Goal: Task Accomplishment & Management: Manage account settings

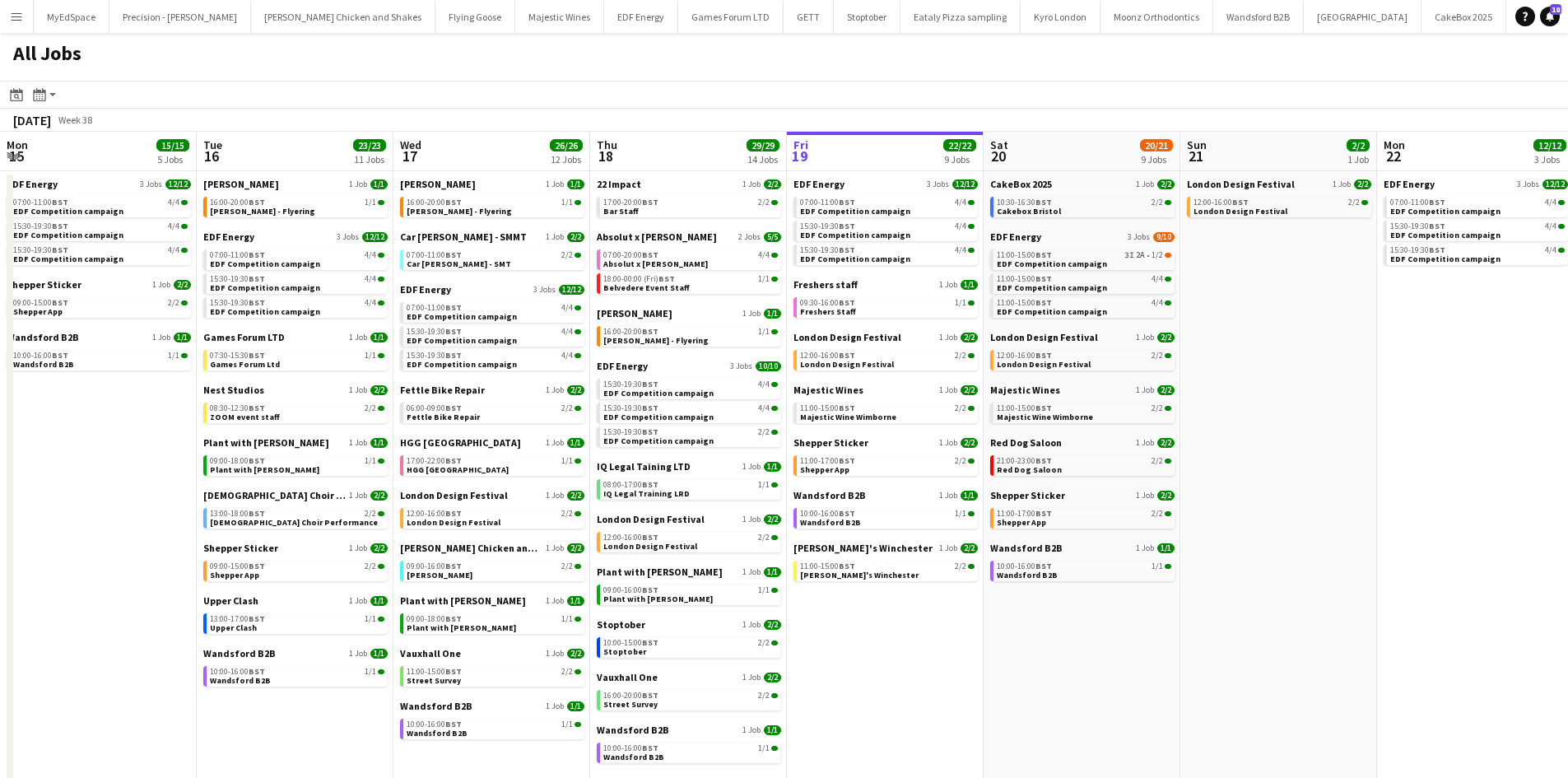
scroll to position [0, 371]
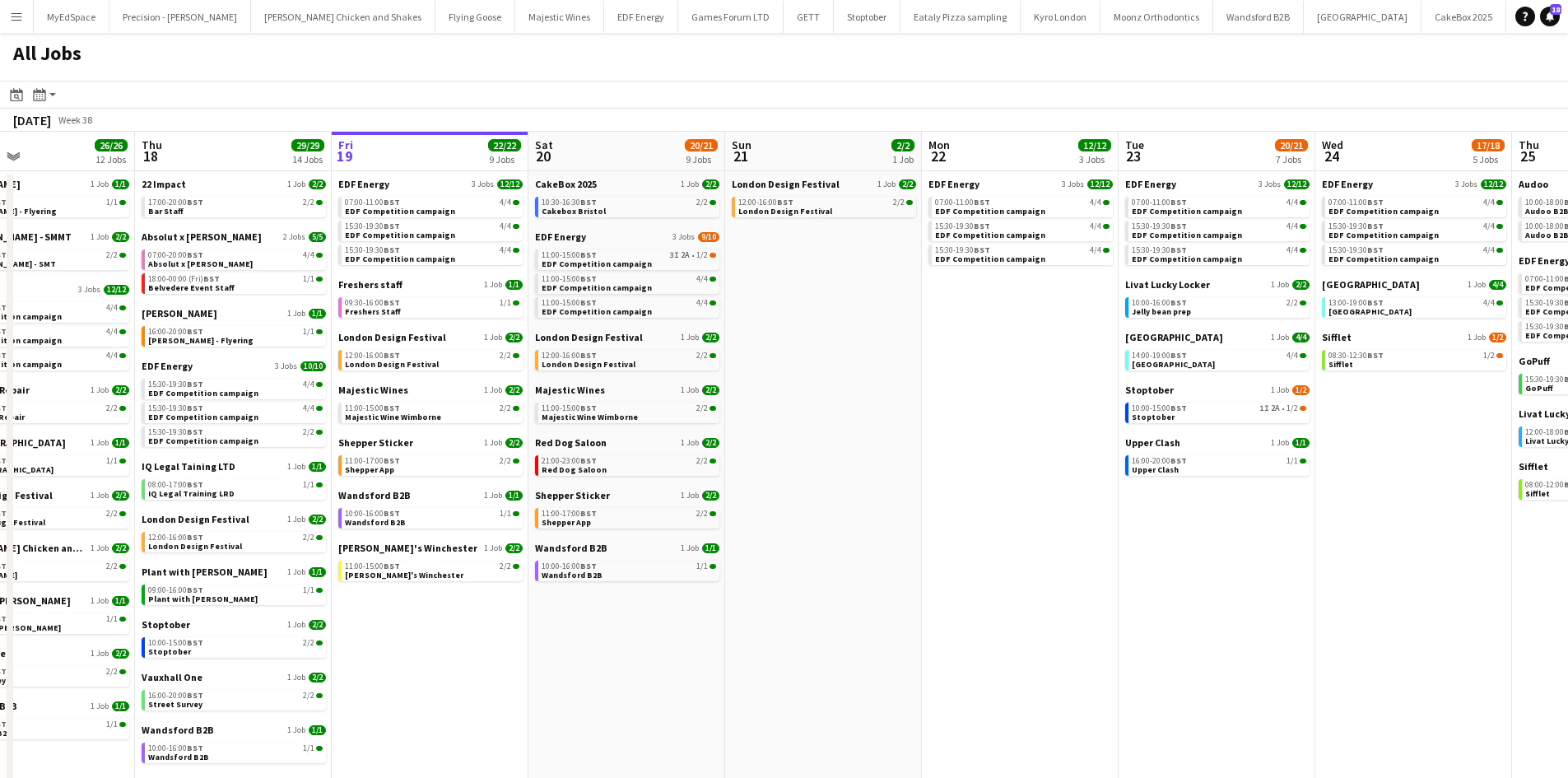
drag, startPoint x: 1006, startPoint y: 513, endPoint x: 911, endPoint y: 504, distance: 95.4
click at [911, 504] on app-calendar-viewport "Mon 15 15/15 5 Jobs Tue 16 23/23 11 Jobs Wed 17 26/26 12 Jobs Thu 18 29/29 14 J…" at bounding box center [784, 498] width 1568 height 733
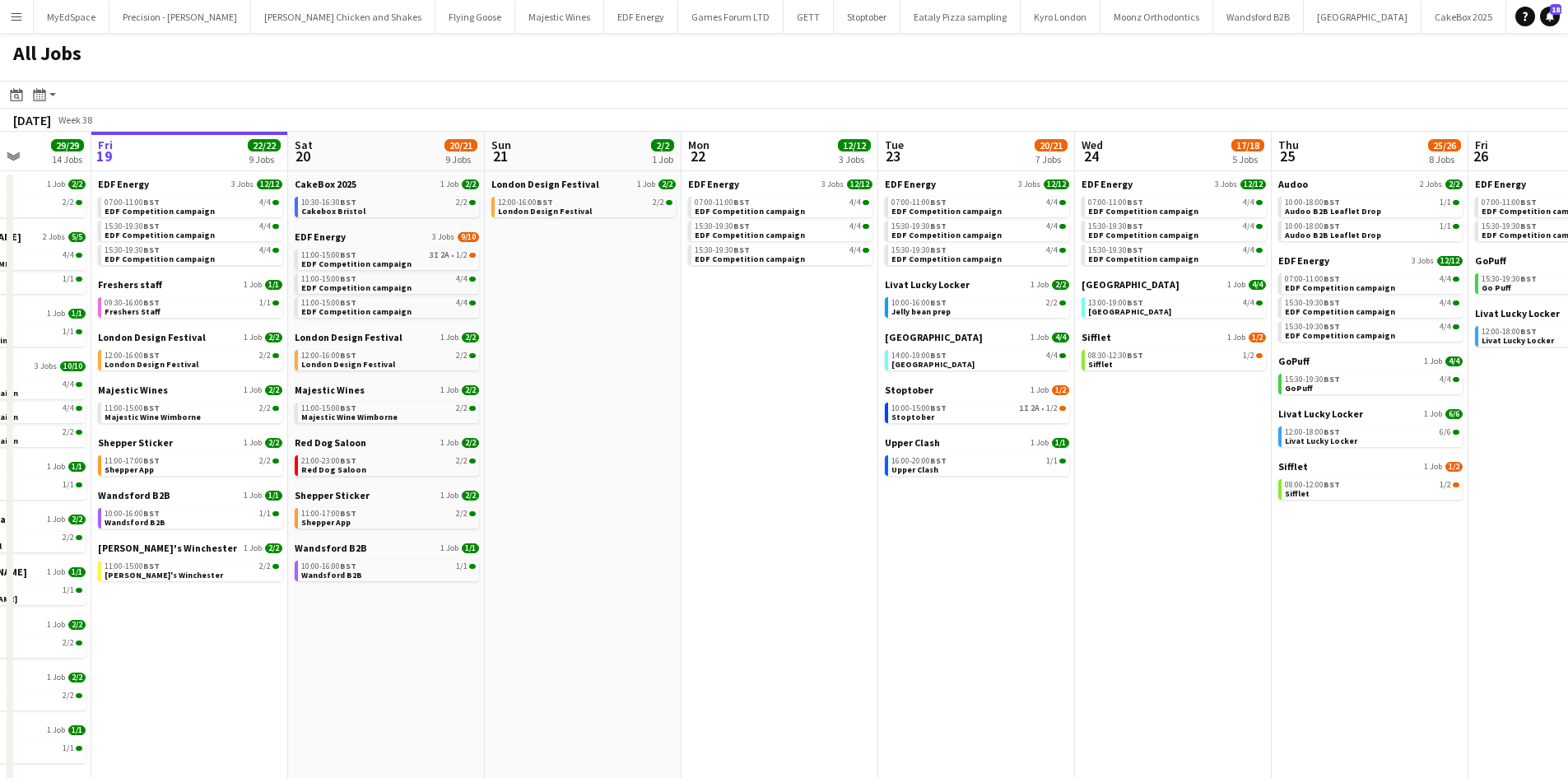
drag, startPoint x: 1189, startPoint y: 527, endPoint x: 1122, endPoint y: 509, distance: 69.4
click at [1123, 509] on app-calendar-viewport "Mon 15 15/15 5 Jobs Tue 16 23/23 11 Jobs Wed 17 26/26 12 Jobs Thu 18 29/29 14 J…" at bounding box center [784, 498] width 1568 height 733
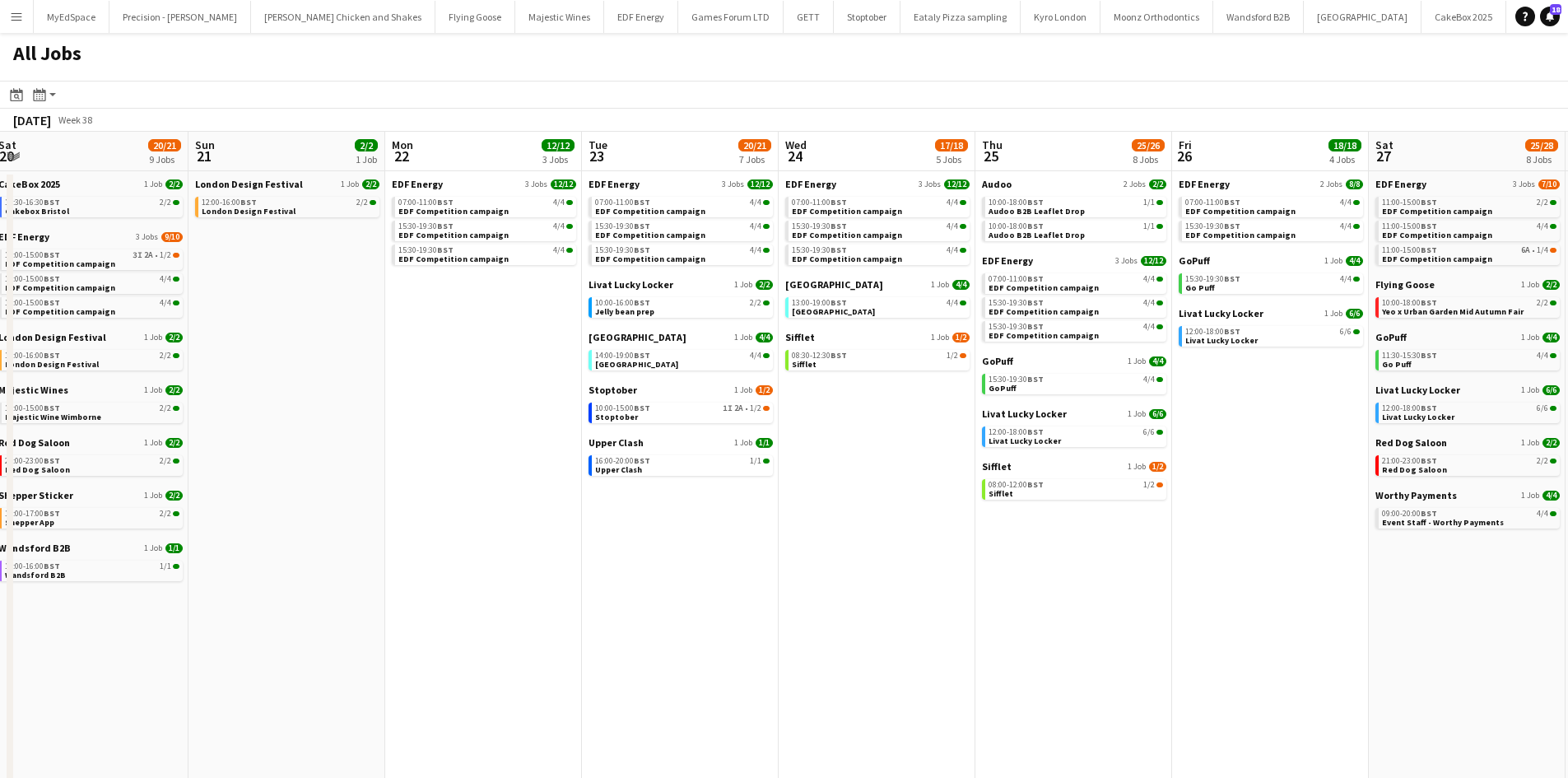
scroll to position [0, 606]
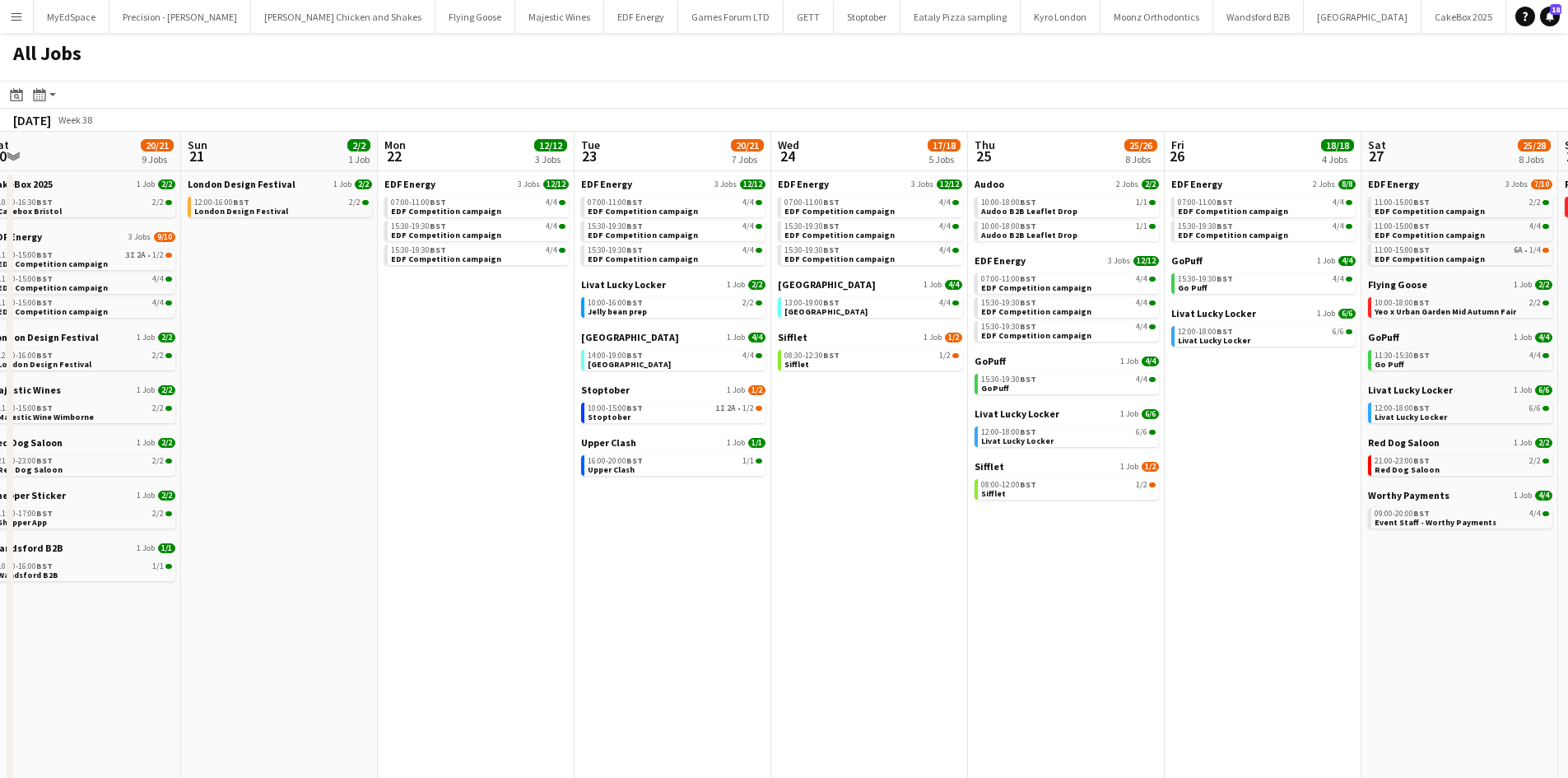
drag, startPoint x: 1299, startPoint y: 568, endPoint x: 1002, endPoint y: 499, distance: 304.9
click at [1002, 499] on app-calendar-viewport "Wed 17 26/26 12 Jobs Thu 18 29/29 14 Jobs Fri 19 22/22 9 Jobs Sat 20 20/21 9 Jo…" at bounding box center [784, 498] width 1568 height 733
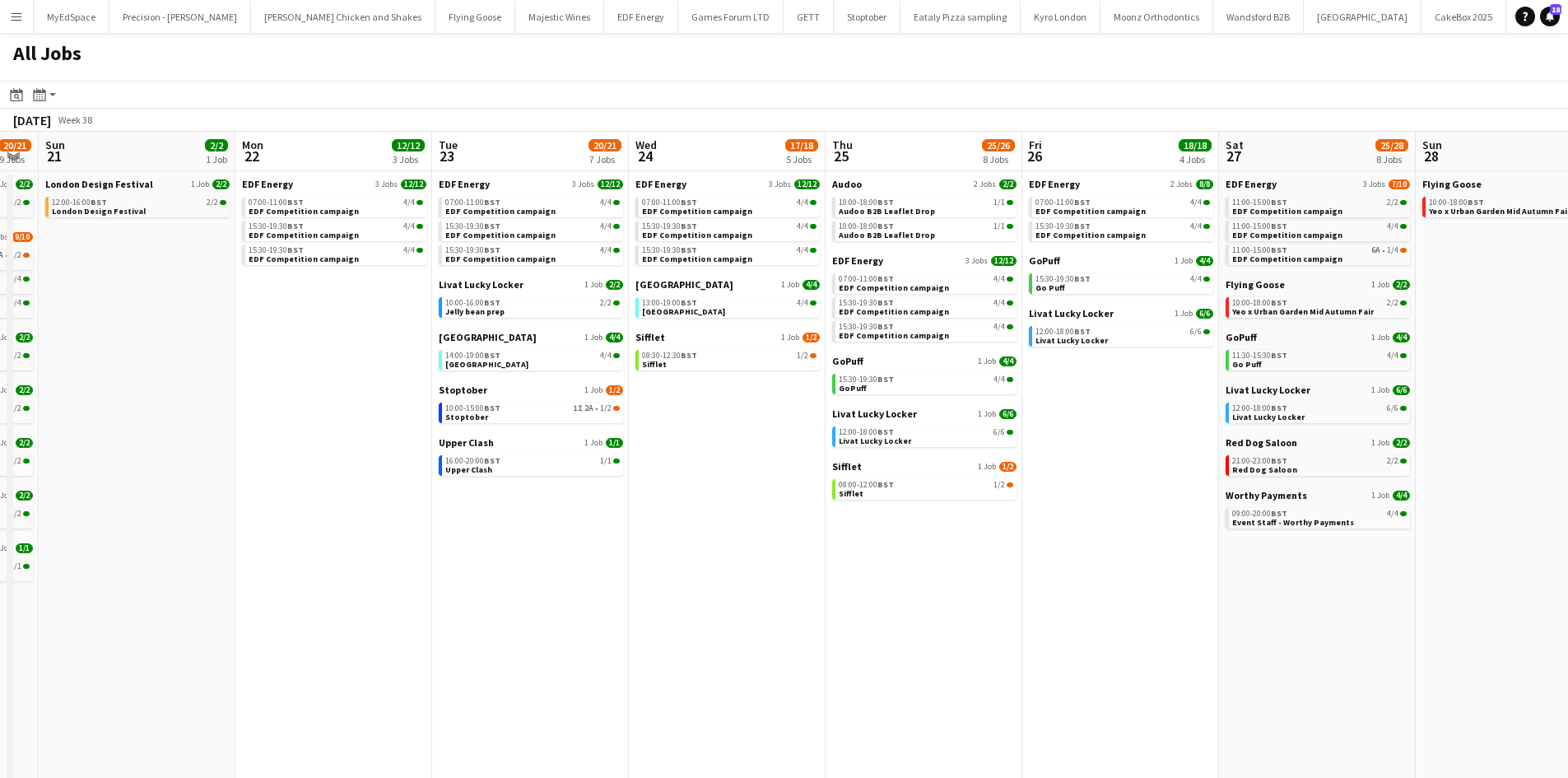
drag, startPoint x: 1131, startPoint y: 545, endPoint x: 979, endPoint y: 520, distance: 154.0
click at [979, 520] on app-calendar-viewport "Wed 17 26/26 12 Jobs Thu 18 29/29 14 Jobs Fri 19 22/22 9 Jobs Sat 20 20/21 9 Jo…" at bounding box center [784, 498] width 1568 height 733
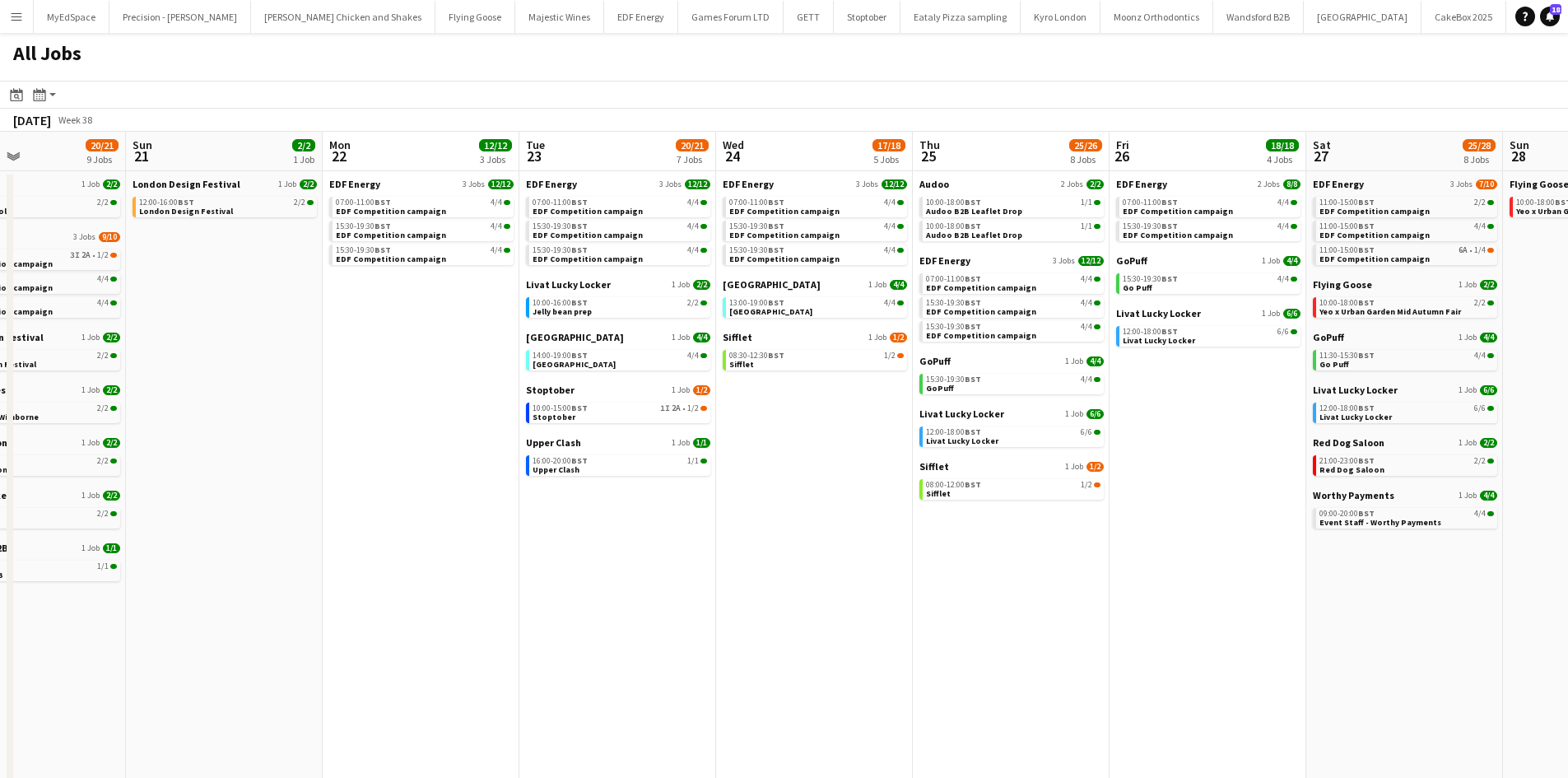
drag, startPoint x: 376, startPoint y: 350, endPoint x: 477, endPoint y: 361, distance: 101.6
click at [476, 360] on app-calendar-viewport "Wed 17 26/26 12 Jobs Thu 18 29/29 14 Jobs Fri 19 22/22 9 Jobs Sat 20 20/21 9 Jo…" at bounding box center [784, 498] width 1568 height 733
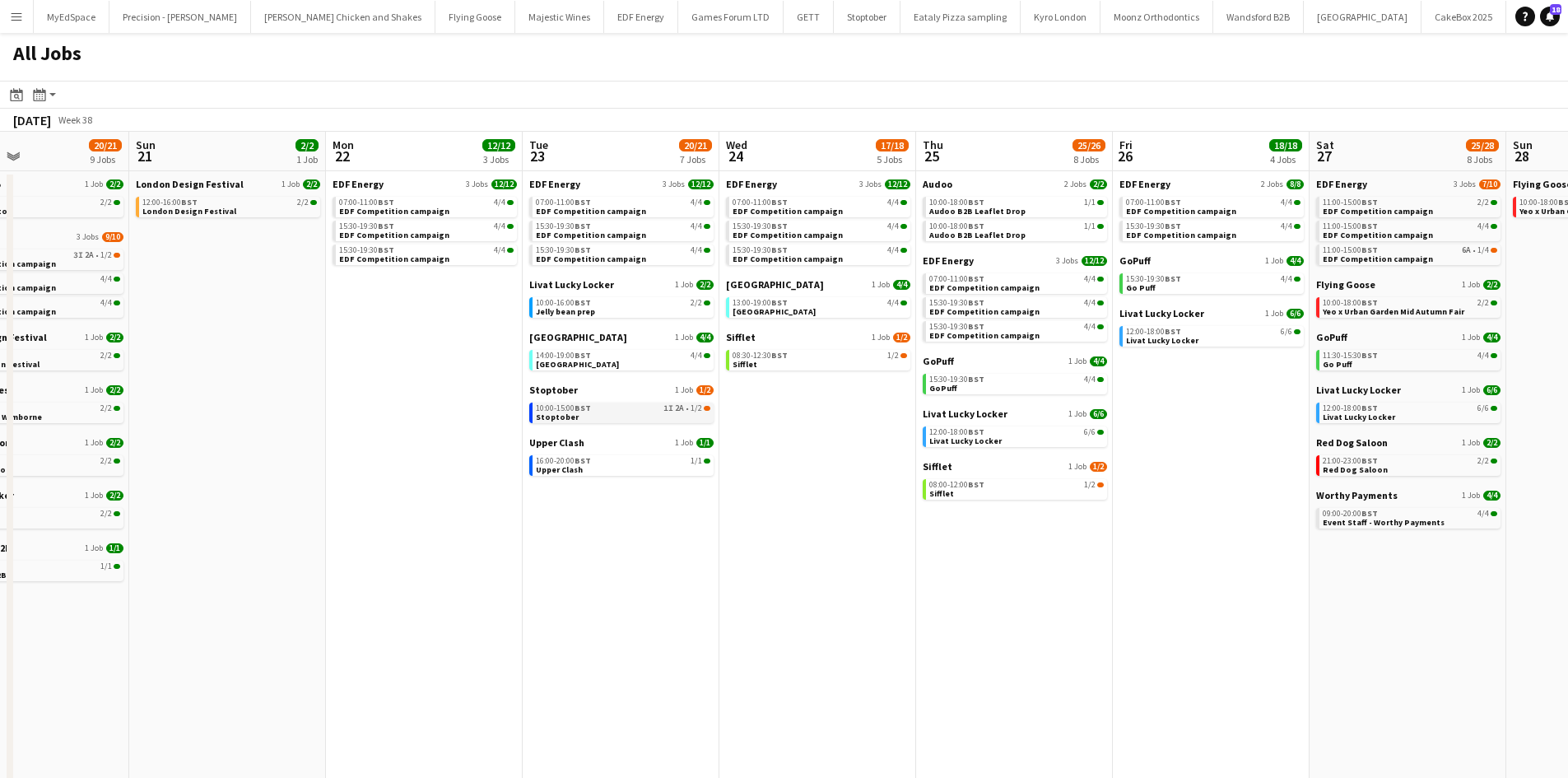
click at [665, 415] on link "10:00-15:00 BST 1I 2A • 1/2 Stoptober" at bounding box center [623, 412] width 175 height 19
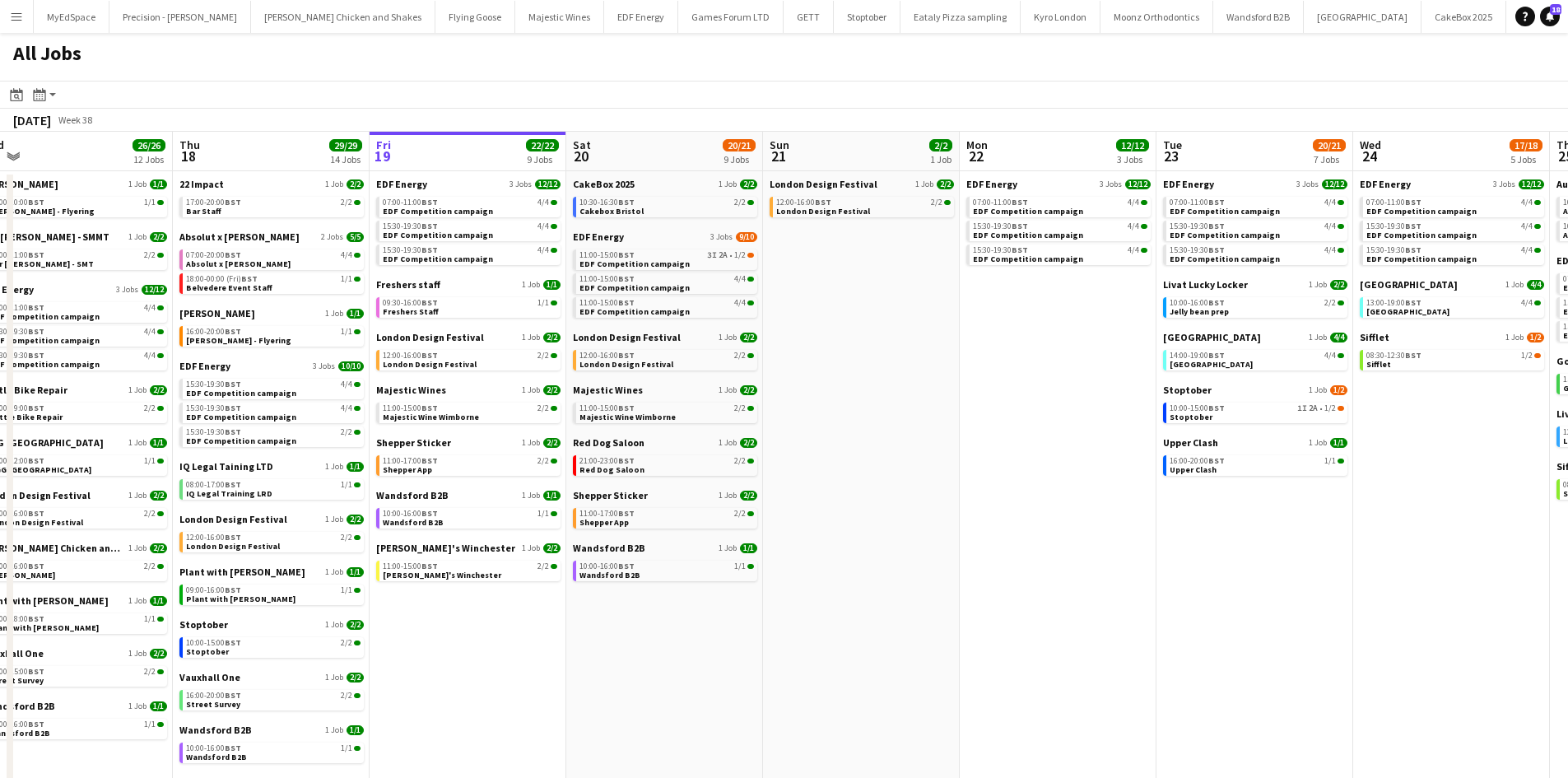
drag, startPoint x: 530, startPoint y: 472, endPoint x: 1041, endPoint y: 514, distance: 512.7
click at [1204, 531] on app-calendar-viewport "Mon 15 15/15 5 Jobs Tue 16 23/23 11 Jobs Wed 17 26/26 12 Jobs Thu 18 29/29 14 J…" at bounding box center [784, 498] width 1568 height 733
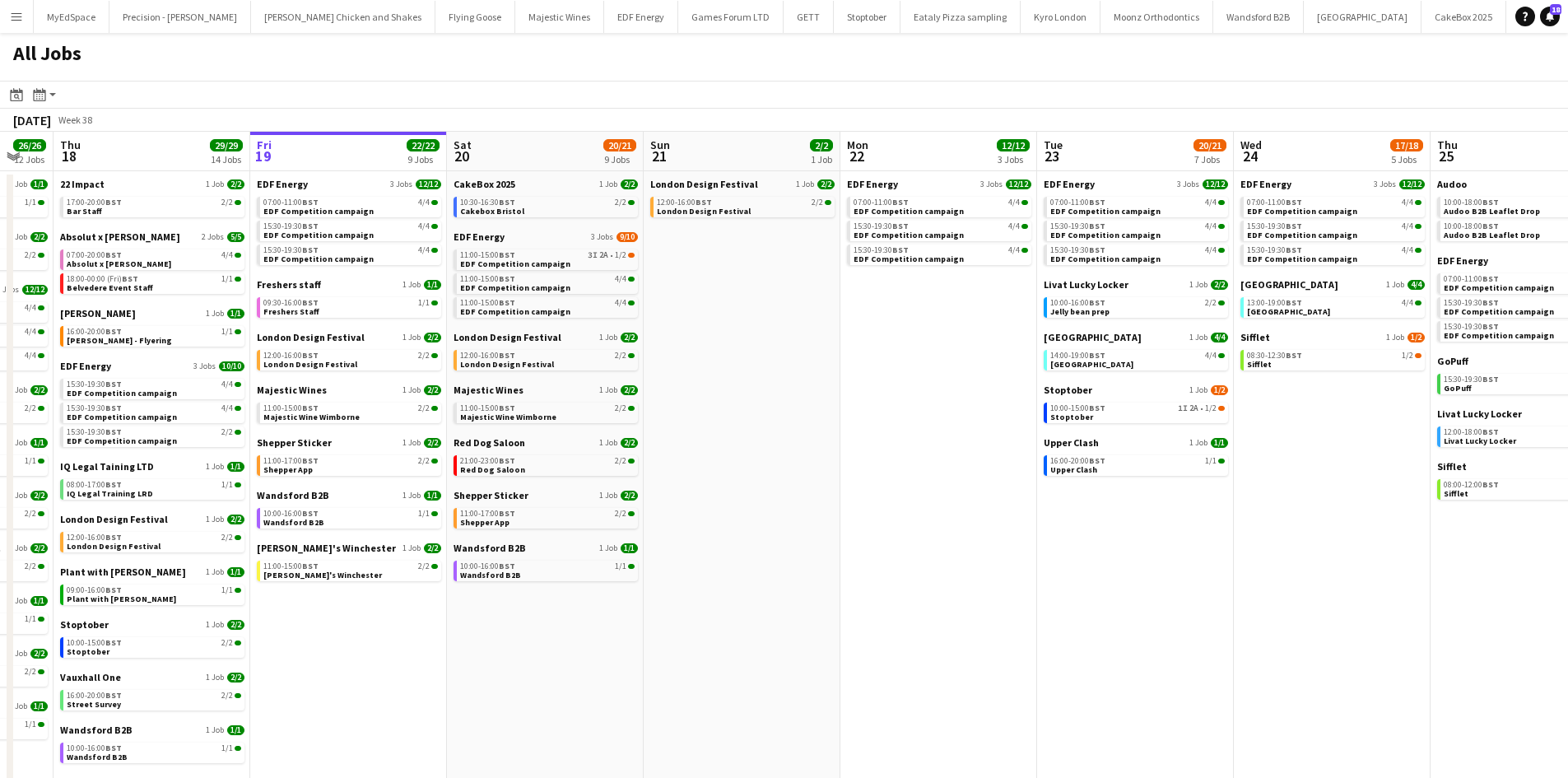
drag, startPoint x: 920, startPoint y: 472, endPoint x: 834, endPoint y: 476, distance: 86.1
click at [834, 476] on app-calendar-viewport "Mon 15 15/15 5 Jobs Tue 16 23/23 11 Jobs Wed 17 26/26 12 Jobs Thu 18 29/29 14 J…" at bounding box center [784, 498] width 1568 height 733
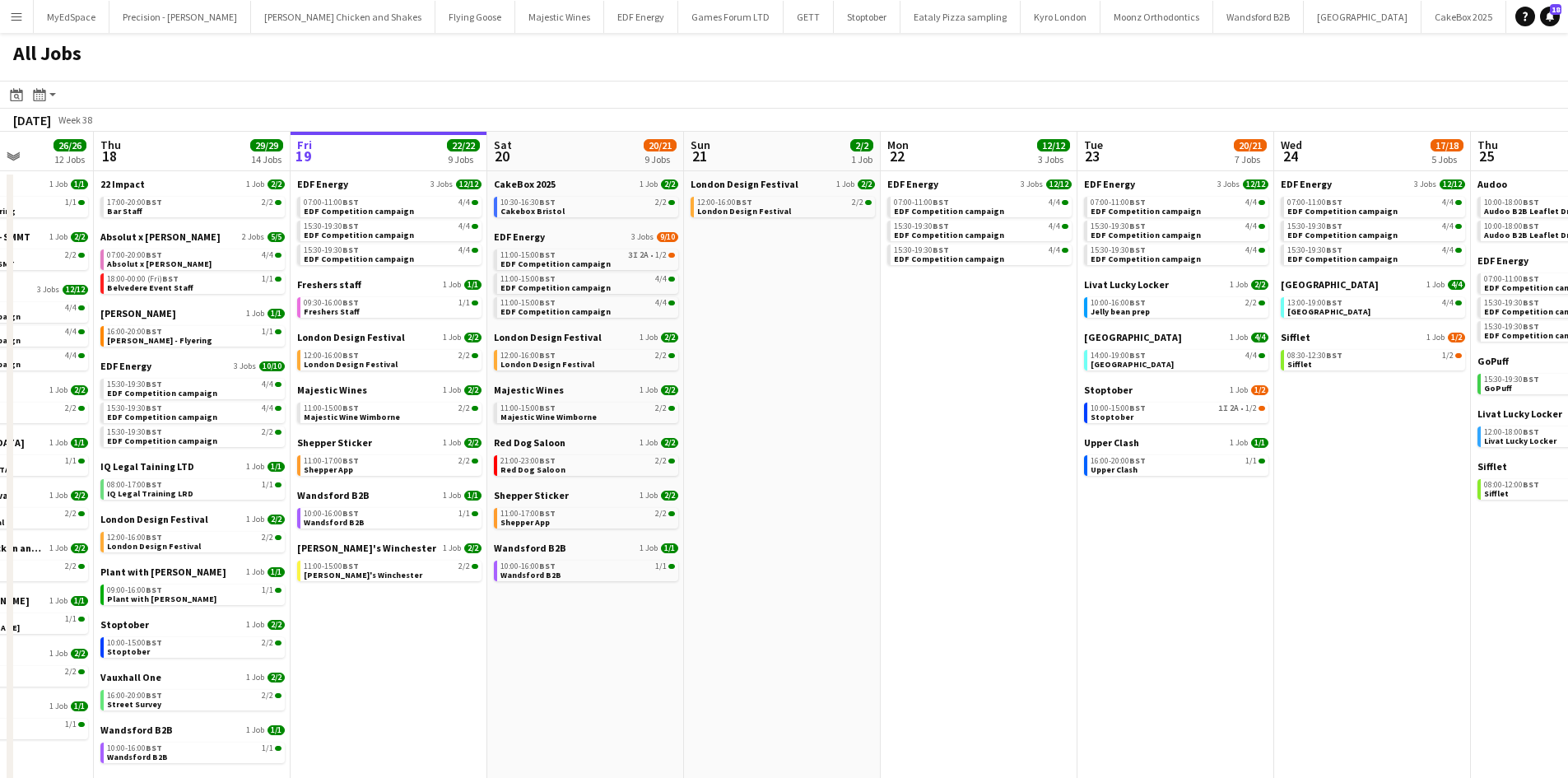
drag, startPoint x: 1143, startPoint y: 542, endPoint x: 827, endPoint y: 487, distance: 320.8
click at [827, 487] on app-calendar-viewport "Mon 15 15/15 5 Jobs Tue 16 23/23 11 Jobs Wed 17 26/26 12 Jobs Thu 18 29/29 14 J…" at bounding box center [784, 498] width 1568 height 733
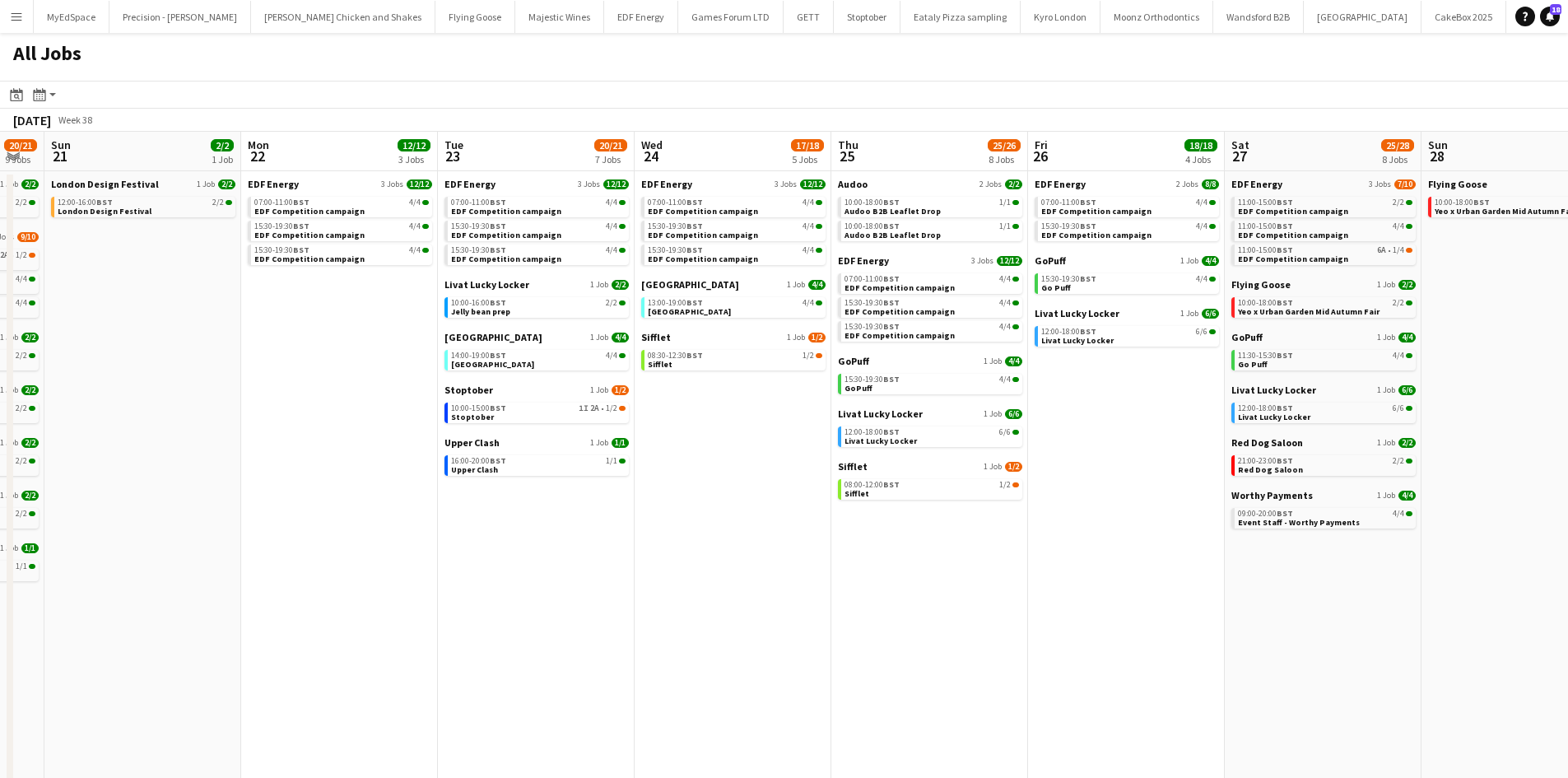
click at [882, 511] on app-calendar-viewport "Wed 17 26/26 12 Jobs Thu 18 29/29 14 Jobs Fri 19 22/22 9 Jobs Sat 20 20/21 9 Jo…" at bounding box center [784, 498] width 1568 height 733
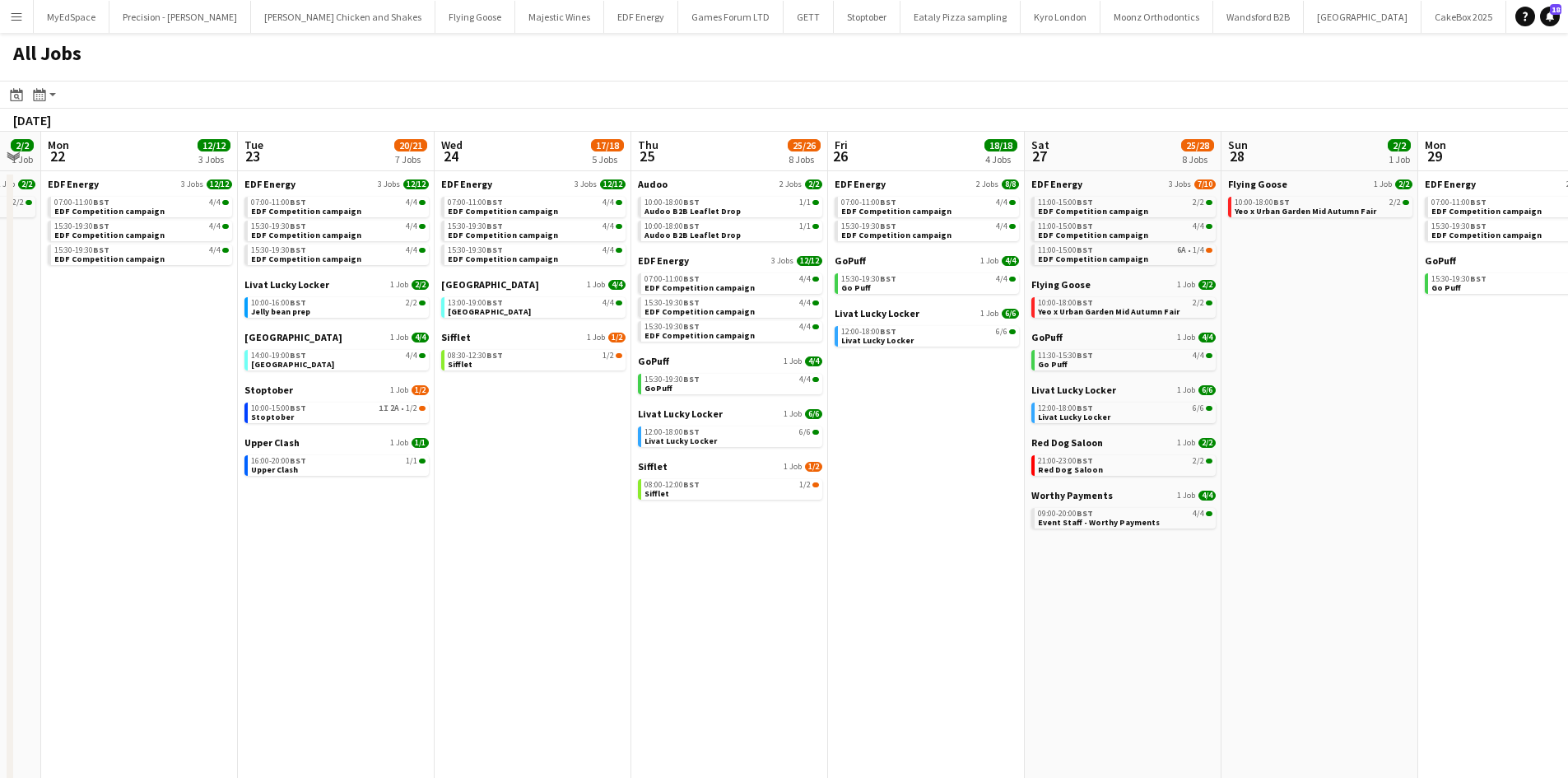
scroll to position [0, 672]
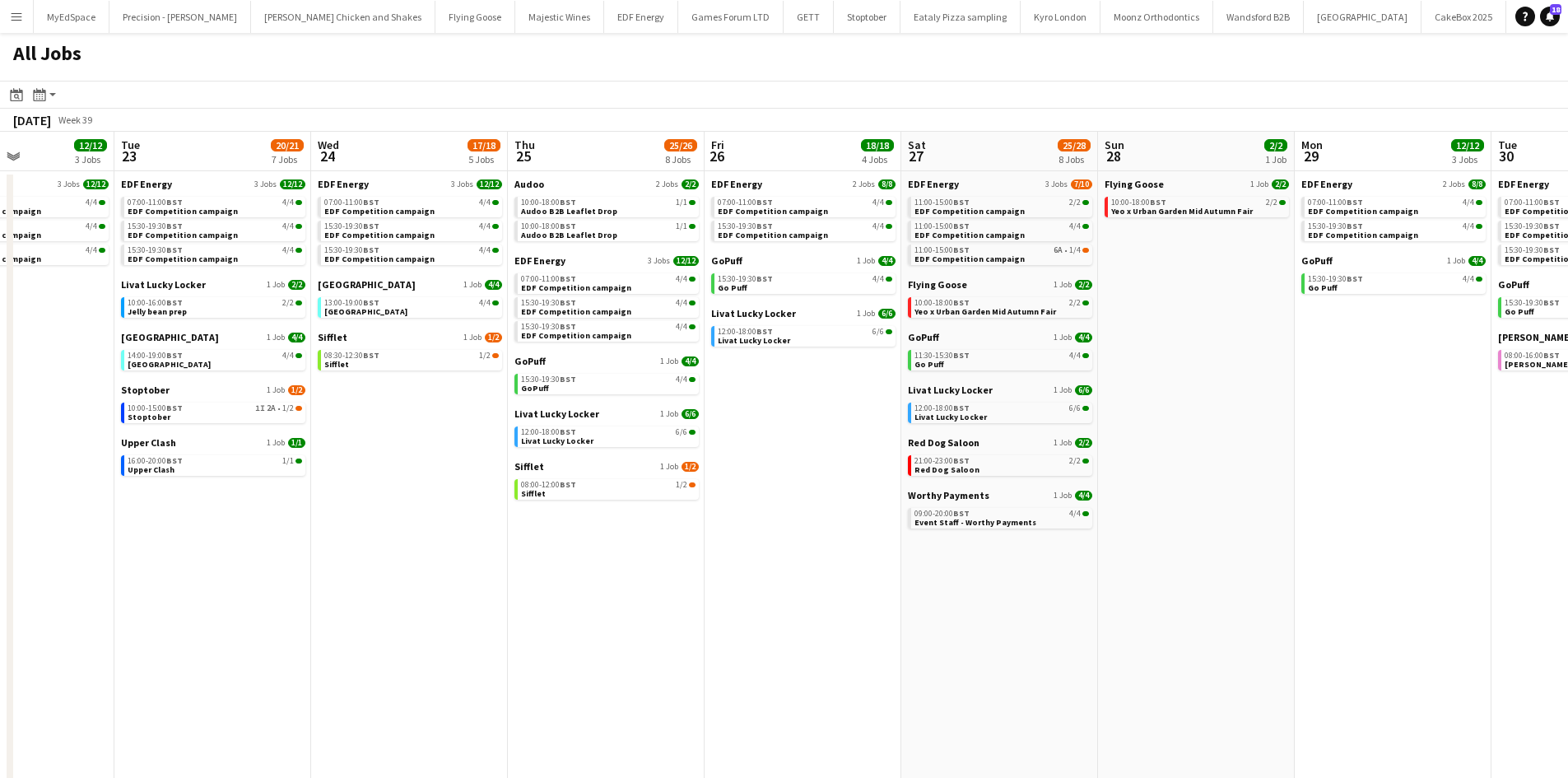
drag, startPoint x: 1184, startPoint y: 605, endPoint x: 1059, endPoint y: 588, distance: 126.2
click at [1059, 588] on app-calendar-viewport "Fri 19 22/22 9 Jobs Sat 20 20/21 9 Jobs Sun 21 2/2 1 Job Mon 22 12/12 3 Jobs Tu…" at bounding box center [784, 498] width 1568 height 733
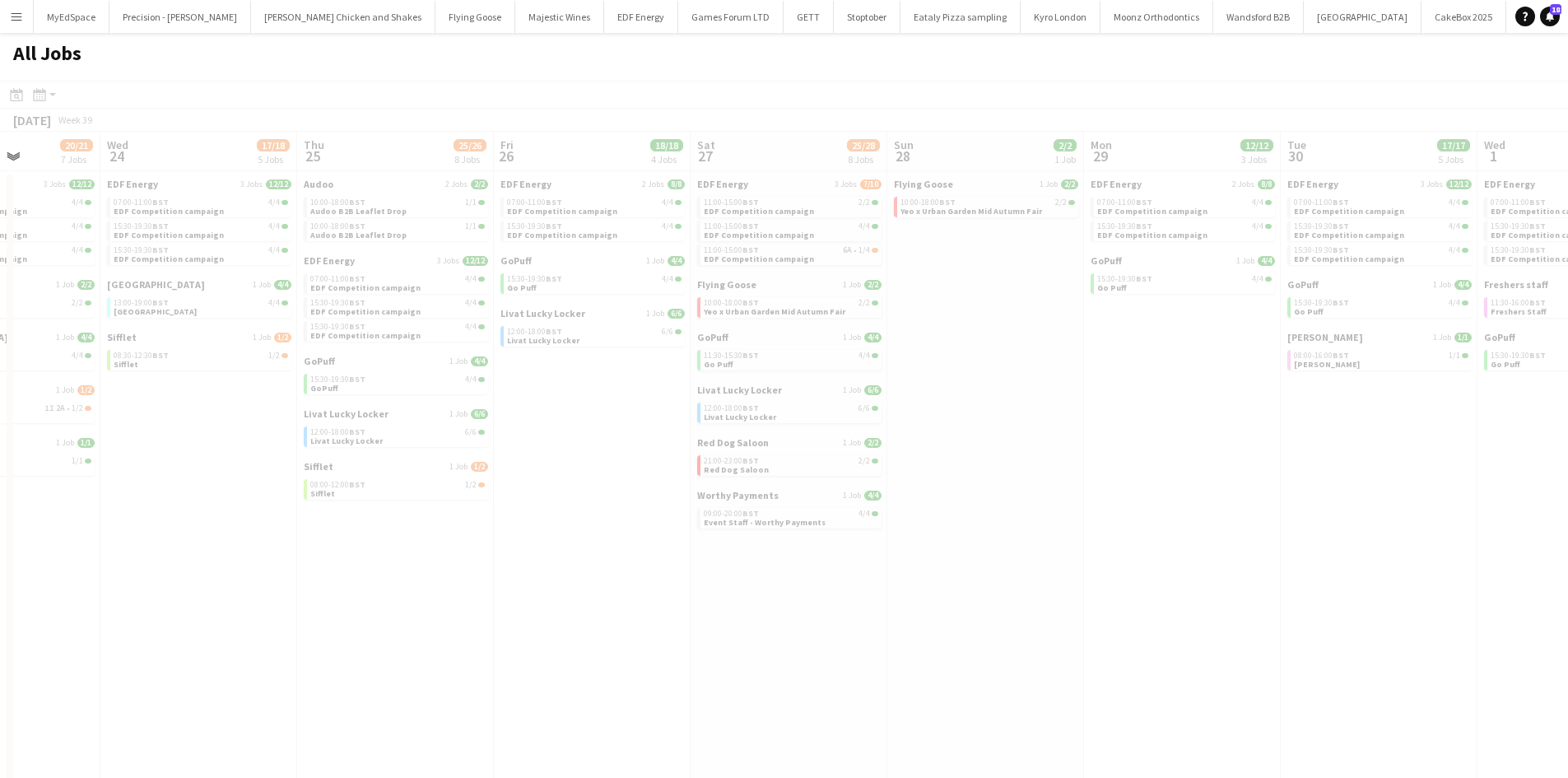
drag, startPoint x: 1410, startPoint y: 607, endPoint x: 1077, endPoint y: 610, distance: 333.0
click at [1077, 610] on app-calendar-viewport "Sun 21 2/2 1 Job Mon 22 12/12 3 Jobs Tue 23 20/21 7 Jobs Wed 24 17/18 5 Jobs Th…" at bounding box center [784, 498] width 1568 height 733
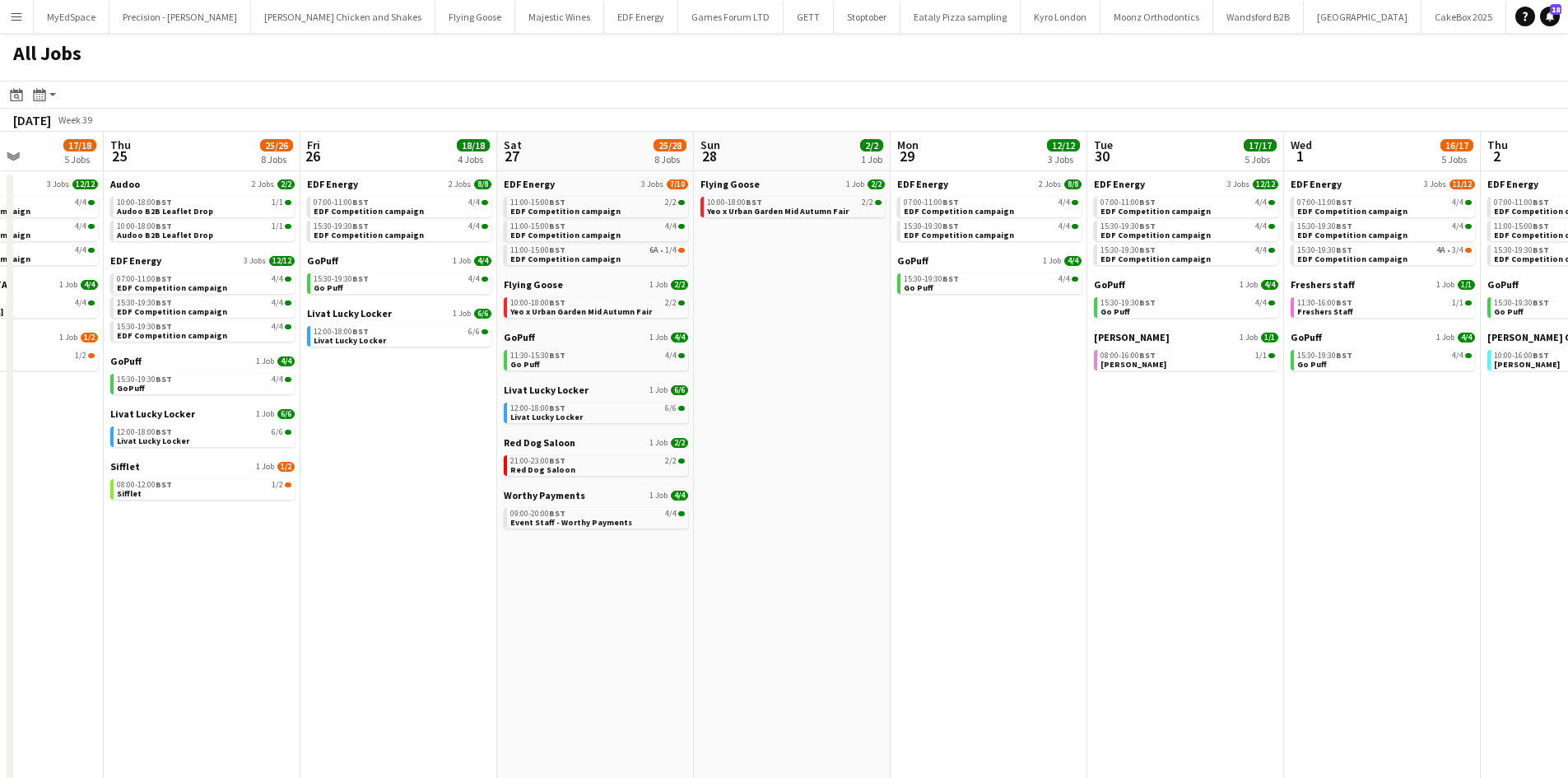
drag, startPoint x: 1253, startPoint y: 609, endPoint x: 1057, endPoint y: 589, distance: 197.0
click at [1057, 589] on app-calendar-viewport "Sun 21 2/2 1 Job Mon 22 12/12 3 Jobs Tue 23 20/21 7 Jobs Wed 24 17/18 5 Jobs Th…" at bounding box center [784, 498] width 1568 height 733
drag, startPoint x: 1405, startPoint y: 583, endPoint x: 953, endPoint y: 580, distance: 452.0
click at [1567, 621] on html "Menu Boards Boards Boards All jobs Status Workforce Workforce My Workforce Recr…" at bounding box center [784, 432] width 1568 height 864
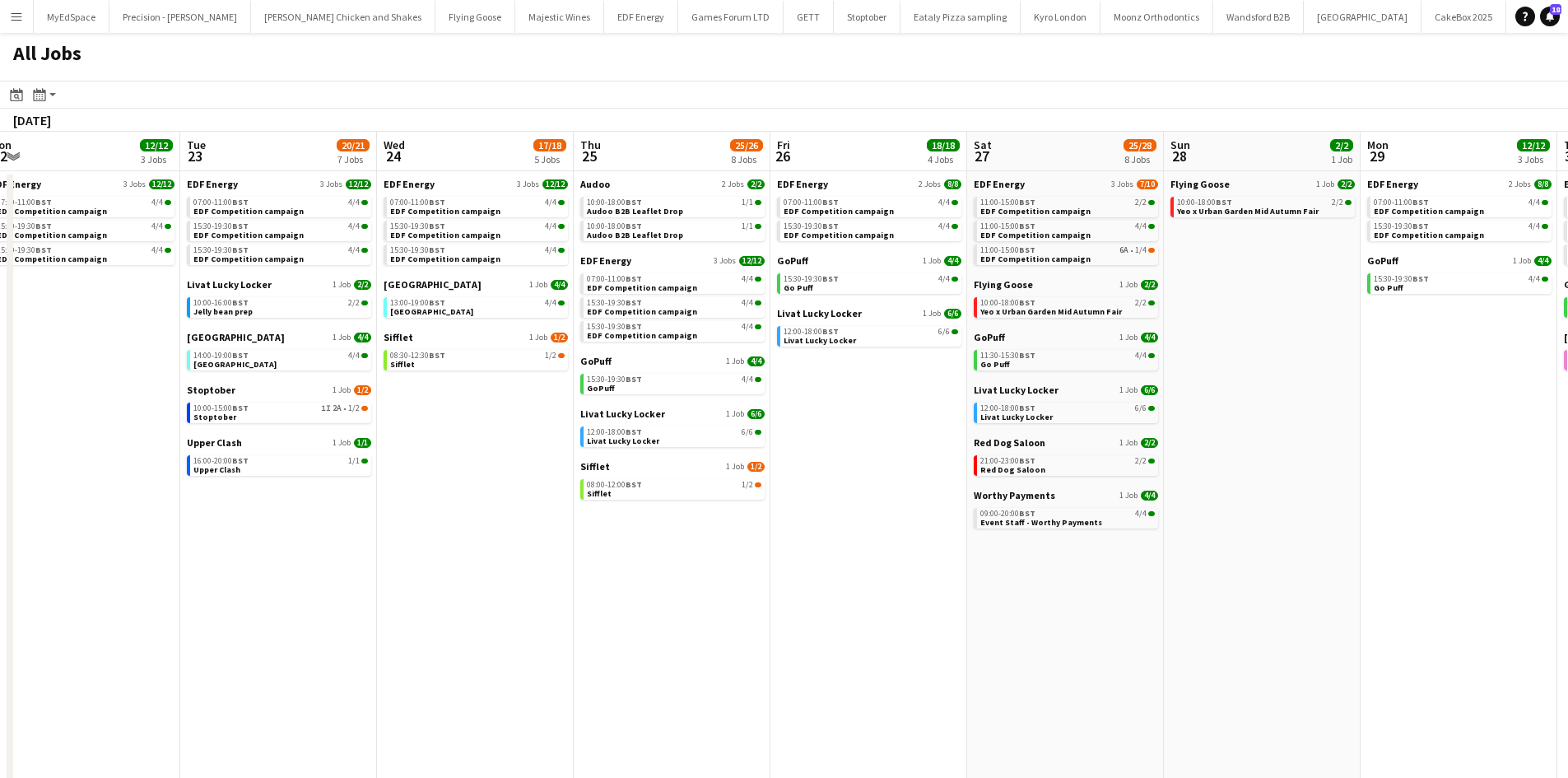
drag, startPoint x: 1224, startPoint y: 631, endPoint x: 1234, endPoint y: 635, distance: 10.8
click at [1229, 632] on app-calendar-viewport "Sat 20 20/21 9 Jobs Sun 21 2/2 1 Job Mon 22 12/12 3 Jobs Tue 23 20/21 7 Jobs We…" at bounding box center [784, 498] width 1568 height 733
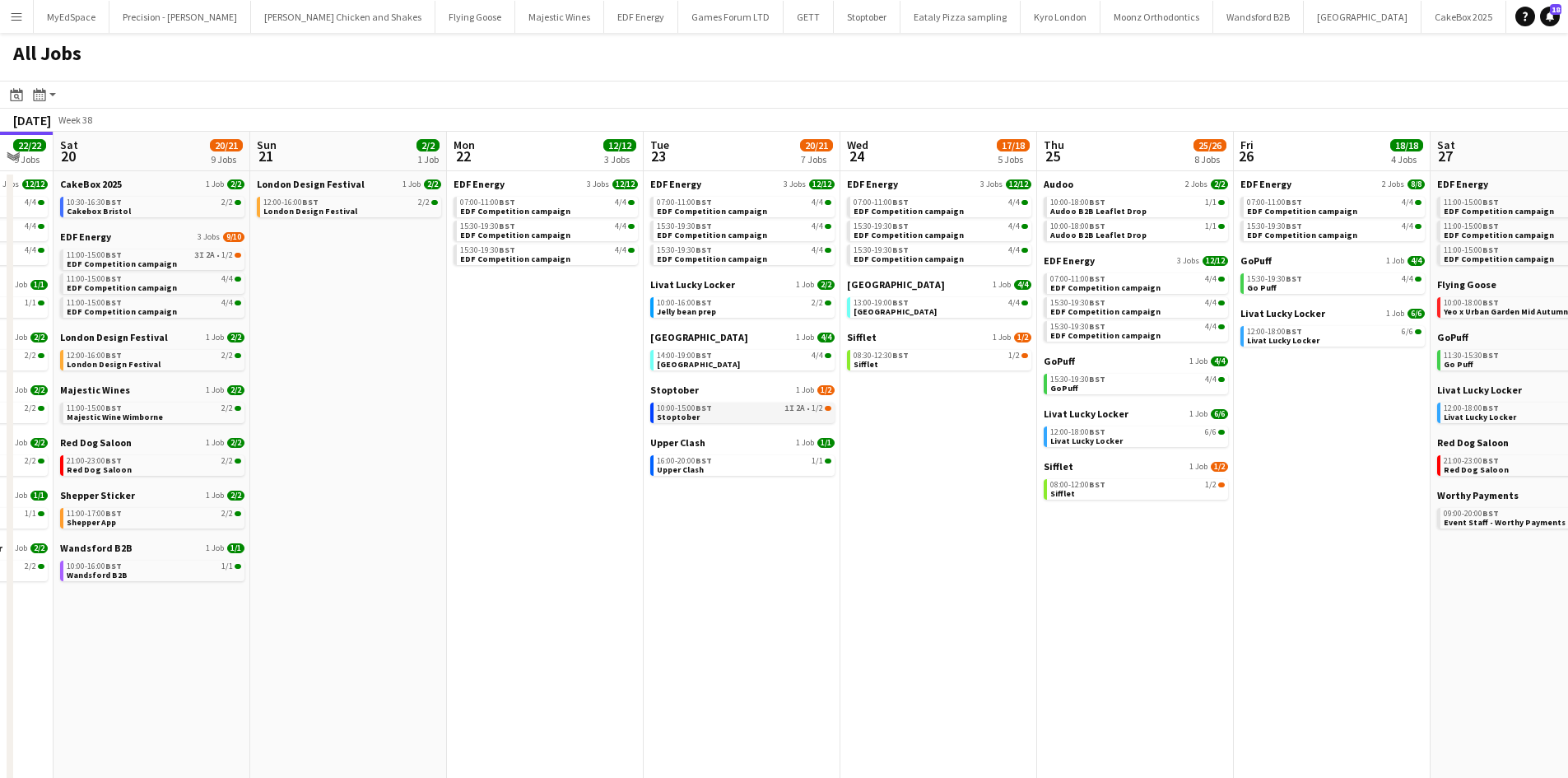
click at [695, 413] on span "10:00-15:00 BST" at bounding box center [684, 408] width 55 height 8
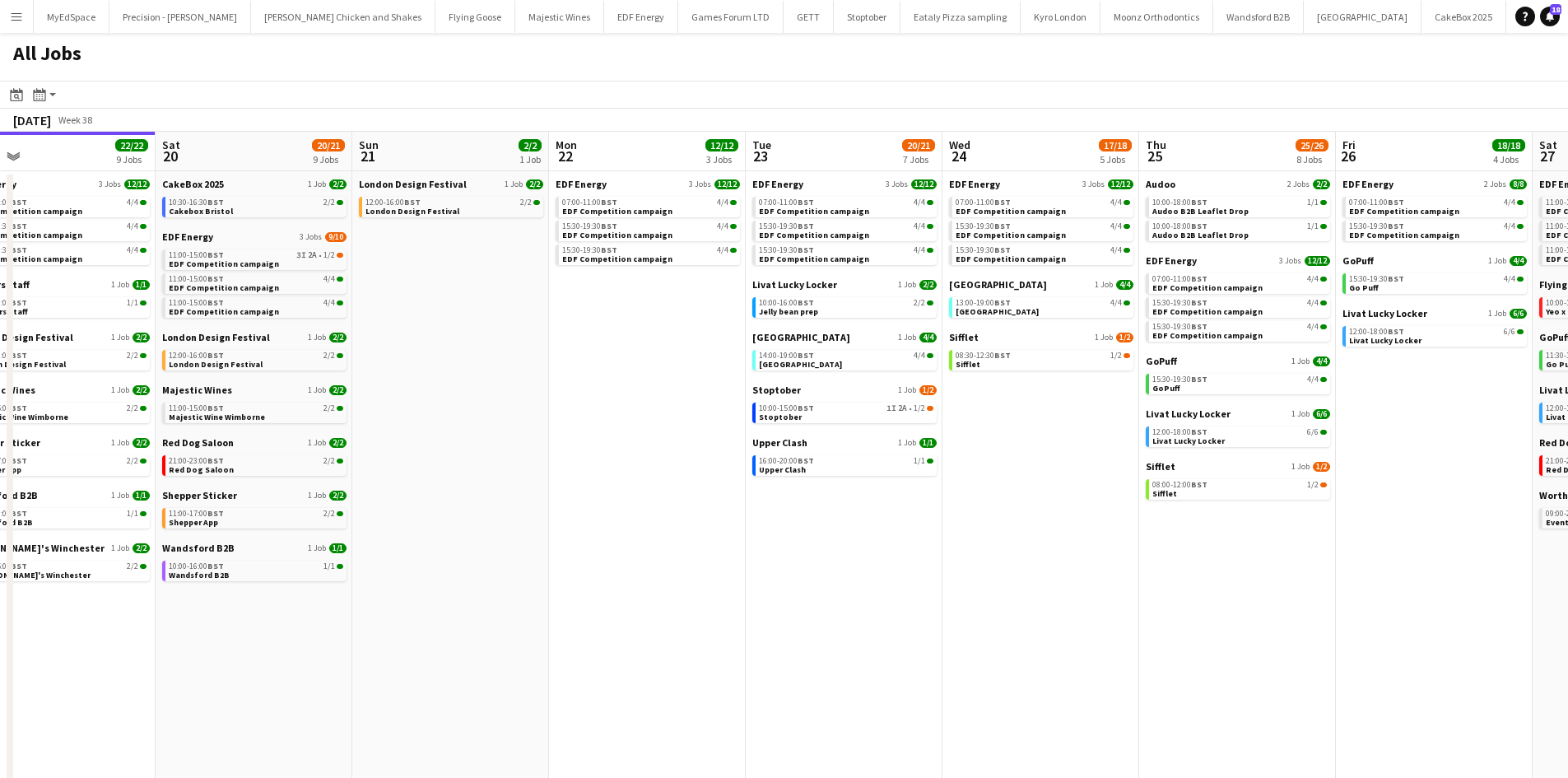
drag, startPoint x: 621, startPoint y: 460, endPoint x: 715, endPoint y: 456, distance: 94.1
click at [722, 455] on app-calendar-viewport "Wed 17 26/26 12 Jobs Thu 18 29/29 14 Jobs Fri 19 22/22 9 Jobs Sat 20 20/21 9 Jo…" at bounding box center [784, 498] width 1568 height 733
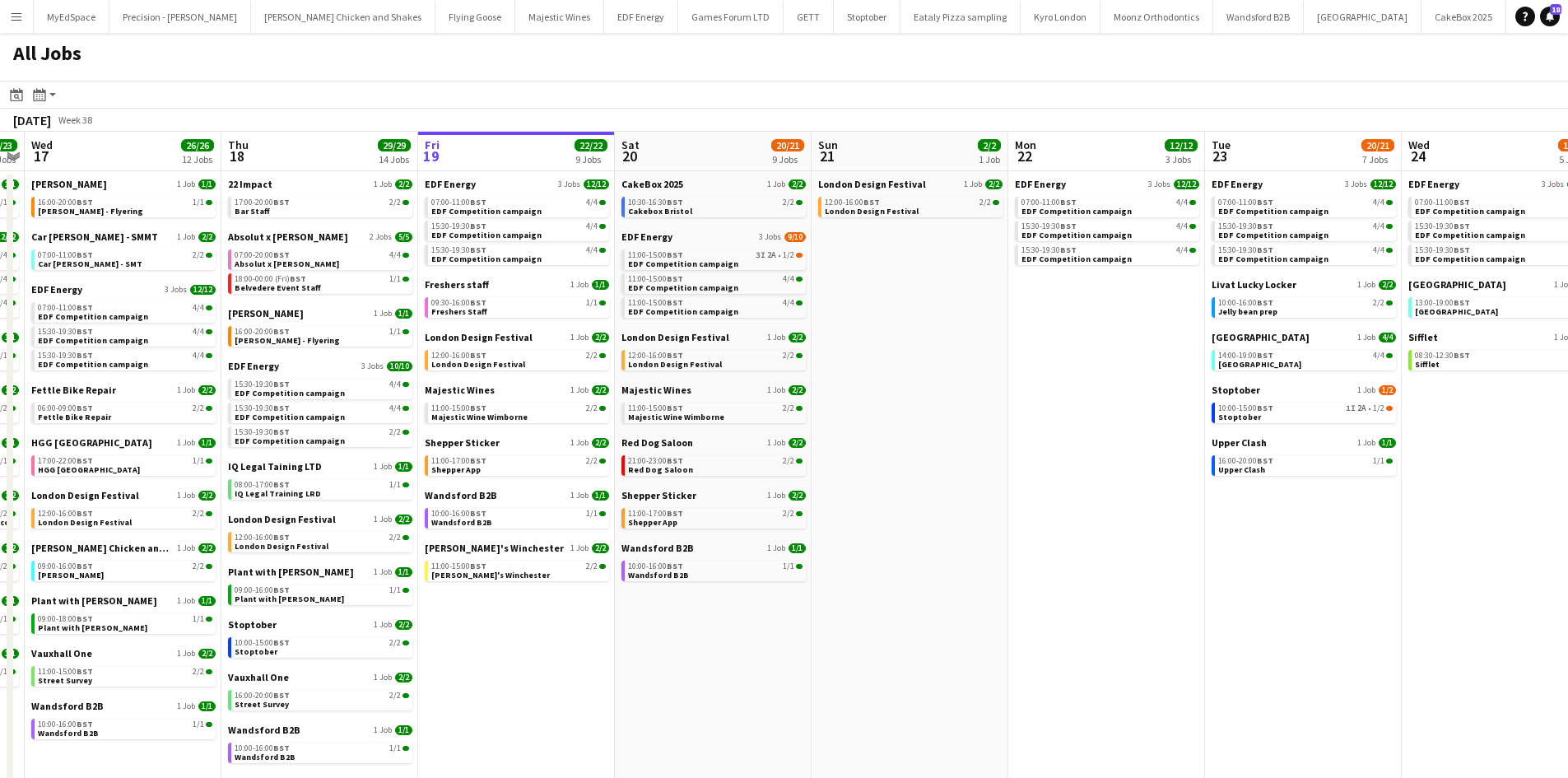
scroll to position [0, 438]
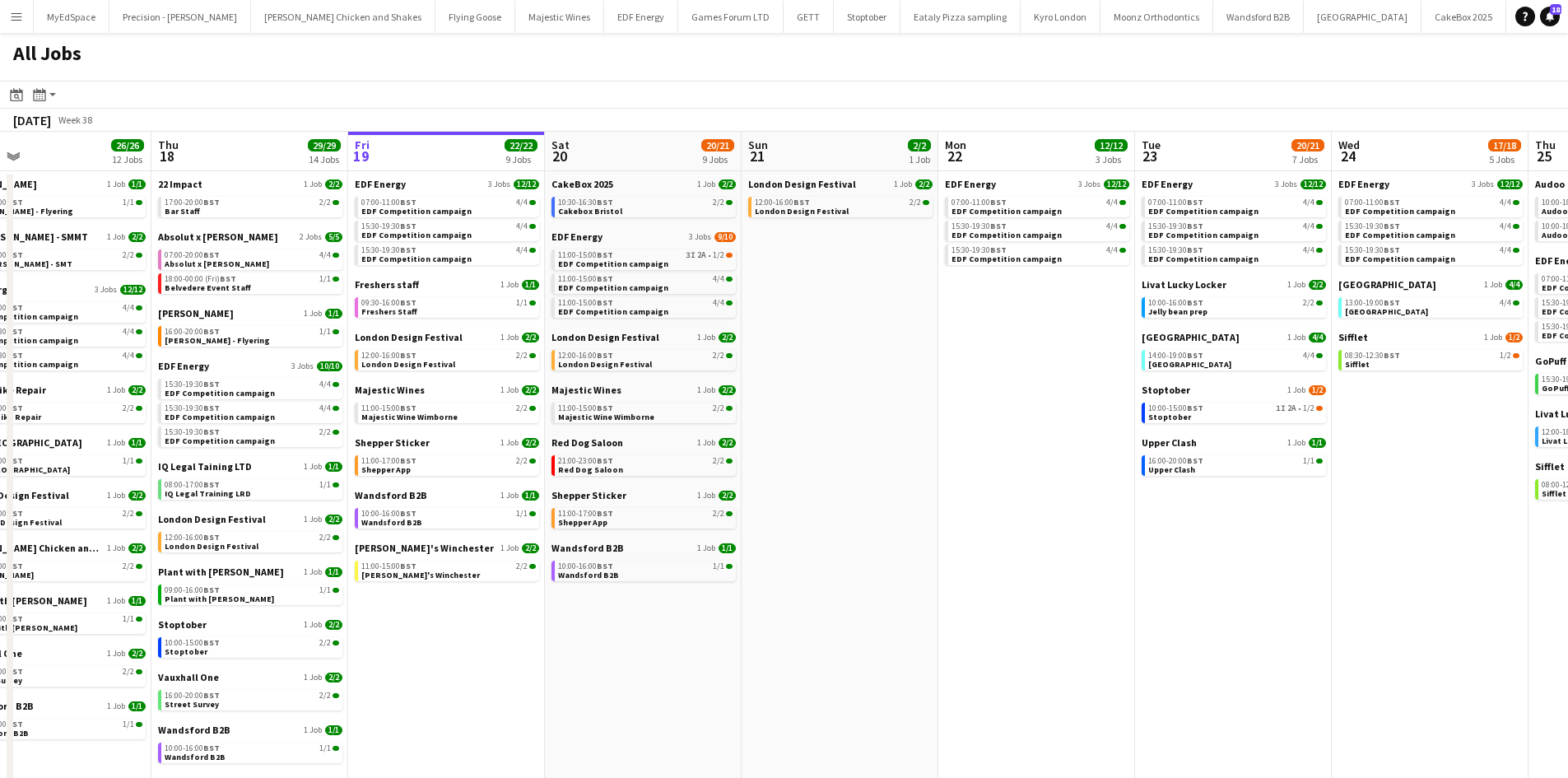
drag, startPoint x: 914, startPoint y: 452, endPoint x: 789, endPoint y: 449, distance: 125.0
click at [919, 450] on app-calendar-viewport "Mon 15 15/15 5 Jobs Tue 16 23/23 11 Jobs Wed 17 26/26 12 Jobs Thu 18 29/29 14 J…" at bounding box center [784, 498] width 1568 height 733
click at [635, 575] on link "10:00-16:00 BST 1/1 Wandsford B2B" at bounding box center [645, 569] width 175 height 19
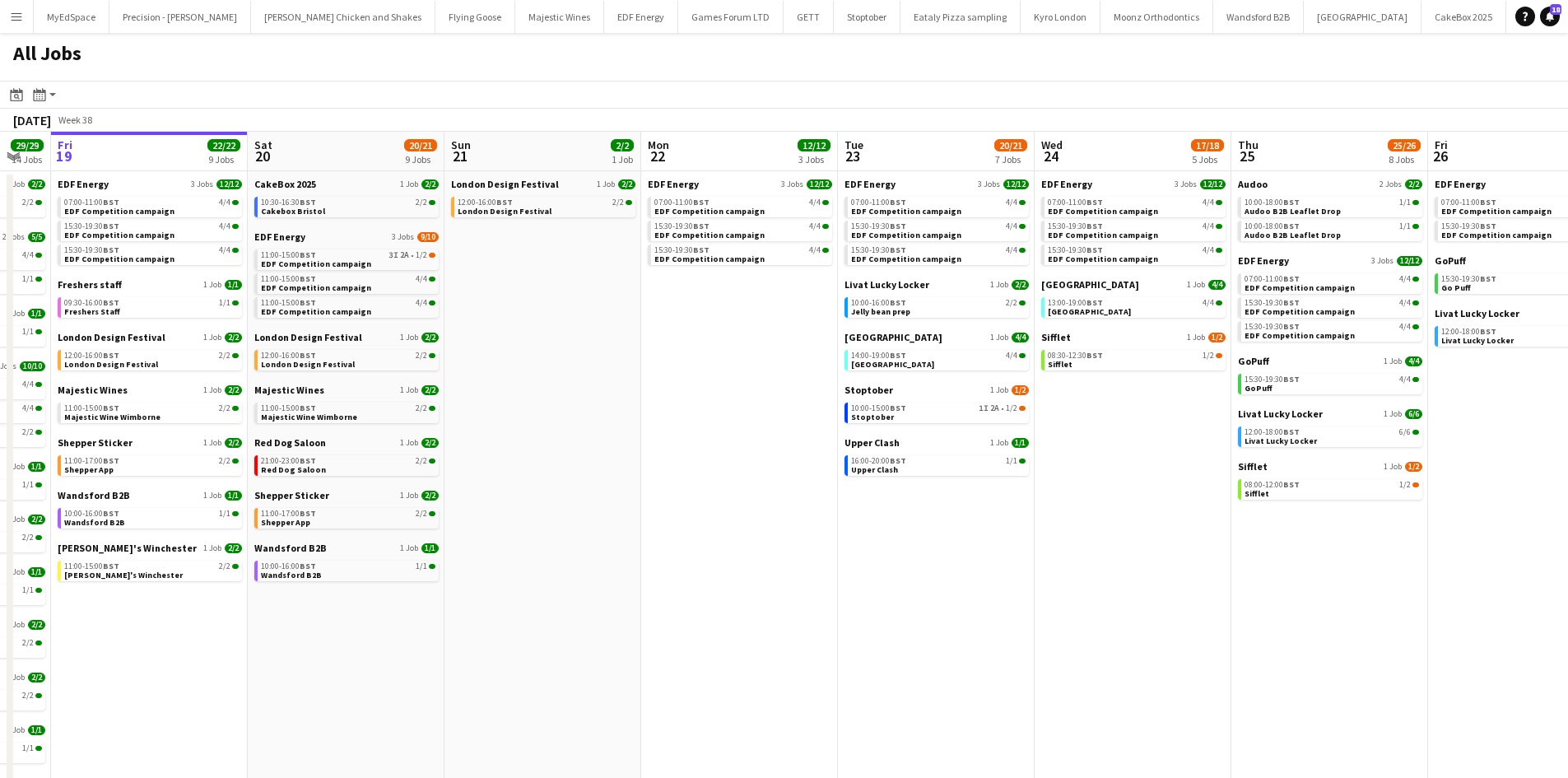
drag, startPoint x: 485, startPoint y: 261, endPoint x: 449, endPoint y: 267, distance: 36.5
click at [432, 256] on app-calendar-viewport "Mon 15 15/15 5 Jobs Tue 16 23/23 11 Jobs Wed 17 26/26 12 Jobs Thu 18 29/29 14 J…" at bounding box center [784, 498] width 1568 height 733
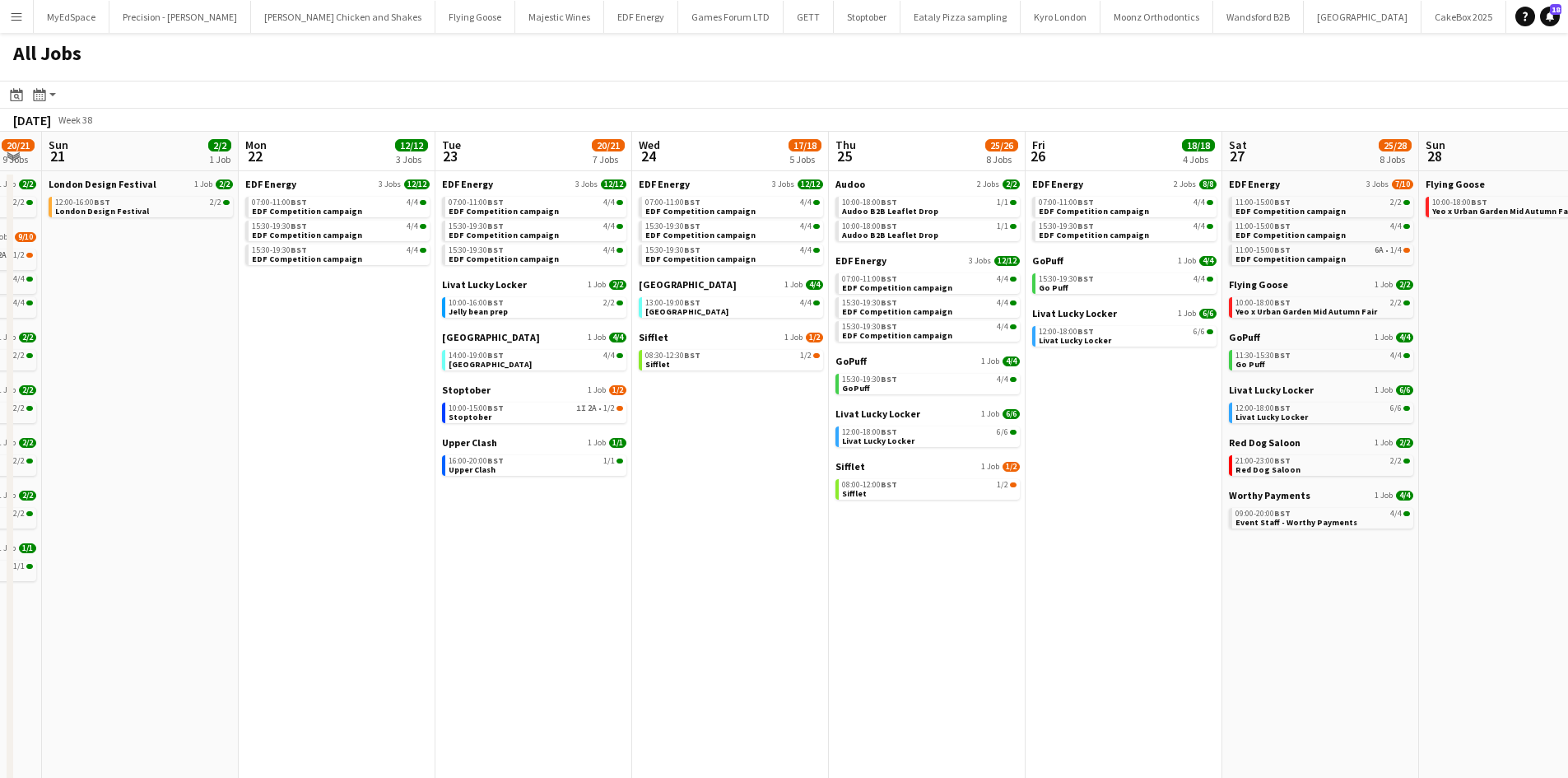
drag, startPoint x: 357, startPoint y: 251, endPoint x: 618, endPoint y: 343, distance: 276.7
click at [266, 240] on app-calendar-viewport "Wed 17 26/26 12 Jobs Thu 18 29/29 14 Jobs Fri 19 22/22 9 Jobs Sat 20 20/21 9 Jo…" at bounding box center [784, 498] width 1568 height 733
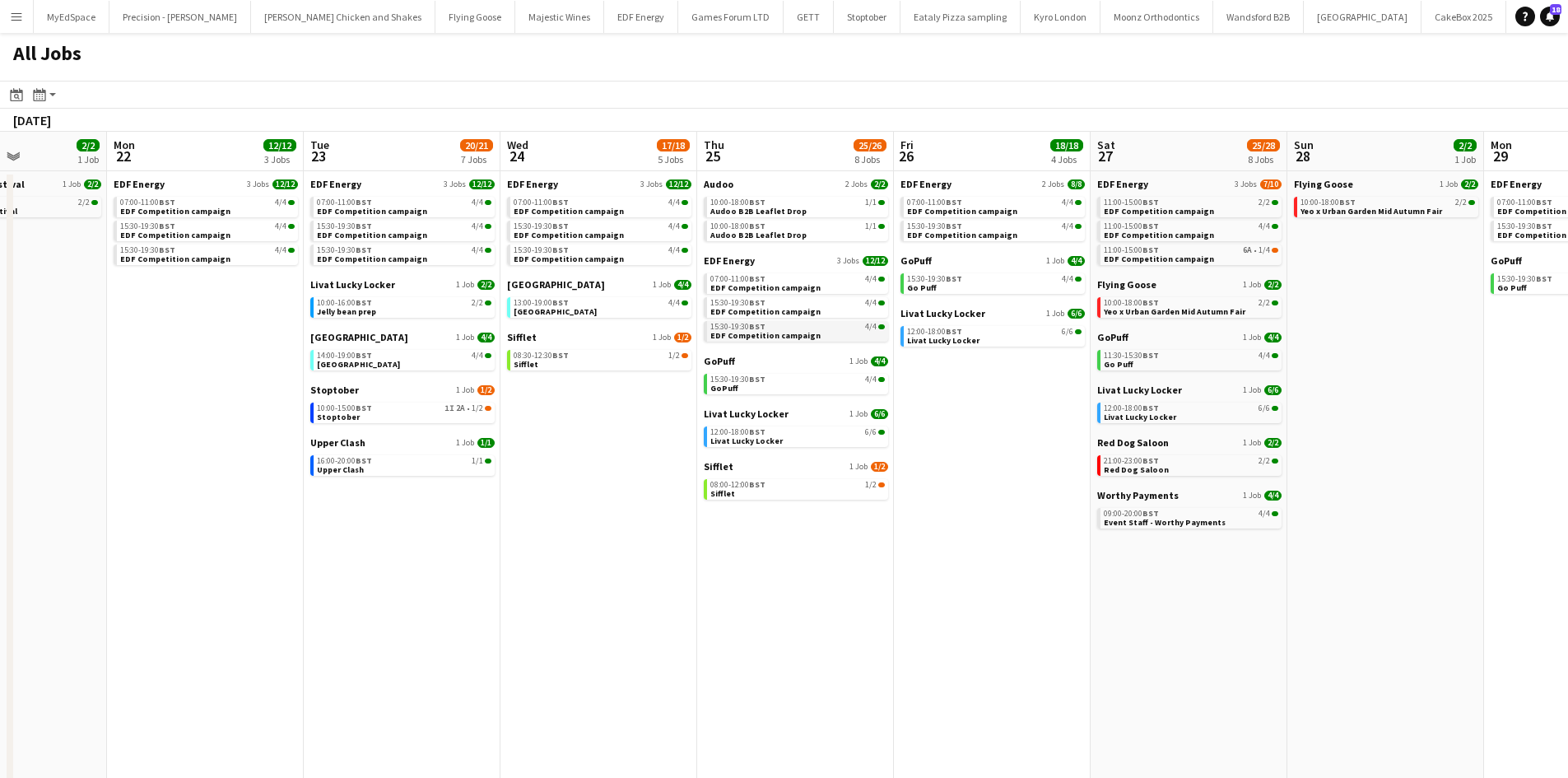
drag, startPoint x: 614, startPoint y: 358, endPoint x: 460, endPoint y: 331, distance: 156.3
click at [420, 331] on app-calendar-viewport "Fri 19 22/22 9 Jobs Sat 20 20/21 9 Jobs Sun 21 2/2 1 Job Mon 22 12/12 3 Jobs Tu…" at bounding box center [784, 498] width 1568 height 733
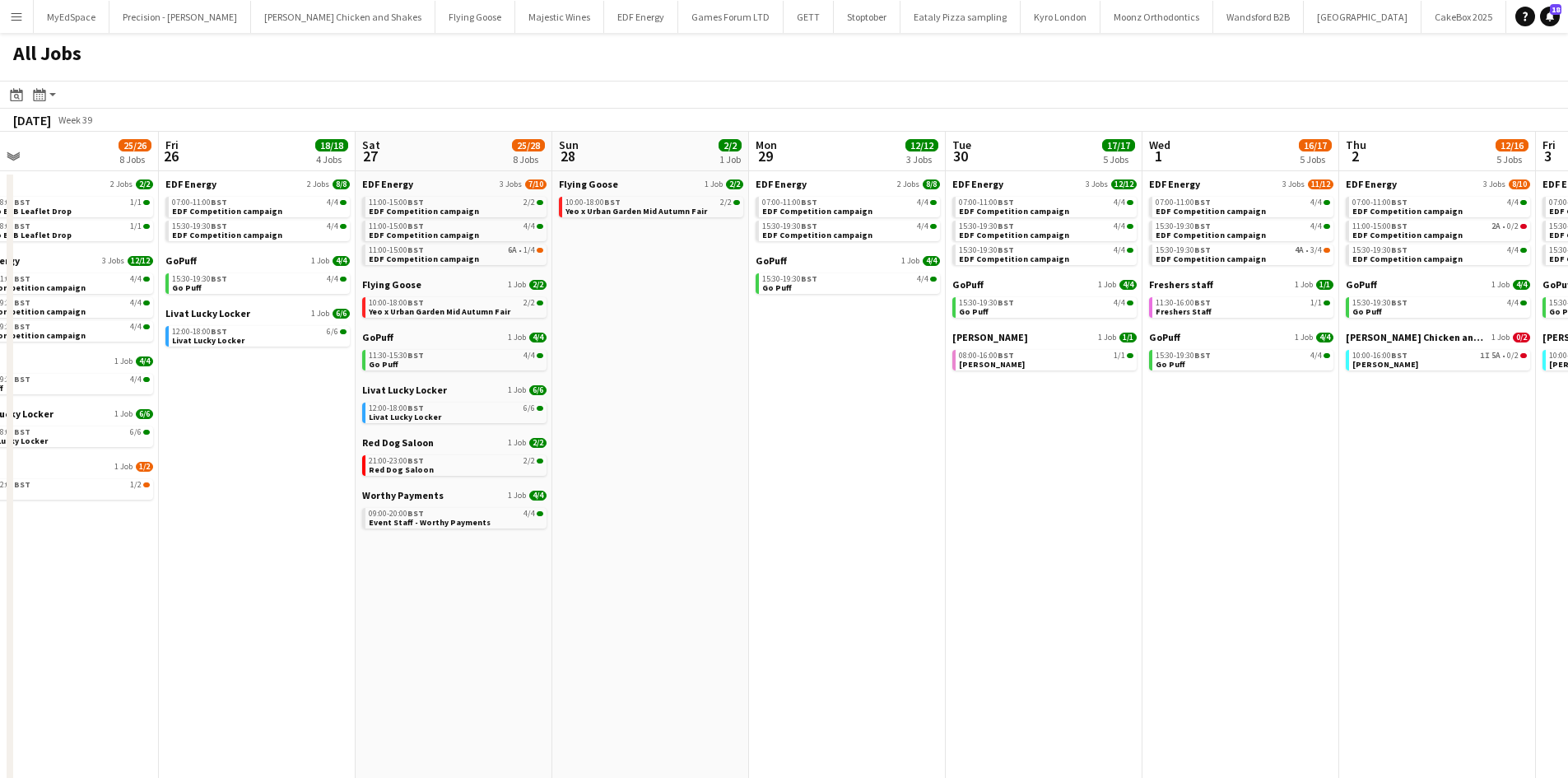
drag, startPoint x: 392, startPoint y: 248, endPoint x: 363, endPoint y: 250, distance: 29.1
click at [363, 250] on app-calendar-viewport "Sun 21 2/2 1 Job Mon 22 12/12 3 Jobs Tue 23 20/21 7 Jobs Wed 24 17/18 5 Jobs Th…" at bounding box center [784, 498] width 1568 height 733
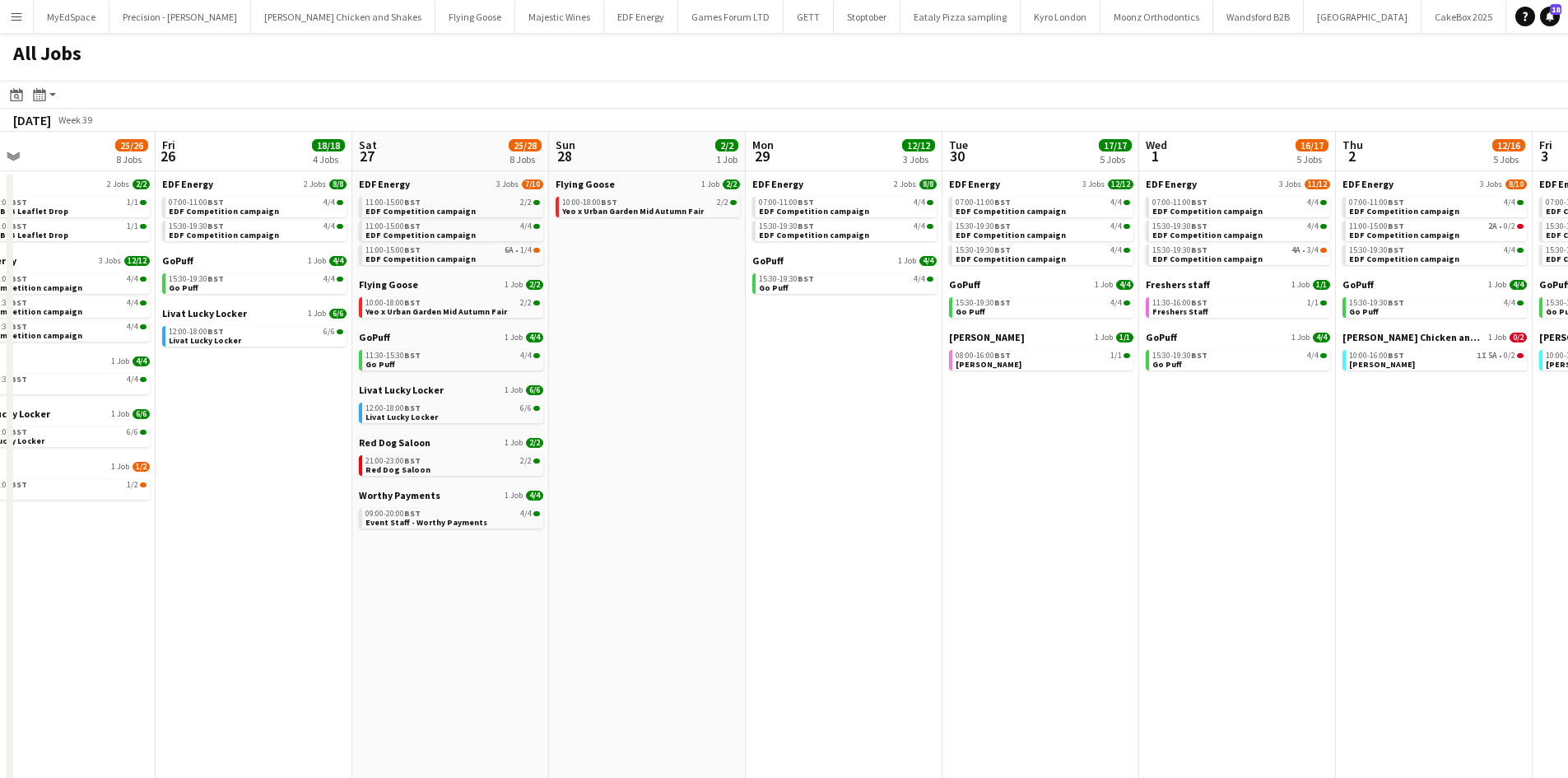
click at [324, 224] on app-all-jobs "All Jobs Date picker SEP 2025 SEP 2025 Monday M Tuesday T Wednesday W Thursday …" at bounding box center [784, 449] width 1568 height 832
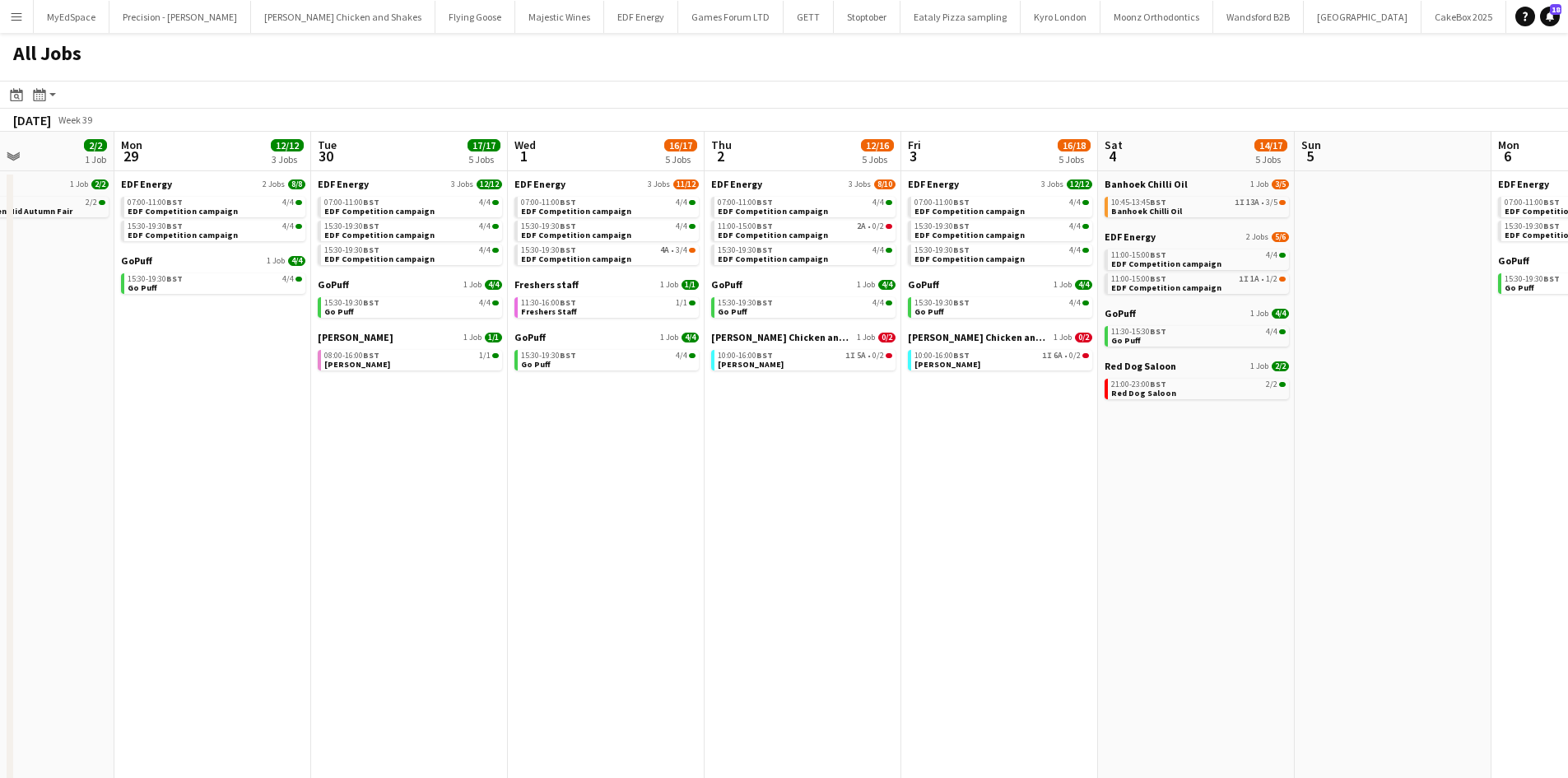
drag, startPoint x: 754, startPoint y: 296, endPoint x: 565, endPoint y: 291, distance: 189.1
click at [588, 289] on app-calendar-viewport "Thu 25 25/26 8 Jobs Fri 26 18/18 4 Jobs Sat 27 25/28 8 Jobs Sun 28 2/2 1 Job Mo…" at bounding box center [784, 498] width 1568 height 733
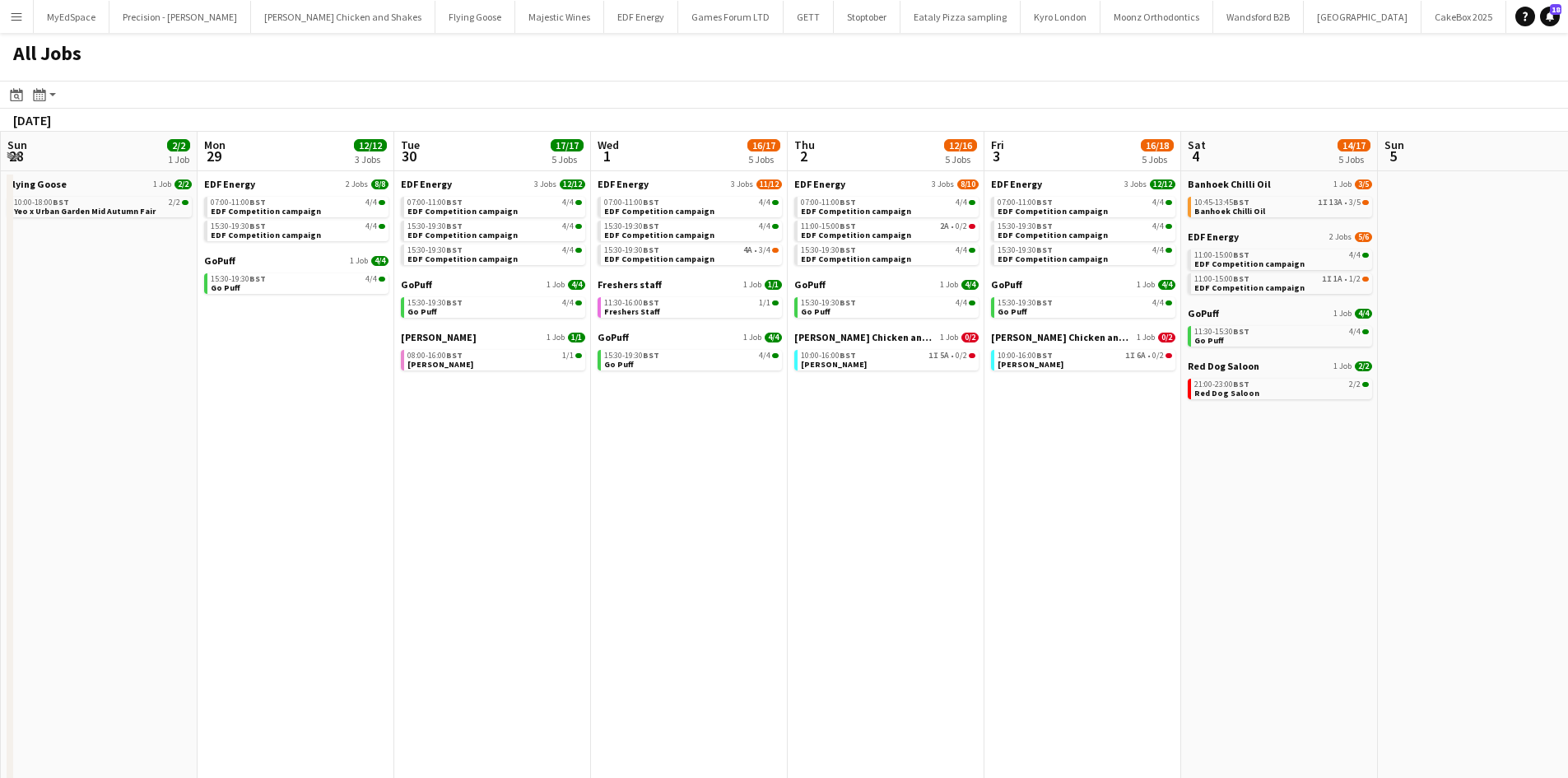
drag, startPoint x: 1478, startPoint y: 516, endPoint x: 1175, endPoint y: 466, distance: 307.1
click at [1093, 467] on app-calendar-viewport "Thu 25 25/26 8 Jobs Fri 26 18/18 4 Jobs Sat 27 25/28 8 Jobs Sun 28 2/2 1 Job Mo…" at bounding box center [784, 498] width 1568 height 733
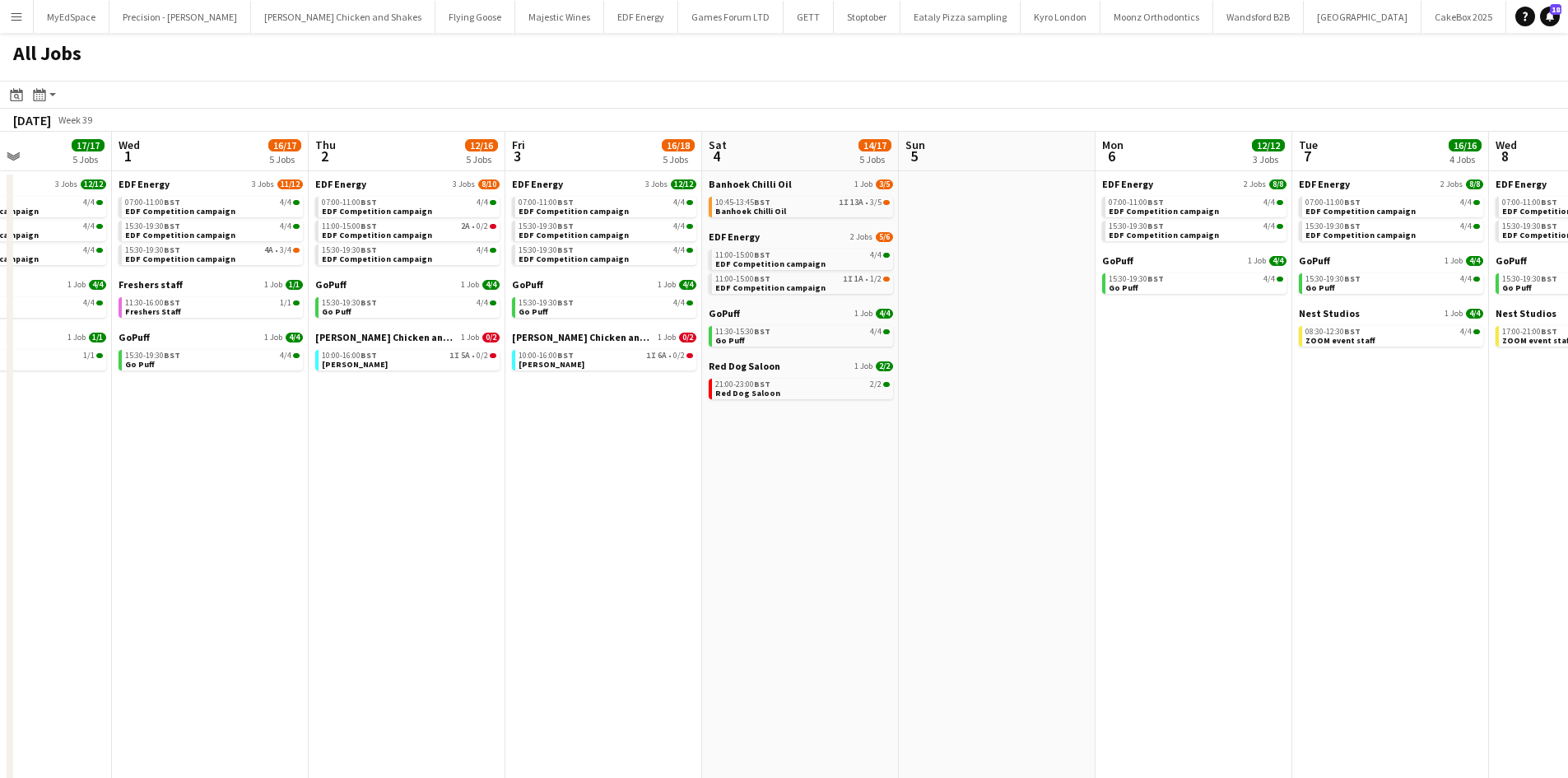
click at [1079, 433] on app-all-jobs "All Jobs Date picker SEP 2025 SEP 2025 Monday M Tuesday T Wednesday W Thursday …" at bounding box center [784, 449] width 1568 height 832
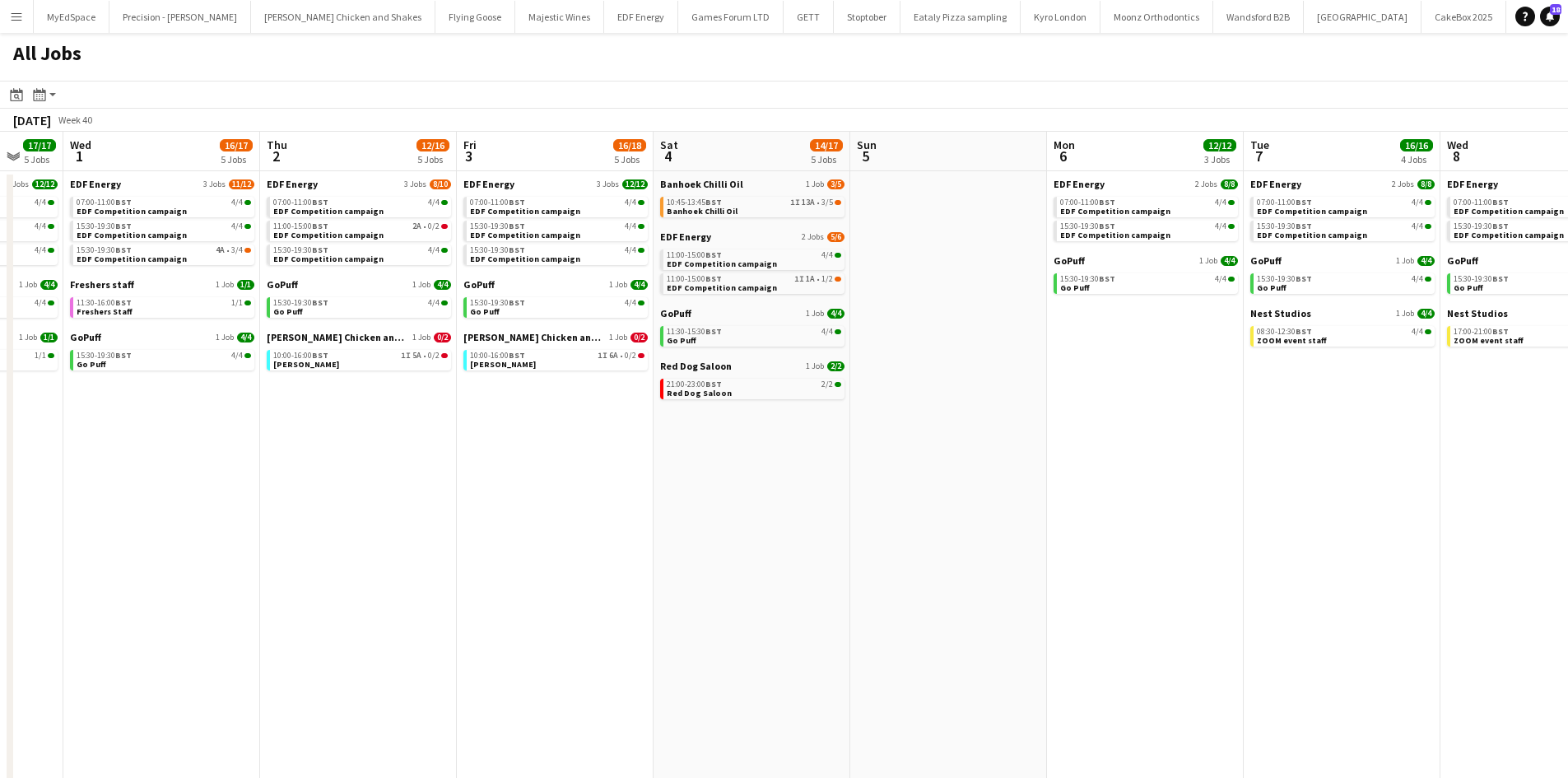
drag, startPoint x: 1130, startPoint y: 511, endPoint x: 1323, endPoint y: 494, distance: 193.7
click at [1284, 485] on app-calendar-viewport "Sun 28 2/2 1 Job Mon 29 12/12 3 Jobs Tue 30 17/17 5 Jobs Wed 1 16/17 5 Jobs Thu…" at bounding box center [784, 498] width 1568 height 733
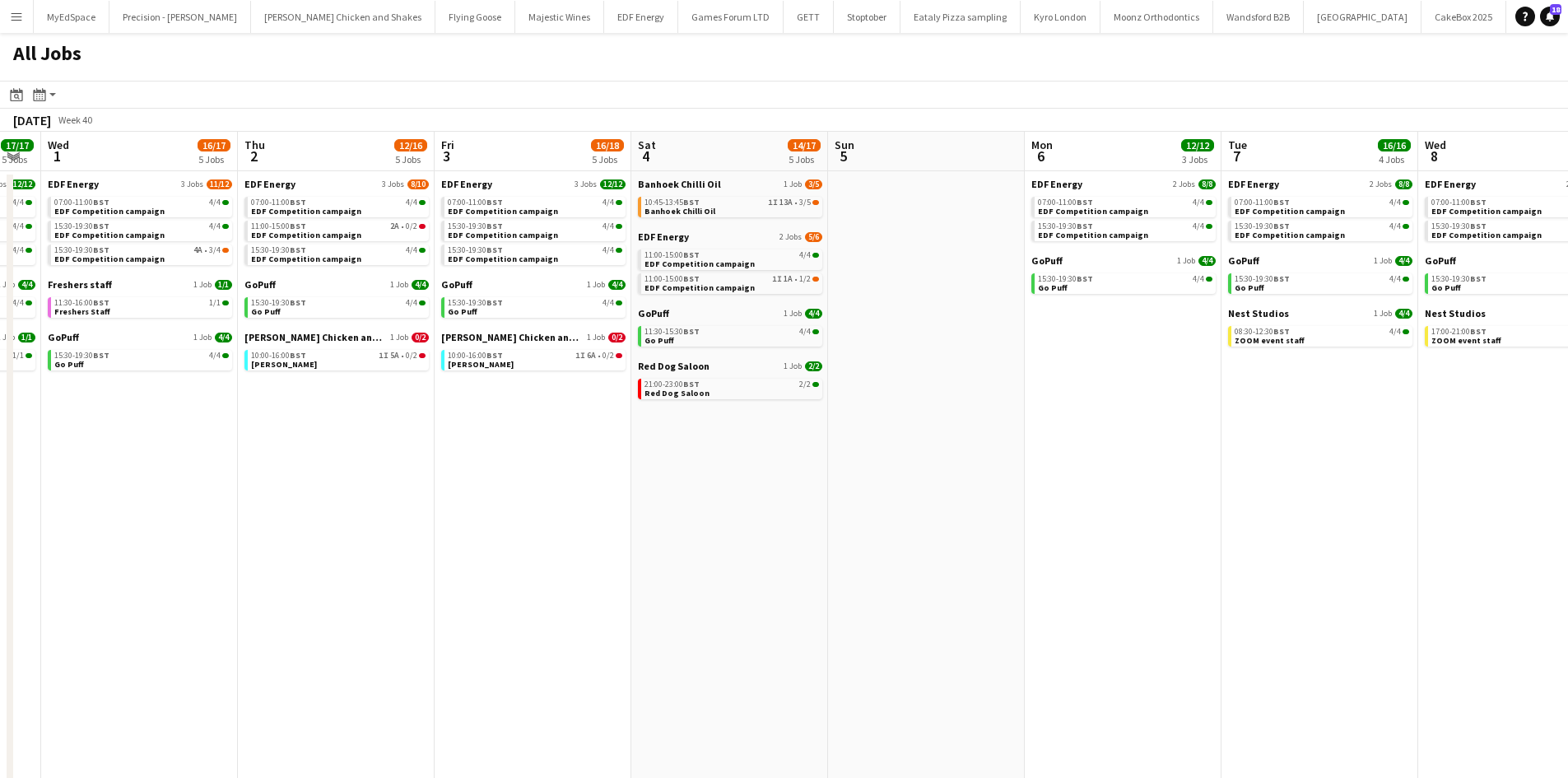
drag, startPoint x: 854, startPoint y: 485, endPoint x: 1158, endPoint y: 513, distance: 305.3
click at [1189, 509] on app-calendar-viewport "Mon 29 12/12 3 Jobs Tue 30 17/17 5 Jobs Wed 1 16/17 5 Jobs Thu 2 12/16 5 Jobs F…" at bounding box center [784, 498] width 1568 height 733
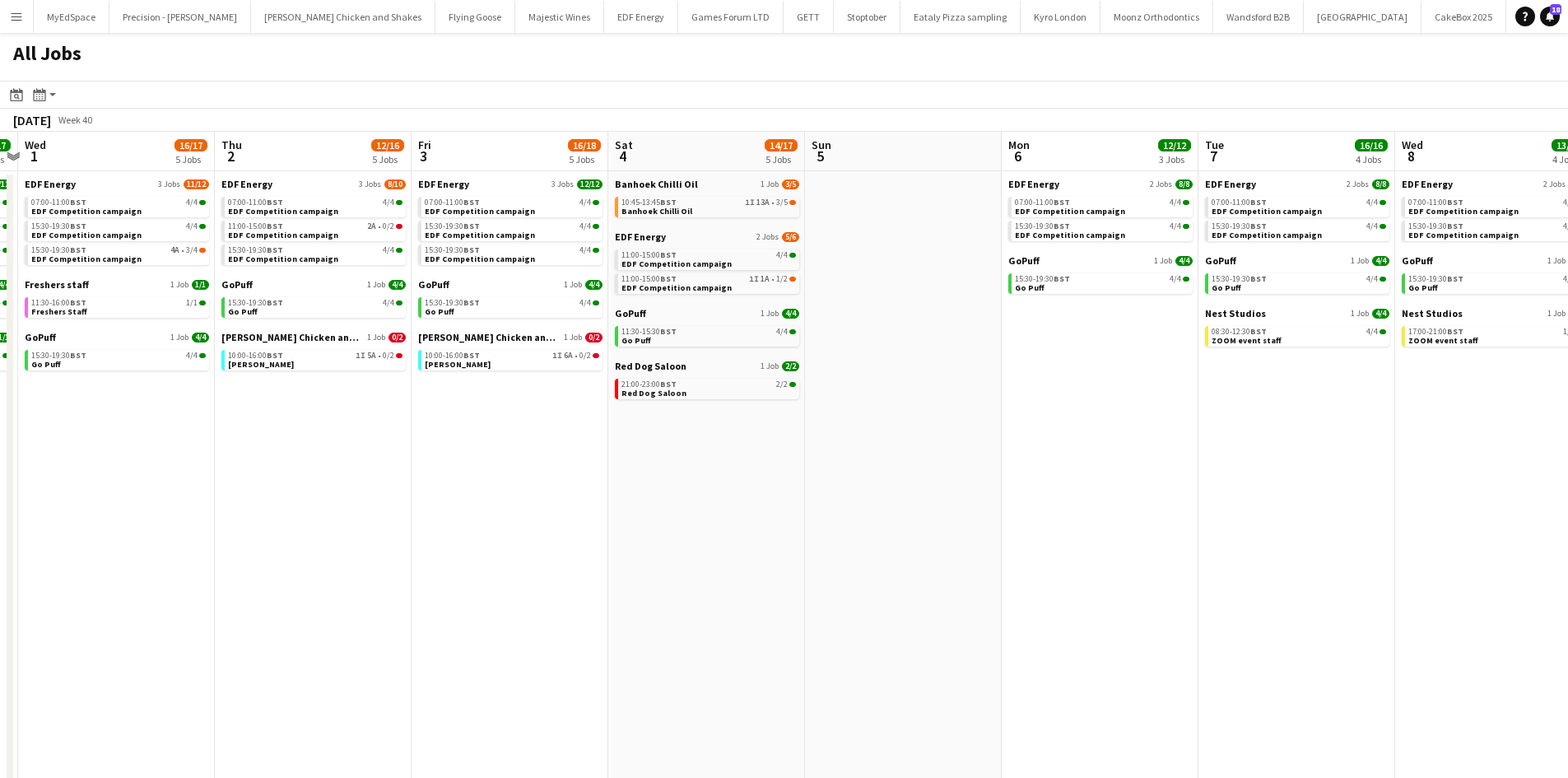
drag, startPoint x: 1221, startPoint y: 515, endPoint x: 1297, endPoint y: 530, distance: 77.5
click at [1214, 515] on app-calendar-viewport "Mon 29 12/12 3 Jobs Tue 30 17/17 5 Jobs Wed 1 16/17 5 Jobs Thu 2 12/16 5 Jobs F…" at bounding box center [784, 498] width 1568 height 733
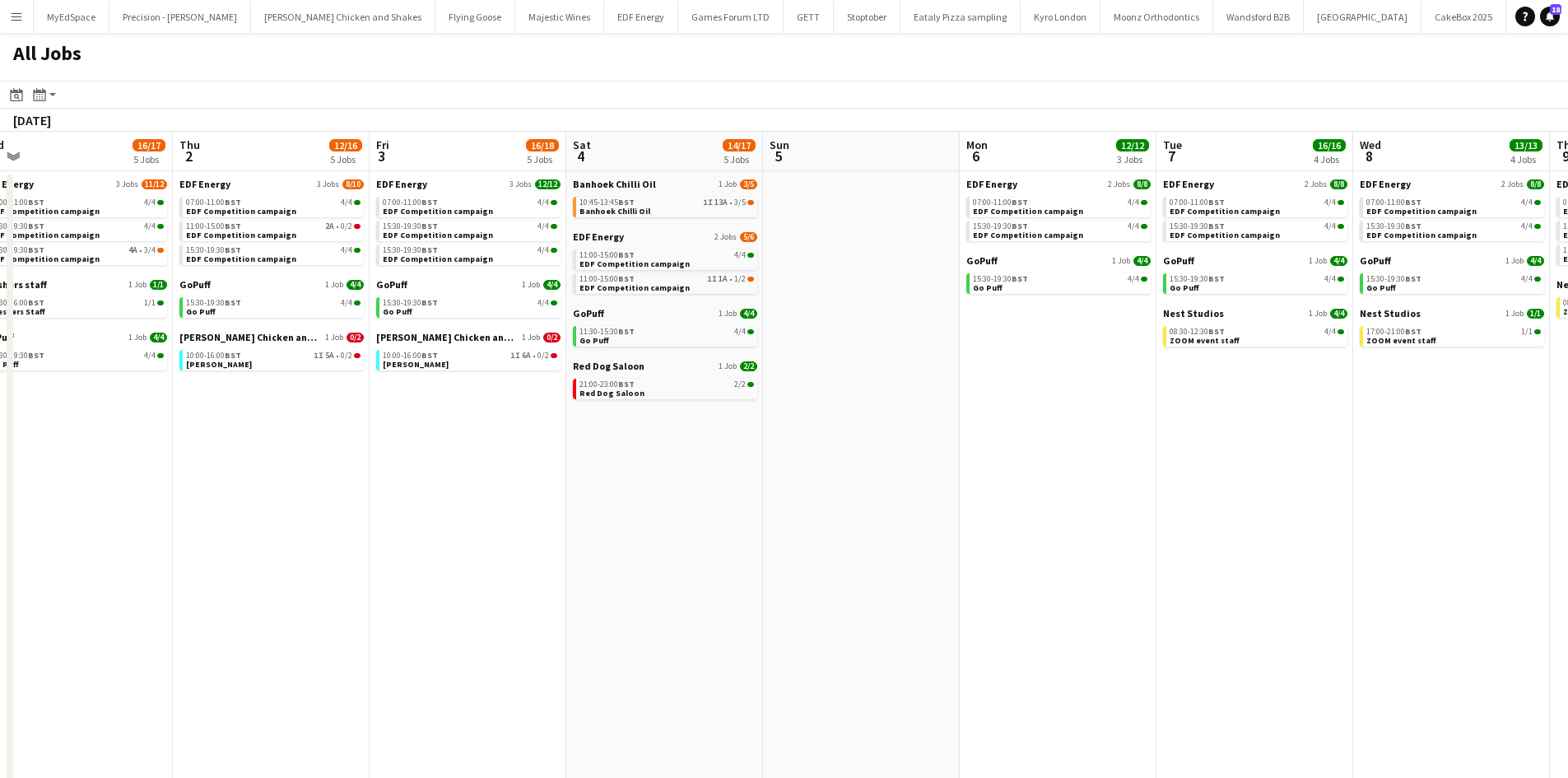
drag, startPoint x: 861, startPoint y: 525, endPoint x: 1169, endPoint y: 506, distance: 308.6
click at [1234, 506] on app-calendar-viewport "Mon 29 12/12 3 Jobs Tue 30 17/17 5 Jobs Wed 1 16/17 5 Jobs Thu 2 12/16 5 Jobs F…" at bounding box center [784, 498] width 1568 height 733
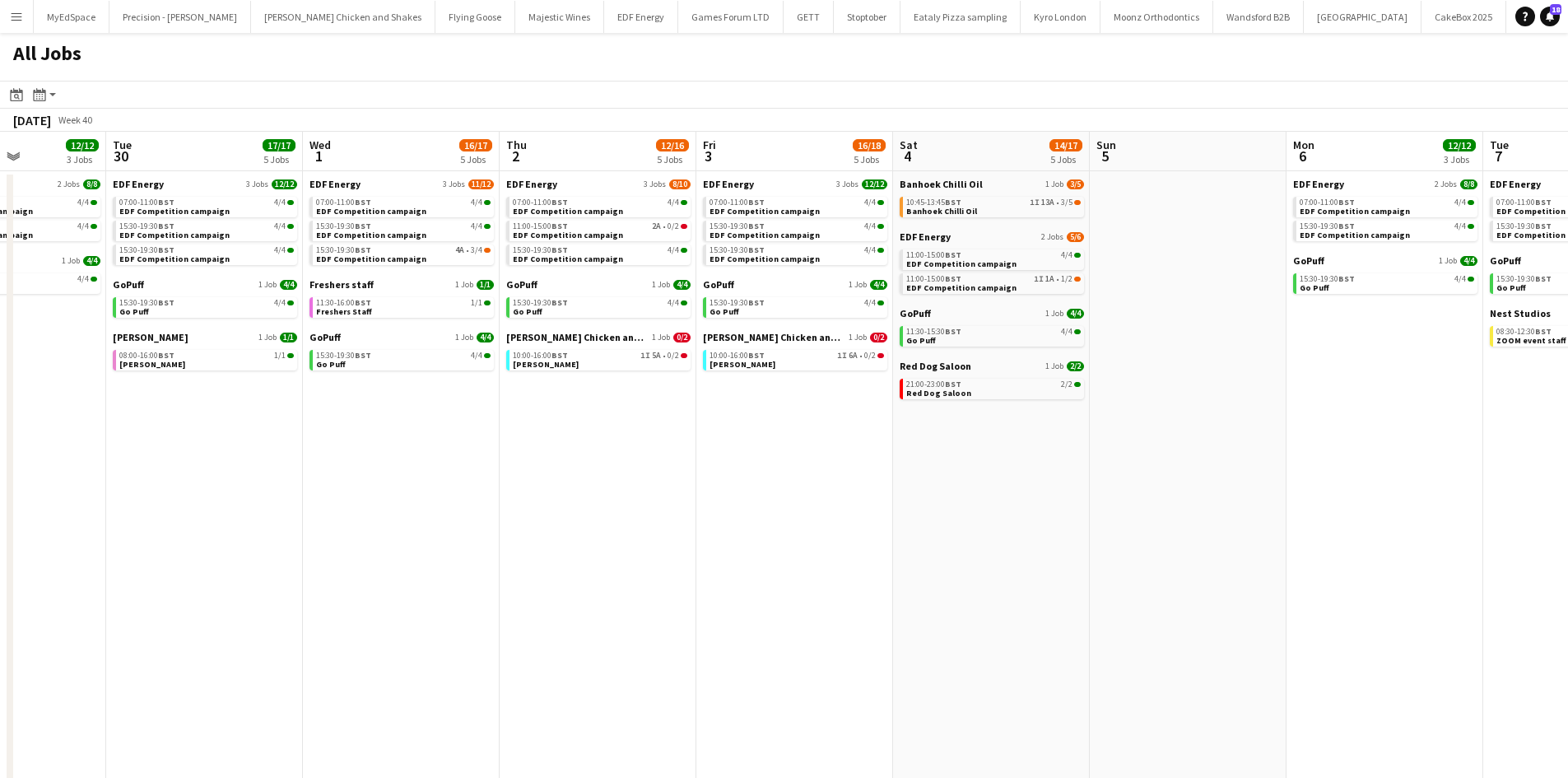
drag, startPoint x: 889, startPoint y: 514, endPoint x: 1153, endPoint y: 520, distance: 264.1
click at [1148, 520] on app-calendar-viewport "Sat 27 25/28 8 Jobs Sun 28 2/2 1 Job Mon 29 12/12 3 Jobs Tue 30 17/17 5 Jobs We…" at bounding box center [784, 498] width 1568 height 733
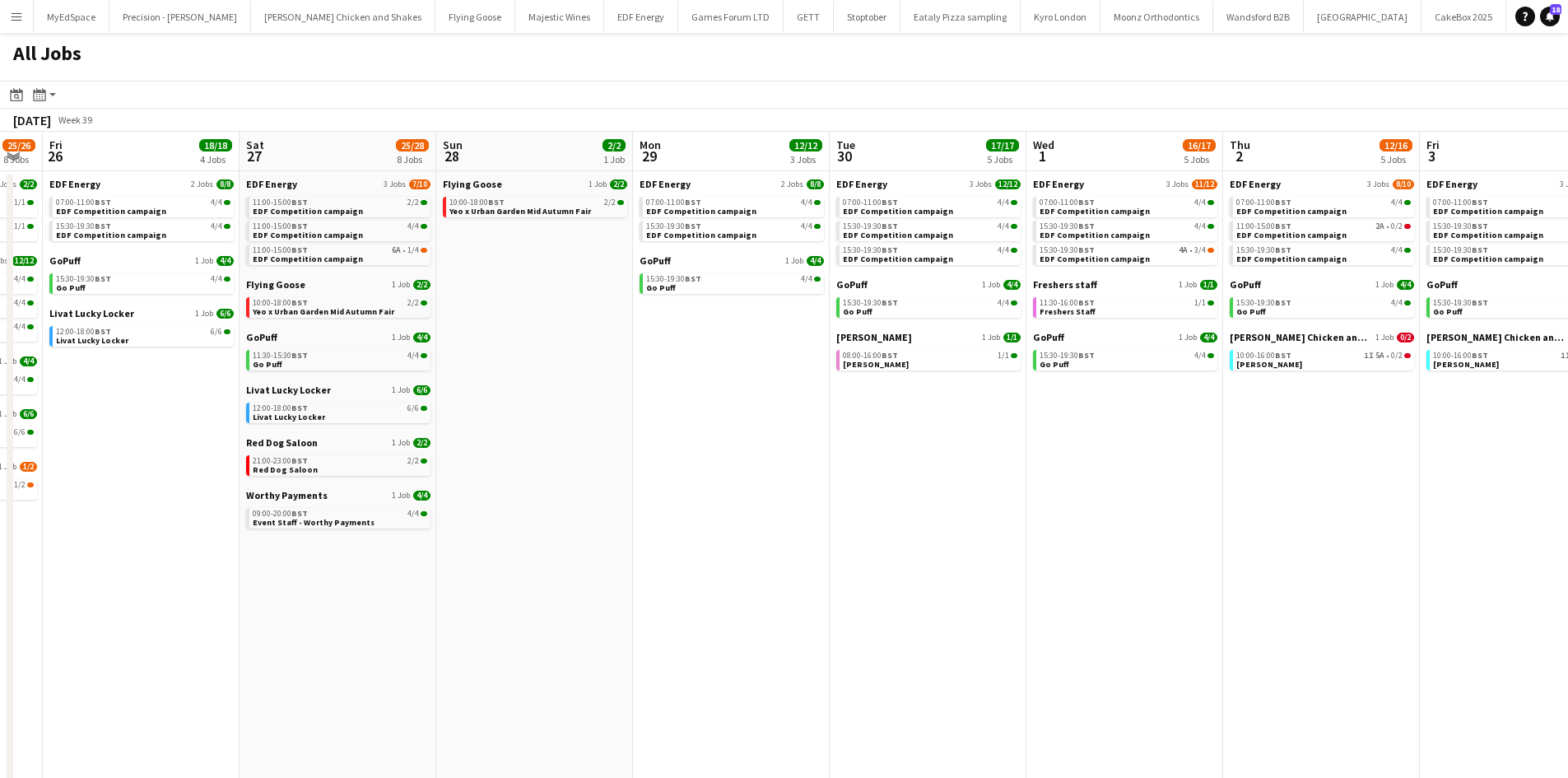
drag, startPoint x: 1198, startPoint y: 542, endPoint x: 1038, endPoint y: 527, distance: 160.7
click at [1309, 549] on app-calendar-viewport "Wed 24 17/18 5 Jobs Thu 25 25/26 8 Jobs Fri 26 18/18 4 Jobs Sat 27 25/28 8 Jobs…" at bounding box center [784, 498] width 1568 height 733
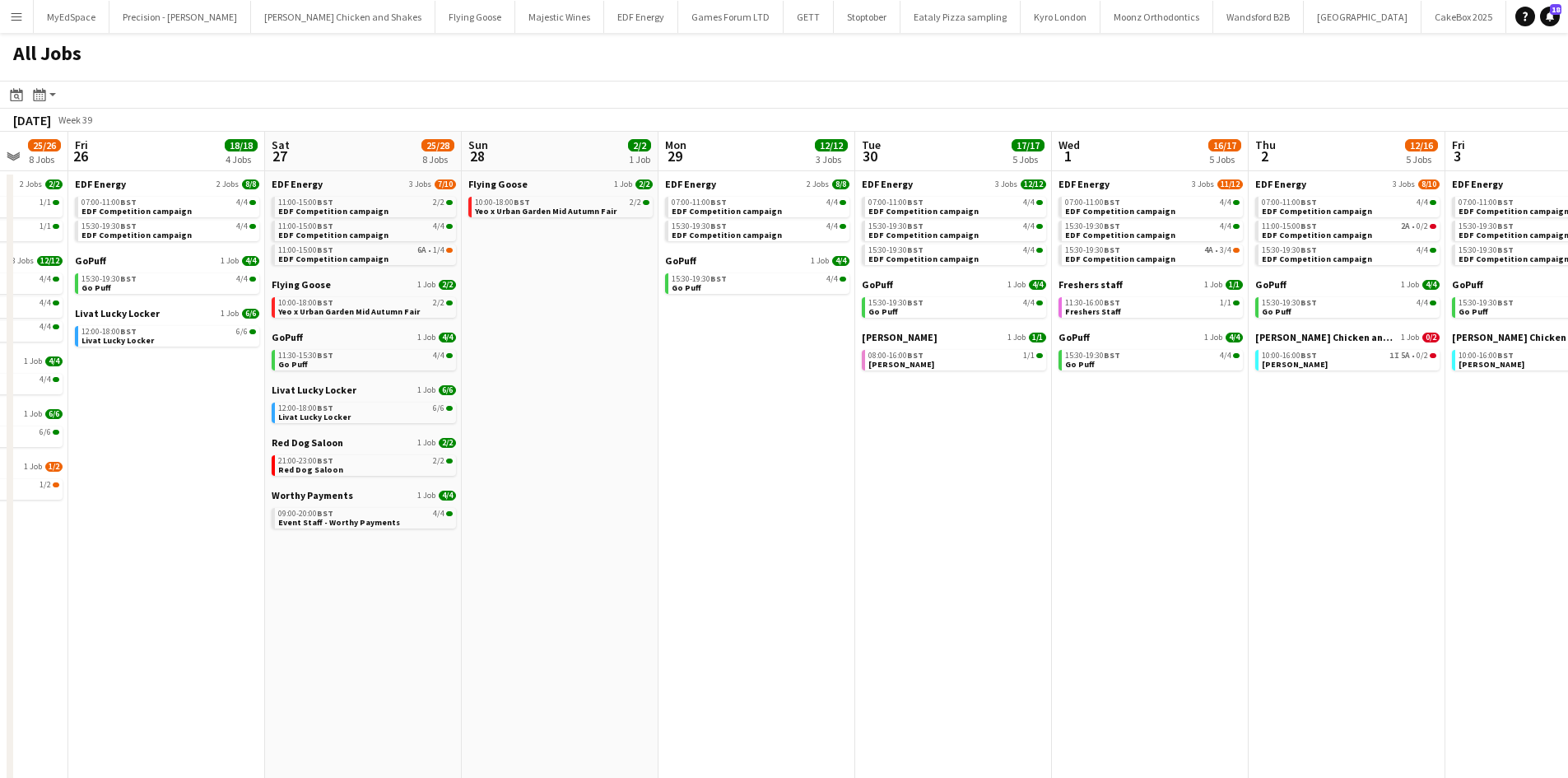
drag, startPoint x: 1291, startPoint y: 497, endPoint x: 1427, endPoint y: 497, distance: 136.0
click at [1381, 497] on app-calendar-viewport "Tue 23 20/21 7 Jobs Wed 24 17/18 5 Jobs Thu 25 25/26 8 Jobs Fri 26 18/18 4 Jobs…" at bounding box center [784, 498] width 1568 height 733
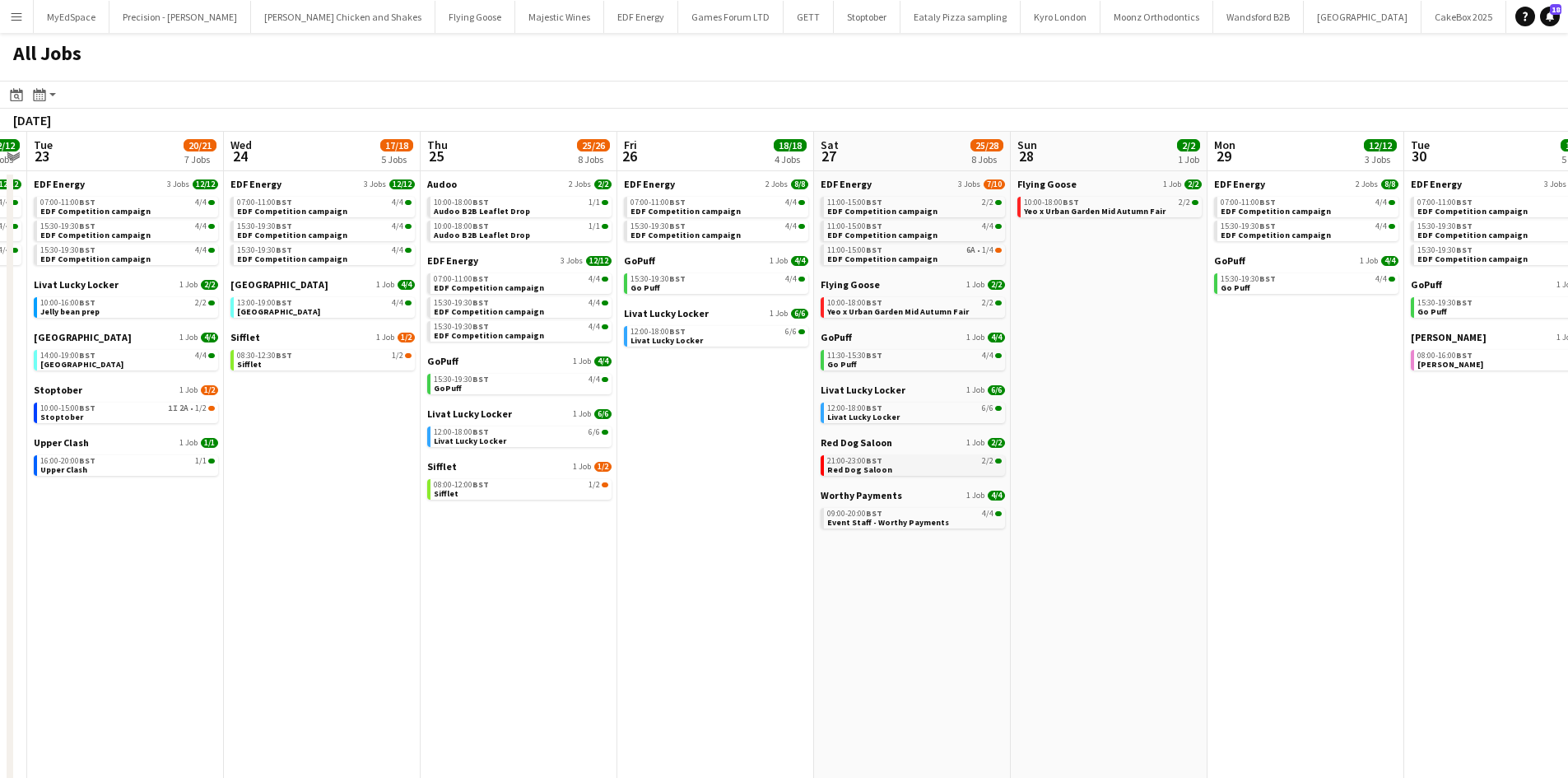
drag, startPoint x: 889, startPoint y: 473, endPoint x: 1164, endPoint y: 456, distance: 275.5
click at [1239, 446] on app-calendar-viewport "Sun 21 2/2 1 Job Mon 22 12/12 3 Jobs Tue 23 20/21 7 Jobs Wed 24 17/18 5 Jobs Th…" at bounding box center [784, 498] width 1568 height 733
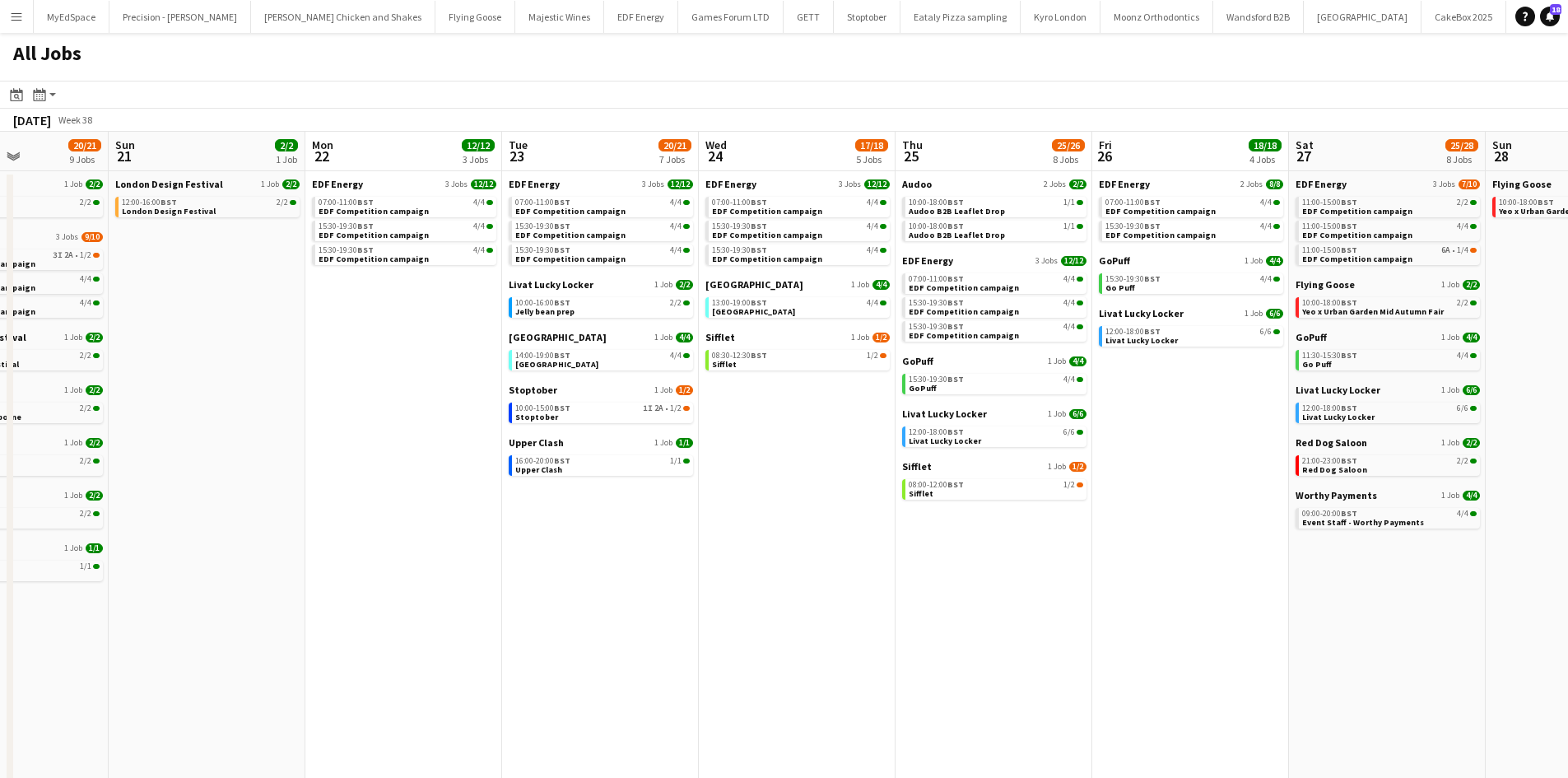
drag, startPoint x: 1073, startPoint y: 504, endPoint x: 806, endPoint y: 502, distance: 267.0
click at [1153, 502] on app-calendar-viewport "Thu 18 29/29 14 Jobs Fri 19 22/22 9 Jobs Sat 20 20/21 9 Jobs Sun 21 2/2 1 Job M…" at bounding box center [784, 498] width 1568 height 733
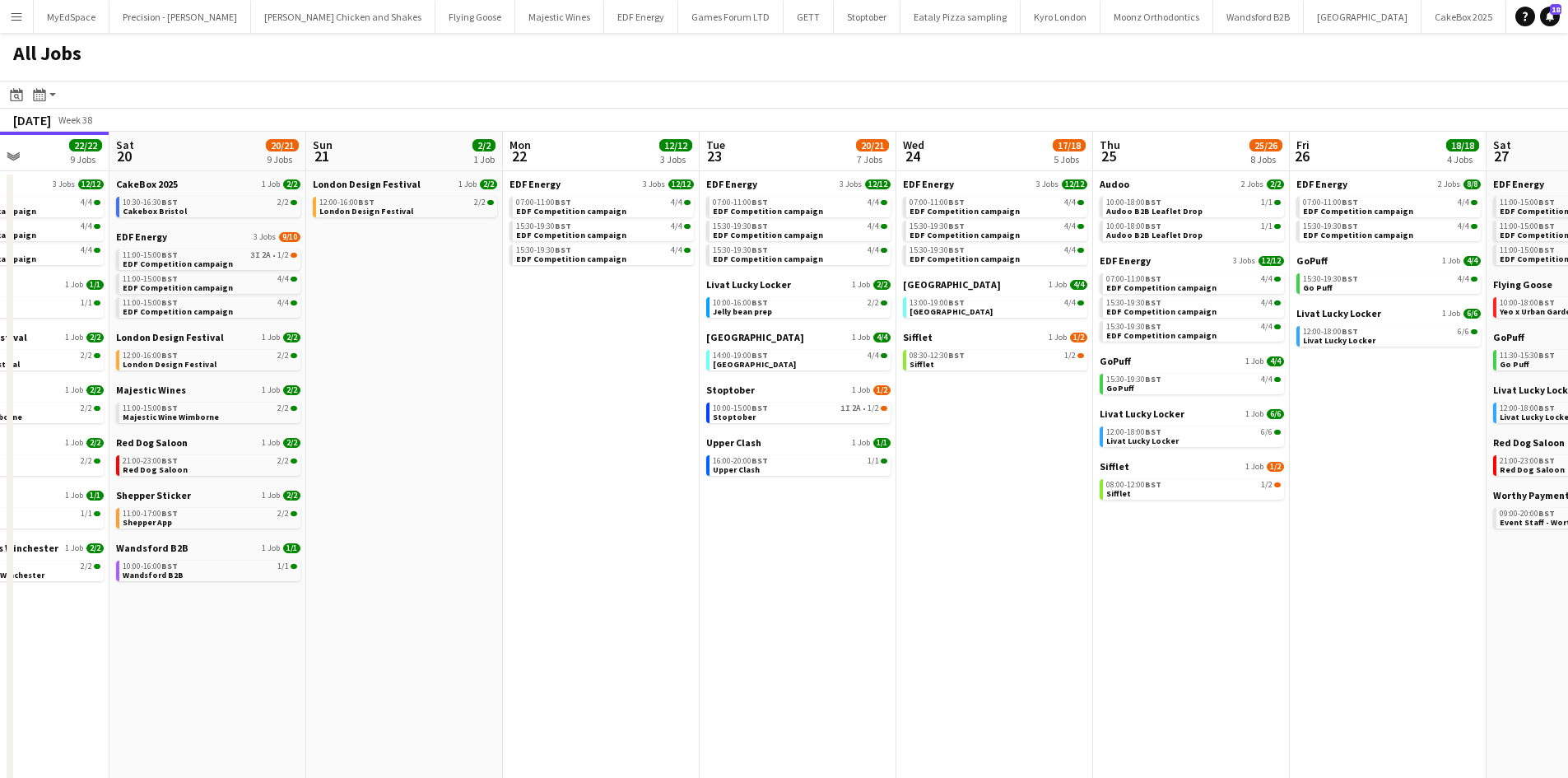
drag, startPoint x: 643, startPoint y: 504, endPoint x: 1075, endPoint y: 490, distance: 432.2
click at [1222, 492] on app-calendar-viewport "Wed 17 26/26 12 Jobs Thu 18 29/29 14 Jobs Fri 19 22/22 9 Jobs Sat 20 20/21 9 Jo…" at bounding box center [784, 498] width 1568 height 733
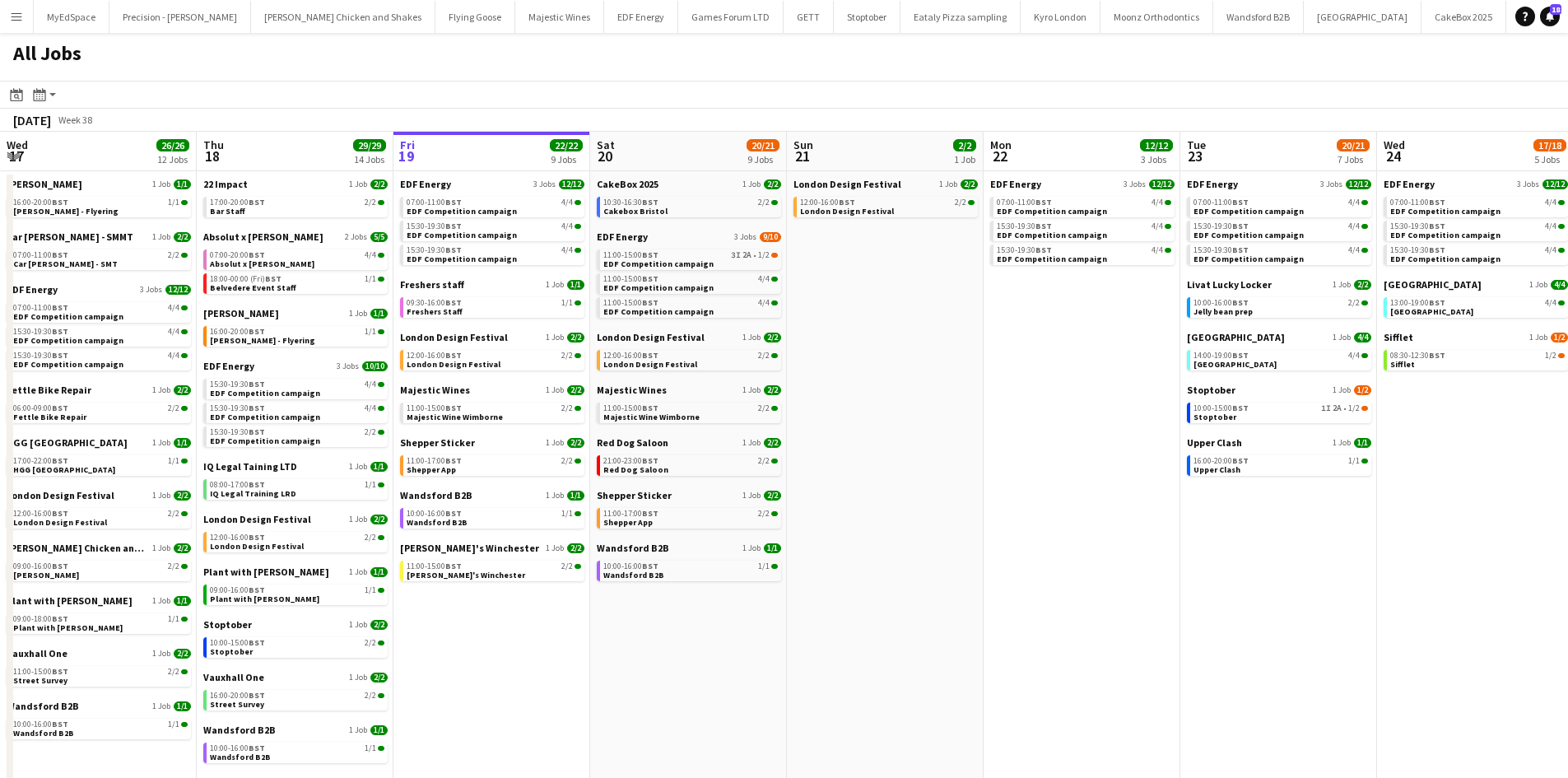
drag, startPoint x: 956, startPoint y: 472, endPoint x: 919, endPoint y: 473, distance: 37.0
click at [908, 475] on app-calendar-viewport "Sun 14 10/13 4 Jobs Mon 15 15/15 5 Jobs Tue 16 23/23 11 Jobs Wed 17 26/26 12 Jo…" at bounding box center [784, 498] width 1568 height 733
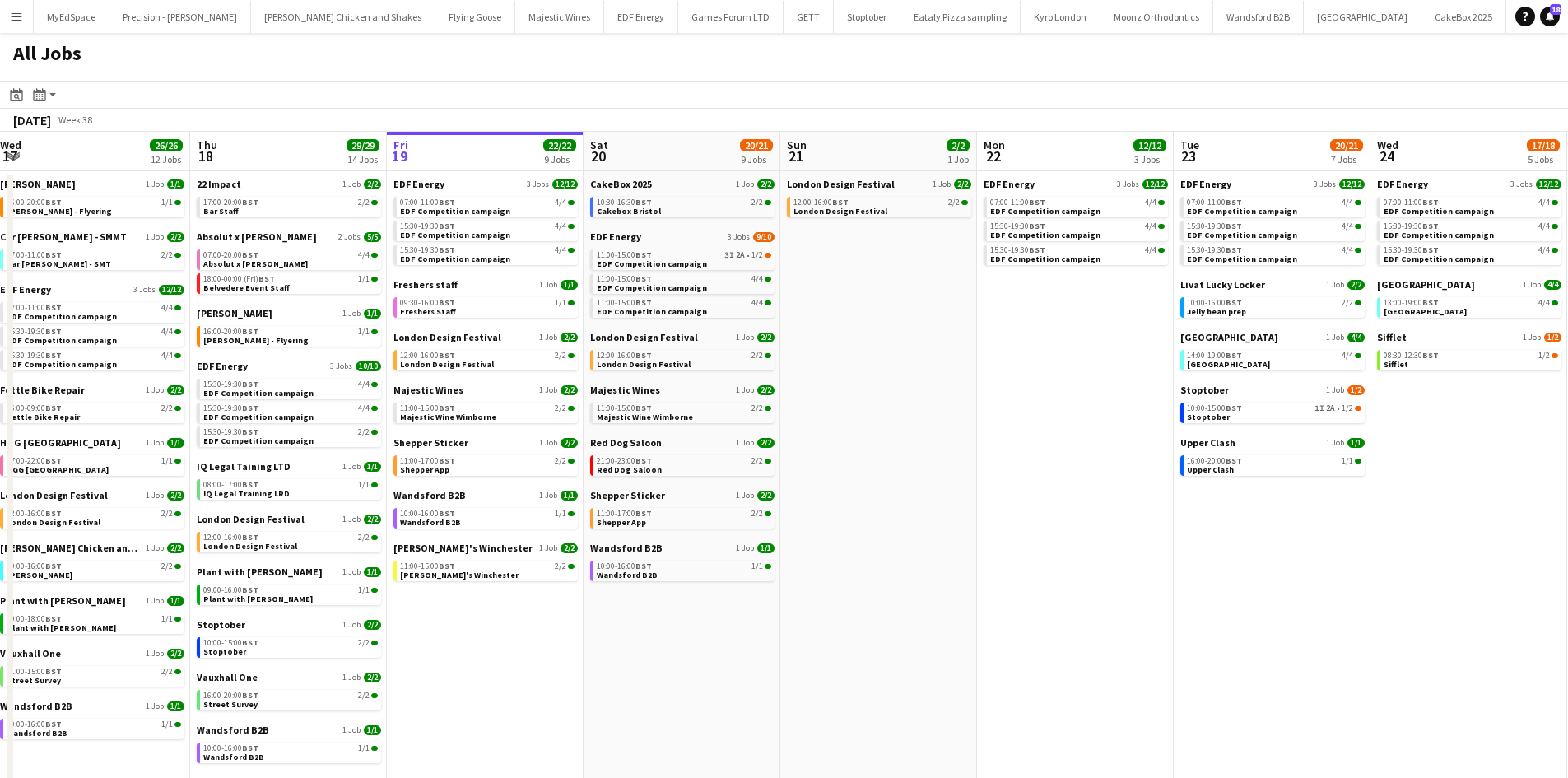
click at [760, 271] on app-calendar-brief-board "EDF Energy 3 Jobs 9/10 11:00-15:00 BST 3I 2A • 1/2 EDF Competition campaign 11:…" at bounding box center [683, 274] width 185 height 87
click at [761, 254] on span "1/2" at bounding box center [757, 254] width 12 height 8
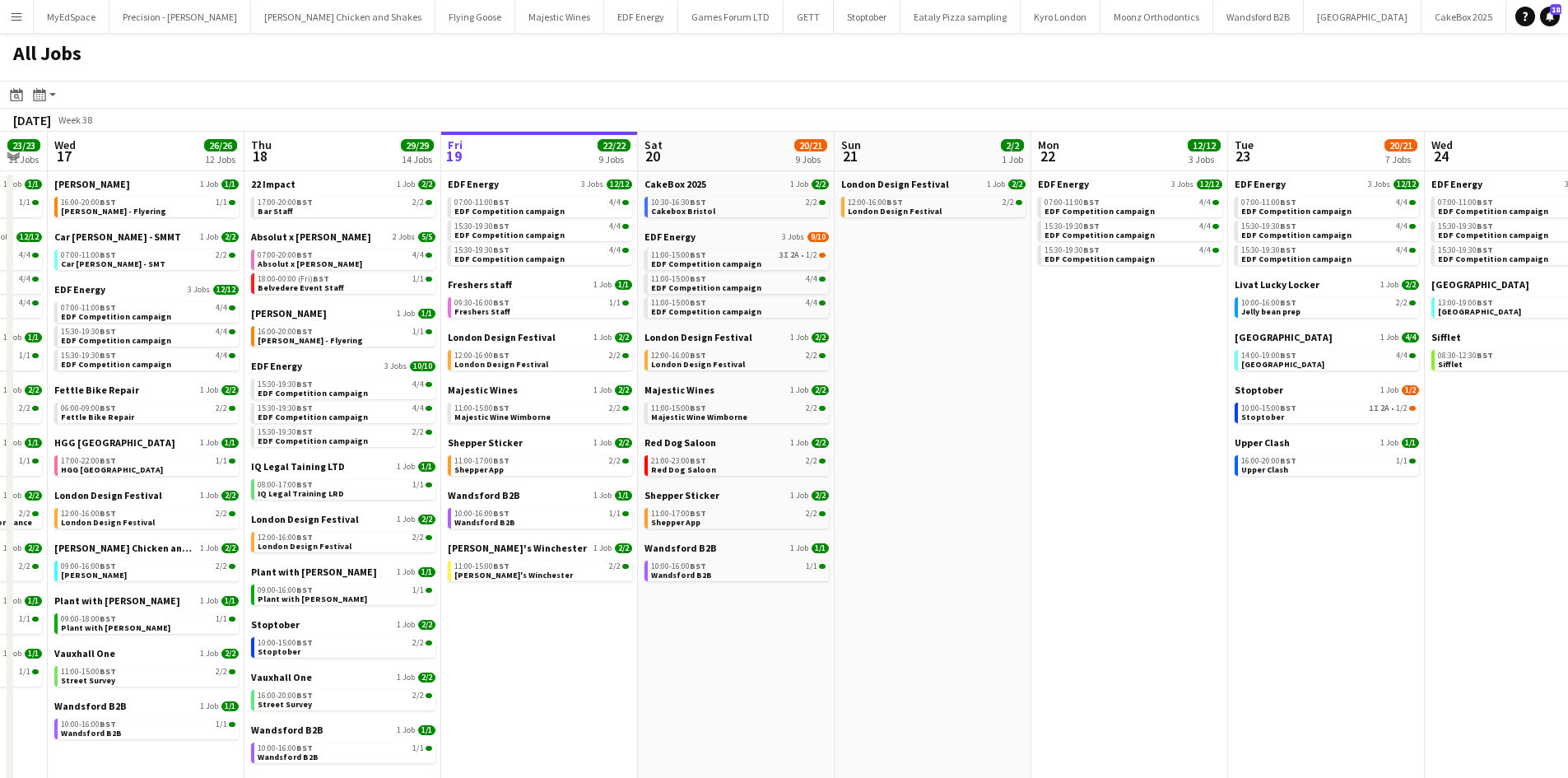
drag, startPoint x: 893, startPoint y: 622, endPoint x: 947, endPoint y: 623, distance: 54.0
click at [947, 623] on app-calendar-viewport "Sun 14 10/13 4 Jobs Mon 15 15/15 5 Jobs Tue 16 23/23 11 Jobs Wed 17 26/26 12 Jo…" at bounding box center [784, 498] width 1568 height 733
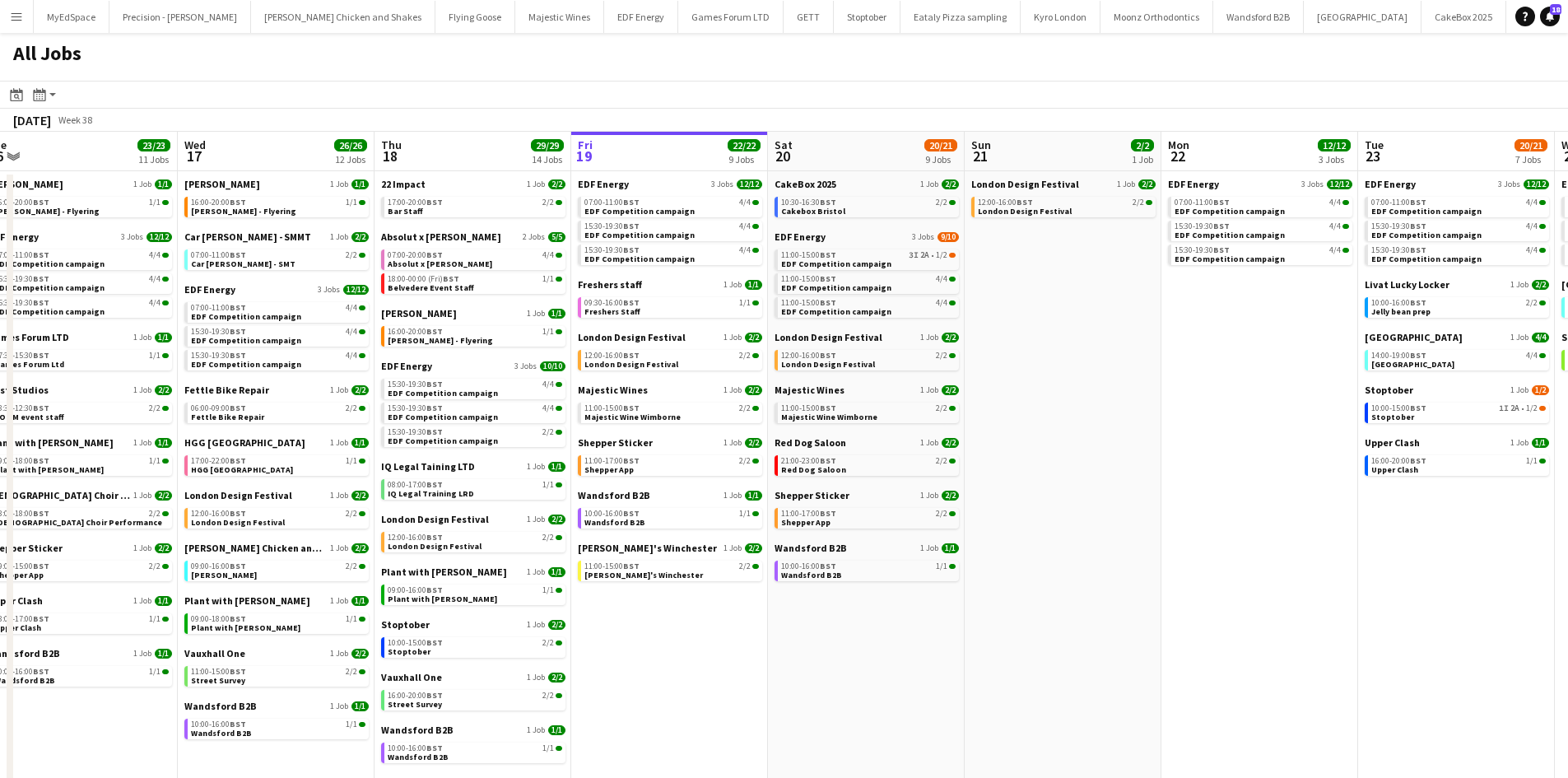
drag, startPoint x: 668, startPoint y: 700, endPoint x: 893, endPoint y: 688, distance: 225.3
click at [891, 689] on app-calendar-viewport "Sun 14 10/13 4 Jobs Mon 15 15/15 5 Jobs Tue 16 23/23 11 Jobs Wed 17 26/26 12 Jo…" at bounding box center [784, 498] width 1568 height 733
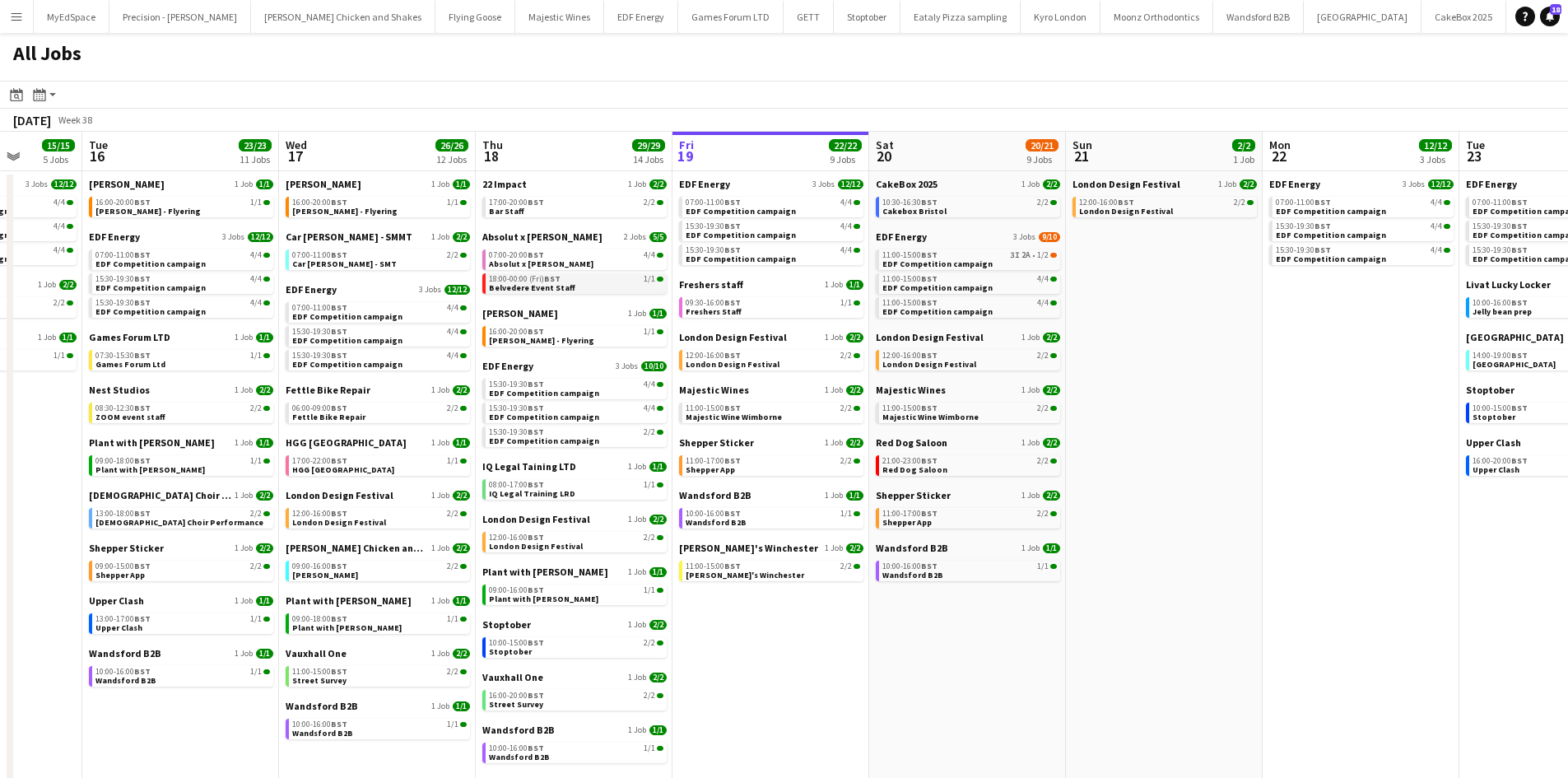
click at [595, 281] on div "18:00-00:00 (Fri) BST 1/1" at bounding box center [577, 279] width 175 height 8
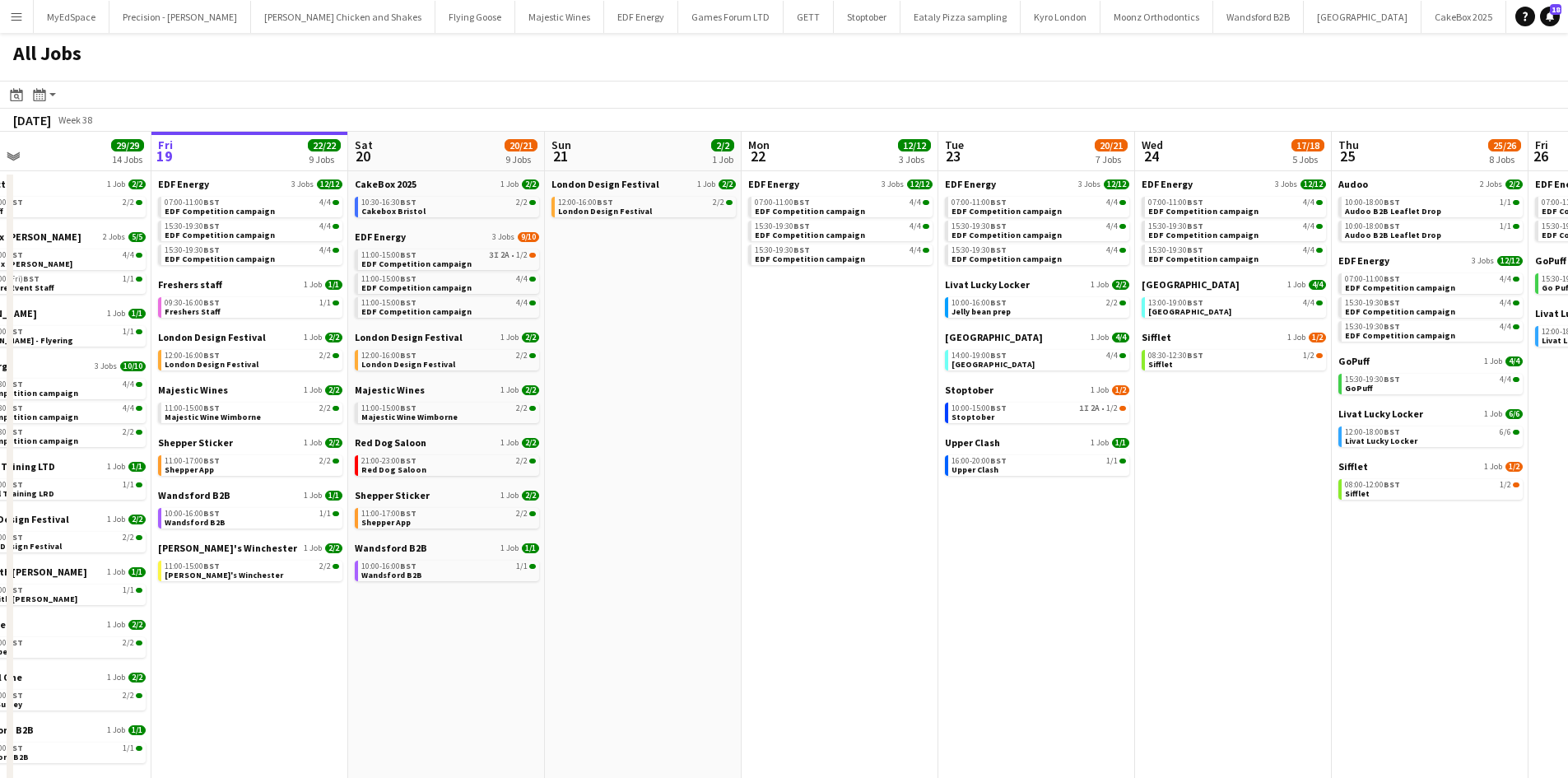
drag, startPoint x: 1065, startPoint y: 607, endPoint x: 748, endPoint y: 564, distance: 319.9
click at [748, 564] on app-calendar-viewport "Mon 15 15/15 5 Jobs Tue 16 23/23 11 Jobs Wed 17 26/26 12 Jobs Thu 18 29/29 14 J…" at bounding box center [784, 498] width 1568 height 733
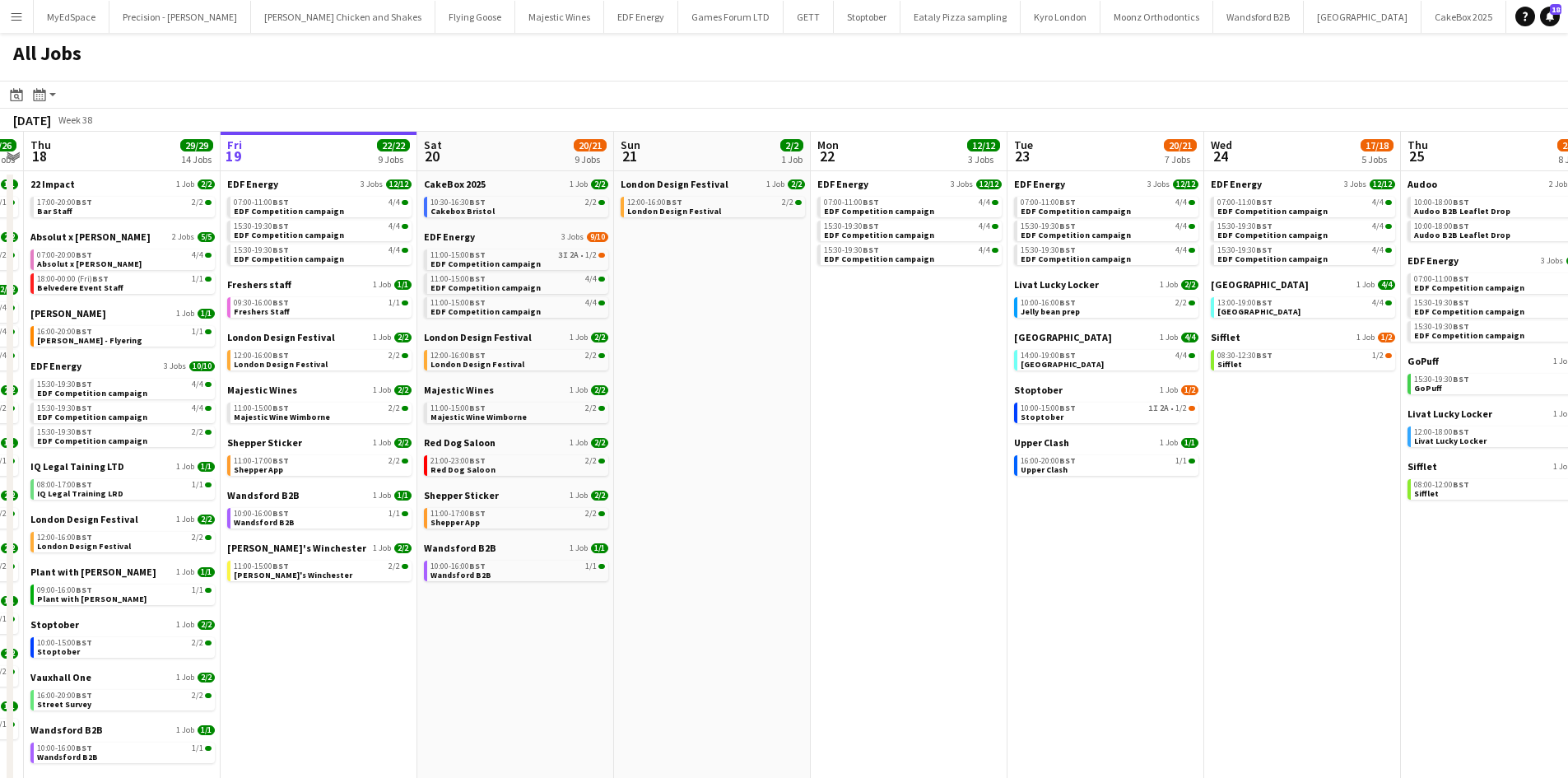
drag, startPoint x: 1226, startPoint y: 572, endPoint x: 762, endPoint y: 551, distance: 464.5
click at [762, 551] on app-calendar-viewport "Mon 15 15/15 5 Jobs Tue 16 23/23 11 Jobs Wed 17 26/26 12 Jobs Thu 18 29/29 14 J…" at bounding box center [784, 498] width 1568 height 733
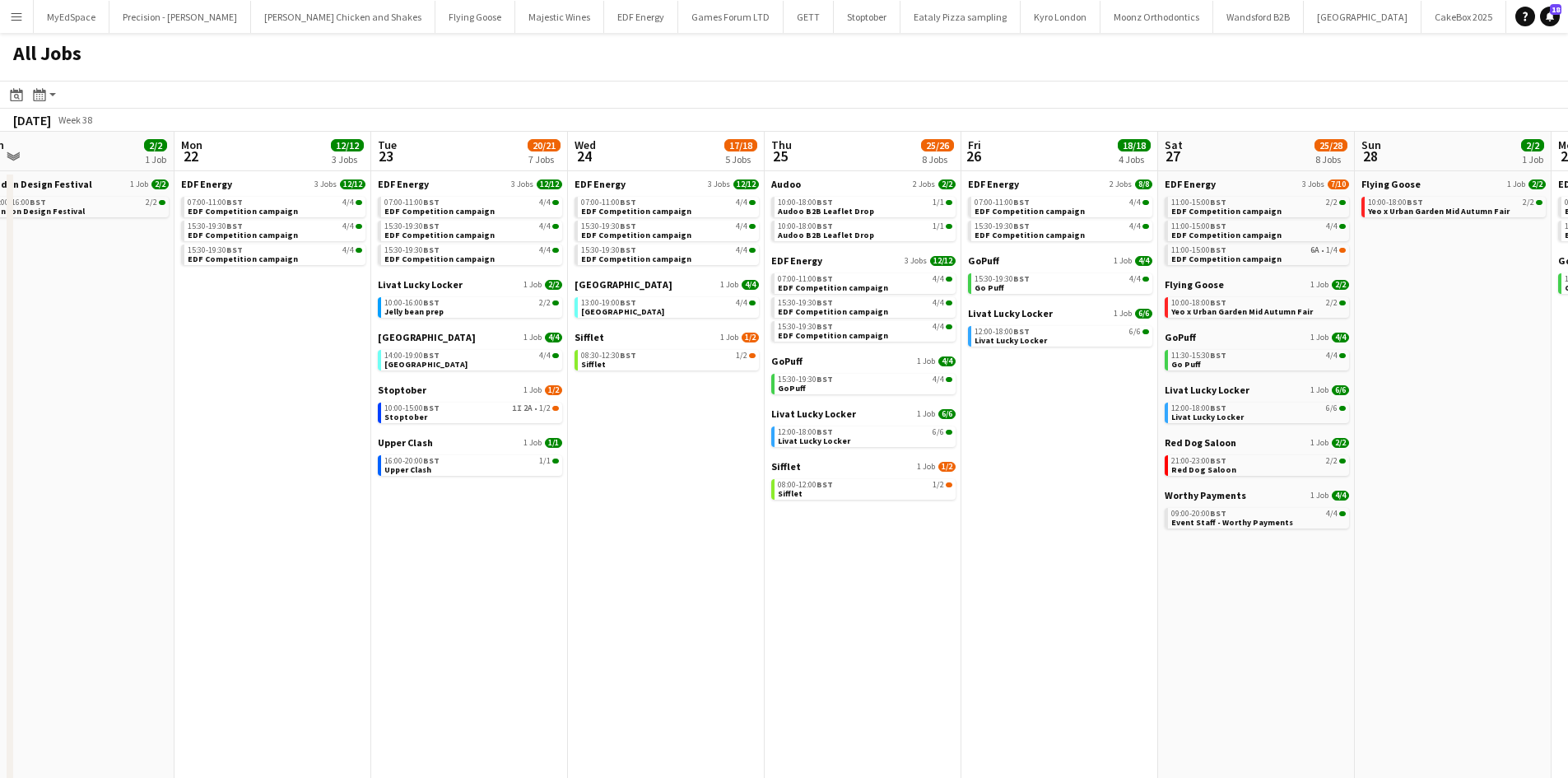
drag, startPoint x: 904, startPoint y: 571, endPoint x: 1065, endPoint y: 590, distance: 162.1
click at [841, 564] on app-calendar-viewport "Wed 17 26/26 12 Jobs Thu 18 29/29 14 Jobs Fri 19 22/22 9 Jobs Sat 20 20/21 9 Jo…" at bounding box center [784, 498] width 1568 height 733
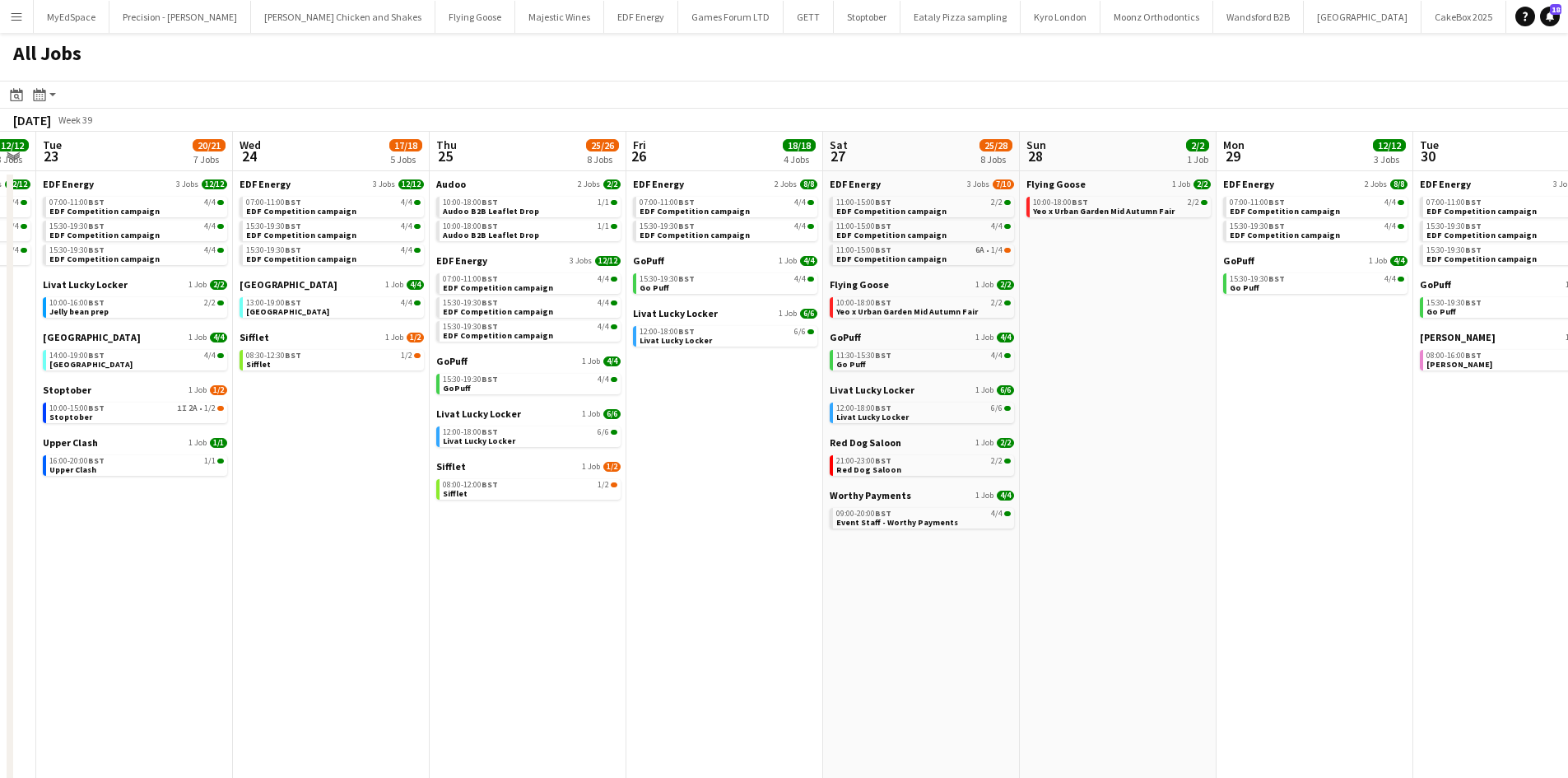
drag, startPoint x: 1237, startPoint y: 617, endPoint x: 940, endPoint y: 606, distance: 297.2
click at [940, 606] on app-calendar-viewport "Fri 19 22/22 9 Jobs Sat 20 20/21 9 Jobs Sun 21 2/2 1 Job Mon 22 12/12 3 Jobs Tu…" at bounding box center [784, 498] width 1568 height 733
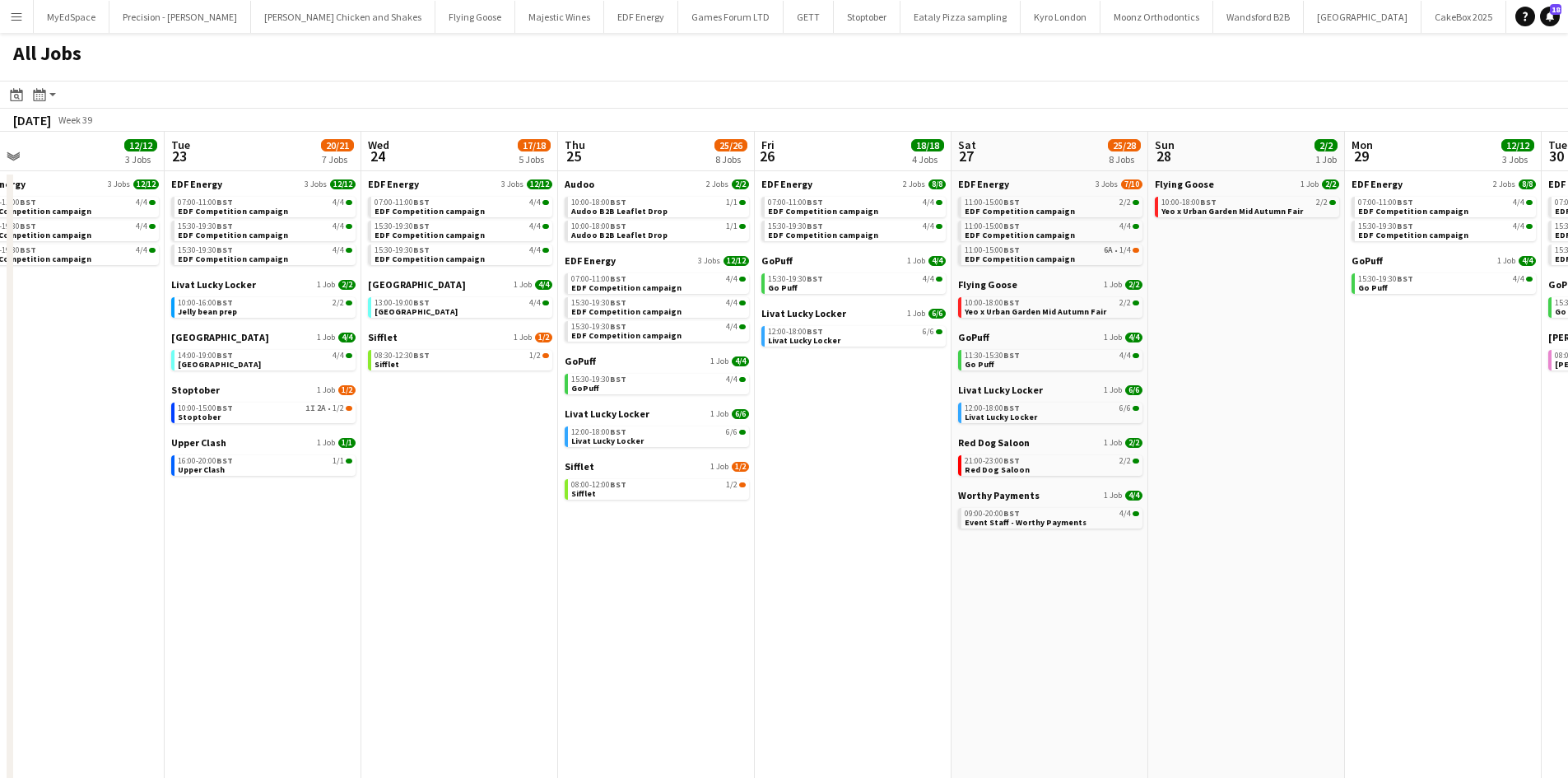
drag, startPoint x: 1310, startPoint y: 546, endPoint x: 1084, endPoint y: 545, distance: 226.0
click at [848, 515] on app-calendar-viewport "Fri 19 22/22 9 Jobs Sat 20 20/21 9 Jobs Sun 21 2/2 1 Job Mon 22 12/12 3 Jobs Tu…" at bounding box center [784, 498] width 1568 height 733
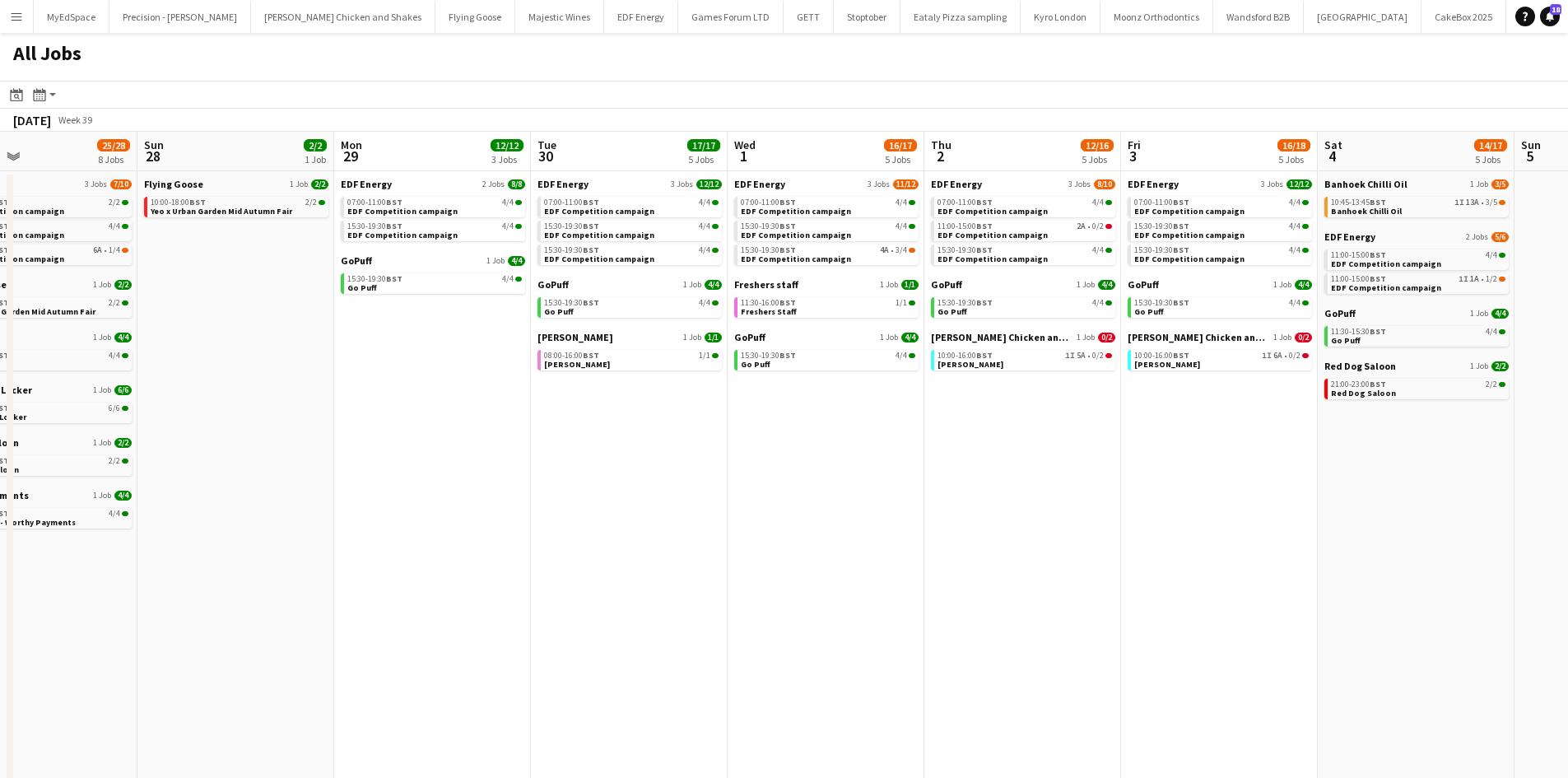
drag, startPoint x: 965, startPoint y: 568, endPoint x: 844, endPoint y: 567, distance: 121.0
click at [852, 568] on app-calendar-viewport "Tue 23 20/21 7 Jobs Wed 24 17/18 5 Jobs Thu 25 25/26 8 Jobs Fri 26 18/18 4 Jobs…" at bounding box center [784, 498] width 1568 height 733
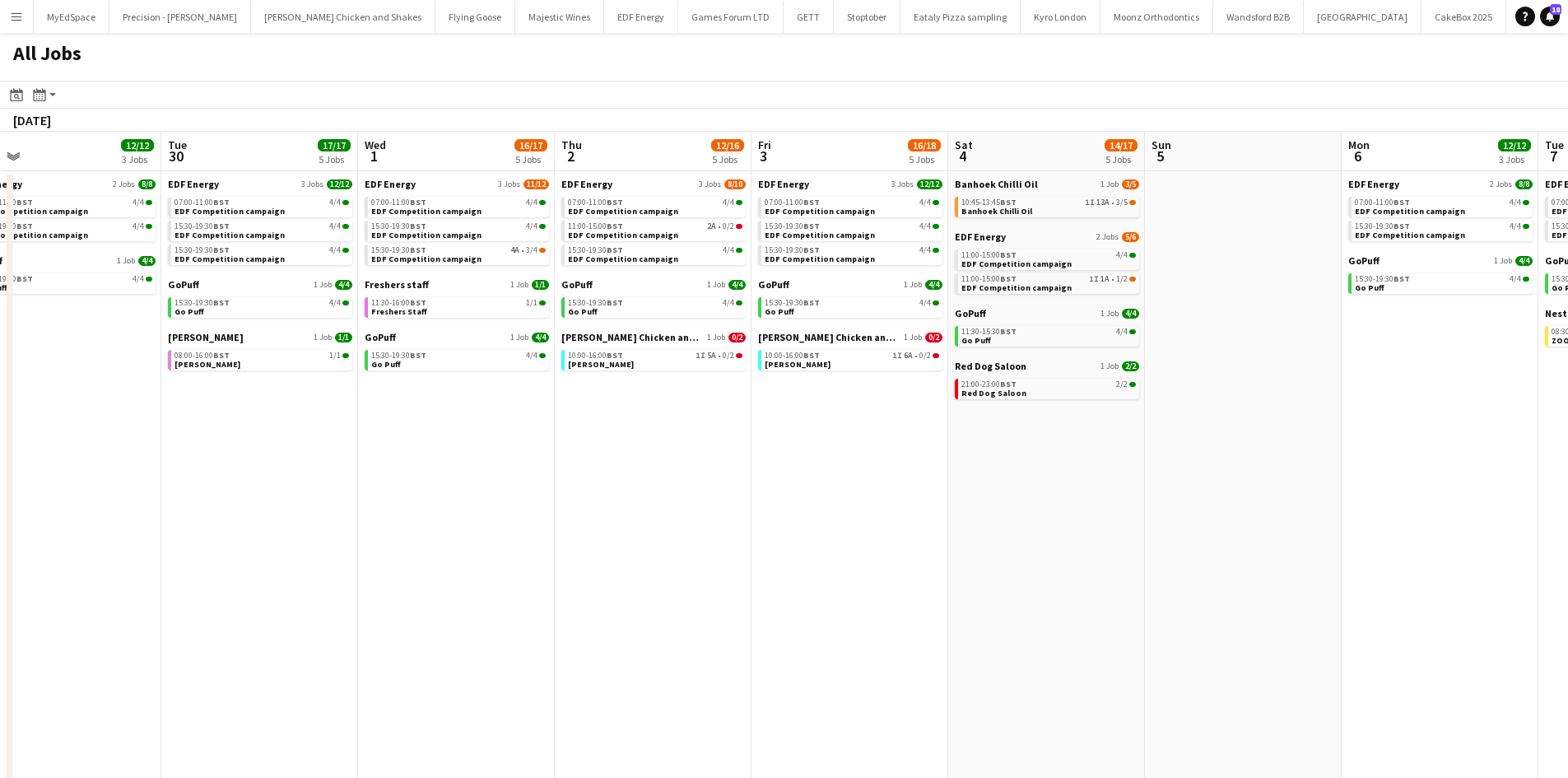
drag, startPoint x: 1295, startPoint y: 585, endPoint x: 976, endPoint y: 576, distance: 319.1
click at [935, 576] on app-calendar-viewport "Thu 25 25/26 8 Jobs Fri 26 18/18 4 Jobs Sat 27 25/28 8 Jobs Sun 28 2/2 1 Job Mo…" at bounding box center [784, 498] width 1568 height 733
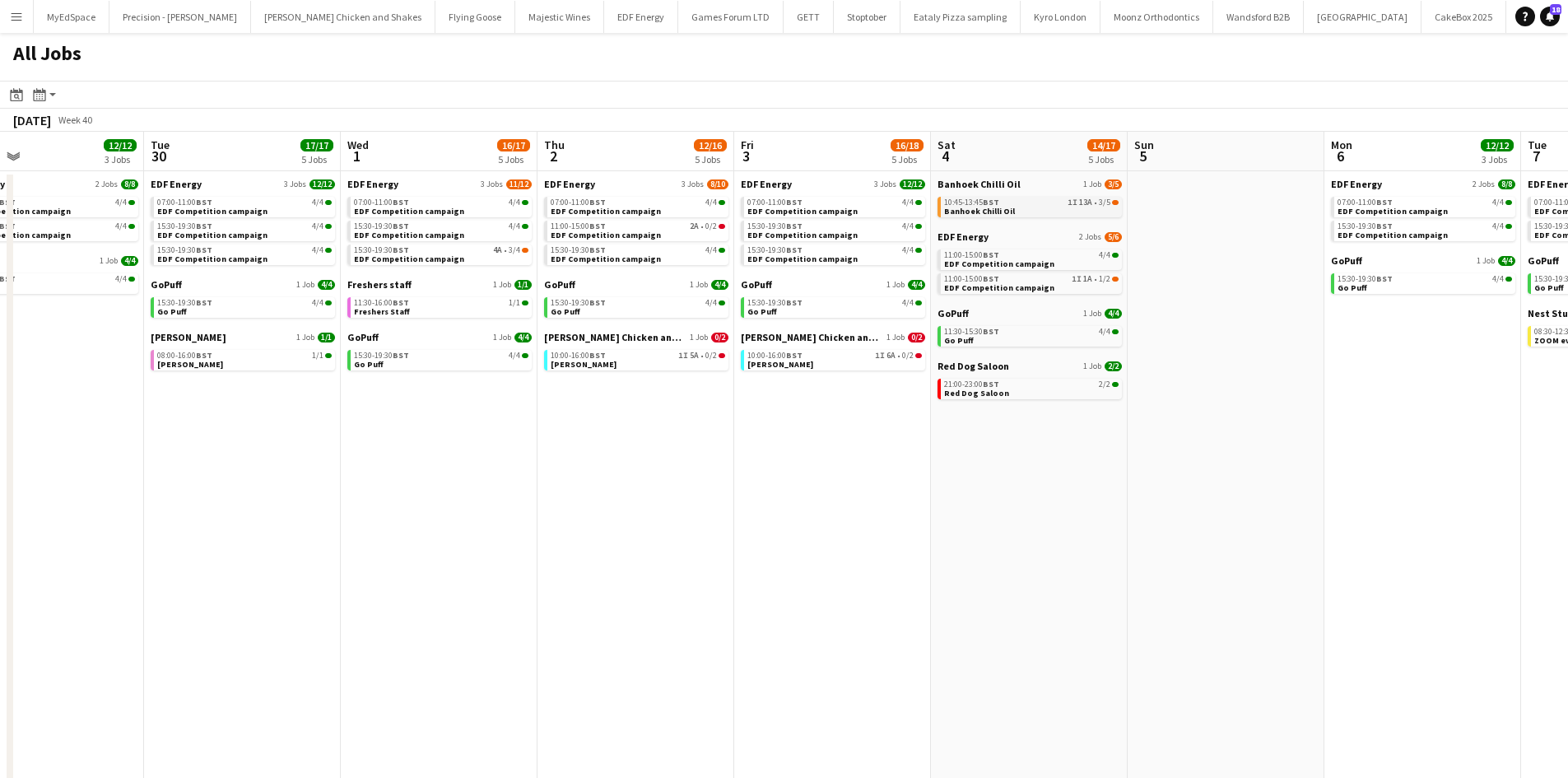
click at [1017, 204] on div "10:45-13:45 BST 1I 13A • 3/5" at bounding box center [1032, 202] width 175 height 8
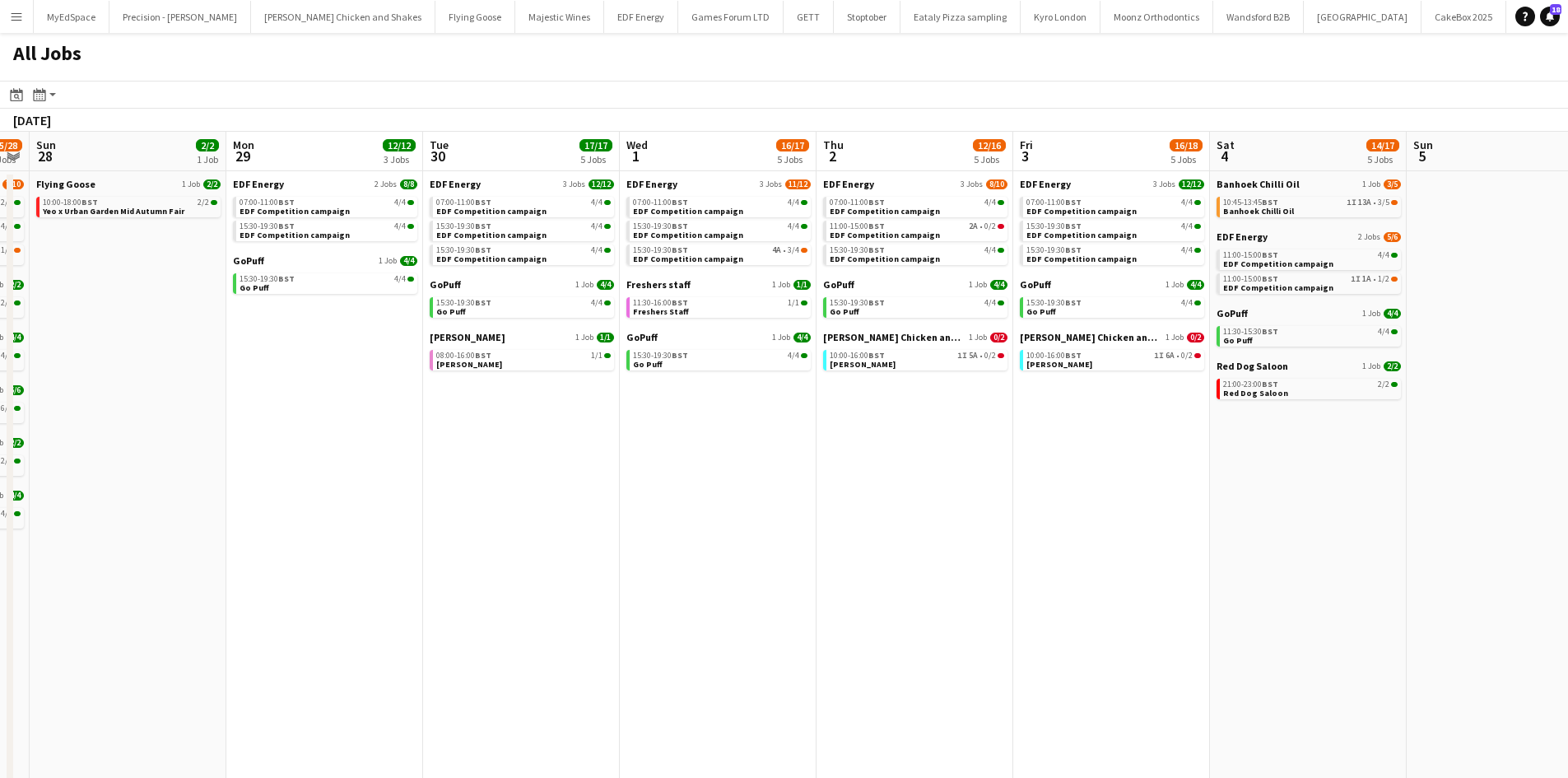
drag, startPoint x: 638, startPoint y: 521, endPoint x: 733, endPoint y: 483, distance: 102.3
click at [743, 505] on app-calendar-viewport "Thu 25 25/26 8 Jobs Fri 26 18/18 4 Jobs Sat 27 25/28 8 Jobs Sun 28 2/2 1 Job Mo…" at bounding box center [784, 498] width 1568 height 733
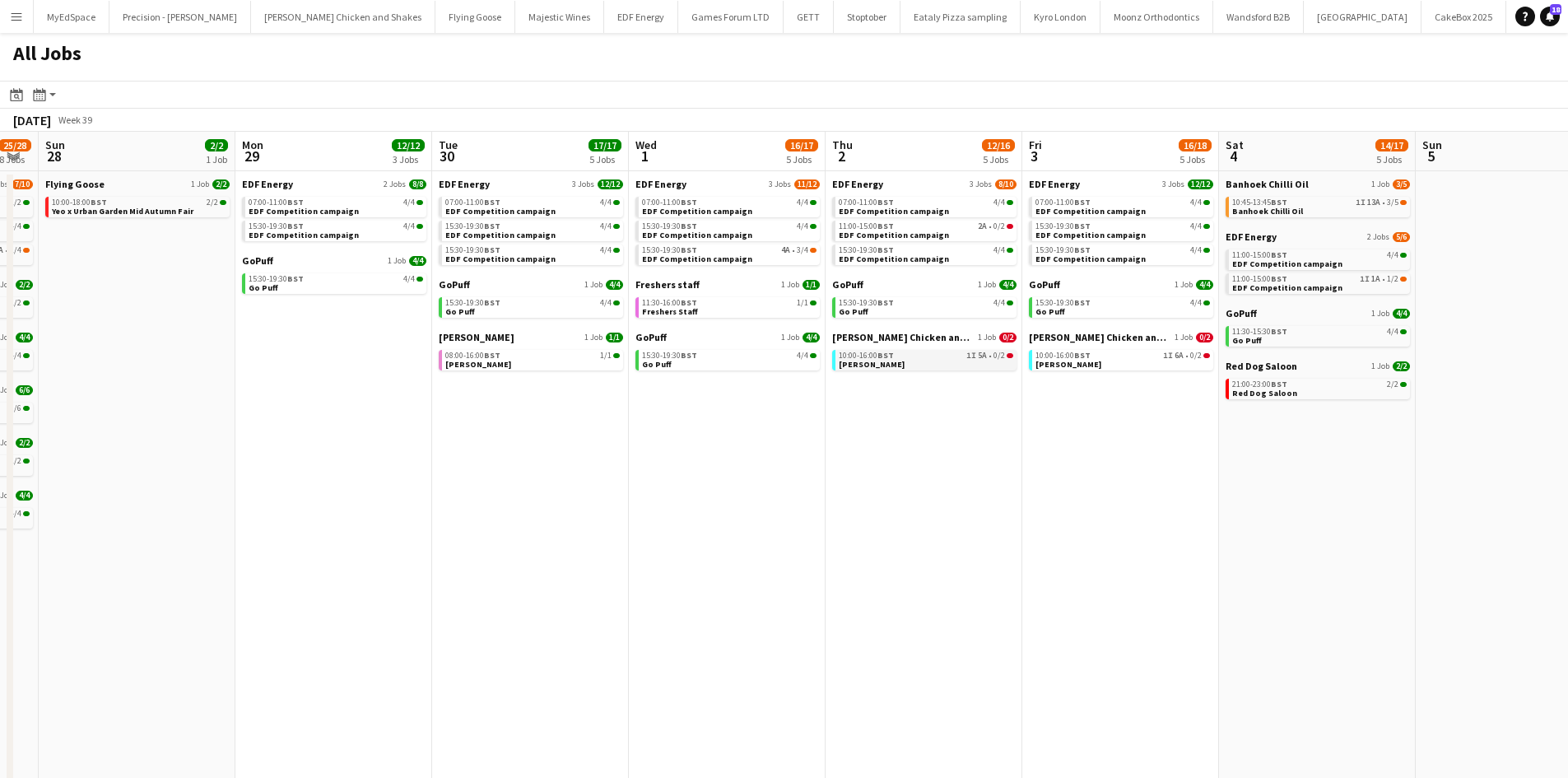
click at [919, 362] on link "10:00-16:00 BST 1I 5A • 0/2 Miss Millies" at bounding box center [926, 359] width 175 height 19
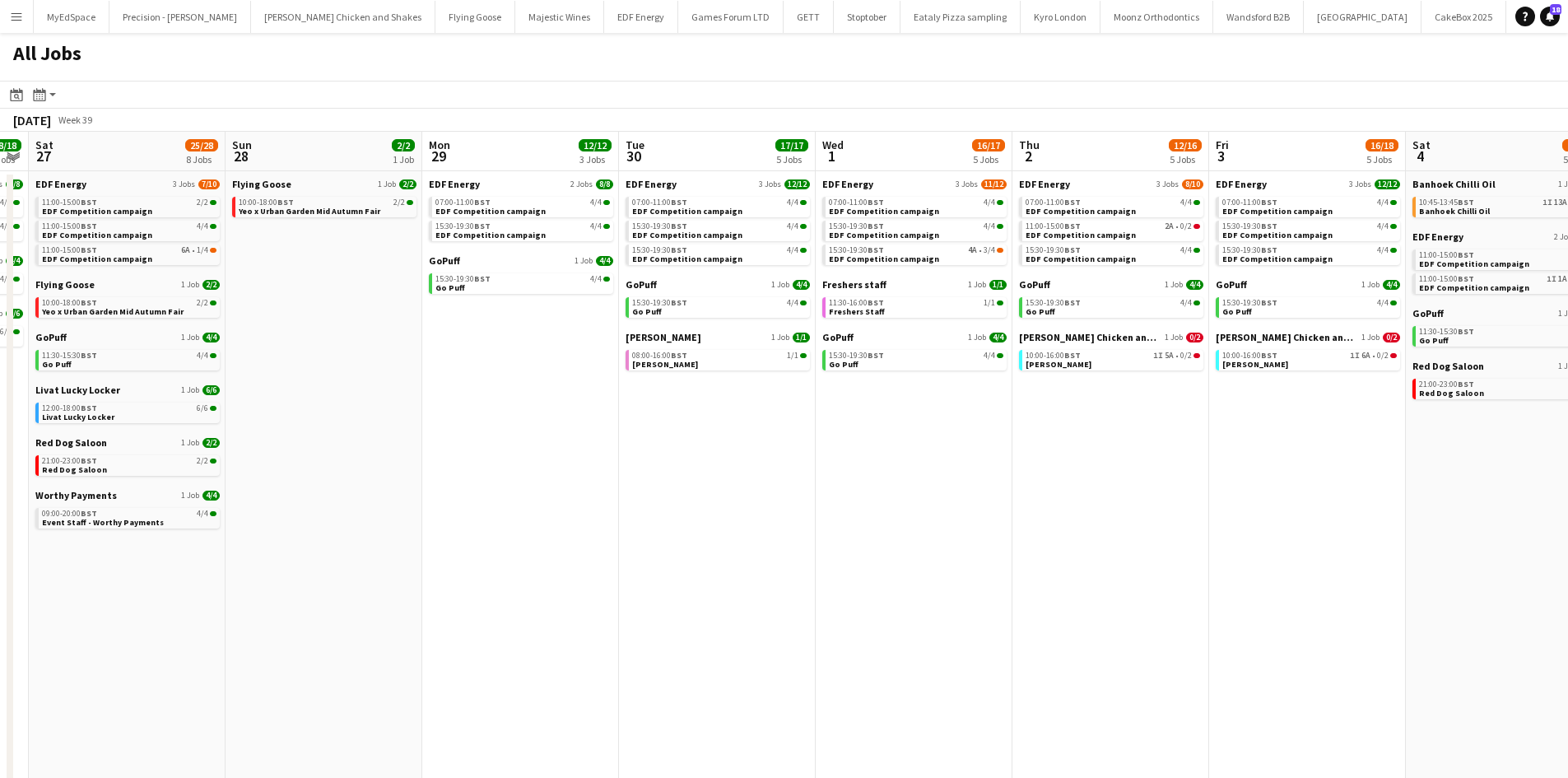
drag, startPoint x: 658, startPoint y: 636, endPoint x: 494, endPoint y: 589, distance: 170.6
click at [779, 625] on app-calendar-viewport "Thu 25 25/26 8 Jobs Fri 26 18/18 4 Jobs Sat 27 25/28 8 Jobs Sun 28 2/2 1 Job Mo…" at bounding box center [784, 498] width 1568 height 733
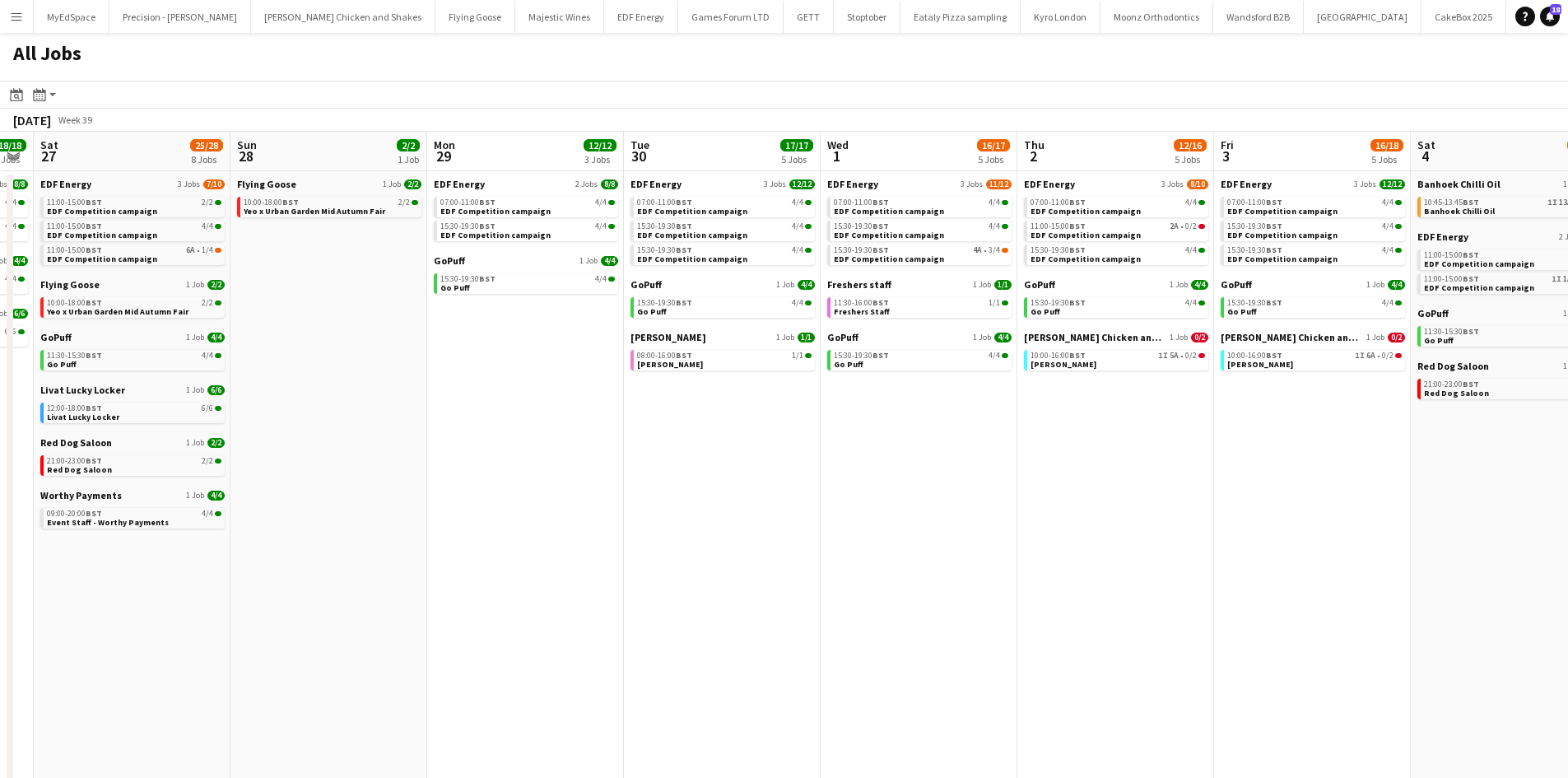
click at [830, 571] on app-calendar-viewport "Thu 25 25/26 8 Jobs Fri 26 18/18 4 Jobs Sat 27 25/28 8 Jobs Sun 28 2/2 1 Job Mo…" at bounding box center [784, 498] width 1568 height 733
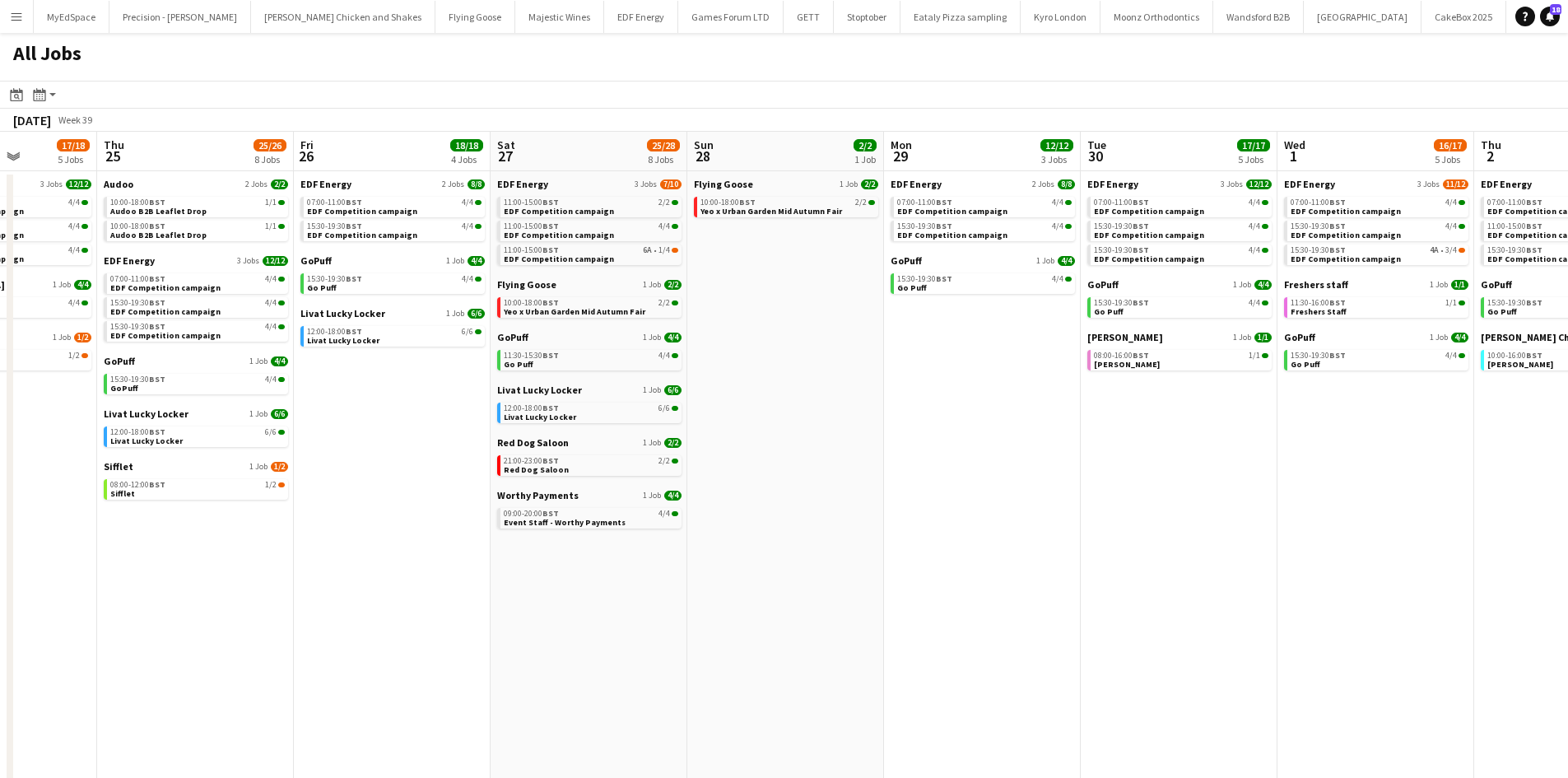
drag, startPoint x: 664, startPoint y: 549, endPoint x: 846, endPoint y: 531, distance: 182.9
click at [846, 531] on app-calendar-viewport "Mon 22 12/12 3 Jobs Tue 23 20/21 7 Jobs Wed 24 17/18 5 Jobs Thu 25 25/26 8 Jobs…" at bounding box center [784, 498] width 1568 height 733
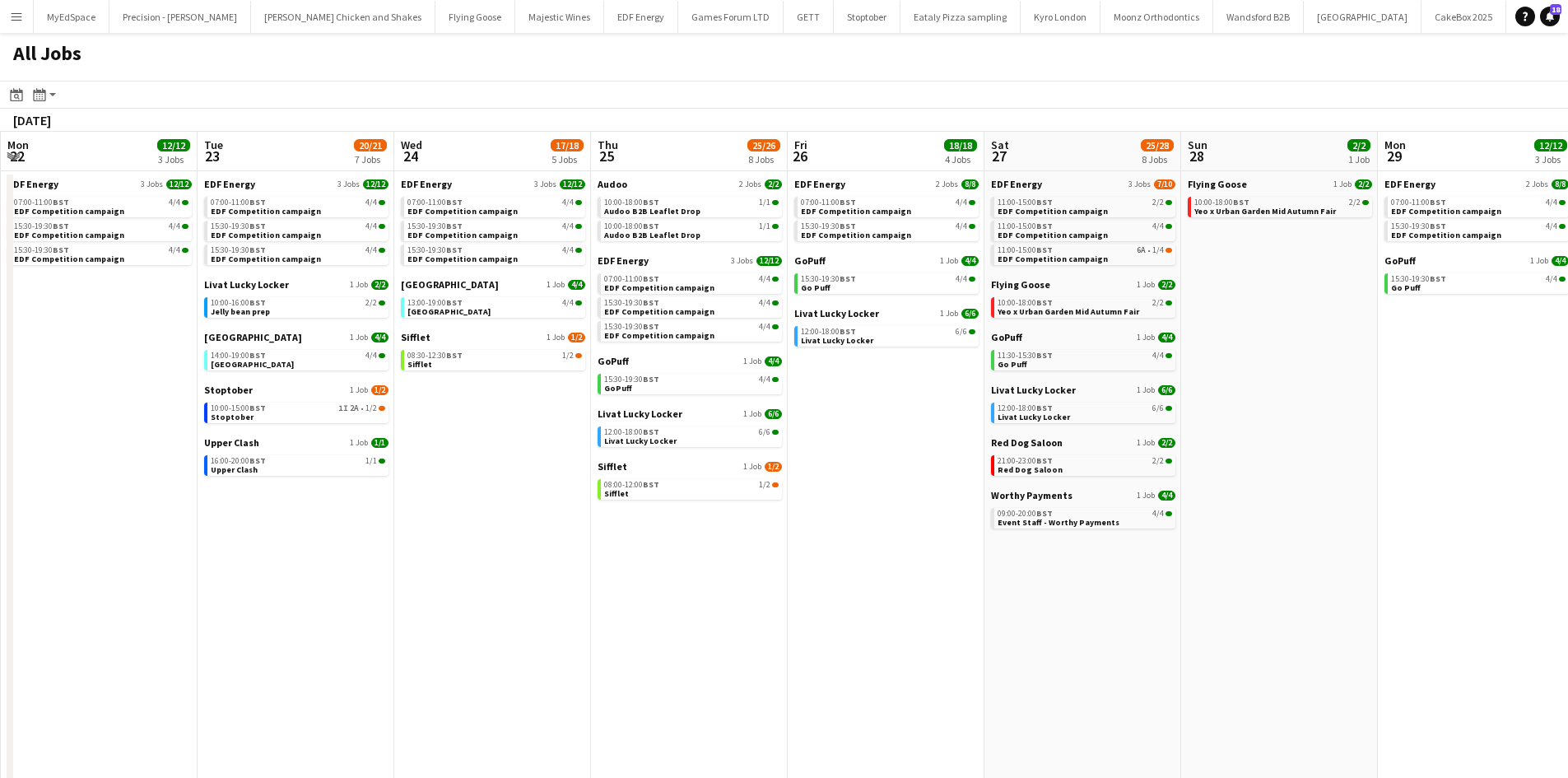
drag, startPoint x: 652, startPoint y: 513, endPoint x: 965, endPoint y: 504, distance: 313.1
click at [965, 504] on app-calendar-viewport "Sat 20 20/21 9 Jobs Sun 21 2/2 1 Job Mon 22 12/12 3 Jobs Tue 23 20/21 7 Jobs We…" at bounding box center [784, 498] width 1568 height 733
drag, startPoint x: 772, startPoint y: 536, endPoint x: 1101, endPoint y: 501, distance: 330.9
click at [1101, 501] on app-calendar-viewport "Sat 20 20/21 9 Jobs Sun 21 2/2 1 Job Mon 22 12/12 3 Jobs Tue 23 20/21 7 Jobs We…" at bounding box center [784, 498] width 1568 height 733
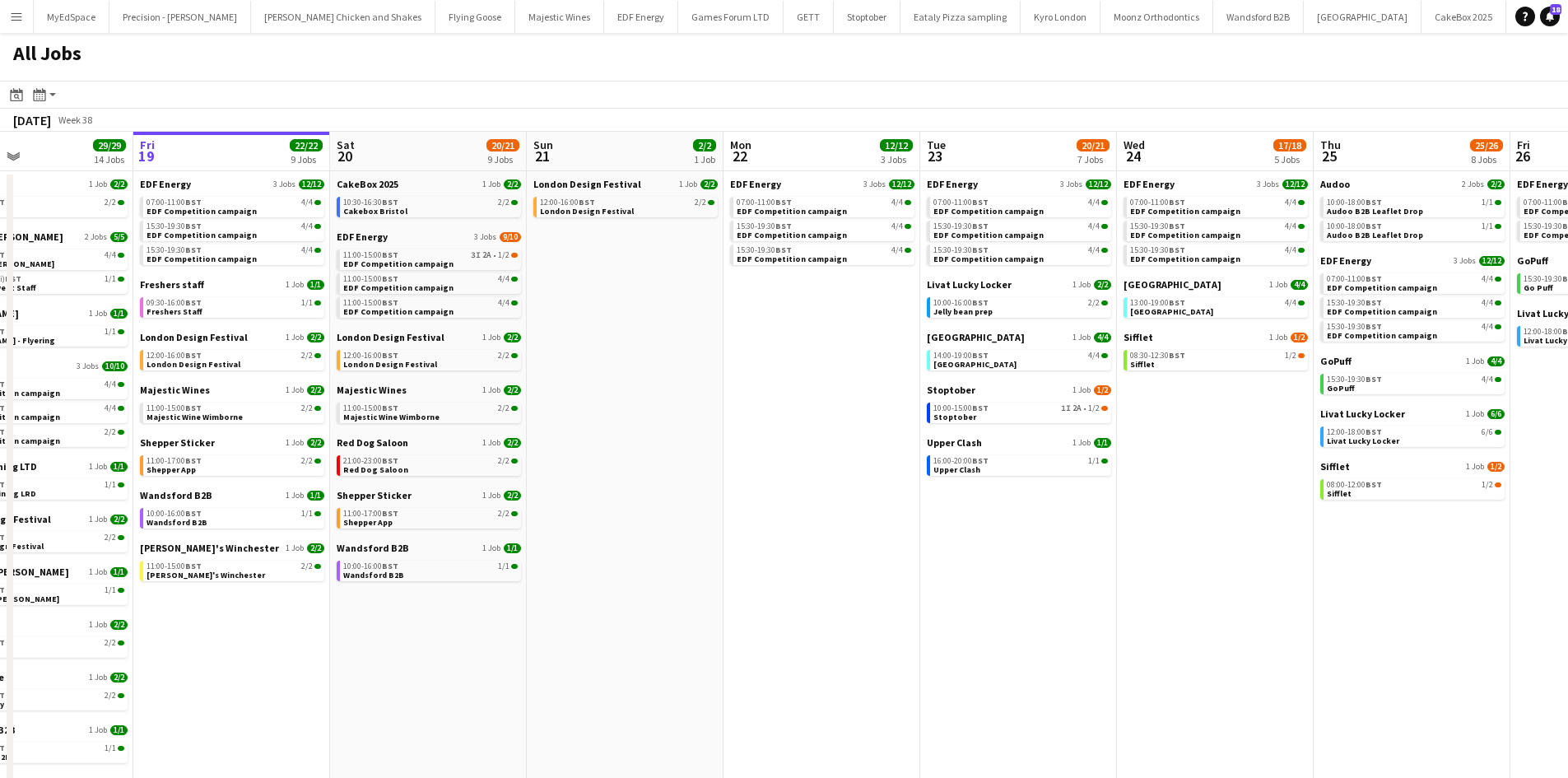
drag, startPoint x: 703, startPoint y: 569, endPoint x: 919, endPoint y: 551, distance: 216.7
click at [1058, 551] on app-calendar-viewport "Tue 16 23/23 11 Jobs Wed 17 26/26 12 Jobs Thu 18 29/29 14 Jobs Fri 19 22/22 9 J…" at bounding box center [784, 498] width 1568 height 733
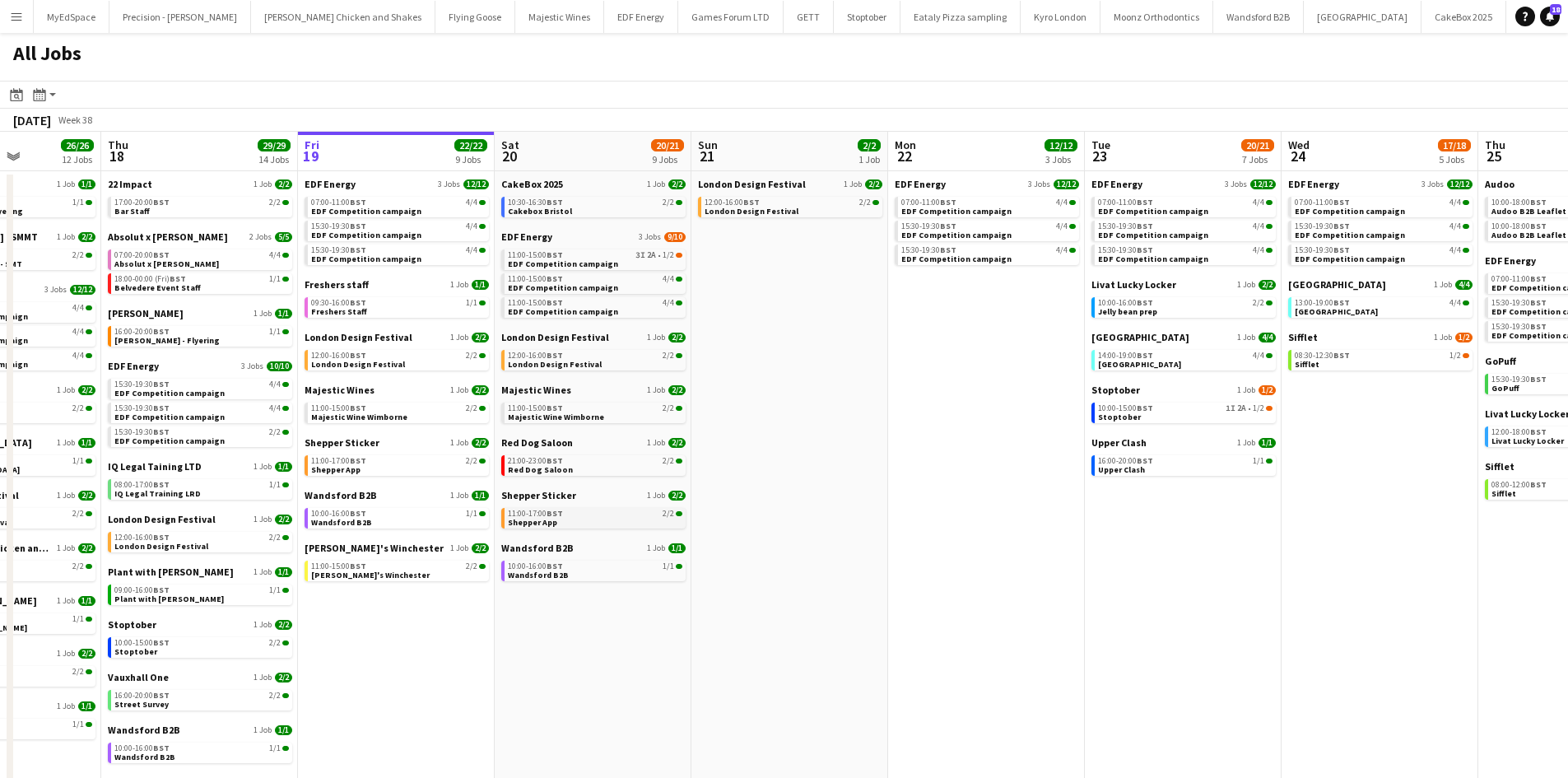
scroll to position [0, 416]
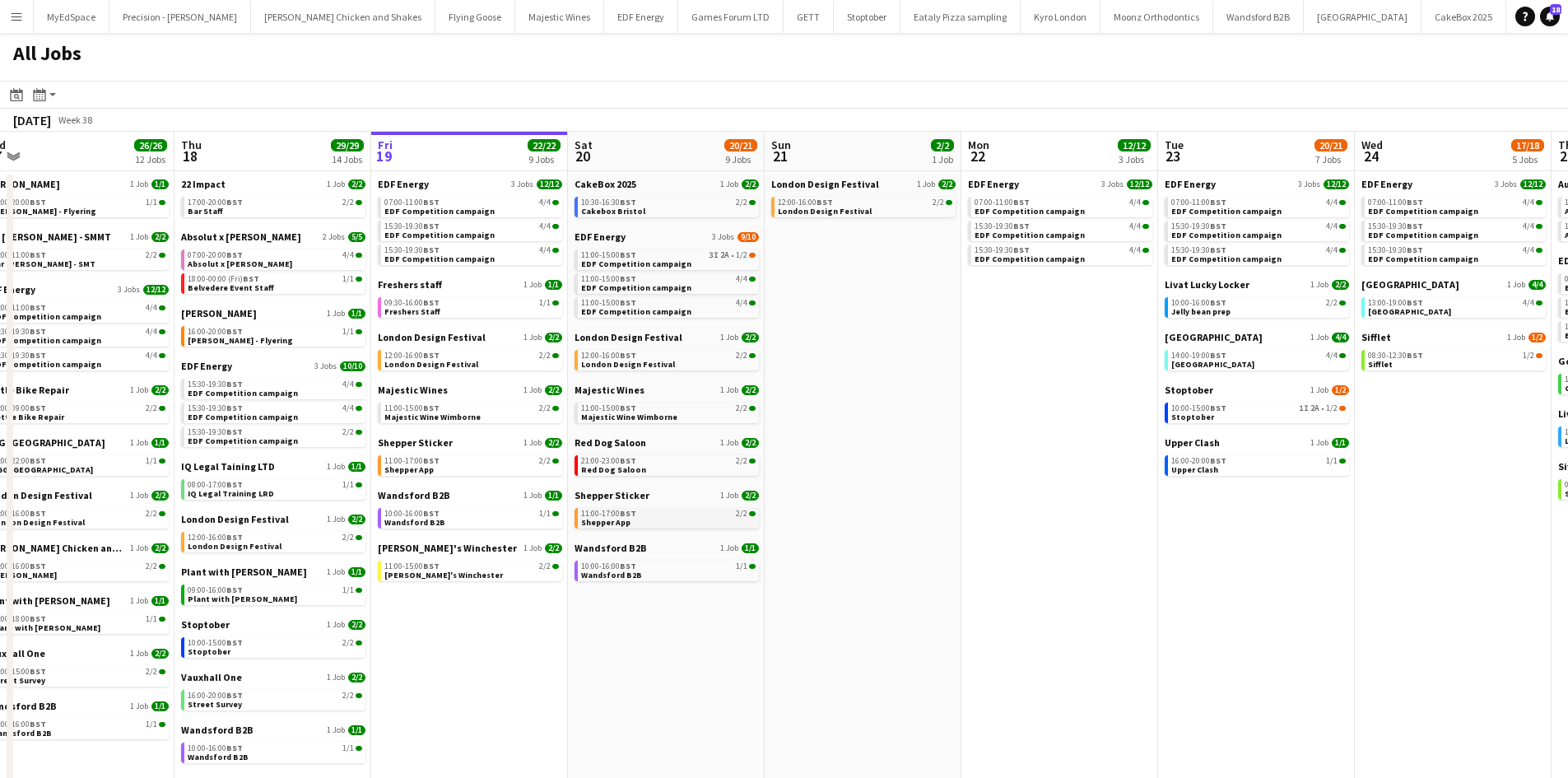
drag, startPoint x: 919, startPoint y: 553, endPoint x: 819, endPoint y: 524, distance: 104.1
click at [967, 560] on app-calendar-viewport "Mon 15 15/15 5 Jobs Tue 16 23/23 11 Jobs Wed 17 26/26 12 Jobs Thu 18 29/29 14 J…" at bounding box center [784, 498] width 1568 height 733
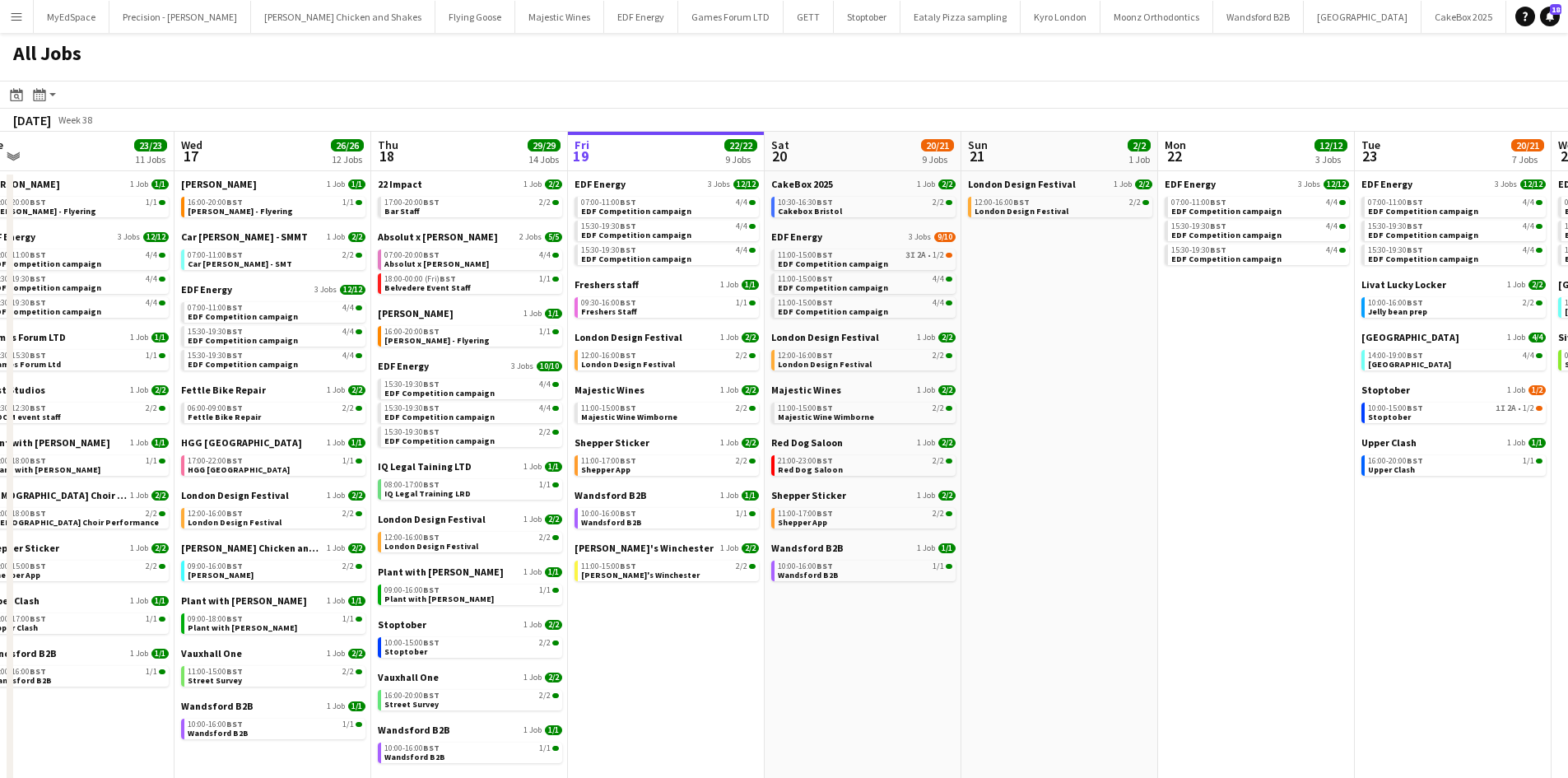
scroll to position [0, 518]
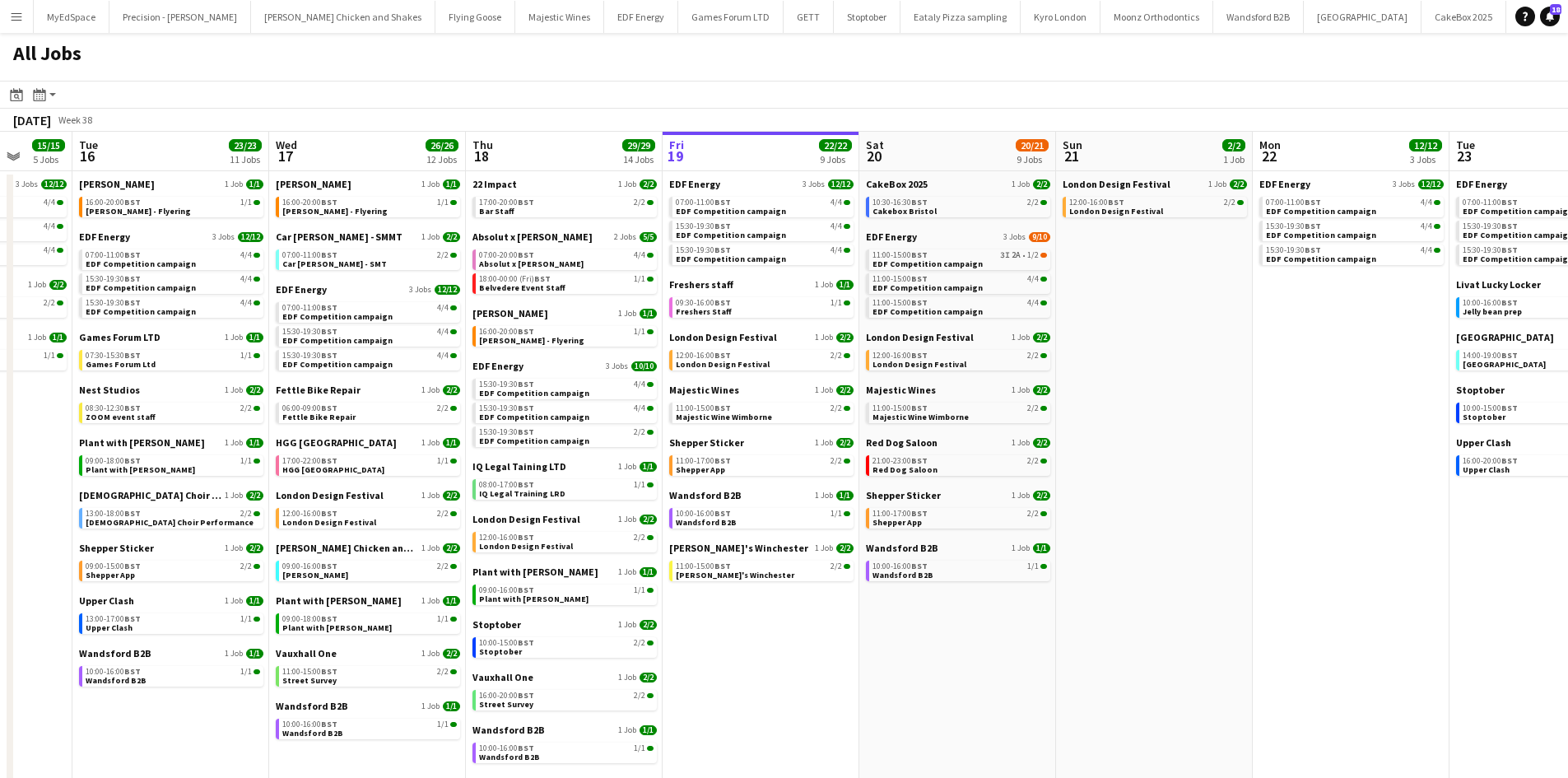
drag, startPoint x: 816, startPoint y: 640, endPoint x: 911, endPoint y: 636, distance: 95.1
click at [911, 636] on app-calendar-viewport "Sat 13 34/39 14 Jobs Sun 14 10/13 4 Jobs Mon 15 15/15 5 Jobs Tue 16 23/23 11 Jo…" at bounding box center [784, 498] width 1568 height 733
click at [746, 218] on app-calendar-brief-board "EDF Energy 3 Jobs 12/12 07:00-11:00 BST 4/4 EDF Competition campaign 15:30-19:3…" at bounding box center [761, 221] width 185 height 87
click at [750, 214] on span "EDF Competition campaign" at bounding box center [731, 210] width 110 height 11
click at [483, 617] on app-calendar-viewport "Sat 13 34/39 14 Jobs Sun 14 10/13 4 Jobs Mon 15 15/15 5 Jobs Tue 16 23/23 11 Jo…" at bounding box center [784, 498] width 1568 height 733
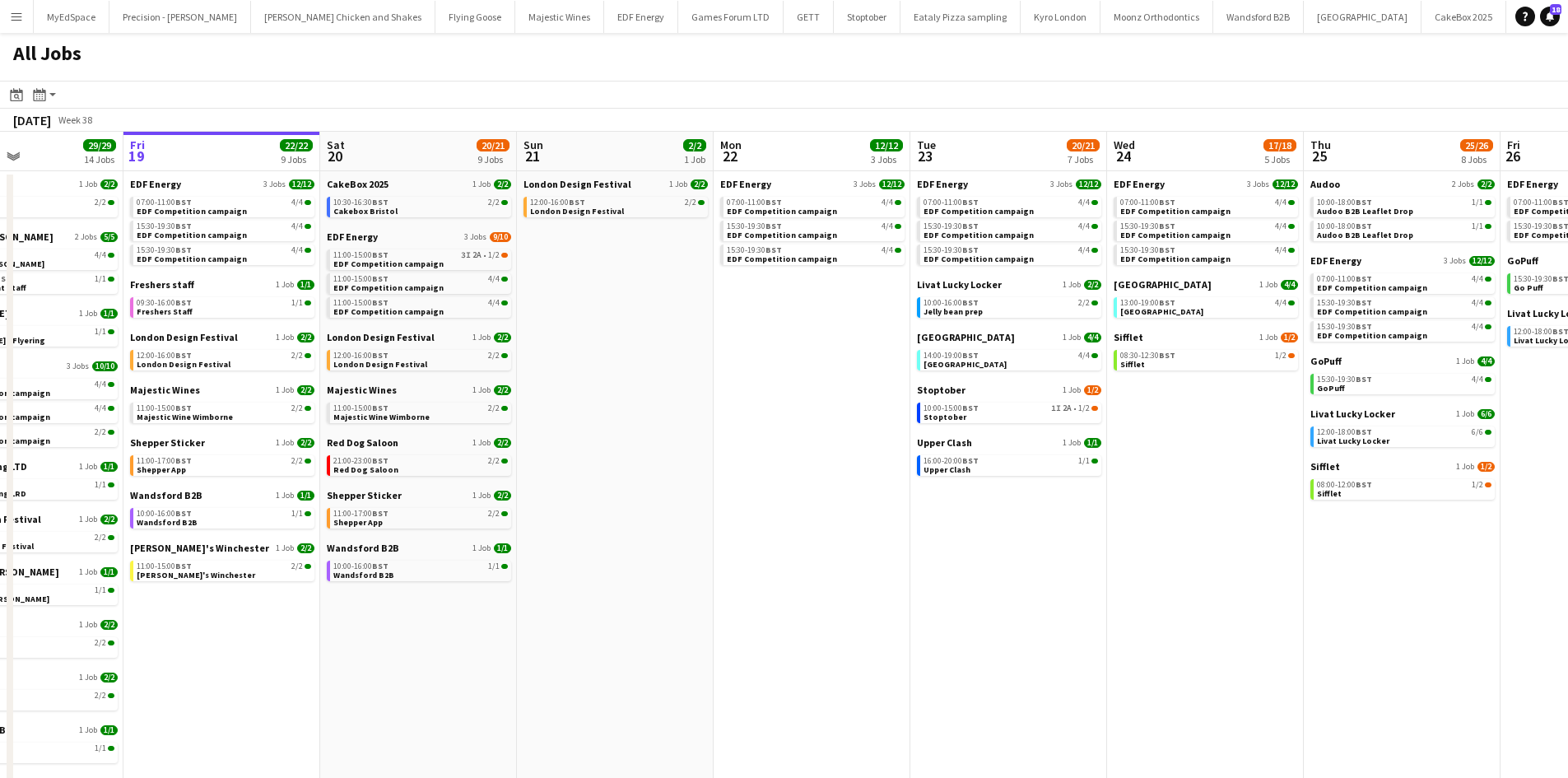
drag, startPoint x: 964, startPoint y: 602, endPoint x: 1083, endPoint y: 562, distance: 125.5
click at [701, 566] on app-calendar-viewport "Mon 15 15/15 5 Jobs Tue 16 23/23 11 Jobs Wed 17 26/26 12 Jobs Thu 18 29/29 14 J…" at bounding box center [784, 498] width 1568 height 733
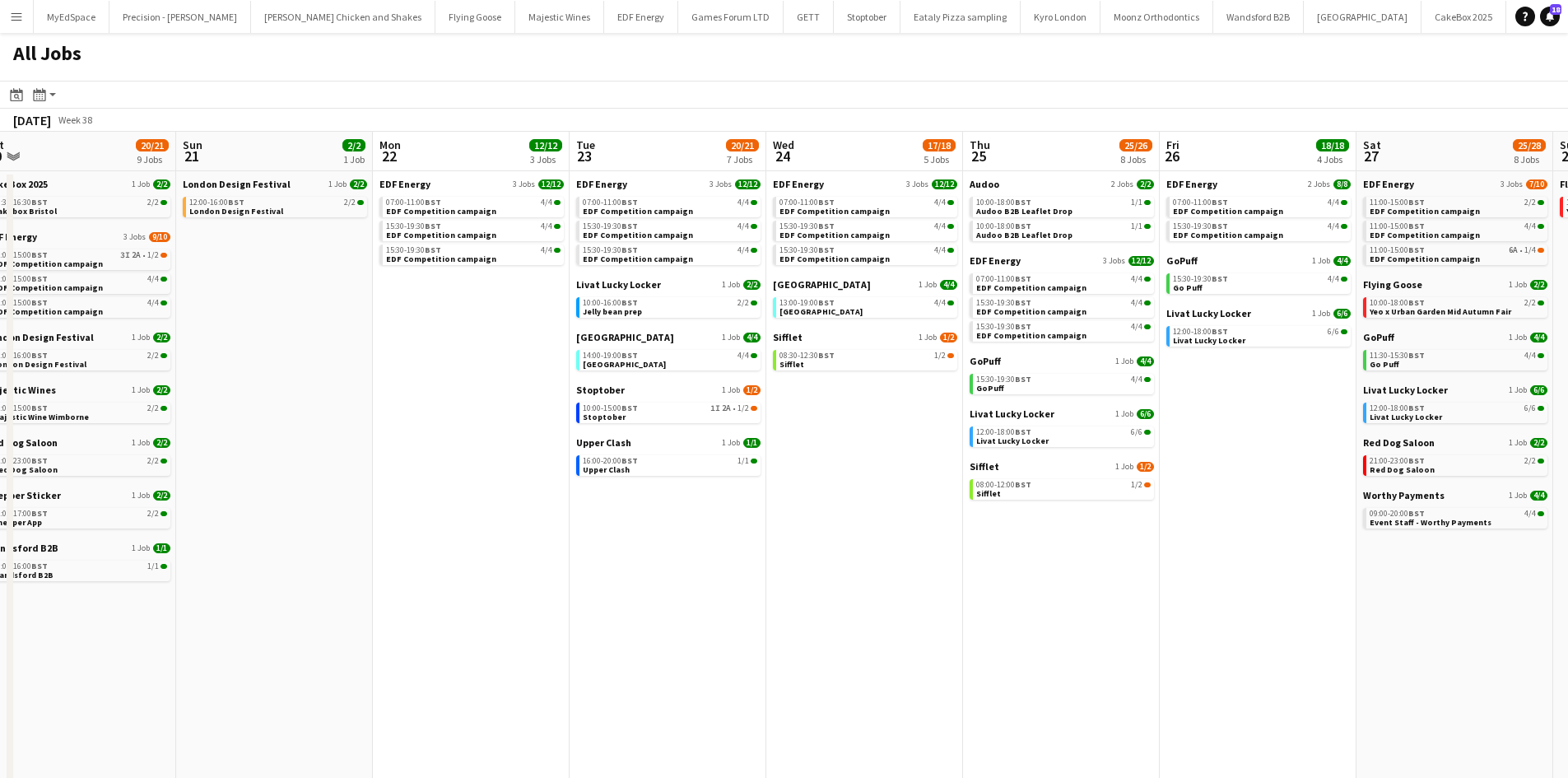
drag, startPoint x: 905, startPoint y: 560, endPoint x: 823, endPoint y: 560, distance: 82.0
click at [823, 560] on app-calendar-viewport "Thu 18 29/29 14 Jobs Fri 19 22/22 9 Jobs Sat 20 20/21 9 Jobs Sun 21 2/2 1 Job M…" at bounding box center [784, 498] width 1568 height 733
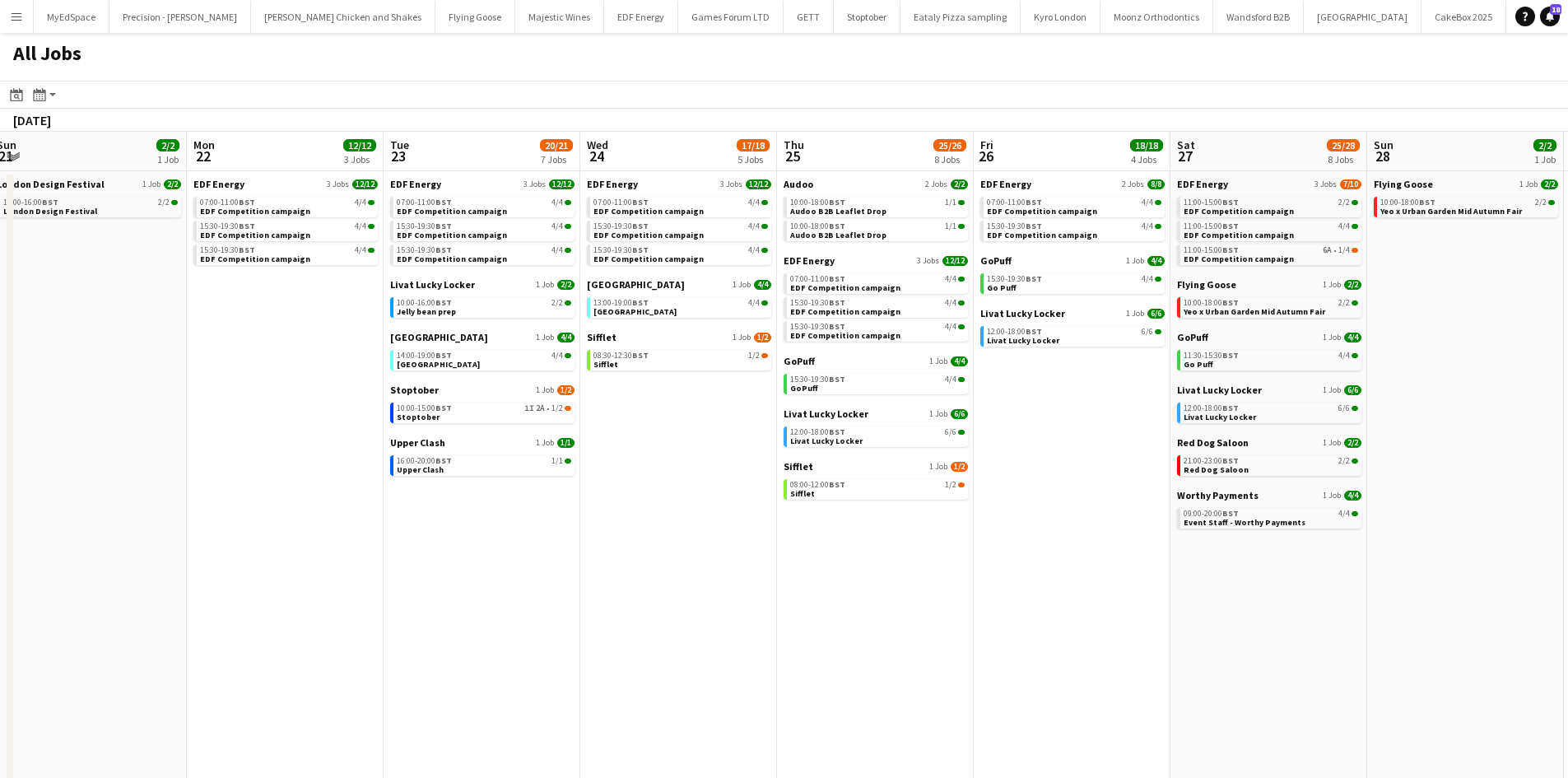
drag, startPoint x: 1015, startPoint y: 581, endPoint x: 589, endPoint y: 552, distance: 427.0
click at [607, 555] on app-calendar-viewport "Thu 18 29/29 14 Jobs Fri 19 22/22 9 Jobs Sat 20 20/21 9 Jobs Sun 21 2/2 1 Job M…" at bounding box center [784, 498] width 1568 height 733
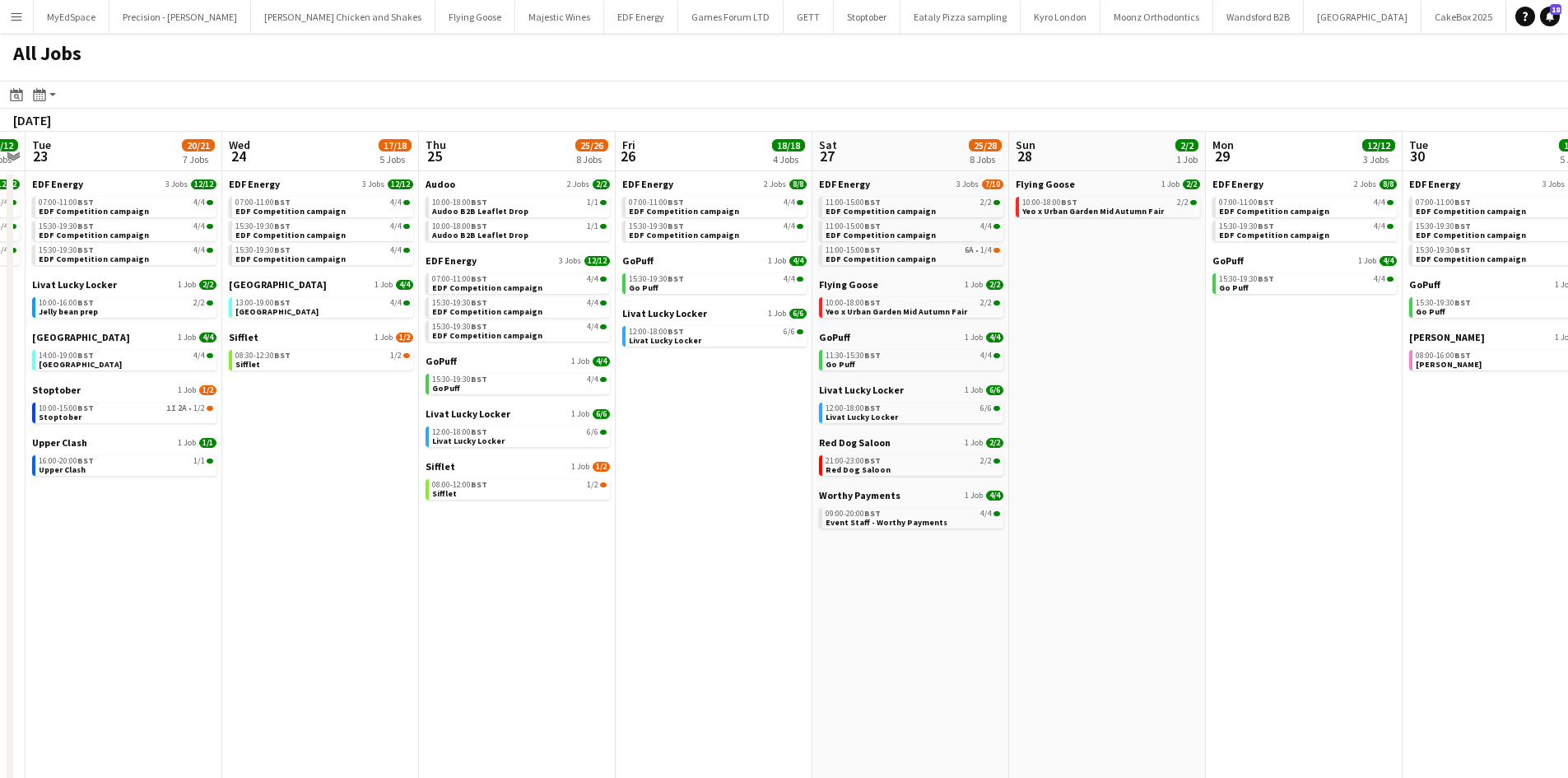
drag, startPoint x: 633, startPoint y: 560, endPoint x: 879, endPoint y: 590, distance: 247.8
click at [879, 590] on app-calendar-viewport "Sun 21 2/2 1 Job Mon 22 12/12 3 Jobs Tue 23 20/21 7 Jobs Wed 24 17/18 5 Jobs Th…" at bounding box center [784, 498] width 1568 height 733
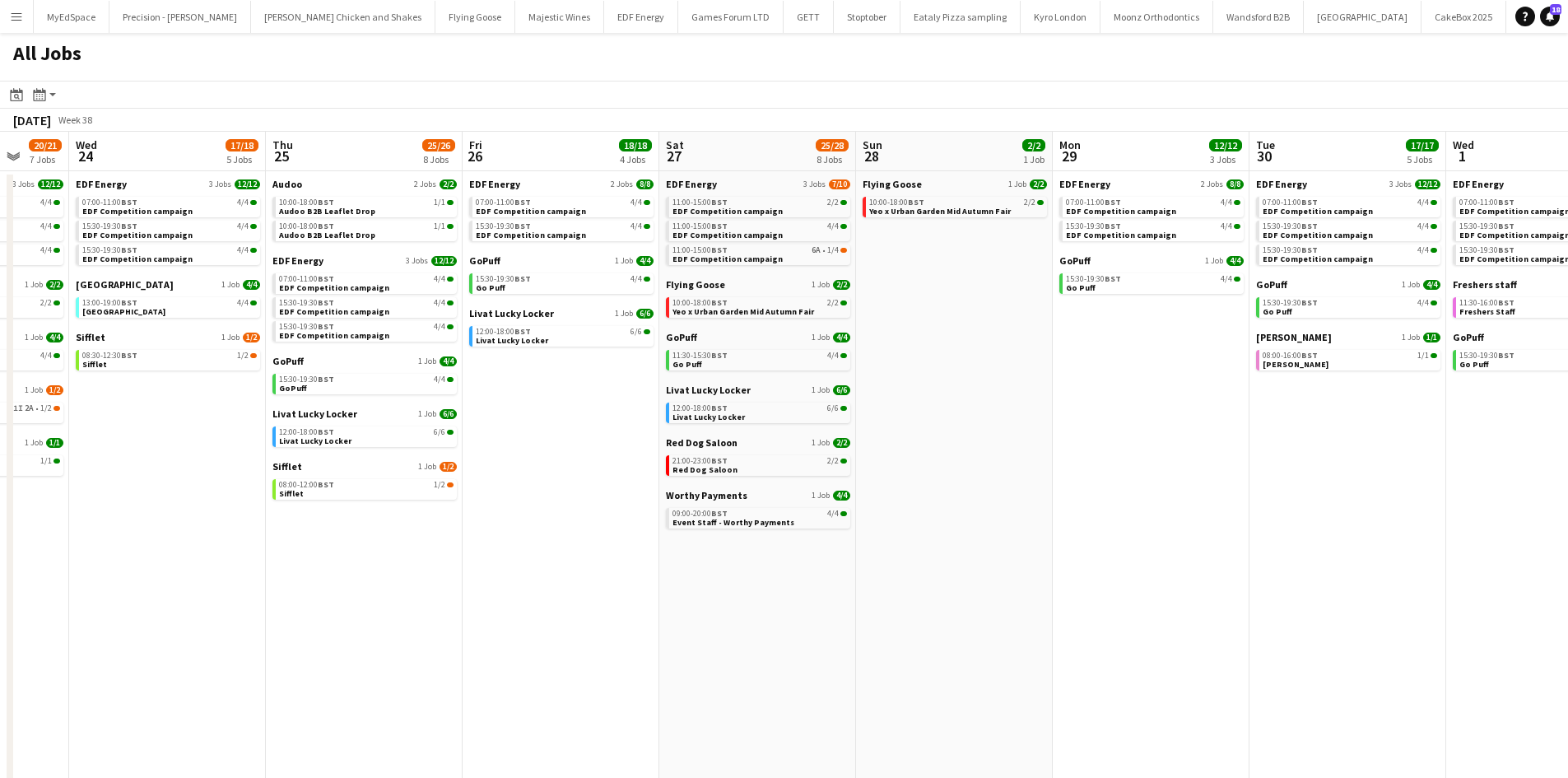
drag, startPoint x: 869, startPoint y: 595, endPoint x: 524, endPoint y: 569, distance: 346.0
click at [524, 570] on app-calendar-viewport "Sat 20 20/21 9 Jobs Sun 21 2/2 1 Job Mon 22 12/12 3 Jobs Tue 23 20/21 7 Jobs We…" at bounding box center [784, 498] width 1568 height 733
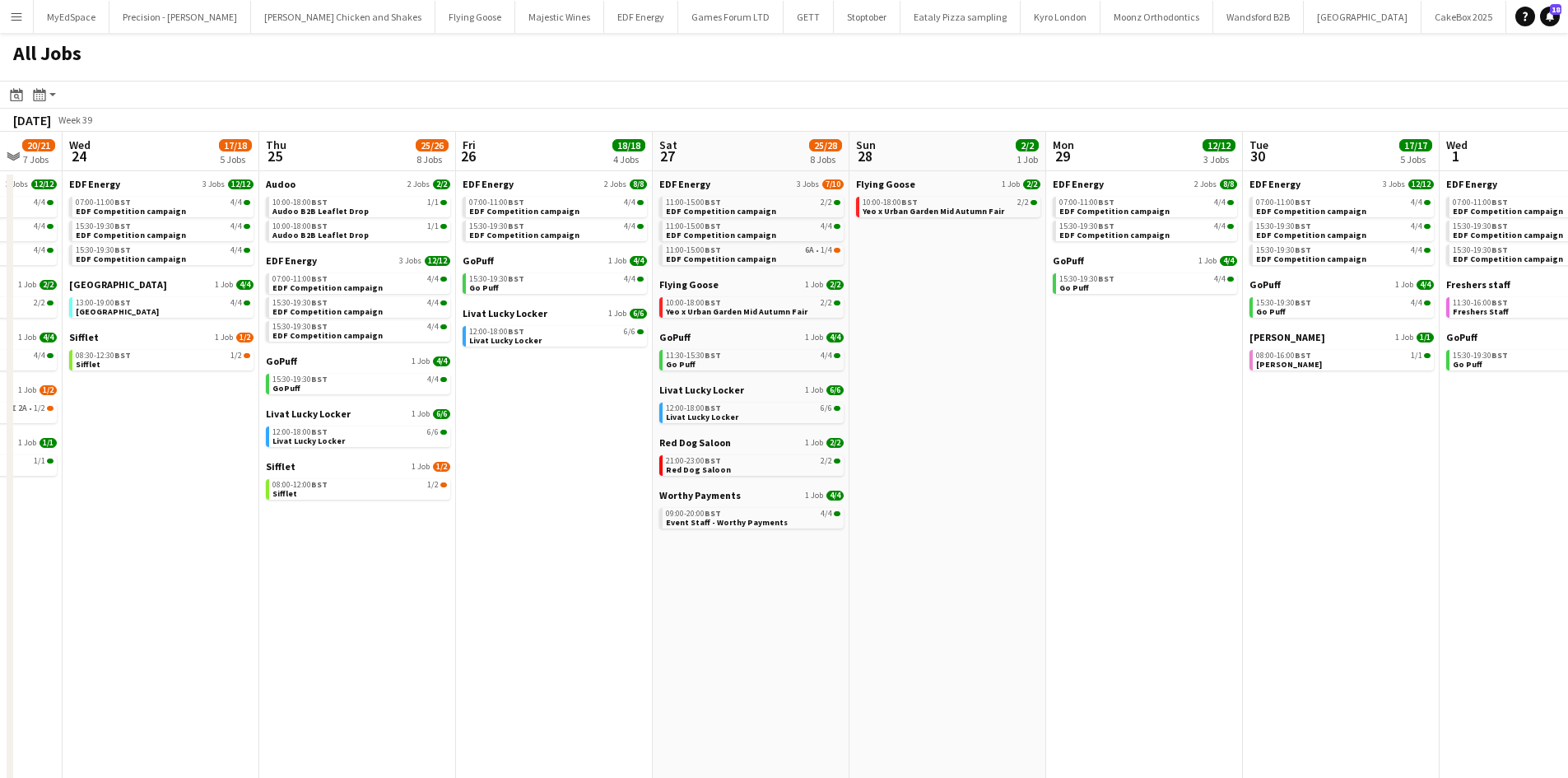
click at [666, 576] on app-calendar-viewport "Sat 20 20/21 9 Jobs Sun 21 2/2 1 Job Mon 22 12/12 3 Jobs Tue 23 20/21 7 Jobs We…" at bounding box center [784, 498] width 1568 height 733
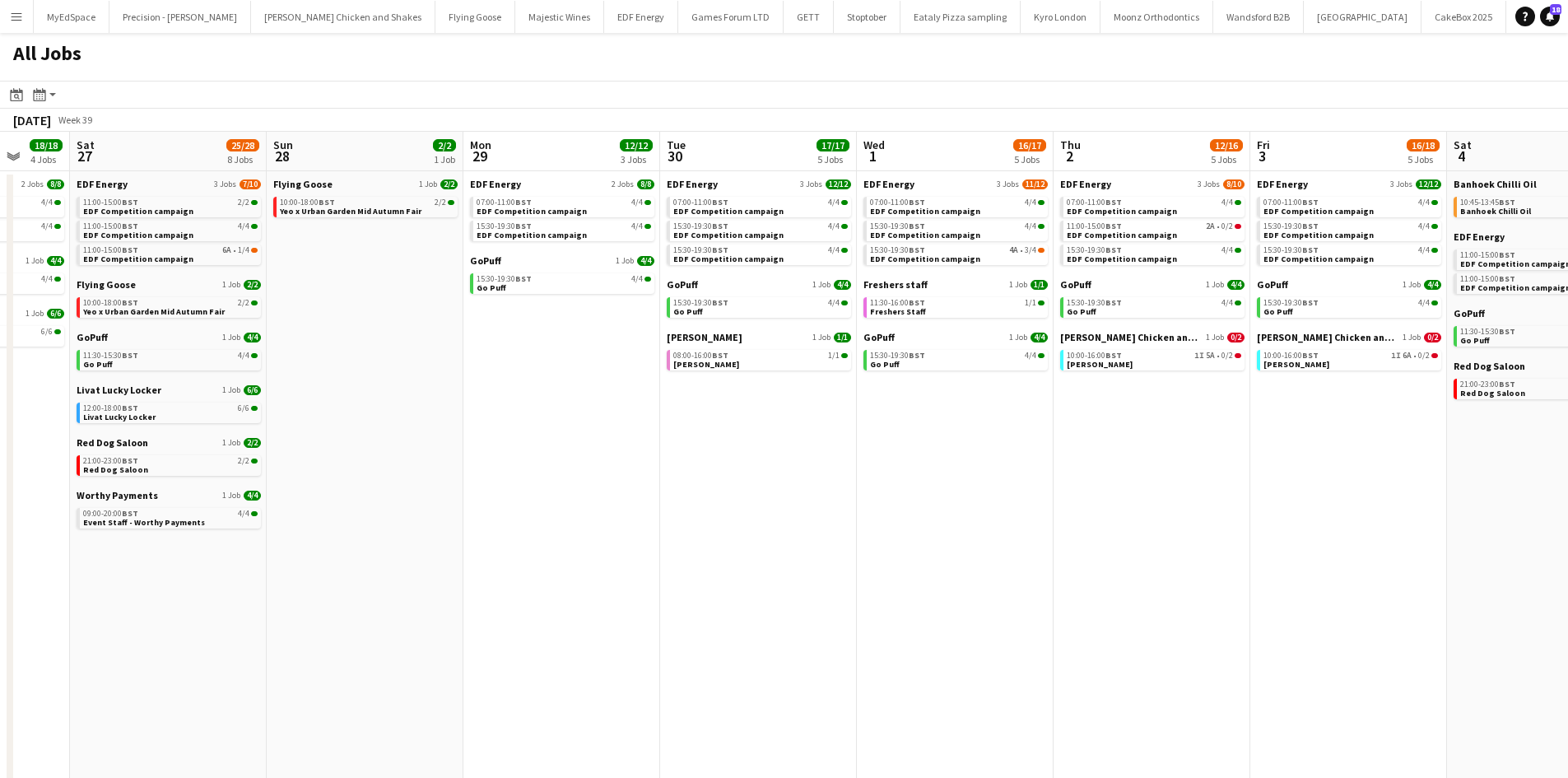
drag, startPoint x: 1051, startPoint y: 611, endPoint x: 895, endPoint y: 603, distance: 156.2
click at [895, 603] on app-calendar-viewport "Wed 24 17/18 5 Jobs Thu 25 25/26 8 Jobs Fri 26 18/18 4 Jobs Sat 27 25/28 8 Jobs…" at bounding box center [784, 498] width 1568 height 733
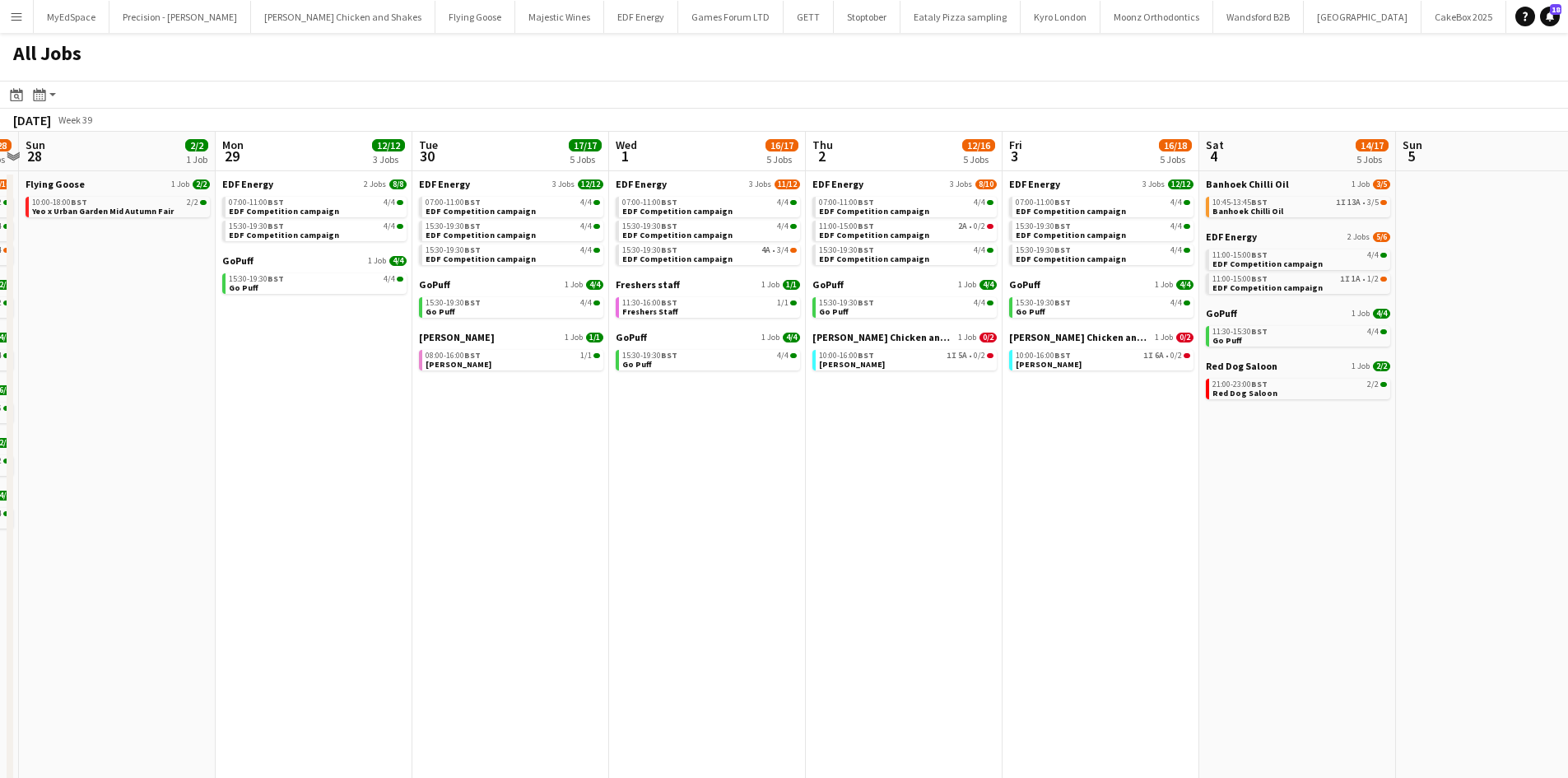
drag, startPoint x: 1027, startPoint y: 602, endPoint x: 773, endPoint y: 597, distance: 254.0
click at [773, 597] on app-calendar-viewport "Wed 24 17/18 5 Jobs Thu 25 25/26 8 Jobs Fri 26 18/18 4 Jobs Sat 27 25/28 8 Jobs…" at bounding box center [784, 498] width 1568 height 733
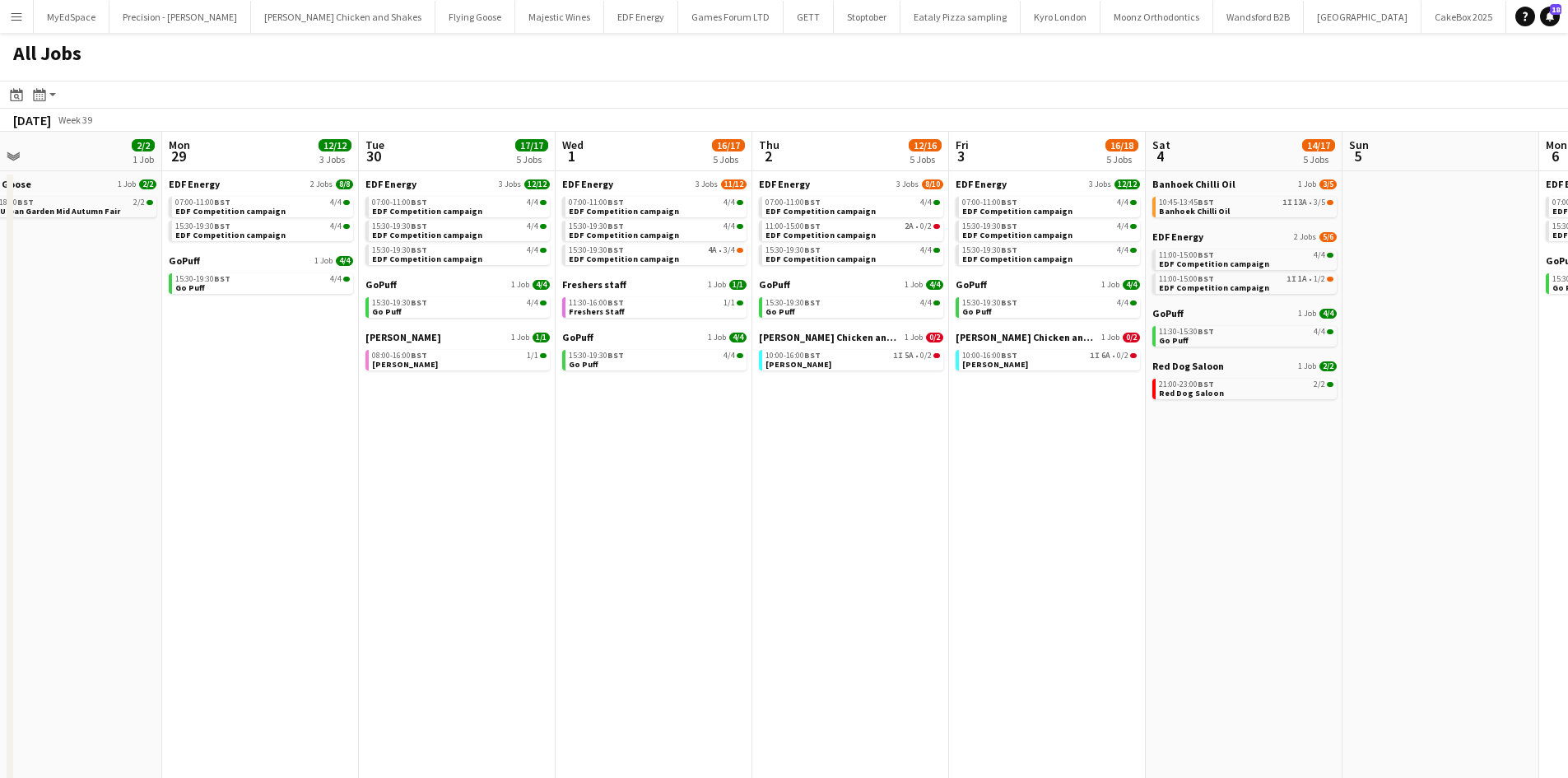
drag, startPoint x: 980, startPoint y: 607, endPoint x: 948, endPoint y: 612, distance: 32.4
click at [948, 612] on app-calendar-viewport "Wed 24 17/18 5 Jobs Thu 25 25/26 8 Jobs Fri 26 18/18 4 Jobs Sat 27 25/28 8 Jobs…" at bounding box center [784, 498] width 1568 height 733
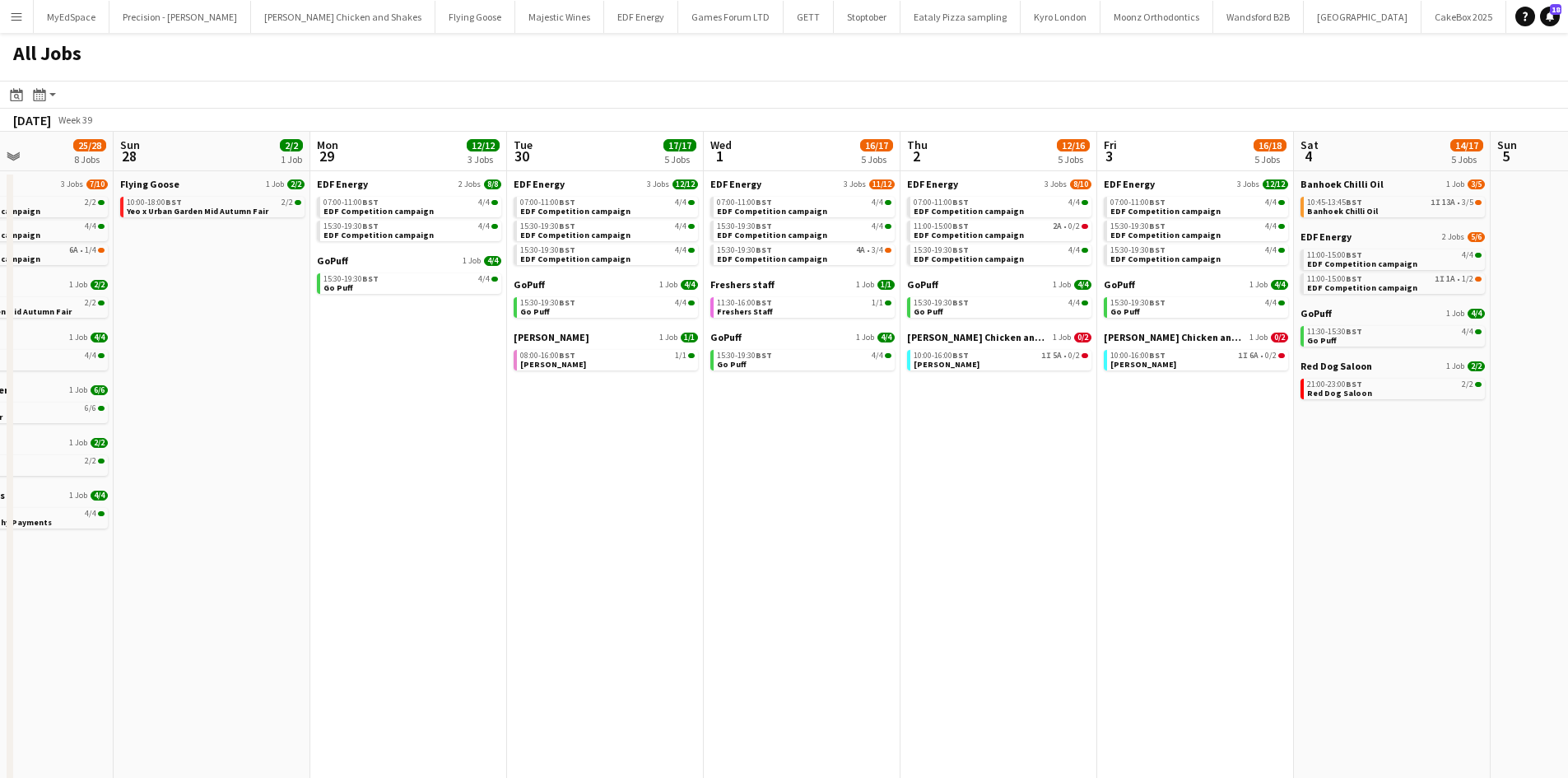
drag, startPoint x: 794, startPoint y: 511, endPoint x: 943, endPoint y: 504, distance: 149.2
click at [943, 504] on app-calendar-viewport "Wed 24 17/18 5 Jobs Thu 25 25/26 8 Jobs Fri 26 18/18 4 Jobs Sat 27 25/28 8 Jobs…" at bounding box center [784, 498] width 1568 height 733
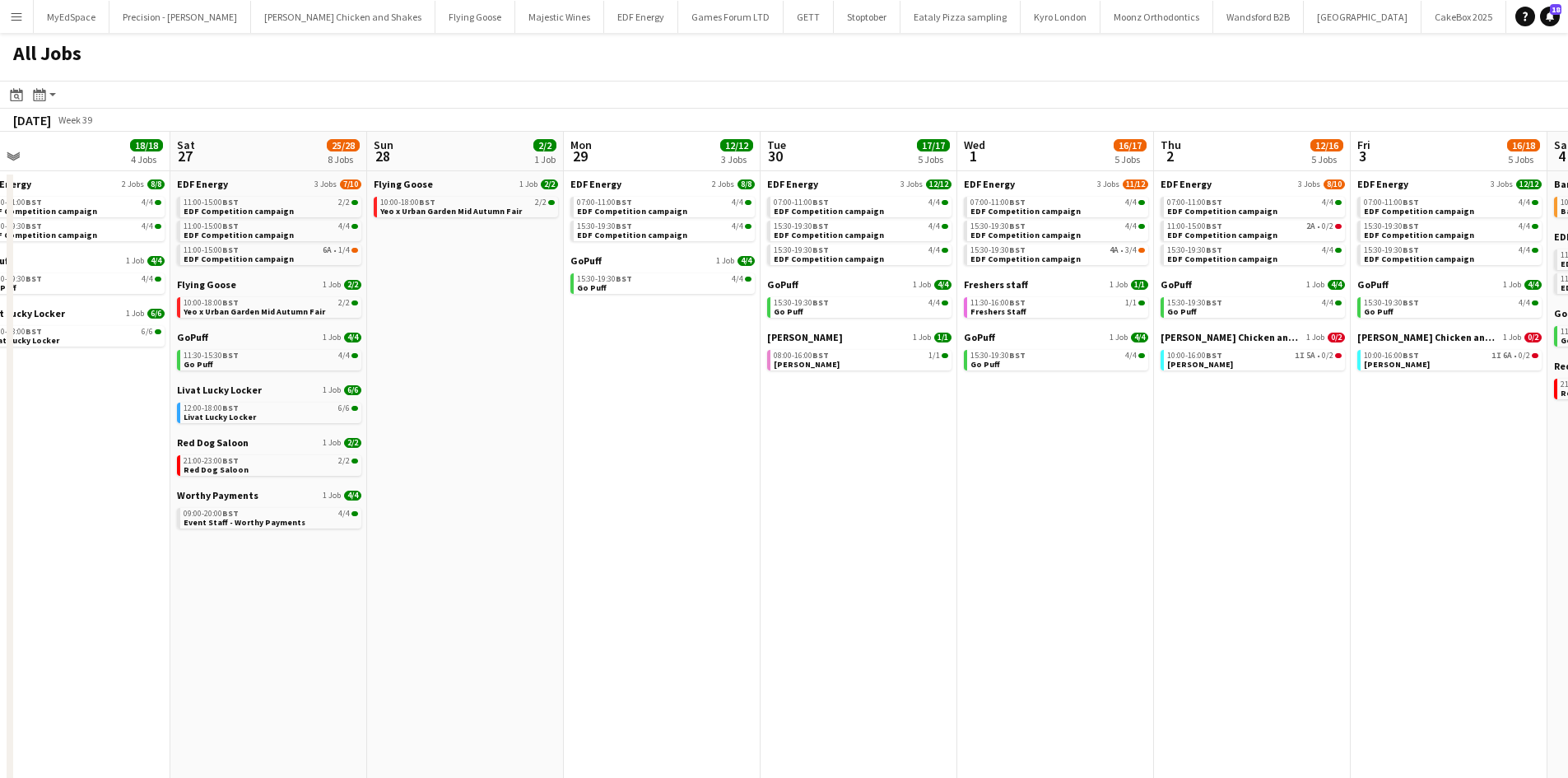
drag, startPoint x: 773, startPoint y: 490, endPoint x: 868, endPoint y: 487, distance: 95.0
click at [1162, 497] on app-calendar-viewport "Wed 24 17/18 5 Jobs Thu 25 25/26 8 Jobs Fri 26 18/18 4 Jobs Sat 27 25/28 8 Jobs…" at bounding box center [784, 498] width 1568 height 733
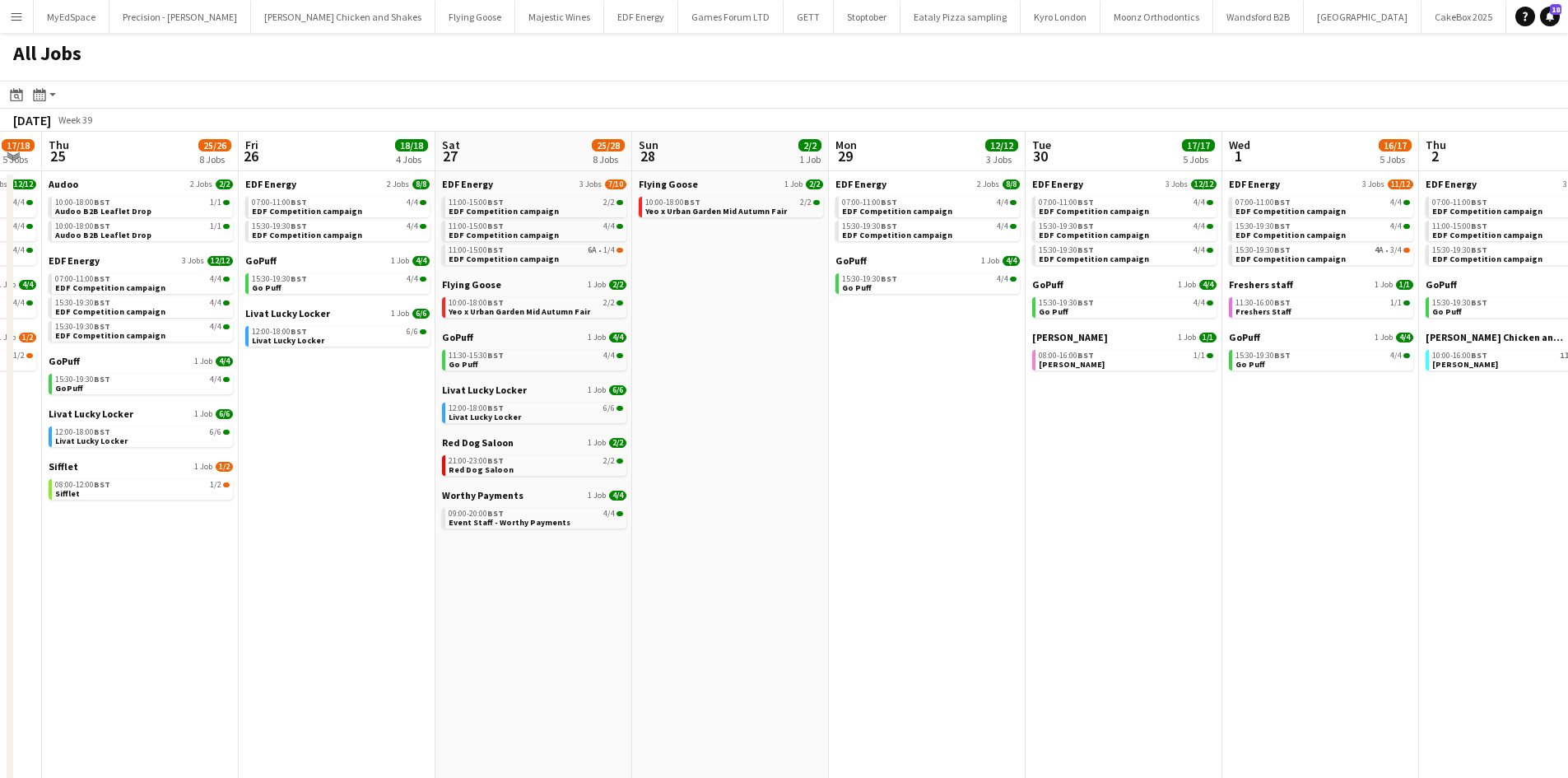
drag, startPoint x: 1116, startPoint y: 518, endPoint x: 900, endPoint y: 515, distance: 216.0
click at [1112, 520] on app-calendar-viewport "Tue 23 20/21 7 Jobs Wed 24 17/18 5 Jobs Thu 25 25/26 8 Jobs Fri 26 18/18 4 Jobs…" at bounding box center [784, 498] width 1568 height 733
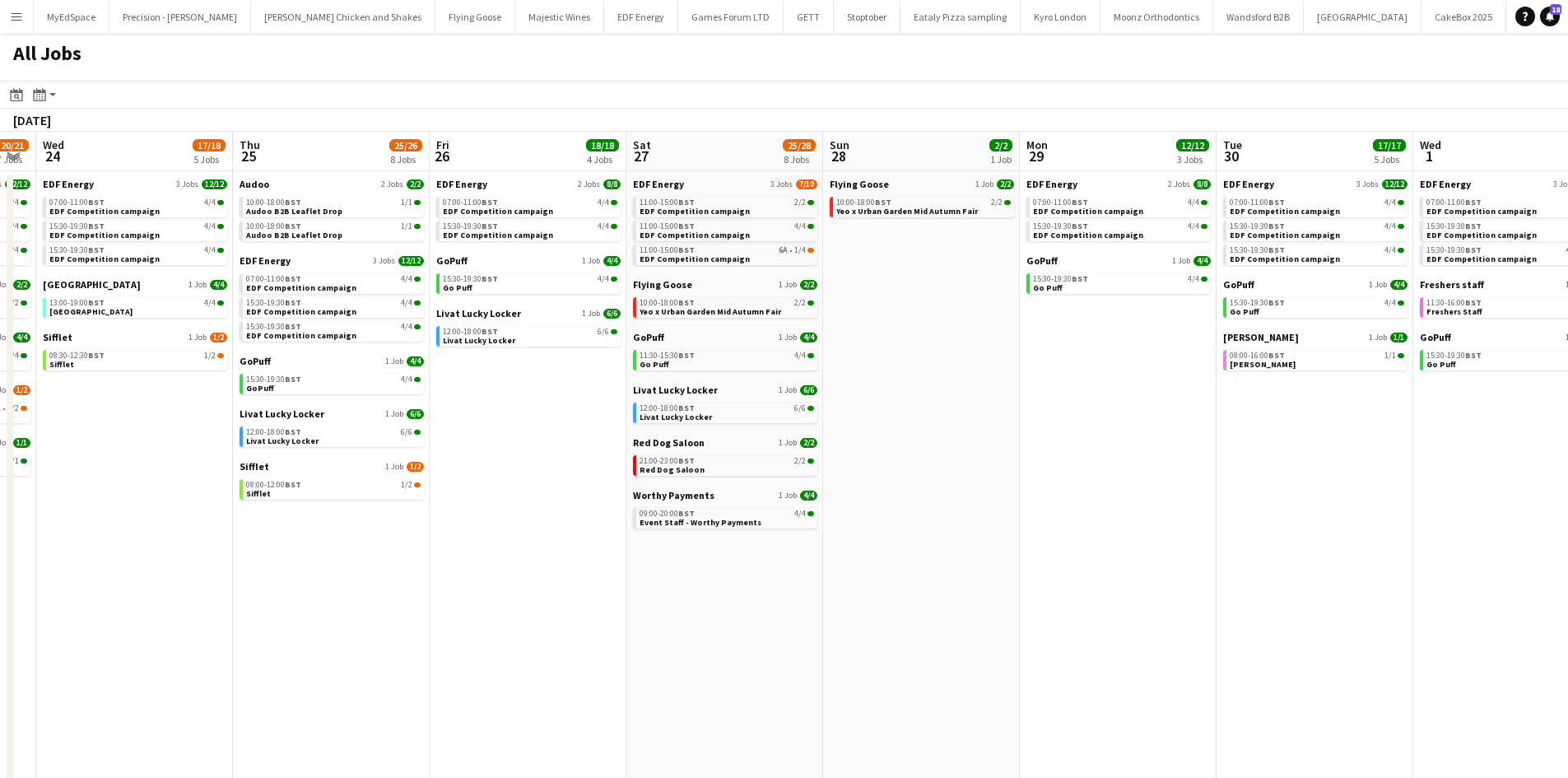
drag, startPoint x: 869, startPoint y: 517, endPoint x: 1044, endPoint y: 547, distance: 177.6
click at [1118, 555] on app-calendar-viewport "Mon 22 12/12 3 Jobs Tue 23 20/21 7 Jobs Wed 24 17/18 5 Jobs Thu 25 25/26 8 Jobs…" at bounding box center [784, 498] width 1568 height 733
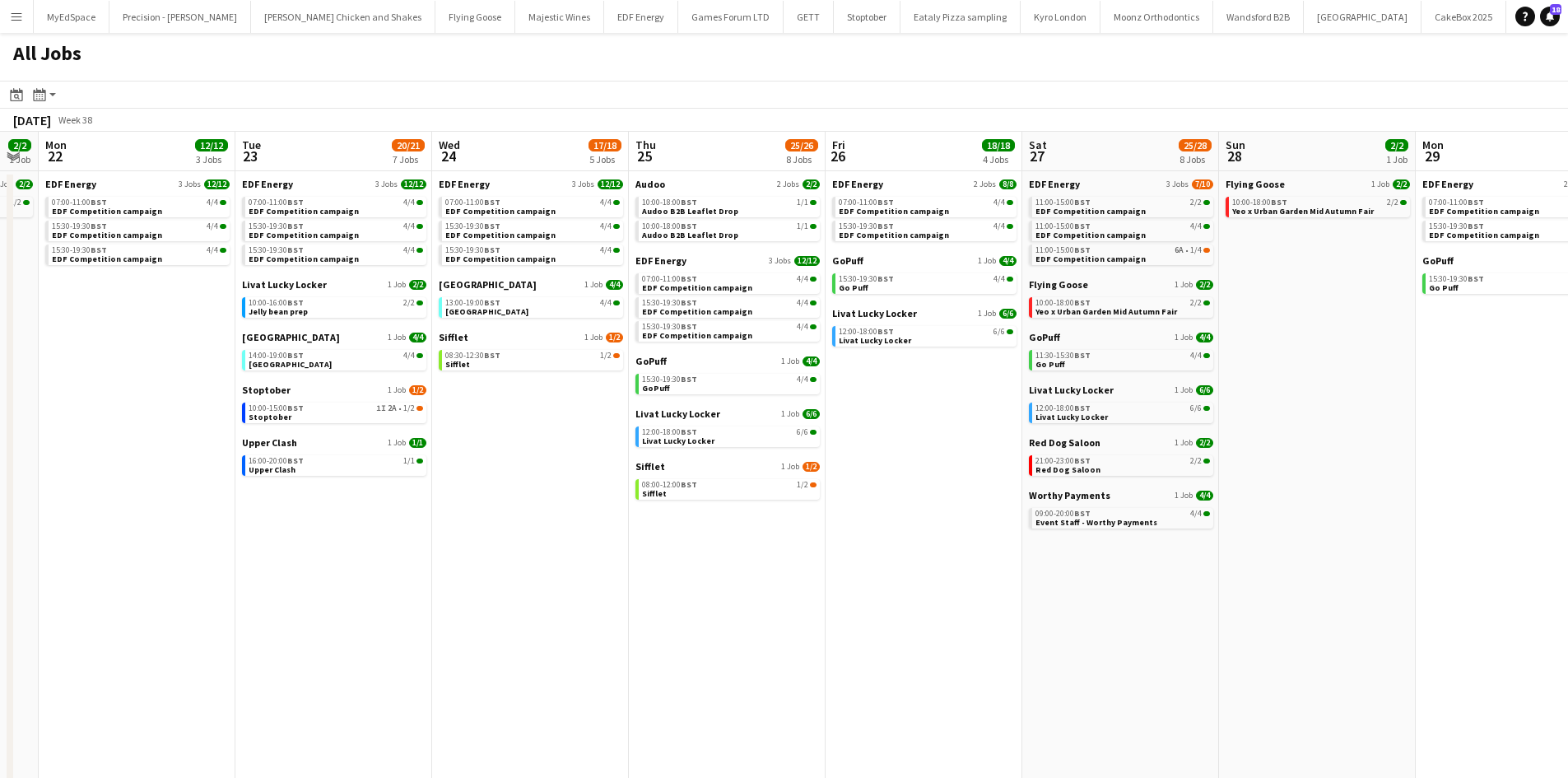
drag, startPoint x: 947, startPoint y: 532, endPoint x: 1151, endPoint y: 532, distance: 204.0
click at [1141, 532] on app-calendar-viewport "Sat 20 20/21 9 Jobs Sun 21 2/2 1 Job Mon 22 12/12 3 Jobs Tue 23 20/21 7 Jobs We…" at bounding box center [784, 498] width 1568 height 733
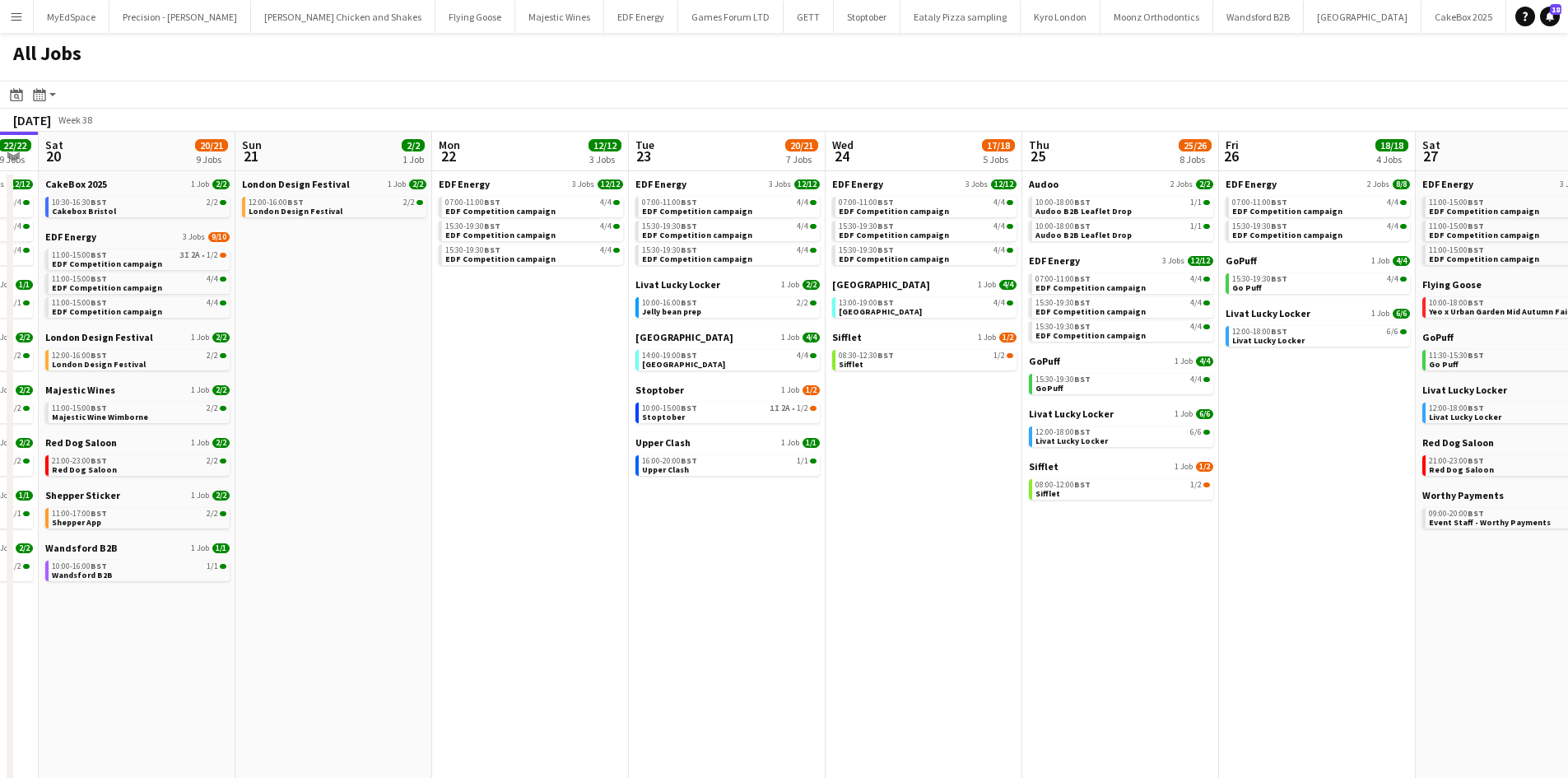
scroll to position [0, 353]
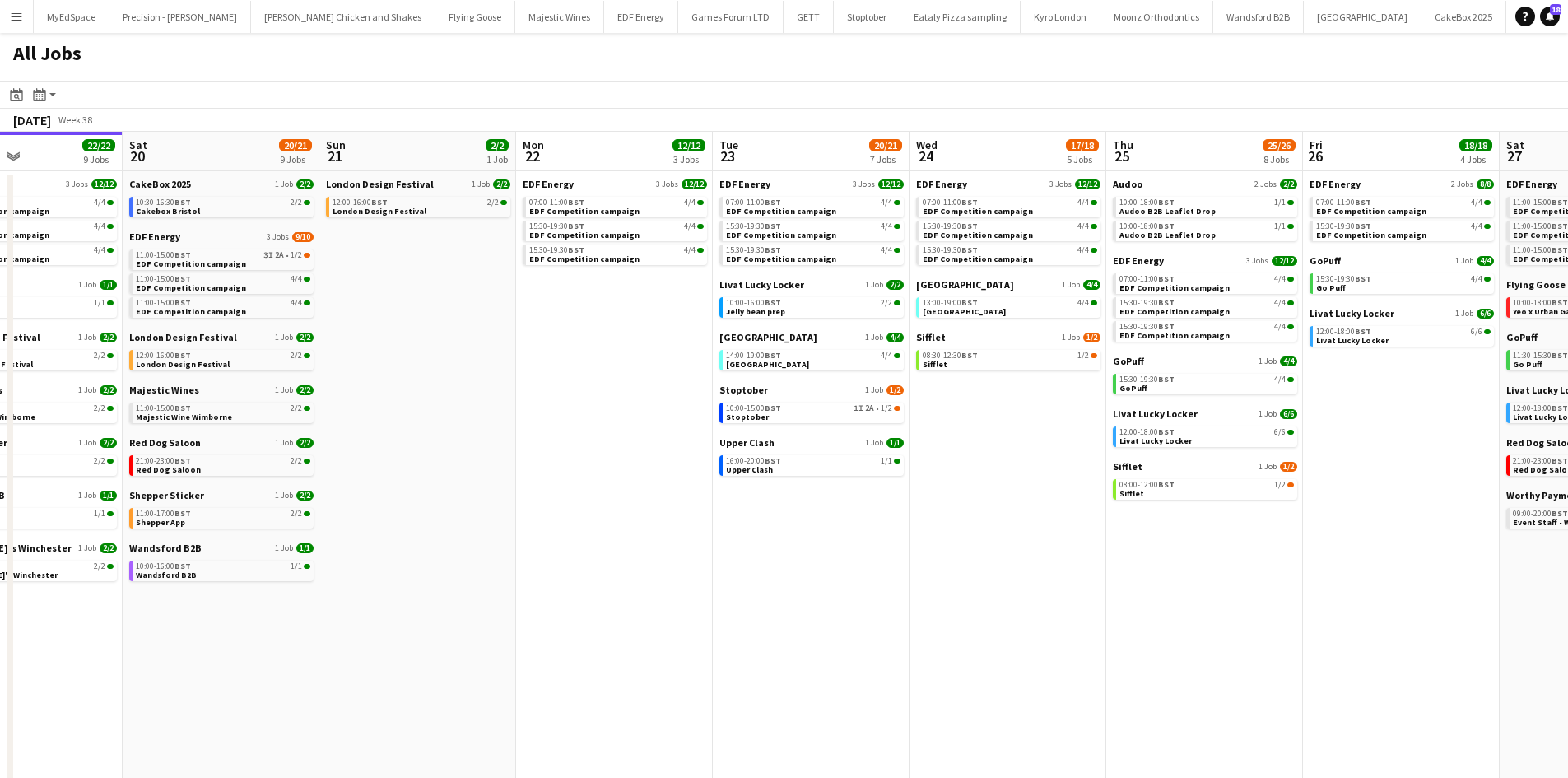
drag, startPoint x: 709, startPoint y: 472, endPoint x: 773, endPoint y: 482, distance: 64.8
click at [787, 482] on app-calendar-viewport "Wed 17 26/26 12 Jobs Thu 18 29/29 14 Jobs Fri 19 22/22 9 Jobs Sat 20 20/21 9 Jo…" at bounding box center [784, 498] width 1568 height 733
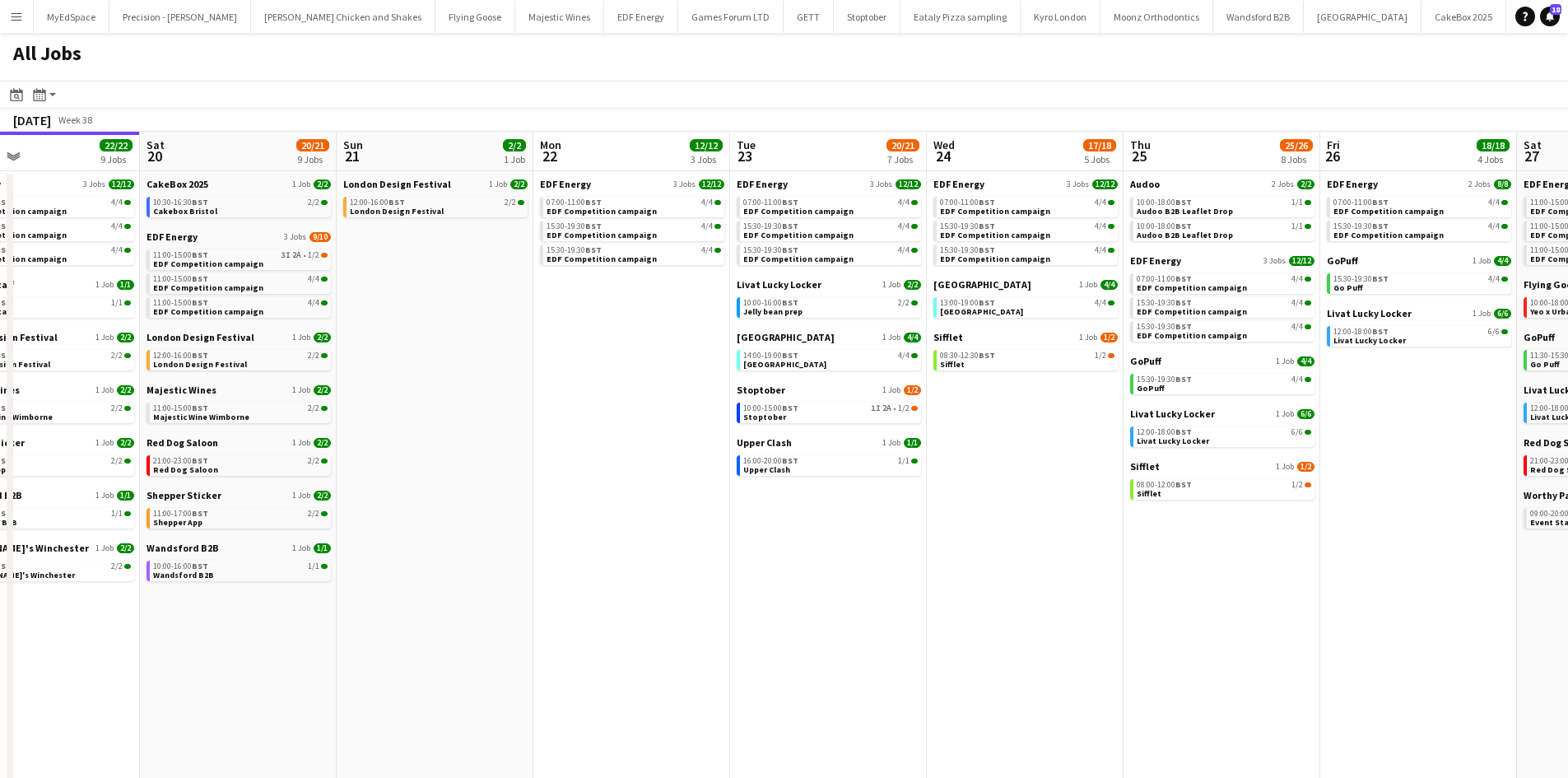
drag, startPoint x: 579, startPoint y: 458, endPoint x: 302, endPoint y: 422, distance: 279.3
click at [299, 422] on app-calendar-viewport "Mon 15 15/15 5 Jobs Tue 16 23/23 11 Jobs Wed 17 26/26 12 Jobs Thu 18 29/29 14 J…" at bounding box center [784, 498] width 1568 height 733
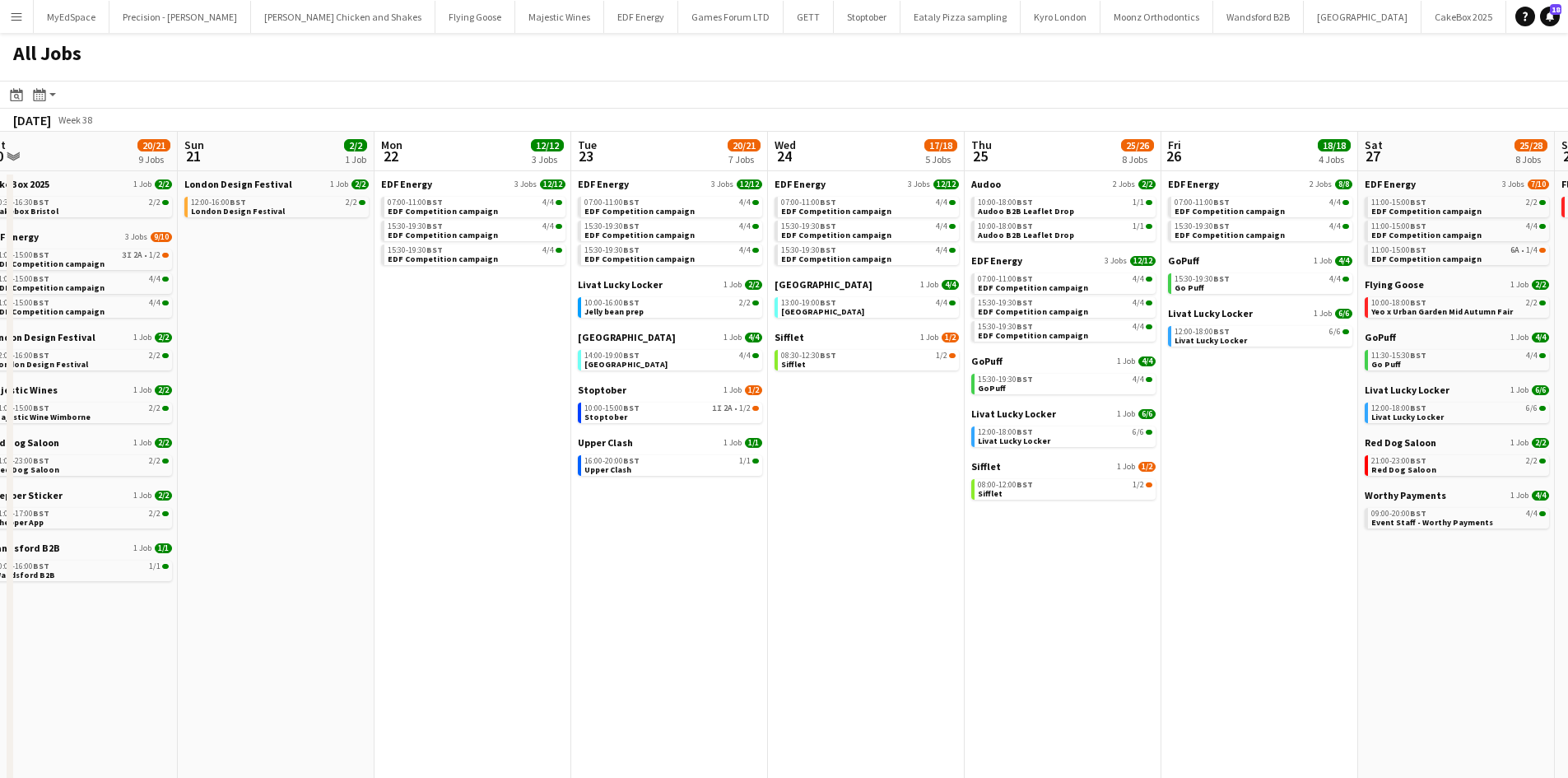
drag, startPoint x: 729, startPoint y: 481, endPoint x: 581, endPoint y: 465, distance: 148.9
click at [581, 465] on app-calendar-viewport "Wed 17 26/26 12 Jobs Thu 18 29/29 14 Jobs Fri 19 22/22 9 Jobs Sat 20 20/21 9 Jo…" at bounding box center [784, 498] width 1568 height 733
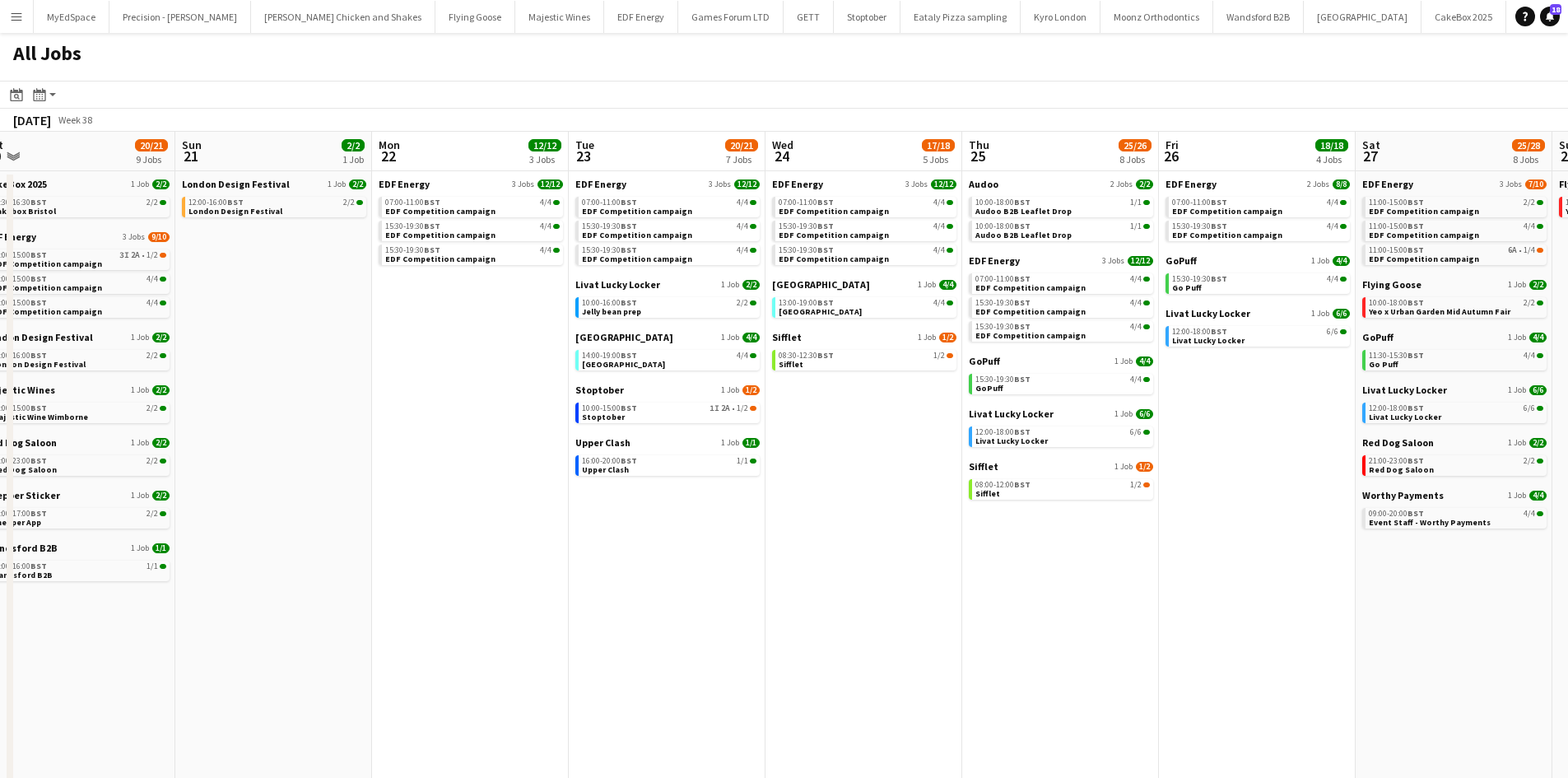
drag, startPoint x: 732, startPoint y: 484, endPoint x: 546, endPoint y: 445, distance: 190.0
click at [492, 445] on app-calendar-viewport "Wed 17 26/26 12 Jobs Thu 18 29/29 14 Jobs Fri 19 22/22 9 Jobs Sat 20 20/21 9 Jo…" at bounding box center [784, 498] width 1568 height 733
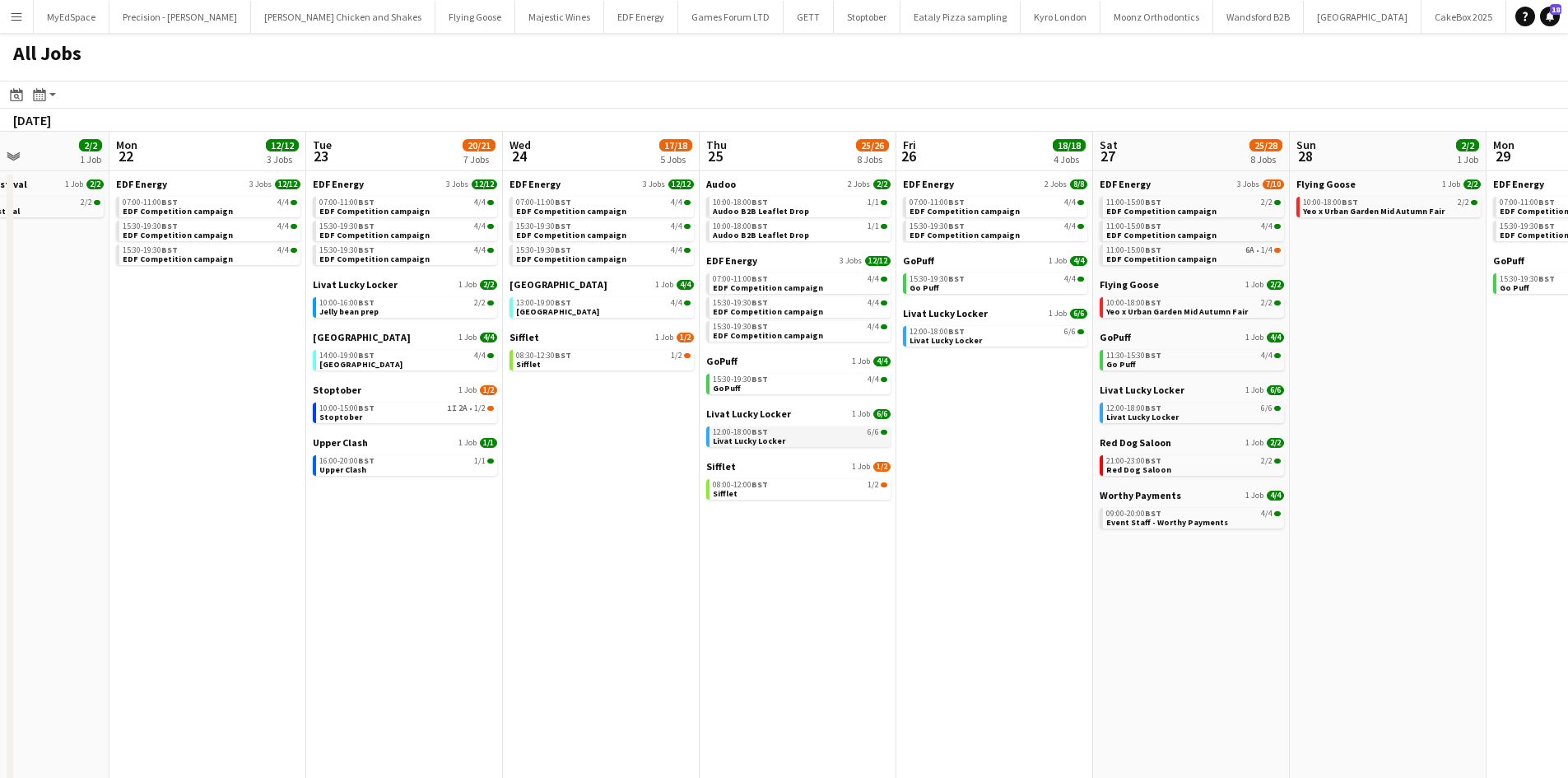
drag, startPoint x: 630, startPoint y: 438, endPoint x: 582, endPoint y: 433, distance: 48.3
click at [576, 433] on app-calendar-viewport "Fri 19 22/22 9 Jobs Sat 20 20/21 9 Jobs Sun 21 2/2 1 Job Mon 22 12/12 3 Jobs Tu…" at bounding box center [784, 498] width 1568 height 733
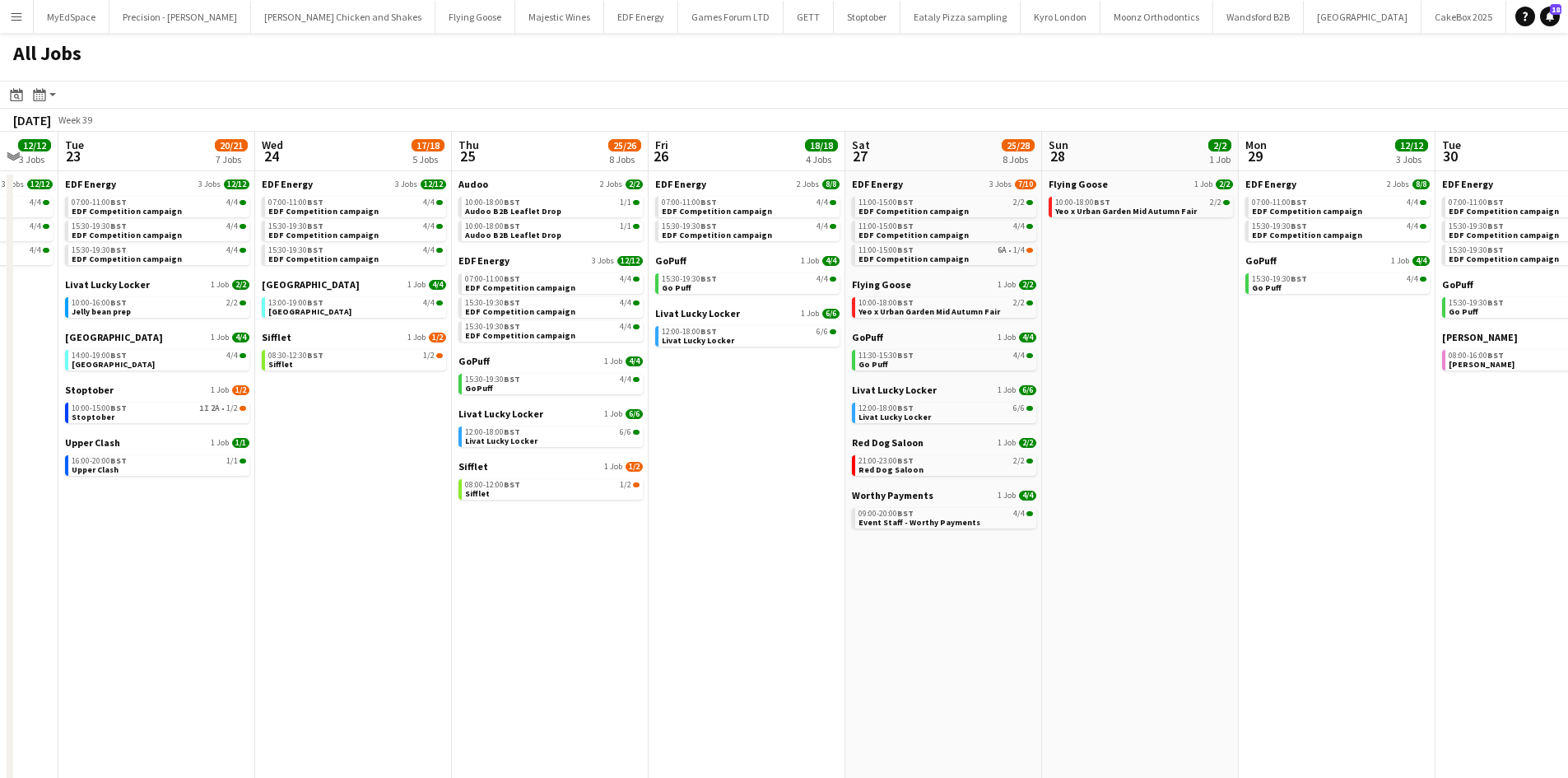
click at [546, 423] on app-calendar-viewport "Fri 19 22/22 9 Jobs Sat 20 20/21 9 Jobs Sun 21 2/2 1 Job Mon 22 12/12 3 Jobs Tu…" at bounding box center [784, 498] width 1568 height 733
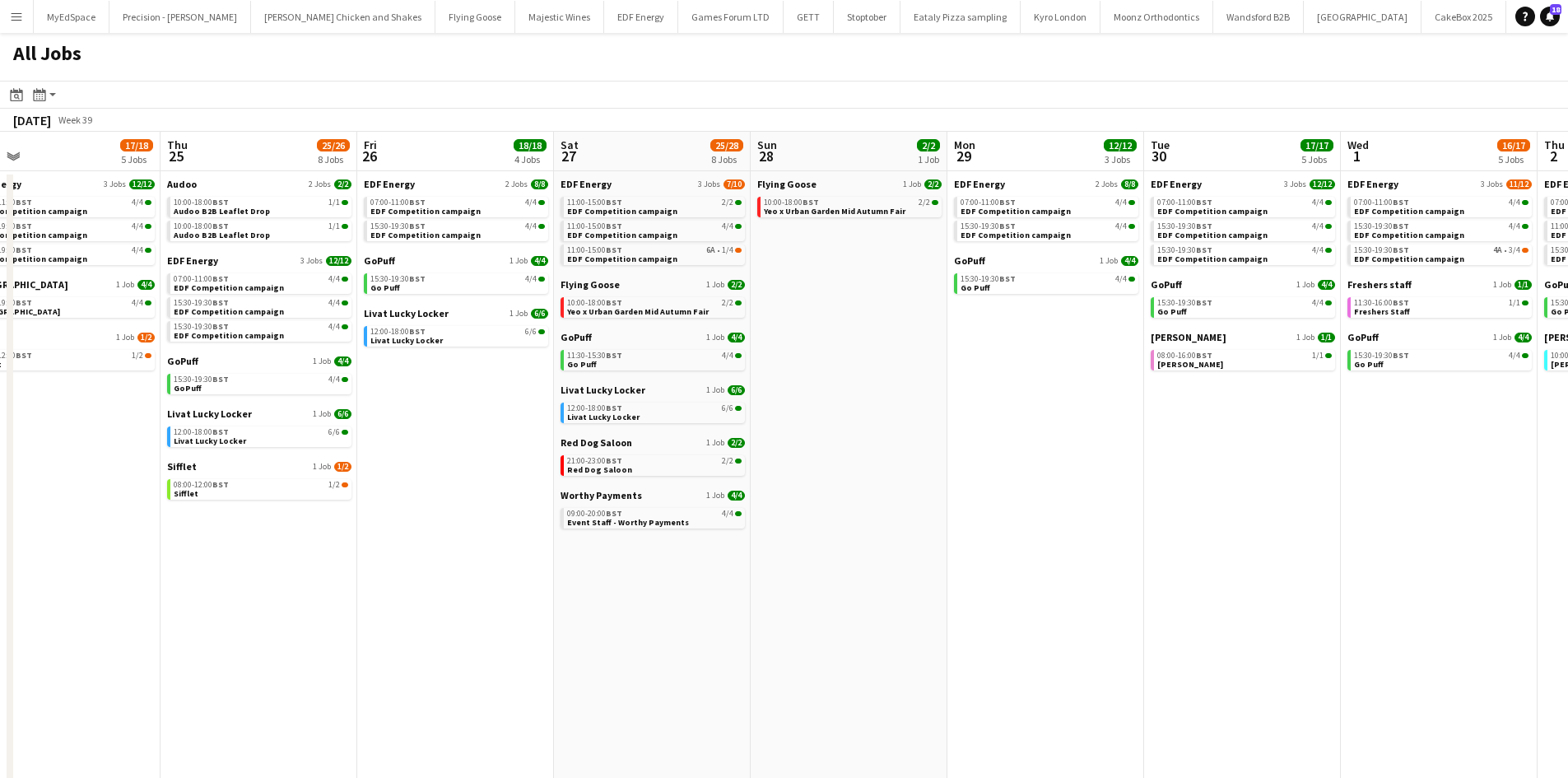
drag, startPoint x: 695, startPoint y: 430, endPoint x: 626, endPoint y: 417, distance: 70.2
click at [606, 418] on app-calendar-viewport "Sun 21 2/2 1 Job Mon 22 12/12 3 Jobs Tue 23 20/21 7 Jobs Wed 24 17/18 5 Jobs Th…" at bounding box center [784, 498] width 1568 height 733
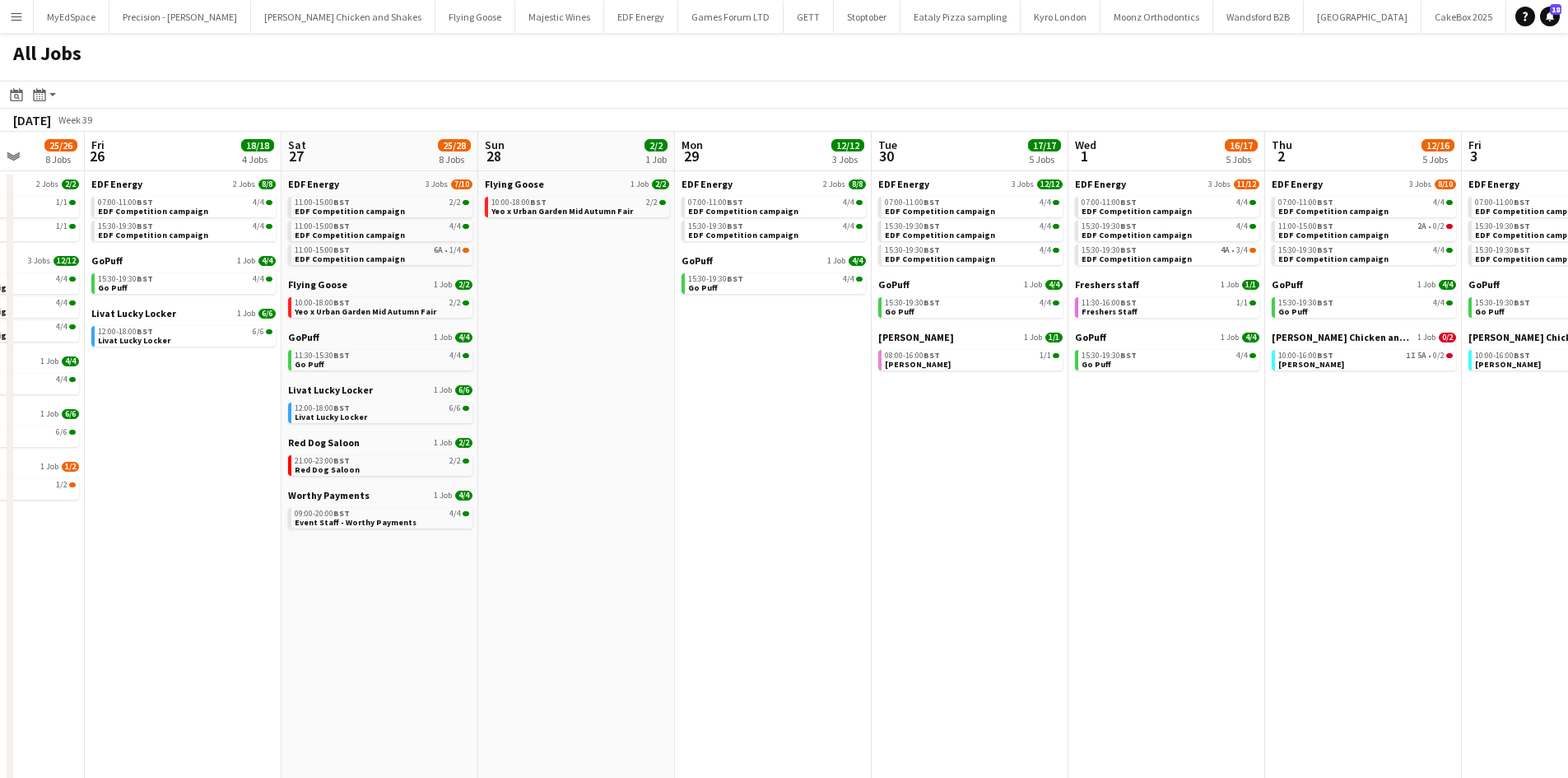
click at [609, 381] on app-calendar-viewport "Tue 23 20/21 7 Jobs Wed 24 17/18 5 Jobs Thu 25 25/26 8 Jobs Fri 26 18/18 4 Jobs…" at bounding box center [784, 498] width 1568 height 733
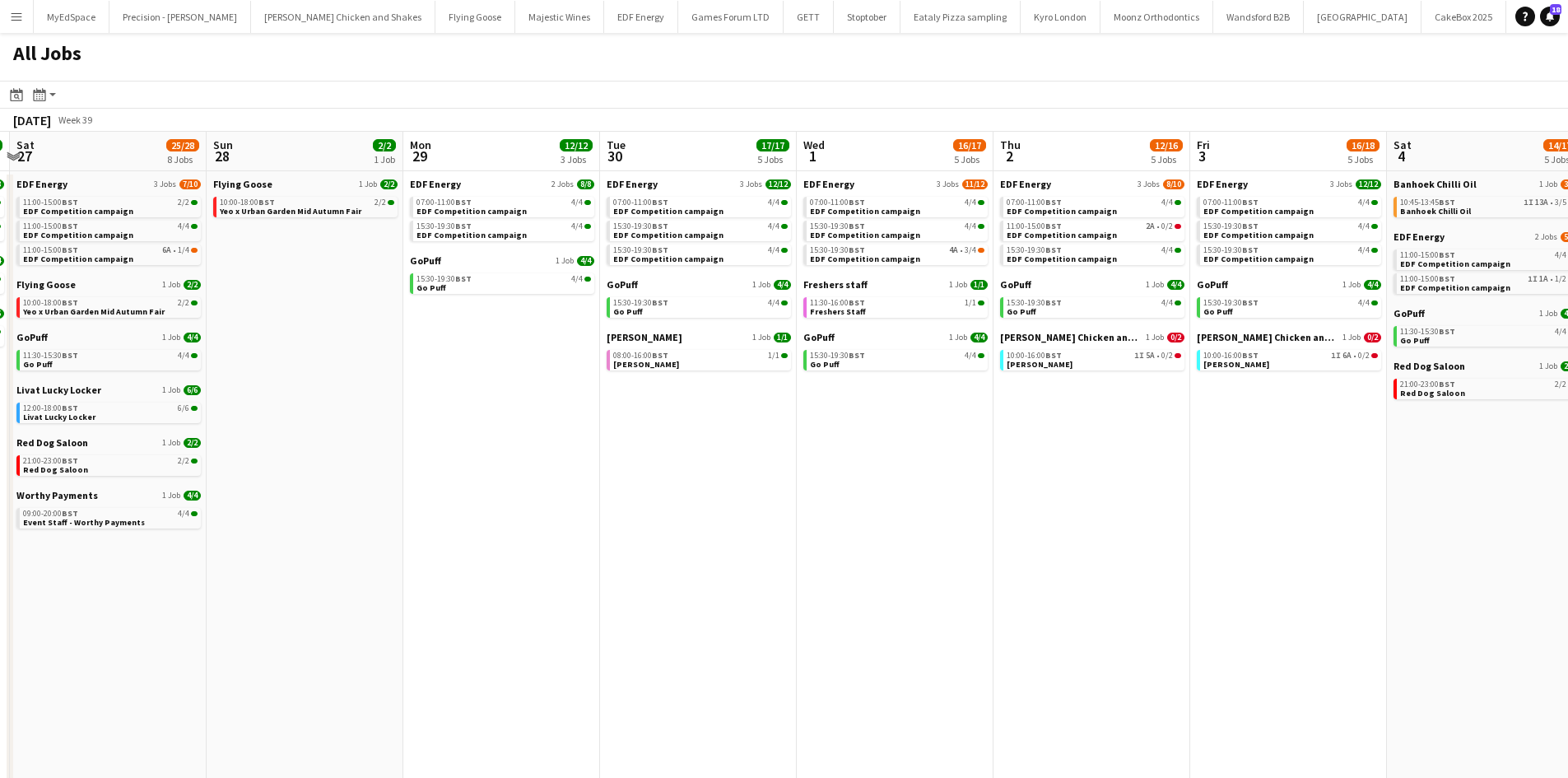
drag, startPoint x: 761, startPoint y: 371, endPoint x: 601, endPoint y: 353, distance: 161.0
click at [605, 353] on app-calendar-viewport "Tue 23 20/21 7 Jobs Wed 24 17/18 5 Jobs Thu 25 25/26 8 Jobs Fri 26 18/18 4 Jobs…" at bounding box center [784, 498] width 1568 height 733
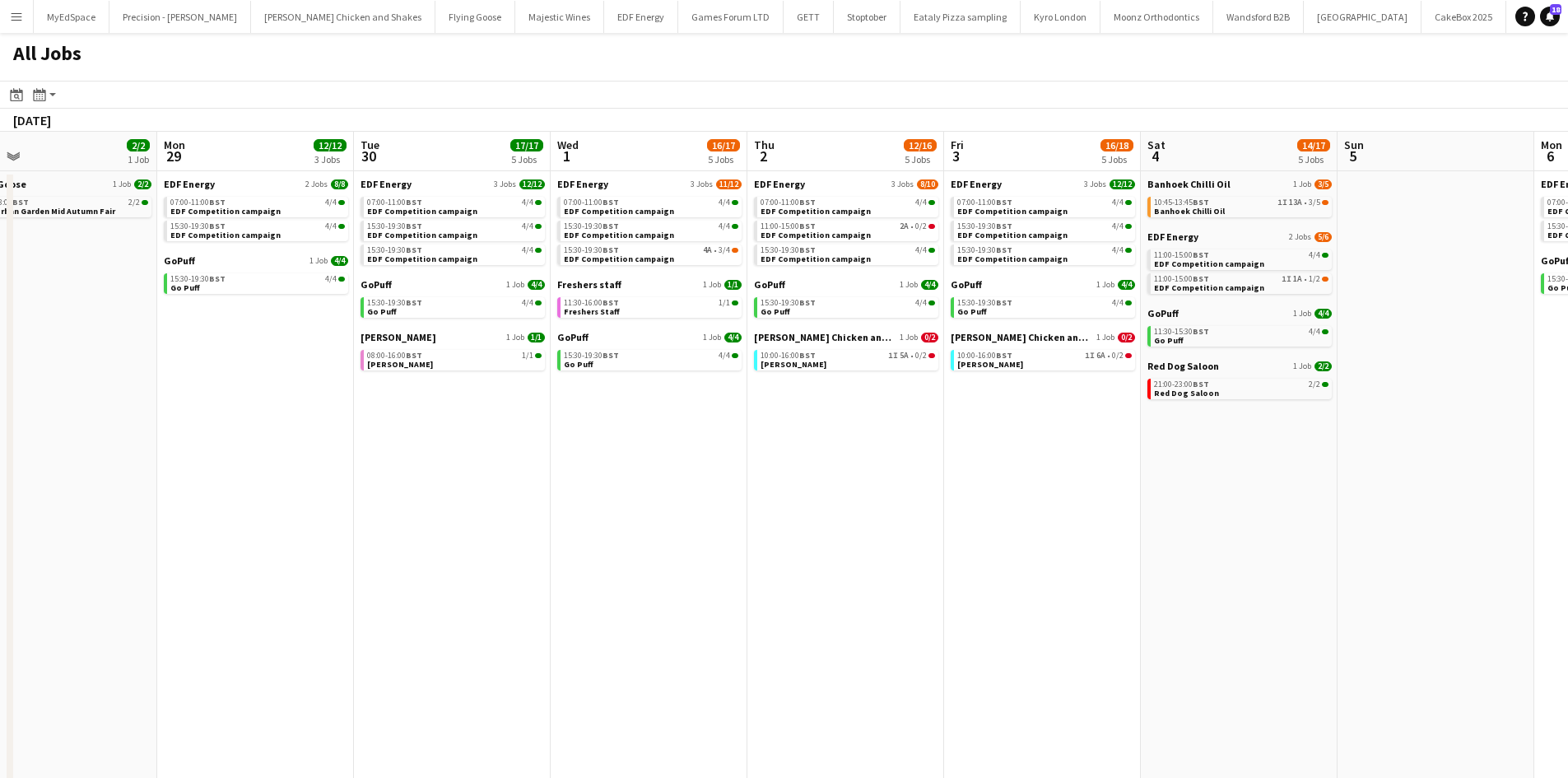
click at [565, 343] on app-calendar-viewport "Thu 25 25/26 8 Jobs Fri 26 18/18 4 Jobs Sat 27 25/28 8 Jobs Sun 28 2/2 1 Job Mo…" at bounding box center [784, 498] width 1568 height 733
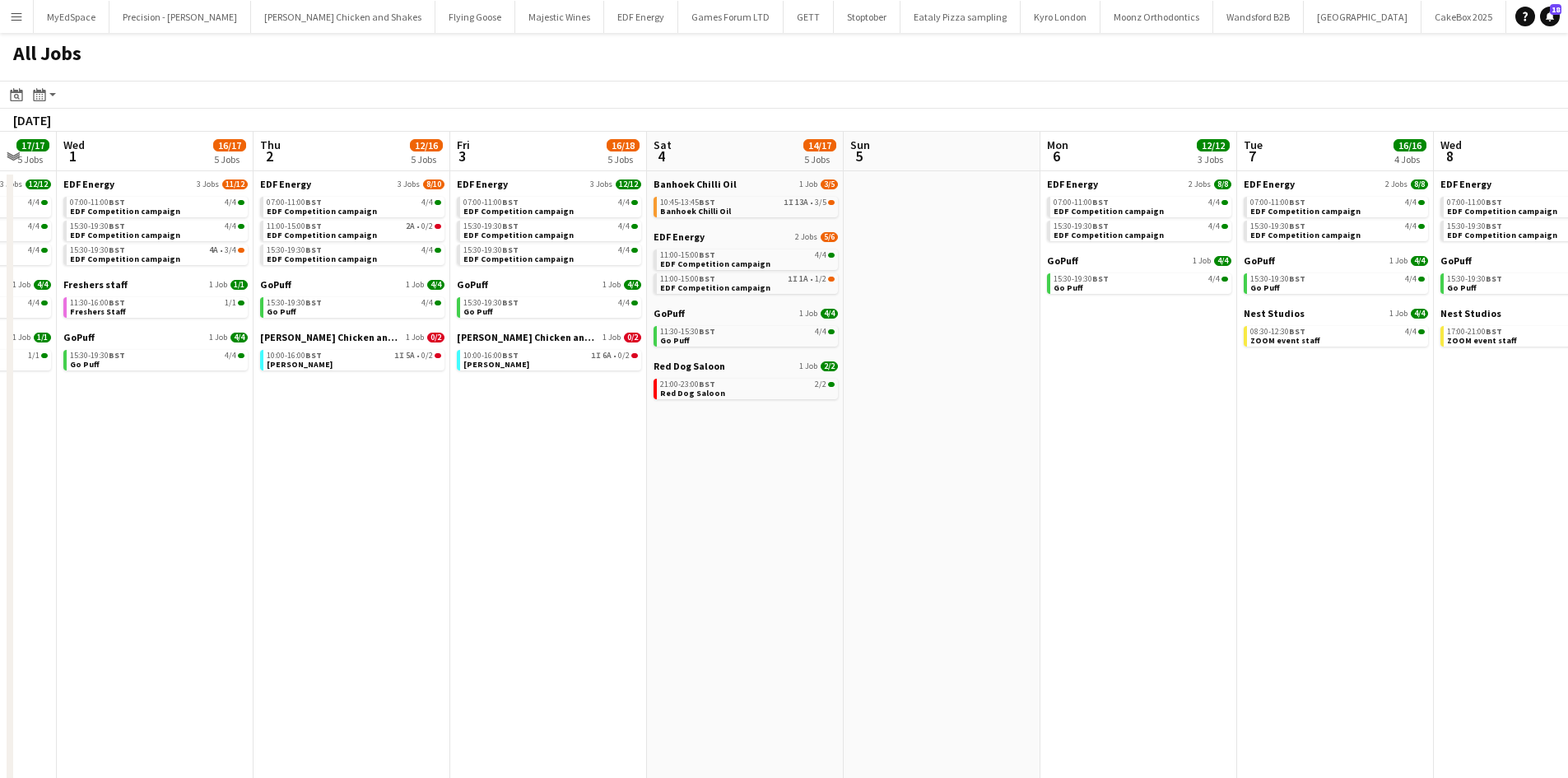
drag, startPoint x: 722, startPoint y: 361, endPoint x: 1037, endPoint y: 417, distance: 319.9
click at [1050, 417] on app-calendar-viewport "Sat 27 25/28 8 Jobs Sun 28 2/2 1 Job Mon 29 12/12 3 Jobs Tue 30 17/17 5 Jobs We…" at bounding box center [784, 498] width 1568 height 733
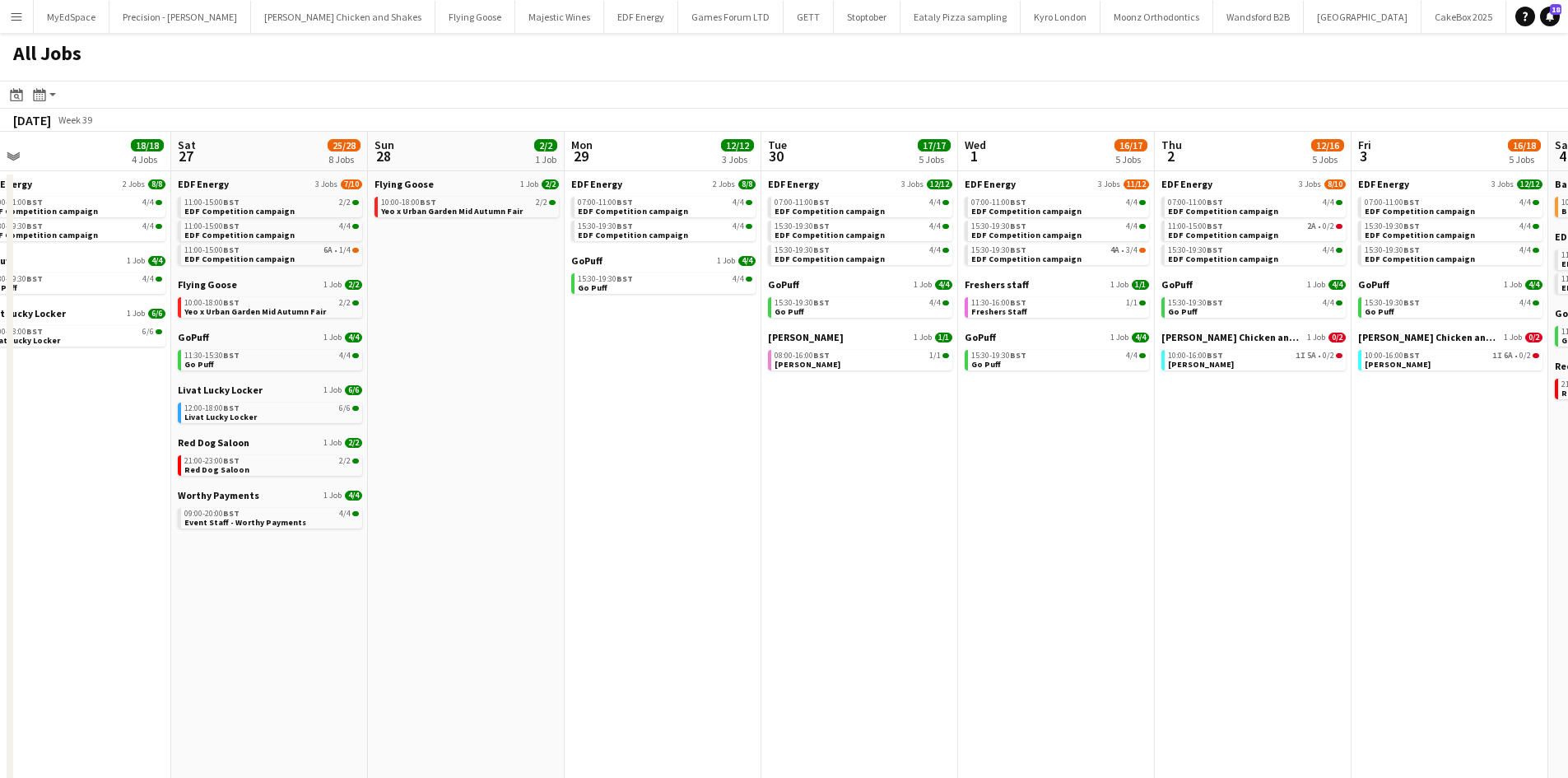
drag, startPoint x: 614, startPoint y: 435, endPoint x: 827, endPoint y: 481, distance: 217.9
click at [936, 494] on app-calendar-viewport "Wed 24 17/18 5 Jobs Thu 25 25/26 8 Jobs Fri 26 18/18 4 Jobs Sat 27 25/28 8 Jobs…" at bounding box center [784, 498] width 1568 height 733
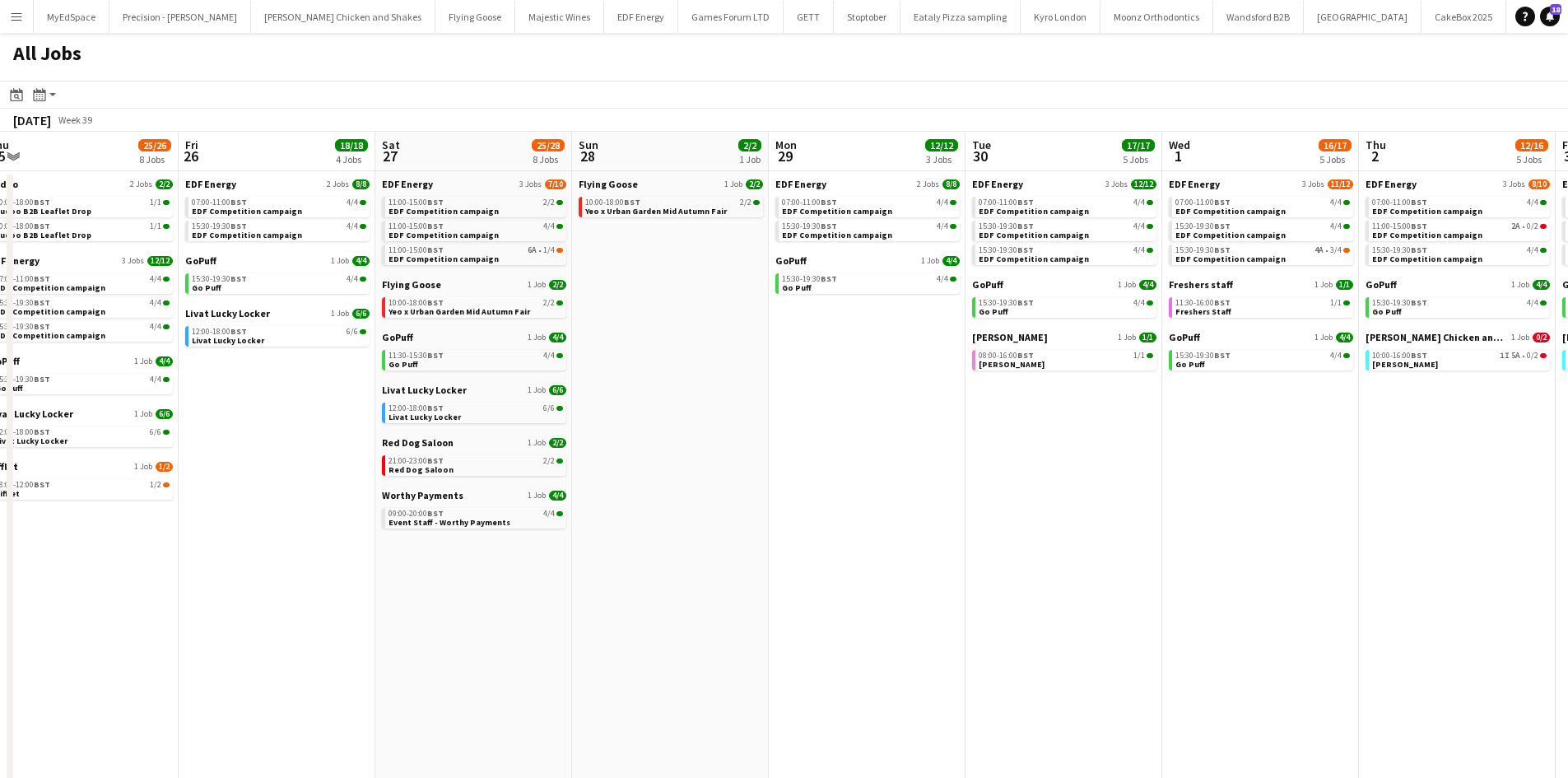
drag, startPoint x: 762, startPoint y: 462, endPoint x: 837, endPoint y: 472, distance: 75.7
click at [853, 473] on app-calendar-viewport "Tue 23 20/21 7 Jobs Wed 24 17/18 5 Jobs Thu 25 25/26 8 Jobs Fri 26 18/18 4 Jobs…" at bounding box center [784, 498] width 1568 height 733
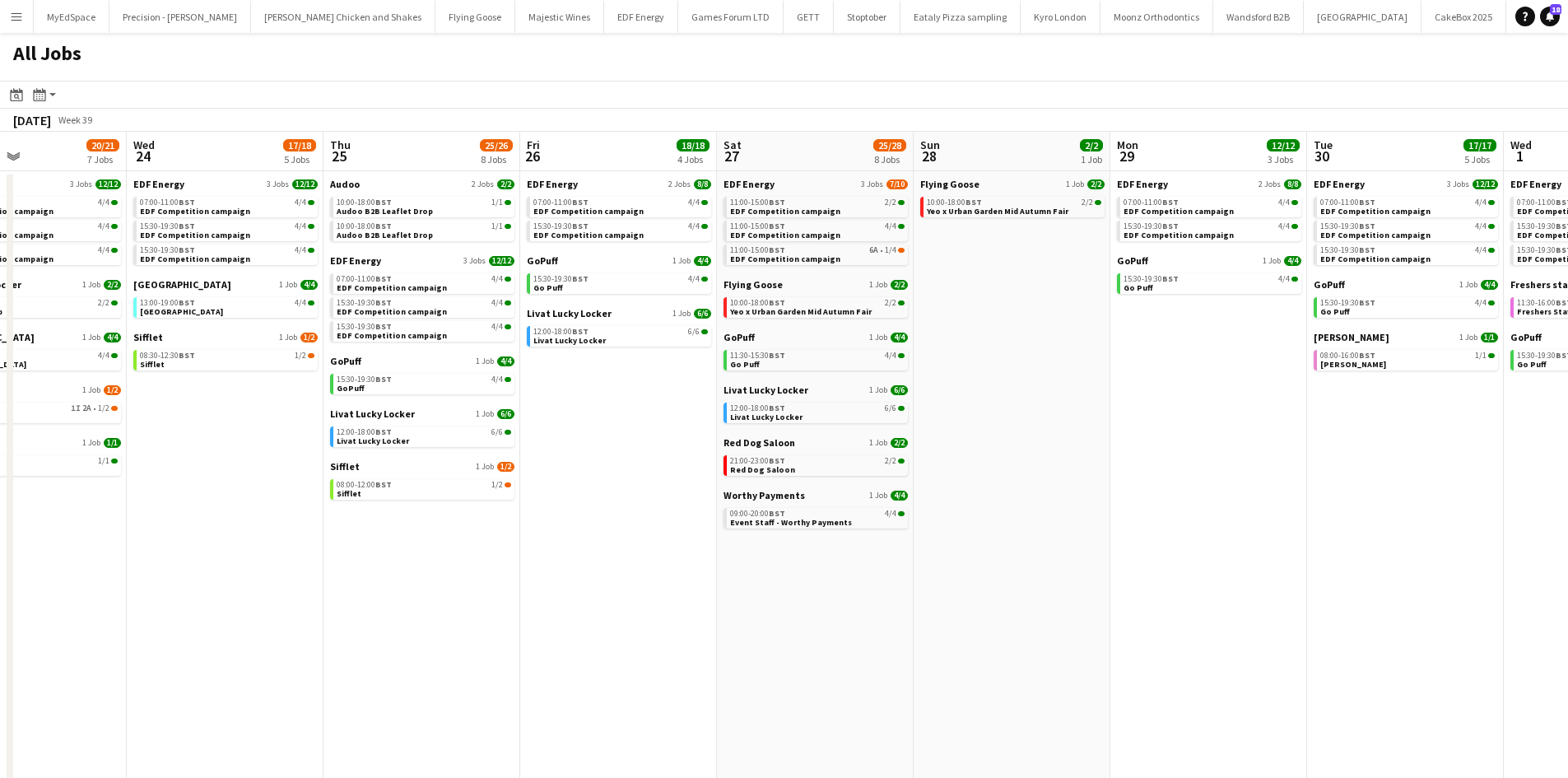
drag, startPoint x: 655, startPoint y: 561, endPoint x: 952, endPoint y: 574, distance: 297.3
click at [971, 574] on app-calendar-viewport "Sun 21 2/2 1 Job Mon 22 12/12 3 Jobs Tue 23 20/21 7 Jobs Wed 24 17/18 5 Jobs Th…" at bounding box center [784, 498] width 1568 height 733
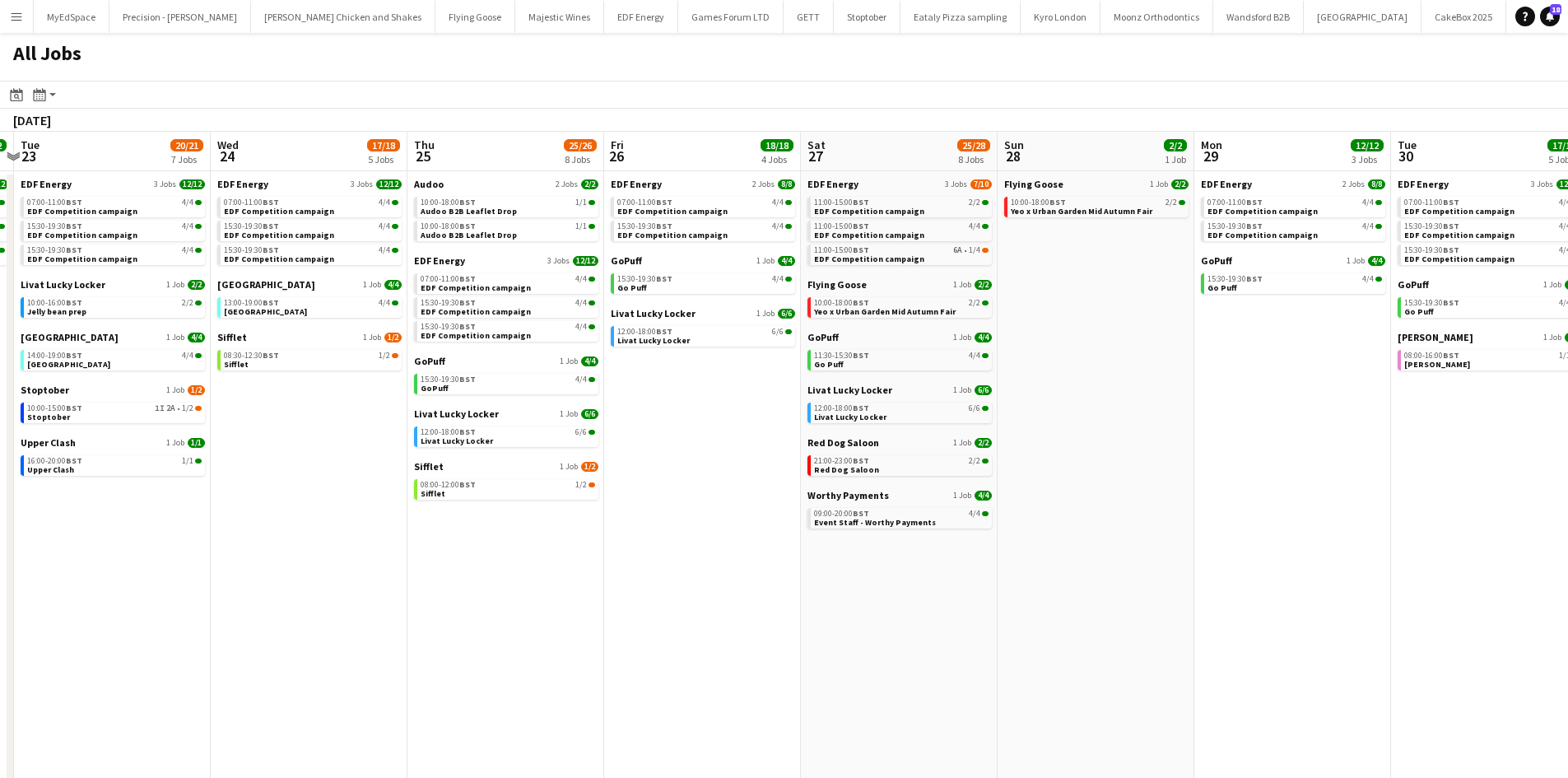
drag, startPoint x: 544, startPoint y: 556, endPoint x: 824, endPoint y: 615, distance: 286.1
click at [951, 606] on app-calendar-viewport "Sun 21 2/2 1 Job Mon 22 12/12 3 Jobs Tue 23 20/21 7 Jobs Wed 24 17/18 5 Jobs Th…" at bounding box center [784, 498] width 1568 height 733
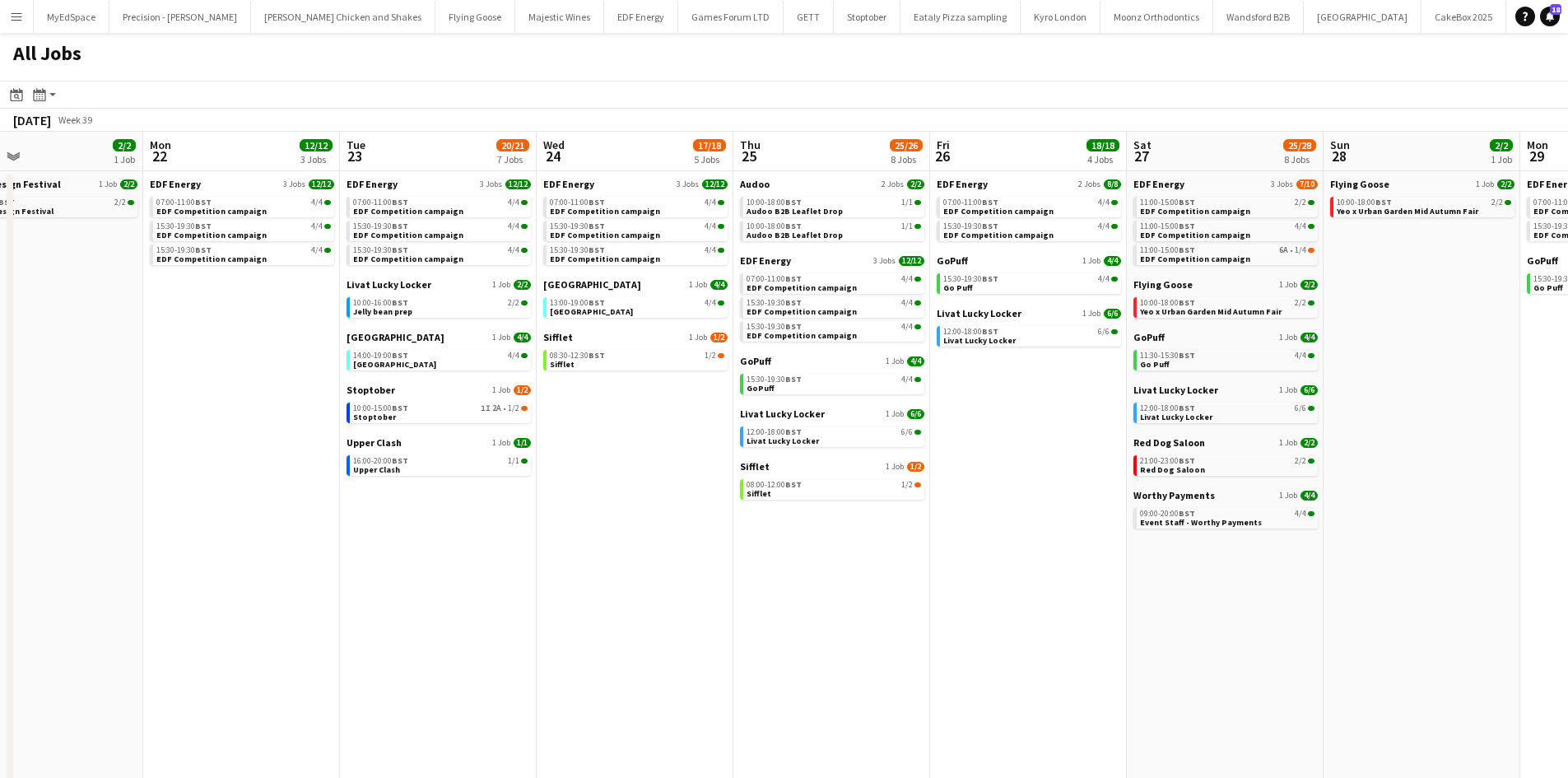
click at [1079, 635] on app-calendar-viewport "Fri 19 22/22 9 Jobs Sat 20 20/21 9 Jobs Sun 21 2/2 1 Job Mon 22 12/12 3 Jobs Tu…" at bounding box center [784, 498] width 1568 height 733
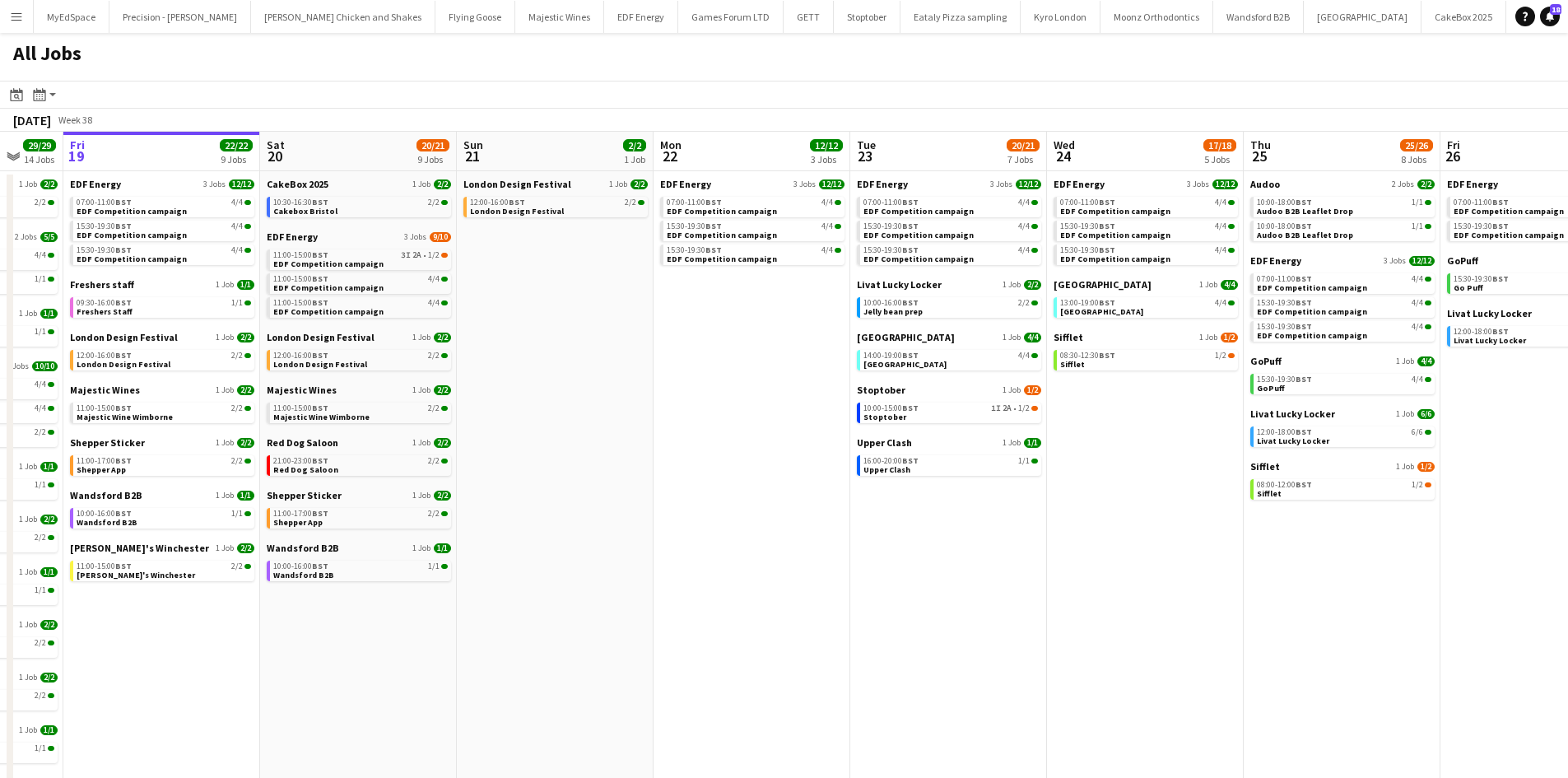
drag, startPoint x: 749, startPoint y: 580, endPoint x: 789, endPoint y: 593, distance: 42.1
click at [991, 600] on app-calendar-viewport "Wed 17 26/26 12 Jobs Thu 18 29/29 14 Jobs Fri 19 22/22 9 Jobs Sat 20 20/21 9 Jo…" at bounding box center [784, 498] width 1568 height 733
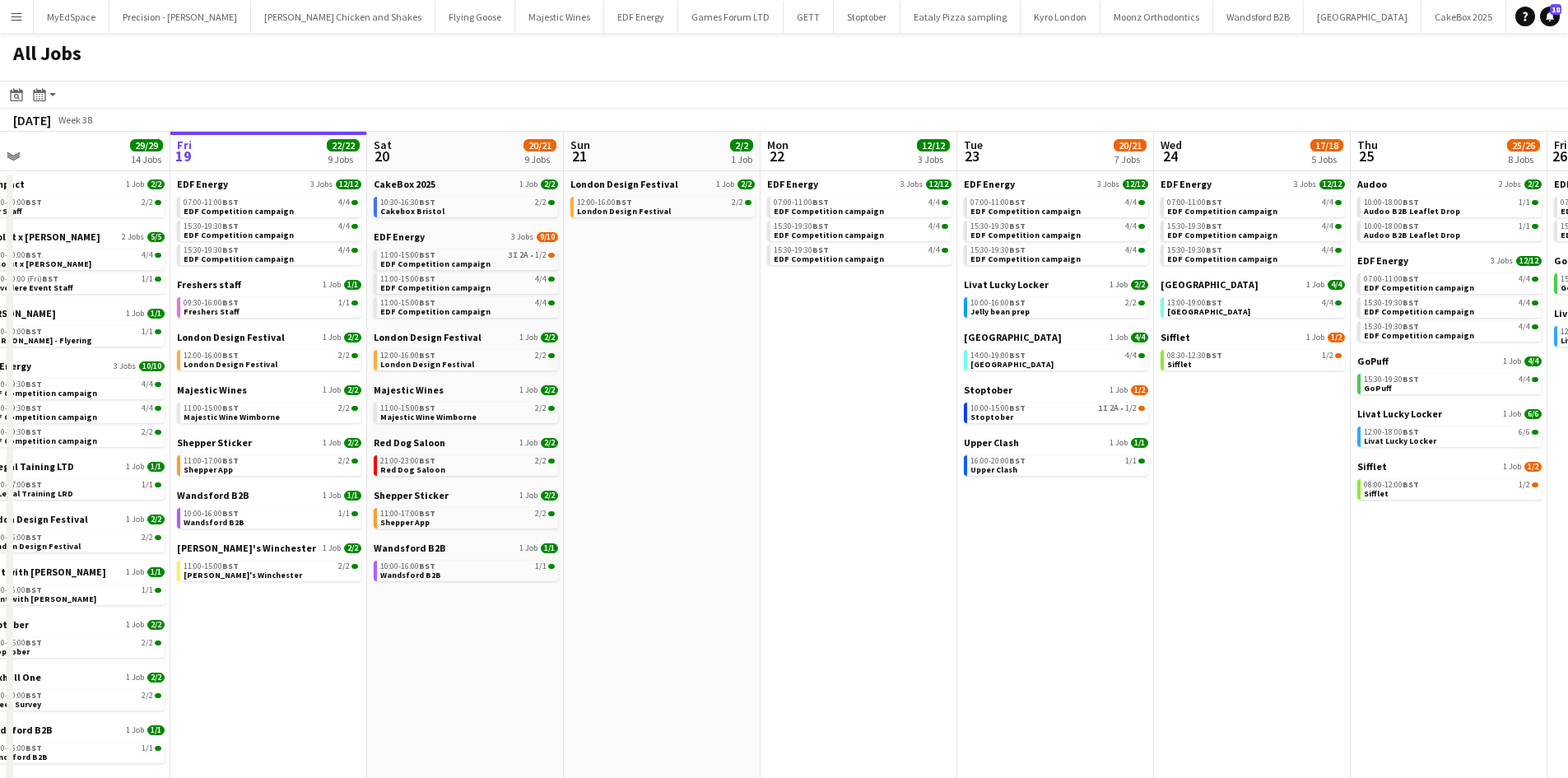
drag, startPoint x: 860, startPoint y: 603, endPoint x: 766, endPoint y: 585, distance: 95.7
click at [663, 582] on app-calendar-viewport "Tue 16 23/23 11 Jobs Wed 17 26/26 12 Jobs Thu 18 29/29 14 Jobs Fri 19 22/22 9 J…" at bounding box center [784, 498] width 1568 height 733
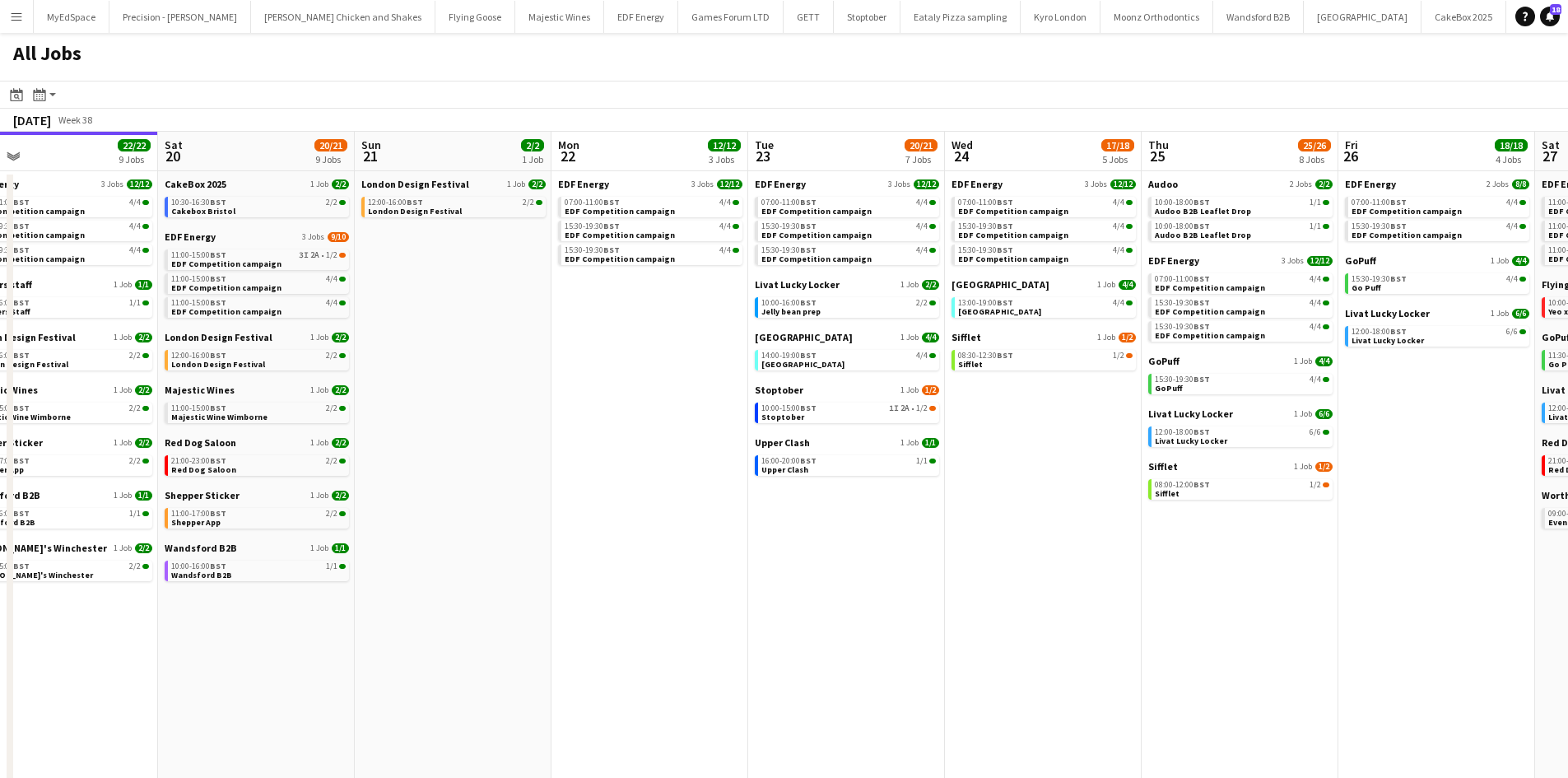
drag, startPoint x: 884, startPoint y: 602, endPoint x: 828, endPoint y: 577, distance: 61.3
click at [661, 570] on app-calendar-viewport "Tue 16 23/23 11 Jobs Wed 17 26/26 12 Jobs Thu 18 29/29 14 Jobs Fri 19 22/22 9 J…" at bounding box center [784, 498] width 1568 height 733
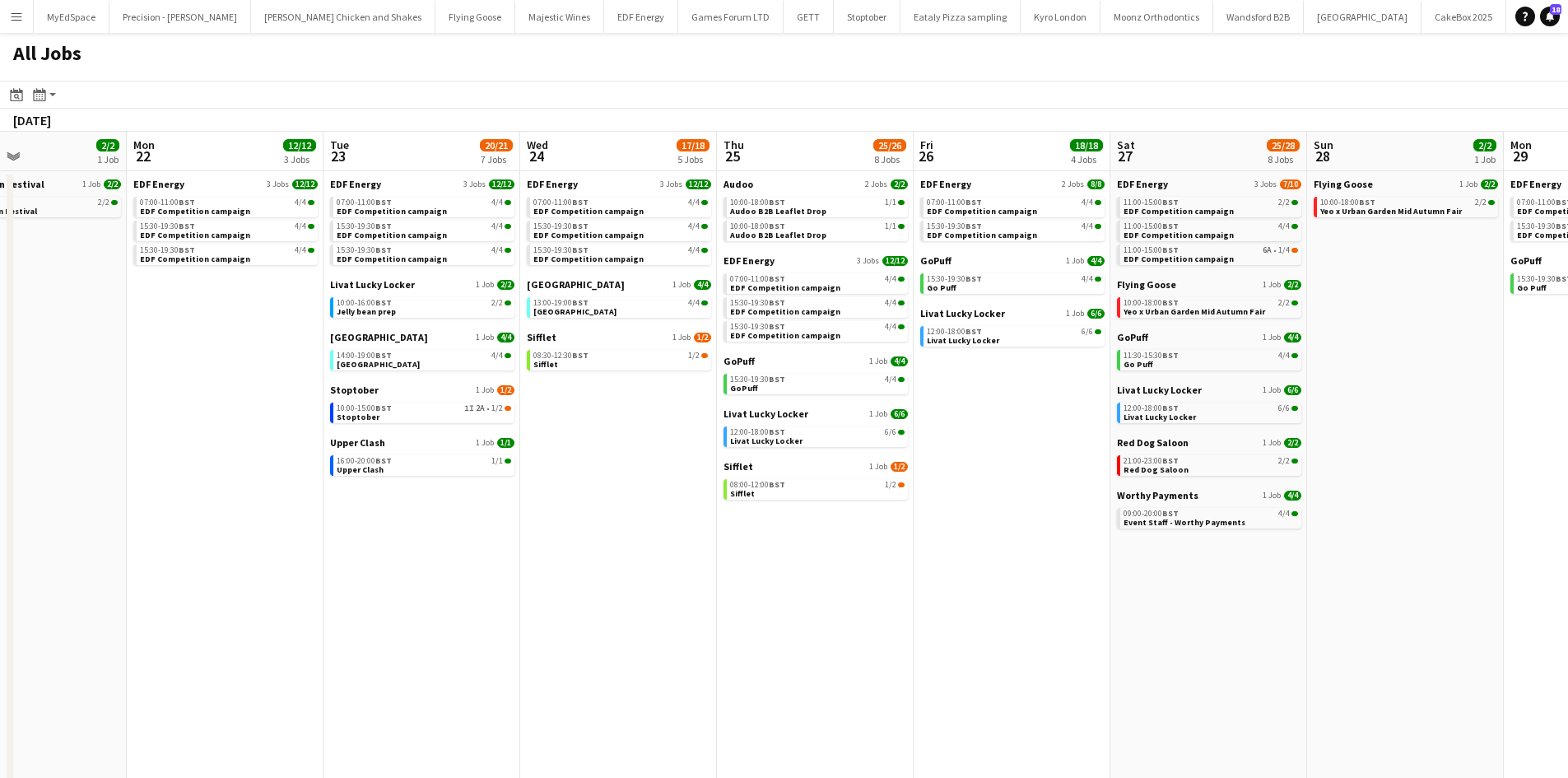
drag, startPoint x: 661, startPoint y: 539, endPoint x: 628, endPoint y: 537, distance: 33.1
click at [629, 537] on app-calendar-viewport "Thu 18 29/29 14 Jobs Fri 19 22/22 9 Jobs Sat 20 20/21 9 Jobs Sun 21 2/2 1 Job M…" at bounding box center [784, 498] width 1568 height 733
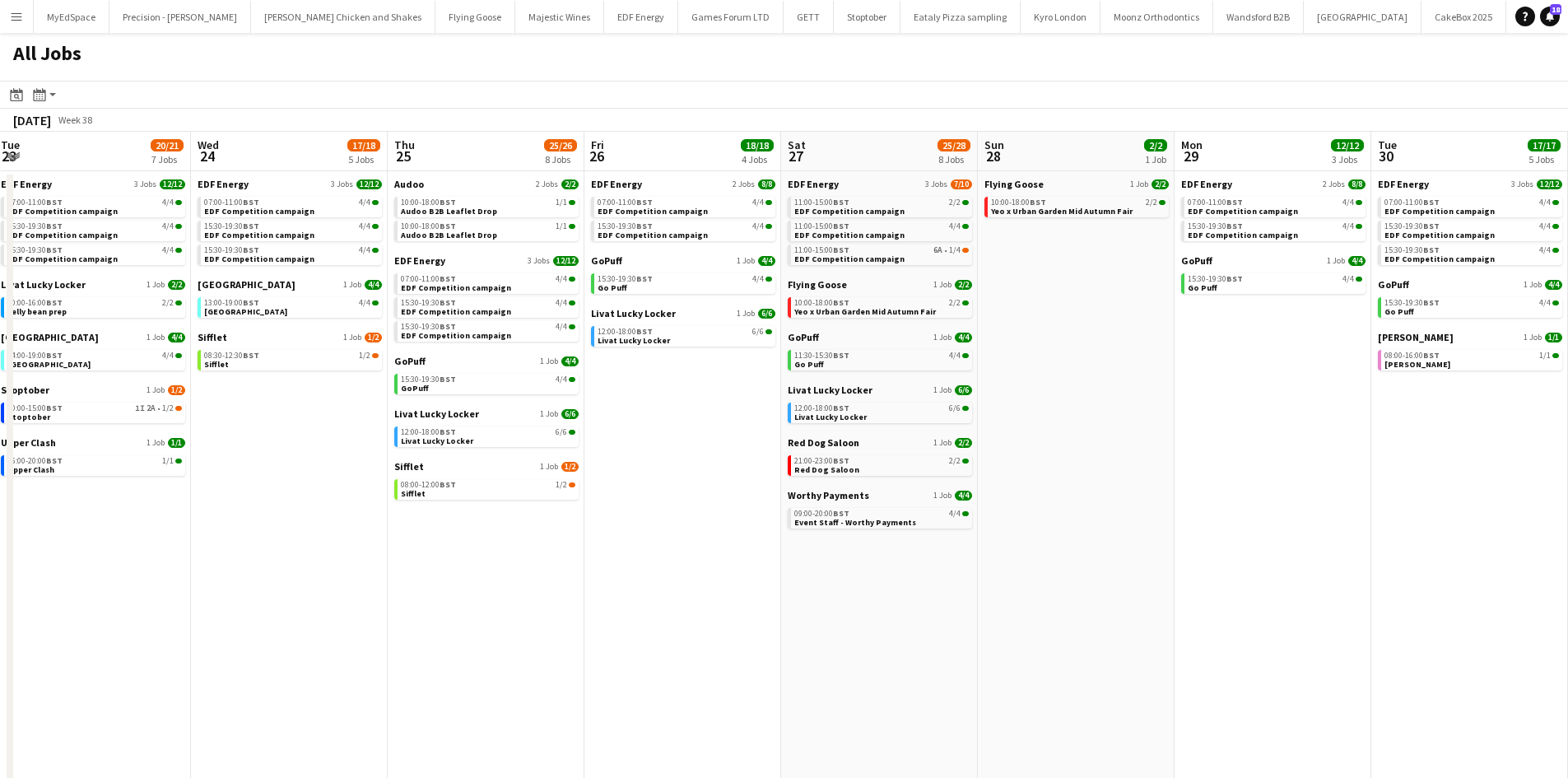
drag, startPoint x: 912, startPoint y: 580, endPoint x: 1004, endPoint y: 586, distance: 92.2
click at [817, 570] on app-calendar-viewport "Sat 20 20/21 9 Jobs Sun 21 2/2 1 Job Mon 22 12/12 3 Jobs Tue 23 20/21 7 Jobs We…" at bounding box center [784, 498] width 1568 height 733
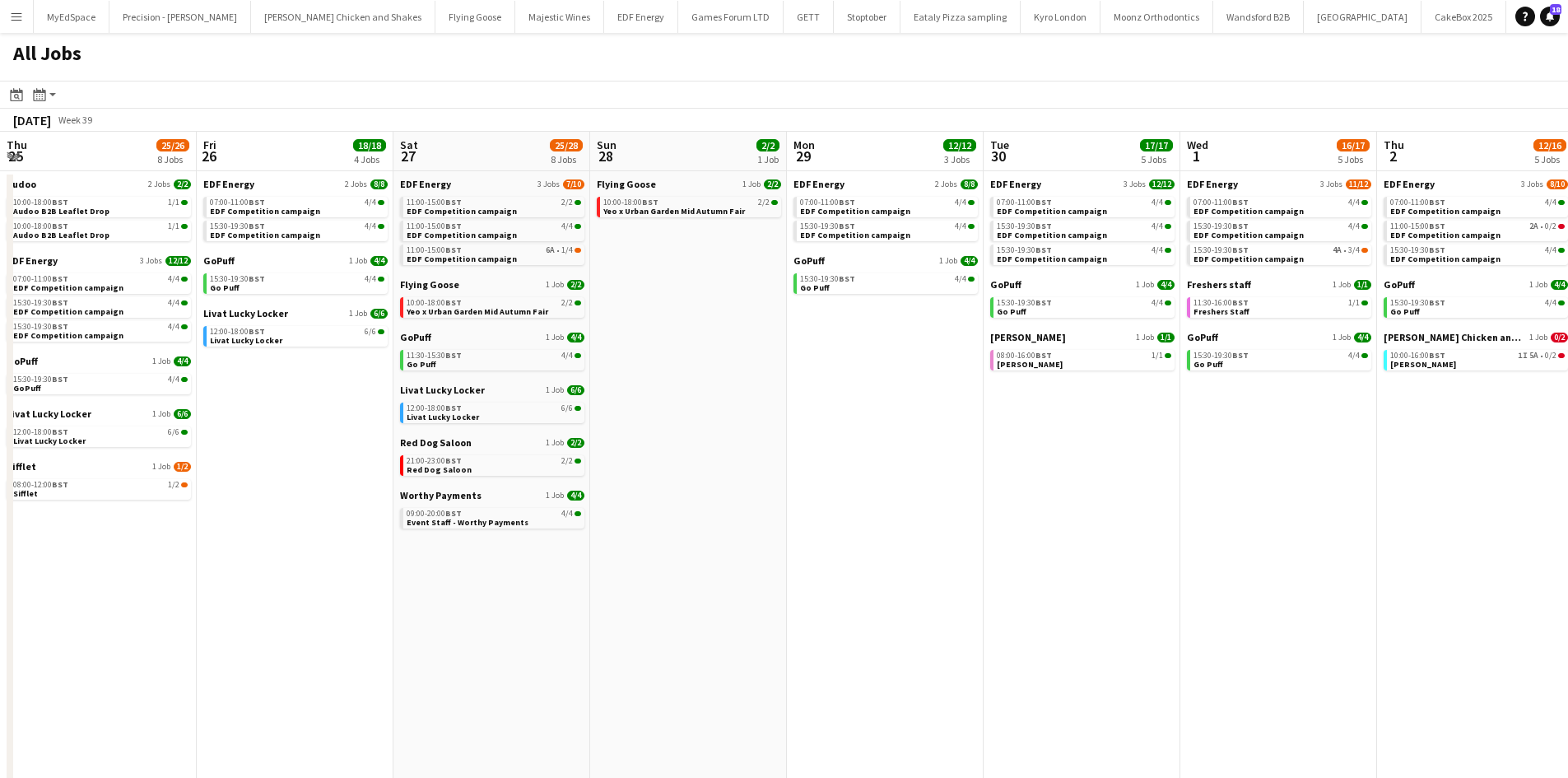
drag, startPoint x: 687, startPoint y: 510, endPoint x: 654, endPoint y: 504, distance: 33.5
click at [571, 510] on app-calendar-viewport "Mon 22 12/12 3 Jobs Tue 23 20/21 7 Jobs Wed 24 17/18 5 Jobs Thu 25 25/26 8 Jobs…" at bounding box center [784, 498] width 1568 height 733
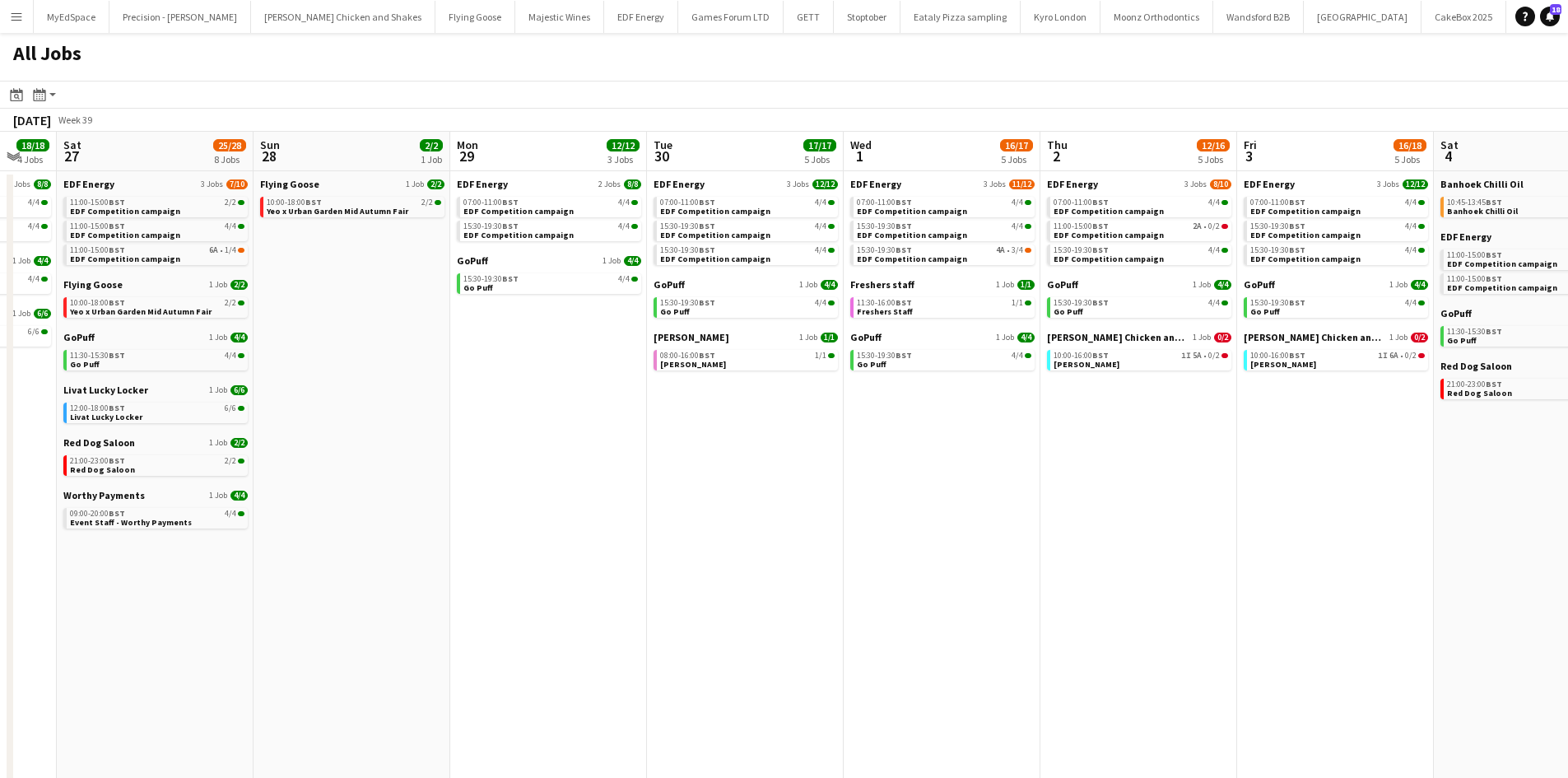
drag, startPoint x: 884, startPoint y: 477, endPoint x: 973, endPoint y: 489, distance: 89.8
click at [585, 459] on app-calendar-viewport "Wed 24 17/18 5 Jobs Thu 25 25/26 8 Jobs Fri 26 18/18 4 Jobs Sat 27 25/28 8 Jobs…" at bounding box center [784, 498] width 1568 height 733
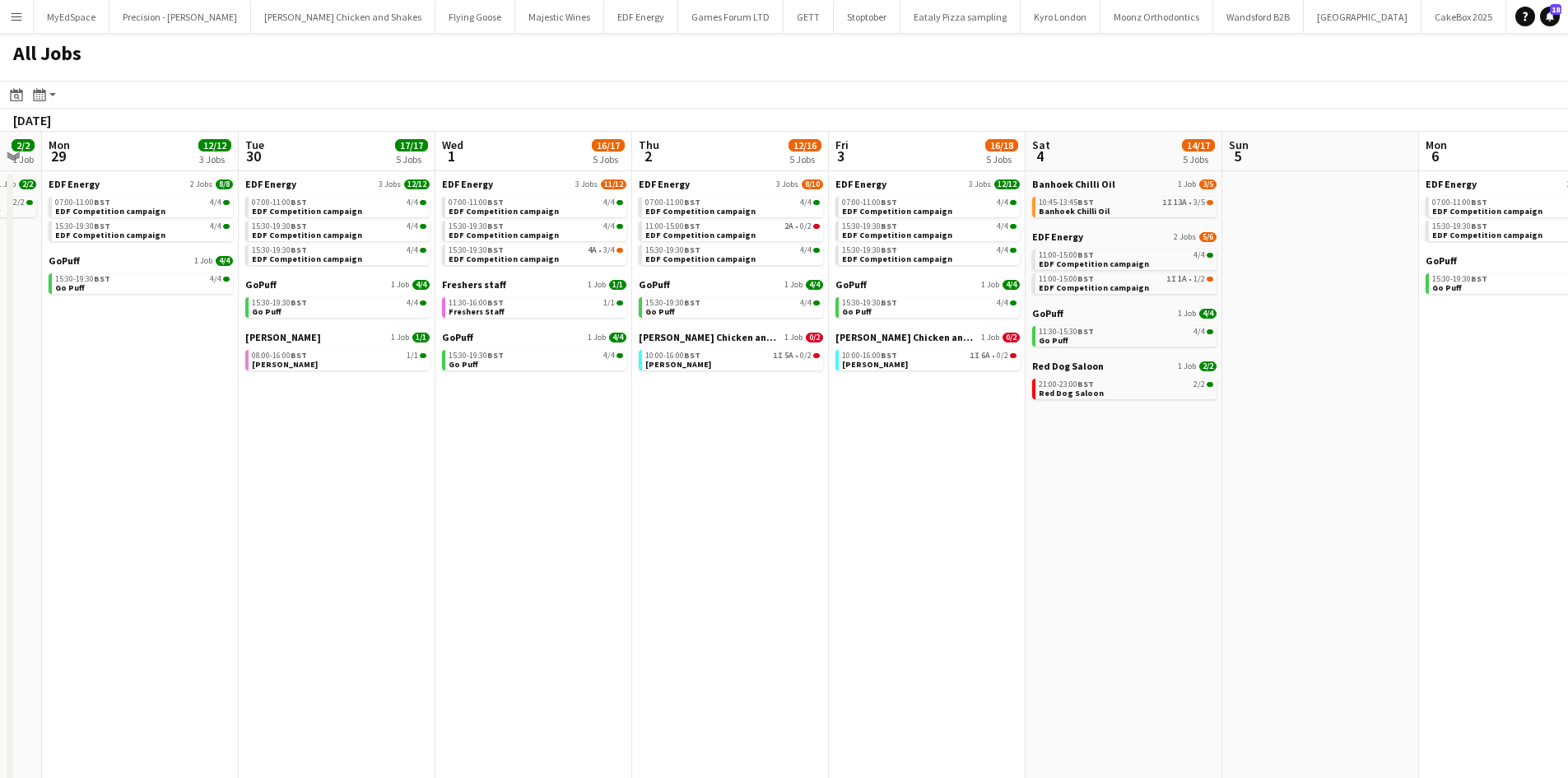
scroll to position [0, 466]
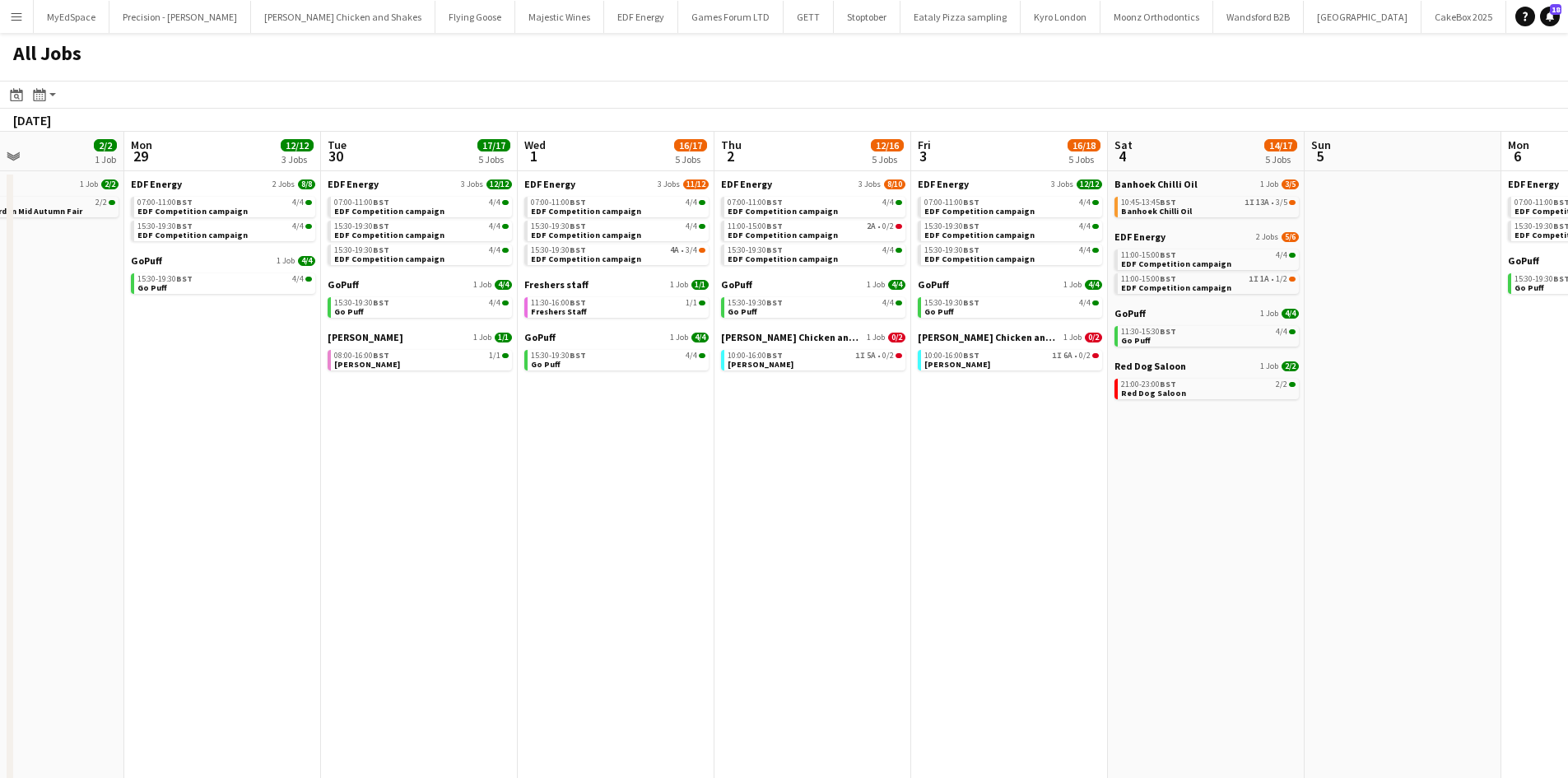
drag, startPoint x: 929, startPoint y: 477, endPoint x: 827, endPoint y: 477, distance: 102.0
click at [827, 477] on app-calendar-viewport "Fri 26 18/18 4 Jobs Sat 27 25/28 8 Jobs Sun 28 2/2 1 Job Mon 29 12/12 3 Jobs Tu…" at bounding box center [784, 498] width 1568 height 733
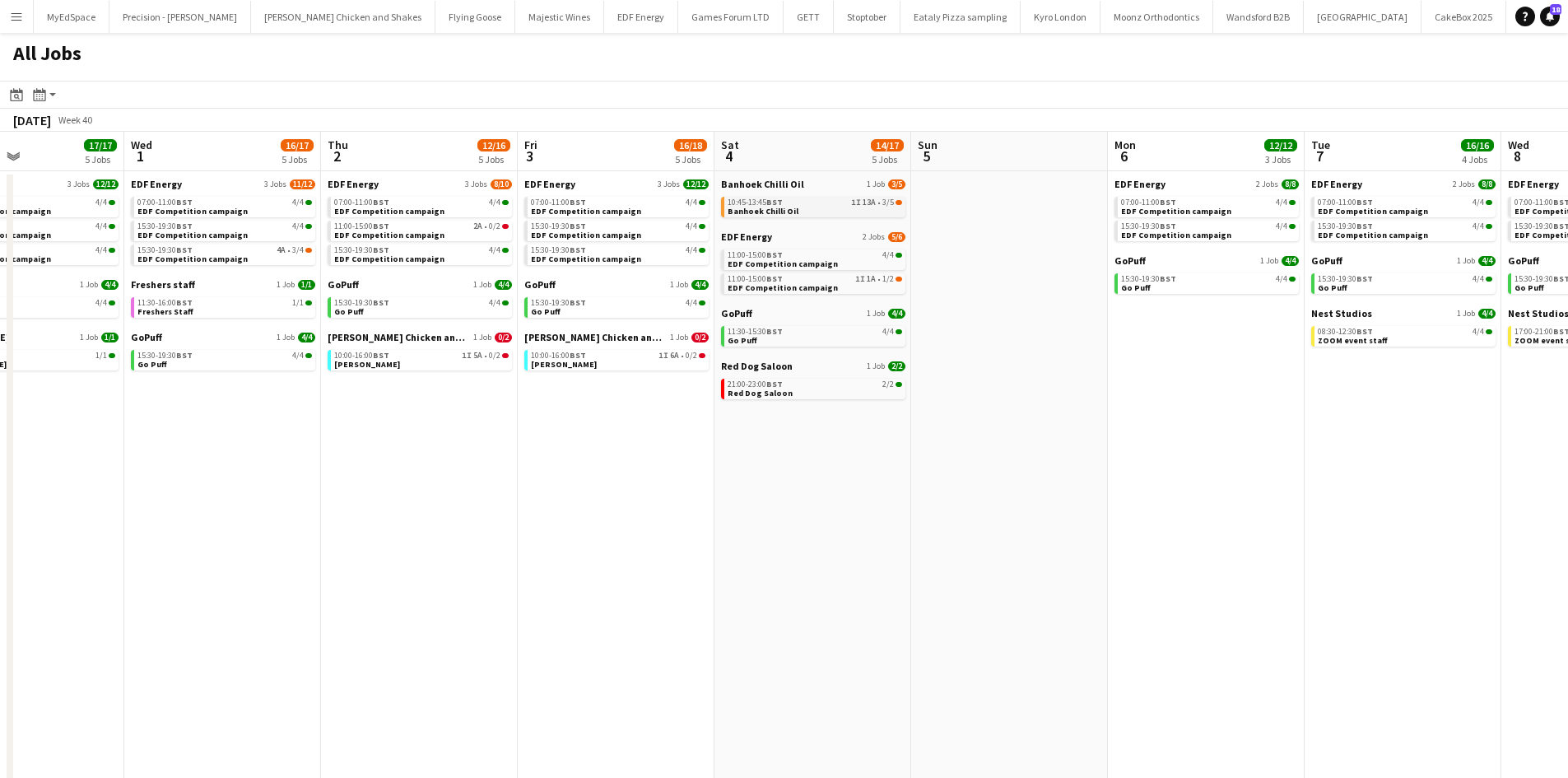
click at [846, 210] on link "10:45-13:45 BST 1I 13A • 3/5 Banhoek Chilli Oil" at bounding box center [814, 205] width 175 height 19
click at [678, 244] on app-calendar-viewport "Sun 28 2/2 1 Job Mon 29 12/12 3 Jobs Tue 30 17/17 5 Jobs Wed 1 16/17 5 Jobs Thu…" at bounding box center [784, 498] width 1568 height 733
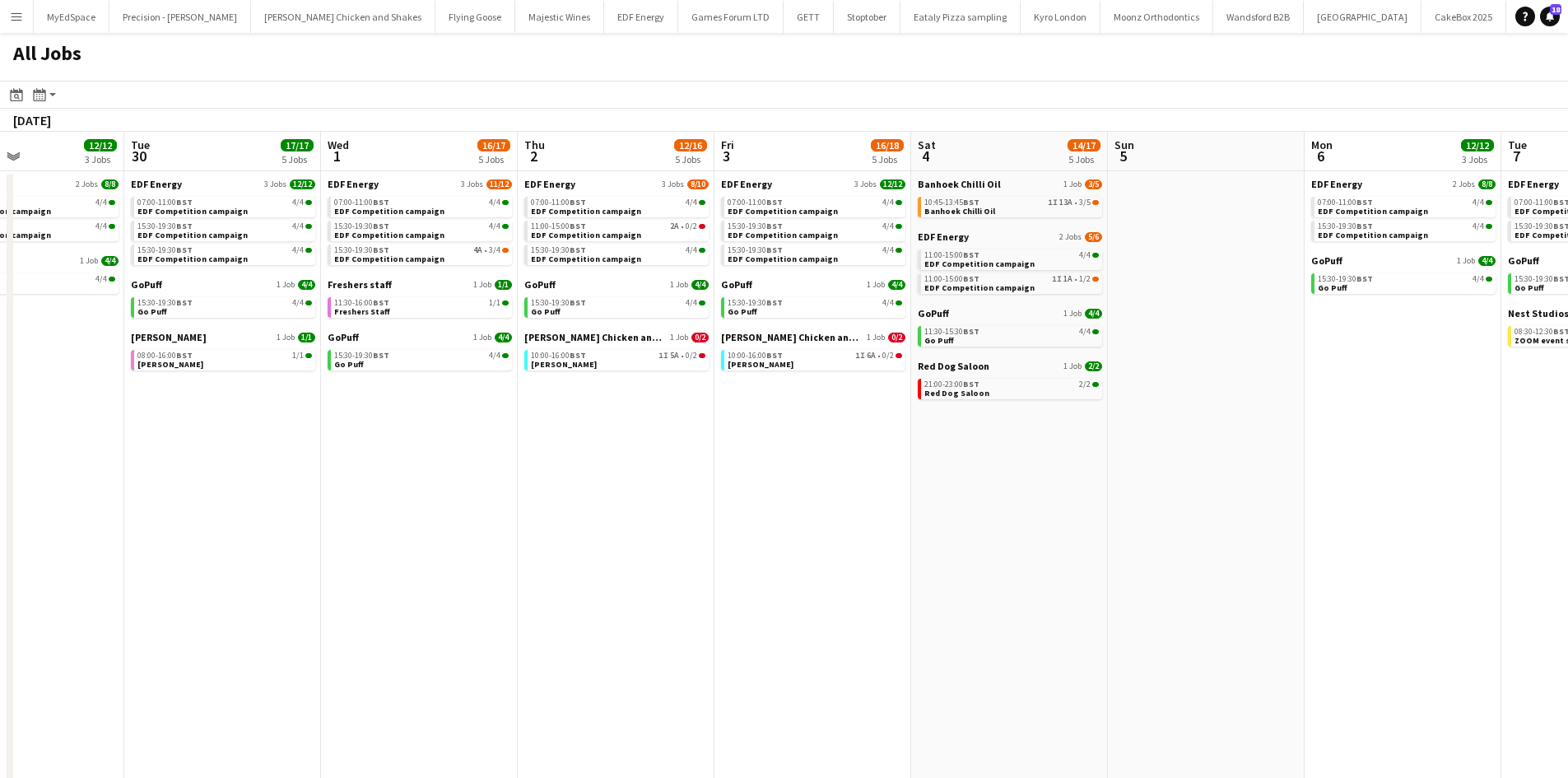
drag, startPoint x: 474, startPoint y: 276, endPoint x: 650, endPoint y: 297, distance: 177.2
click at [702, 287] on app-calendar-viewport "Sat 27 25/28 8 Jobs Sun 28 2/2 1 Job Mon 29 12/12 3 Jobs Tue 30 17/17 5 Jobs We…" at bounding box center [784, 498] width 1568 height 733
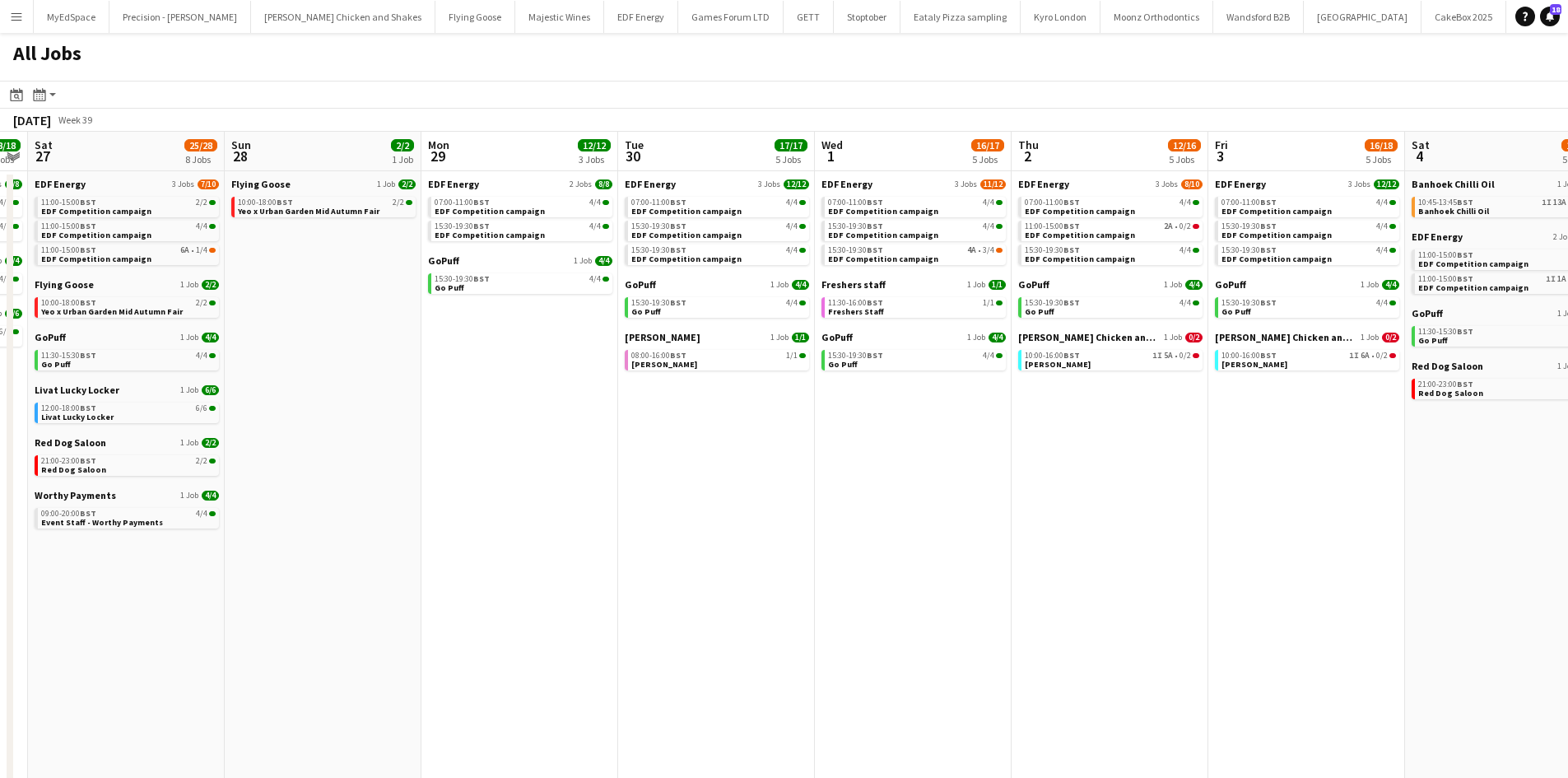
drag, startPoint x: 581, startPoint y: 419, endPoint x: 591, endPoint y: 406, distance: 16.4
click at [845, 419] on app-calendar-viewport "Thu 25 25/26 8 Jobs Fri 26 18/18 4 Jobs Sat 27 25/28 8 Jobs Sun 28 2/2 1 Job Mo…" at bounding box center [784, 498] width 1568 height 733
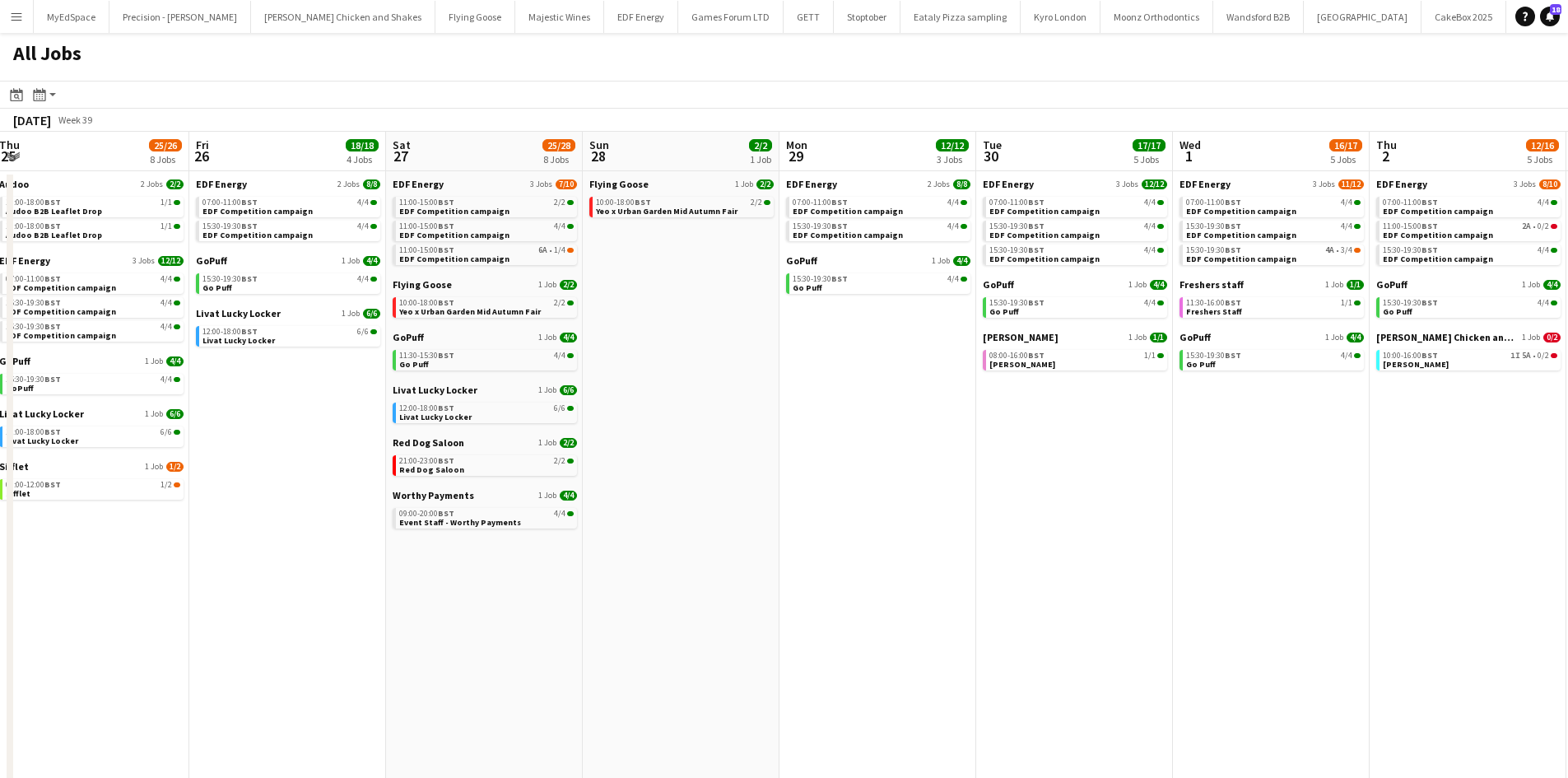
drag, startPoint x: 786, startPoint y: 388, endPoint x: 644, endPoint y: 393, distance: 142.1
click at [812, 392] on app-calendar-viewport "Tue 23 20/21 7 Jobs Wed 24 17/18 5 Jobs Thu 25 25/26 8 Jobs Fri 26 18/18 4 Jobs…" at bounding box center [784, 498] width 1568 height 733
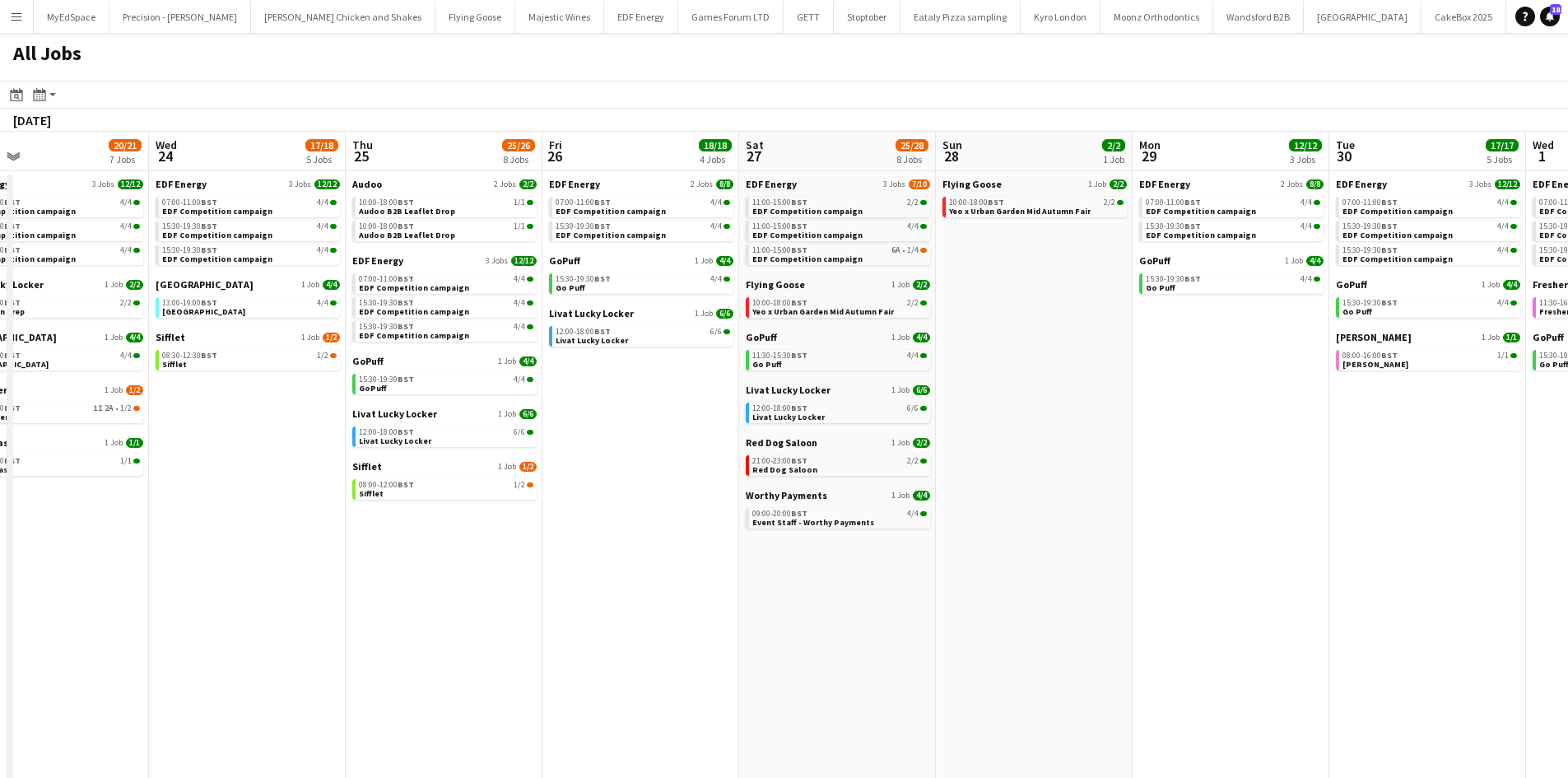
drag, startPoint x: 849, startPoint y: 387, endPoint x: 823, endPoint y: 393, distance: 26.7
click at [851, 387] on app-calendar-viewport "Sun 21 2/2 1 Job Mon 22 12/12 3 Jobs Tue 23 20/21 7 Jobs Wed 24 17/18 5 Jobs Th…" at bounding box center [784, 498] width 1568 height 733
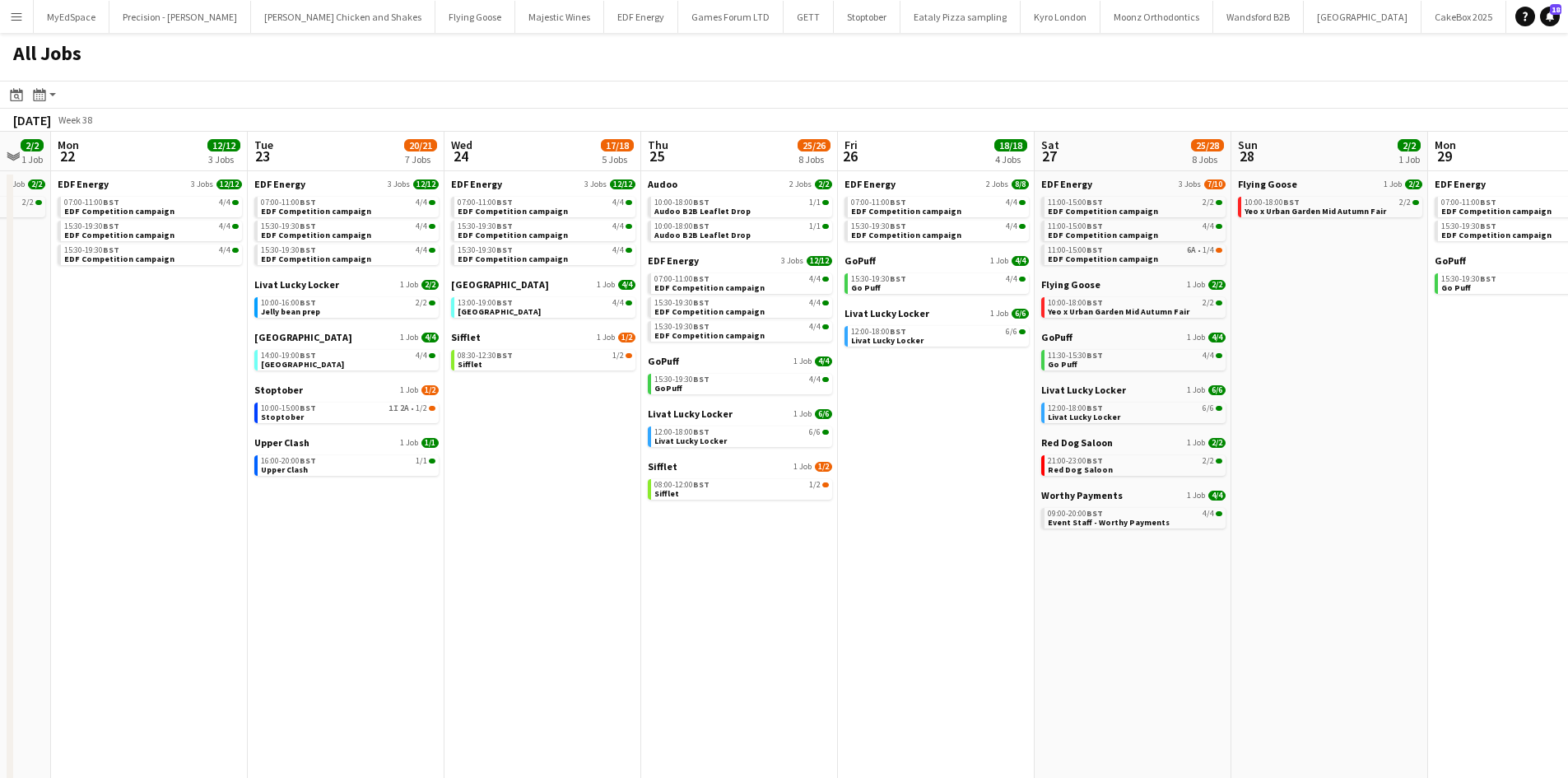
click at [905, 414] on app-calendar-viewport "Sat 20 20/21 9 Jobs Sun 21 2/2 1 Job Mon 22 12/12 3 Jobs Tue 23 20/21 7 Jobs We…" at bounding box center [784, 498] width 1568 height 733
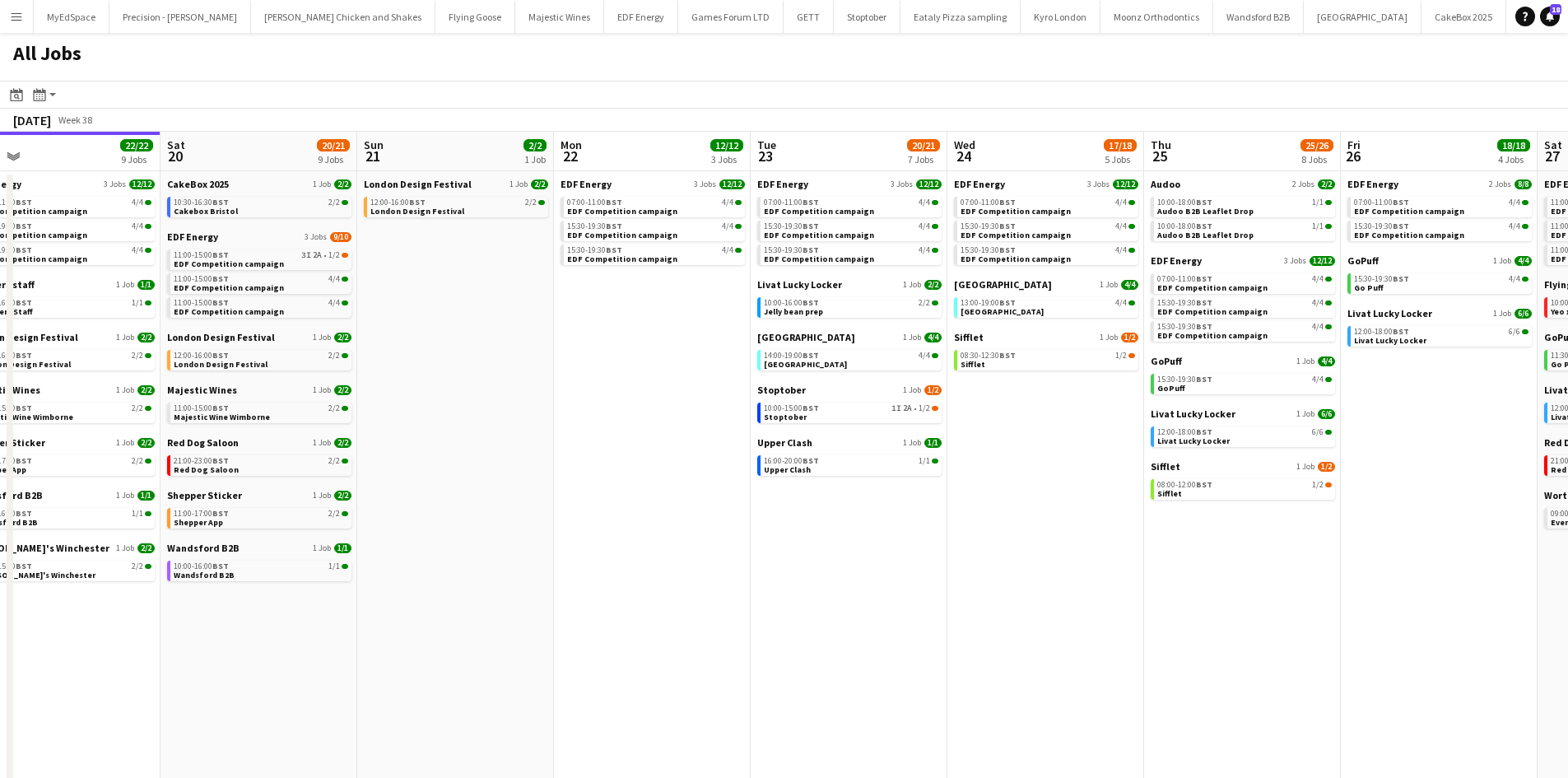
drag, startPoint x: 577, startPoint y: 401, endPoint x: 1024, endPoint y: 428, distance: 447.8
click at [1118, 426] on app-calendar-viewport "Wed 17 26/26 12 Jobs Thu 18 29/29 14 Jobs Fri 19 22/22 9 Jobs Sat 20 20/21 9 Jo…" at bounding box center [784, 498] width 1568 height 733
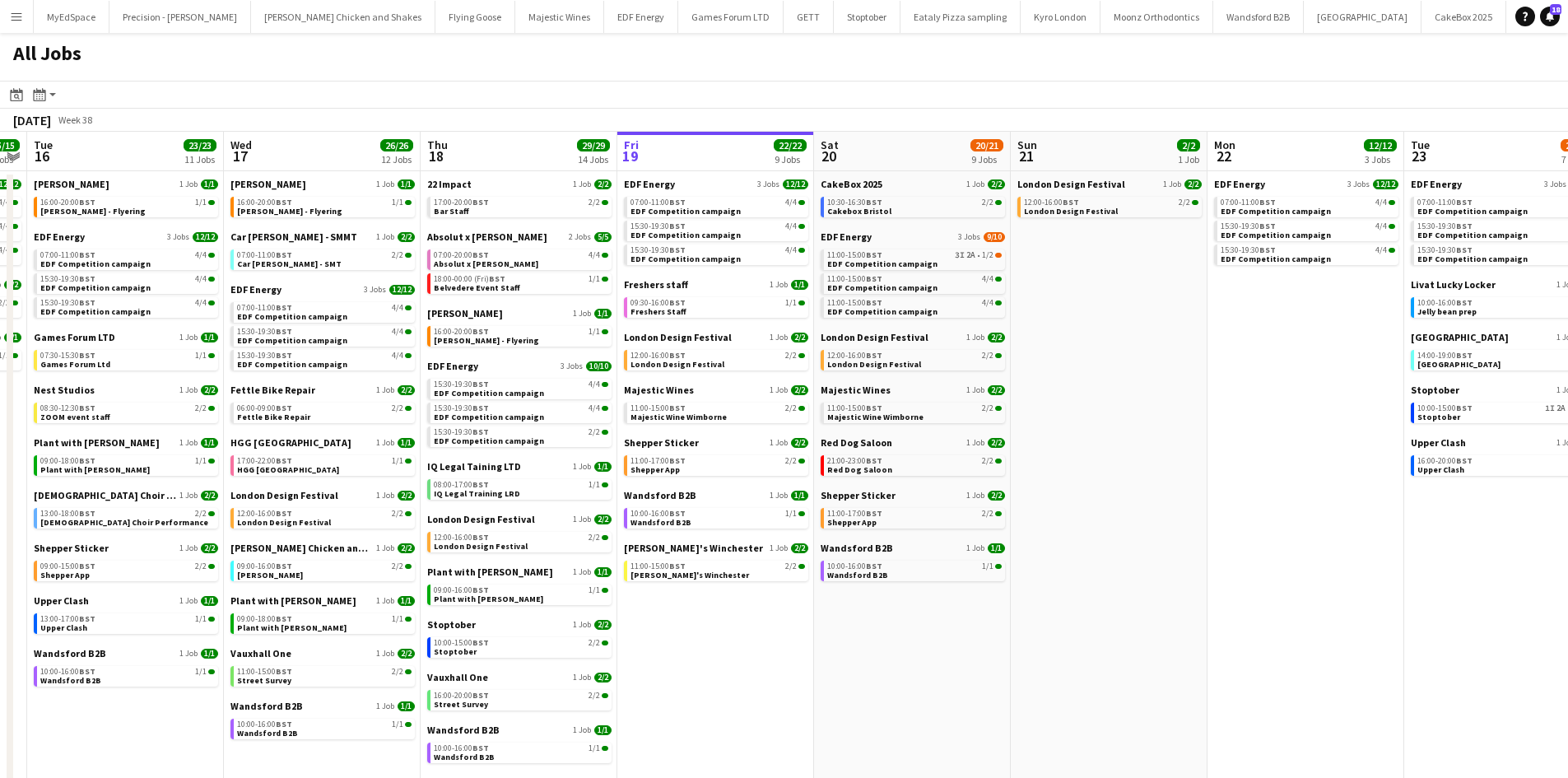
drag, startPoint x: 792, startPoint y: 446, endPoint x: 859, endPoint y: 446, distance: 67.0
click at [859, 446] on app-calendar-viewport "Sun 14 10/13 4 Jobs Mon 15 15/15 5 Jobs Tue 16 23/23 11 Jobs Wed 17 26/26 12 Jo…" at bounding box center [784, 498] width 1568 height 733
drag, startPoint x: 950, startPoint y: 385, endPoint x: 981, endPoint y: 385, distance: 31.0
click at [999, 386] on app-calendar-viewport "Sun 14 10/13 4 Jobs Mon 15 15/15 5 Jobs Tue 16 23/23 11 Jobs Wed 17 26/26 12 Jo…" at bounding box center [784, 498] width 1568 height 733
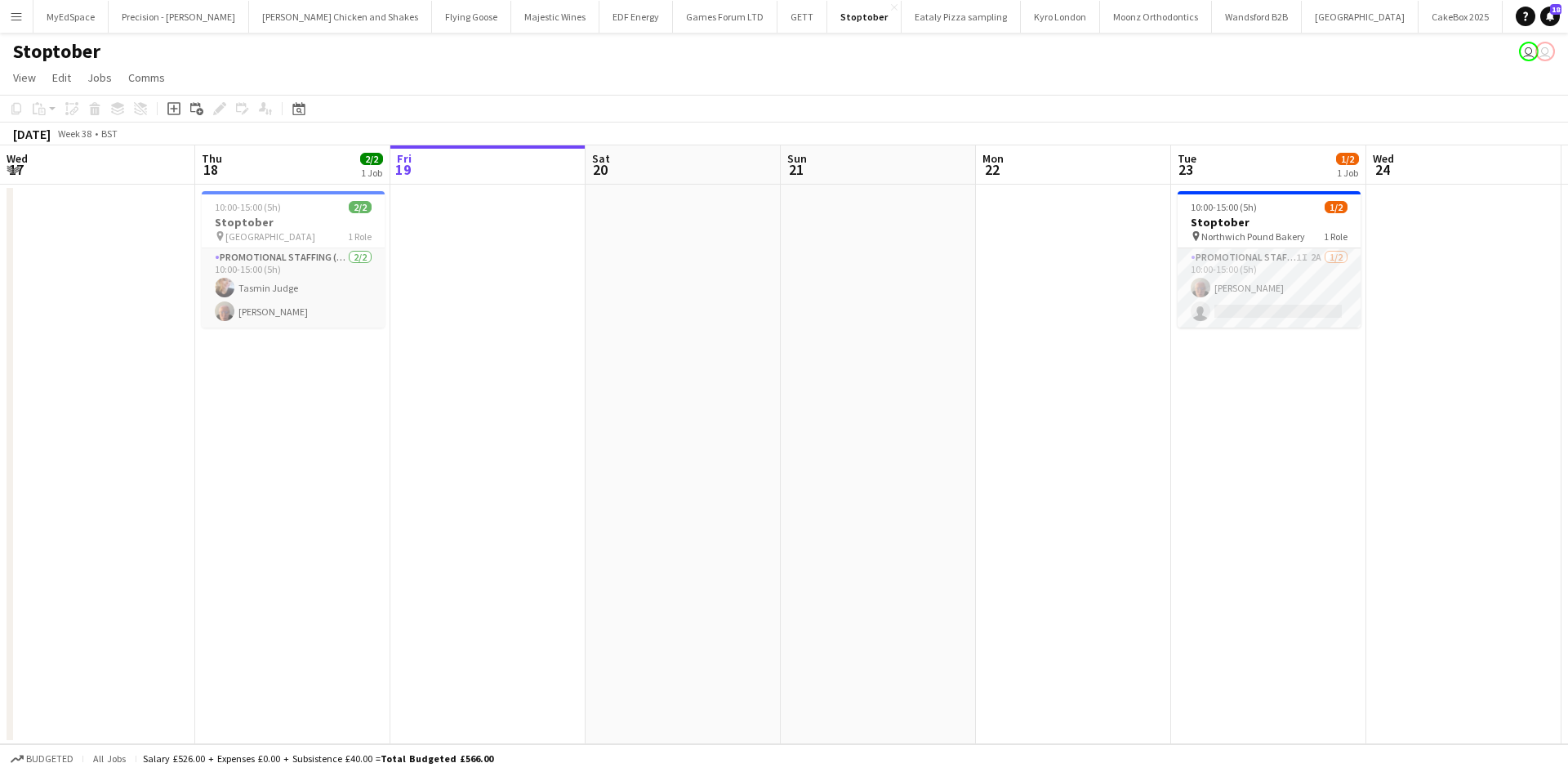
scroll to position [0, 583]
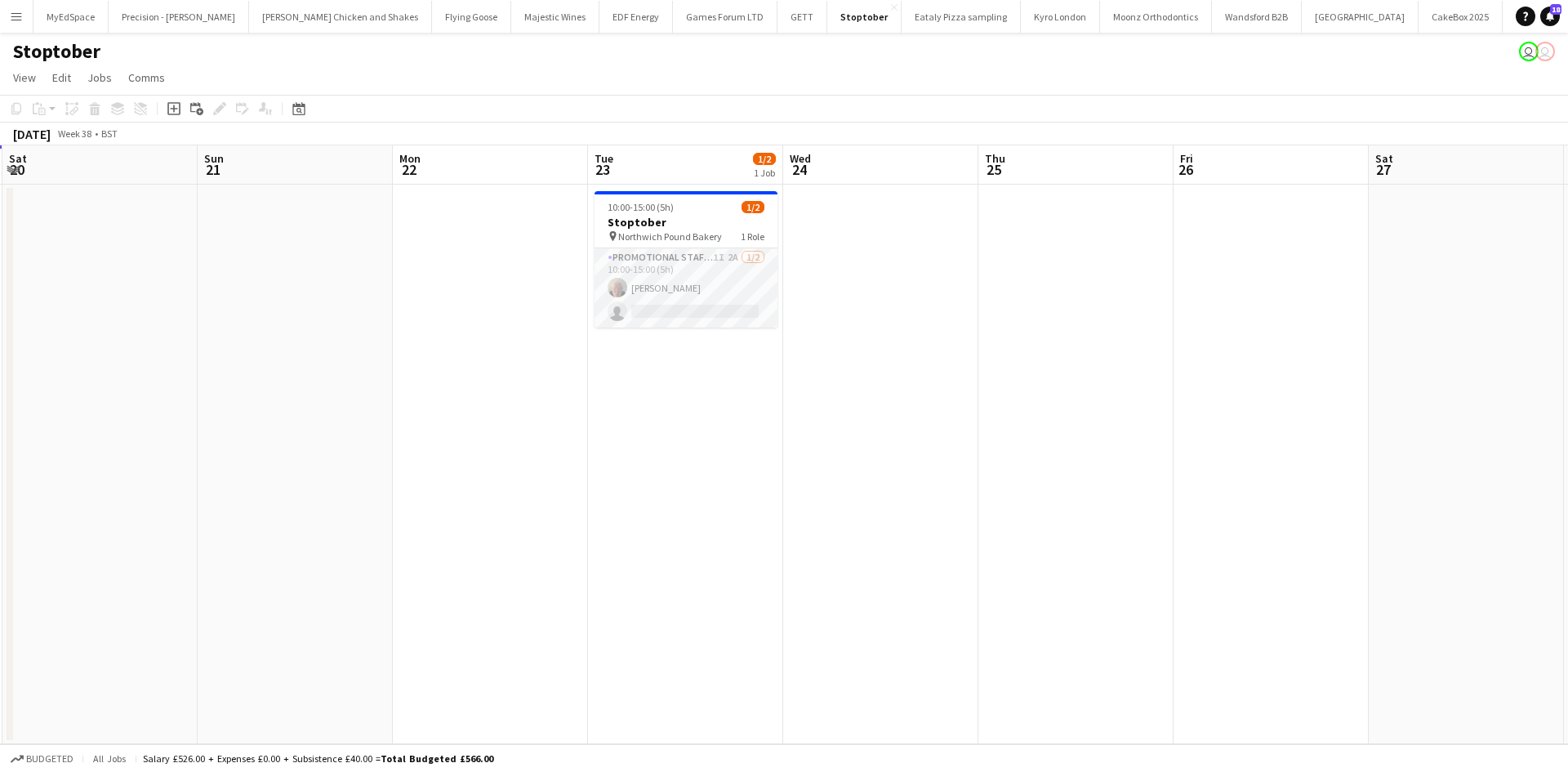
click at [609, 397] on app-calendar-viewport "Wed 17 Thu 18 2/2 1 Job Fri 19 Sat 20 Sun 21 Mon 22 Tue 23 1/2 1 Job Wed 24 Thu…" at bounding box center [784, 444] width 1568 height 598
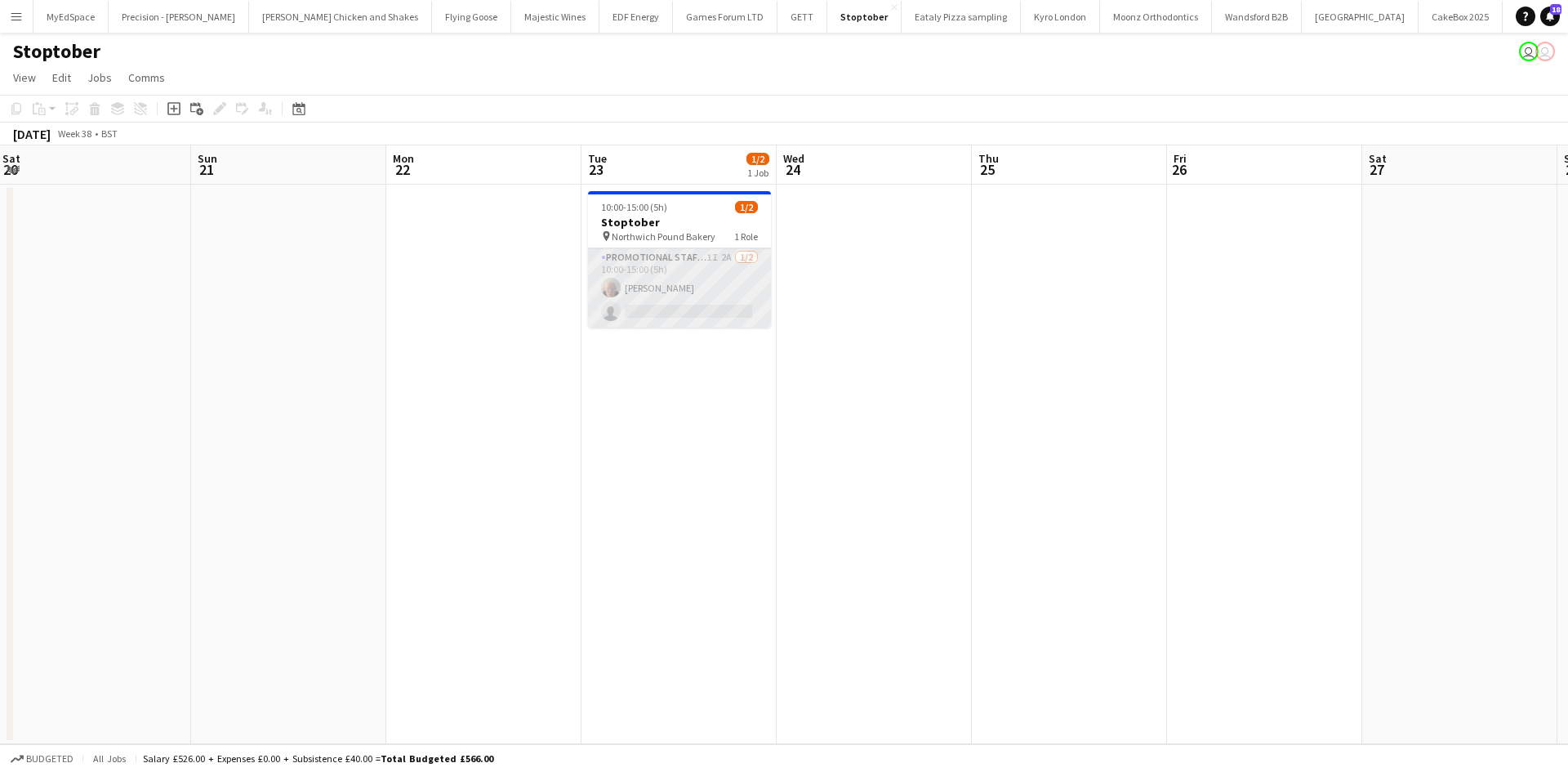
click at [716, 259] on app-card-role "Promotional Staffing (Brand Ambassadors) 1I 2A 1/2 10:00-15:00 (5h) Joanne Full…" at bounding box center [680, 288] width 183 height 79
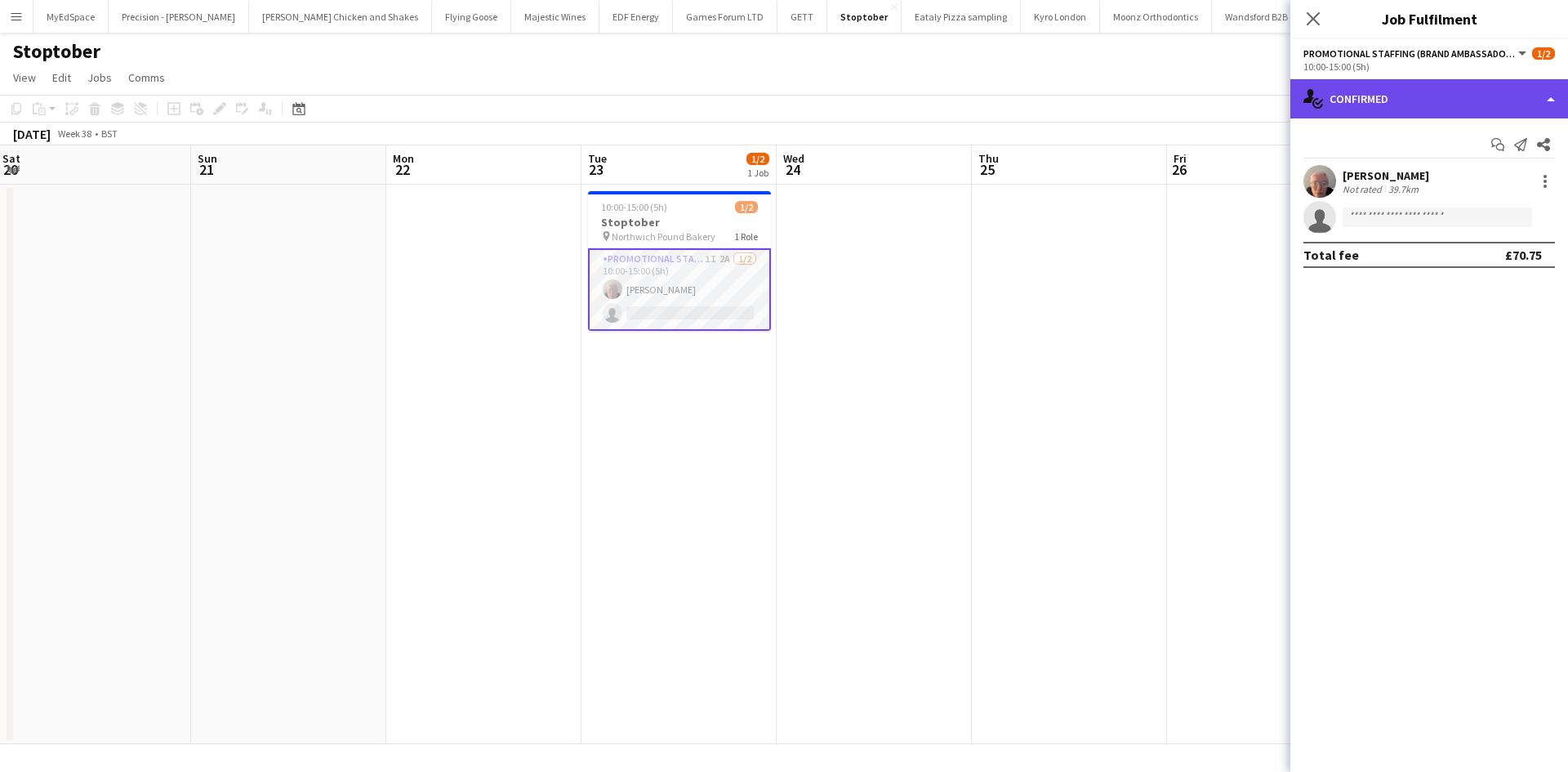
click at [1416, 100] on div "single-neutral-actions-check-2 Confirmed" at bounding box center [1429, 98] width 278 height 39
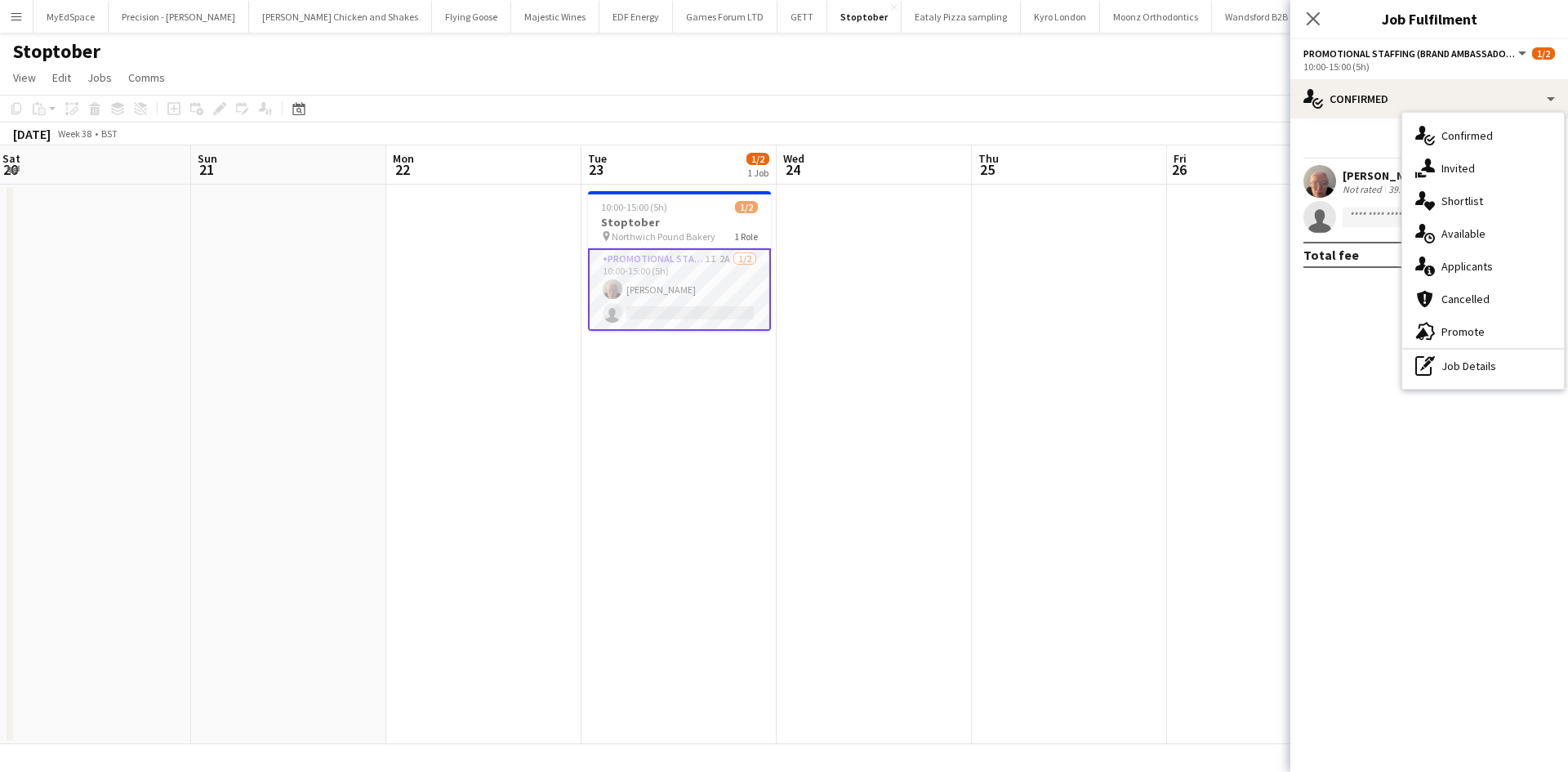
click at [1458, 269] on span "Applicants" at bounding box center [1467, 266] width 52 height 15
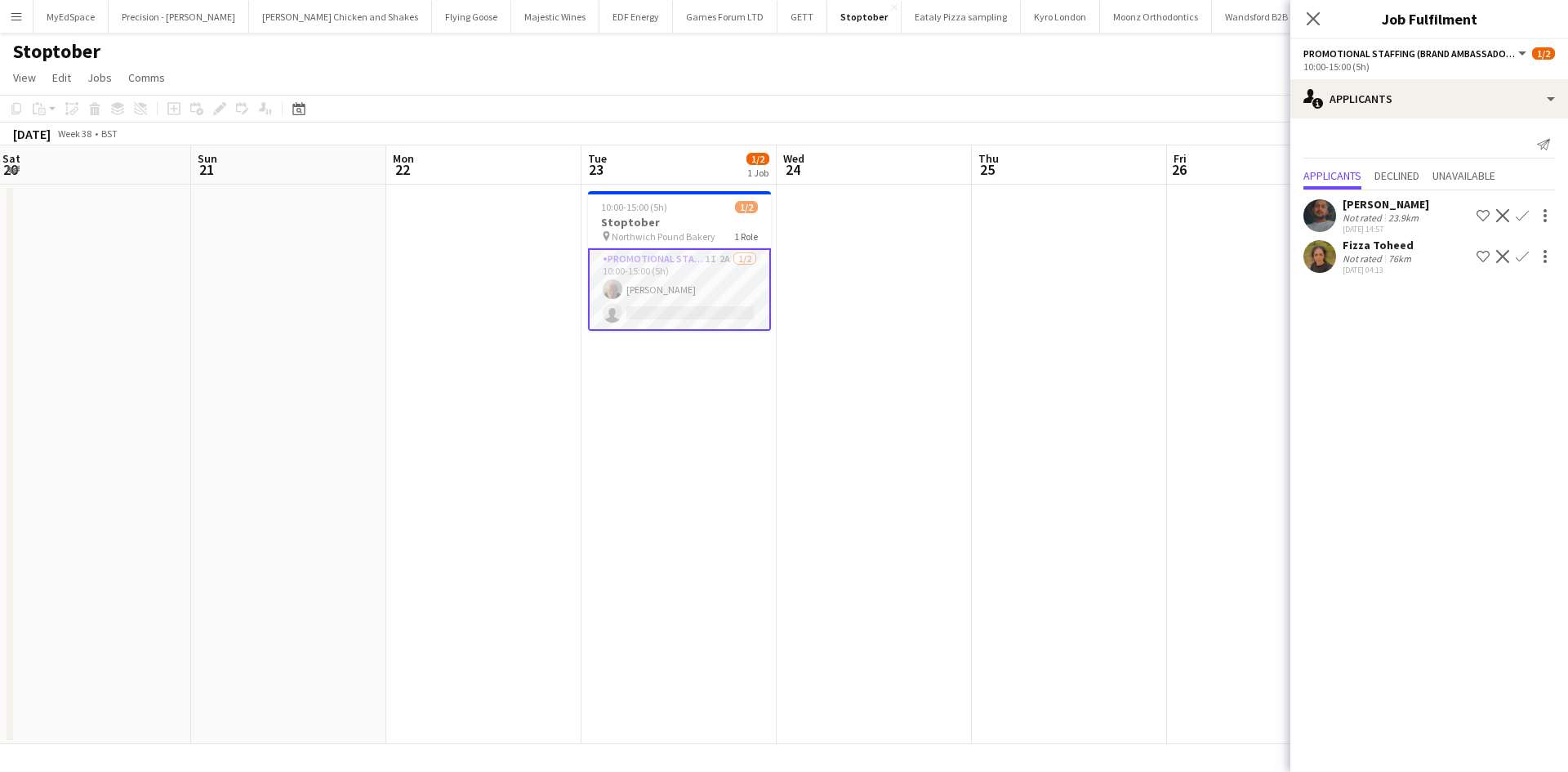
click at [1396, 225] on div "04-09-2025 14:57" at bounding box center [1386, 229] width 87 height 11
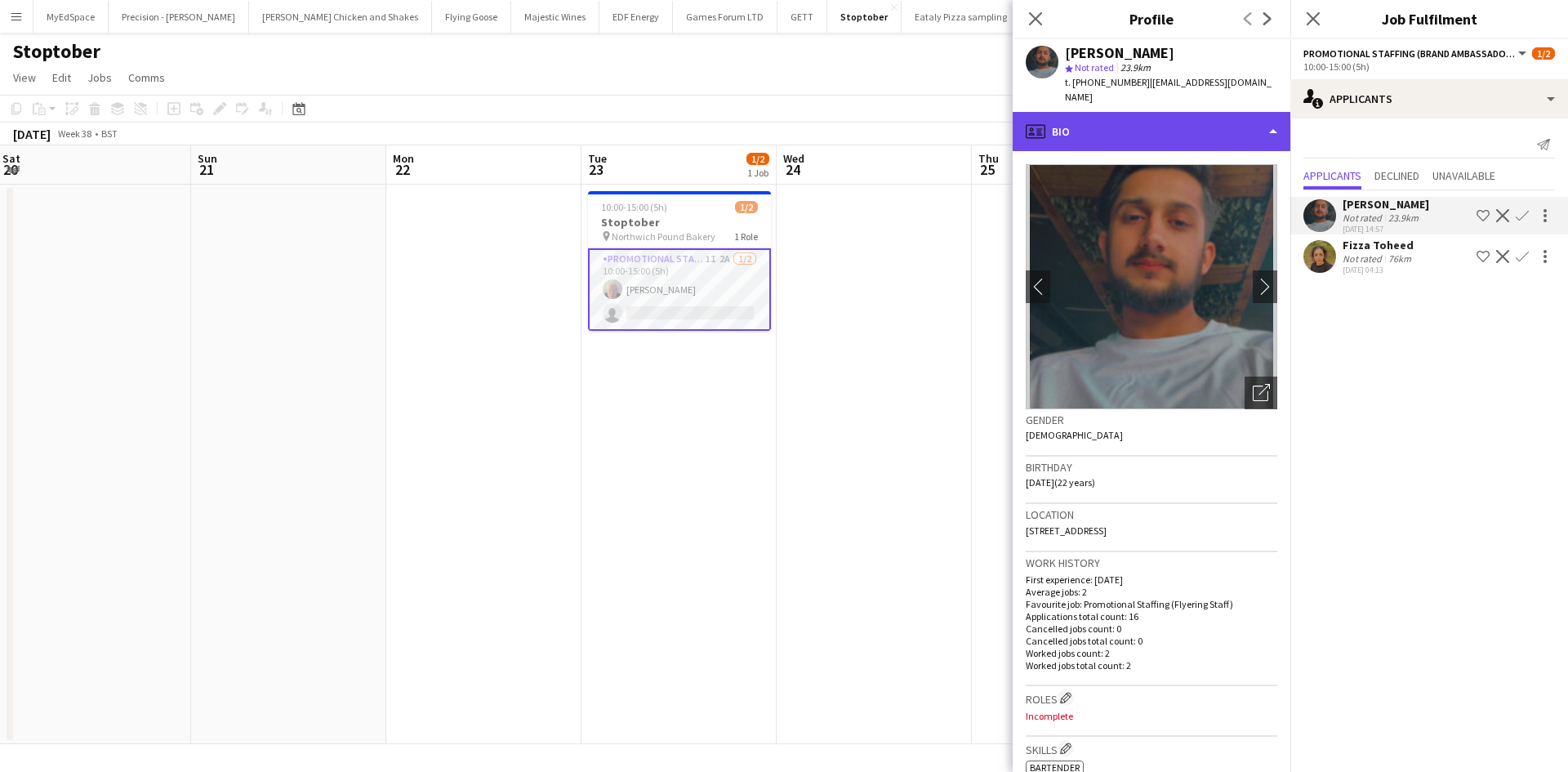
click at [1193, 123] on div "profile Bio" at bounding box center [1152, 132] width 278 height 39
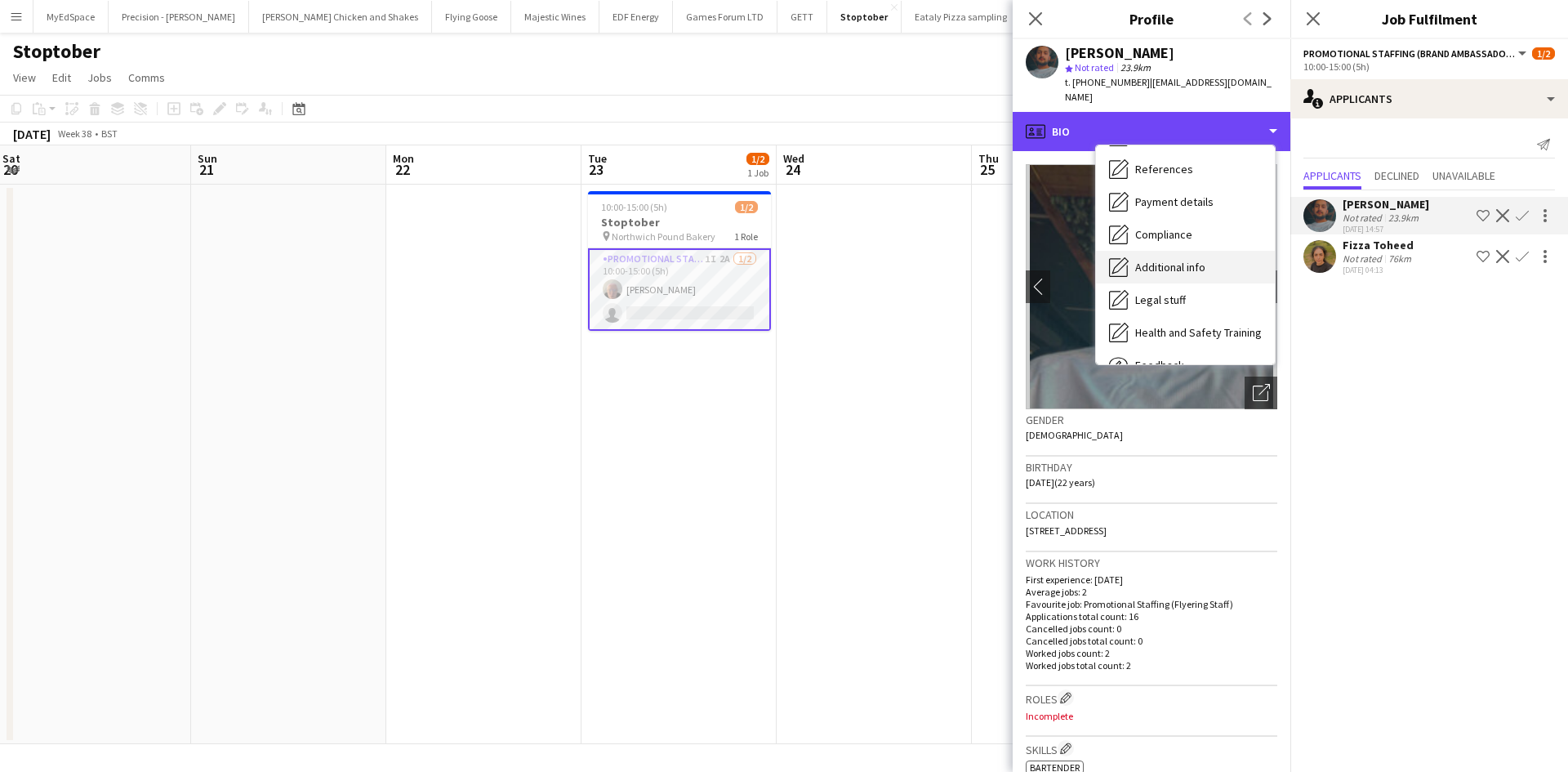
scroll to position [218, 0]
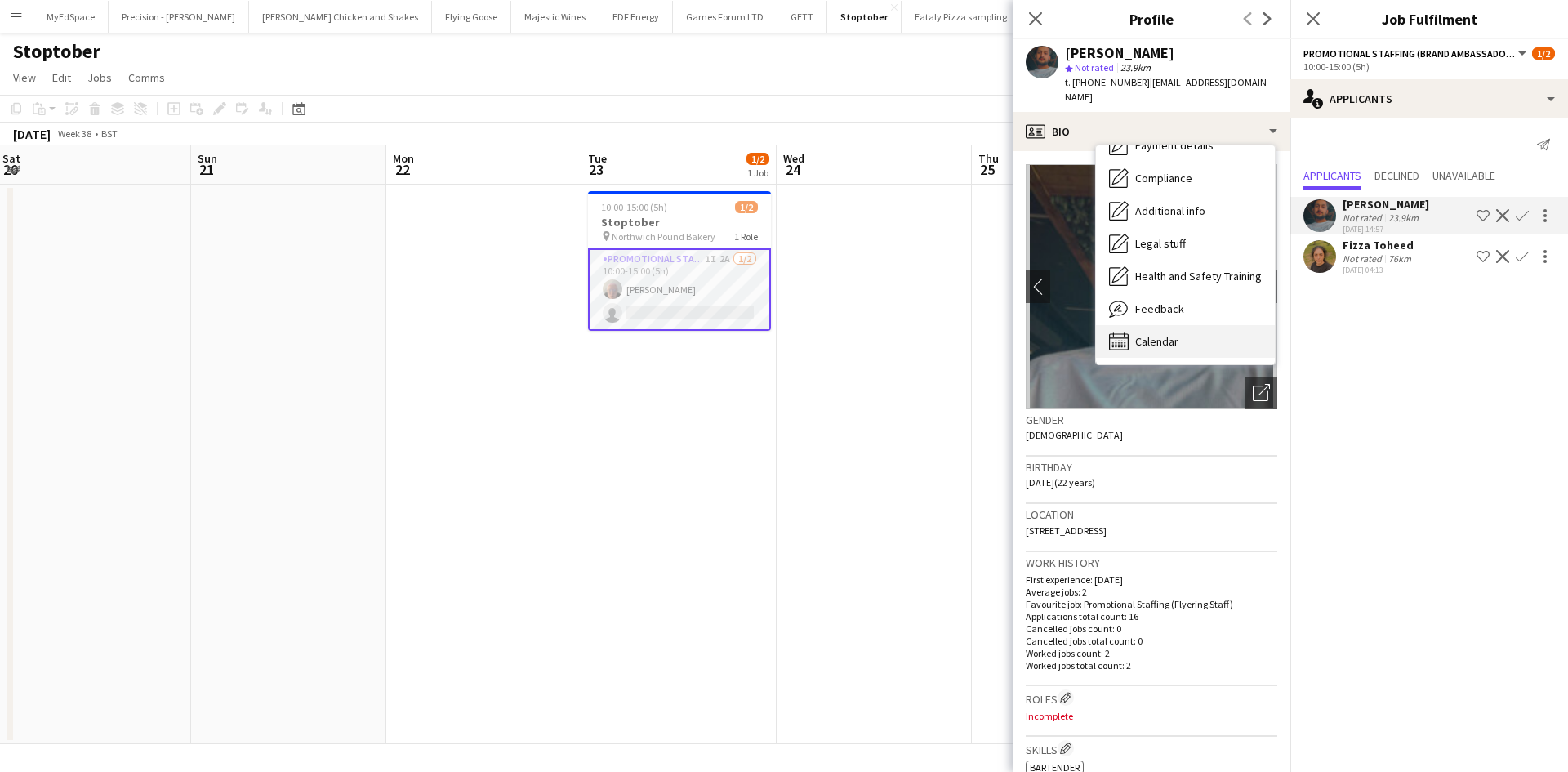
click at [1218, 325] on div "Calendar Calendar" at bounding box center [1185, 341] width 178 height 33
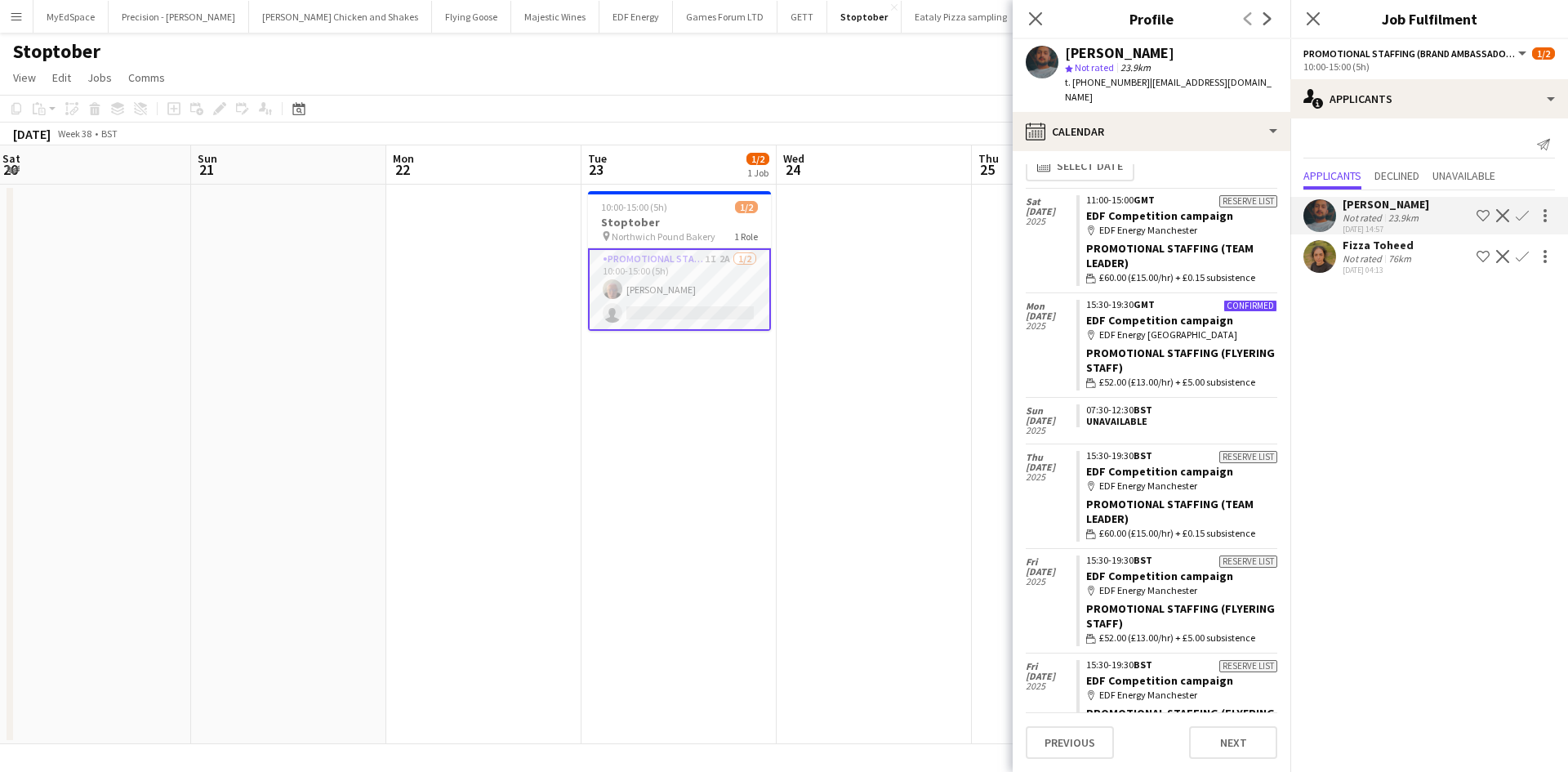
scroll to position [0, 0]
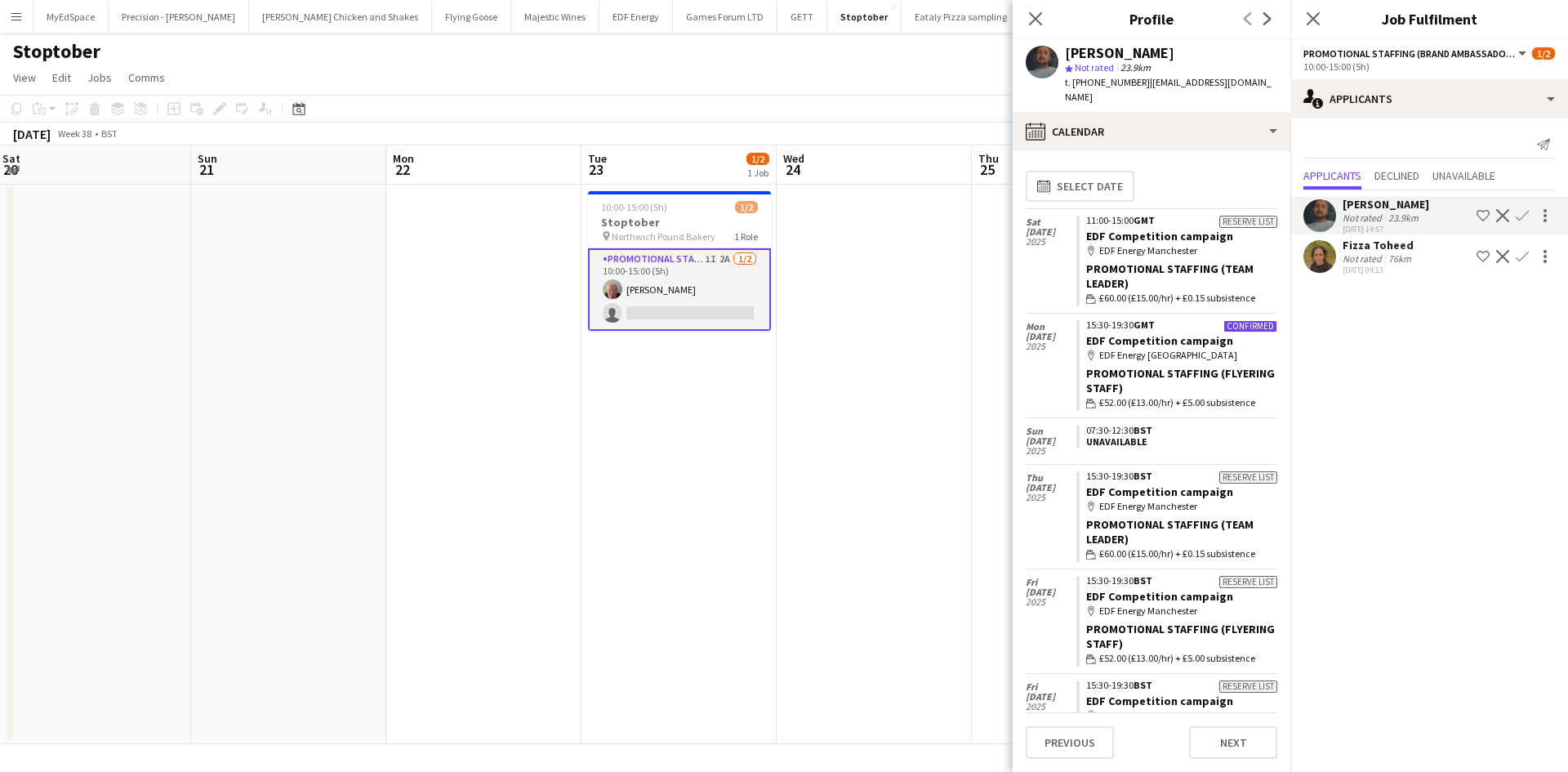
click at [840, 474] on app-date-cell at bounding box center [875, 464] width 195 height 560
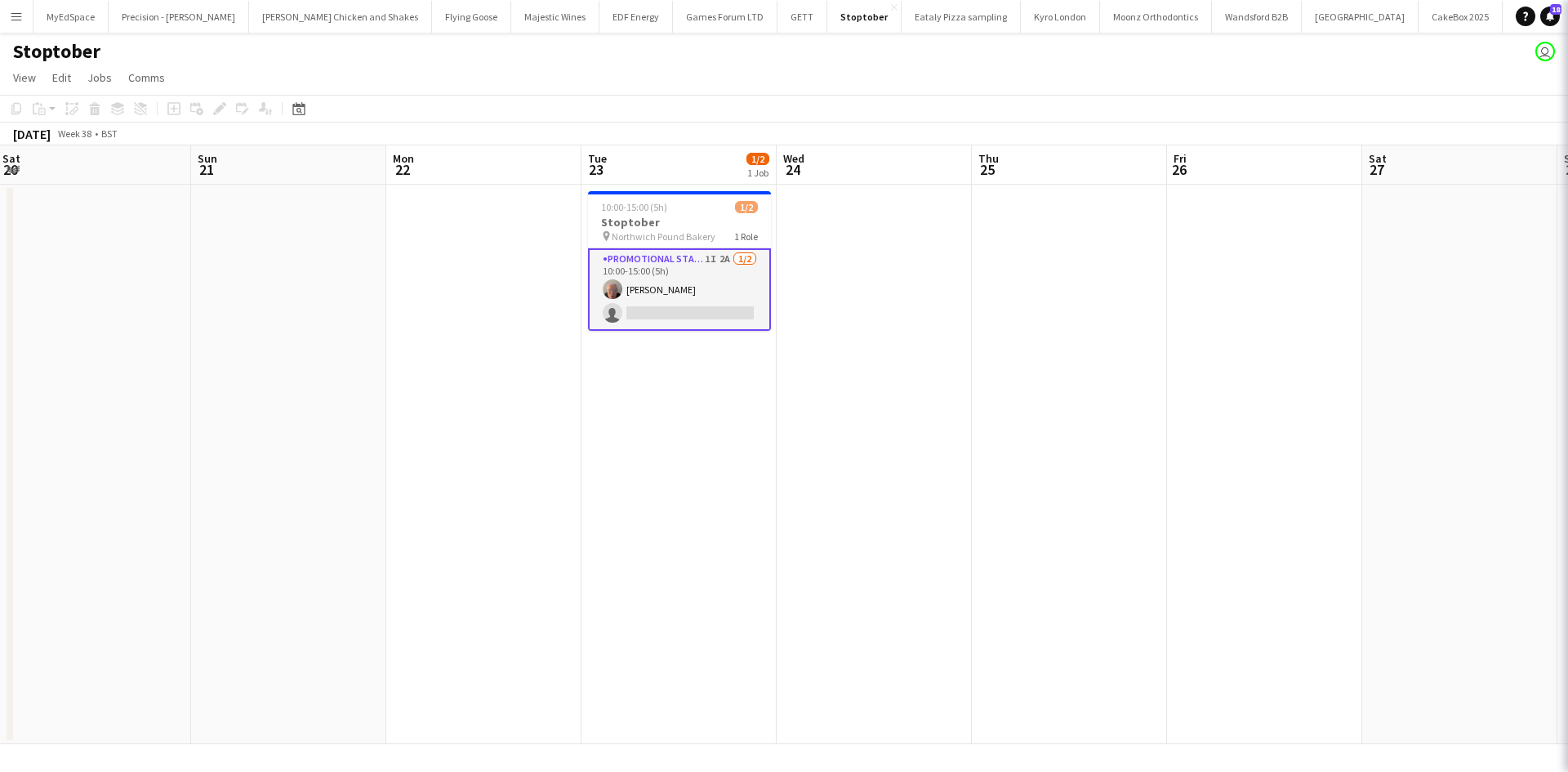
scroll to position [0, 591]
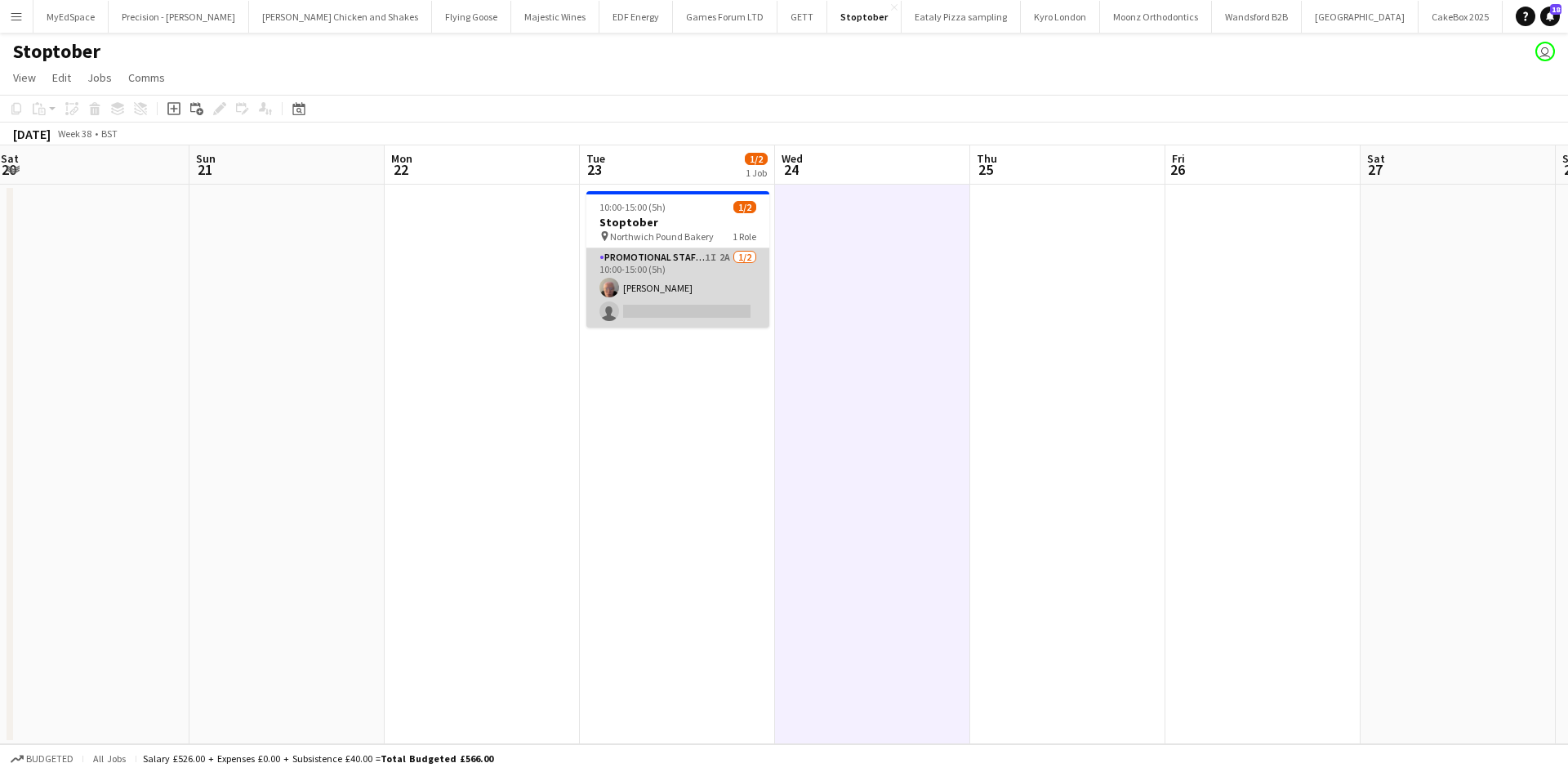
click at [710, 254] on app-card-role "Promotional Staffing (Brand Ambassadors) 1I 2A 1/2 10:00-15:00 (5h) Joanne Full…" at bounding box center [678, 288] width 183 height 79
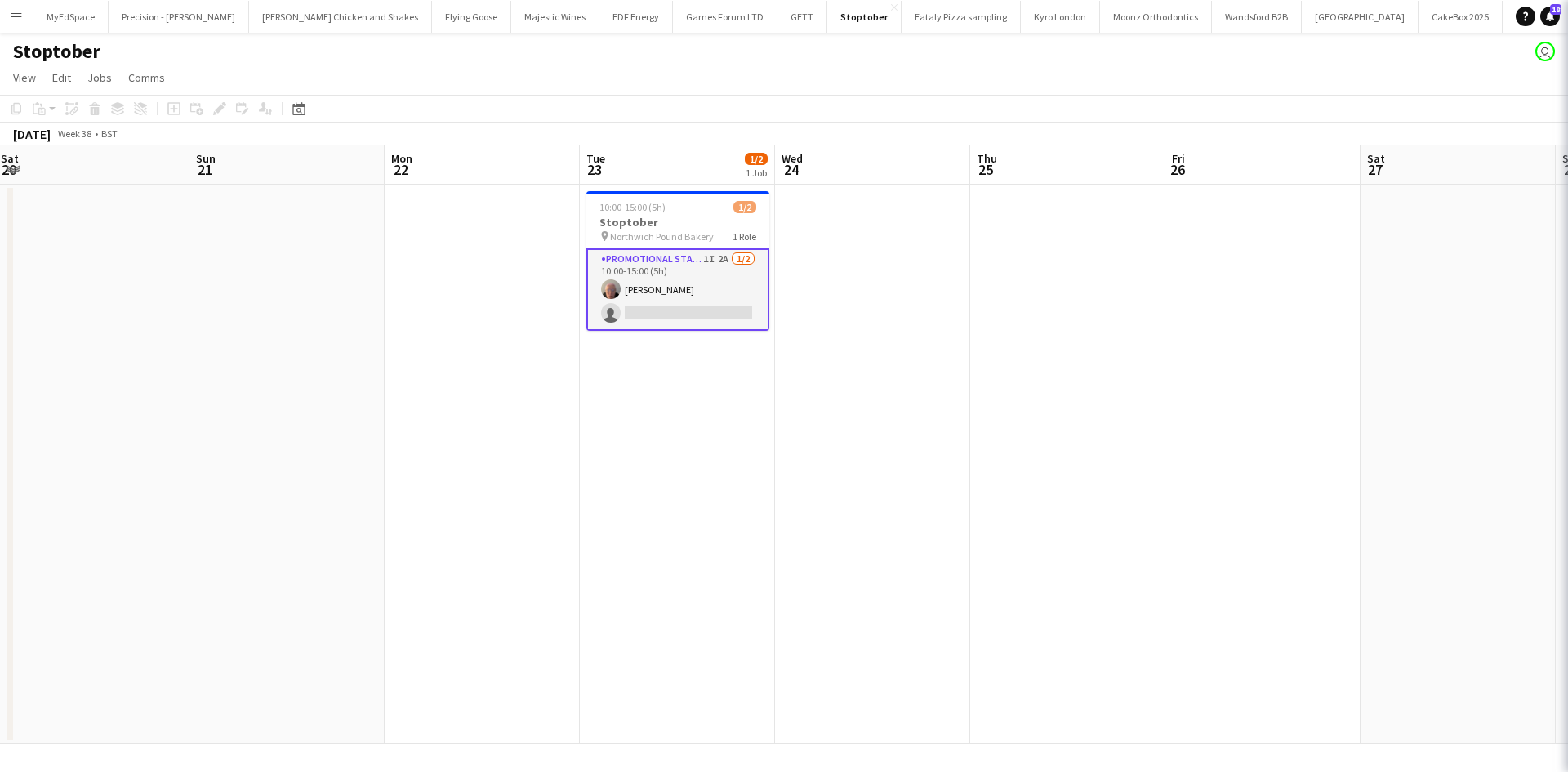
scroll to position [0, 591]
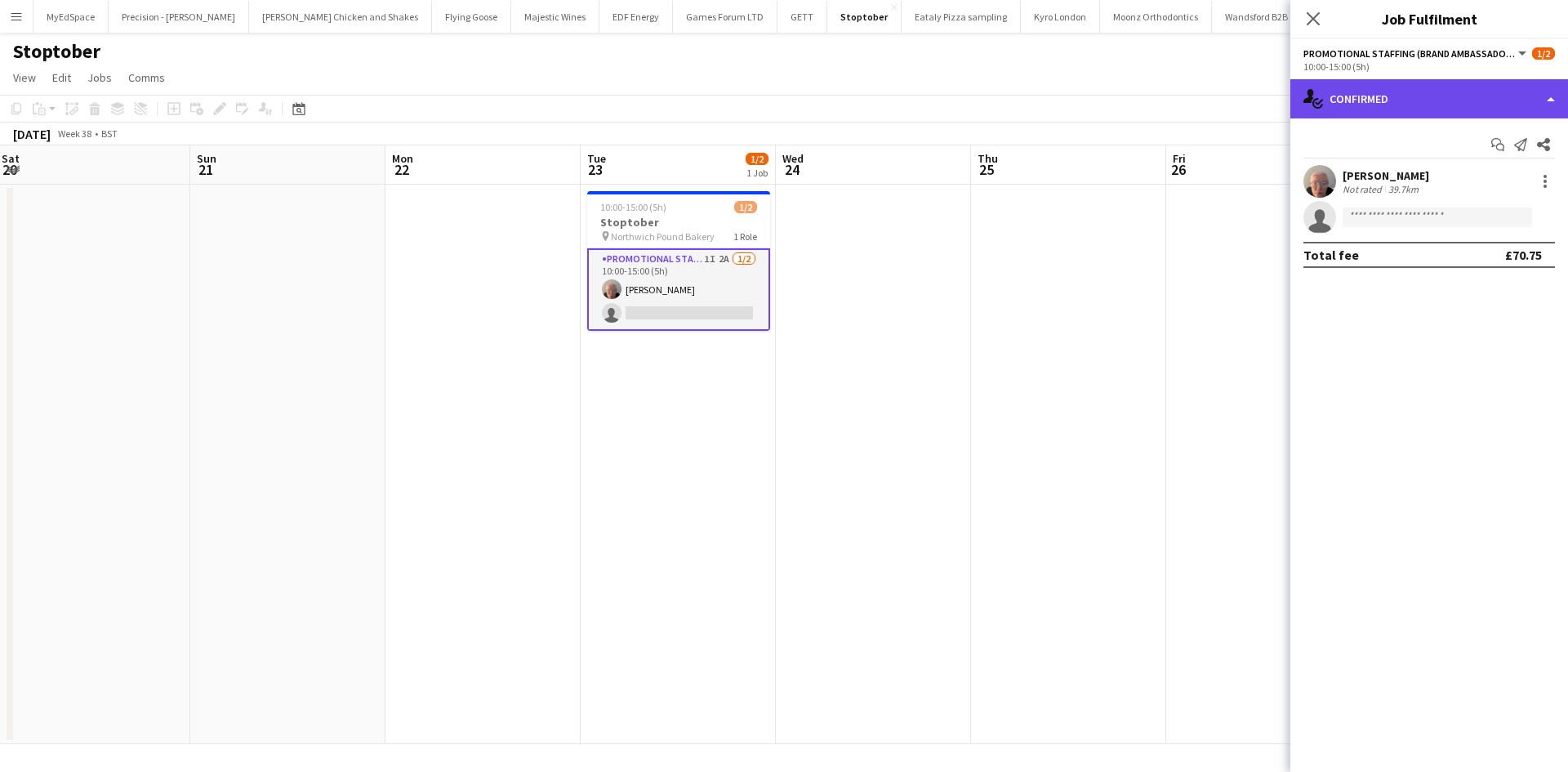
click at [1376, 103] on div "single-neutral-actions-check-2 Confirmed" at bounding box center [1429, 98] width 278 height 39
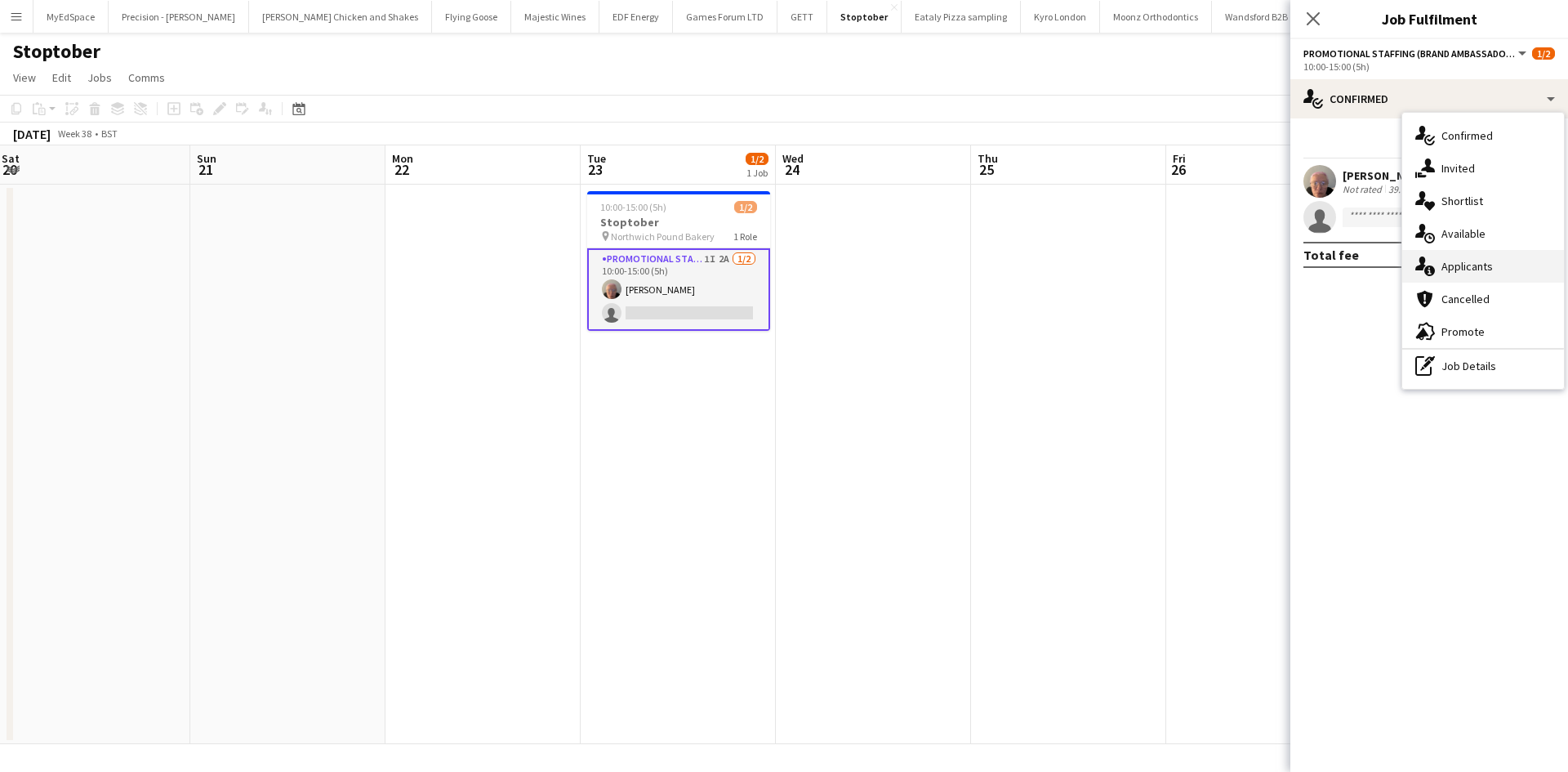
click at [1482, 267] on span "Applicants" at bounding box center [1467, 266] width 52 height 15
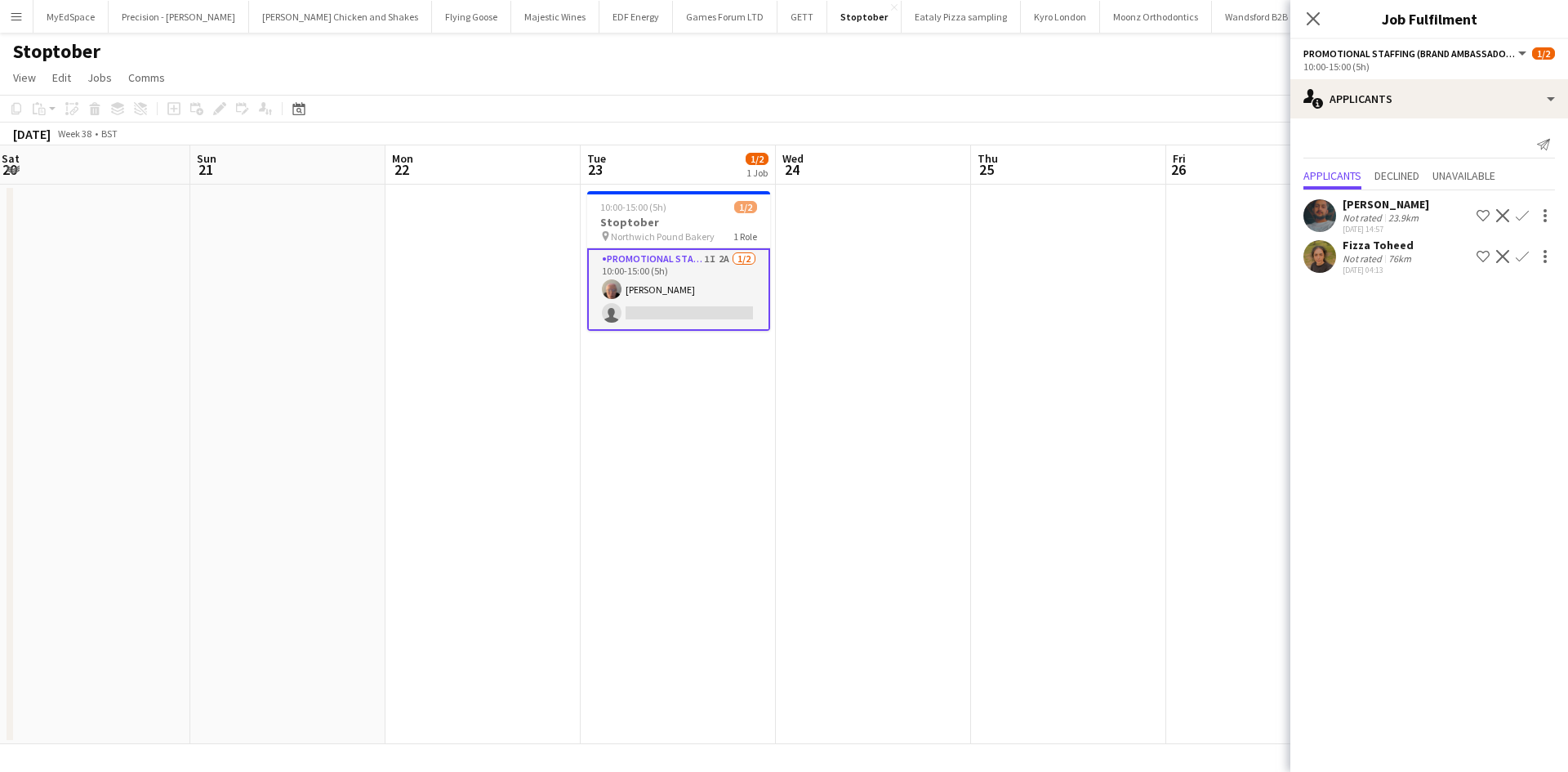
click at [1384, 211] on div "Noor Ahmed" at bounding box center [1386, 204] width 87 height 15
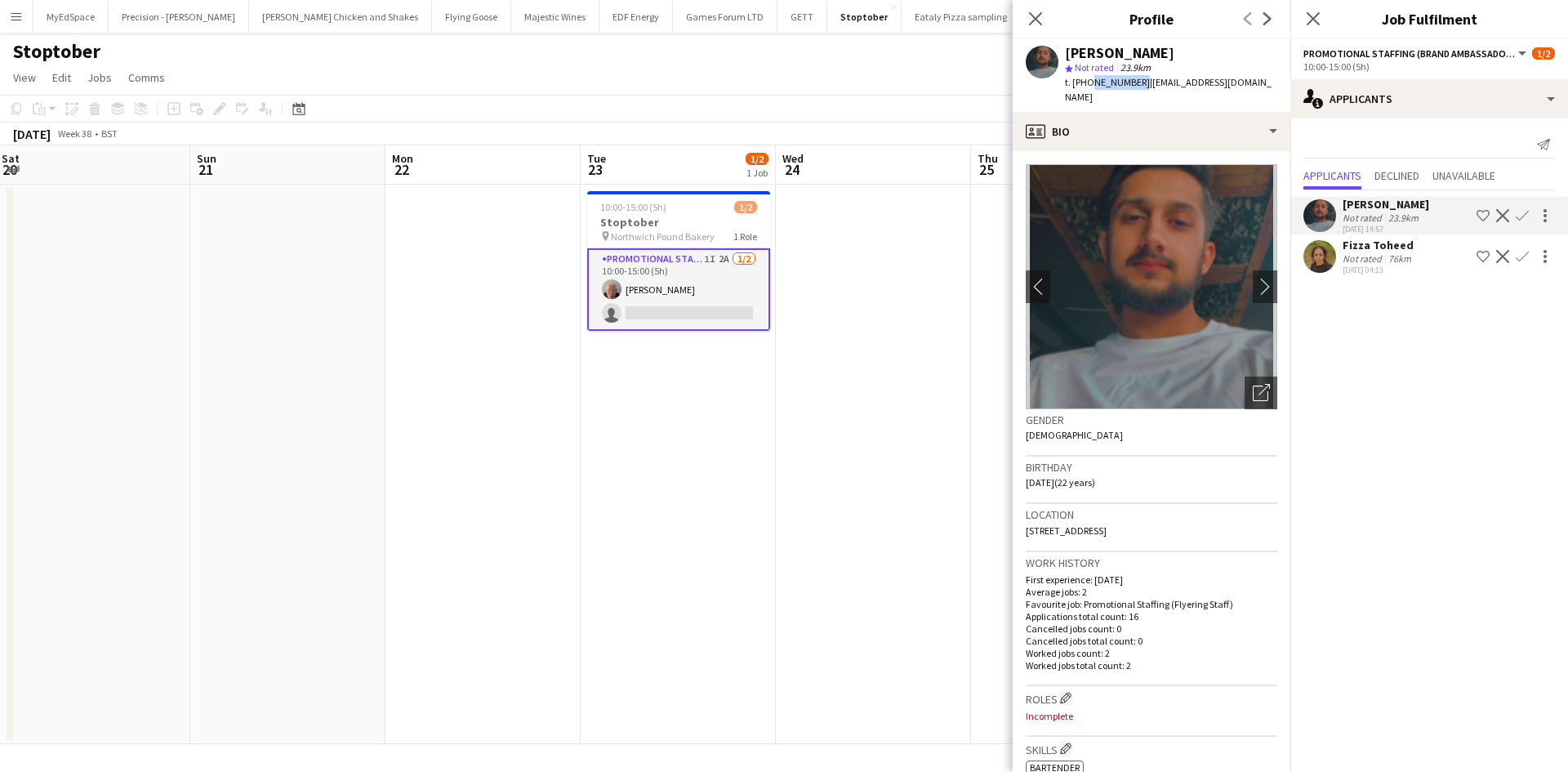
drag, startPoint x: 1085, startPoint y: 83, endPoint x: 1134, endPoint y: 88, distance: 49.3
click at [1134, 88] on span "t. +447555854783" at bounding box center [1107, 82] width 85 height 13
copy span "7555854783"
click at [1253, 278] on app-icon "chevron-right" at bounding box center [1266, 287] width 25 height 18
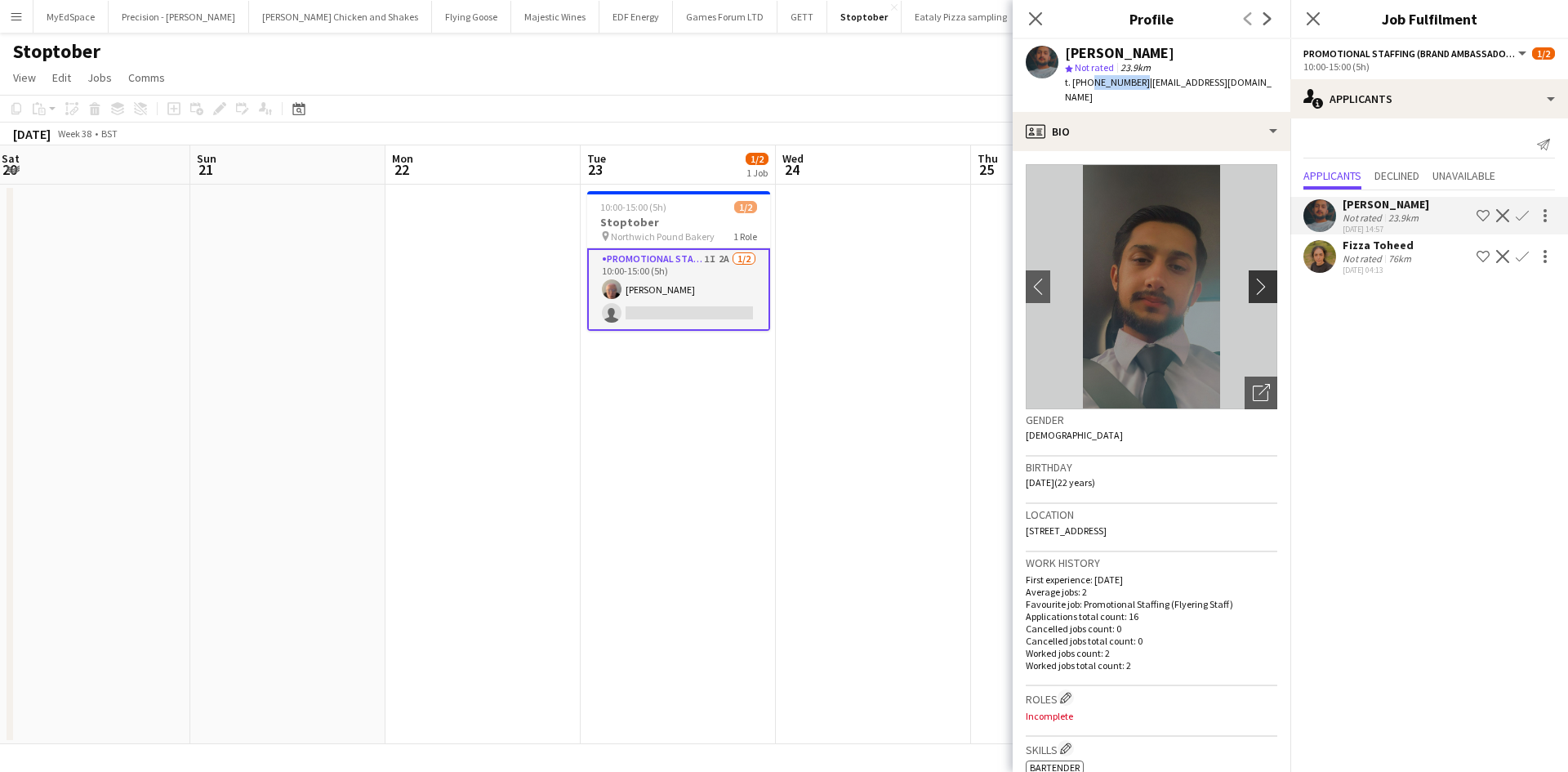
click at [1253, 278] on app-icon "chevron-right" at bounding box center [1266, 287] width 25 height 18
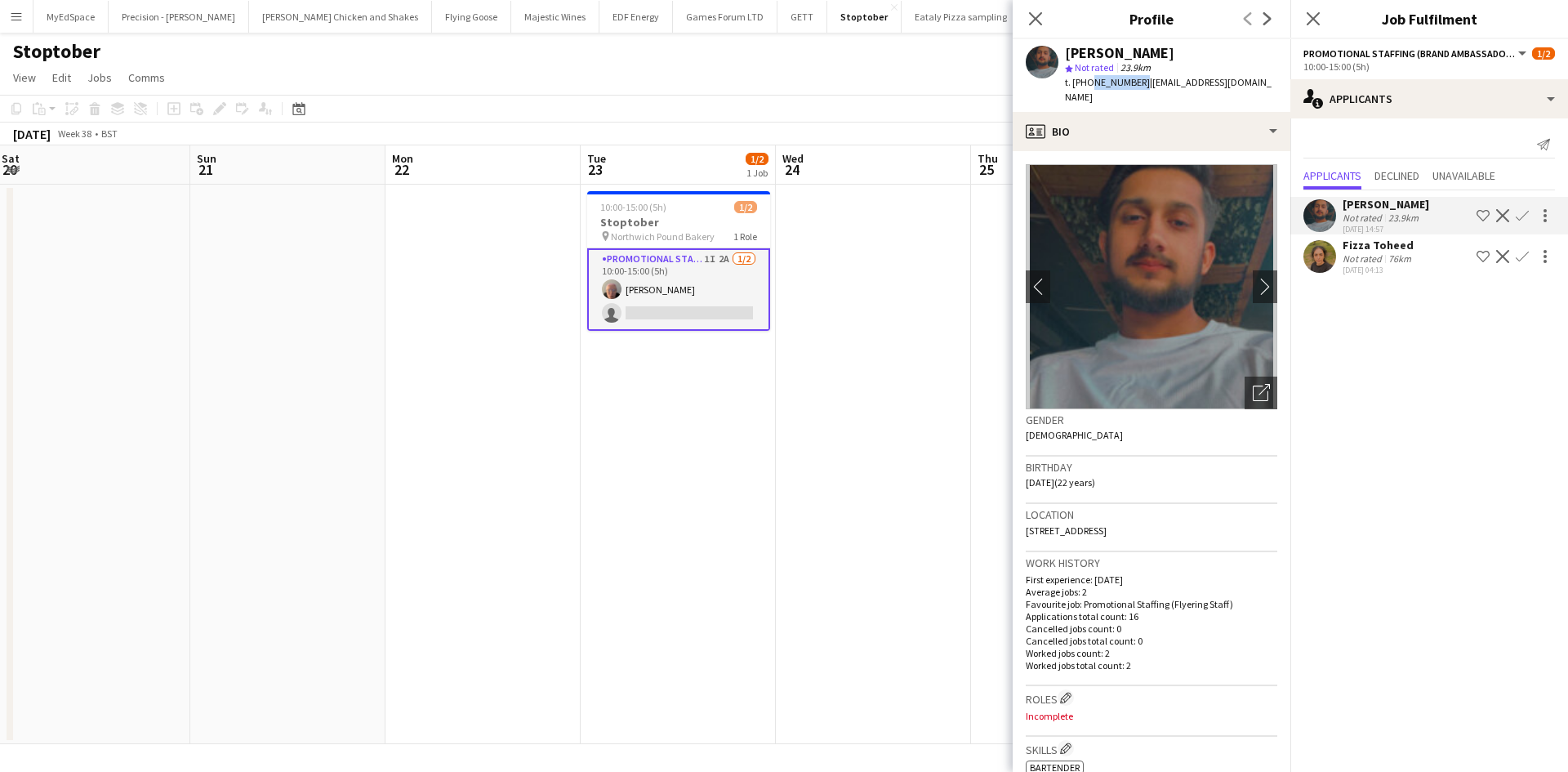
click at [841, 295] on app-date-cell at bounding box center [874, 464] width 195 height 560
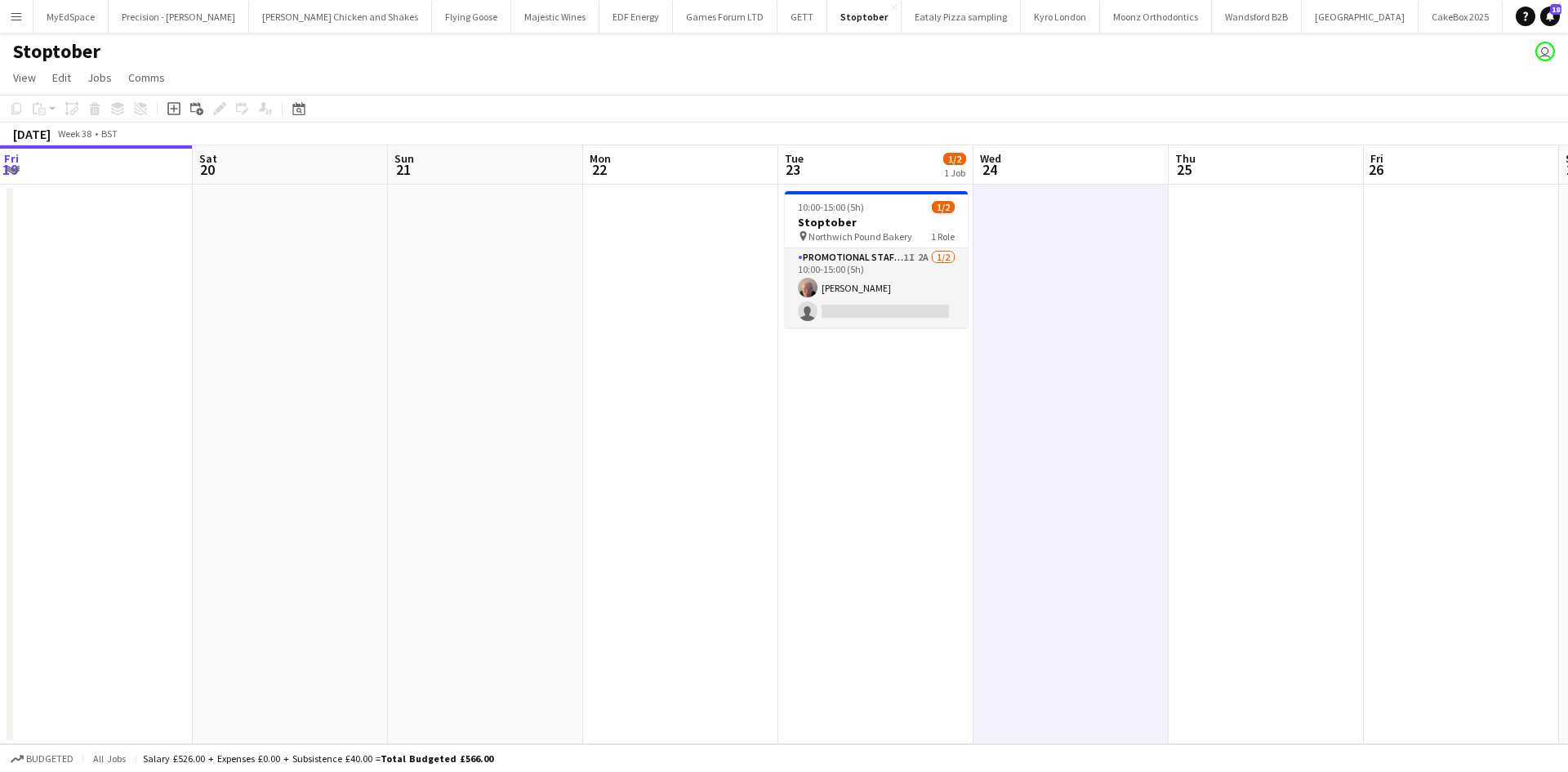
scroll to position [0, 588]
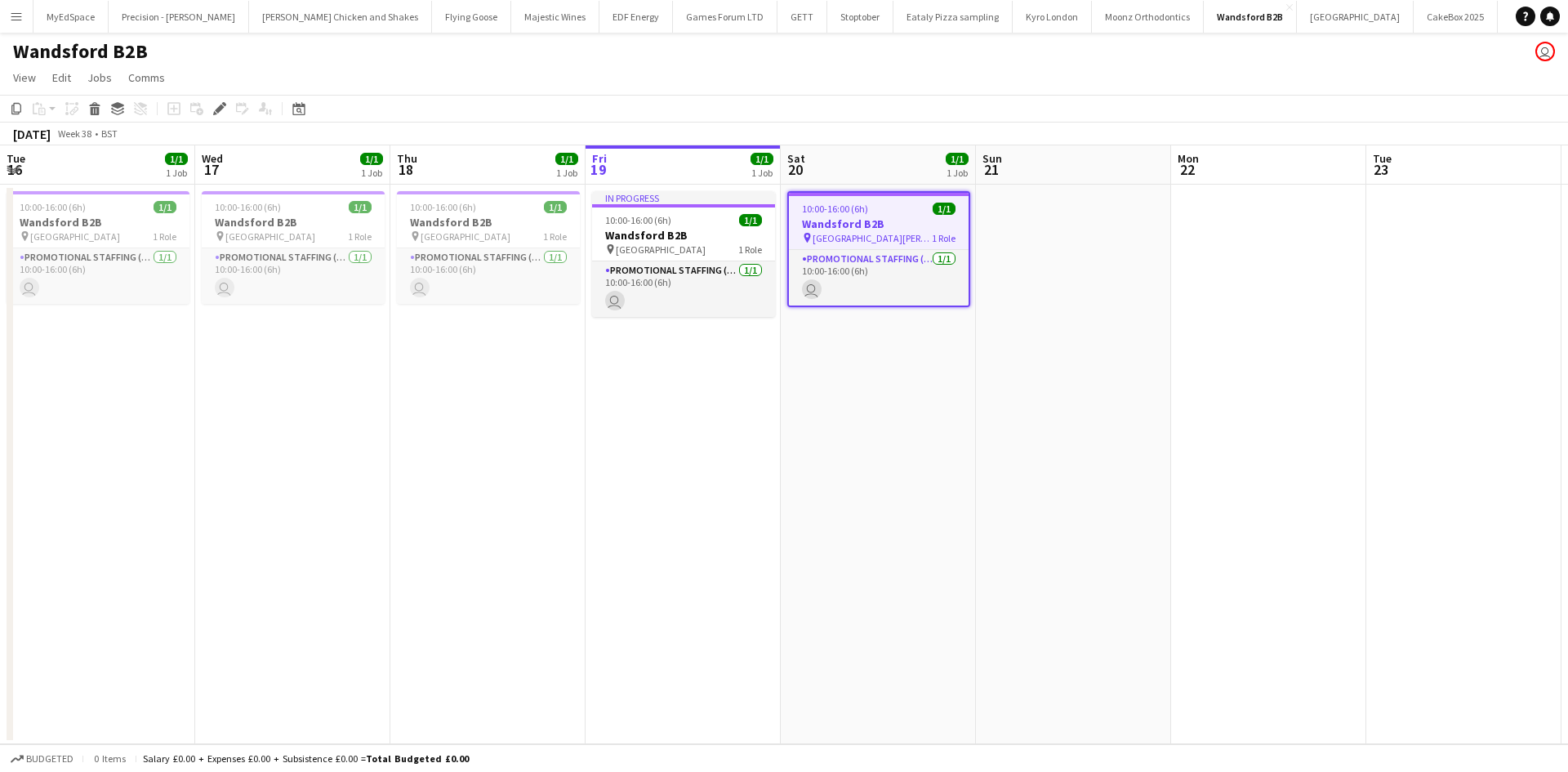
scroll to position [0, 562]
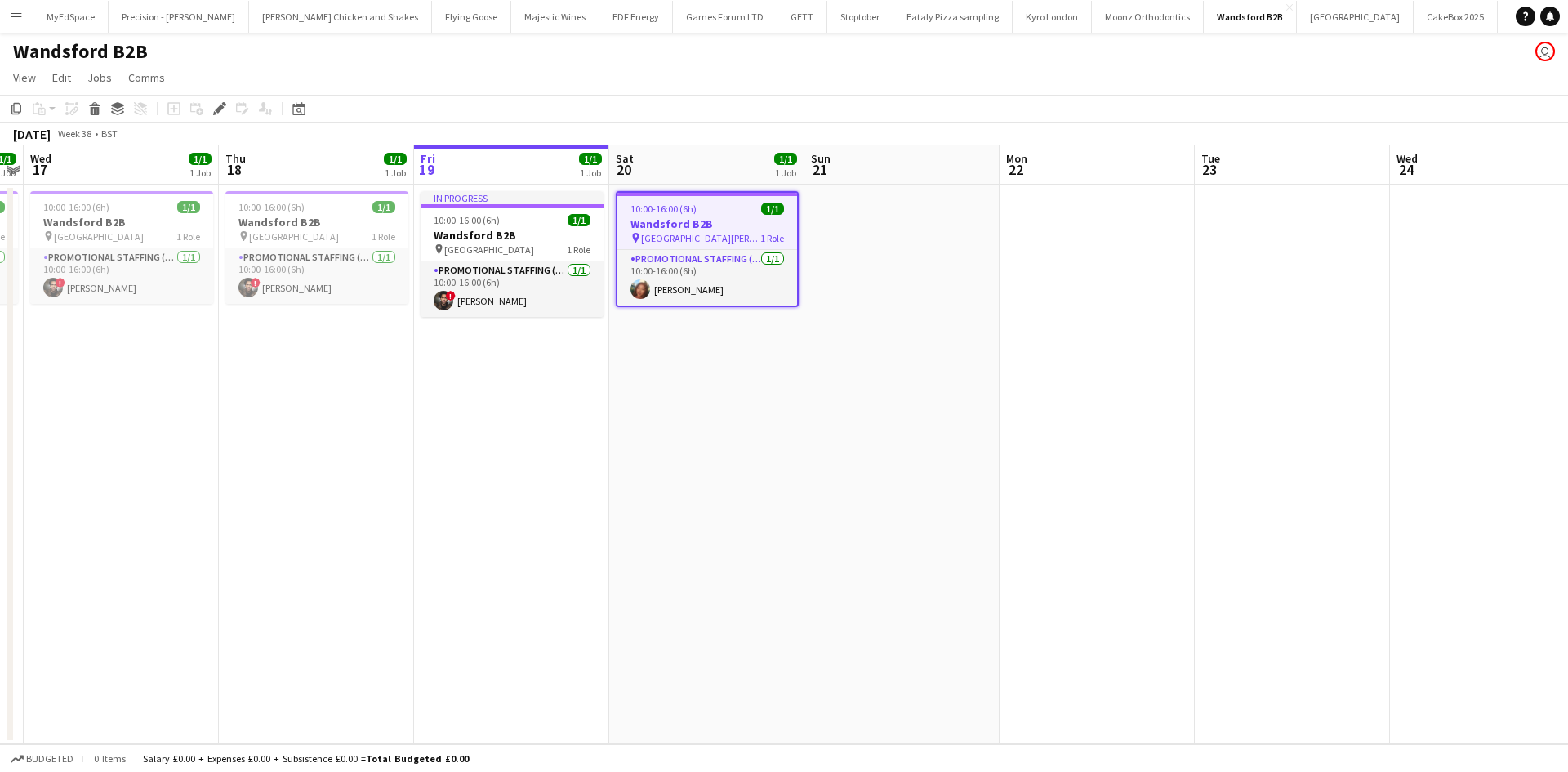
click at [657, 192] on app-job-card "10:00-16:00 (6h) 1/1 Wandsford B2B pin St Johns Road 1 Role Promotional Staffin…" at bounding box center [708, 249] width 183 height 116
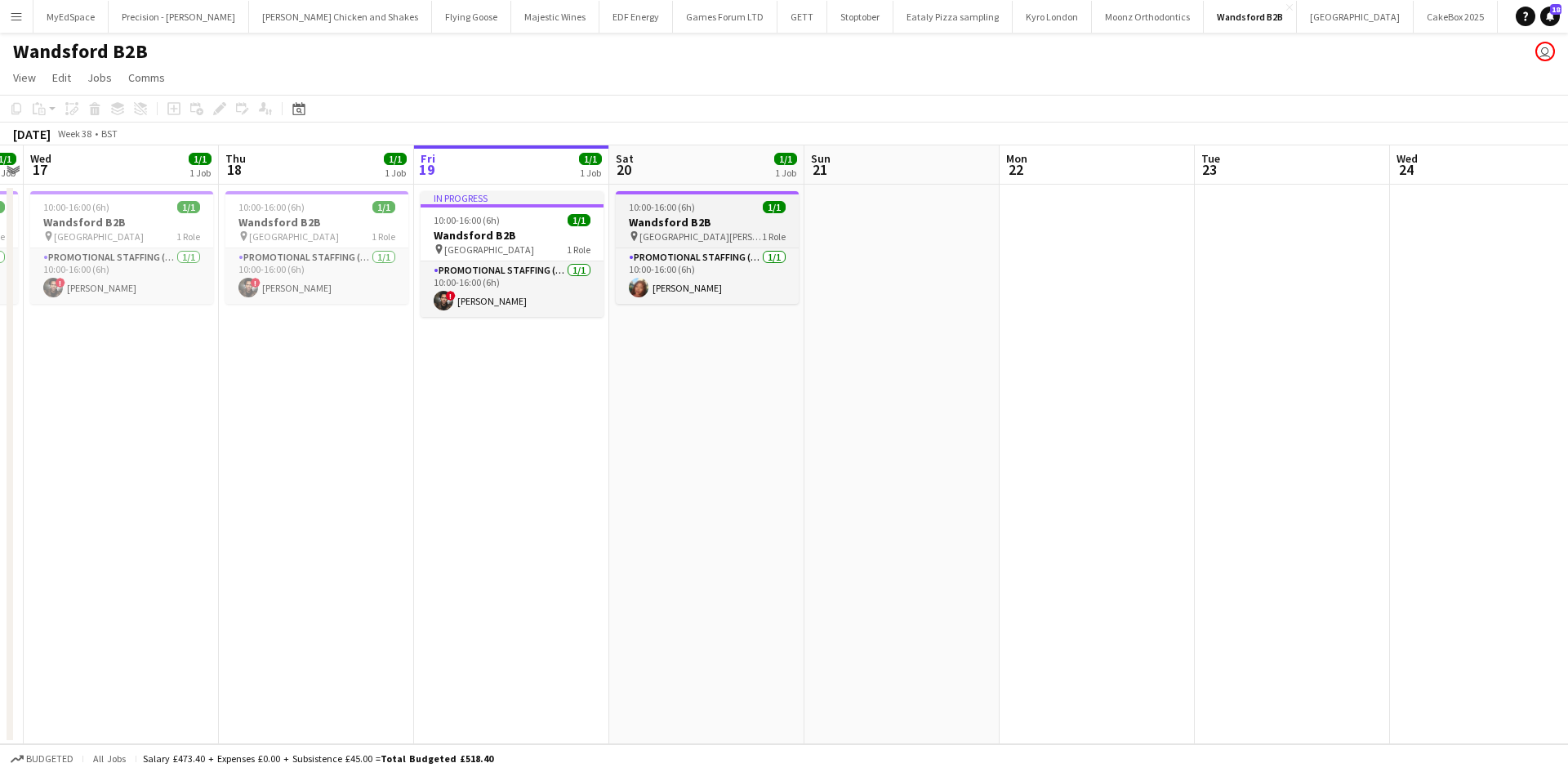
click at [679, 219] on h3 "Wandsford B2B" at bounding box center [708, 221] width 183 height 15
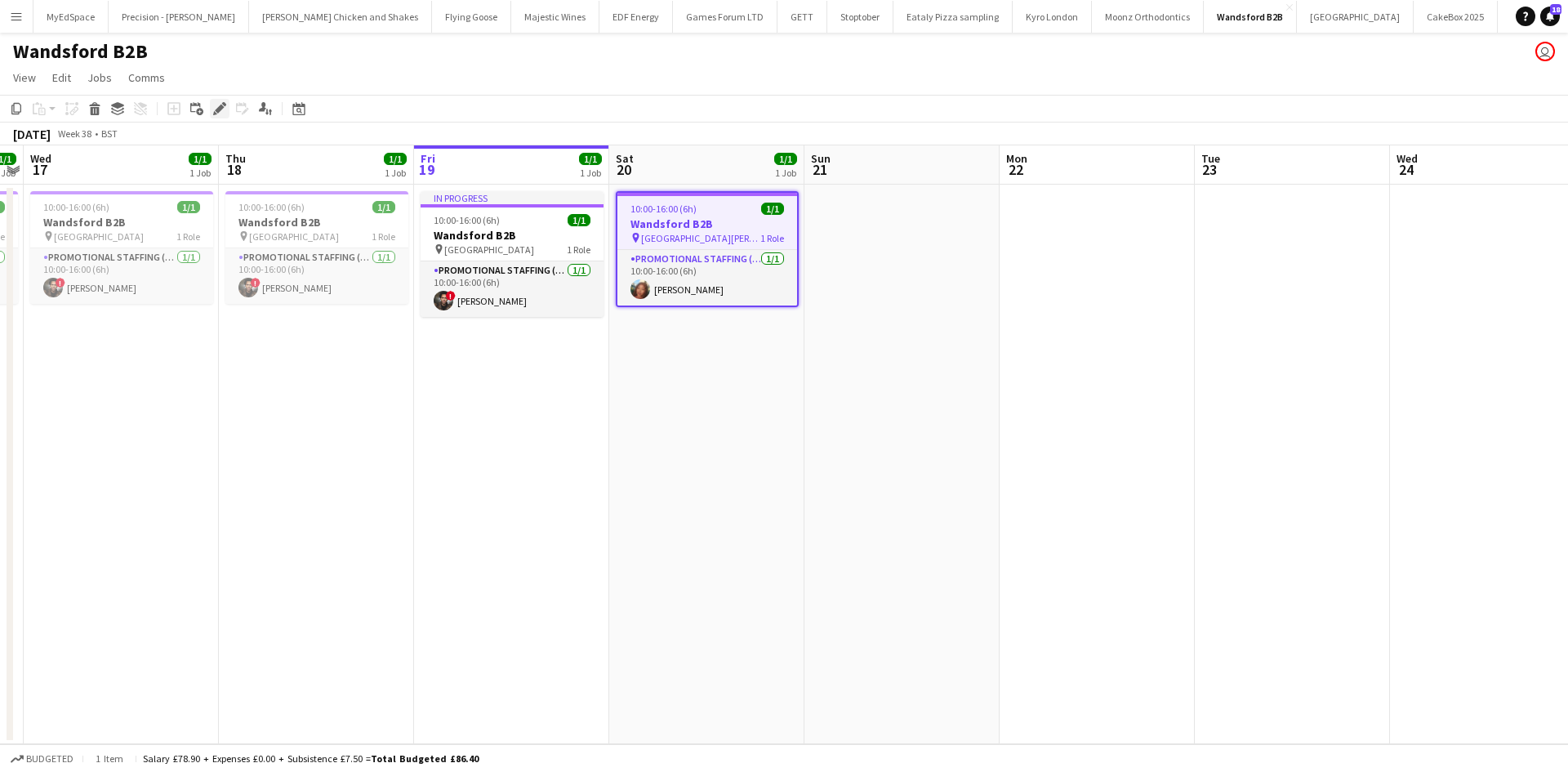
click at [225, 112] on icon "Edit" at bounding box center [219, 108] width 13 height 13
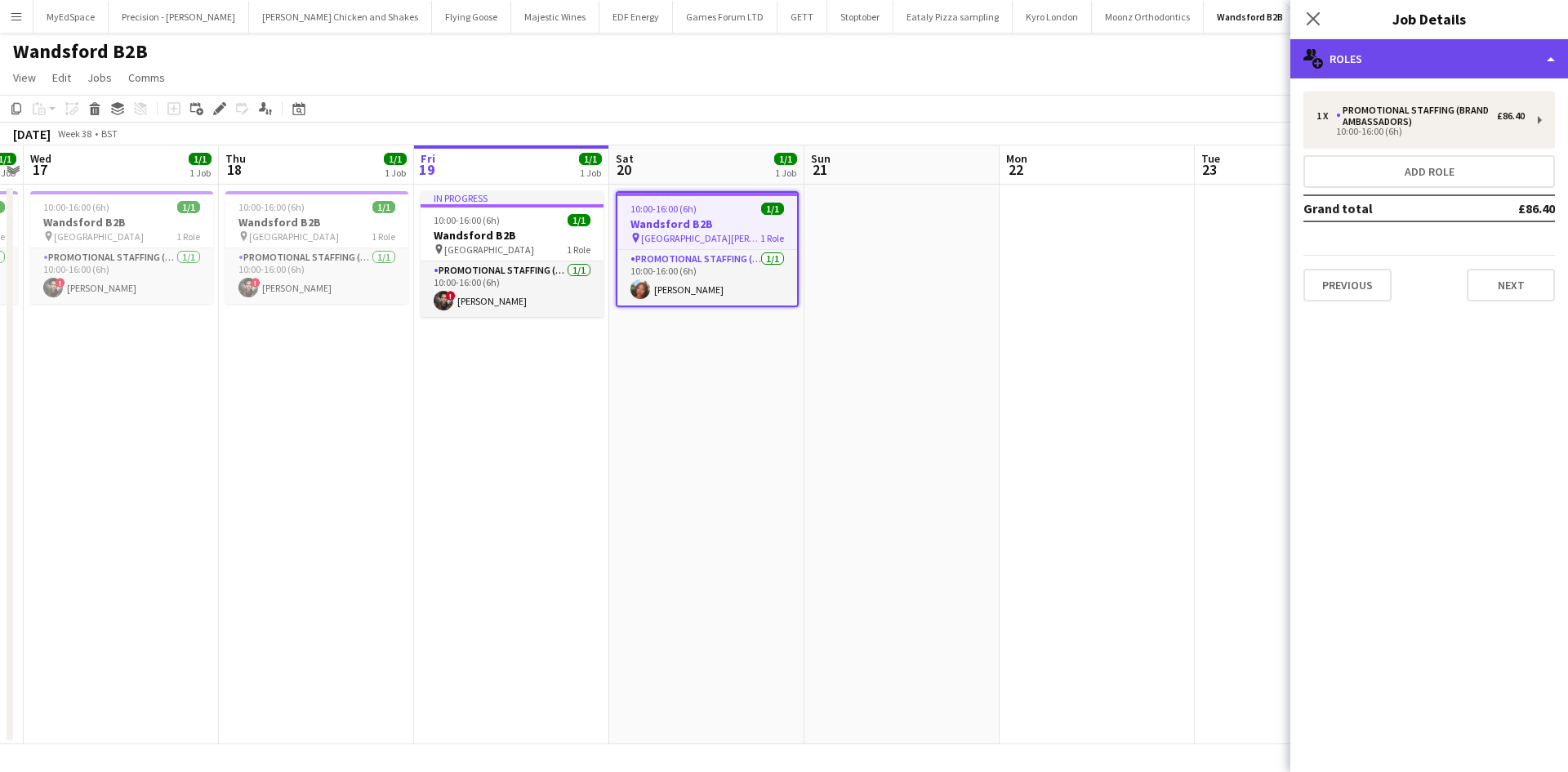
click at [1379, 53] on div "multiple-users-add Roles" at bounding box center [1429, 58] width 278 height 39
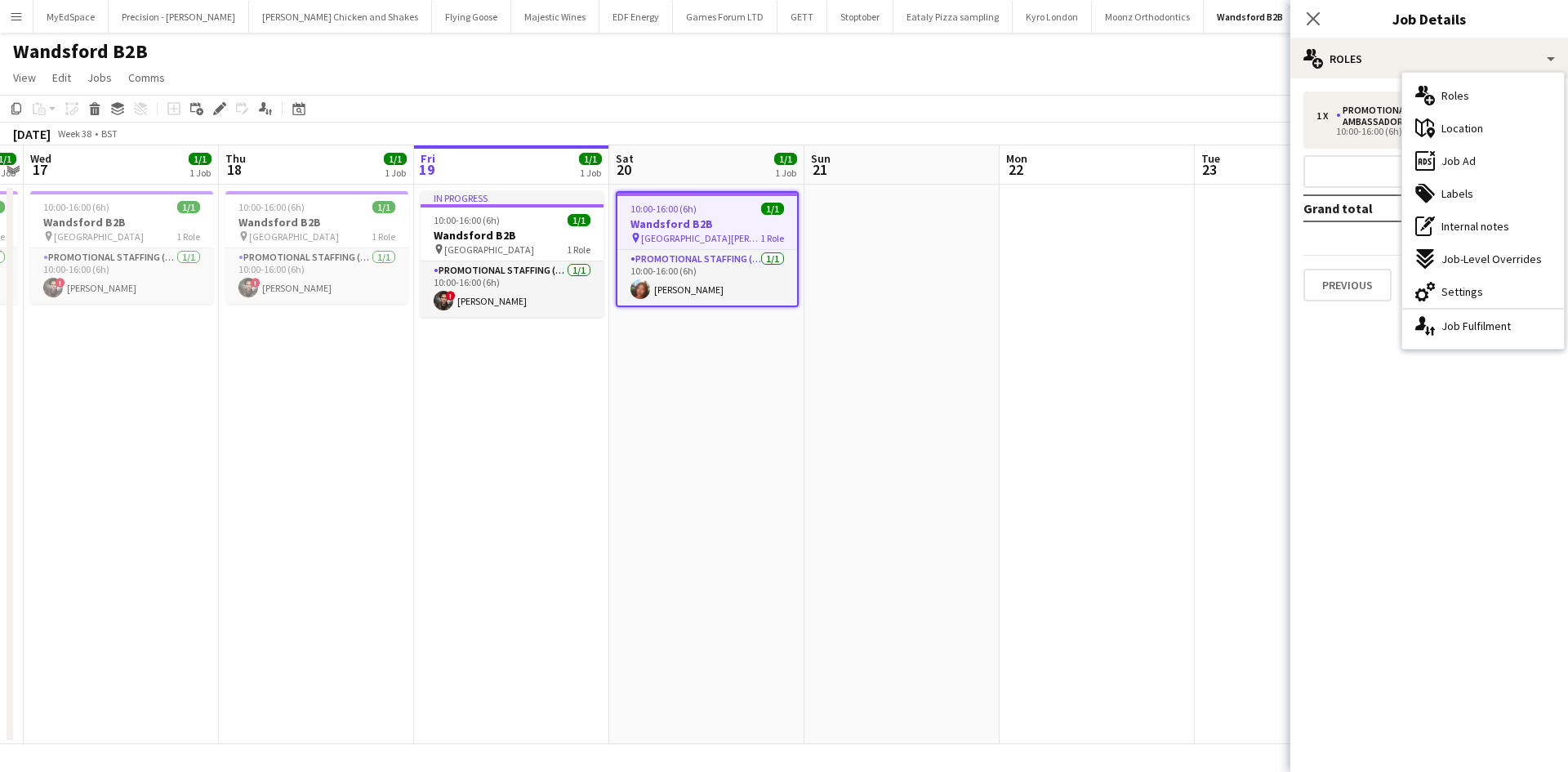
click at [1485, 139] on div "maps-pin-1 Location" at bounding box center [1483, 129] width 162 height 33
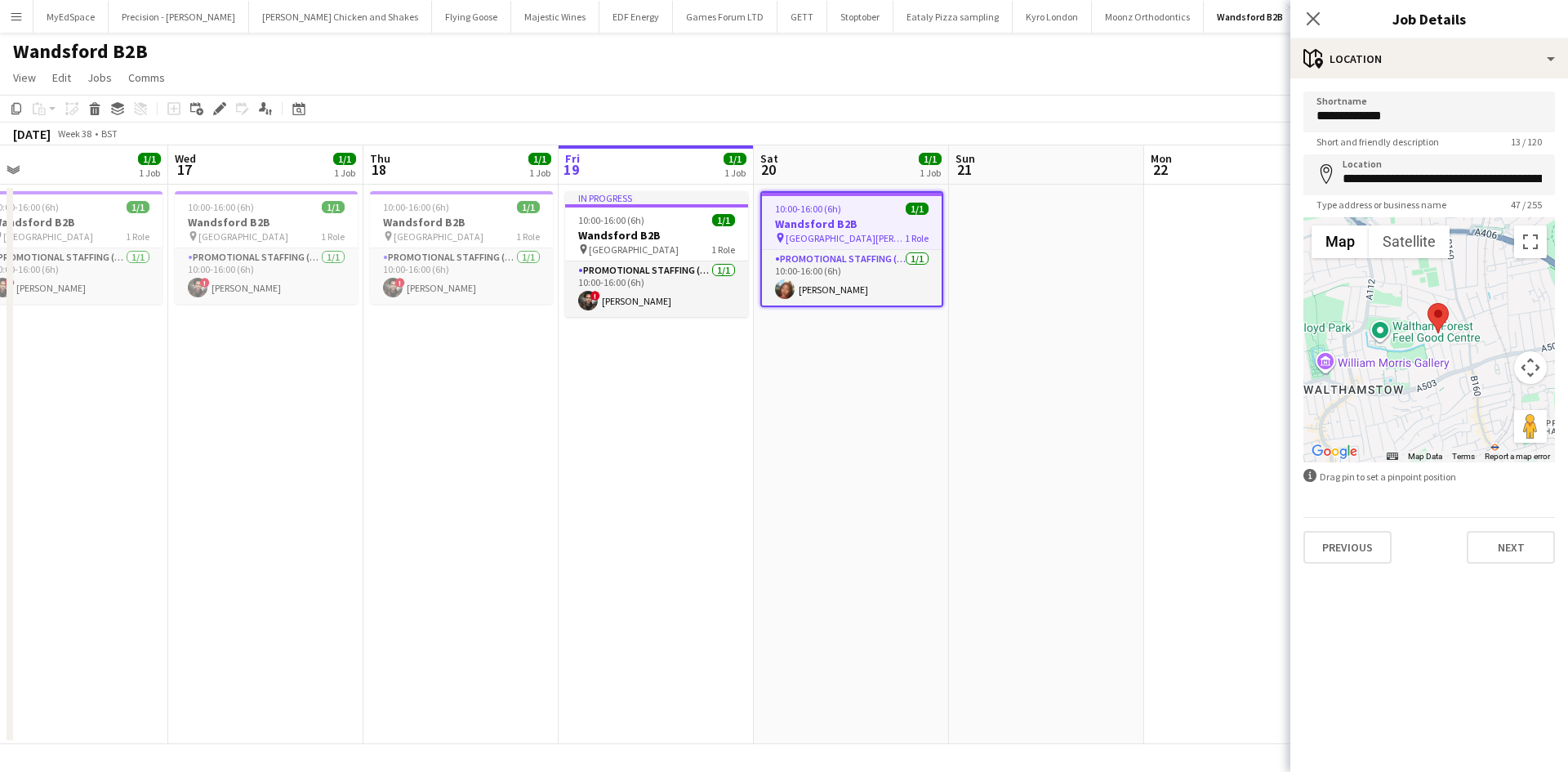
scroll to position [0, 398]
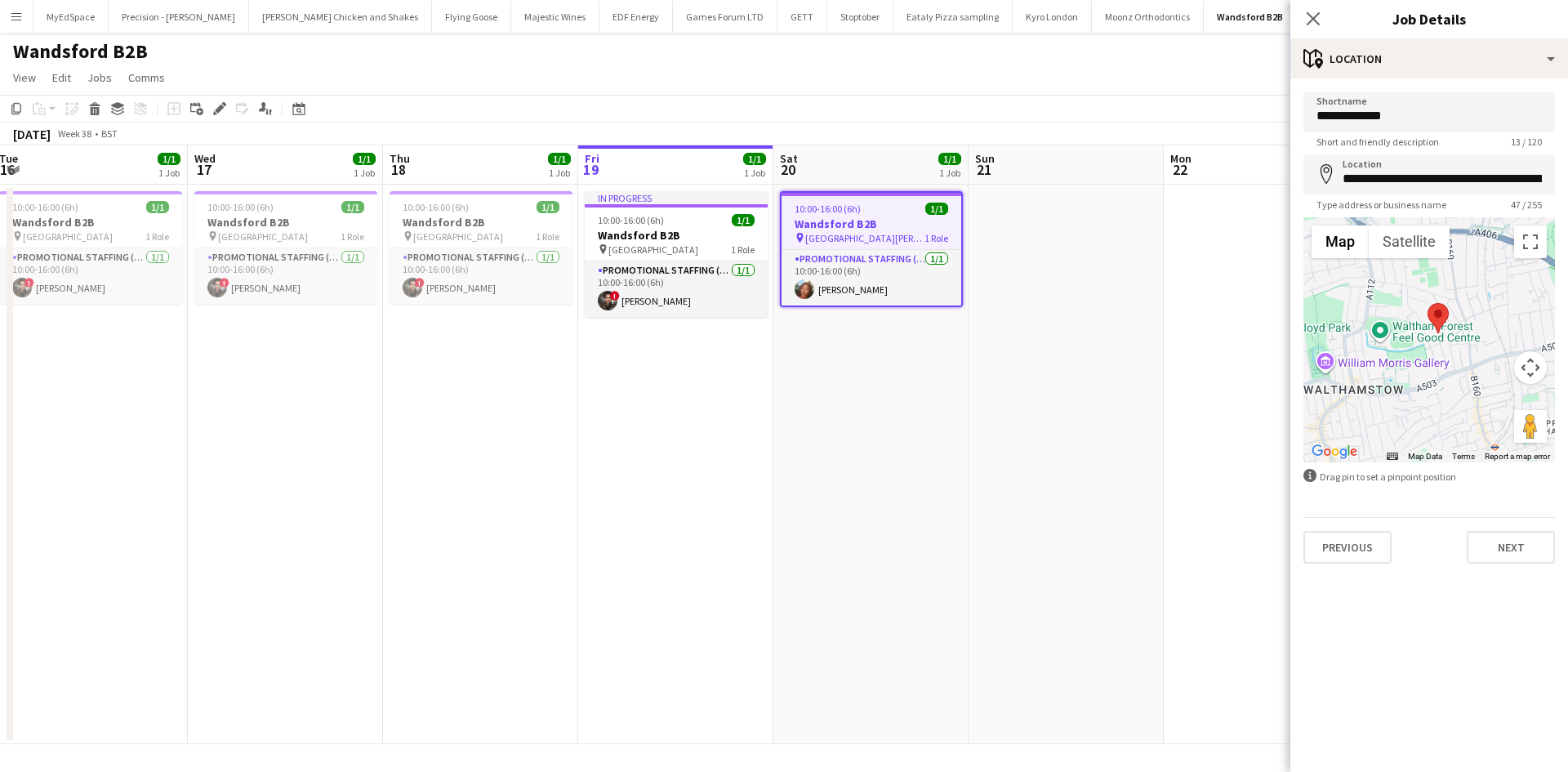
drag, startPoint x: 613, startPoint y: 366, endPoint x: 777, endPoint y: 365, distance: 164.0
click at [777, 365] on app-calendar-viewport "Sun 14 Mon 15 1/1 1 Job Tue 16 1/1 1 Job Wed 17 1/1 1 Job Thu 18 1/1 1 Job Fri …" at bounding box center [784, 444] width 1568 height 598
click at [1029, 355] on app-date-cell at bounding box center [1066, 464] width 195 height 560
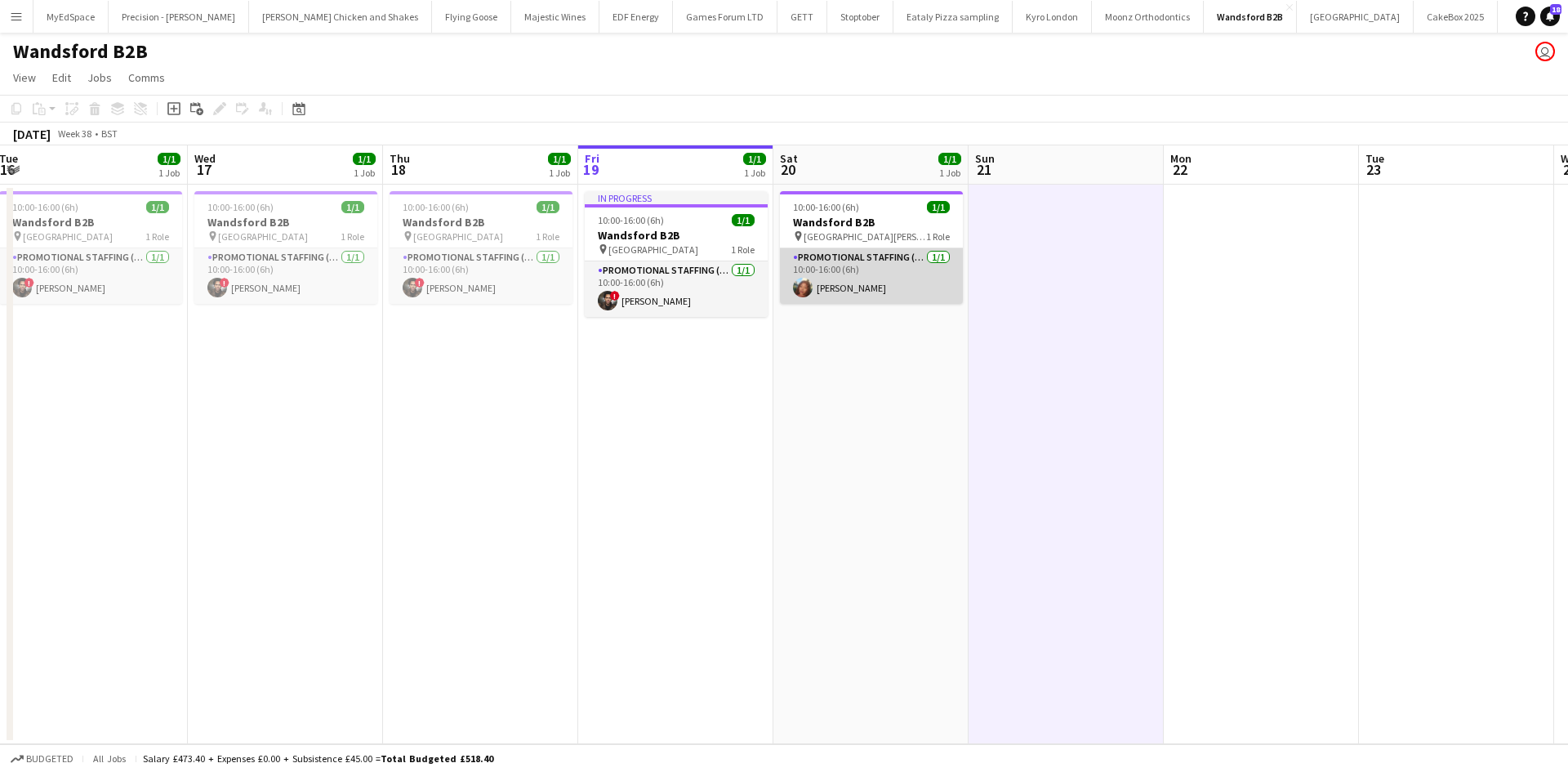
click at [817, 295] on app-card-role "Promotional Staffing (Brand Ambassadors) 1/1 10:00-16:00 (6h) Lianna Smith-Prin…" at bounding box center [872, 276] width 183 height 56
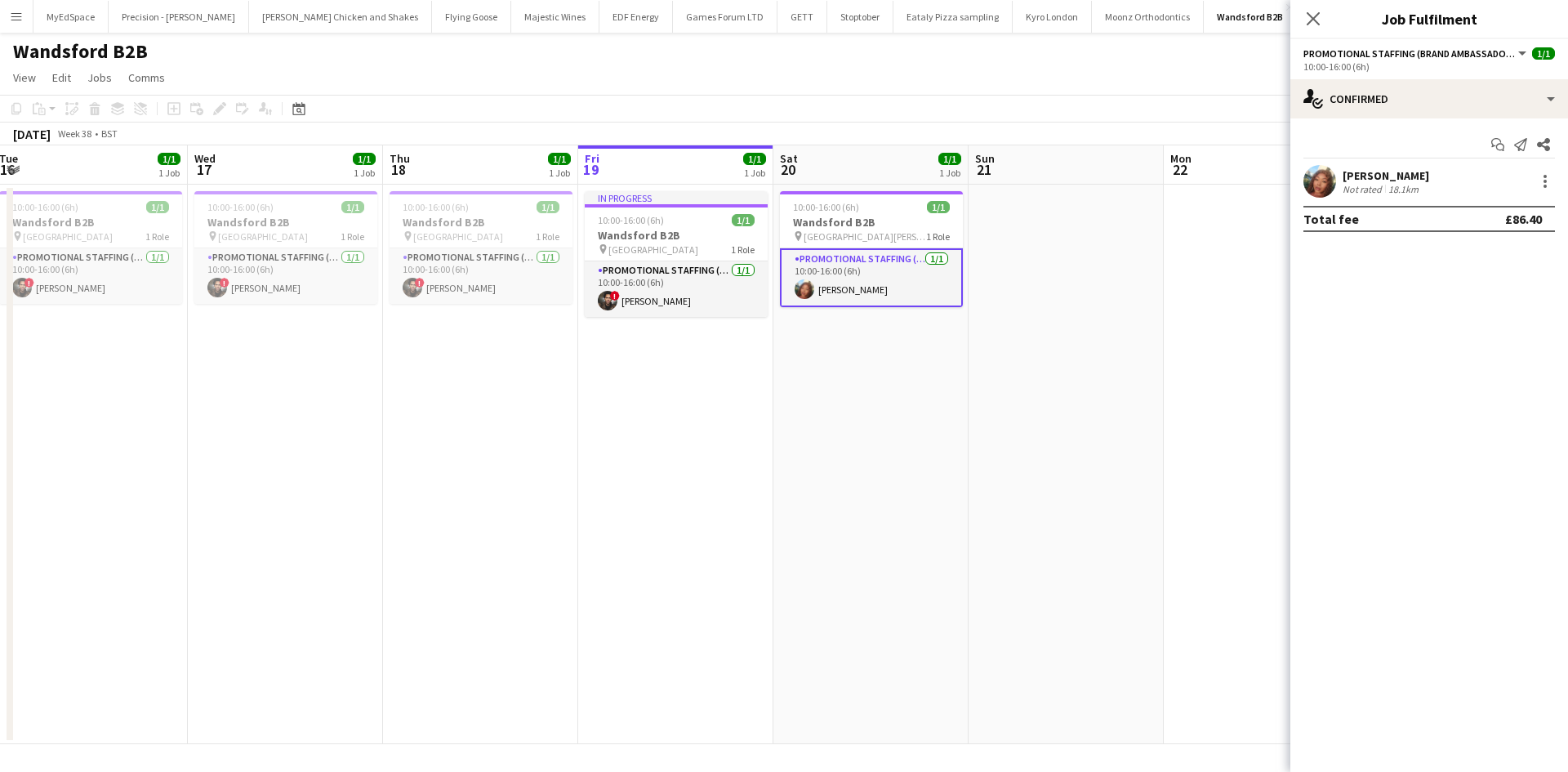
click at [1381, 181] on div "Lianna Smith-Prince" at bounding box center [1386, 175] width 87 height 15
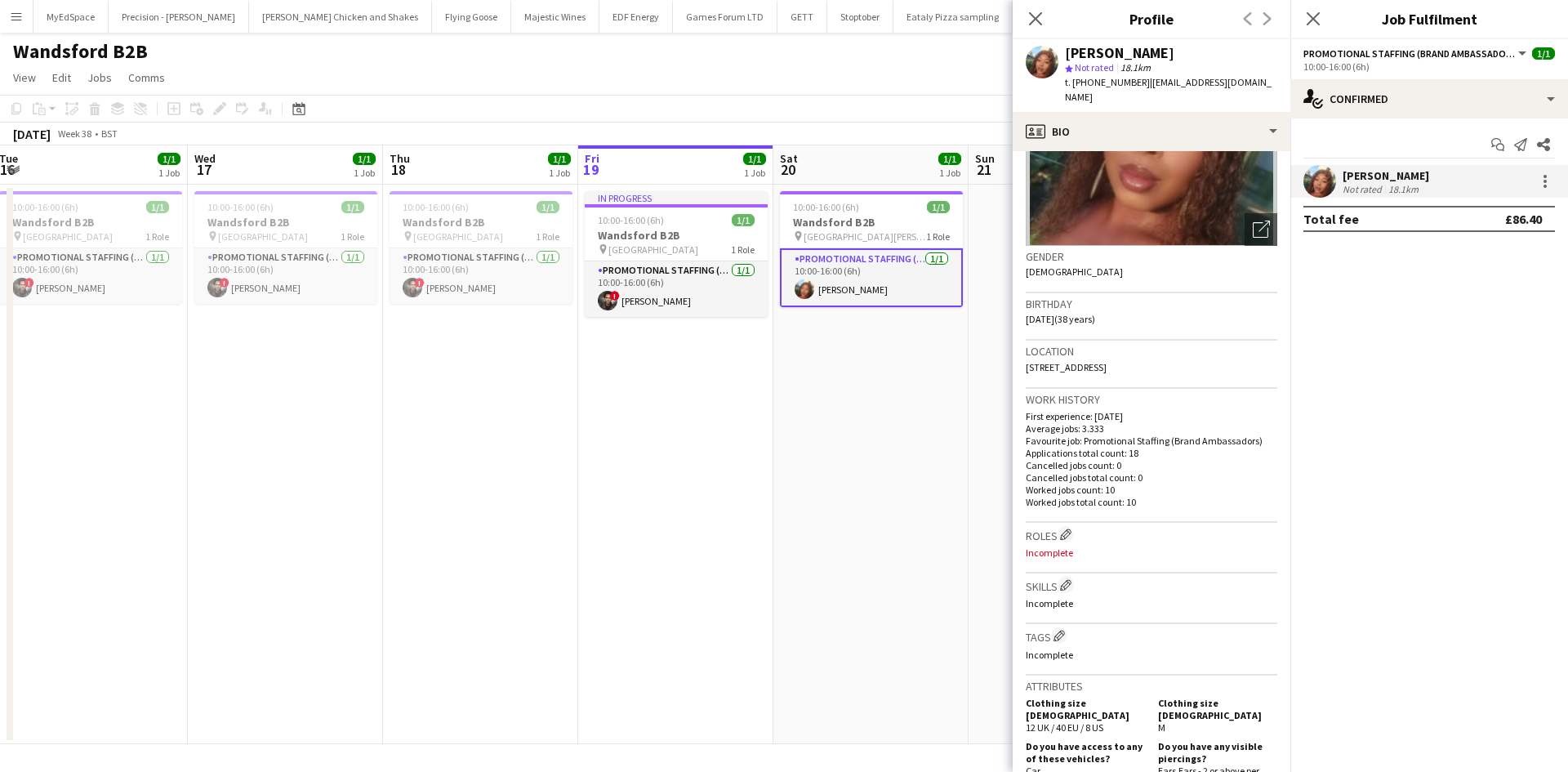
scroll to position [82, 0]
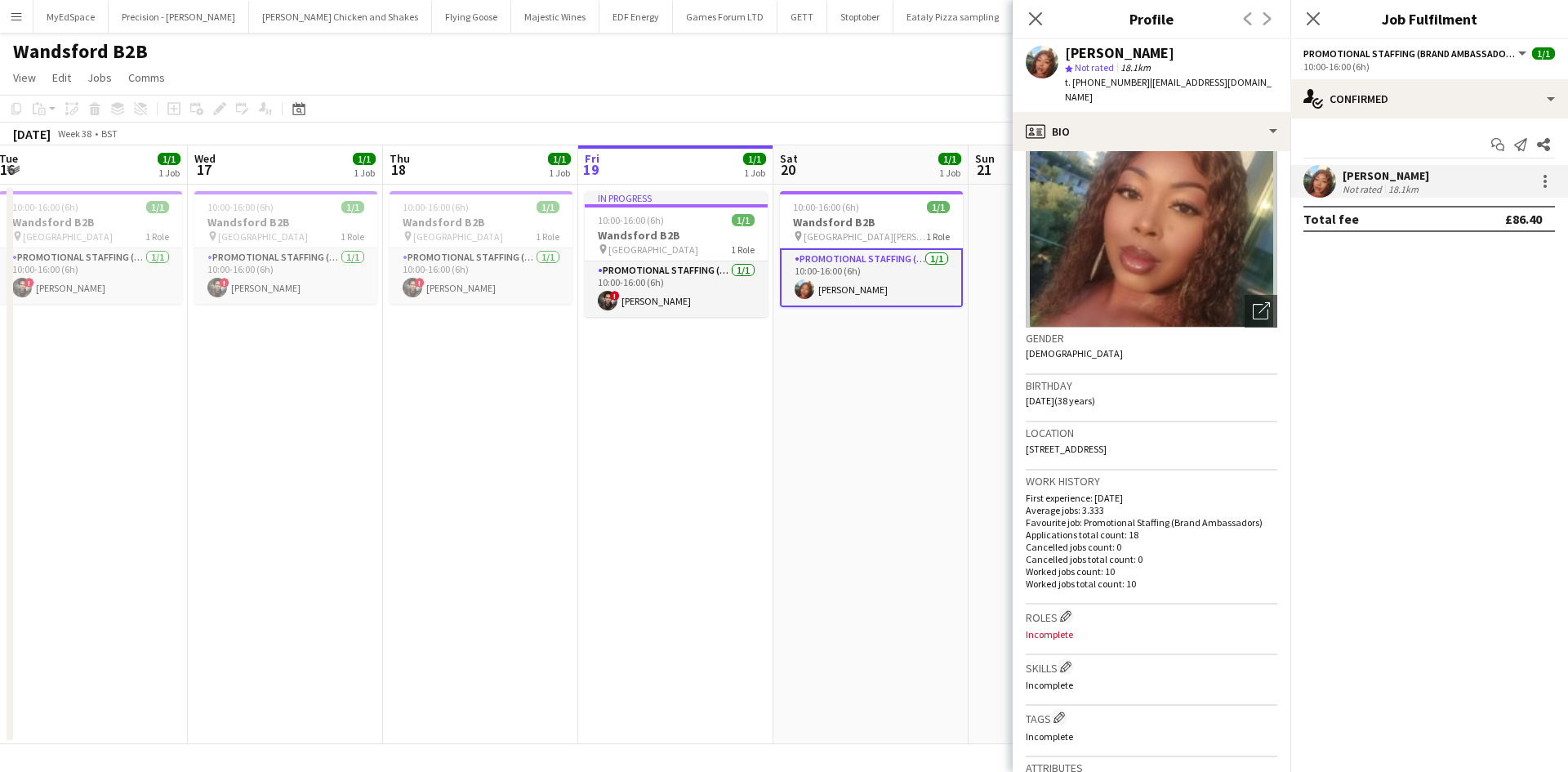
drag, startPoint x: 1186, startPoint y: 433, endPoint x: 1227, endPoint y: 439, distance: 41.4
click at [1227, 439] on div "Location Sw11 2sq, 118 holcroft house, London, SW11 2SQ" at bounding box center [1152, 445] width 252 height 48
copy span "SW11 2SQ"
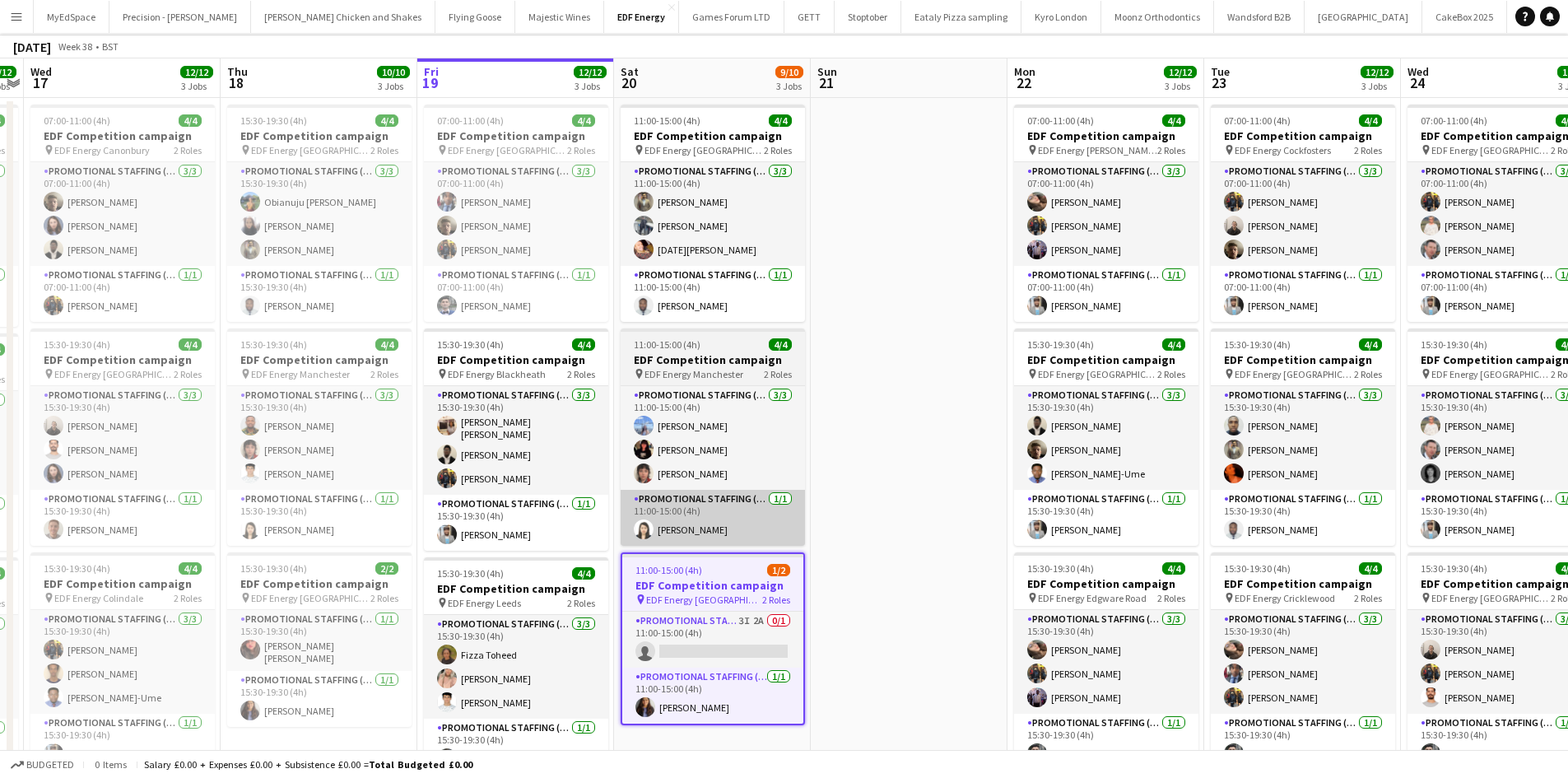
scroll to position [188, 0]
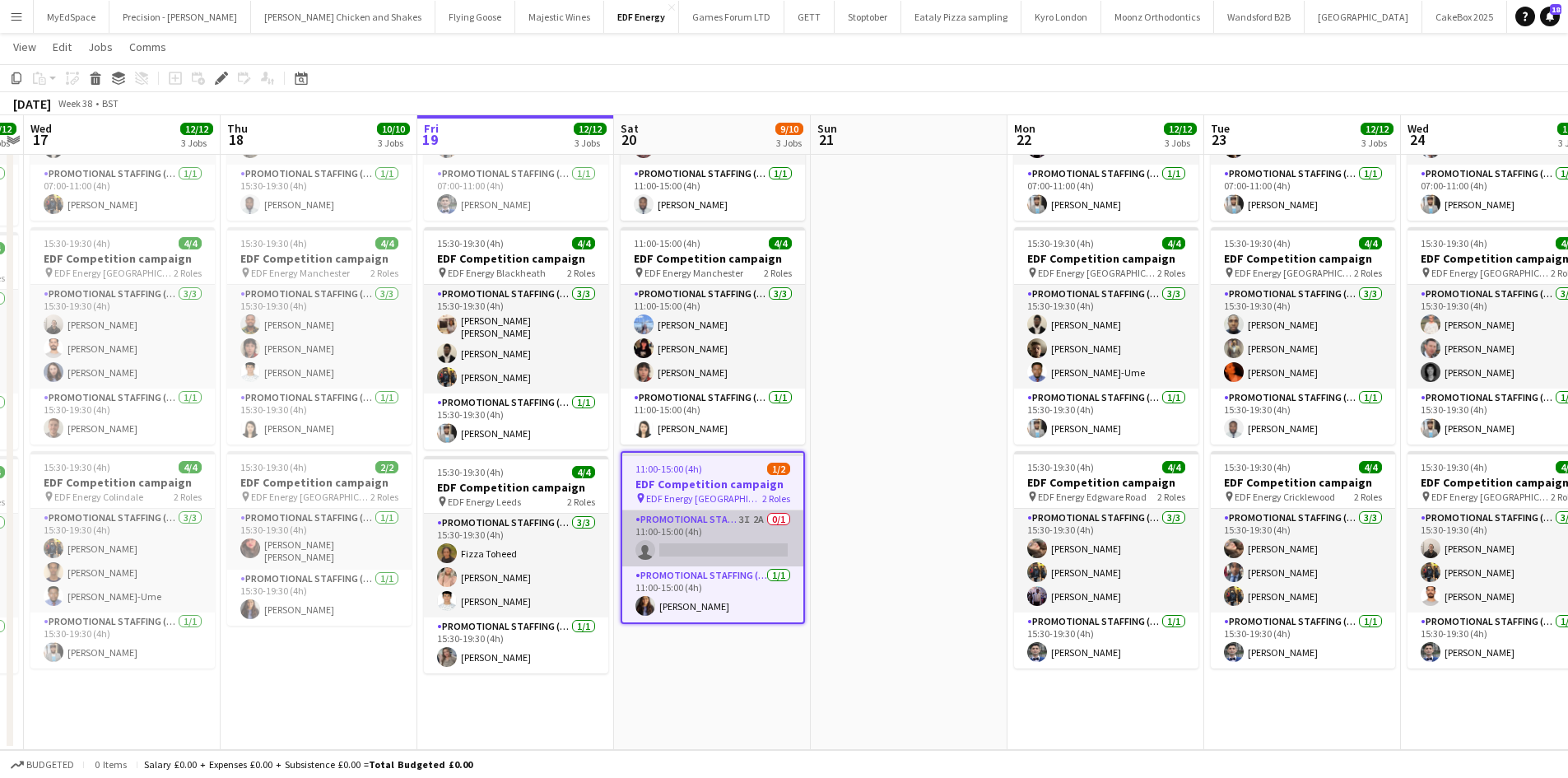
click at [705, 528] on app-card-role "Promotional Staffing (Flyering Staff) 3I 2A 0/1 11:00-15:00 (4h) single-neutral…" at bounding box center [712, 537] width 181 height 56
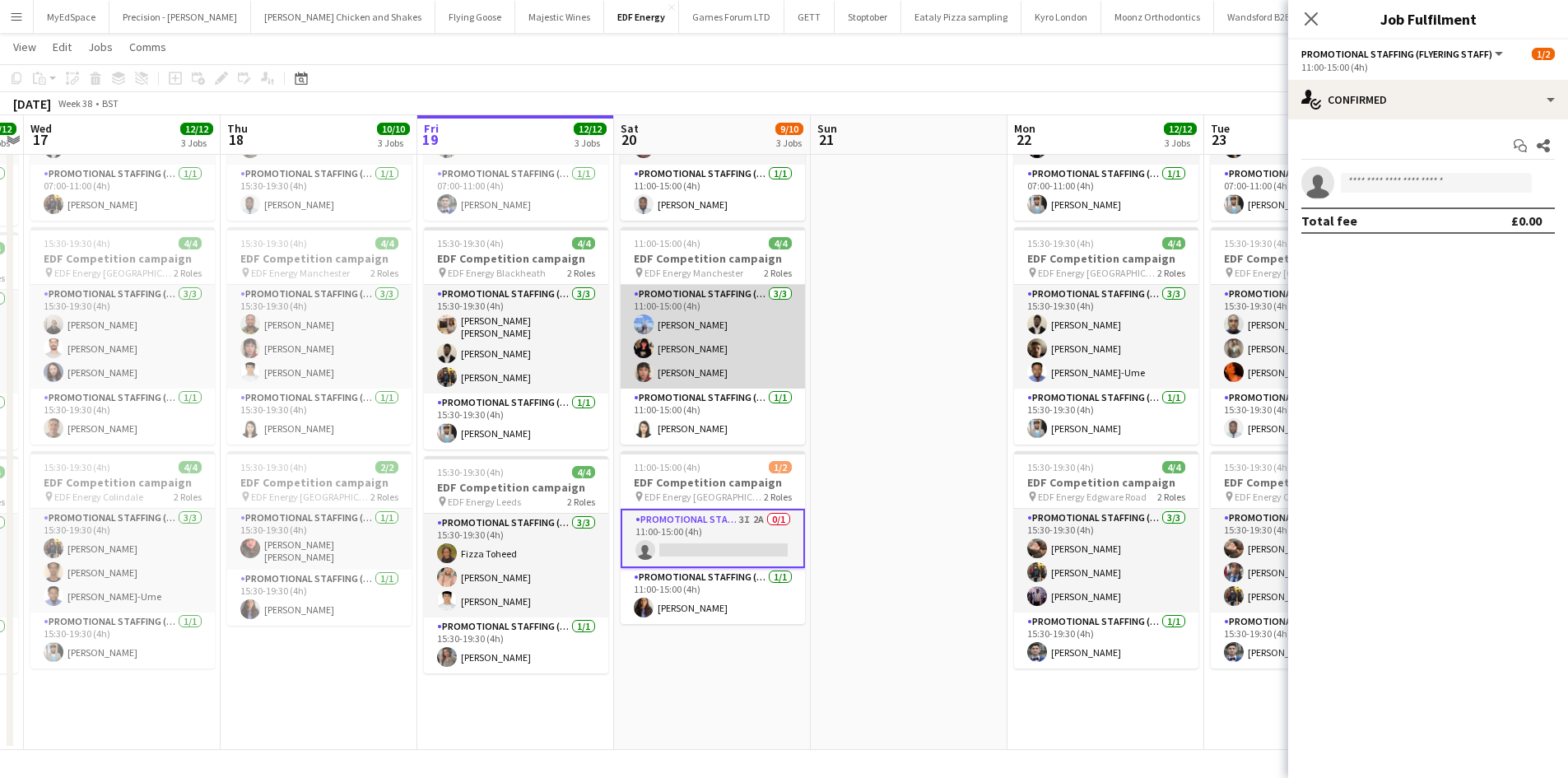
click at [685, 322] on app-card-role "Promotional Staffing (Flyering Staff) 3/3 11:00-15:00 (4h) Anastasia Moore Phoe…" at bounding box center [713, 337] width 185 height 104
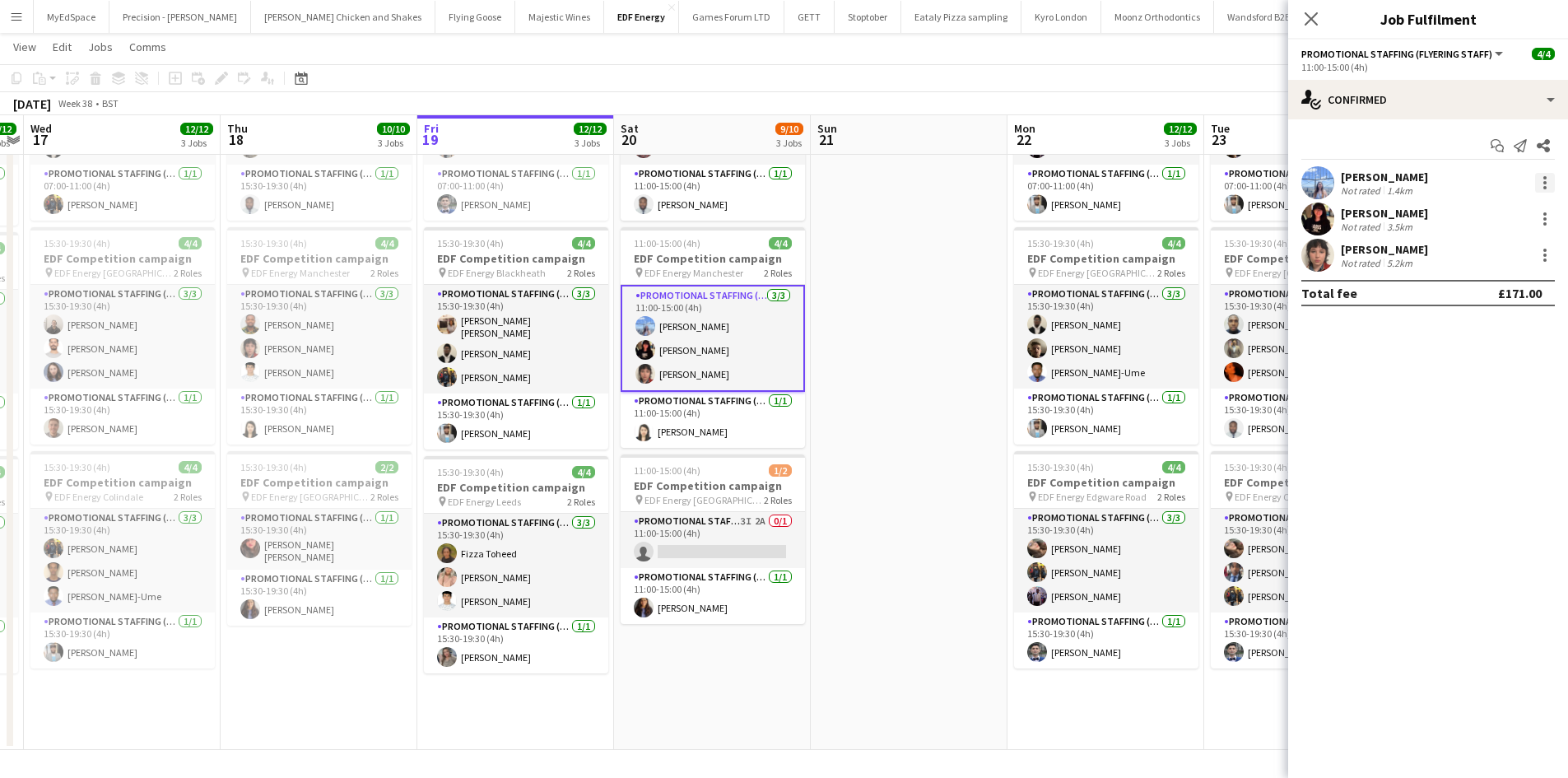
click at [1552, 179] on div at bounding box center [1544, 183] width 20 height 20
click at [1500, 210] on span "Edit fee" at bounding box center [1490, 212] width 102 height 15
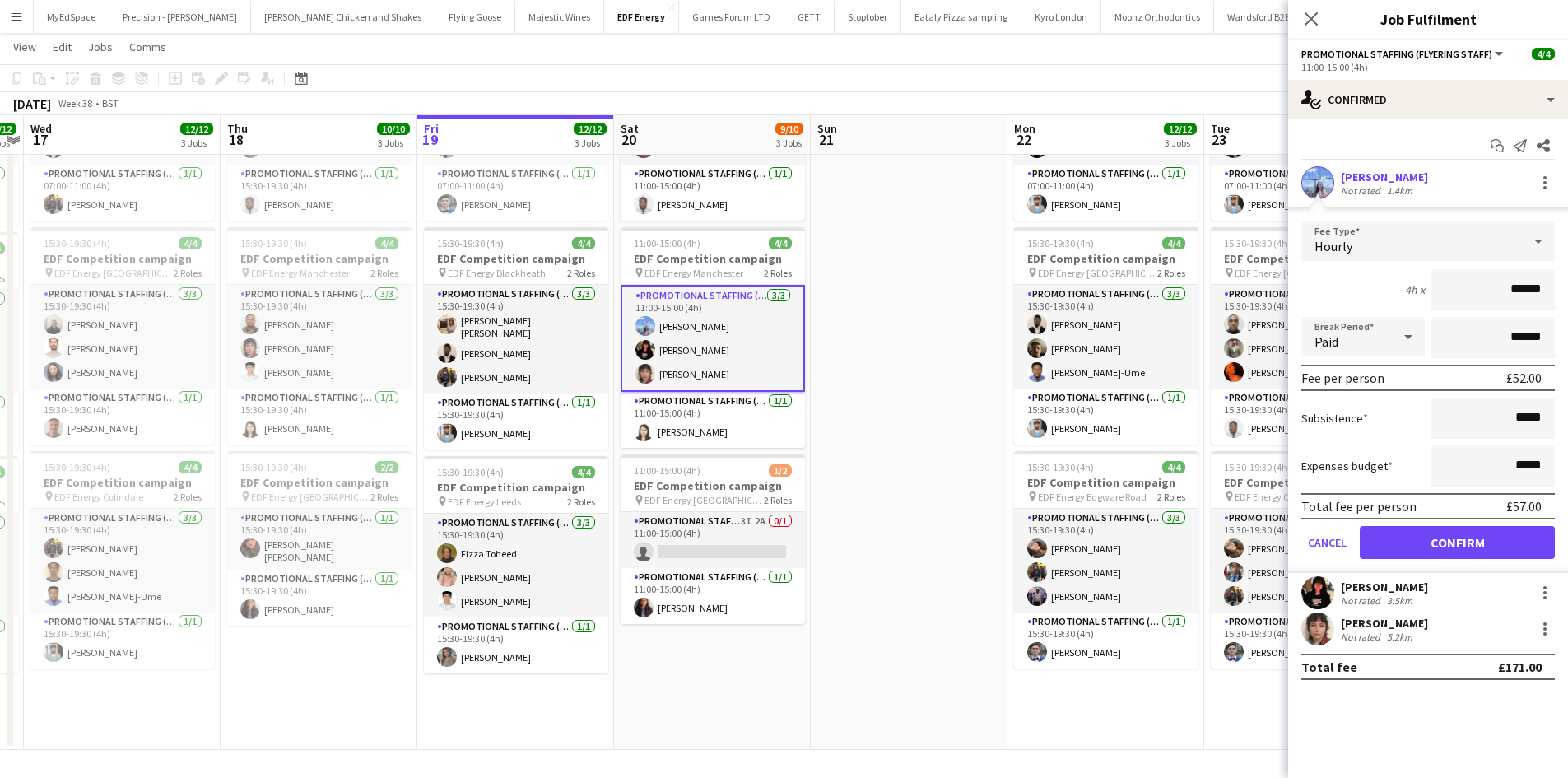
drag, startPoint x: 983, startPoint y: 219, endPoint x: 989, endPoint y: 226, distance: 9.2
click at [982, 220] on app-date-cell at bounding box center [909, 373] width 196 height 752
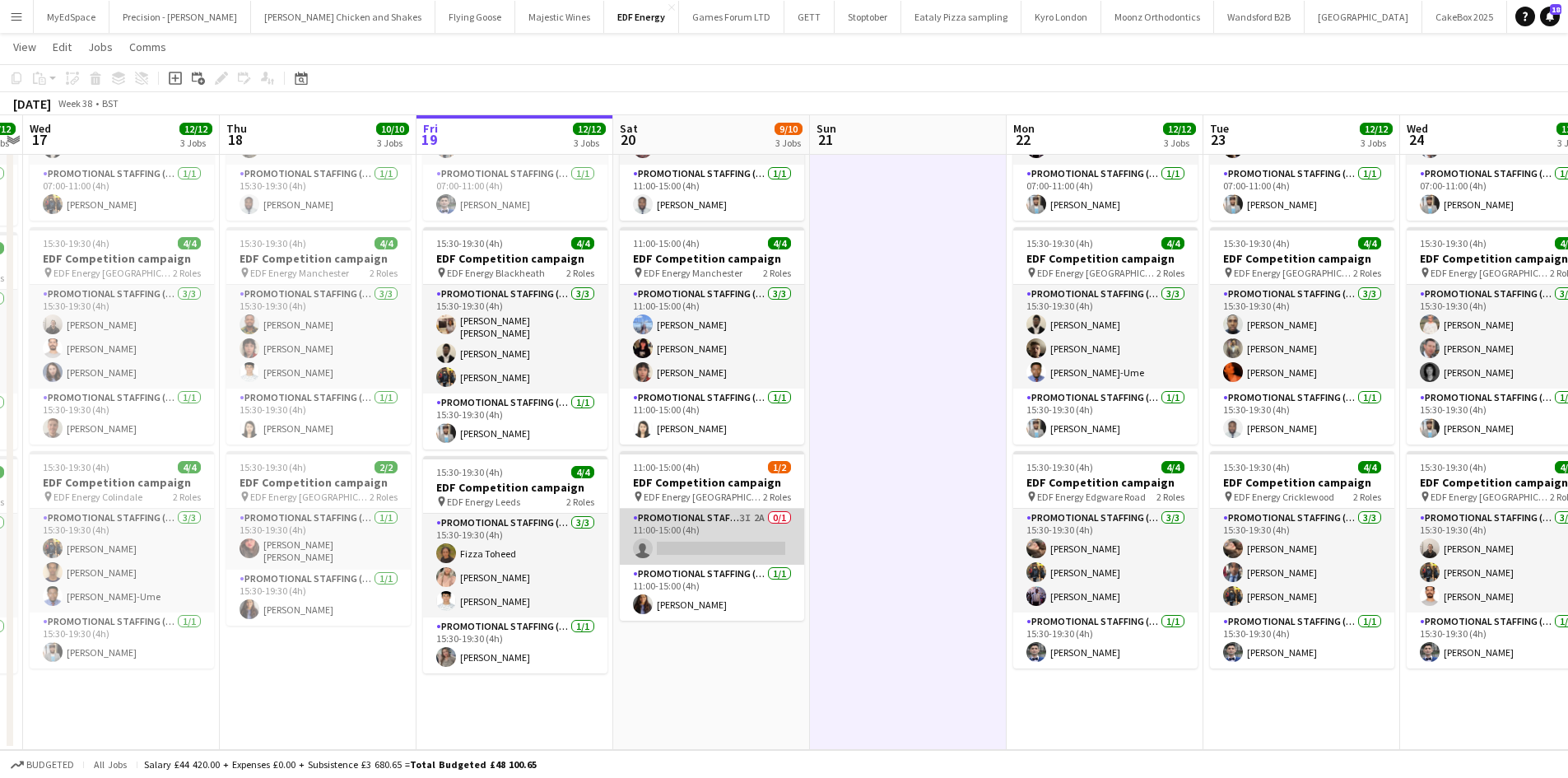
click at [721, 535] on app-card-role "Promotional Staffing (Flyering Staff) 3I 2A 0/1 11:00-15:00 (4h) single-neutral…" at bounding box center [712, 536] width 185 height 56
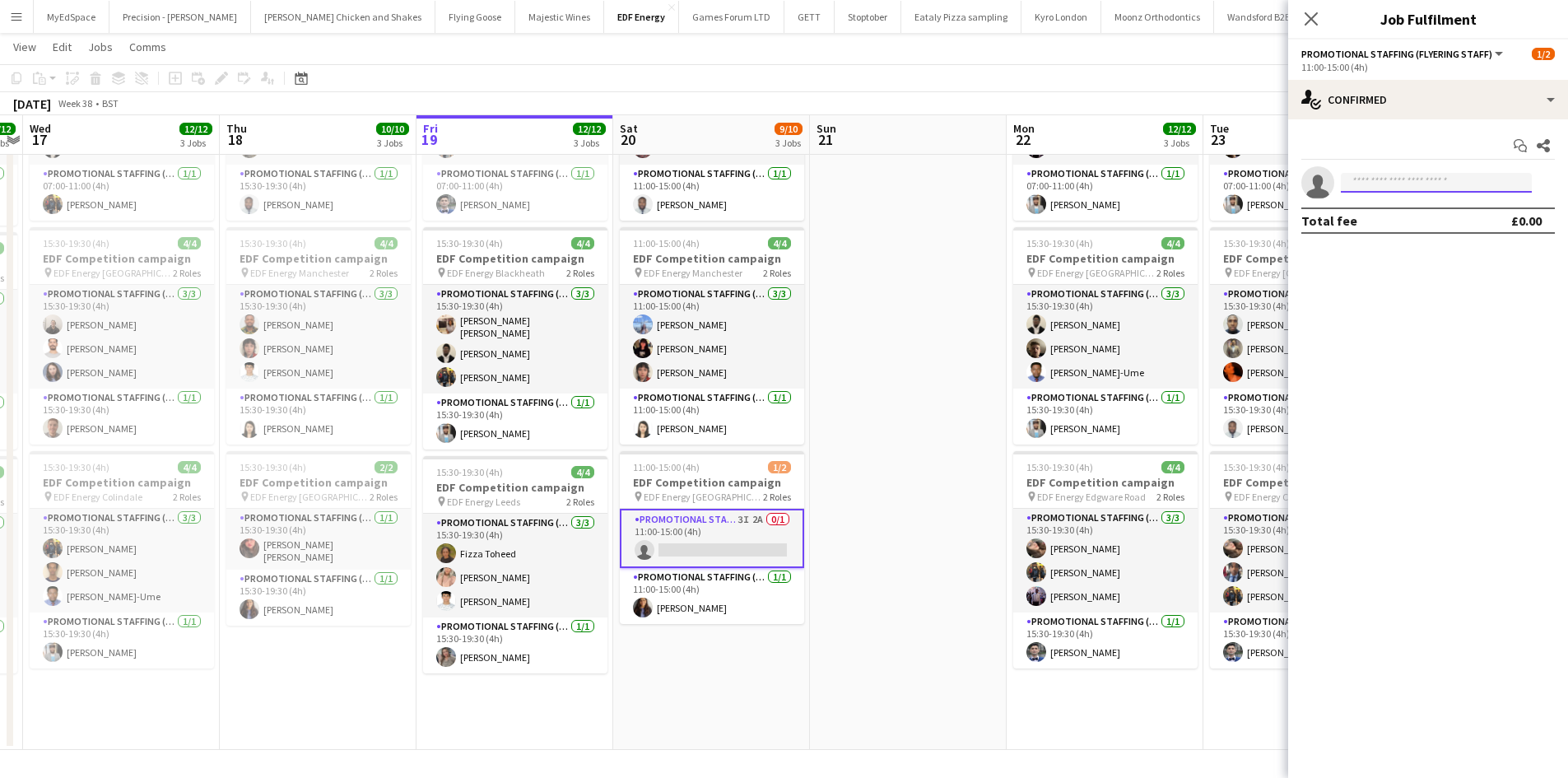
click at [1369, 188] on input at bounding box center [1436, 183] width 191 height 20
type input "******"
click at [1425, 232] on span "+447721907576" at bounding box center [1436, 232] width 165 height 13
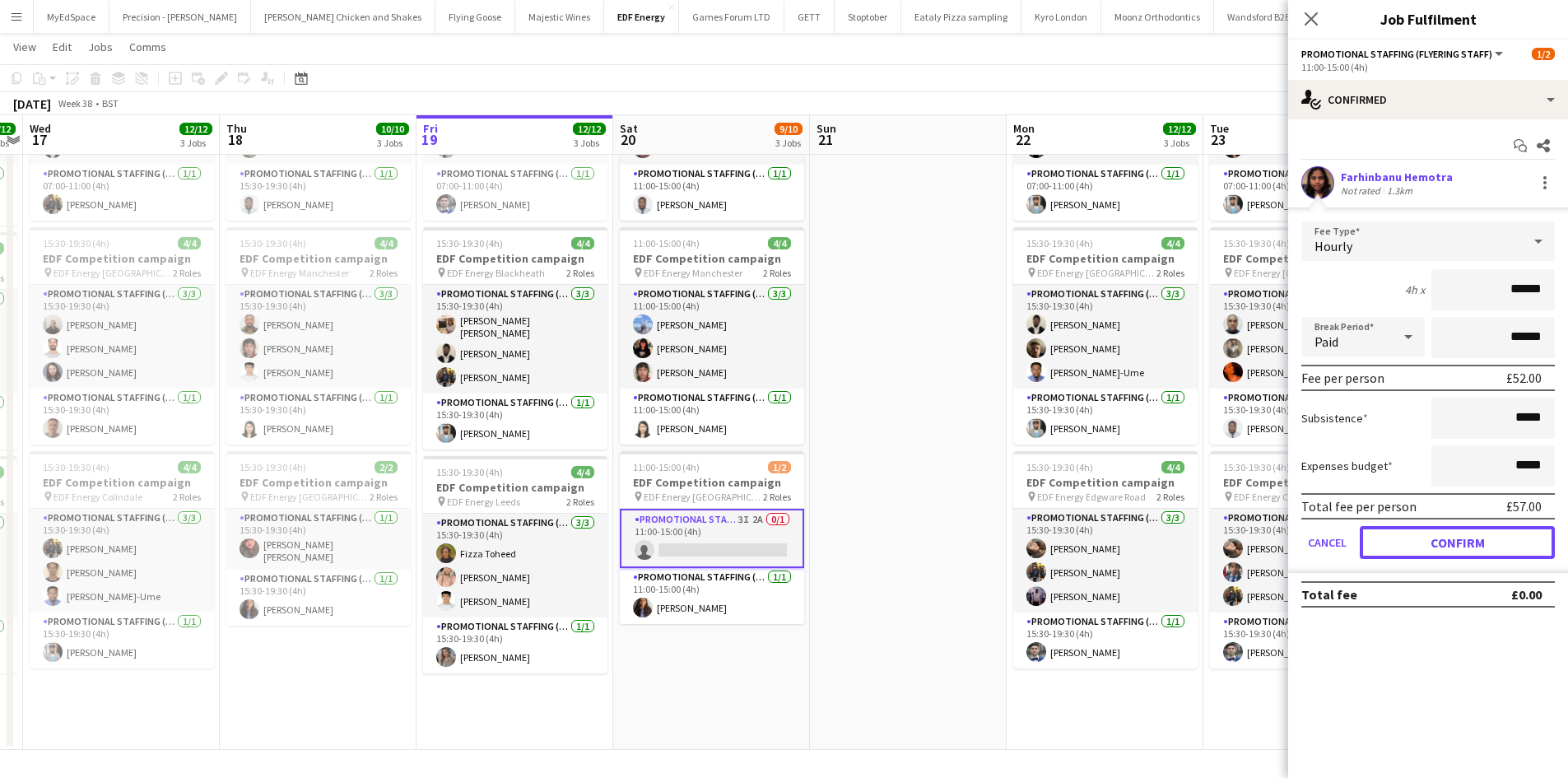
click at [1459, 541] on button "Confirm" at bounding box center [1457, 542] width 196 height 33
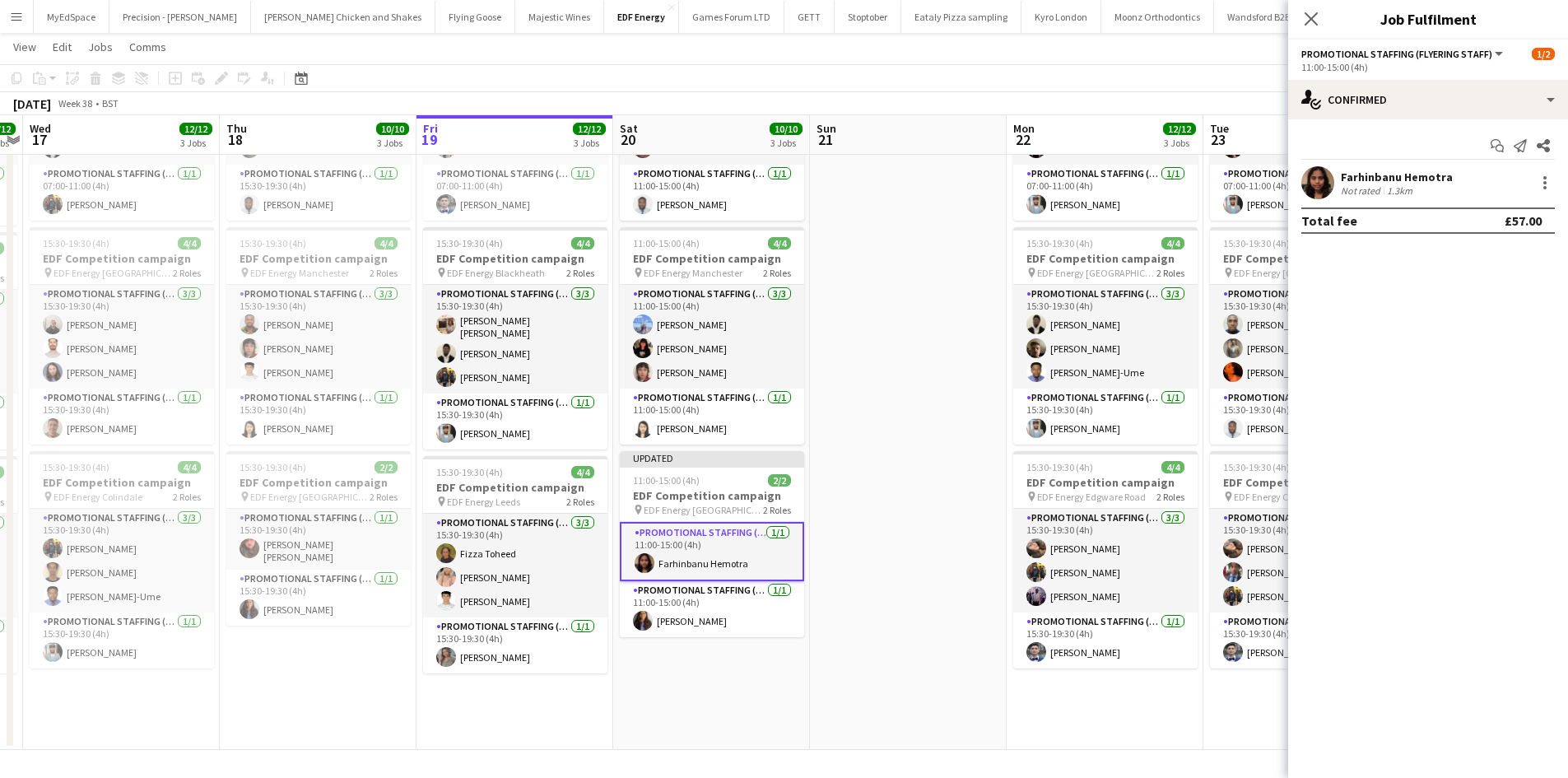
click at [936, 289] on app-date-cell at bounding box center [908, 373] width 196 height 752
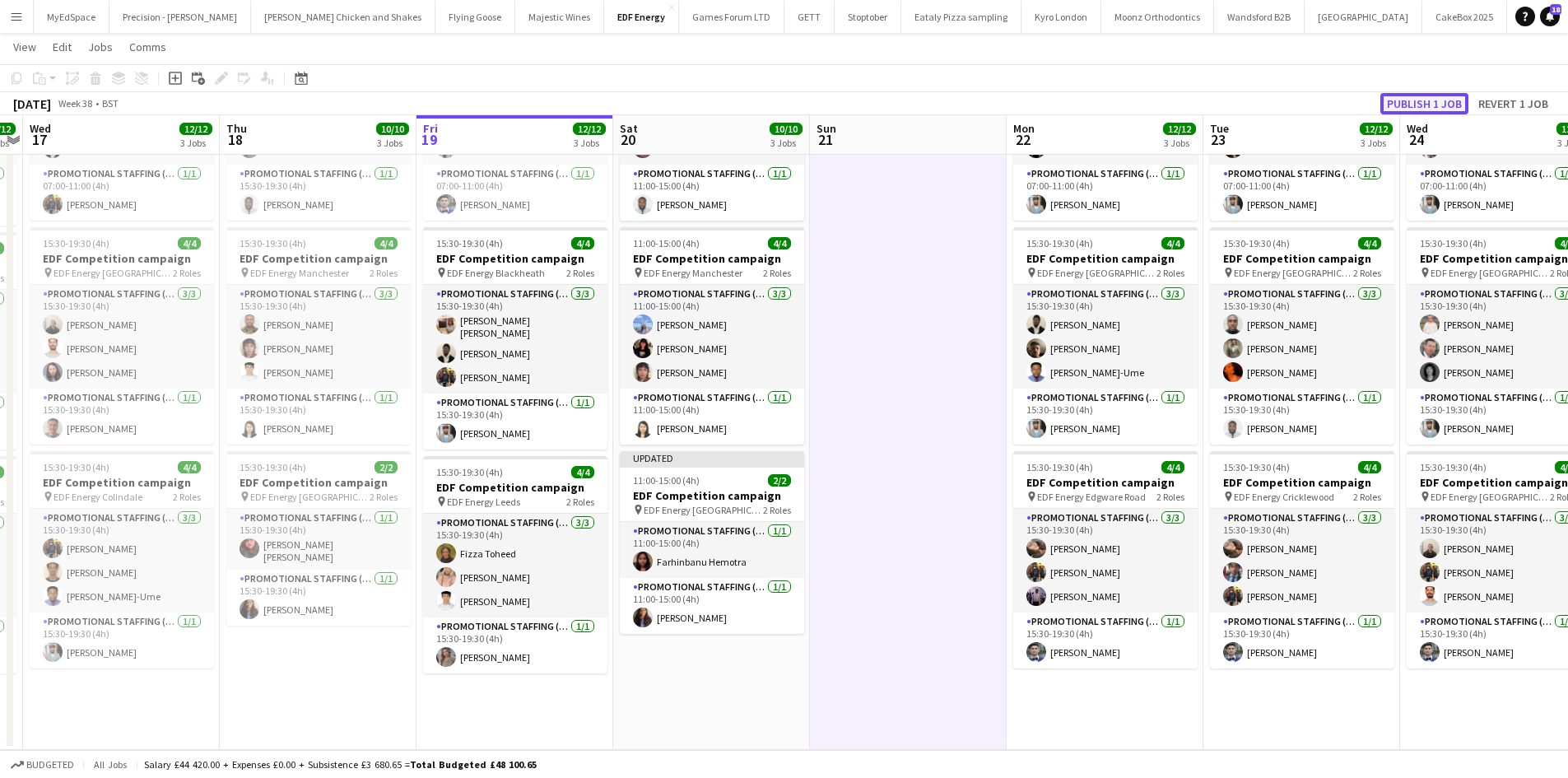
click at [1432, 103] on button "Publish 1 job" at bounding box center [1425, 104] width 88 height 22
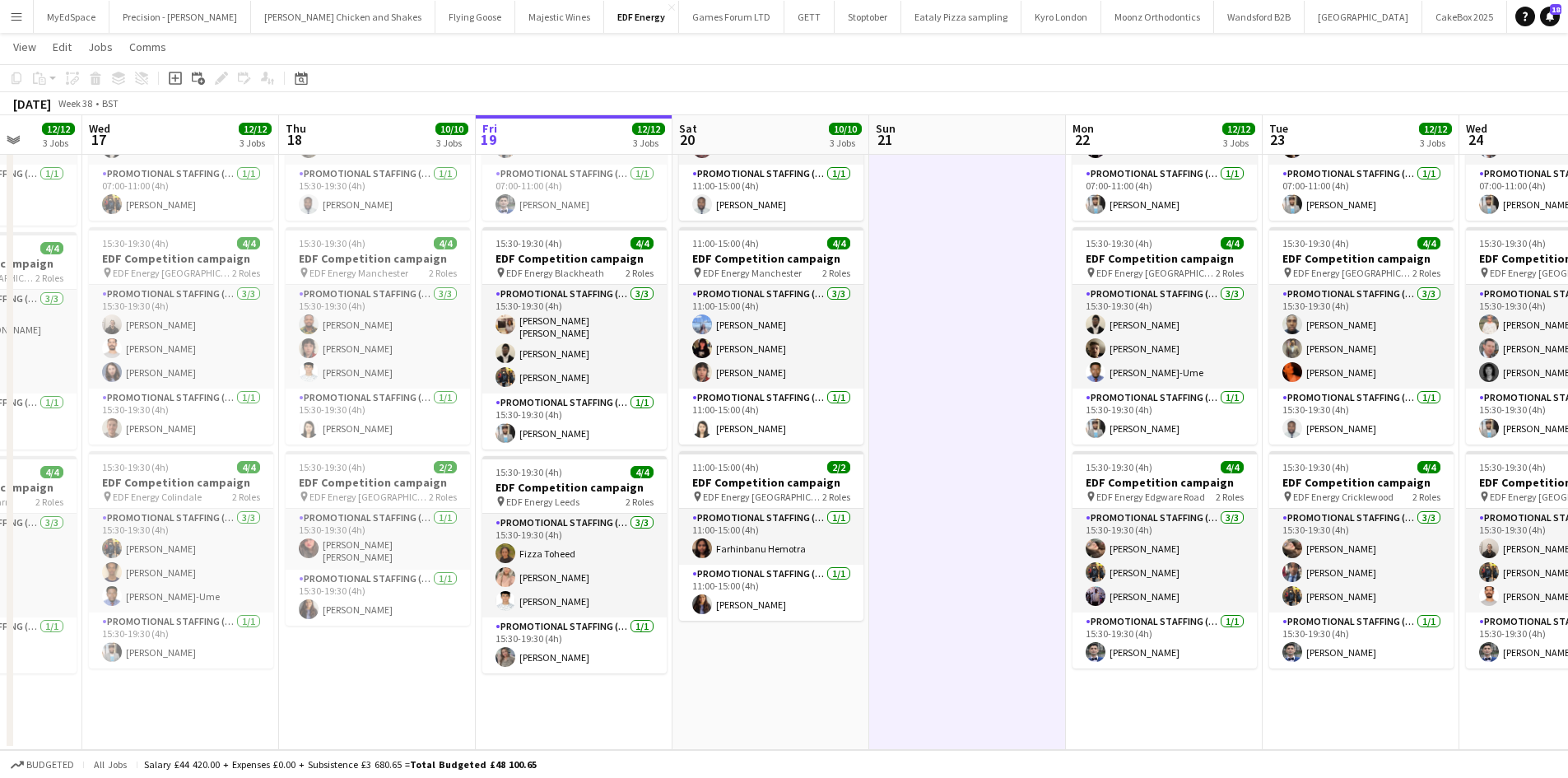
scroll to position [0, 503]
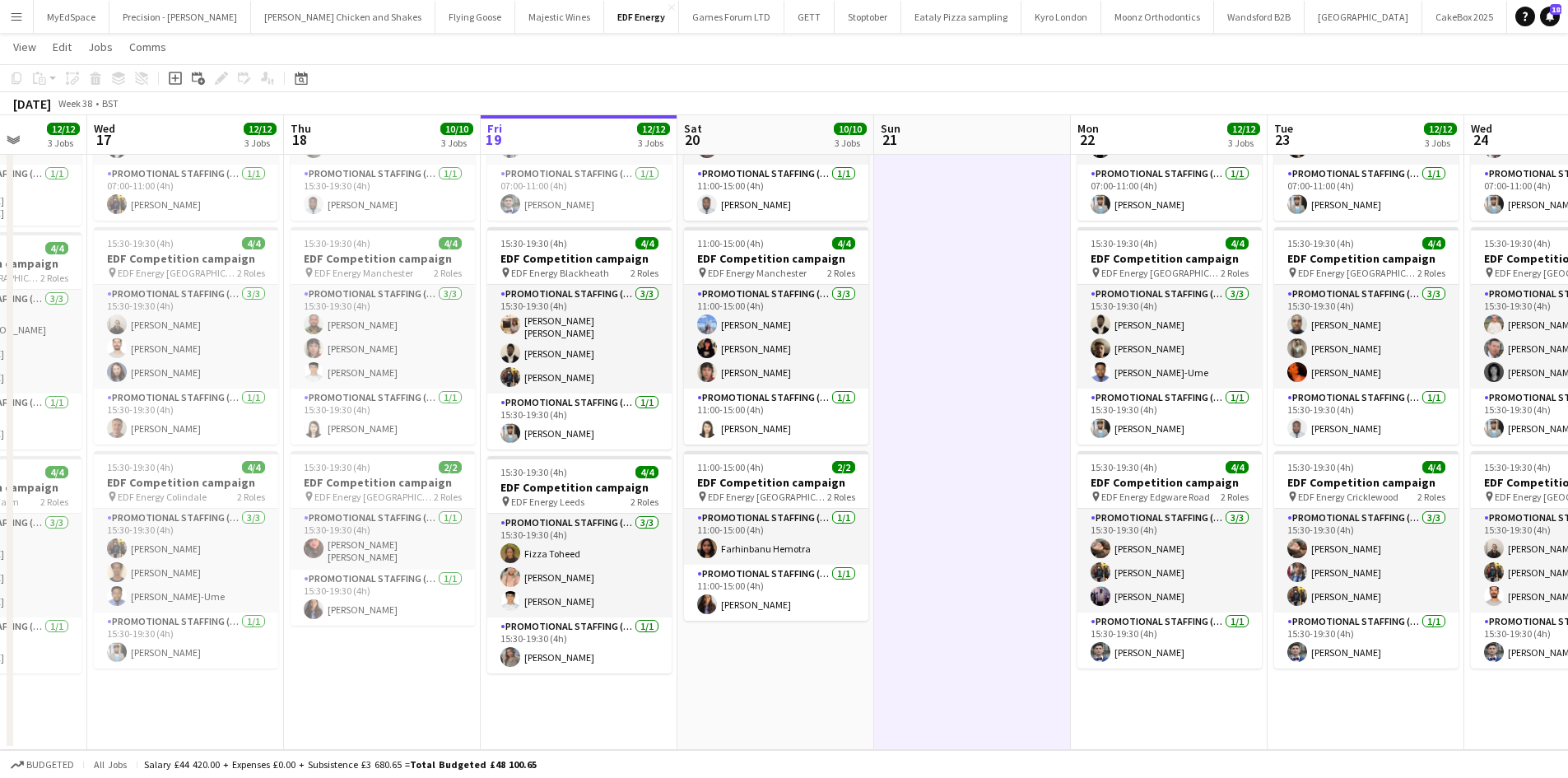
drag, startPoint x: 644, startPoint y: 725, endPoint x: 707, endPoint y: 709, distance: 65.0
click at [707, 709] on app-calendar-viewport "Sun 14 3/4 1 Job Mon 15 12/12 3 Jobs Tue 16 12/12 3 Jobs Wed 17 12/12 3 Jobs Th…" at bounding box center [784, 312] width 1568 height 873
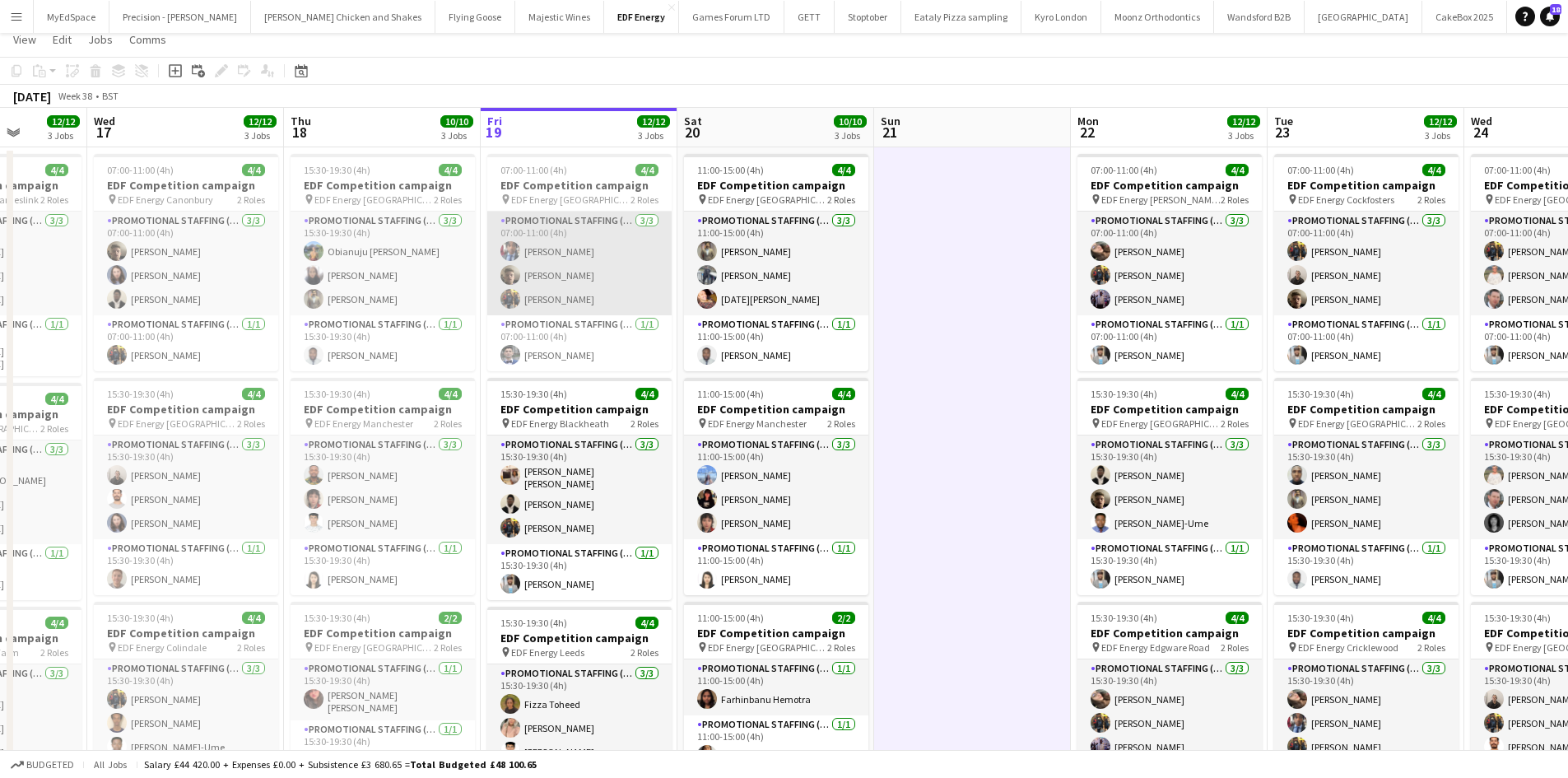
scroll to position [0, 0]
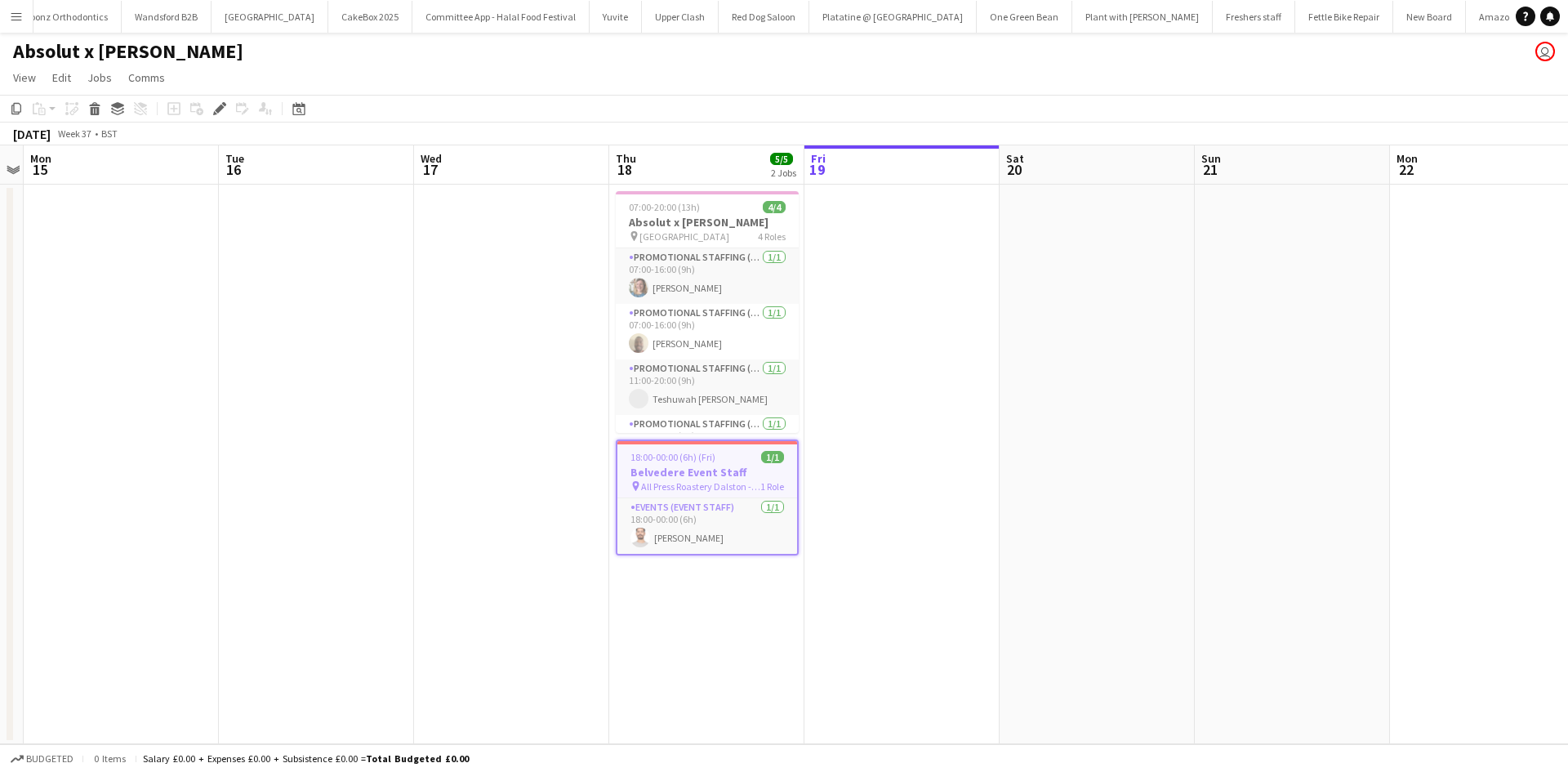
scroll to position [0, 1092]
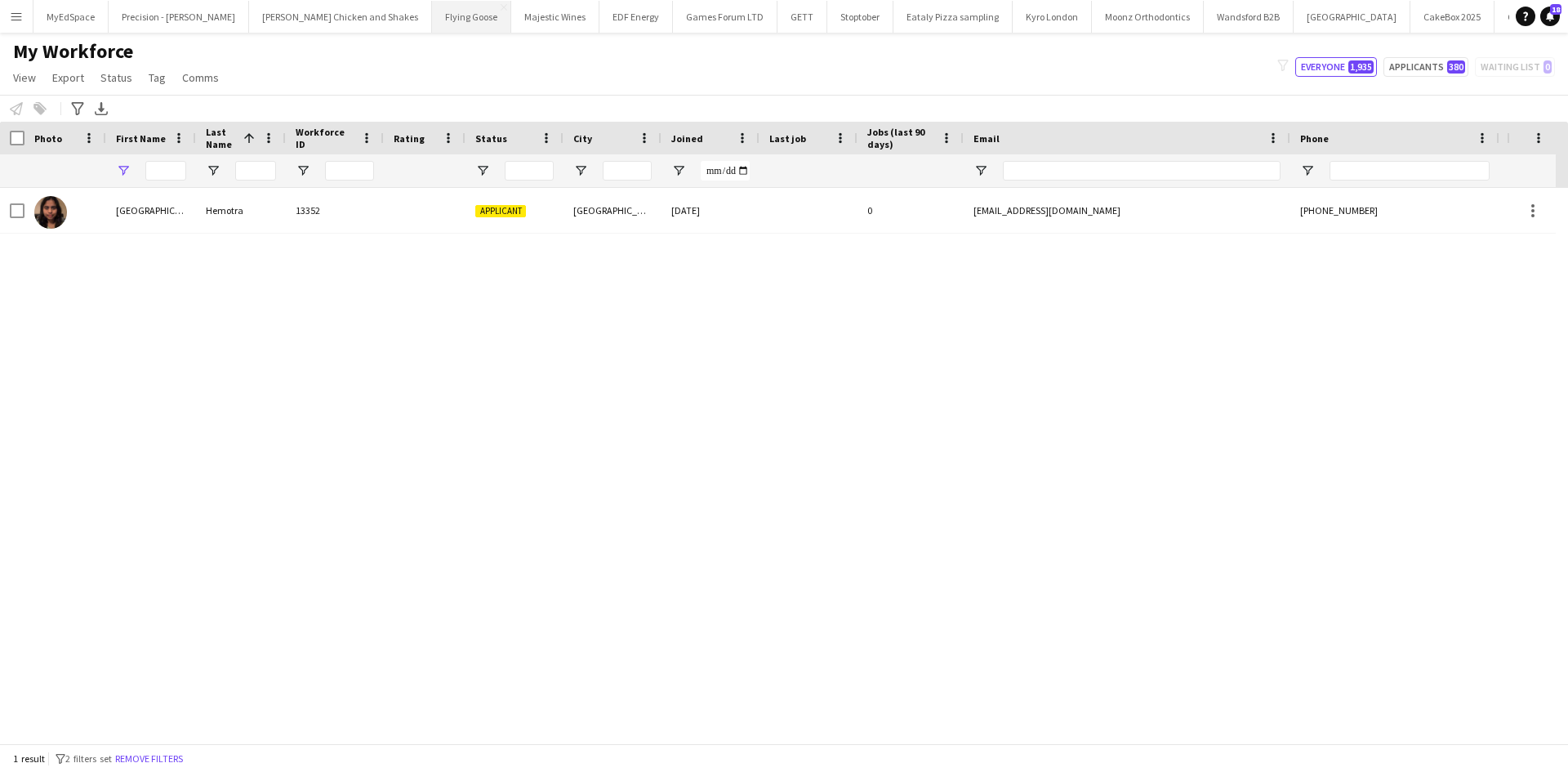
type input "******"
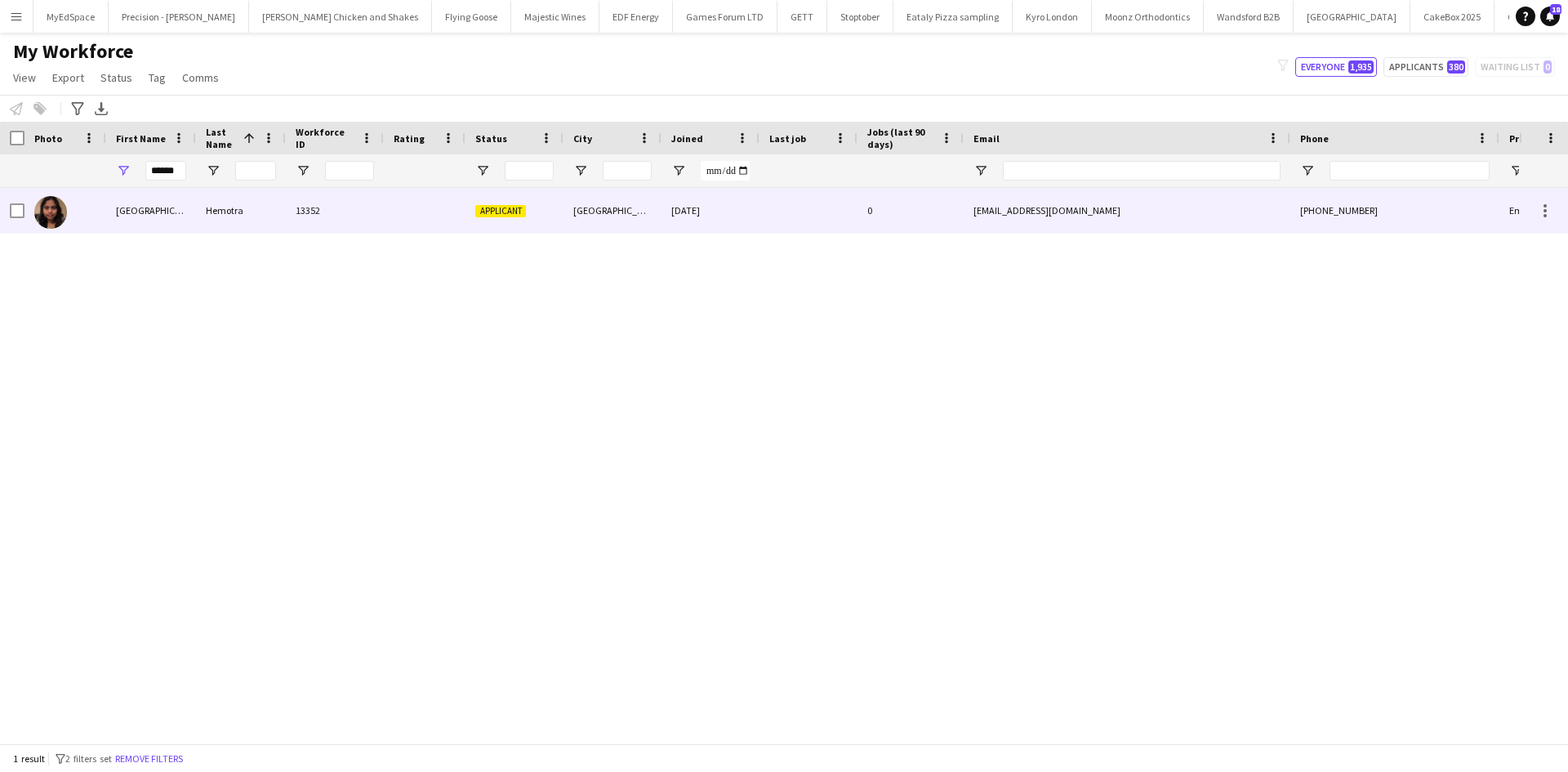
click at [25, 211] on div at bounding box center [65, 211] width 82 height 45
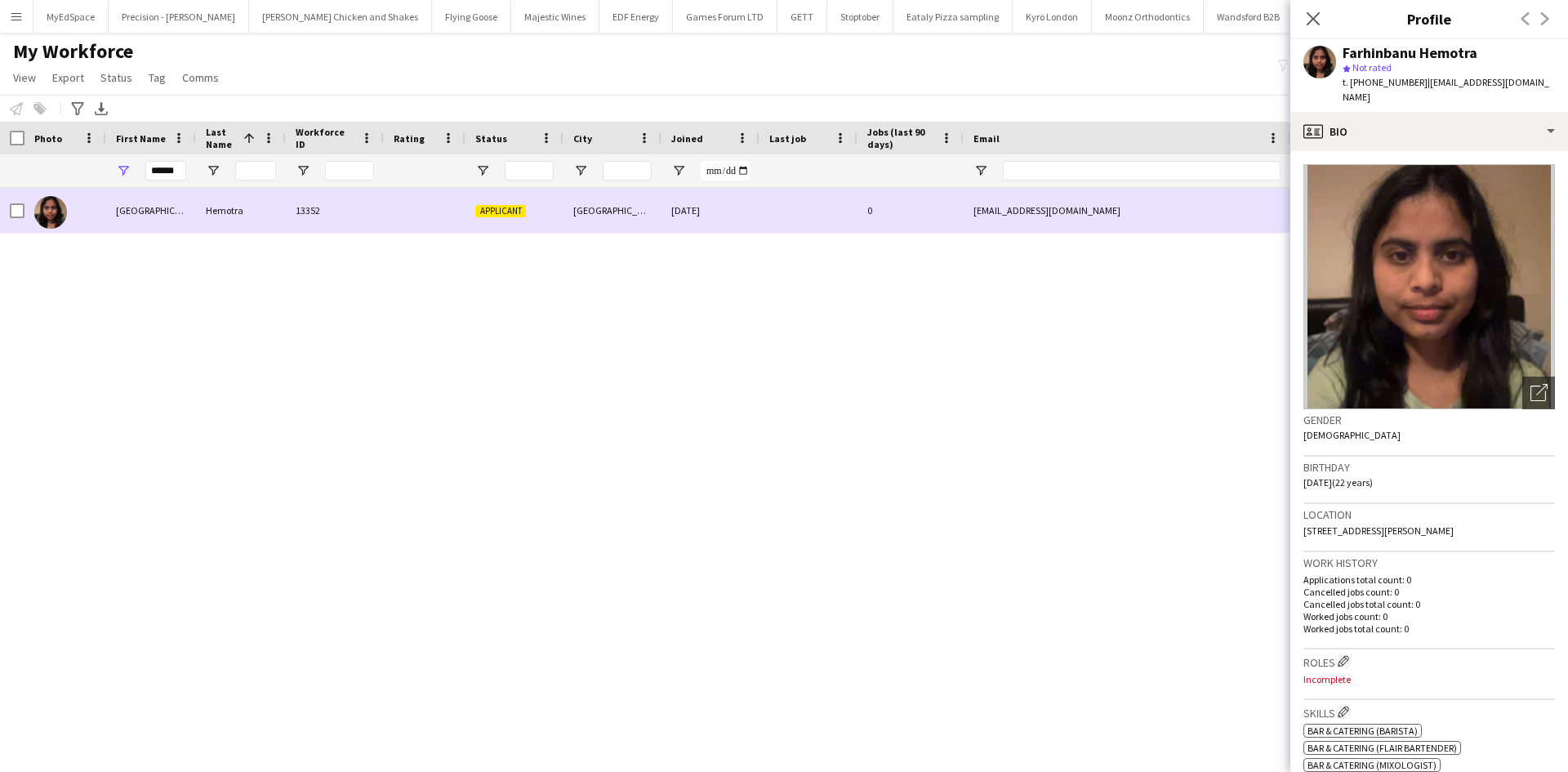
click at [26, 213] on div at bounding box center [65, 211] width 82 height 45
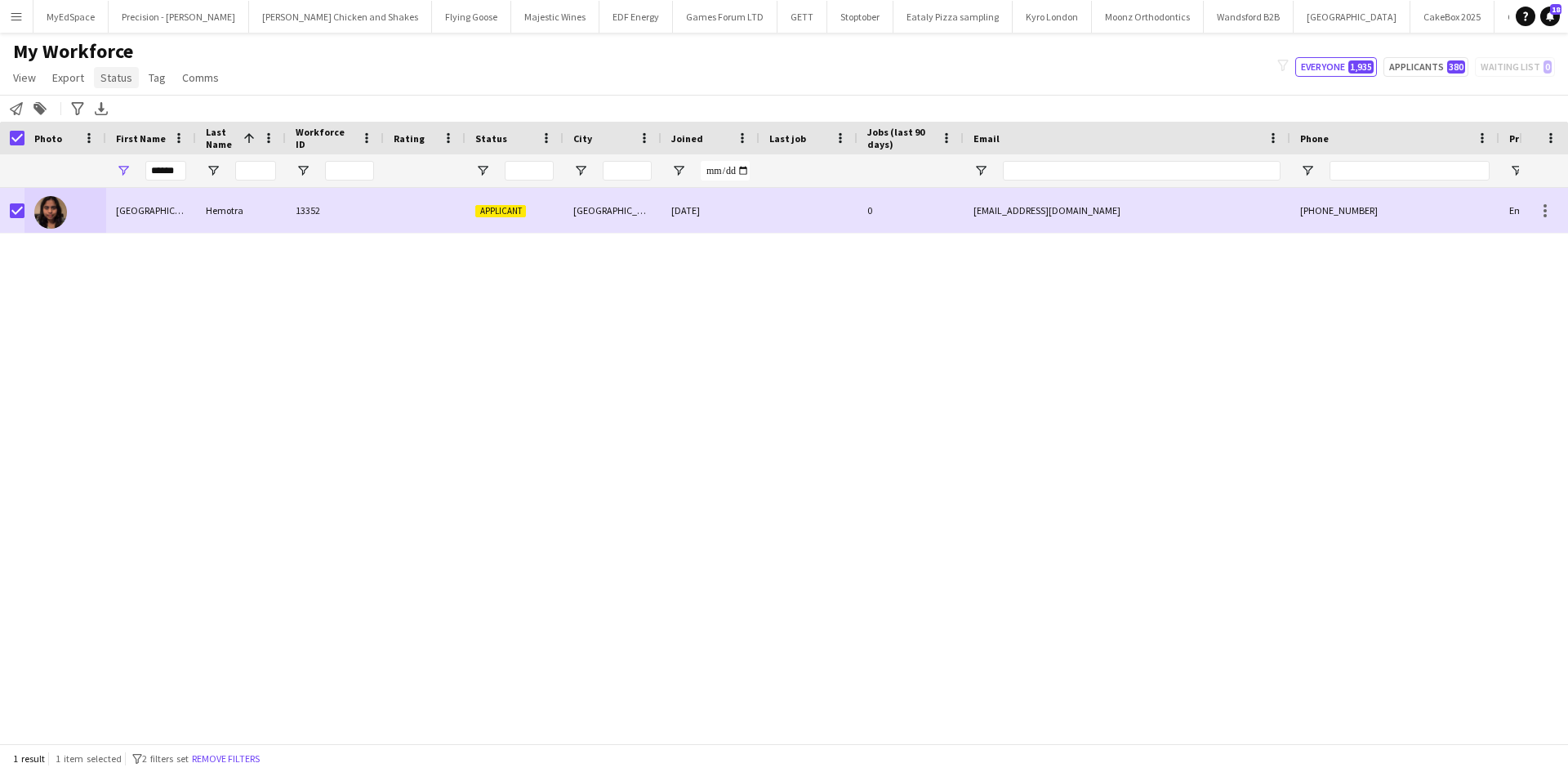
click at [119, 84] on span "Status" at bounding box center [116, 77] width 32 height 15
drag, startPoint x: 138, startPoint y: 103, endPoint x: 136, endPoint y: 112, distance: 9.2
click at [138, 103] on link "Edit" at bounding box center [150, 112] width 114 height 34
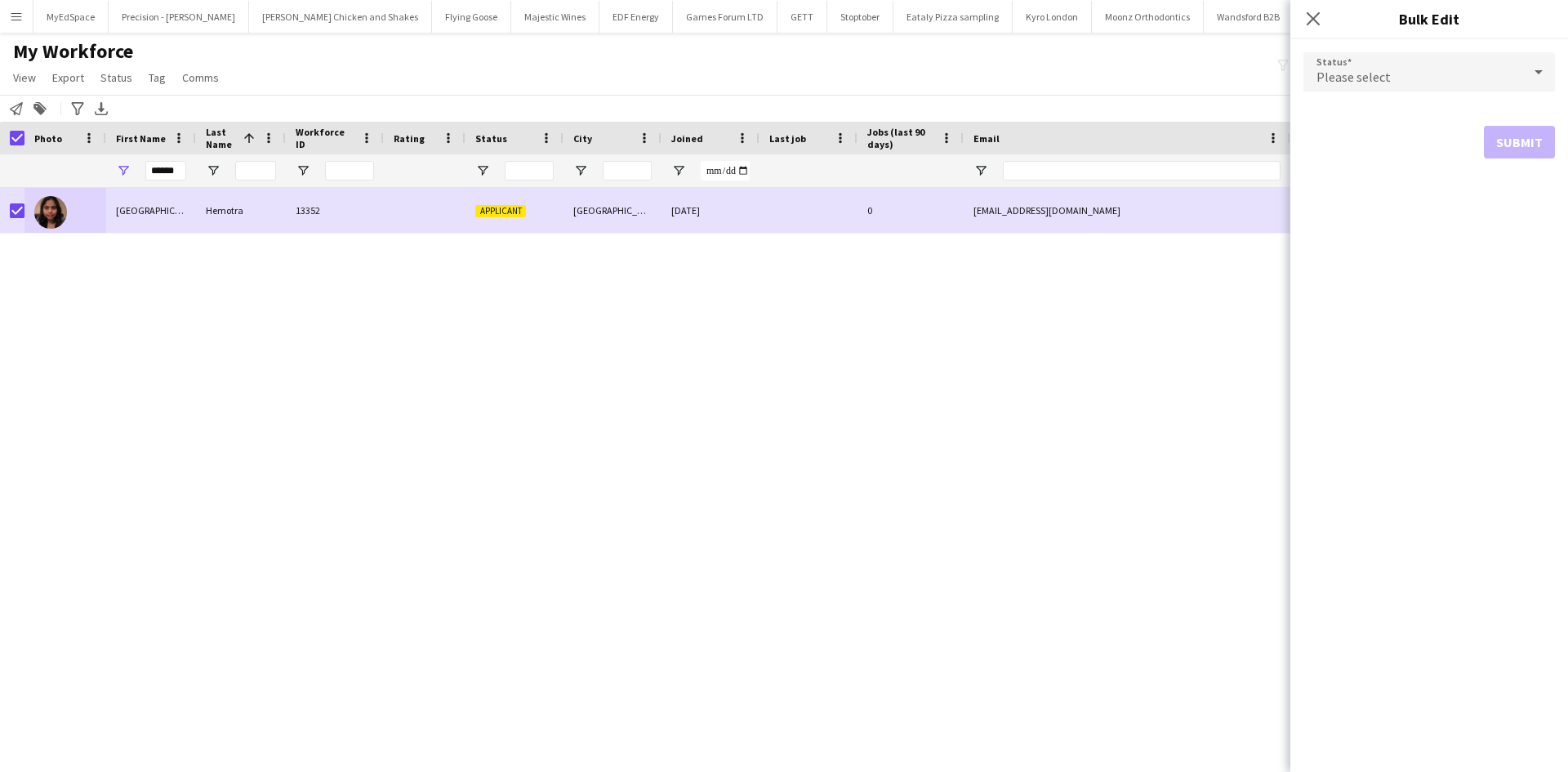
click at [1518, 82] on div "Please select" at bounding box center [1413, 72] width 218 height 39
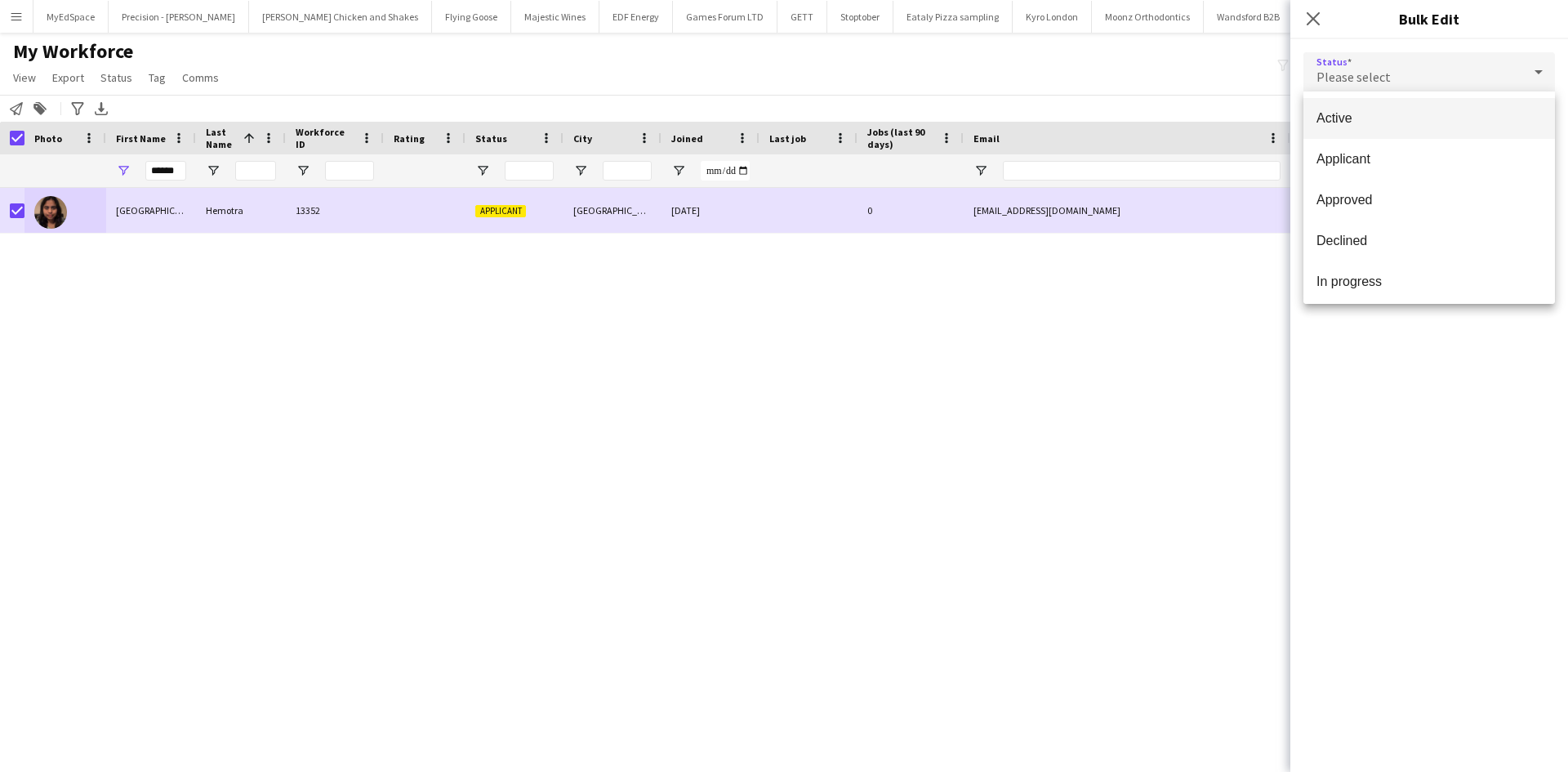
click at [1450, 120] on span "Active" at bounding box center [1429, 118] width 225 height 16
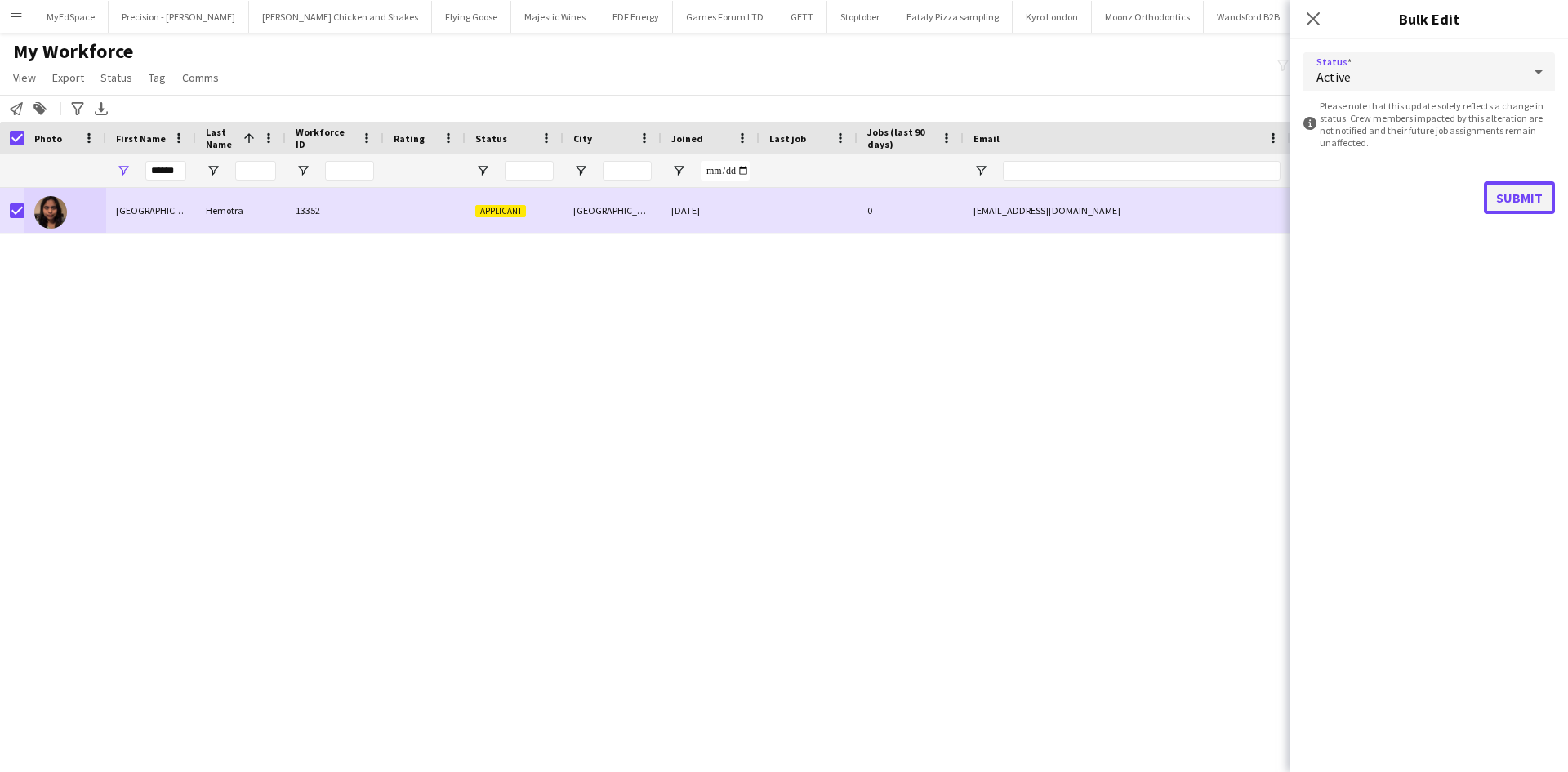
click at [1530, 199] on button "Submit" at bounding box center [1519, 198] width 71 height 33
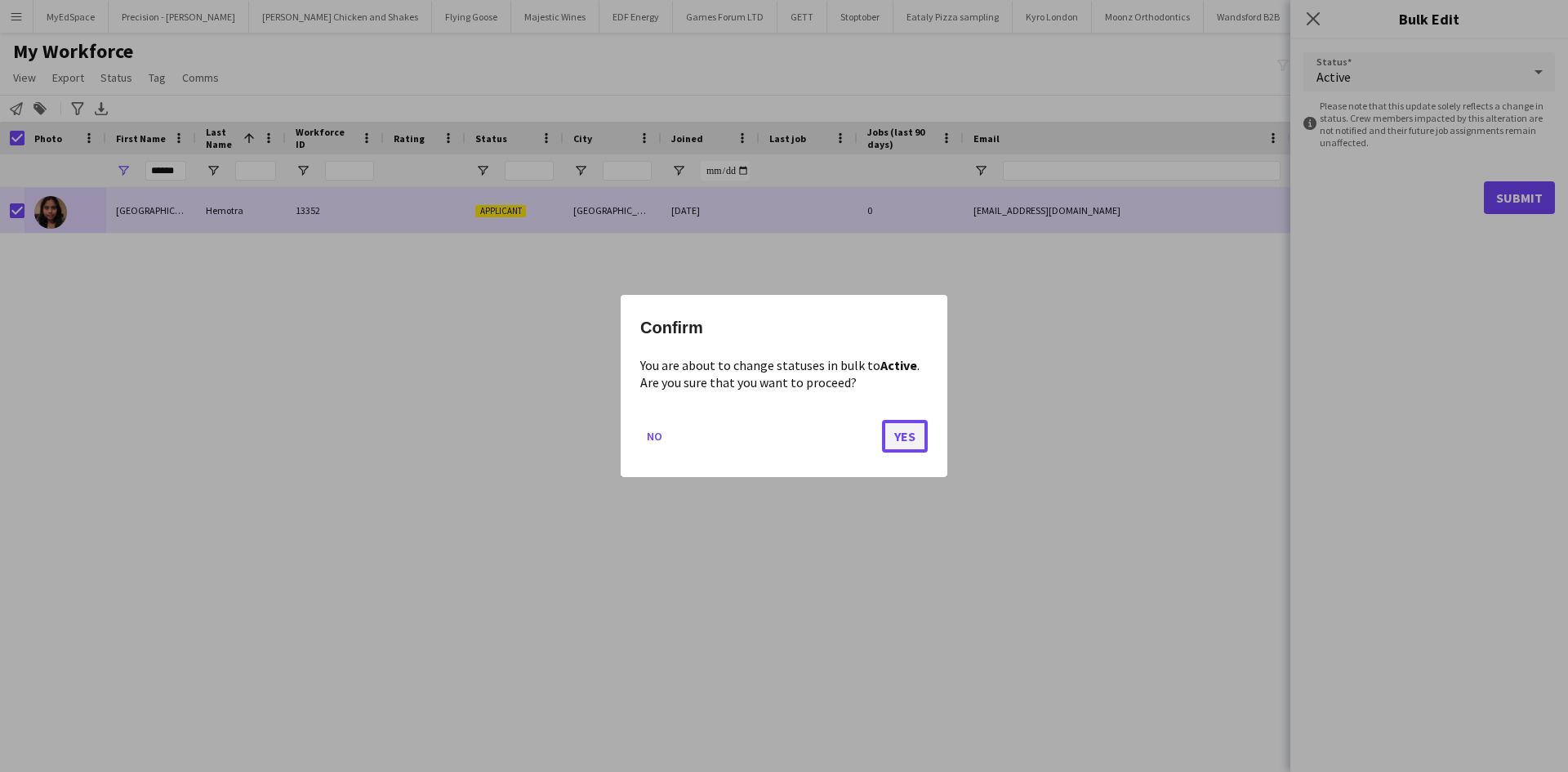
click at [904, 433] on button "Yes" at bounding box center [905, 437] width 46 height 33
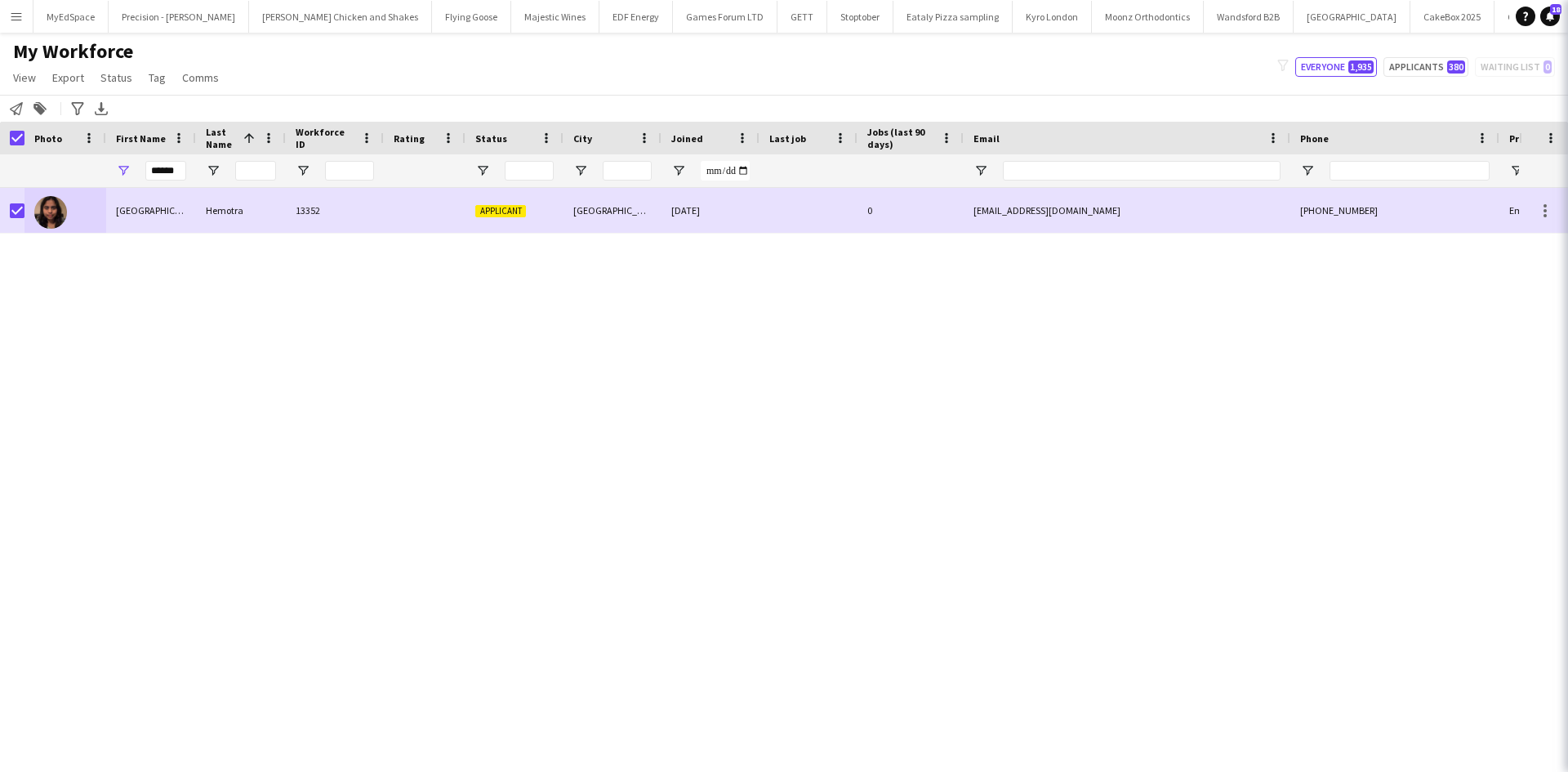
click at [1015, 407] on div "Farhinbanu Hemotra 13352 Applicant Nottingham 17-09-2025 0 hemotrafarhin@gmail.…" at bounding box center [760, 459] width 1519 height 543
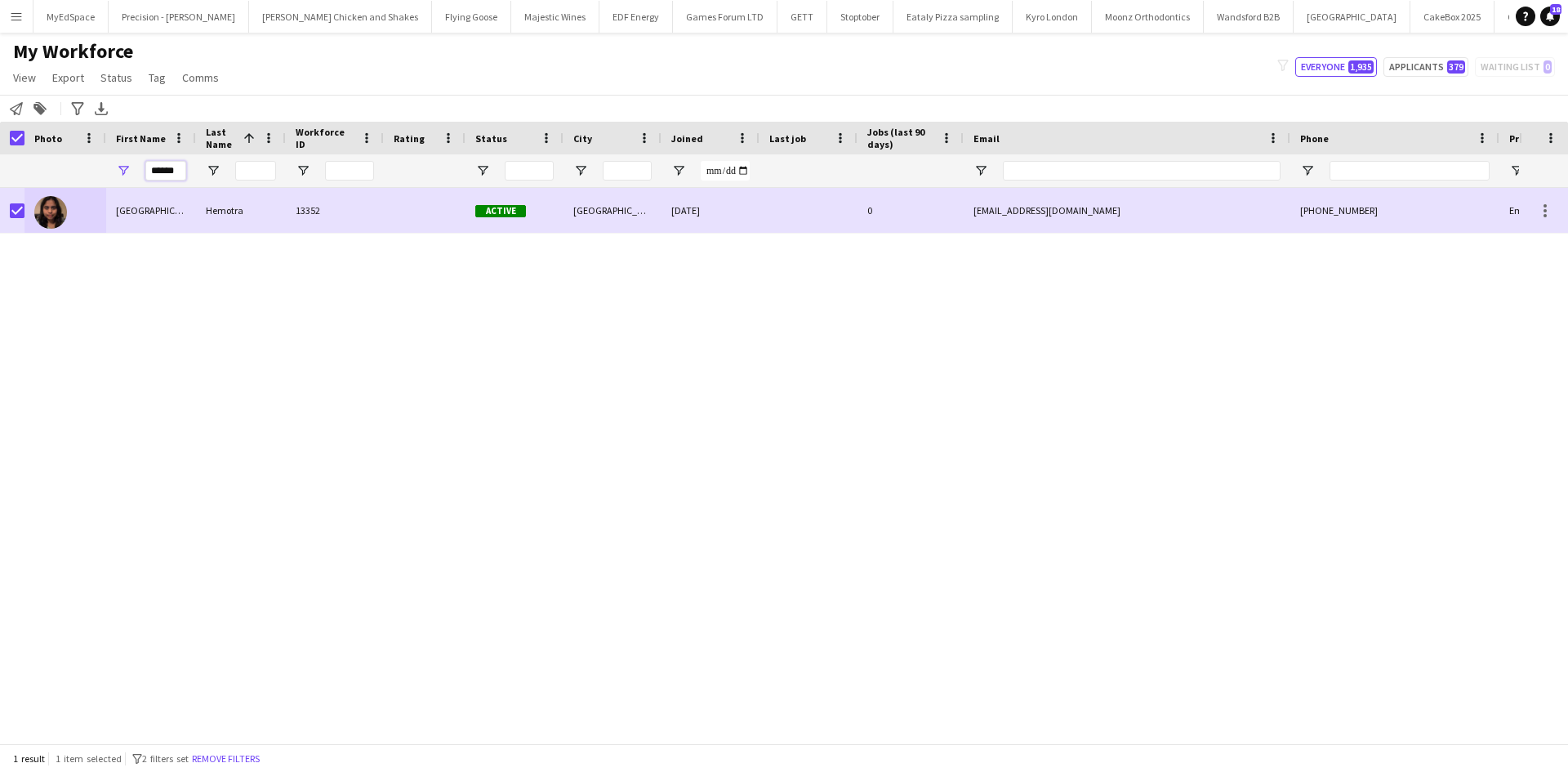
click at [173, 174] on input "******" at bounding box center [166, 171] width 41 height 19
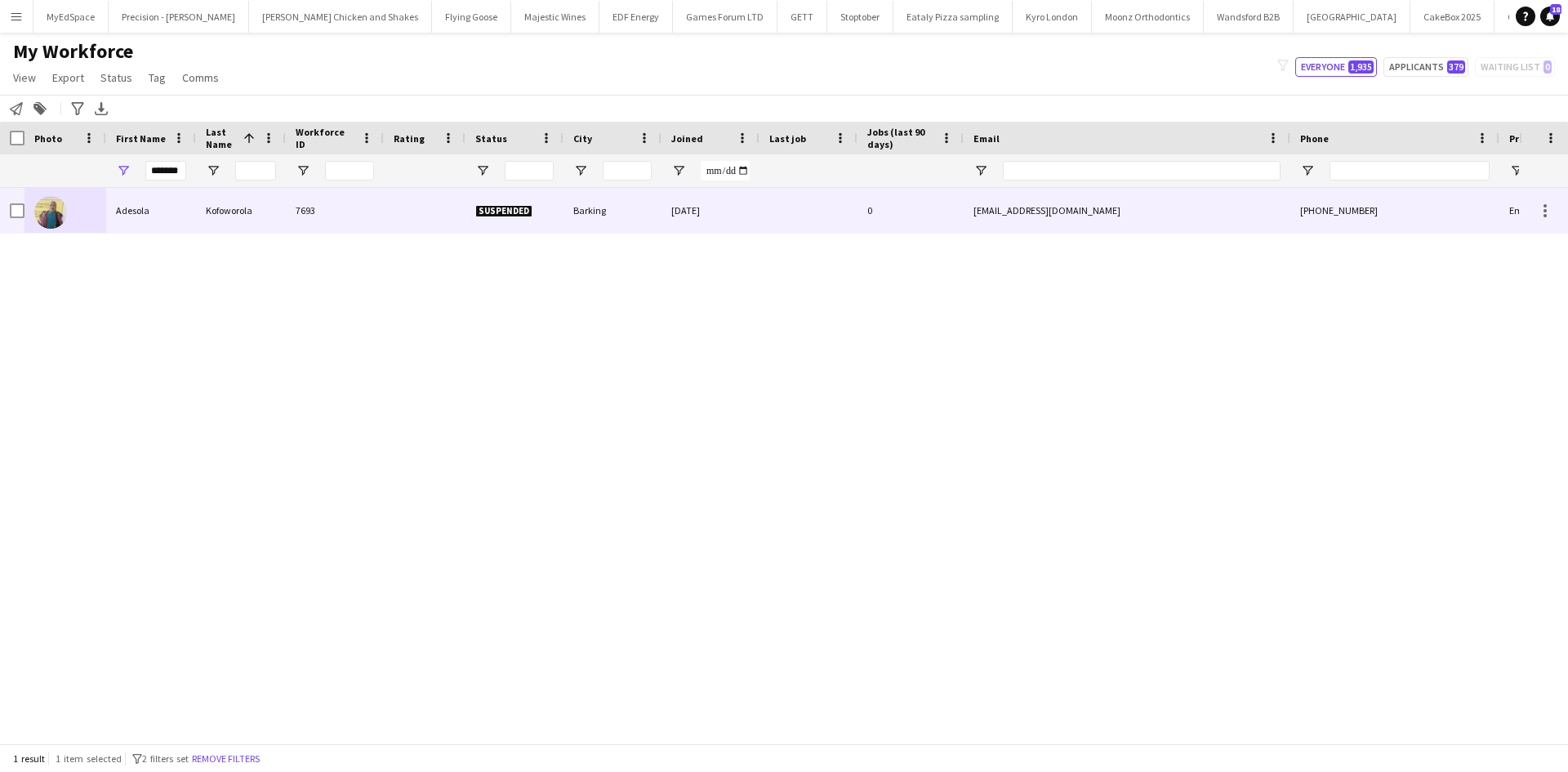
click at [113, 210] on div "Adesola" at bounding box center [151, 211] width 90 height 45
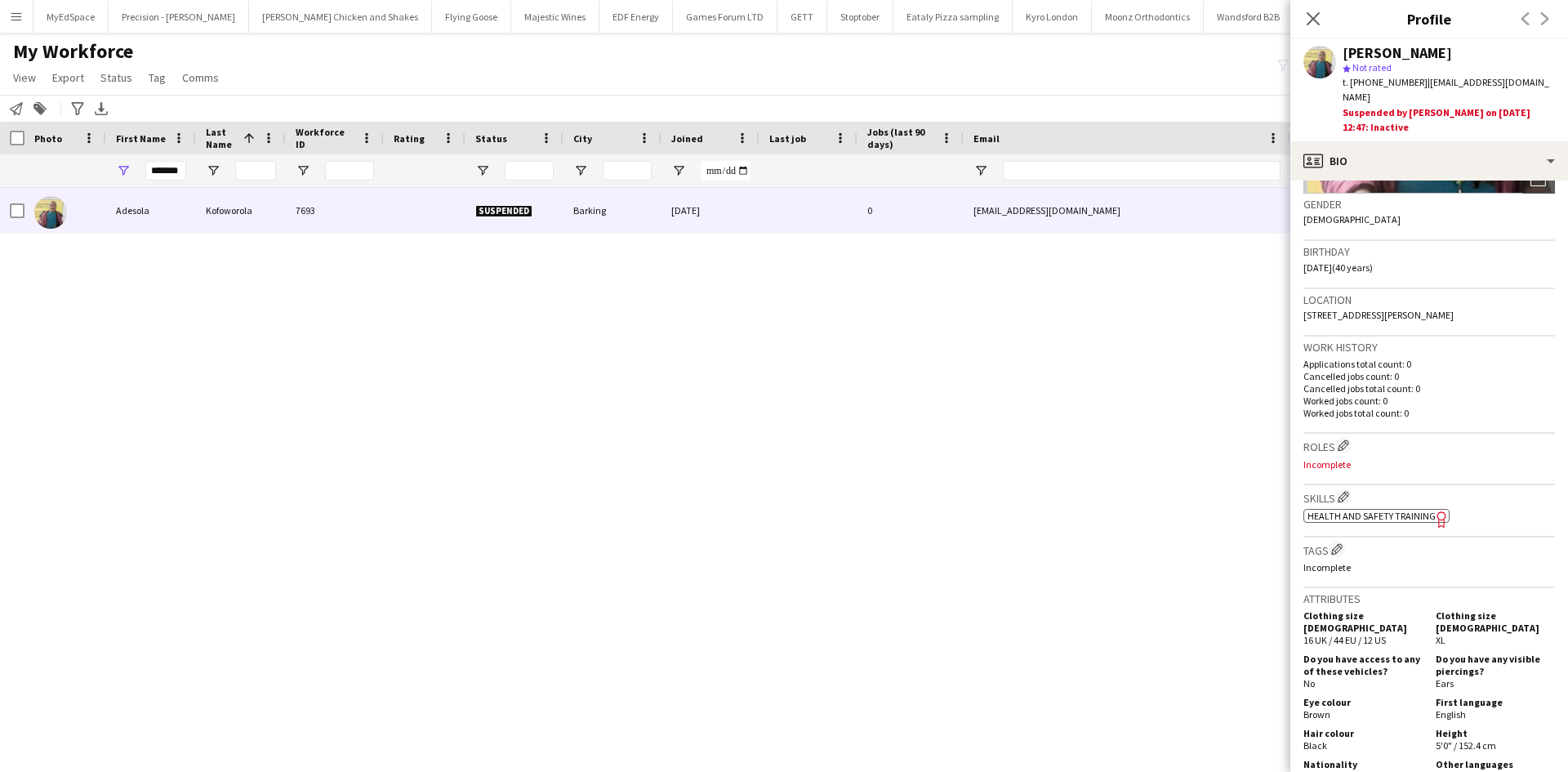
scroll to position [490, 0]
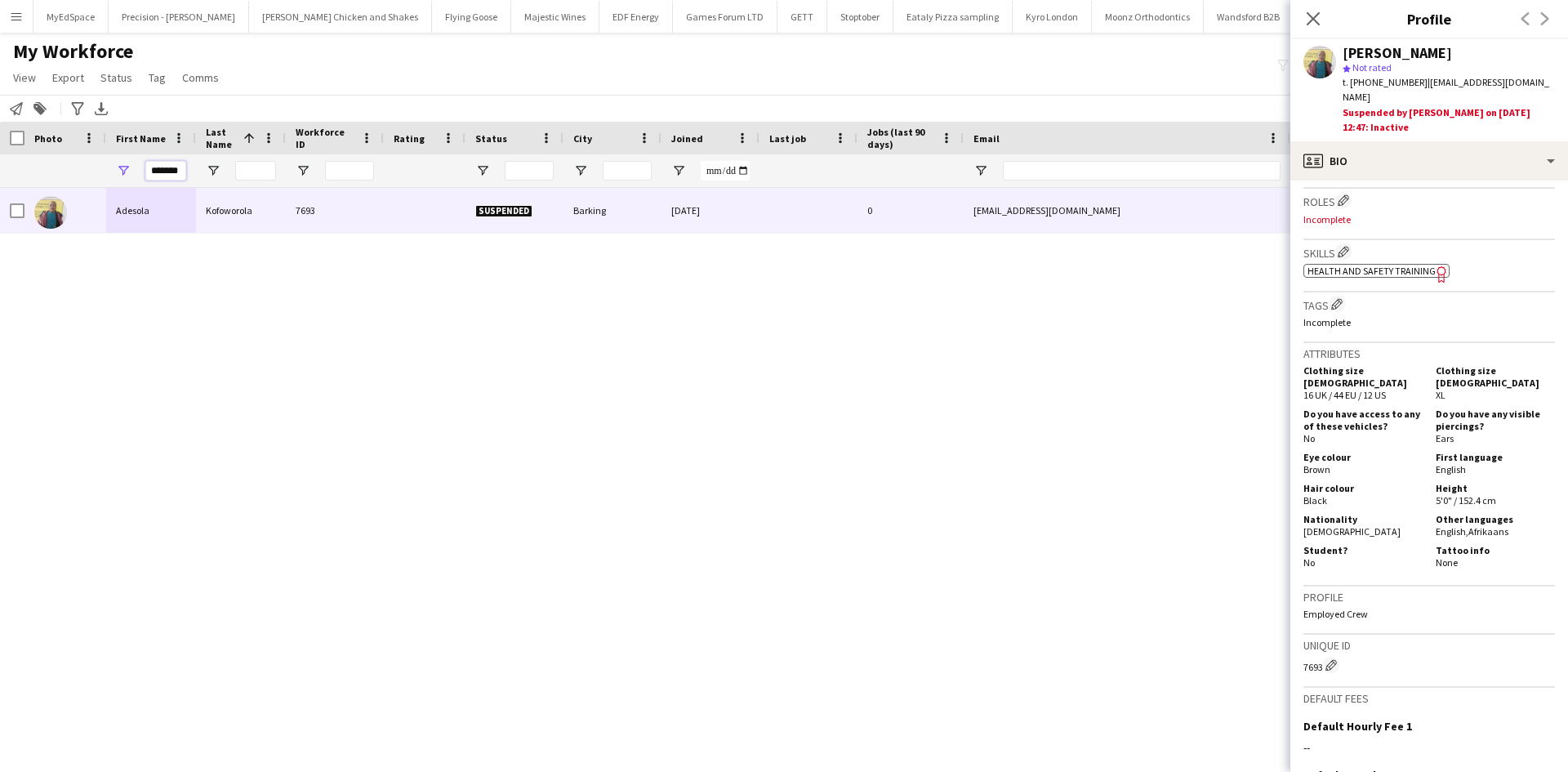
click at [157, 170] on input "*******" at bounding box center [166, 171] width 41 height 19
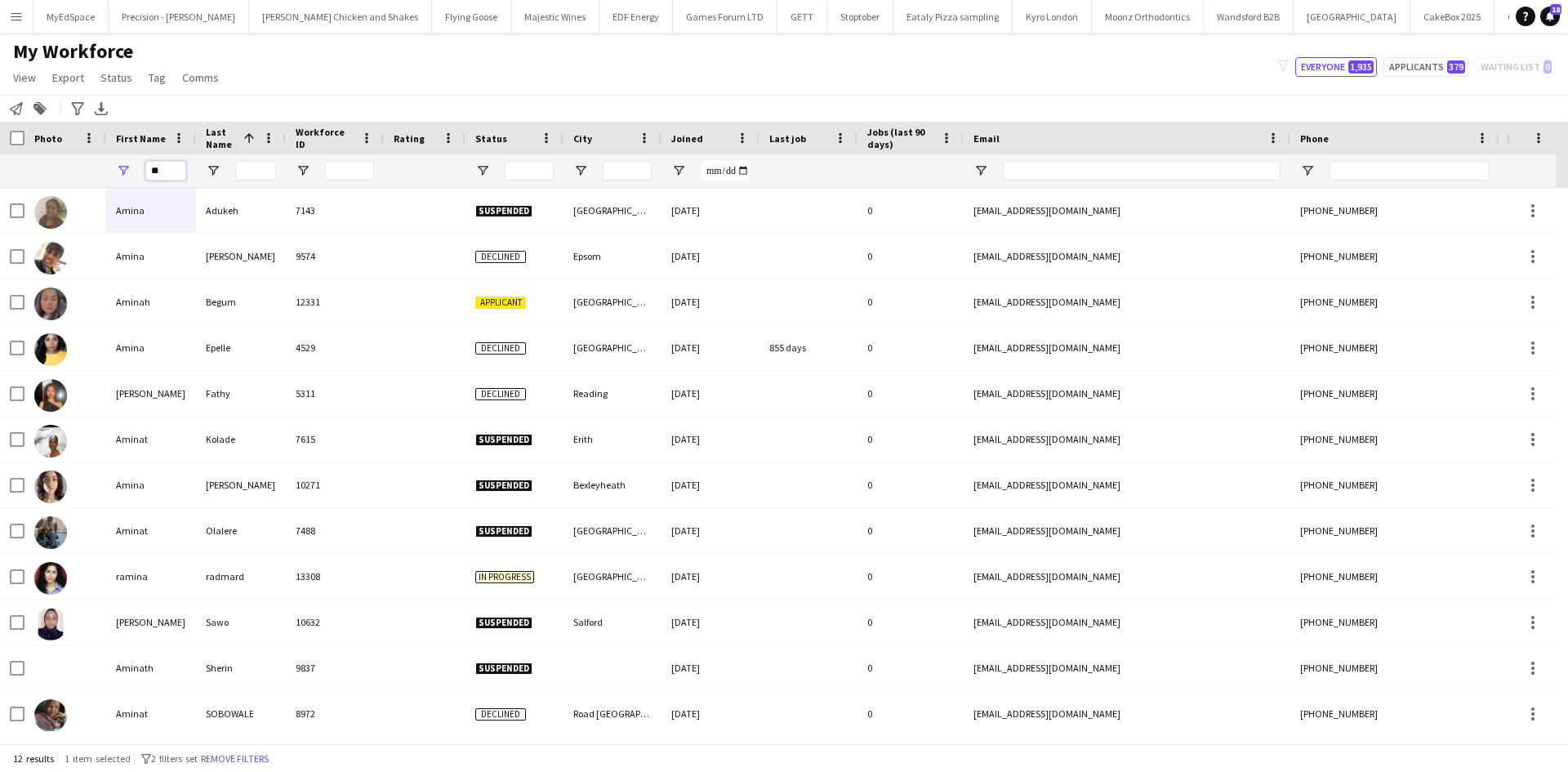
type input "*"
click at [480, 175] on span "Open Filter Menu" at bounding box center [483, 171] width 15 height 15
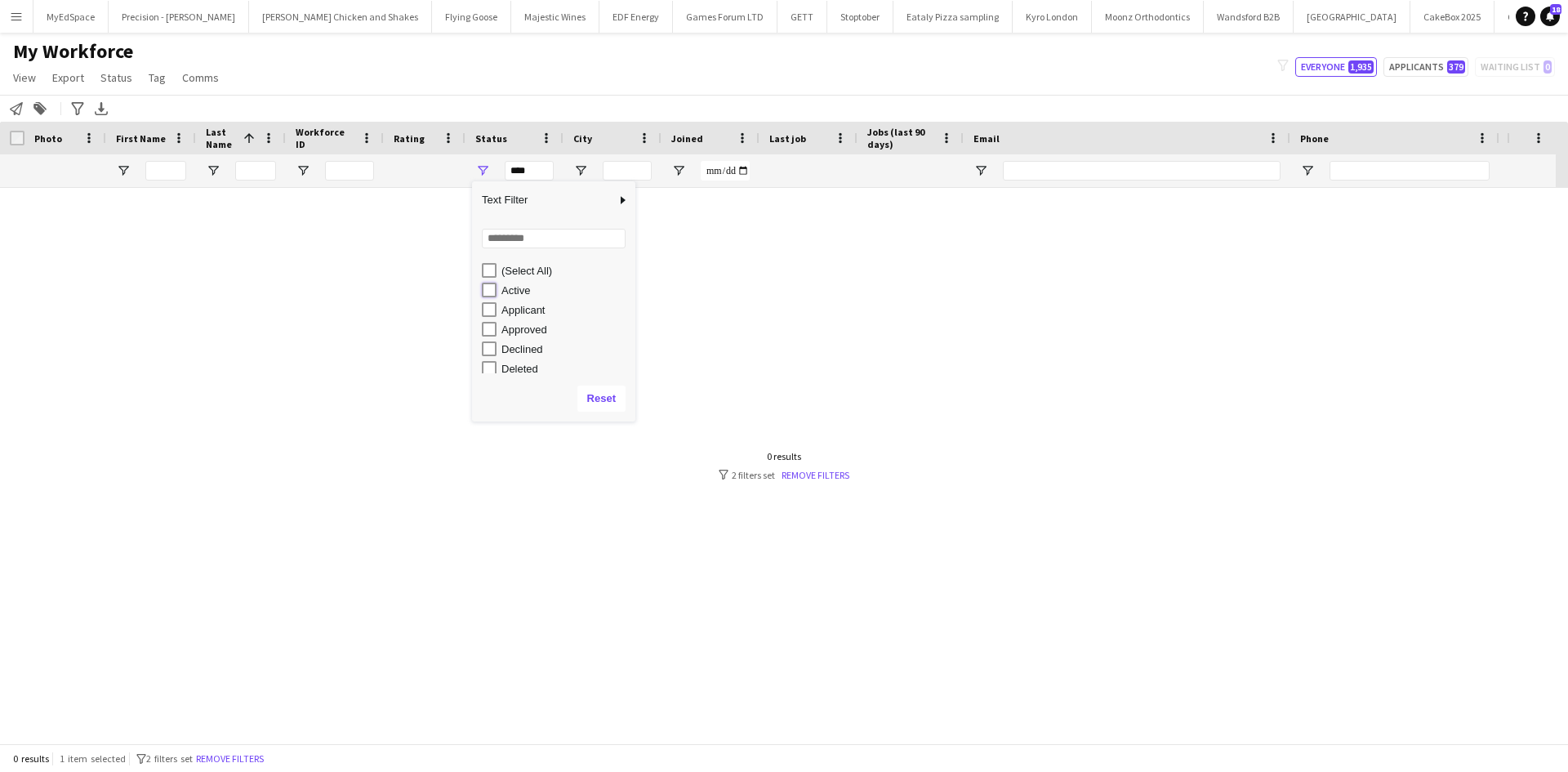
type input "**********"
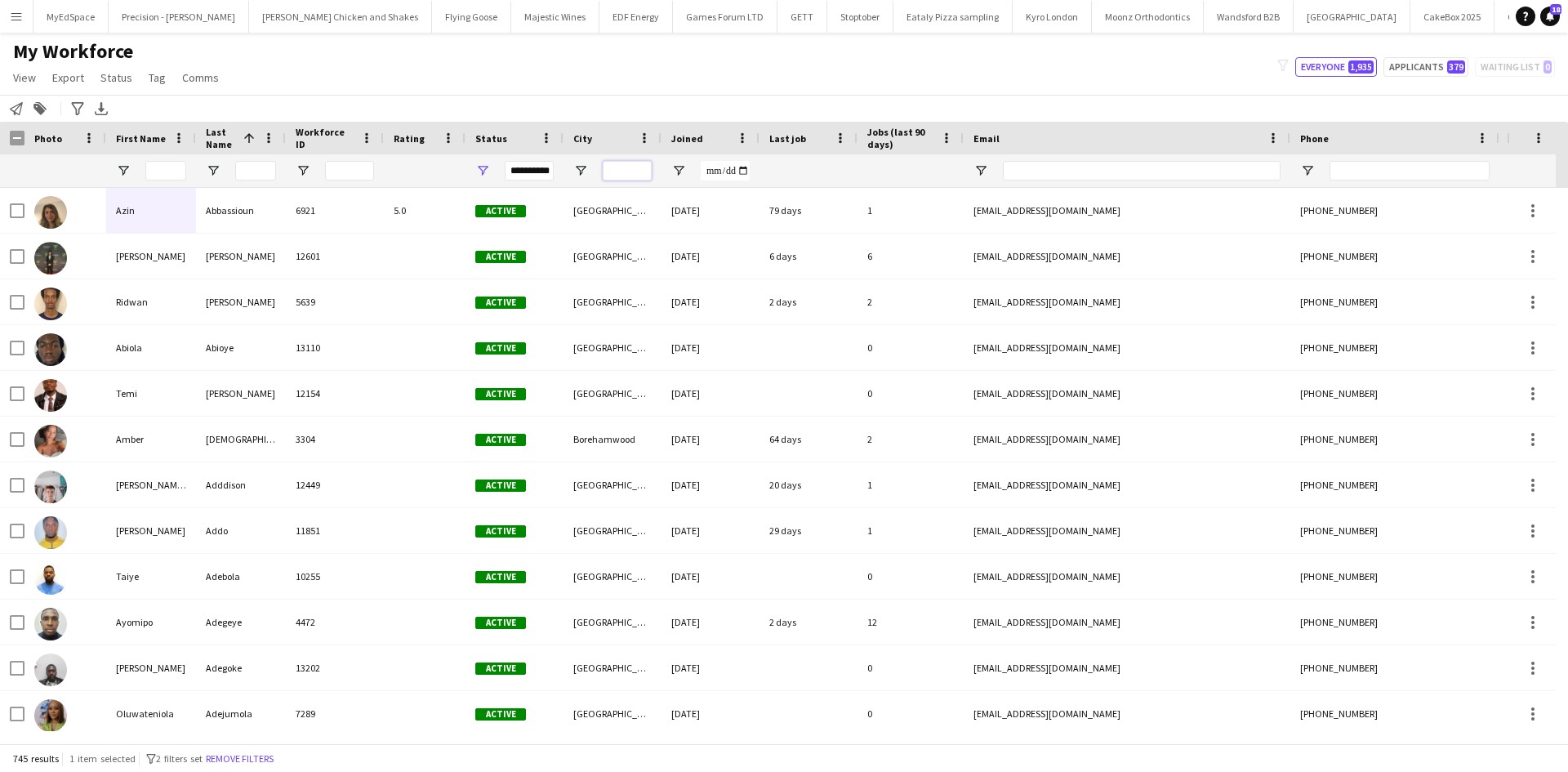
click at [619, 169] on input "City Filter Input" at bounding box center [627, 171] width 49 height 19
click at [581, 169] on span "Open Filter Menu" at bounding box center [580, 171] width 15 height 15
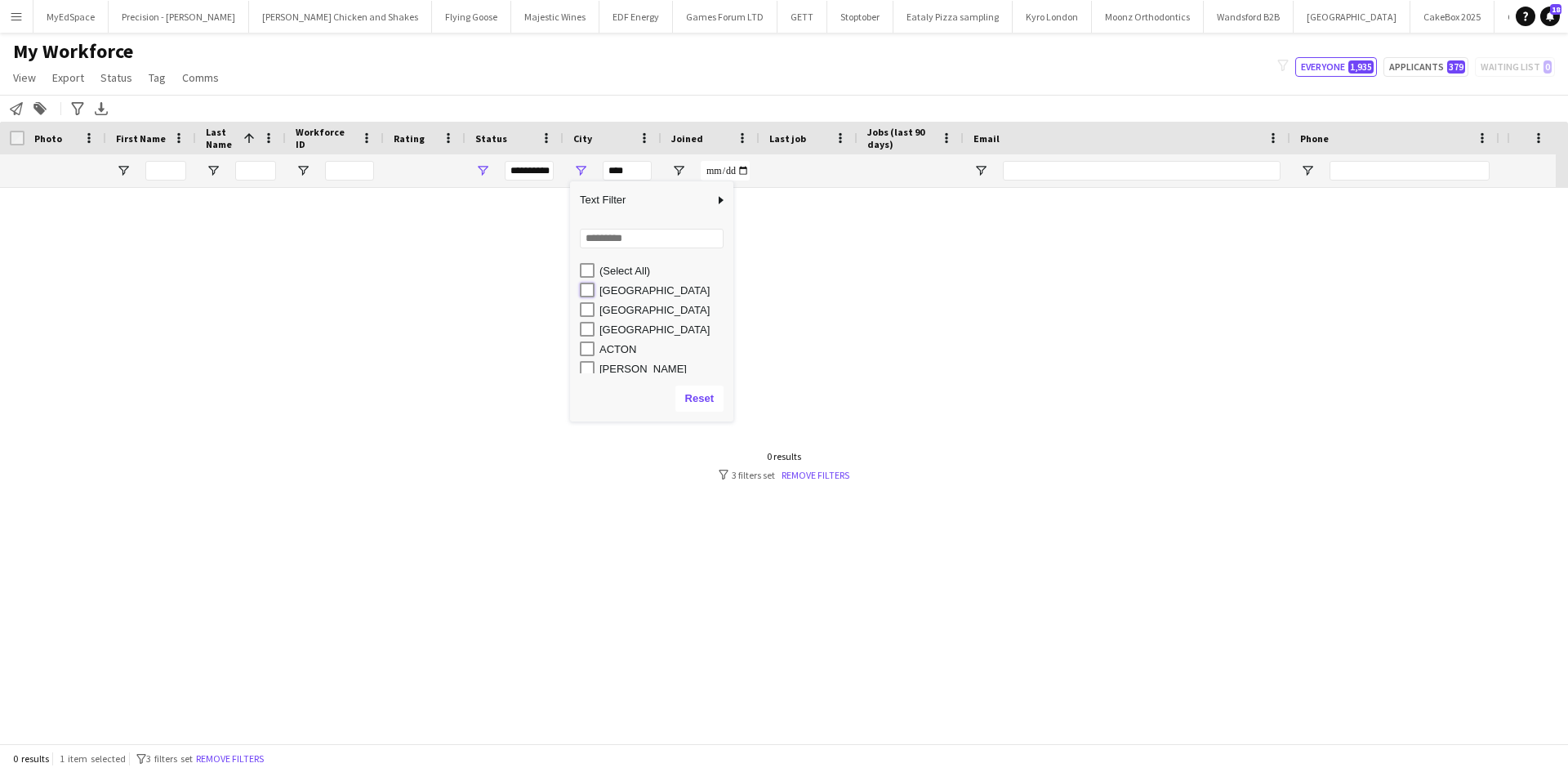
type input "**********"
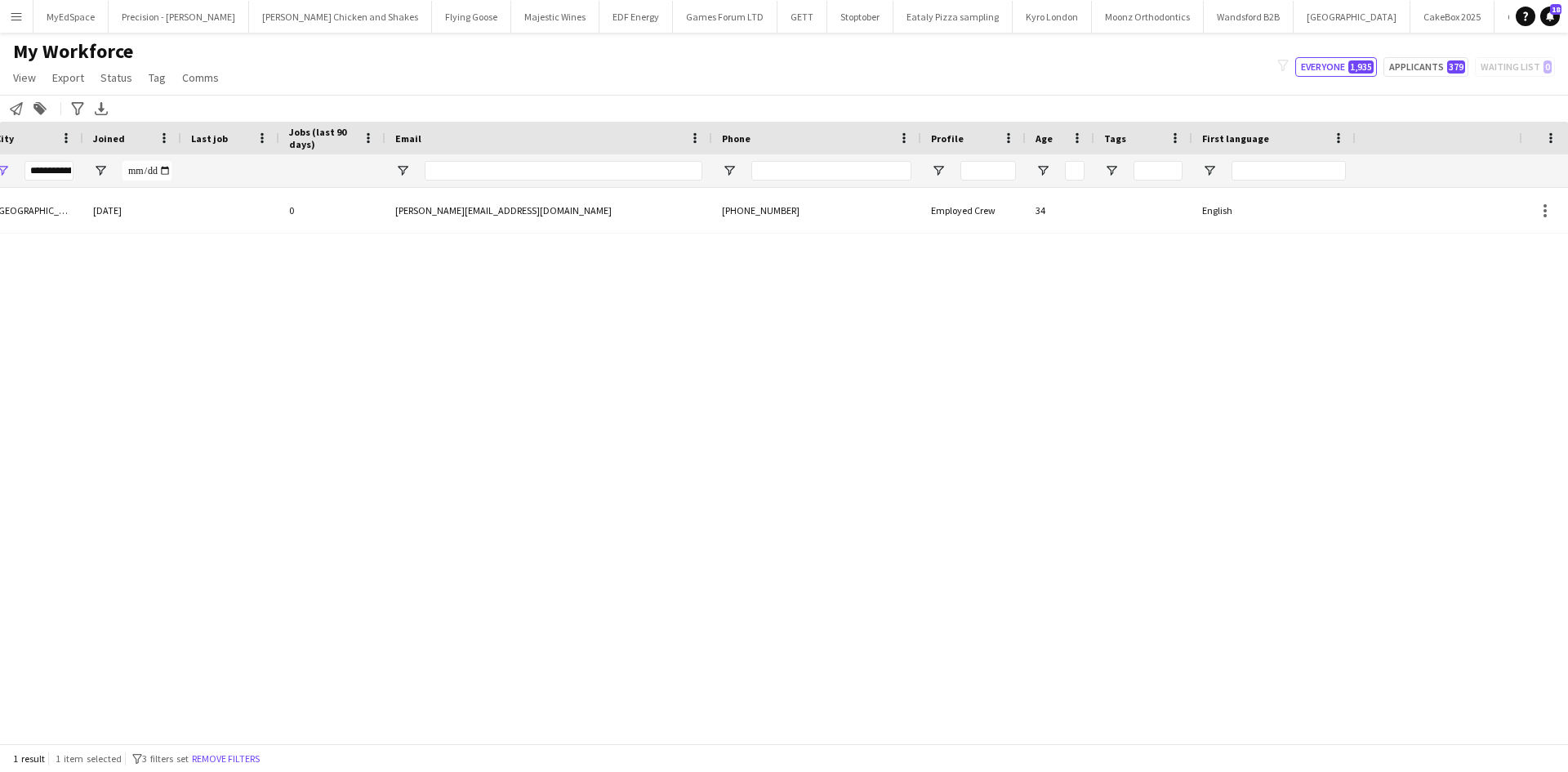
scroll to position [0, 0]
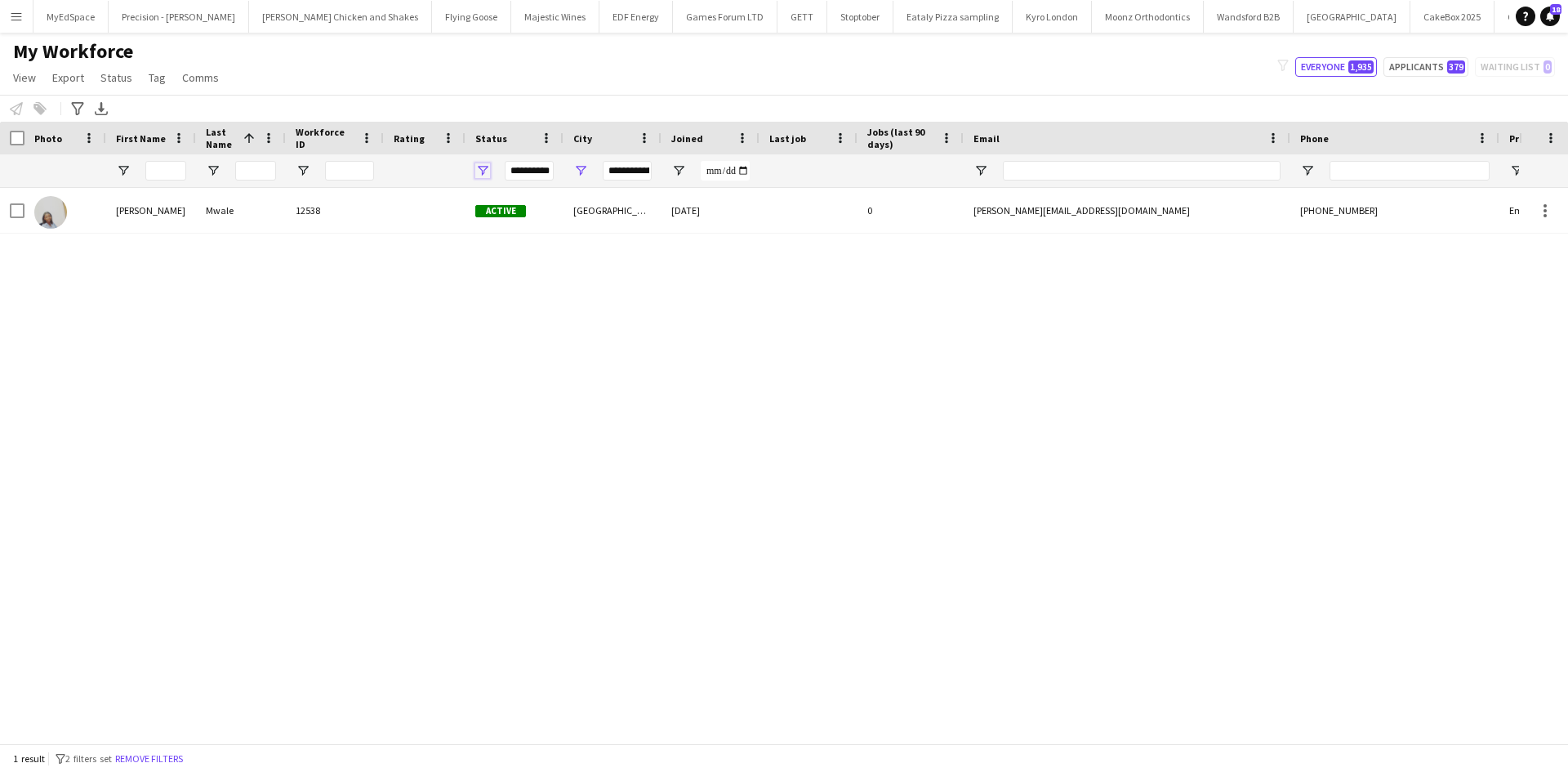
click at [484, 167] on span "Open Filter Menu" at bounding box center [483, 171] width 15 height 15
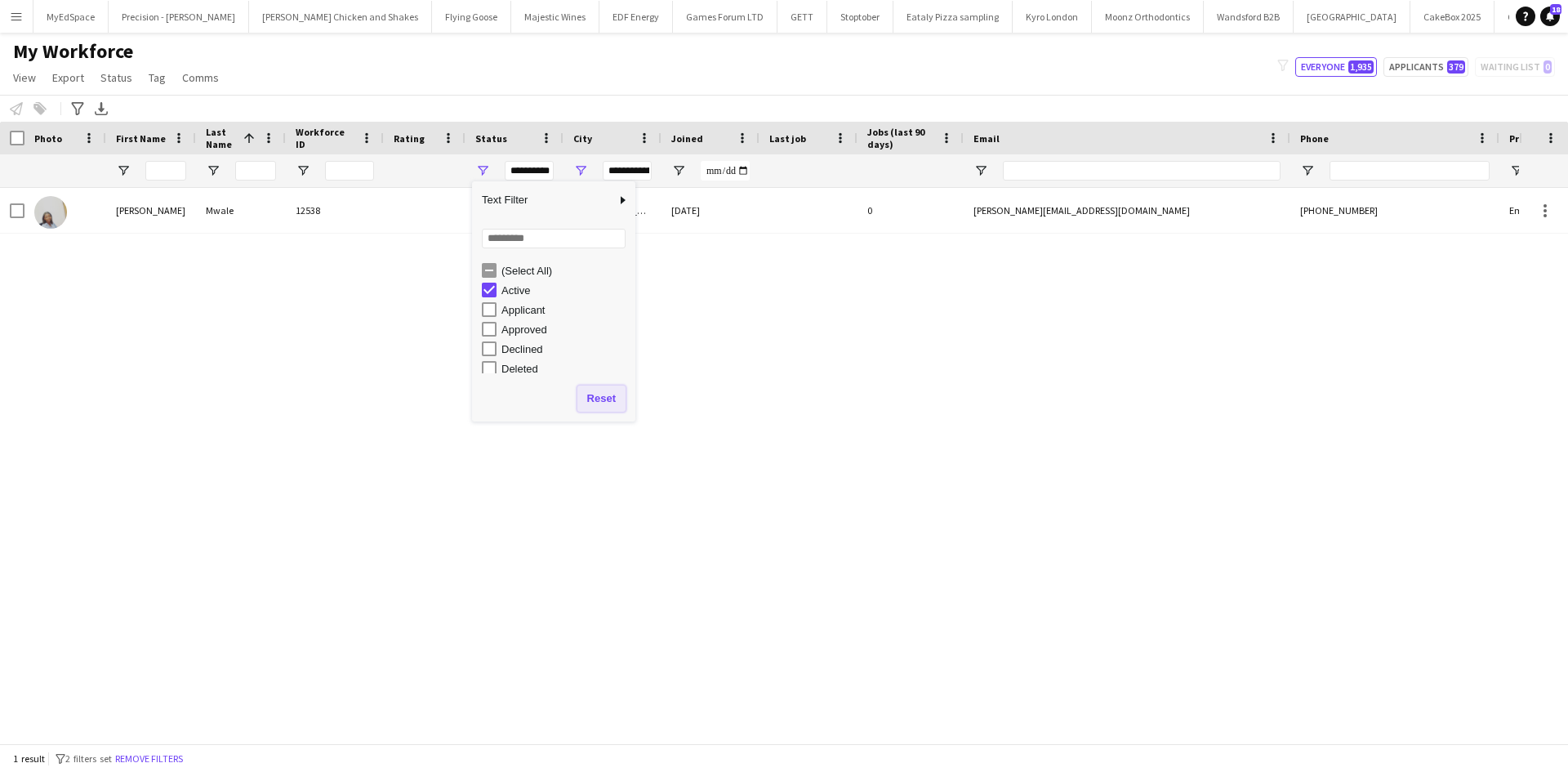
click at [608, 400] on button "Reset" at bounding box center [601, 398] width 48 height 26
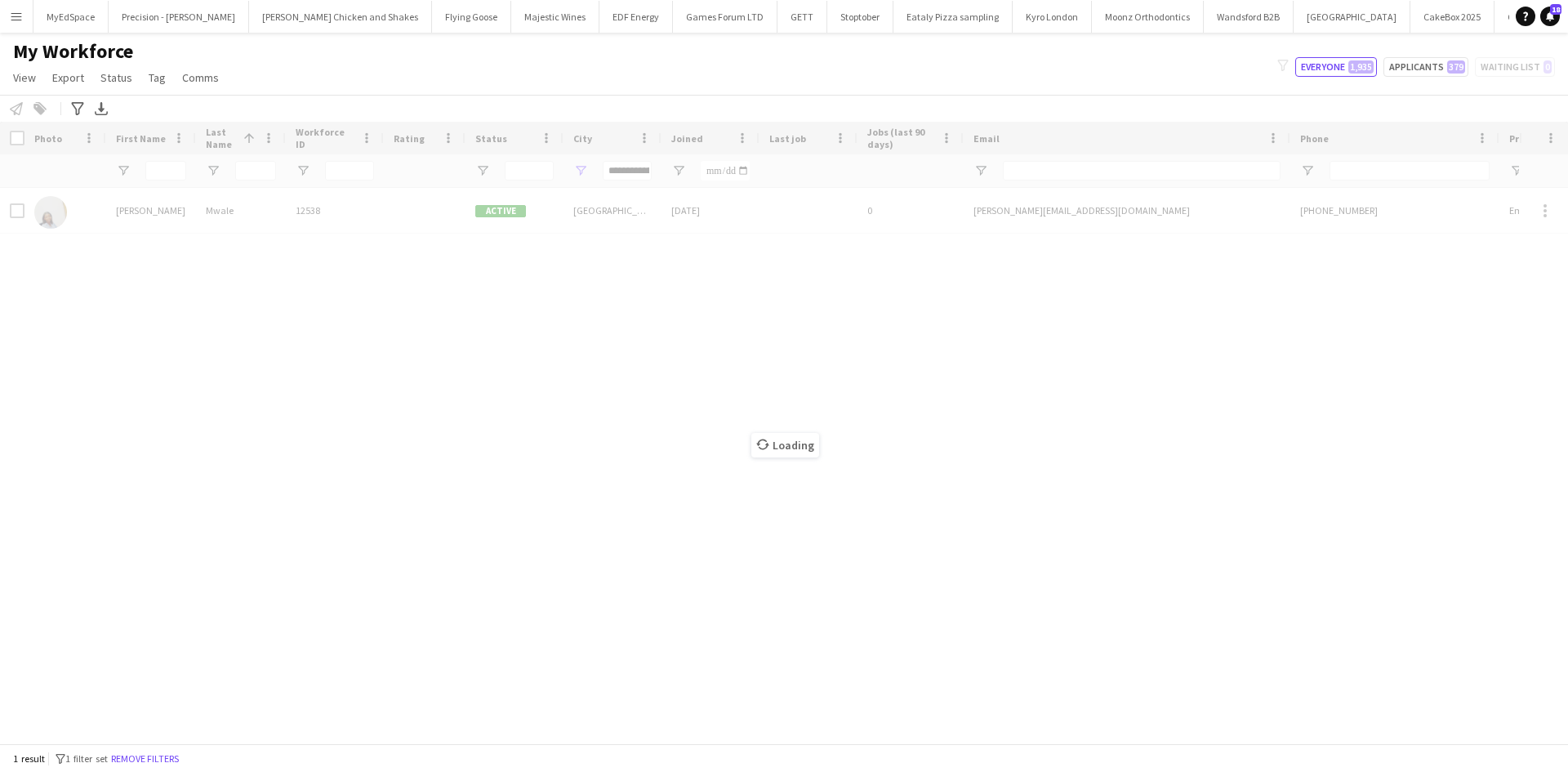
click at [599, 165] on div "Loading" at bounding box center [784, 432] width 1568 height 621
click at [580, 169] on div "Loading" at bounding box center [784, 432] width 1568 height 621
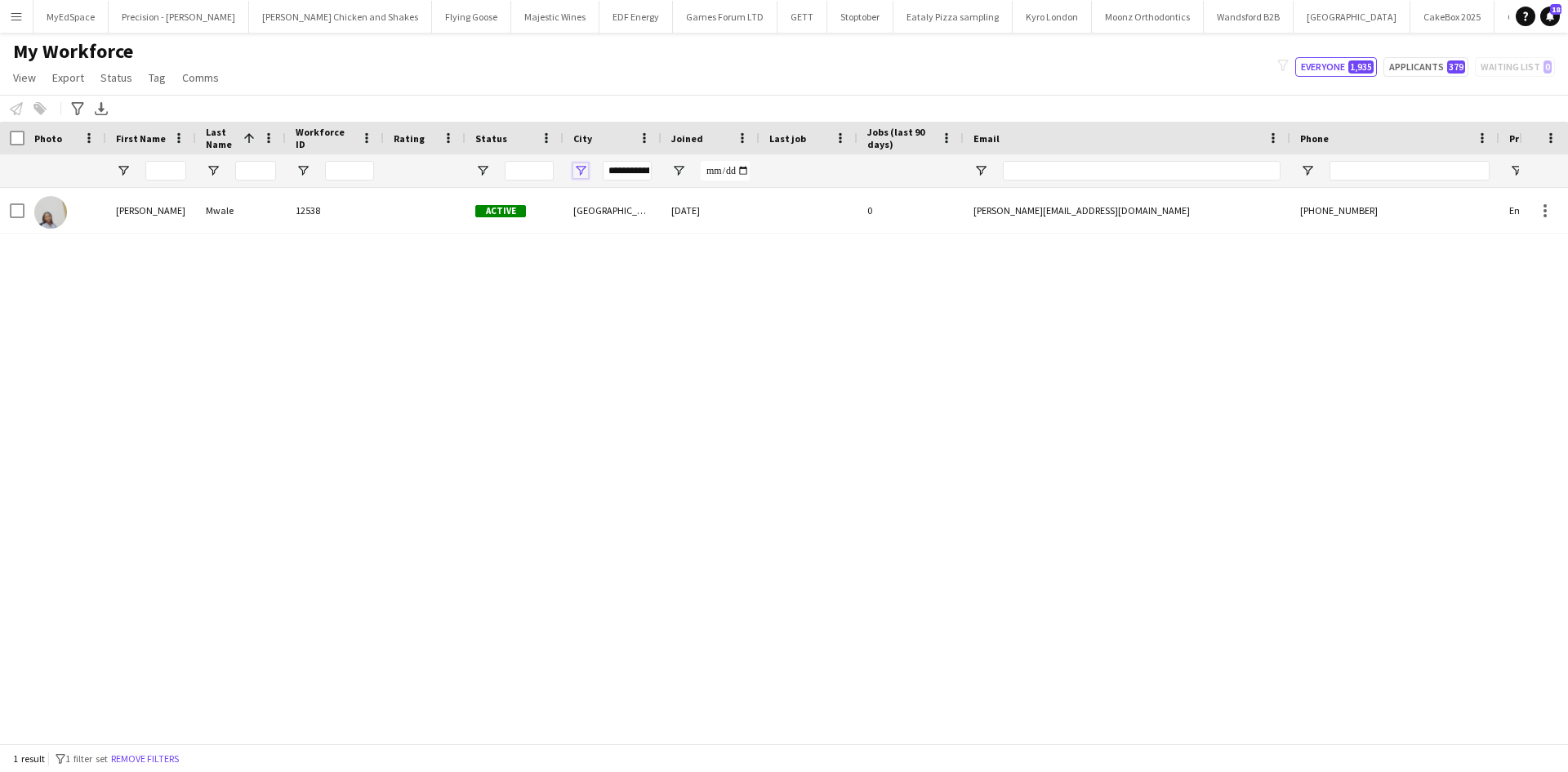
click at [583, 168] on span "Open Filter Menu" at bounding box center [580, 171] width 15 height 15
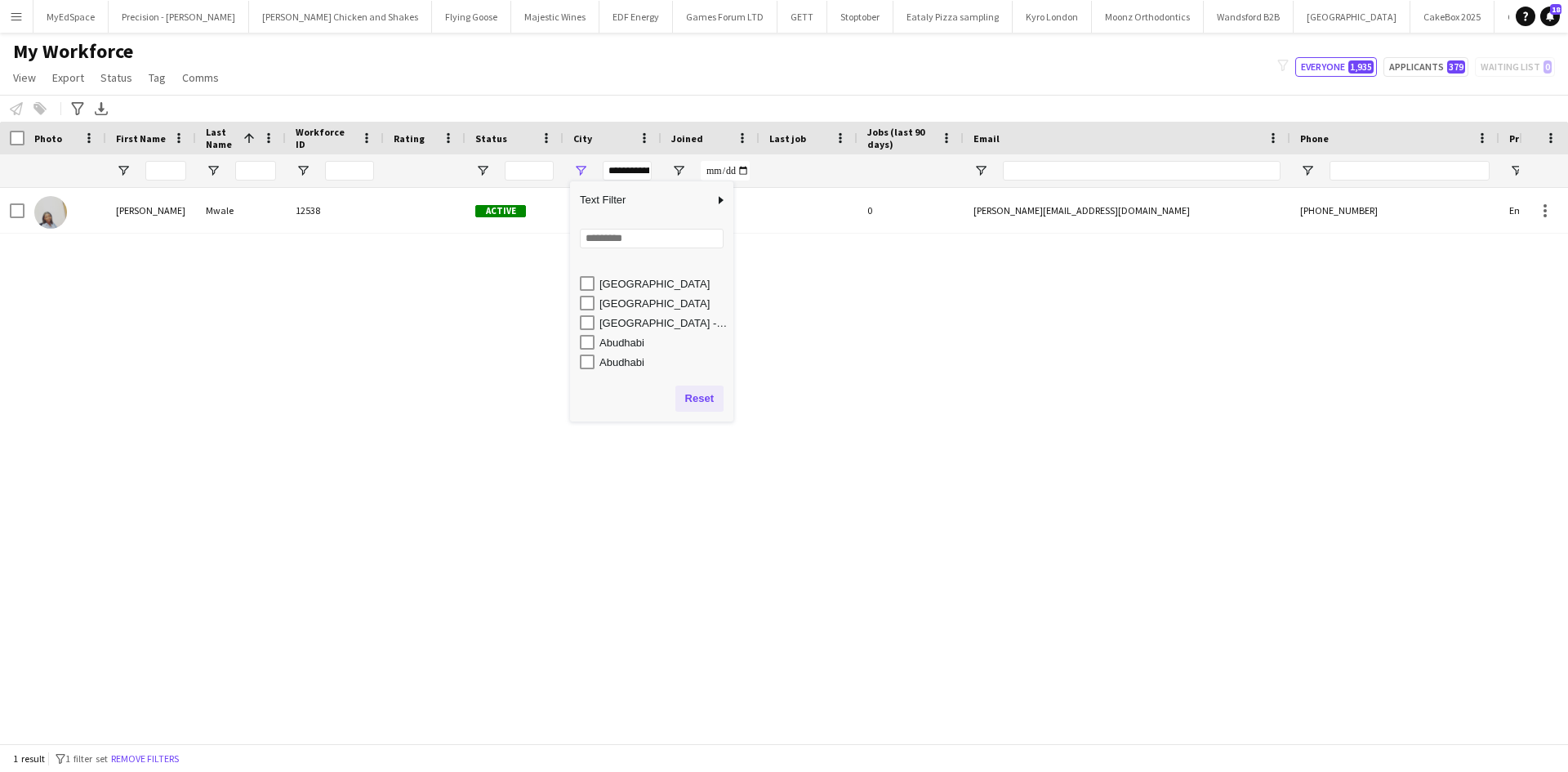
scroll to position [245, 0]
click at [696, 405] on button "Reset" at bounding box center [699, 398] width 48 height 26
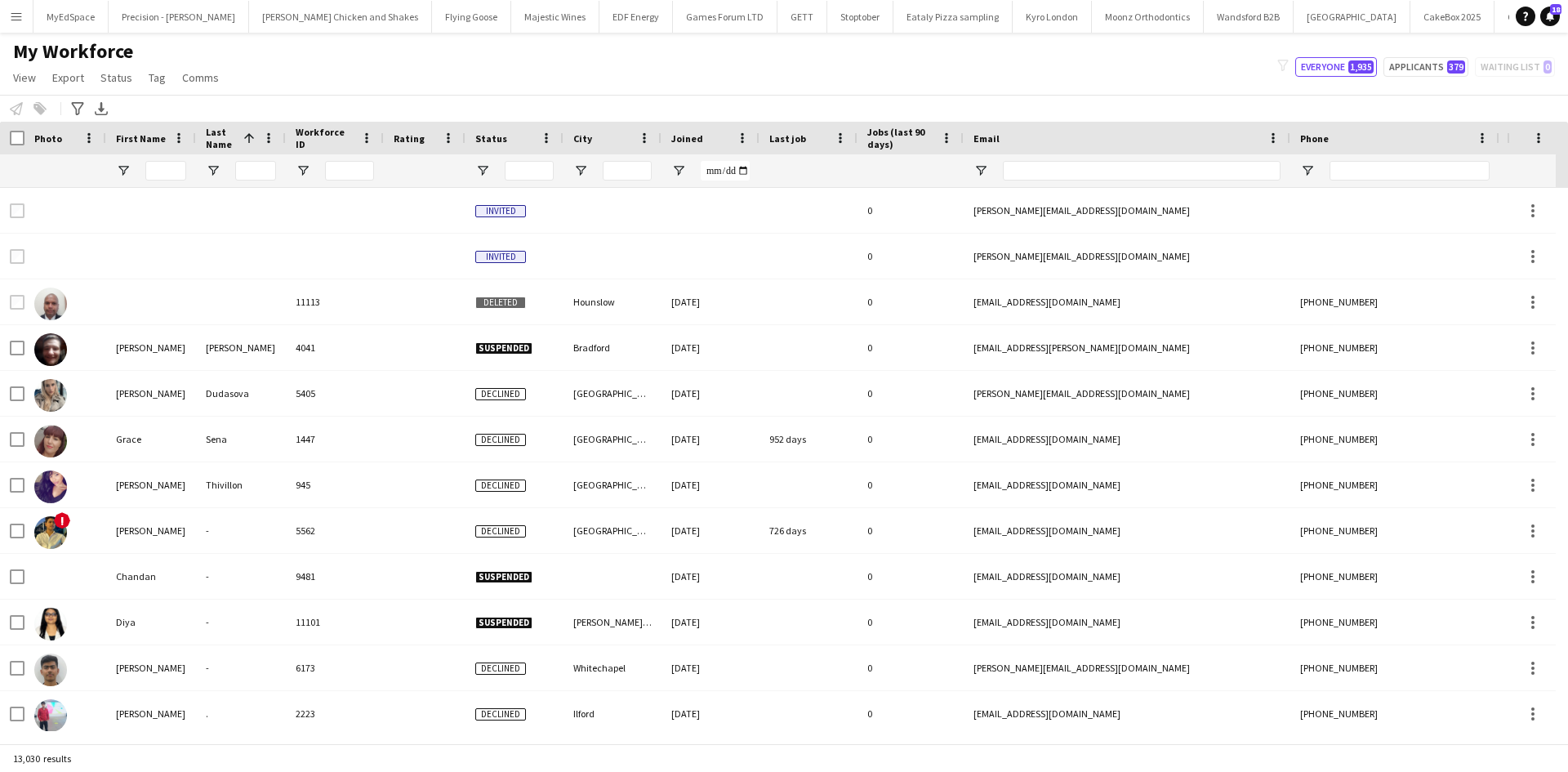
click at [530, 78] on div "My Workforce View Views Default view New view Update view Delete view Edit name…" at bounding box center [784, 66] width 1568 height 56
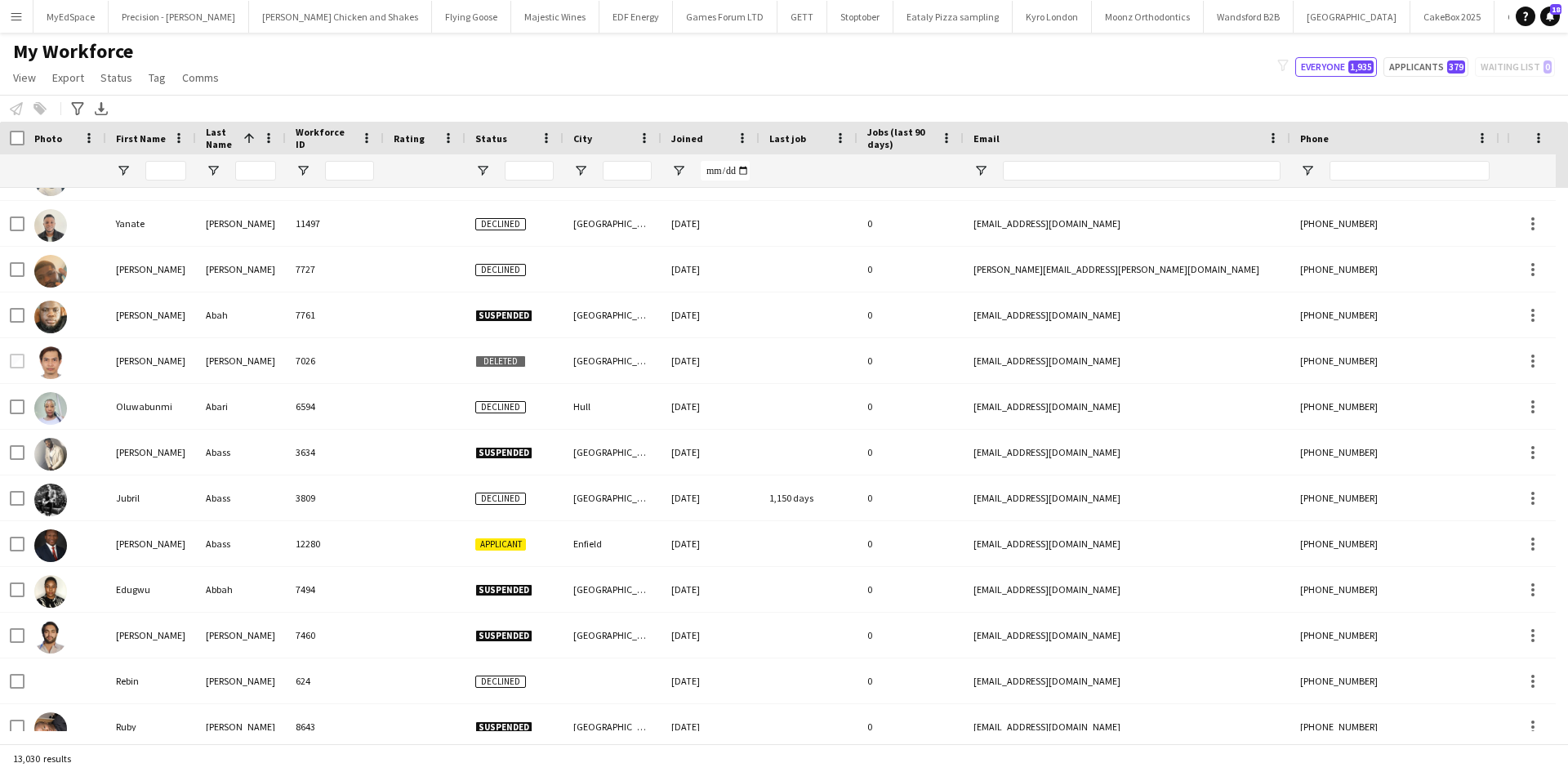
scroll to position [0, 0]
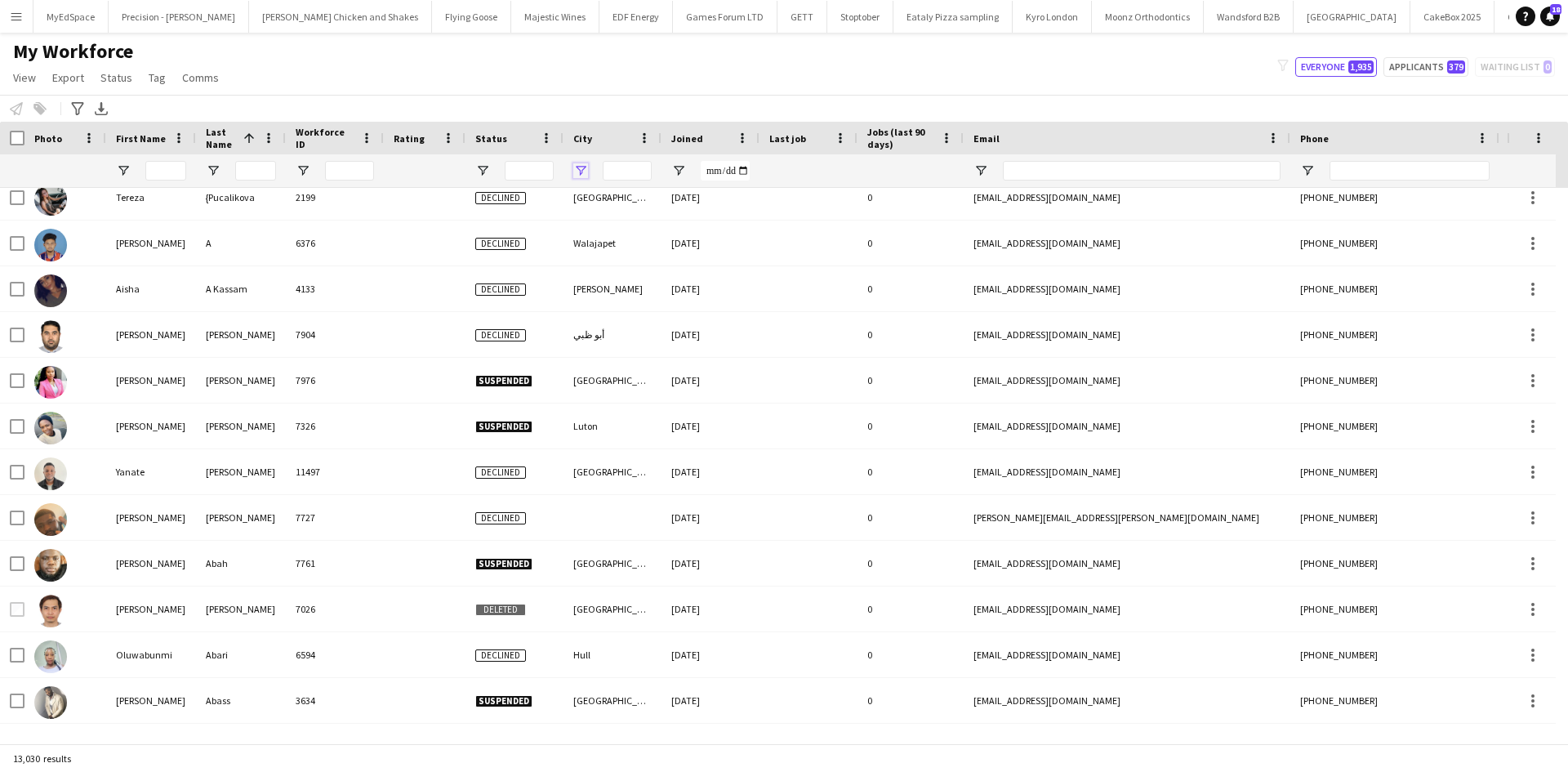
click at [578, 174] on span "Open Filter Menu" at bounding box center [580, 171] width 15 height 15
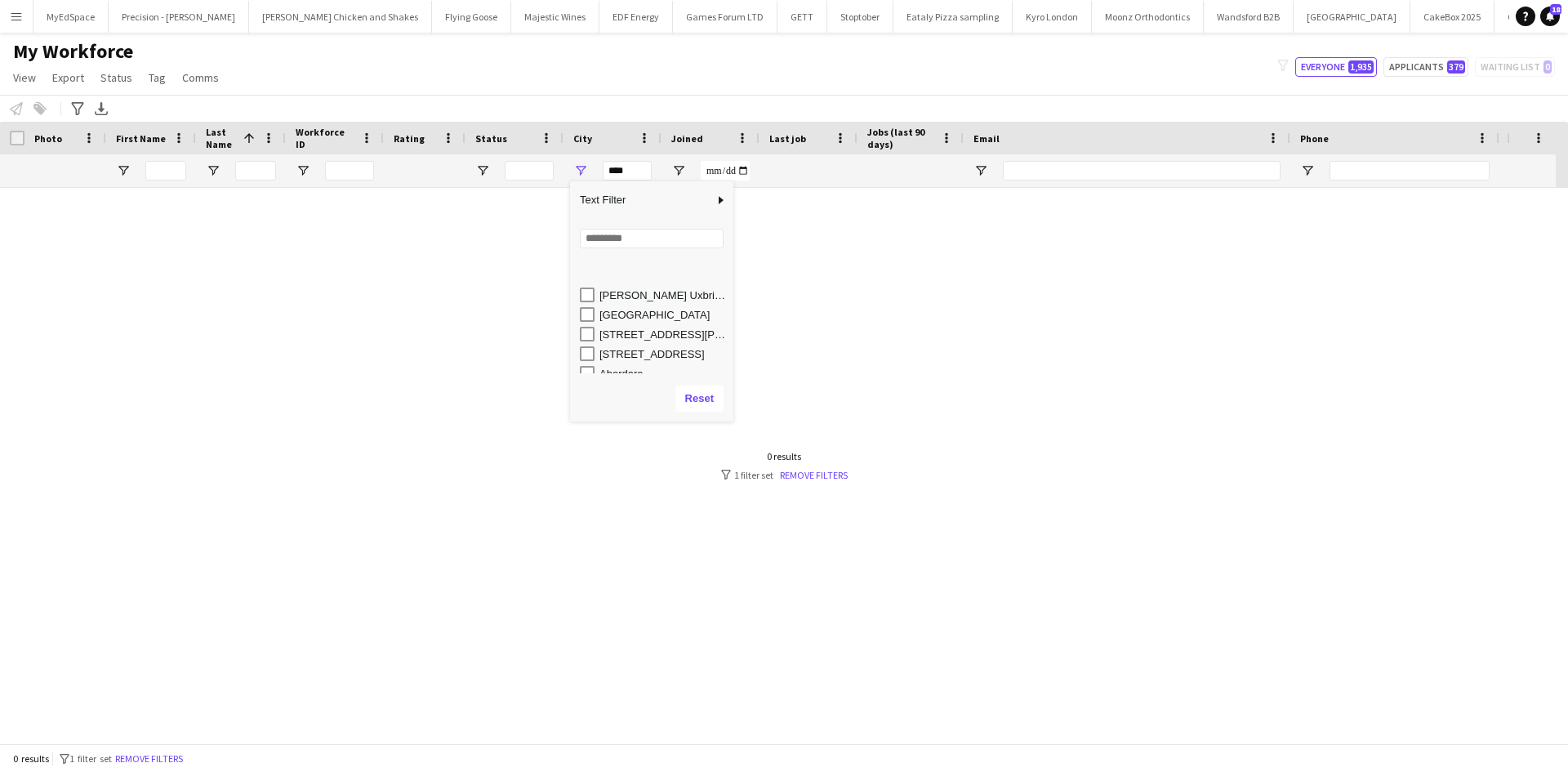
scroll to position [82, 0]
type input "**********"
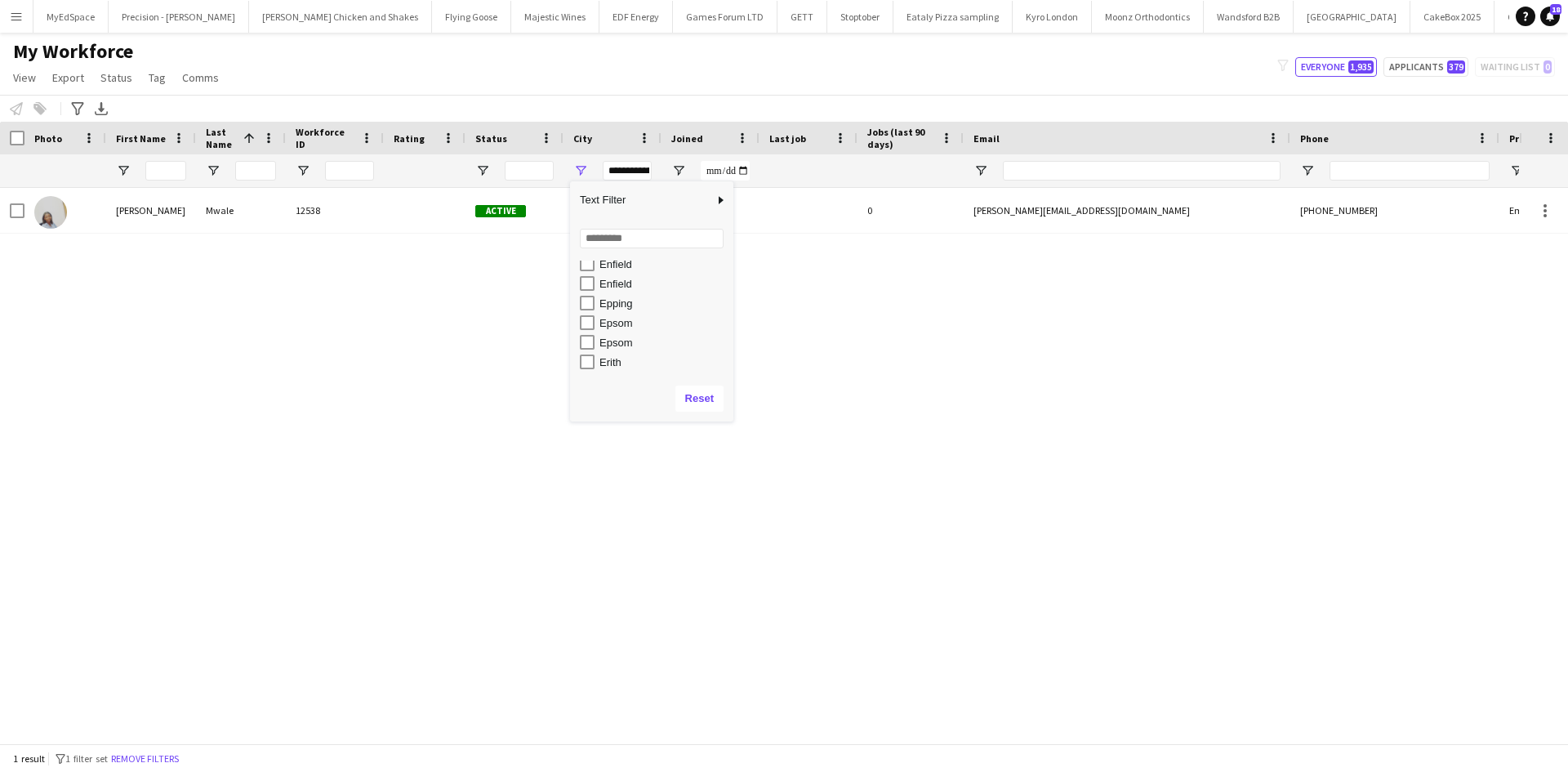
click at [918, 335] on div "[PERSON_NAME] 12538 Active [GEOGRAPHIC_DATA] [DATE] 0 [PERSON_NAME][EMAIL_ADDRE…" at bounding box center [760, 459] width 1519 height 543
click at [626, 167] on div "**********" at bounding box center [627, 171] width 49 height 19
click at [629, 168] on div "**********" at bounding box center [627, 171] width 49 height 19
click at [581, 169] on span "Open Filter Menu" at bounding box center [580, 171] width 15 height 15
drag, startPoint x: 699, startPoint y: 396, endPoint x: 616, endPoint y: 217, distance: 197.3
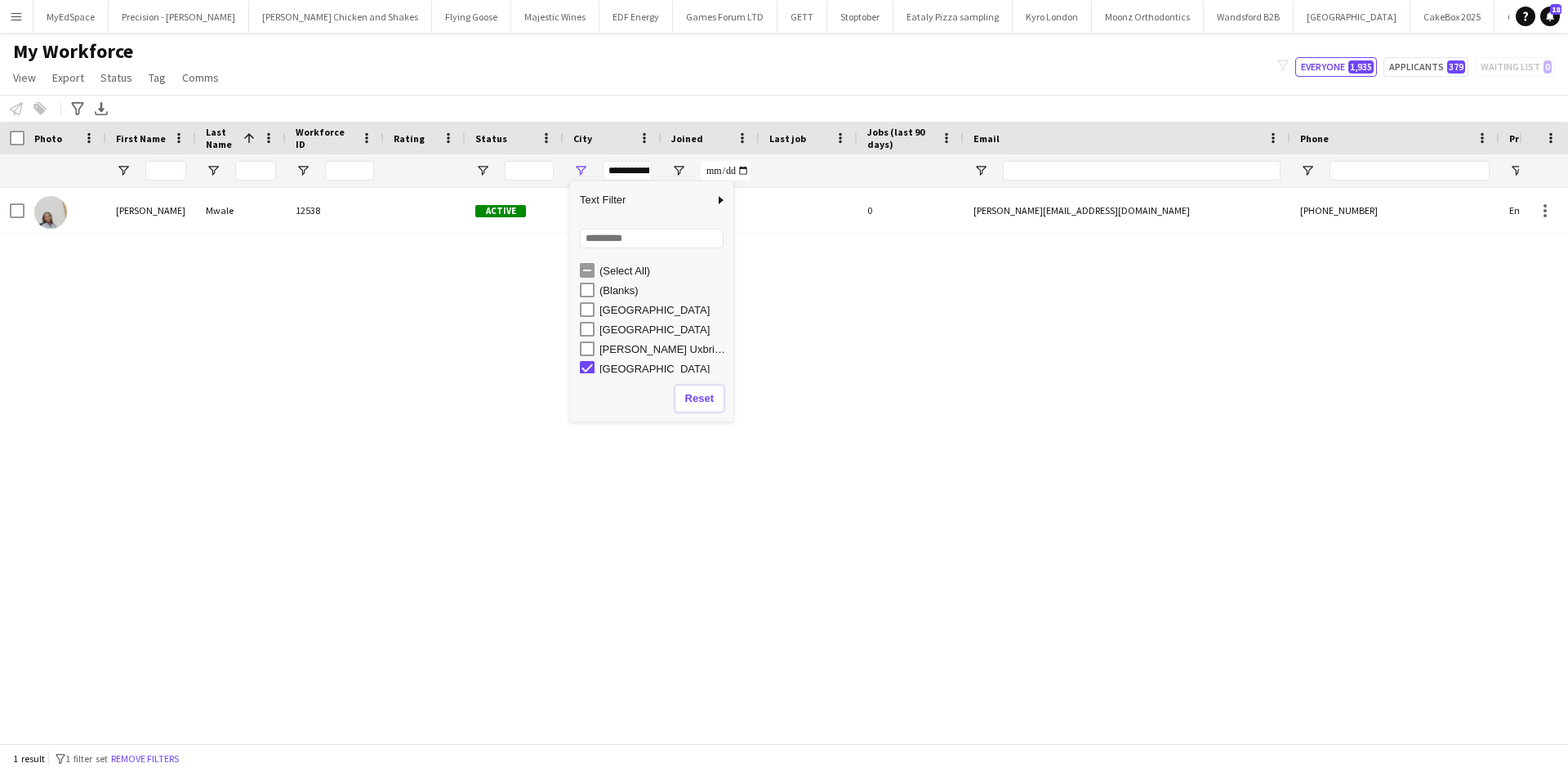
click at [698, 395] on button "Reset" at bounding box center [699, 398] width 48 height 26
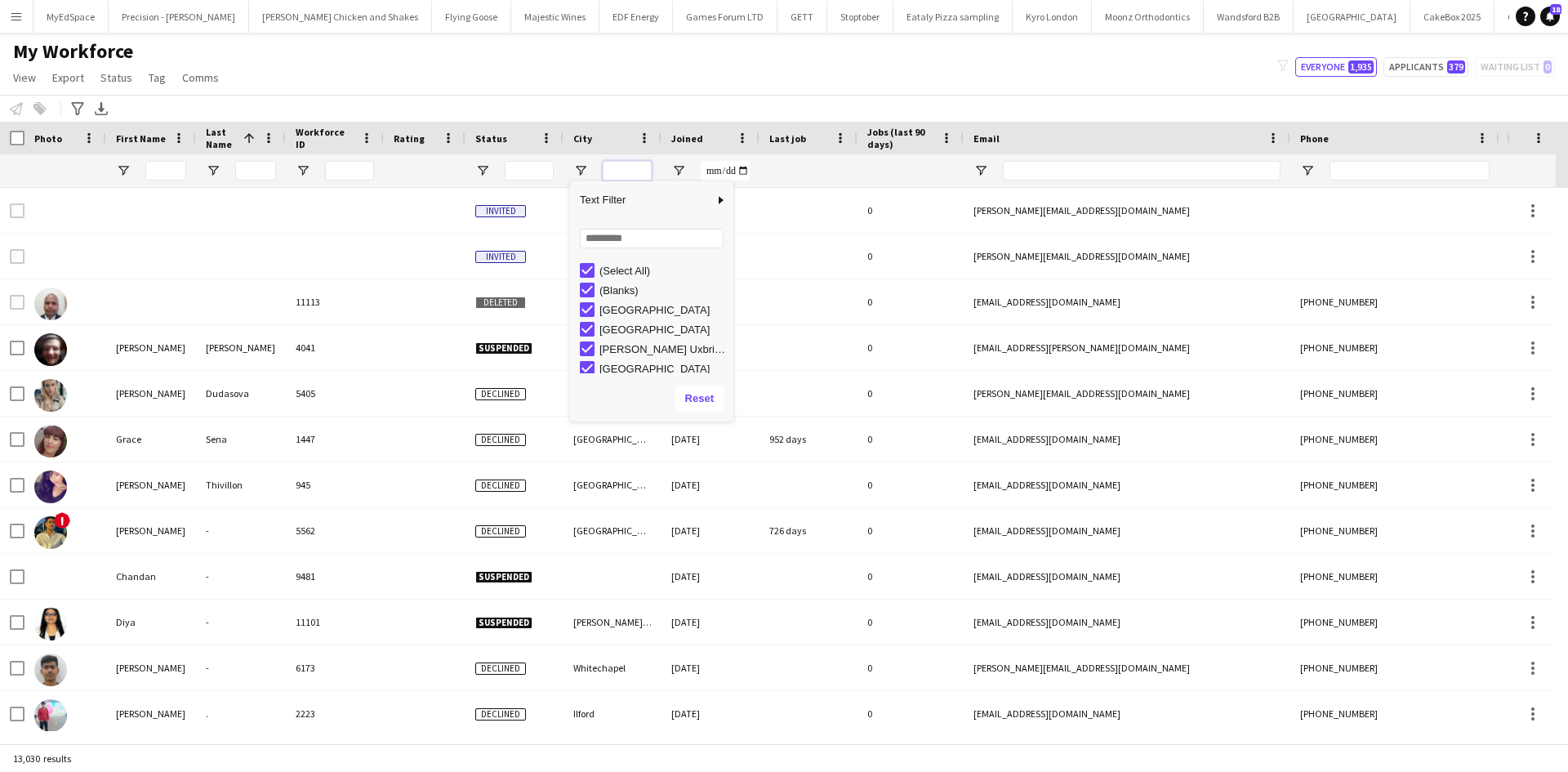
click at [616, 165] on input "City Filter Input" at bounding box center [627, 171] width 49 height 19
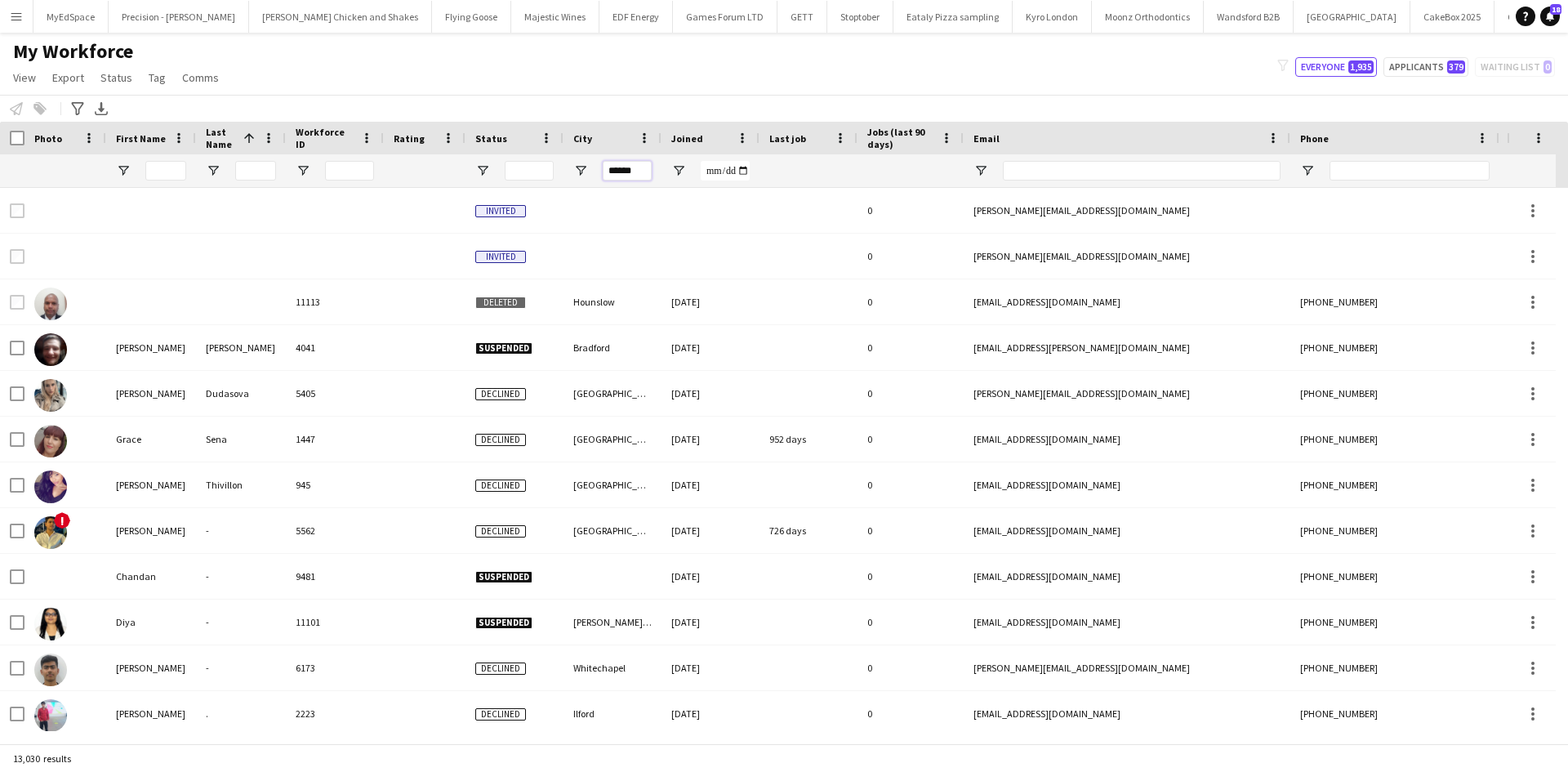
type input "******"
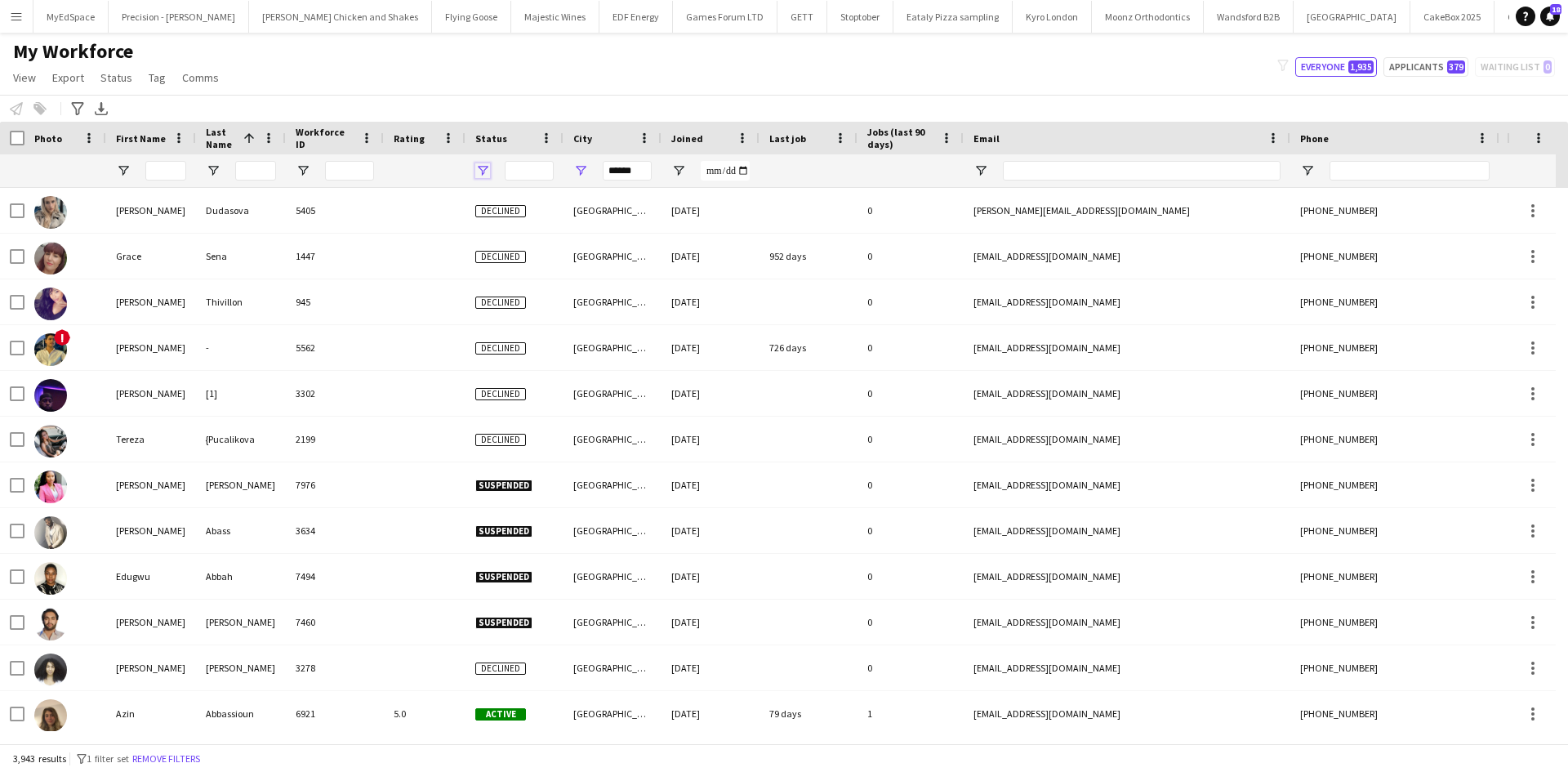
click at [478, 173] on span "Open Filter Menu" at bounding box center [483, 171] width 15 height 15
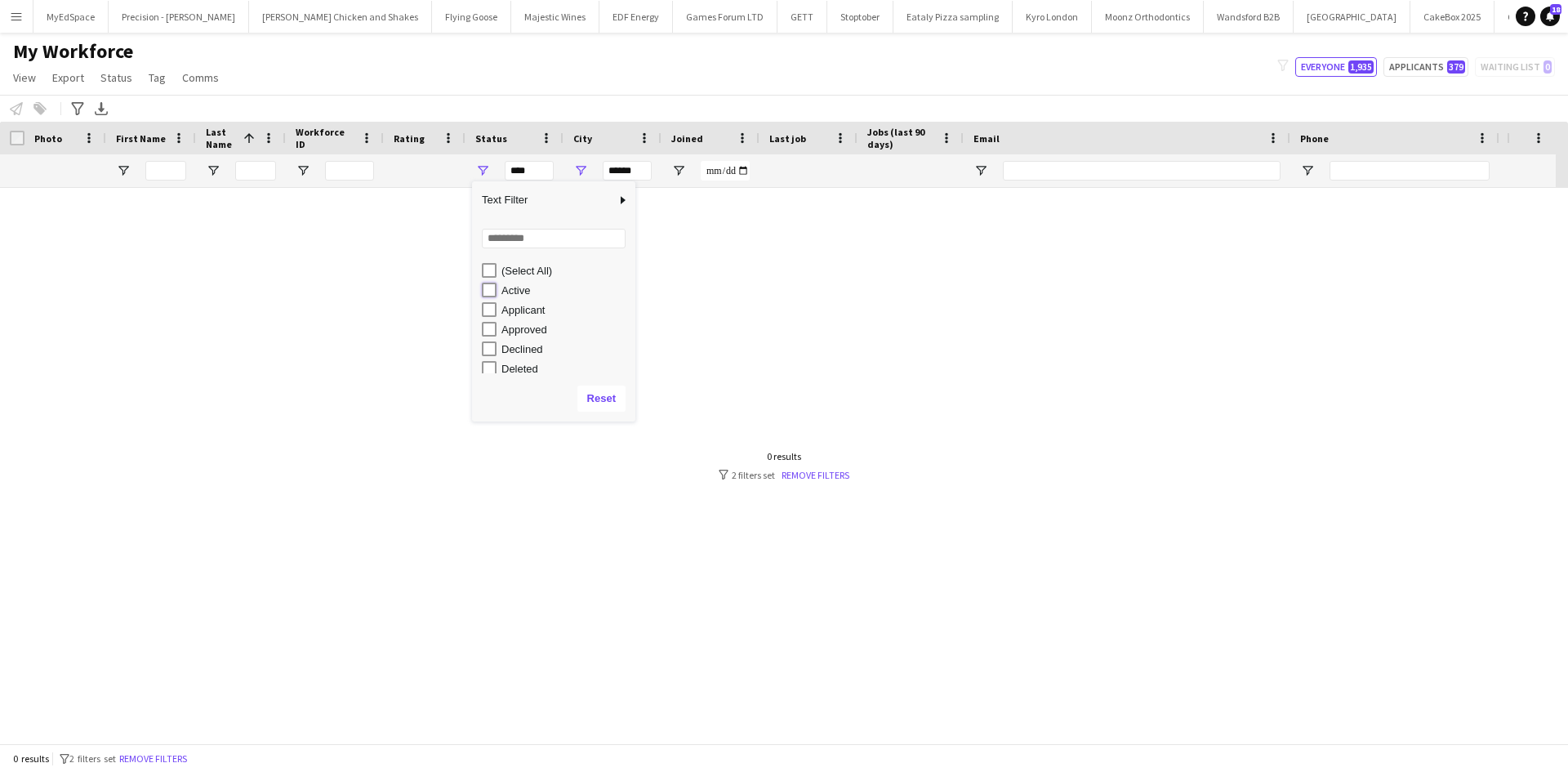
type input "**********"
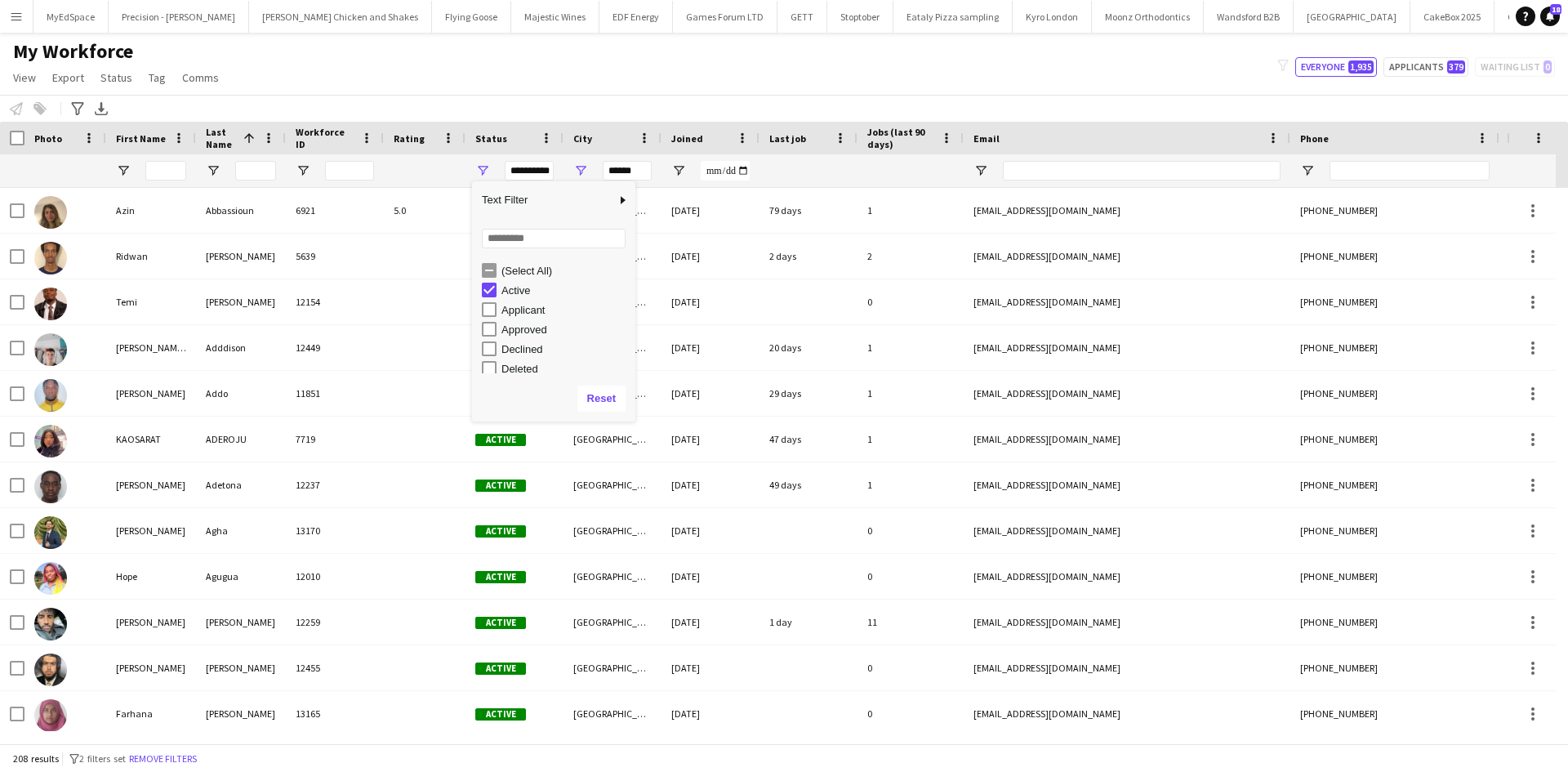
click at [556, 80] on div "My Workforce View Views Default view New view Update view Delete view Edit name…" at bounding box center [784, 66] width 1568 height 56
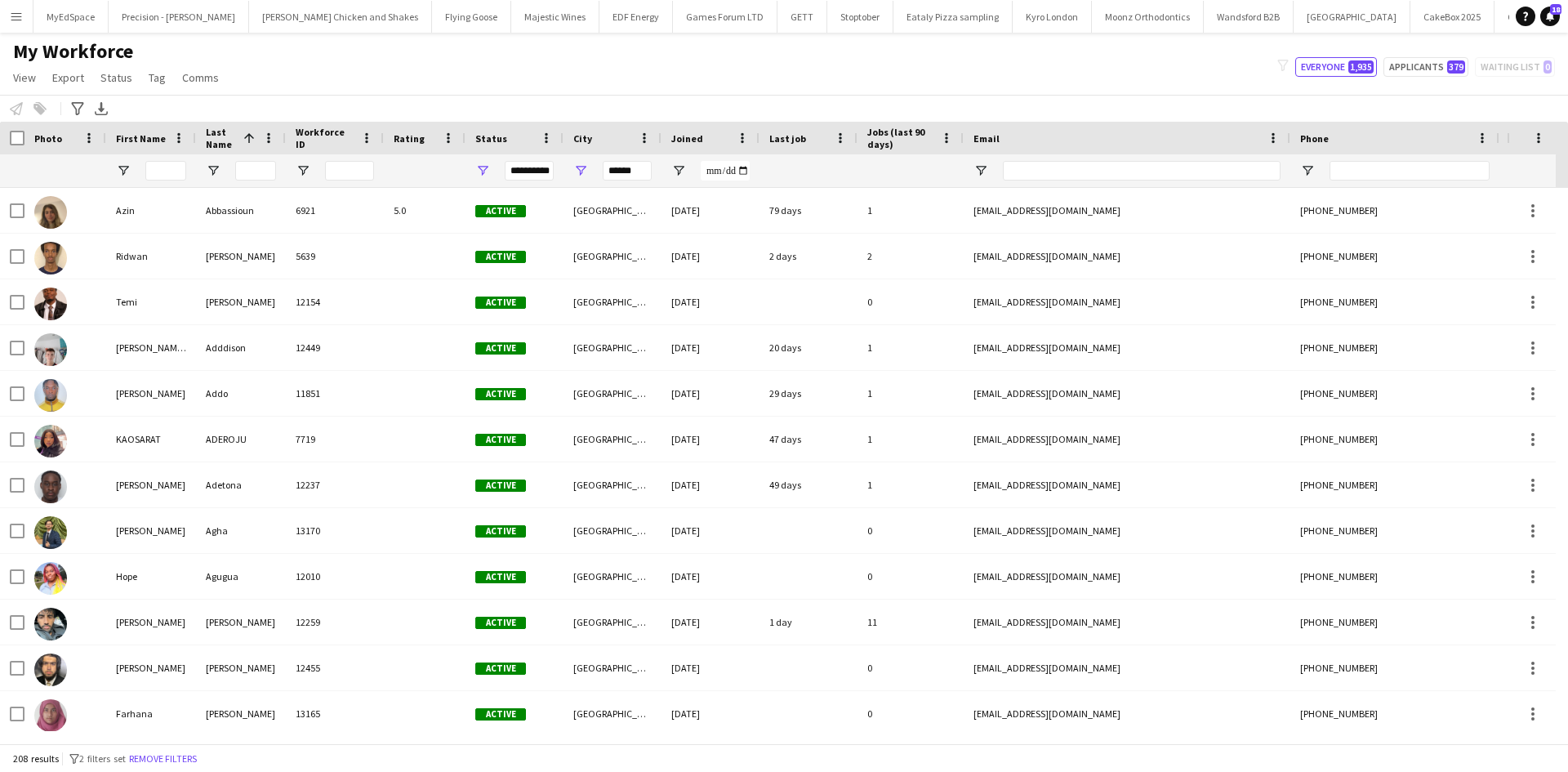
click at [501, 83] on div "My Workforce View Views Default view New view Update view Delete view Edit name…" at bounding box center [784, 66] width 1568 height 56
click at [580, 173] on span "Open Filter Menu" at bounding box center [580, 171] width 15 height 15
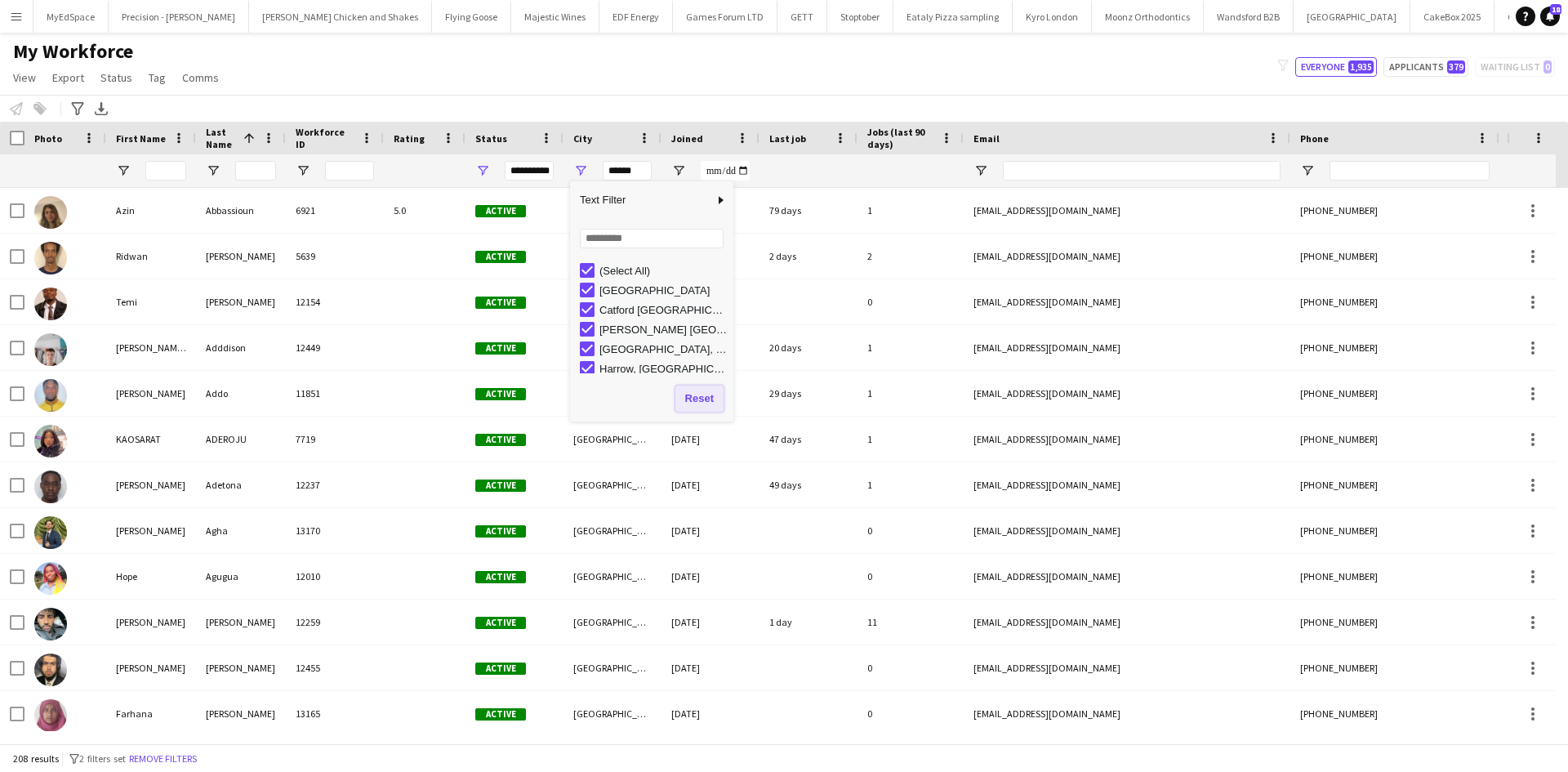
click at [687, 398] on button "Reset" at bounding box center [699, 398] width 48 height 26
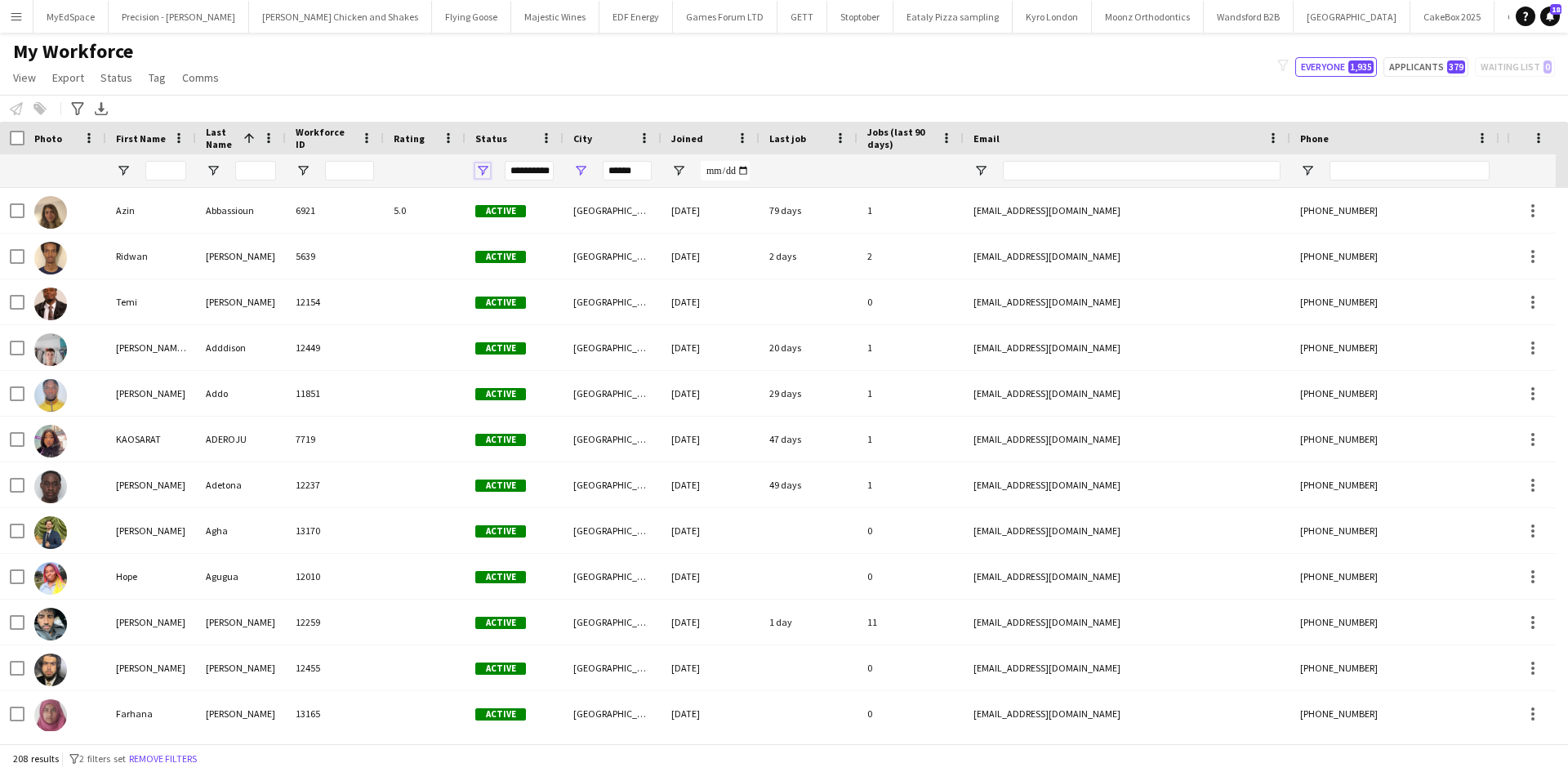
click at [481, 165] on span "Open Filter Menu" at bounding box center [483, 171] width 15 height 15
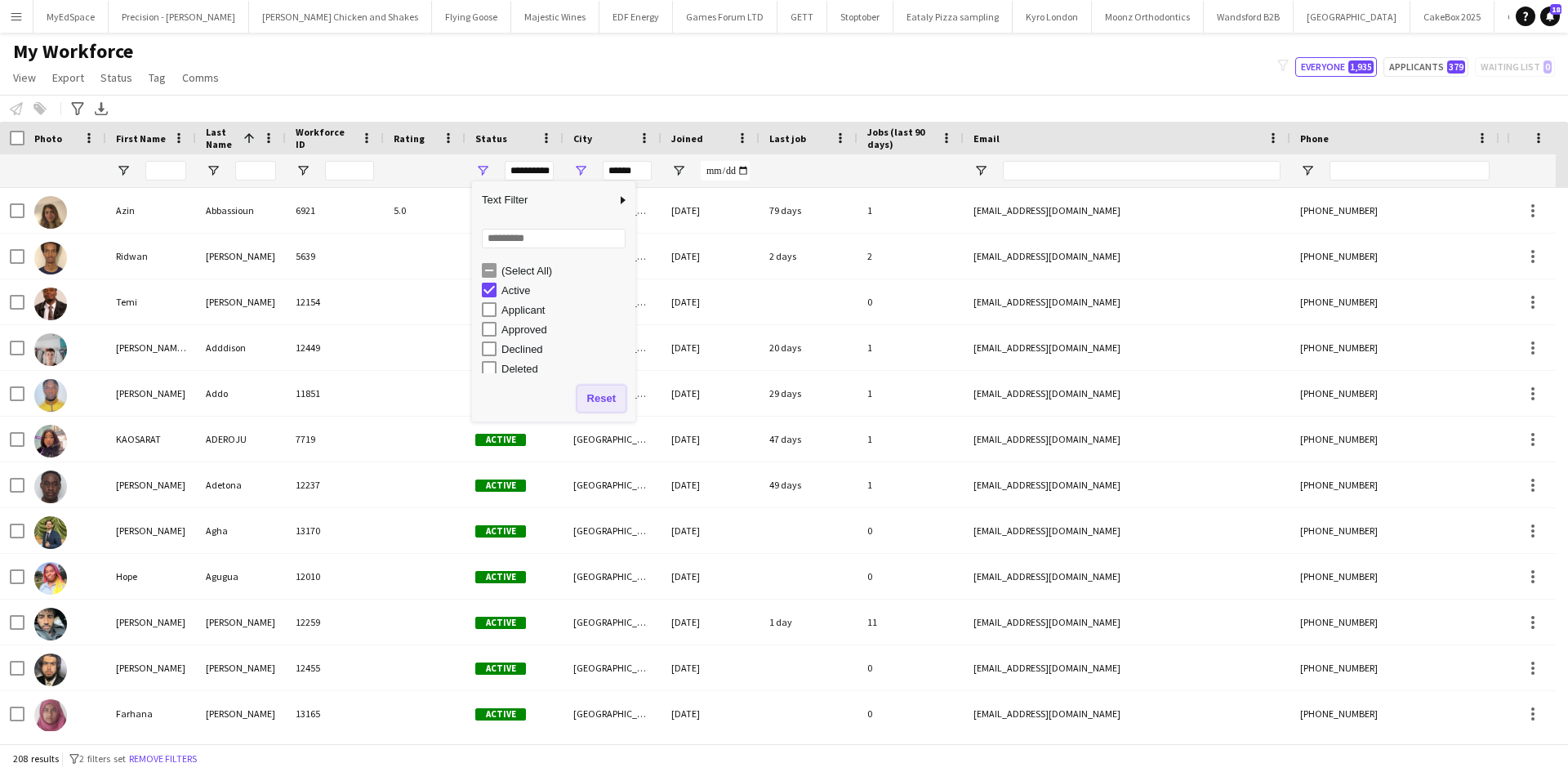
click at [595, 392] on button "Reset" at bounding box center [601, 398] width 48 height 26
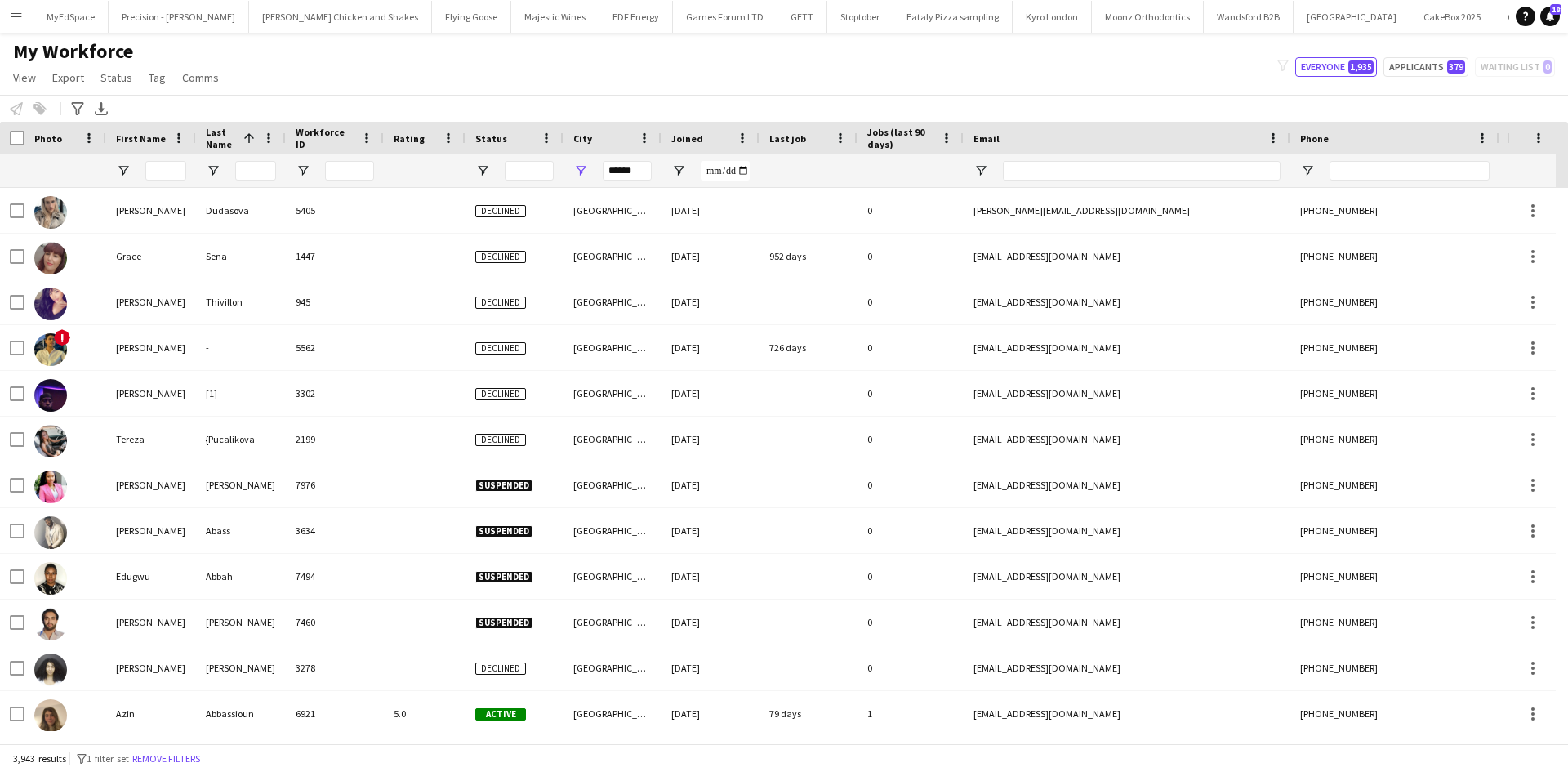
click at [502, 71] on div "My Workforce View Views Default view New view Update view Delete view Edit name…" at bounding box center [784, 66] width 1568 height 56
click at [618, 174] on input "******" at bounding box center [627, 171] width 49 height 19
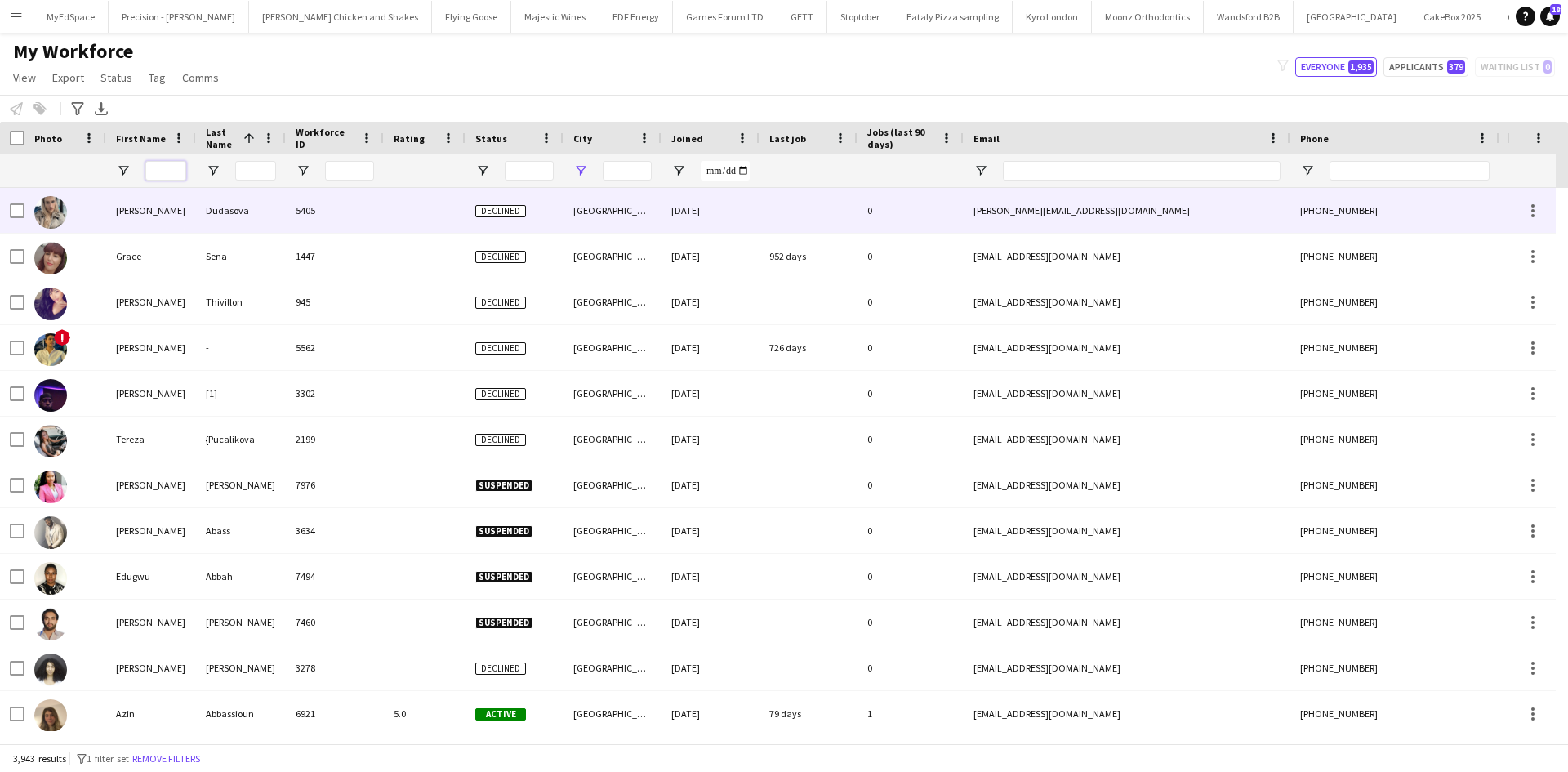
click at [159, 168] on input "First Name Filter Input" at bounding box center [166, 171] width 41 height 19
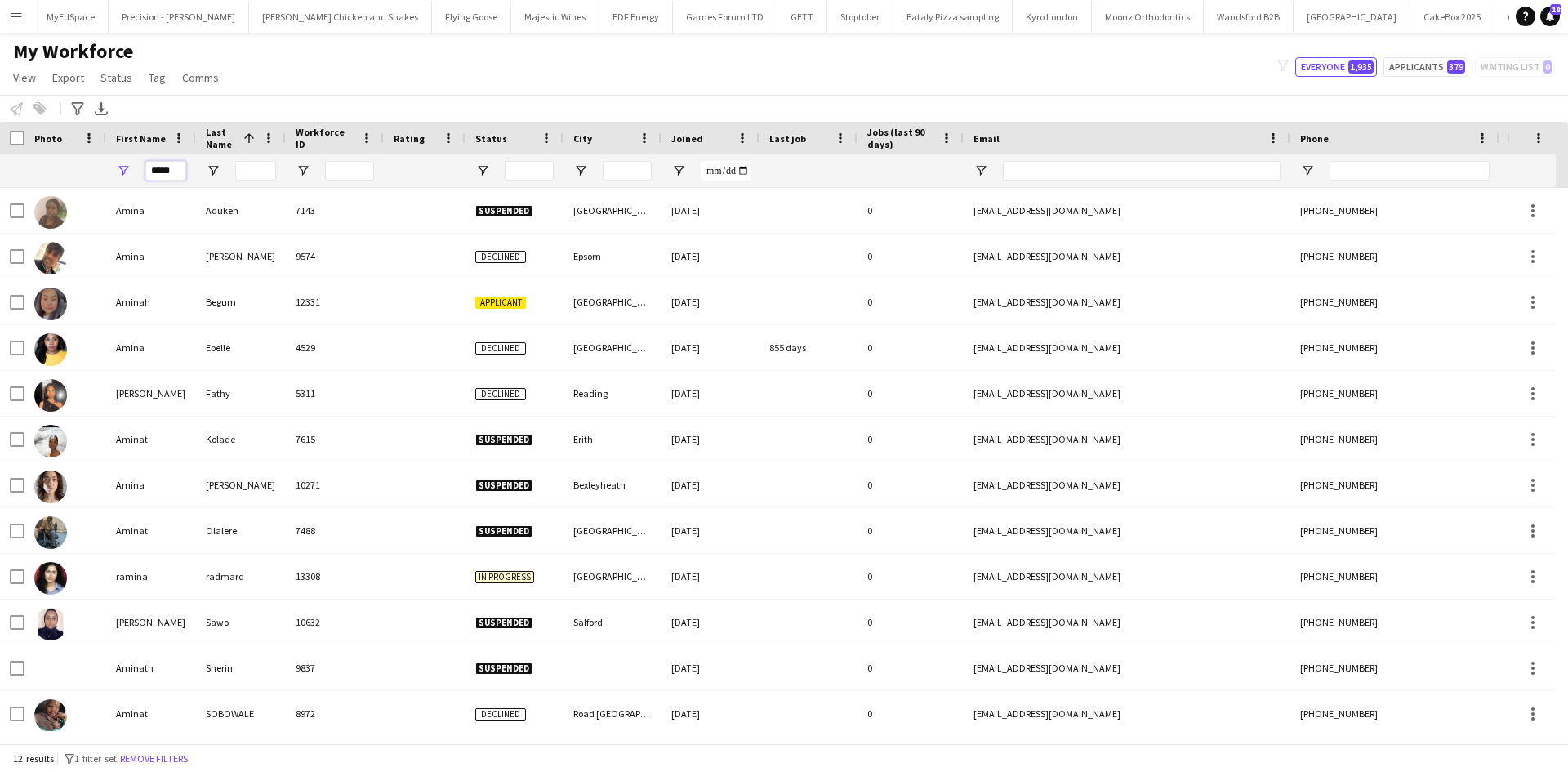
type input "*****"
click at [248, 167] on input "Last Name Filter Input" at bounding box center [255, 171] width 41 height 19
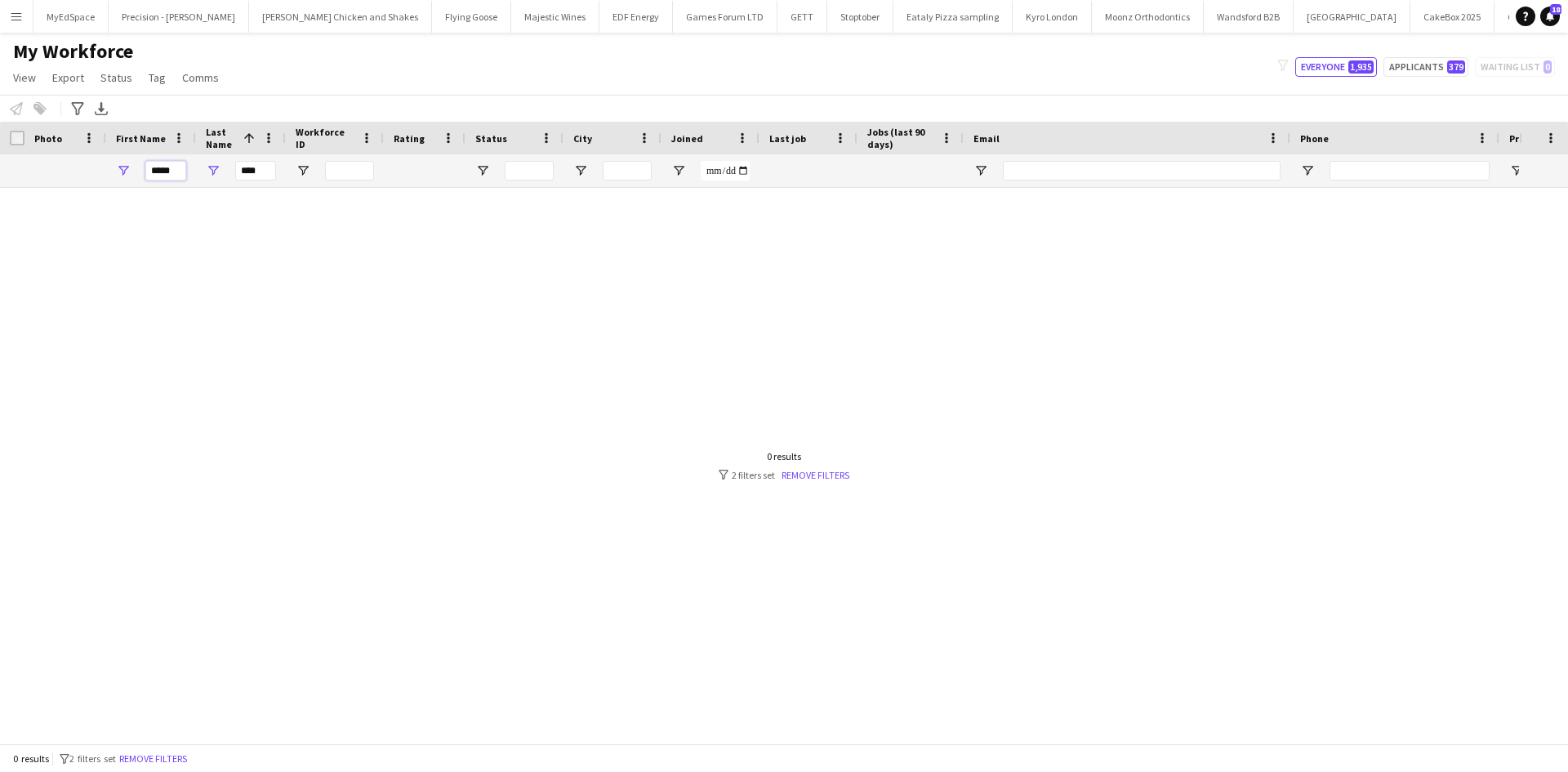
click at [170, 162] on input "*****" at bounding box center [166, 171] width 41 height 19
click at [257, 169] on input "****" at bounding box center [255, 171] width 41 height 19
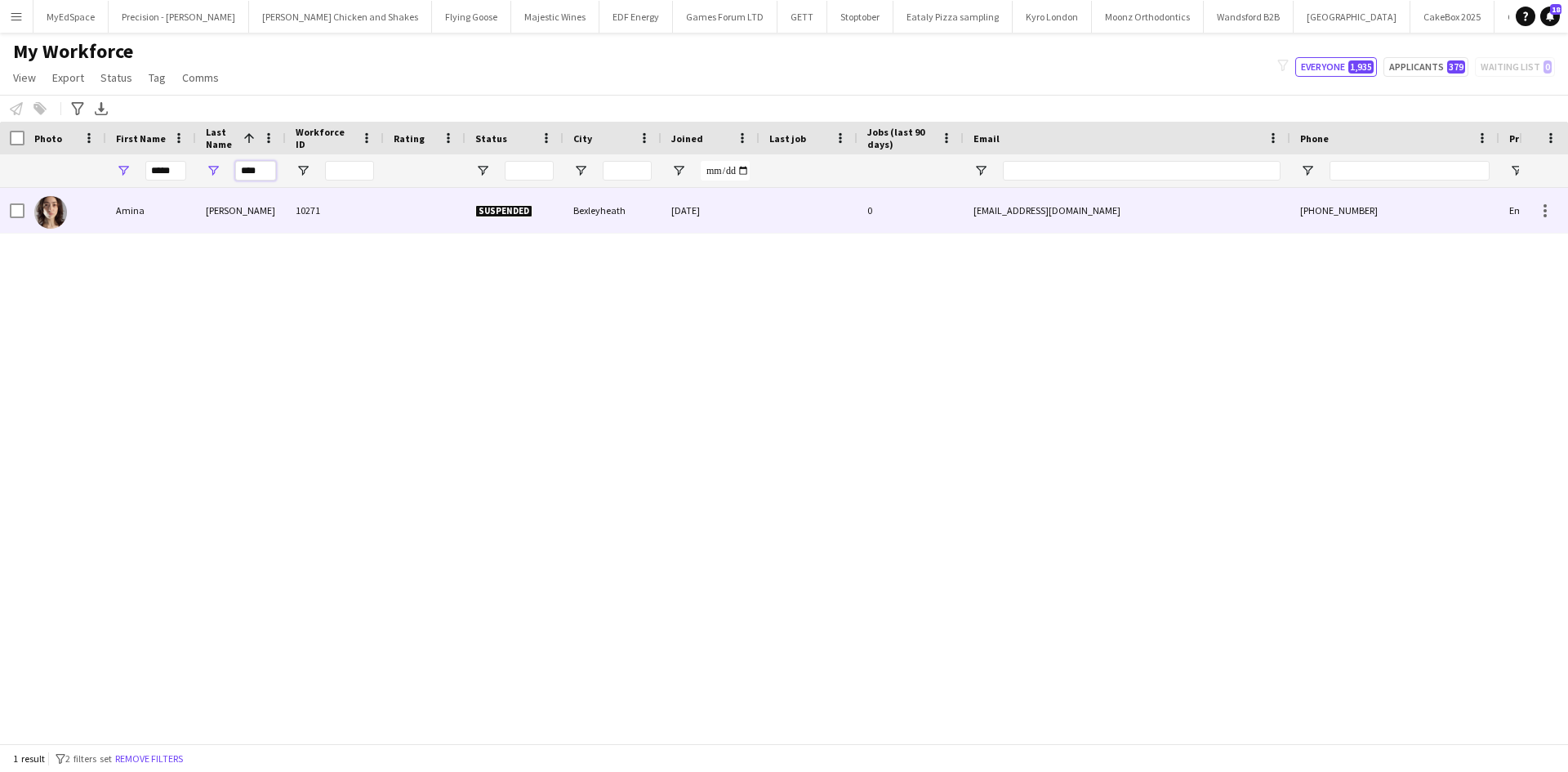
type input "****"
click at [212, 216] on div "Nannan Stephens" at bounding box center [241, 211] width 90 height 45
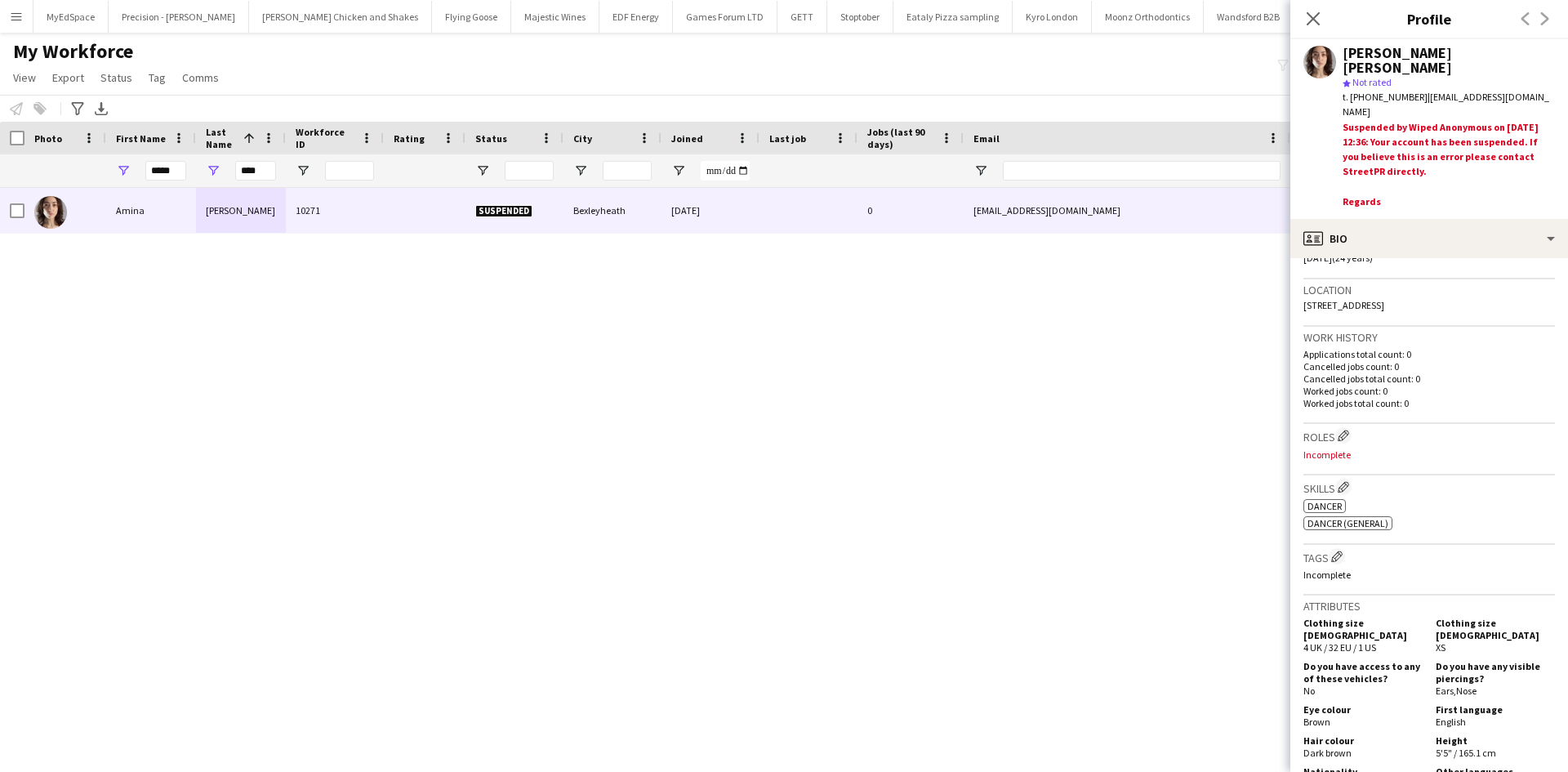
scroll to position [408, 0]
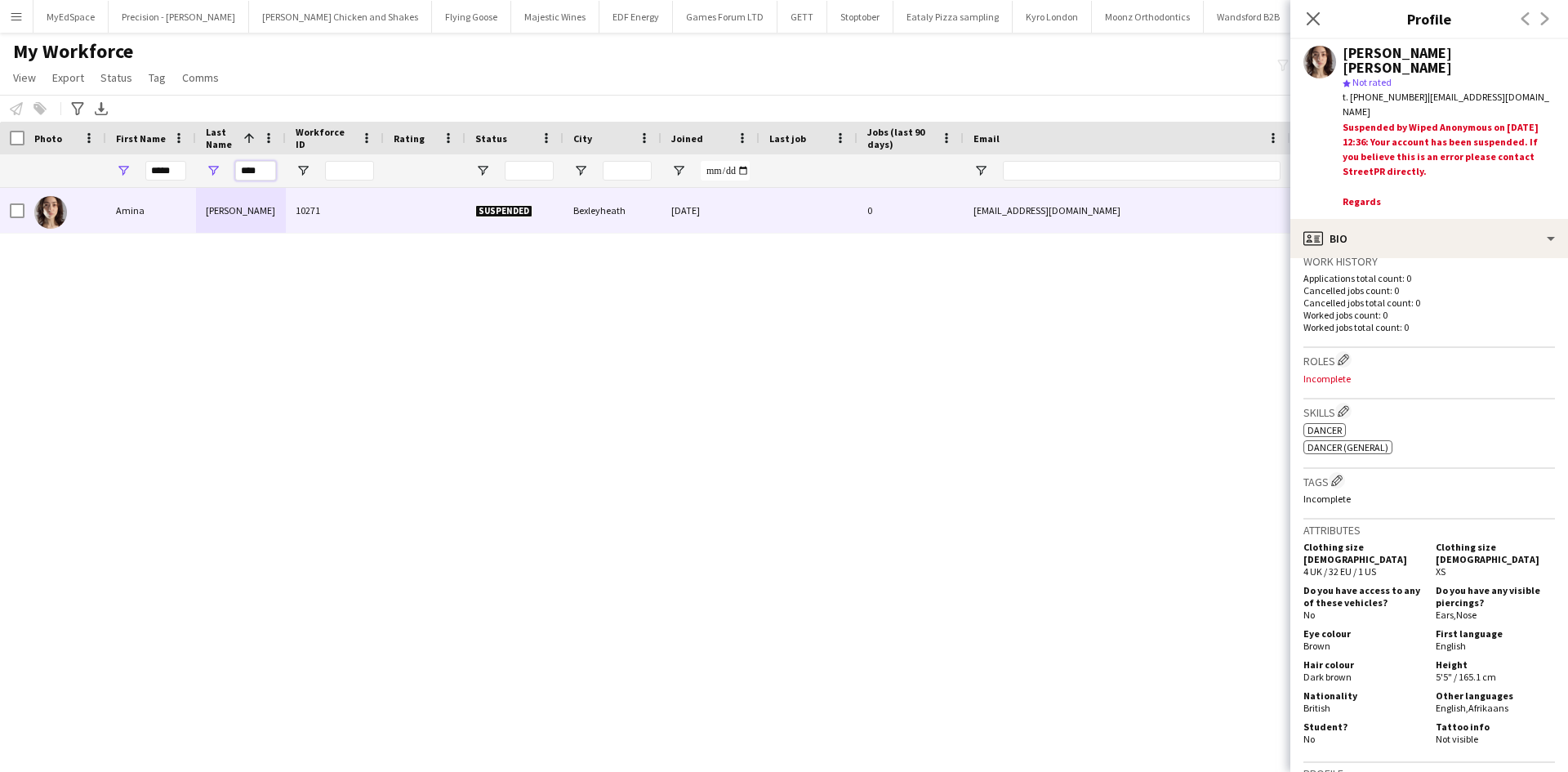
click at [263, 170] on input "****" at bounding box center [255, 171] width 41 height 19
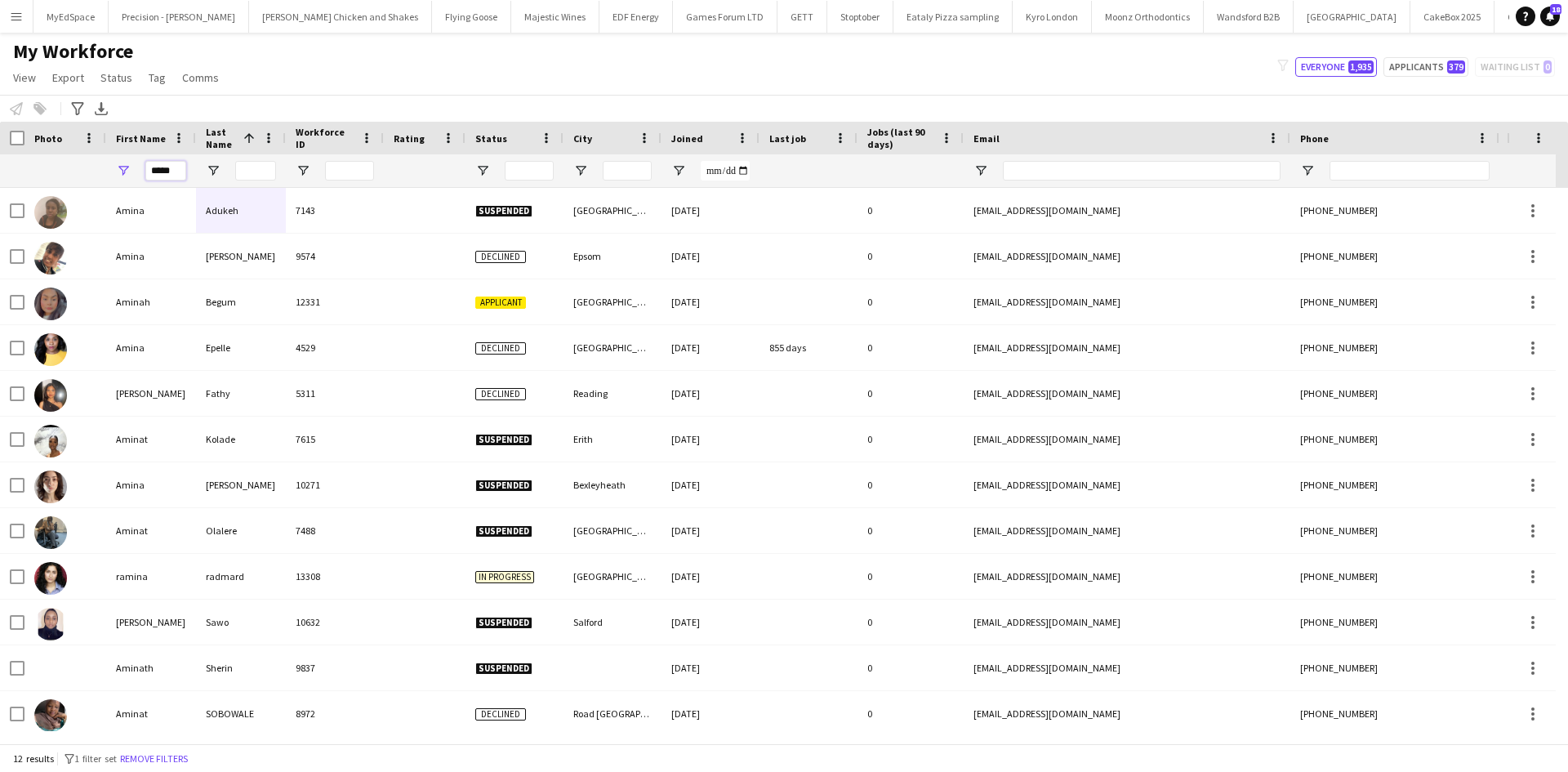
click at [165, 170] on input "*****" at bounding box center [166, 171] width 41 height 19
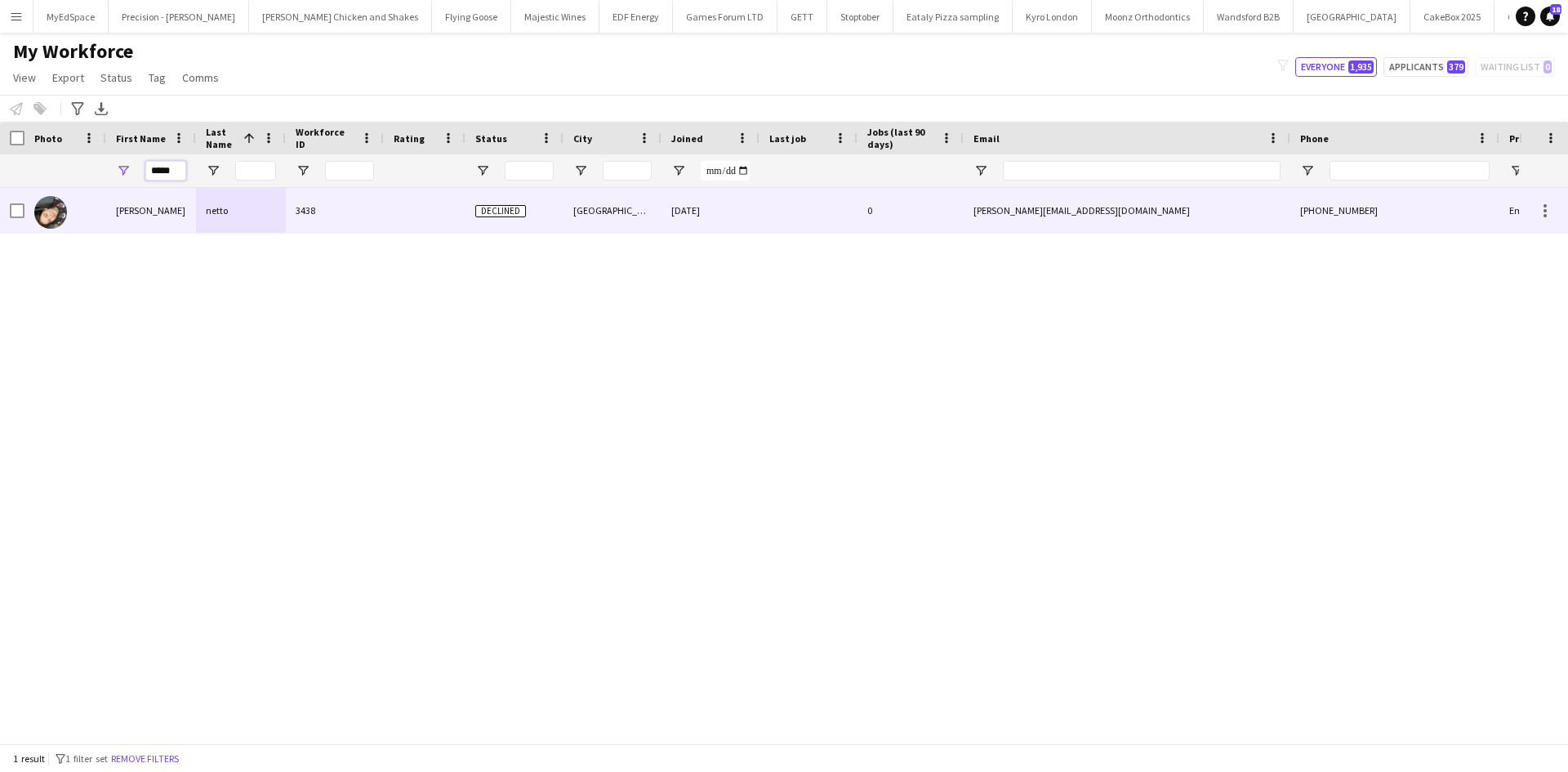
type input "*****"
click at [143, 209] on div "keryn-leigh" at bounding box center [151, 211] width 90 height 45
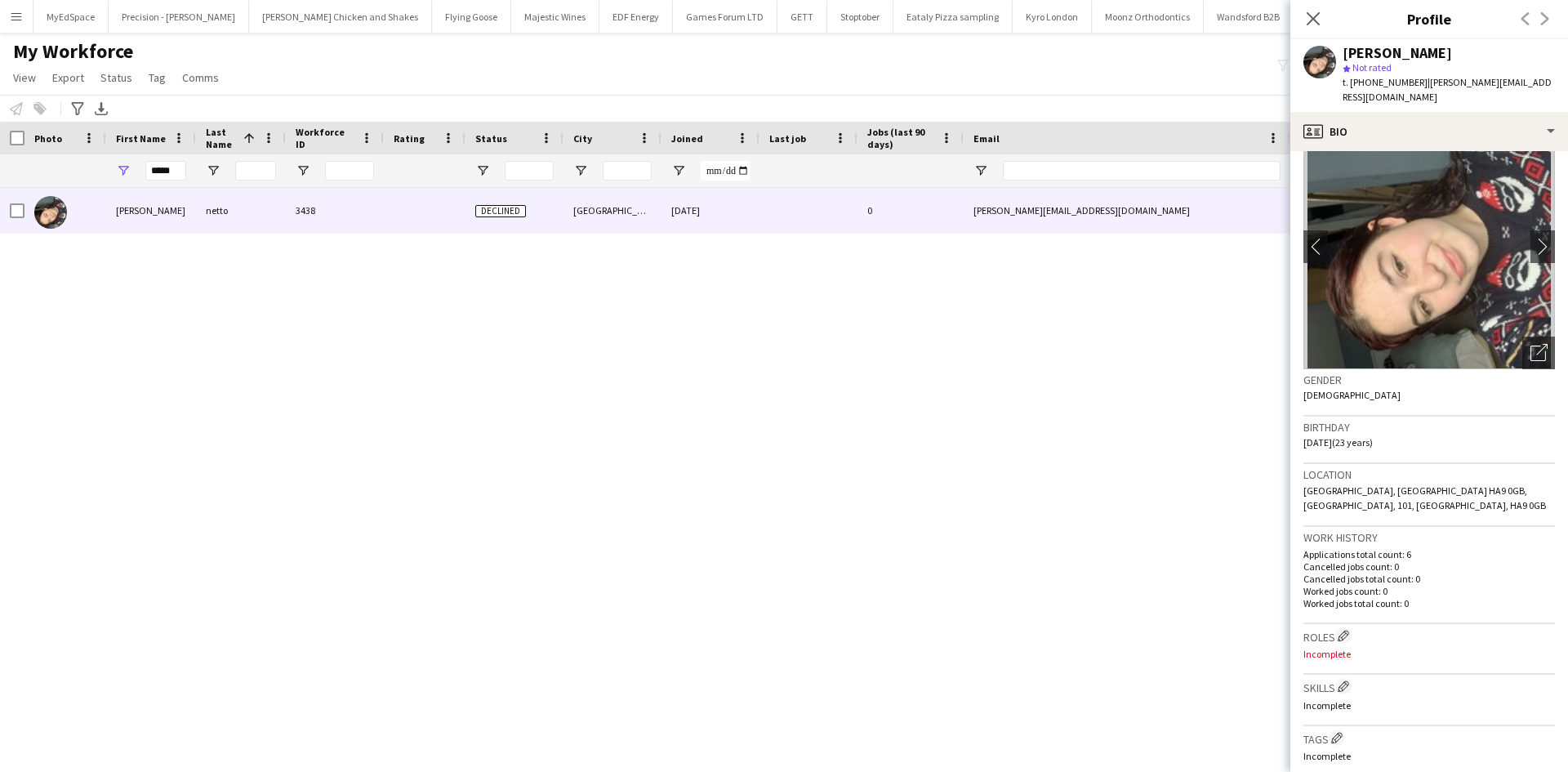
scroll to position [0, 0]
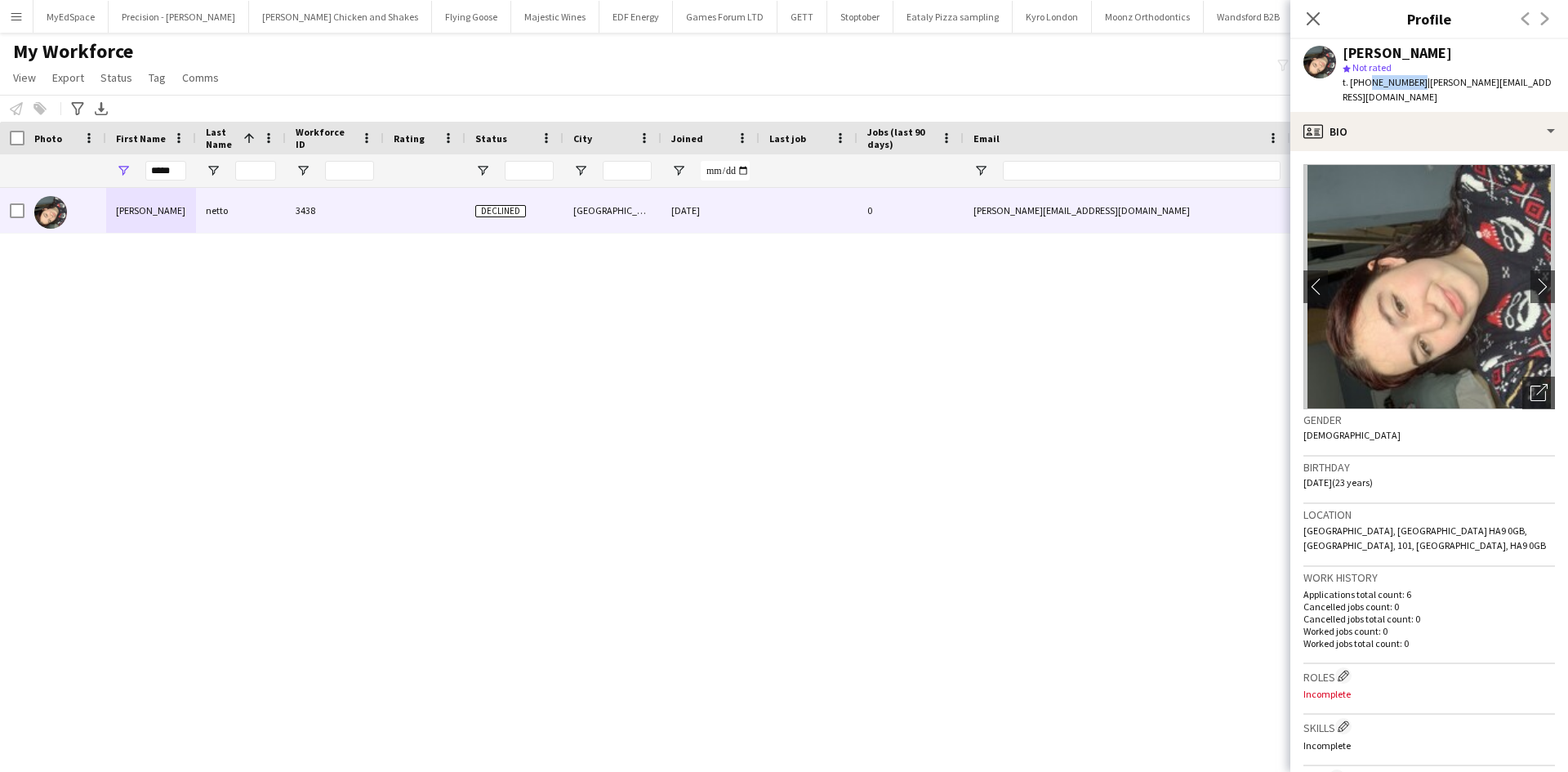
drag, startPoint x: 1363, startPoint y: 80, endPoint x: 1412, endPoint y: 90, distance: 50.0
click at [1412, 90] on div "t. +447832600687 | keryn.leighnetto@gmail.com" at bounding box center [1449, 90] width 213 height 29
copy span "7832600687"
click at [166, 169] on input "*****" at bounding box center [166, 171] width 41 height 19
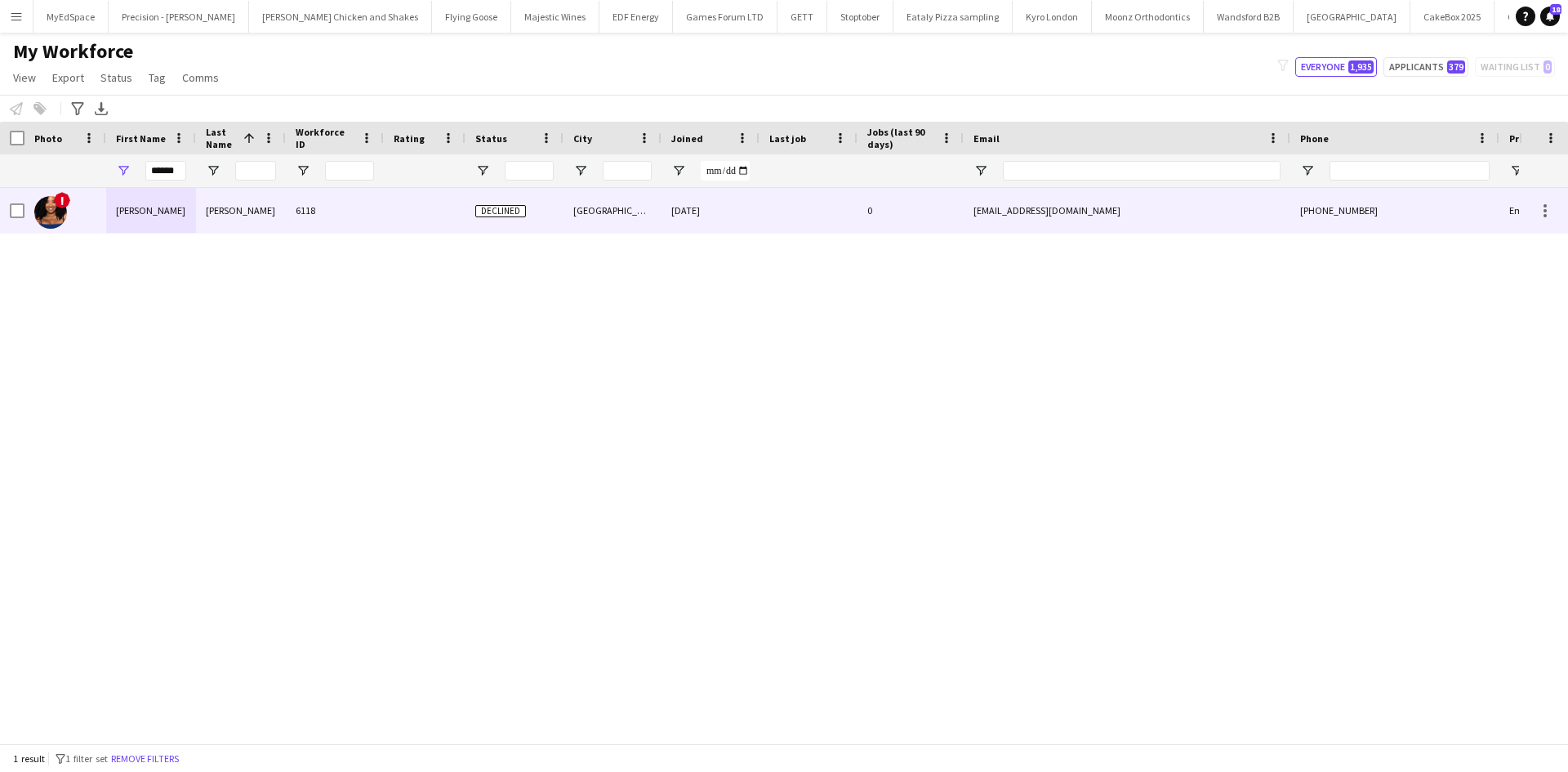
click at [194, 204] on div "Julia-Ruth" at bounding box center [151, 211] width 90 height 45
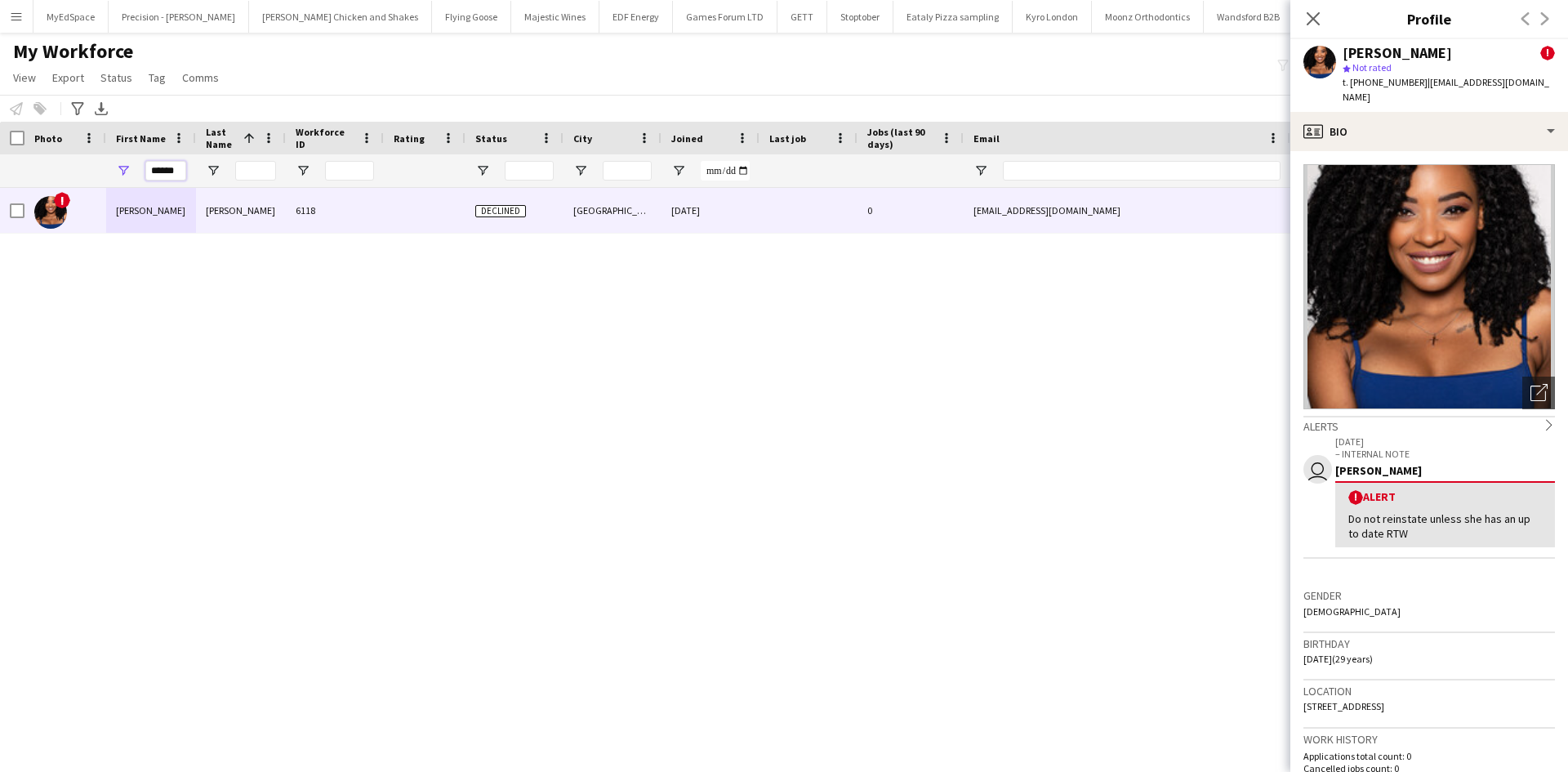
click at [160, 165] on input "******" at bounding box center [166, 171] width 41 height 19
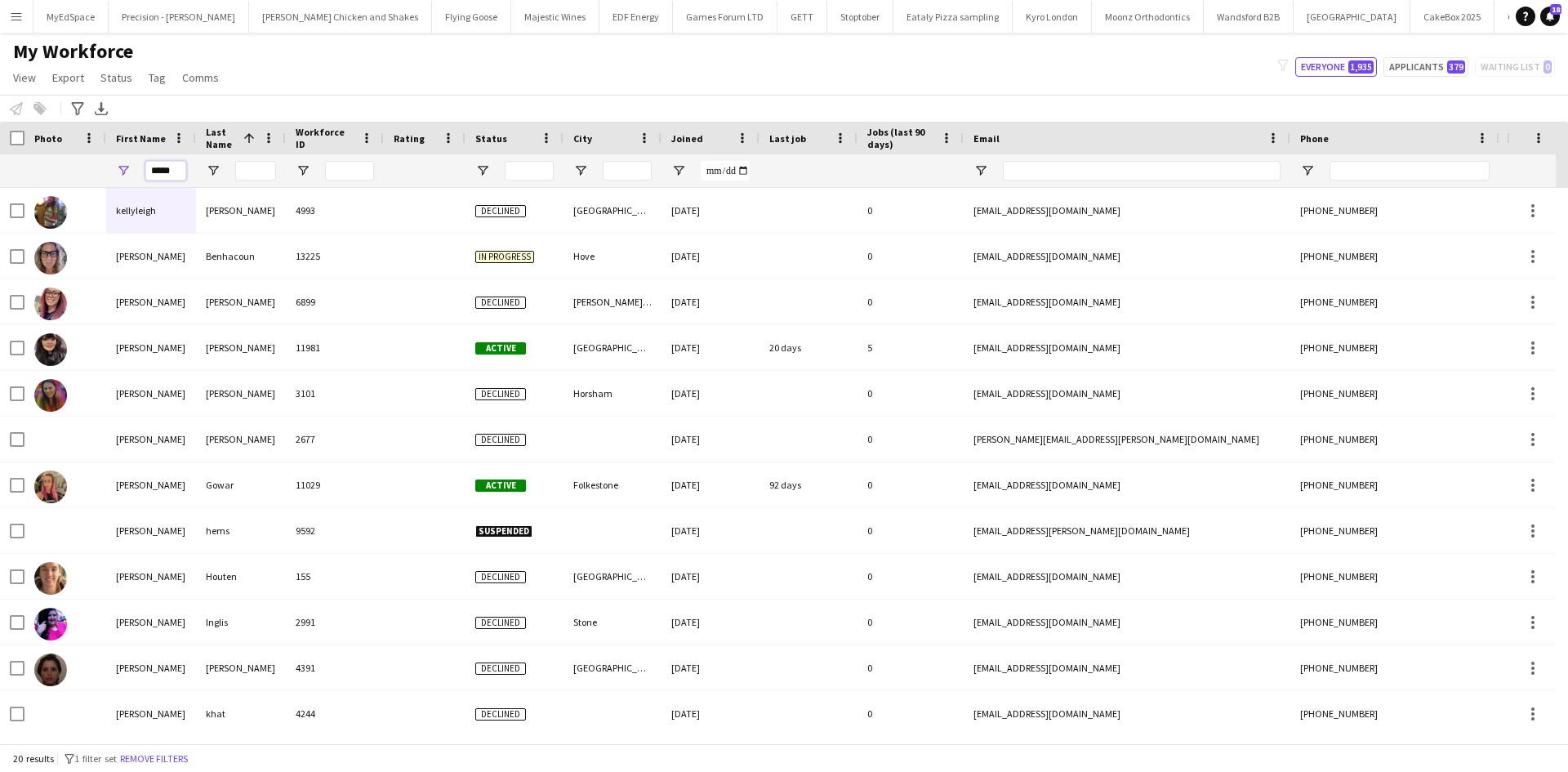
type input "*****"
click at [262, 175] on input "Last Name Filter Input" at bounding box center [255, 171] width 41 height 19
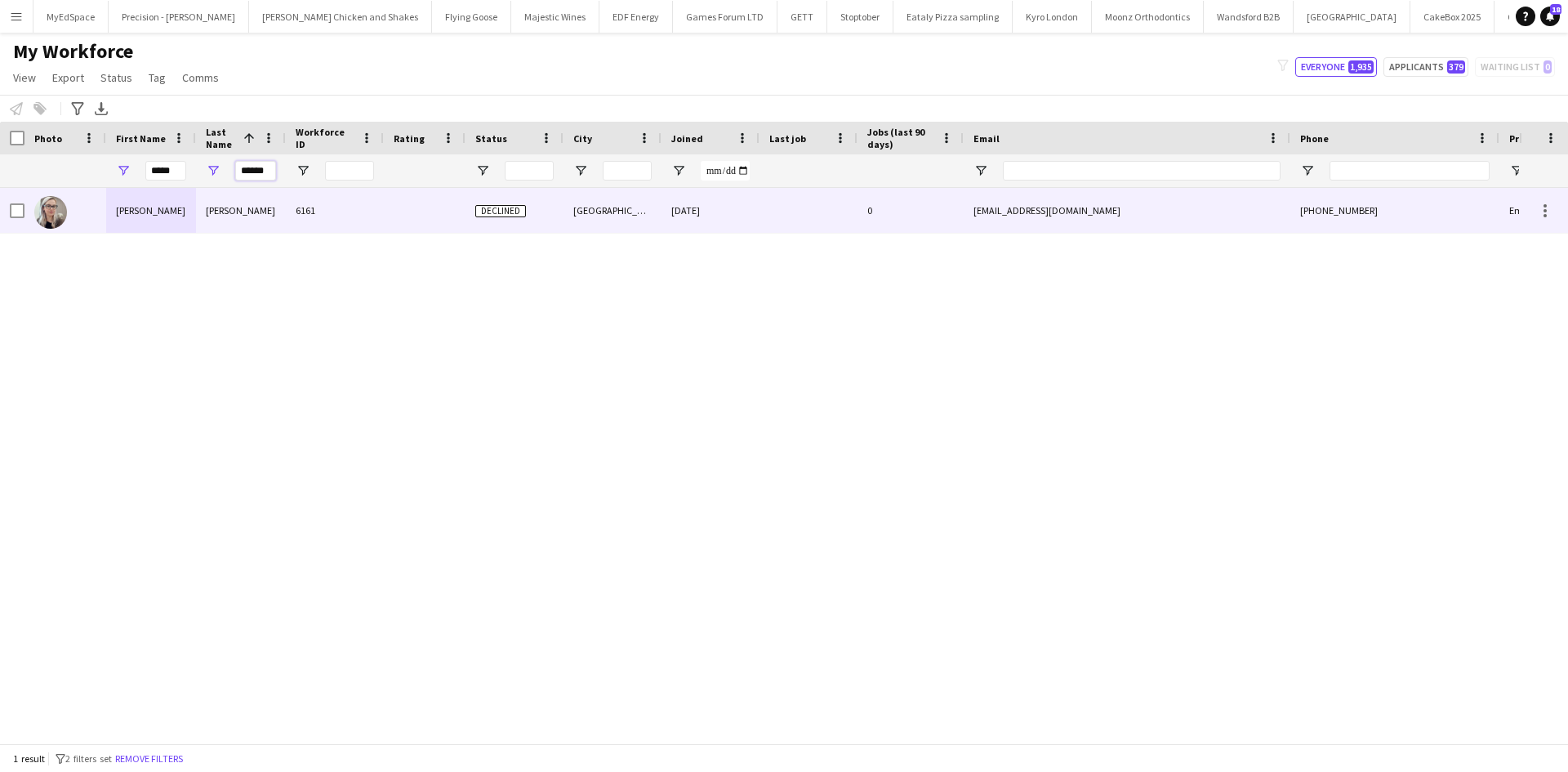
type input "******"
click at [155, 218] on div "Kelly" at bounding box center [151, 211] width 90 height 45
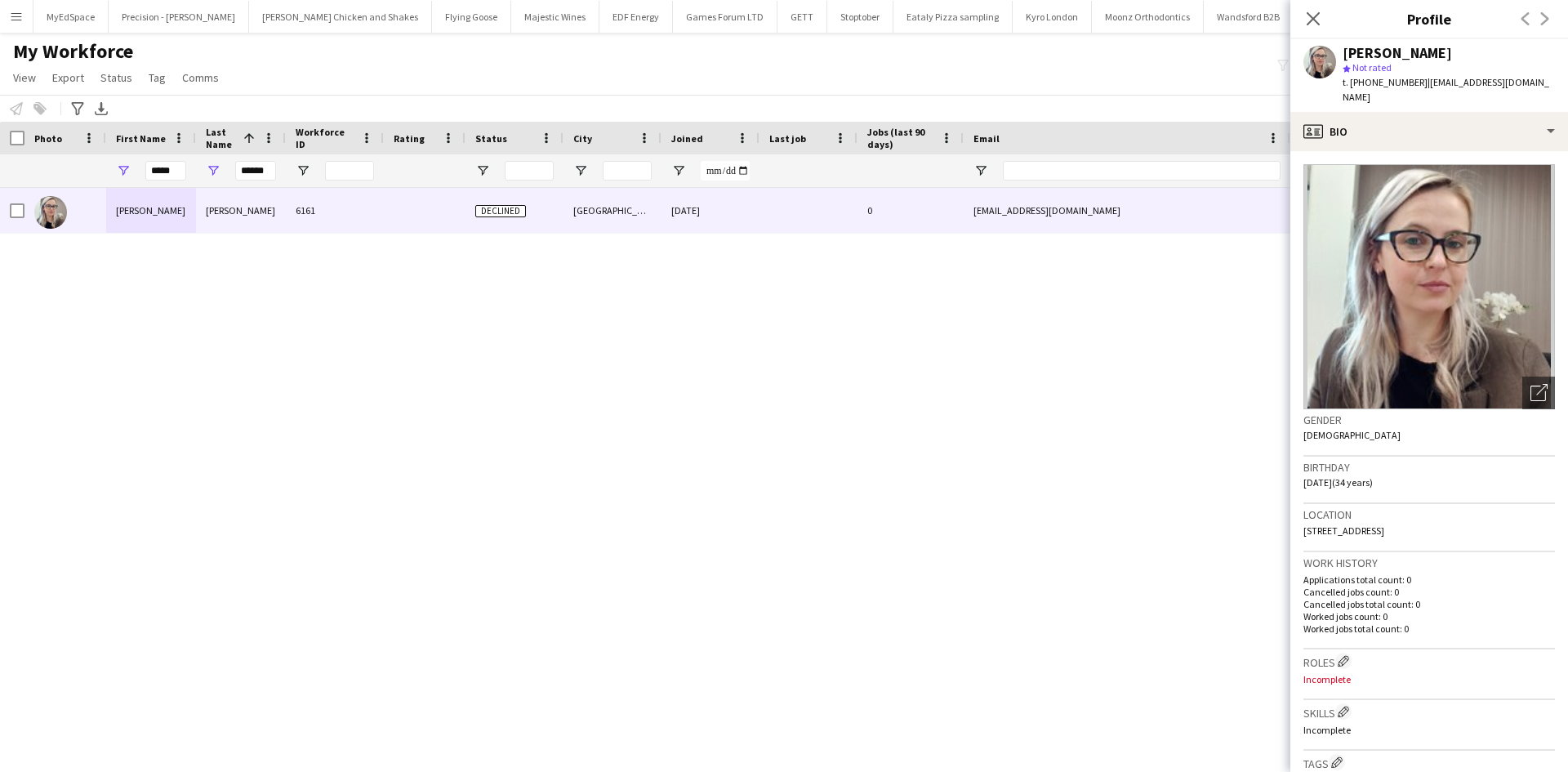
drag, startPoint x: 1364, startPoint y: 83, endPoint x: 1416, endPoint y: 90, distance: 52.5
click at [1416, 90] on div "t. +447575024823 | kelleerodger@gmail.com" at bounding box center [1449, 90] width 213 height 29
copy span "7575024823"
click at [255, 170] on input "******" at bounding box center [255, 171] width 41 height 19
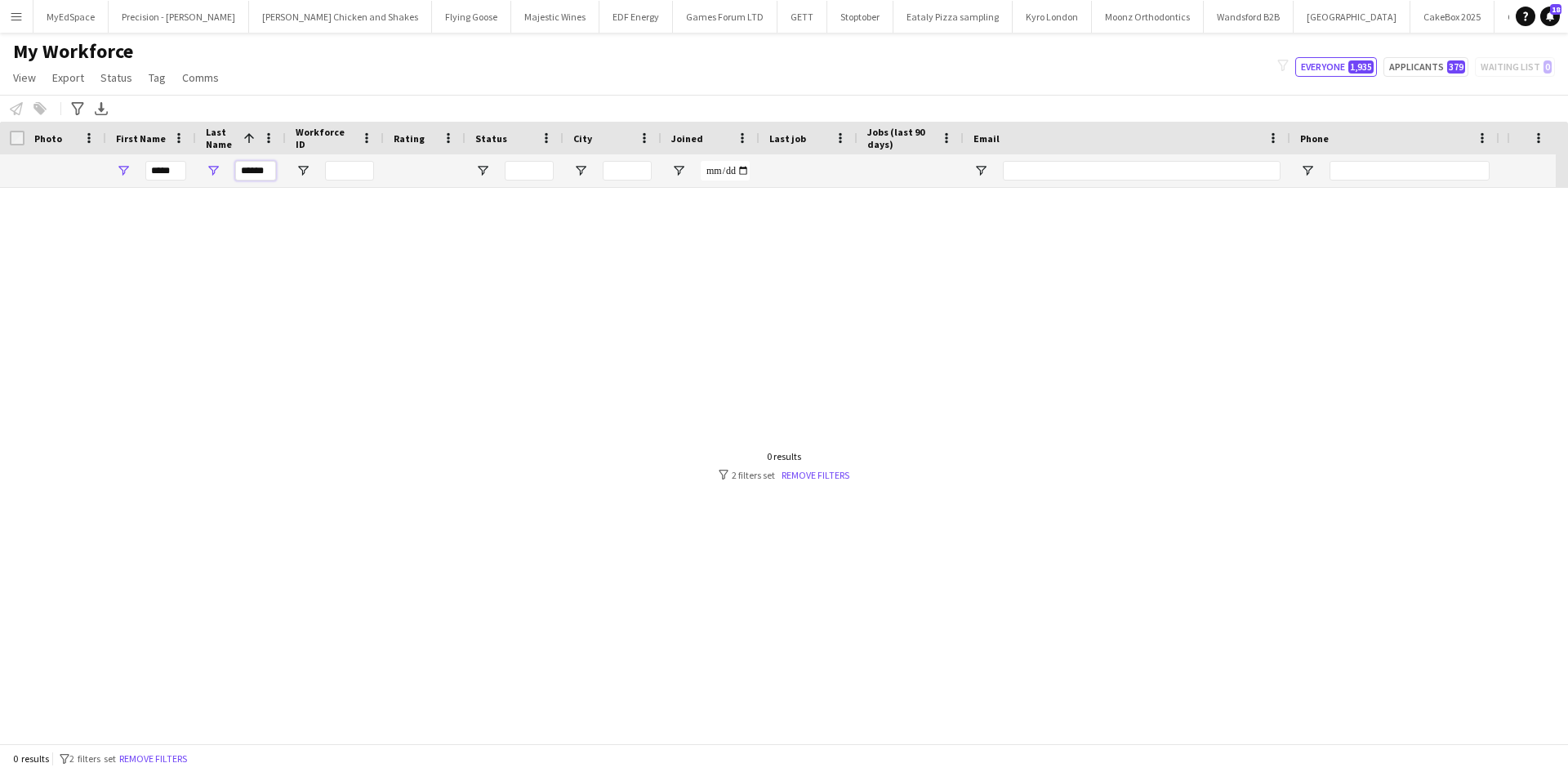
type input "******"
click at [154, 166] on input "*****" at bounding box center [166, 171] width 41 height 19
drag, startPoint x: 154, startPoint y: 166, endPoint x: 164, endPoint y: 169, distance: 10.4
click at [158, 166] on input "*****" at bounding box center [166, 171] width 41 height 19
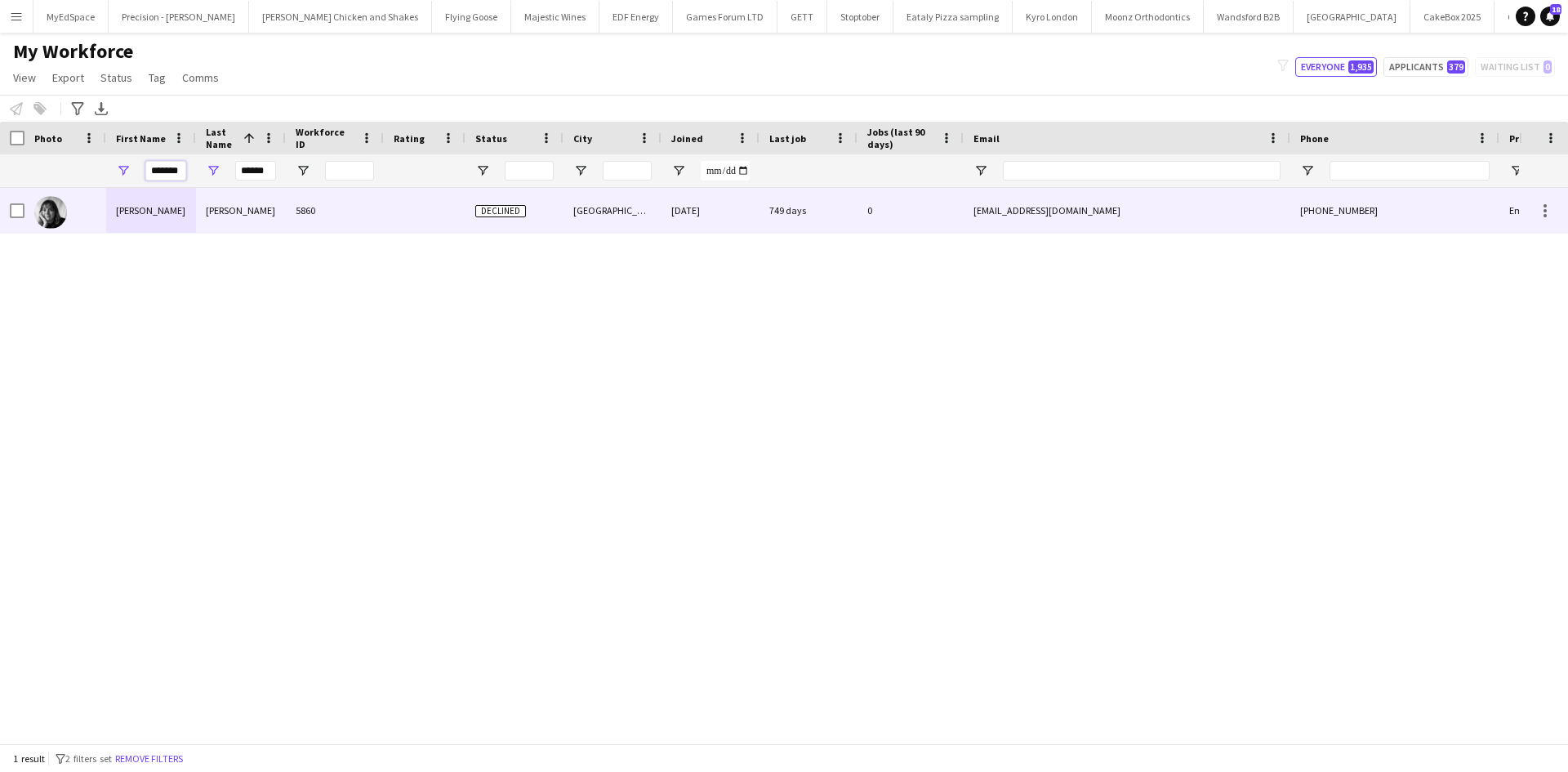
type input "*******"
click at [207, 194] on div "Morley" at bounding box center [241, 211] width 90 height 45
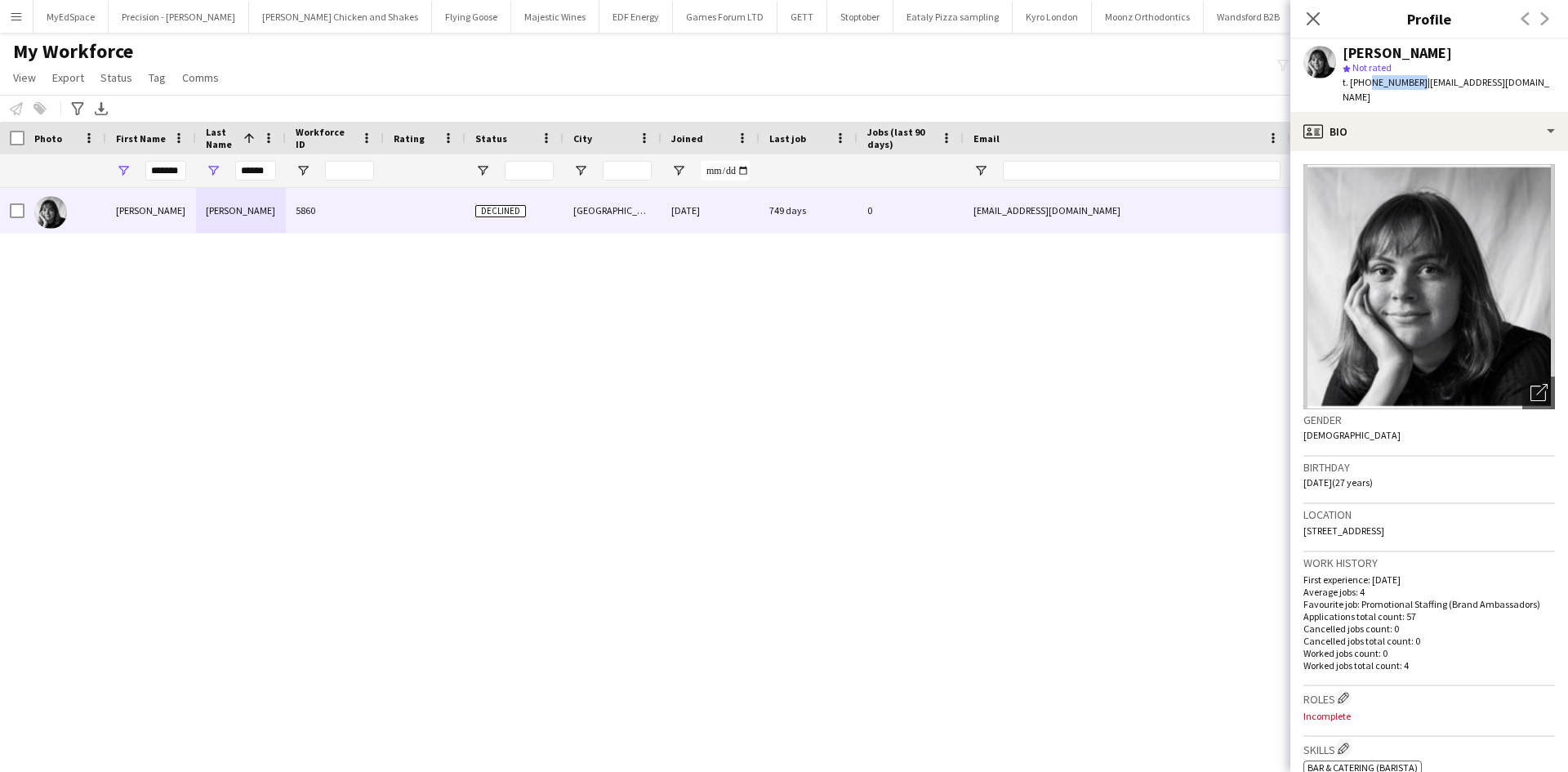
drag, startPoint x: 1366, startPoint y: 83, endPoint x: 1413, endPoint y: 88, distance: 47.3
click at [1413, 88] on span "t. +447394336439" at bounding box center [1385, 82] width 85 height 13
copy span "7394336439"
click at [933, 349] on div "Christy Morley 5860 Declined London 05-08-2023 749 days 0 christymorley9@gmail.…" at bounding box center [760, 459] width 1519 height 543
click at [938, 324] on div "Christy Morley 5860 Declined London 05-08-2023 749 days 0 christymorley9@gmail.…" at bounding box center [760, 459] width 1519 height 543
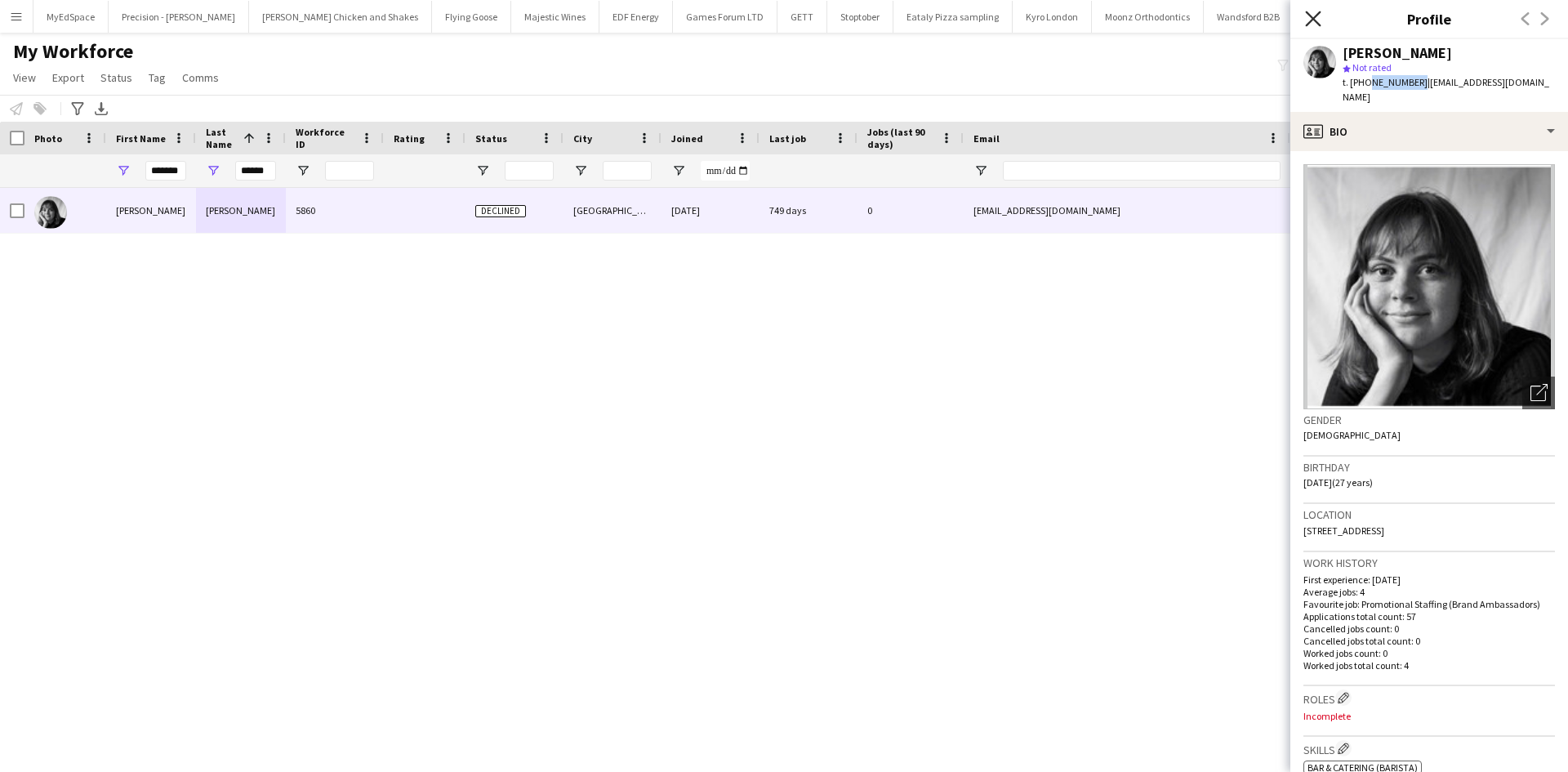
click at [1320, 17] on icon "Close pop-in" at bounding box center [1313, 19] width 16 height 16
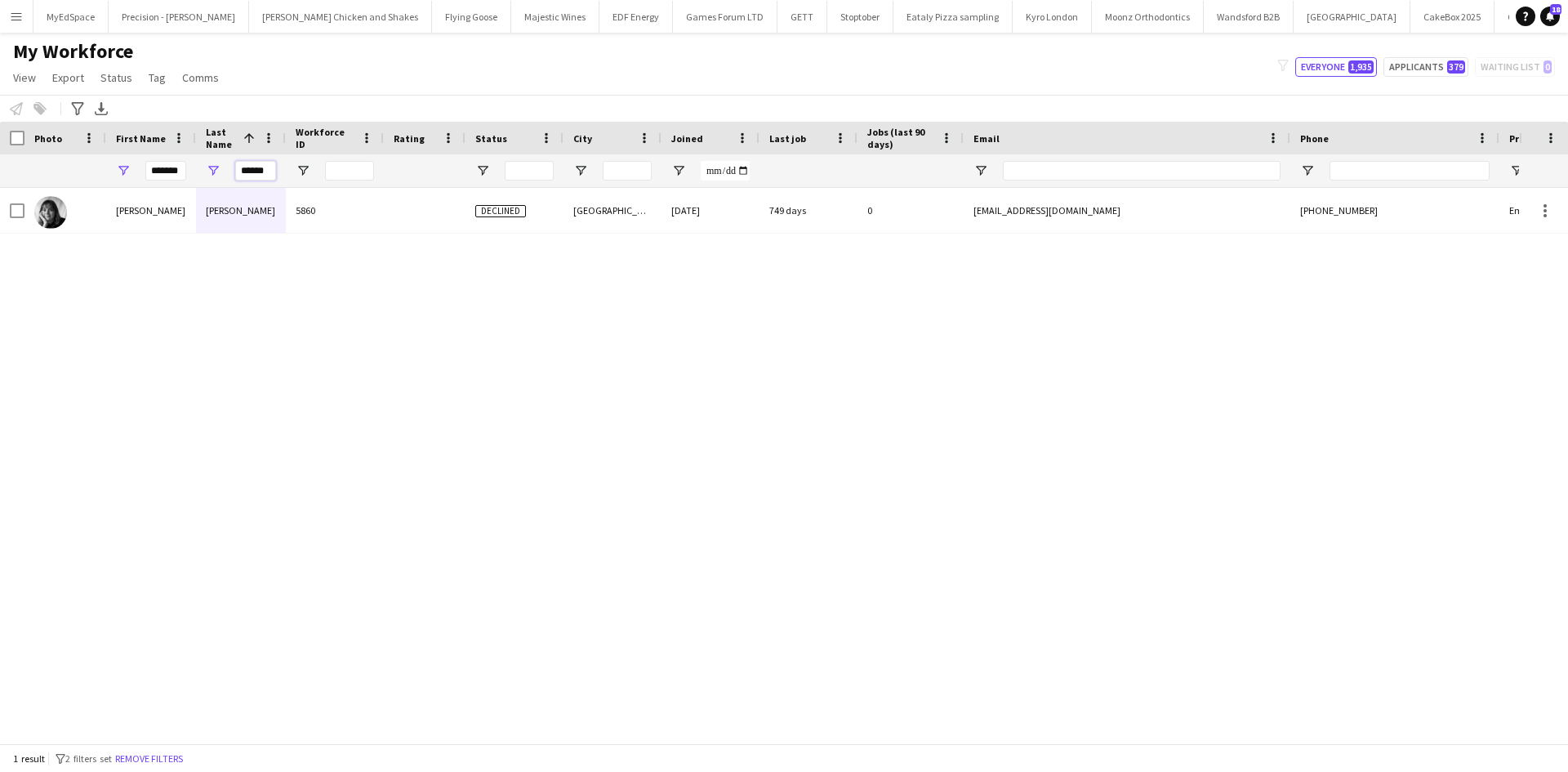
click at [250, 170] on input "******" at bounding box center [255, 171] width 41 height 19
click at [175, 170] on input "*******" at bounding box center [166, 171] width 41 height 19
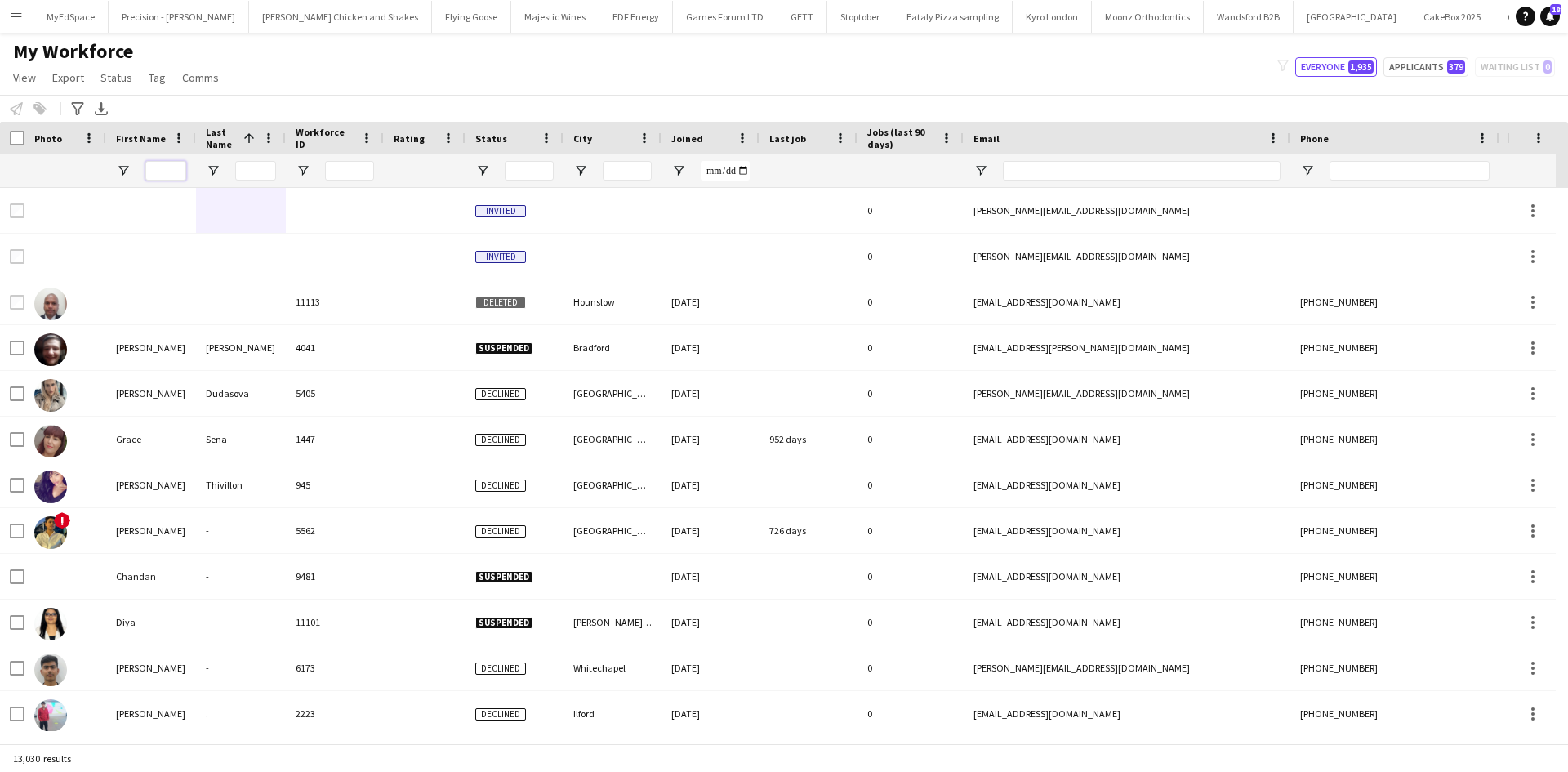
click at [163, 174] on input "First Name Filter Input" at bounding box center [166, 171] width 41 height 19
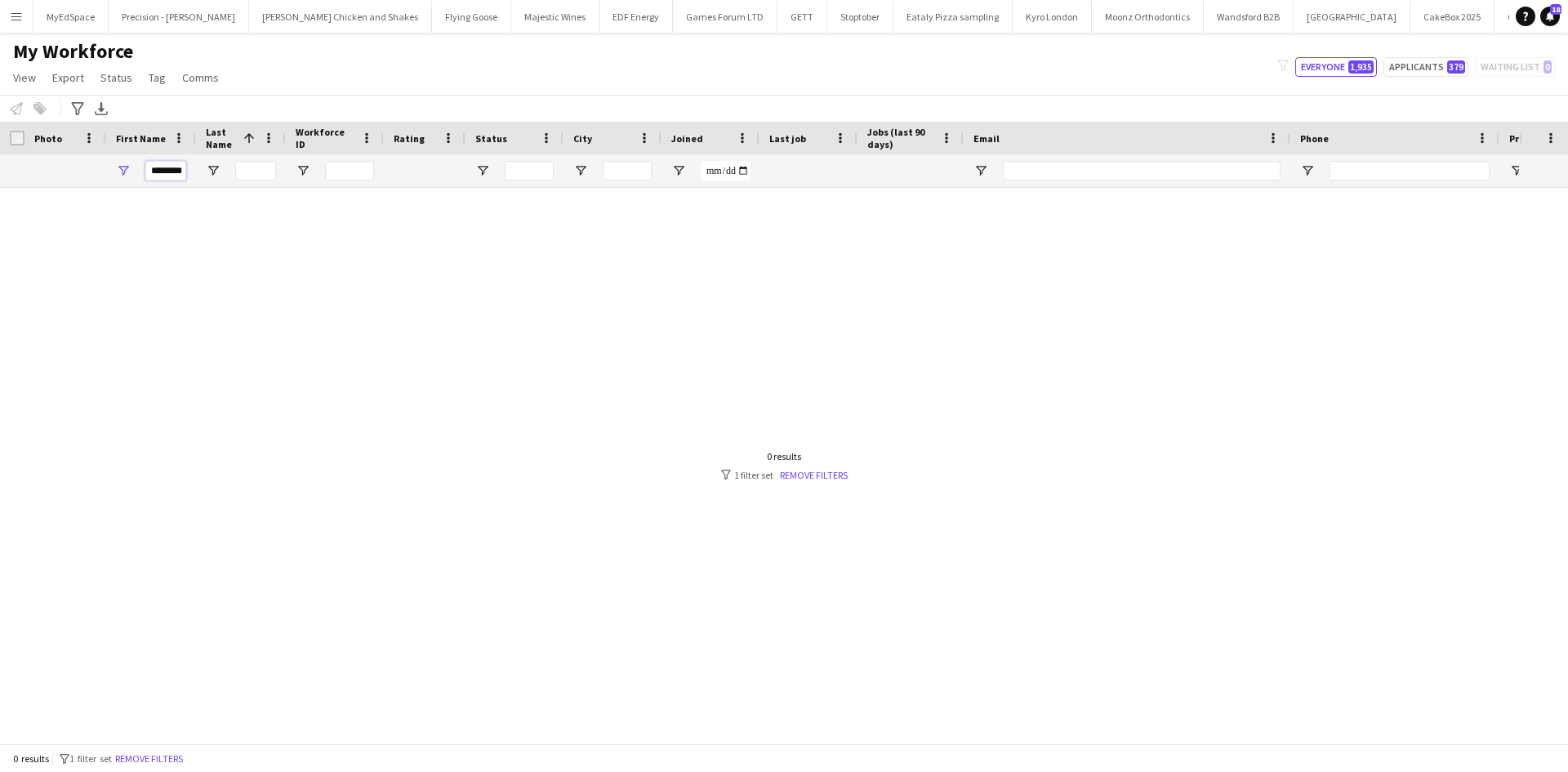
click at [175, 167] on input "********" at bounding box center [166, 171] width 41 height 19
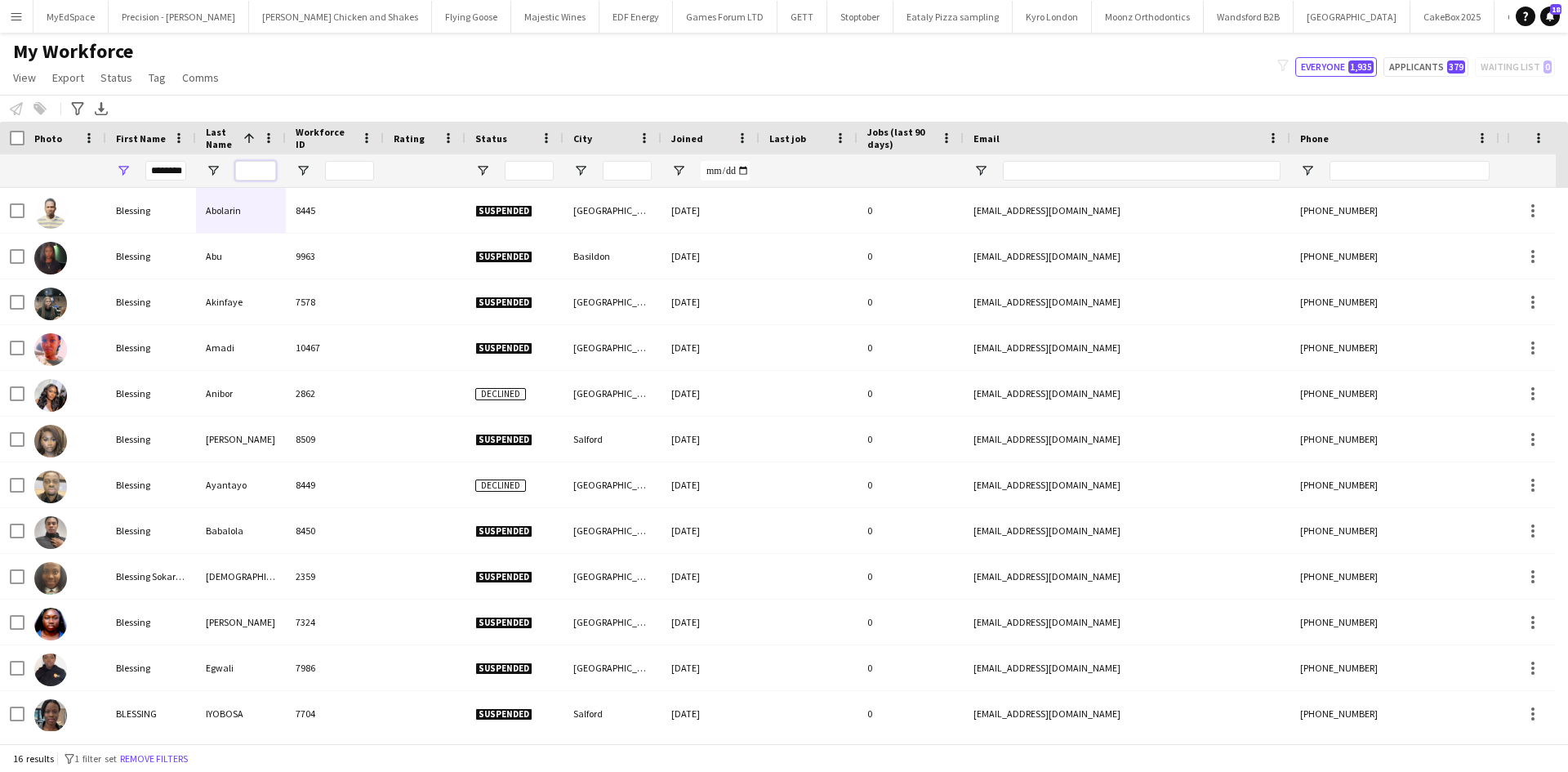
click at [266, 169] on input "Last Name Filter Input" at bounding box center [255, 171] width 41 height 19
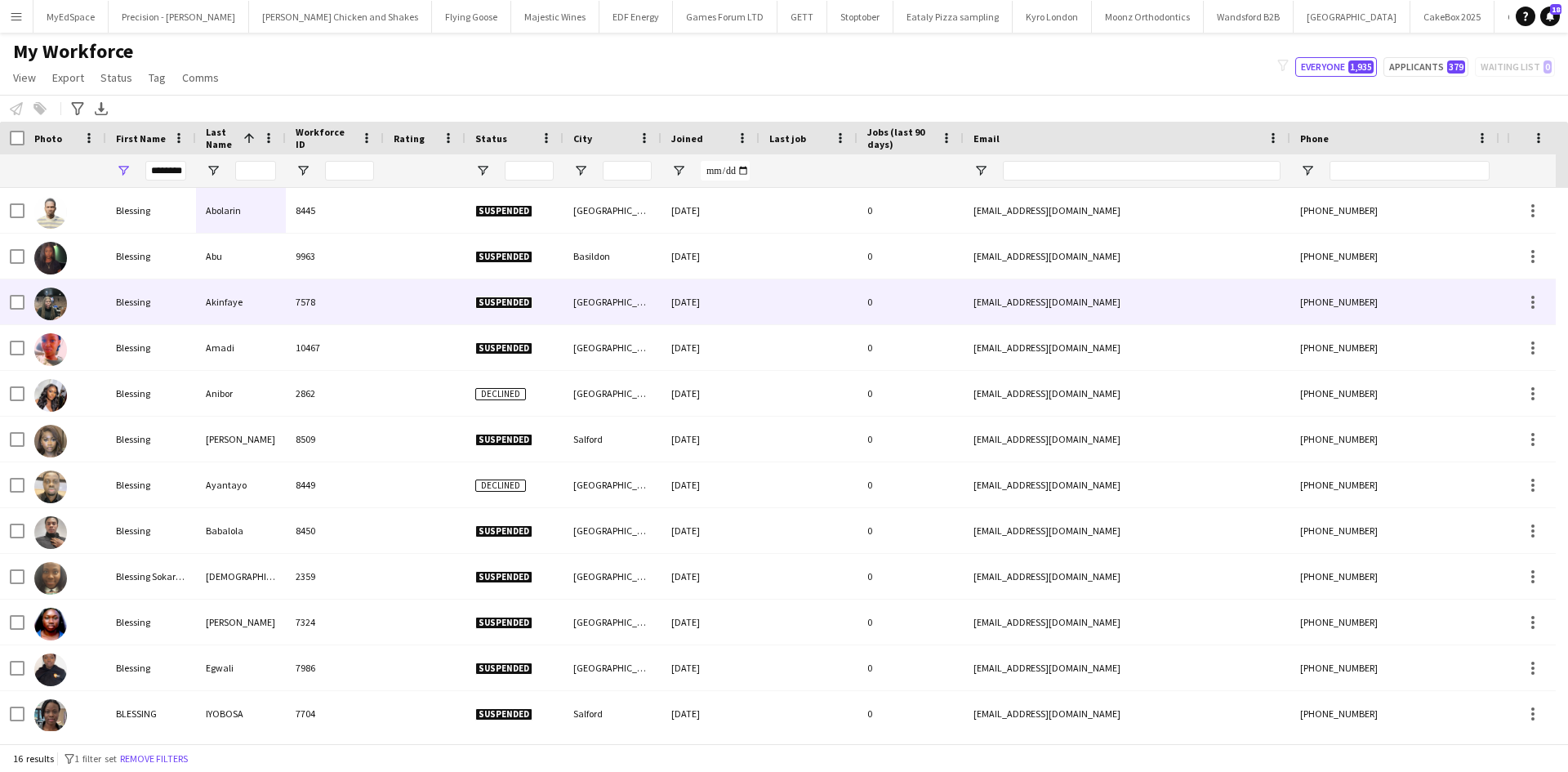
drag, startPoint x: 214, startPoint y: 297, endPoint x: 226, endPoint y: 298, distance: 12.0
click at [214, 297] on div "Akinfaye" at bounding box center [241, 301] width 90 height 45
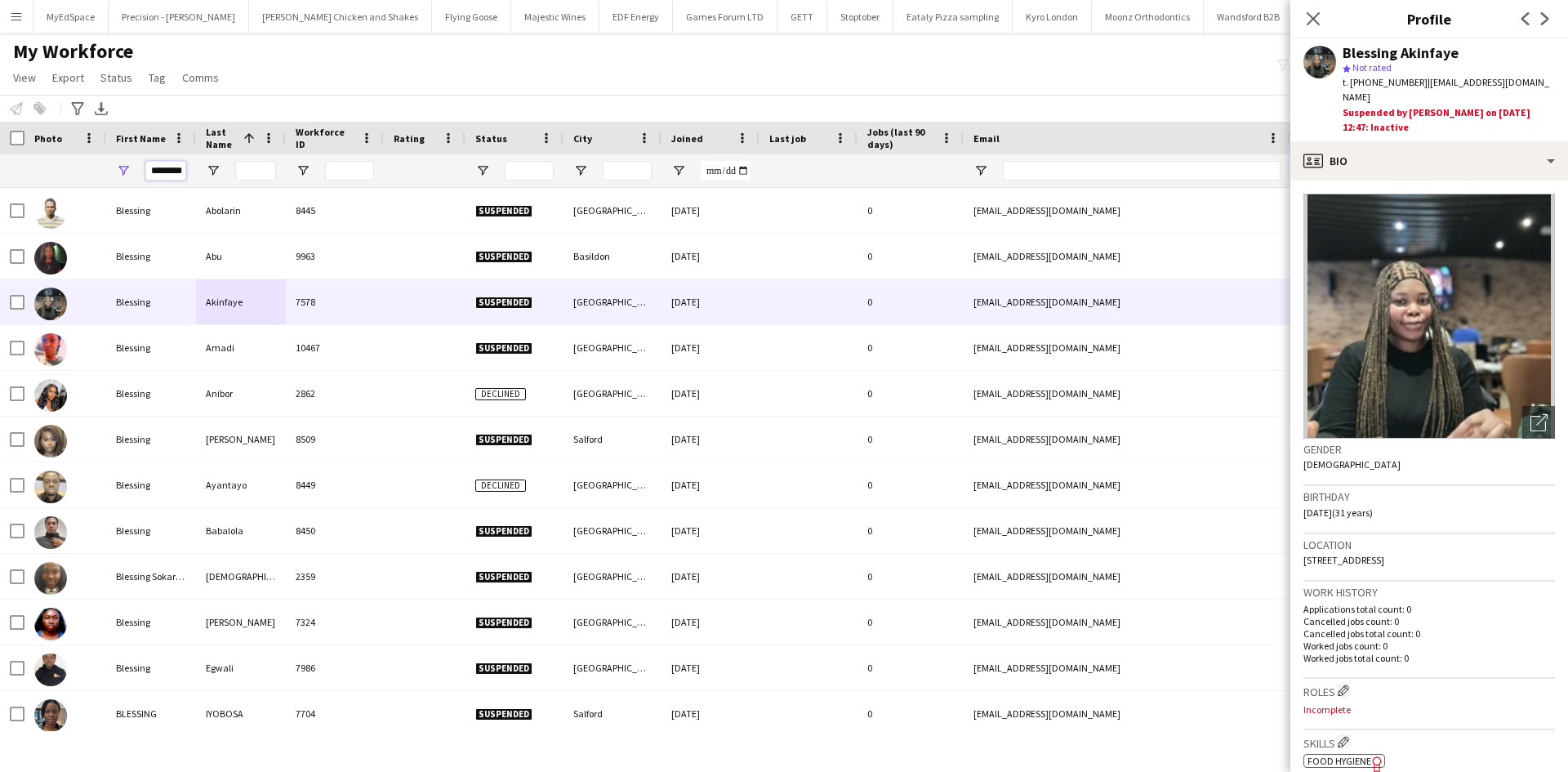
click at [164, 172] on input "********" at bounding box center [166, 171] width 41 height 19
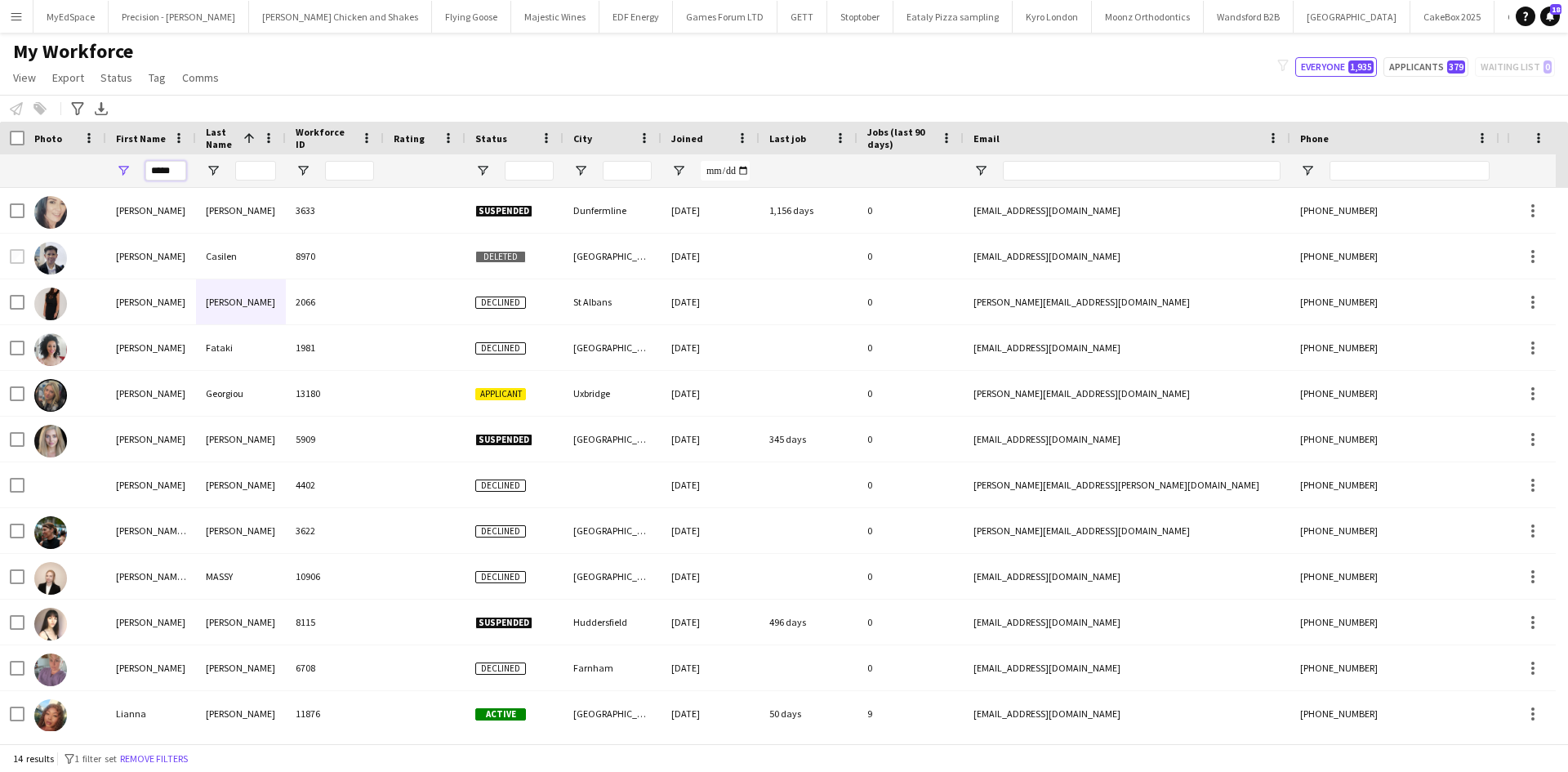
type input "****"
click at [253, 169] on input "Last Name Filter Input" at bounding box center [255, 171] width 41 height 19
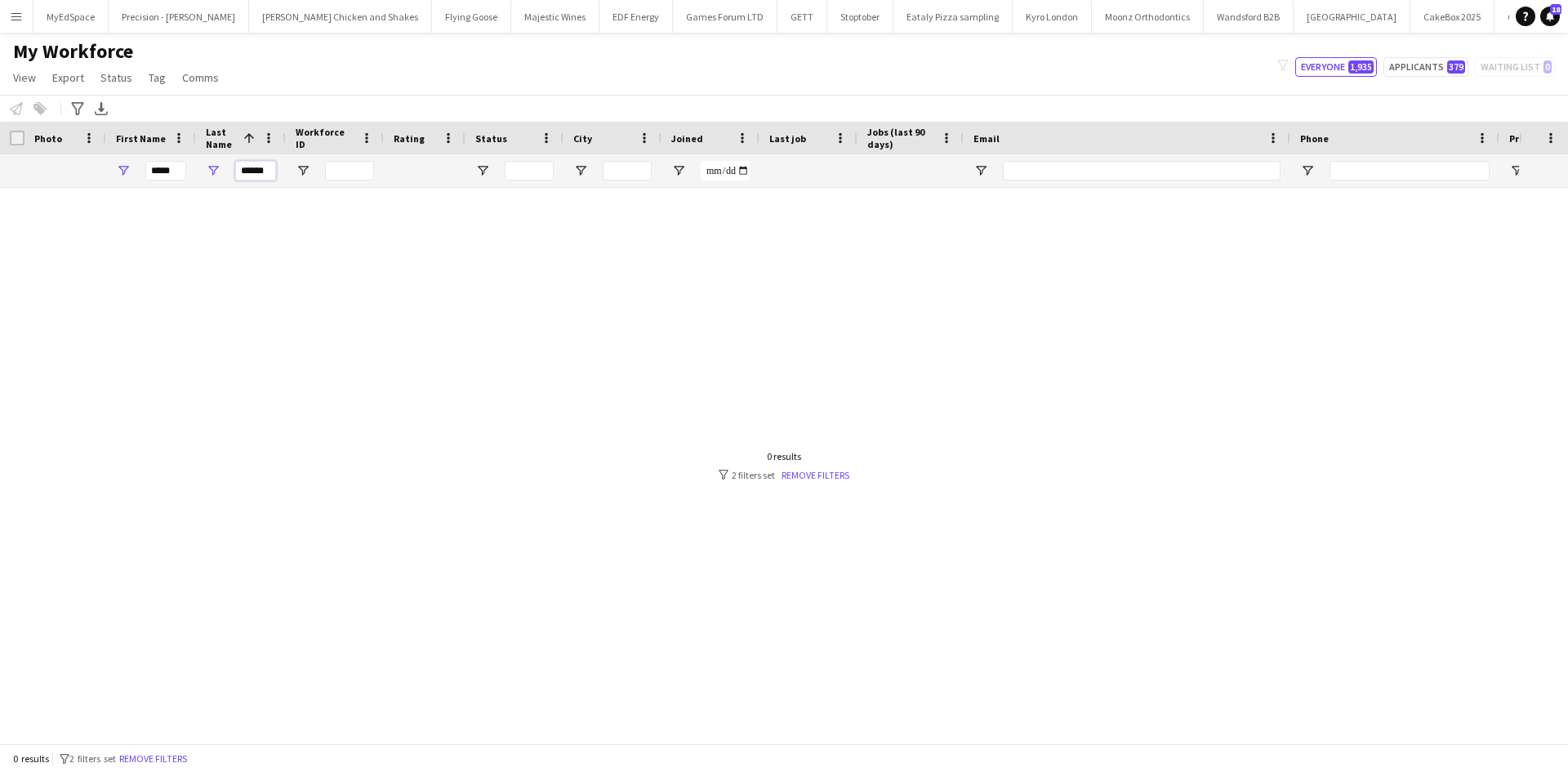
type input "******"
click at [183, 172] on input "****" at bounding box center [166, 171] width 41 height 19
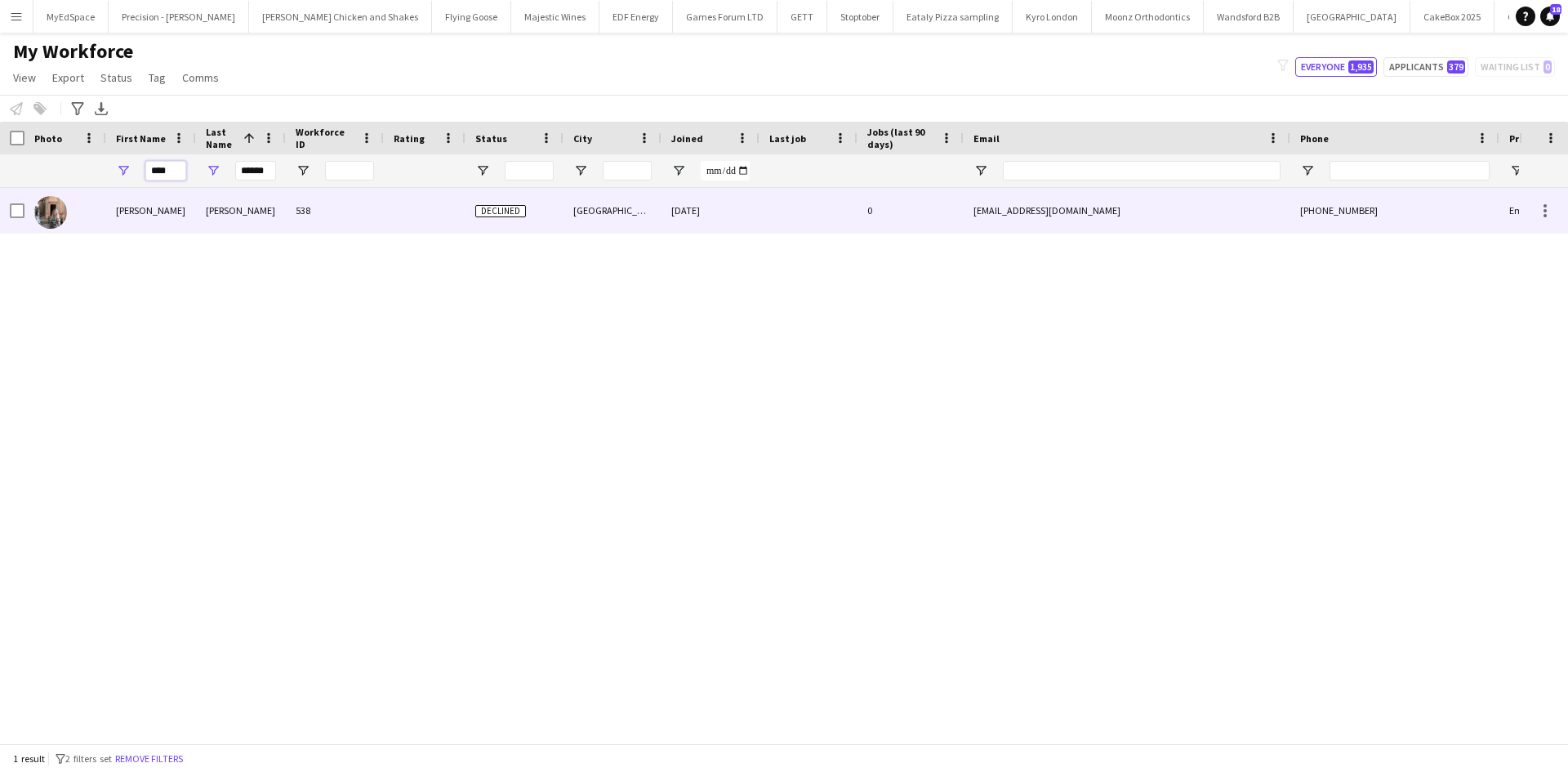
type input "****"
click at [201, 183] on div "******" at bounding box center [241, 171] width 90 height 33
click at [227, 204] on div "Dennis" at bounding box center [241, 211] width 90 height 45
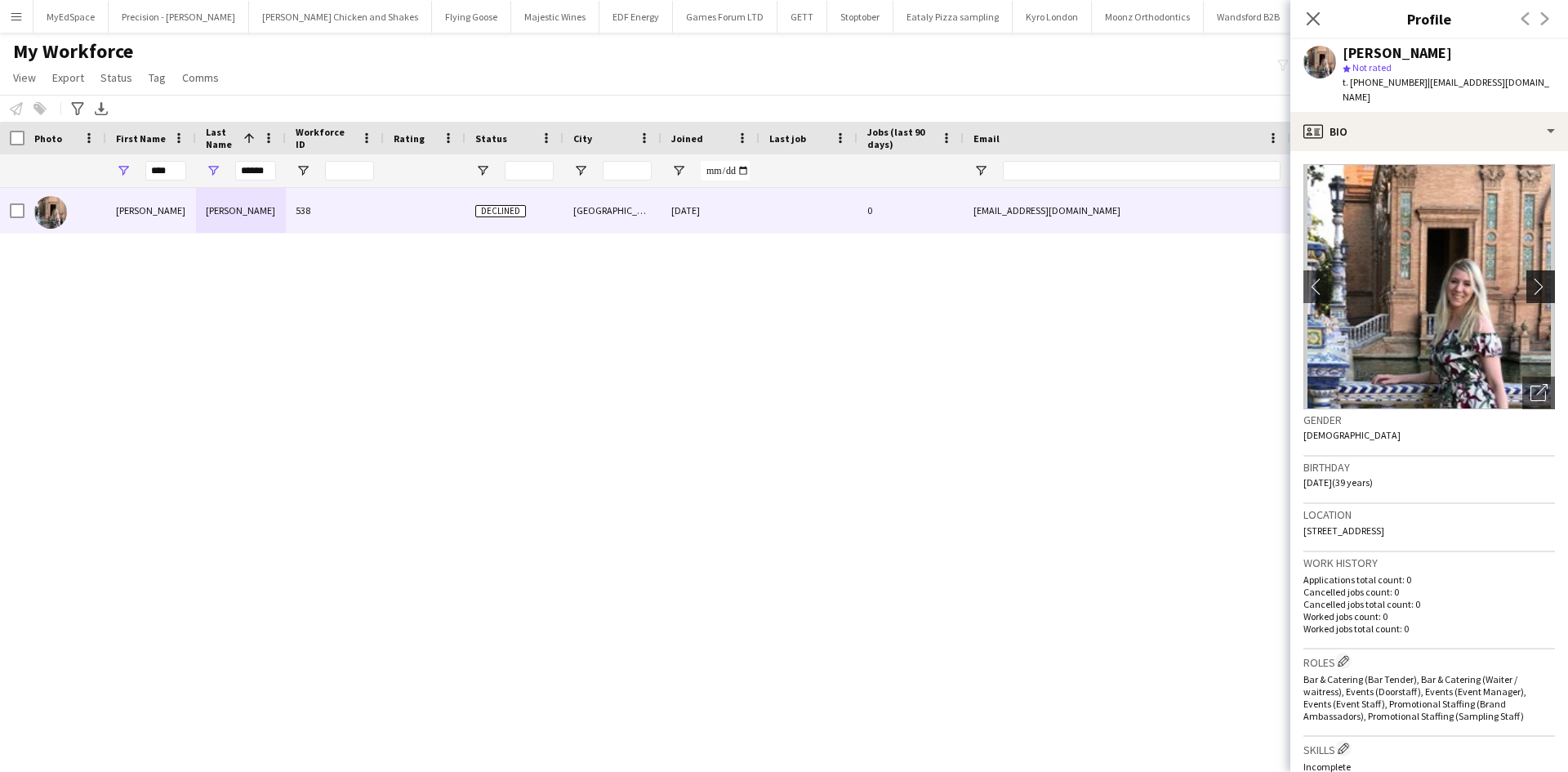
click at [1536, 278] on app-icon "chevron-right" at bounding box center [1544, 287] width 25 height 18
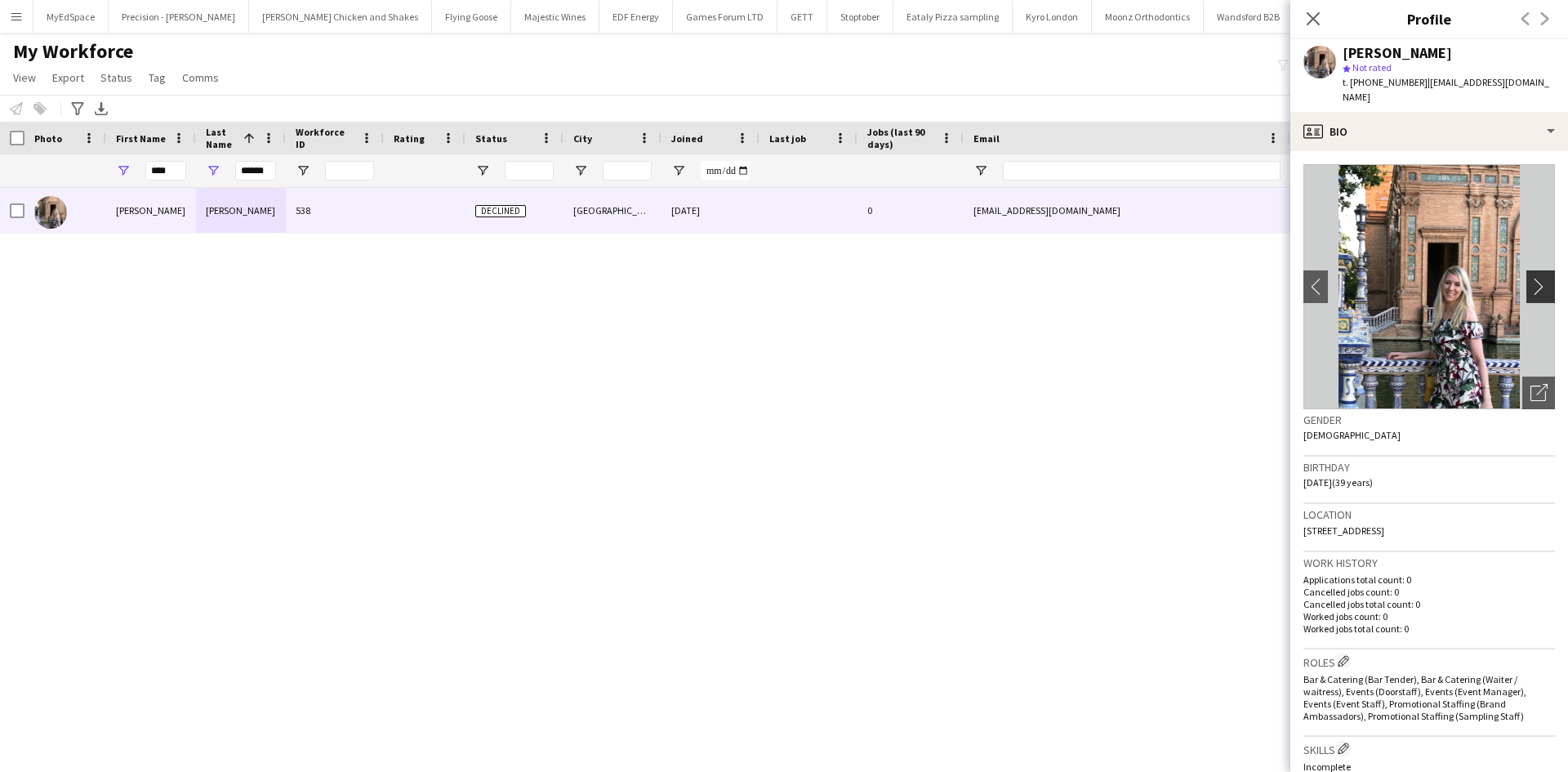
click at [1531, 278] on app-icon "chevron-right" at bounding box center [1544, 287] width 25 height 18
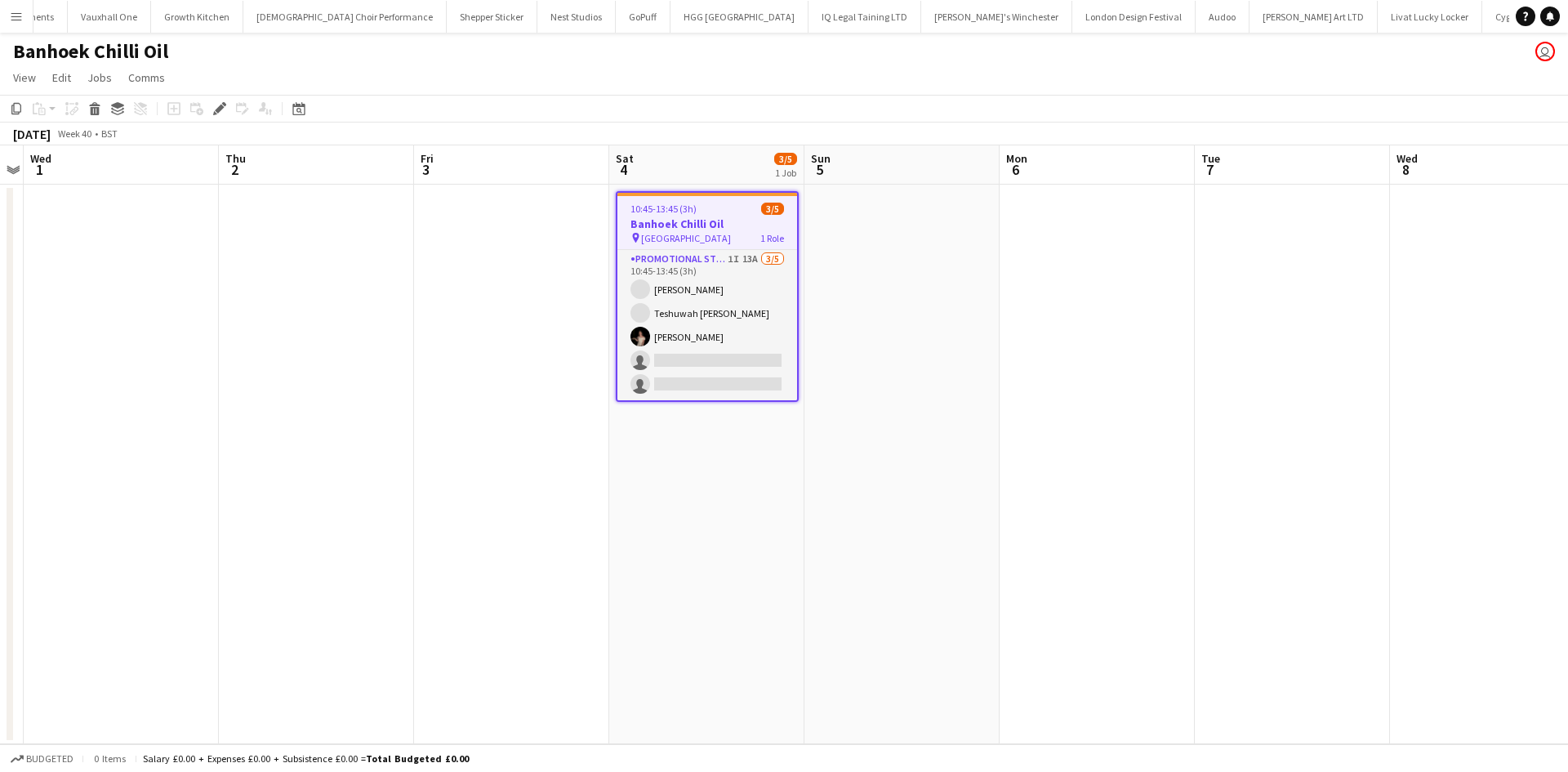
scroll to position [0, 3263]
click at [211, 105] on div "Edit" at bounding box center [219, 108] width 20 height 19
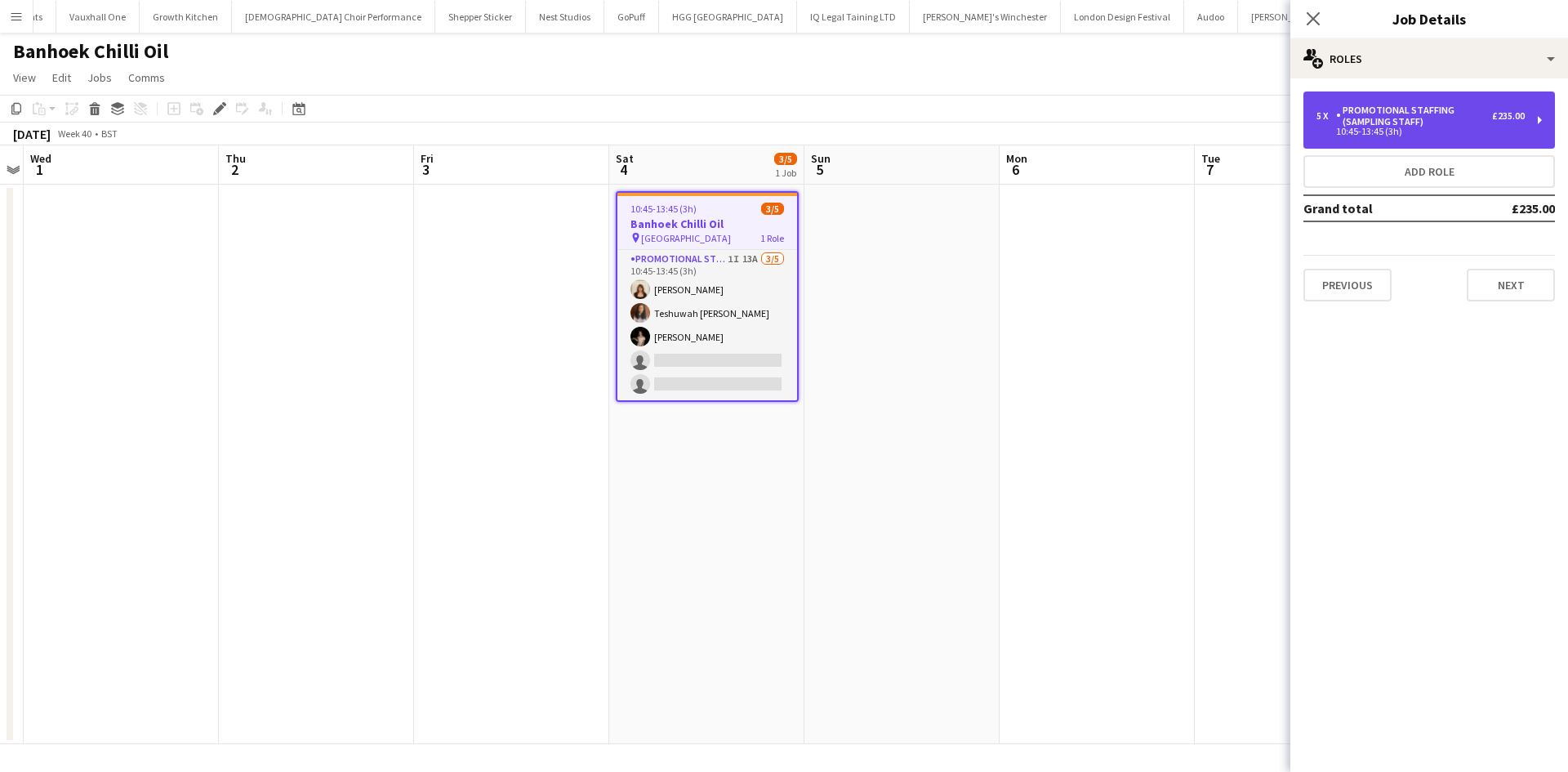
click at [1431, 125] on div "Promotional Staffing (Sampling Staff)" at bounding box center [1414, 115] width 156 height 22
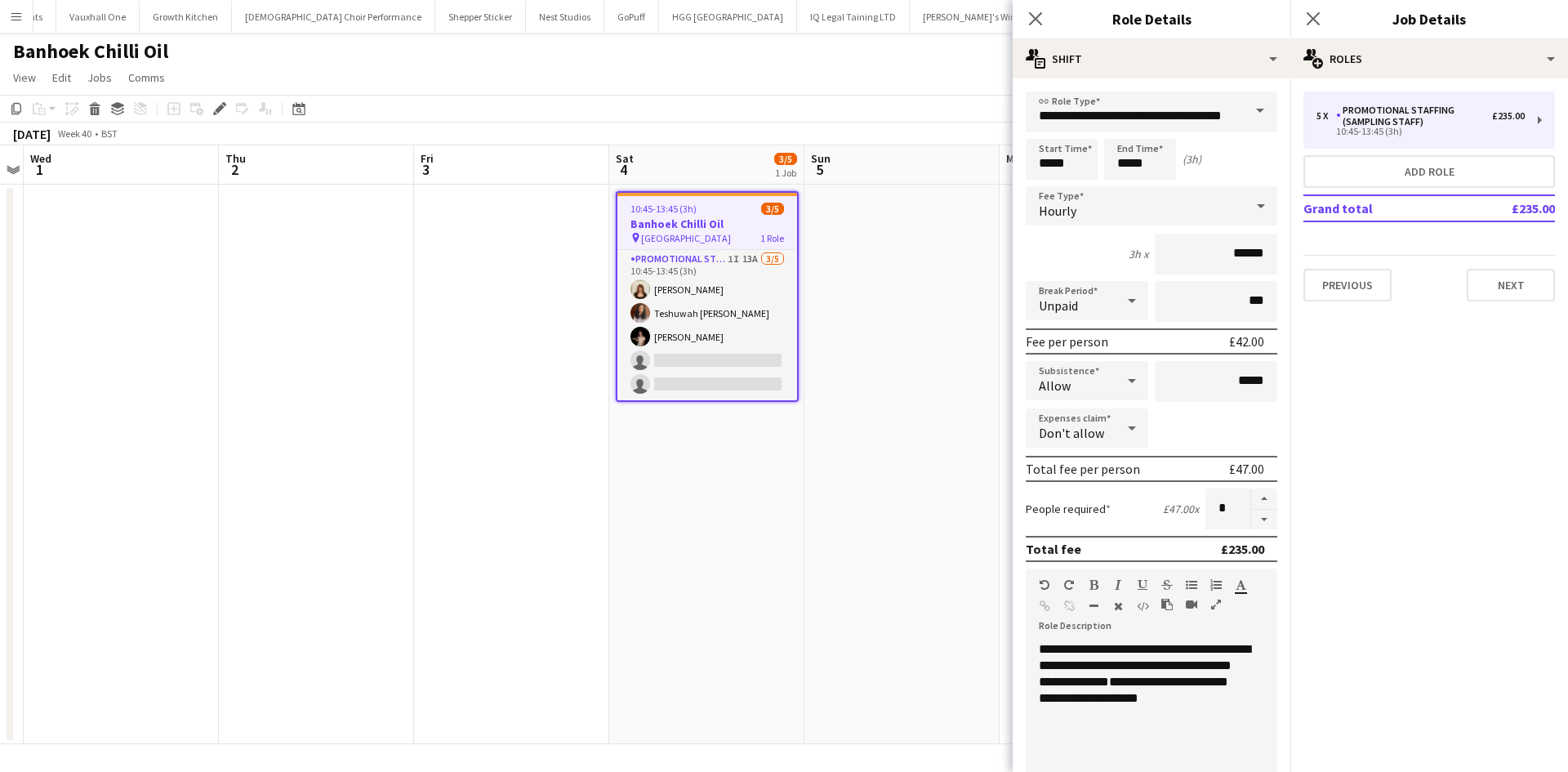
drag, startPoint x: 718, startPoint y: 551, endPoint x: 717, endPoint y: 538, distance: 13.0
click at [716, 549] on app-date-cell "10:45-13:45 (3h) 3/5 Banhoek Chilli Oil pin Harlequins stadium 1 Role Promotion…" at bounding box center [707, 464] width 195 height 560
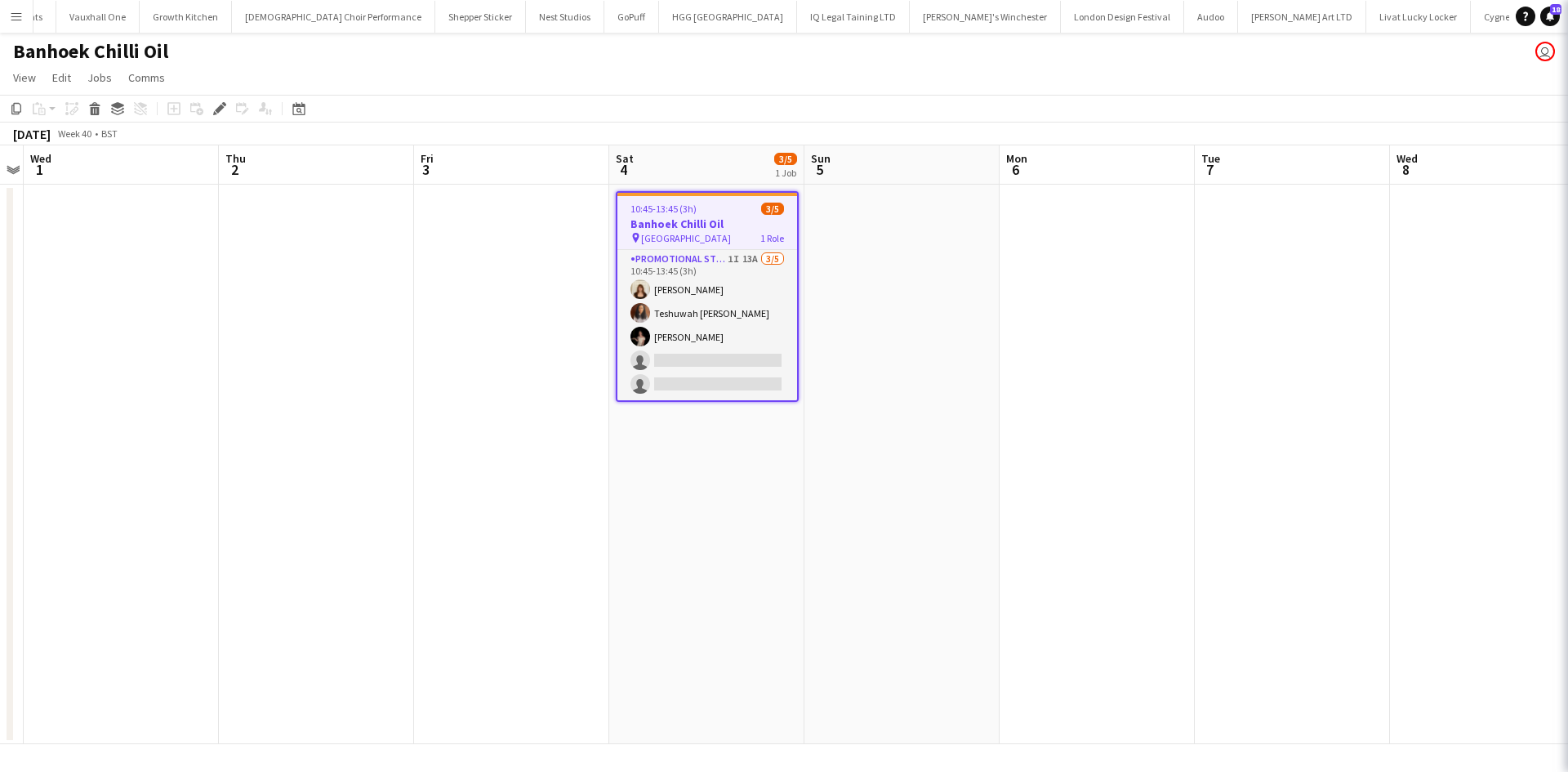
scroll to position [0, 565]
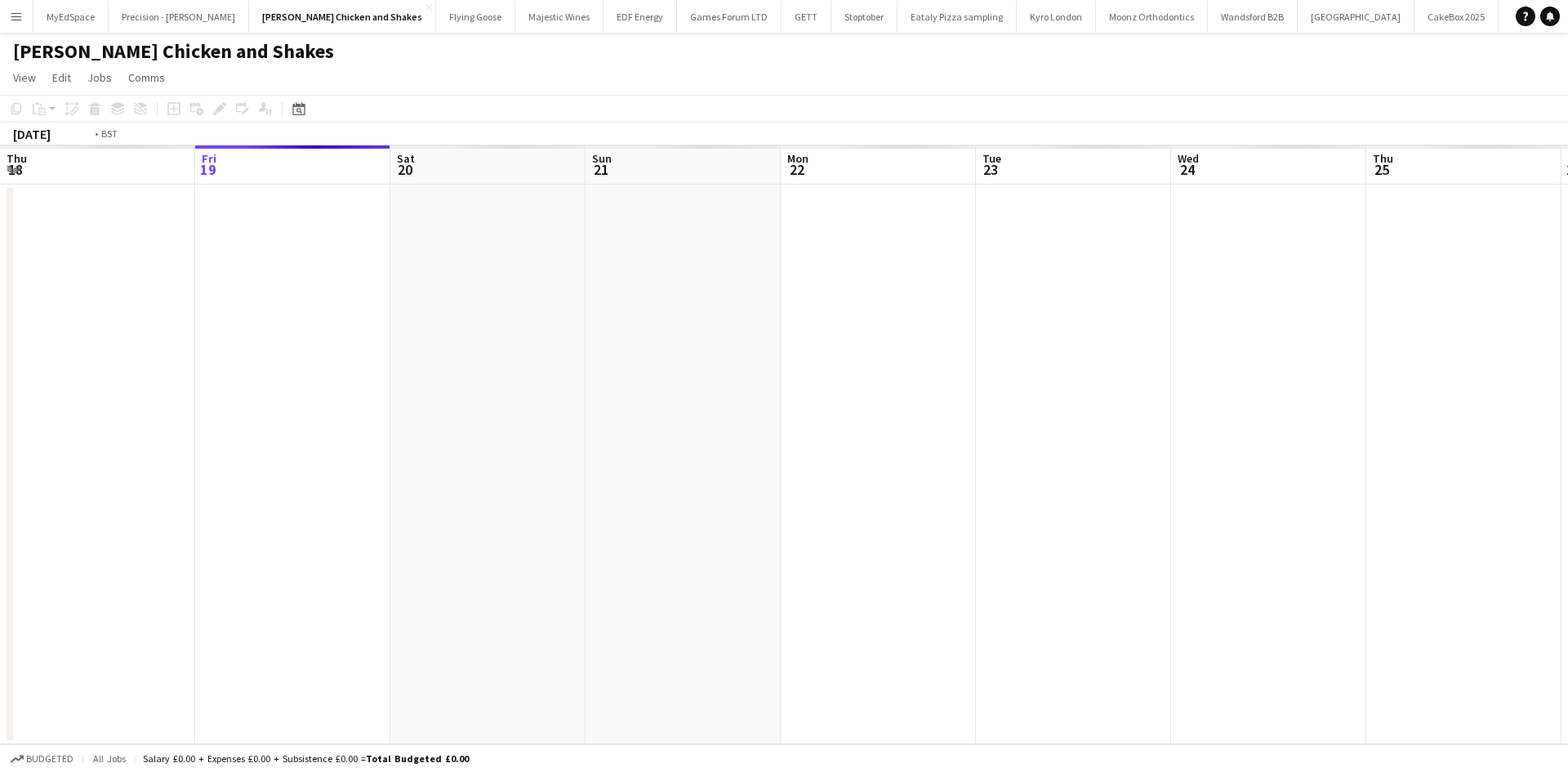
scroll to position [0, 562]
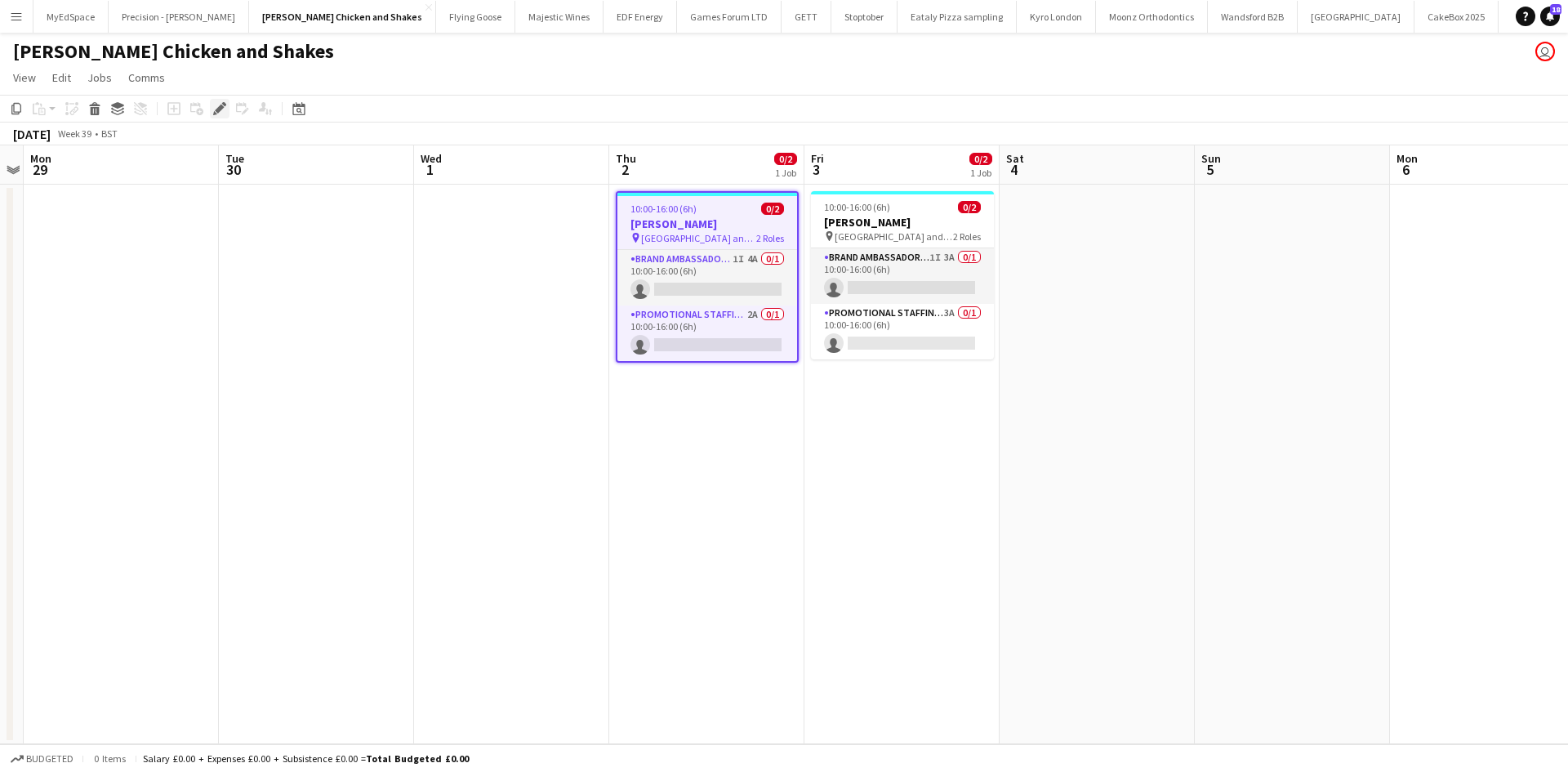
click at [214, 100] on div "Edit" at bounding box center [219, 108] width 20 height 19
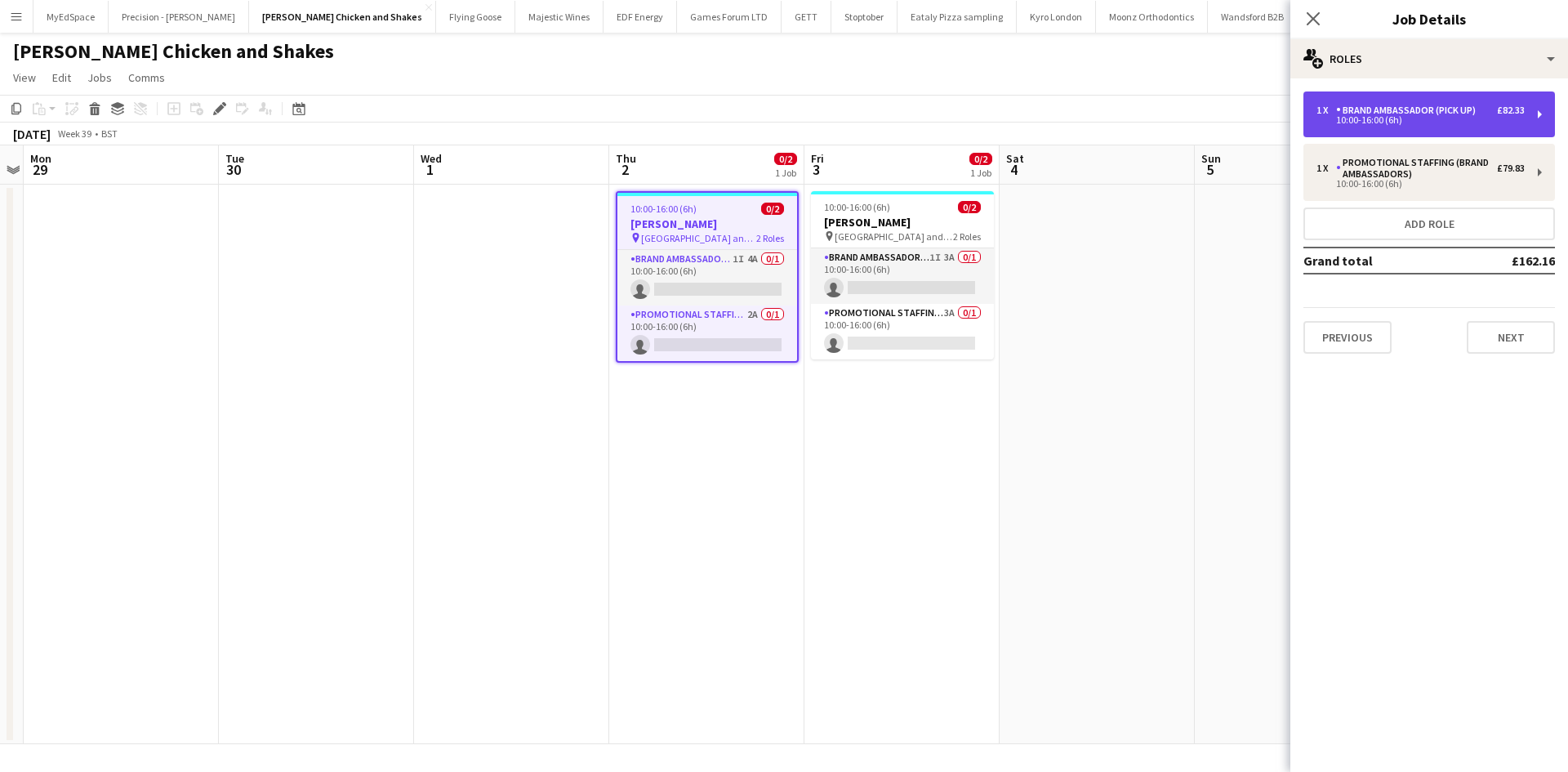
click at [1494, 110] on div "1 x Brand Ambassador (Pick up) £82.33" at bounding box center [1421, 110] width 209 height 12
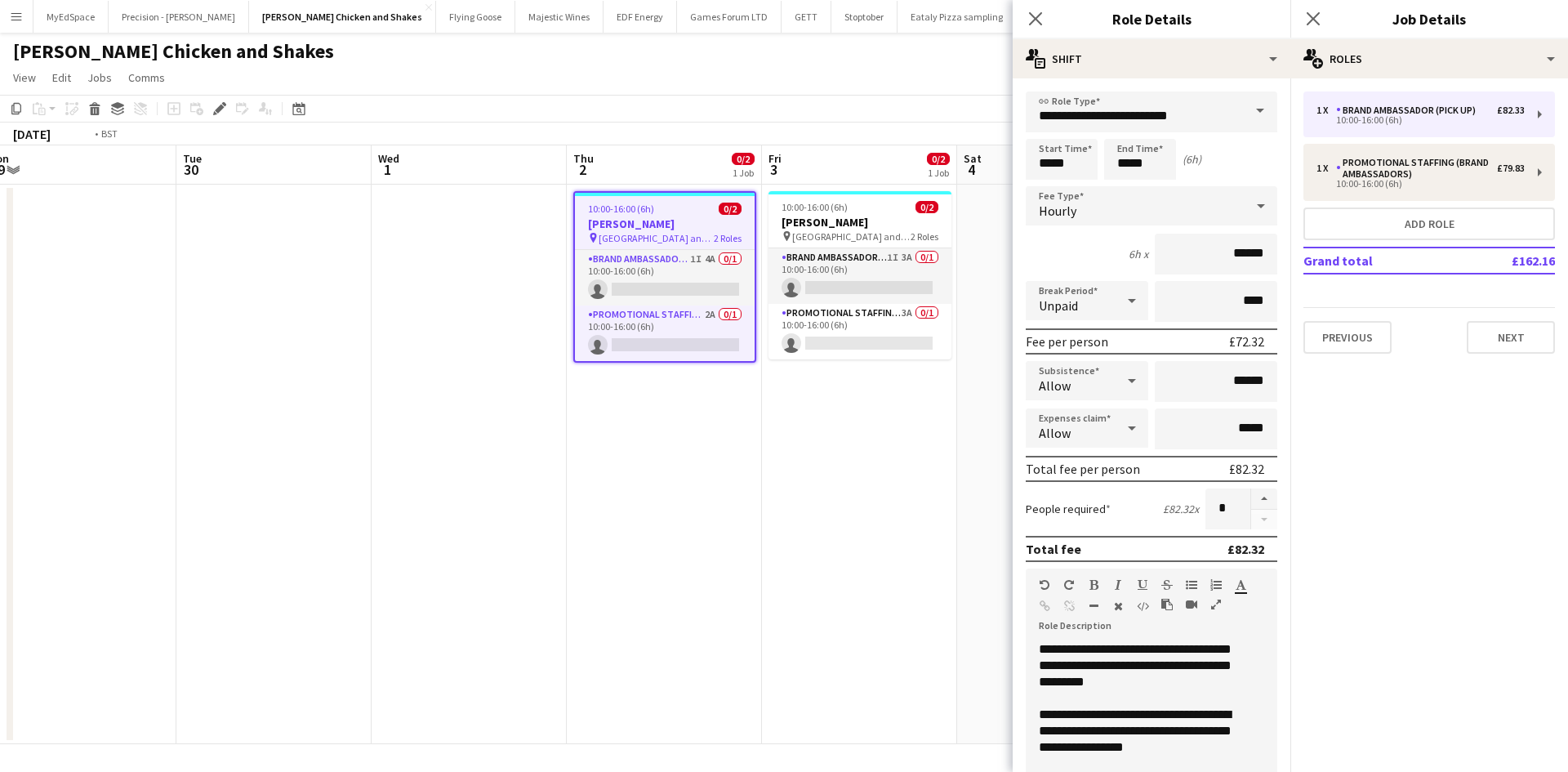
drag, startPoint x: 788, startPoint y: 436, endPoint x: 745, endPoint y: 441, distance: 43.3
click at [745, 441] on app-calendar-viewport "Fri 26 Sat 27 Sun 28 Mon 29 Tue 30 Wed 1 Thu 2 0/2 1 Job Fri 3 0/2 1 Job Sat 4 …" at bounding box center [784, 444] width 1568 height 598
click at [860, 281] on app-card-role "Brand Ambassador (Pick up) 1I 3A 0/1 10:00-16:00 (6h) single-neutral-actions" at bounding box center [859, 276] width 183 height 56
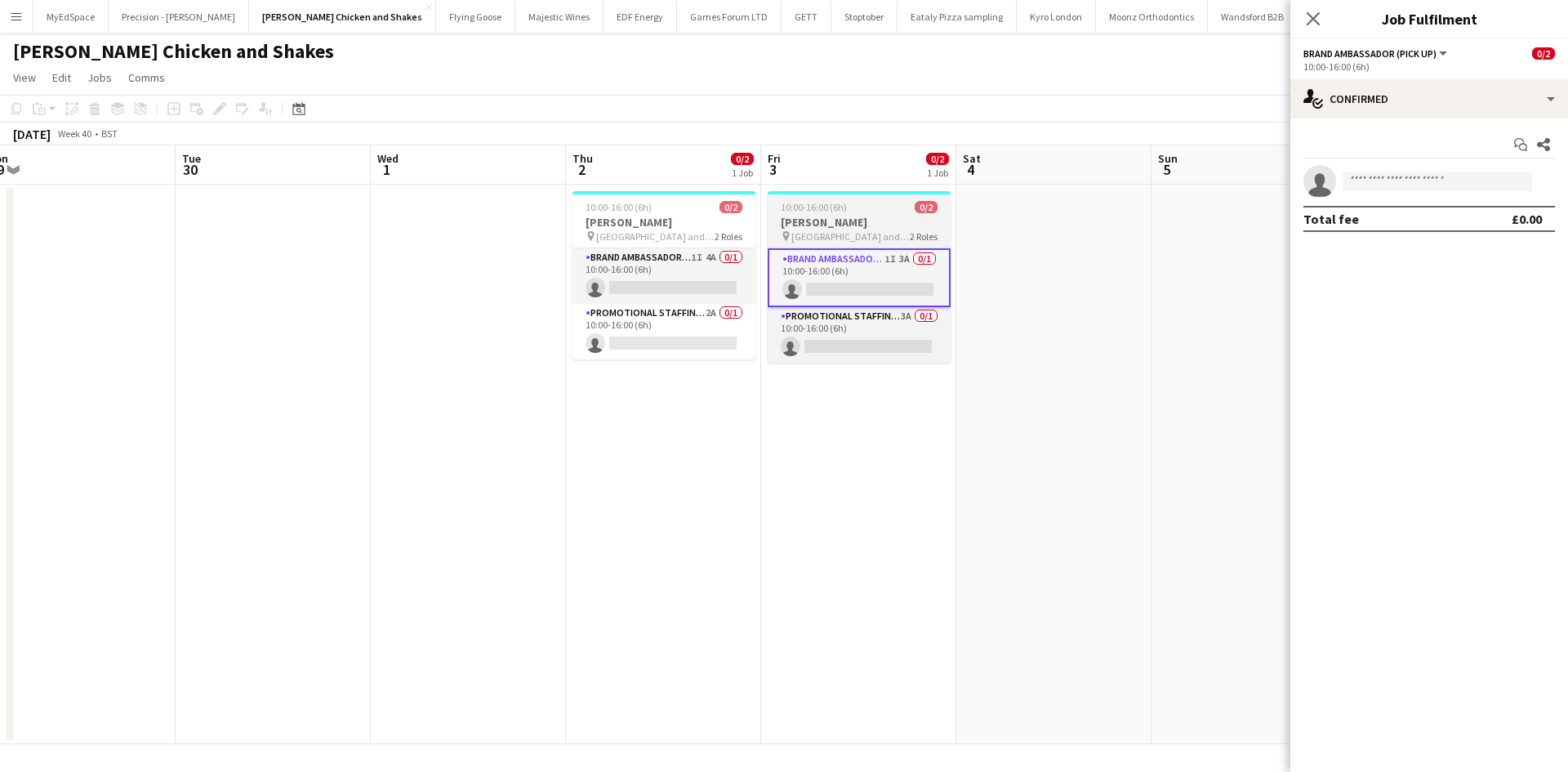
click at [822, 232] on span "[GEOGRAPHIC_DATA] and [GEOGRAPHIC_DATA]" at bounding box center [850, 236] width 118 height 13
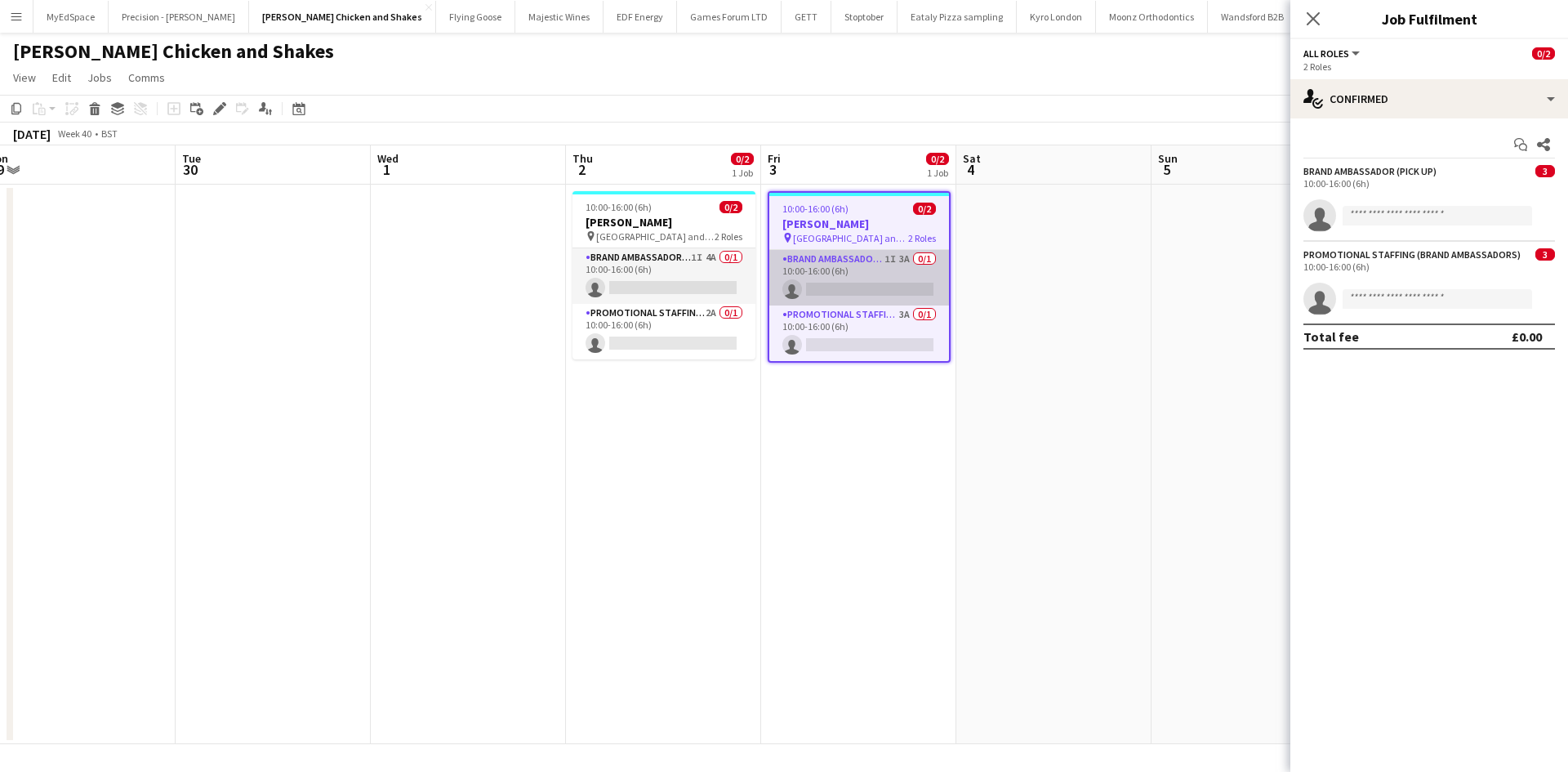
click at [882, 288] on app-card-role "Brand Ambassador (Pick up) 1I 3A 0/1 10:00-16:00 (6h) single-neutral-actions" at bounding box center [859, 277] width 179 height 56
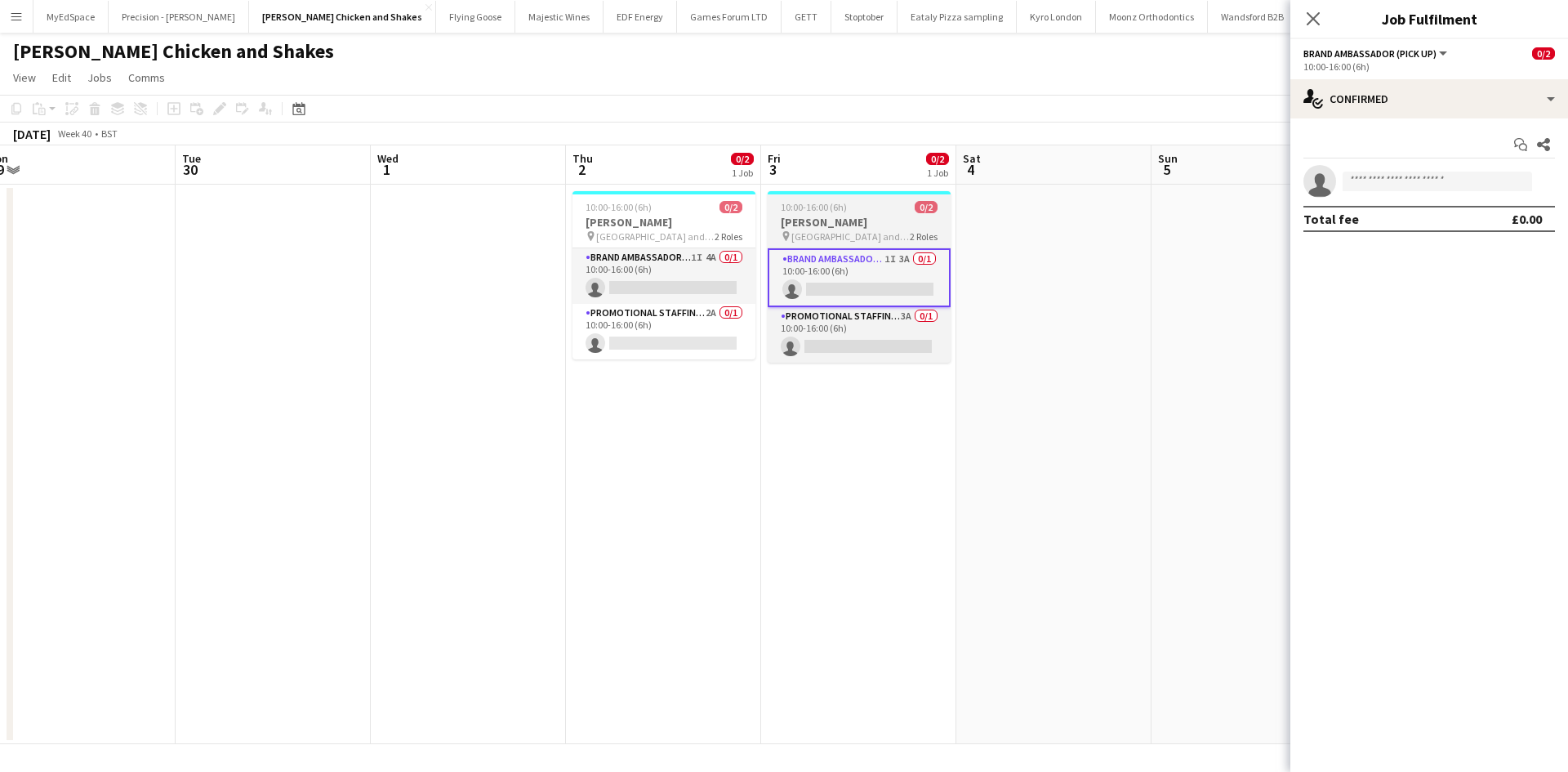
click at [798, 236] on span "[GEOGRAPHIC_DATA] and [GEOGRAPHIC_DATA]" at bounding box center [850, 236] width 118 height 13
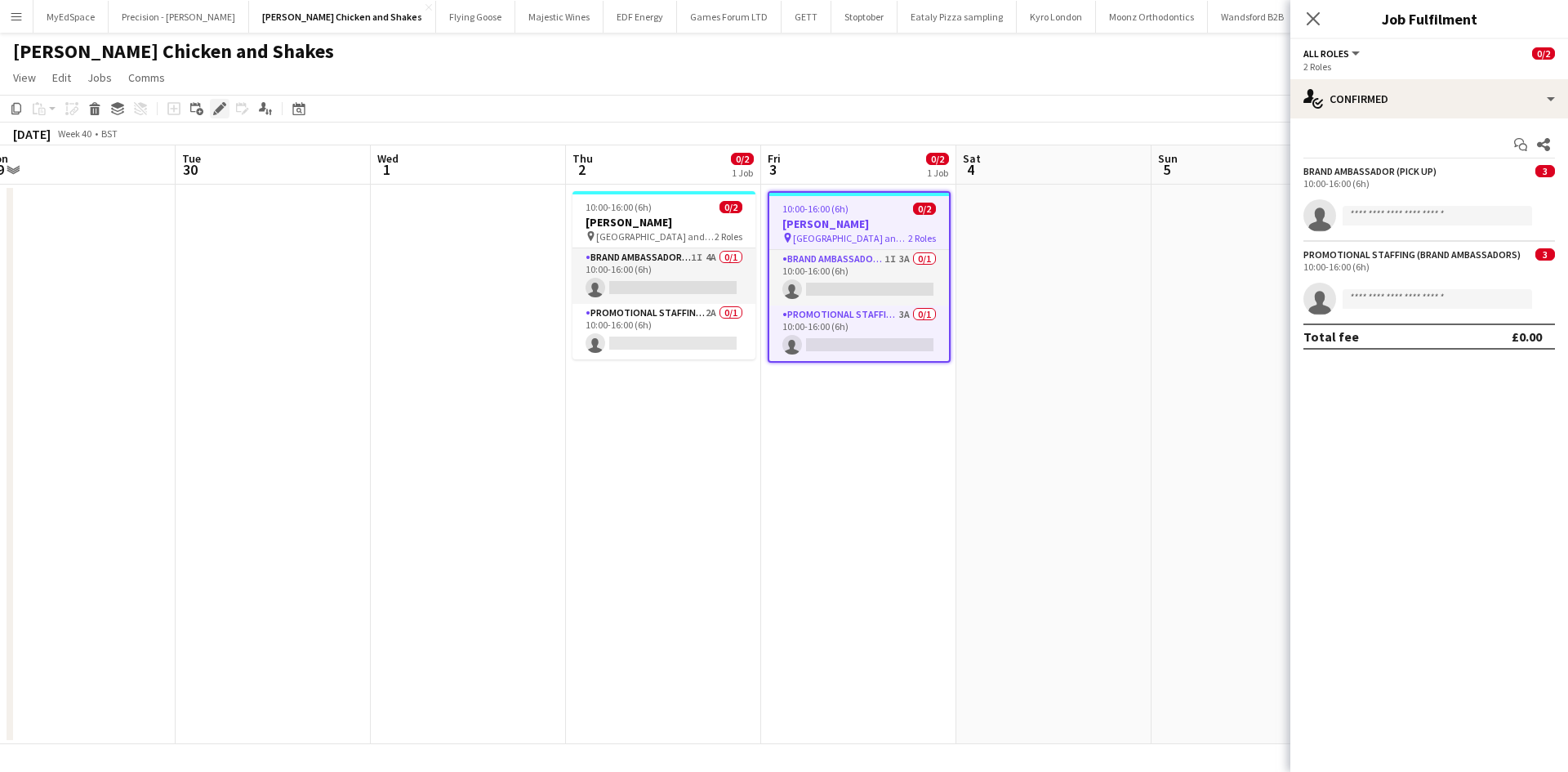
click at [224, 98] on div "Edit" at bounding box center [219, 108] width 20 height 19
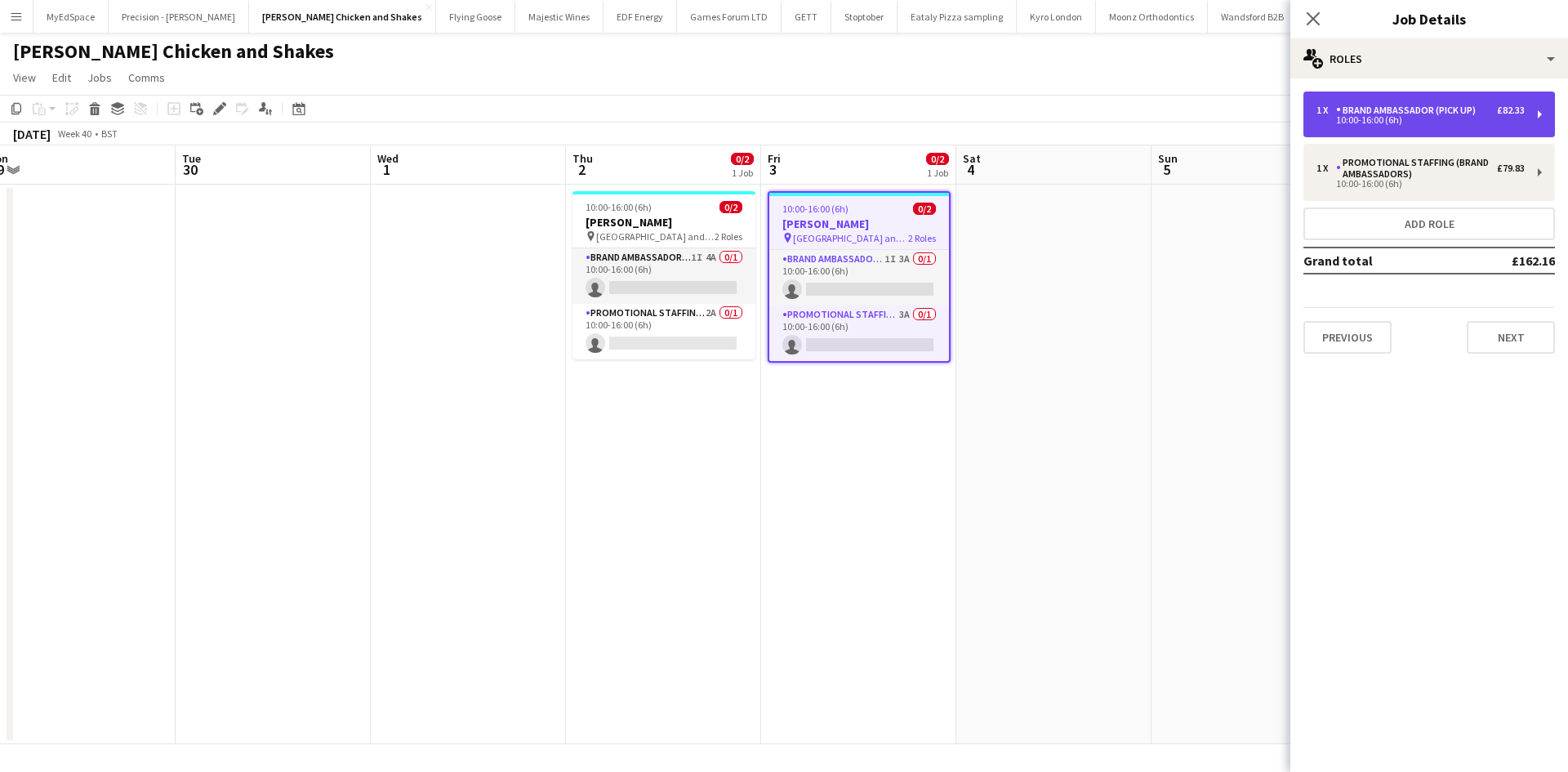
click at [1446, 126] on div "1 x Brand Ambassador (Pick up) £82.33 10:00-16:00 (6h)" at bounding box center [1430, 114] width 252 height 46
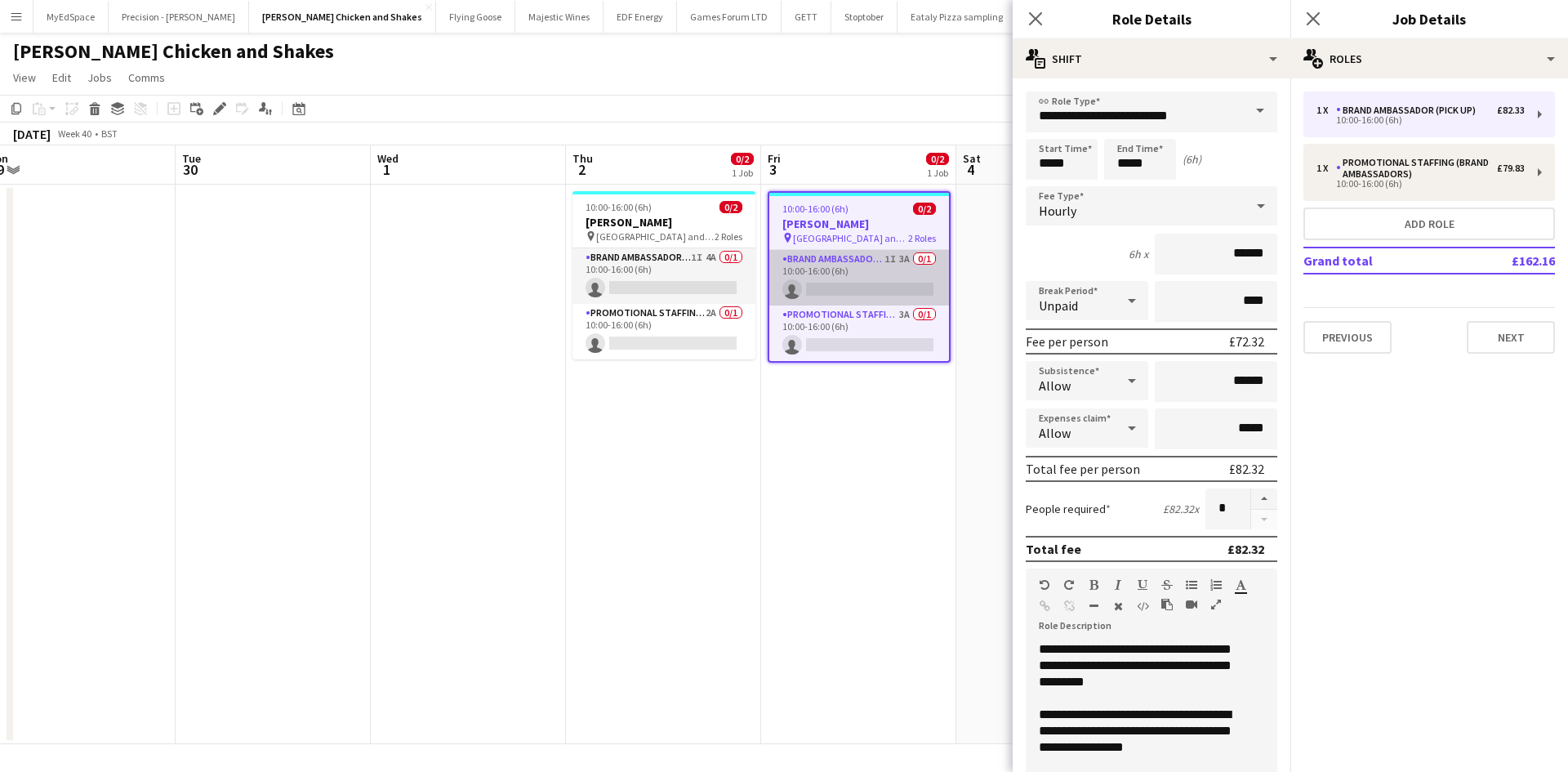
click at [833, 302] on app-card-role "Brand Ambassador (Pick up) 1I 3A 0/1 10:00-16:00 (6h) single-neutral-actions" at bounding box center [859, 277] width 179 height 56
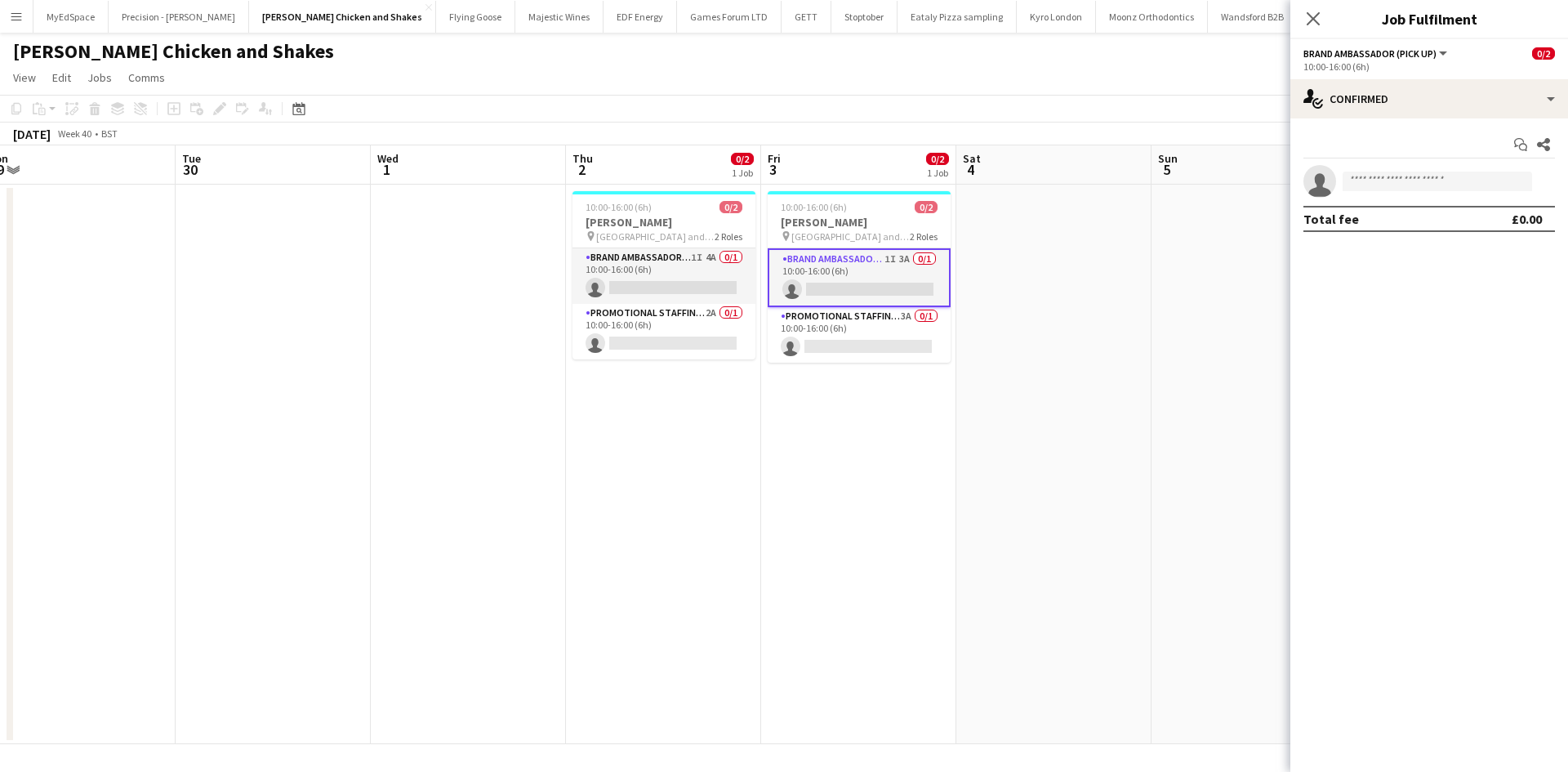
scroll to position [0, 605]
click at [825, 343] on app-card-role "Promotional Staffing (Brand Ambassadors) 3A 0/1 10:00-16:00 (6h) single-neutral…" at bounding box center [860, 334] width 183 height 56
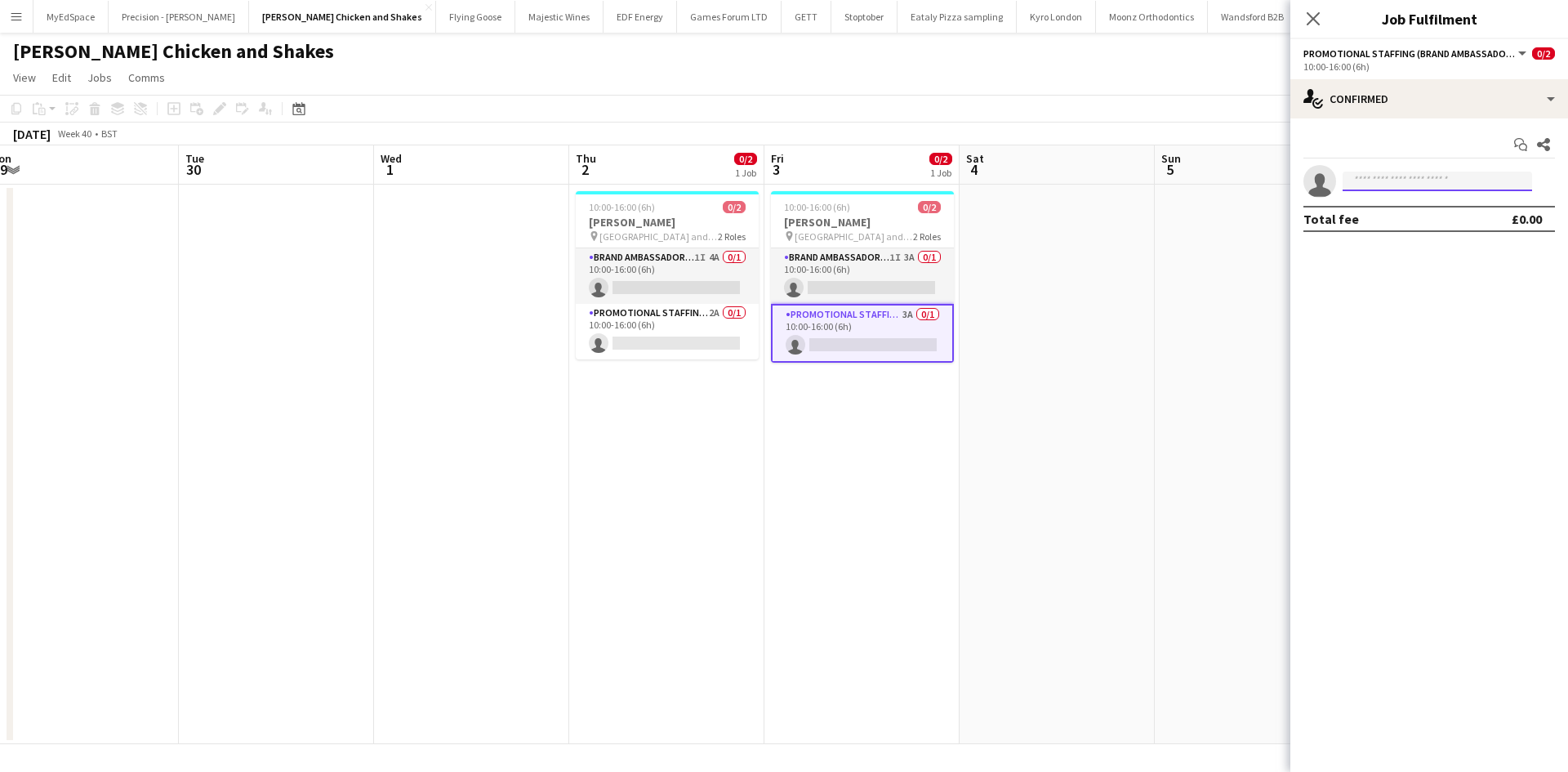
click at [1369, 179] on input at bounding box center [1437, 181] width 189 height 19
type input "******"
click at [1427, 201] on span "[MEDICAL_DATA][PERSON_NAME] Active" at bounding box center [1437, 205] width 164 height 14
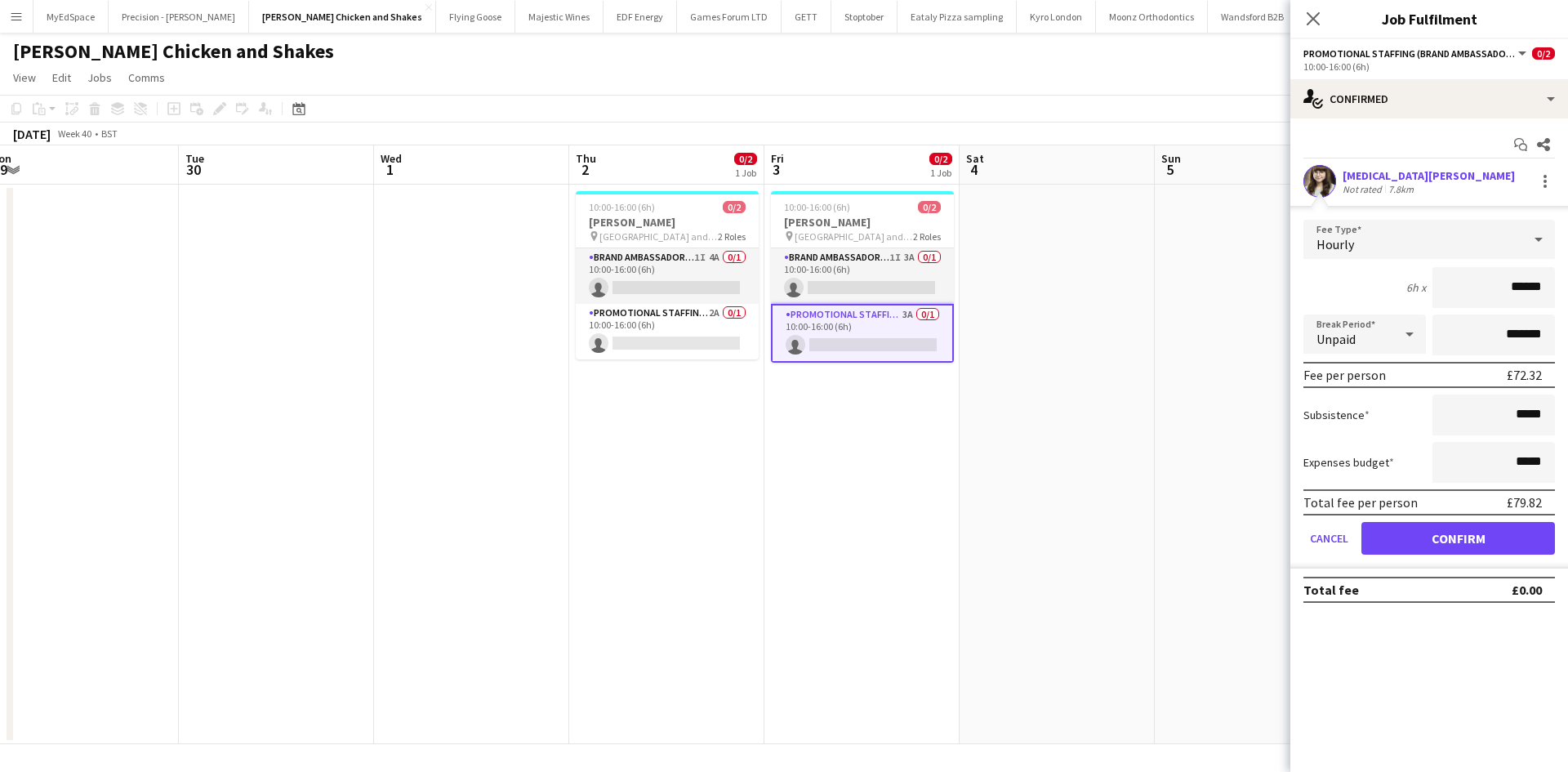
click at [1530, 294] on input "******" at bounding box center [1494, 288] width 123 height 41
type input "******"
click at [1444, 542] on button "Confirm" at bounding box center [1458, 538] width 194 height 33
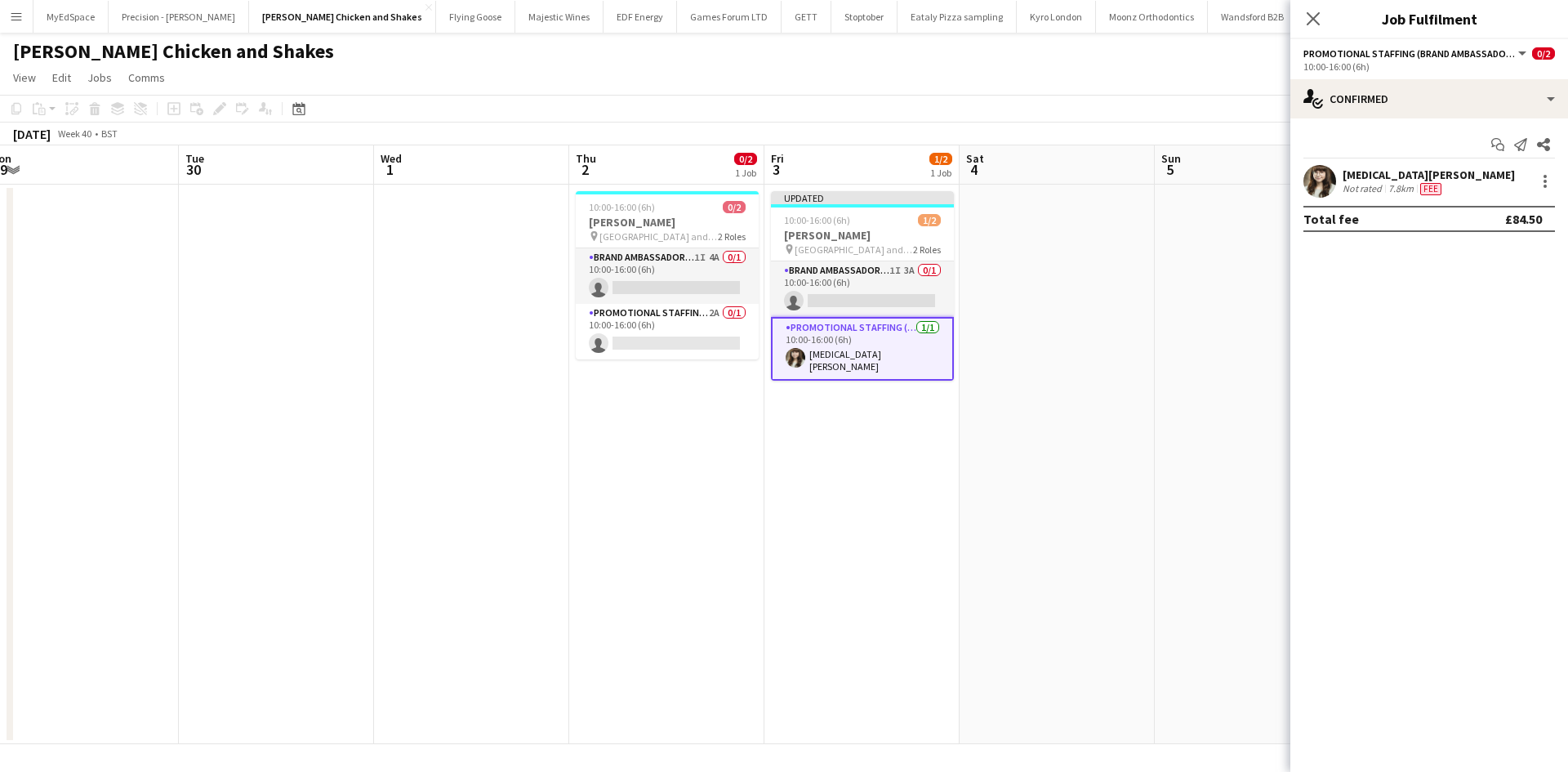
drag, startPoint x: 1138, startPoint y: 374, endPoint x: 1152, endPoint y: 373, distance: 14.0
click at [1140, 374] on app-date-cell at bounding box center [1057, 464] width 195 height 560
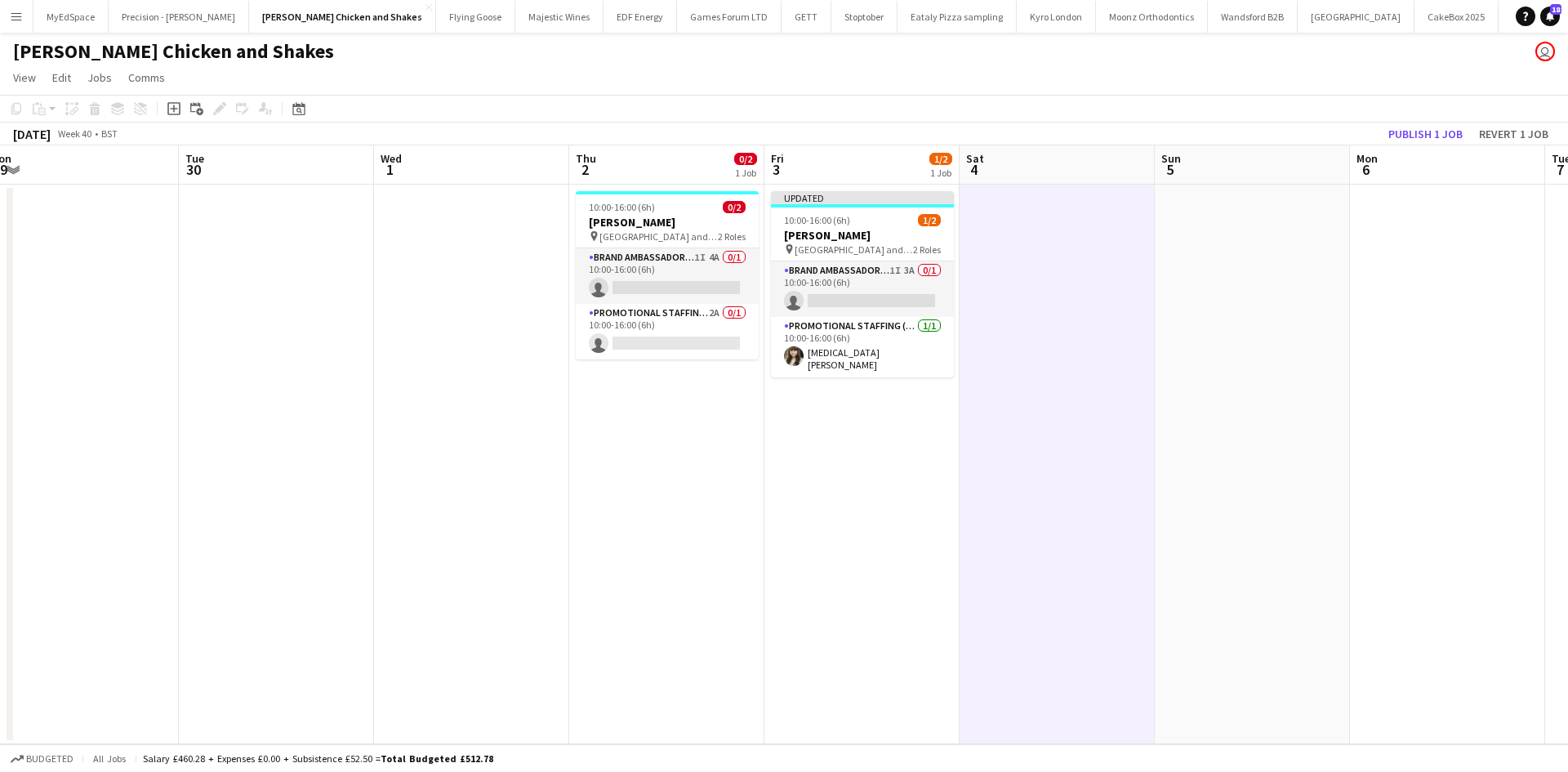
scroll to position [0, 601]
click at [1436, 137] on button "Publish 1 job" at bounding box center [1426, 134] width 88 height 21
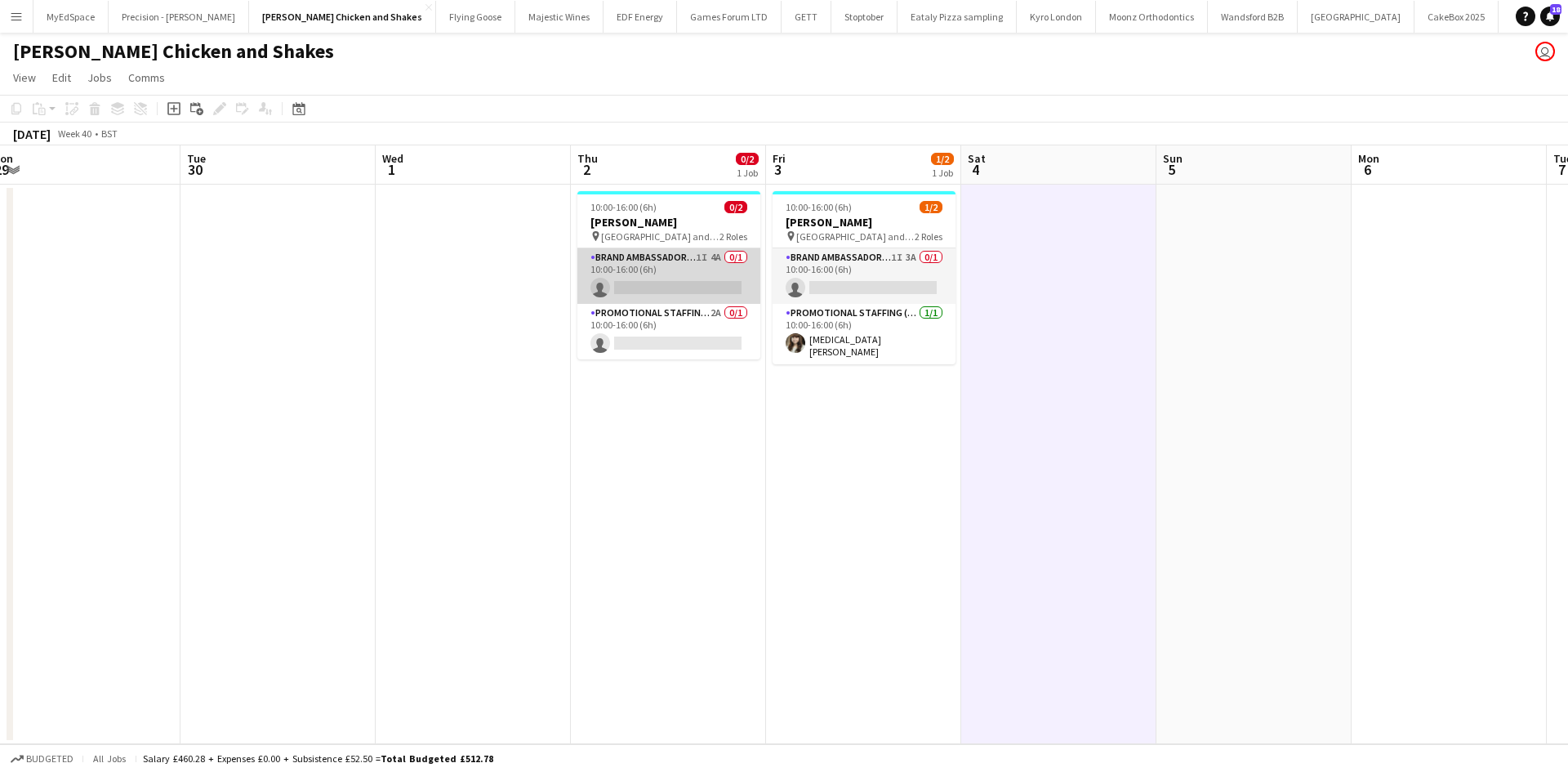
click at [714, 251] on app-card-role "Brand Ambassador (Pick up) 1I 4A 0/1 10:00-16:00 (6h) single-neutral-actions" at bounding box center [669, 276] width 183 height 56
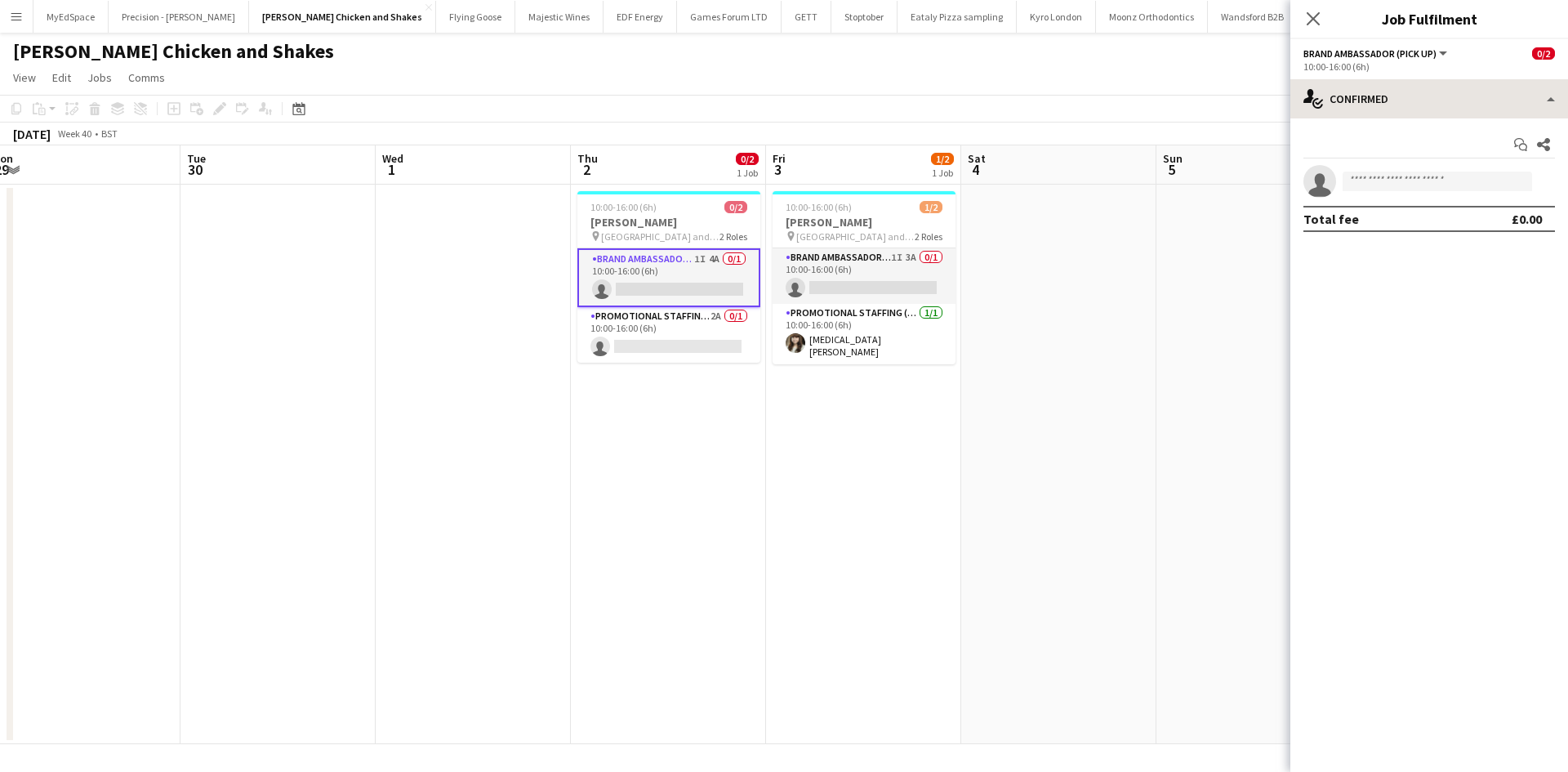
drag, startPoint x: 1422, startPoint y: 129, endPoint x: 1429, endPoint y: 93, distance: 36.7
click at [1424, 123] on div "Start chat Share single-neutral-actions Total fee £0.00" at bounding box center [1429, 181] width 278 height 127
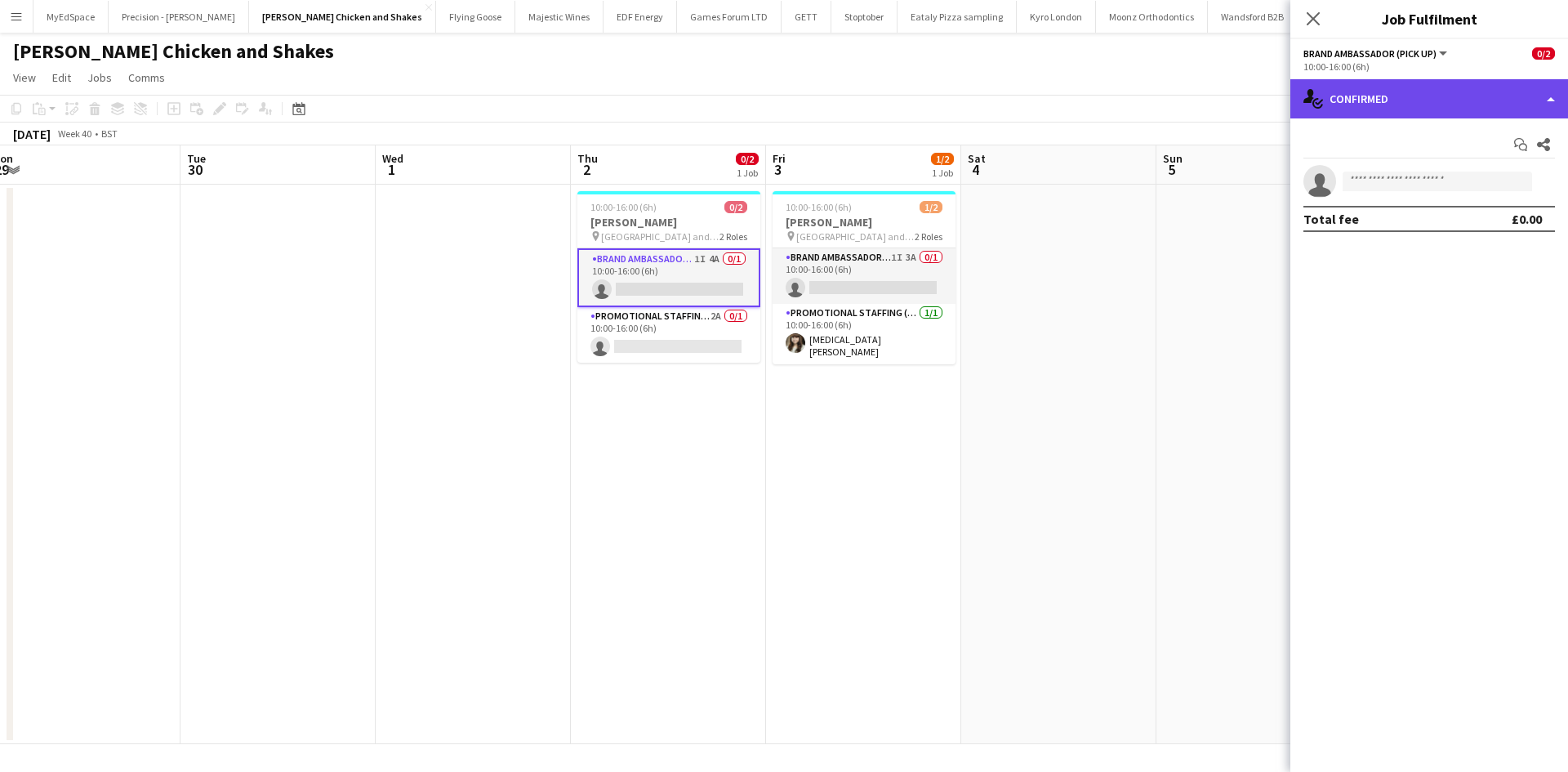
click at [1429, 93] on div "single-neutral-actions-check-2 Confirmed" at bounding box center [1429, 98] width 278 height 39
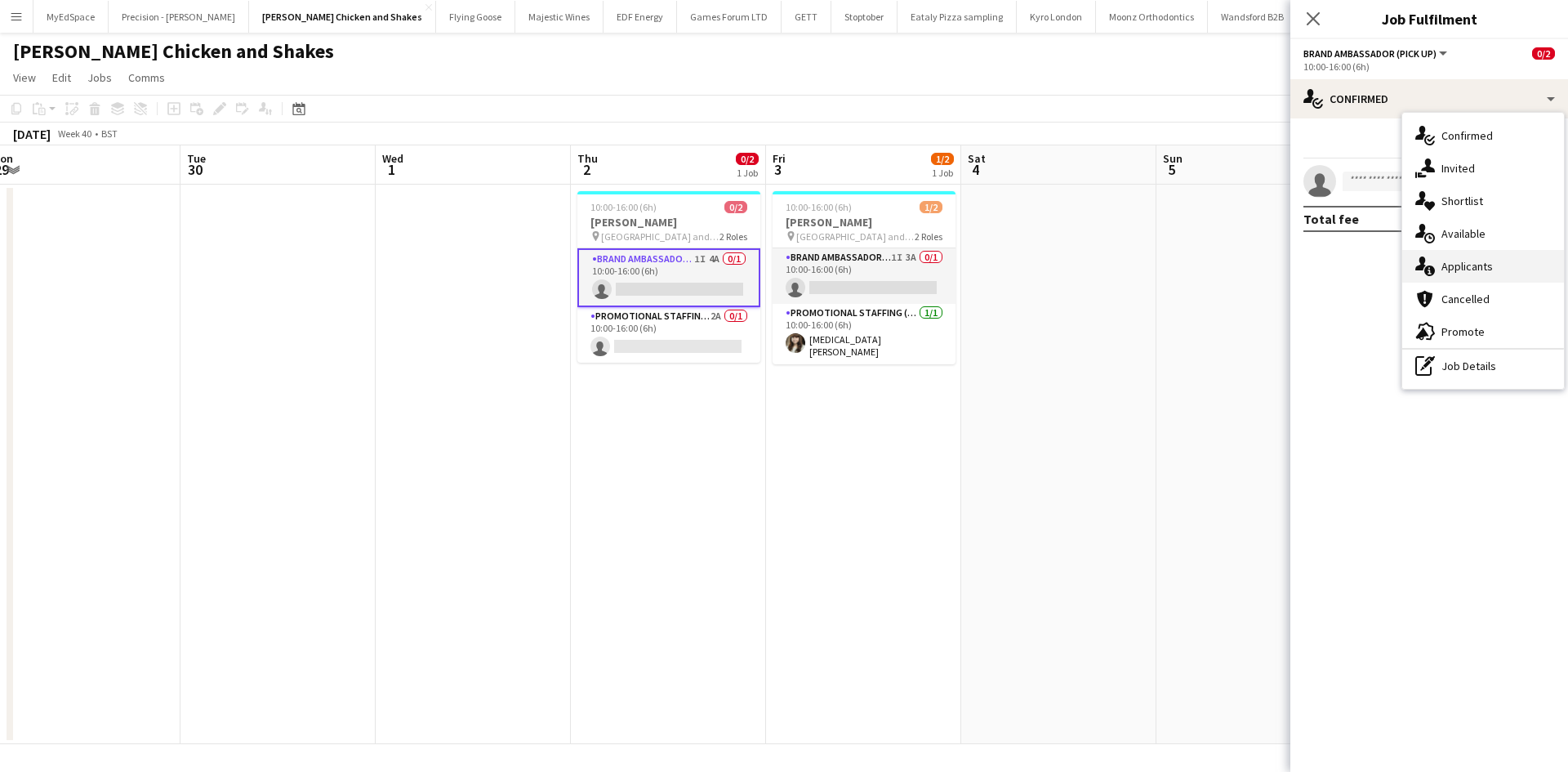
click at [1498, 261] on div "single-neutral-actions-information Applicants" at bounding box center [1483, 266] width 162 height 33
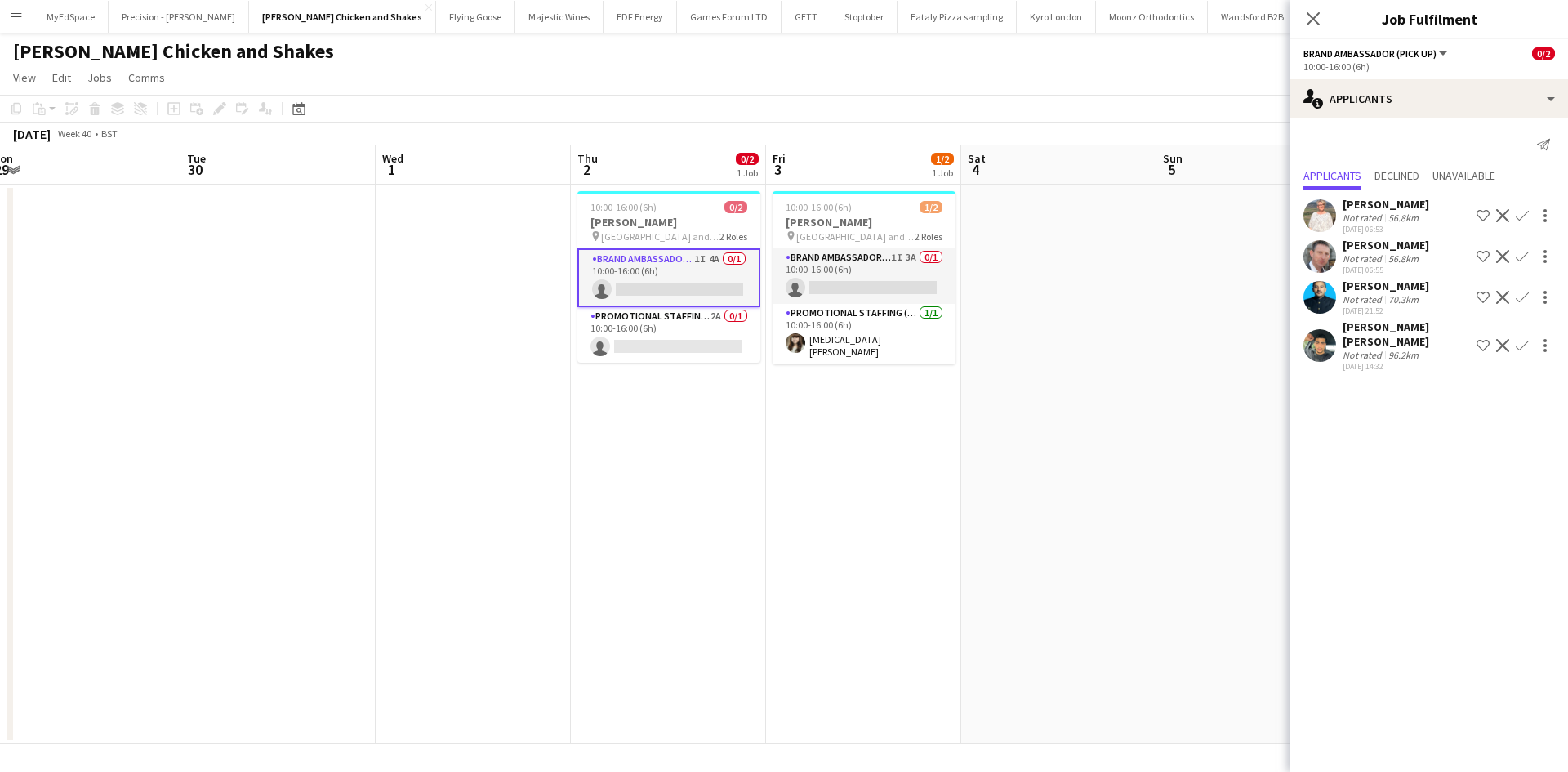
click at [1386, 336] on div "[PERSON_NAME] [PERSON_NAME]" at bounding box center [1406, 334] width 128 height 29
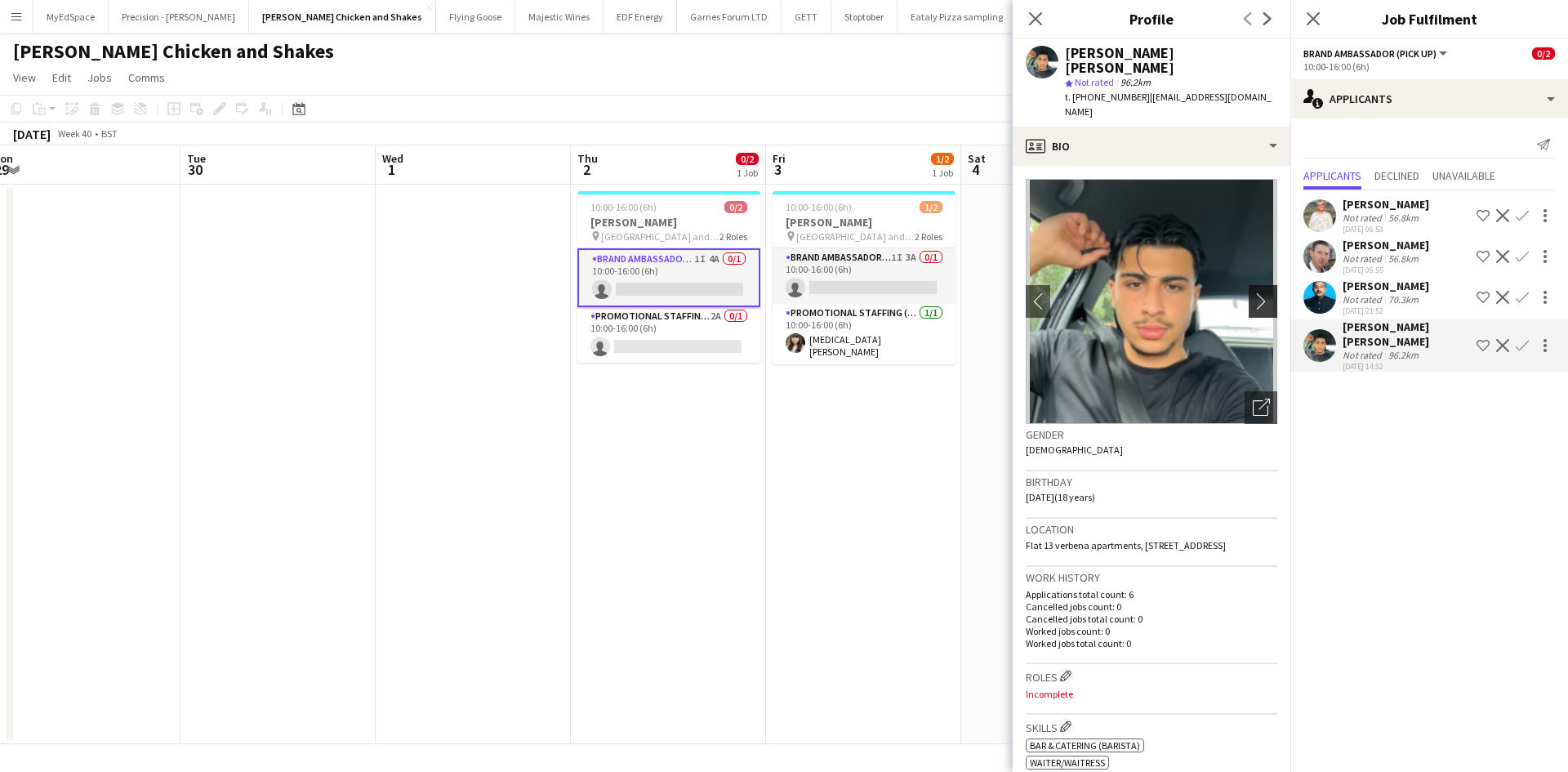
click at [1253, 292] on app-icon "chevron-right" at bounding box center [1266, 301] width 25 height 18
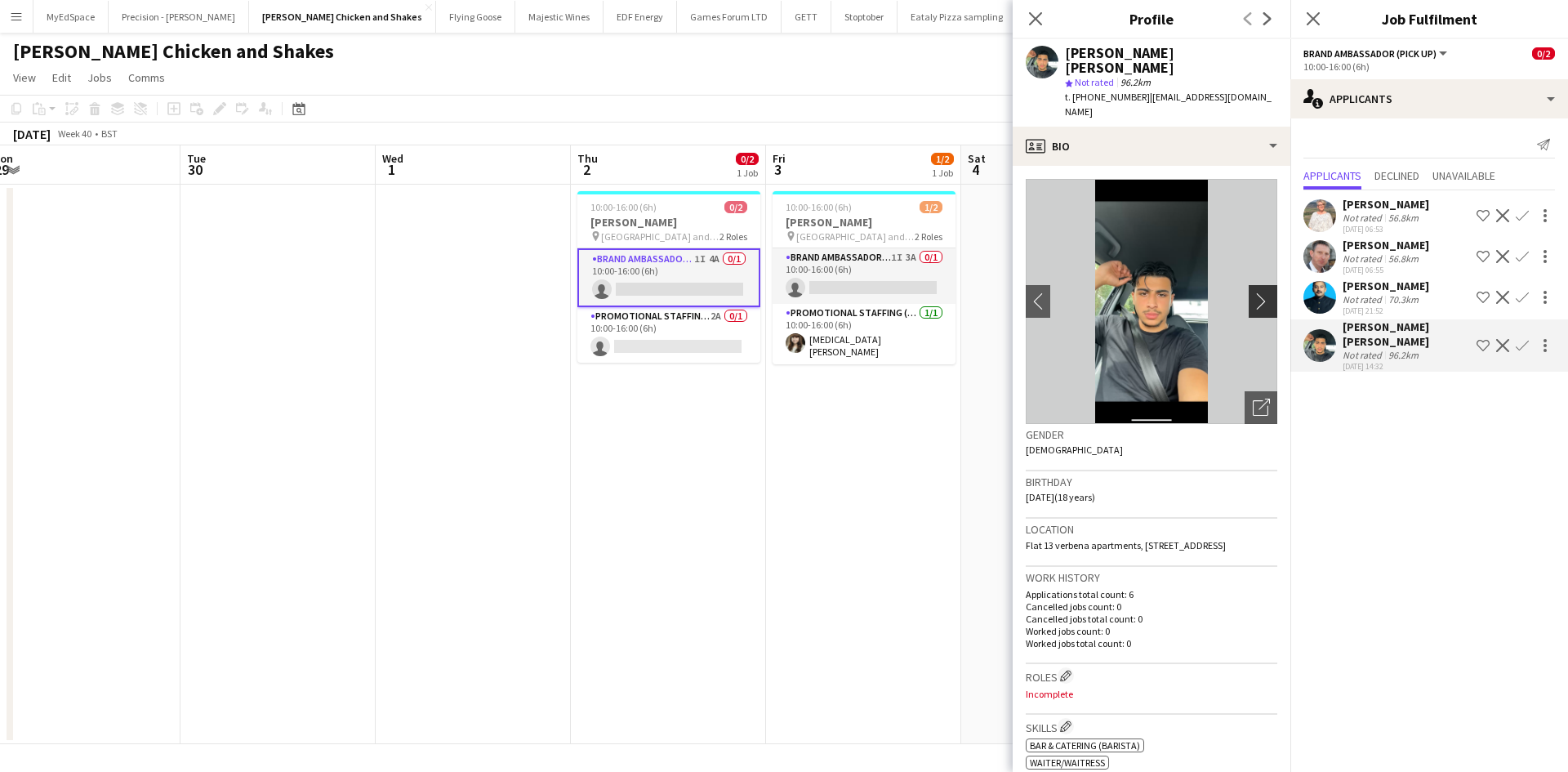
click at [1253, 292] on app-icon "chevron-right" at bounding box center [1266, 301] width 25 height 18
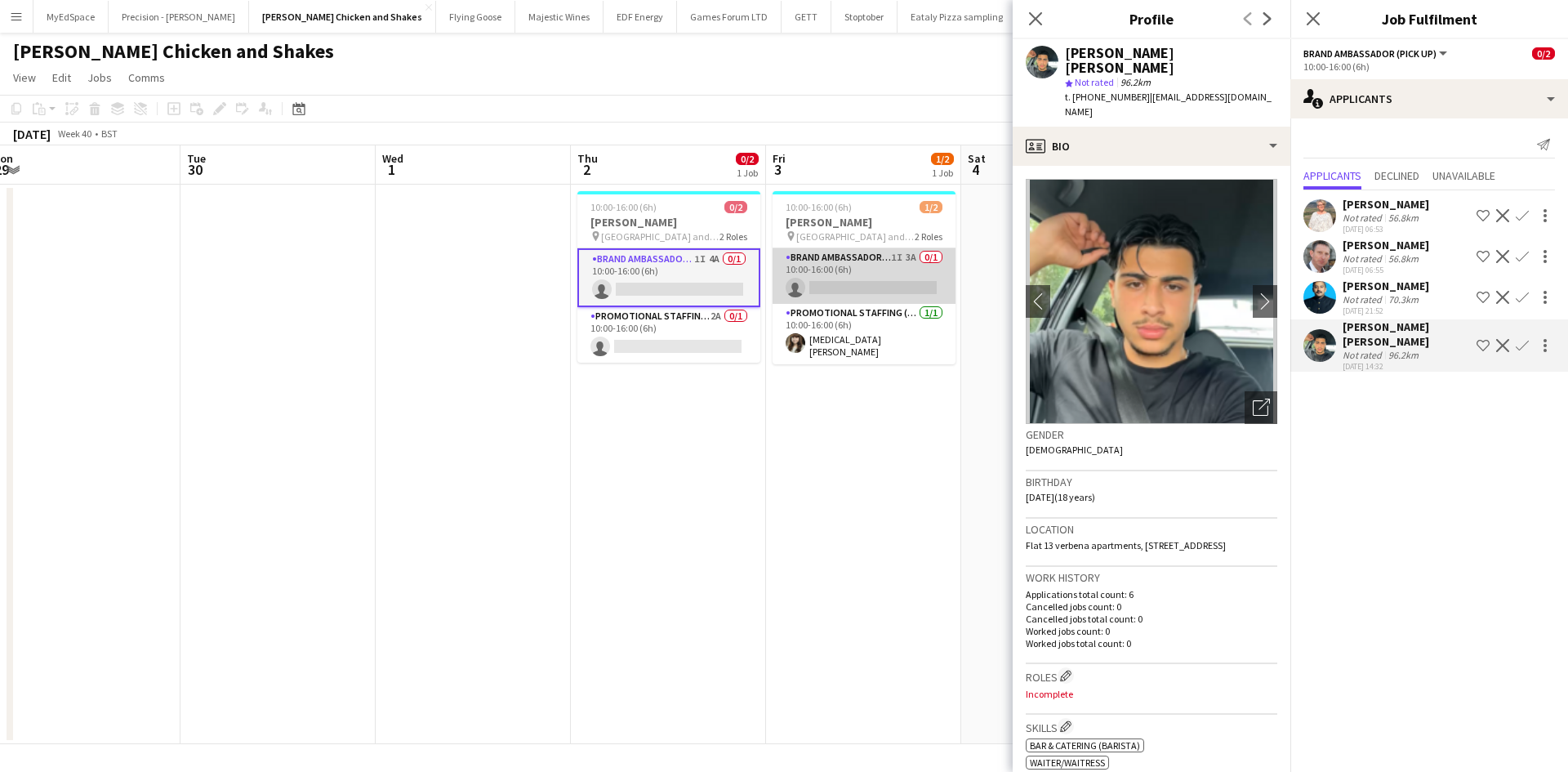
click at [908, 252] on app-card-role "Brand Ambassador (Pick up) 1I 3A 0/1 10:00-16:00 (6h) single-neutral-actions" at bounding box center [864, 276] width 183 height 56
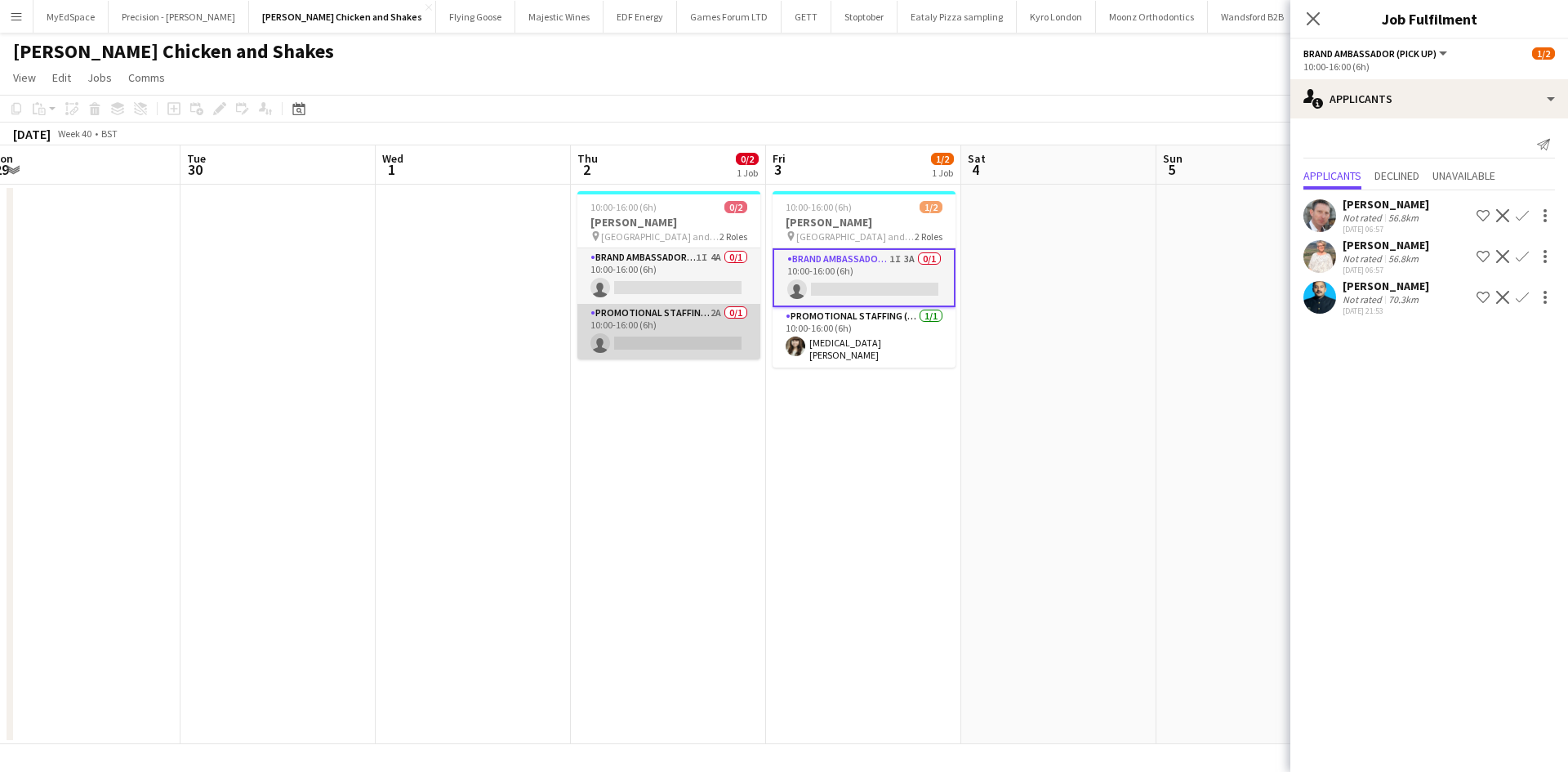
click at [717, 313] on app-card-role "Promotional Staffing (Brand Ambassadors) 2A 0/1 10:00-16:00 (6h) single-neutral…" at bounding box center [669, 331] width 183 height 56
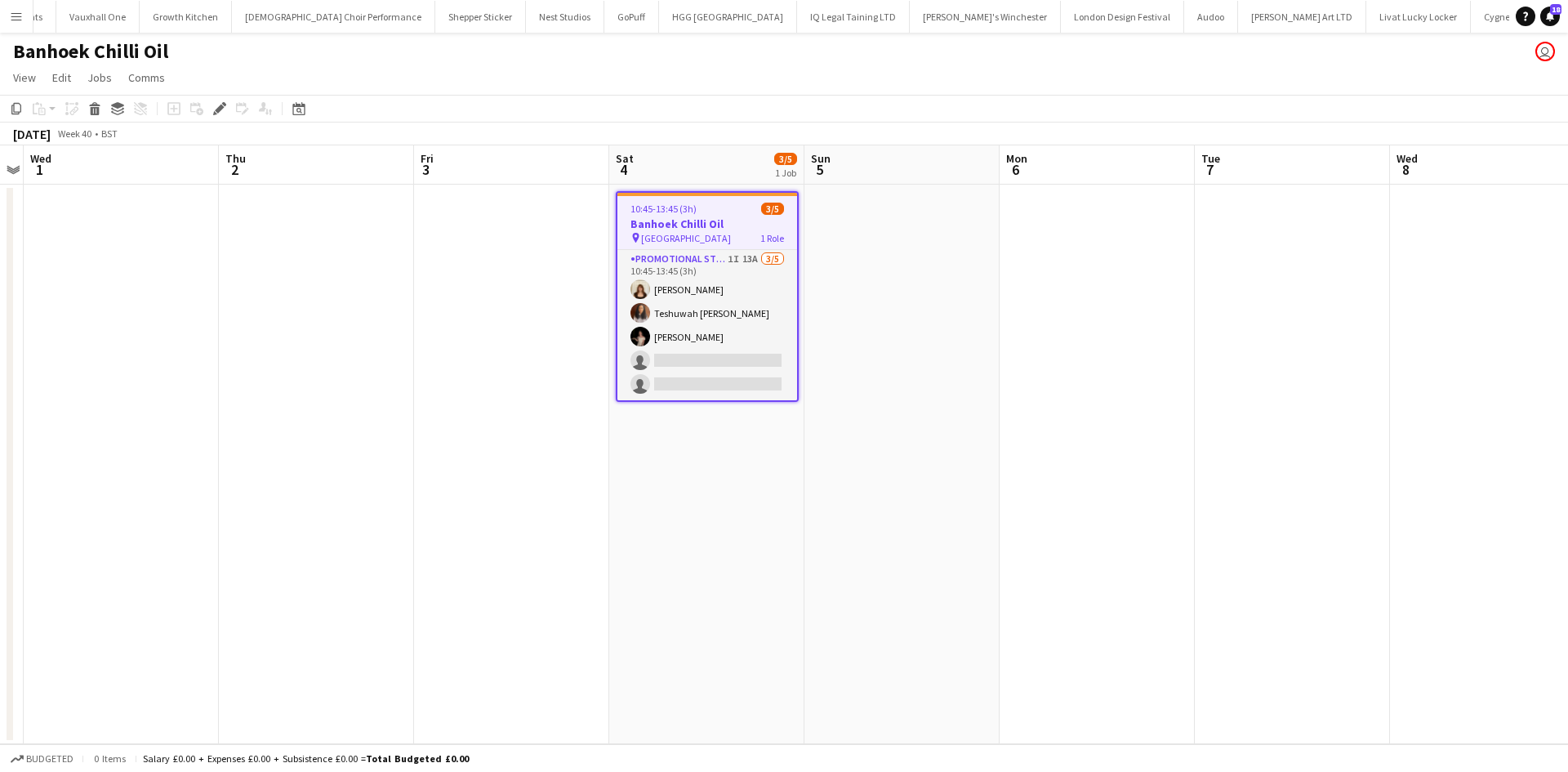
click at [726, 227] on h3 "Banhoek Chilli Oil" at bounding box center [707, 223] width 179 height 15
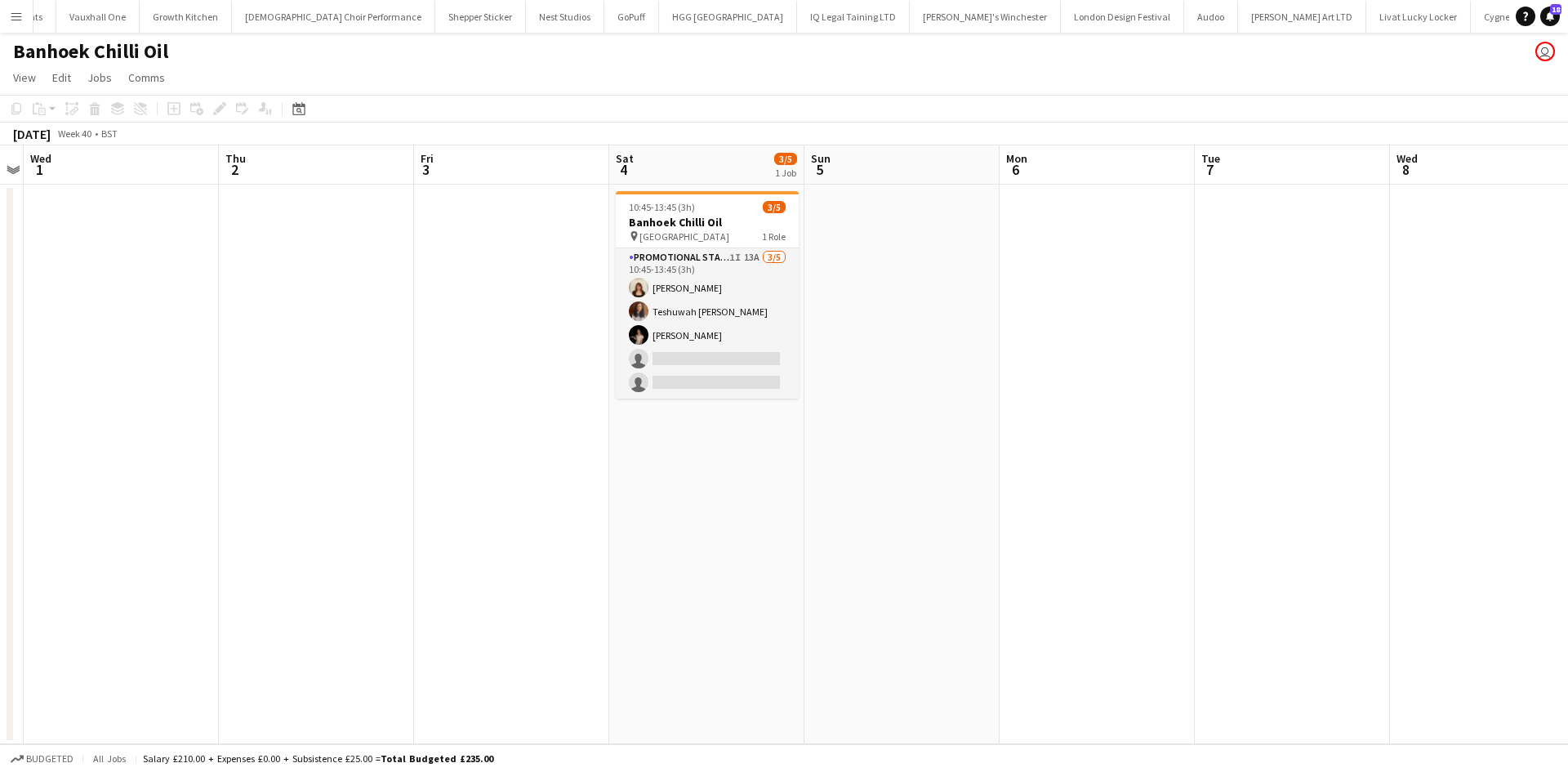
drag, startPoint x: 724, startPoint y: 227, endPoint x: 478, endPoint y: 187, distance: 249.2
click at [722, 228] on h3 "Banhoek Chilli Oil" at bounding box center [708, 221] width 183 height 15
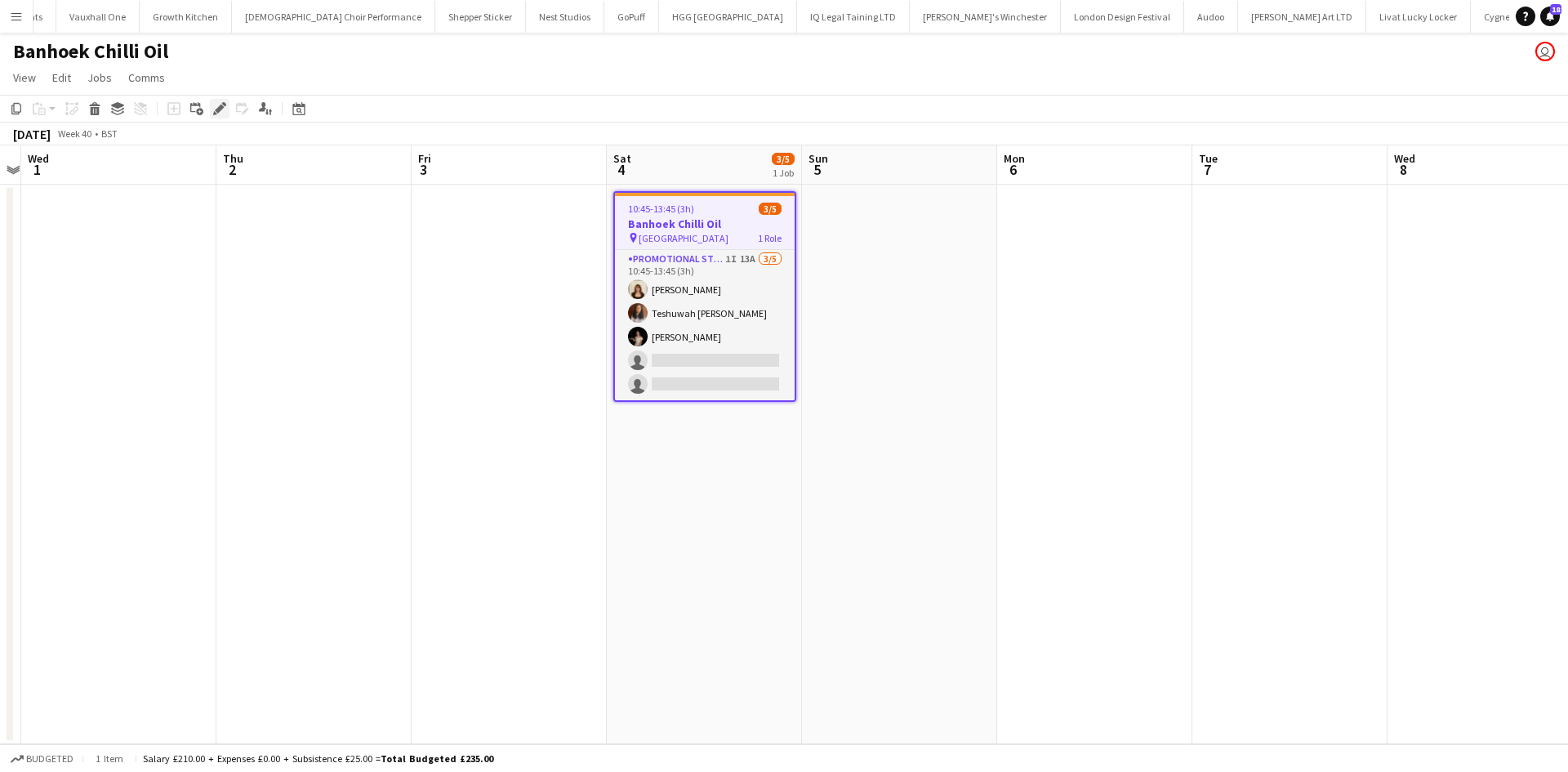
click at [220, 107] on icon at bounding box center [218, 108] width 9 height 9
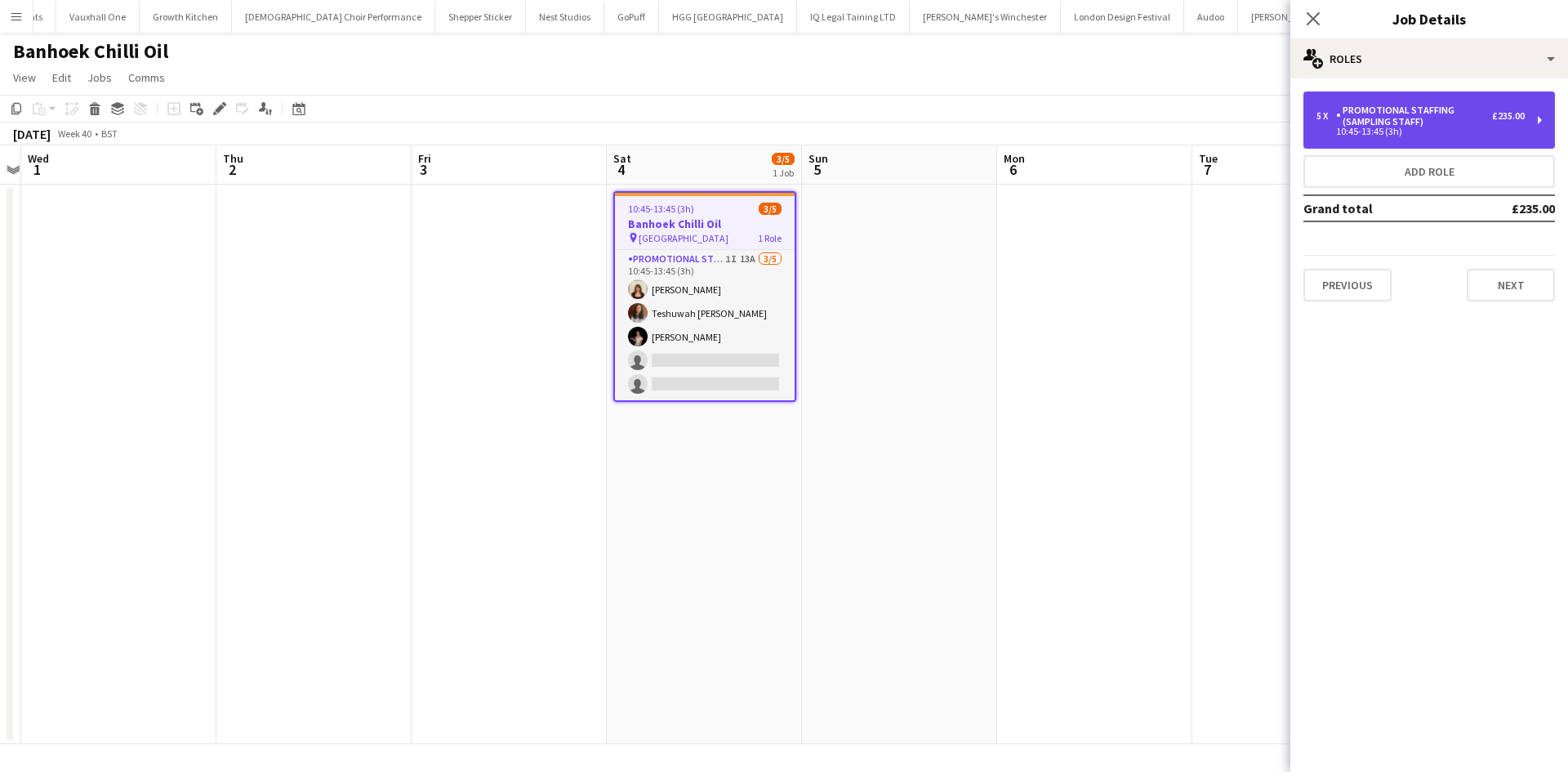
click at [1405, 106] on div "Promotional Staffing (Sampling Staff)" at bounding box center [1414, 115] width 156 height 22
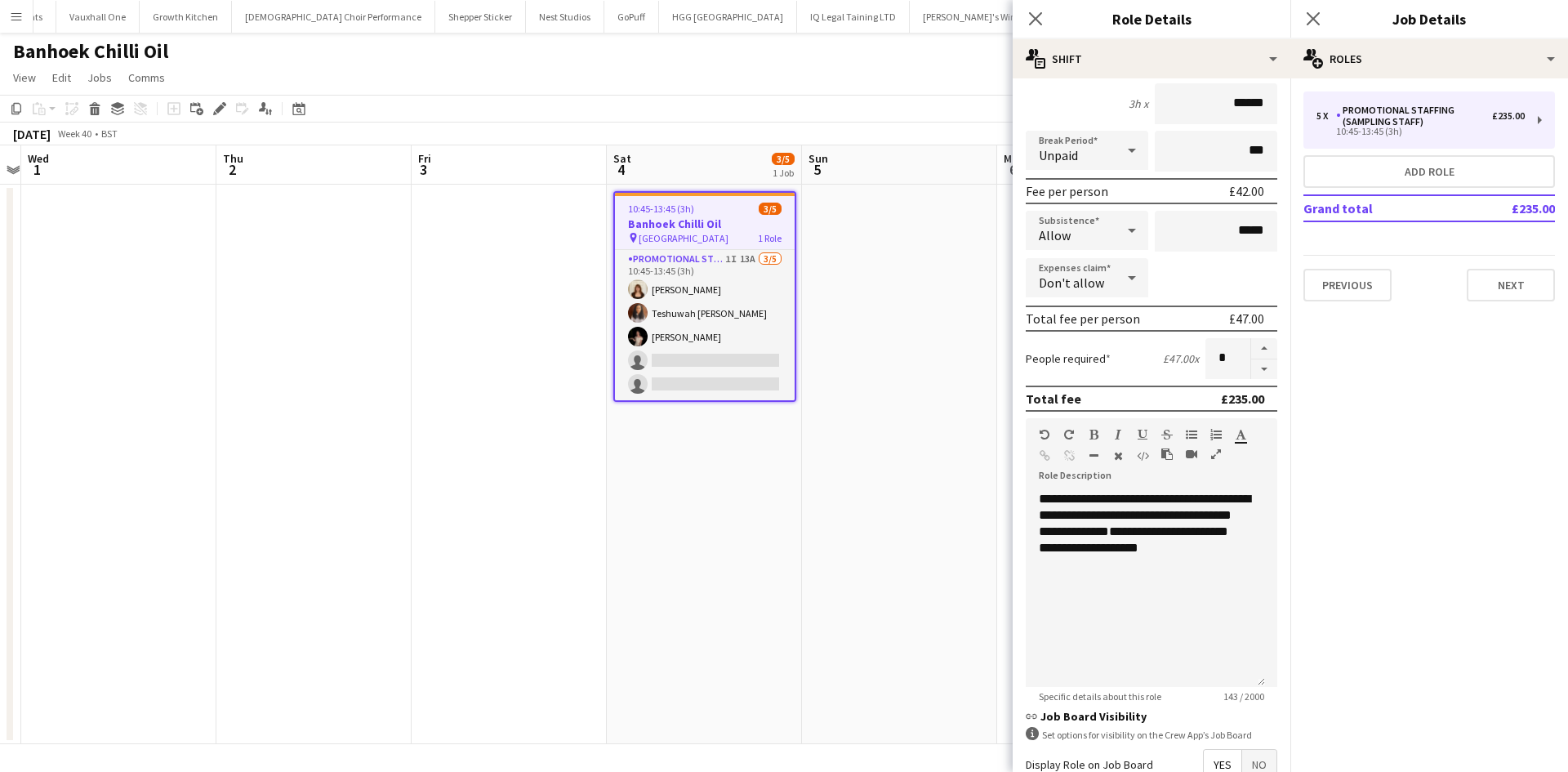
scroll to position [245, 0]
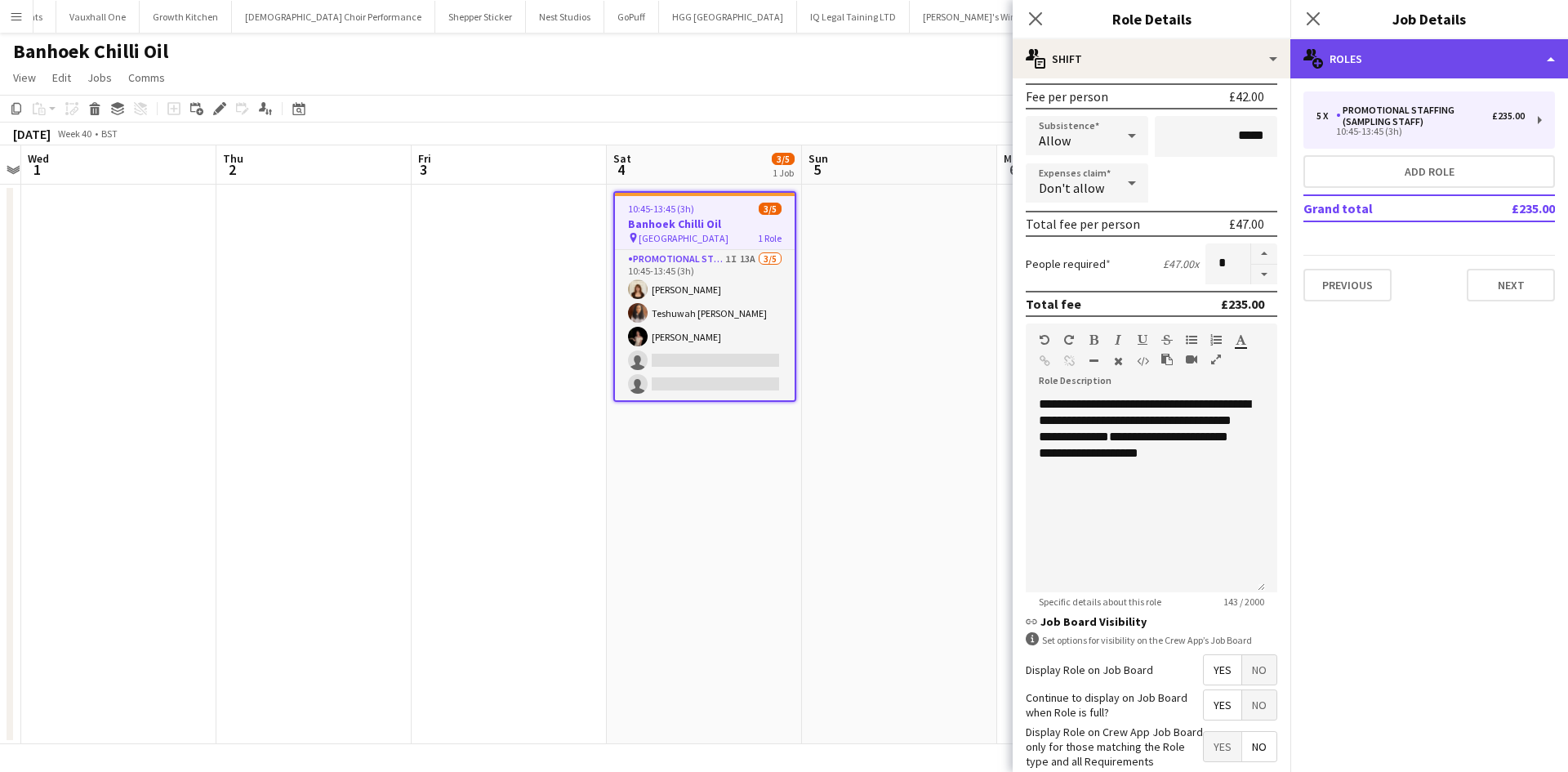
click at [1417, 68] on div "multiple-users-add Roles" at bounding box center [1429, 58] width 278 height 39
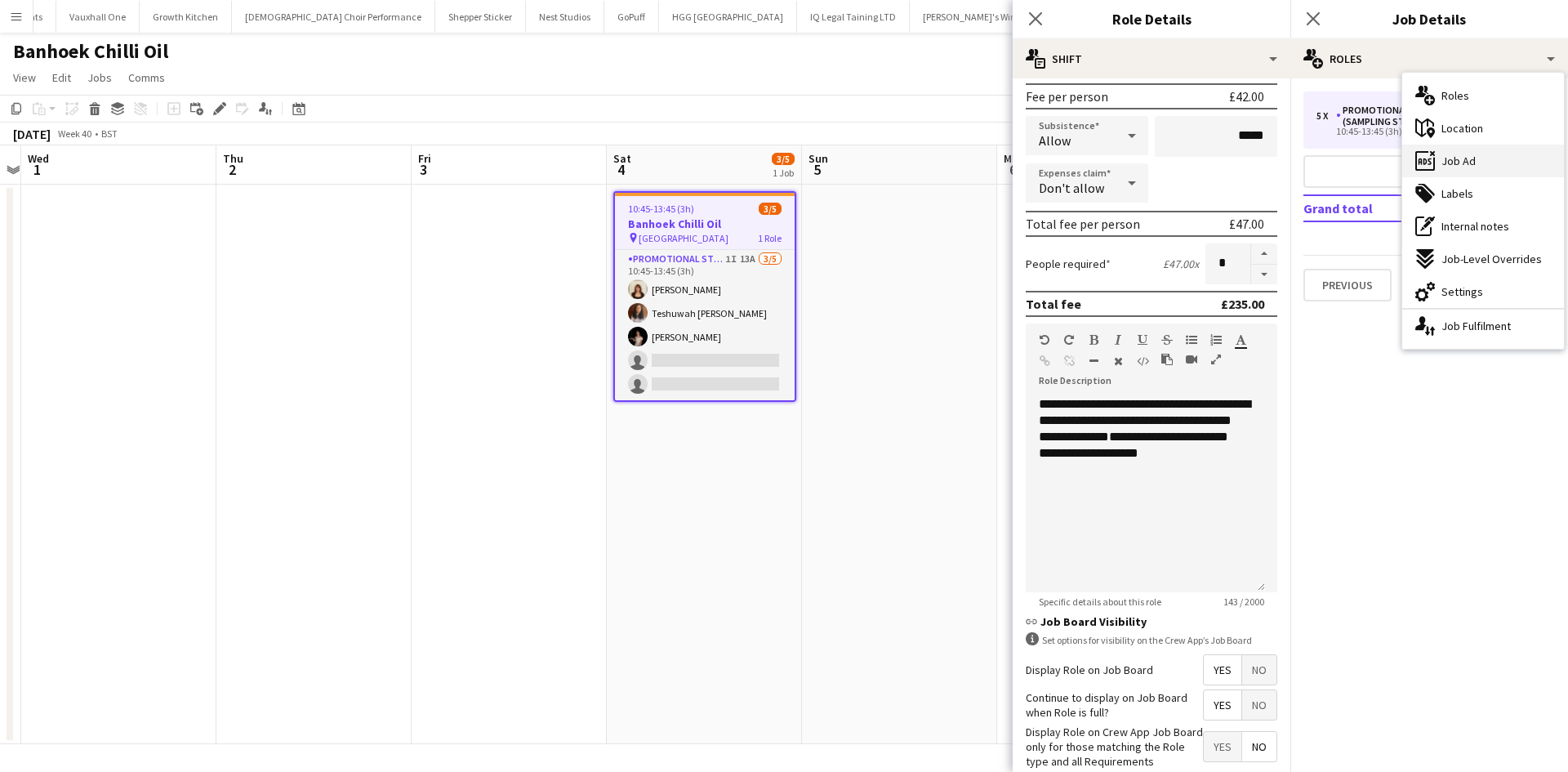
click at [1467, 160] on span "Job Ad" at bounding box center [1458, 160] width 34 height 15
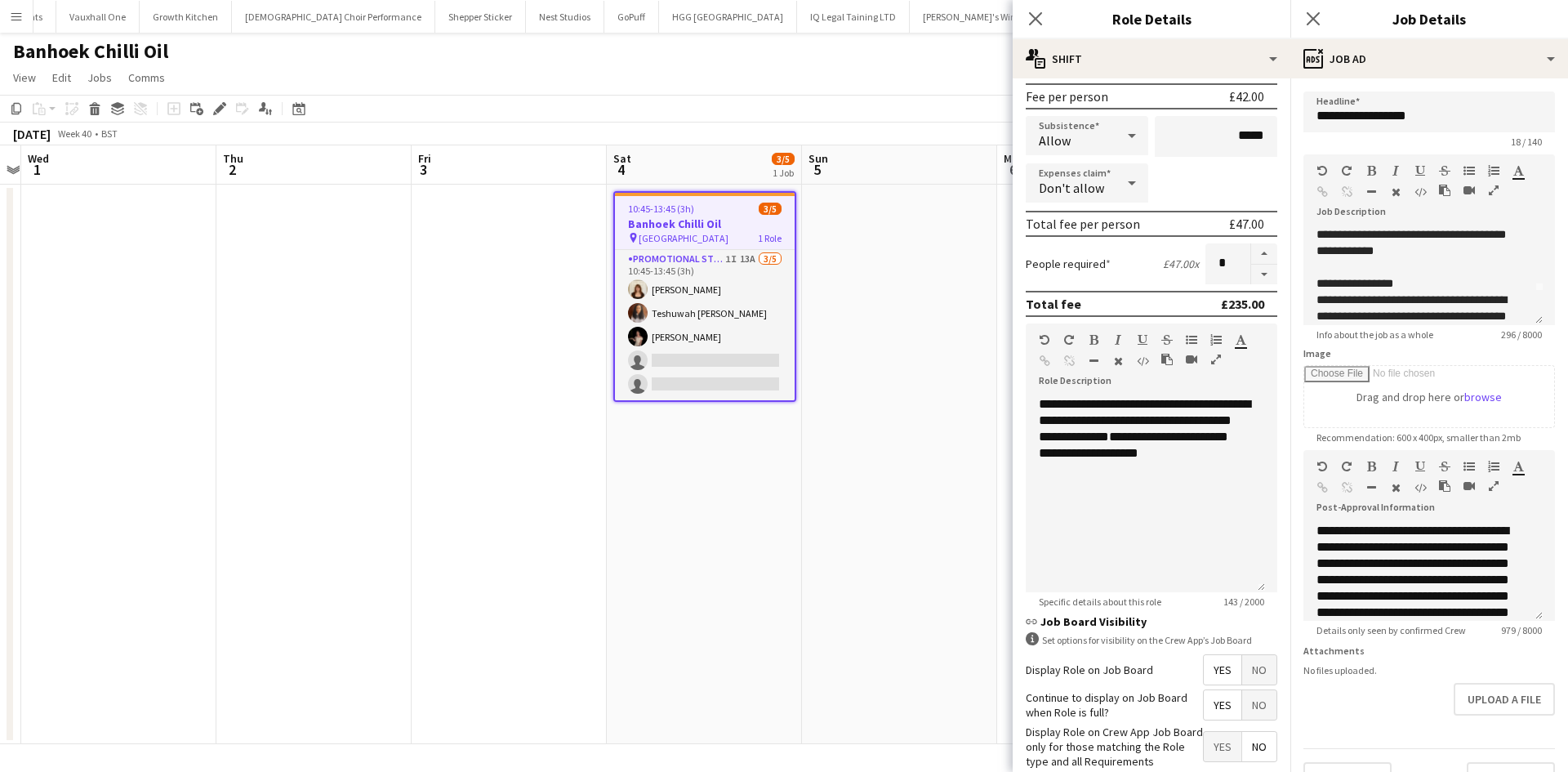
scroll to position [0, 0]
click at [530, 348] on app-date-cell at bounding box center [509, 464] width 195 height 560
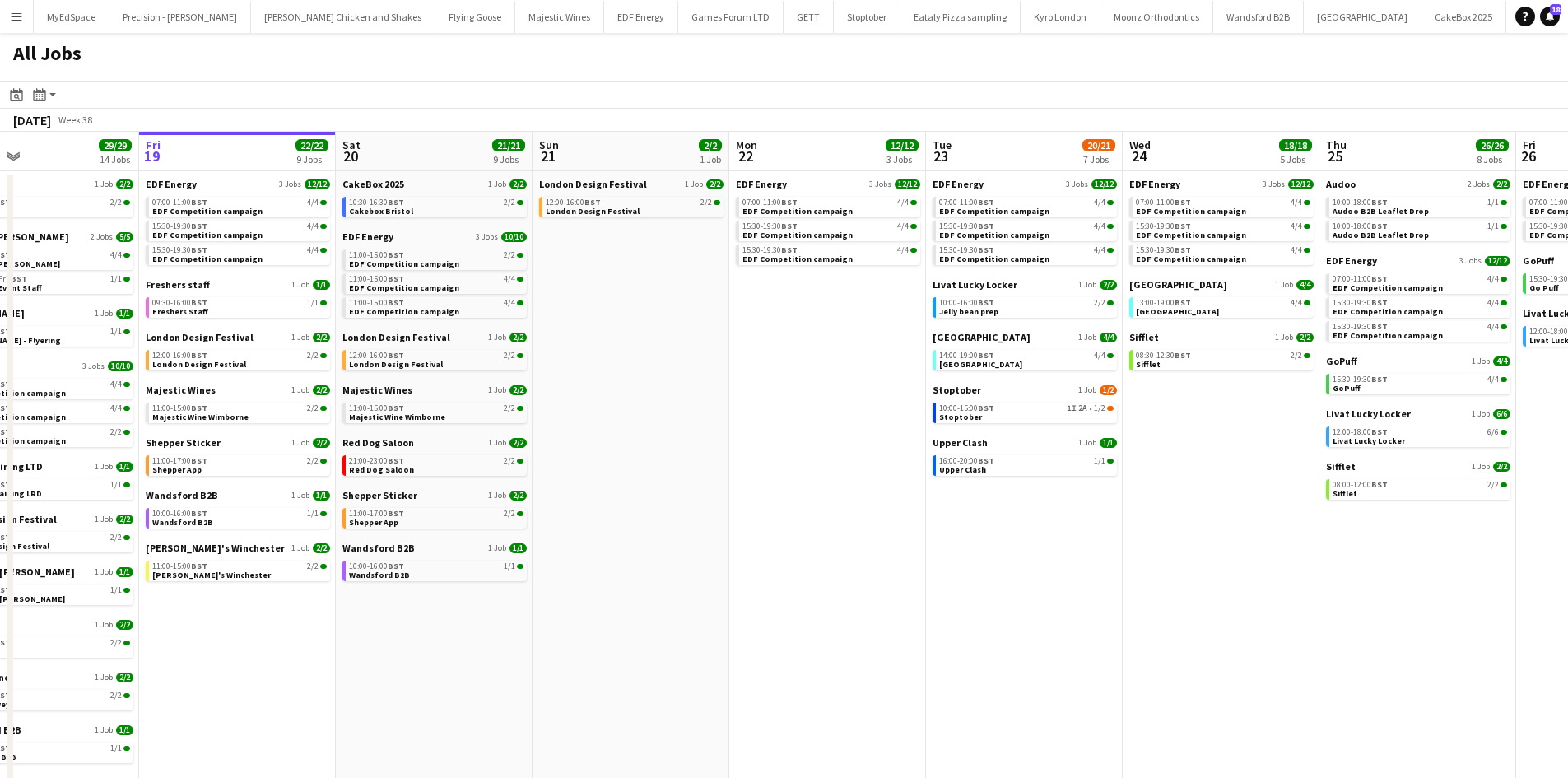
scroll to position [0, 388]
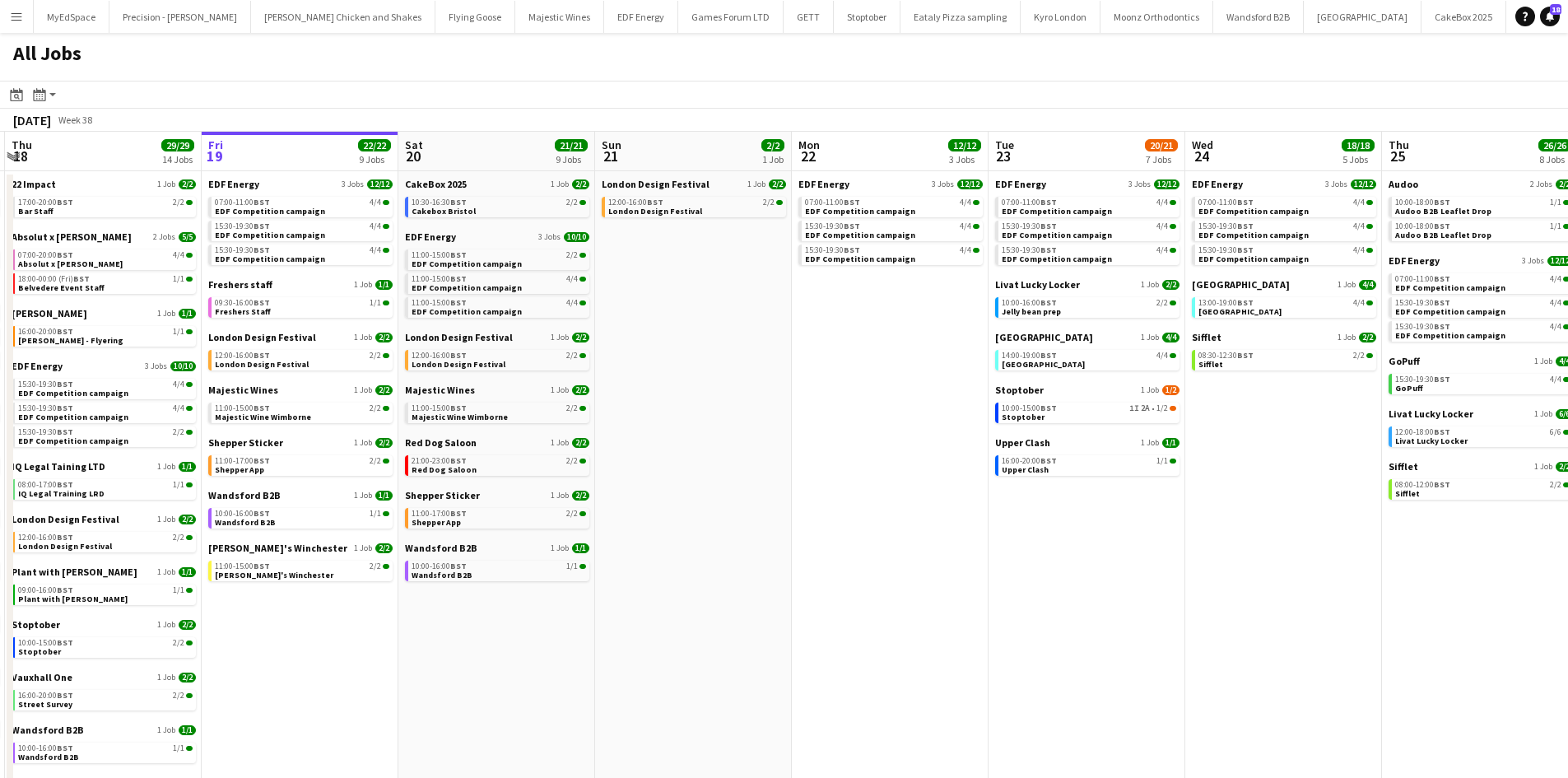
drag, startPoint x: 594, startPoint y: 534, endPoint x: 796, endPoint y: 534, distance: 202.0
click at [796, 534] on app-calendar-viewport "Tue 16 23/23 11 Jobs Wed 17 26/26 12 Jobs Thu 18 29/29 14 Jobs Fri 19 22/22 9 J…" at bounding box center [784, 498] width 1568 height 733
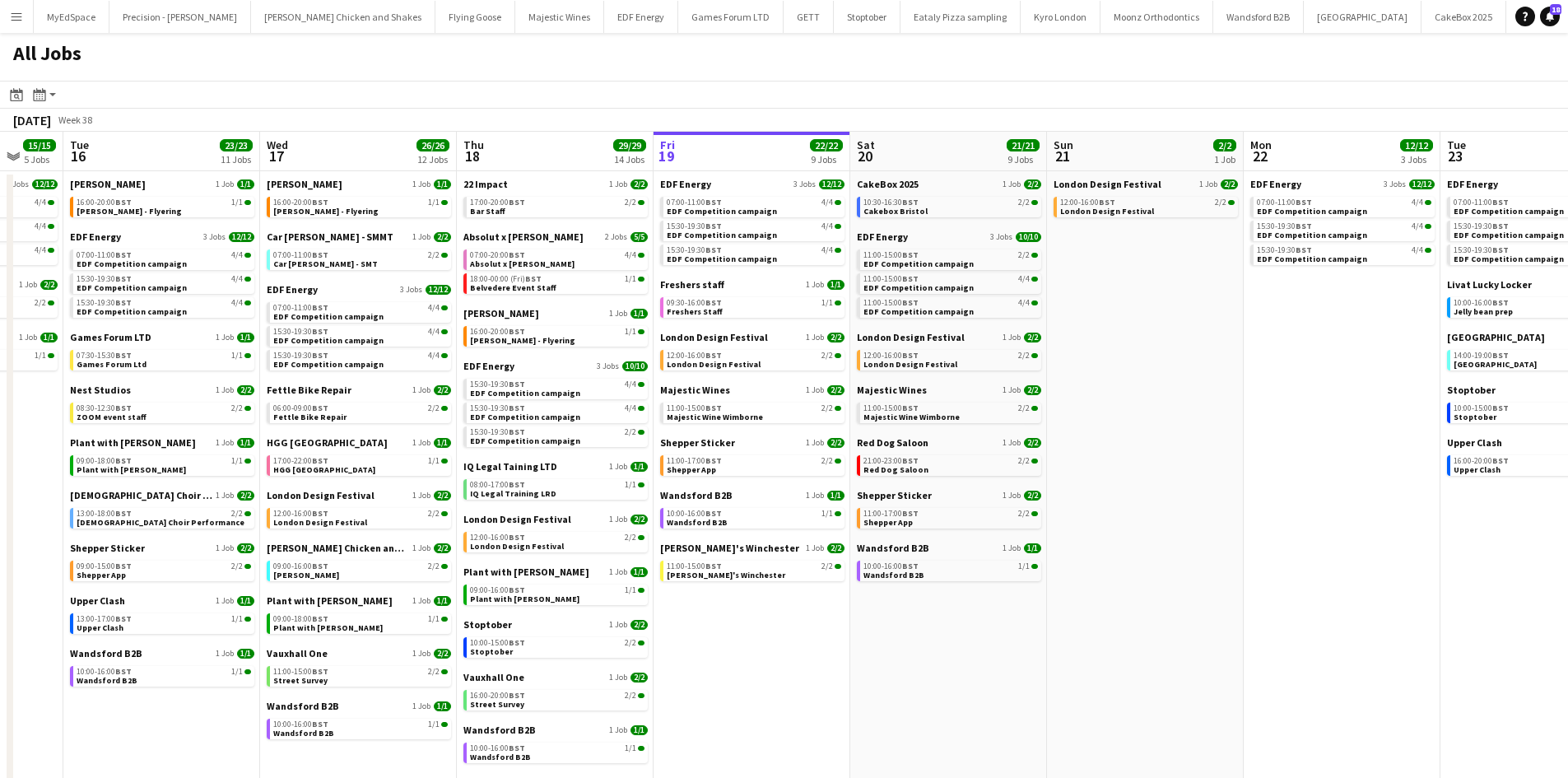
scroll to position [0, 513]
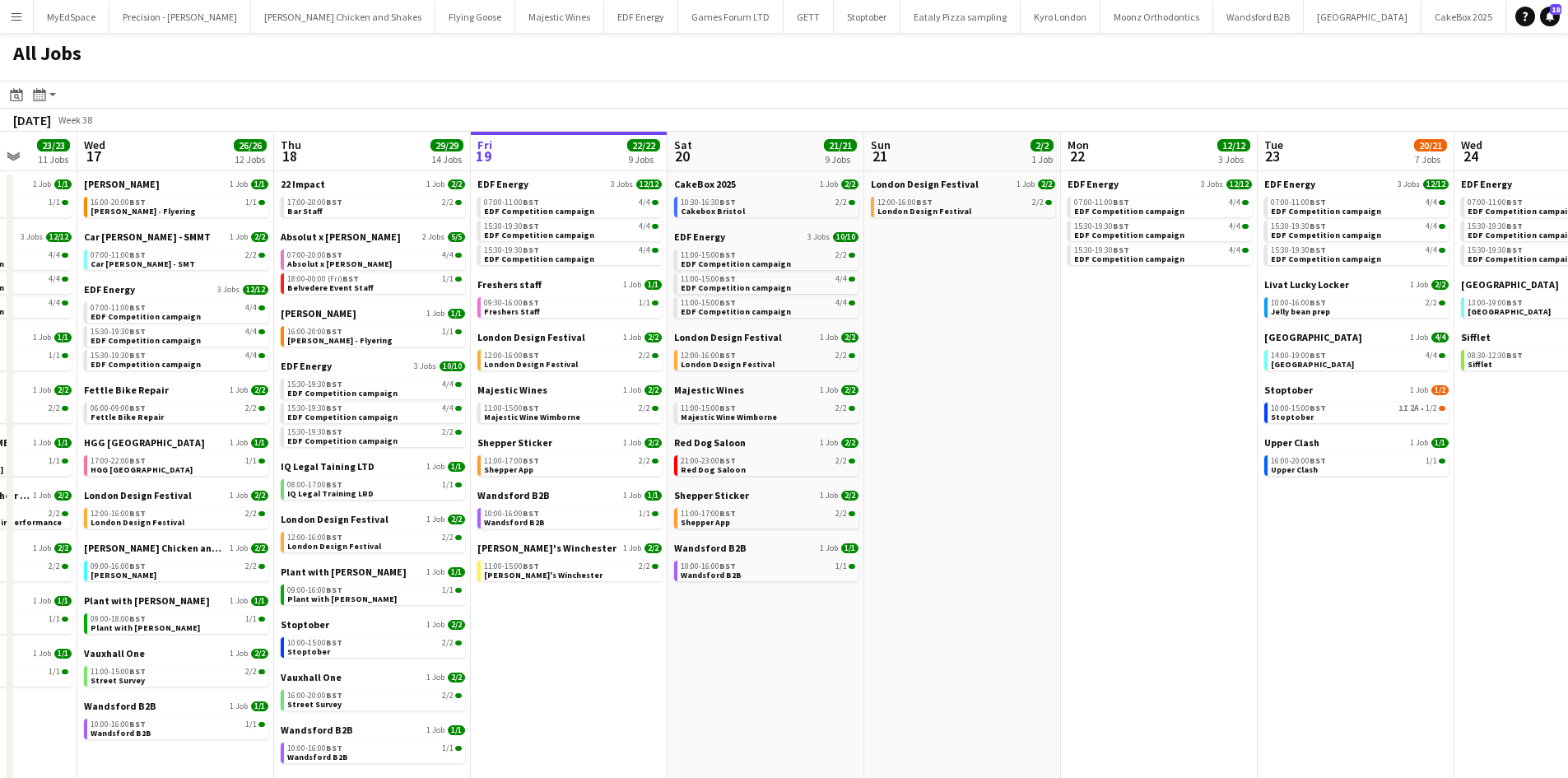
click at [840, 693] on app-calendar-viewport "Sun 14 10/13 4 Jobs Mon 15 15/15 5 Jobs Tue 16 23/23 11 Jobs Wed 17 26/26 12 Jo…" at bounding box center [784, 498] width 1568 height 733
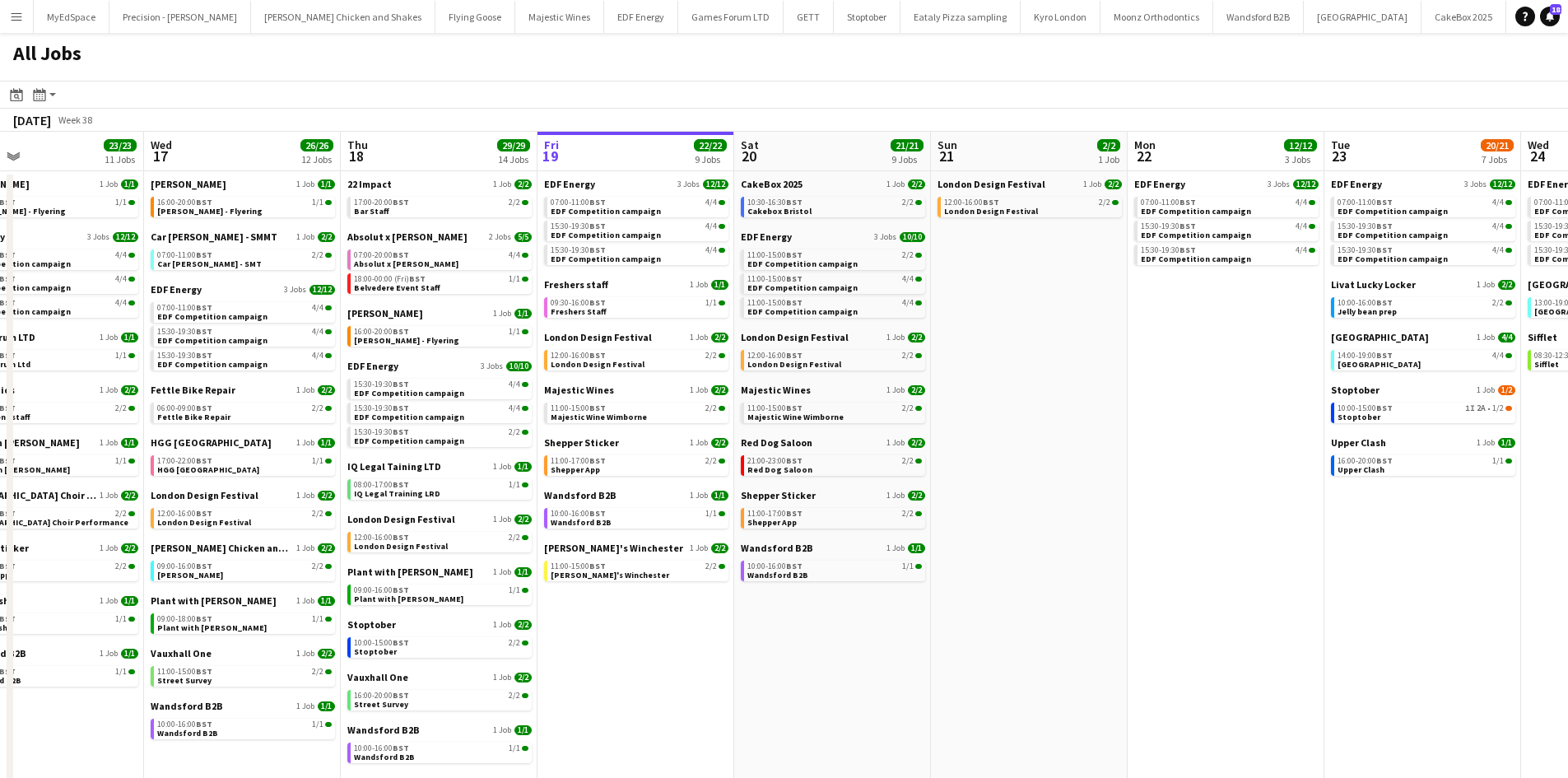
drag, startPoint x: 692, startPoint y: 657, endPoint x: 756, endPoint y: 656, distance: 64.0
click at [757, 656] on app-calendar-viewport "Sun 14 10/13 4 Jobs Mon 15 15/15 5 Jobs Tue 16 23/23 11 Jobs Wed 17 26/26 12 Jo…" at bounding box center [784, 498] width 1568 height 733
click at [774, 260] on span "EDF Competition campaign" at bounding box center [802, 263] width 110 height 11
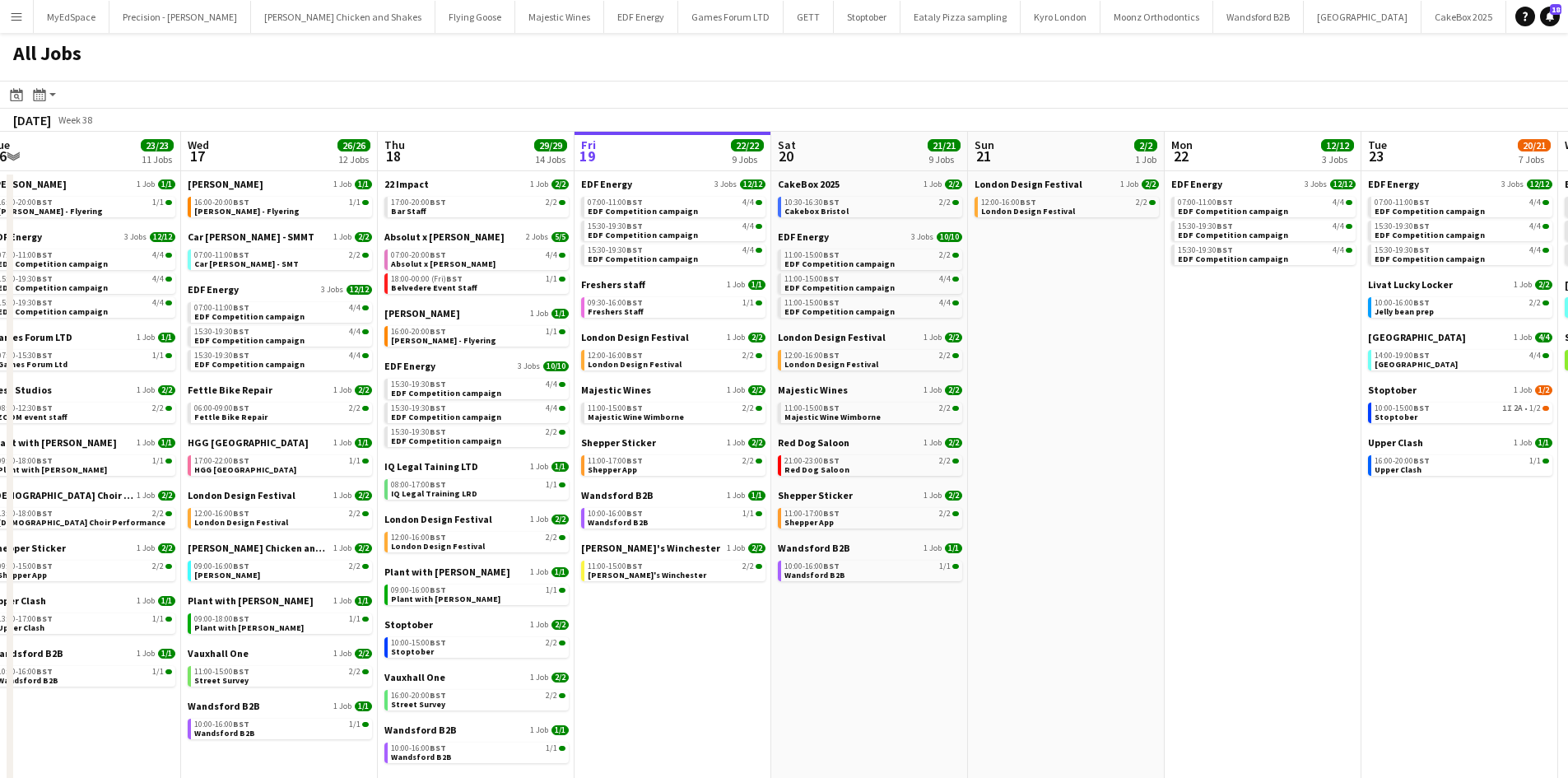
drag, startPoint x: 1087, startPoint y: 315, endPoint x: 1135, endPoint y: 310, distance: 48.3
click at [1135, 310] on app-calendar-viewport "Sun 14 10/13 4 Jobs Mon 15 15/15 5 Jobs Tue 16 23/23 11 Jobs Wed 17 26/26 12 Jo…" at bounding box center [784, 498] width 1568 height 733
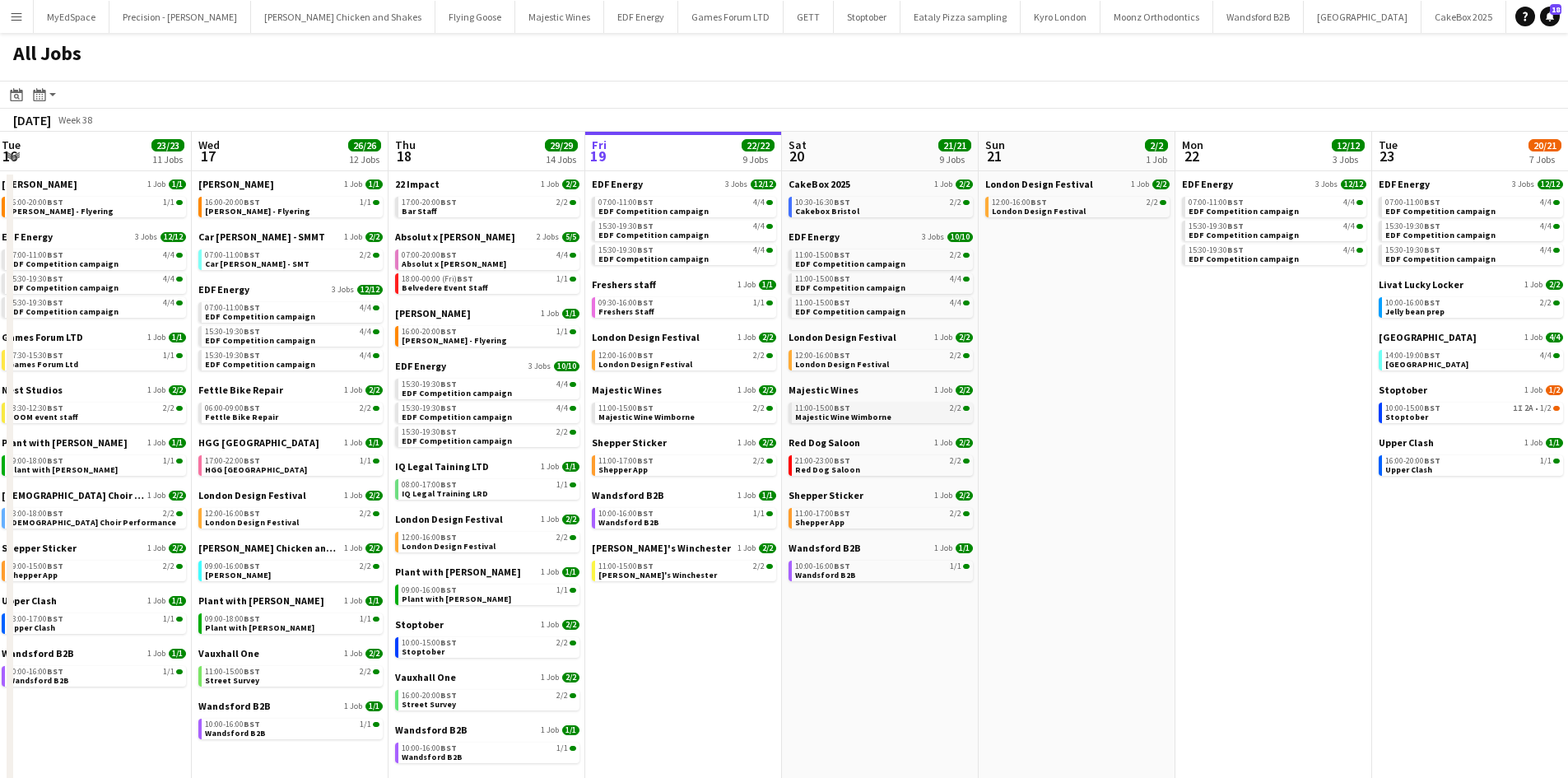
click at [917, 416] on link "11:00-15:00 BST 2/2 Majestic Wine Wimborne" at bounding box center [882, 412] width 175 height 19
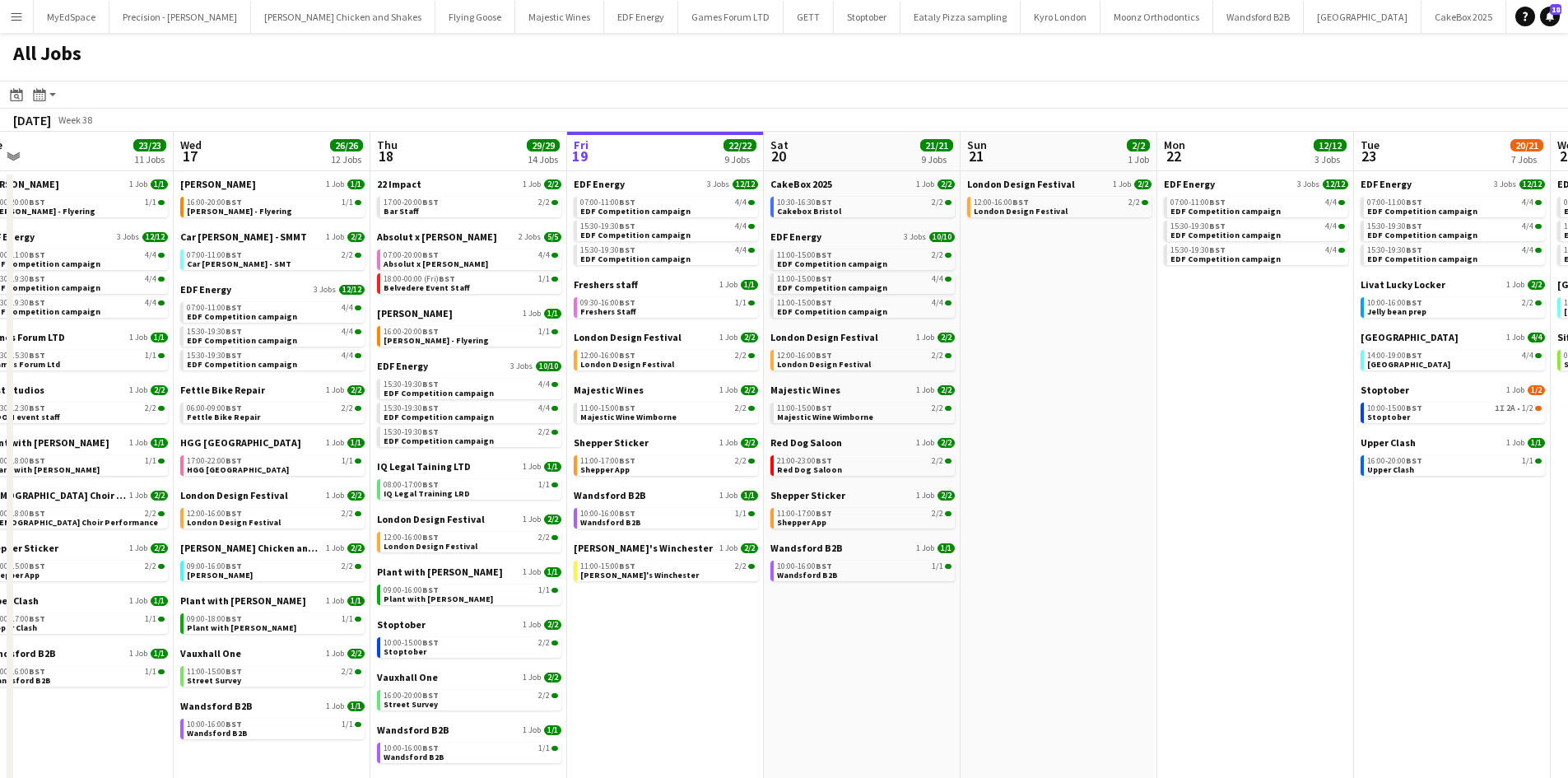
drag, startPoint x: 1001, startPoint y: 671, endPoint x: 980, endPoint y: 668, distance: 21.2
click at [980, 668] on app-calendar-viewport "Sun 14 10/13 4 Jobs Mon 15 15/15 5 Jobs Tue 16 23/23 11 Jobs Wed 17 26/26 12 Jo…" at bounding box center [784, 498] width 1568 height 733
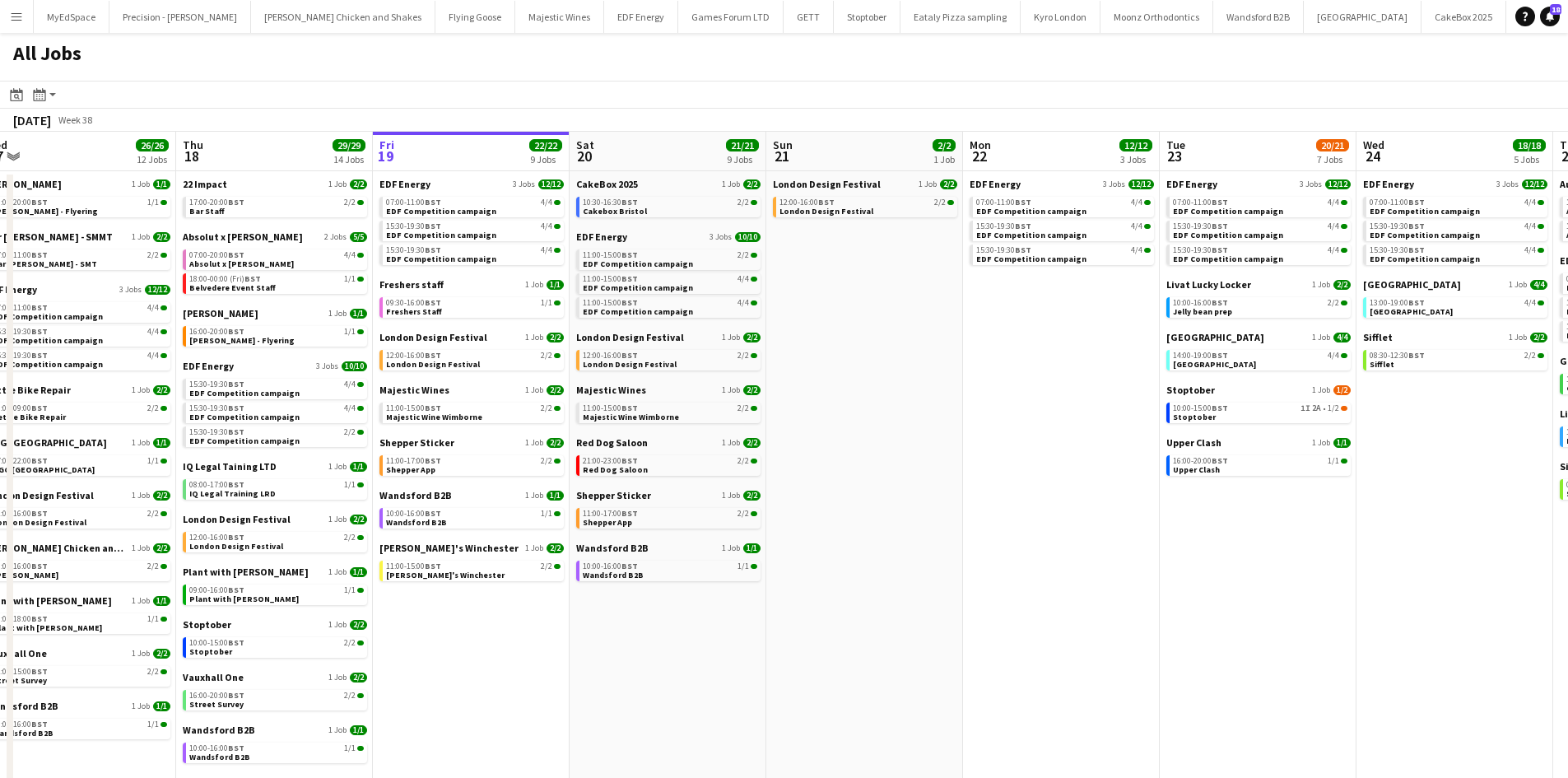
drag, startPoint x: 1097, startPoint y: 550, endPoint x: 949, endPoint y: 502, distance: 155.6
click at [905, 523] on app-calendar-viewport "Sun 14 10/13 4 Jobs Mon 15 15/15 5 Jobs Tue 16 23/23 11 Jobs Wed 17 26/26 12 Jo…" at bounding box center [784, 498] width 1568 height 733
drag, startPoint x: 1048, startPoint y: 545, endPoint x: 956, endPoint y: 549, distance: 92.1
click at [967, 555] on app-calendar-viewport "Sun 14 10/13 4 Jobs Mon 15 15/15 5 Jobs Tue 16 23/23 11 Jobs Wed 17 26/26 12 Jo…" at bounding box center [784, 498] width 1568 height 733
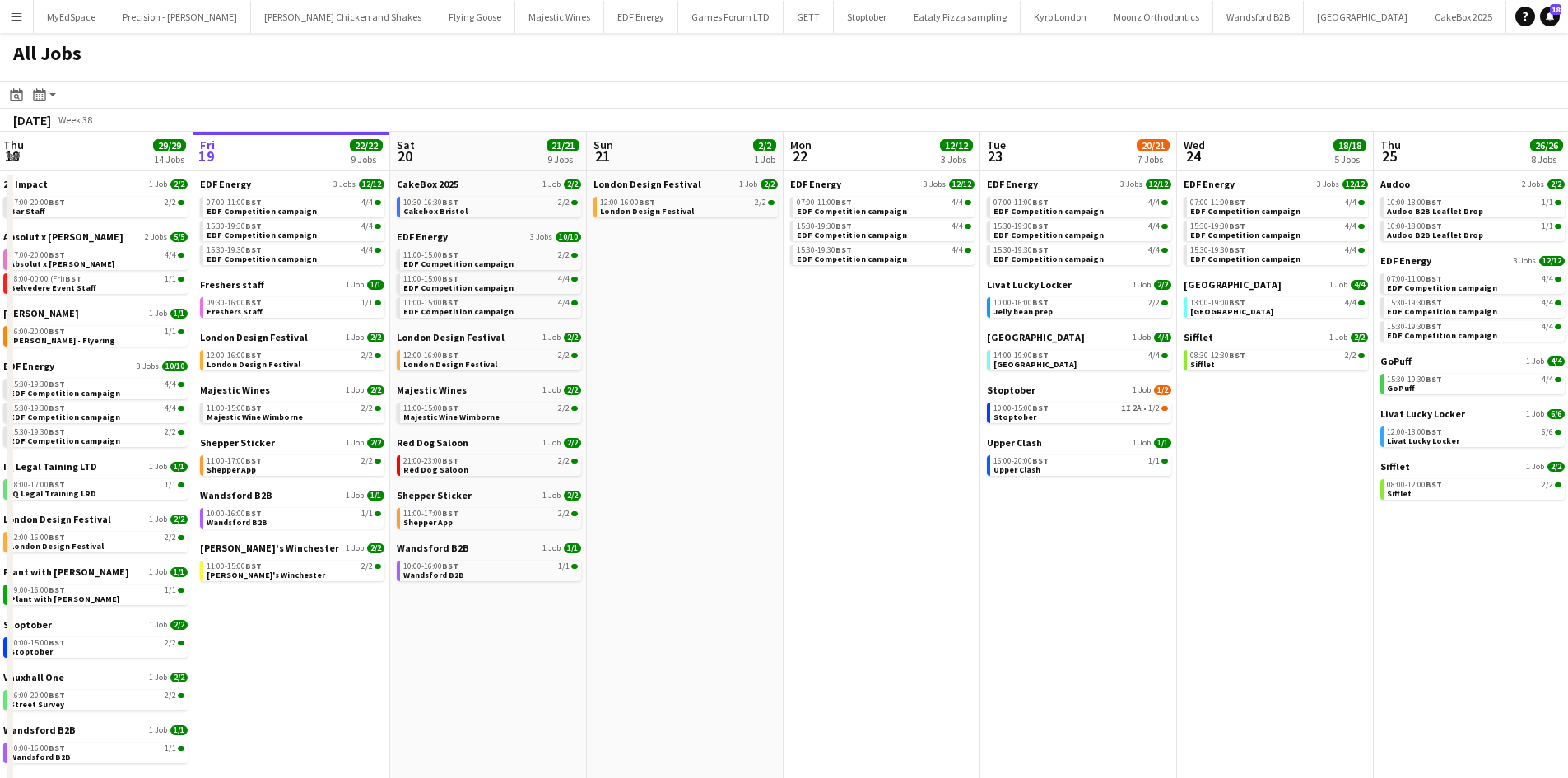
drag, startPoint x: 856, startPoint y: 387, endPoint x: 799, endPoint y: 390, distance: 57.1
click at [799, 390] on app-calendar-viewport "Sun 14 10/13 4 Jobs Mon 15 15/15 5 Jobs Tue 16 23/23 11 Jobs Wed 17 26/26 12 Jo…" at bounding box center [784, 498] width 1568 height 733
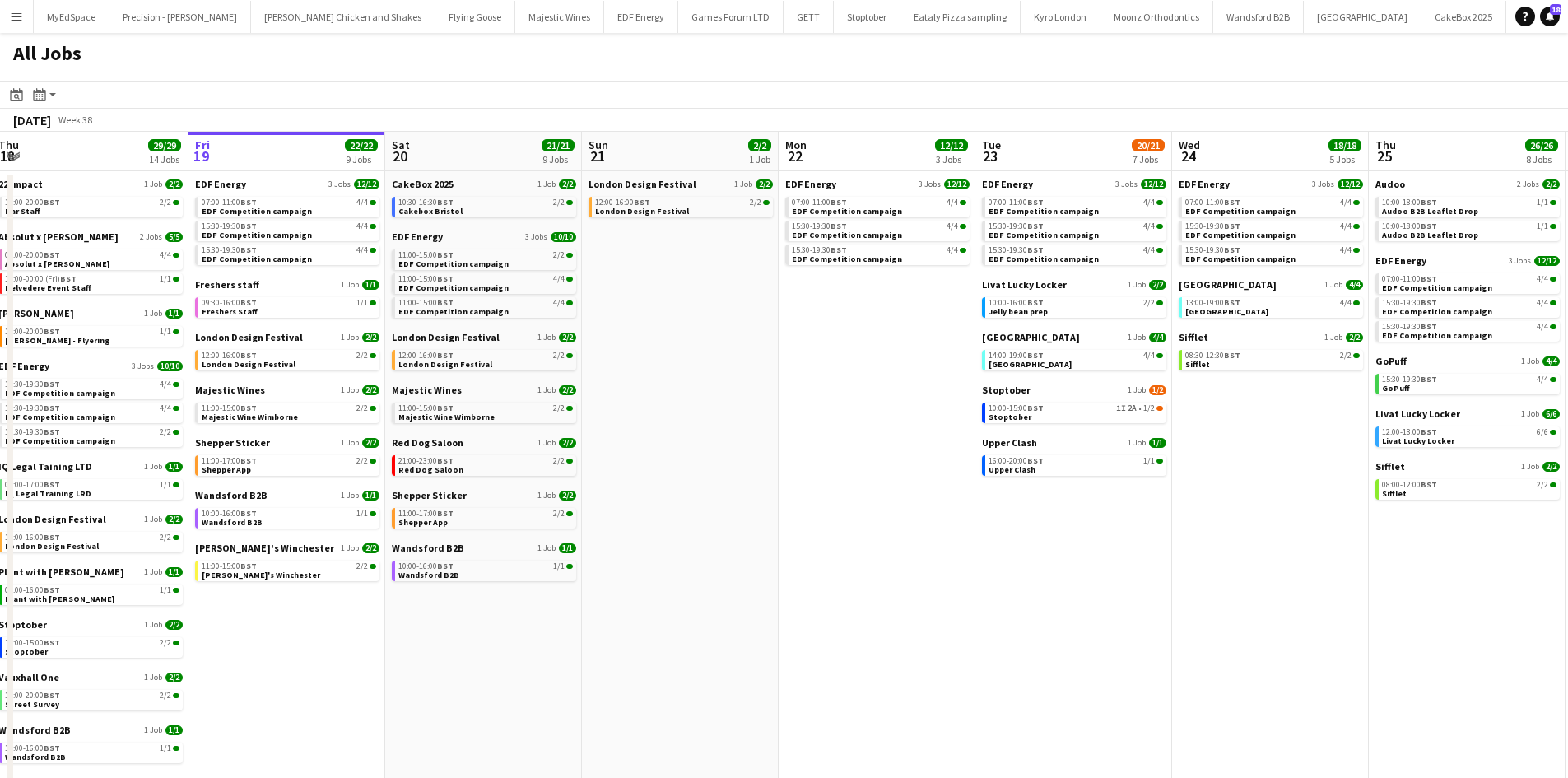
click at [662, 295] on app-calendar-viewport "Sun 14 10/13 4 Jobs Mon 15 15/15 5 Jobs Tue 16 23/23 11 Jobs Wed 17 26/26 12 Jo…" at bounding box center [784, 498] width 1568 height 733
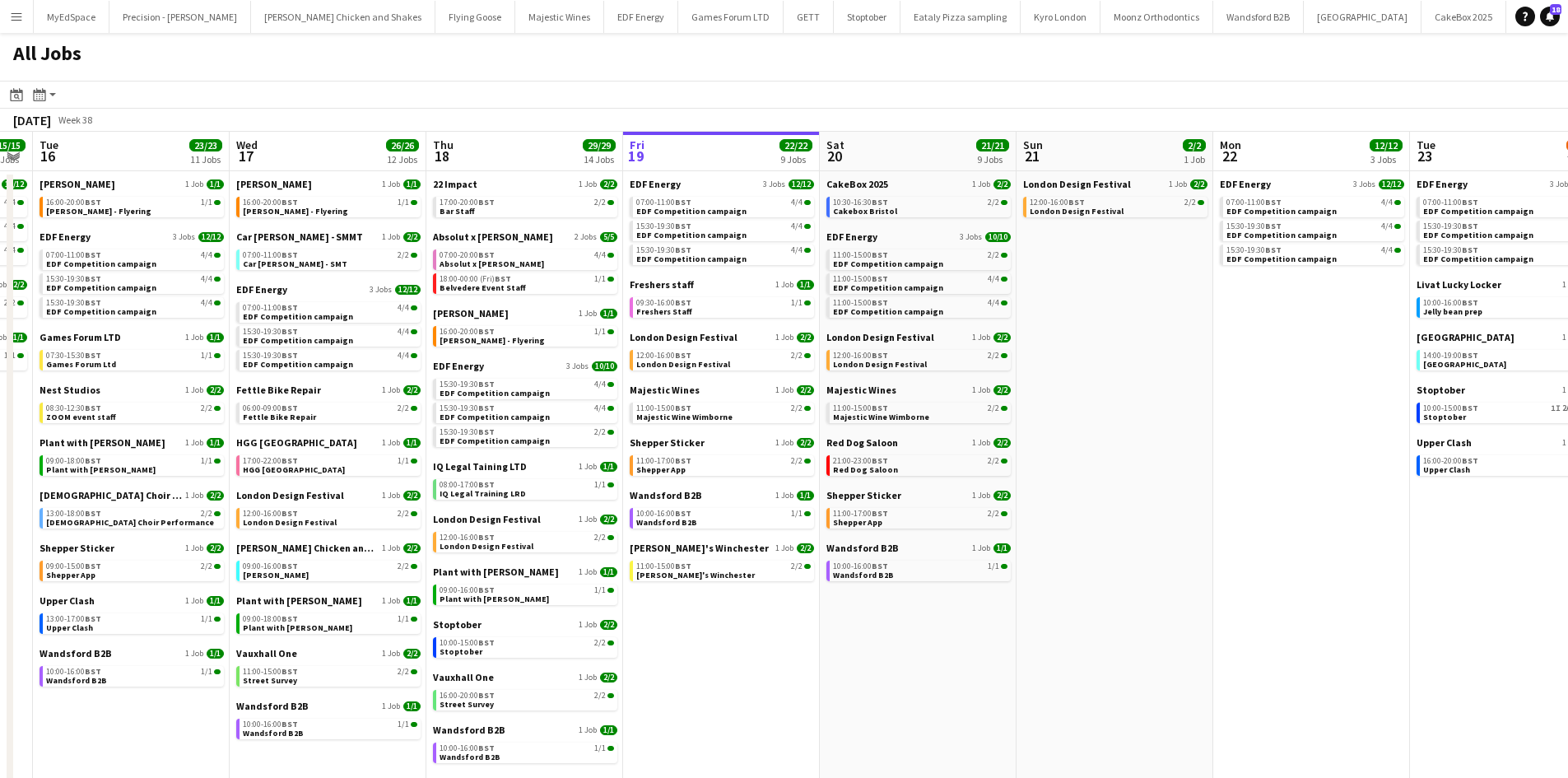
drag, startPoint x: 646, startPoint y: 268, endPoint x: 748, endPoint y: 282, distance: 103.0
click at [748, 282] on app-calendar-viewport "Sun 14 10/13 4 Jobs Mon 15 15/15 5 Jobs Tue 16 23/23 11 Jobs Wed 17 26/26 12 Jo…" at bounding box center [784, 498] width 1568 height 733
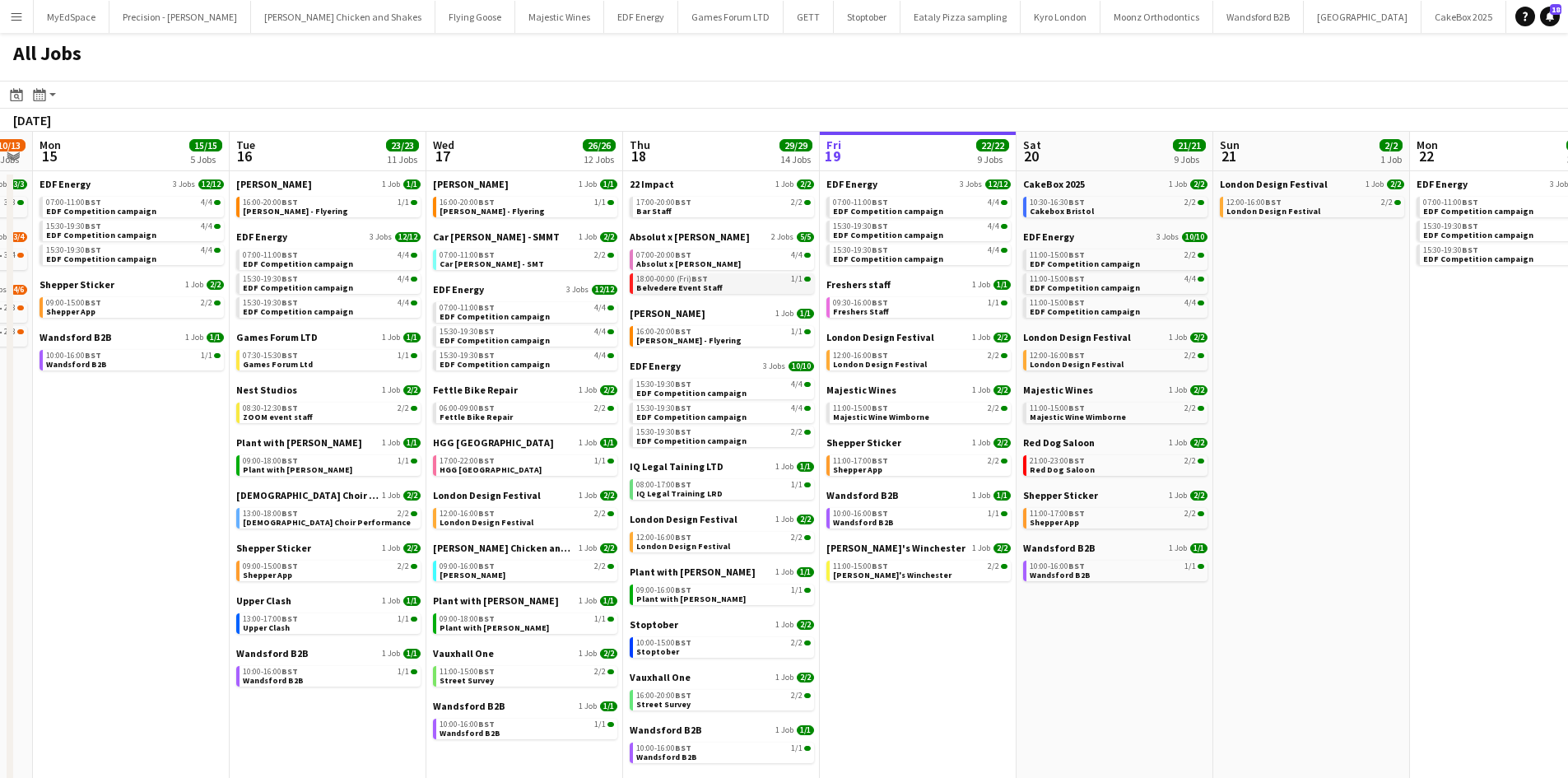
drag, startPoint x: 766, startPoint y: 298, endPoint x: 781, endPoint y: 288, distance: 18.0
click at [798, 302] on app-calendar-viewport "Sat 13 34/39 14 Jobs Sun 14 10/13 4 Jobs Mon 15 15/15 5 Jobs Tue 16 23/23 11 Jo…" at bounding box center [784, 498] width 1568 height 733
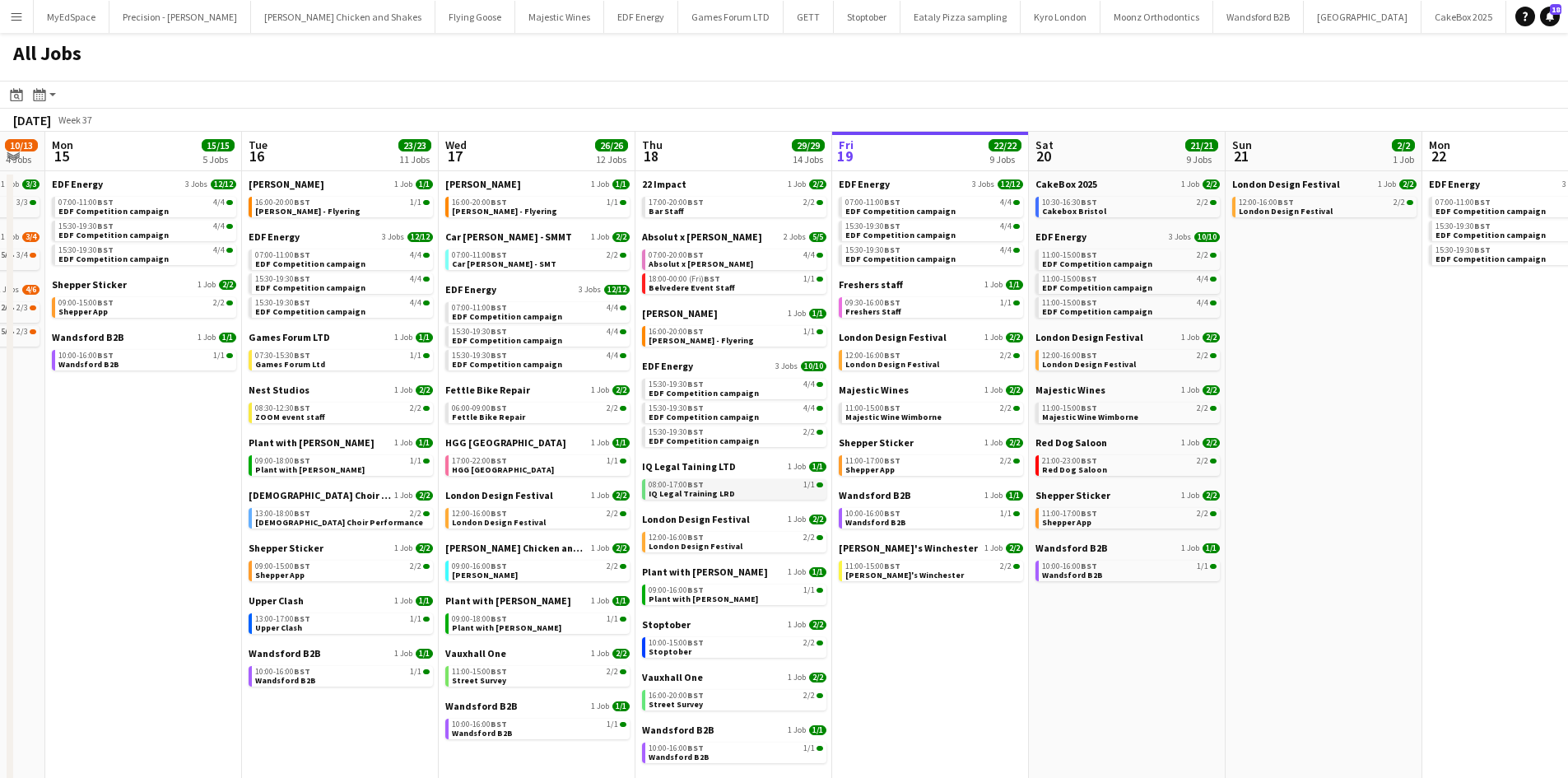
click at [739, 485] on div "08:00-17:00 BST 1/1" at bounding box center [736, 484] width 175 height 8
click at [1199, 565] on span "1/1" at bounding box center [1203, 566] width 12 height 8
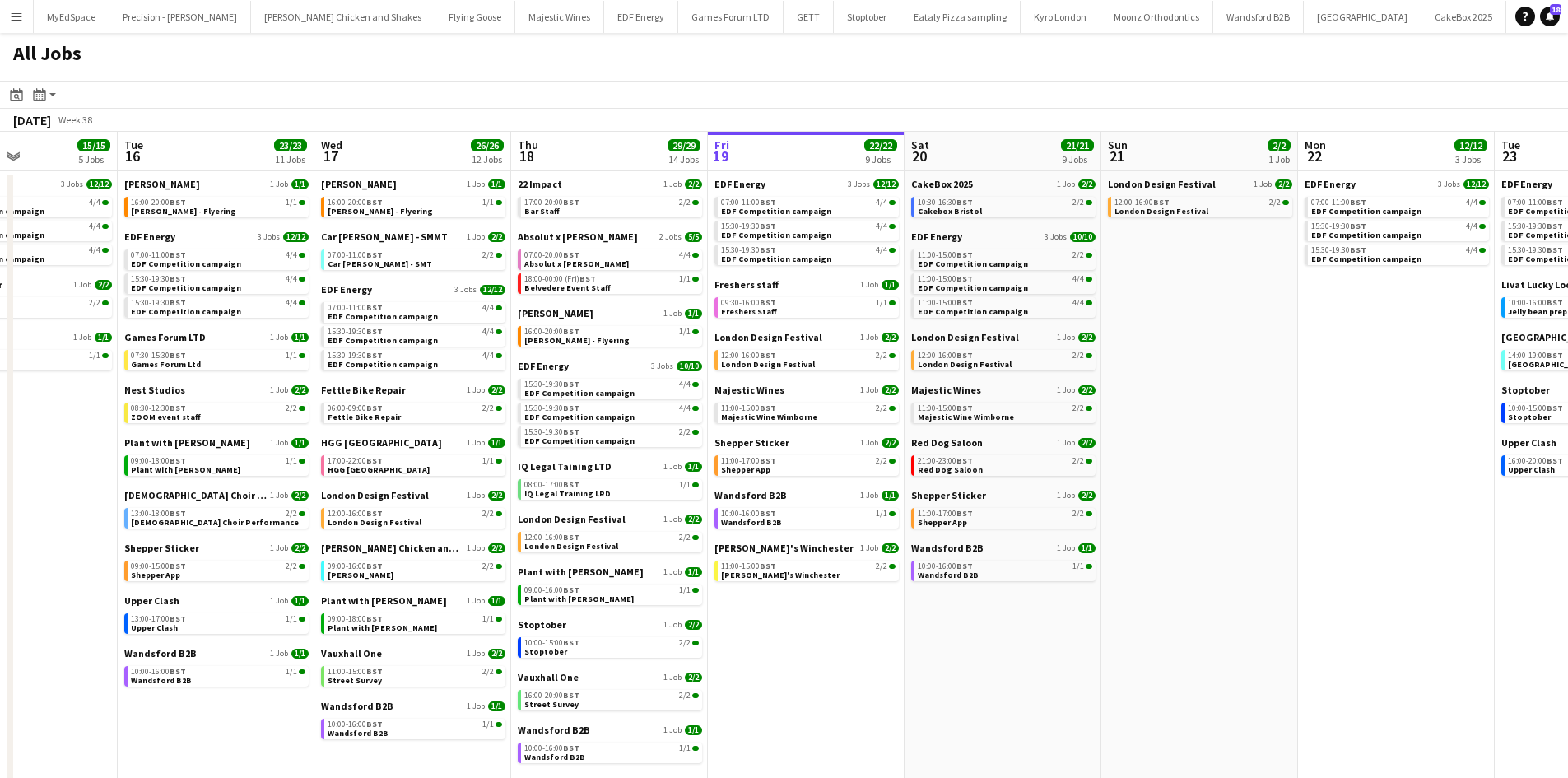
drag, startPoint x: 1405, startPoint y: 585, endPoint x: 1083, endPoint y: 547, distance: 324.2
click at [1095, 566] on app-calendar-viewport "Sat 13 34/39 14 Jobs Sun 14 10/13 4 Jobs Mon 15 15/15 5 Jobs Tue 16 23/23 11 Jo…" at bounding box center [784, 498] width 1568 height 733
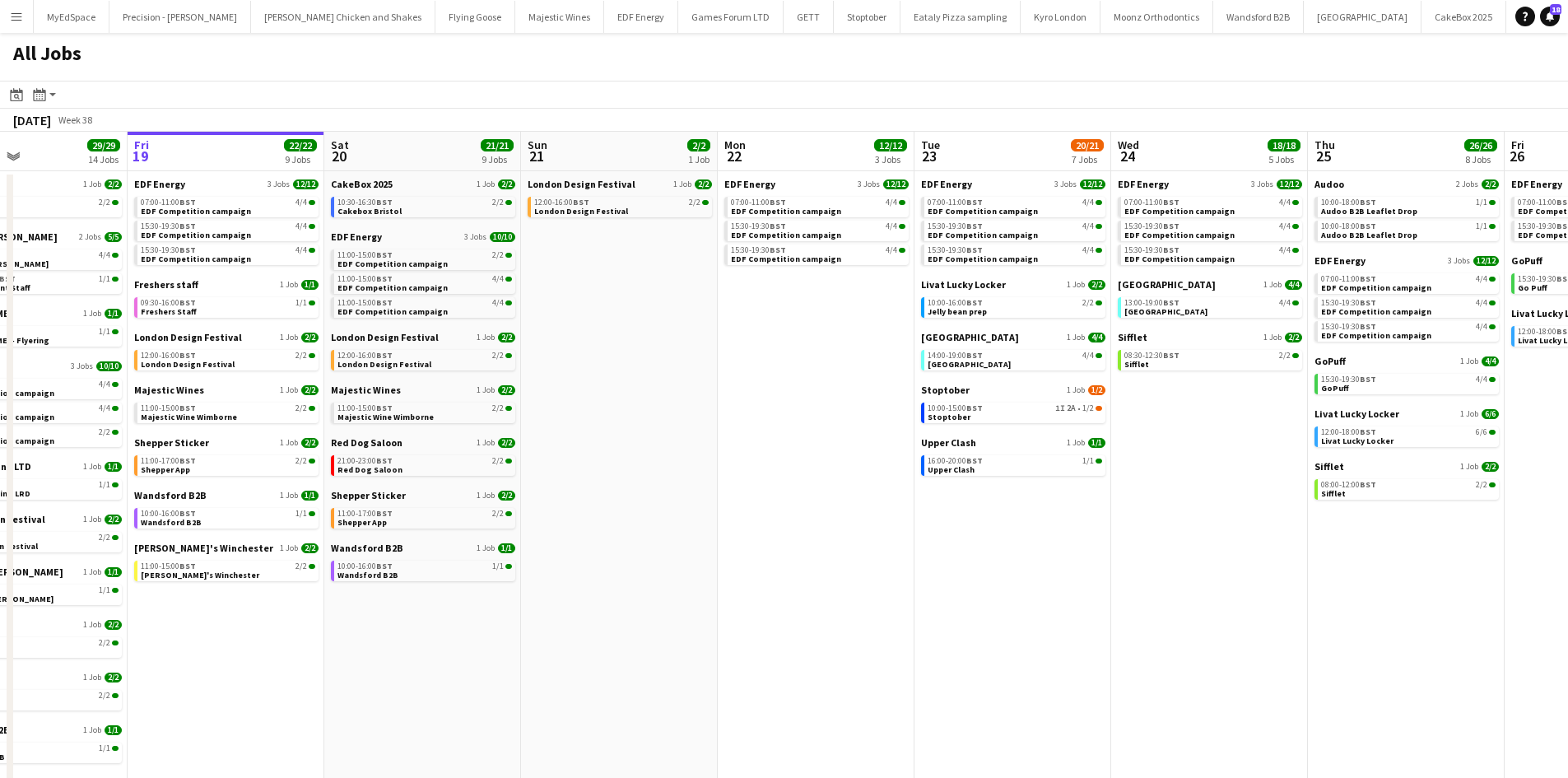
drag, startPoint x: 1281, startPoint y: 526, endPoint x: 746, endPoint y: 468, distance: 538.1
click at [746, 468] on app-calendar-viewport "Mon 15 15/15 5 Jobs Tue 16 23/23 11 Jobs Wed 17 26/26 12 Jobs Thu 18 29/29 14 J…" at bounding box center [784, 498] width 1568 height 733
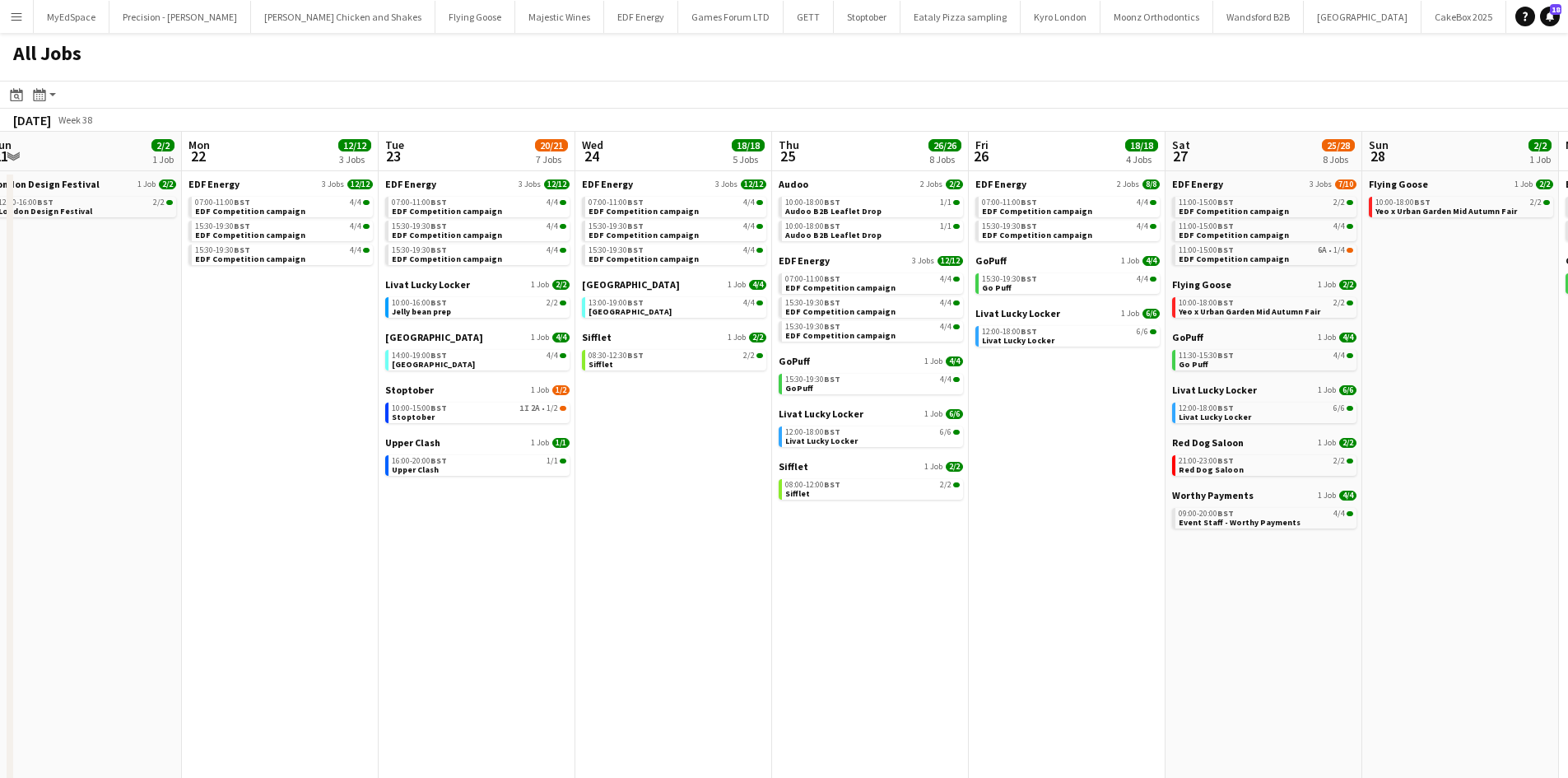
scroll to position [0, 598]
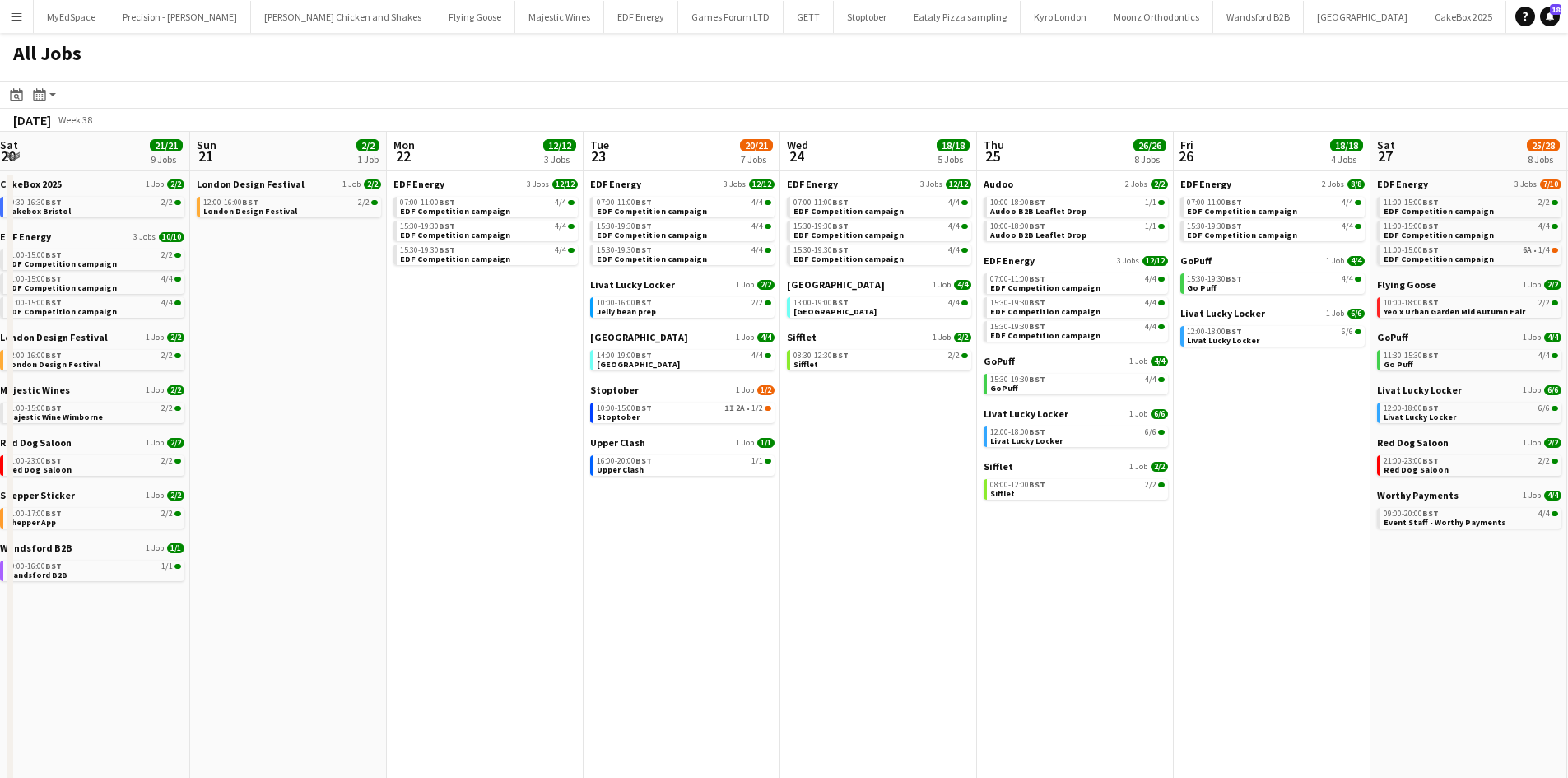
drag, startPoint x: 943, startPoint y: 595, endPoint x: 888, endPoint y: 582, distance: 56.5
click at [888, 582] on app-calendar-viewport "Wed 17 26/26 12 Jobs Thu 18 29/29 14 Jobs Fri 19 22/22 9 Jobs Sat 20 21/21 9 Jo…" at bounding box center [784, 498] width 1568 height 733
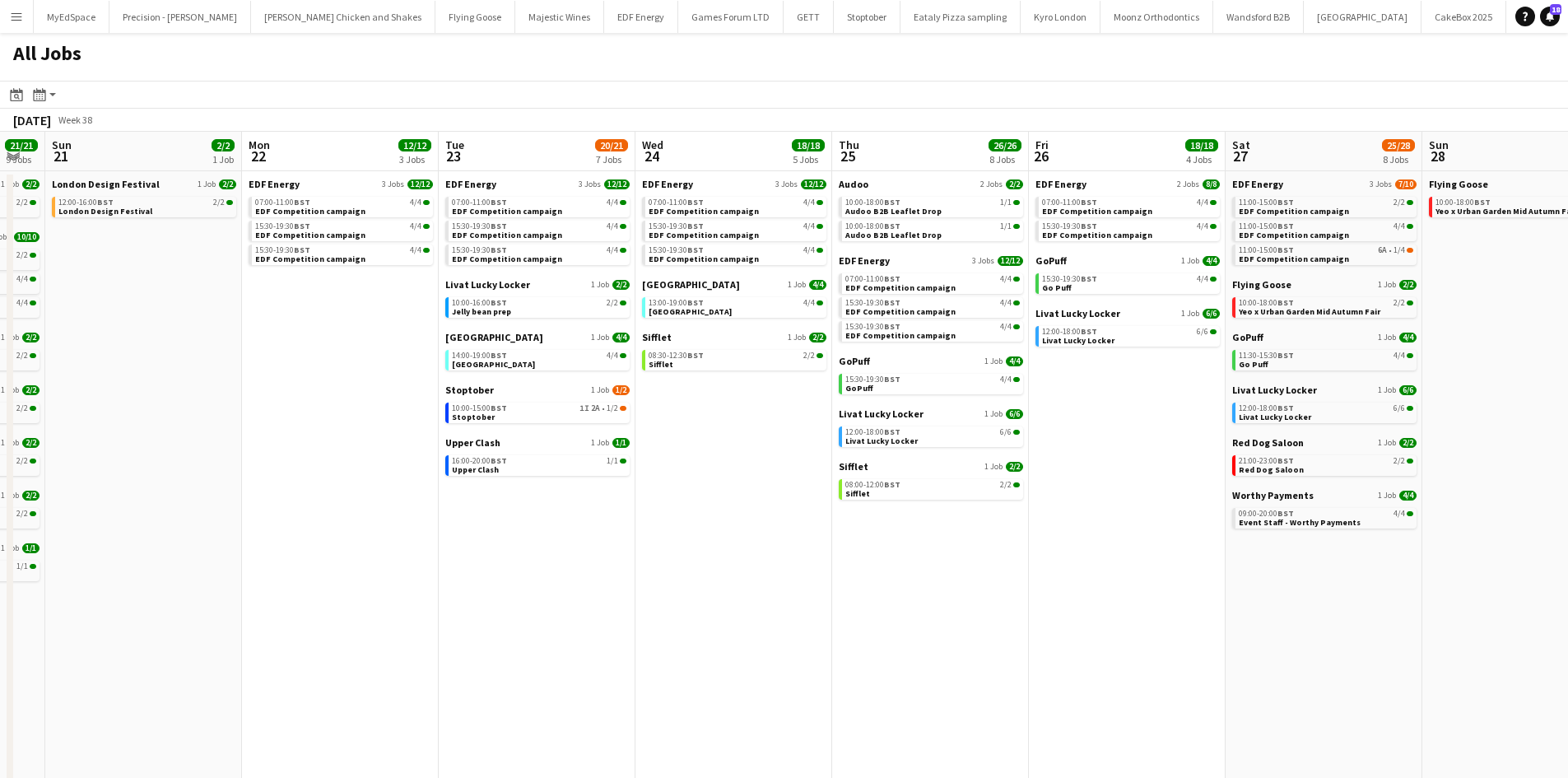
drag, startPoint x: 1145, startPoint y: 600, endPoint x: 970, endPoint y: 584, distance: 175.7
click at [970, 584] on app-calendar-viewport "Wed 17 26/26 12 Jobs Thu 18 29/29 14 Jobs Fri 19 22/22 9 Jobs Sat 20 21/21 9 Jo…" at bounding box center [784, 498] width 1568 height 733
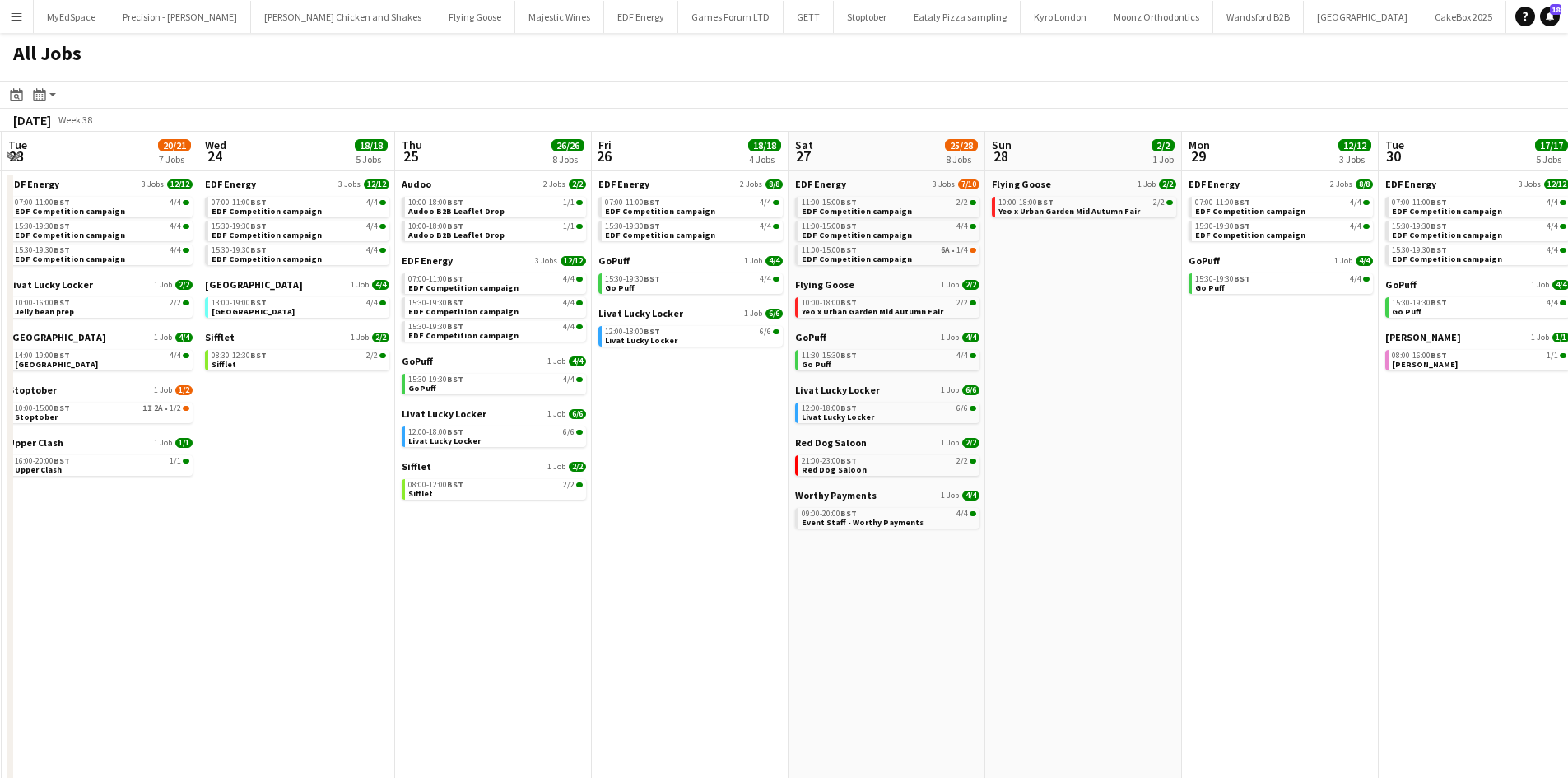
drag, startPoint x: 968, startPoint y: 588, endPoint x: 961, endPoint y: 576, distance: 13.9
click at [966, 587] on app-calendar-viewport "Fri 19 22/22 9 Jobs Sat 20 21/21 9 Jobs Sun 21 2/2 1 Job Mon 22 12/12 3 Jobs Tu…" at bounding box center [784, 498] width 1568 height 733
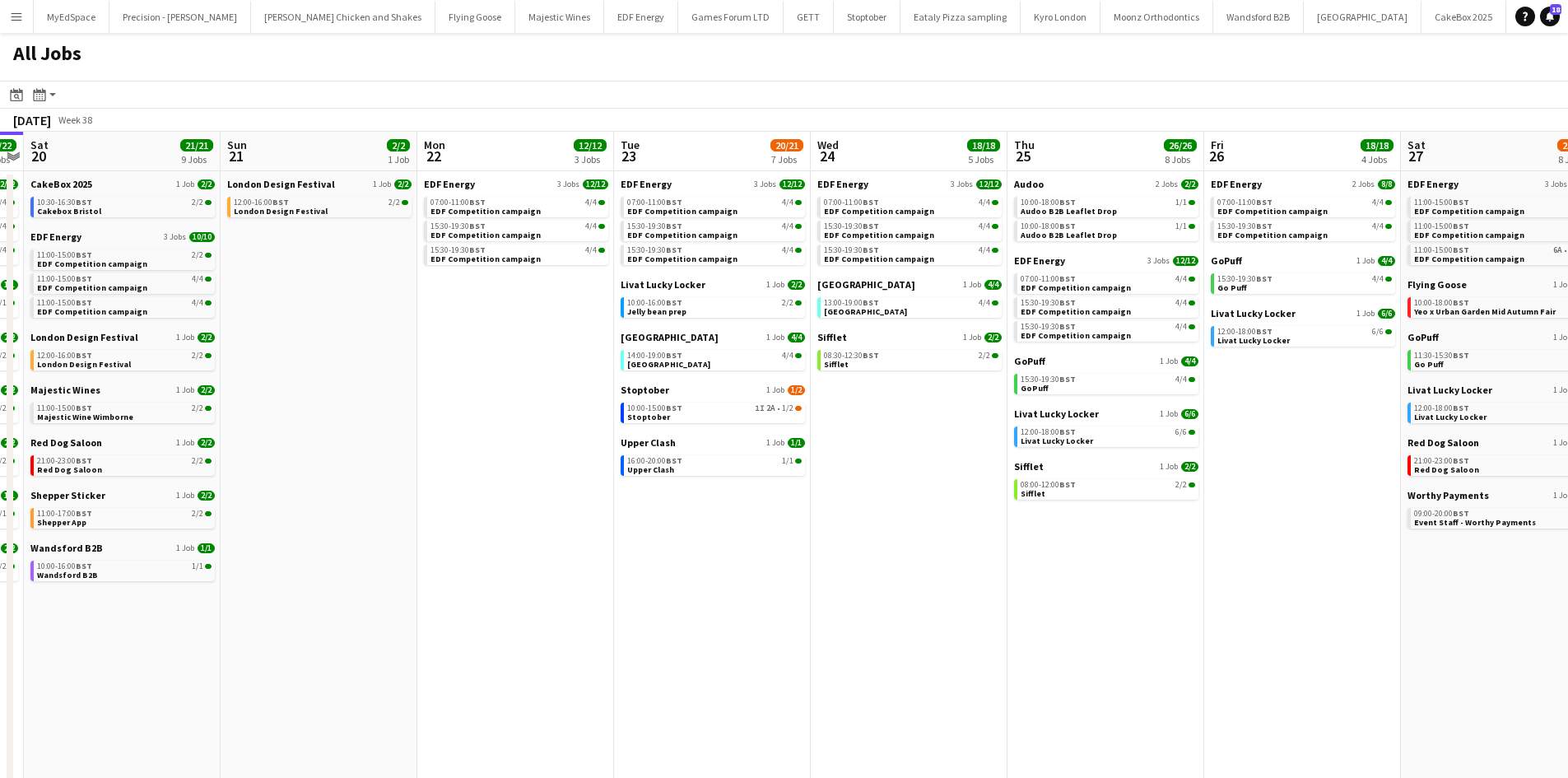
drag, startPoint x: 932, startPoint y: 575, endPoint x: 1316, endPoint y: 596, distance: 384.6
click at [1316, 596] on app-calendar-viewport "Thu 18 29/29 14 Jobs Fri 19 22/22 9 Jobs Sat 20 21/21 9 Jobs Sun 21 2/2 1 Job M…" at bounding box center [784, 498] width 1568 height 733
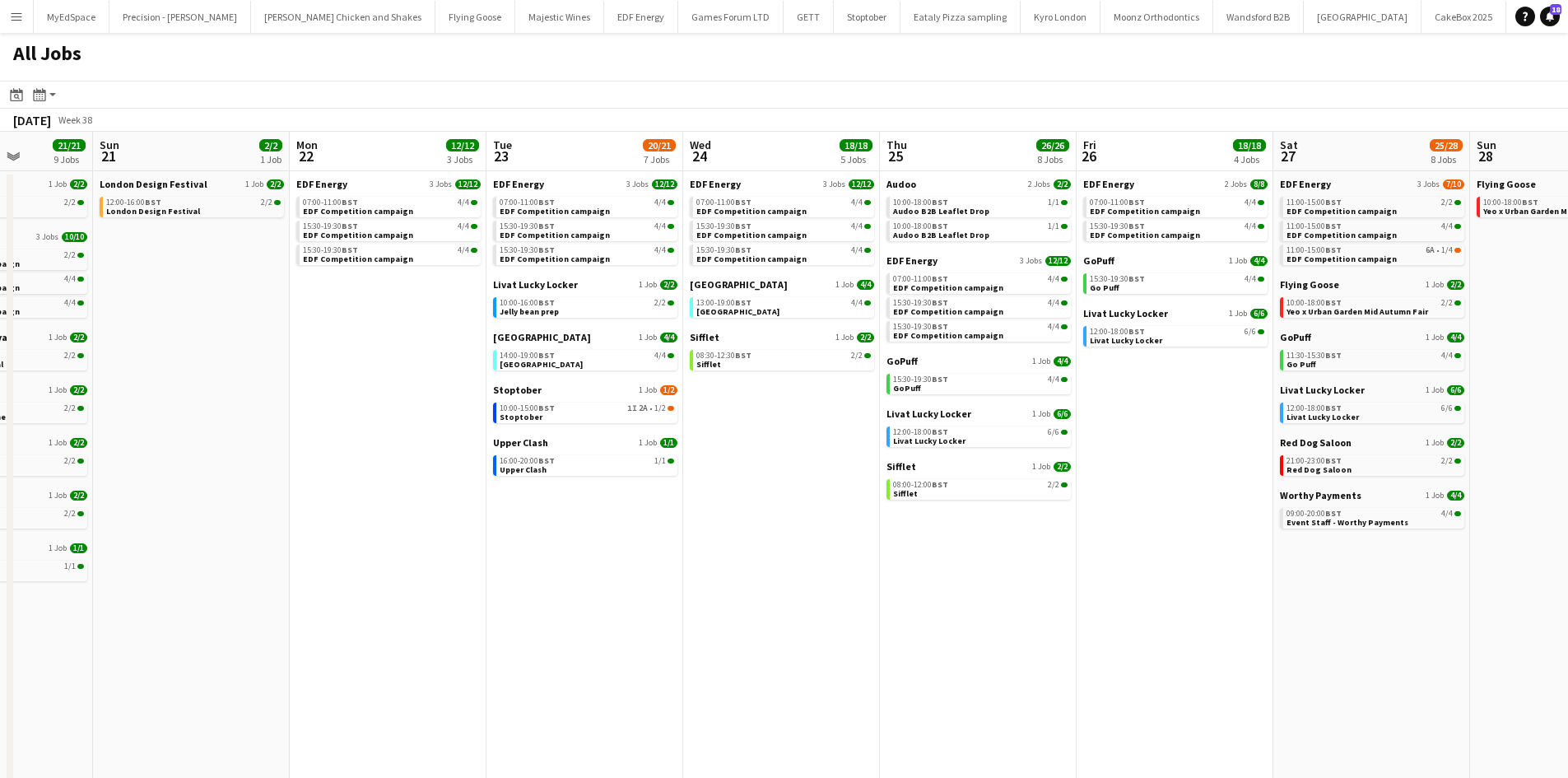
drag, startPoint x: 1201, startPoint y: 621, endPoint x: 1060, endPoint y: 604, distance: 142.0
click at [1060, 604] on app-calendar-viewport "Thu 18 29/29 14 Jobs Fri 19 22/22 9 Jobs Sat 20 21/21 9 Jobs Sun 21 2/2 1 Job M…" at bounding box center [784, 498] width 1568 height 733
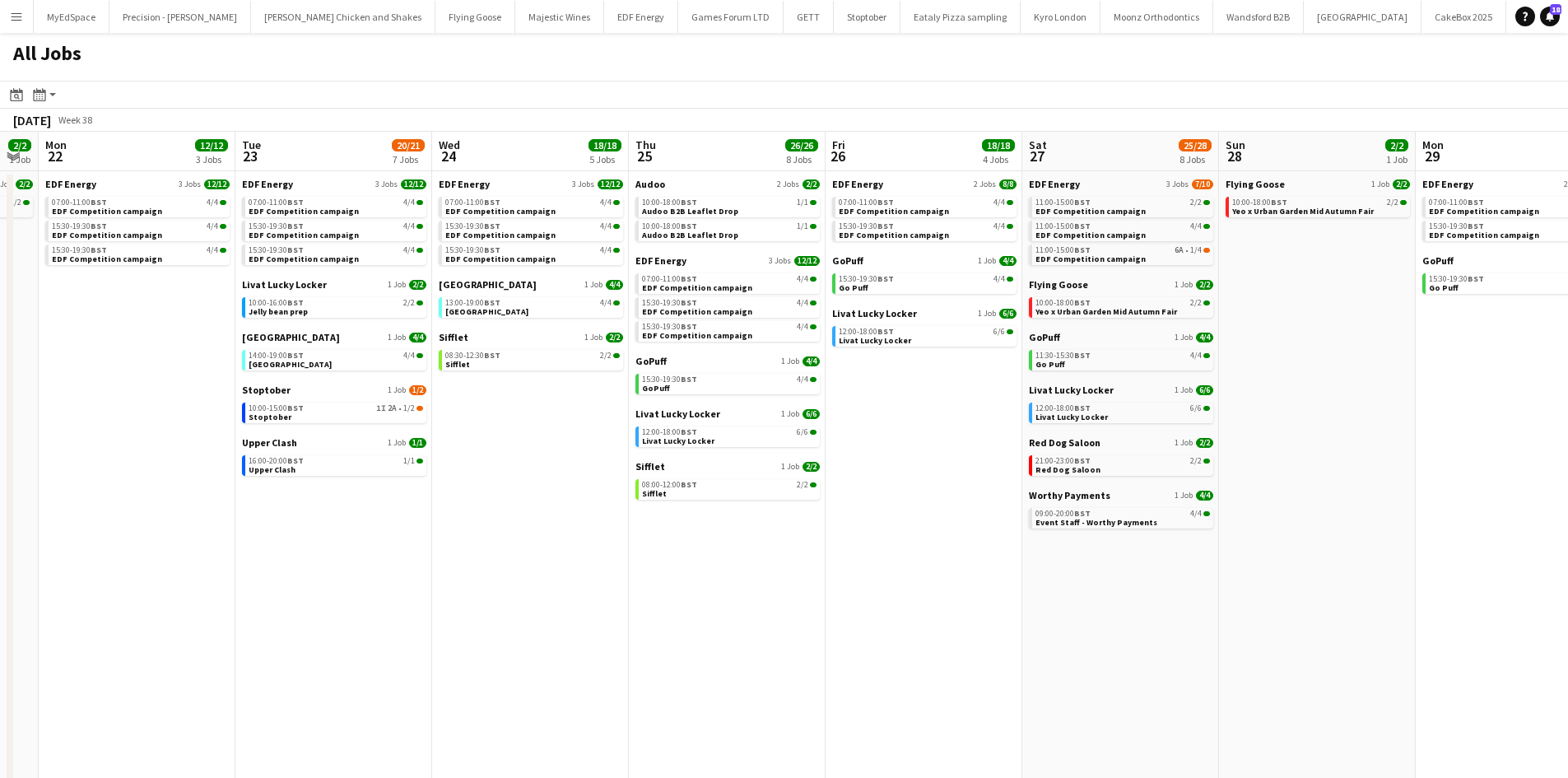
drag, startPoint x: 1091, startPoint y: 616, endPoint x: 1082, endPoint y: 613, distance: 9.5
click at [1082, 613] on app-calendar-viewport "Thu 18 29/29 14 Jobs Fri 19 22/22 9 Jobs Sat 20 21/21 9 Jobs Sun 21 2/2 1 Job M…" at bounding box center [784, 498] width 1568 height 733
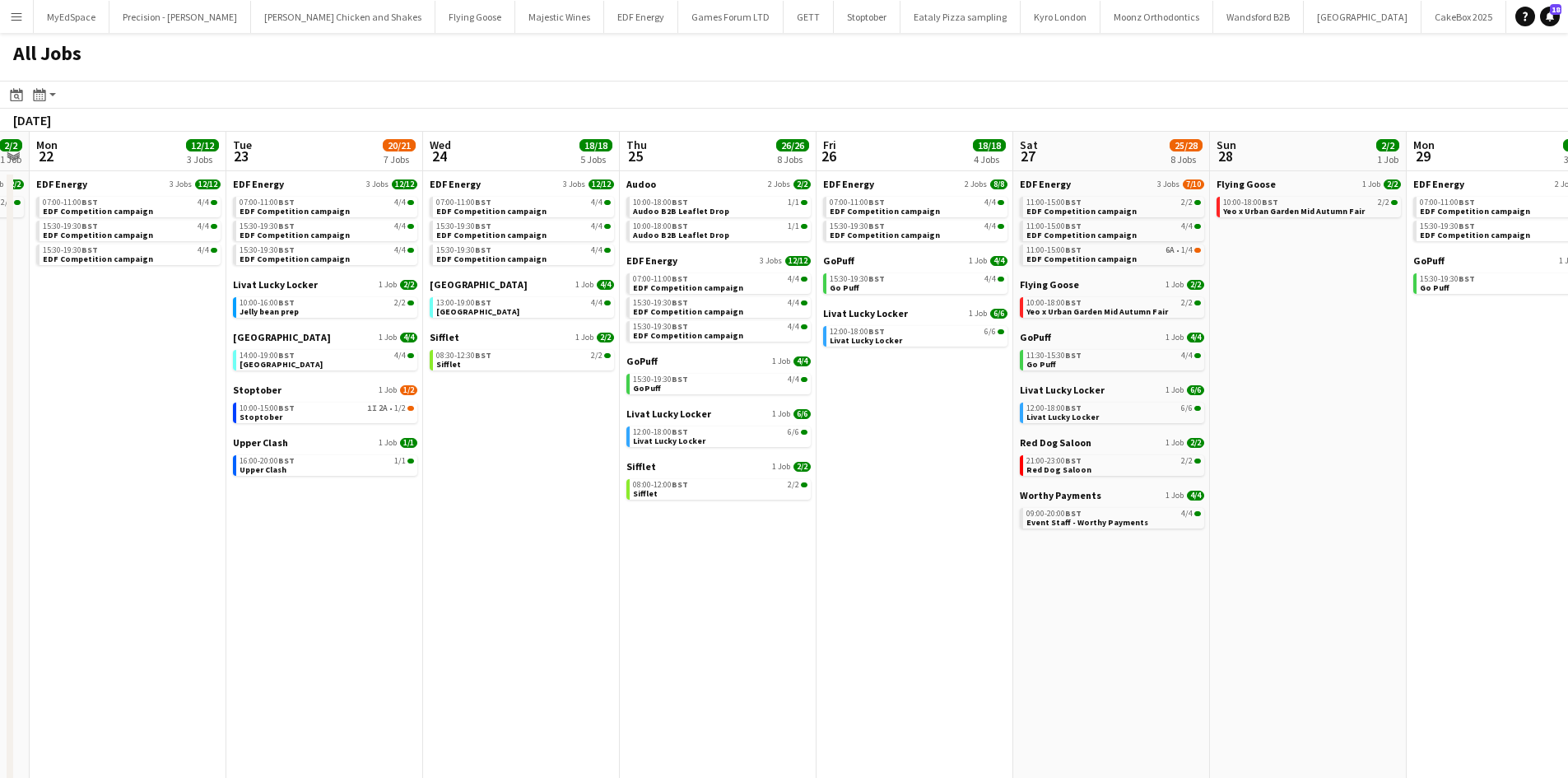
scroll to position [0, 466]
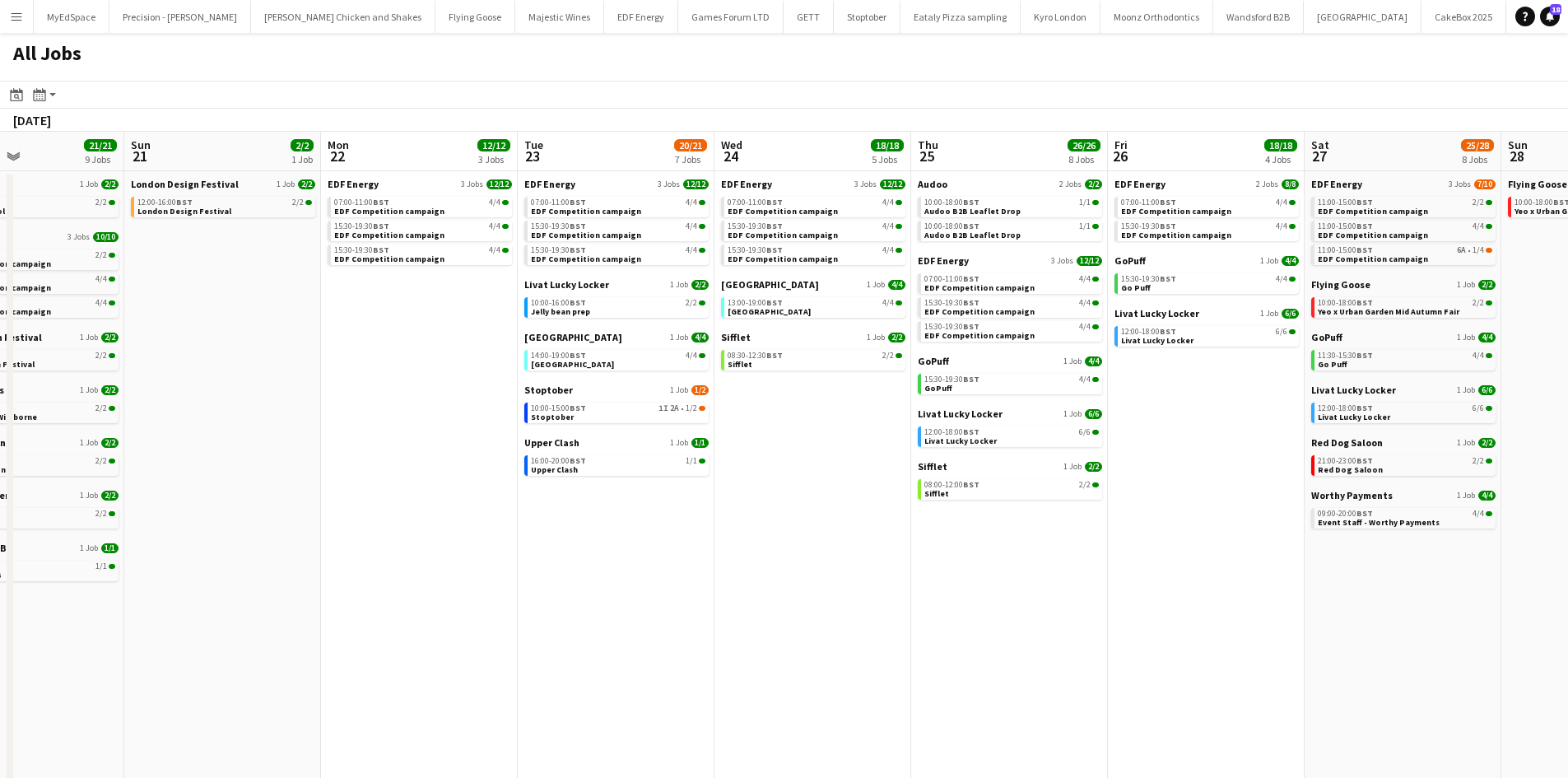
click at [1093, 595] on app-all-jobs "All Jobs Date picker SEP 2025 SEP 2025 Monday M Tuesday T Wednesday W Thursday …" at bounding box center [784, 449] width 1568 height 832
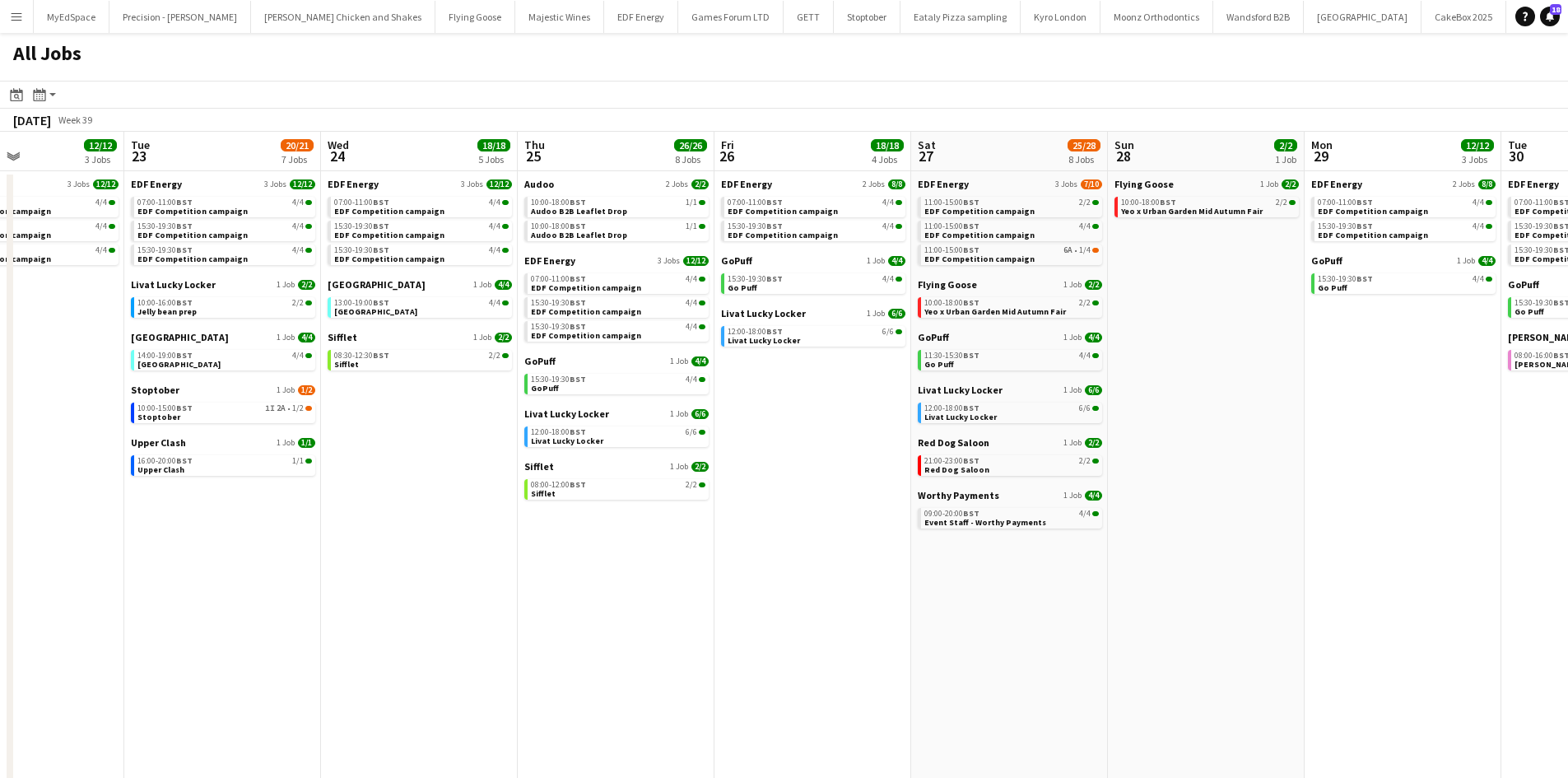
drag, startPoint x: 1319, startPoint y: 616, endPoint x: 1245, endPoint y: 600, distance: 75.7
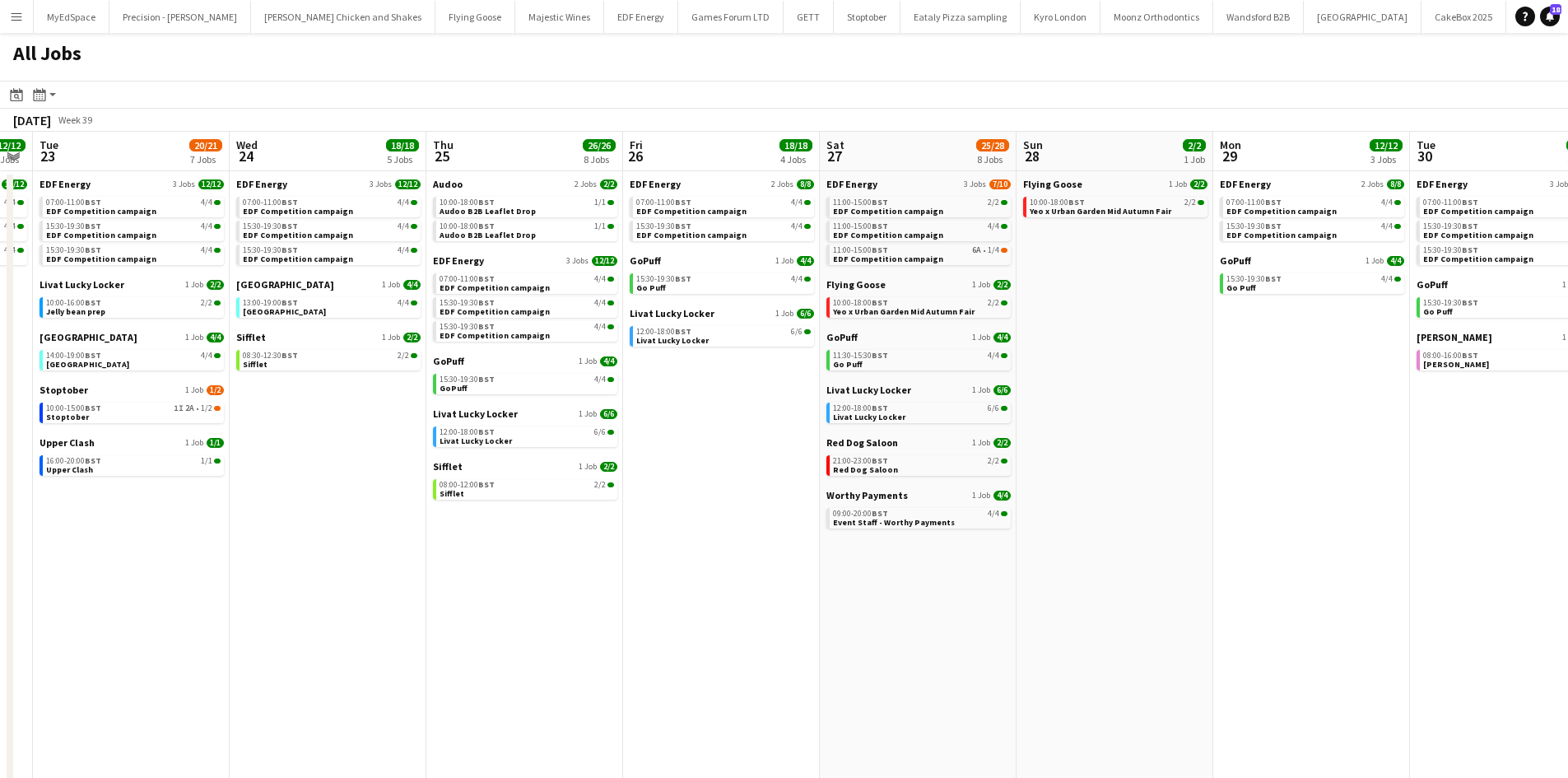
scroll to position [0, 558]
drag, startPoint x: 1274, startPoint y: 311, endPoint x: 1193, endPoint y: 309, distance: 81.0
click at [1193, 309] on app-calendar-viewport "Sat 20 21/21 9 Jobs Sun 21 2/2 1 Job Mon 22 12/12 3 Jobs Tue 23 20/21 7 Jobs We…" at bounding box center [784, 498] width 1568 height 733
click at [1225, 615] on app-calendar-viewport "Sat 20 21/21 9 Jobs Sun 21 2/2 1 Job Mon 22 12/12 3 Jobs Tue 23 20/21 7 Jobs We…" at bounding box center [784, 498] width 1568 height 733
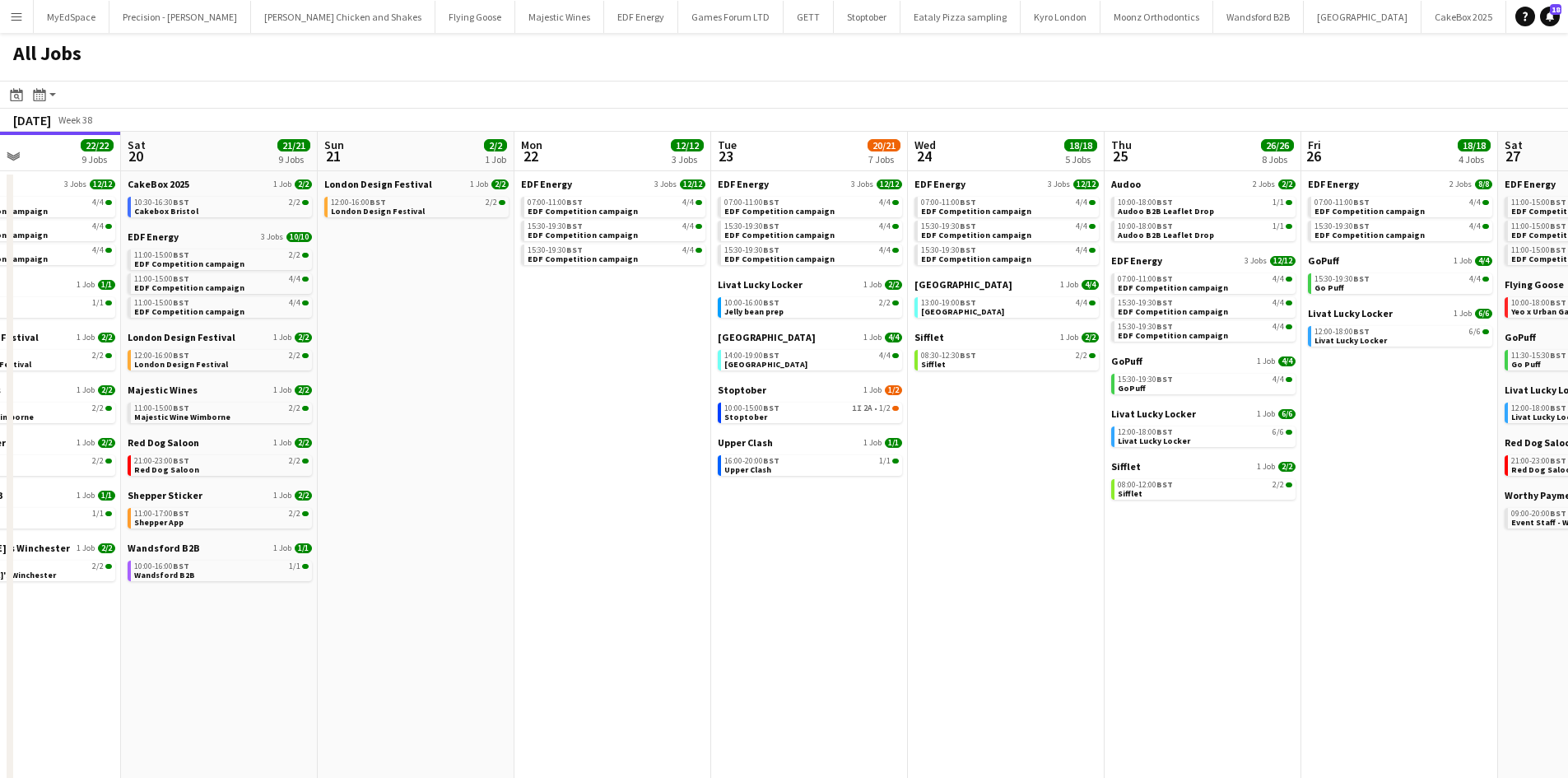
drag, startPoint x: 876, startPoint y: 577, endPoint x: 883, endPoint y: 571, distance: 9.2
click at [883, 571] on app-calendar-viewport "Wed 17 26/26 12 Jobs Thu 18 29/29 14 Jobs Fri 19 22/22 9 Jobs Sat 20 21/21 9 Jo…" at bounding box center [784, 498] width 1568 height 733
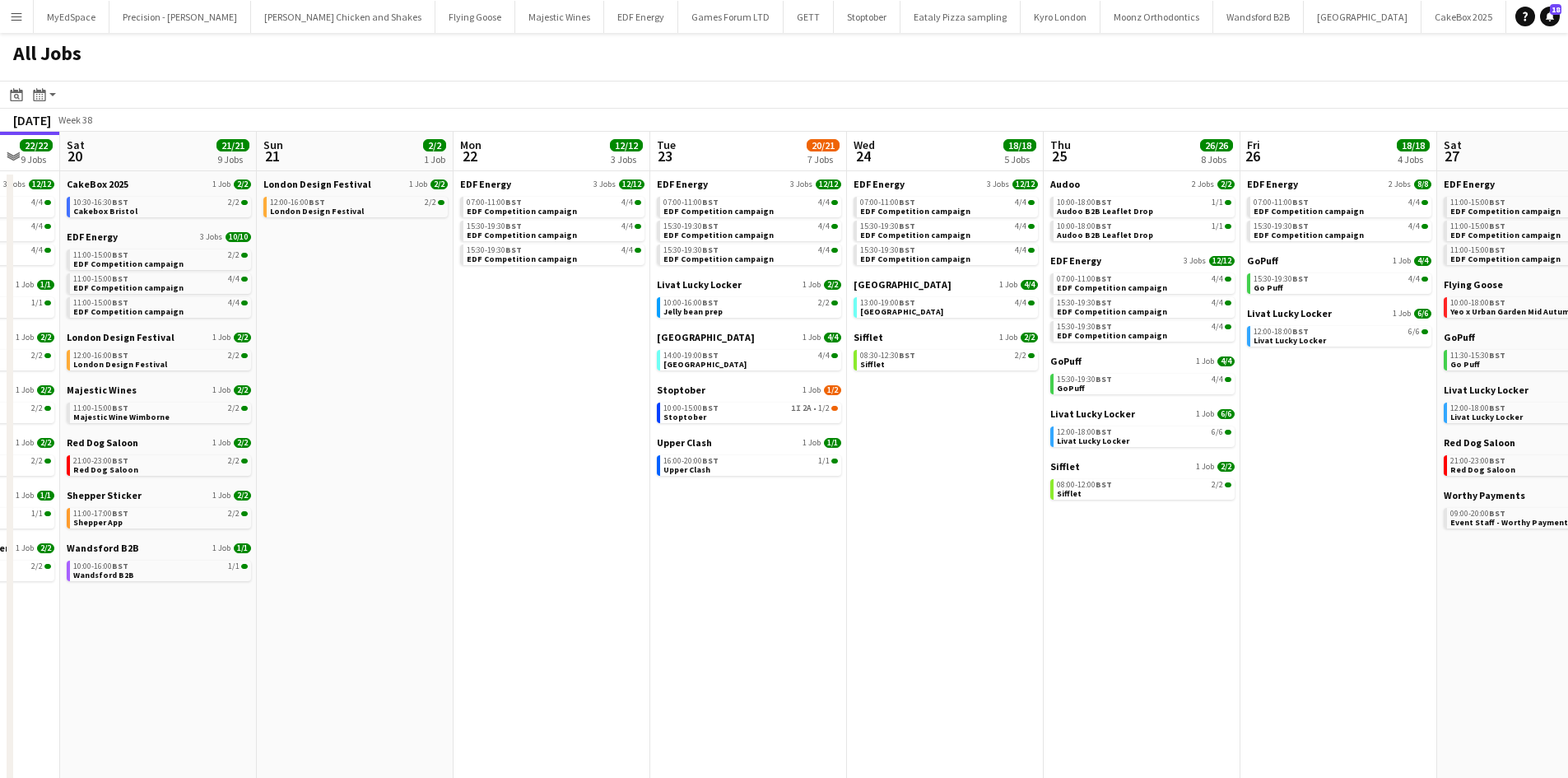
drag, startPoint x: 1107, startPoint y: 611, endPoint x: 1073, endPoint y: 619, distance: 34.9
click at [1032, 595] on app-calendar-viewport "Wed 17 26/26 12 Jobs Thu 18 29/29 14 Jobs Fri 19 22/22 9 Jobs Sat 20 21/21 9 Jo…" at bounding box center [784, 498] width 1568 height 733
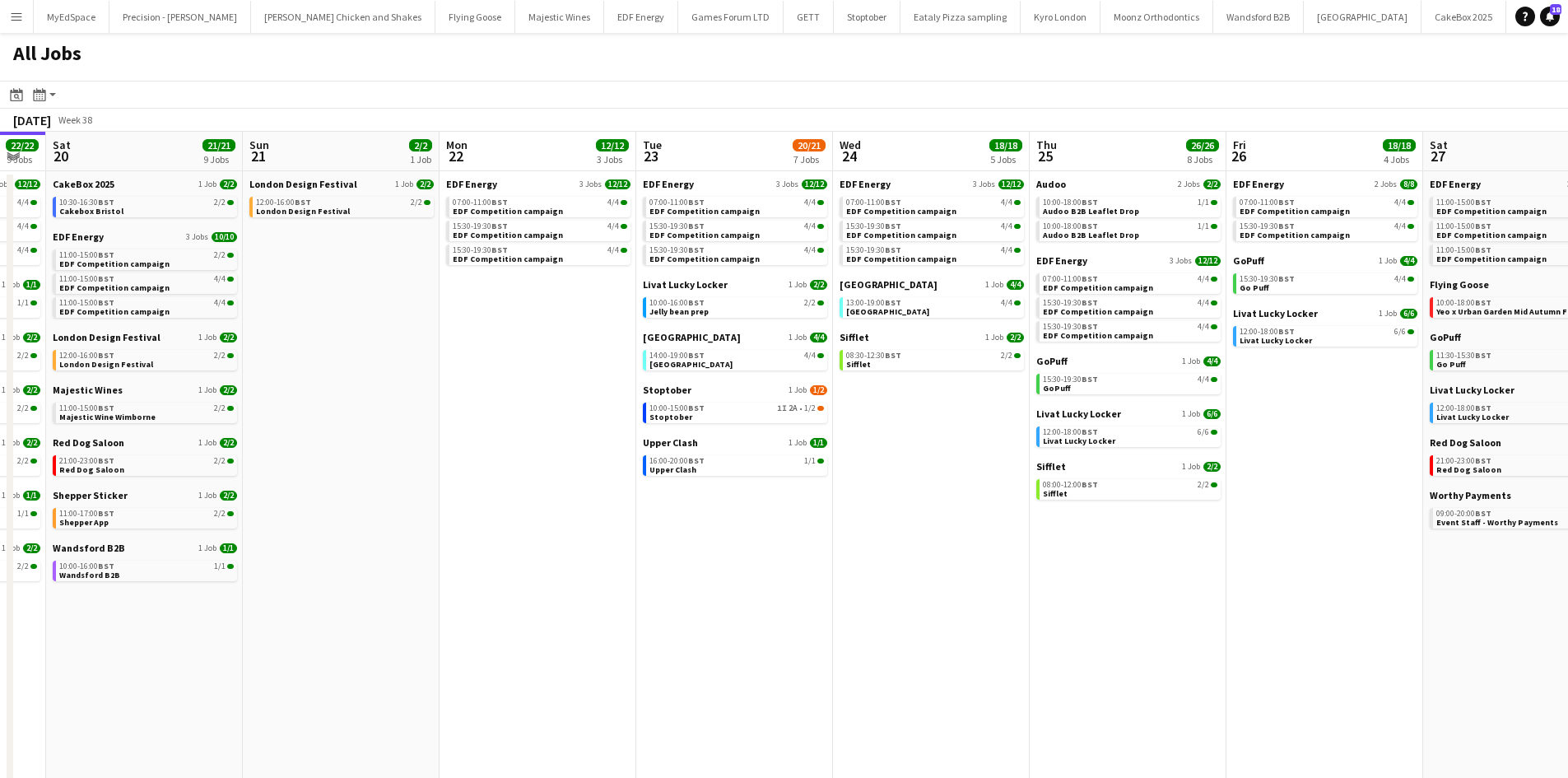
drag, startPoint x: 1011, startPoint y: 631, endPoint x: 1123, endPoint y: 639, distance: 112.3
click at [1123, 639] on app-calendar-viewport "Wed 17 26/26 12 Jobs Thu 18 29/29 14 Jobs Fri 19 22/22 9 Jobs Sat 20 21/21 9 Jo…" at bounding box center [784, 498] width 1568 height 733
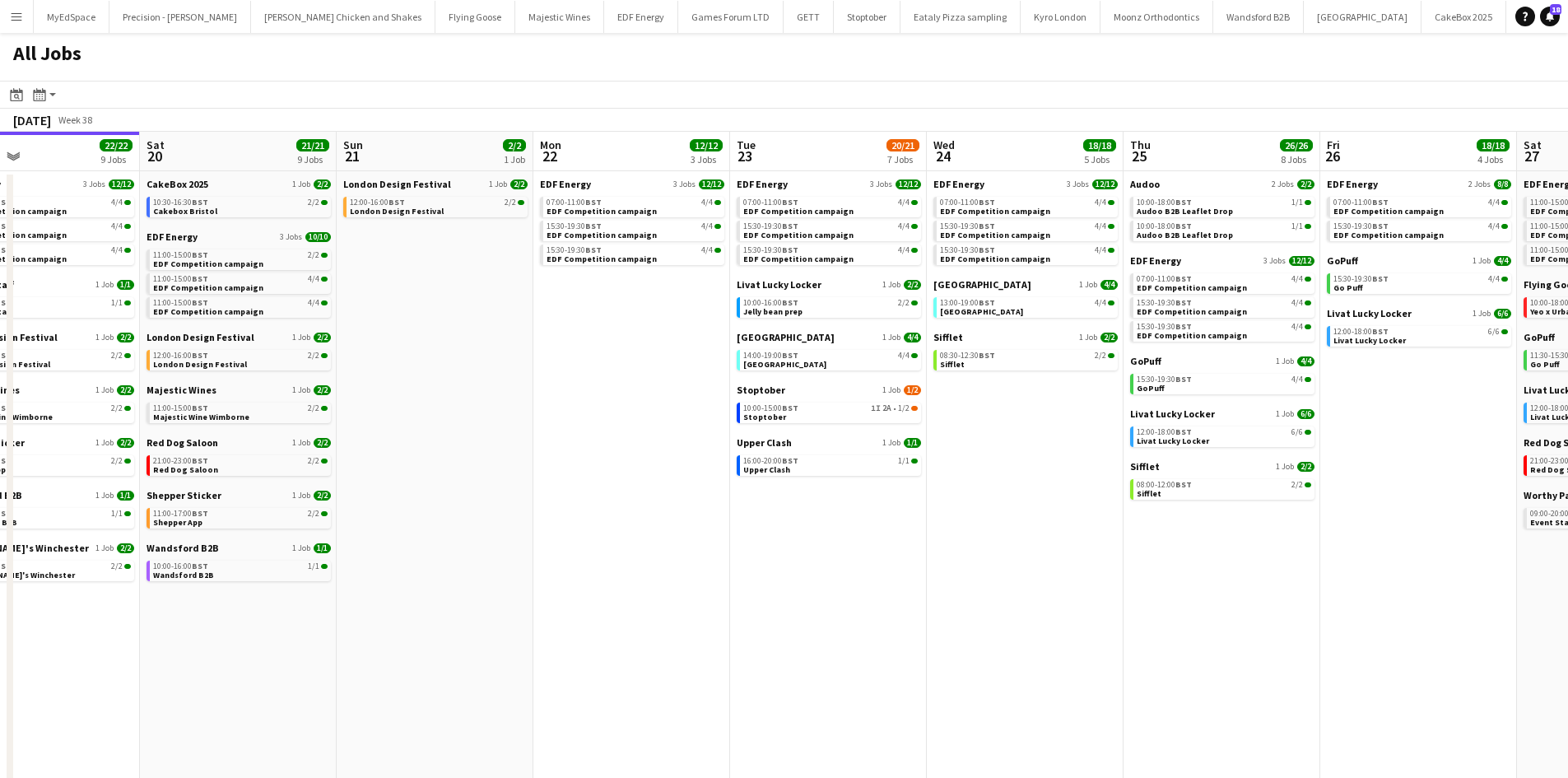
drag, startPoint x: 690, startPoint y: 406, endPoint x: 834, endPoint y: 403, distance: 144.0
click at [843, 407] on app-calendar-viewport "Wed 17 26/26 12 Jobs Thu 18 29/29 14 Jobs Fri 19 22/22 9 Jobs Sat 20 21/21 9 Jo…" at bounding box center [784, 498] width 1568 height 733
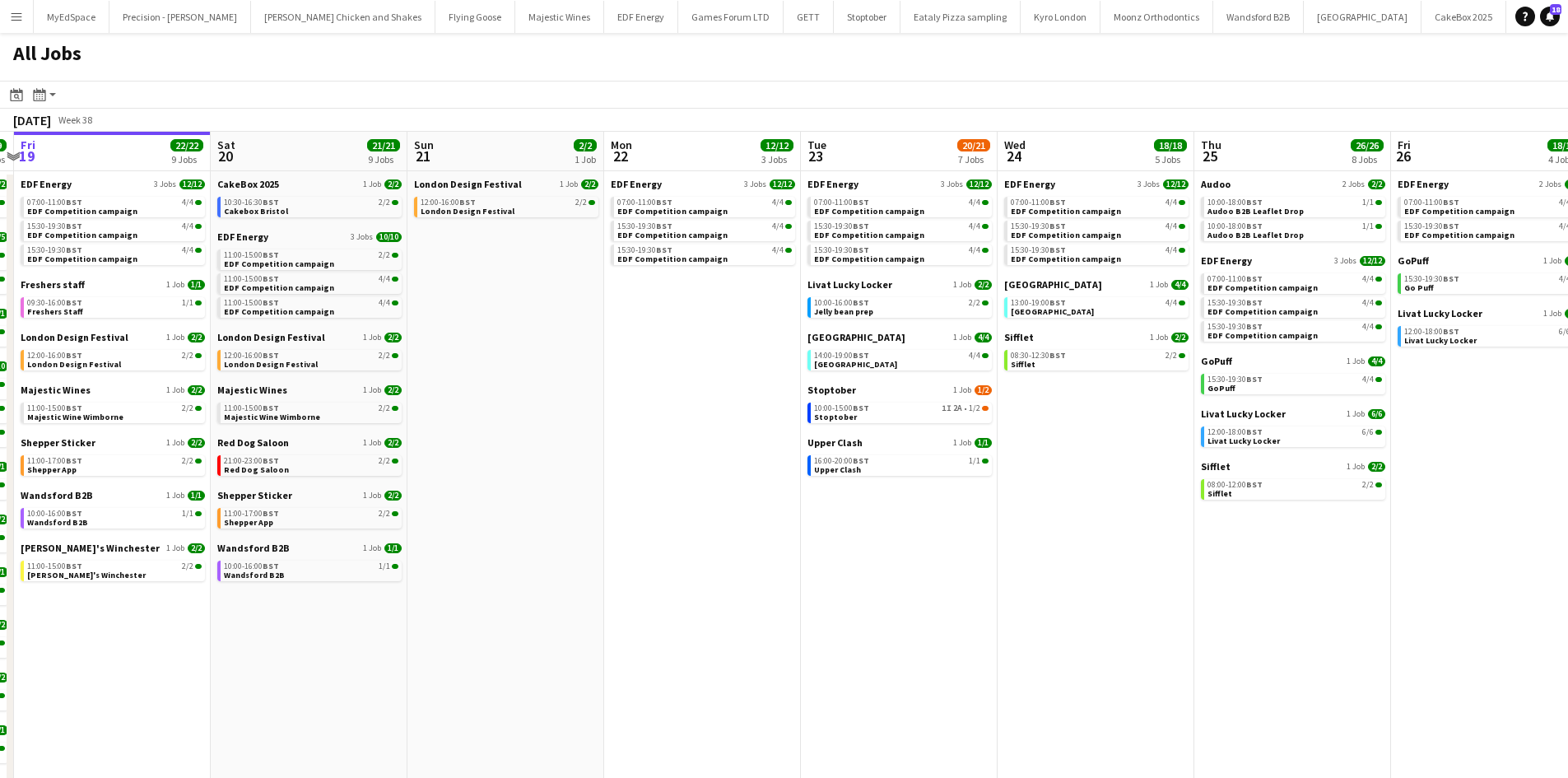
drag, startPoint x: 757, startPoint y: 505, endPoint x: 606, endPoint y: 459, distance: 157.9
click at [606, 459] on app-calendar-viewport "Tue 16 23/23 11 Jobs Wed 17 26/26 12 Jobs Thu 18 29/29 14 Jobs Fri 19 22/22 9 J…" at bounding box center [784, 498] width 1568 height 733
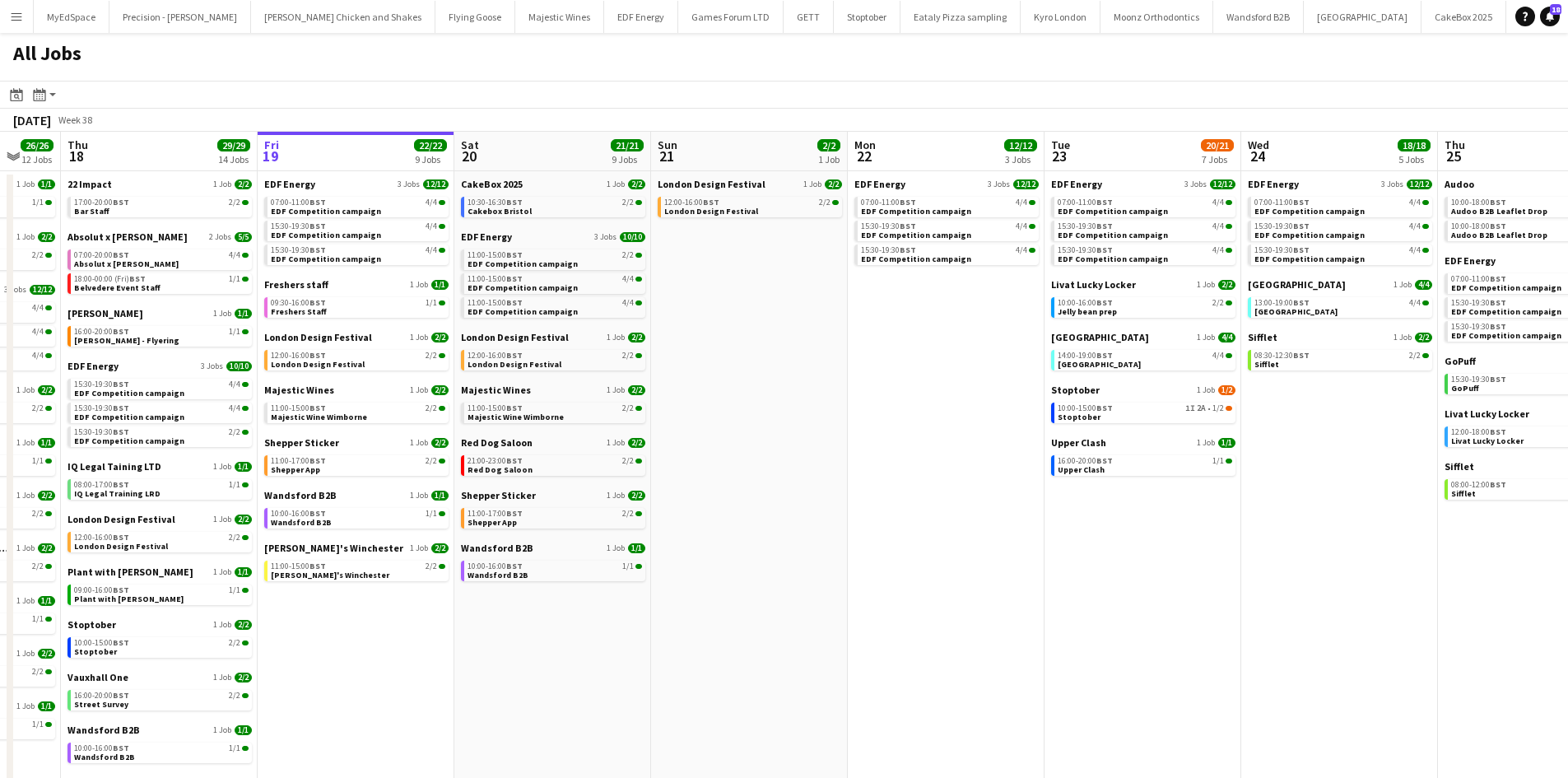
drag, startPoint x: 571, startPoint y: 558, endPoint x: 698, endPoint y: 529, distance: 130.3
click at [734, 540] on app-calendar-viewport "Tue 16 23/23 11 Jobs Wed 17 26/26 12 Jobs Thu 18 29/29 14 Jobs Fri 19 22/22 9 J…" at bounding box center [784, 498] width 1568 height 733
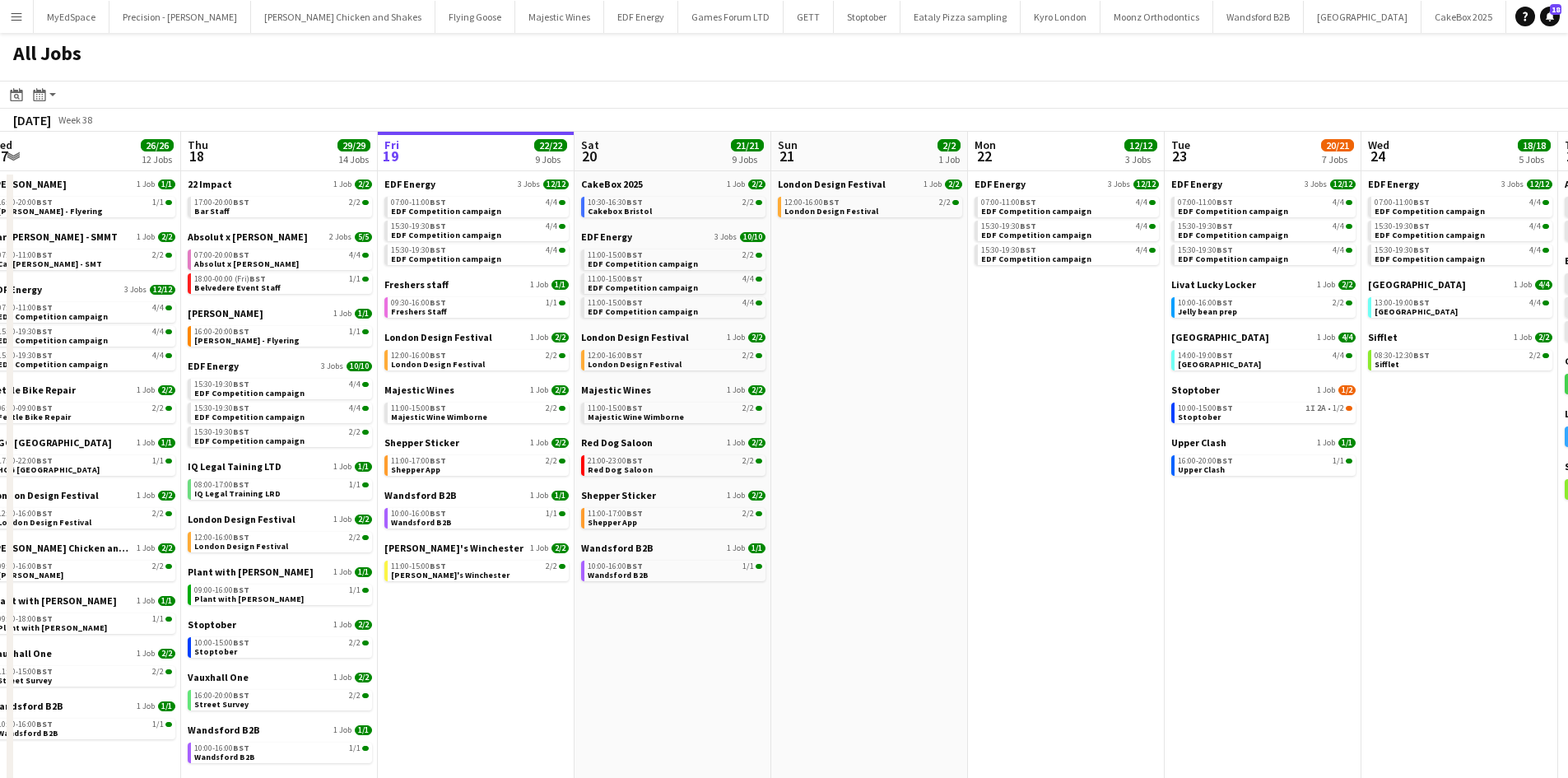
scroll to position [0, 349]
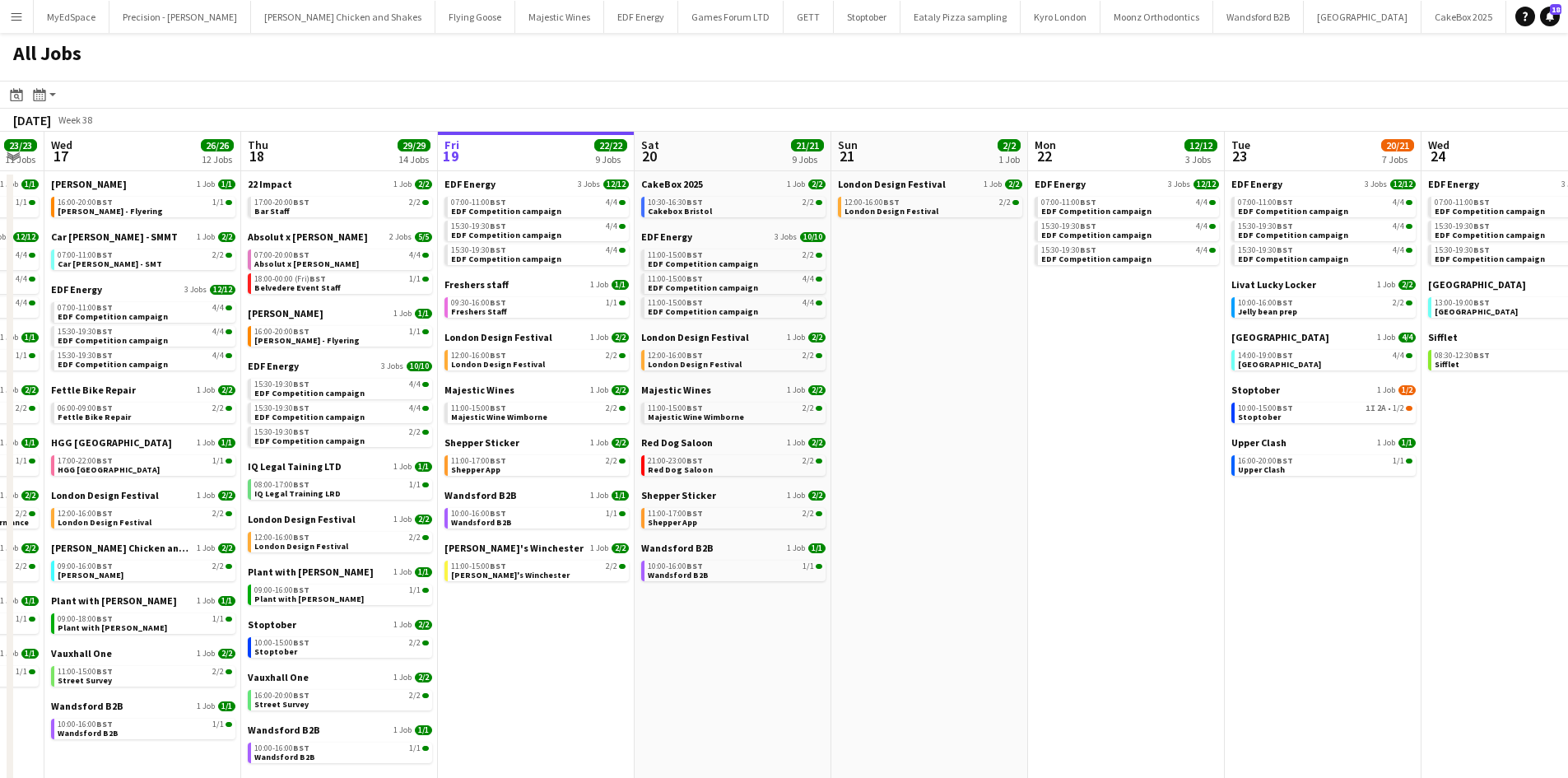
drag, startPoint x: 477, startPoint y: 545, endPoint x: 666, endPoint y: 528, distance: 189.8
click at [666, 528] on app-calendar-viewport "Mon 15 15/15 5 Jobs Tue 16 23/23 11 Jobs Wed 17 26/26 12 Jobs Thu 18 29/29 14 J…" at bounding box center [784, 498] width 1568 height 733
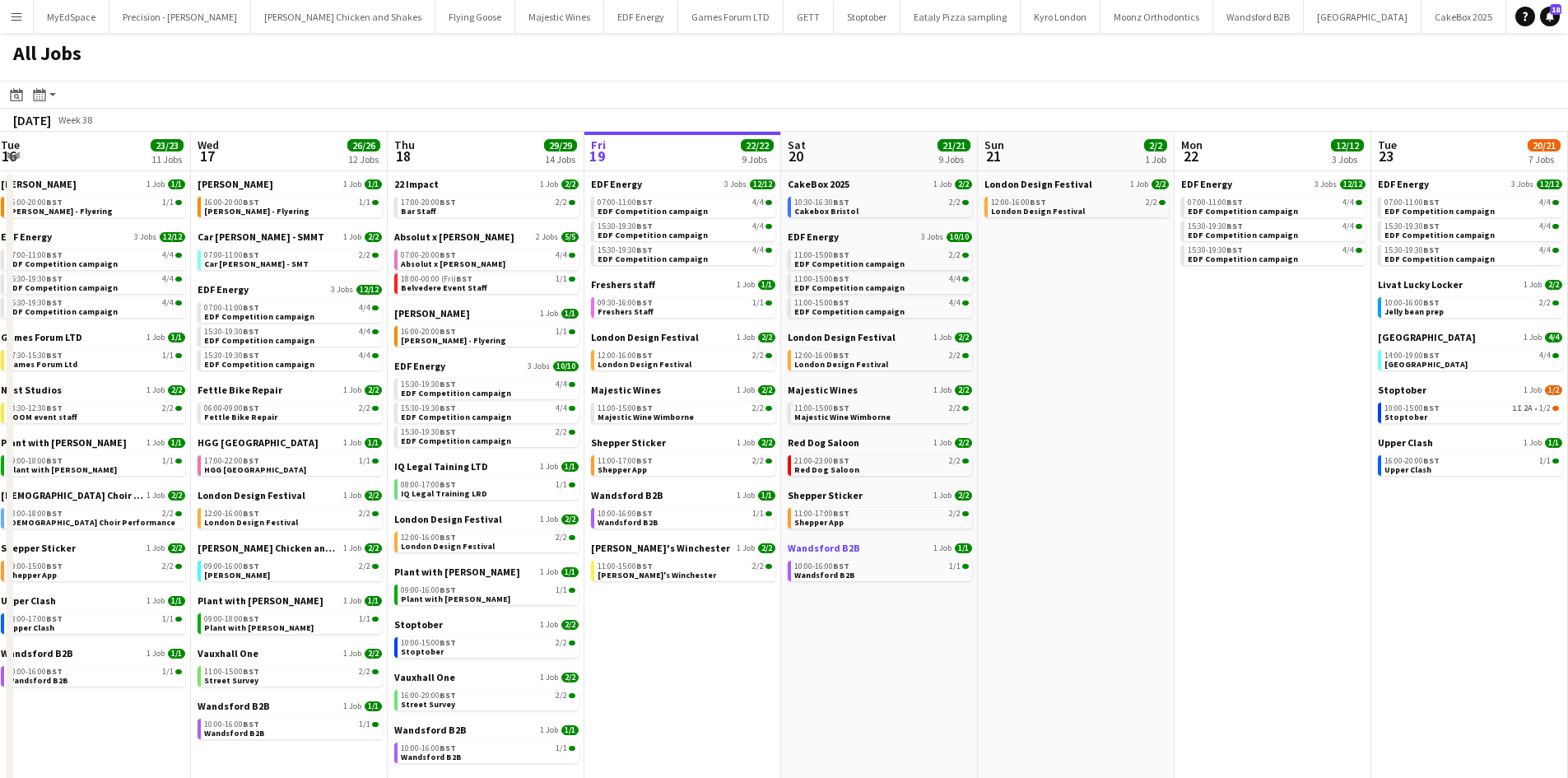
drag, startPoint x: 792, startPoint y: 540, endPoint x: 860, endPoint y: 551, distance: 68.9
click at [907, 541] on app-calendar-viewport "Sun 14 10/13 4 Jobs Mon 15 15/15 5 Jobs Tue 16 23/23 11 Jobs Wed 17 26/26 12 Jo…" at bounding box center [784, 498] width 1568 height 733
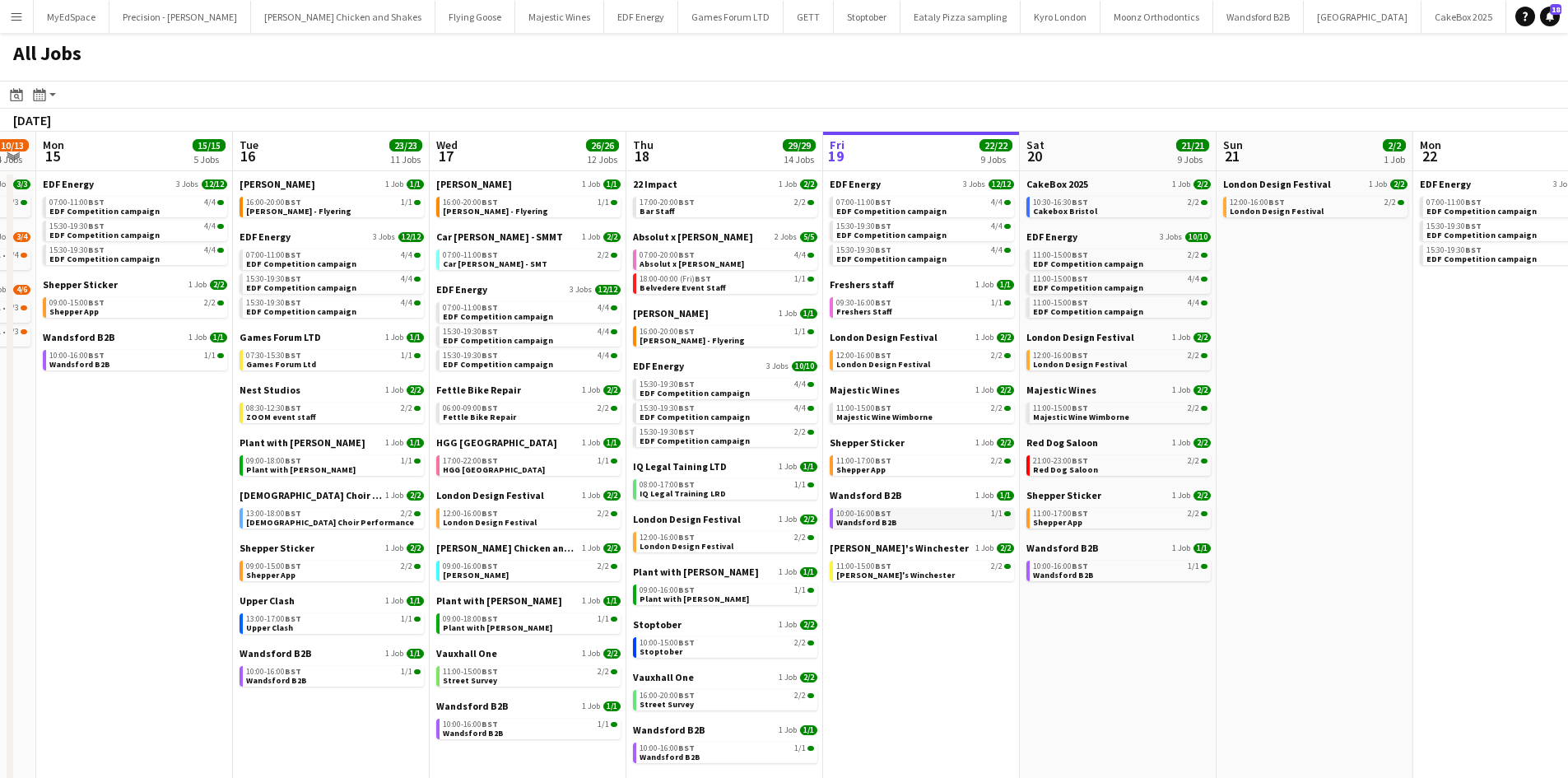
drag, startPoint x: 791, startPoint y: 521, endPoint x: 974, endPoint y: 509, distance: 183.4
click at [1063, 498] on app-calendar-viewport "Sat 13 34/39 14 Jobs Sun 14 10/13 4 Jobs Mon 15 15/15 5 Jobs Tue 16 23/23 11 Jo…" at bounding box center [784, 498] width 1568 height 733
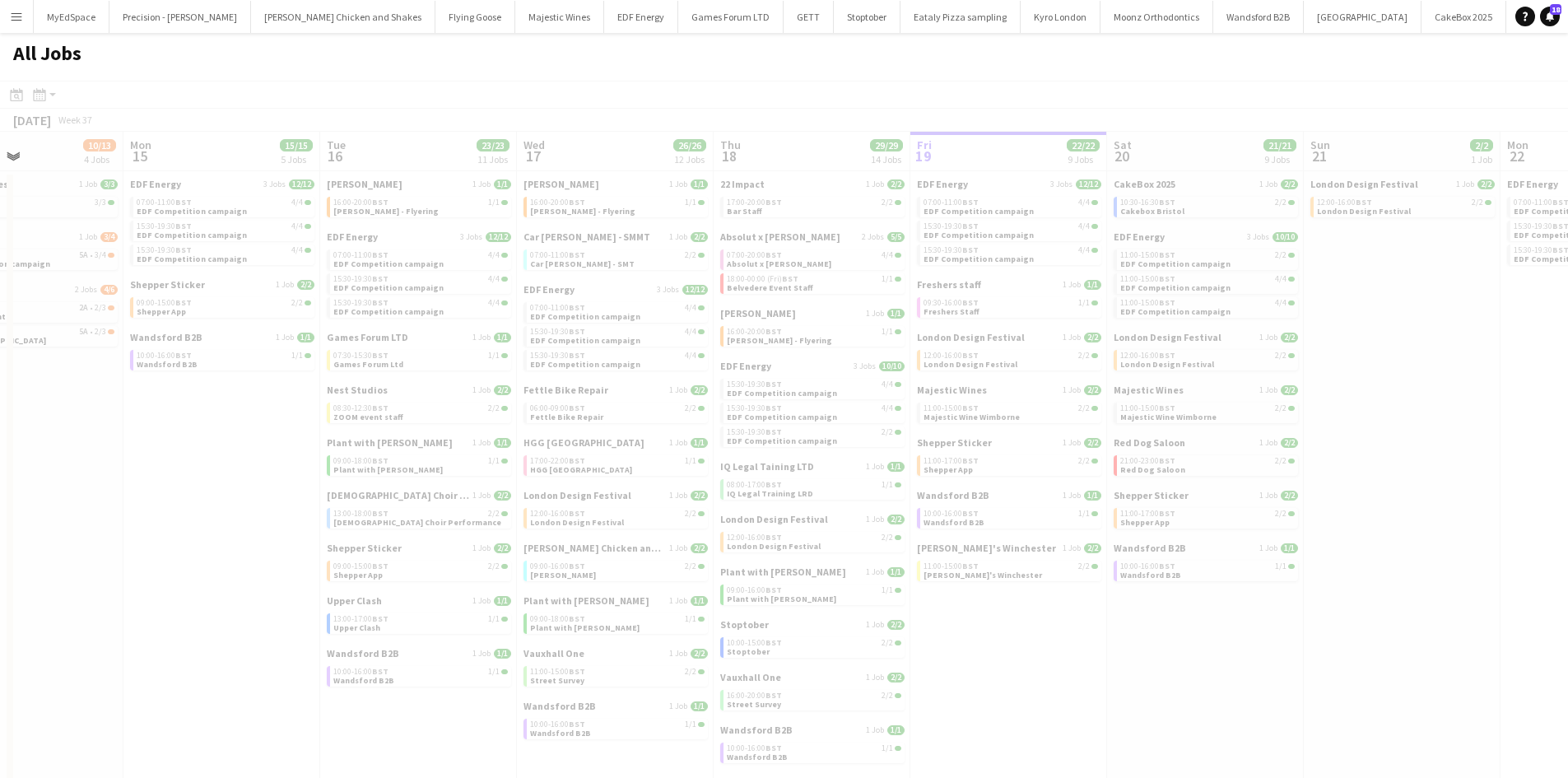
drag, startPoint x: 915, startPoint y: 509, endPoint x: 928, endPoint y: 509, distance: 13.0
click at [1041, 504] on app-all-jobs "All Jobs Date picker SEP 2025 SEP 2025 Monday M Tuesday T Wednesday W Thursday …" at bounding box center [784, 449] width 1568 height 832
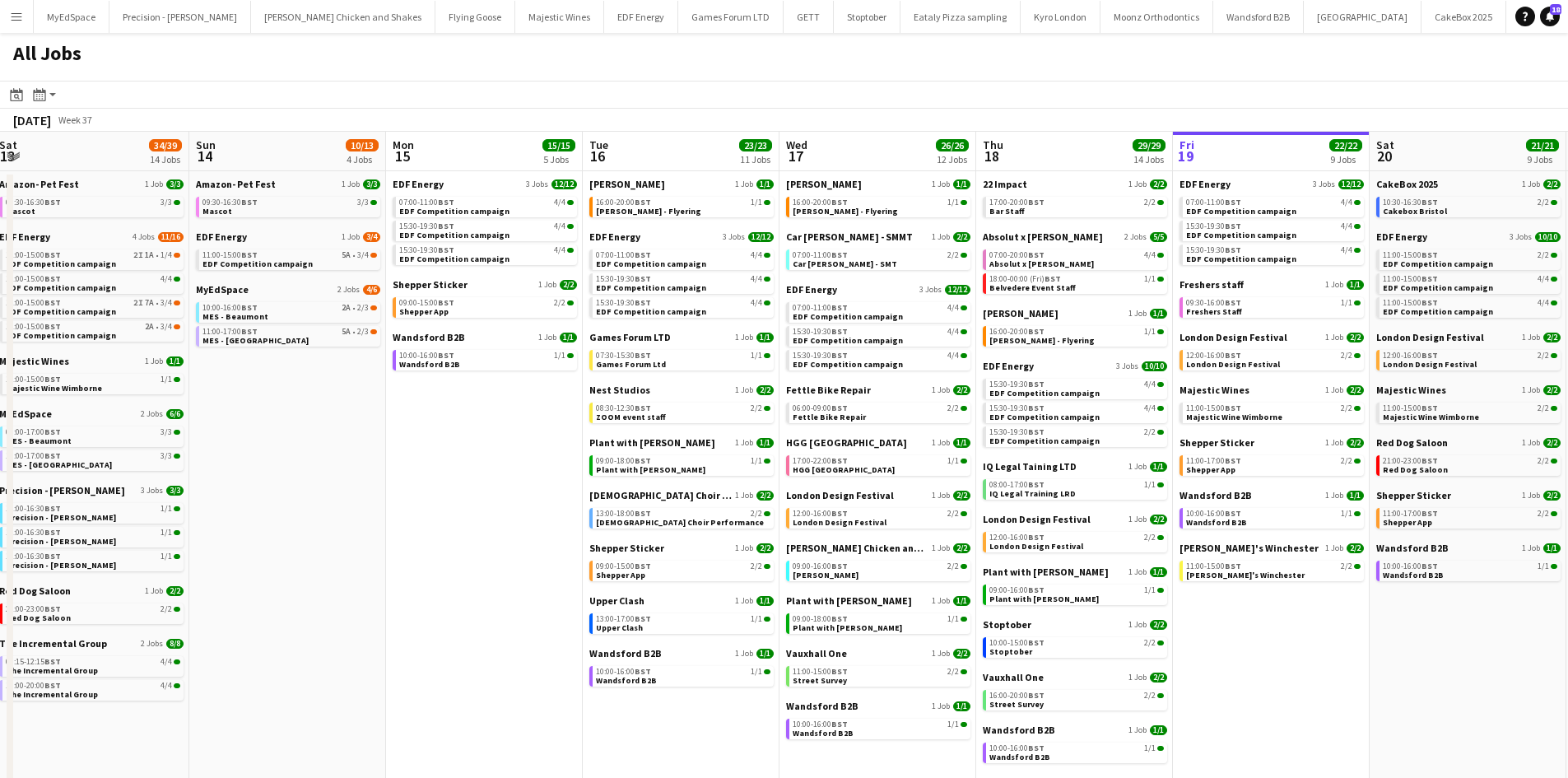
drag, startPoint x: 807, startPoint y: 602, endPoint x: 1075, endPoint y: 538, distance: 275.5
click at [1075, 538] on app-calendar-viewport "Thu 11 24/24 7 Jobs Fri 12 20/22 7 Jobs Sat 13 34/39 14 Jobs Sun 14 10/13 4 Job…" at bounding box center [784, 498] width 1568 height 733
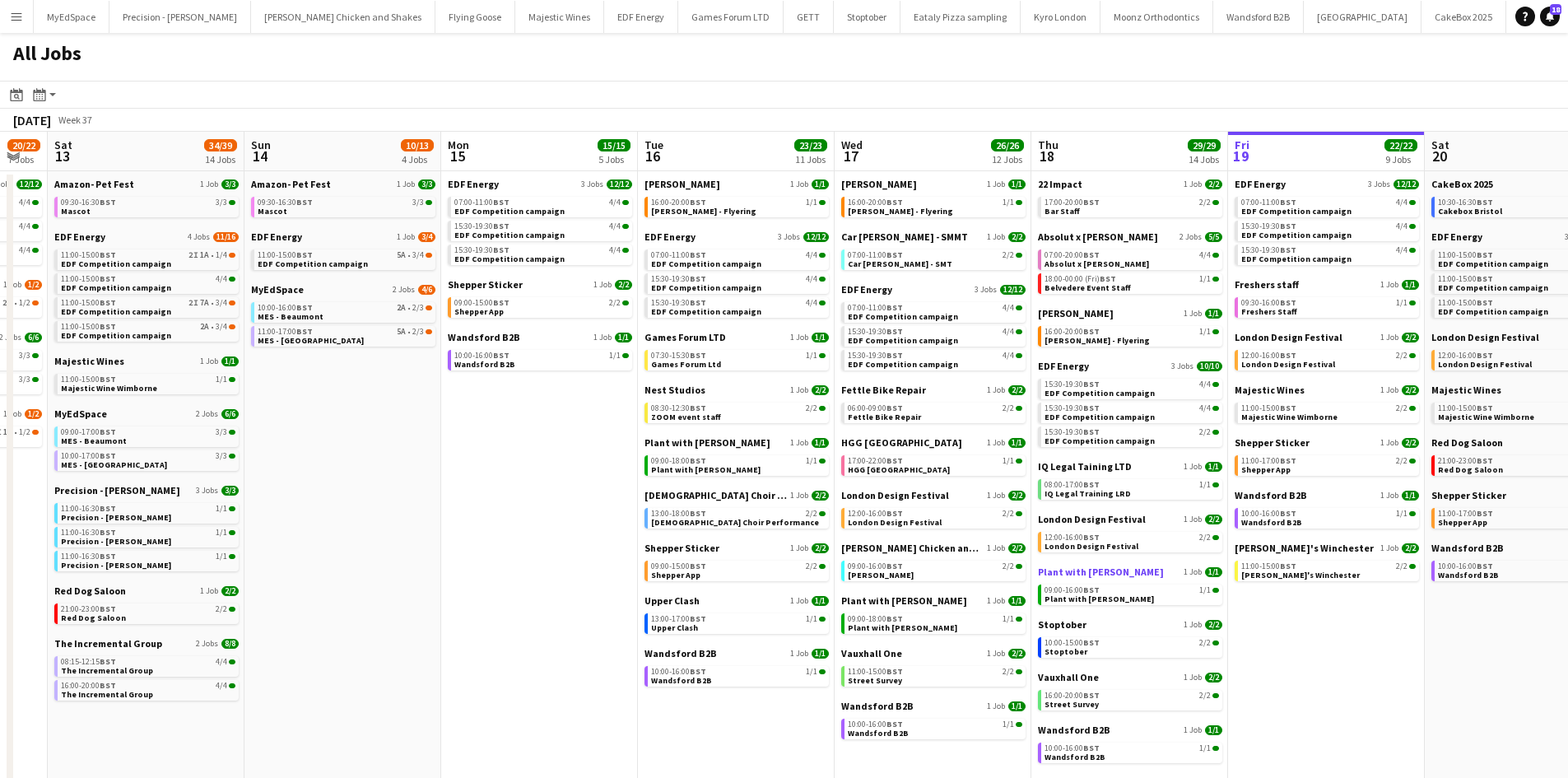
drag, startPoint x: 1133, startPoint y: 582, endPoint x: 1200, endPoint y: 565, distance: 69.1
click at [1200, 565] on app-calendar-viewport "Thu 11 24/24 7 Jobs Fri 12 20/22 7 Jobs Sat 13 34/39 14 Jobs Sun 14 10/13 4 Job…" at bounding box center [784, 498] width 1568 height 733
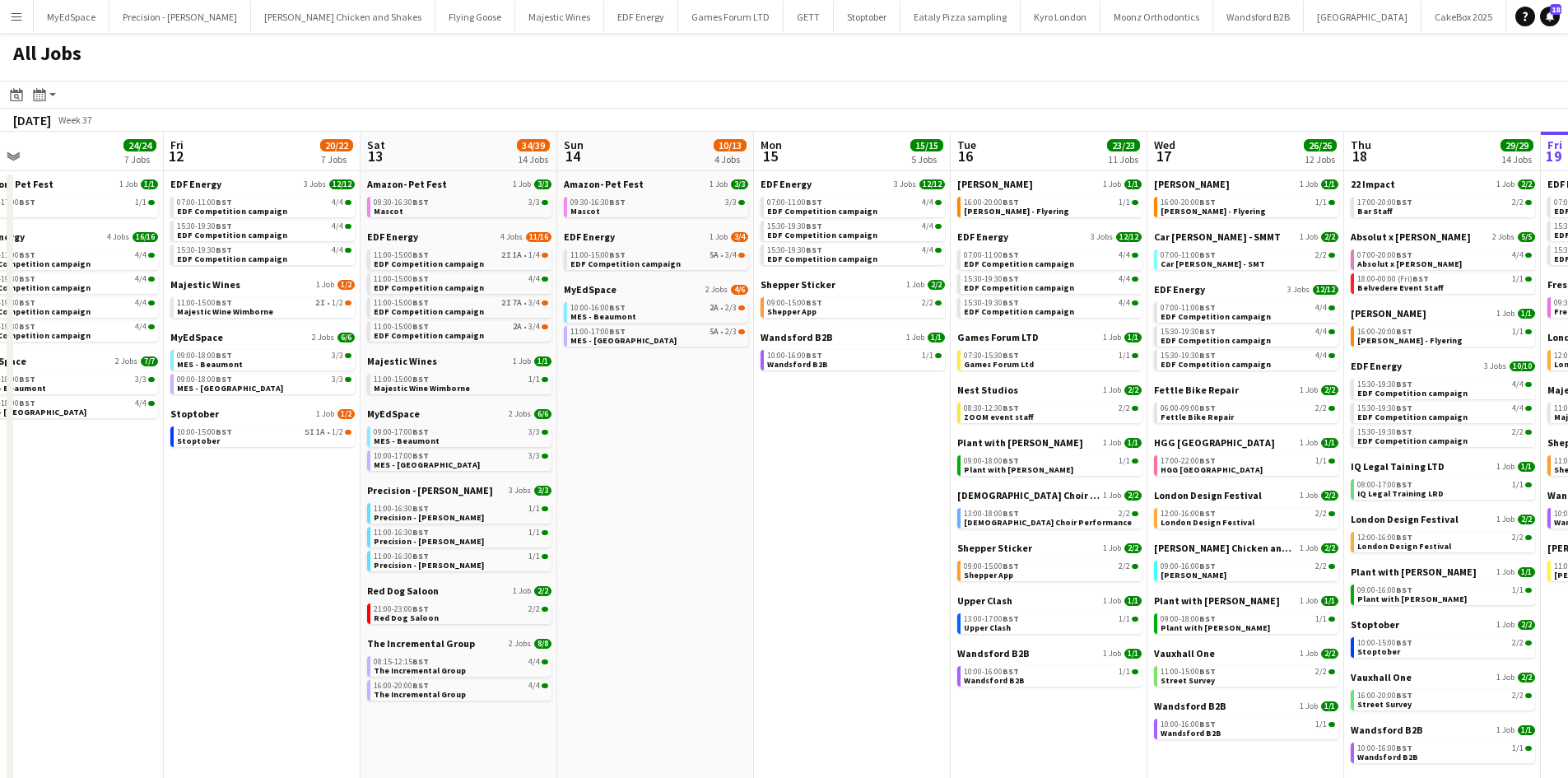
drag, startPoint x: 809, startPoint y: 520, endPoint x: 1108, endPoint y: 512, distance: 299.1
click at [1108, 512] on app-calendar-viewport "Tue 9 19/19 7 Jobs Wed 10 18/20 6 Jobs Thu 11 24/24 7 Jobs Fri 12 20/22 7 Jobs …" at bounding box center [784, 498] width 1568 height 733
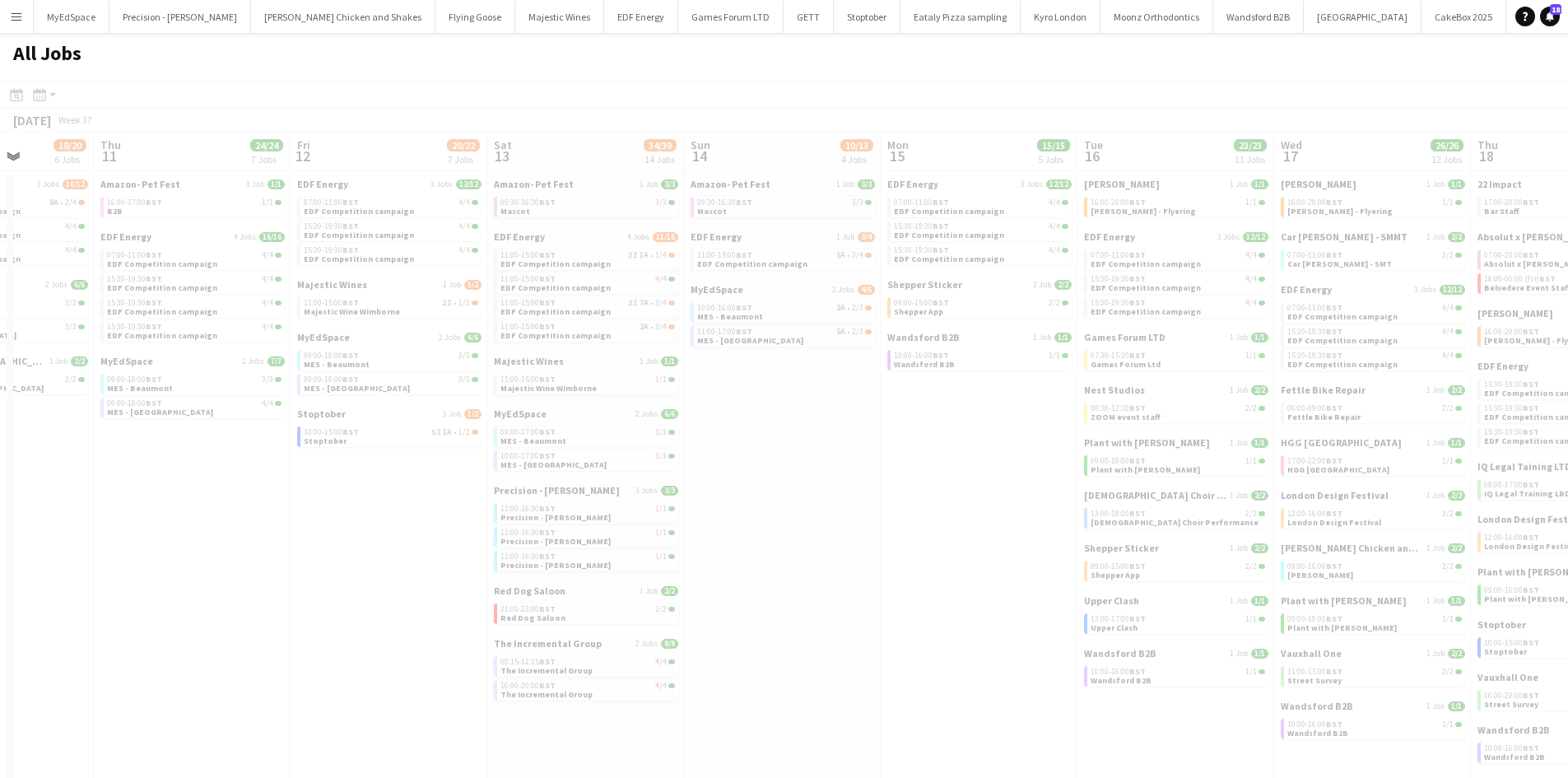
drag, startPoint x: 872, startPoint y: 519, endPoint x: 986, endPoint y: 520, distance: 114.0
click at [1072, 510] on app-all-jobs "All Jobs Date picker SEP 2025 SEP 2025 Monday M Tuesday T Wednesday W Thursday …" at bounding box center [784, 449] width 1568 height 832
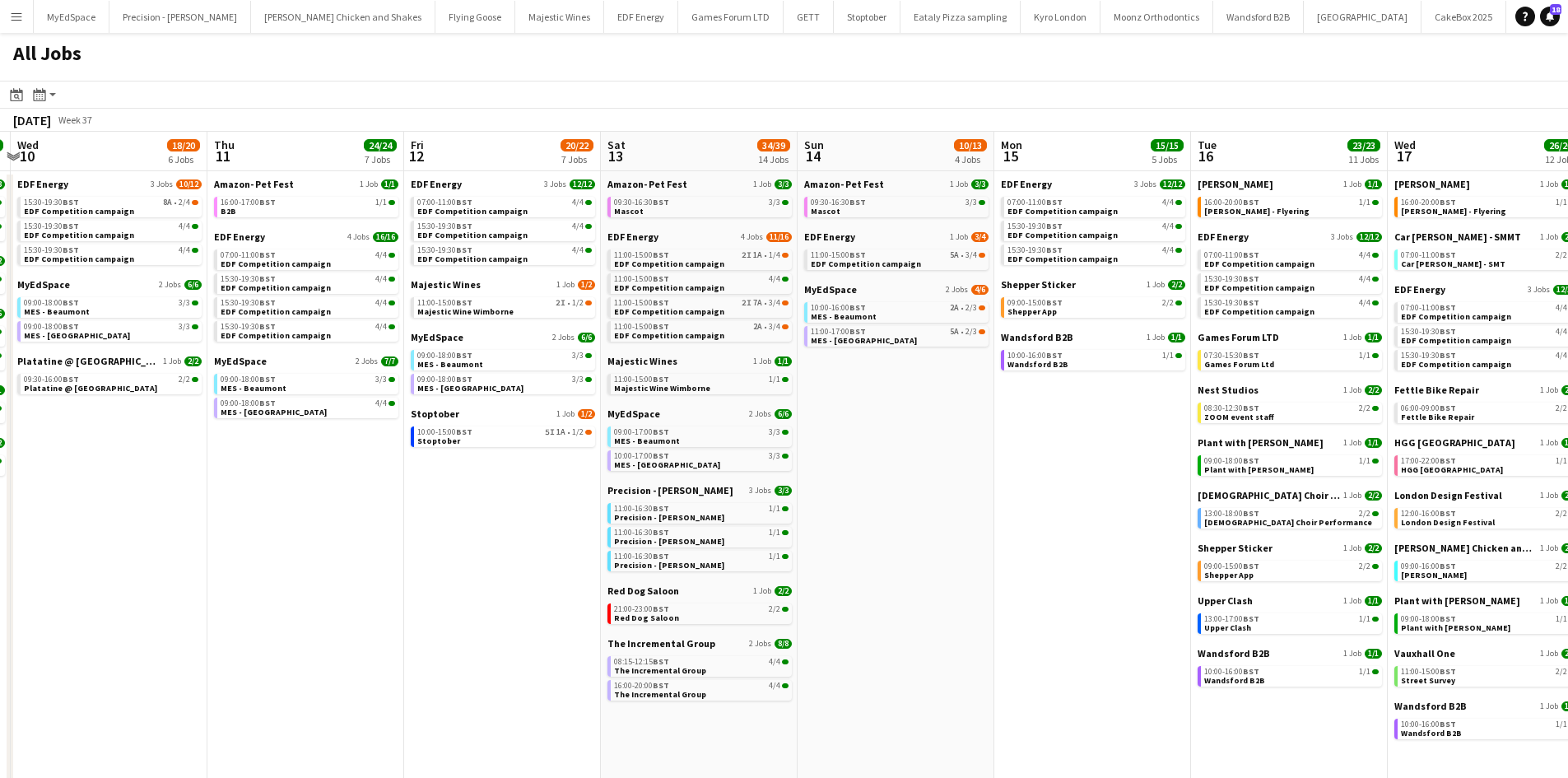
scroll to position [0, 368]
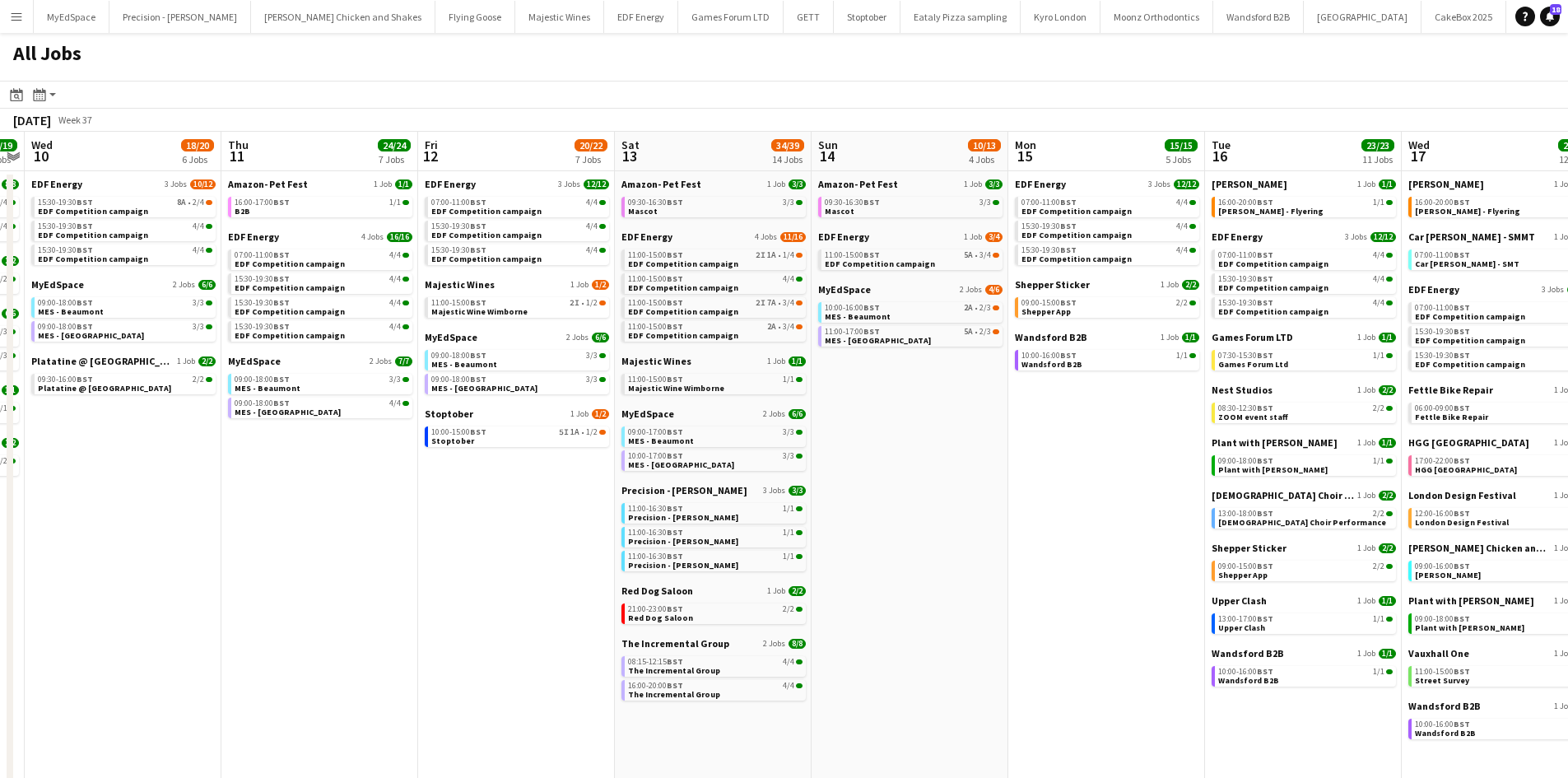
drag, startPoint x: 997, startPoint y: 514, endPoint x: 1098, endPoint y: 510, distance: 101.1
click at [1098, 510] on app-calendar-viewport "Mon 8 19/20 7 Jobs Tue 9 19/19 7 Jobs Wed 10 18/20 6 Jobs Thu 11 24/24 7 Jobs F…" at bounding box center [784, 498] width 1568 height 733
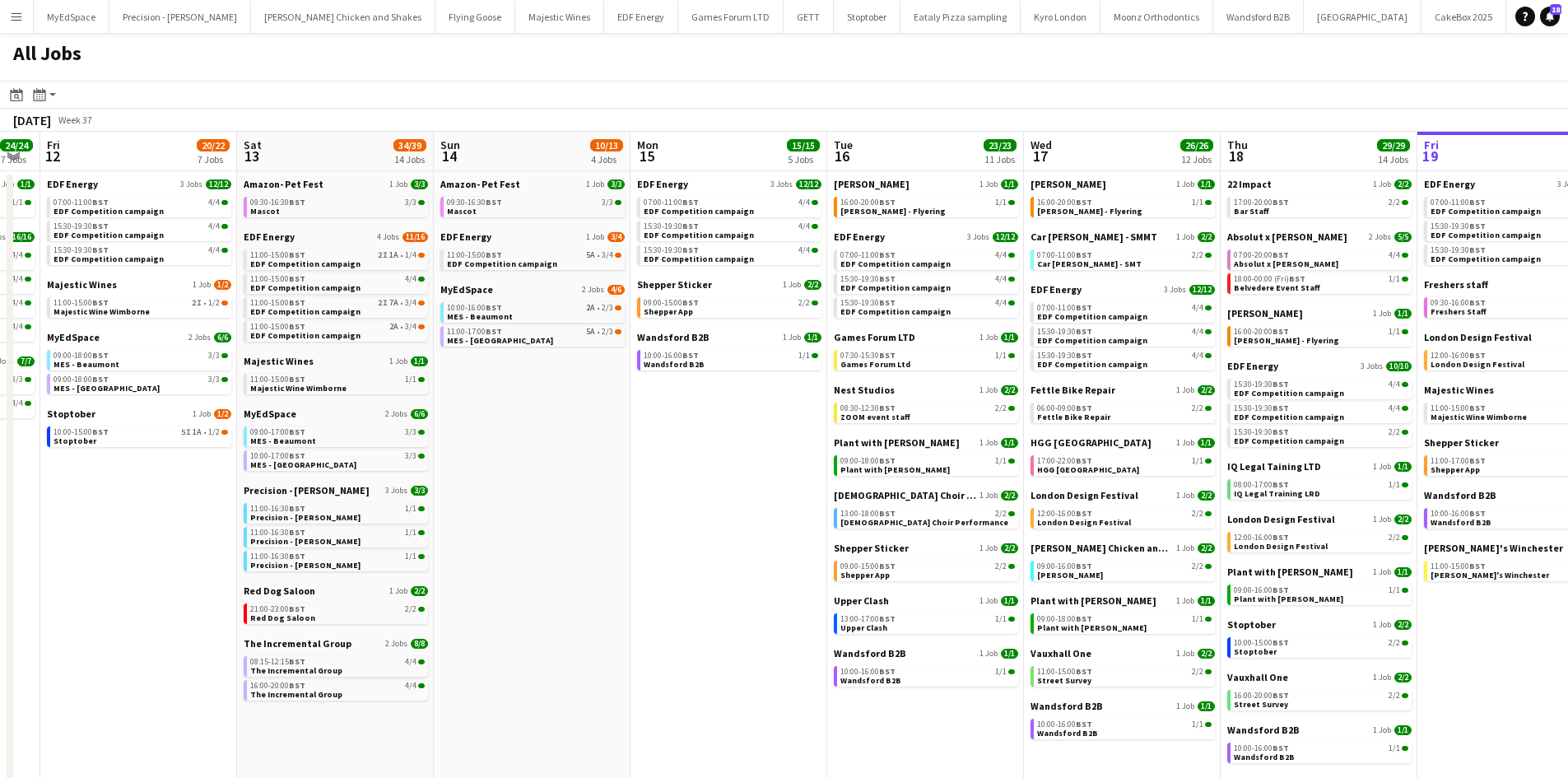
drag, startPoint x: 676, startPoint y: 283, endPoint x: 645, endPoint y: 267, distance: 34.9
click at [614, 274] on app-calendar-viewport "Mon 8 19/20 7 Jobs Tue 9 19/19 7 Jobs Wed 10 18/20 6 Jobs Thu 11 24/24 7 Jobs F…" at bounding box center [784, 498] width 1568 height 733
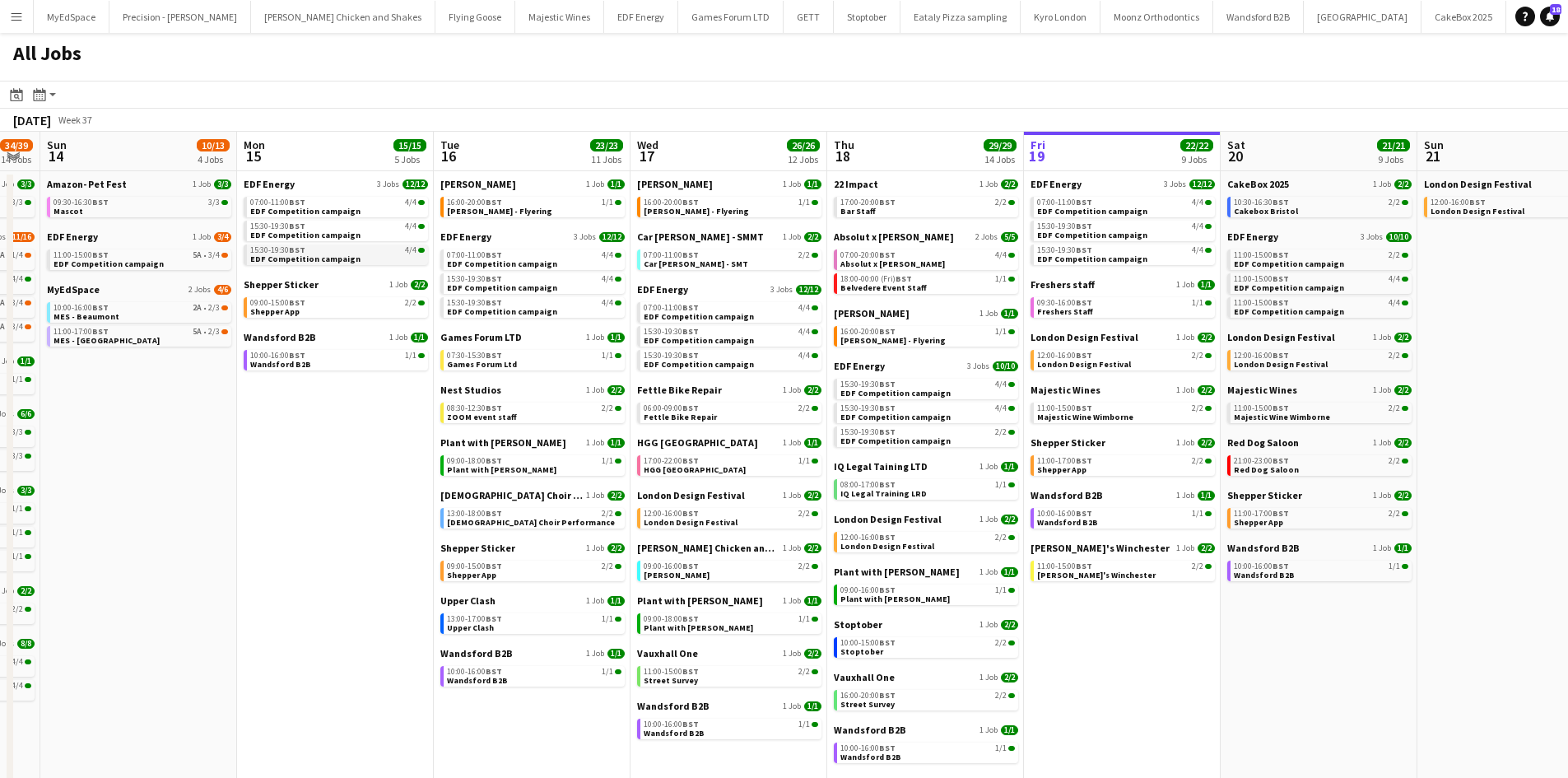
scroll to position [0, 471]
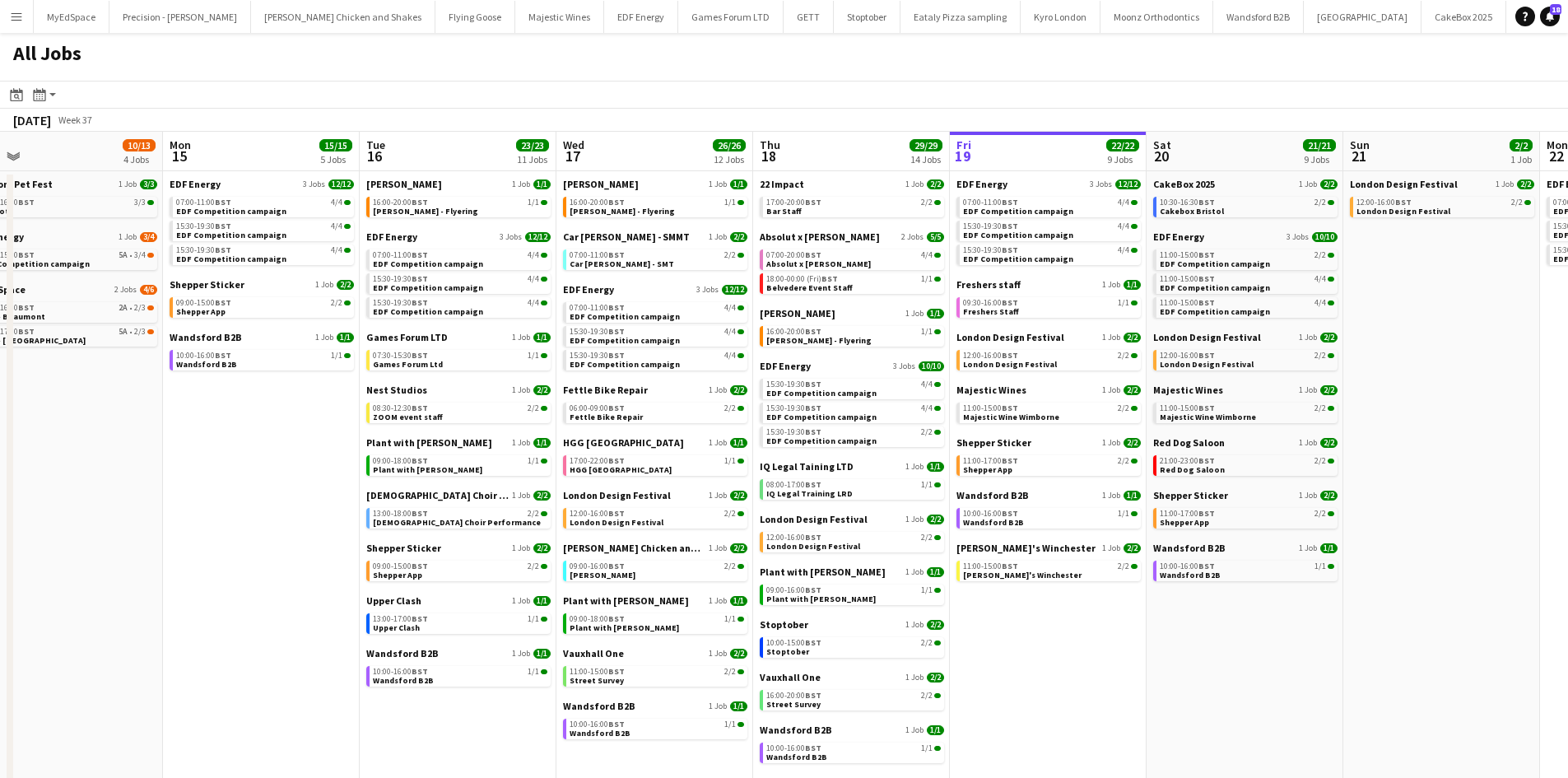
drag, startPoint x: 1153, startPoint y: 555, endPoint x: 952, endPoint y: 520, distance: 204.0
click at [953, 520] on app-calendar-viewport "Wed 10 18/20 6 Jobs Thu 11 24/24 7 Jobs Fri 12 20/22 7 Jobs Sat 13 34/39 14 Job…" at bounding box center [784, 498] width 1568 height 733
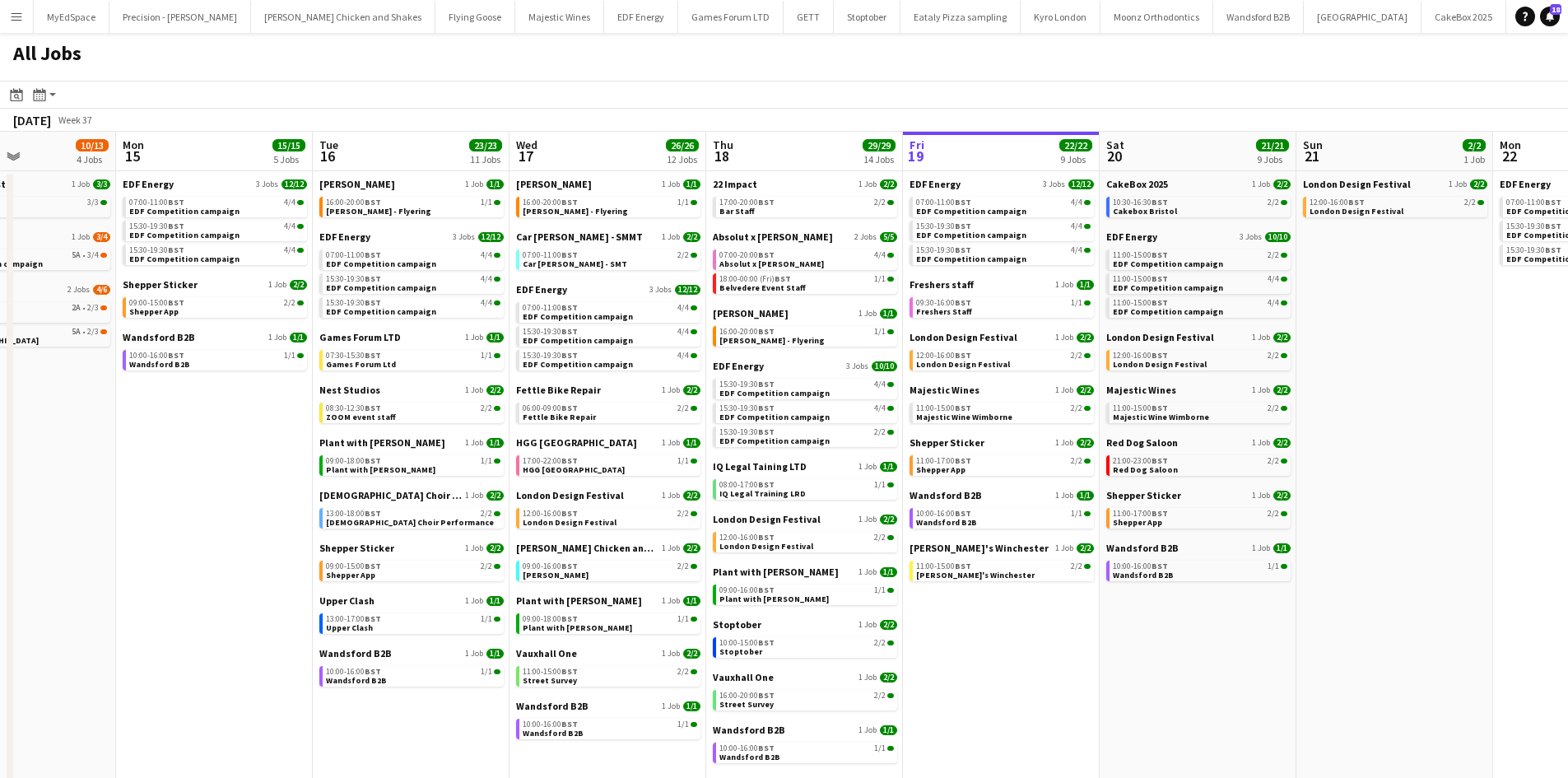
click at [974, 217] on app-calendar-brief-board "EDF Energy 3 Jobs 12/12 07:00-11:00 BST 4/4 EDF Competition campaign 15:30-19:3…" at bounding box center [1002, 221] width 185 height 87
click at [982, 209] on span "EDF Competition campaign" at bounding box center [971, 210] width 110 height 11
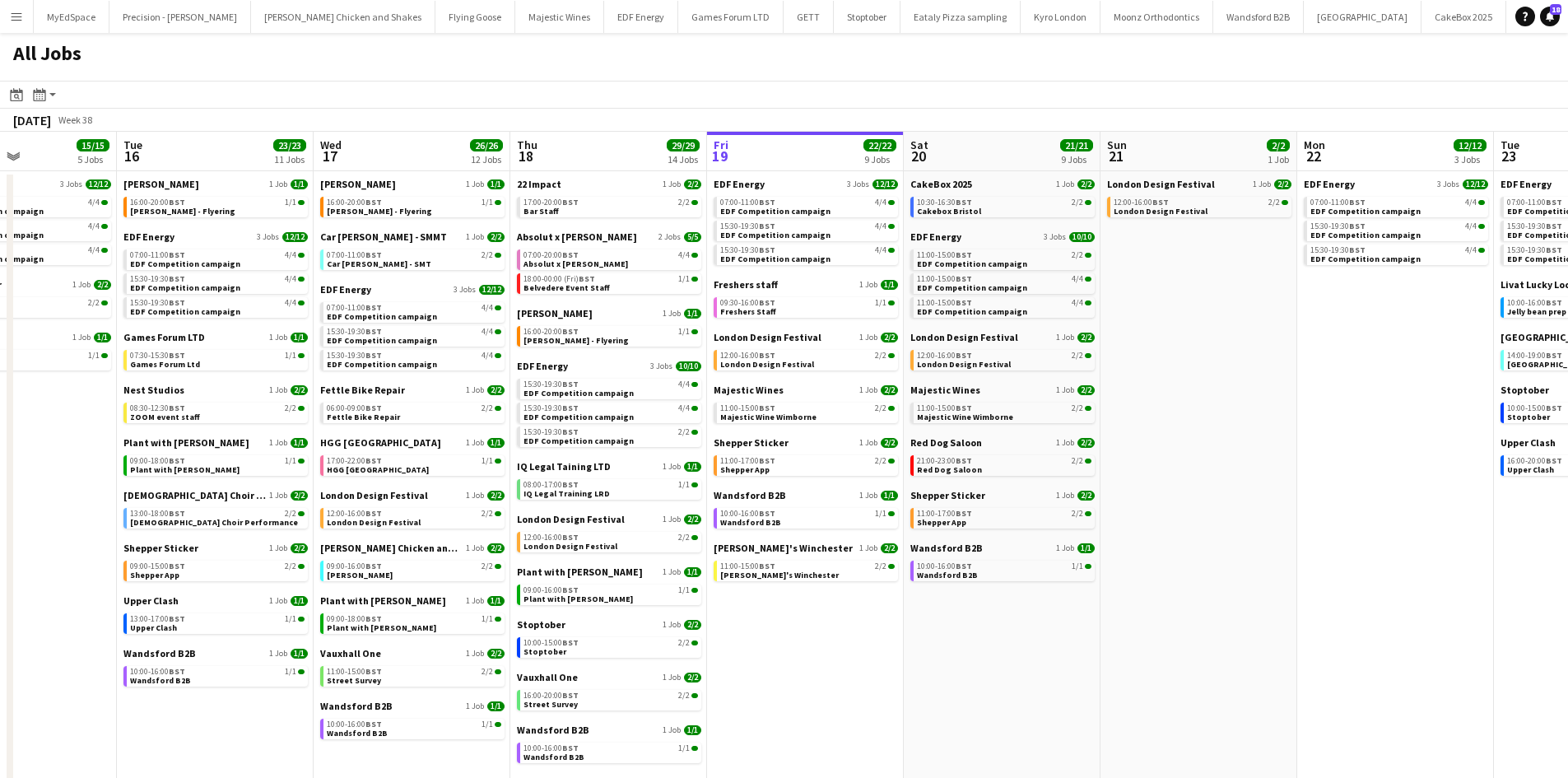
scroll to position [0, 780]
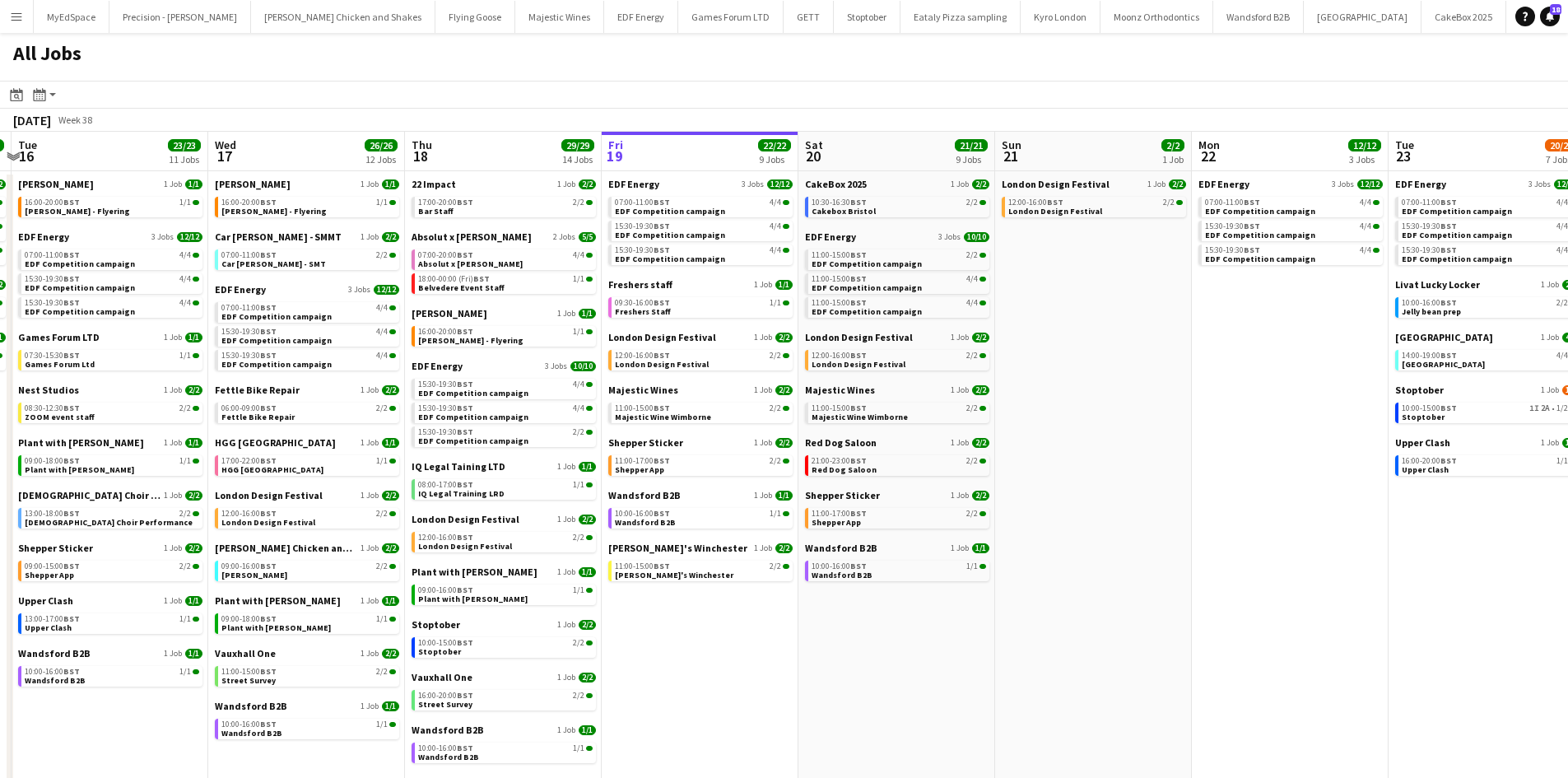
drag, startPoint x: 1381, startPoint y: 511, endPoint x: 1079, endPoint y: 473, distance: 304.4
click at [1079, 473] on app-calendar-viewport "Fri 12 20/22 7 Jobs Sat 13 34/39 14 Jobs Sun 14 10/13 4 Jobs Mon 15 15/15 5 Job…" at bounding box center [784, 498] width 1568 height 733
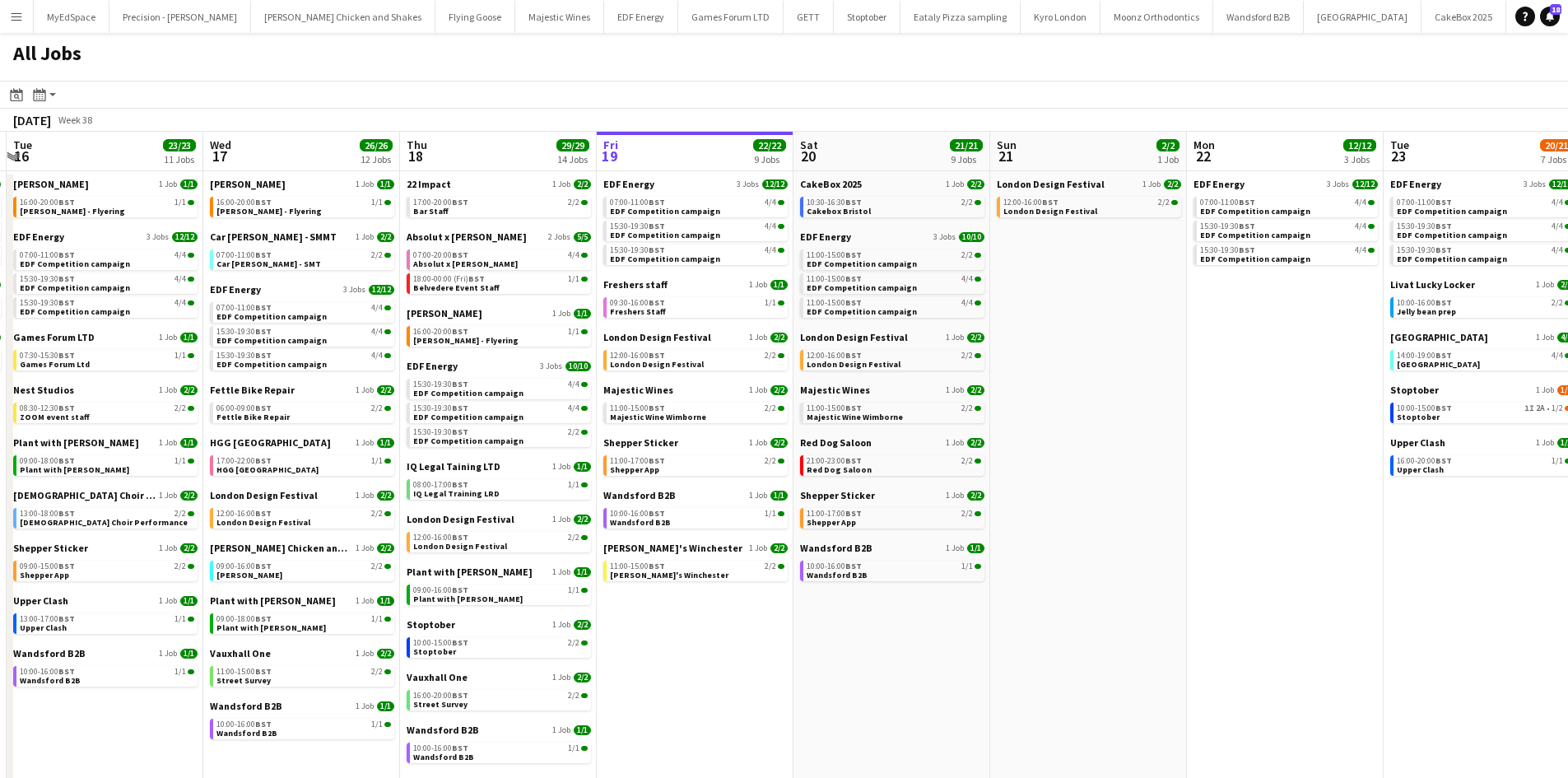
click at [1158, 564] on app-calendar-viewport "Fri 12 20/22 7 Jobs Sat 13 34/39 14 Jobs Sun 14 10/13 4 Jobs Mon 15 15/15 5 Job…" at bounding box center [784, 498] width 1568 height 733
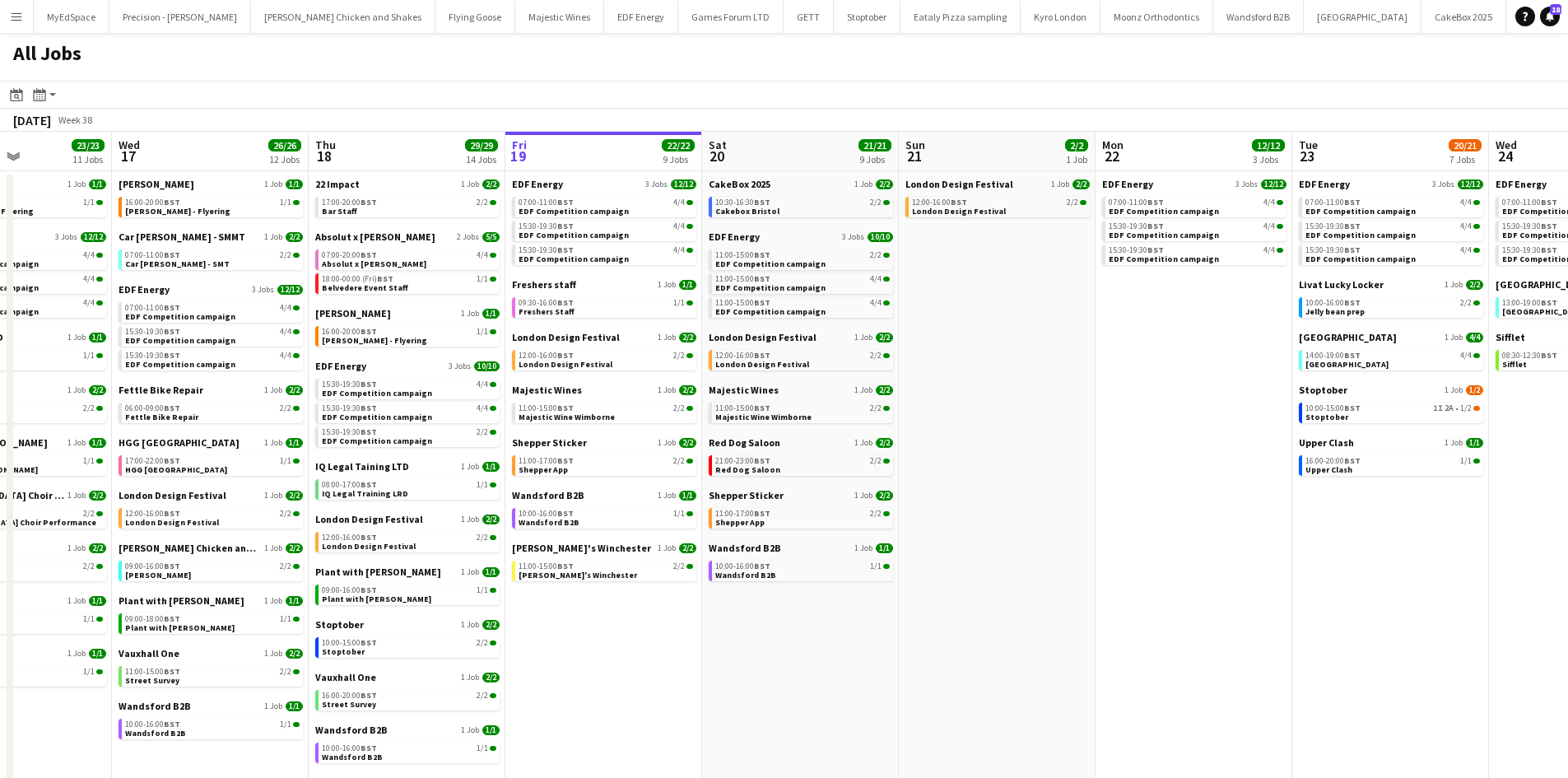
click at [834, 622] on app-calendar "Date picker SEP 2025 SEP 2025 Monday M Tuesday T Wednesday W Thursday T Friday …" at bounding box center [784, 472] width 1568 height 784
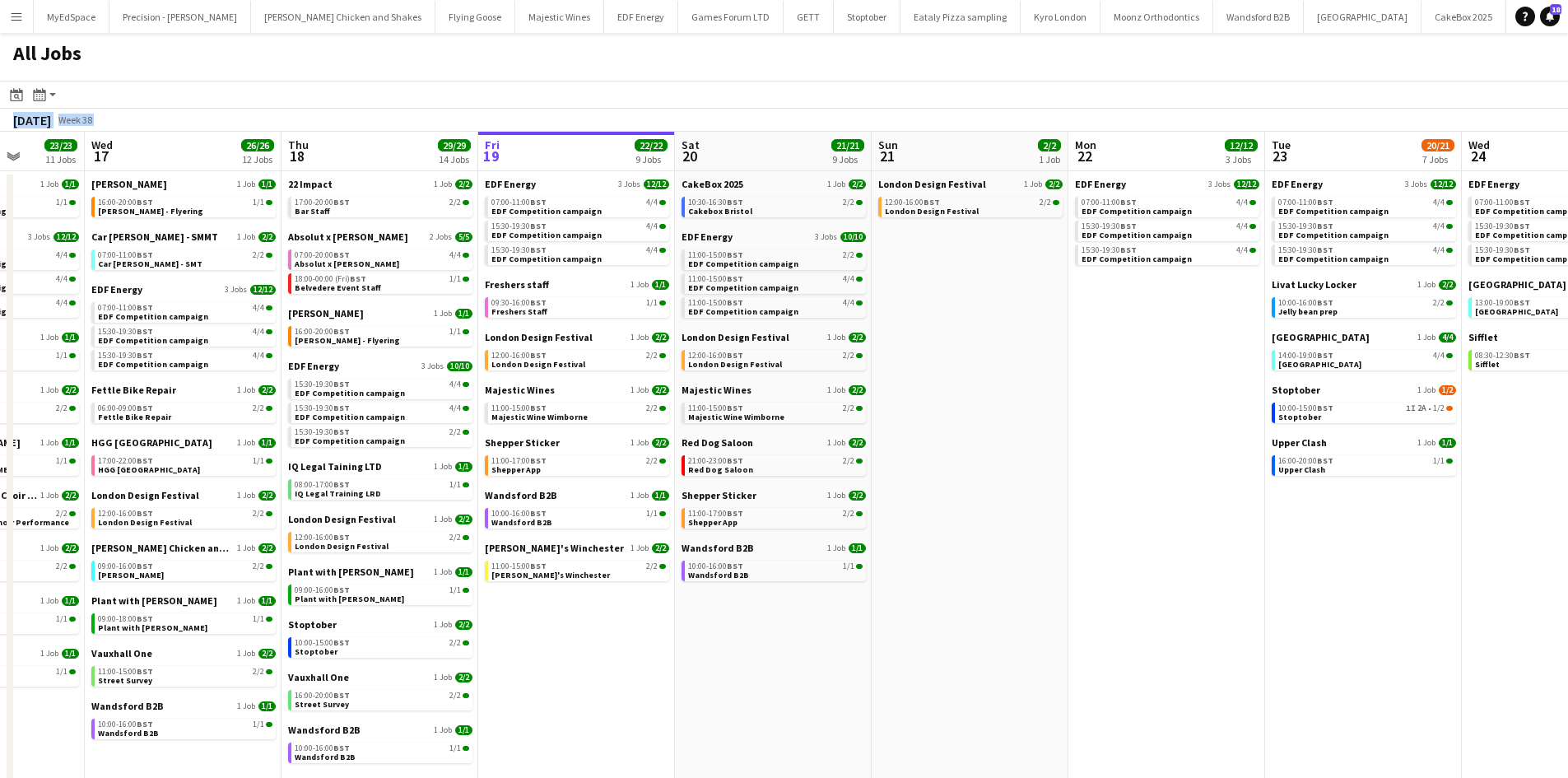
scroll to position [0, 507]
click at [1319, 413] on link "10:00-15:00 BST 1I 2A • 1/2 Stoptober" at bounding box center [1364, 412] width 175 height 19
click at [935, 352] on app-date-cell "London Design Festival 1 Job 2/2 12:00-16:00 BST 2/2 London Design Festival" at bounding box center [968, 518] width 196 height 694
drag, startPoint x: 132, startPoint y: 86, endPoint x: 115, endPoint y: 123, distance: 40.7
click at [130, 88] on app-toolbar "Date picker SEP 2025 SEP 2025 Monday M Tuesday T Wednesday W Thursday T Friday …" at bounding box center [784, 94] width 1568 height 28
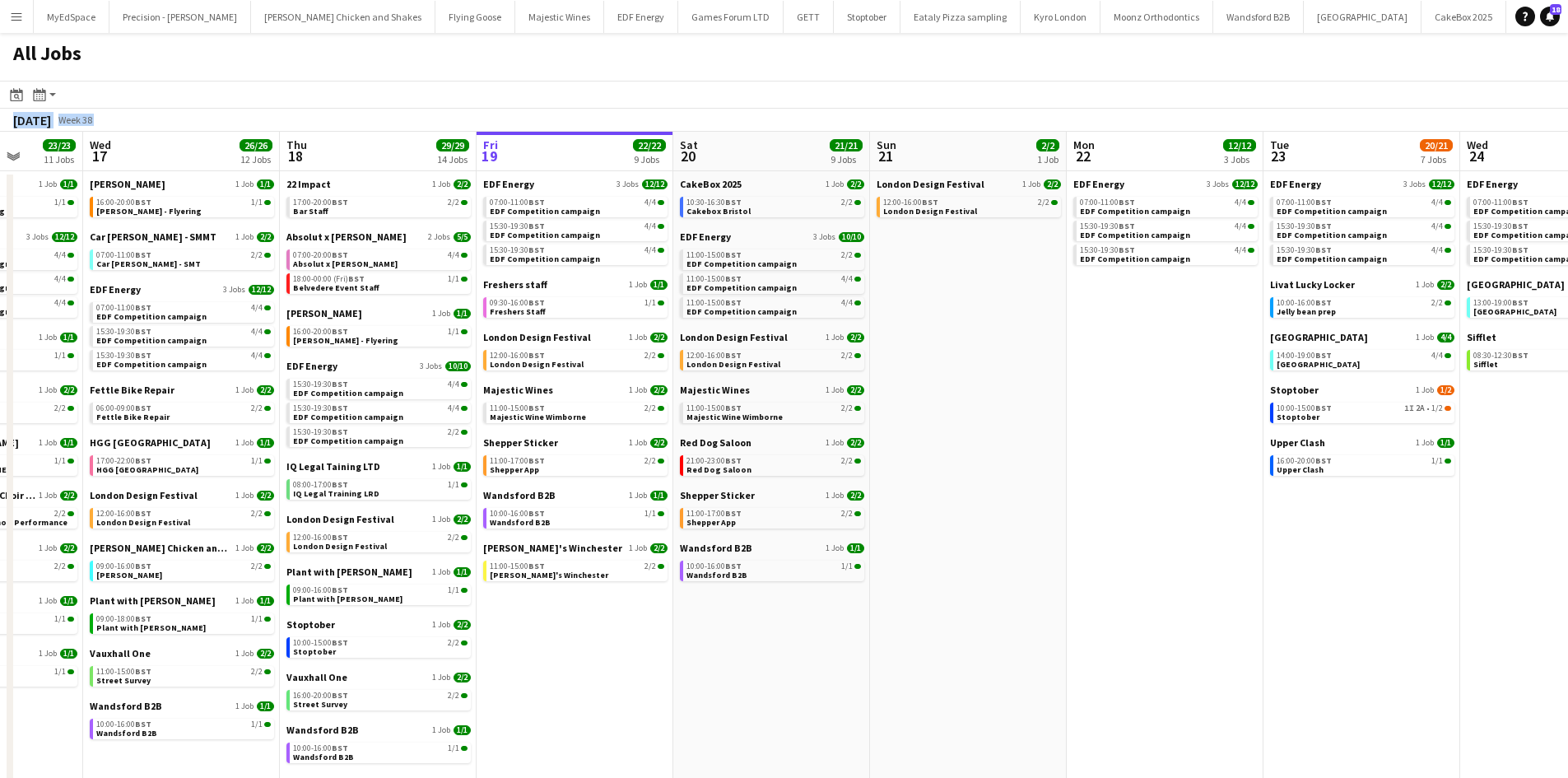
click at [95, 123] on span "Week 38" at bounding box center [75, 120] width 41 height 13
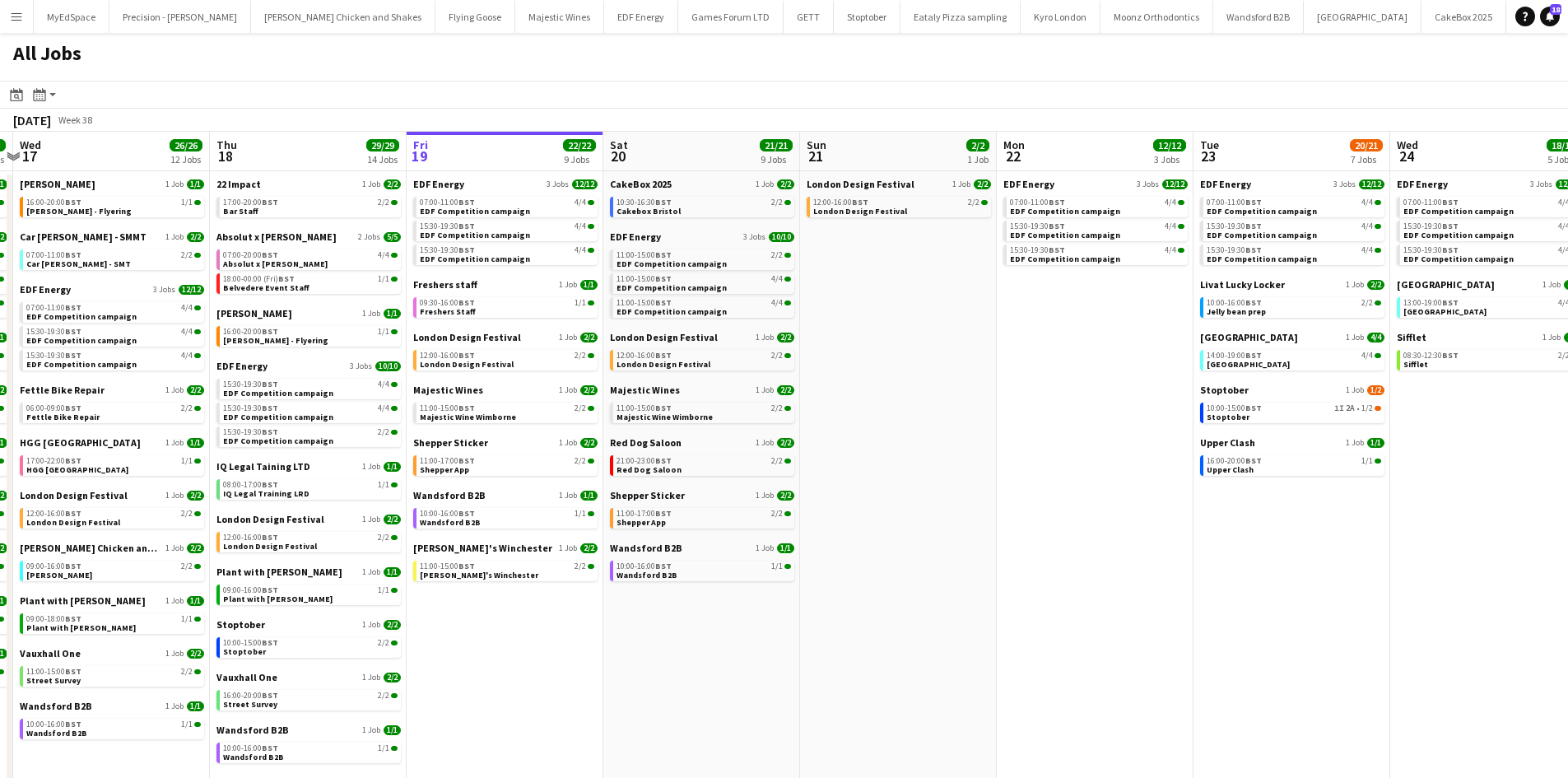
drag, startPoint x: 1273, startPoint y: 573, endPoint x: 805, endPoint y: 518, distance: 471.2
click at [805, 518] on app-calendar-viewport "Sun 14 10/13 4 Jobs Mon 15 15/15 5 Jobs Tue 16 23/23 11 Jobs Wed 17 26/26 12 Jo…" at bounding box center [784, 498] width 1568 height 733
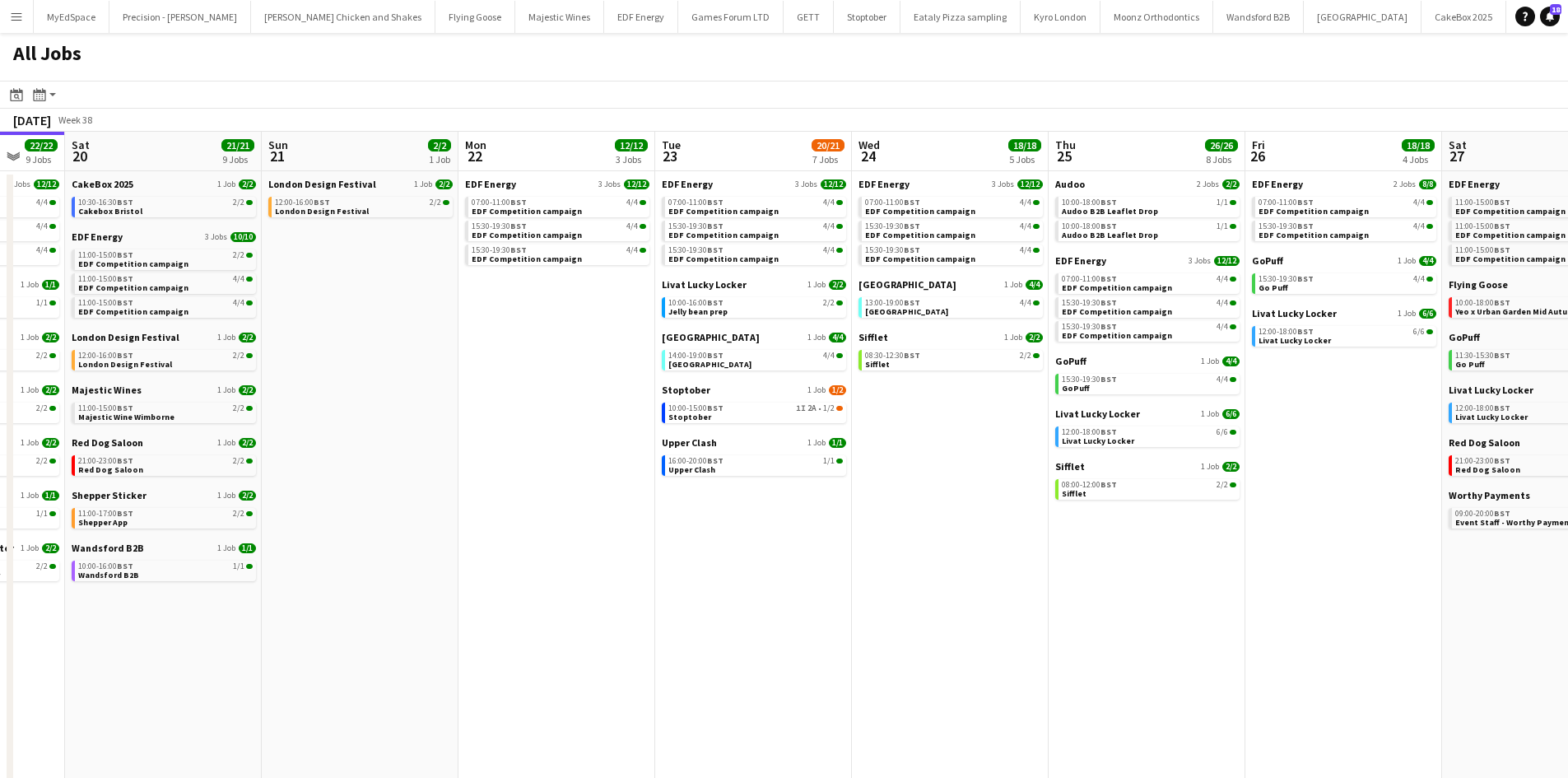
drag, startPoint x: 927, startPoint y: 528, endPoint x: 804, endPoint y: 520, distance: 123.3
click at [804, 520] on app-calendar-viewport "Tue 16 23/23 11 Jobs Wed 17 26/26 12 Jobs Thu 18 29/29 14 Jobs Fri 19 22/22 9 J…" at bounding box center [784, 498] width 1568 height 733
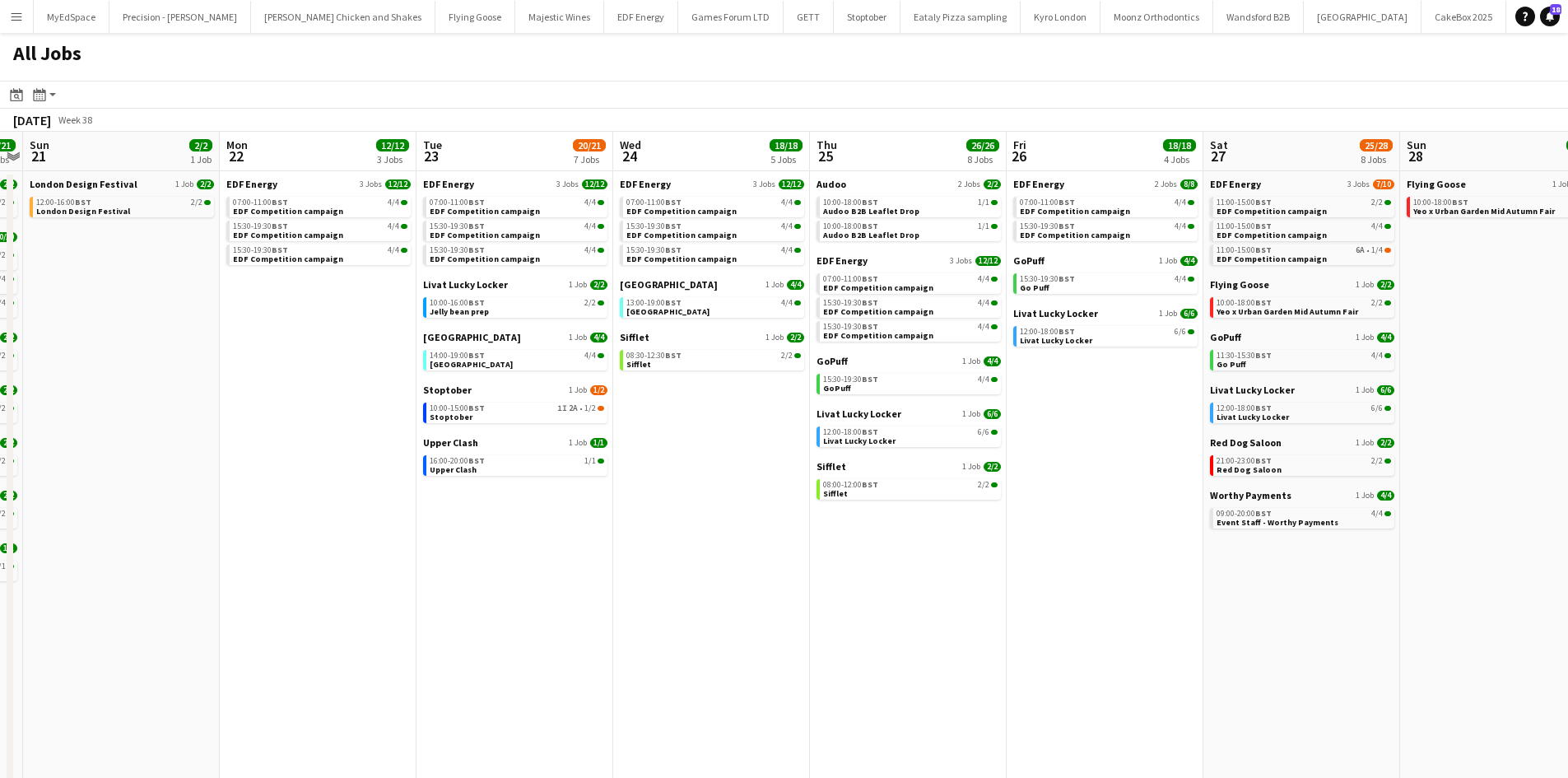
scroll to position [0, 611]
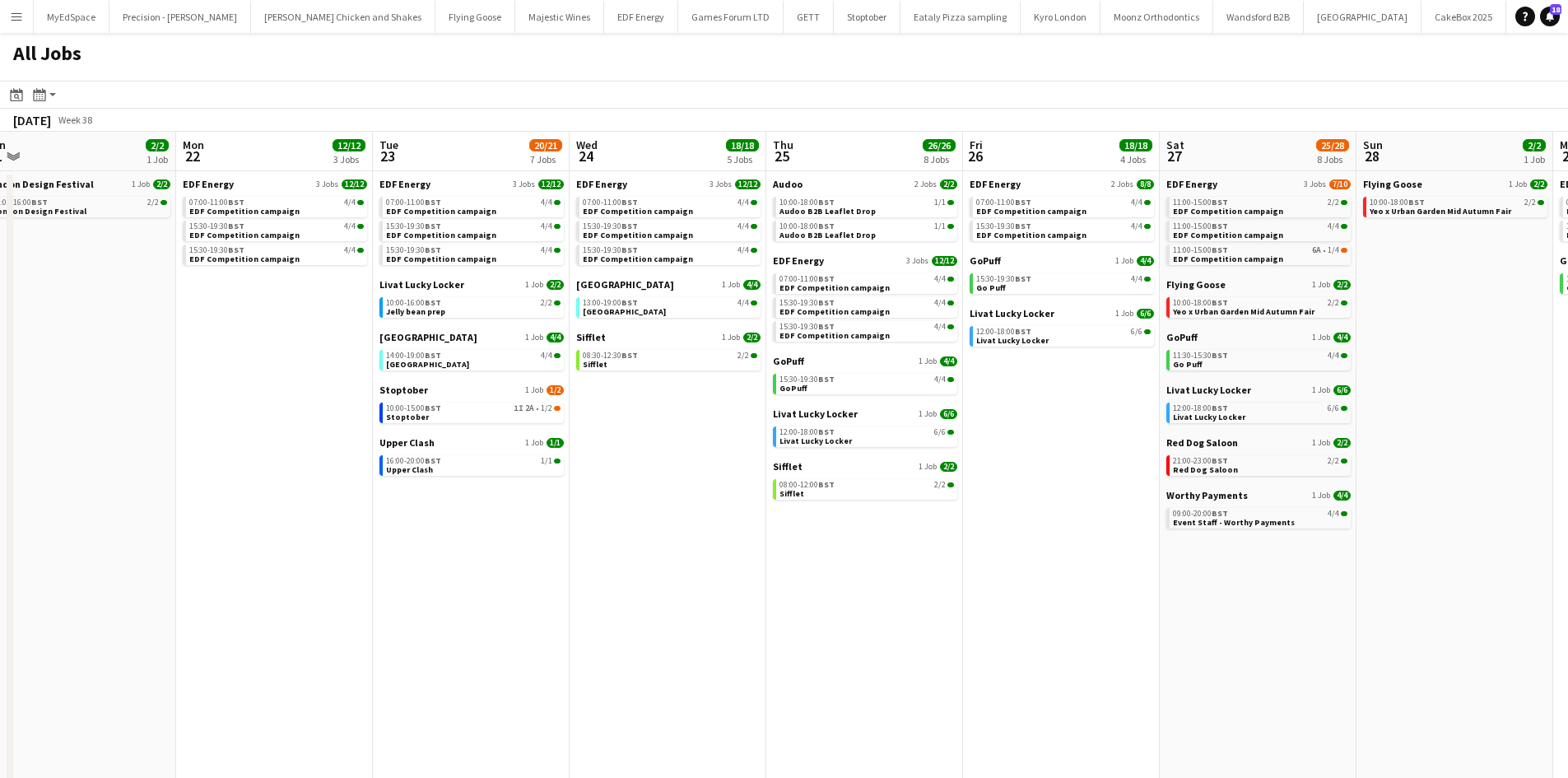
drag, startPoint x: 1047, startPoint y: 572, endPoint x: 750, endPoint y: 574, distance: 297.0
click at [750, 574] on app-calendar-viewport "Thu 18 29/29 14 Jobs Fri 19 22/22 9 Jobs Sat 20 21/21 9 Jobs Sun 21 2/2 1 Job M…" at bounding box center [784, 498] width 1568 height 733
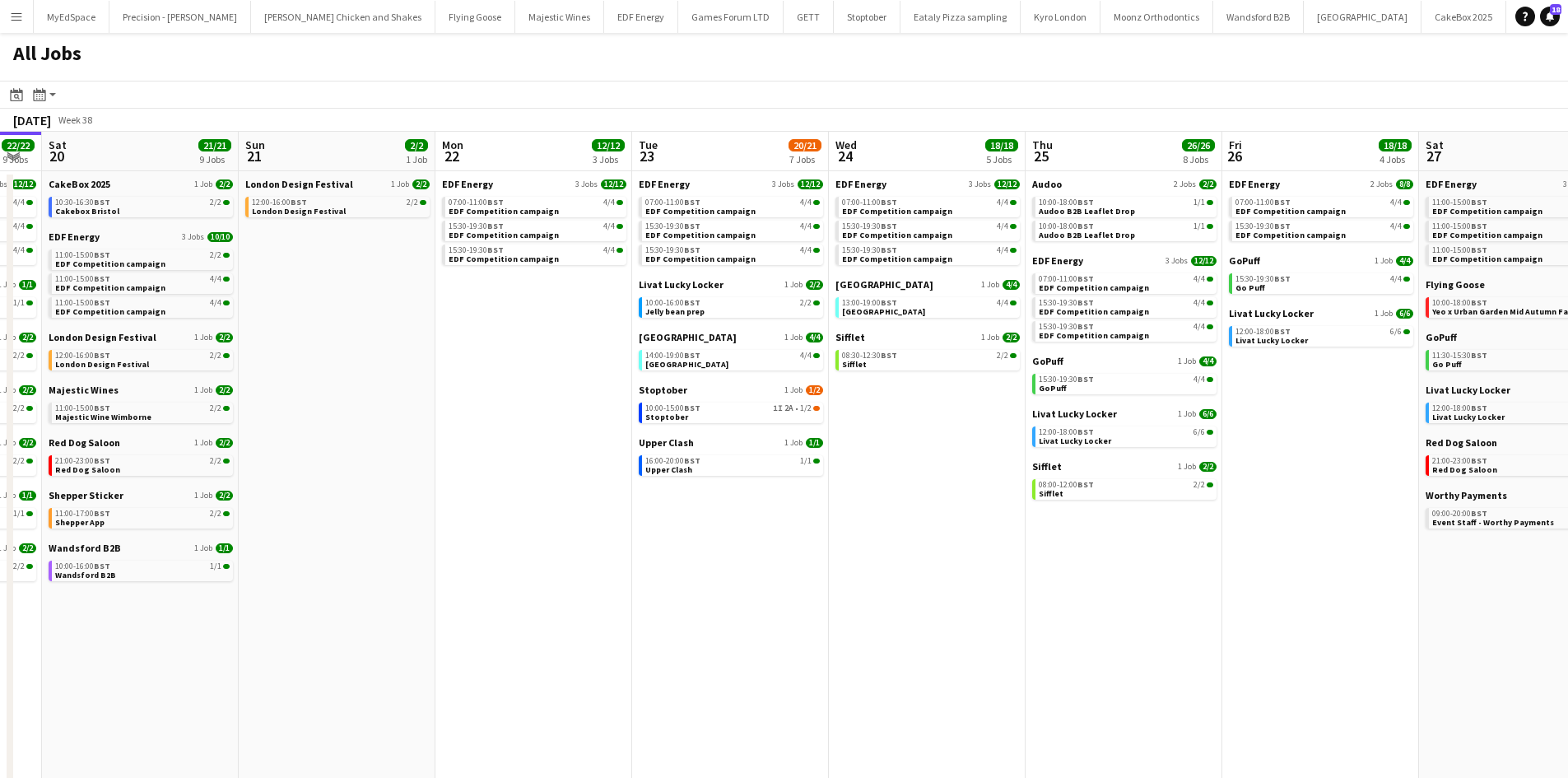
drag, startPoint x: 601, startPoint y: 606, endPoint x: 721, endPoint y: 590, distance: 121.1
click at [722, 591] on app-calendar-viewport "Wed 17 26/26 12 Jobs Thu 18 29/29 14 Jobs Fri 19 22/22 9 Jobs Sat 20 21/21 9 Jo…" at bounding box center [784, 498] width 1568 height 733
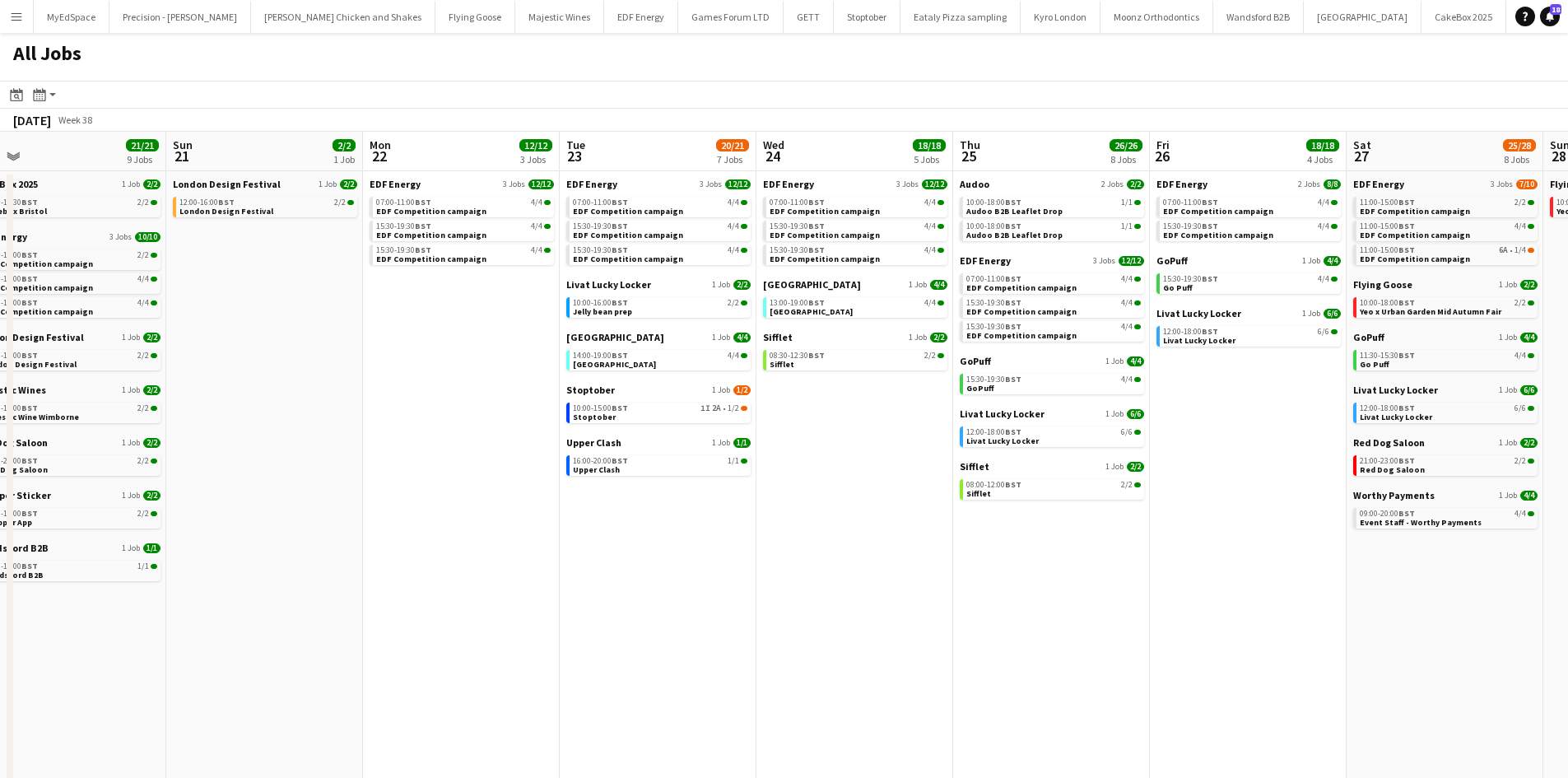
scroll to position [0, 678]
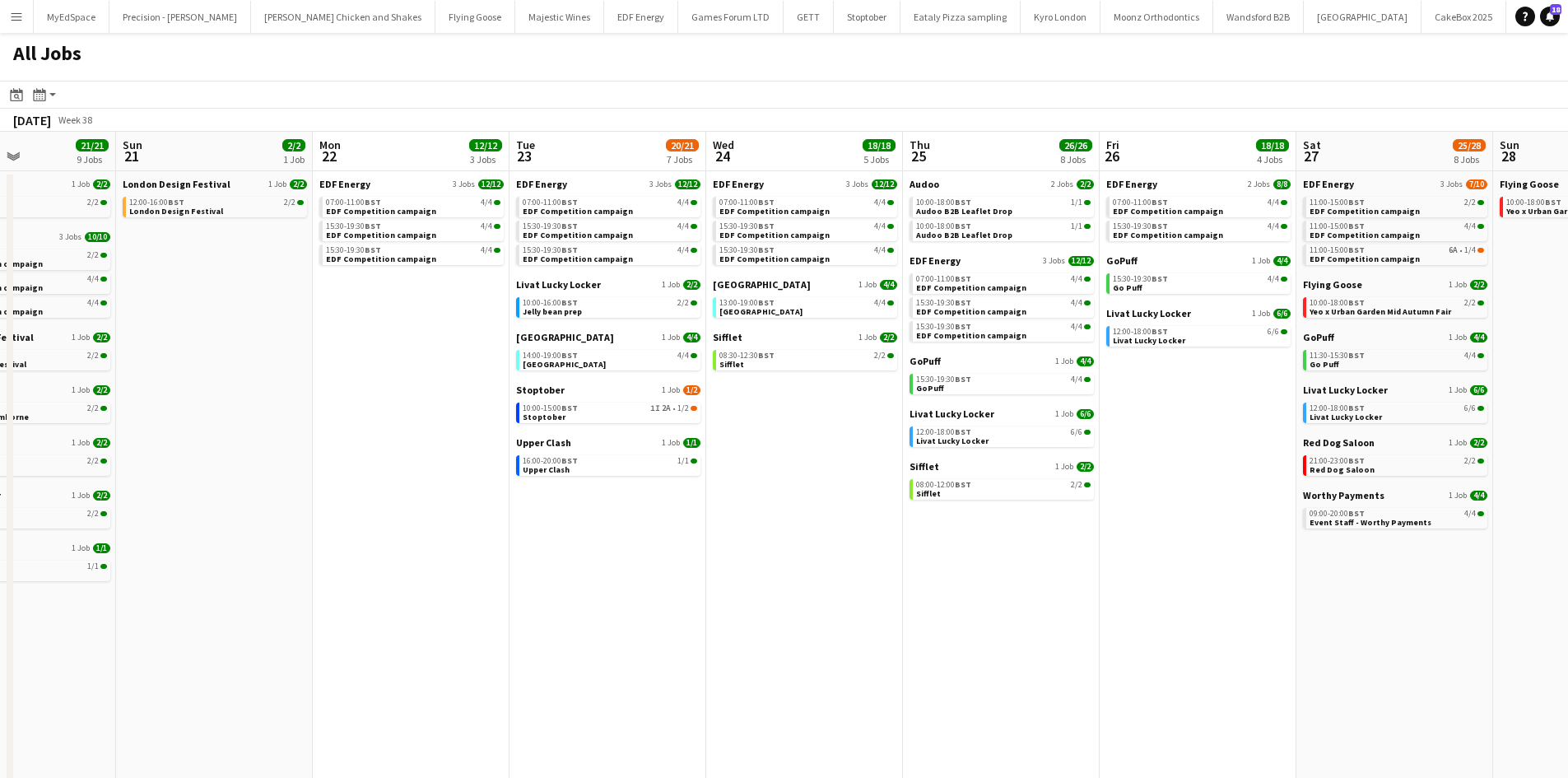
drag, startPoint x: 930, startPoint y: 602, endPoint x: 819, endPoint y: 593, distance: 111.4
click at [820, 593] on app-calendar-viewport "Wed 17 26/26 12 Jobs Thu 18 29/29 14 Jobs Fri 19 22/22 9 Jobs Sat 20 21/21 9 Jo…" at bounding box center [784, 498] width 1568 height 733
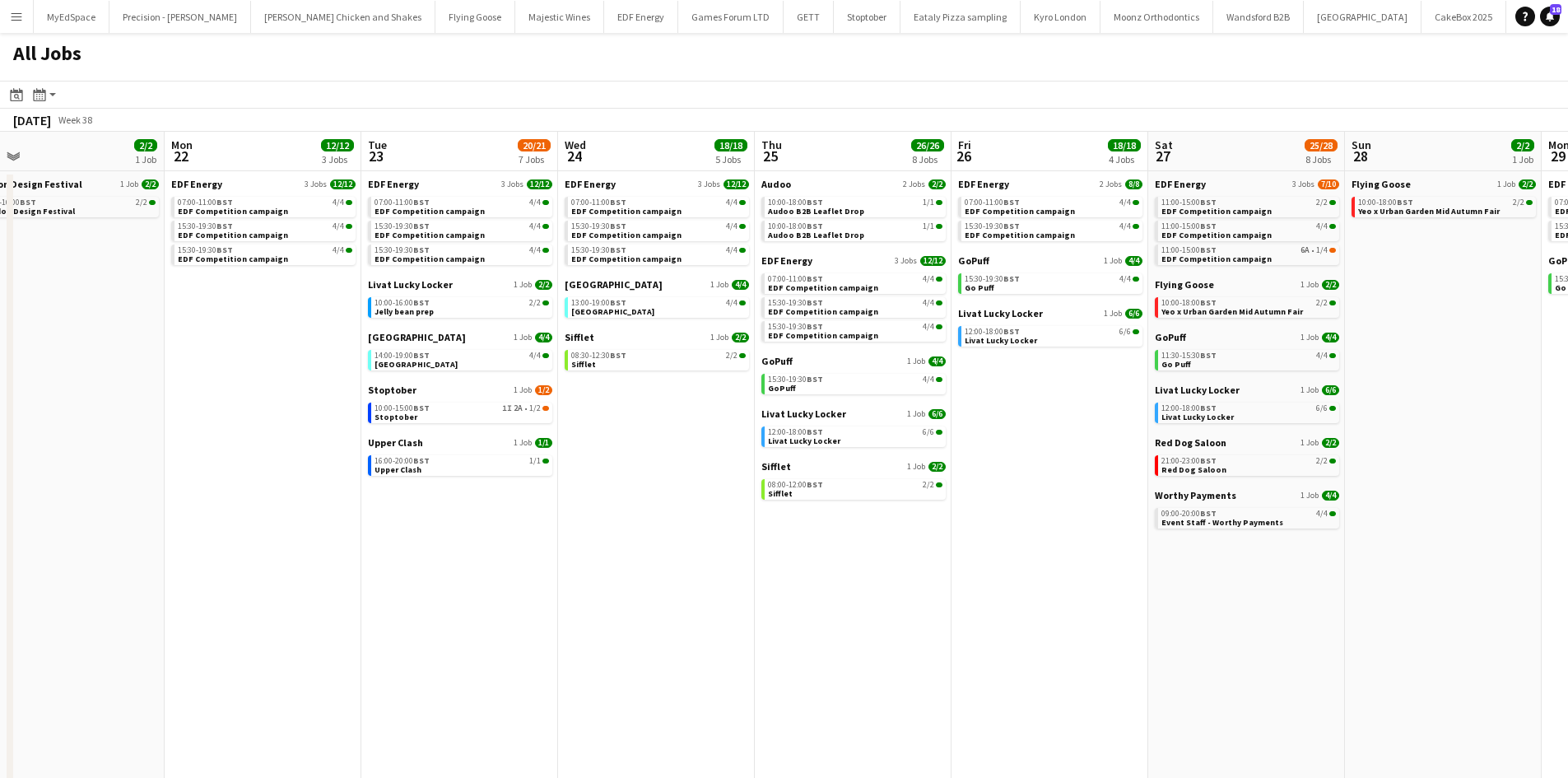
scroll to position [0, 491]
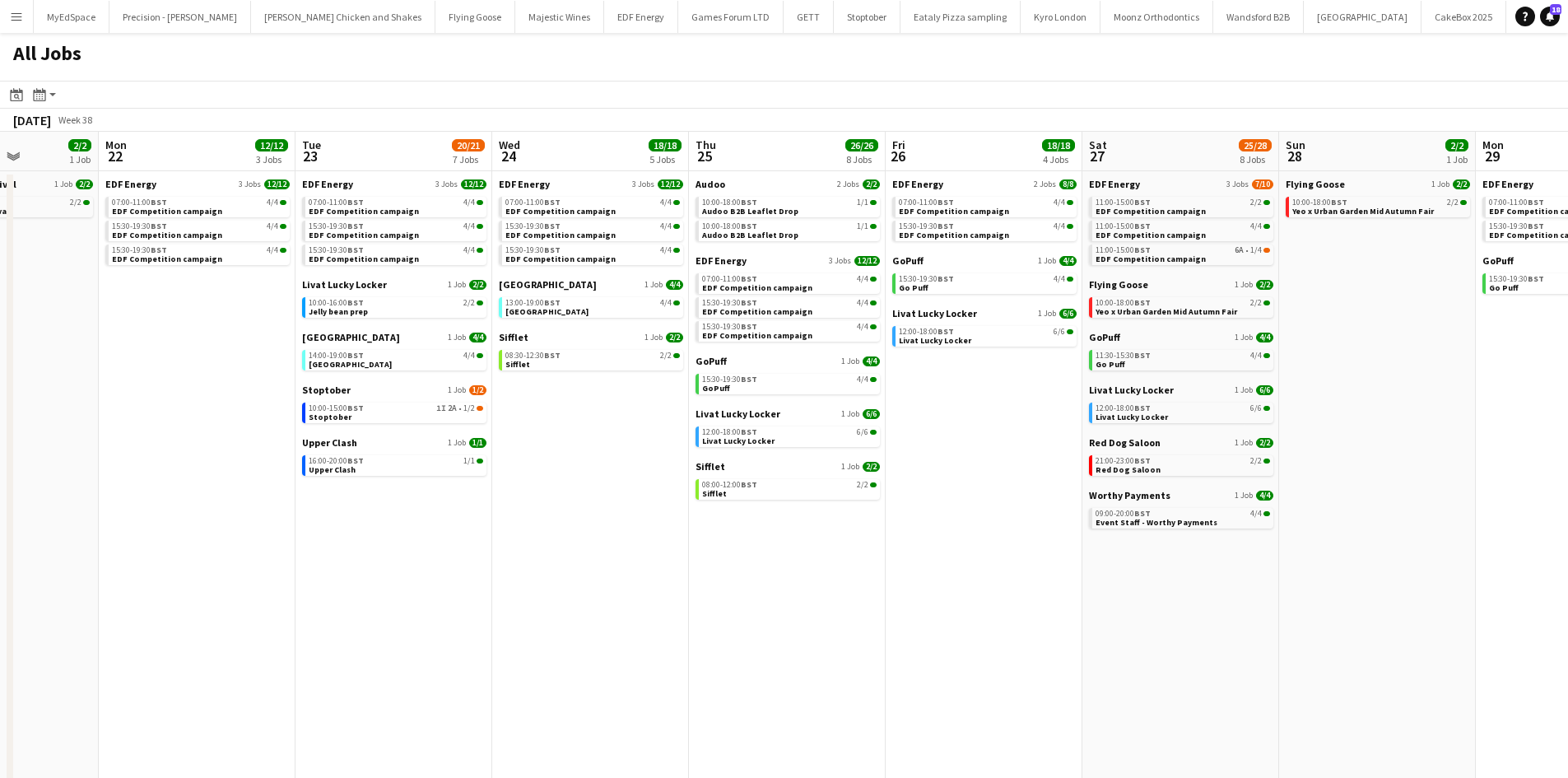
drag, startPoint x: 1006, startPoint y: 588, endPoint x: 799, endPoint y: 545, distance: 211.4
click at [799, 545] on app-calendar-viewport "Fri 19 22/22 9 Jobs Sat 20 21/21 9 Jobs Sun 21 2/2 1 Job Mon 22 12/12 3 Jobs Tu…" at bounding box center [784, 498] width 1568 height 733
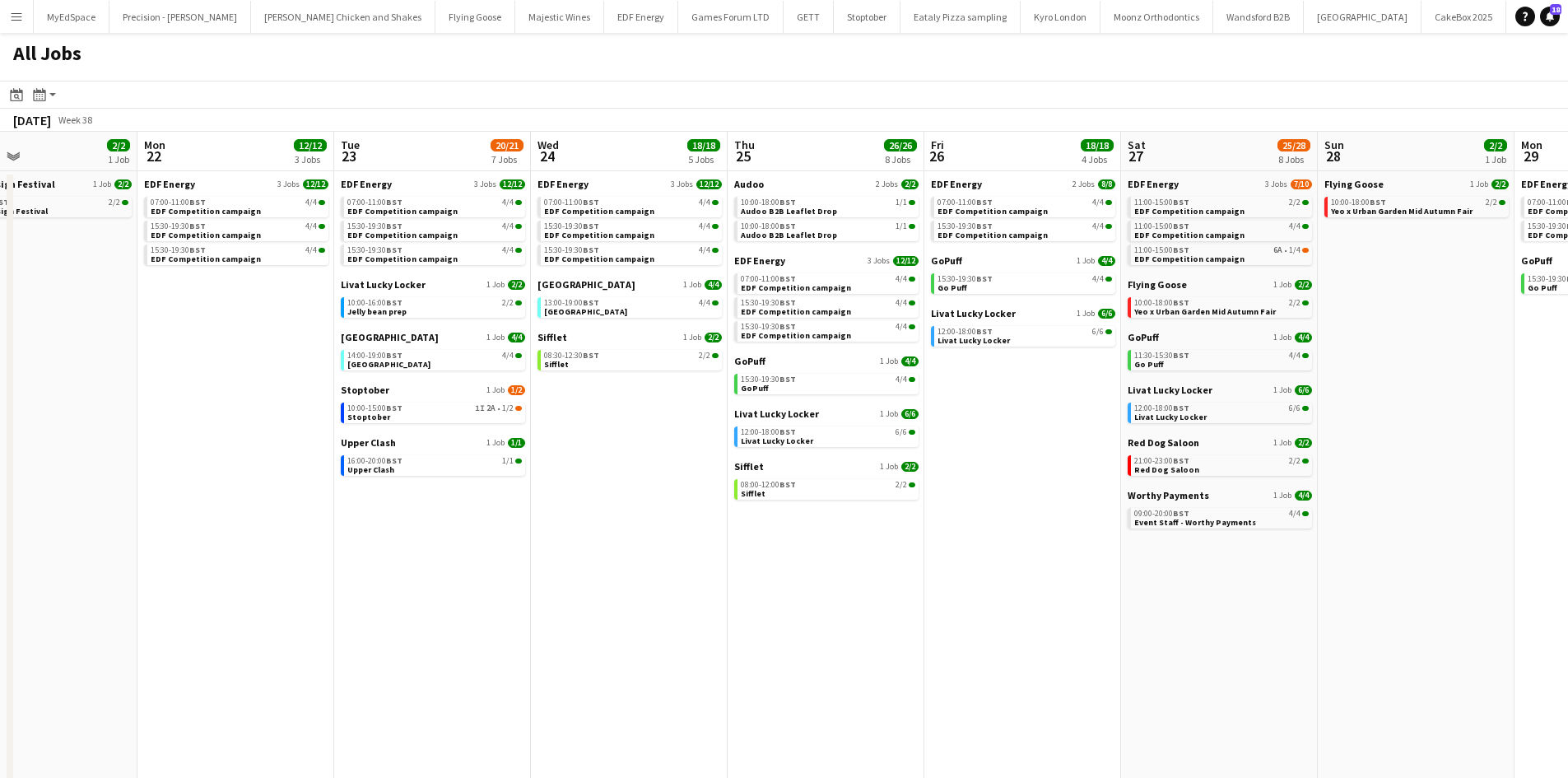
drag, startPoint x: 246, startPoint y: 472, endPoint x: 285, endPoint y: 472, distance: 39.0
click at [285, 472] on app-calendar-viewport "Fri 19 22/22 9 Jobs Sat 20 21/21 9 Jobs Sun 21 2/2 1 Job Mon 22 12/12 3 Jobs Tu…" at bounding box center [784, 498] width 1568 height 733
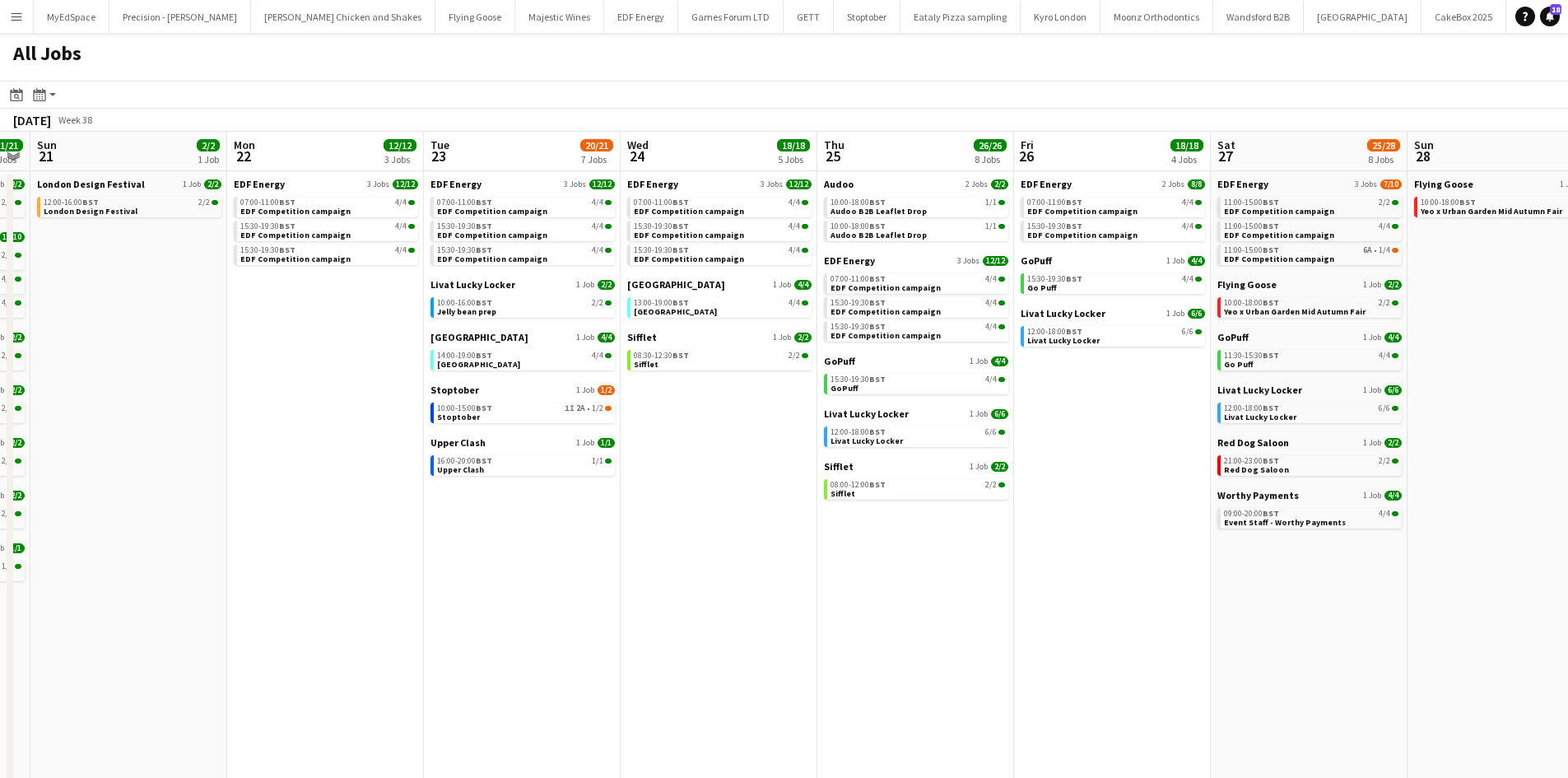
drag, startPoint x: 596, startPoint y: 660, endPoint x: 717, endPoint y: 658, distance: 121.0
click at [717, 658] on app-calendar-viewport "Fri 19 22/22 9 Jobs Sat 20 21/21 9 Jobs Sun 21 2/2 1 Job Mon 22 12/12 3 Jobs Tu…" at bounding box center [784, 498] width 1568 height 733
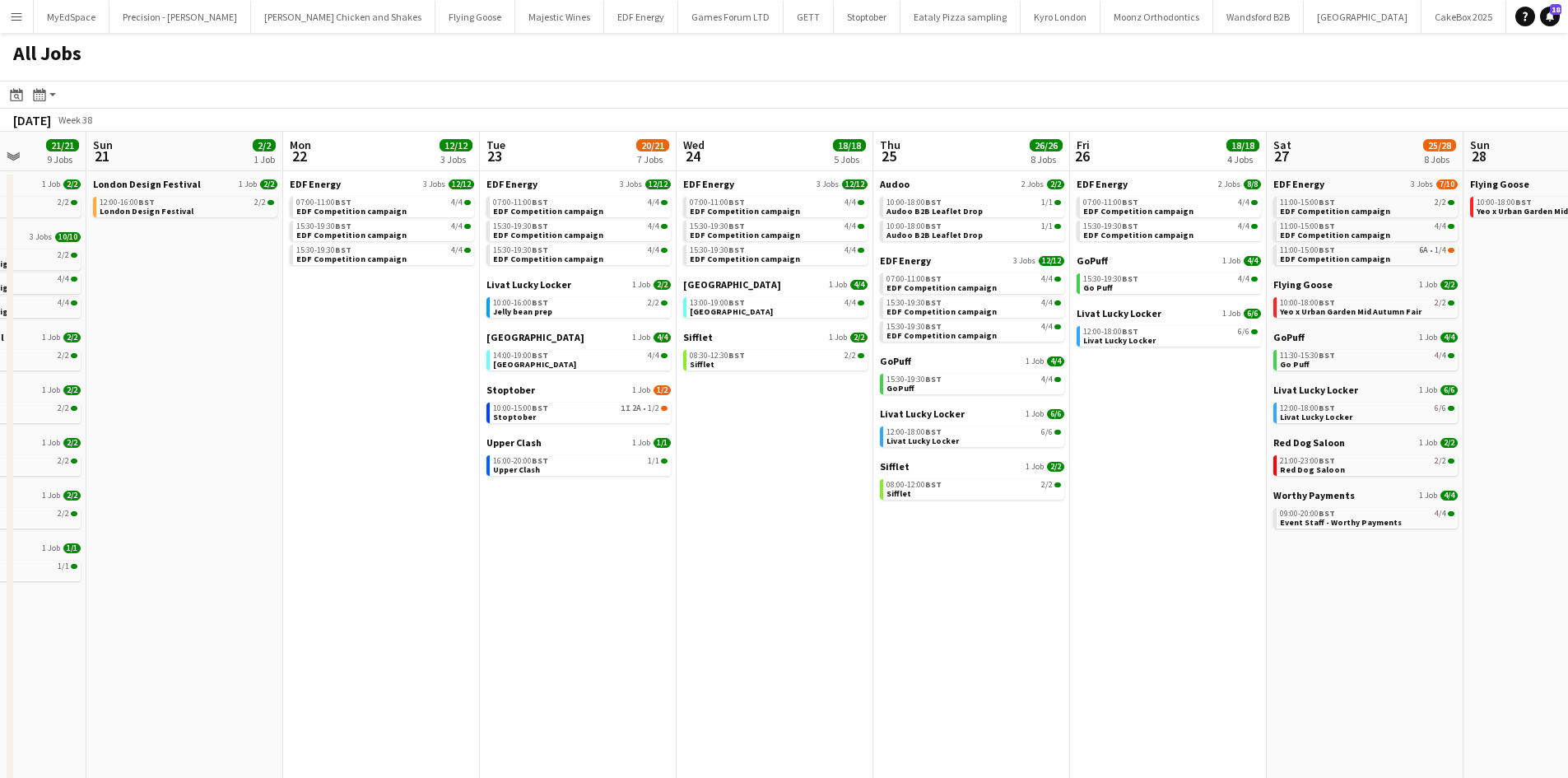
drag, startPoint x: 714, startPoint y: 655, endPoint x: 1110, endPoint y: 680, distance: 396.8
click at [1120, 683] on app-calendar-viewport "Thu 18 29/29 14 Jobs Fri 19 22/22 9 Jobs Sat 20 21/21 9 Jobs Sun 21 2/2 1 Job M…" at bounding box center [784, 498] width 1568 height 733
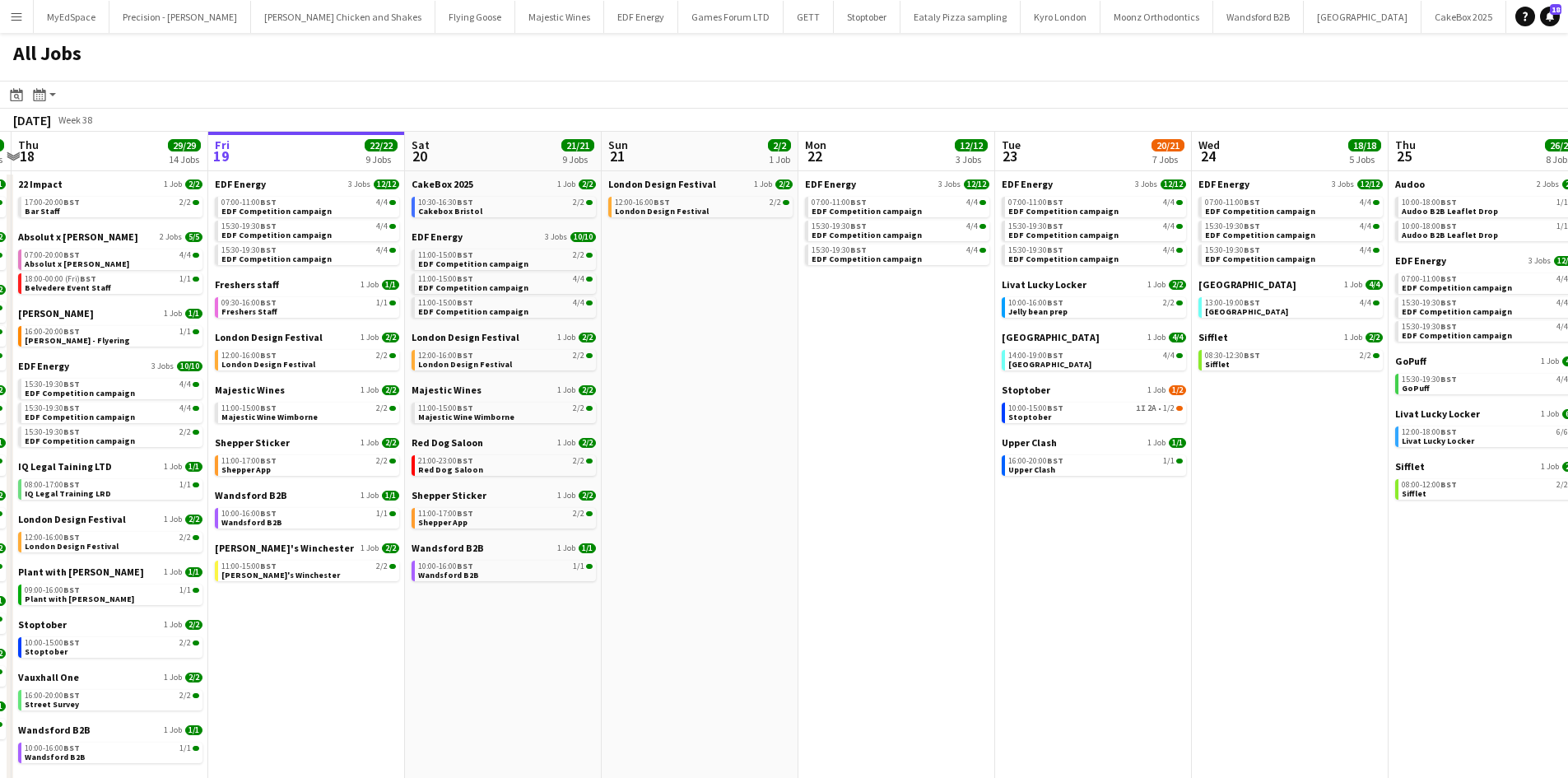
click at [1083, 661] on app-calendar-viewport "Tue 16 23/23 11 Jobs Wed 17 26/26 12 Jobs Thu 18 29/29 14 Jobs Fri 19 22/22 9 J…" at bounding box center [784, 498] width 1568 height 733
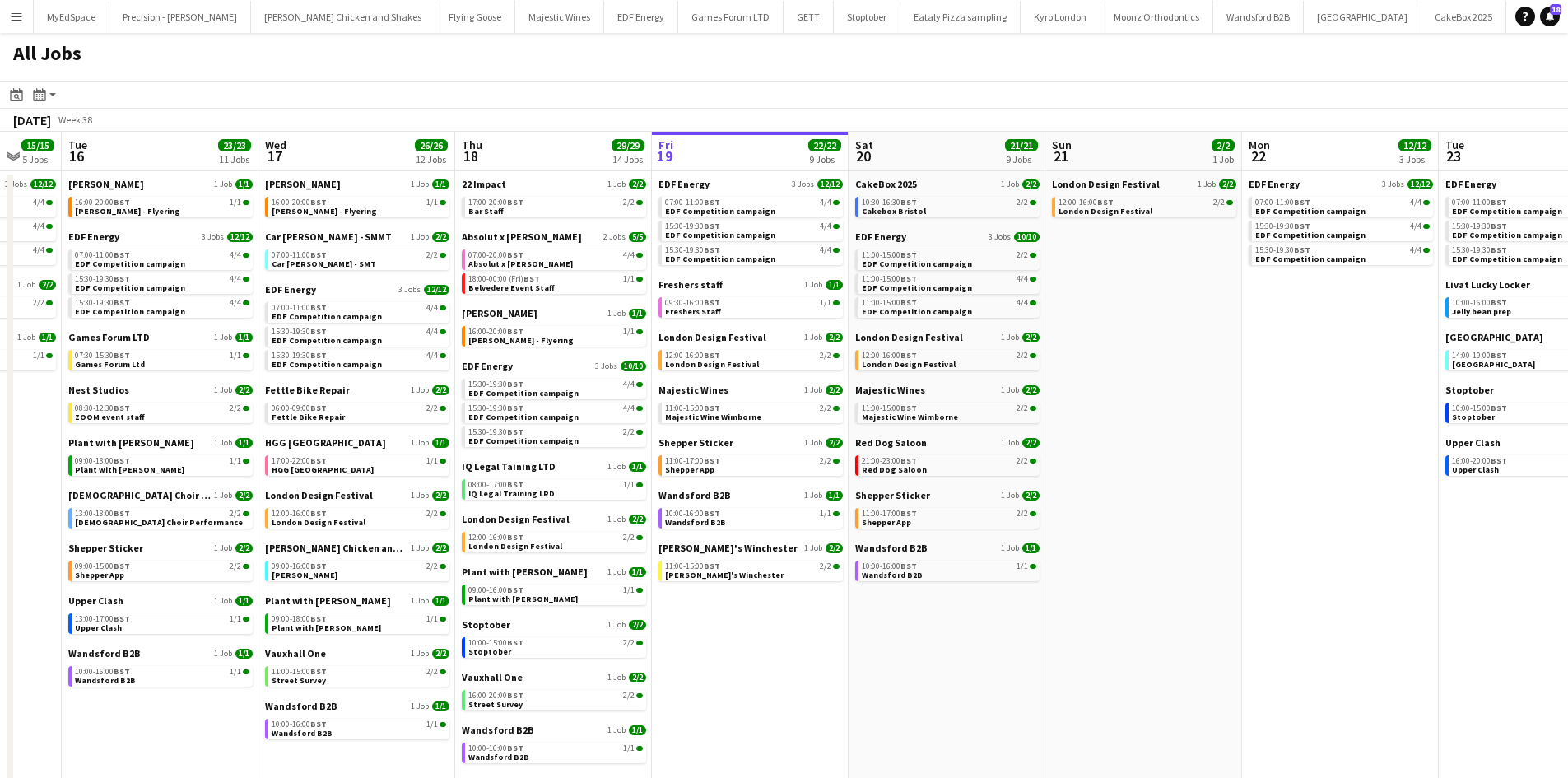
drag, startPoint x: 1024, startPoint y: 621, endPoint x: 1181, endPoint y: 634, distance: 157.5
click at [1205, 642] on app-calendar-viewport "Sun 14 10/13 4 Jobs Mon 15 15/15 5 Jobs Tue 16 23/23 11 Jobs Wed 17 26/26 12 Jo…" at bounding box center [784, 498] width 1568 height 733
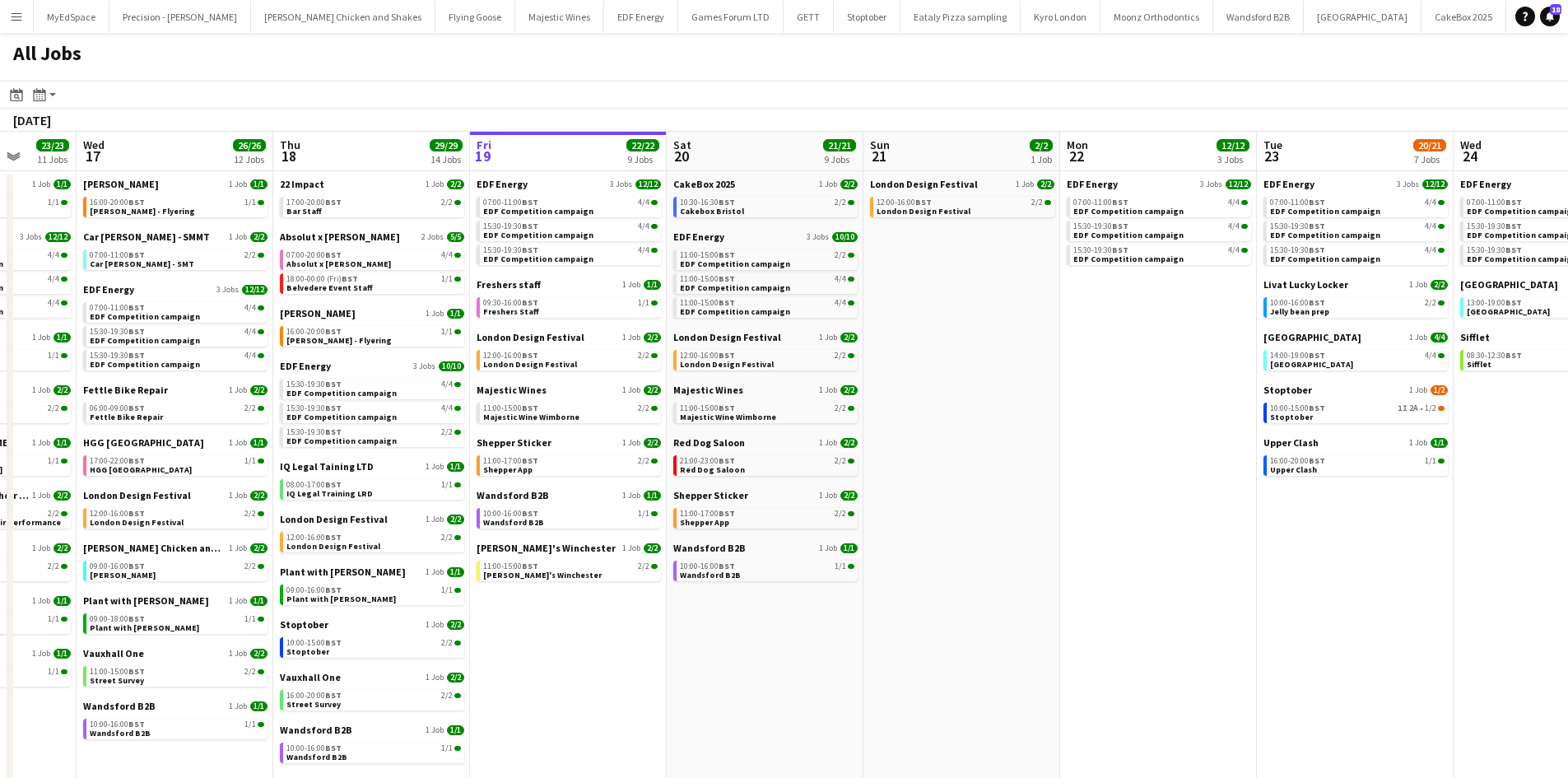
drag, startPoint x: 930, startPoint y: 679, endPoint x: 1148, endPoint y: 700, distance: 219.0
click at [1148, 700] on app-calendar-viewport "Sun 14 10/13 4 Jobs Mon 15 15/15 5 Jobs Tue 16 23/23 11 Jobs Wed 17 26/26 12 Jo…" at bounding box center [784, 498] width 1568 height 733
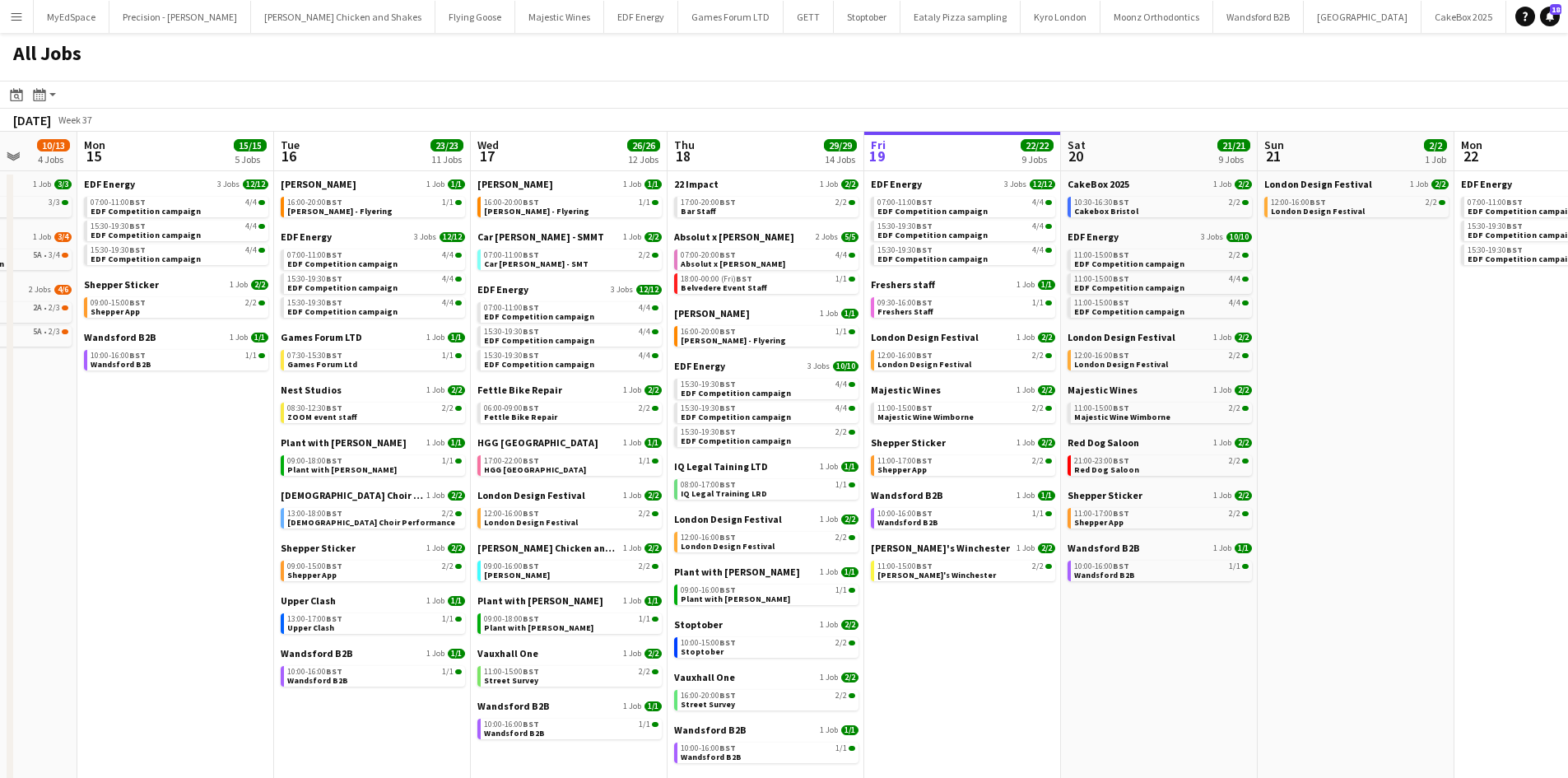
scroll to position [0, 388]
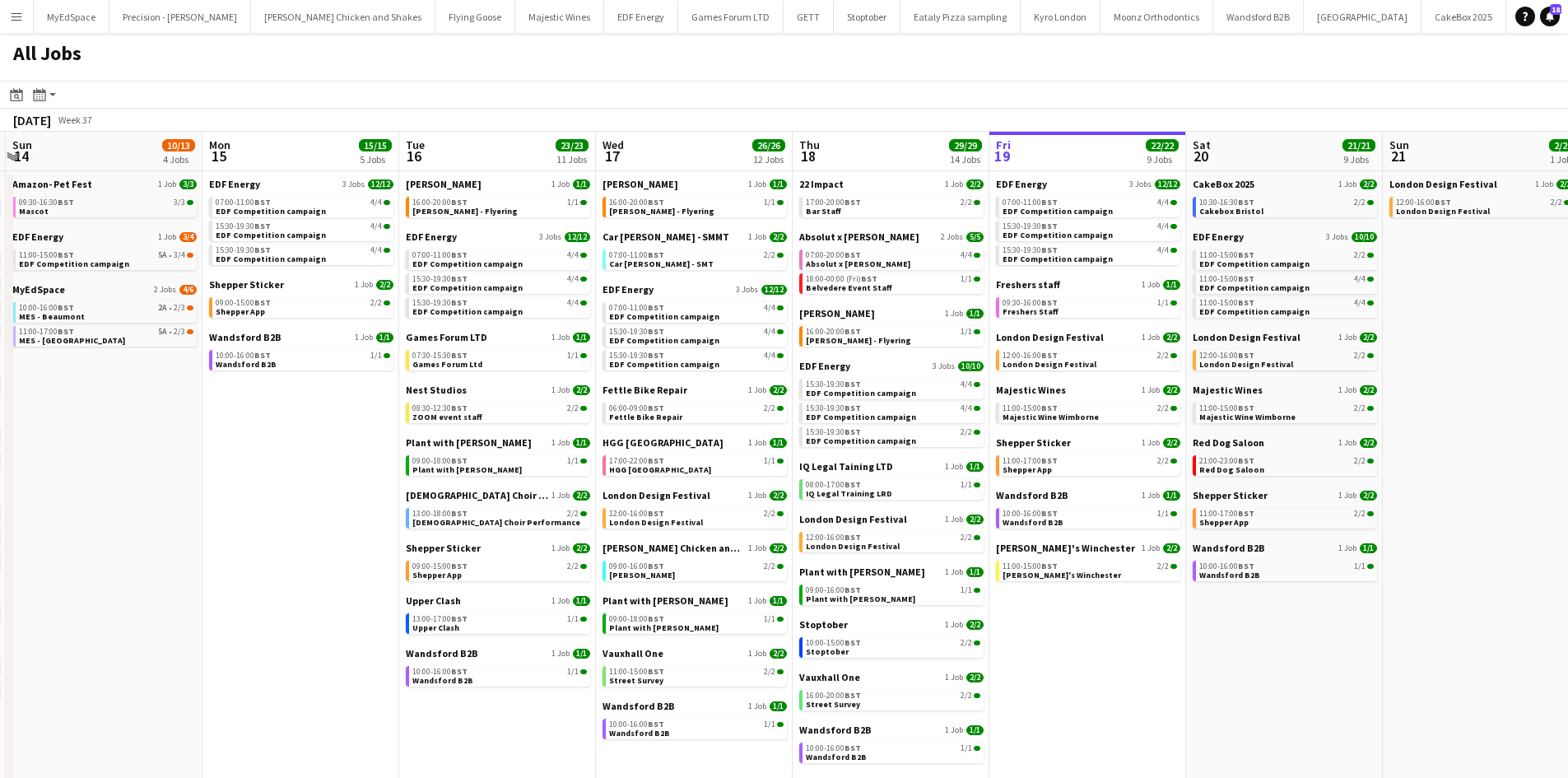
drag, startPoint x: 1053, startPoint y: 709, endPoint x: 1110, endPoint y: 712, distance: 57.1
click at [1110, 712] on app-calendar-viewport "Fri 12 20/22 7 Jobs Sat 13 34/39 14 Jobs Sun 14 10/13 4 Jobs Mon 15 15/15 5 Job…" at bounding box center [784, 498] width 1568 height 733
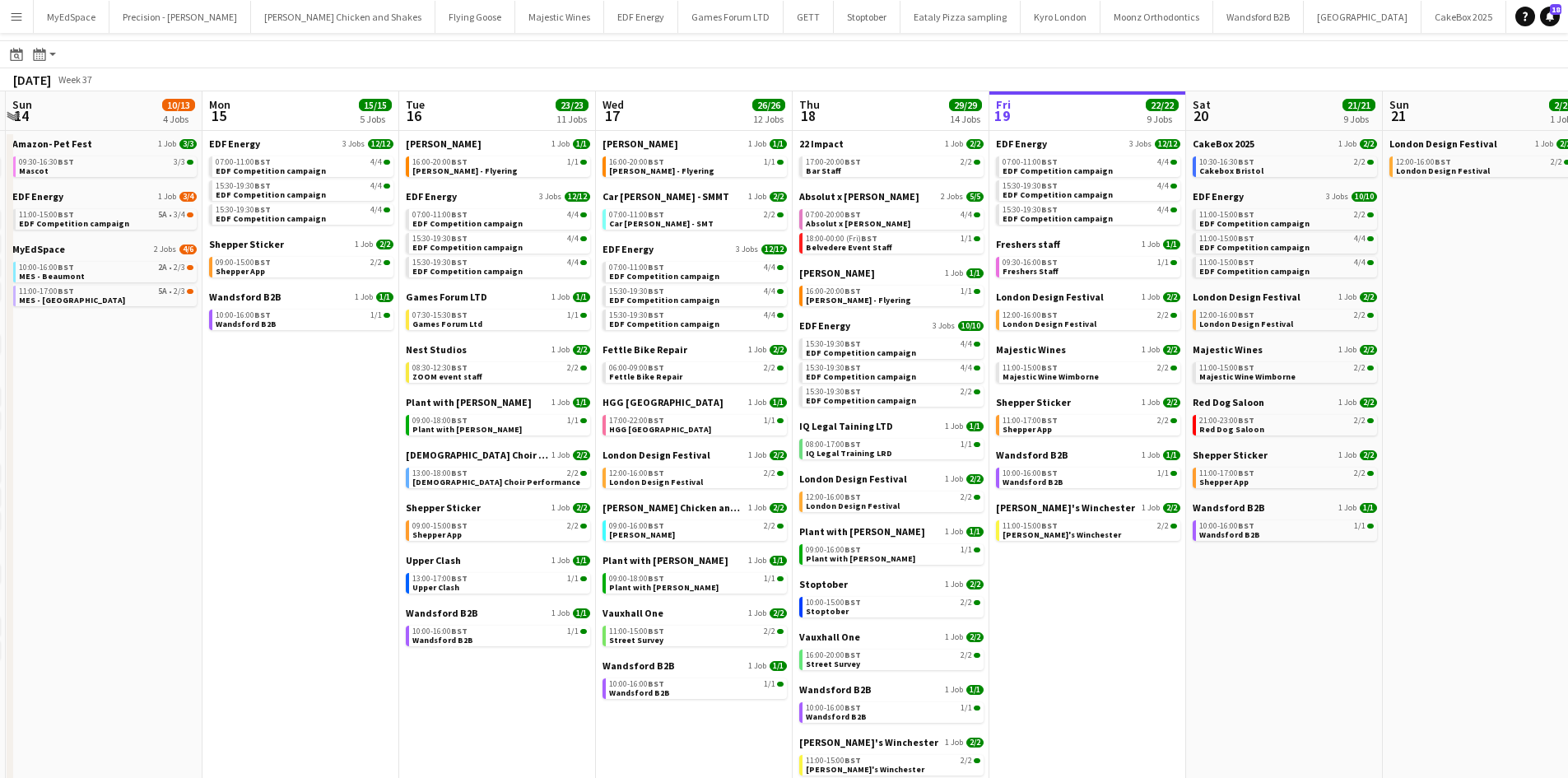
scroll to position [0, 0]
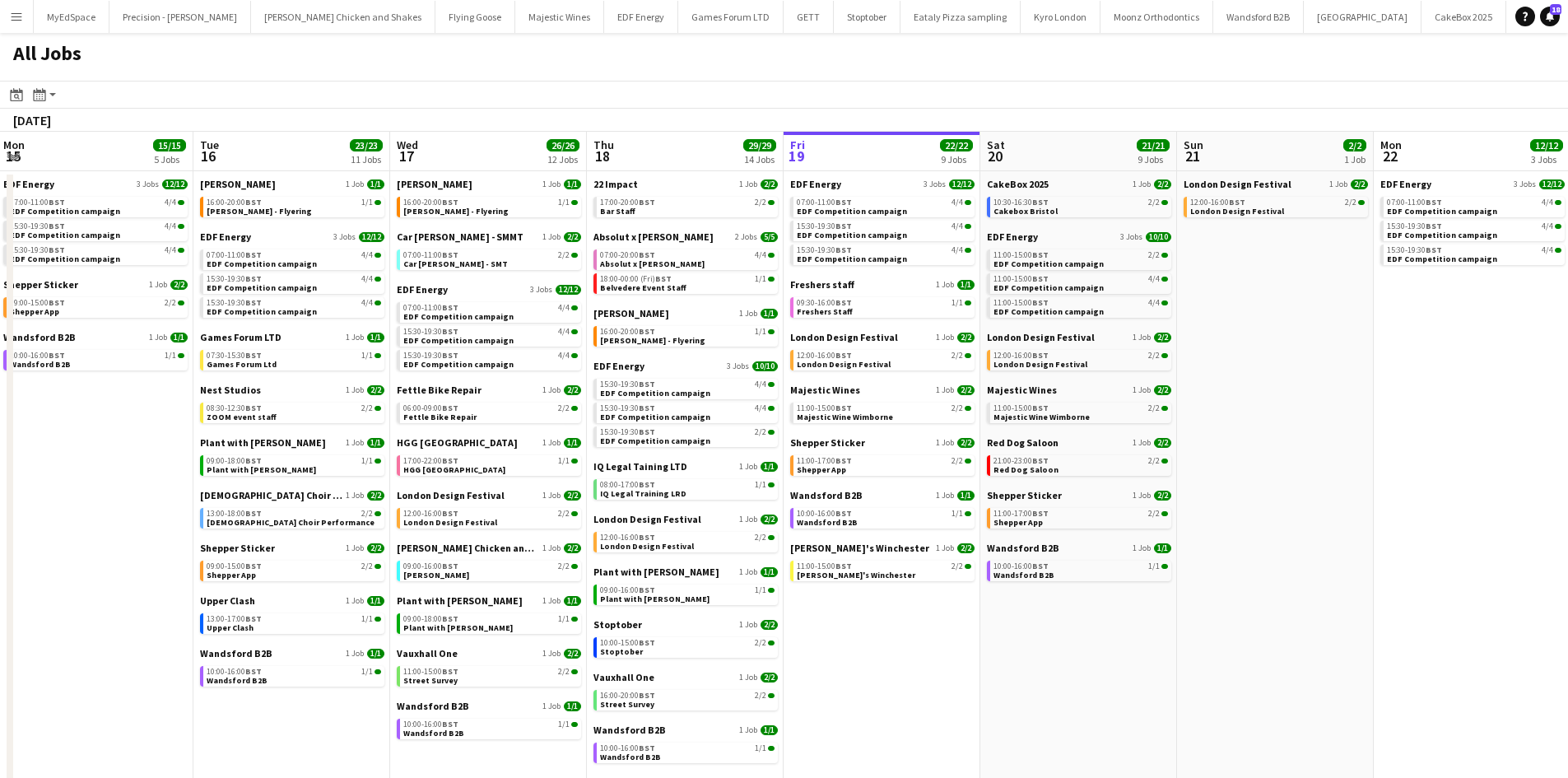
drag, startPoint x: 1189, startPoint y: 676, endPoint x: 1006, endPoint y: 666, distance: 183.3
click at [1006, 666] on app-calendar-viewport "Fri 12 20/22 7 Jobs Sat 13 34/39 14 Jobs Sun 14 10/13 4 Jobs Mon 15 15/15 5 Job…" at bounding box center [784, 498] width 1568 height 733
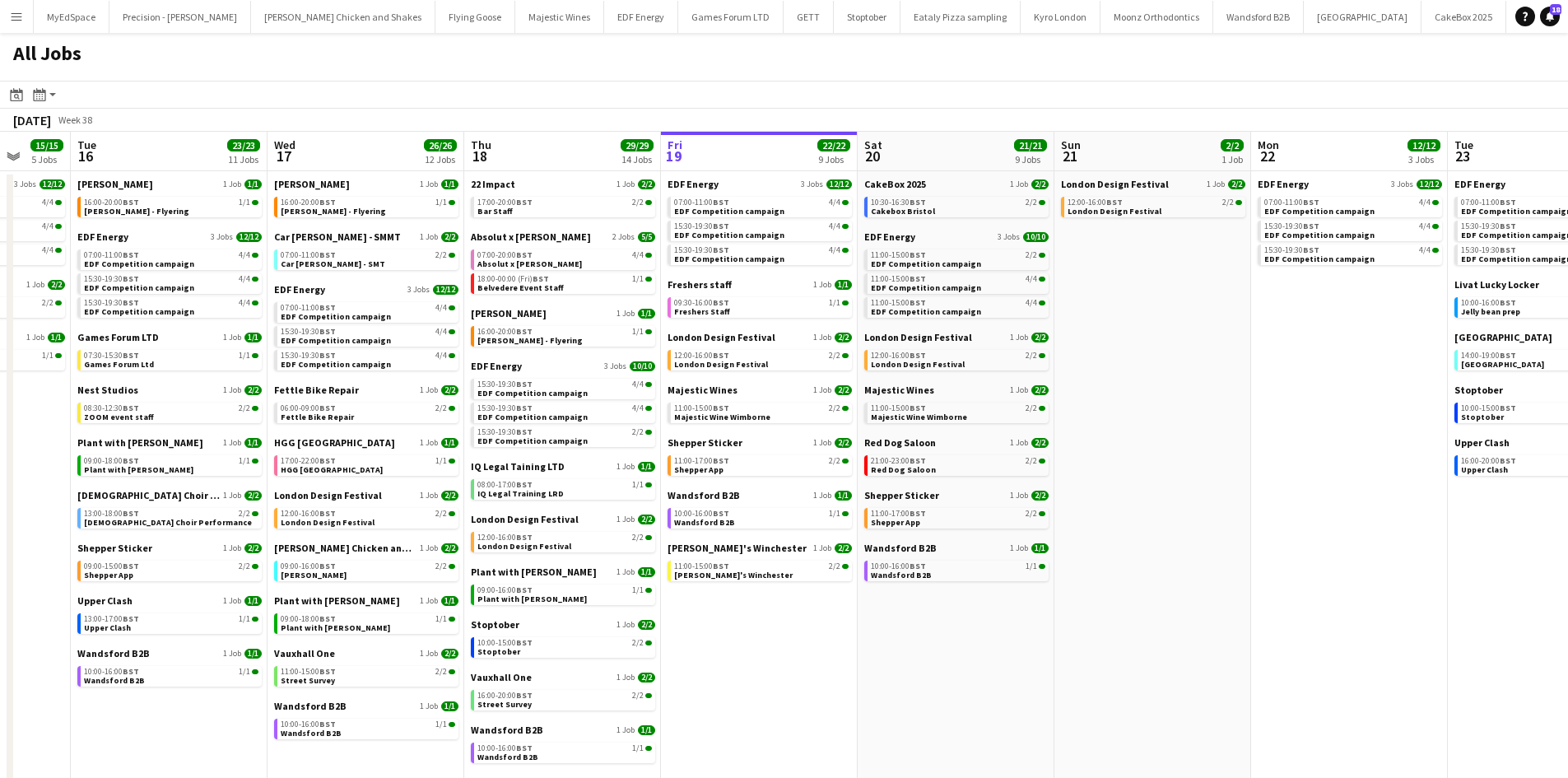
scroll to position [0, 759]
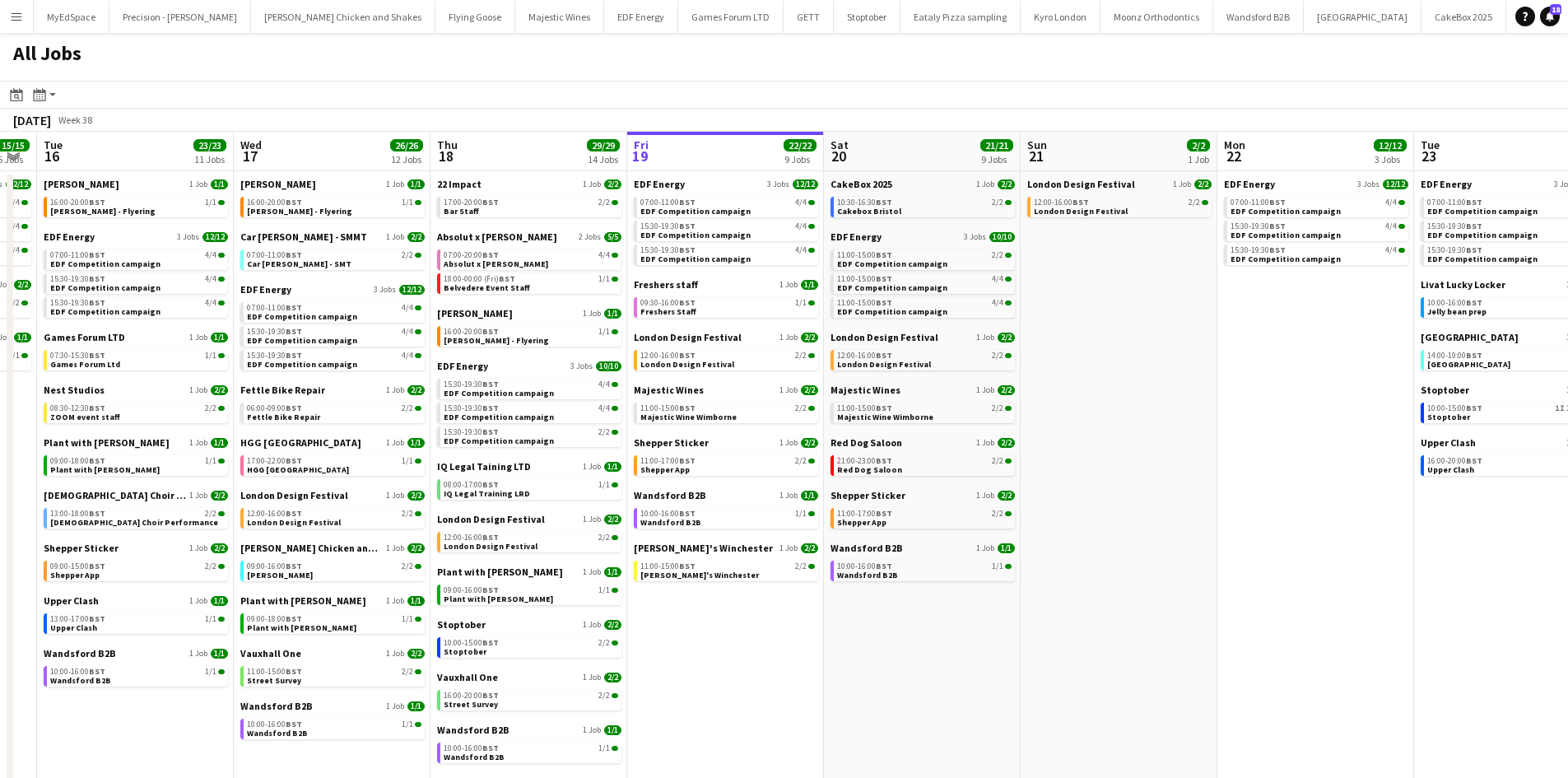
drag, startPoint x: 1135, startPoint y: 479, endPoint x: 984, endPoint y: 469, distance: 151.3
click at [986, 469] on app-calendar-viewport "Fri 12 20/22 7 Jobs Sat 13 34/39 14 Jobs Sun 14 10/13 4 Jobs Mon 15 15/15 5 Job…" at bounding box center [784, 498] width 1568 height 733
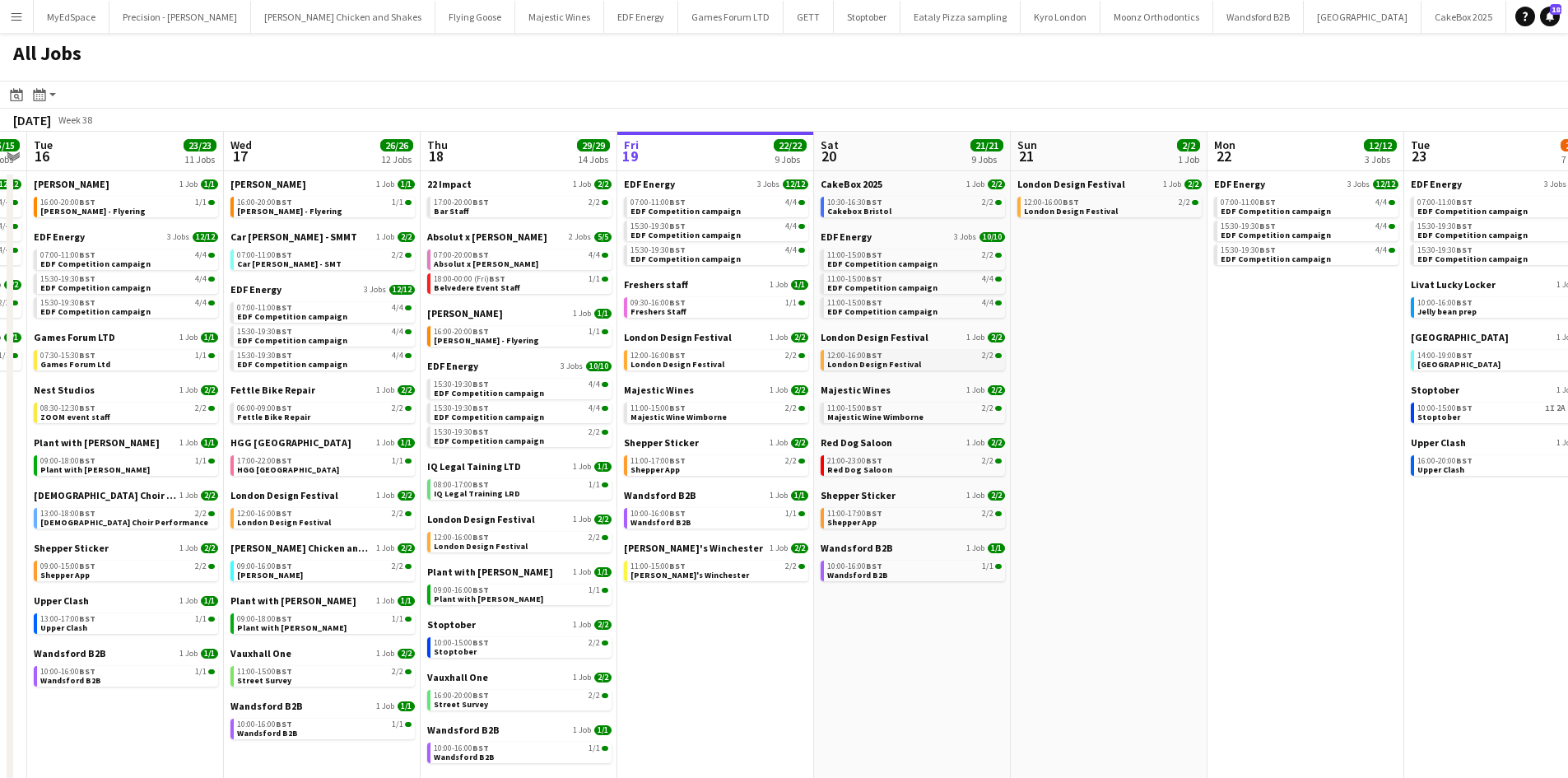
click at [925, 367] on link "12:00-16:00 BST 2/2 London Design Festival" at bounding box center [915, 359] width 175 height 19
click at [924, 569] on div "10:00-16:00 BST 1/1" at bounding box center [915, 566] width 175 height 8
click at [893, 420] on span "Majestic Wine Wimborne" at bounding box center [875, 417] width 96 height 11
click at [776, 565] on div "11:00-15:00 BST 2/2" at bounding box center [718, 566] width 175 height 8
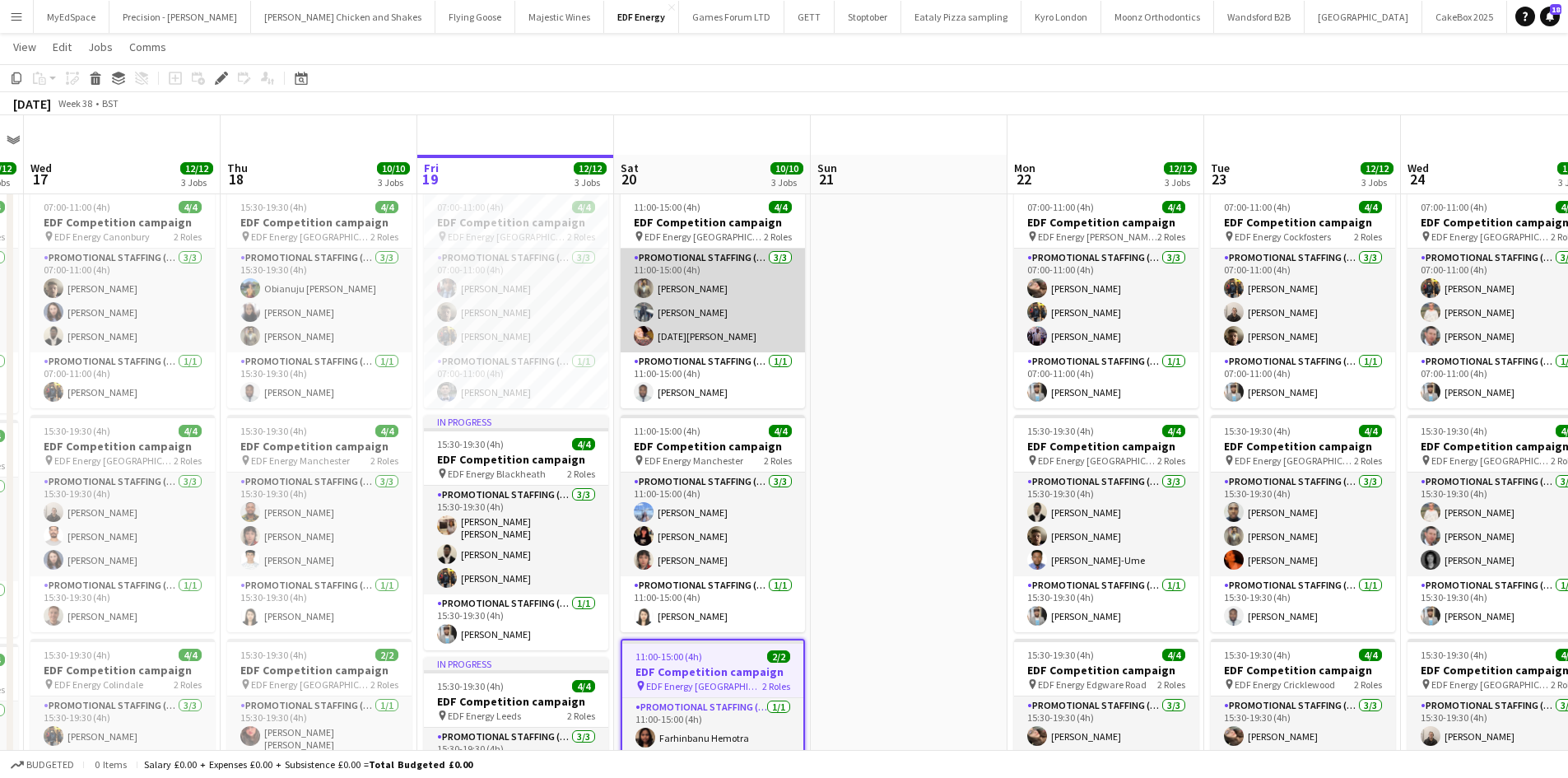
scroll to position [83, 0]
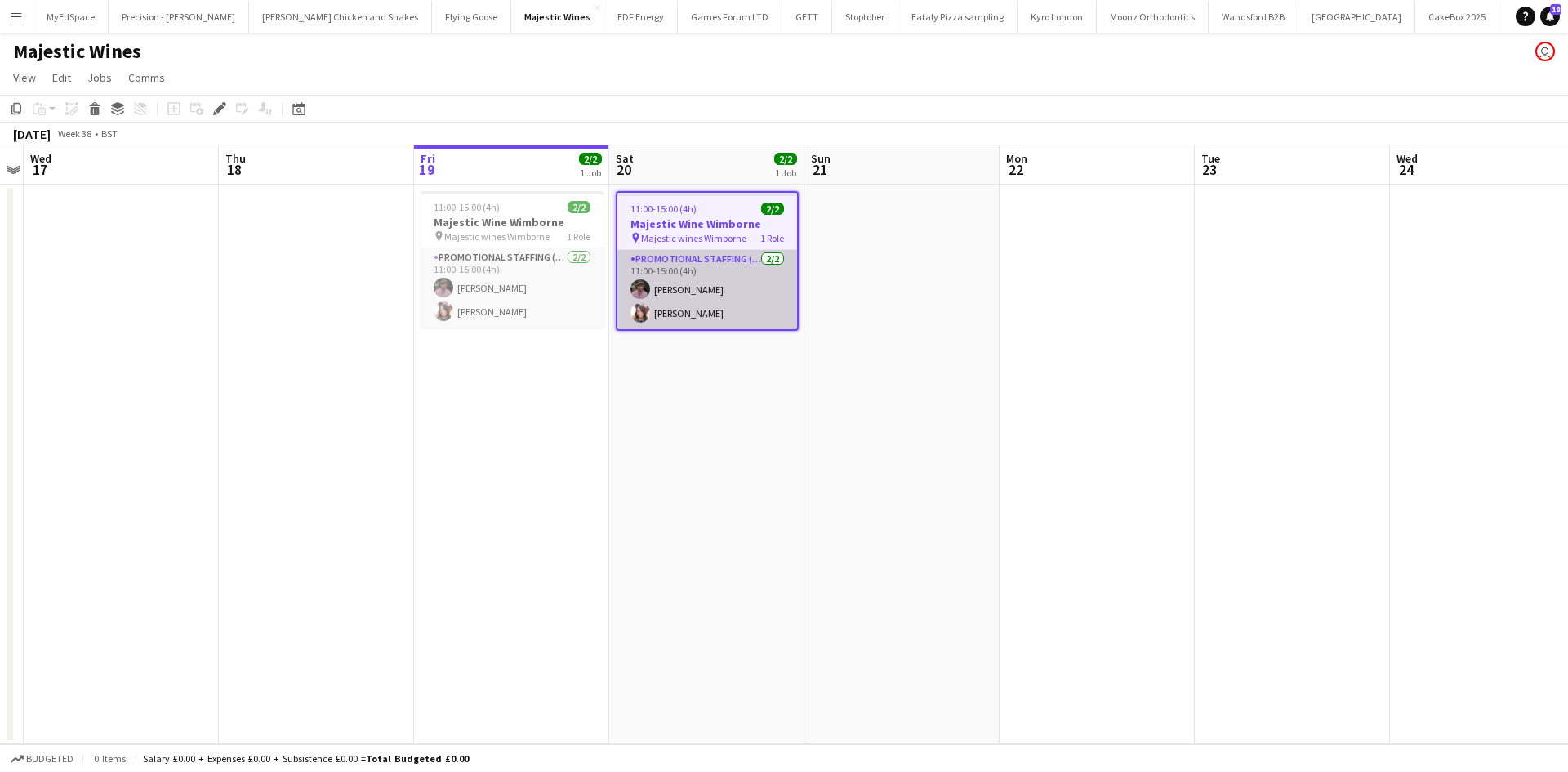
click at [669, 292] on app-card-role "Promotional Staffing (Flyering Staff) [DATE] 11:00-15:00 (4h) [PERSON_NAME] [PE…" at bounding box center [707, 289] width 179 height 79
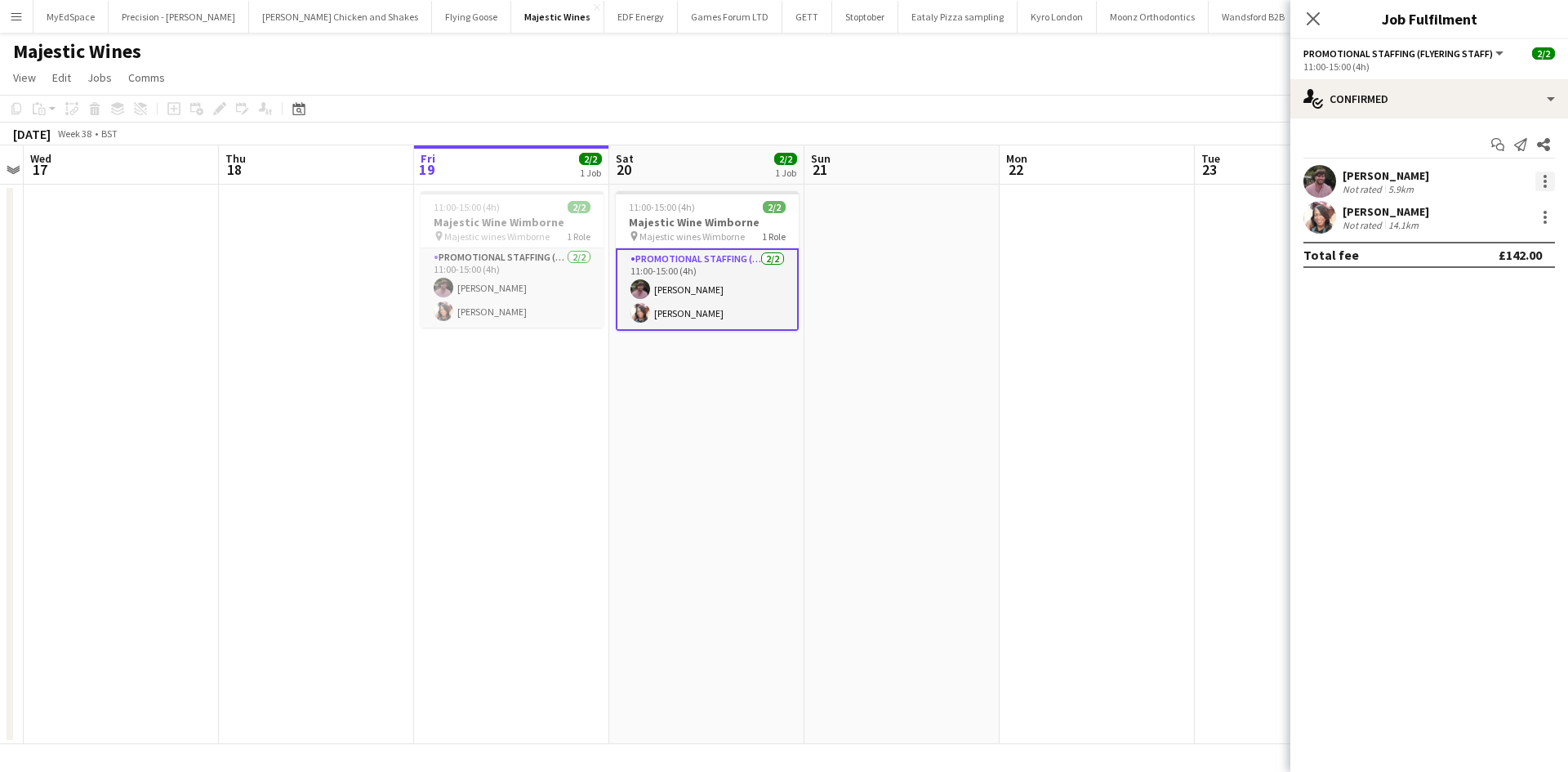
click at [1554, 184] on div at bounding box center [1546, 181] width 20 height 19
click at [1488, 377] on button "Remove" at bounding box center [1491, 368] width 128 height 39
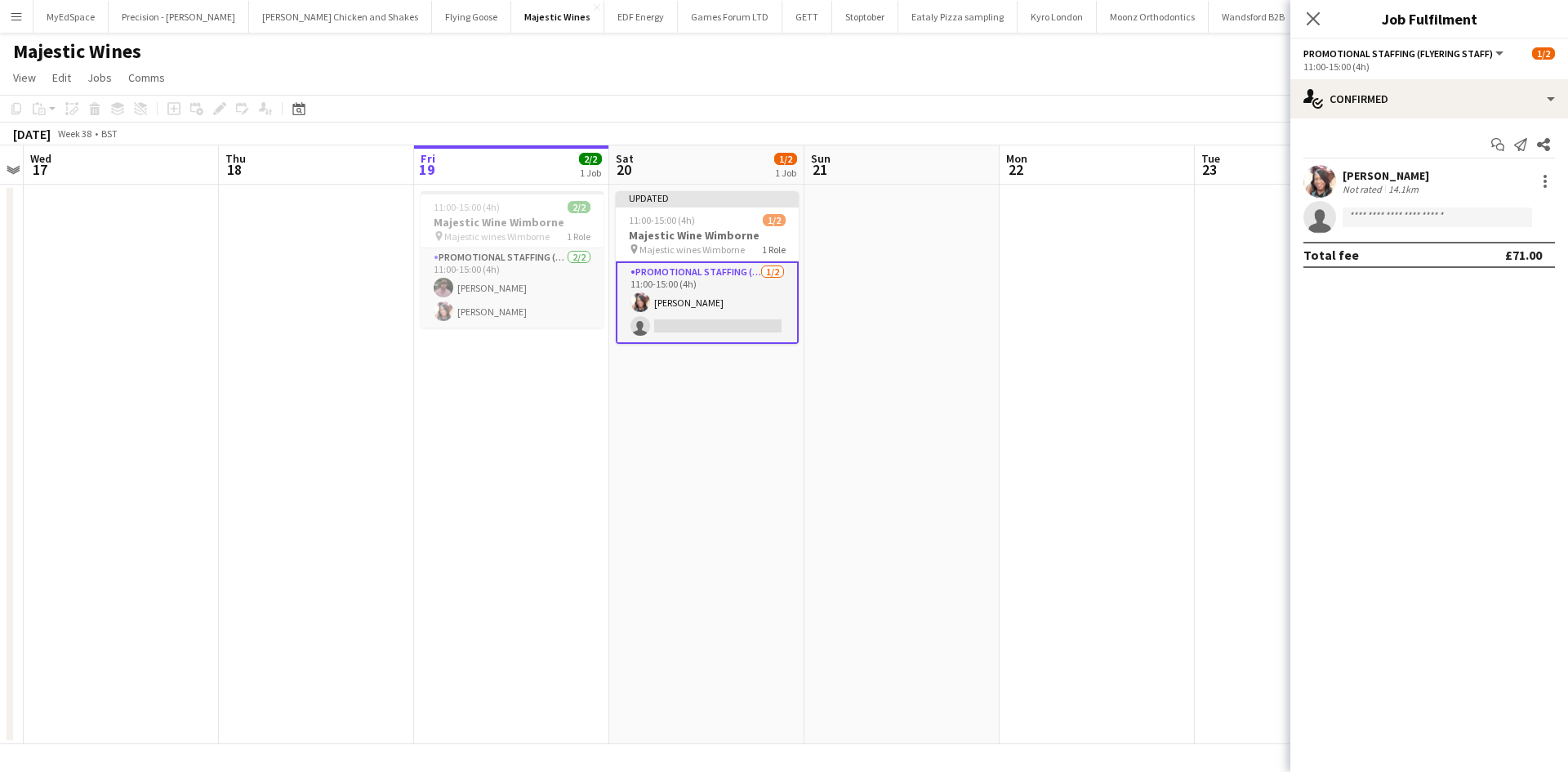
click at [1196, 319] on app-date-cell at bounding box center [1292, 464] width 195 height 560
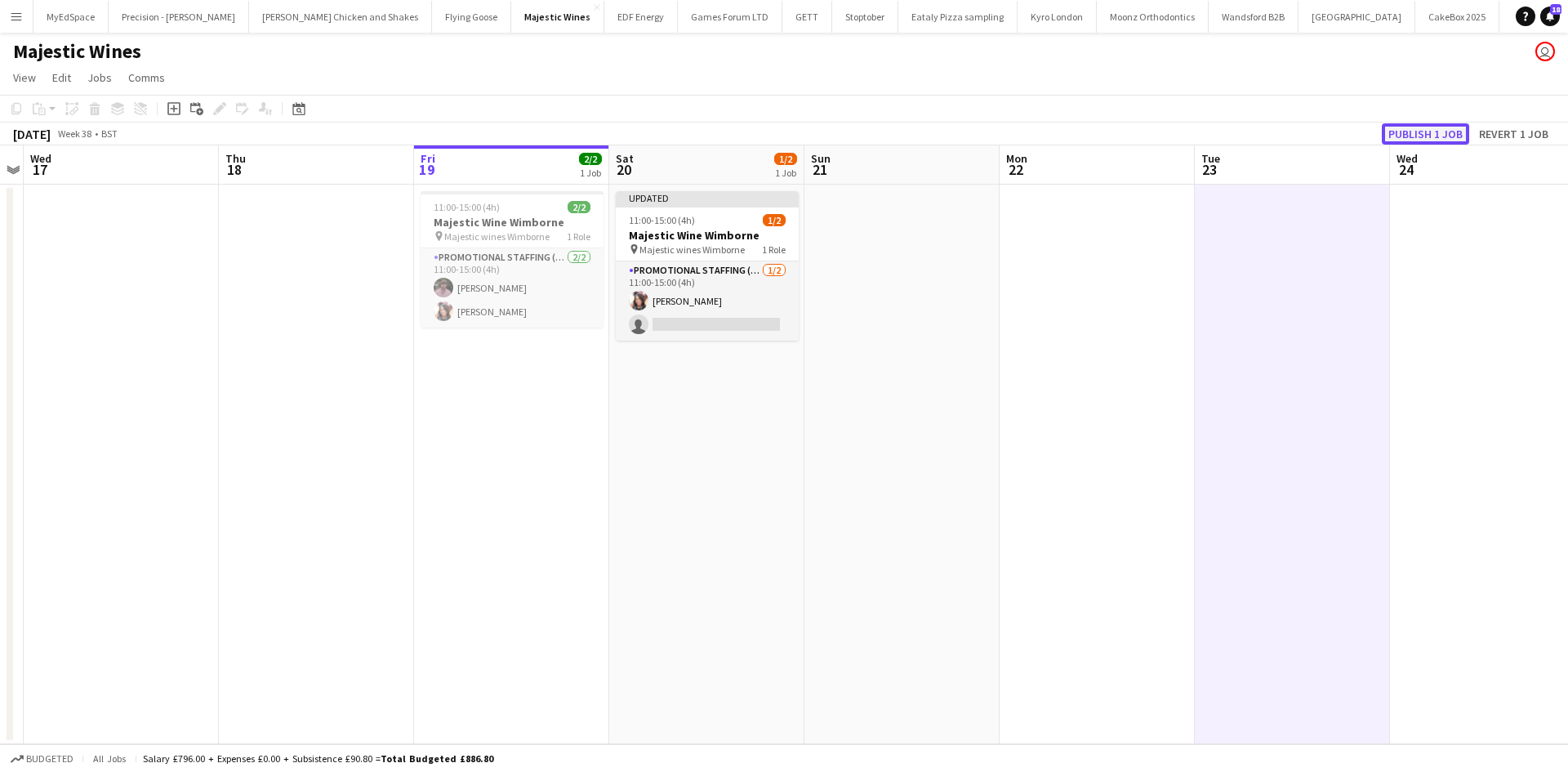
click at [1441, 137] on button "Publish 1 job" at bounding box center [1426, 134] width 88 height 21
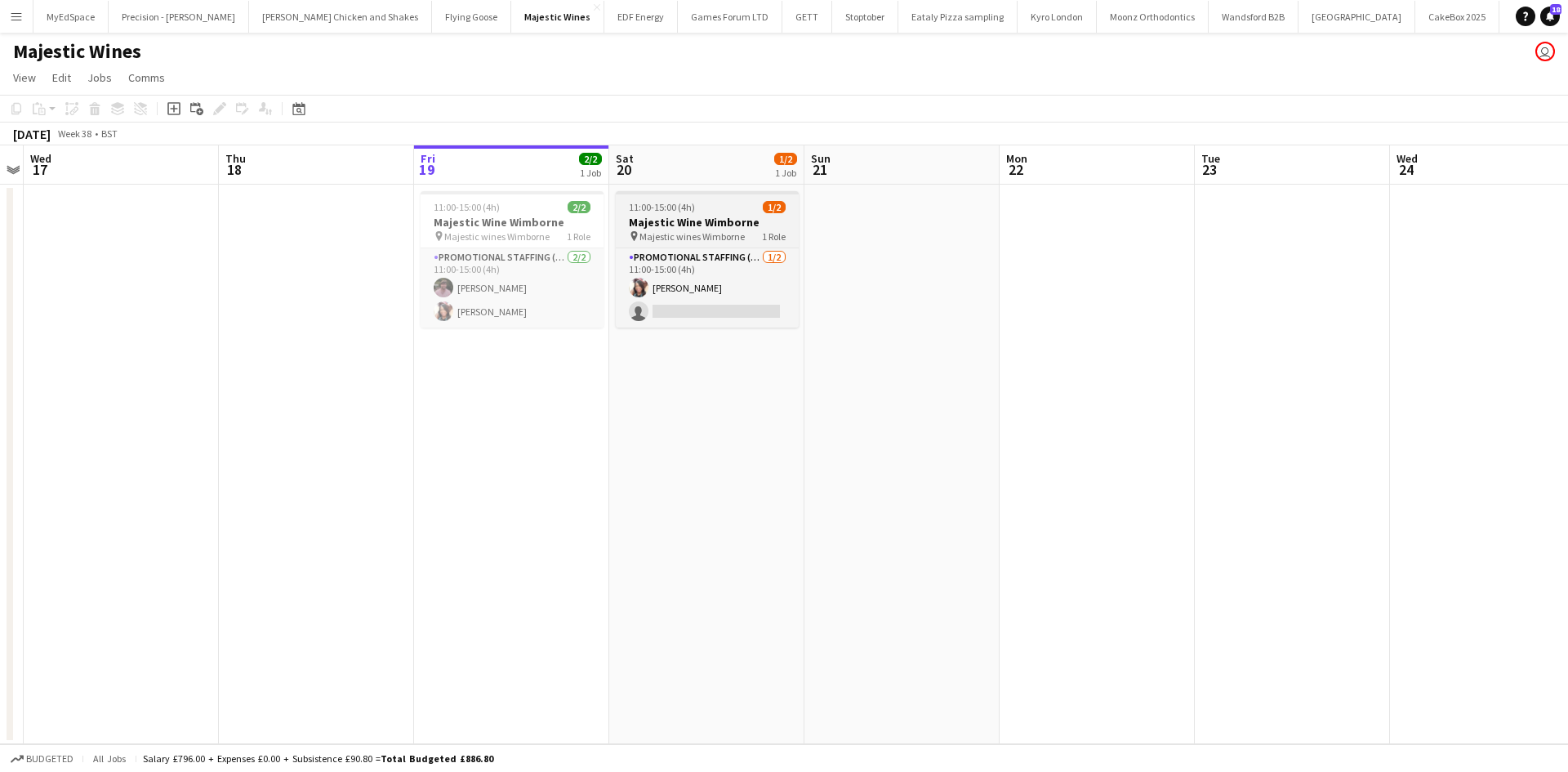
click at [726, 236] on span "Majestic wines Wimborne" at bounding box center [692, 236] width 105 height 13
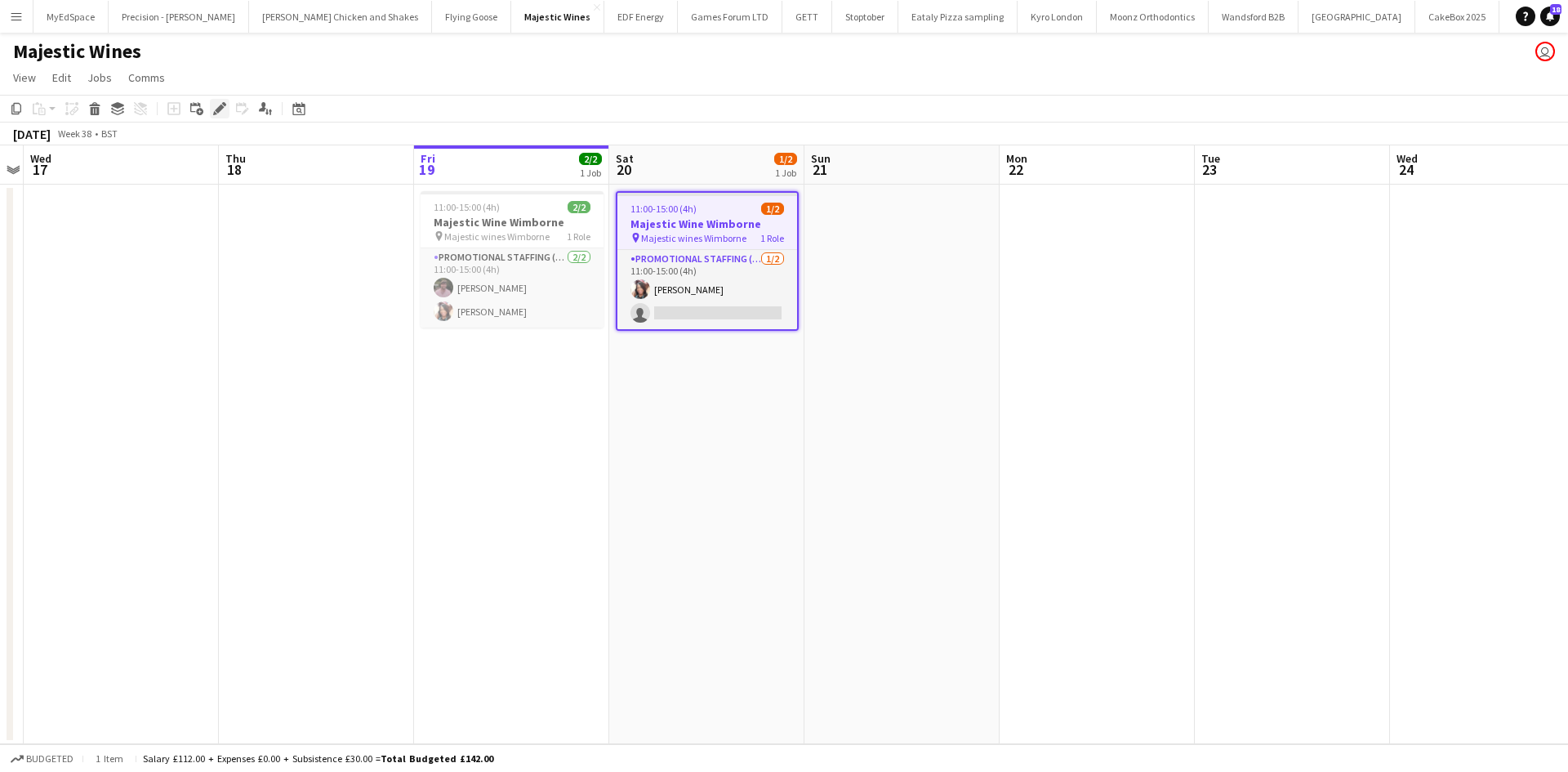
click at [216, 111] on icon at bounding box center [218, 108] width 9 height 9
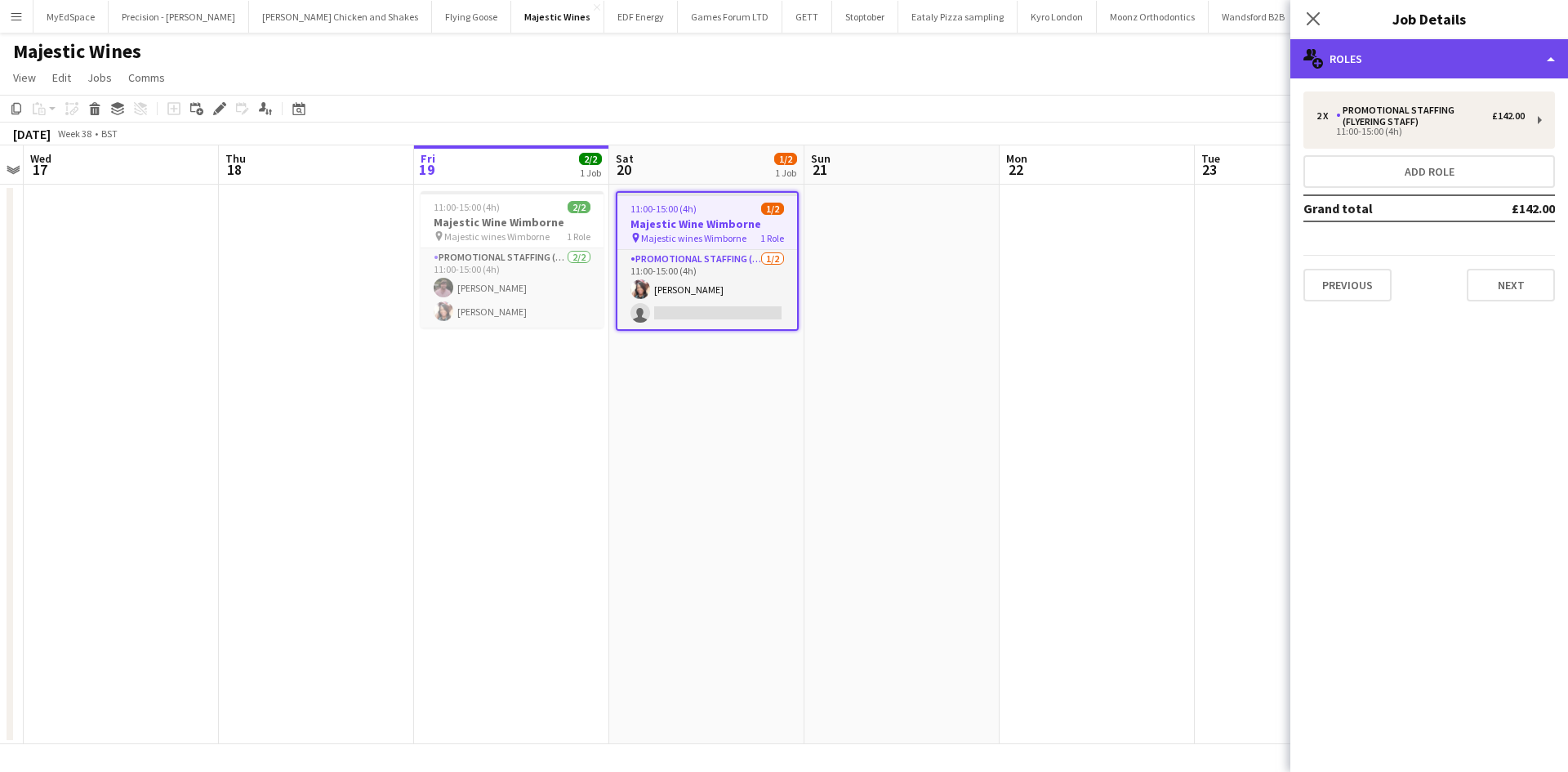
click at [1379, 53] on div "multiple-users-add Roles" at bounding box center [1429, 58] width 278 height 39
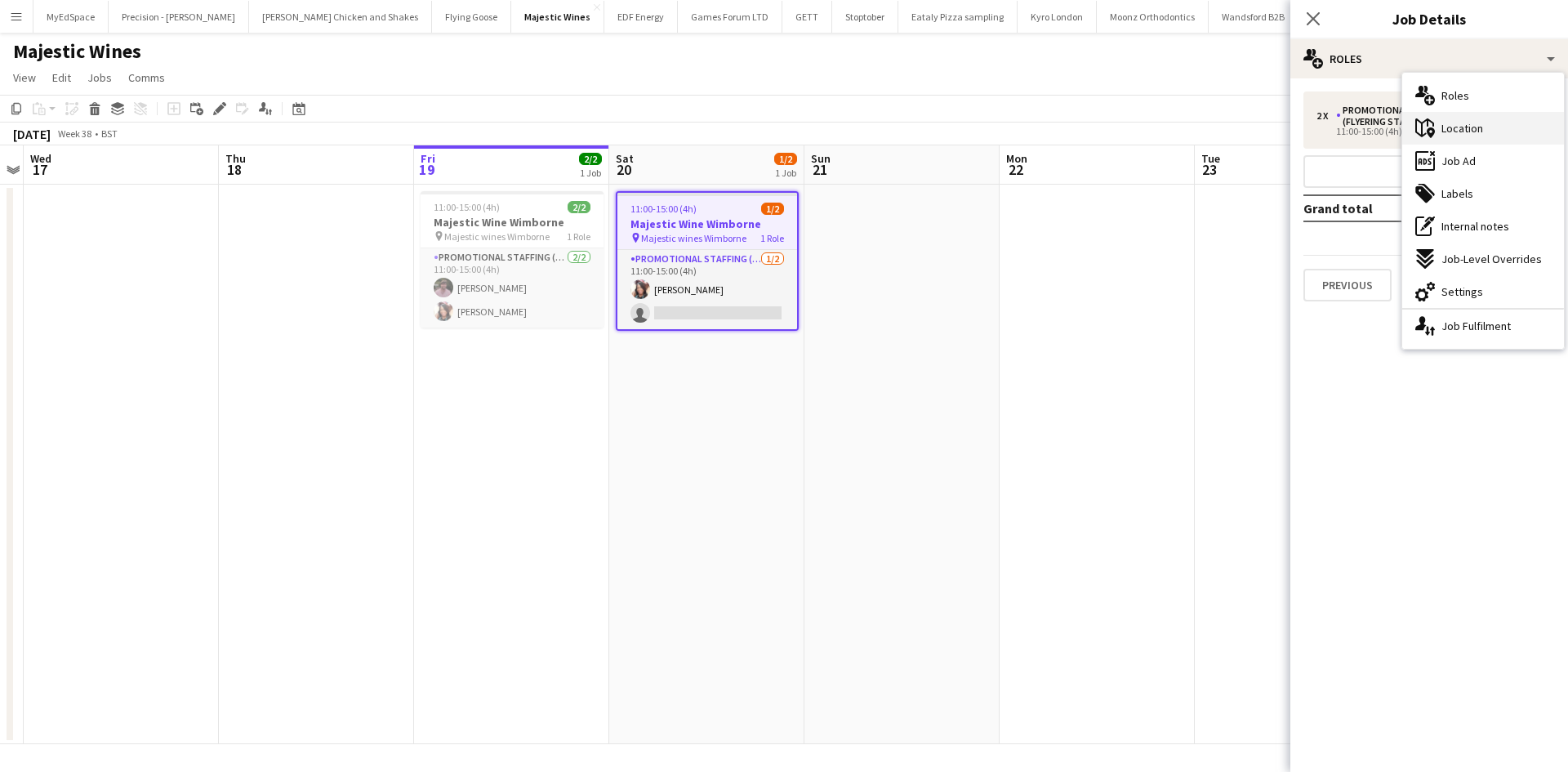
click at [1490, 126] on div "maps-pin-1 Location" at bounding box center [1483, 129] width 162 height 33
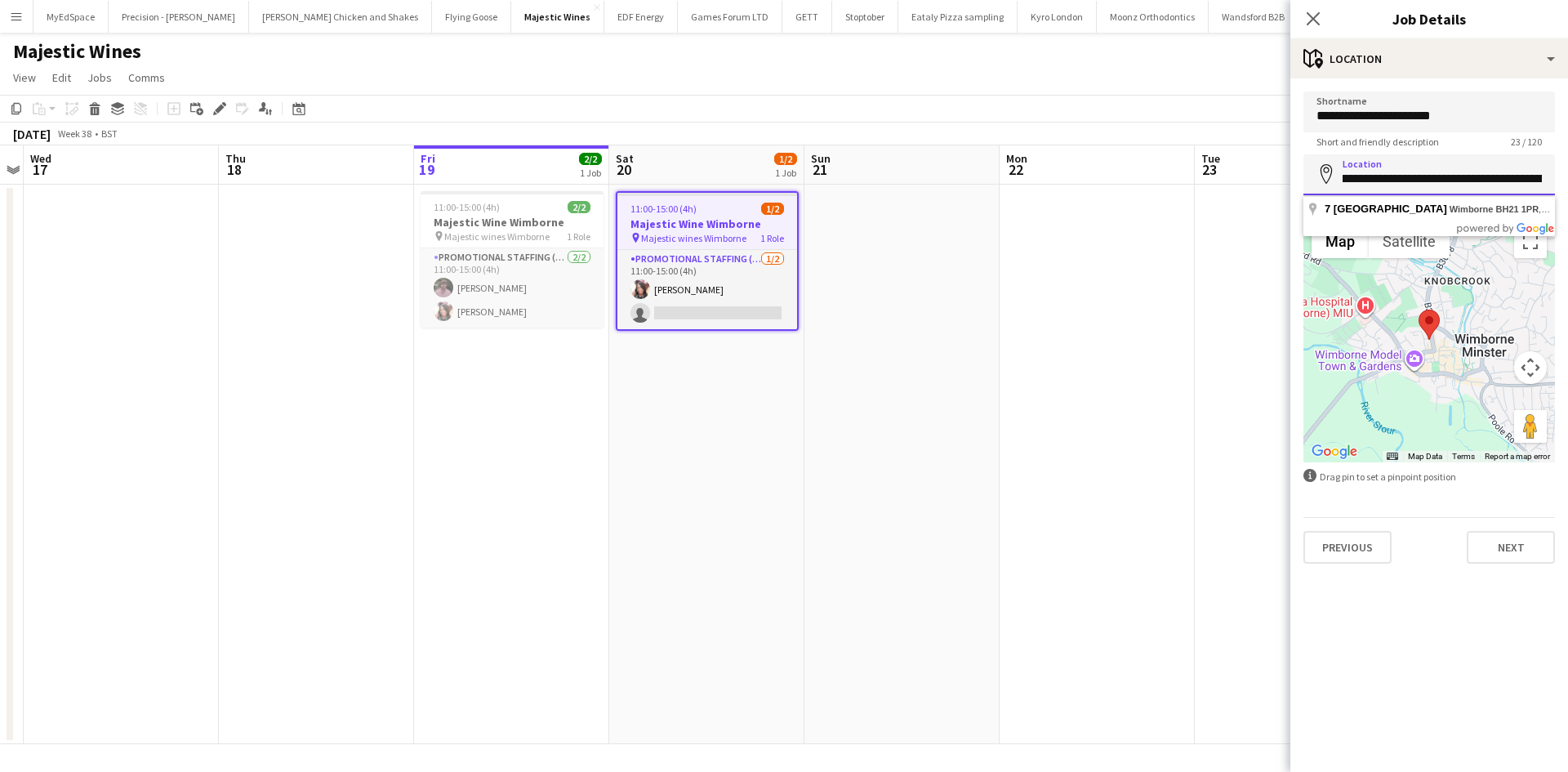
scroll to position [0, 131]
drag, startPoint x: 1341, startPoint y: 183, endPoint x: 1518, endPoint y: 183, distance: 177.0
click at [1518, 183] on input "**********" at bounding box center [1430, 174] width 252 height 41
click at [1130, 430] on app-date-cell at bounding box center [1097, 464] width 195 height 560
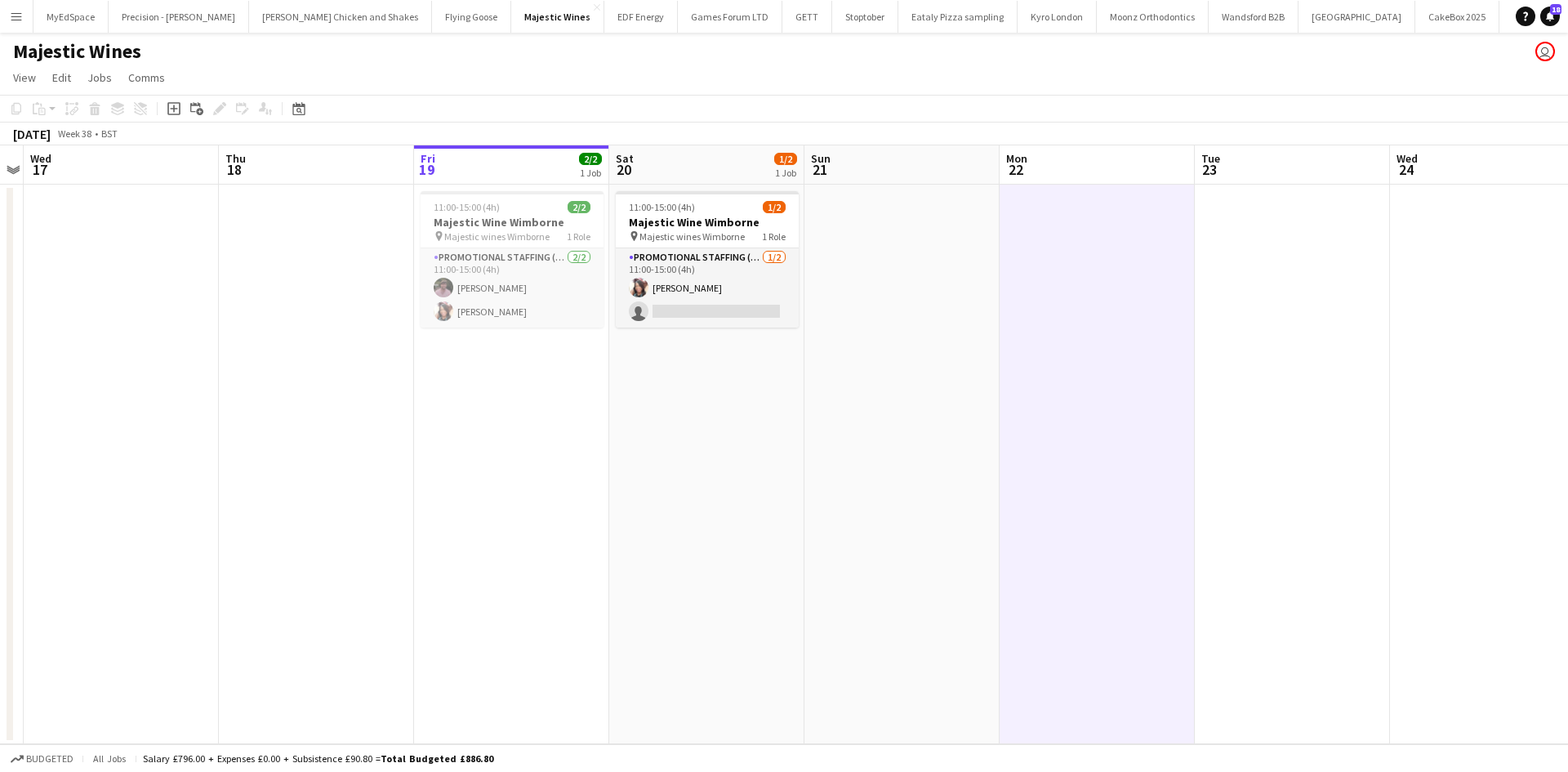
scroll to position [0, 590]
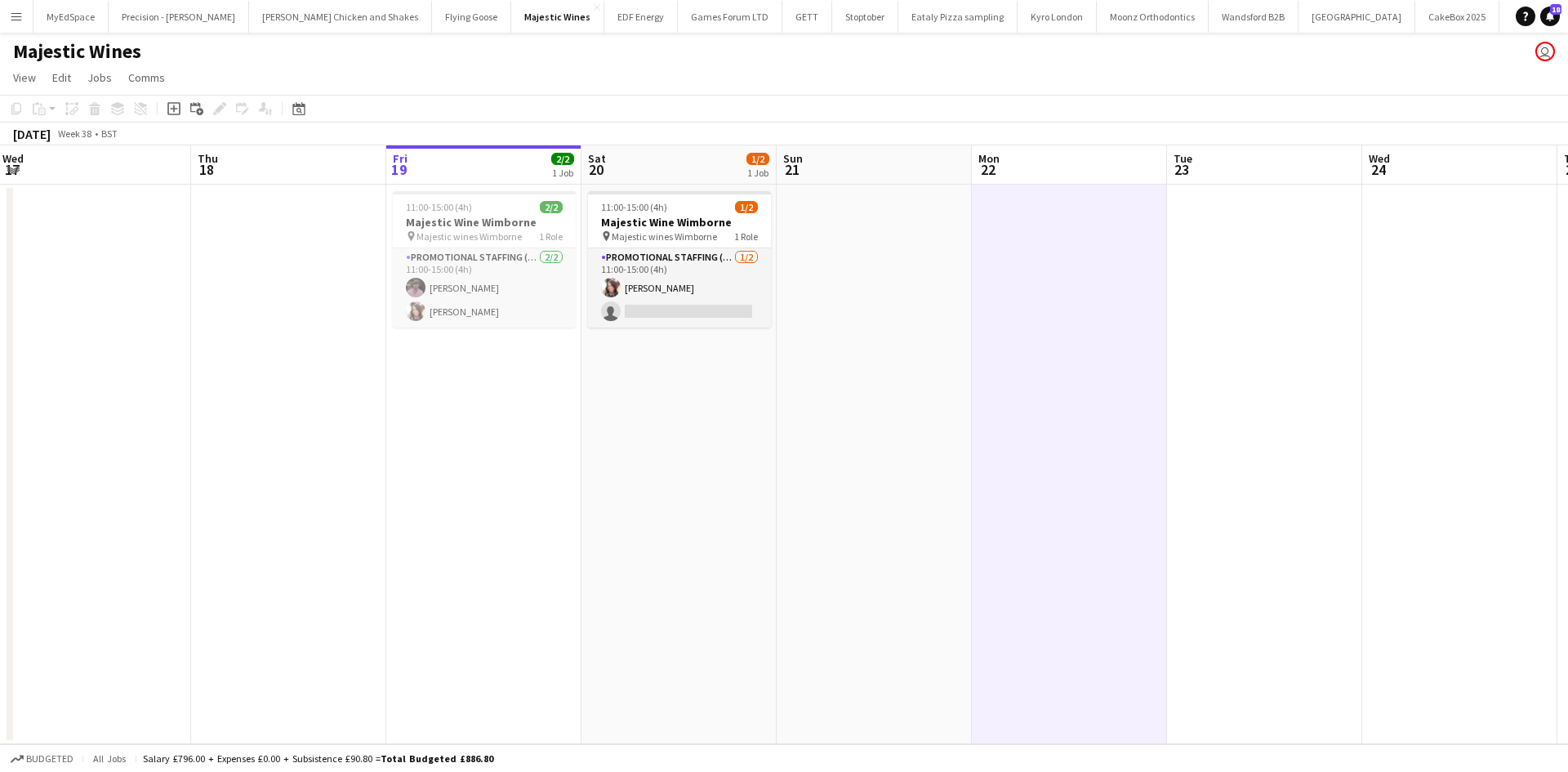
drag, startPoint x: 716, startPoint y: 419, endPoint x: 687, endPoint y: 400, distance: 34.7
click at [687, 400] on app-calendar-viewport "Sun 14 Mon 15 Tue 16 Wed 17 Thu 18 Fri 19 2/2 1 Job Sat 20 1/2 1 Job Sun 21 Mon…" at bounding box center [784, 444] width 1568 height 598
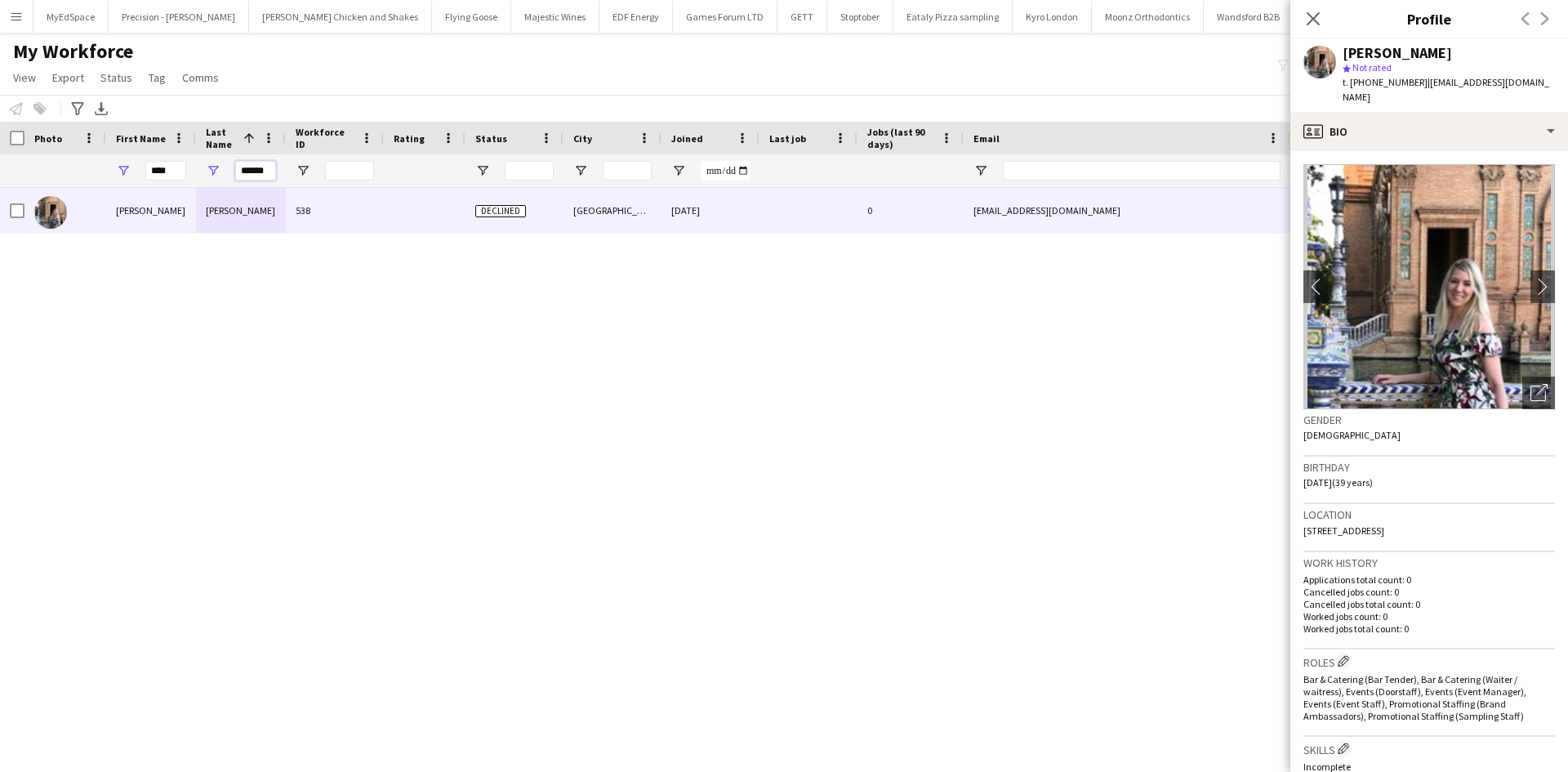
click at [269, 167] on input "******" at bounding box center [255, 171] width 41 height 19
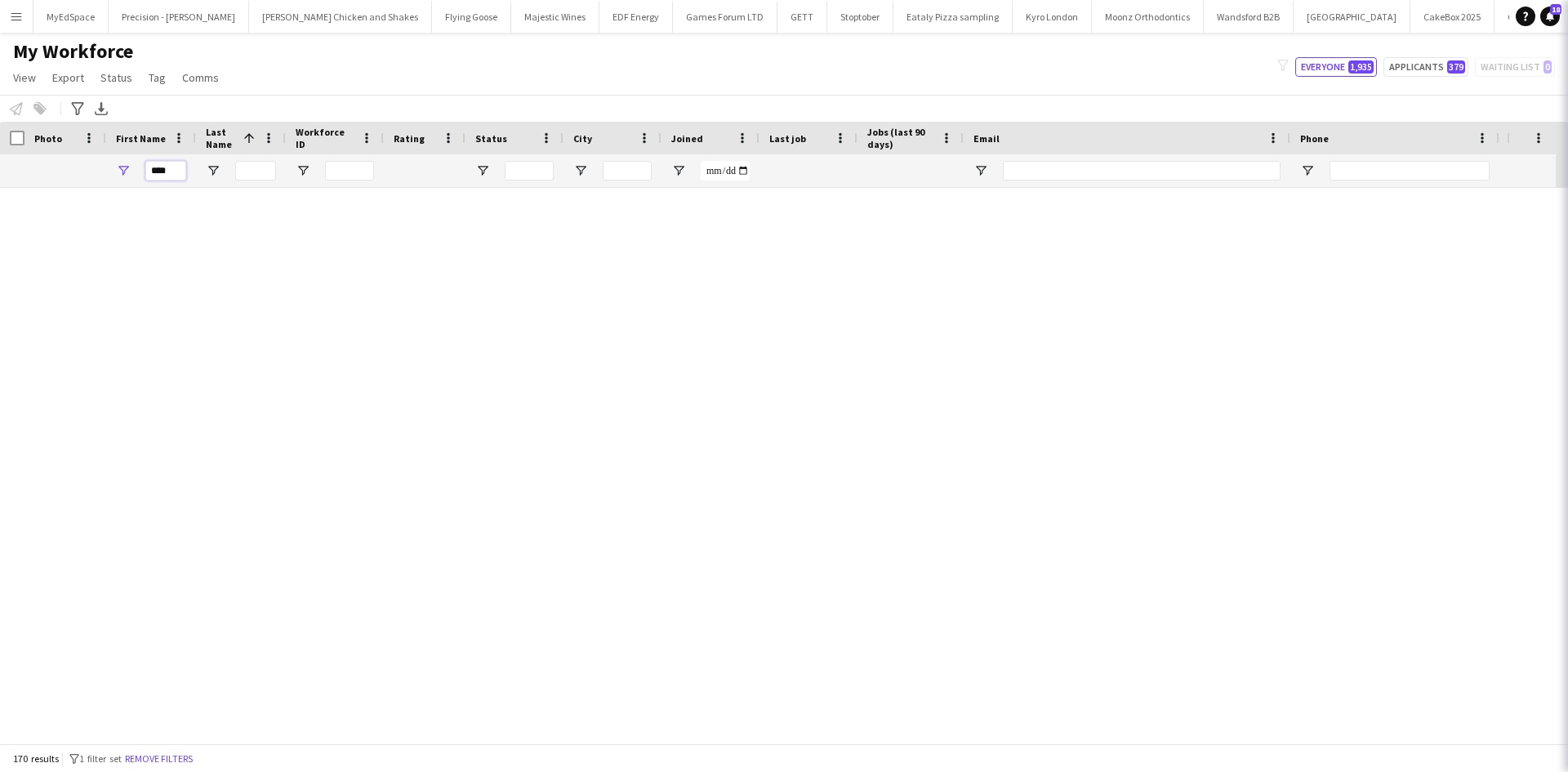
click at [171, 165] on input "****" at bounding box center [166, 171] width 41 height 19
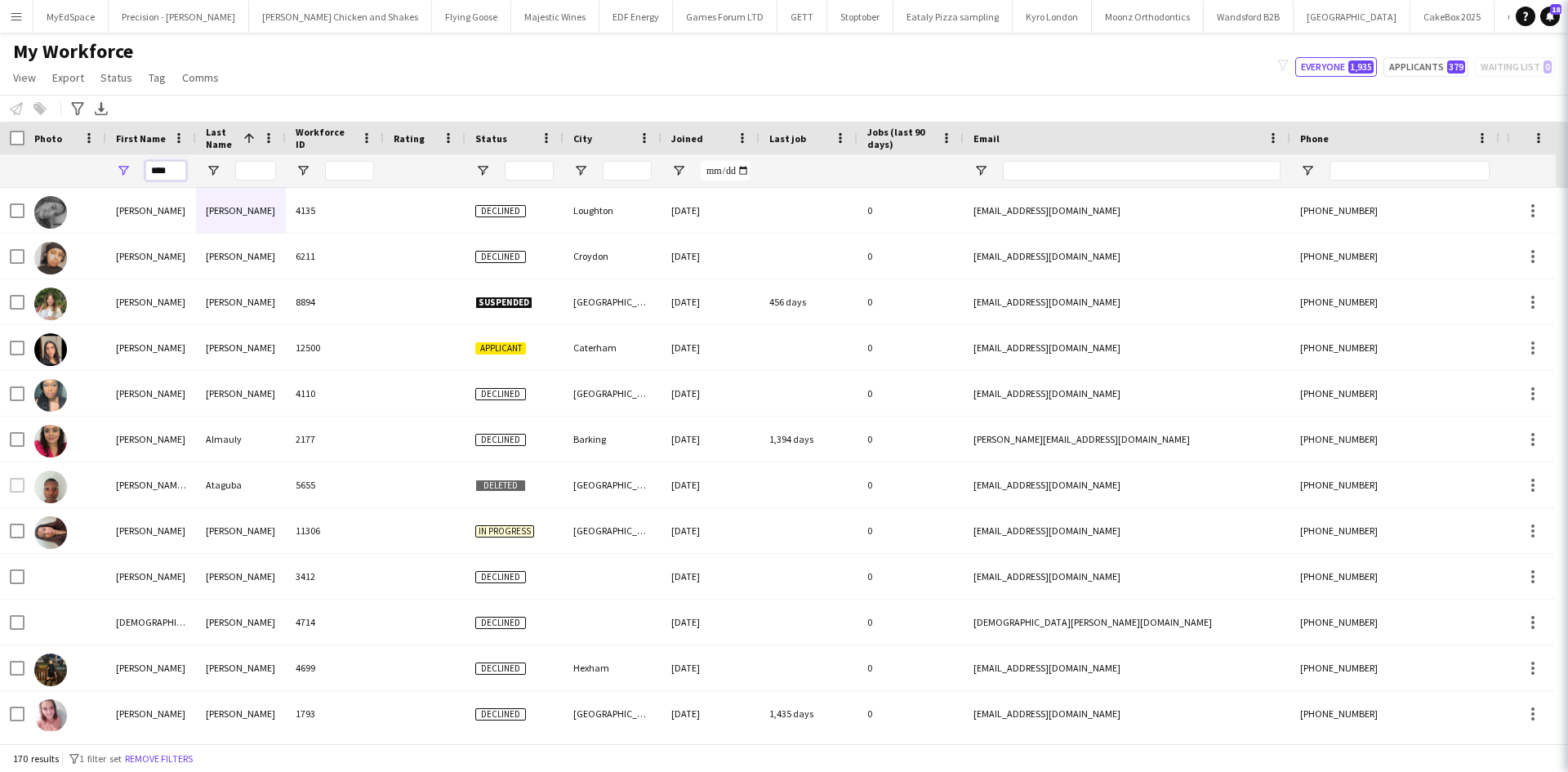
click at [171, 165] on input "****" at bounding box center [166, 171] width 41 height 19
click at [616, 171] on input "City Filter Input" at bounding box center [627, 171] width 49 height 19
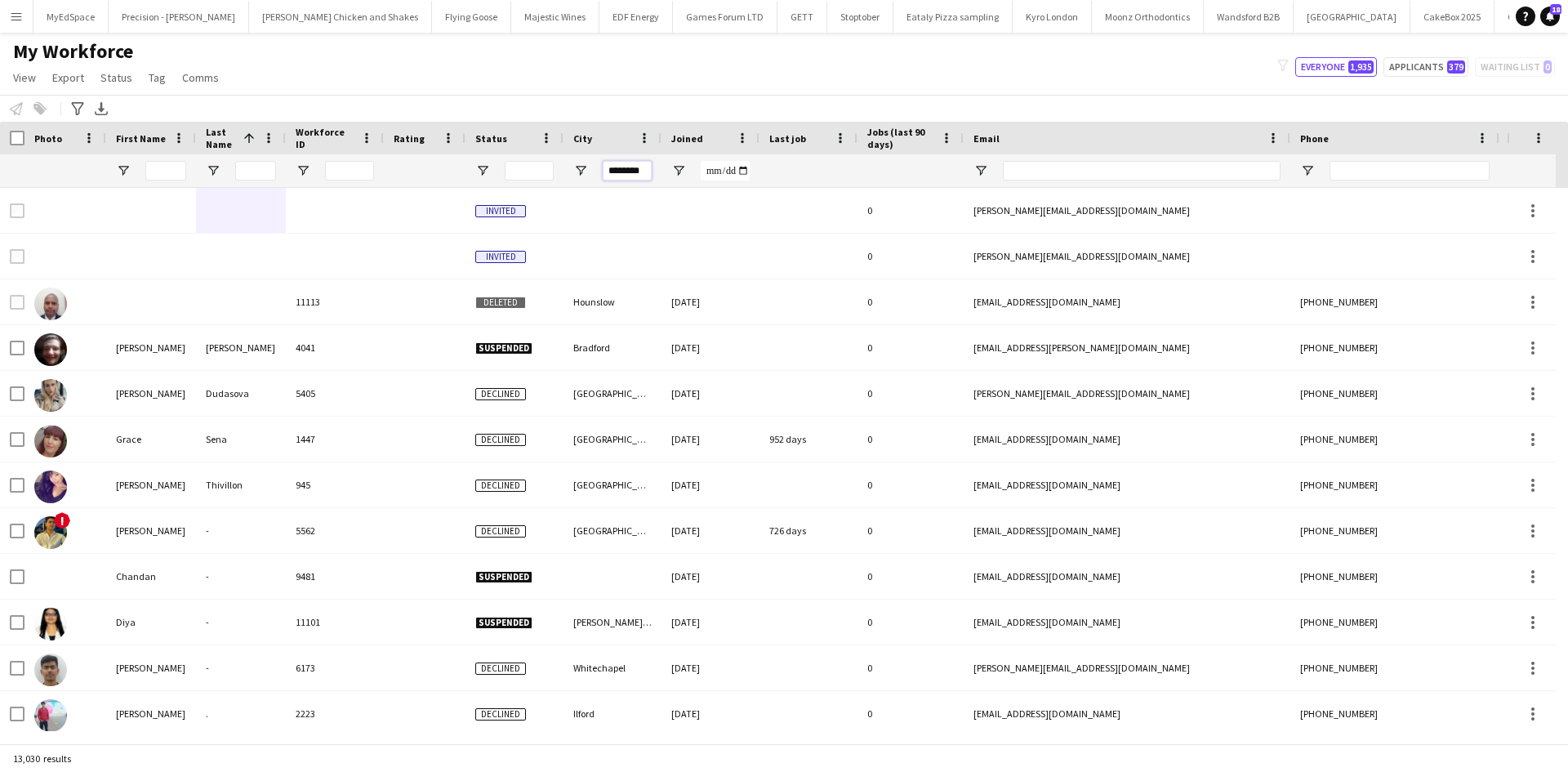
scroll to position [0, 1]
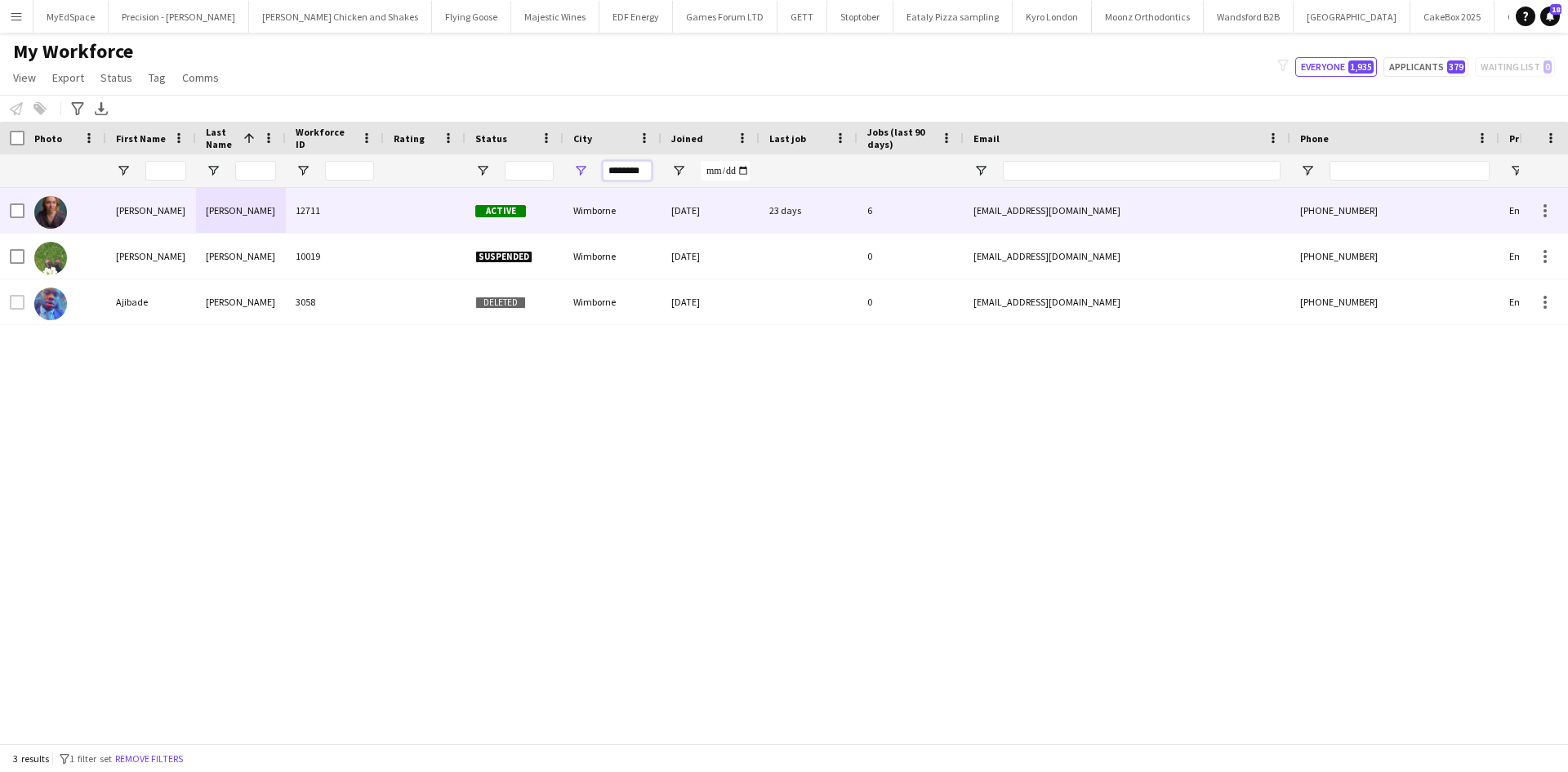
type input "********"
click at [355, 210] on div "12711" at bounding box center [334, 211] width 98 height 45
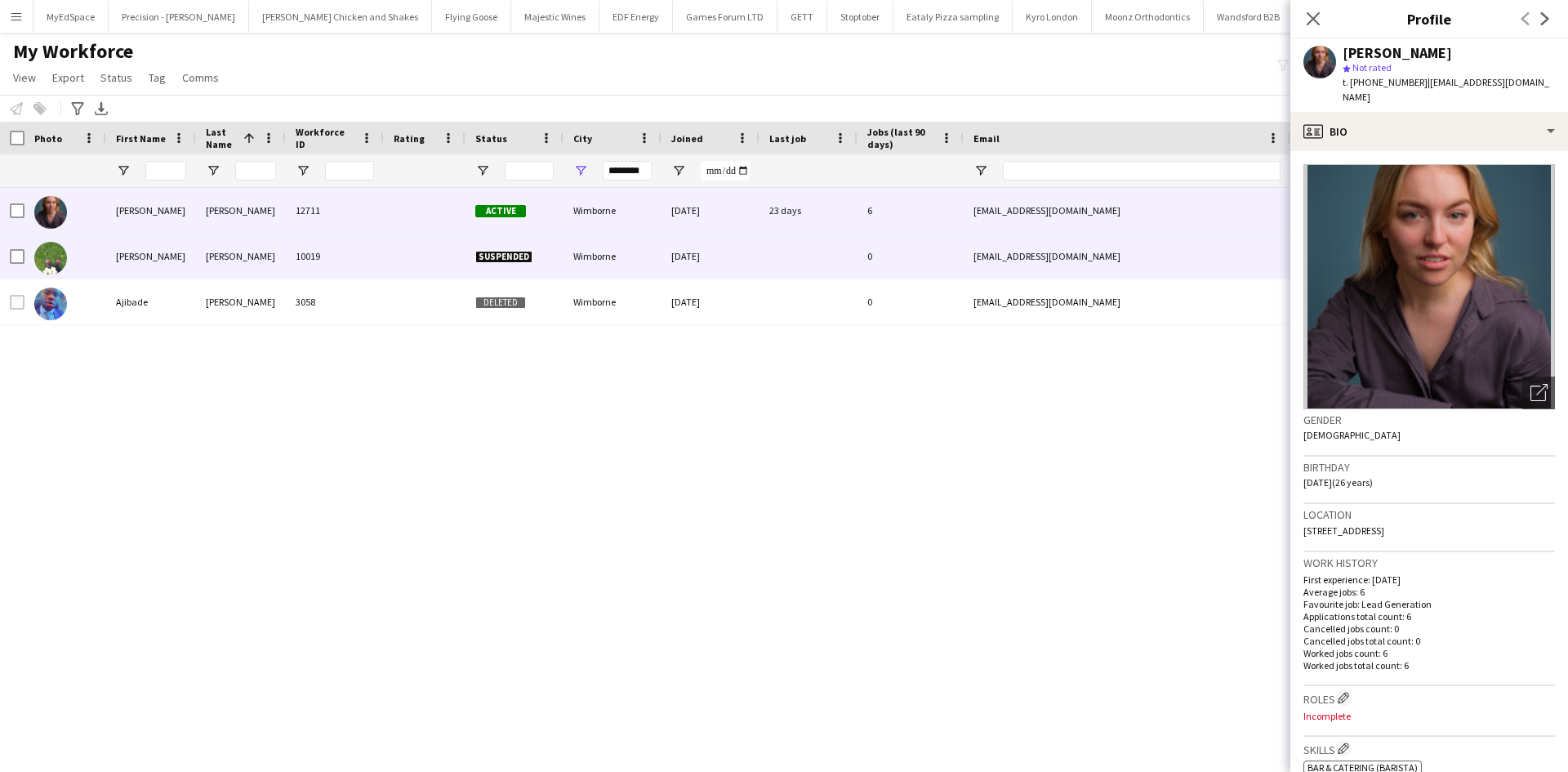
click at [136, 254] on div "[PERSON_NAME]" at bounding box center [151, 256] width 90 height 45
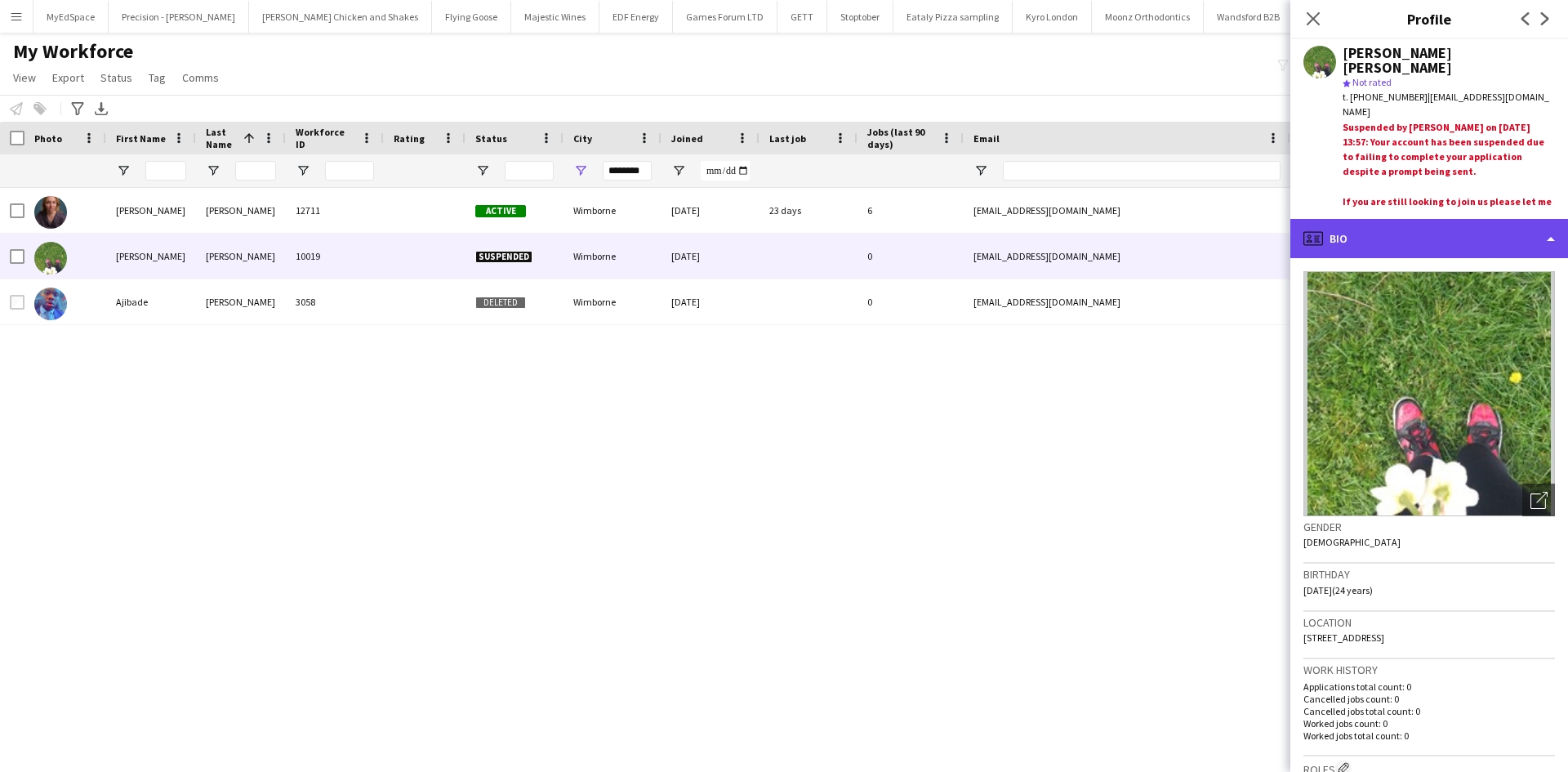
click at [1445, 251] on div "profile Bio" at bounding box center [1429, 238] width 278 height 39
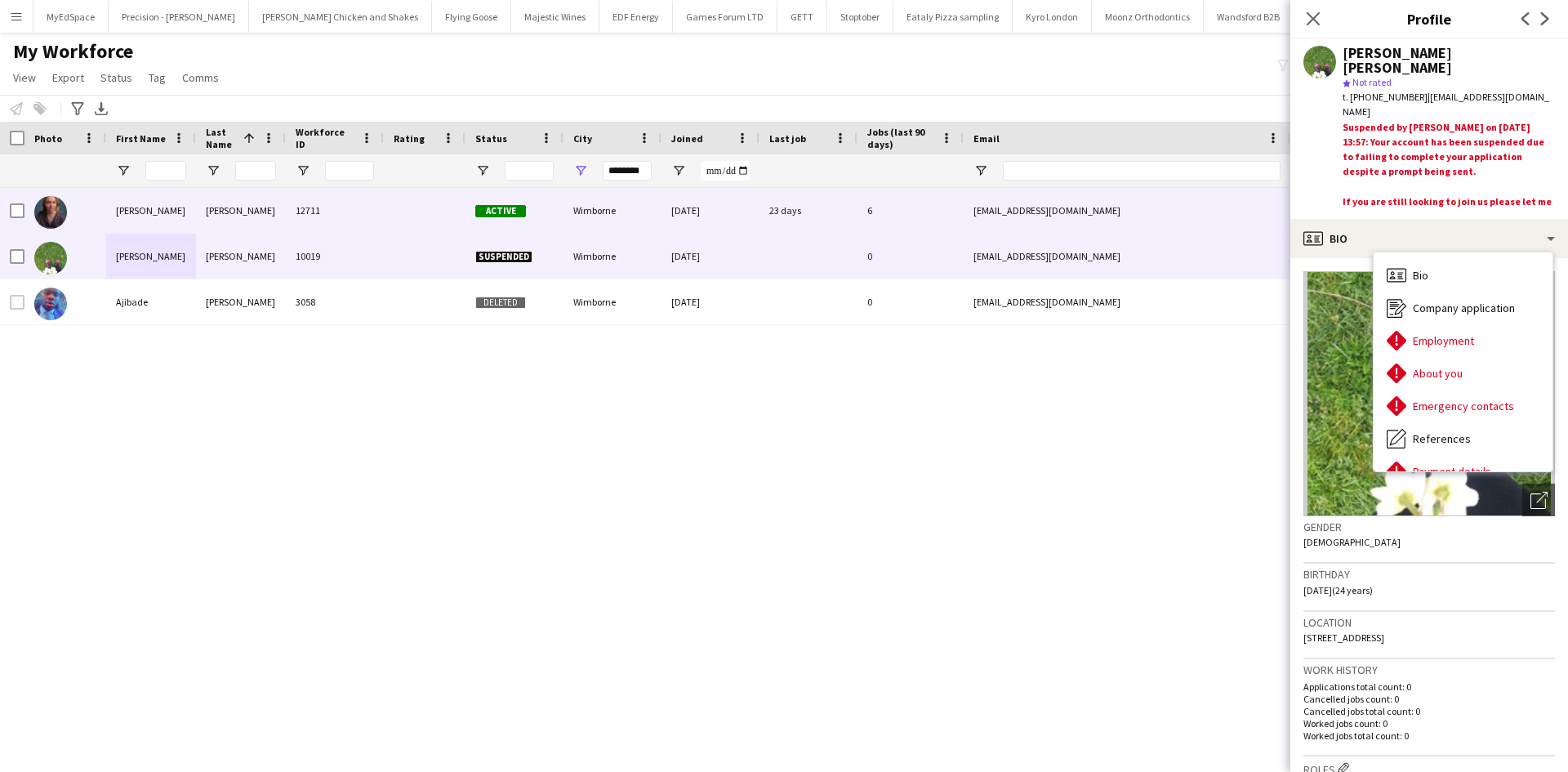
click at [259, 217] on div "[PERSON_NAME]" at bounding box center [241, 211] width 90 height 45
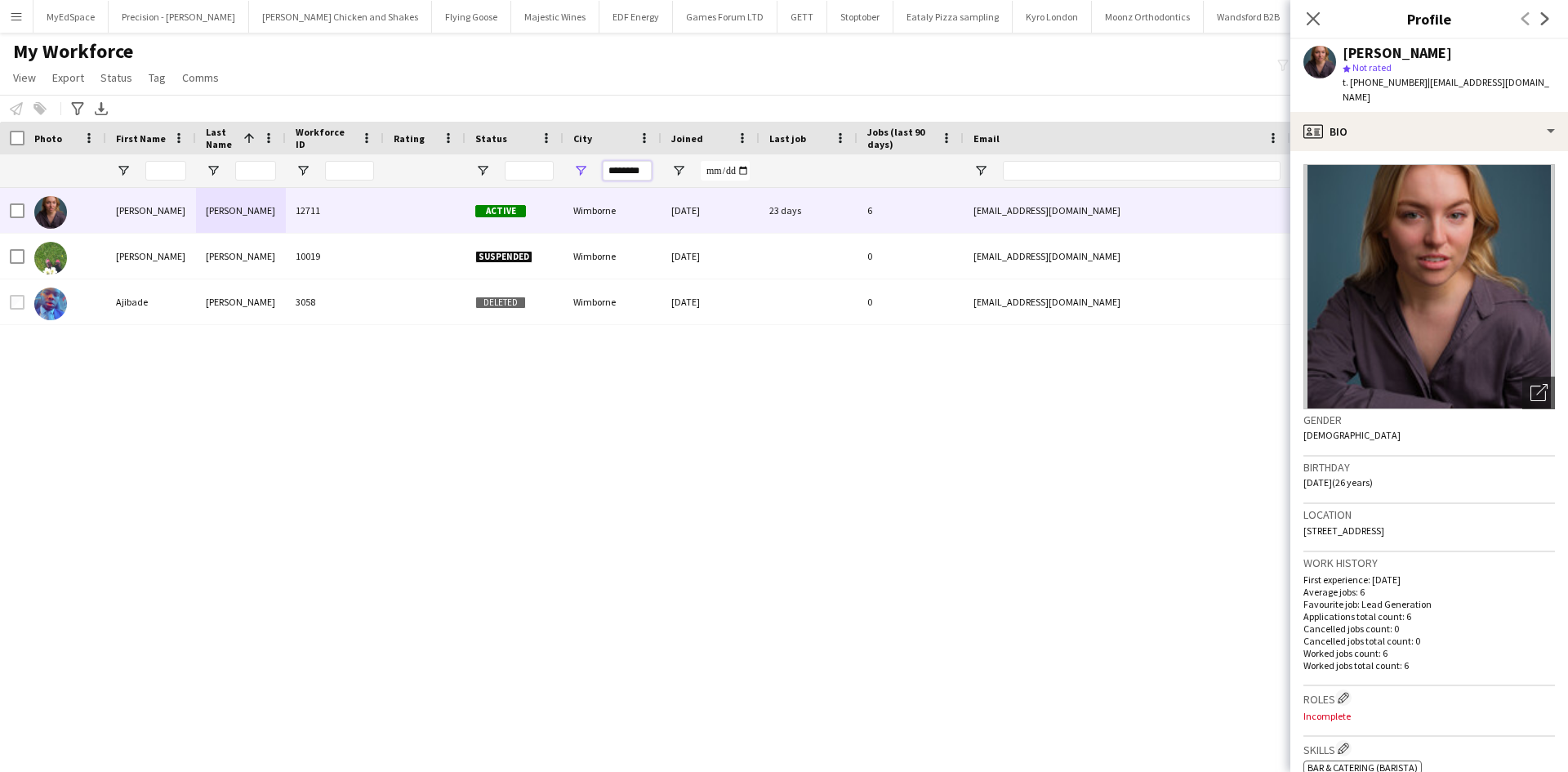
click at [644, 172] on input "********" at bounding box center [627, 171] width 49 height 19
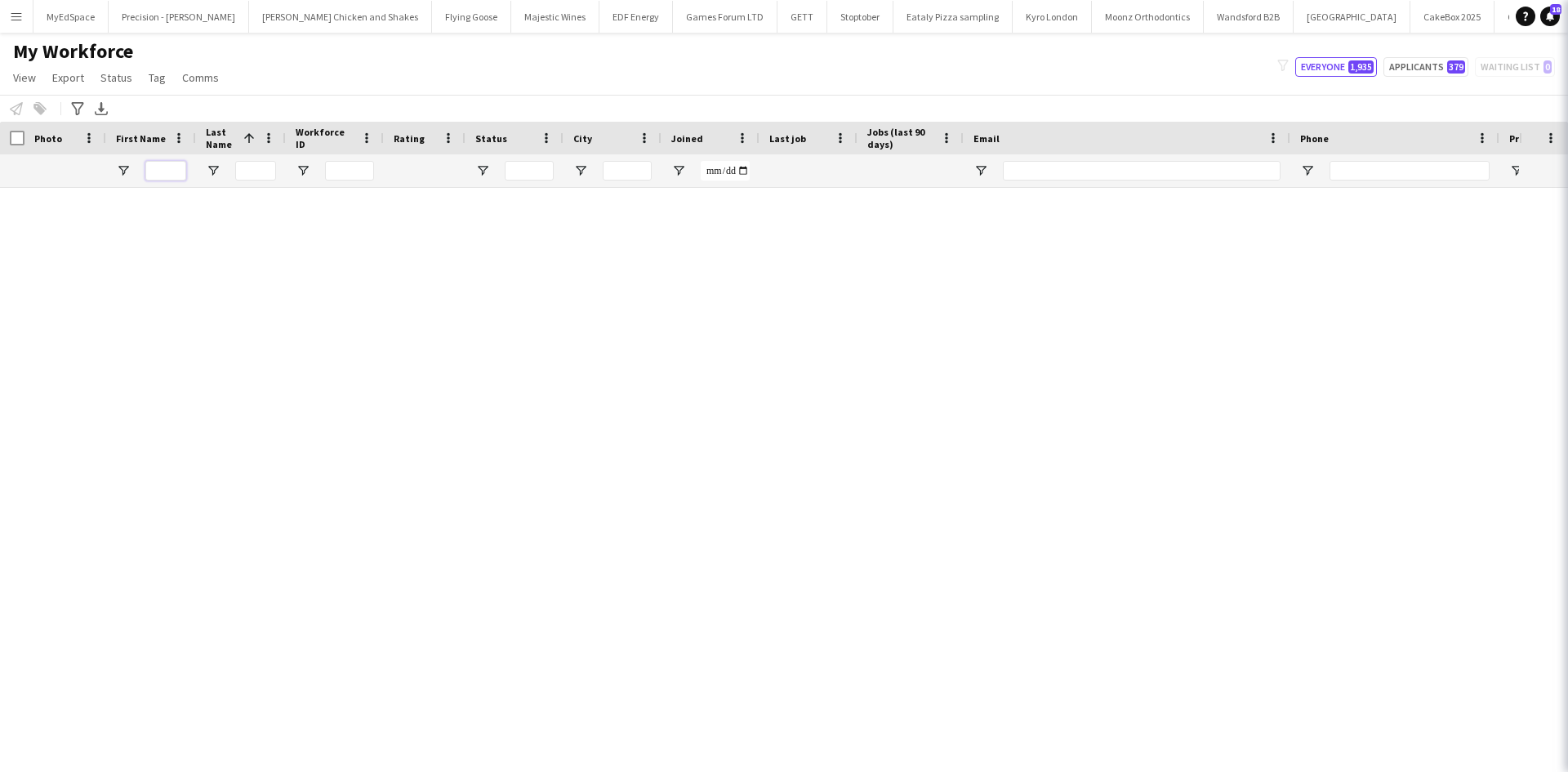
click at [164, 172] on input "First Name Filter Input" at bounding box center [166, 171] width 41 height 19
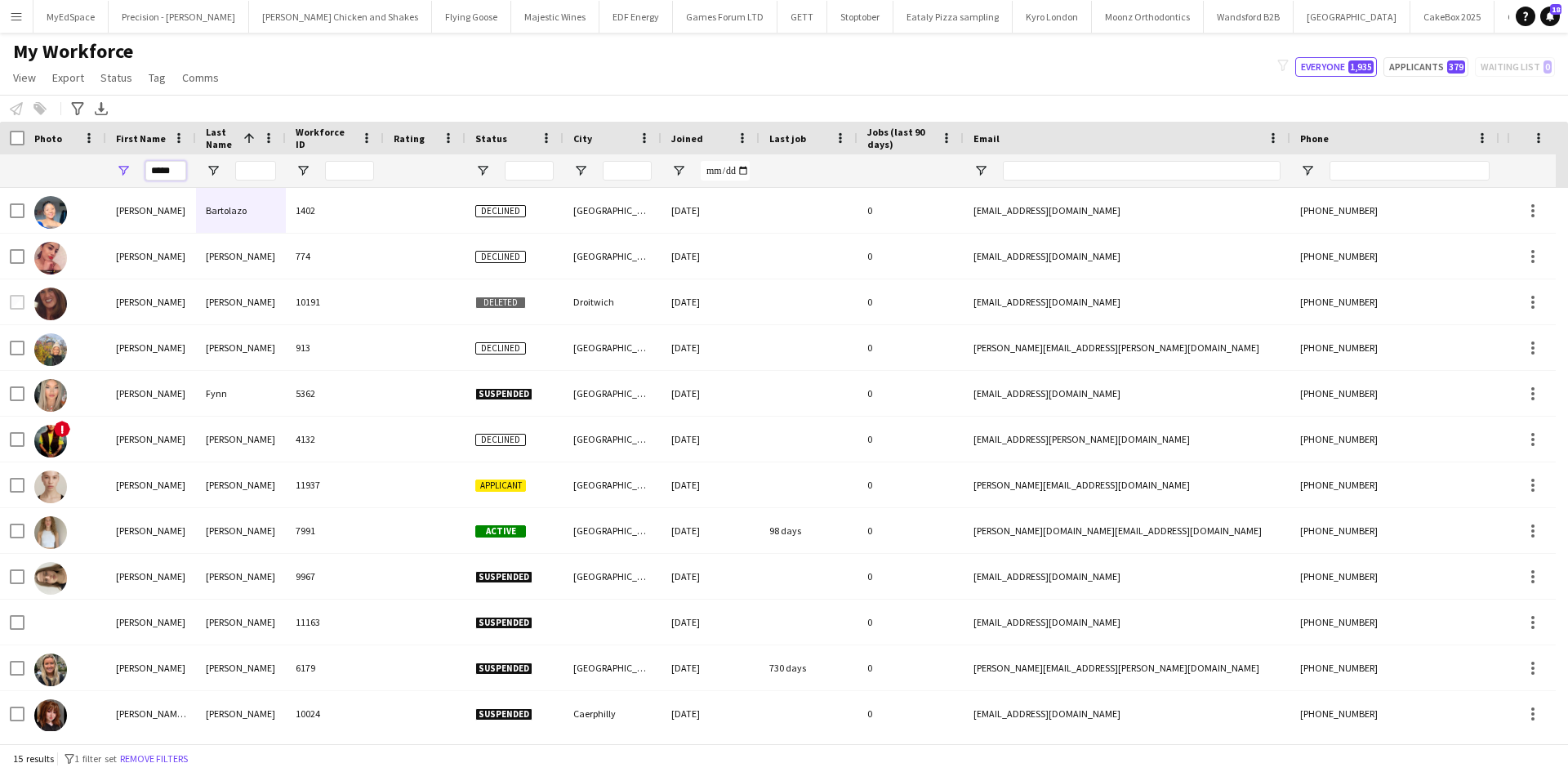
type input "*****"
click at [244, 175] on input "Last Name Filter Input" at bounding box center [255, 171] width 41 height 19
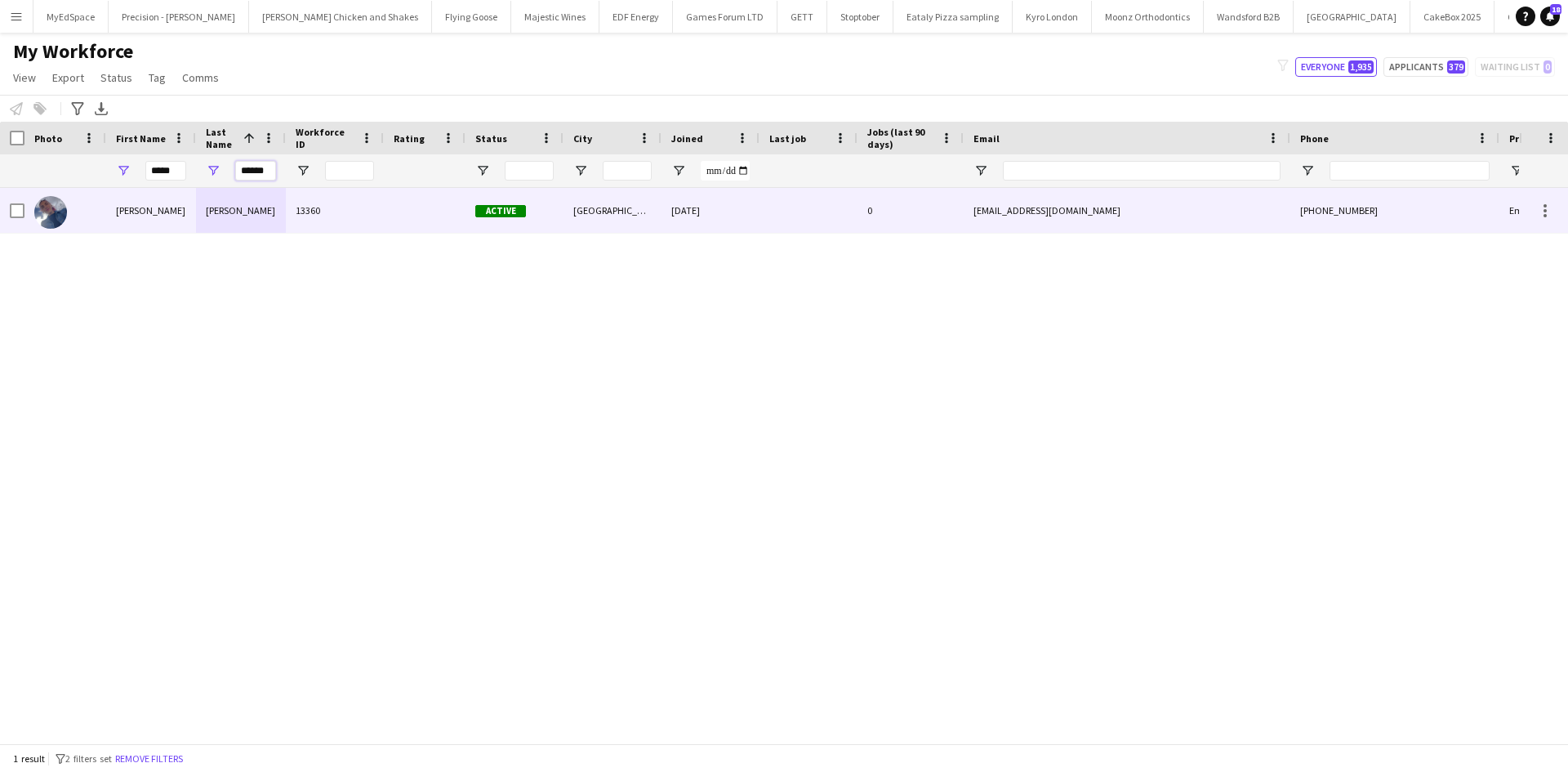
type input "******"
click at [202, 213] on div "[PERSON_NAME]" at bounding box center [241, 211] width 90 height 45
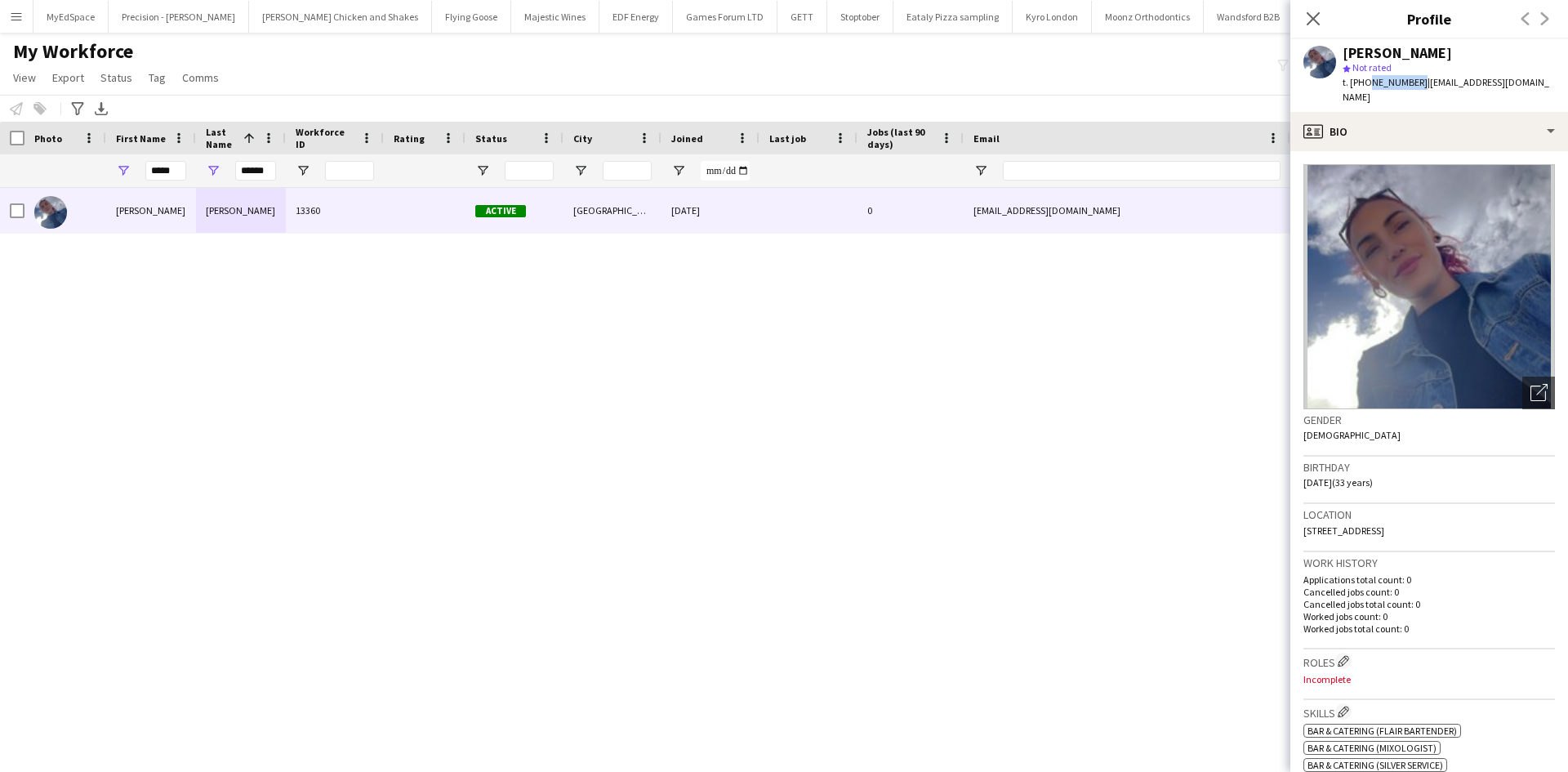
drag, startPoint x: 1366, startPoint y: 83, endPoint x: 1414, endPoint y: 79, distance: 48.2
click at [1414, 79] on span "t. [PHONE_NUMBER]" at bounding box center [1385, 82] width 85 height 13
copy span "7770207109"
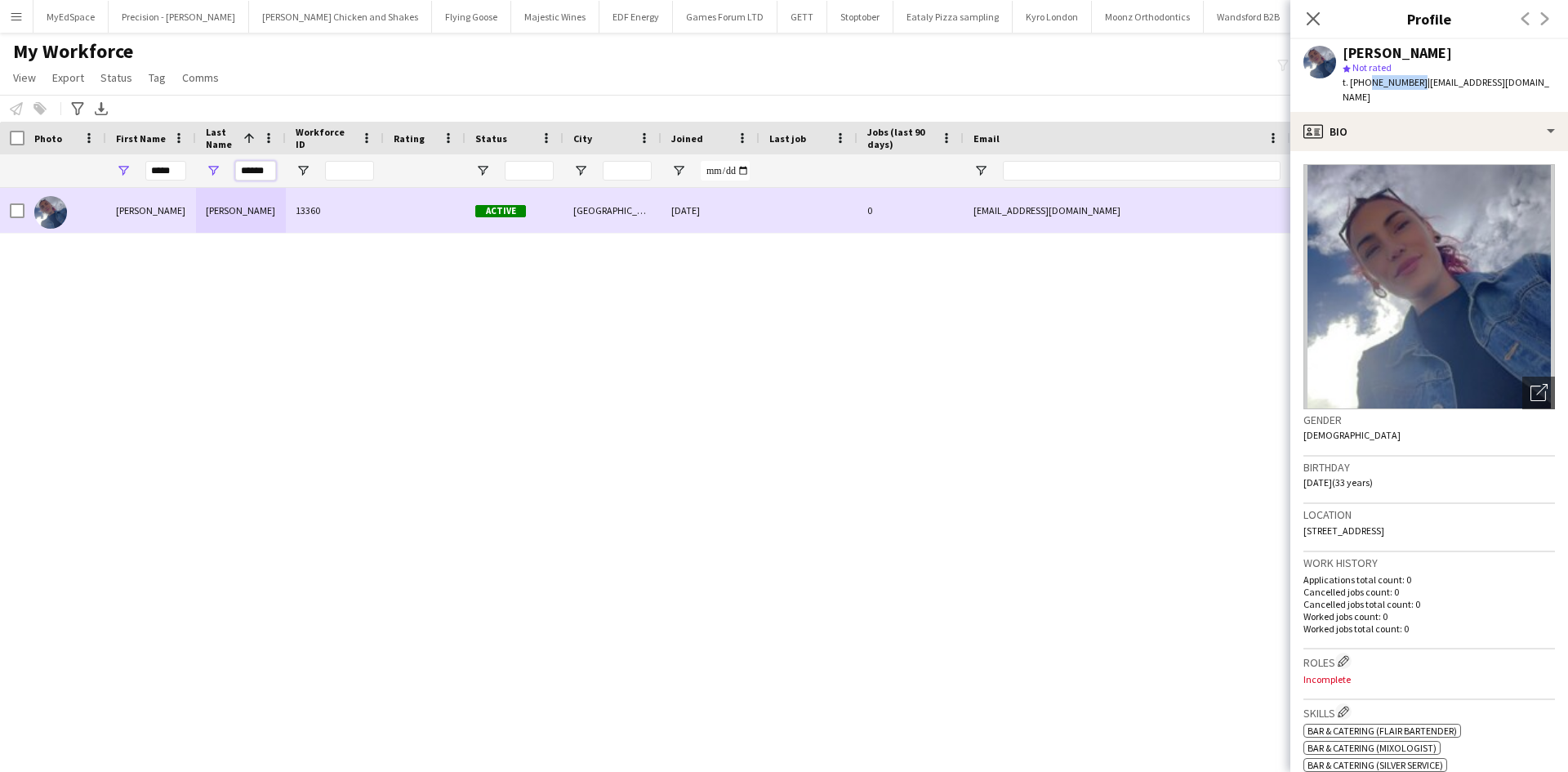
click at [263, 177] on input "******" at bounding box center [255, 171] width 41 height 19
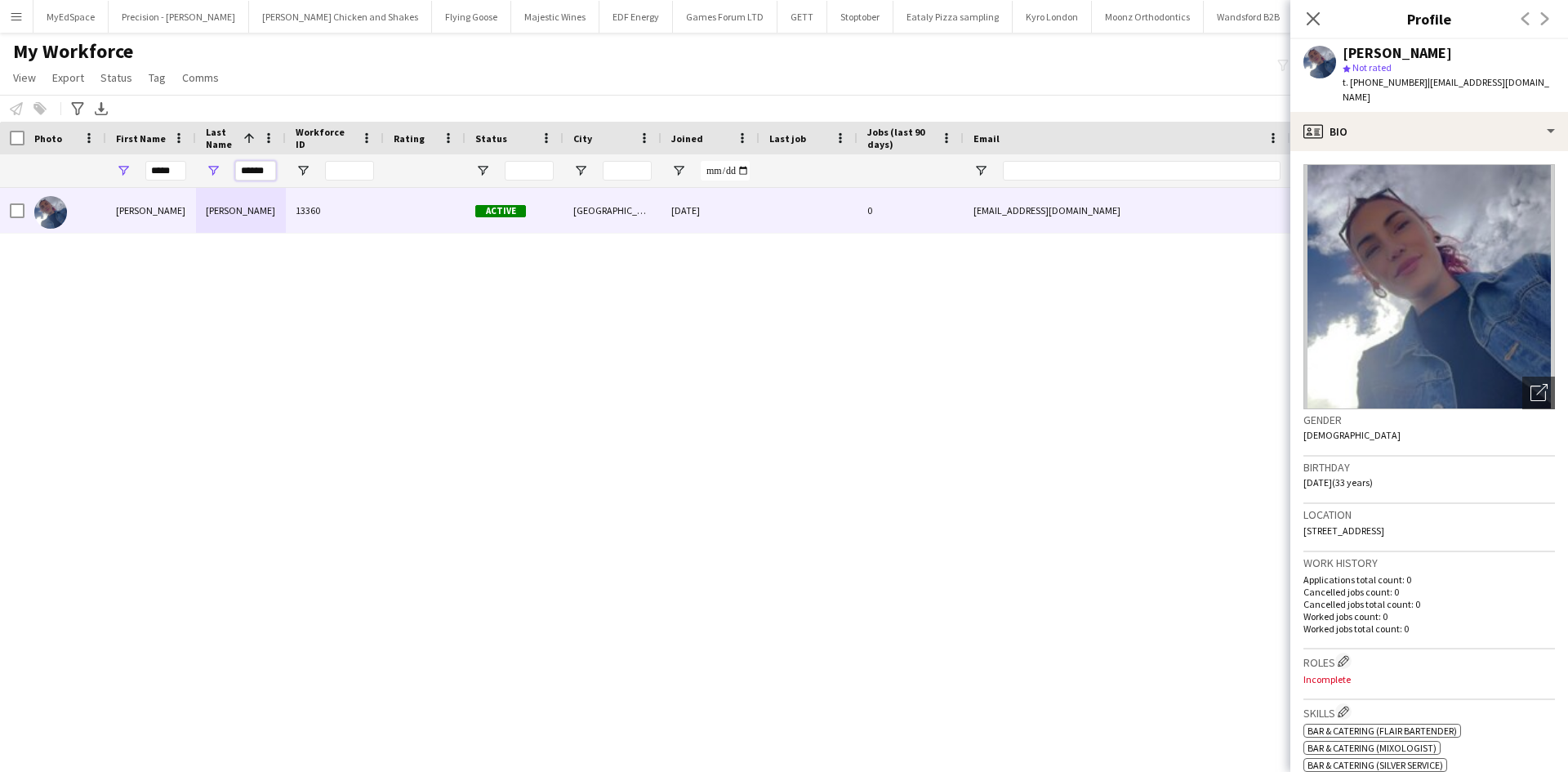
click at [263, 177] on input "******" at bounding box center [255, 171] width 41 height 19
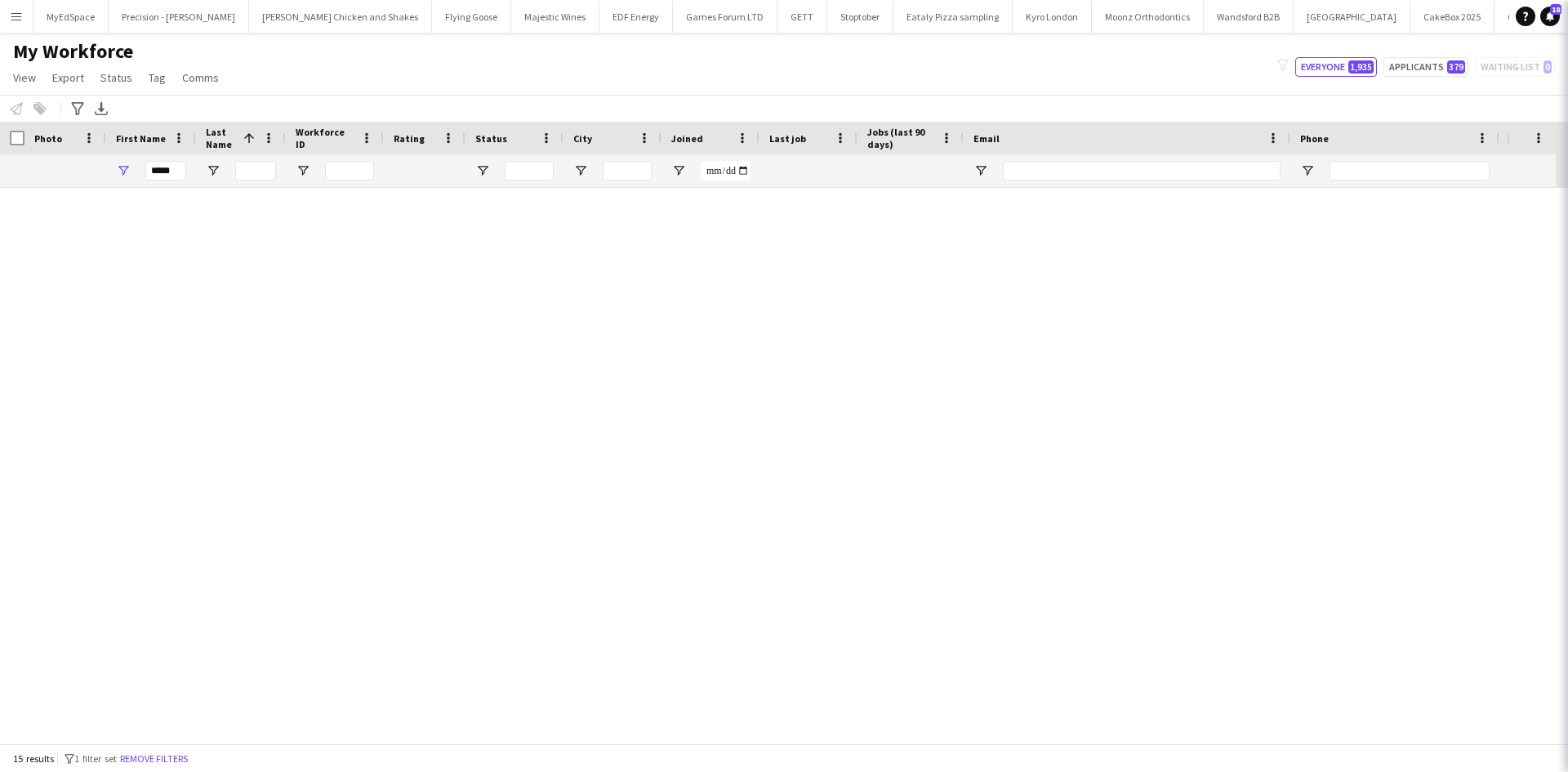
click at [167, 184] on div "*****" at bounding box center [166, 171] width 41 height 33
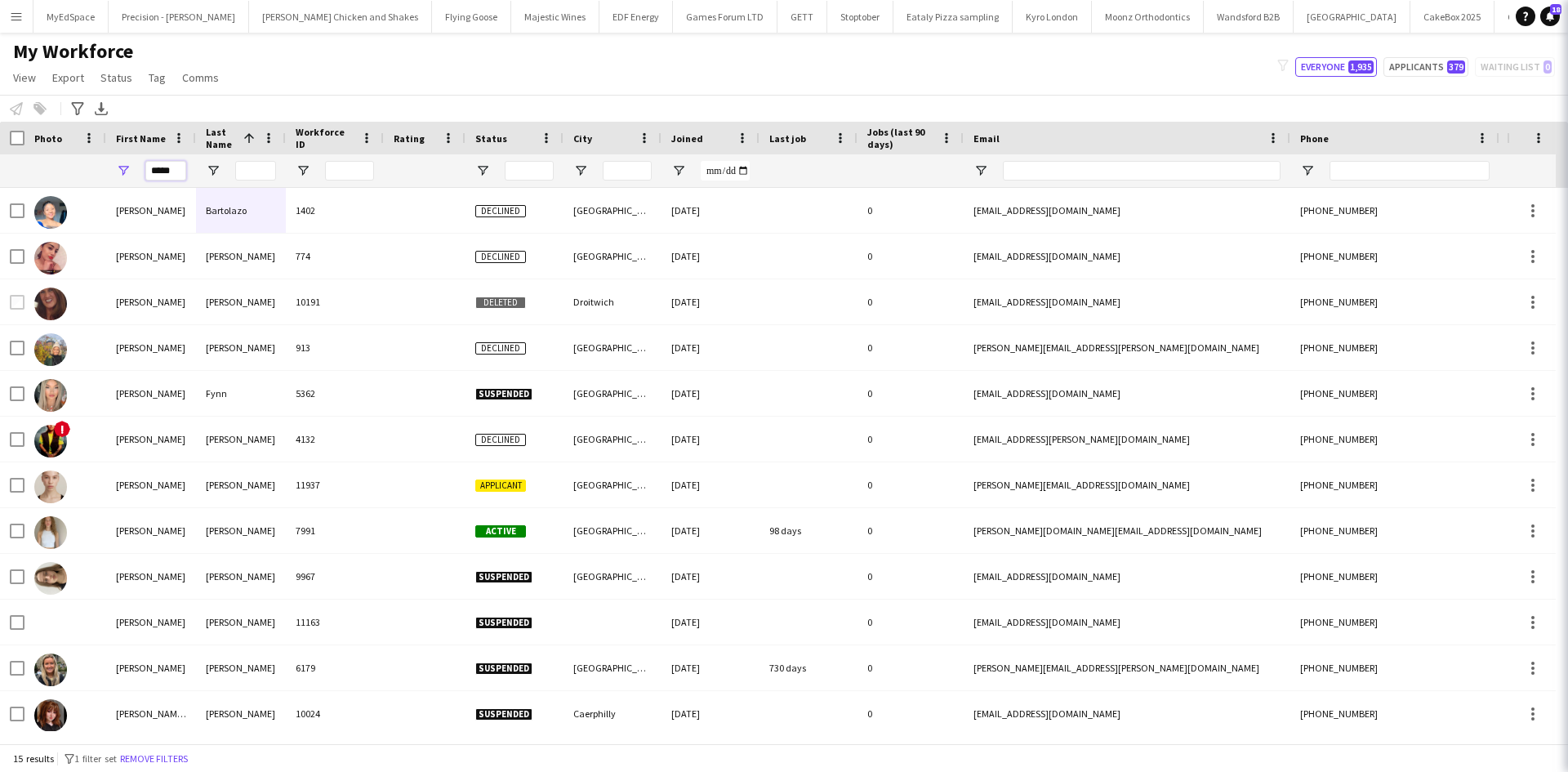
click at [168, 178] on input "*****" at bounding box center [166, 171] width 41 height 19
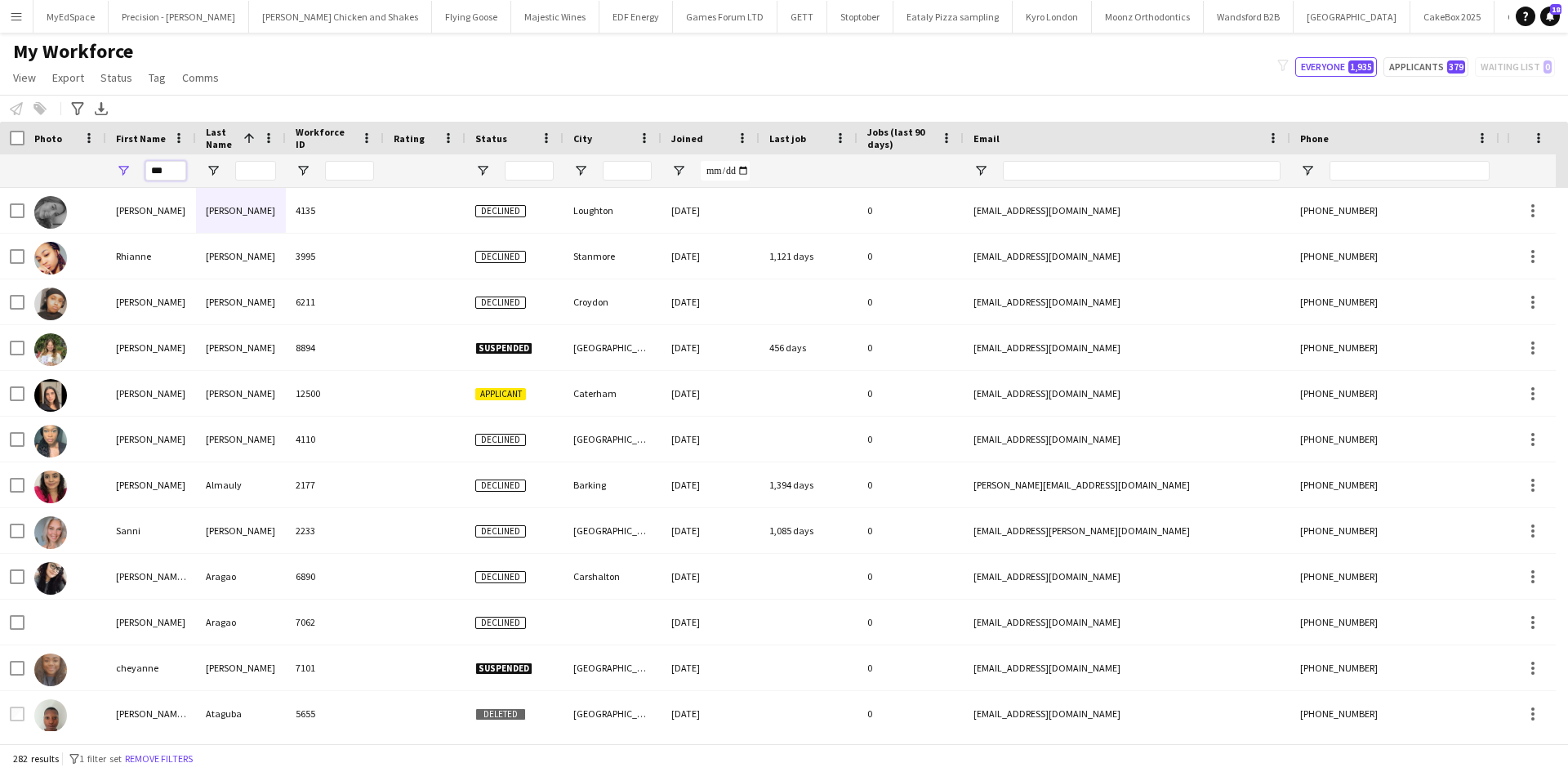
type input "***"
click at [272, 179] on input "Last Name Filter Input" at bounding box center [255, 171] width 41 height 19
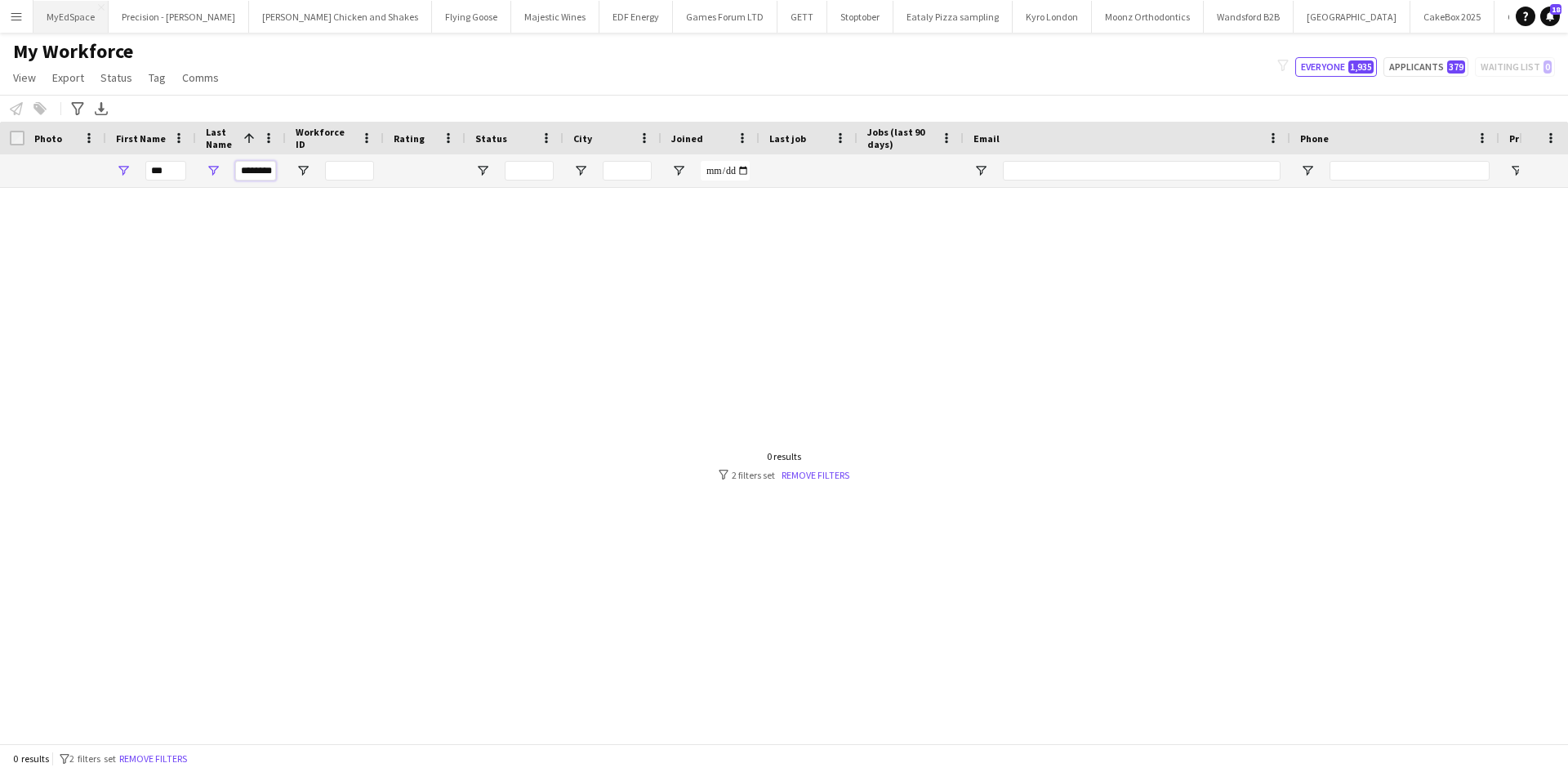
type input "********"
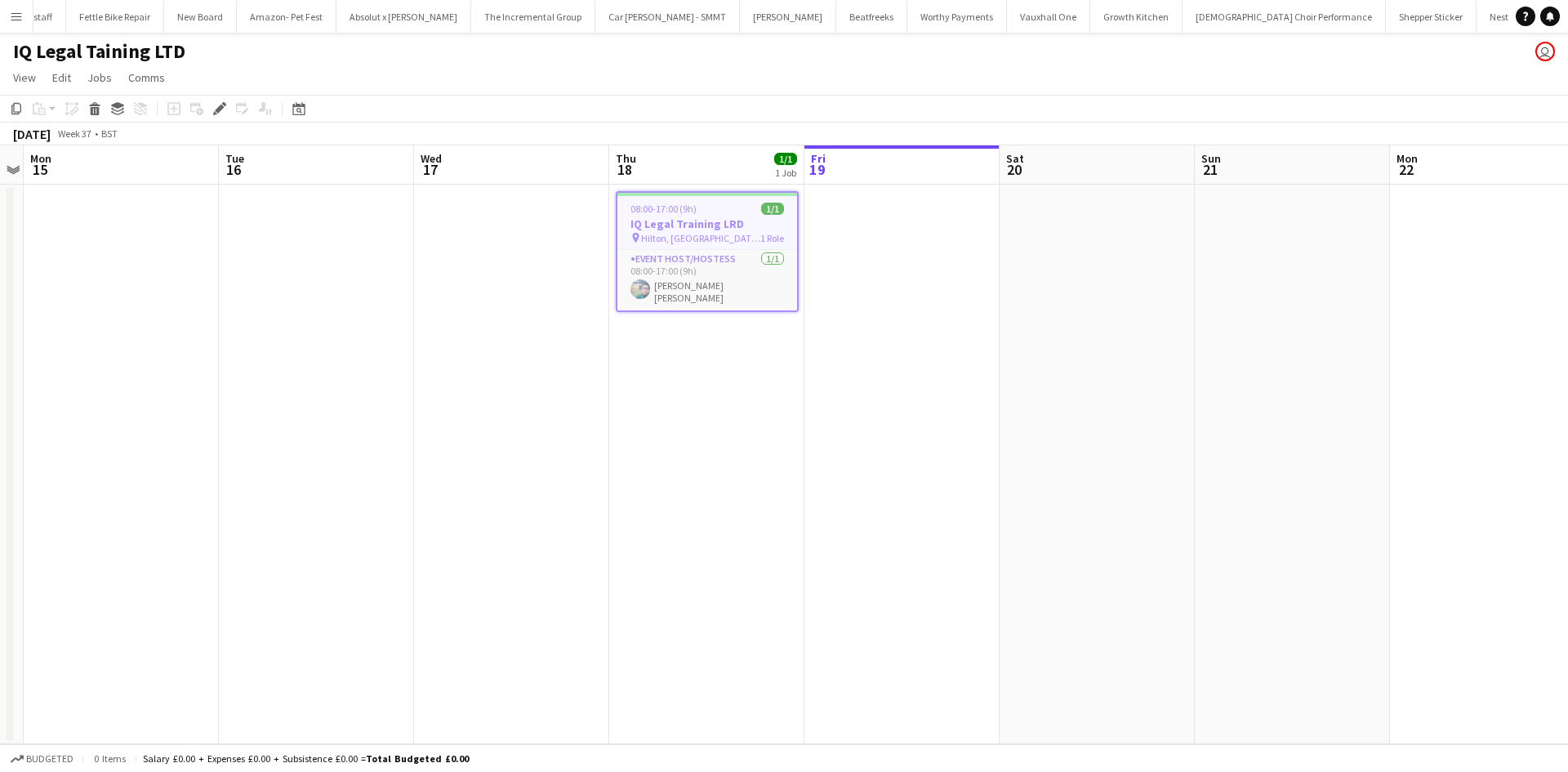
scroll to position [0, 2324]
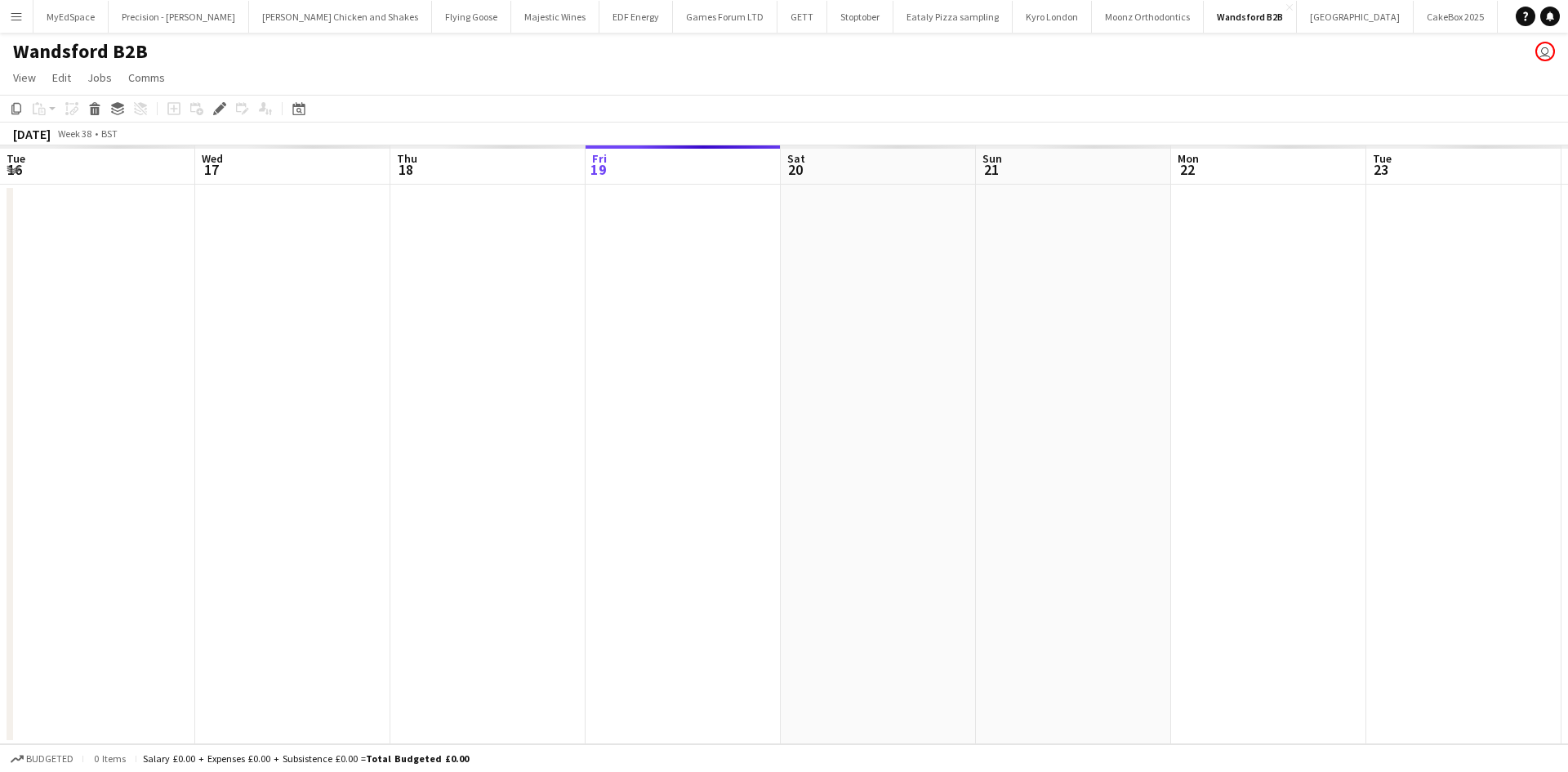
scroll to position [0, 562]
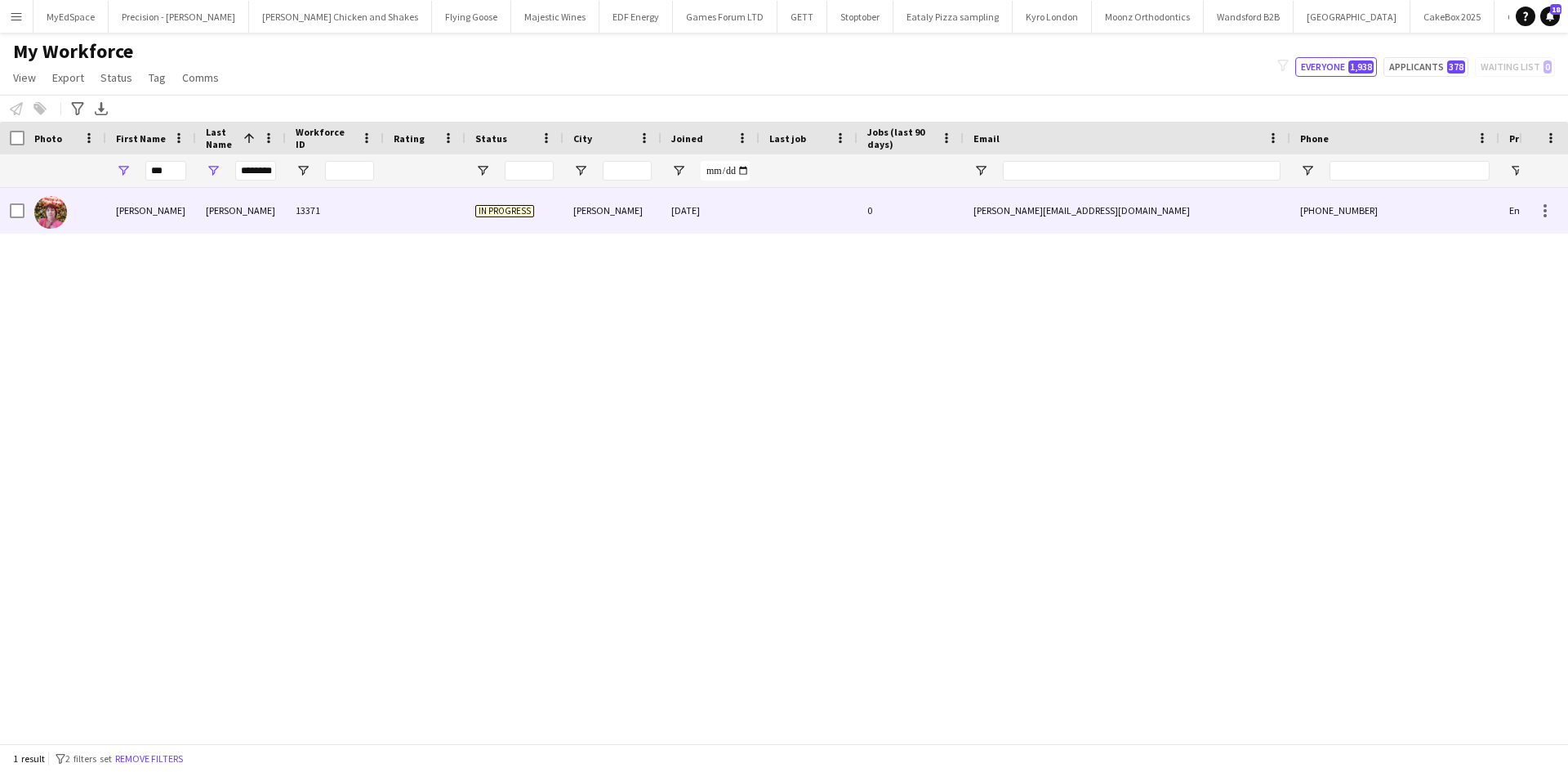
click at [162, 213] on div "Ann" at bounding box center [151, 211] width 90 height 45
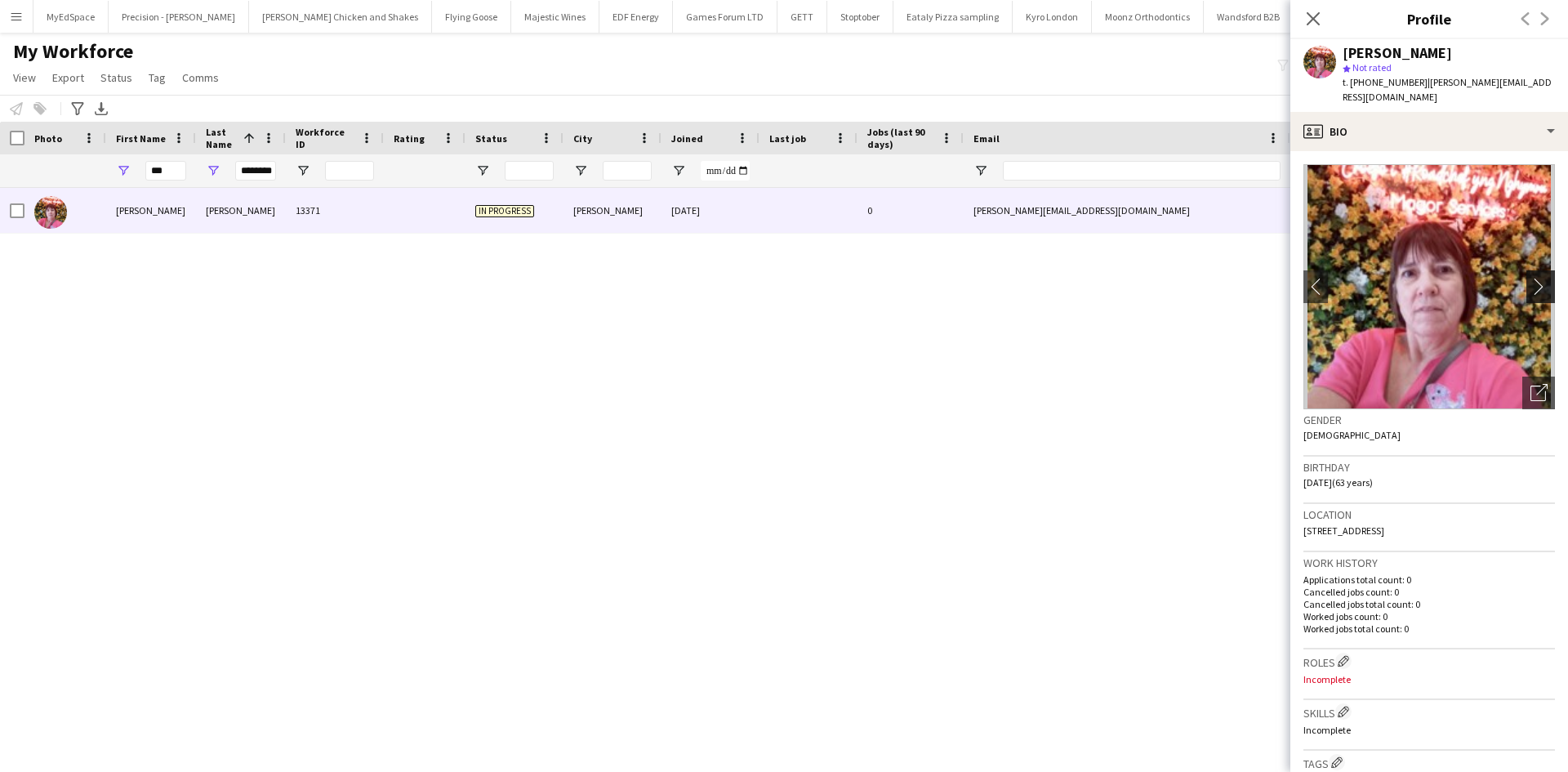
click at [1534, 278] on app-icon "chevron-right" at bounding box center [1544, 287] width 25 height 18
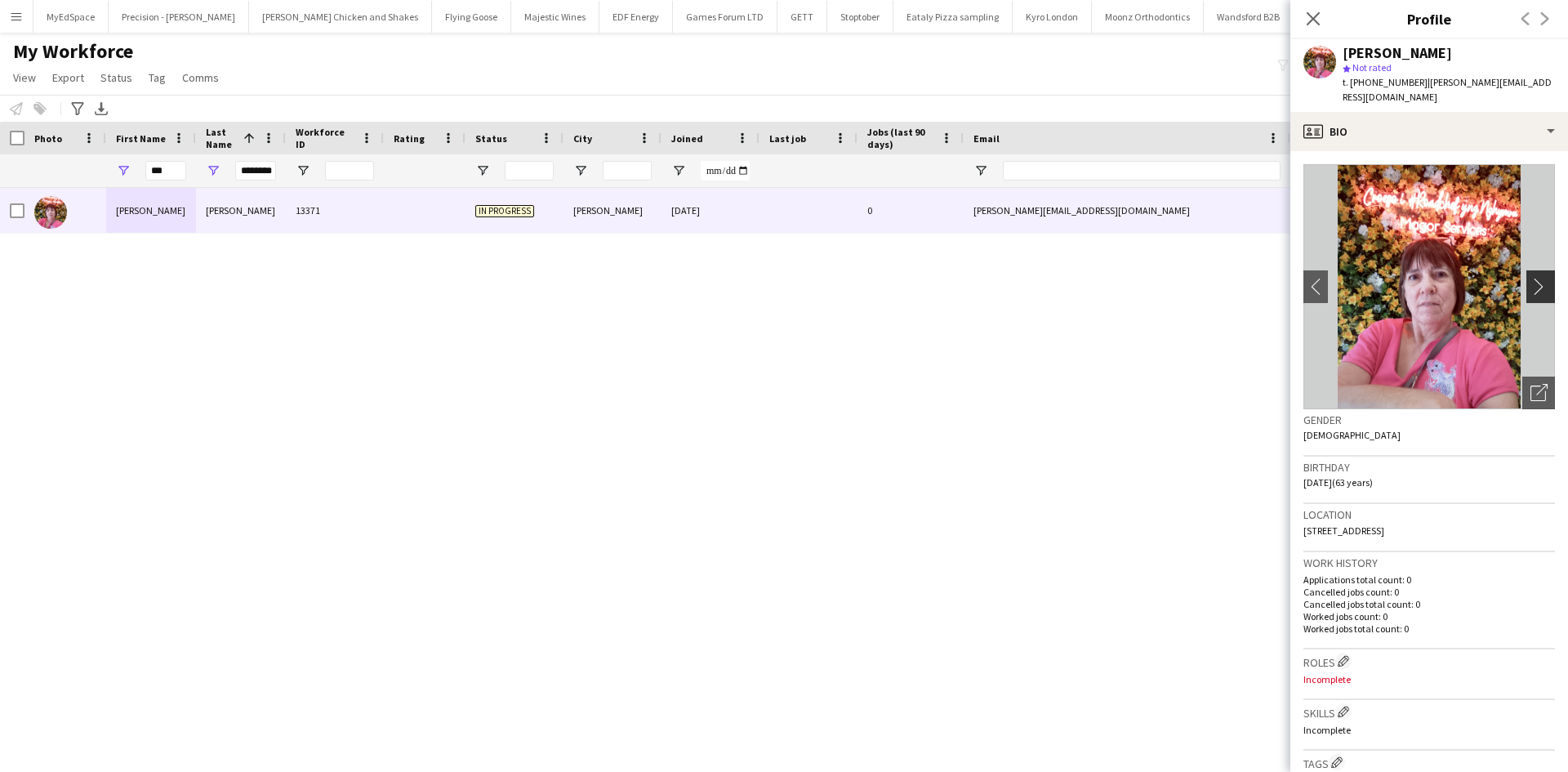
click at [1534, 278] on app-icon "chevron-right" at bounding box center [1544, 287] width 25 height 18
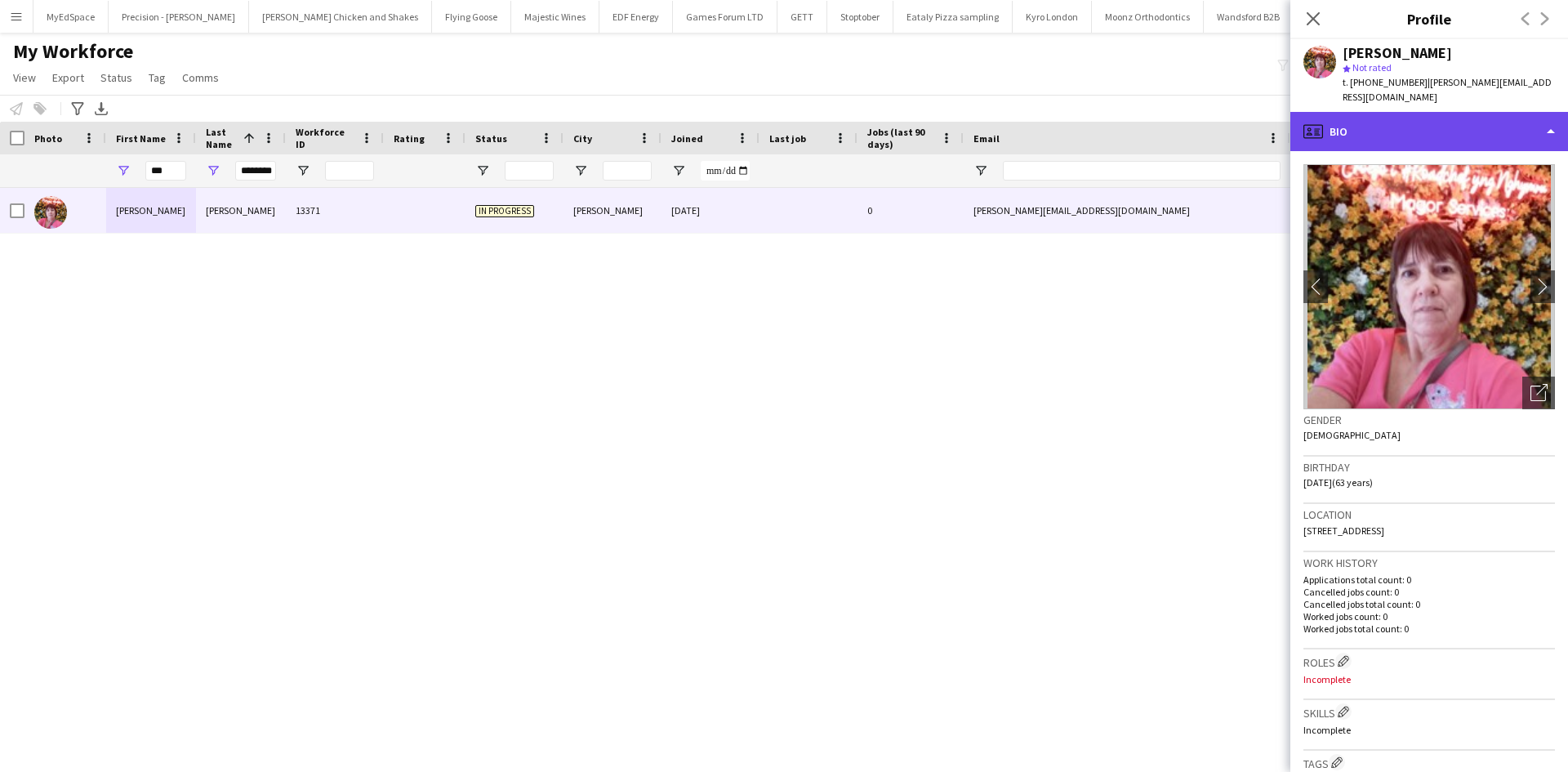
click at [1401, 112] on div "profile Bio" at bounding box center [1429, 132] width 278 height 39
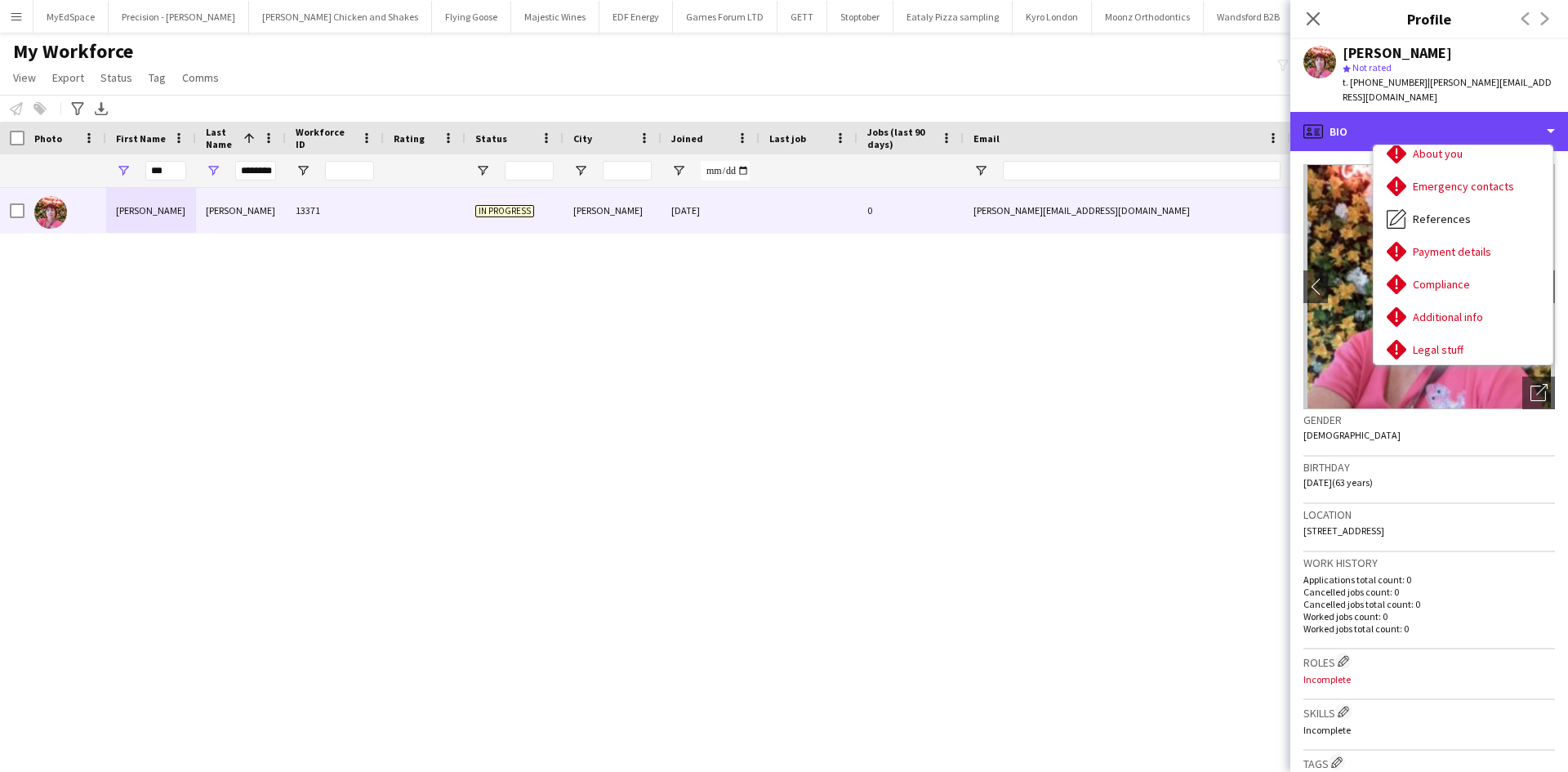
scroll to position [218, 0]
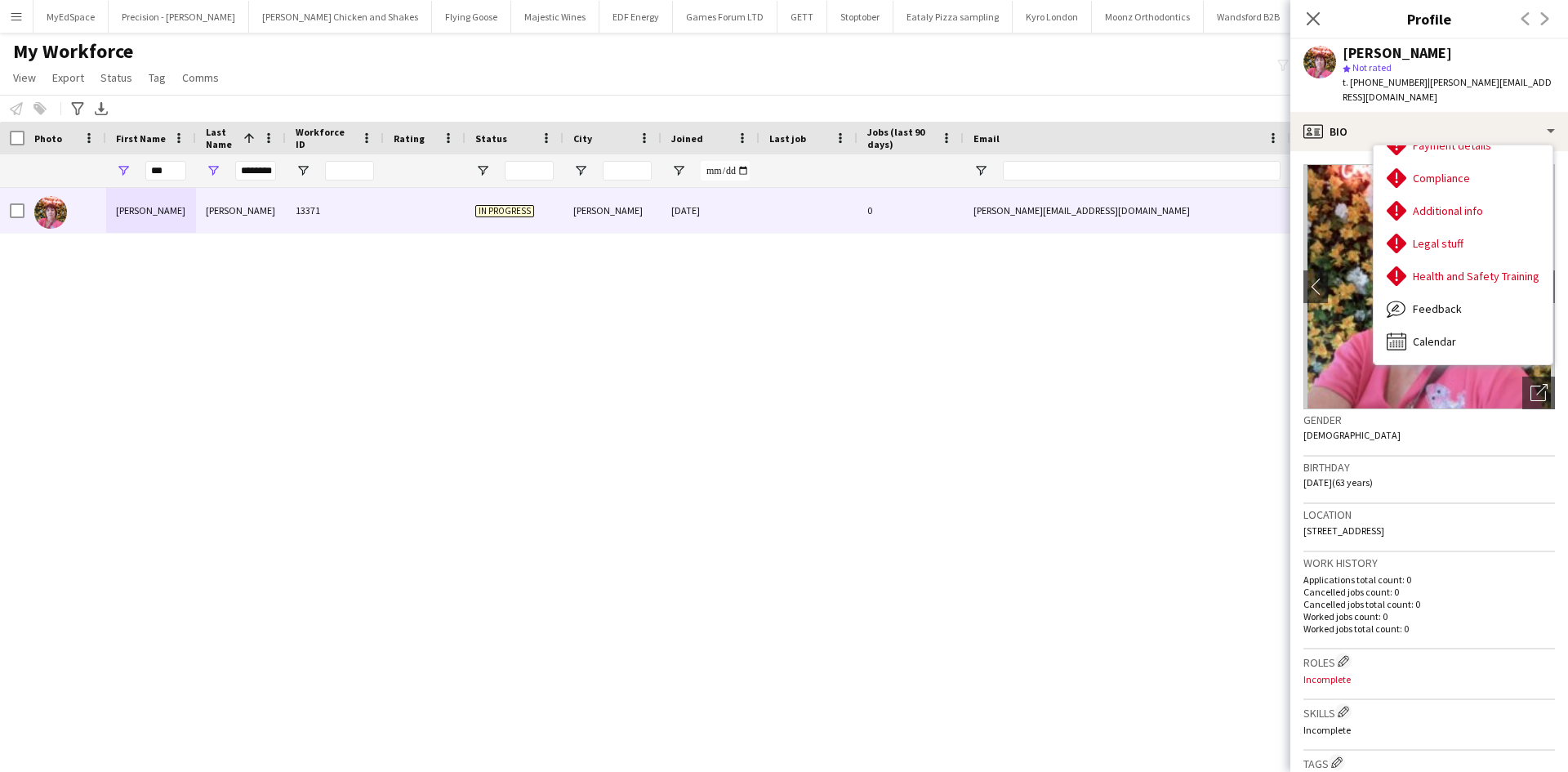
click at [1079, 398] on div "Ann Brewster 13371 In progress Poole 19-09-2025 0 ann.brewster1961@gmail.com +4…" at bounding box center [760, 459] width 1519 height 543
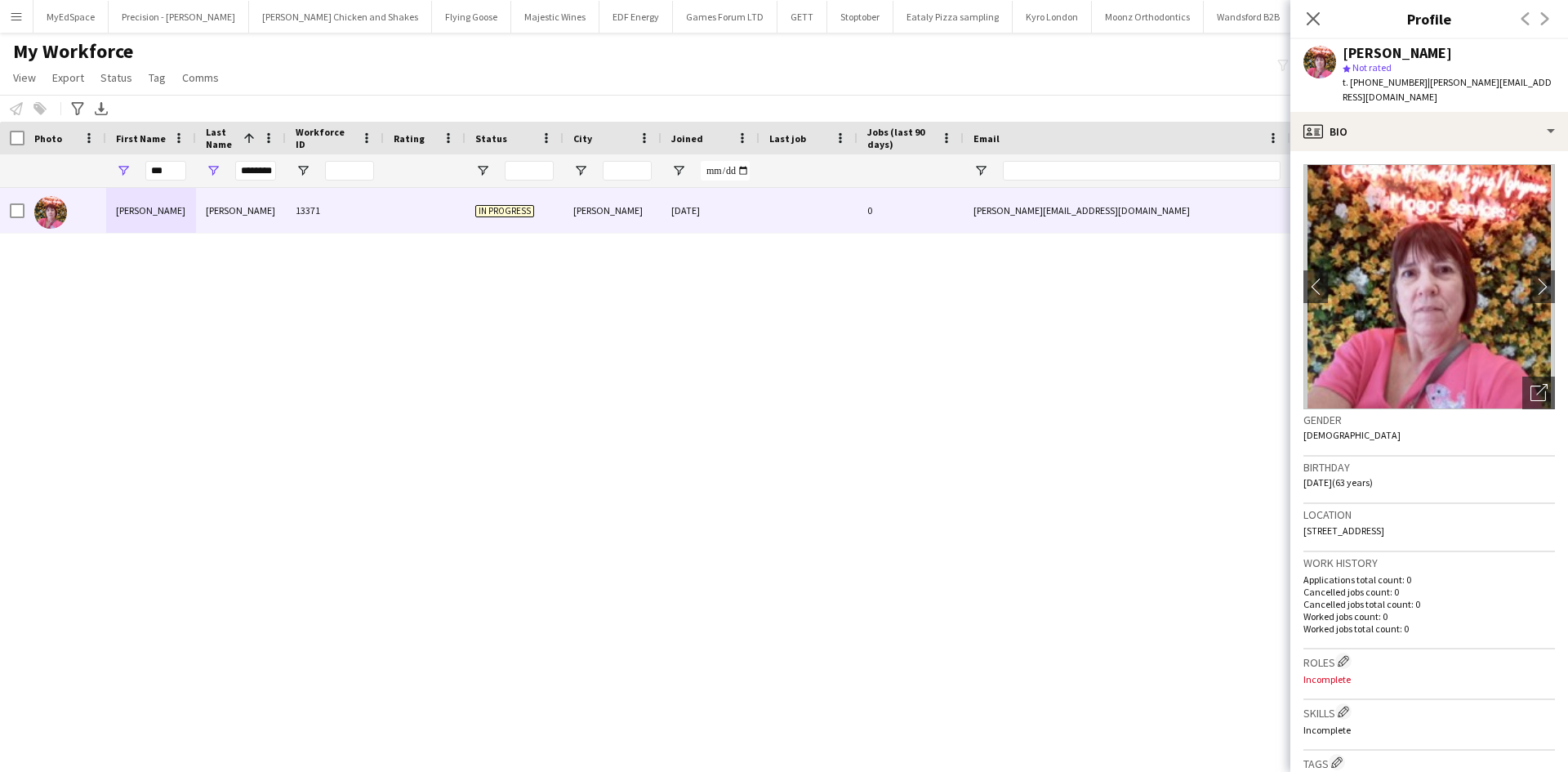
click at [833, 326] on div "Ann Brewster 13371 In progress Poole 19-09-2025 0 ann.brewster1961@gmail.com +4…" at bounding box center [760, 459] width 1519 height 543
click at [857, 71] on div "My Workforce View Views Default view New view Update view Delete view Edit name…" at bounding box center [784, 66] width 1568 height 56
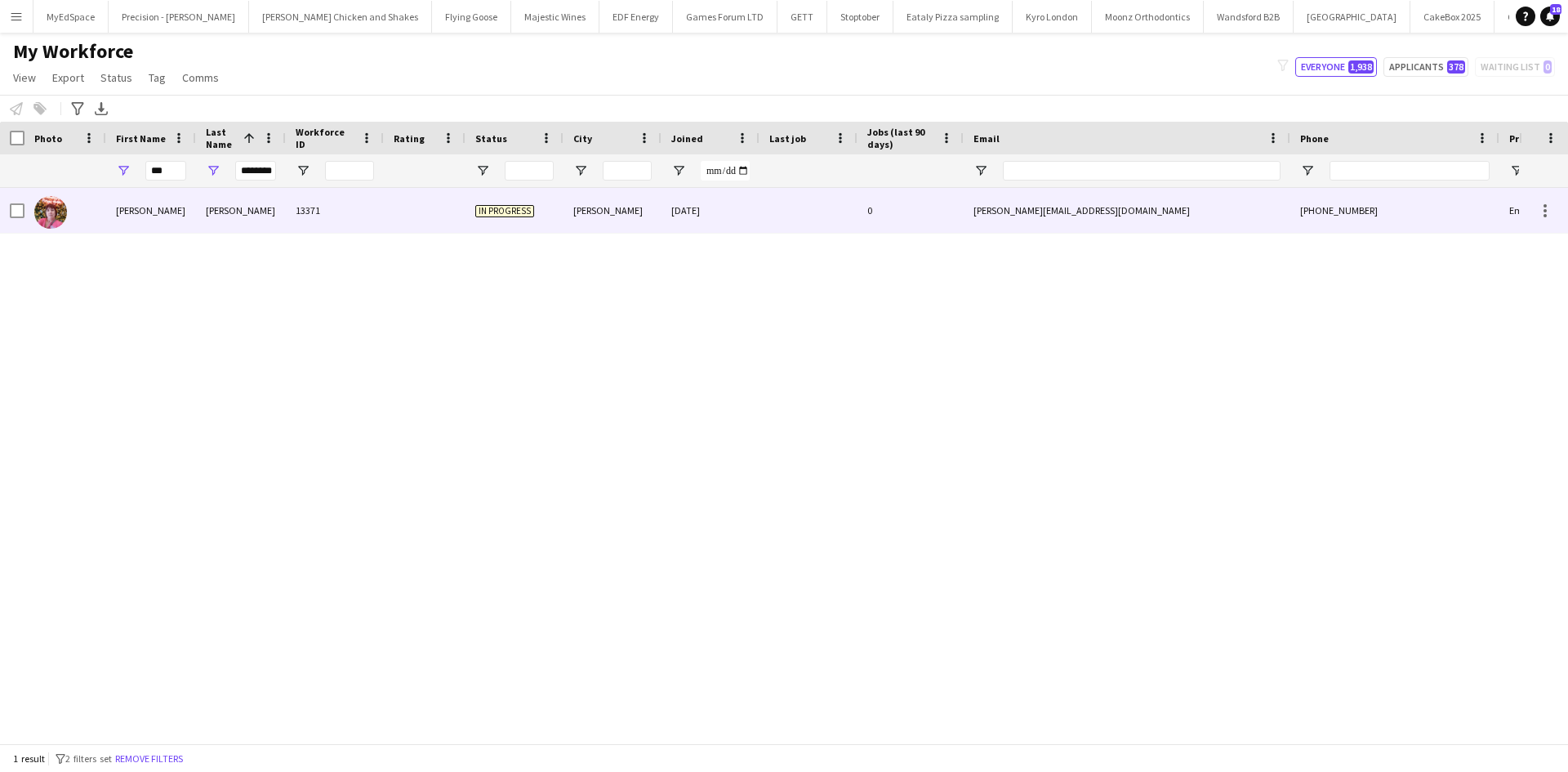
click at [64, 213] on img at bounding box center [51, 212] width 33 height 33
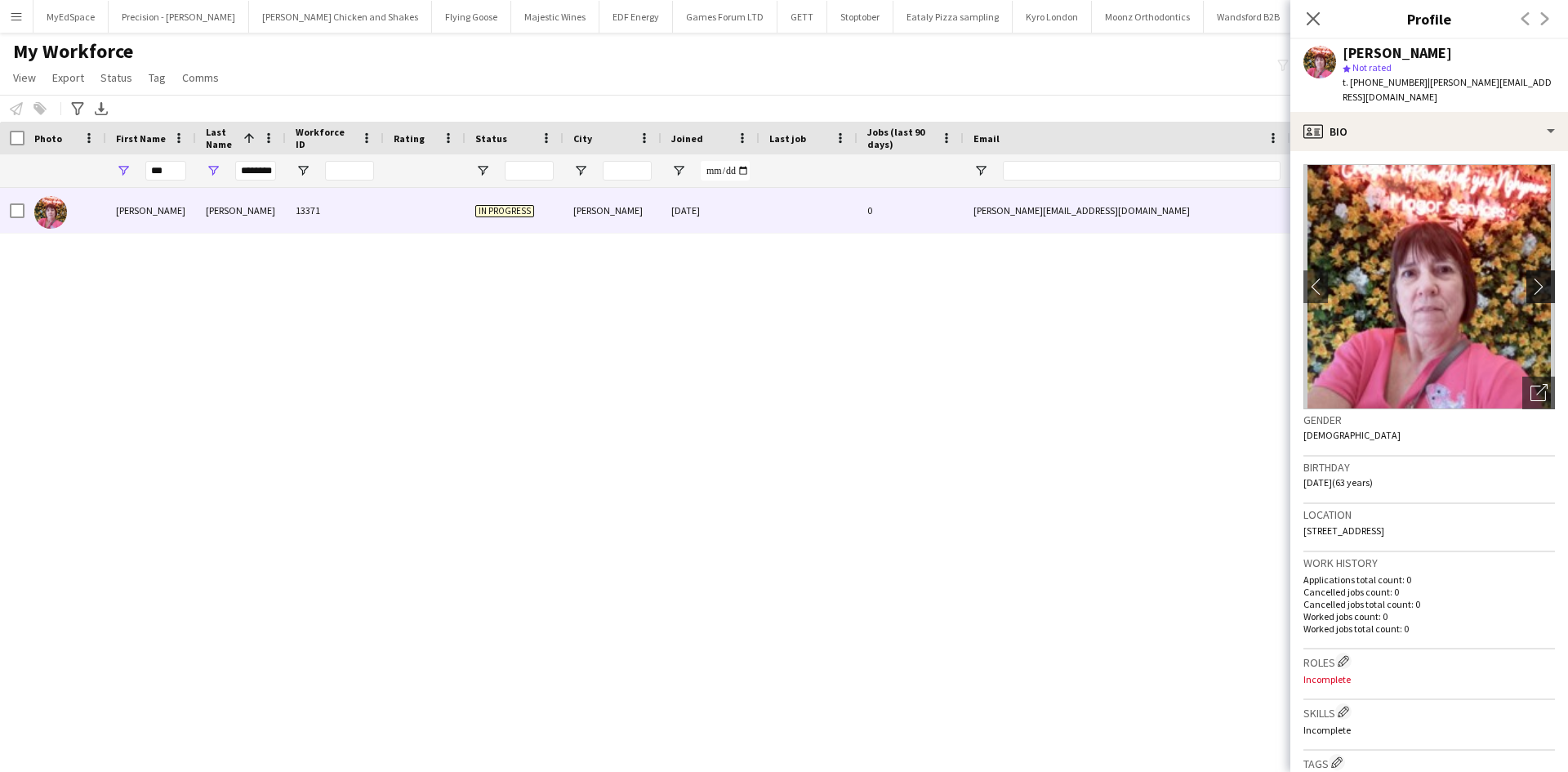
click at [1531, 278] on app-icon "chevron-right" at bounding box center [1544, 287] width 25 height 18
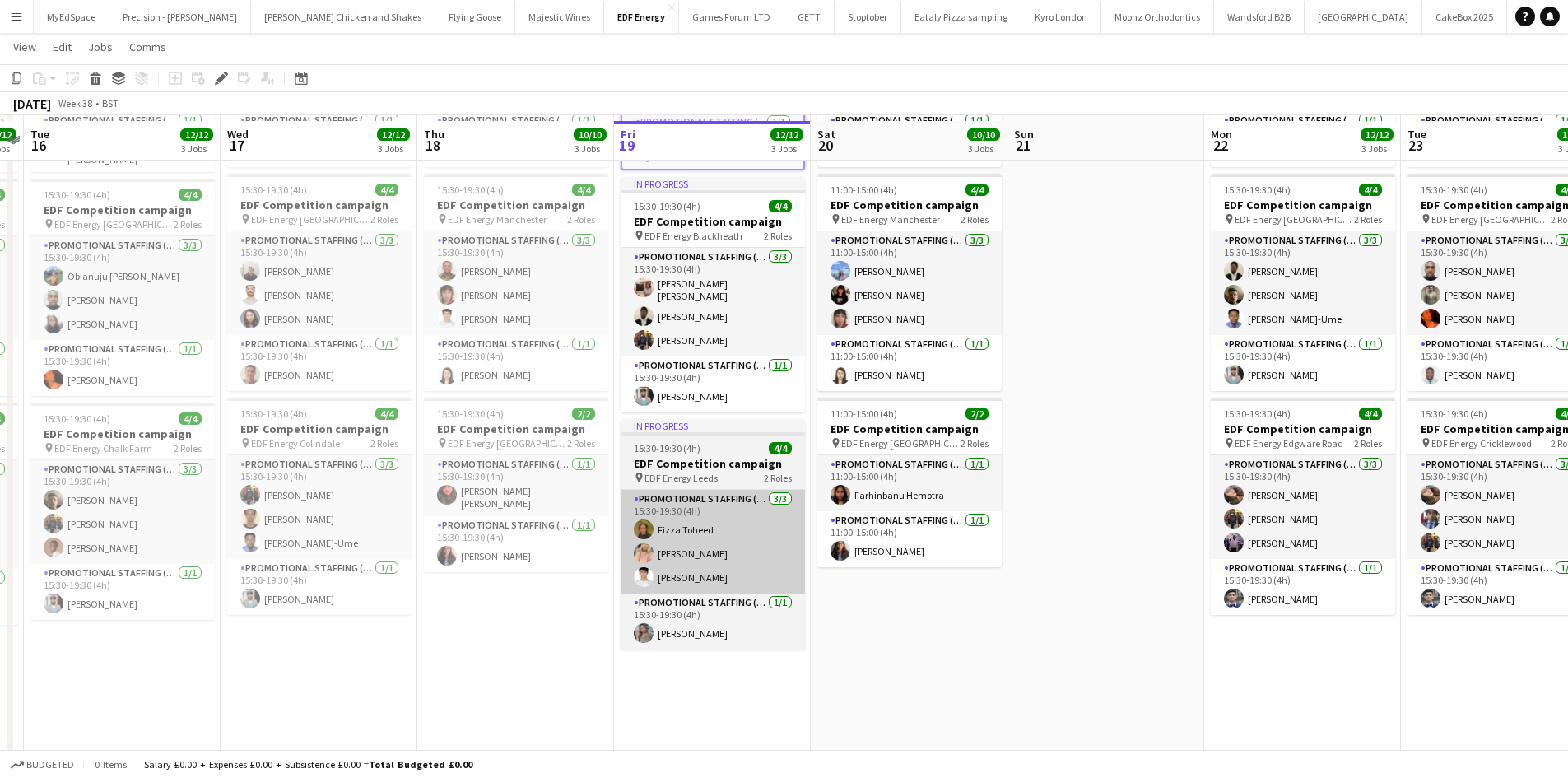
scroll to position [247, 0]
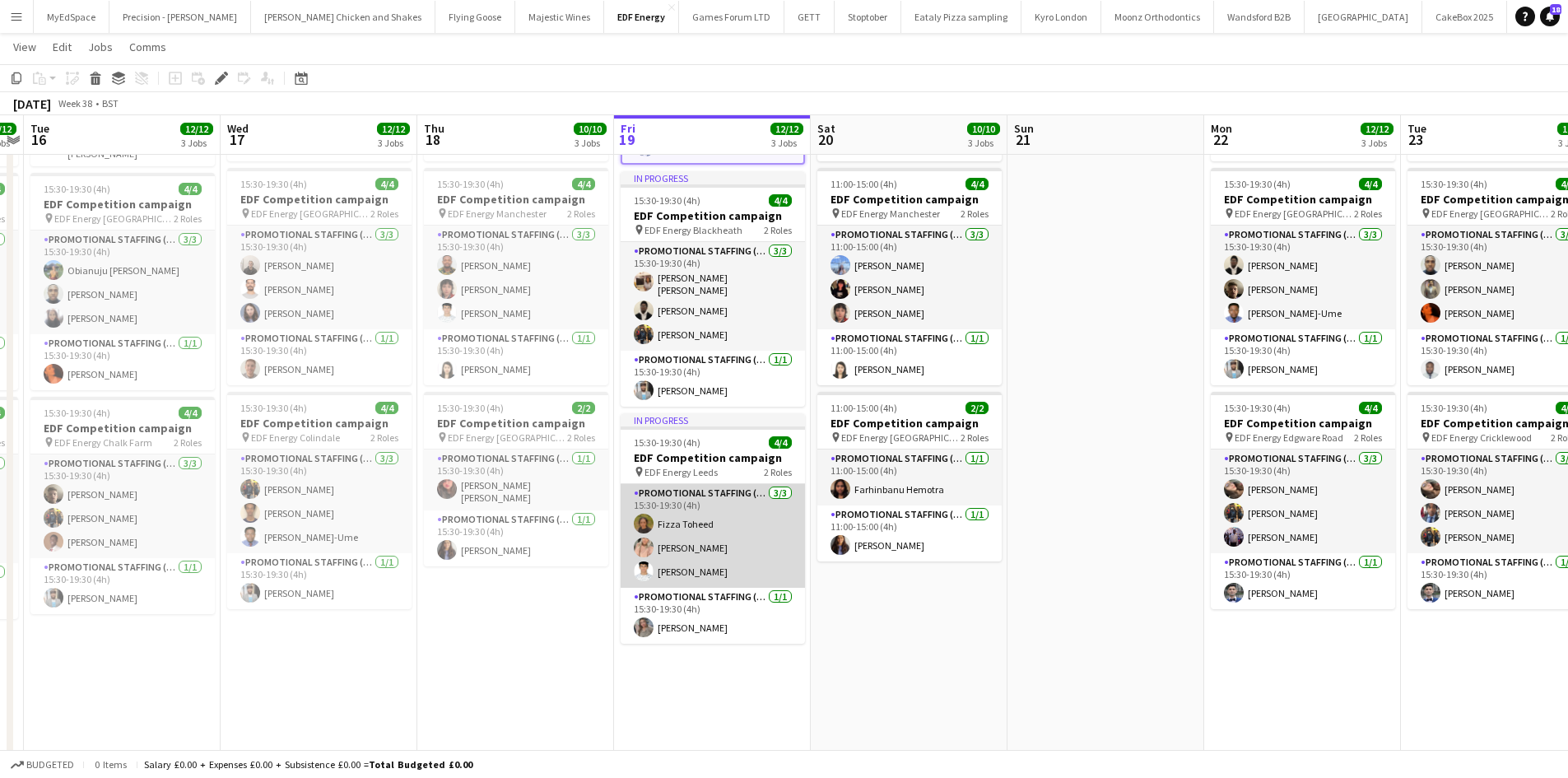
click at [697, 523] on app-card-role "Promotional Staffing (Flyering Staff) 3/3 15:30-19:30 (4h) Fizza Toheed Becky T…" at bounding box center [713, 536] width 185 height 104
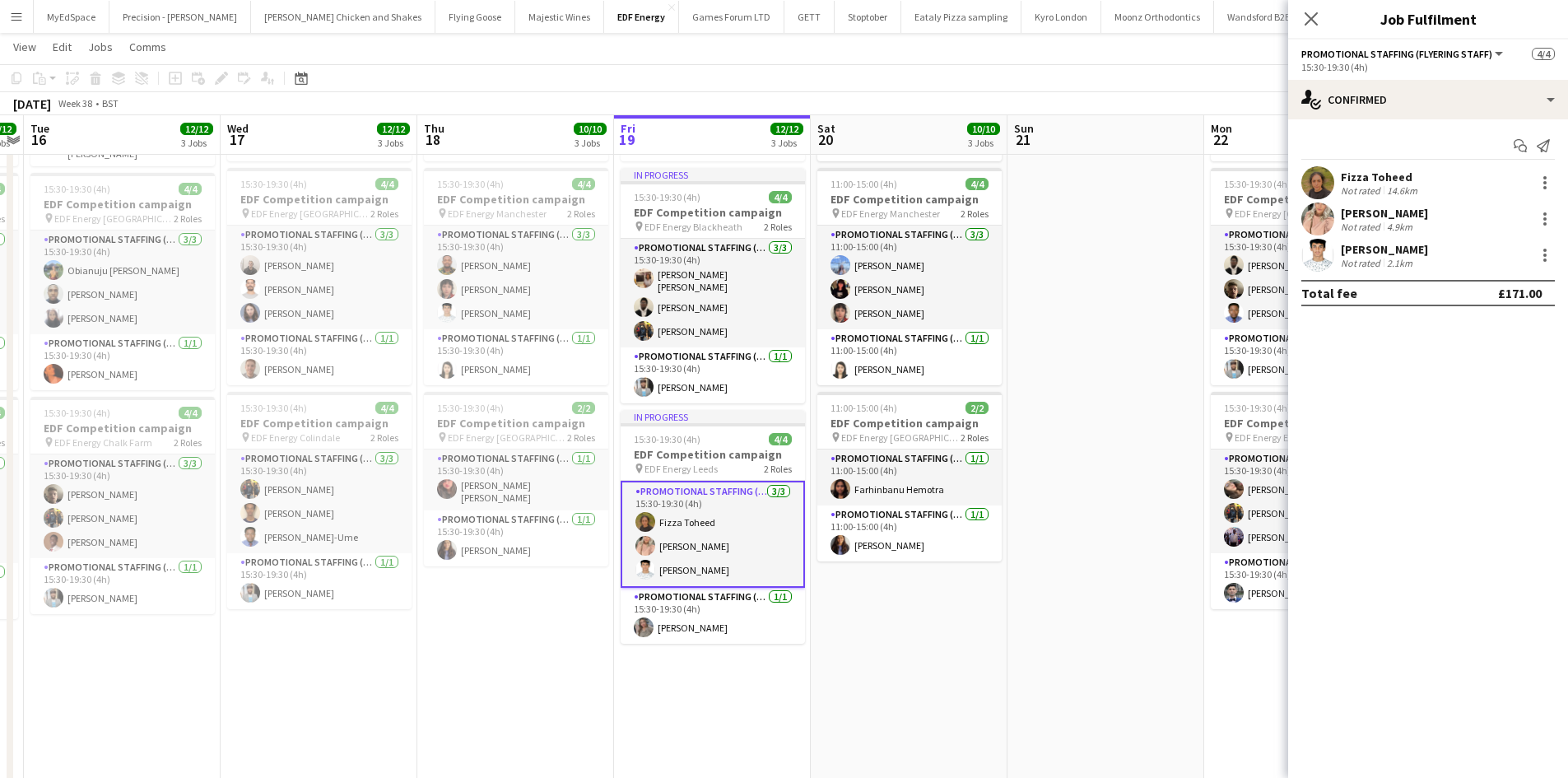
click at [1383, 185] on div "14.6km" at bounding box center [1402, 191] width 37 height 13
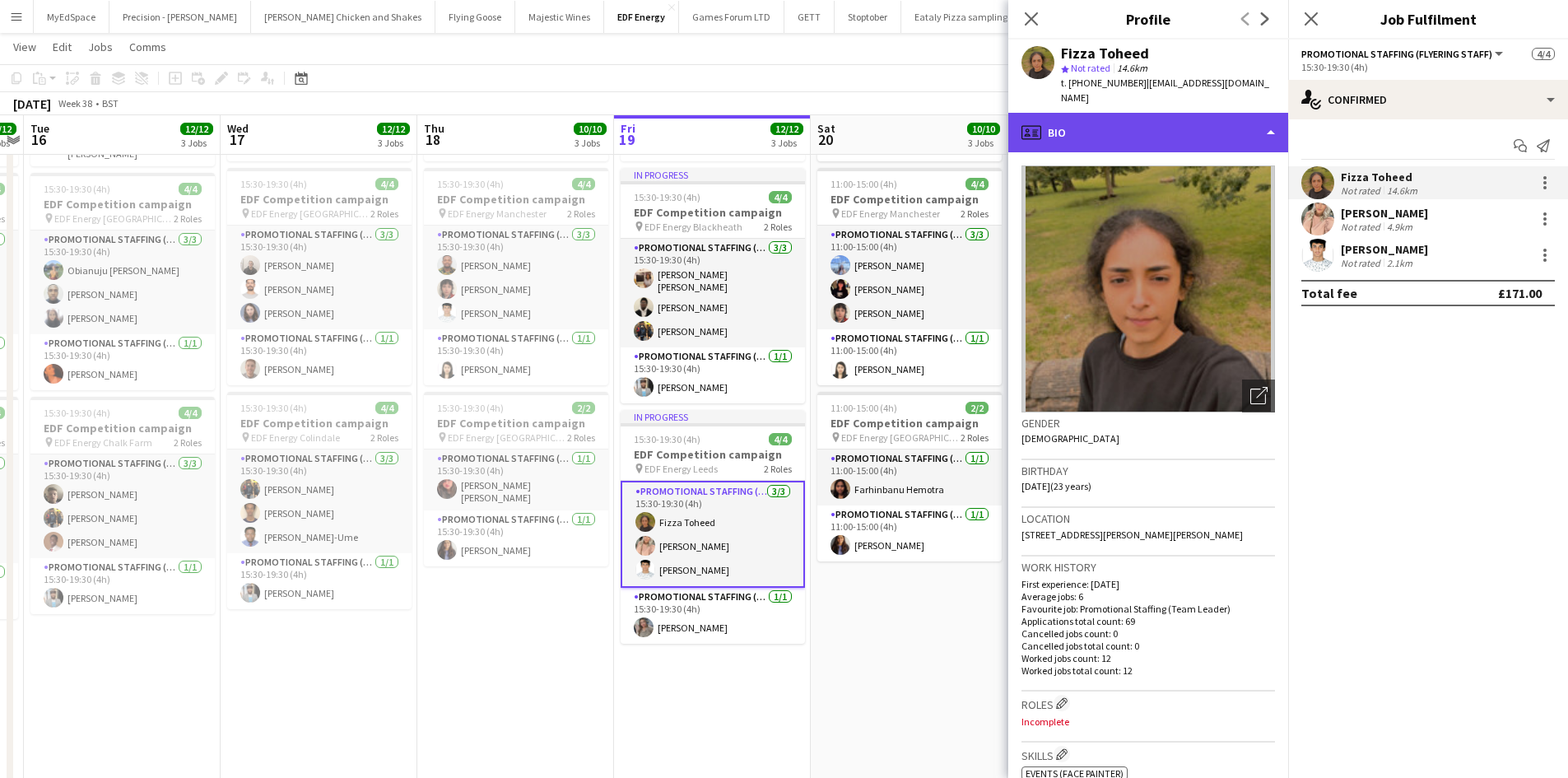
click at [1138, 127] on div "profile Bio" at bounding box center [1148, 133] width 280 height 39
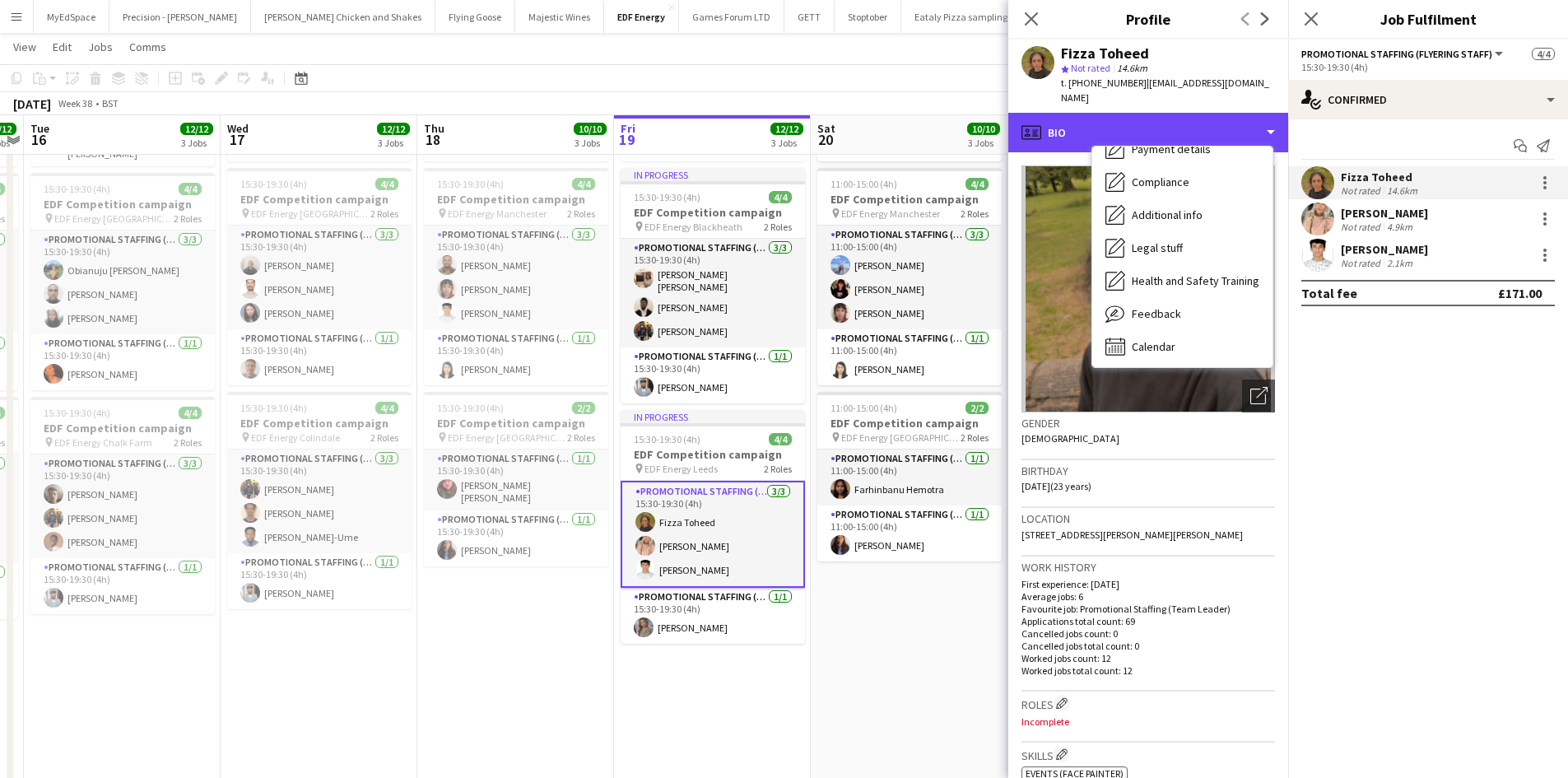
scroll to position [220, 0]
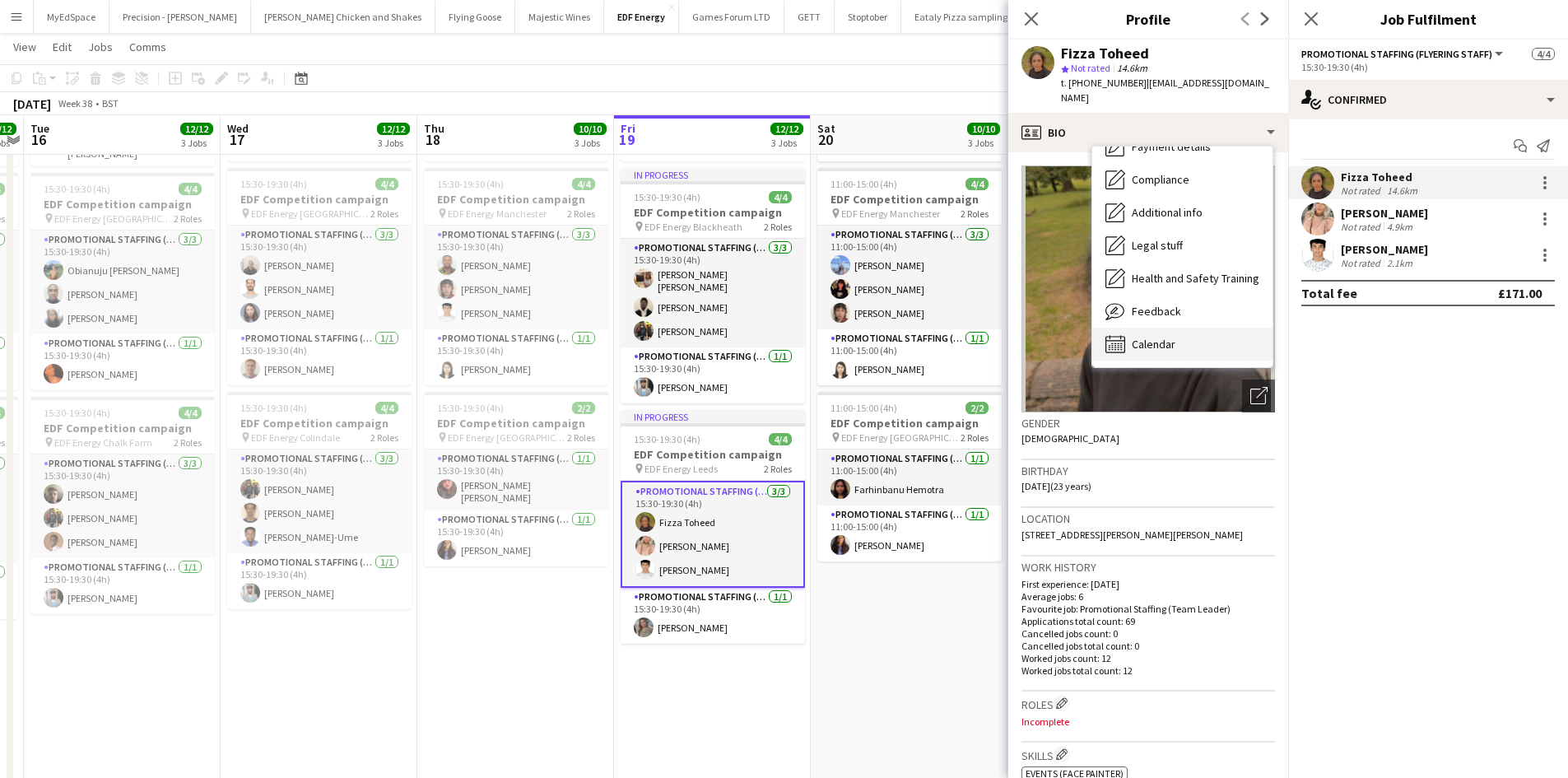
click at [1158, 311] on div "Bio Bio Company application Company application Employment Employment About you…" at bounding box center [1182, 256] width 180 height 220
click at [1157, 337] on span "Calendar" at bounding box center [1153, 344] width 43 height 15
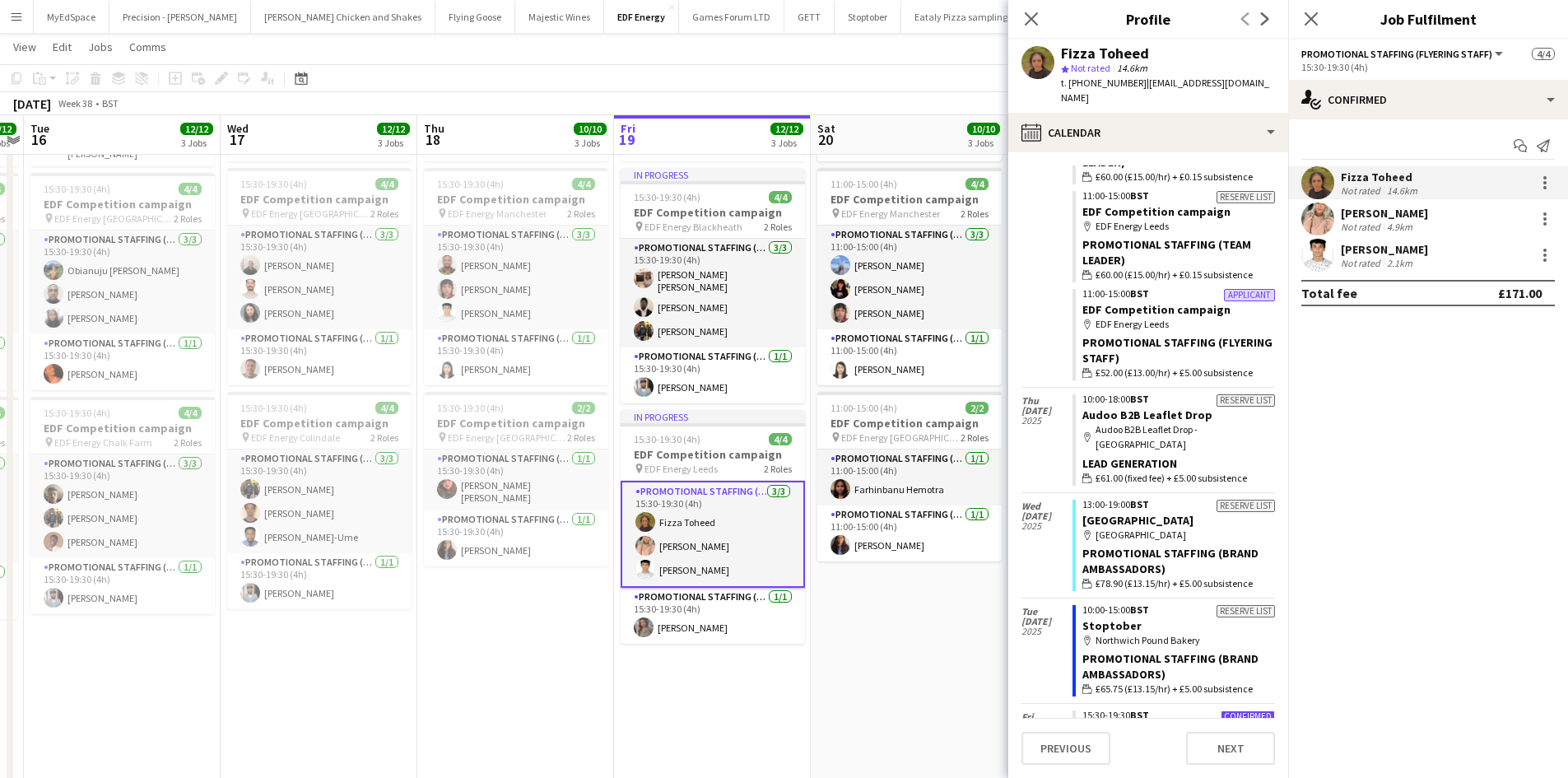
scroll to position [2565, 0]
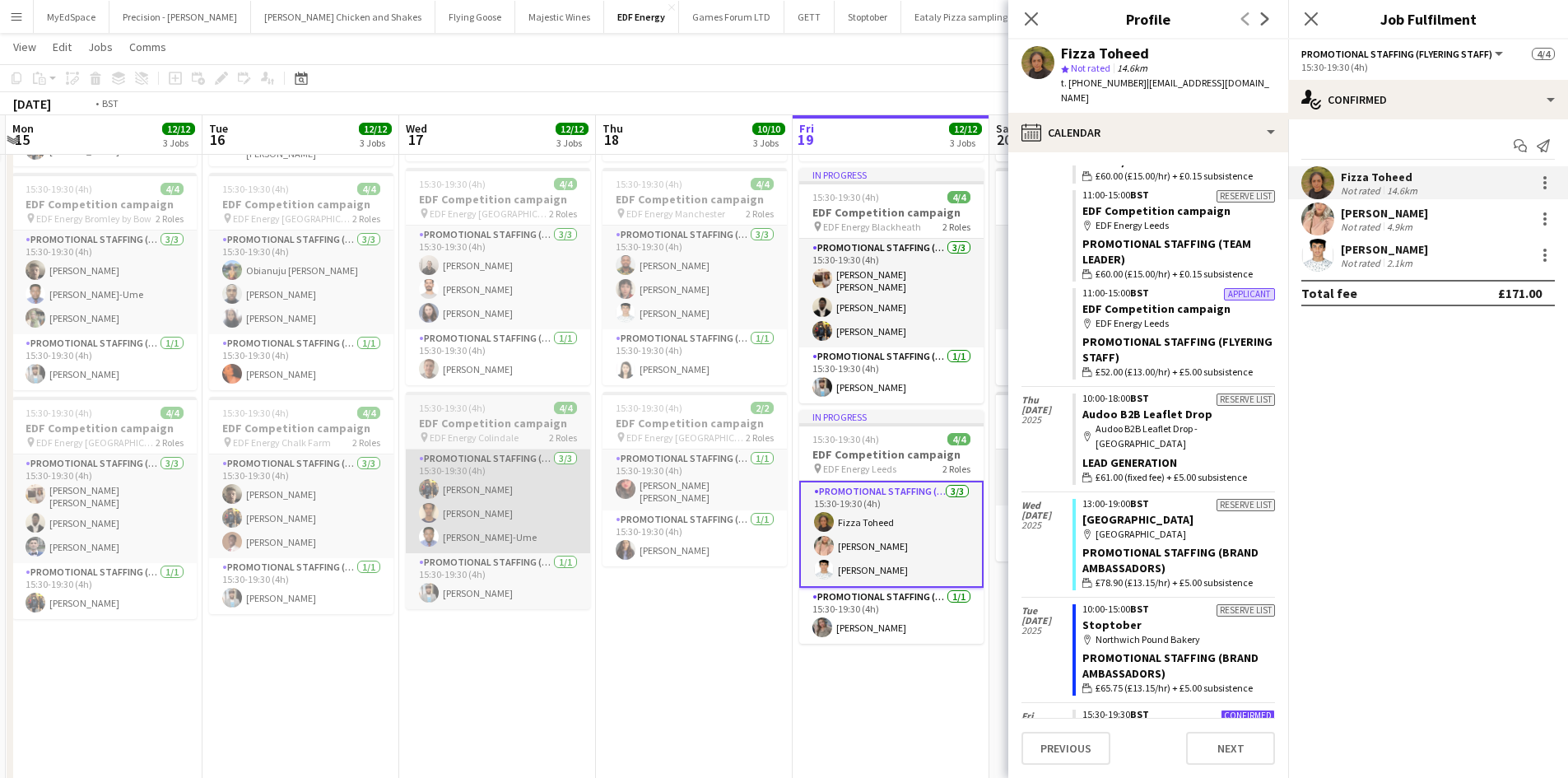
drag, startPoint x: 474, startPoint y: 544, endPoint x: 611, endPoint y: 531, distance: 137.6
click at [849, 531] on app-calendar-viewport "Sat 13 11/16 4 Jobs Sun 14 3/4 1 Job Mon 15 12/12 3 Jobs Tue 16 12/12 3 Jobs We…" at bounding box center [784, 373] width 1568 height 1112
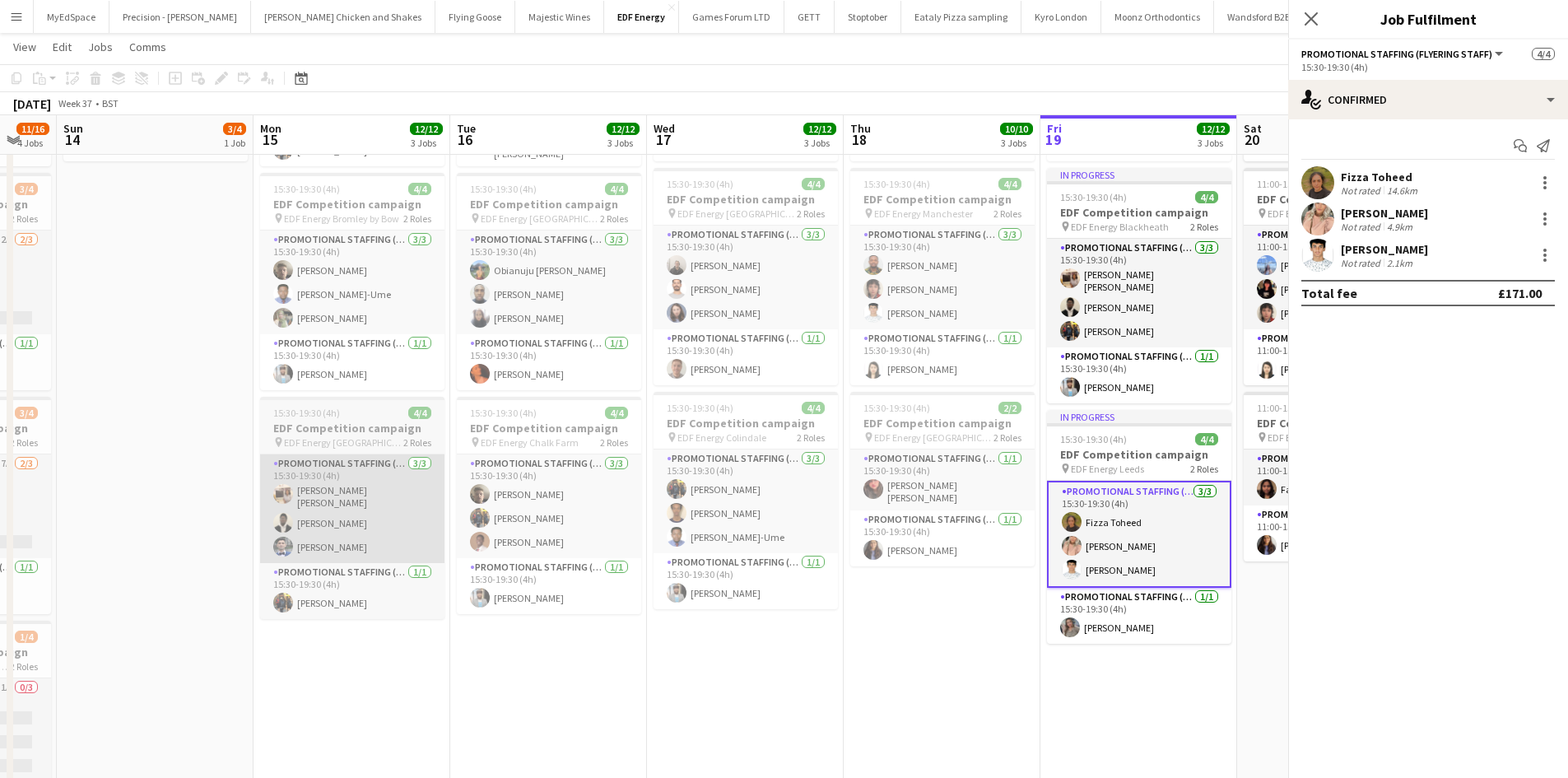
drag, startPoint x: 567, startPoint y: 525, endPoint x: 673, endPoint y: 512, distance: 106.8
click at [799, 492] on app-calendar-viewport "Fri 12 12/12 3 Jobs Sat 13 11/16 4 Jobs Sun 14 3/4 1 Job Mon 15 12/12 3 Jobs Tu…" at bounding box center [784, 373] width 1568 height 1112
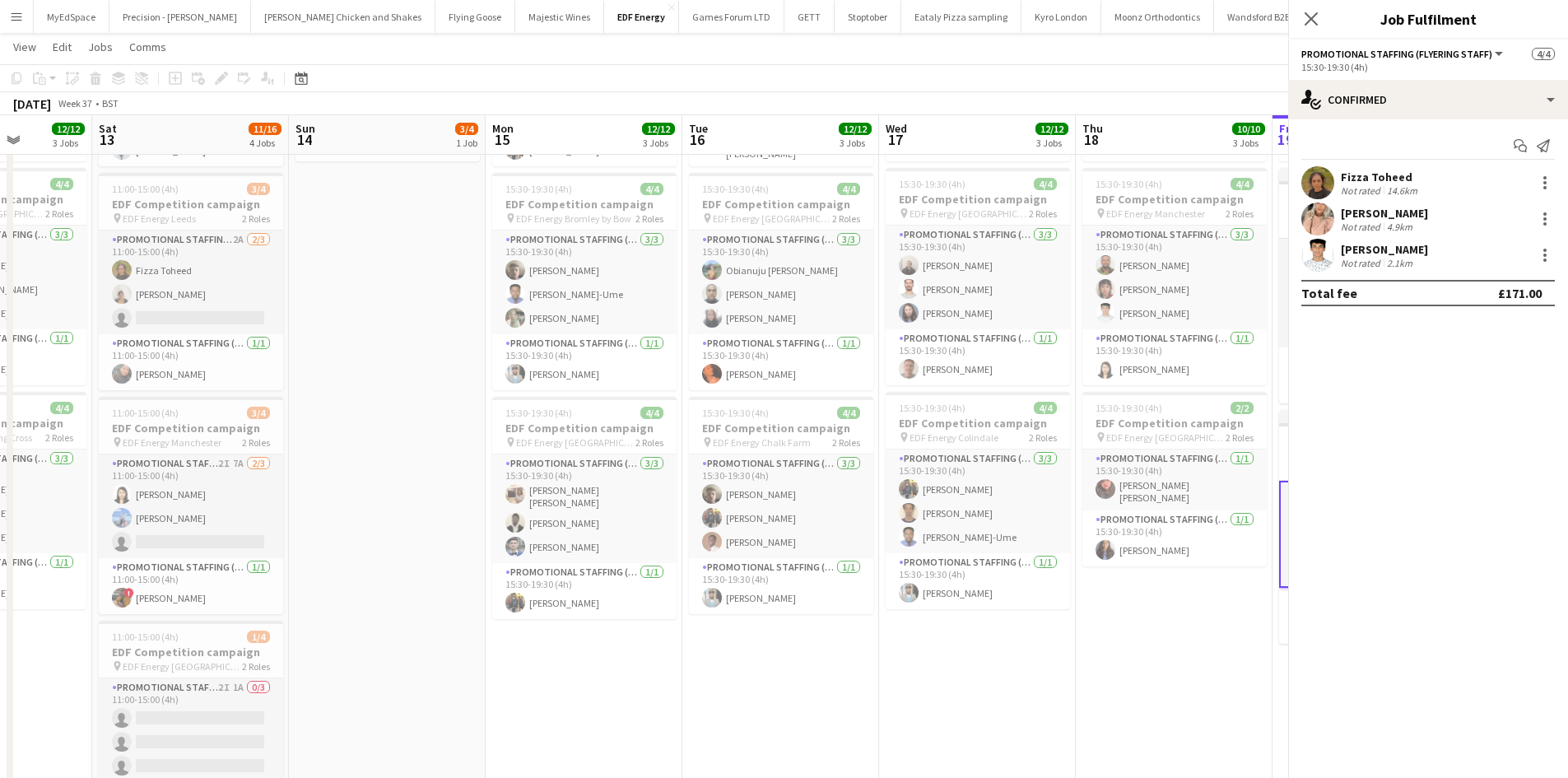
drag, startPoint x: 464, startPoint y: 530, endPoint x: 709, endPoint y: 514, distance: 245.5
click at [709, 514] on app-calendar-viewport "Wed 10 Thu 11 16/16 4 Jobs Fri 12 12/12 3 Jobs Sat 13 11/16 4 Jobs Sun 14 3/4 1…" at bounding box center [784, 373] width 1568 height 1112
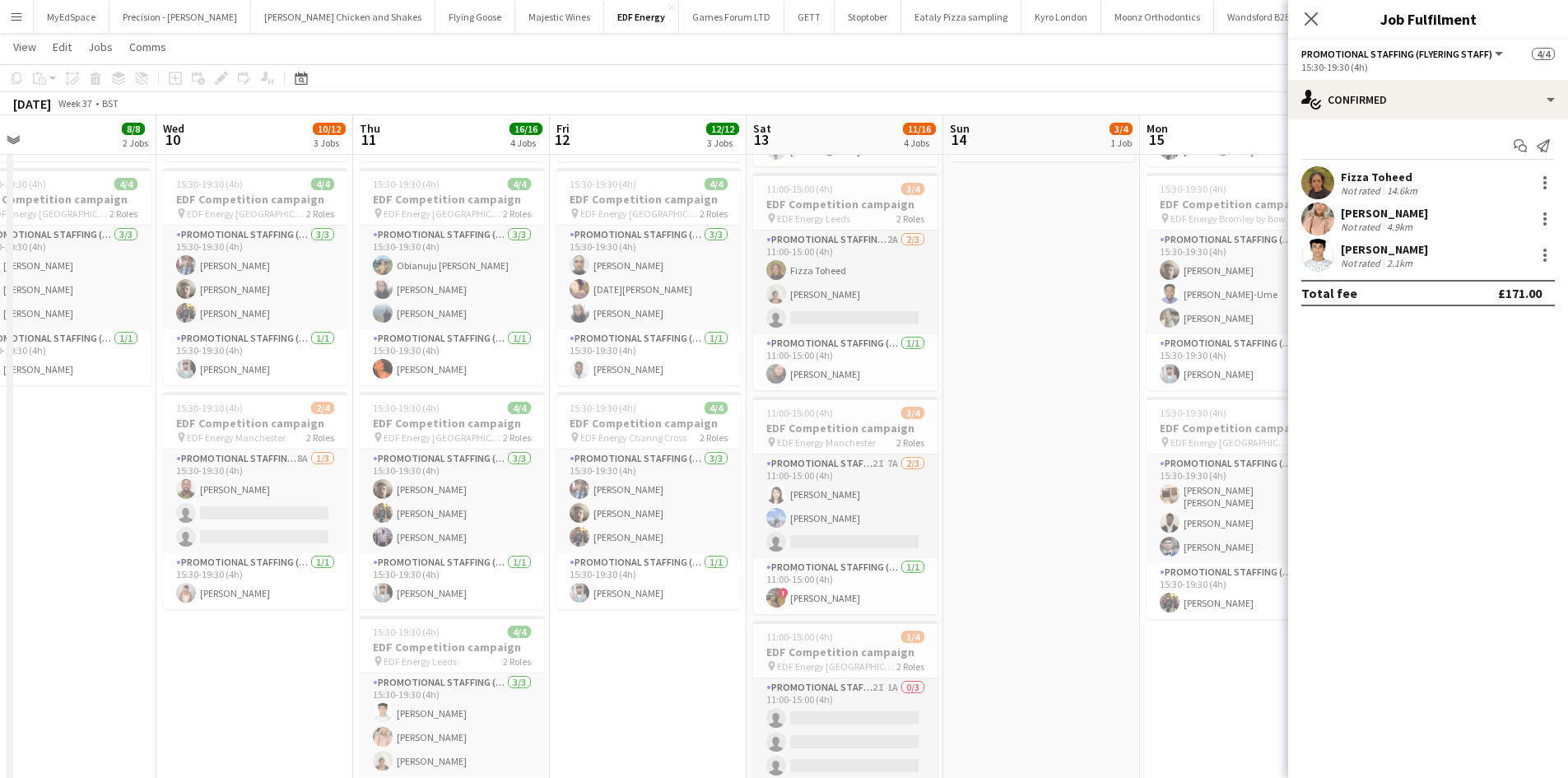
drag, startPoint x: 524, startPoint y: 503, endPoint x: 917, endPoint y: 500, distance: 393.0
click at [917, 500] on app-calendar-viewport "Sun 7 Mon 8 11/12 3 Jobs Tue 9 8/8 2 Jobs Wed 10 10/12 3 Jobs Thu 11 16/16 4 Jo…" at bounding box center [784, 373] width 1568 height 1112
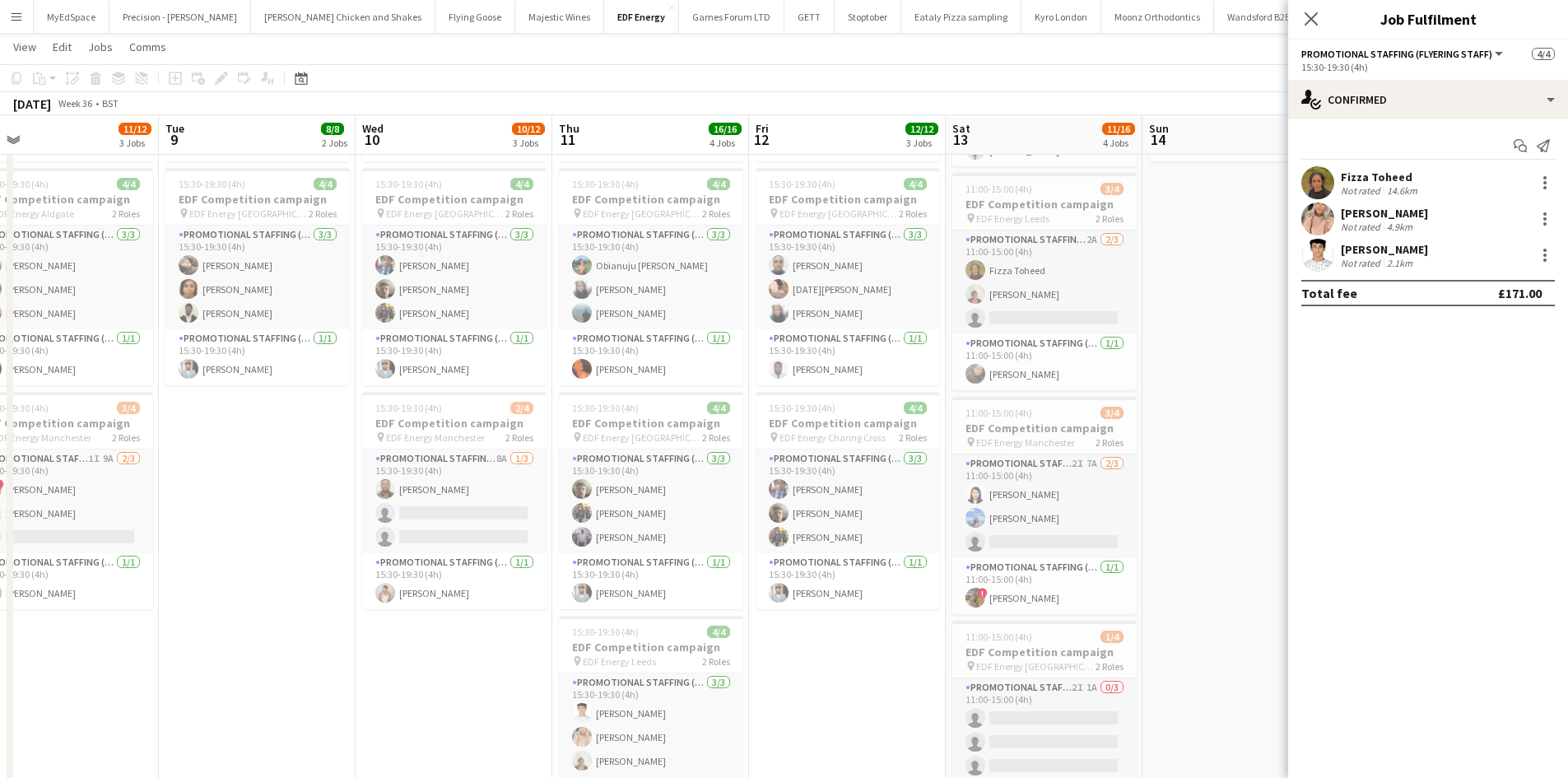
scroll to position [0, 363]
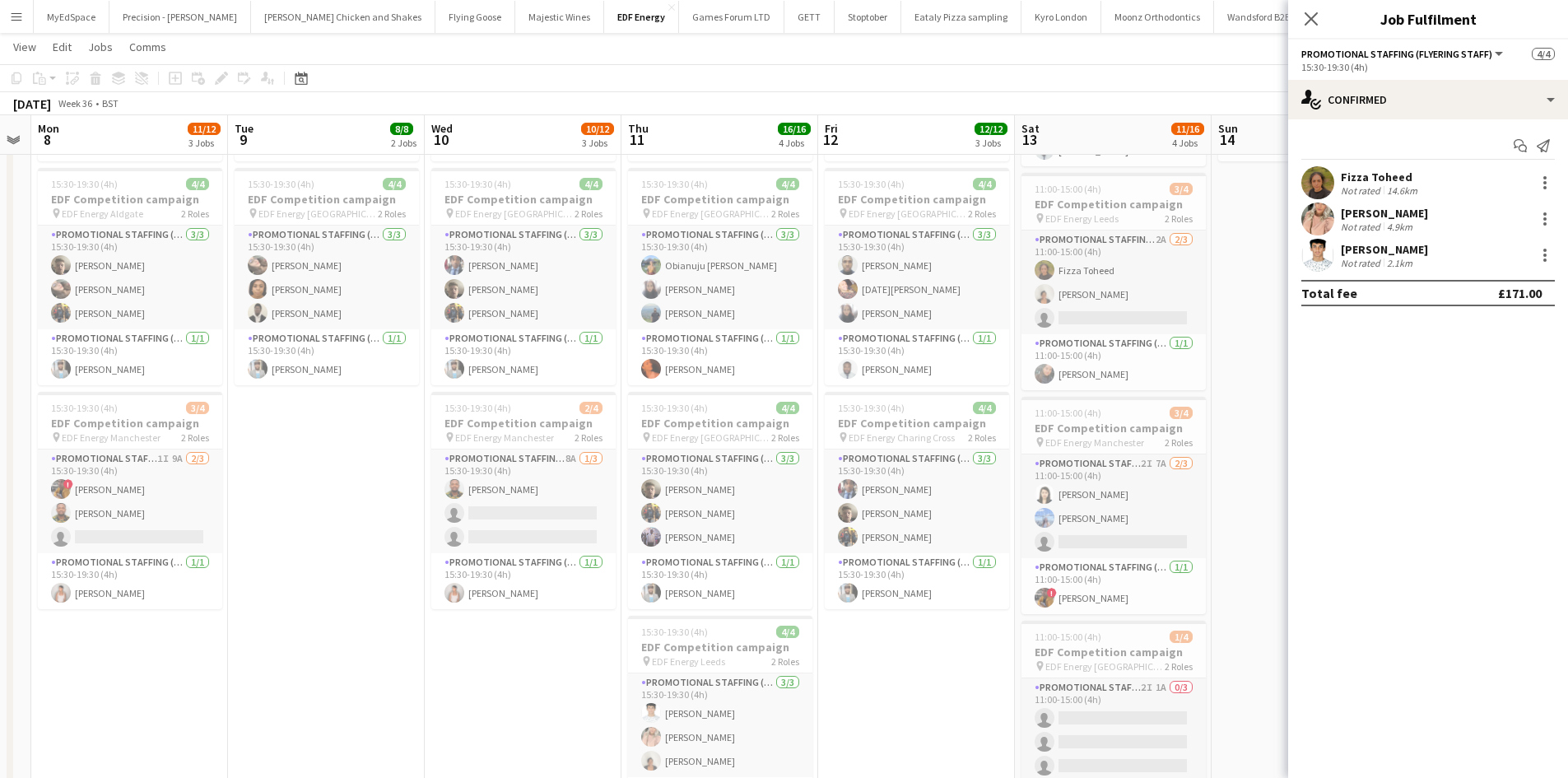
drag, startPoint x: 659, startPoint y: 416, endPoint x: 925, endPoint y: 409, distance: 266.1
click at [925, 409] on app-calendar-viewport "Sat 6 7/8 2 Jobs Sun 7 Mon 8 11/12 3 Jobs Tue 9 8/8 2 Jobs Wed 10 10/12 3 Jobs …" at bounding box center [784, 373] width 1568 height 1112
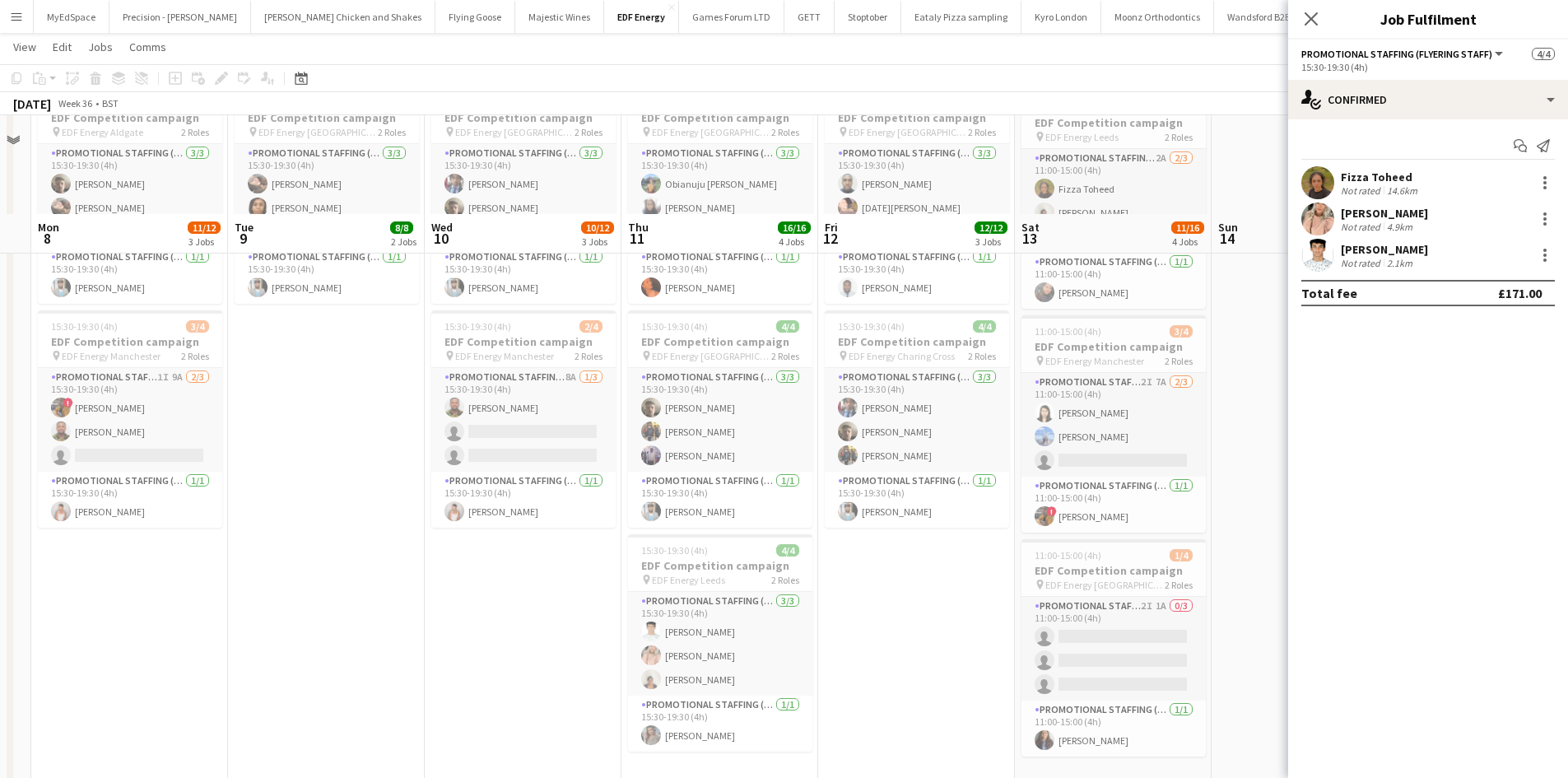
scroll to position [98, 0]
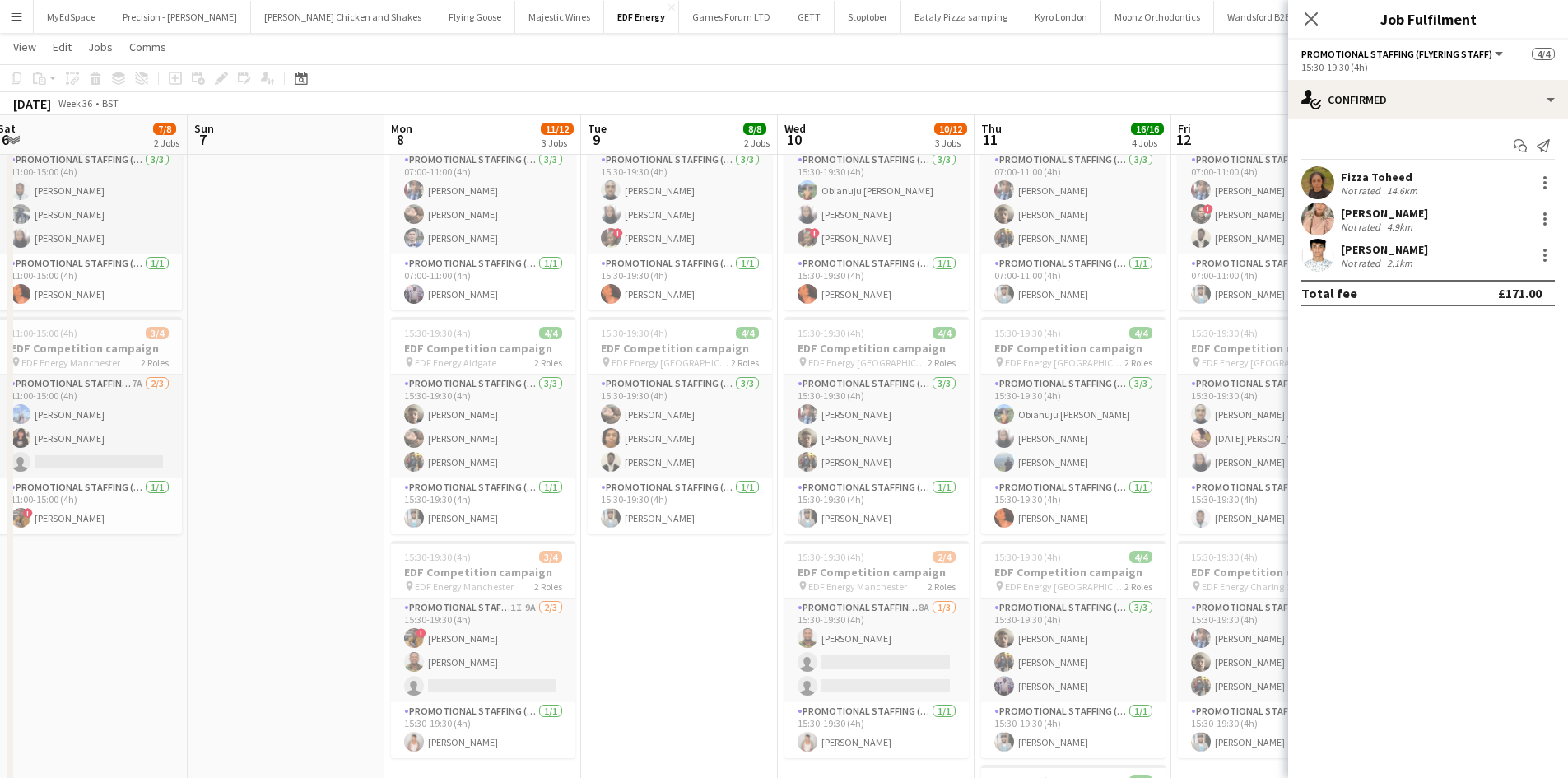
drag, startPoint x: 626, startPoint y: 490, endPoint x: 906, endPoint y: 486, distance: 280.0
click at [980, 487] on app-calendar-viewport "Thu 4 Fri 5 Sat 6 7/8 2 Jobs Sun 7 Mon 8 11/12 3 Jobs Tue 9 8/8 2 Jobs Wed 10 1…" at bounding box center [784, 523] width 1568 height 1112
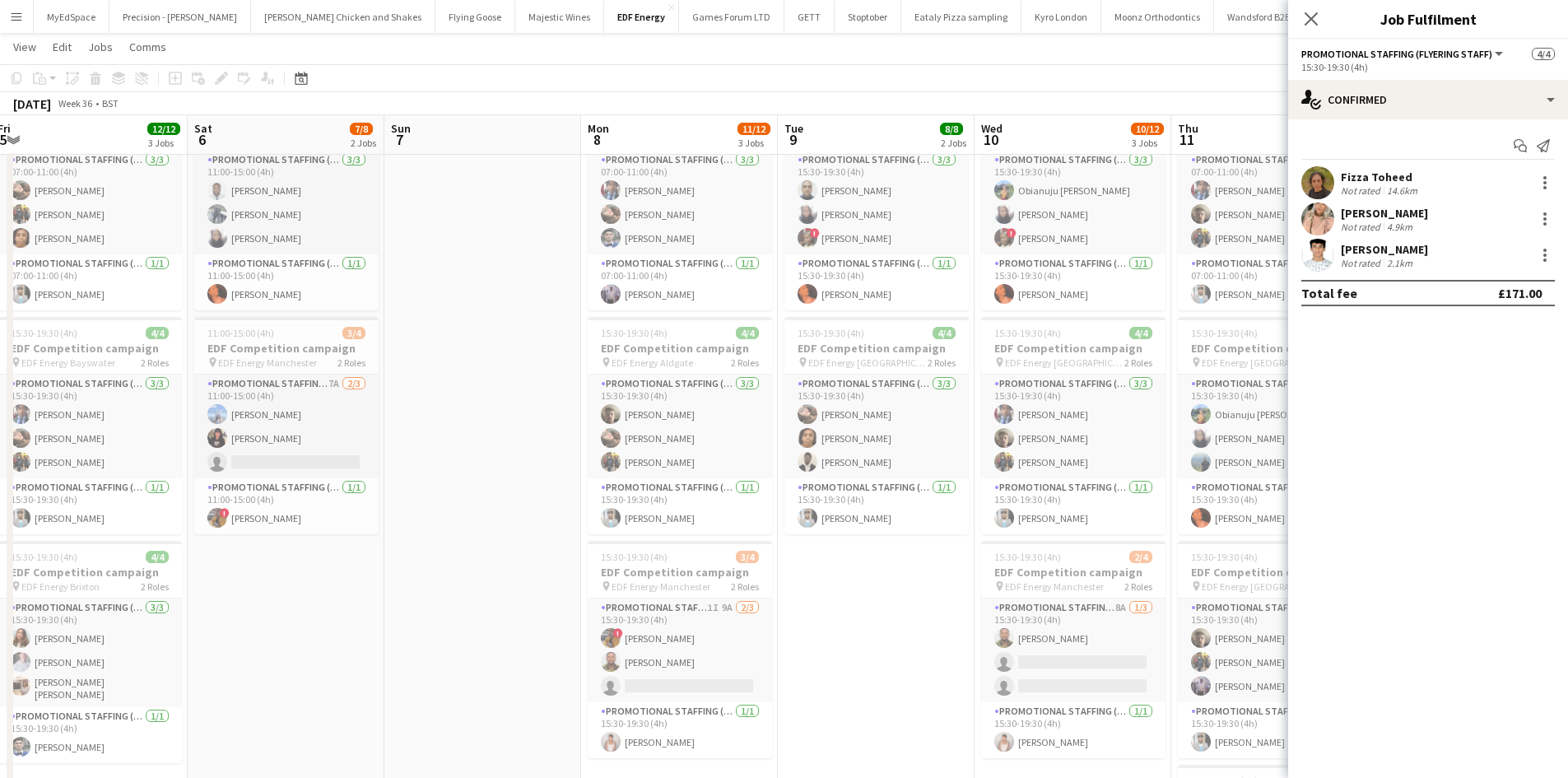
drag, startPoint x: 702, startPoint y: 484, endPoint x: 1200, endPoint y: 460, distance: 498.6
click at [1200, 460] on app-calendar-viewport "Wed 3 Thu 4 12/12 3 Jobs Fri 5 12/12 3 Jobs Sat 6 7/8 2 Jobs Sun 7 Mon 8 11/12 …" at bounding box center [784, 523] width 1568 height 1112
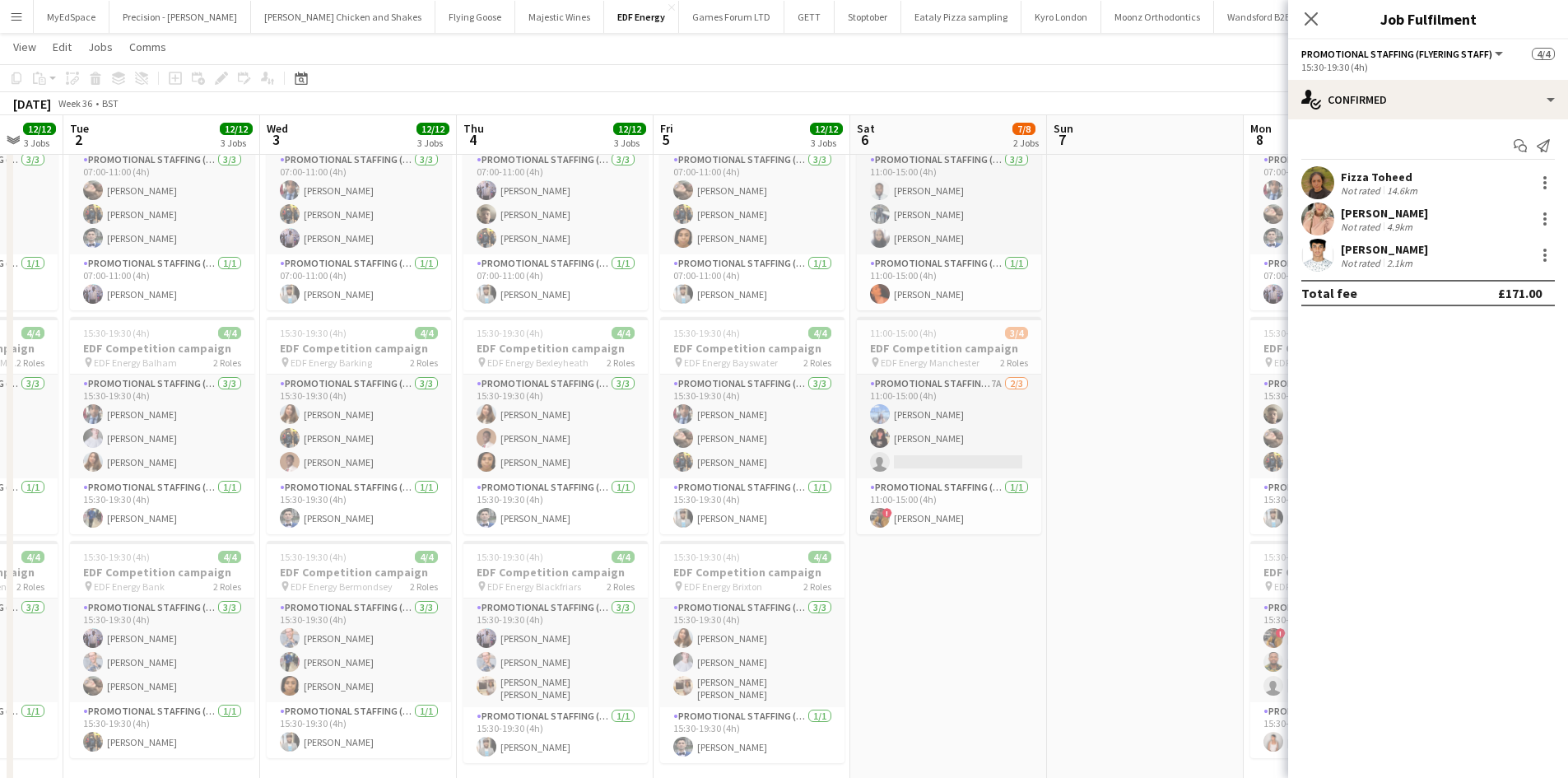
drag, startPoint x: 768, startPoint y: 453, endPoint x: 1106, endPoint y: 429, distance: 338.9
click at [1106, 429] on app-calendar-viewport "Sun 31 Mon 1 12/12 3 Jobs Tue 2 12/12 3 Jobs Wed 3 12/12 3 Jobs Thu 4 12/12 3 J…" at bounding box center [784, 523] width 1568 height 1112
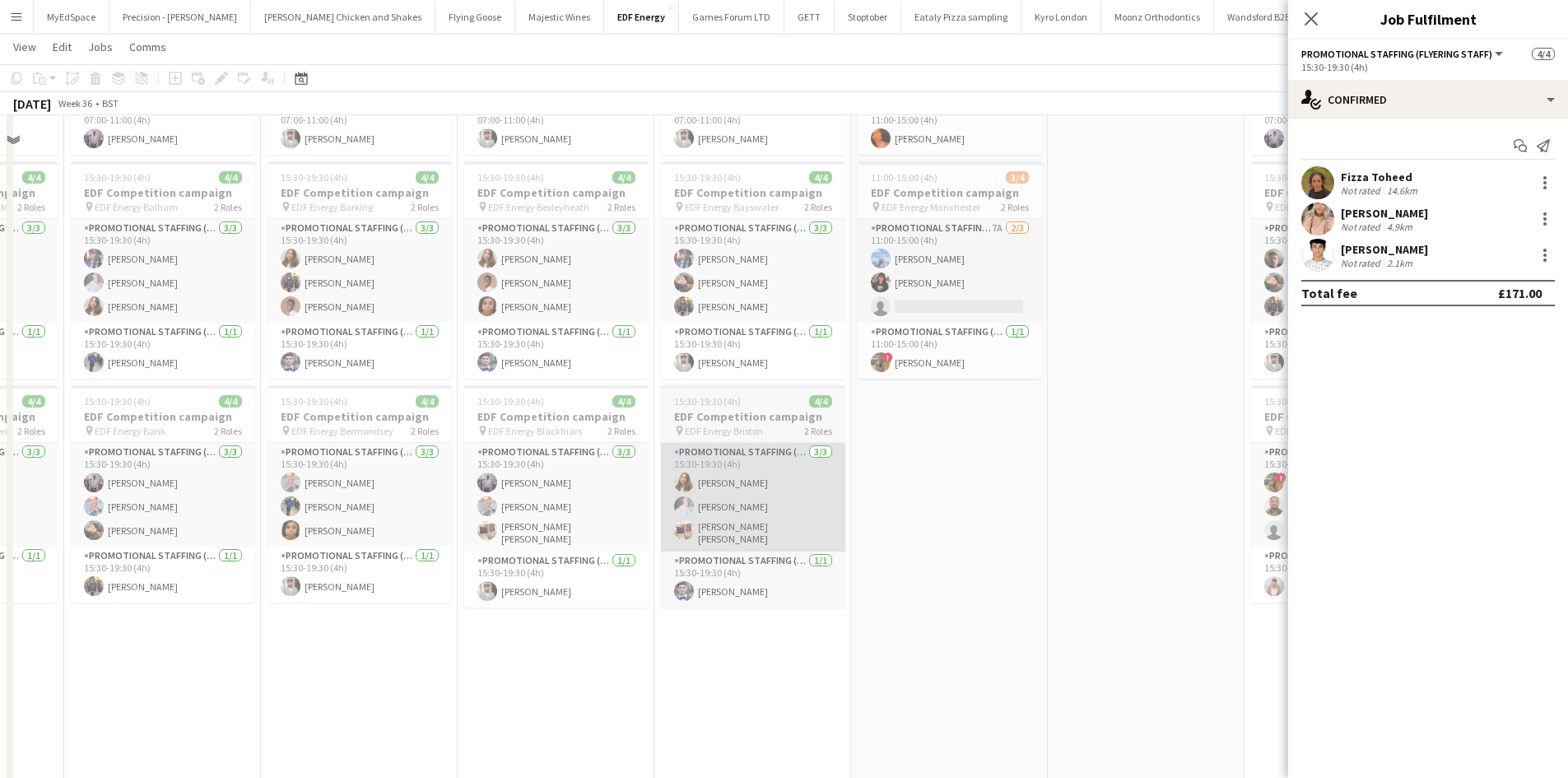
scroll to position [0, 0]
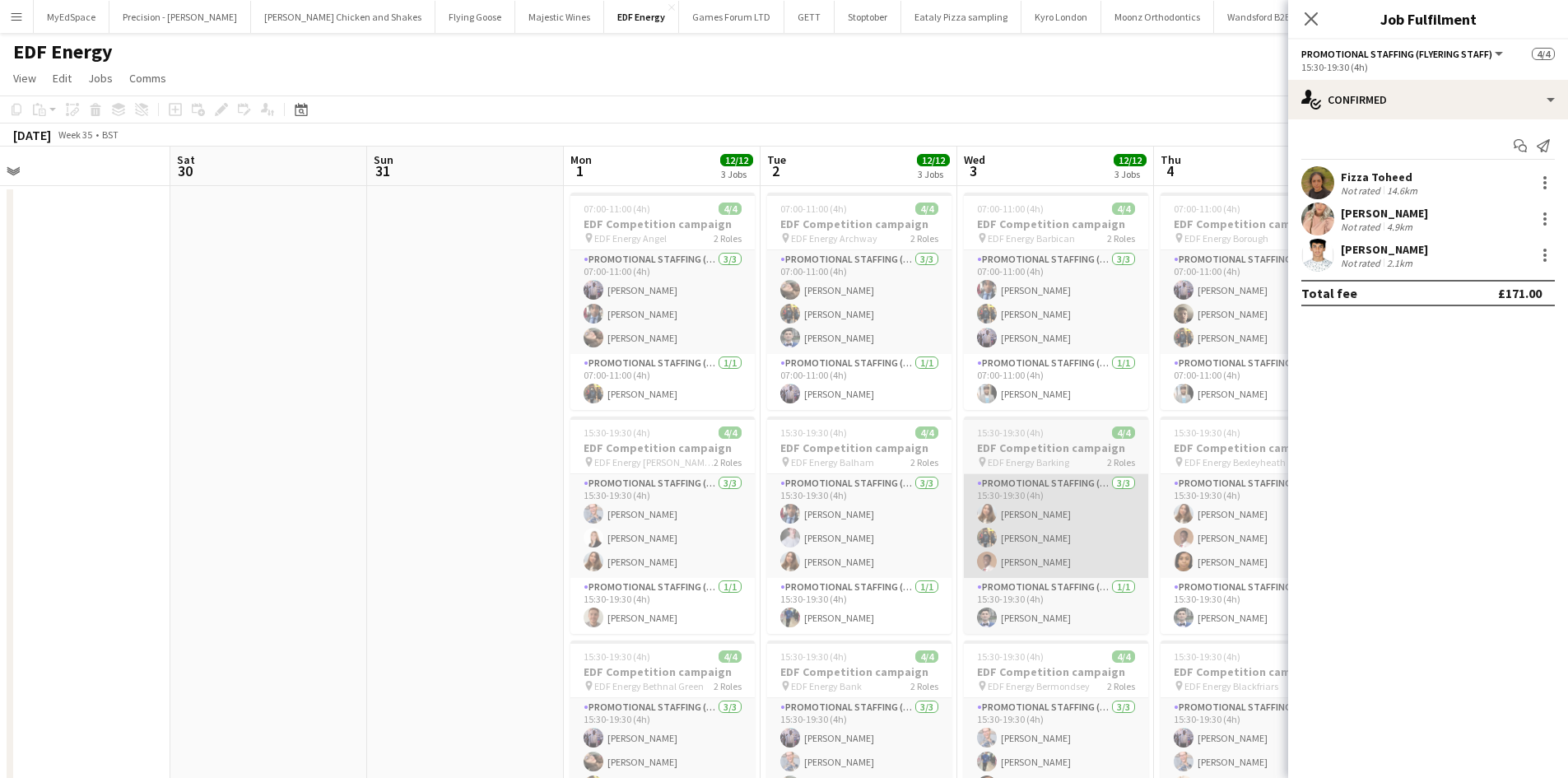
drag, startPoint x: 485, startPoint y: 443, endPoint x: 1034, endPoint y: 518, distance: 554.1
click at [1177, 520] on app-calendar-viewport "Wed 27 Thu 28 Fri 29 Sat 30 Sun 31 Mon 1 12/12 3 Jobs Tue 2 12/12 3 Jobs Wed 3 …" at bounding box center [784, 662] width 1568 height 1031
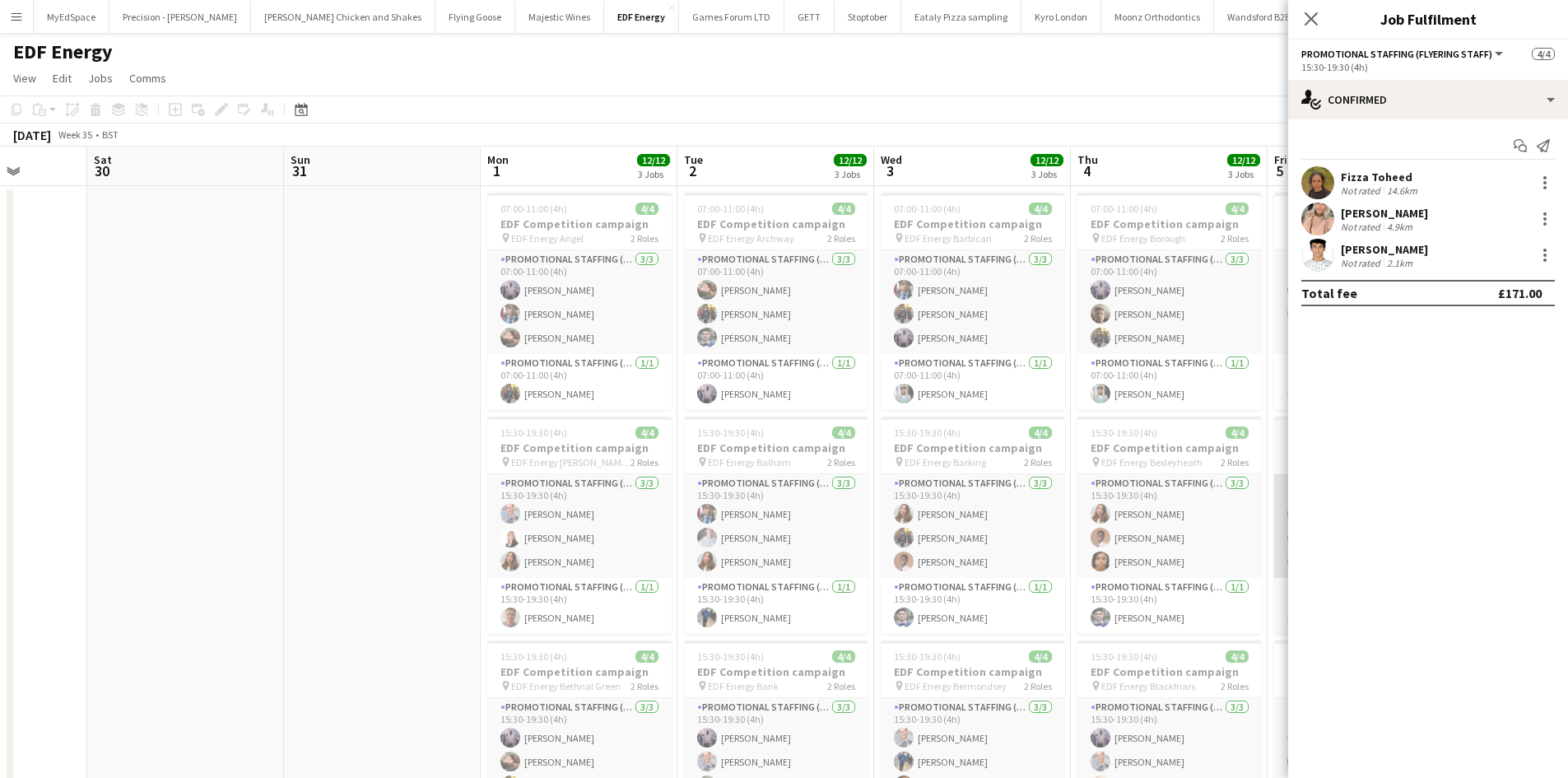
drag, startPoint x: 1052, startPoint y: 505, endPoint x: 915, endPoint y: 507, distance: 137.0
click at [586, 507] on app-calendar-viewport "Tue 26 Wed 27 Thu 28 Fri 29 Sat 30 Sun 31 Mon 1 12/12 3 Jobs Tue 2 12/12 3 Jobs…" at bounding box center [784, 662] width 1568 height 1031
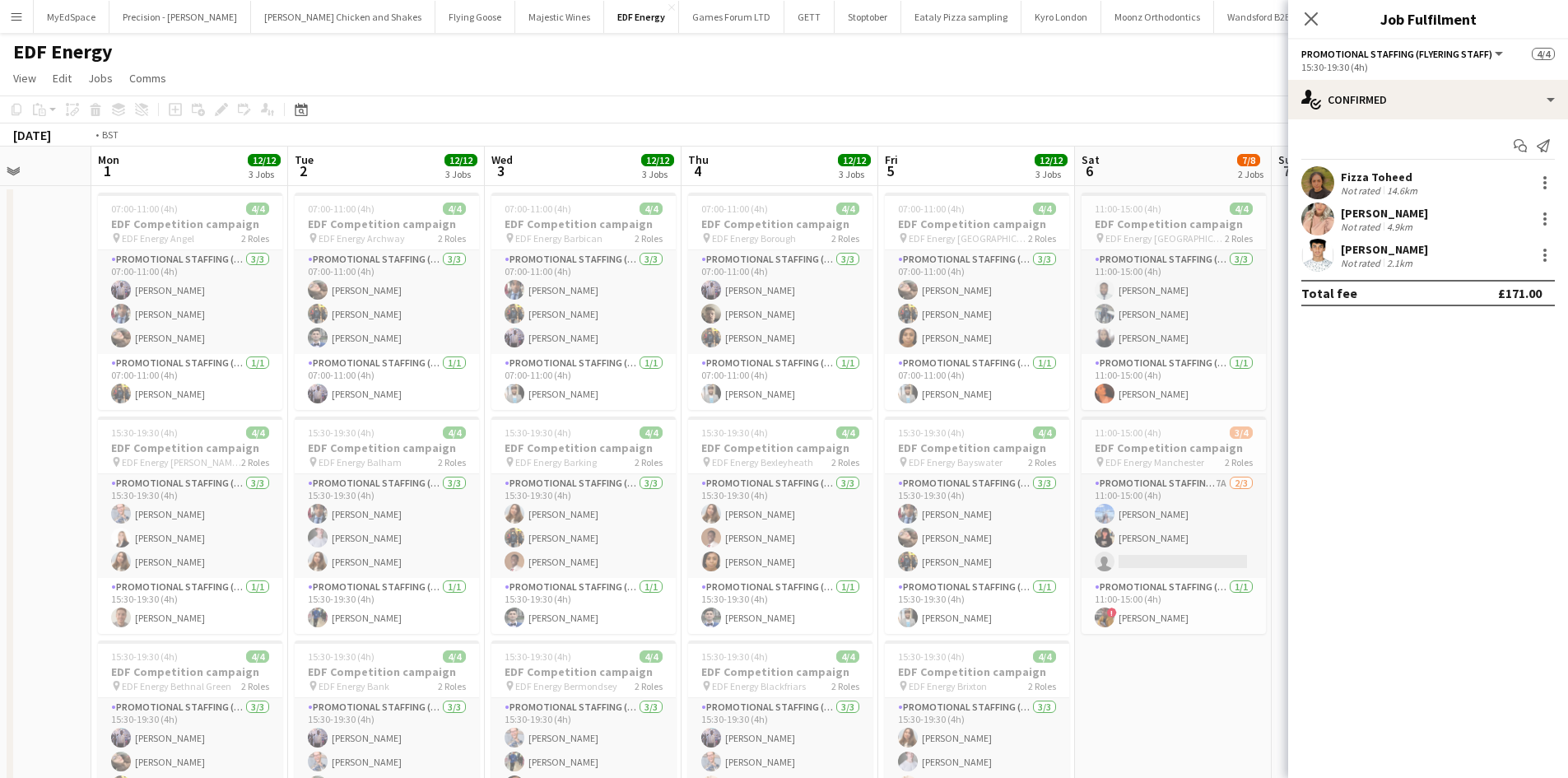
drag, startPoint x: 636, startPoint y: 507, endPoint x: 598, endPoint y: 507, distance: 38.0
click at [584, 507] on app-calendar-viewport "Thu 28 Fri 29 Sat 30 Sun 31 Mon 1 12/12 3 Jobs Tue 2 12/12 3 Jobs Wed 3 12/12 3…" at bounding box center [784, 662] width 1568 height 1031
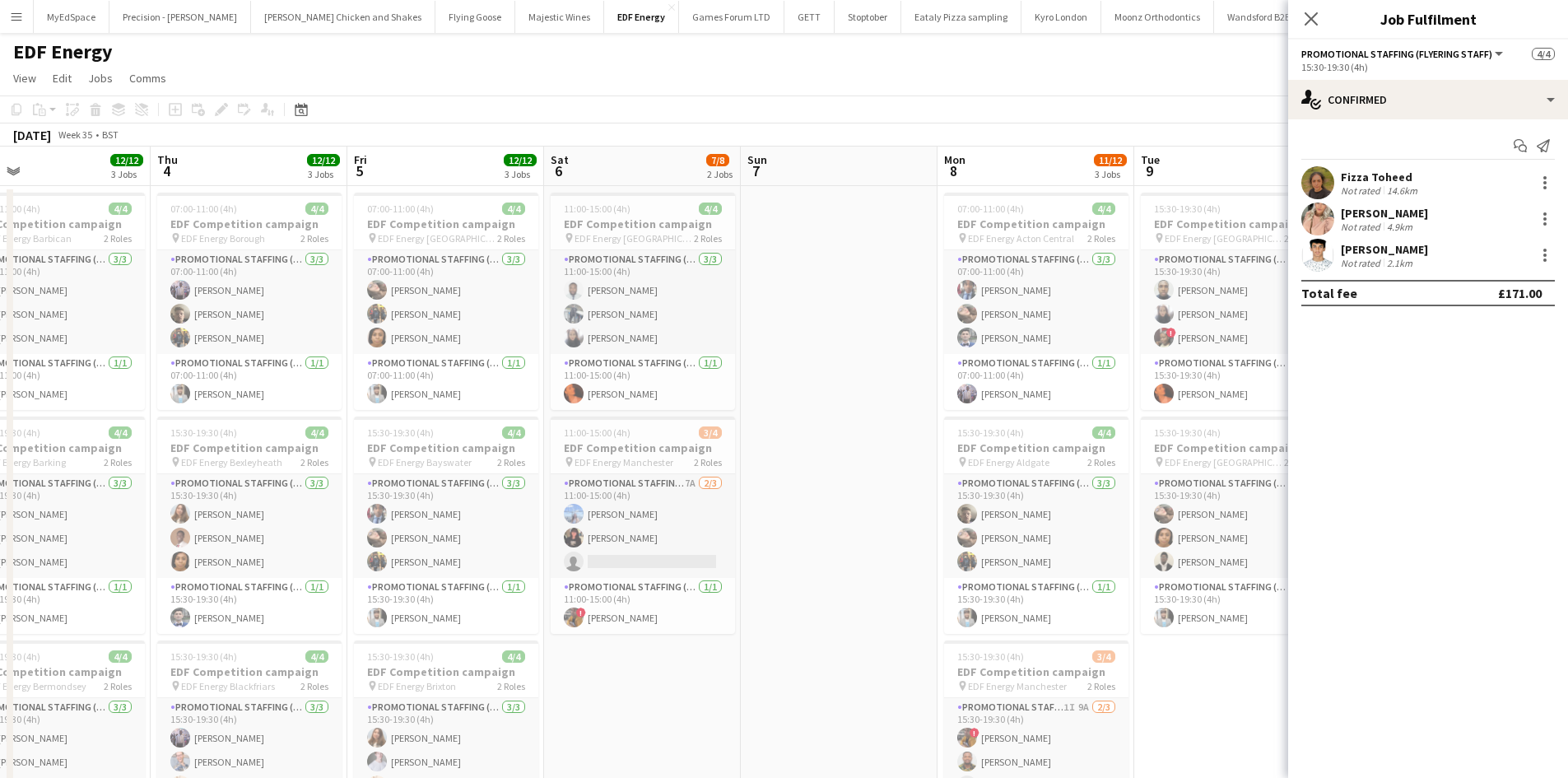
click at [598, 494] on app-calendar-viewport "Sat 30 Sun 31 Mon 1 12/12 3 Jobs Tue 2 12/12 3 Jobs Wed 3 12/12 3 Jobs Thu 4 12…" at bounding box center [784, 662] width 1568 height 1031
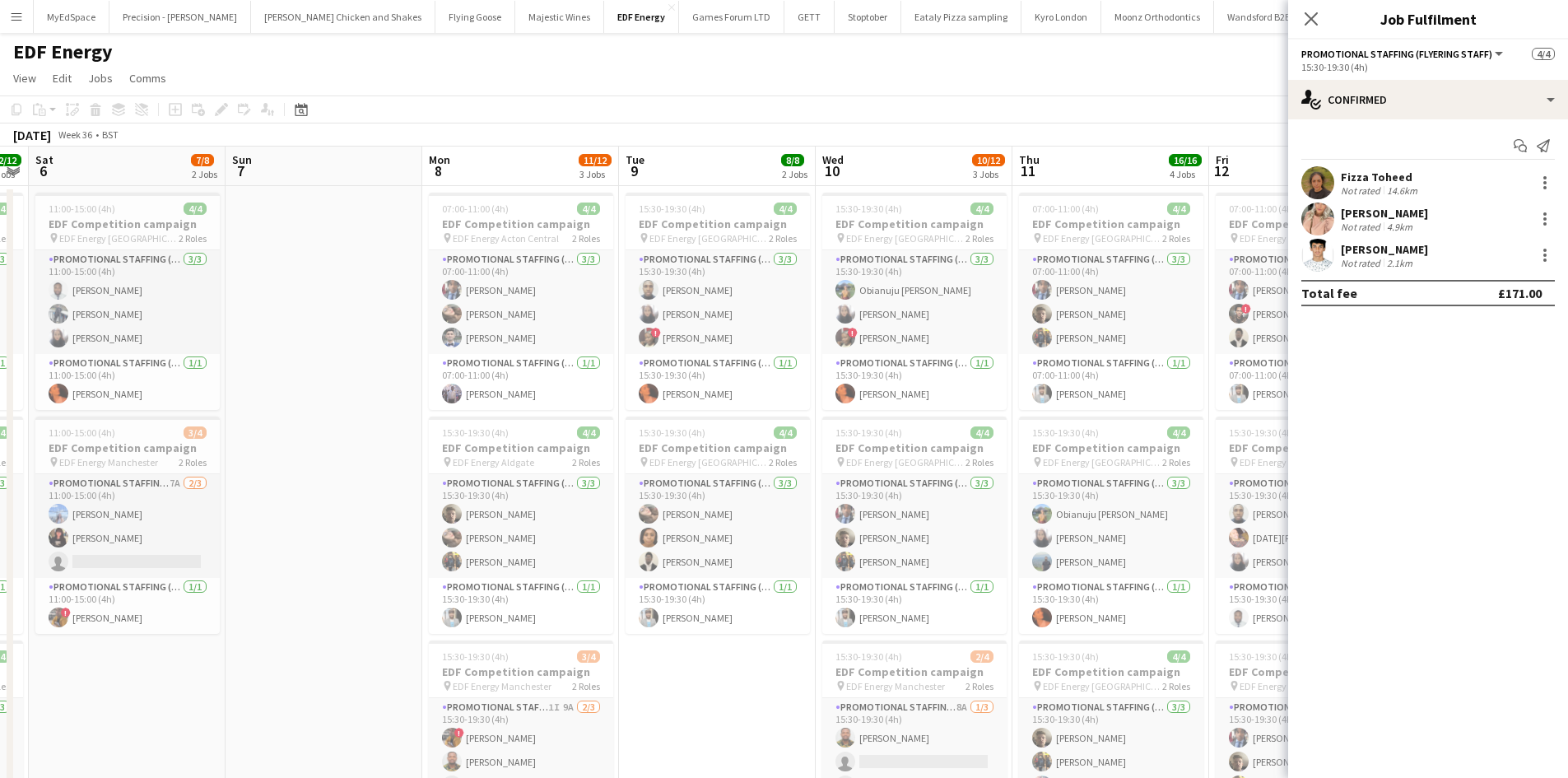
drag, startPoint x: 1018, startPoint y: 482, endPoint x: 683, endPoint y: 440, distance: 337.6
click at [683, 440] on app-calendar-viewport "Wed 3 12/12 3 Jobs Thu 4 12/12 3 Jobs Fri 5 12/12 3 Jobs Sat 6 7/8 2 Jobs Sun 7…" at bounding box center [784, 662] width 1568 height 1031
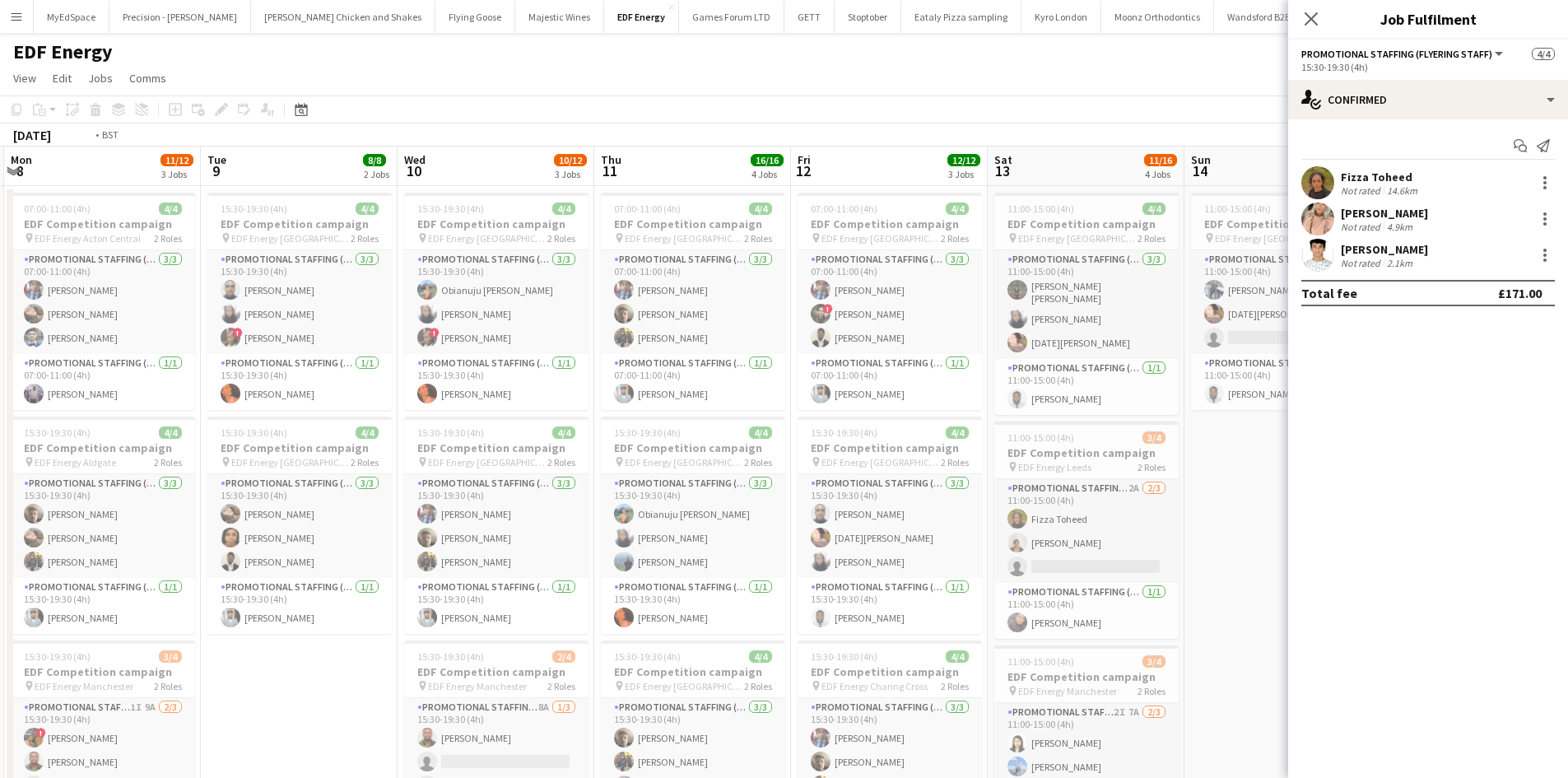
scroll to position [0, 615]
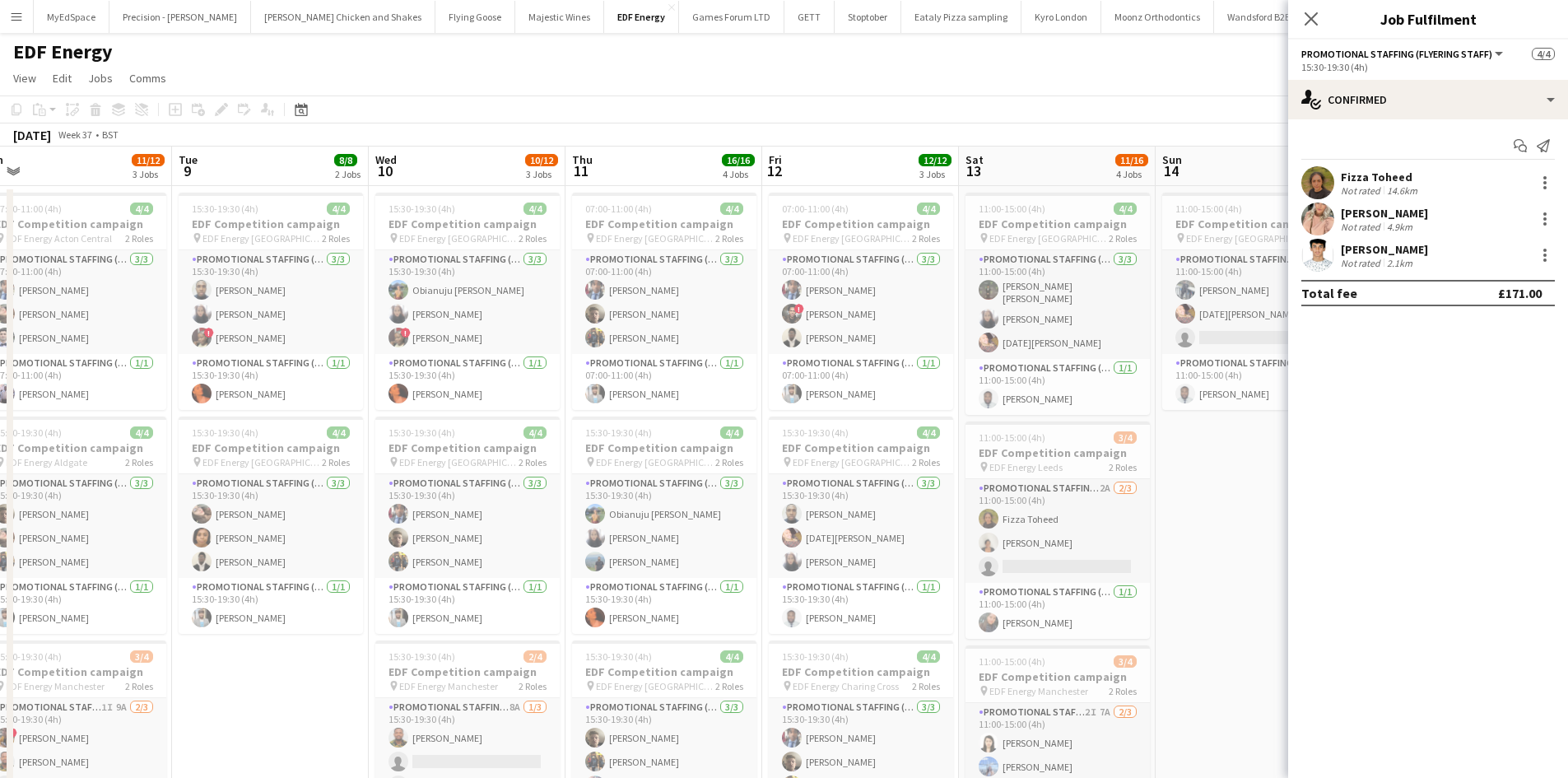
drag, startPoint x: 1074, startPoint y: 430, endPoint x: 1032, endPoint y: 430, distance: 42.0
click at [1032, 430] on app-calendar-viewport "Fri 5 12/12 3 Jobs Sat 6 7/8 2 Jobs Sun 7 Mon 8 11/12 3 Jobs Tue 9 8/8 2 Jobs W…" at bounding box center [784, 662] width 1568 height 1031
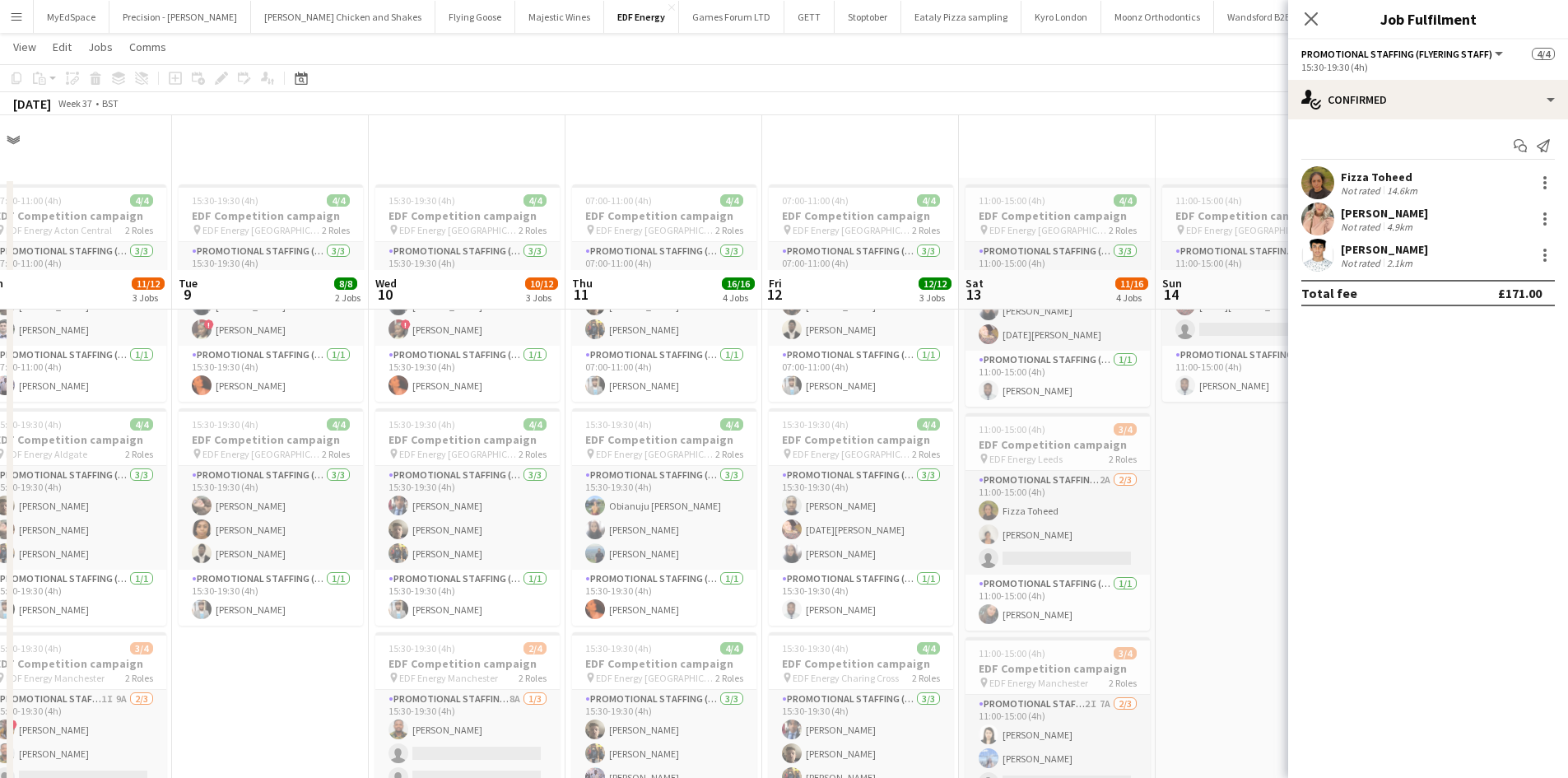
scroll to position [0, 0]
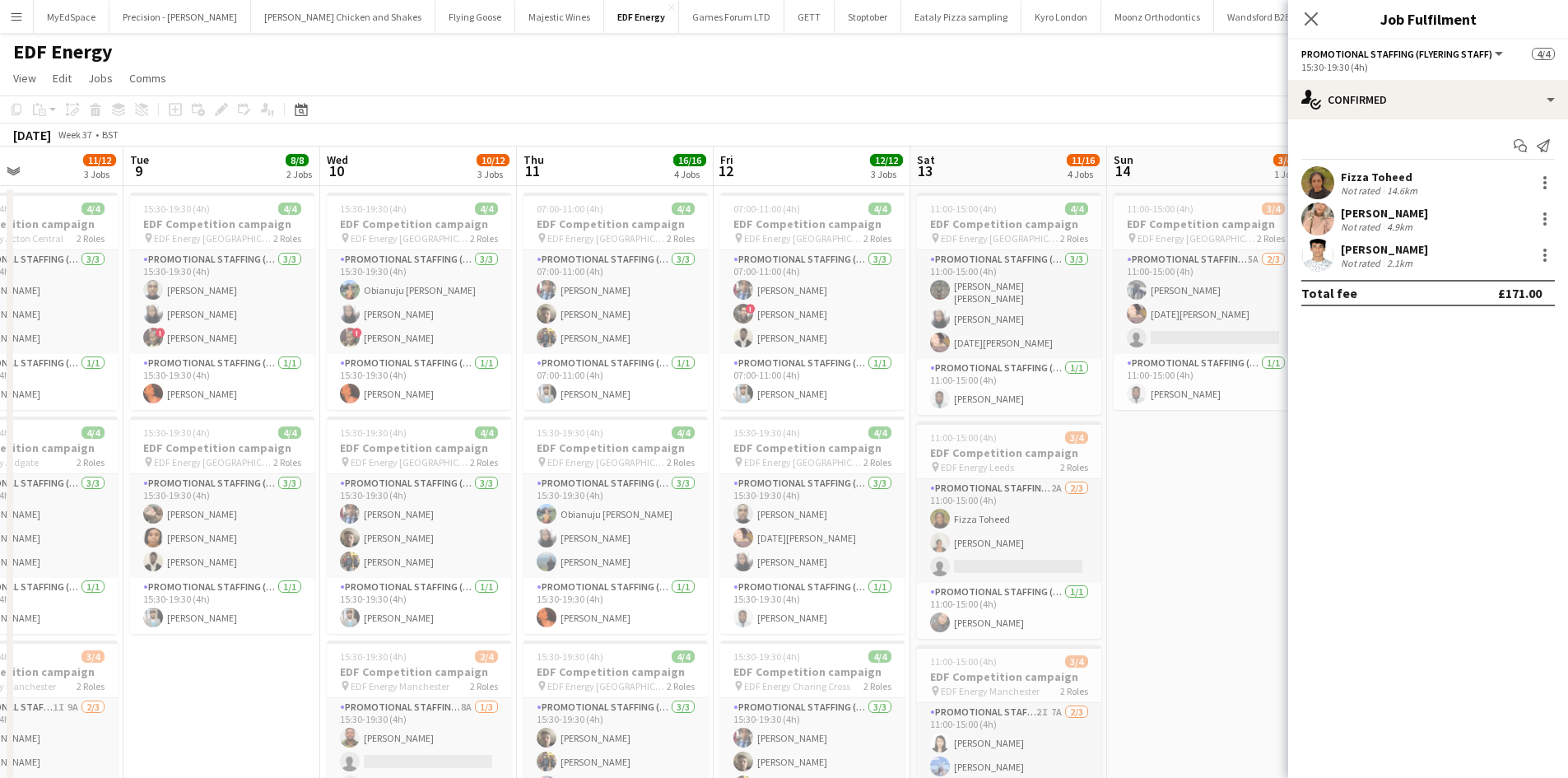
drag, startPoint x: 1164, startPoint y: 413, endPoint x: 704, endPoint y: 416, distance: 460.0
click at [704, 416] on app-calendar-viewport "Fri 5 12/12 3 Jobs Sat 6 7/8 2 Jobs Sun 7 Mon 8 11/12 3 Jobs Tue 9 8/8 2 Jobs W…" at bounding box center [784, 662] width 1568 height 1031
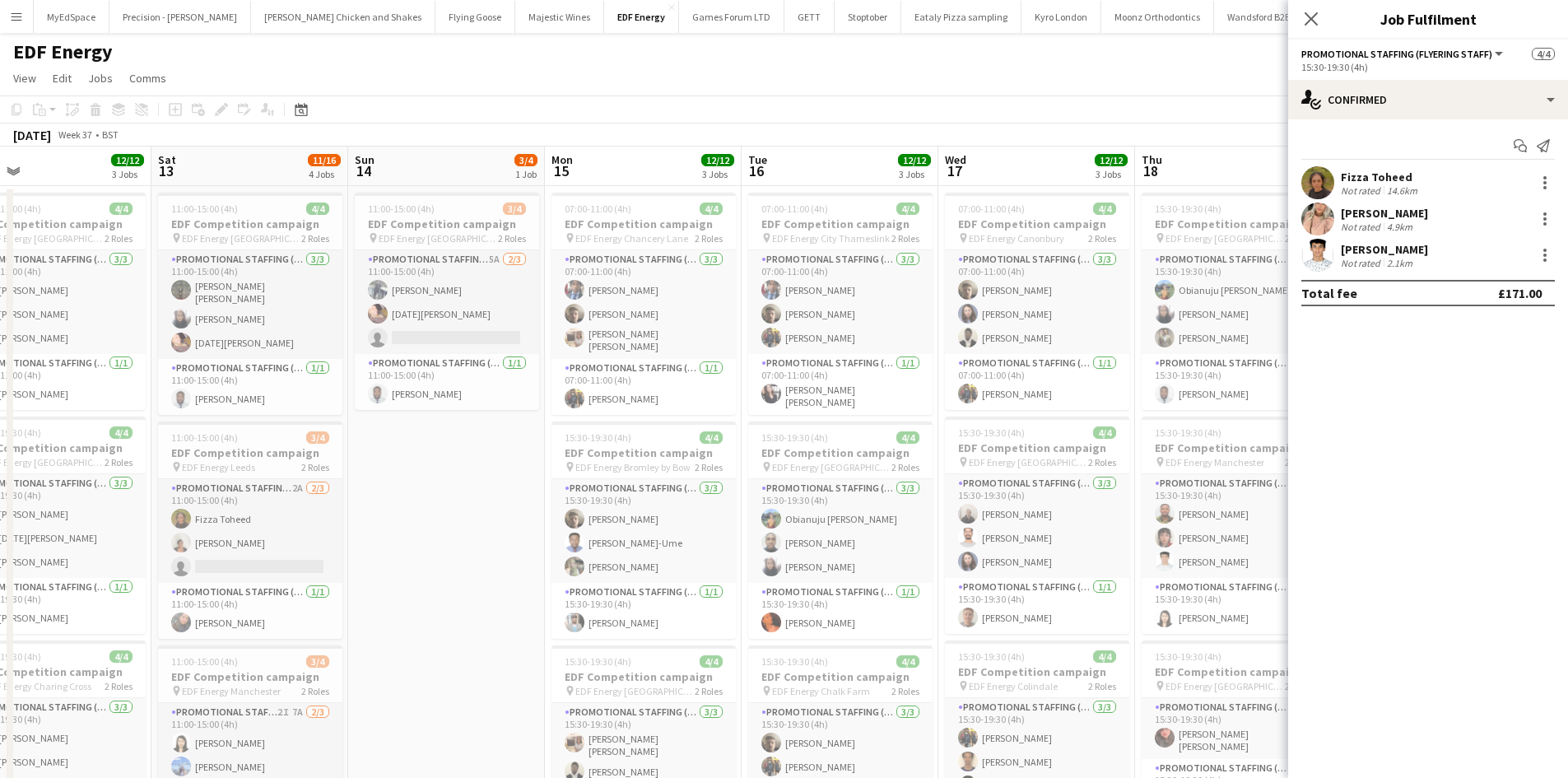
drag, startPoint x: 1025, startPoint y: 417, endPoint x: 712, endPoint y: 396, distance: 313.7
click at [712, 396] on app-calendar-viewport "Tue 9 8/8 2 Jobs Wed 10 10/12 3 Jobs Thu 11 16/16 4 Jobs Fri 12 12/12 3 Jobs Sa…" at bounding box center [784, 662] width 1568 height 1031
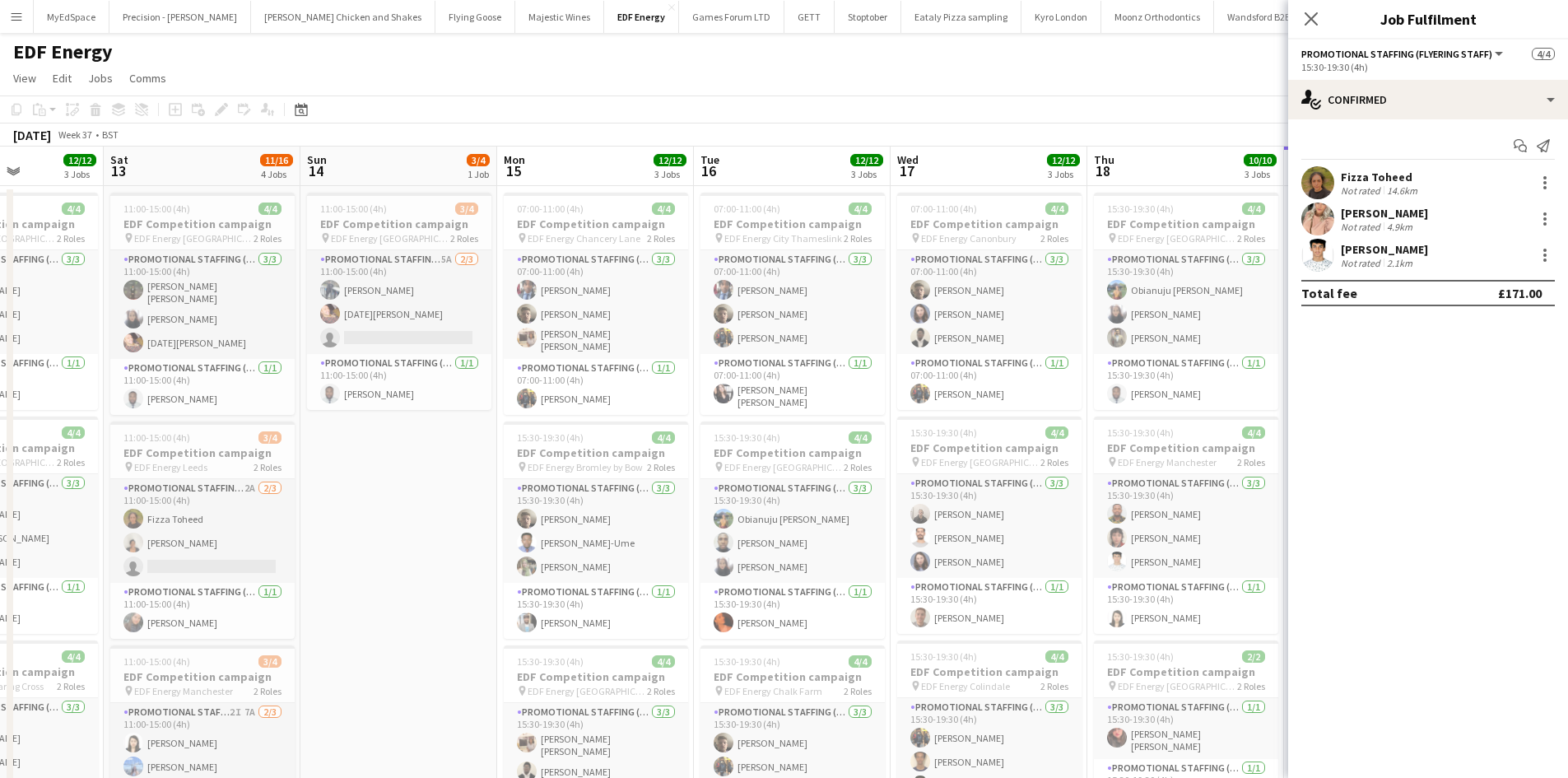
drag, startPoint x: 999, startPoint y: 388, endPoint x: 942, endPoint y: 393, distance: 57.2
click at [942, 393] on app-calendar-viewport "Tue 9 8/8 2 Jobs Wed 10 10/12 3 Jobs Thu 11 16/16 4 Jobs Fri 12 12/12 3 Jobs Sa…" at bounding box center [784, 662] width 1568 height 1031
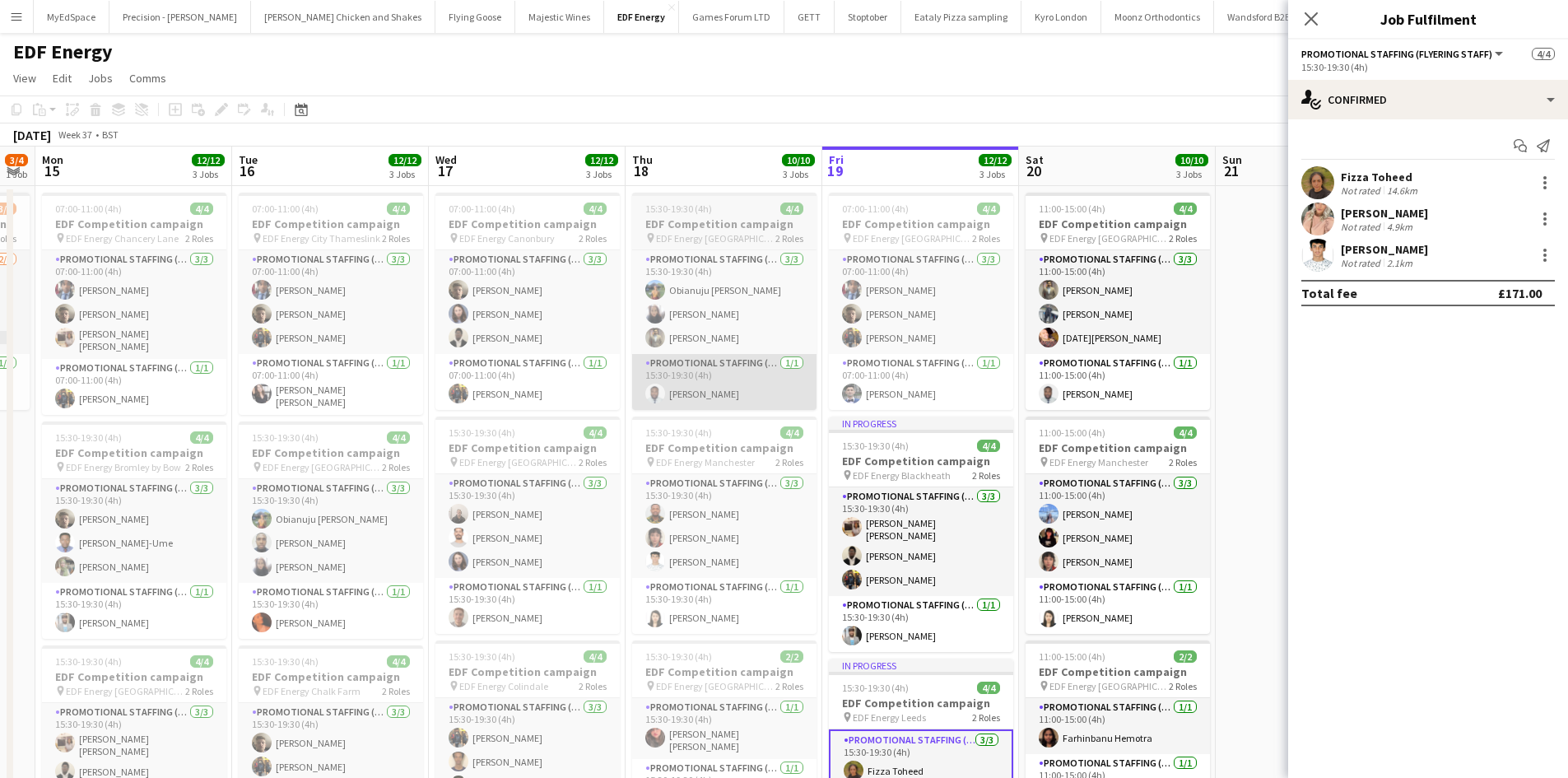
drag, startPoint x: 1068, startPoint y: 429, endPoint x: 774, endPoint y: 387, distance: 297.0
click at [606, 387] on app-calendar-viewport "Thu 11 16/16 4 Jobs Fri 12 12/12 3 Jobs Sat 13 11/16 4 Jobs Sun 14 3/4 1 Job Mo…" at bounding box center [784, 662] width 1568 height 1031
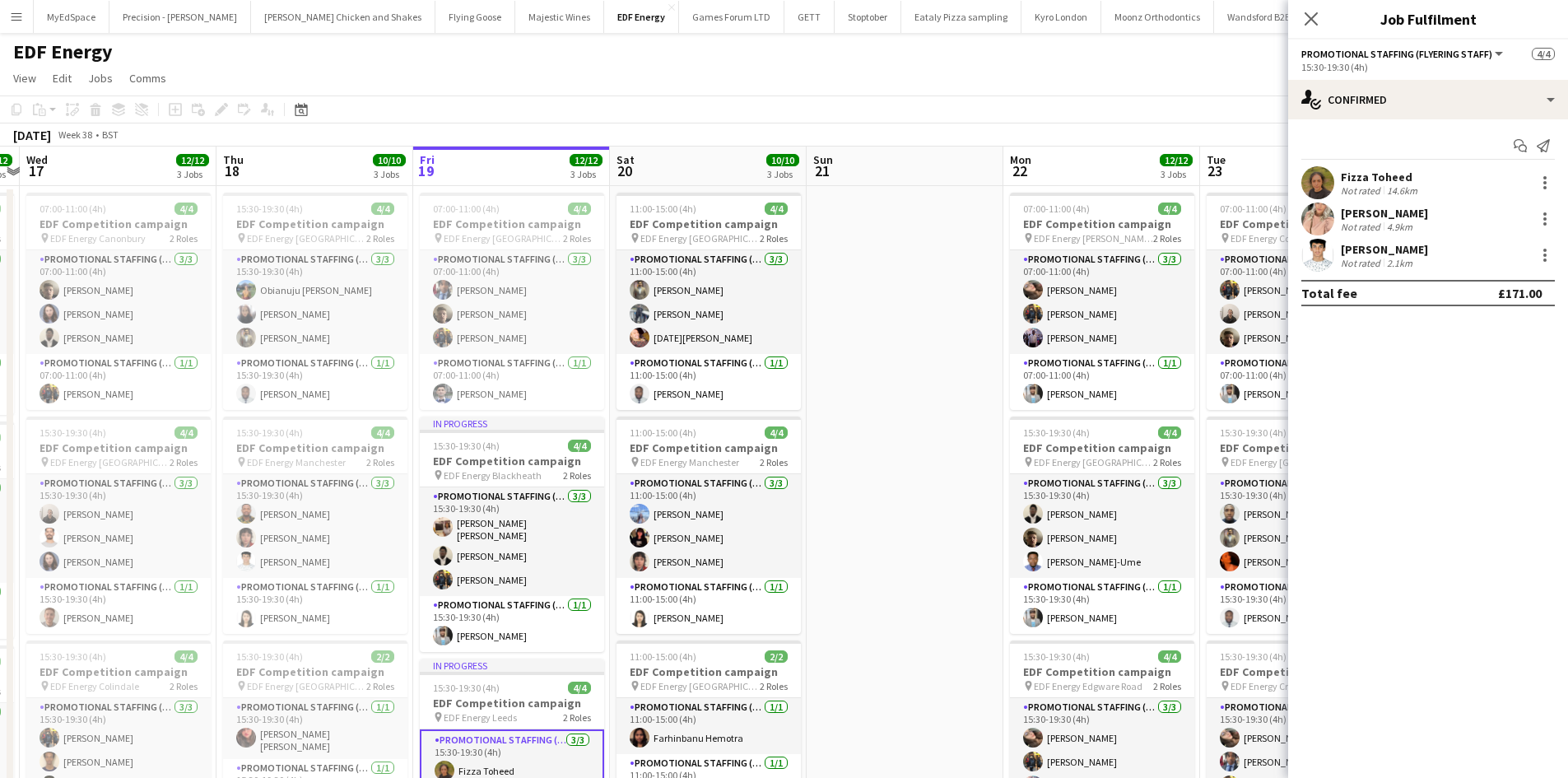
drag, startPoint x: 990, startPoint y: 388, endPoint x: 893, endPoint y: 392, distance: 97.1
click at [893, 392] on app-calendar-viewport "Sat 13 11/16 4 Jobs Sun 14 3/4 1 Job Mon 15 12/12 3 Jobs Tue 16 12/12 3 Jobs We…" at bounding box center [784, 662] width 1568 height 1031
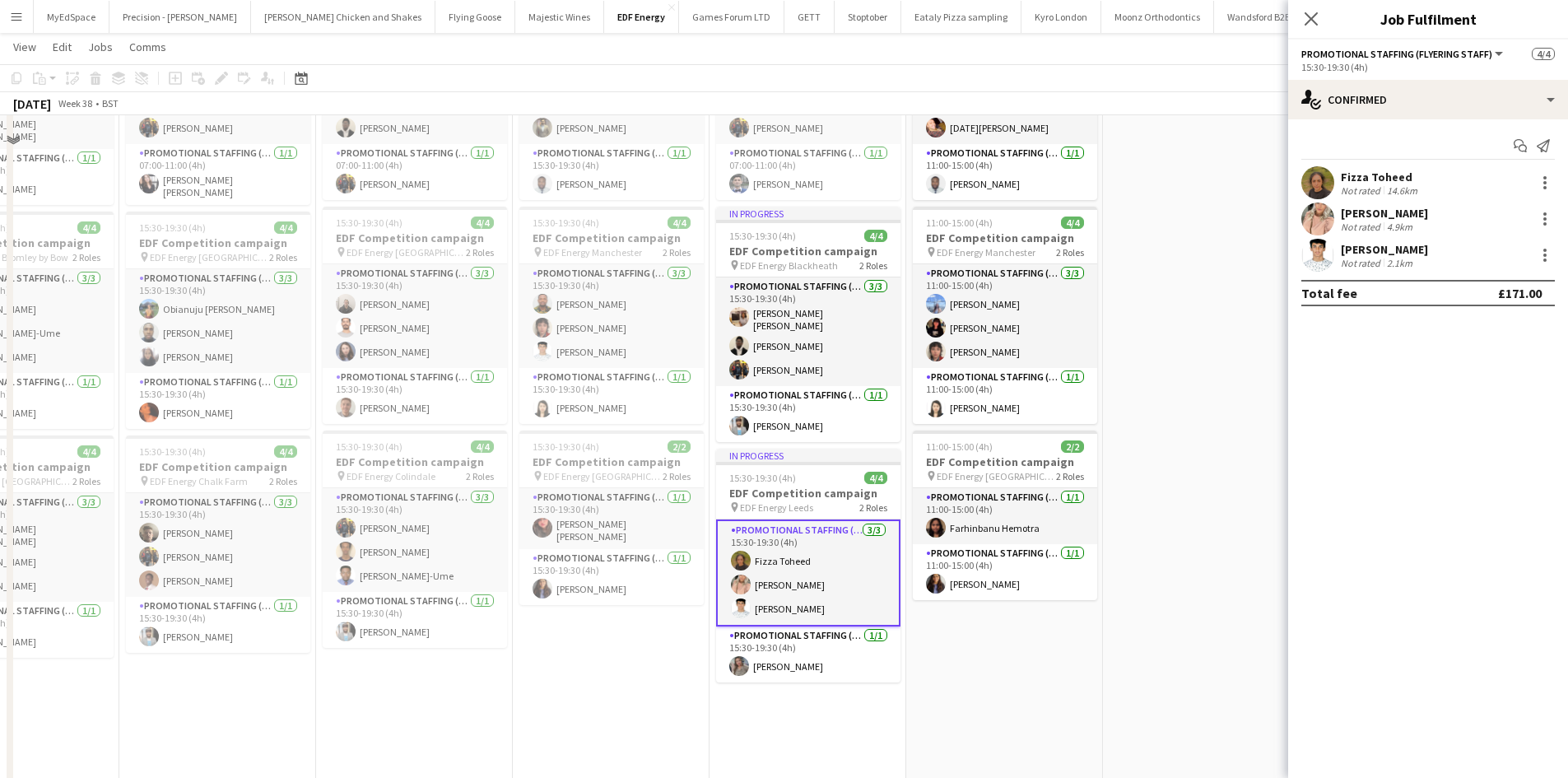
scroll to position [247, 0]
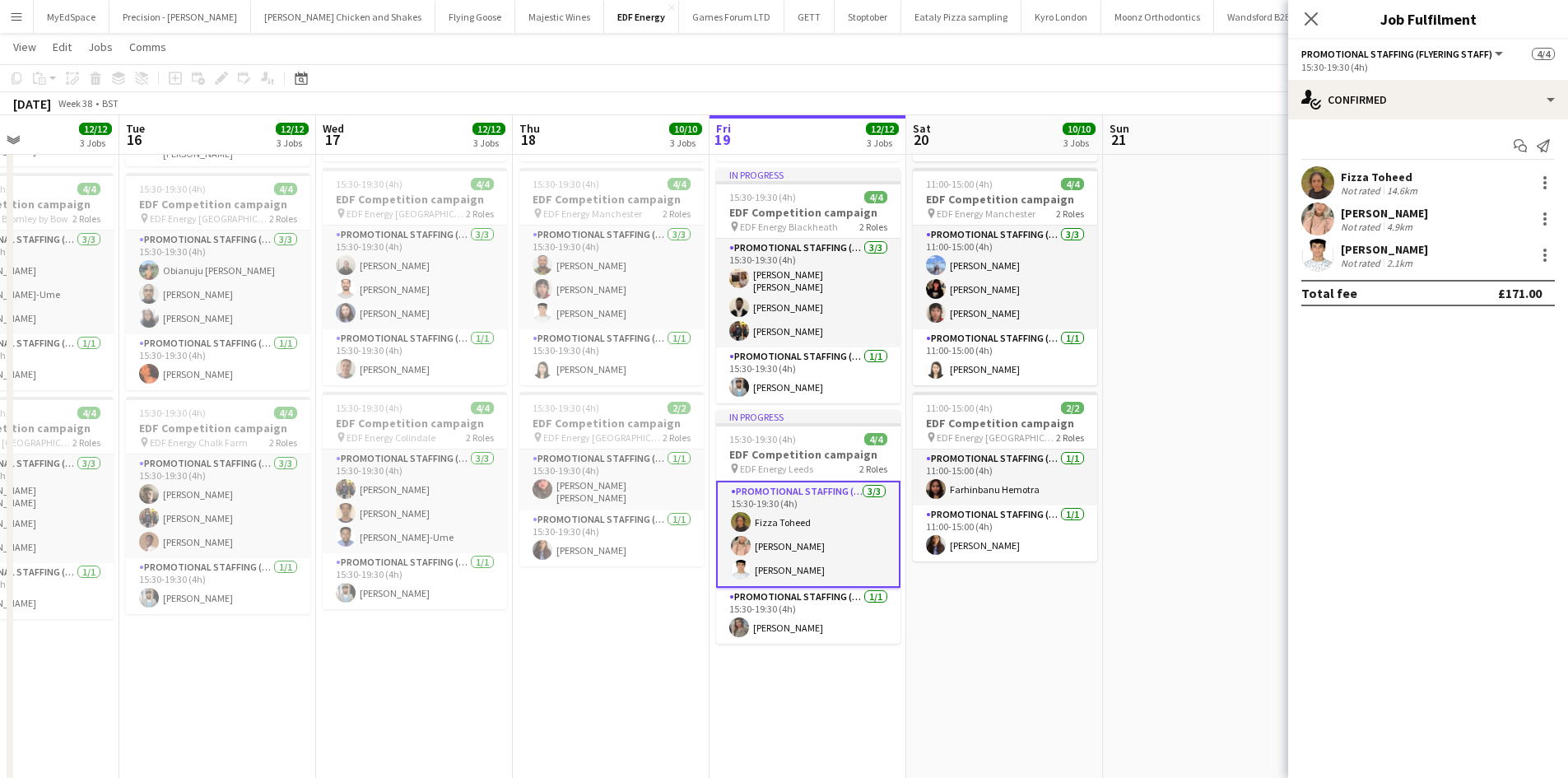
drag, startPoint x: 1188, startPoint y: 493, endPoint x: 1193, endPoint y: 515, distance: 22.6
click at [1189, 497] on app-date-cell at bounding box center [1201, 433] width 196 height 992
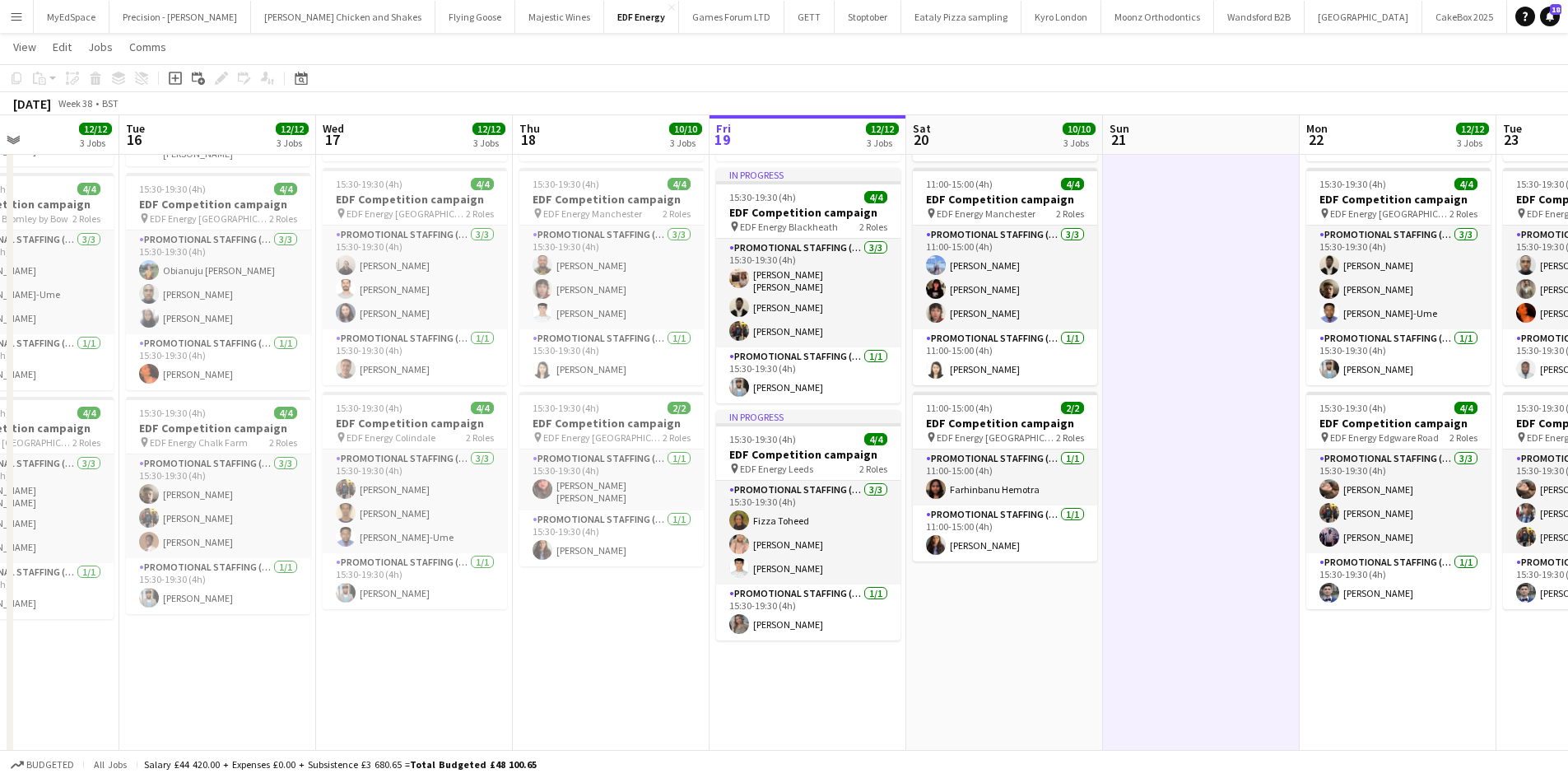
scroll to position [0, 470]
click at [805, 522] on app-card-role "Promotional Staffing (Flyering Staff) 3/3 15:30-19:30 (4h) Fizza Toheed Becky T…" at bounding box center [810, 532] width 185 height 104
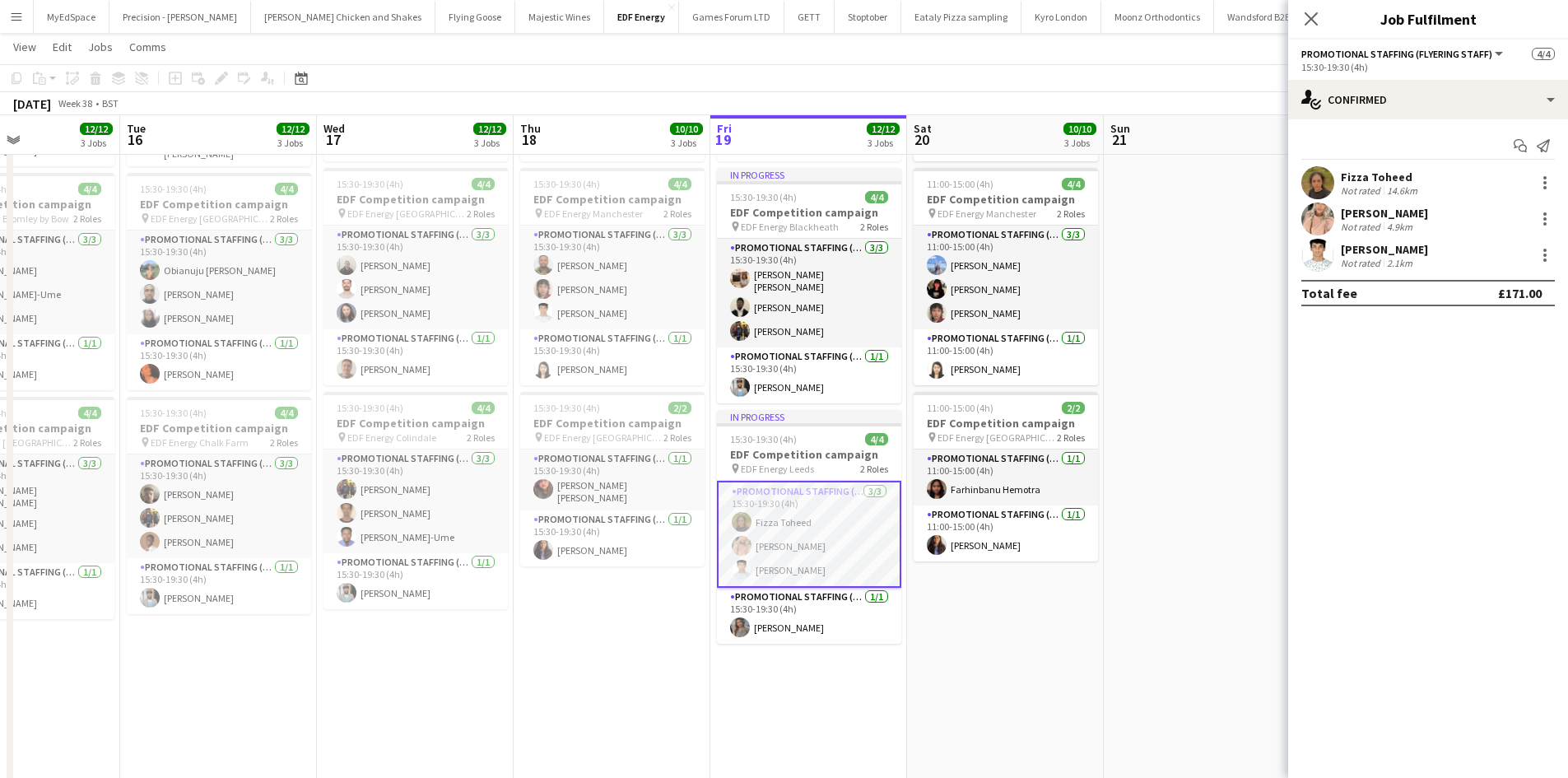
click at [1362, 165] on div "Start chat Send notification Fizza Toheed Not rated 14.6km Becky Taylor Not rat…" at bounding box center [1428, 219] width 280 height 200
click at [1364, 174] on div "Fizza Toheed" at bounding box center [1380, 177] width 80 height 15
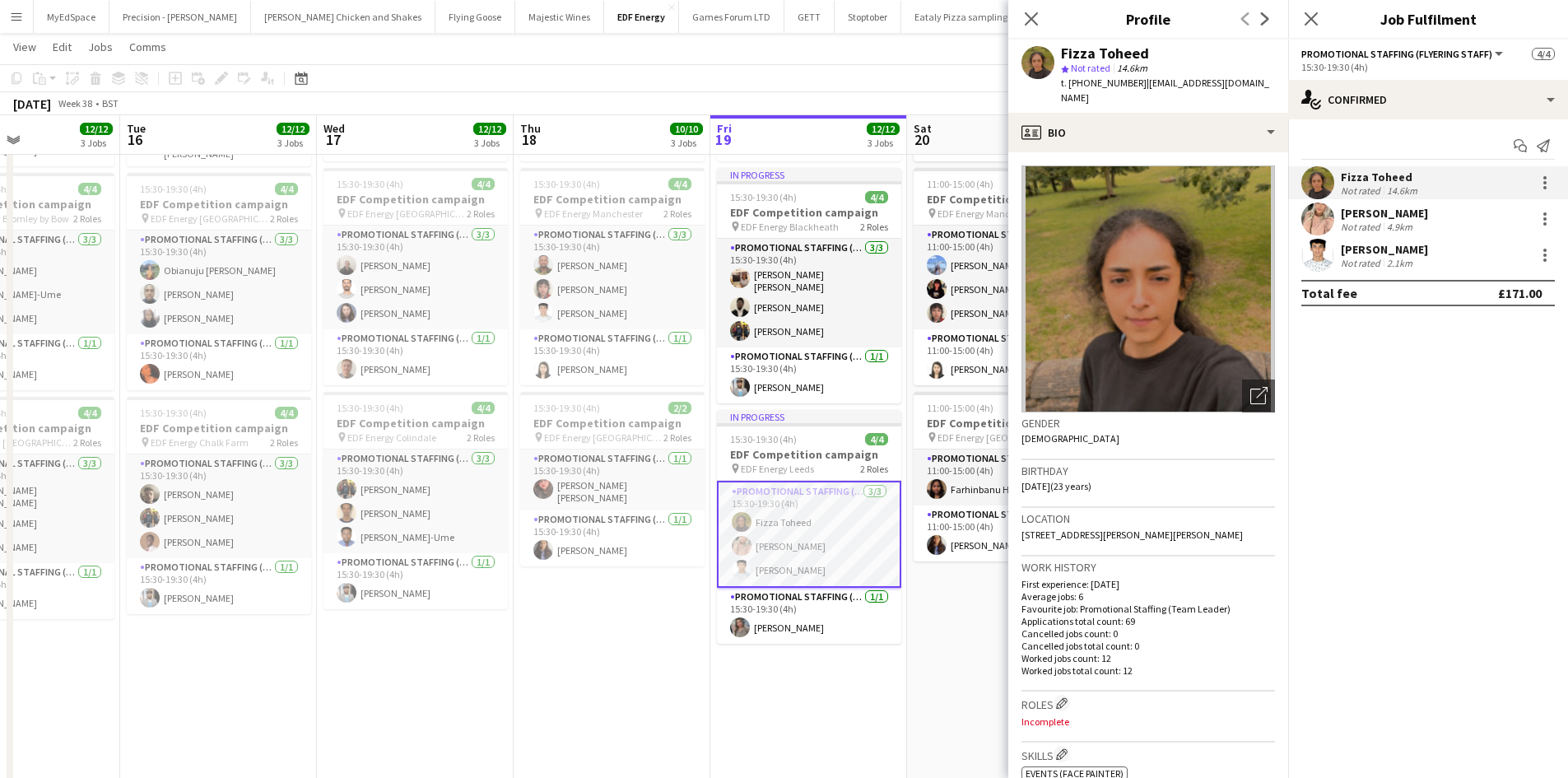
click at [574, 678] on app-date-cell "15:30-19:30 (4h) 4/4 EDF Competition campaign pin EDF Energy Birmingham New Str…" at bounding box center [612, 433] width 196 height 992
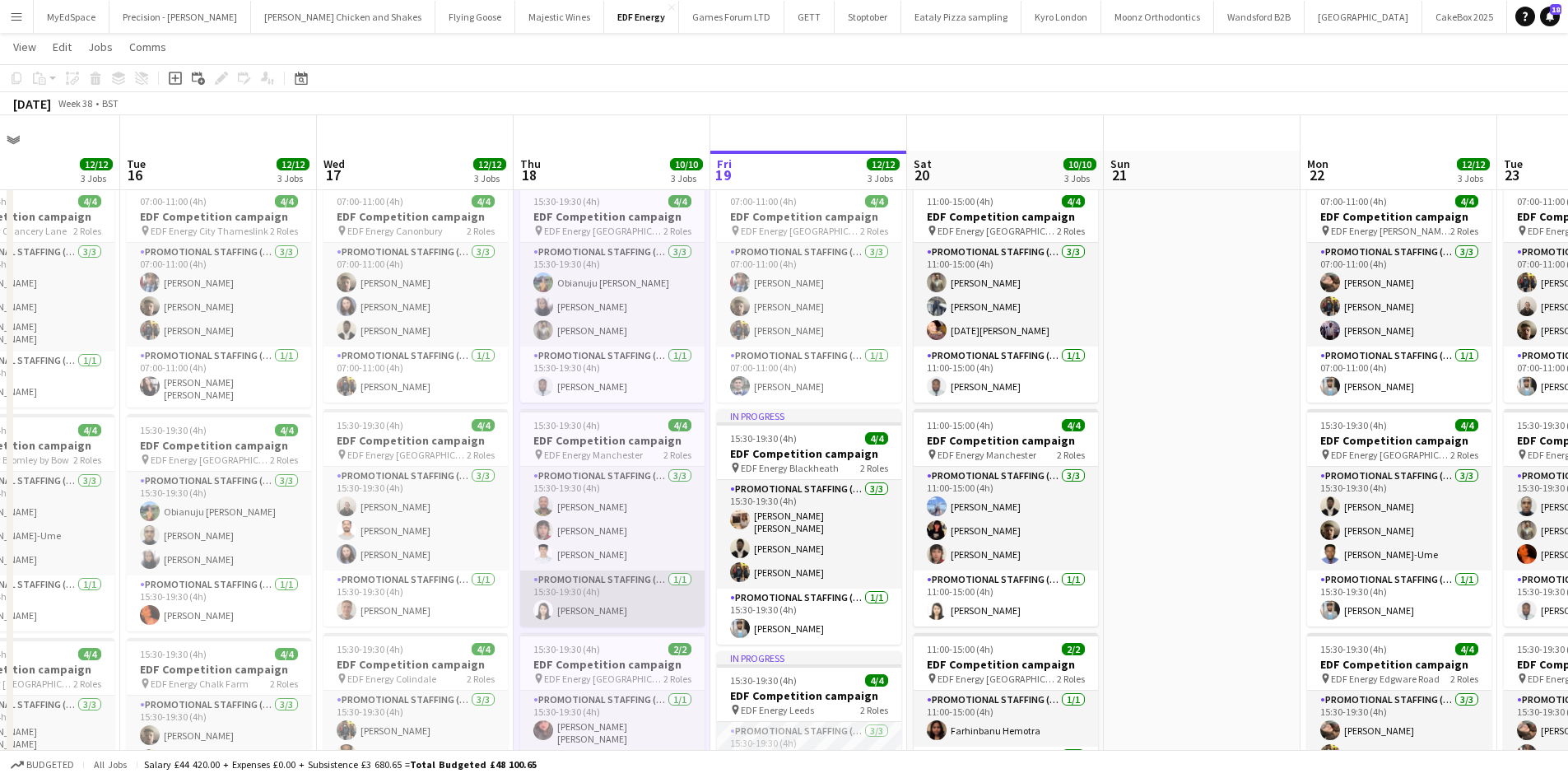
scroll to position [0, 0]
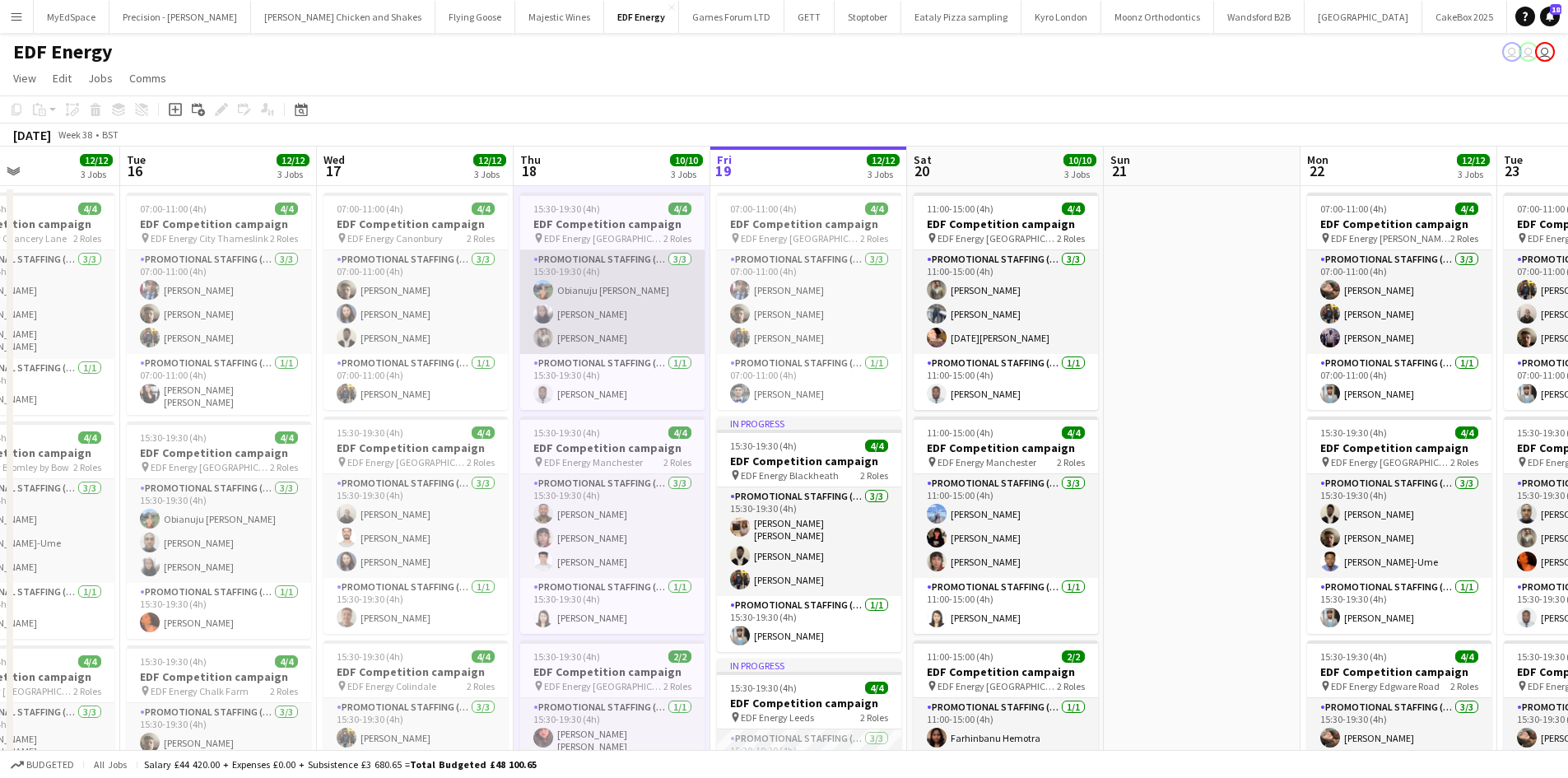
click at [586, 307] on app-card-role "Promotional Staffing (Flyering Staff) 3/3 15:30-19:30 (4h) Obianuju Rosemary Of…" at bounding box center [612, 303] width 185 height 104
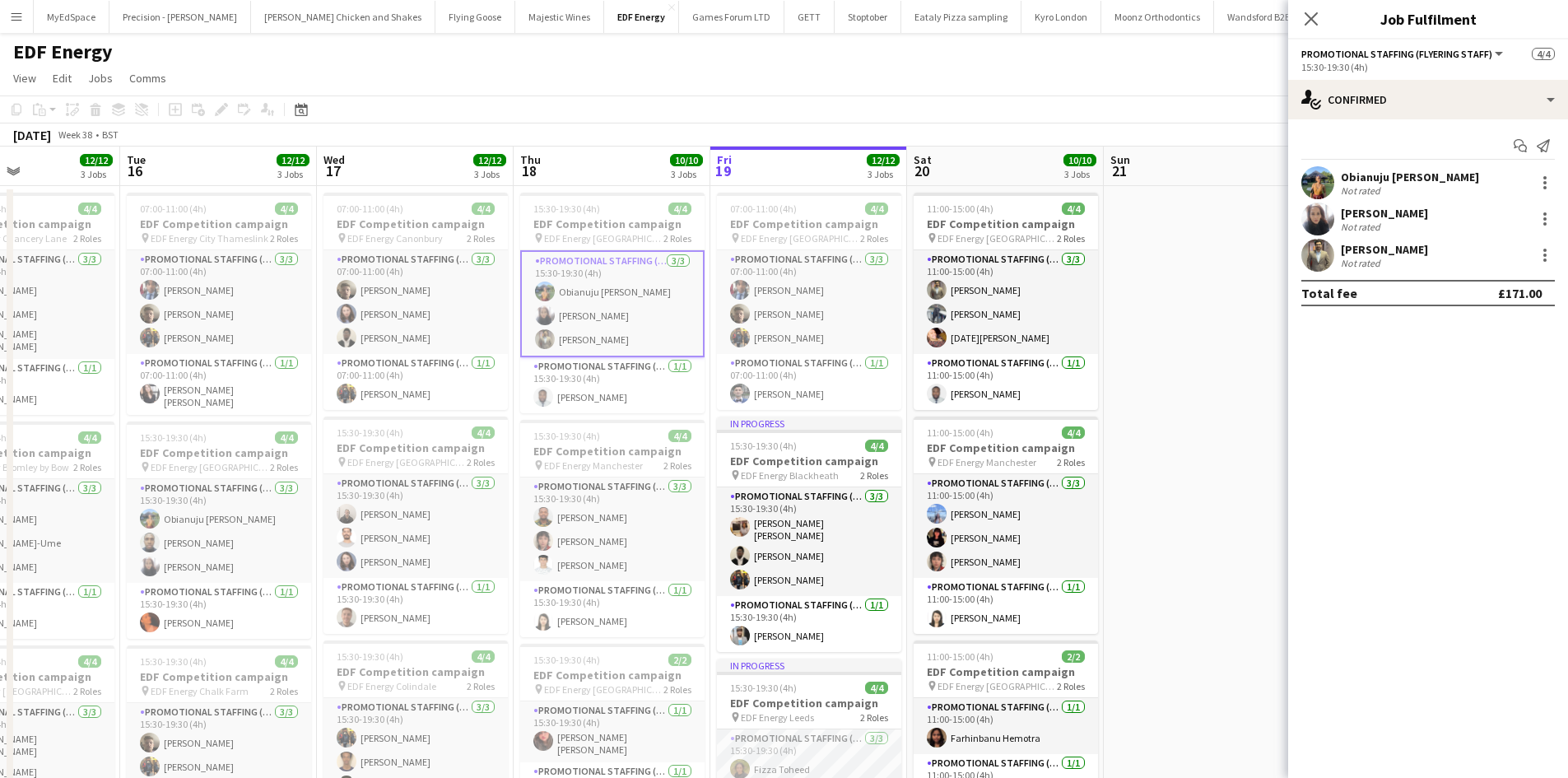
click at [580, 113] on app-toolbar "Copy Paste Paste Ctrl+V Paste with crew Ctrl+Shift+V Paste linked Job Delete Gr…" at bounding box center [784, 109] width 1568 height 28
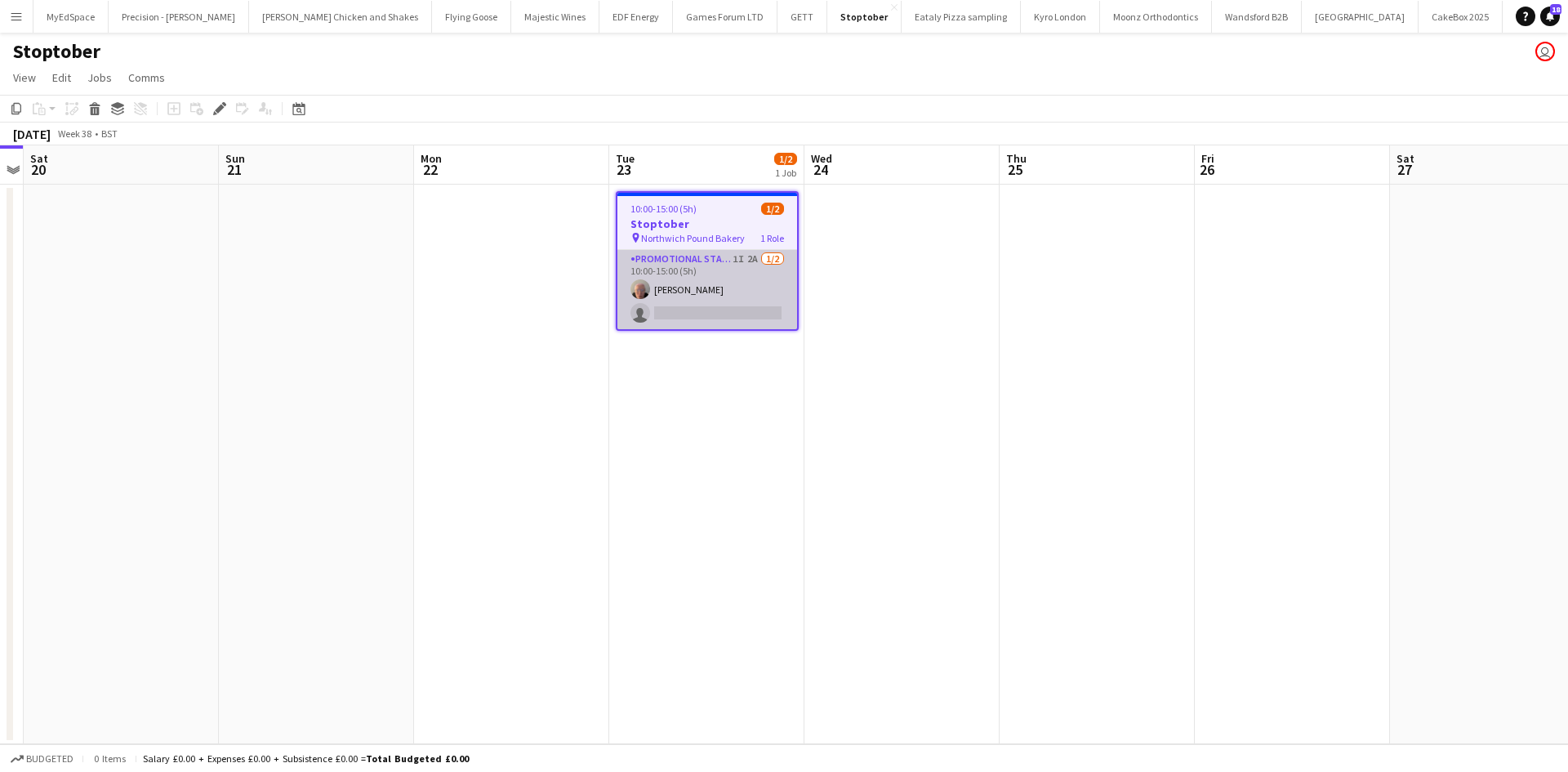
click at [743, 252] on app-card-role "Promotional Staffing (Brand Ambassadors) 1I 2A [DATE] 10:00-15:00 (5h) [PERSON_…" at bounding box center [707, 289] width 179 height 79
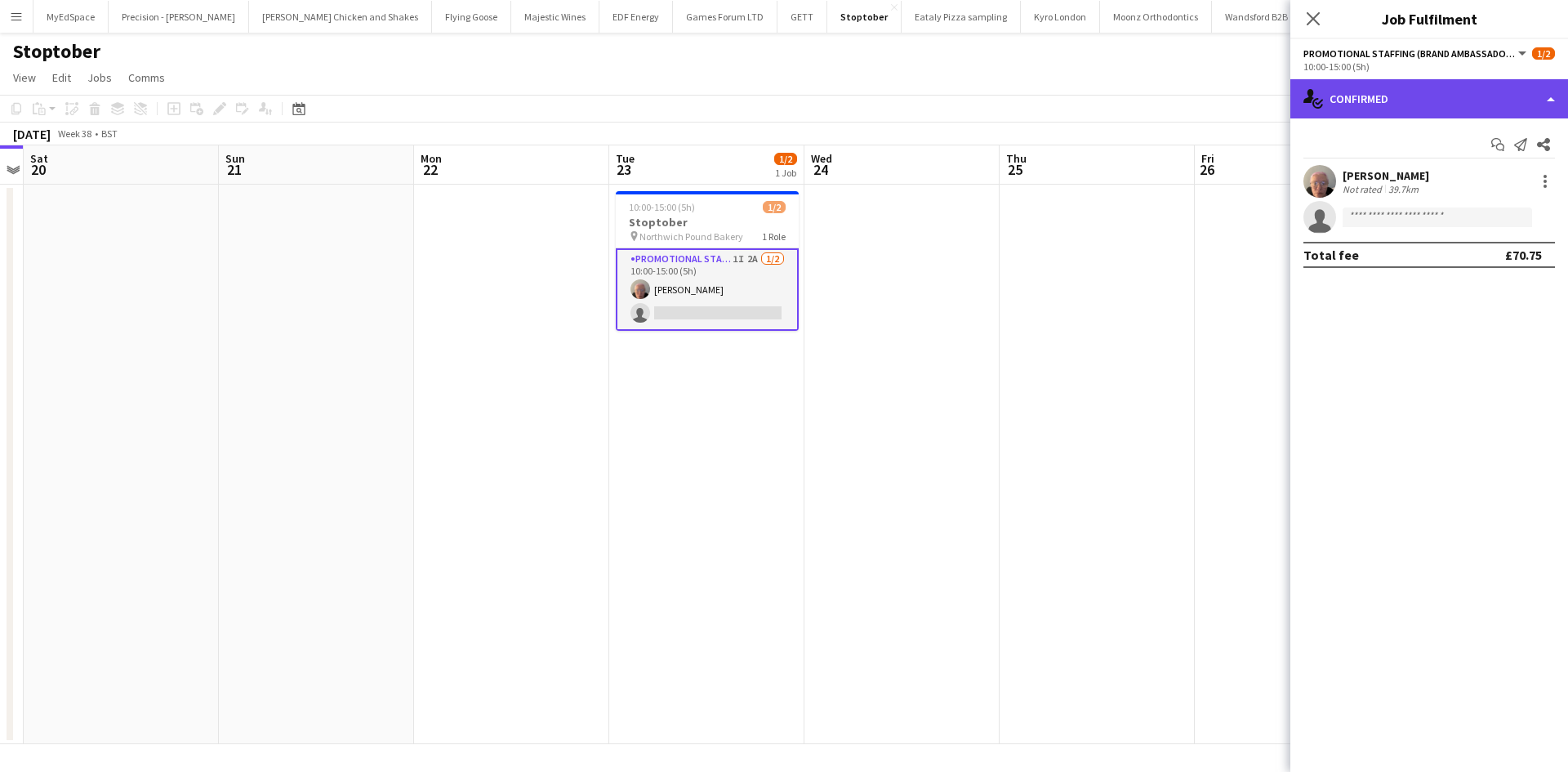
click at [1455, 118] on div "single-neutral-actions-check-2 Confirmed" at bounding box center [1429, 98] width 278 height 39
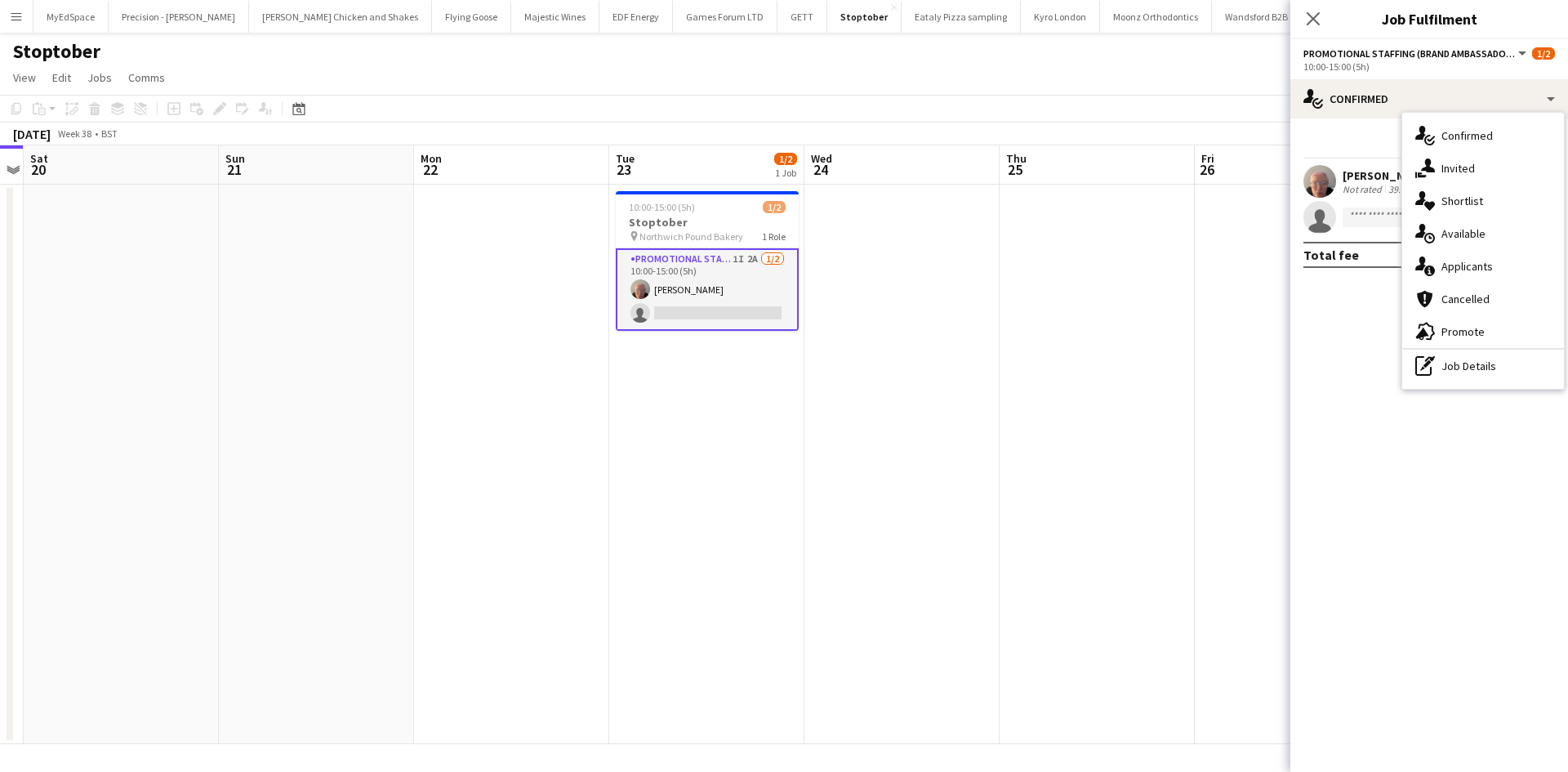
click at [1493, 260] on div "single-neutral-actions-information Applicants" at bounding box center [1483, 266] width 162 height 33
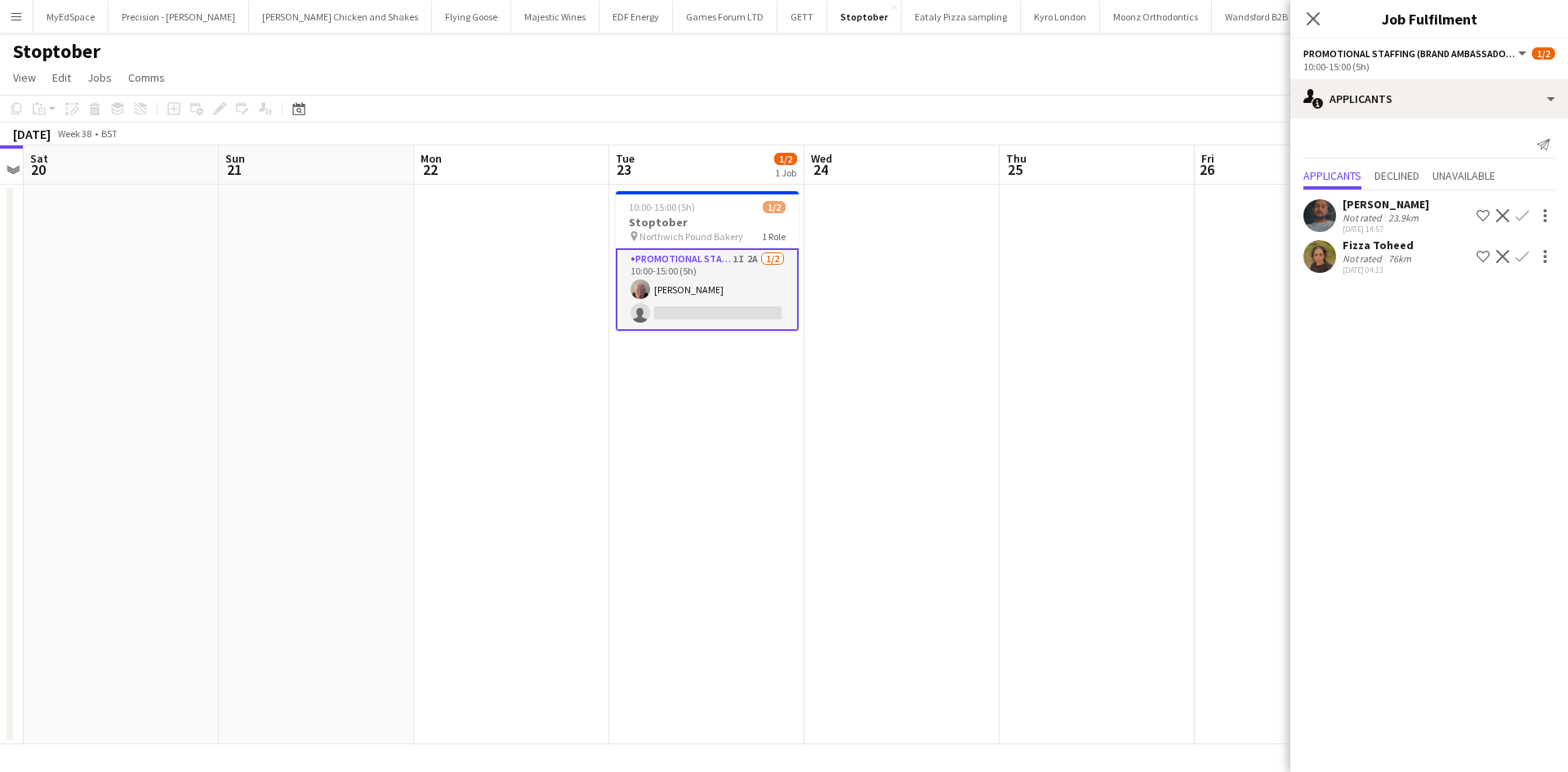
click at [1030, 408] on app-calendar-viewport "Wed 17 Thu 18 2/2 1 Job Fri 19 Sat 20 Sun 21 Mon 22 Tue 23 1/2 1 Job Wed 24 Thu…" at bounding box center [784, 444] width 1568 height 598
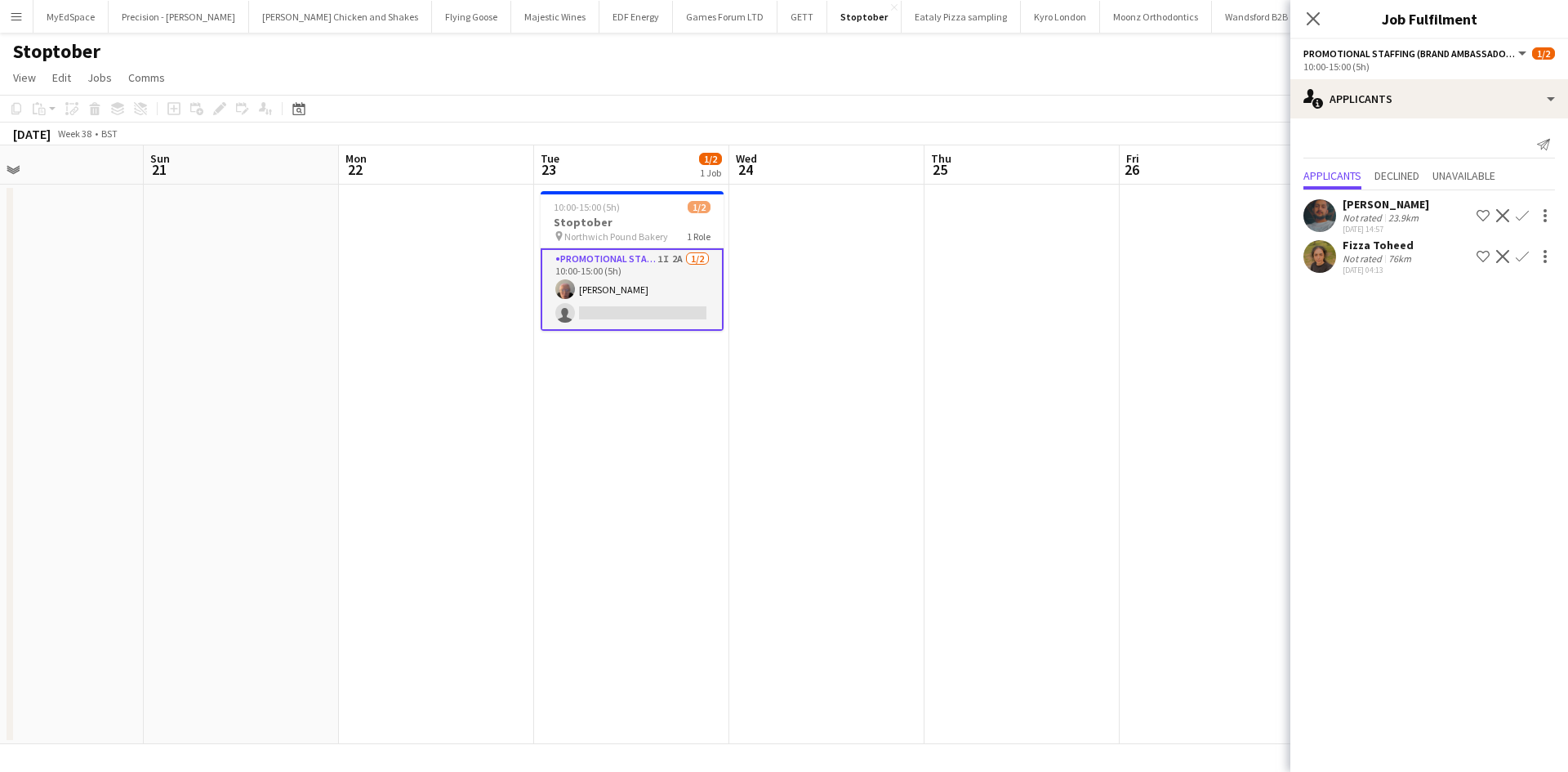
click at [1502, 258] on app-icon "Decline" at bounding box center [1503, 255] width 13 height 13
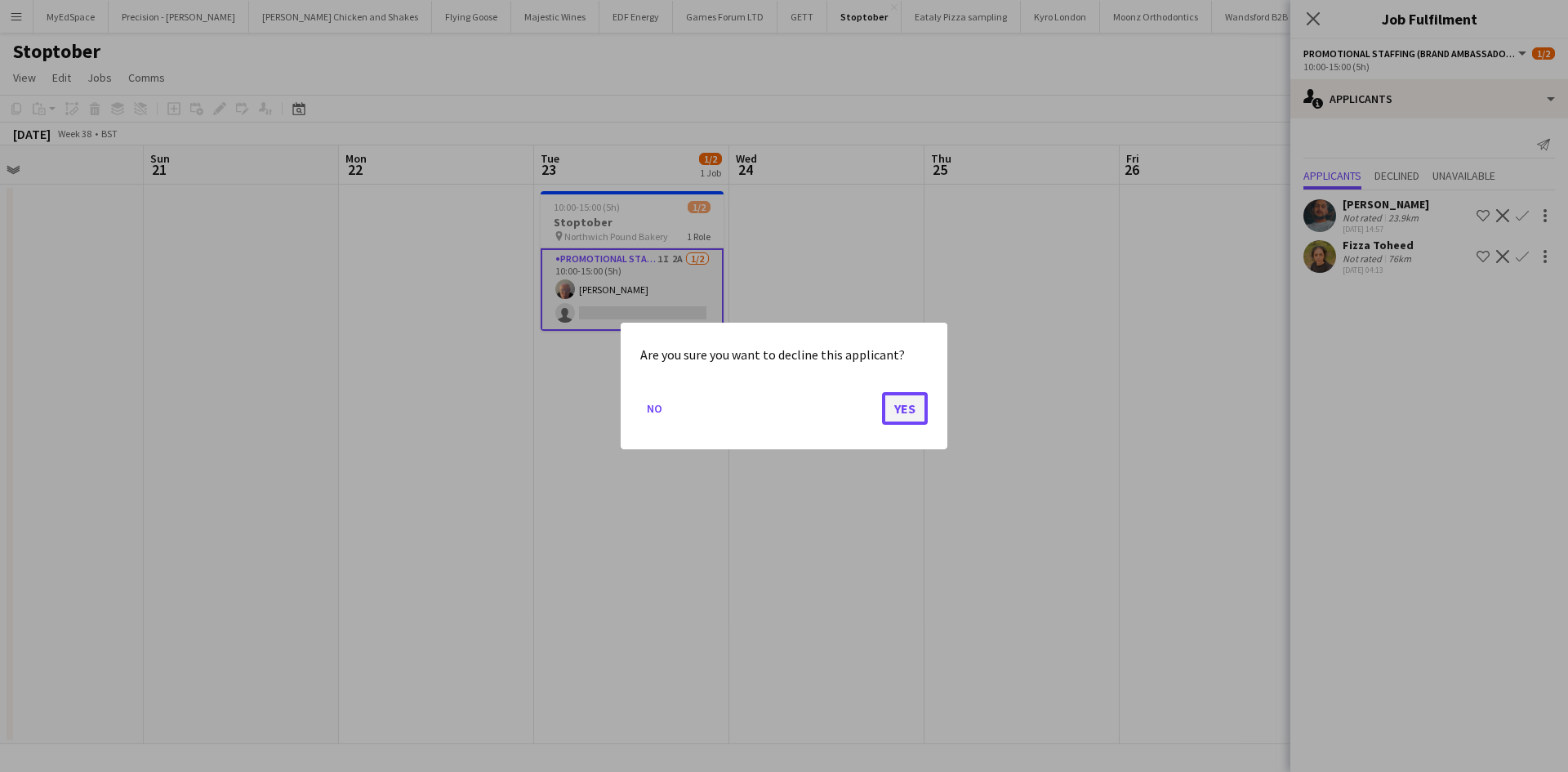
click at [906, 407] on button "Yes" at bounding box center [905, 408] width 46 height 33
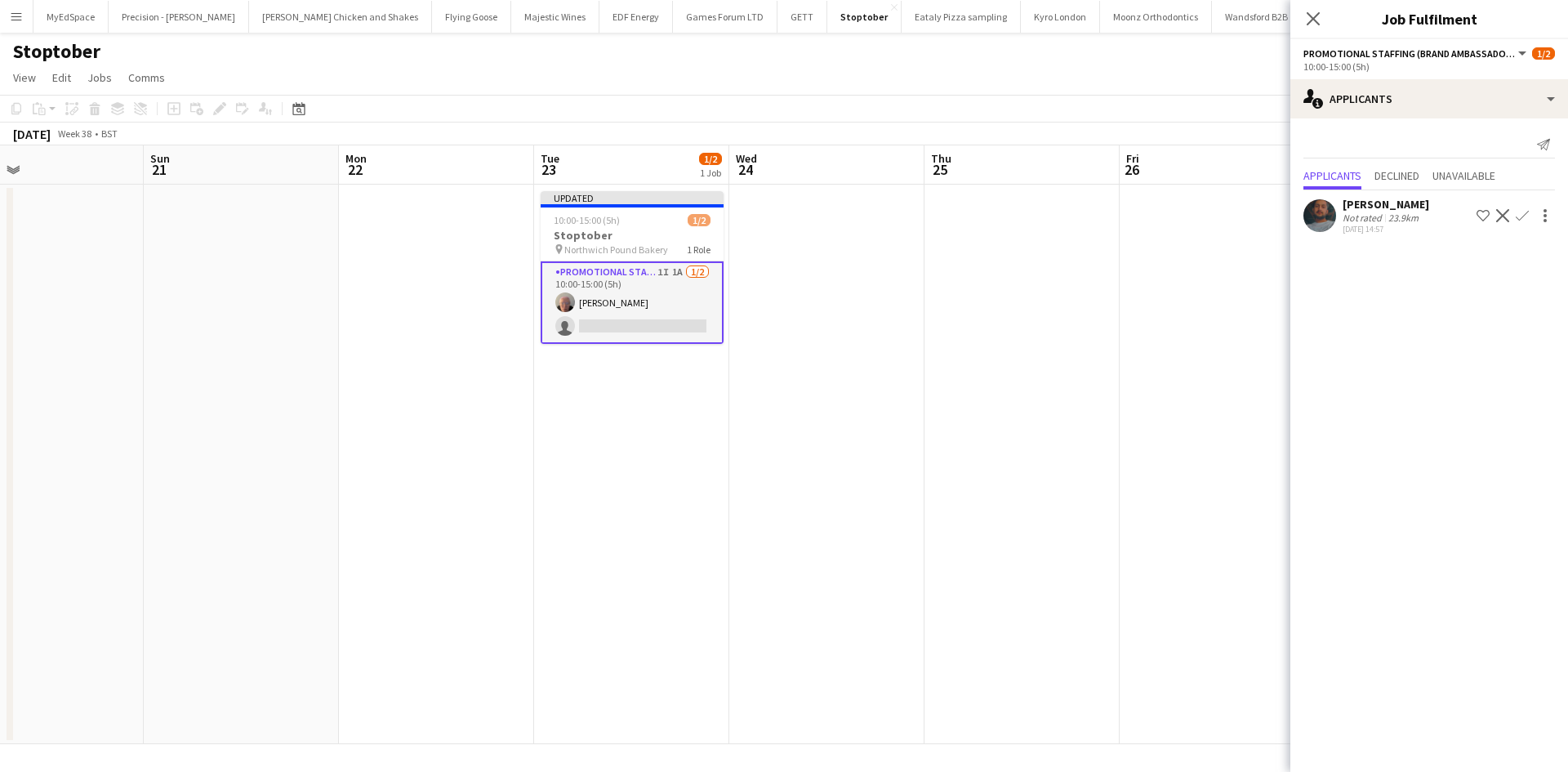
drag, startPoint x: 978, startPoint y: 402, endPoint x: 1014, endPoint y: 405, distance: 36.1
click at [979, 402] on app-date-cell at bounding box center [1022, 464] width 195 height 560
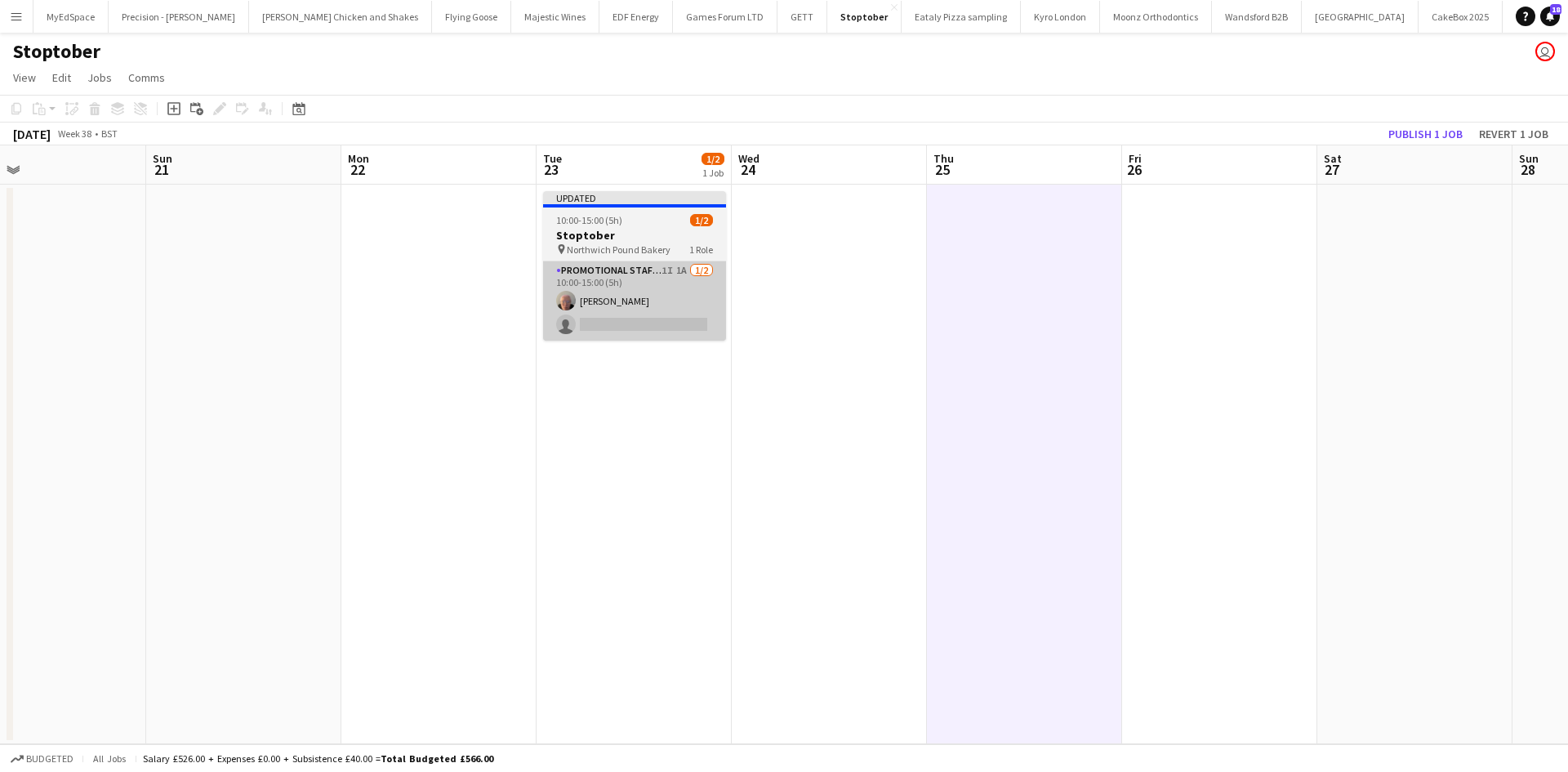
click at [669, 265] on app-card-role "Promotional Staffing (Brand Ambassadors) 1I 1A [DATE] 10:00-15:00 (5h) [PERSON_…" at bounding box center [635, 300] width 183 height 79
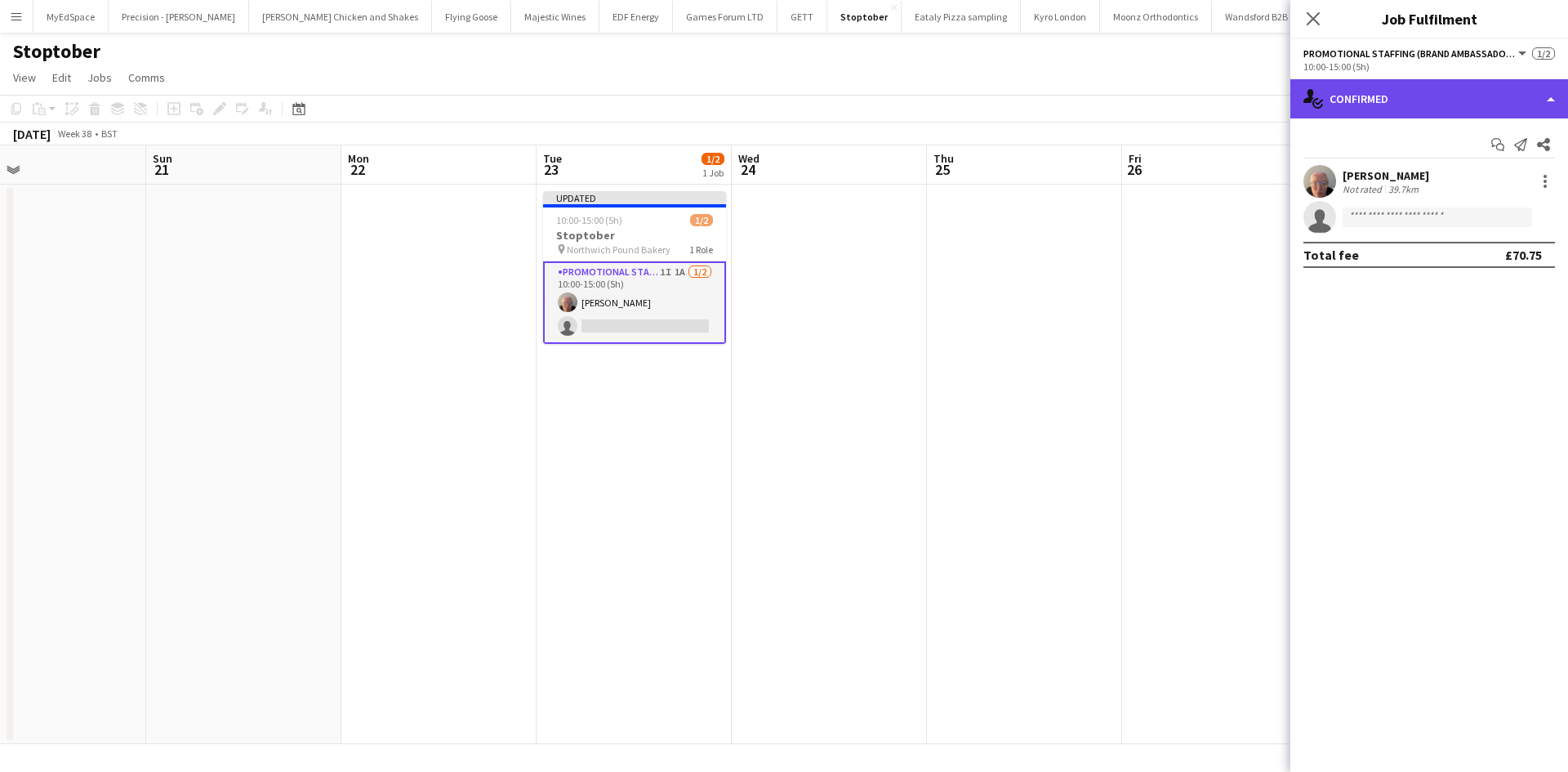
click at [1416, 98] on div "single-neutral-actions-check-2 Confirmed" at bounding box center [1429, 98] width 278 height 39
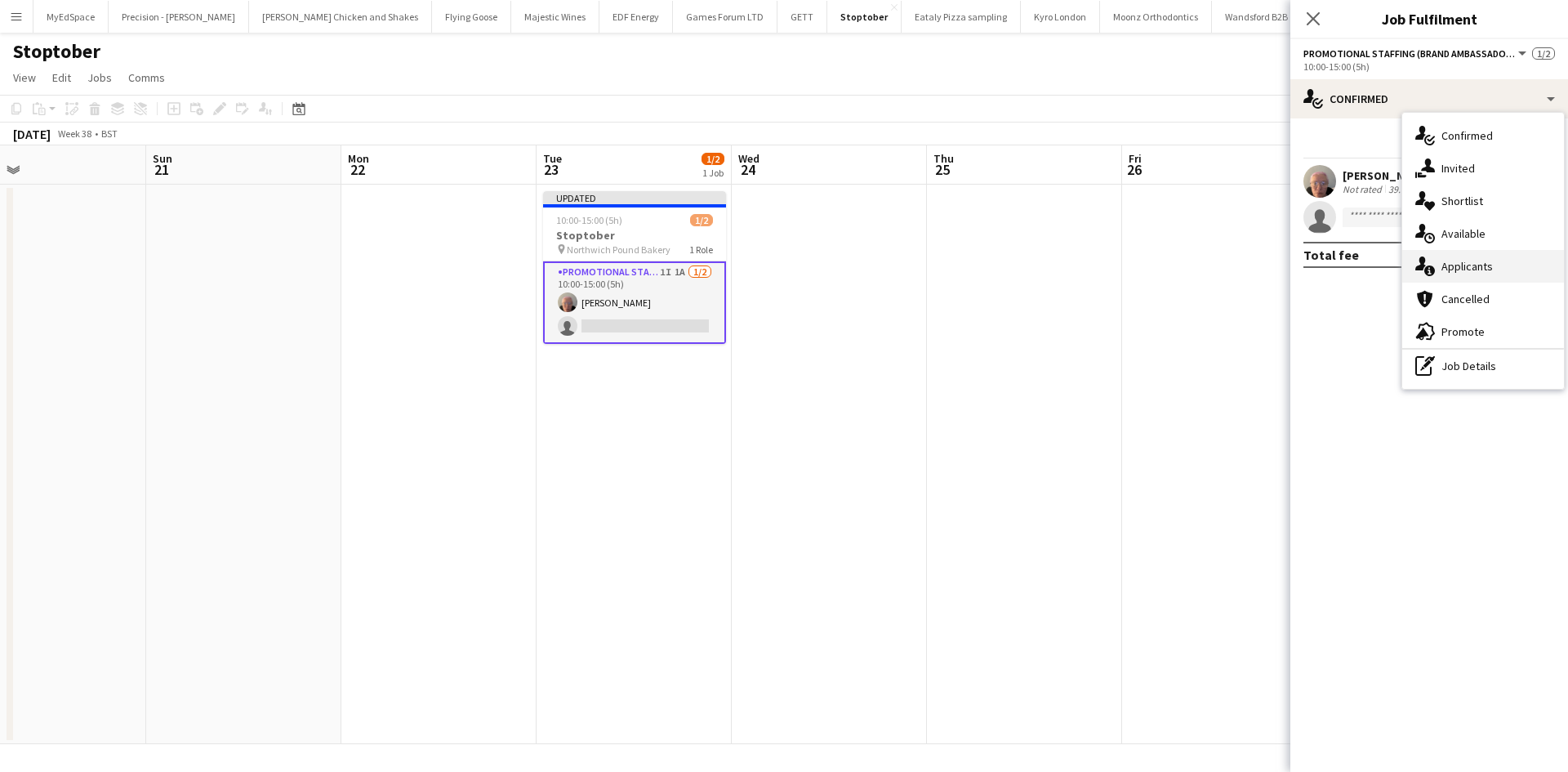
click at [1483, 266] on span "Applicants" at bounding box center [1467, 266] width 52 height 15
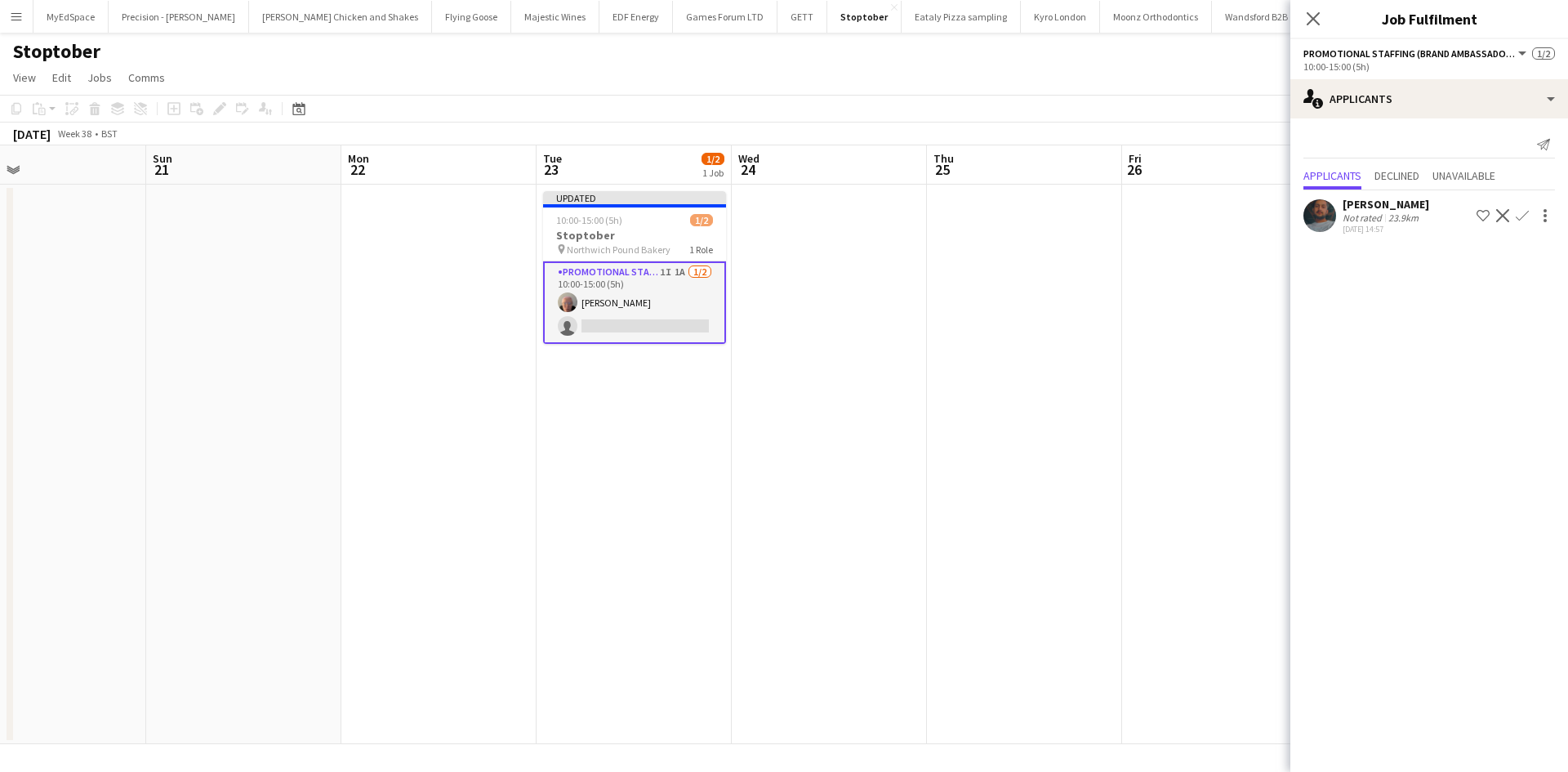
click at [1502, 216] on app-icon "Decline" at bounding box center [1503, 214] width 13 height 13
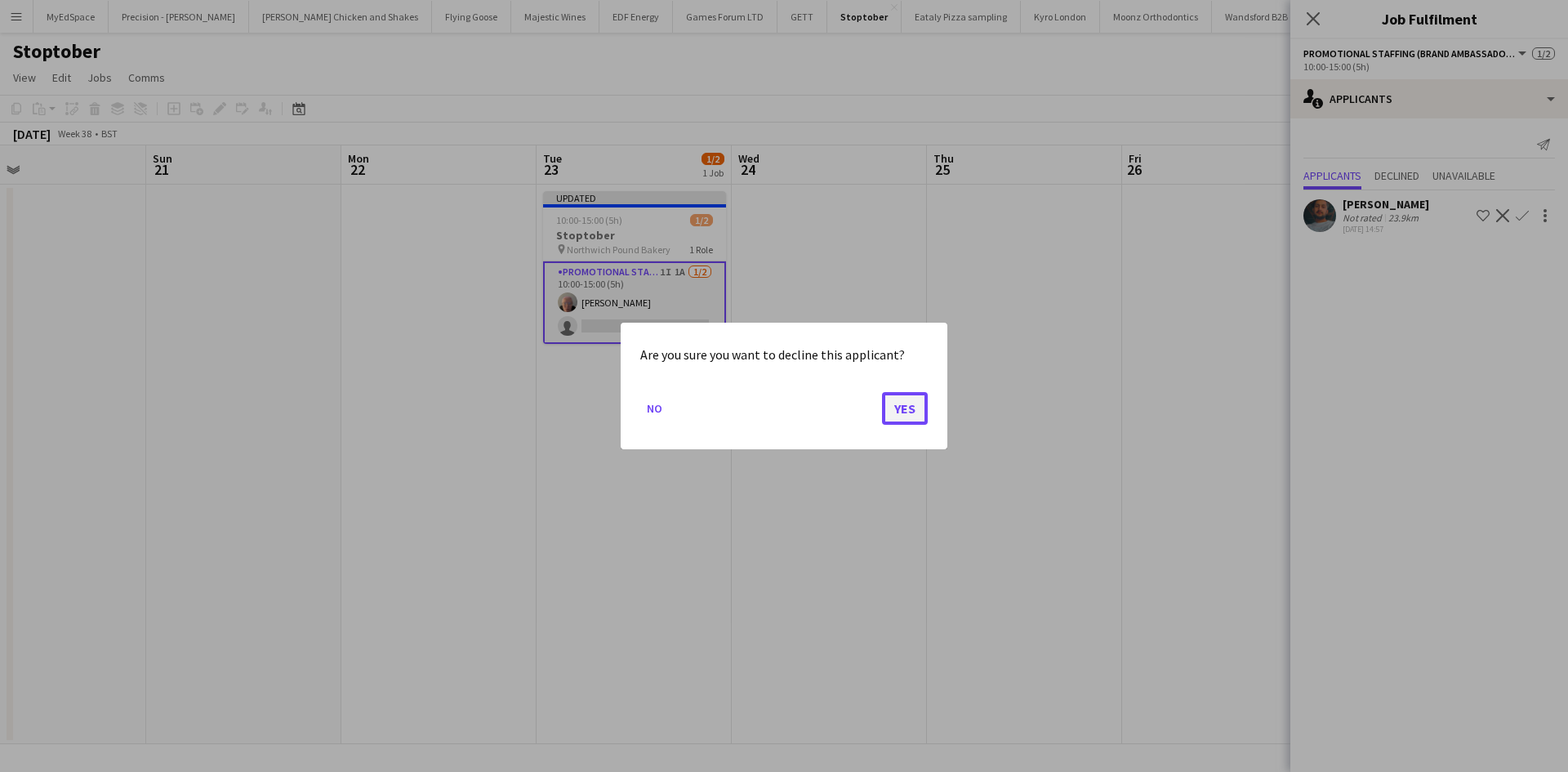
click at [919, 411] on button "Yes" at bounding box center [905, 408] width 46 height 33
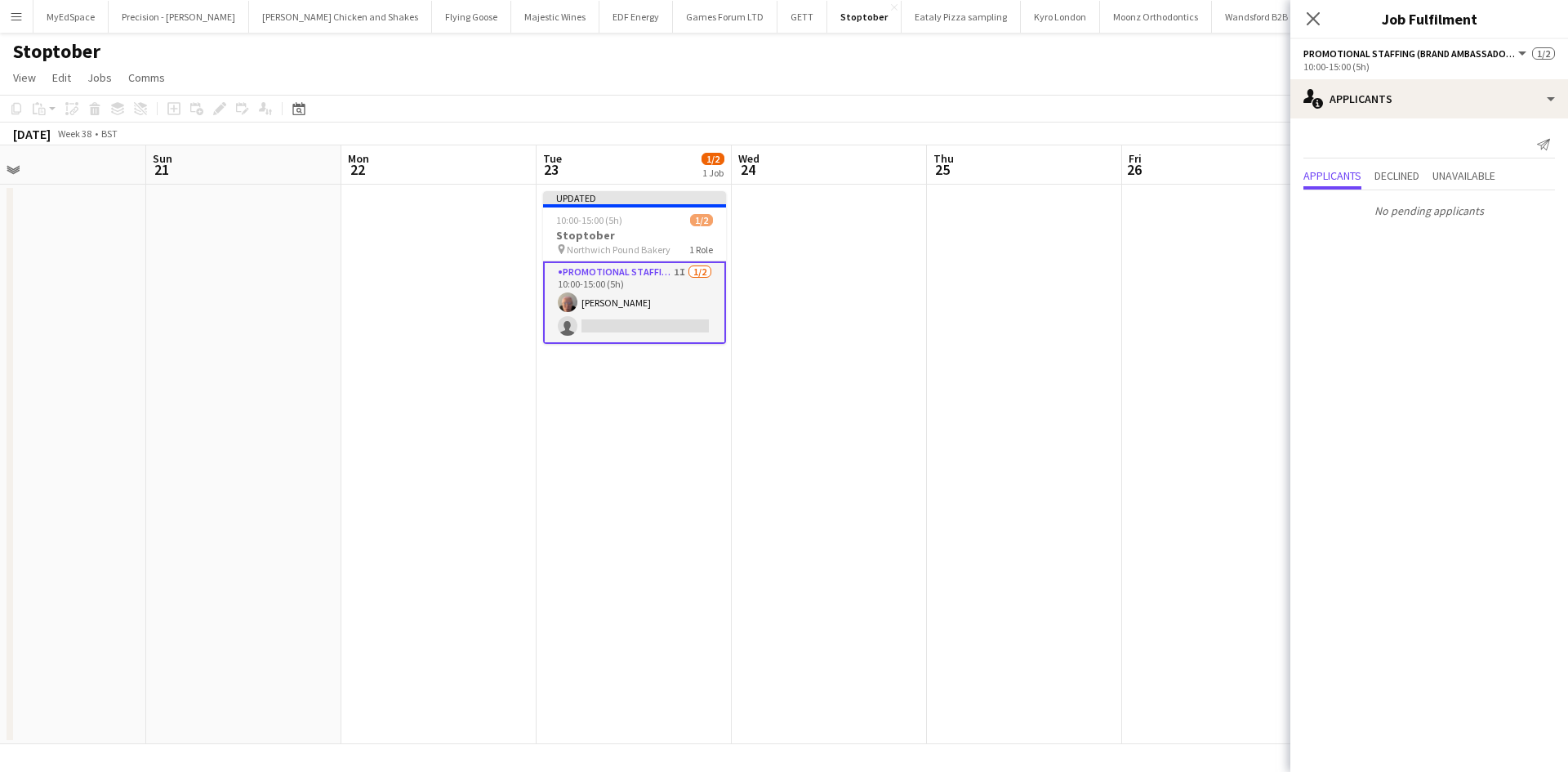
click at [1094, 382] on app-date-cell at bounding box center [1025, 464] width 195 height 560
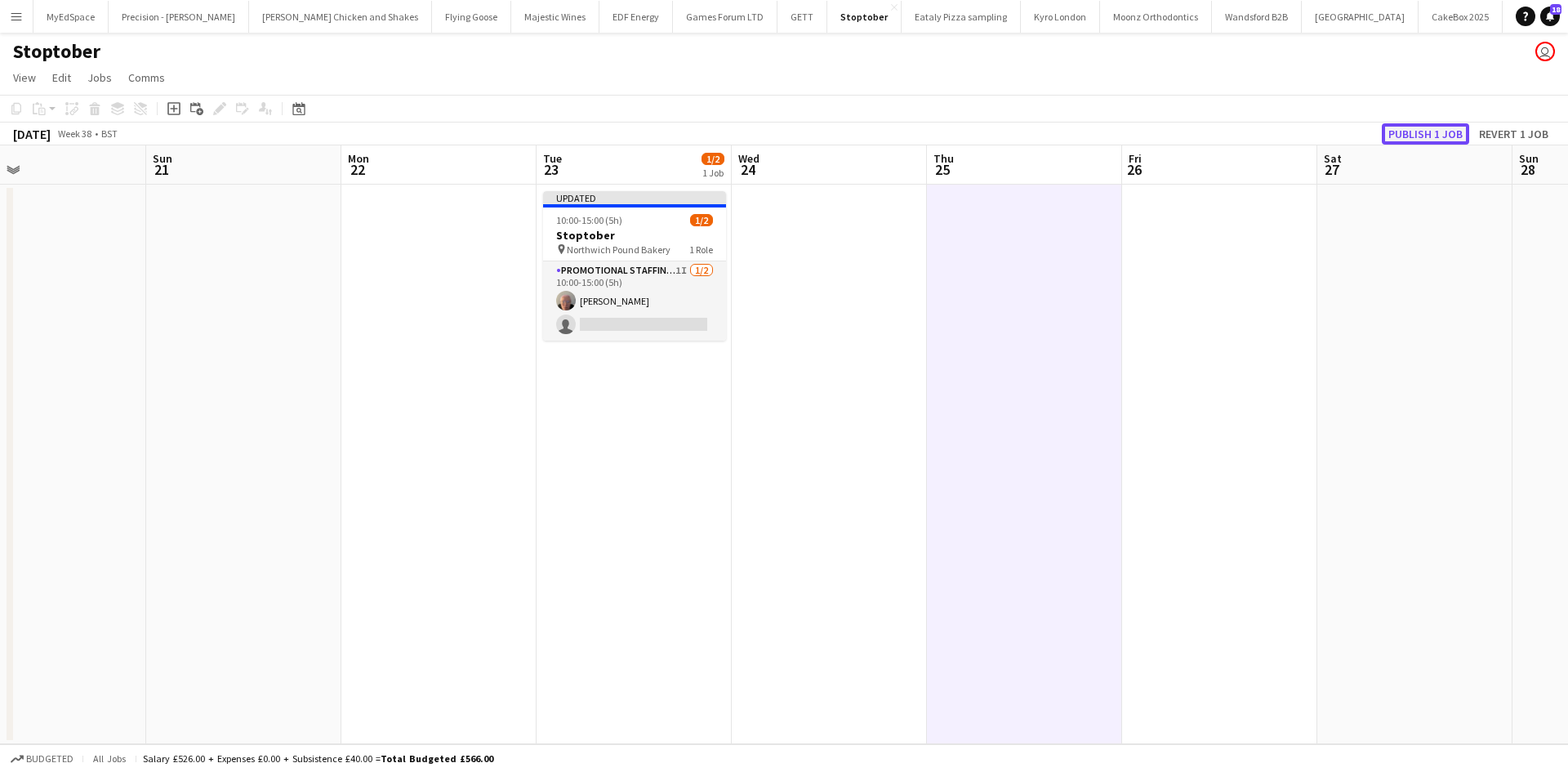
click at [1405, 138] on button "Publish 1 job" at bounding box center [1426, 134] width 88 height 21
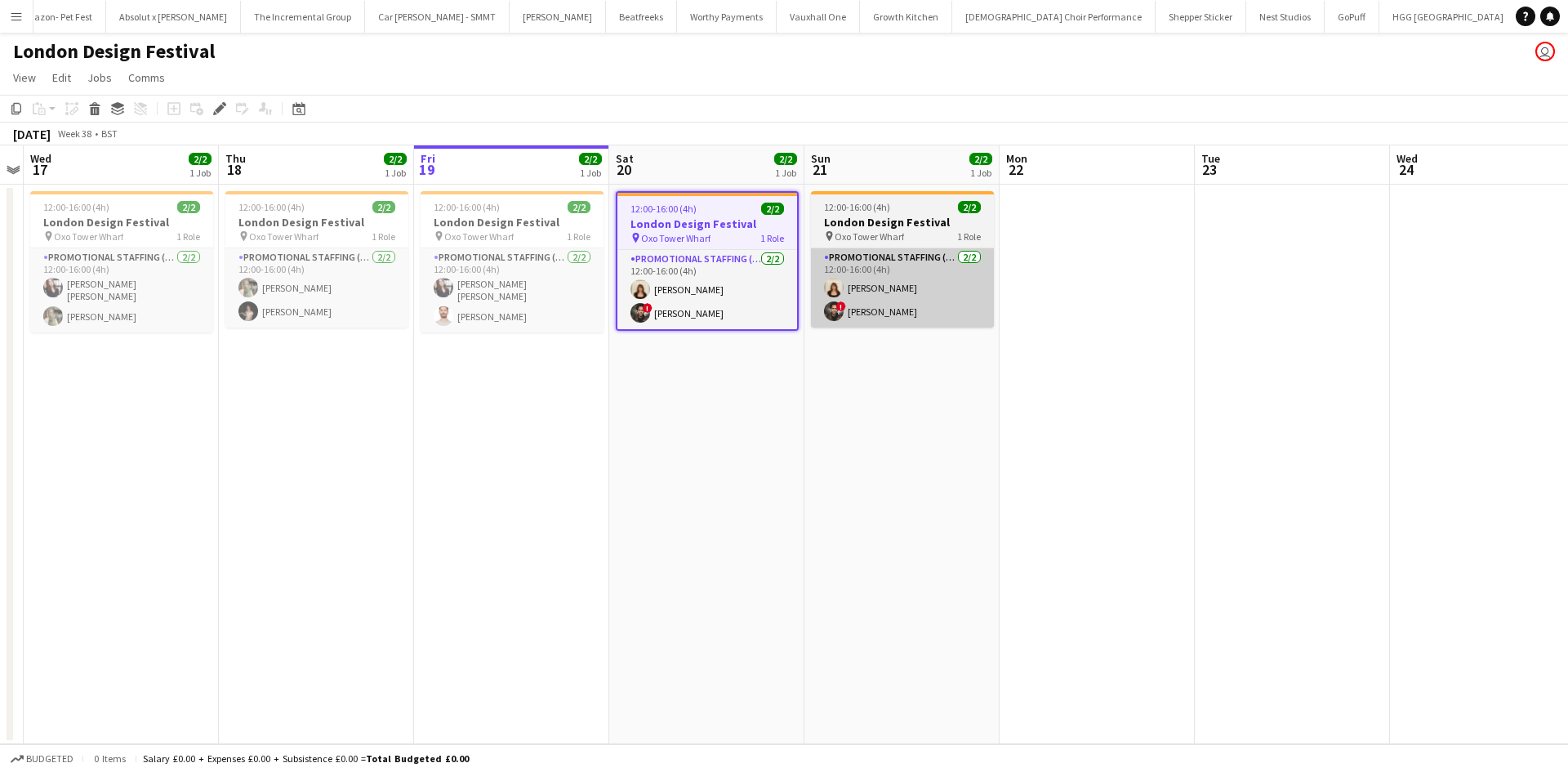
scroll to position [0, 2544]
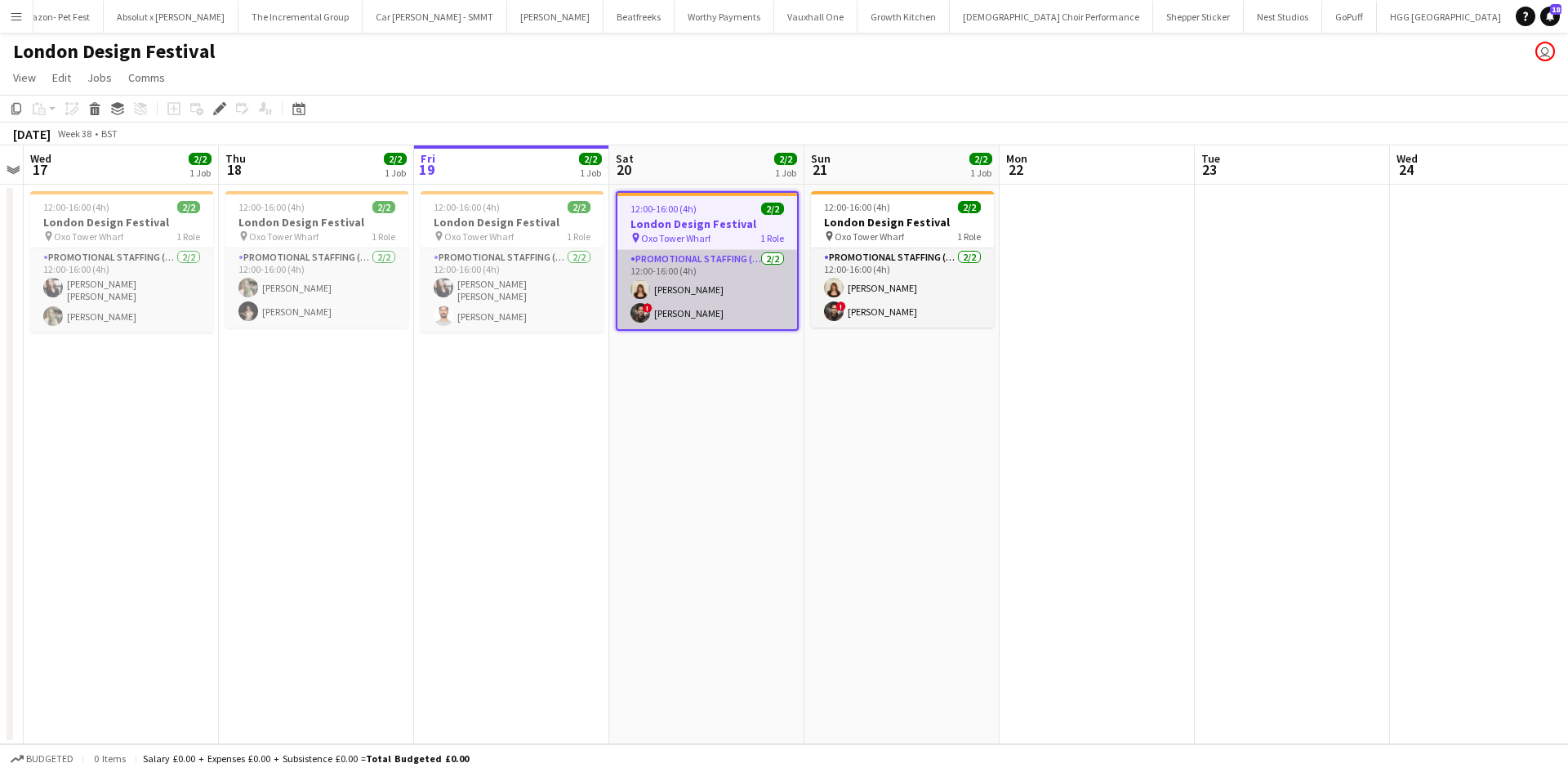
click at [678, 316] on app-card-role "Promotional Staffing (Brand Ambassadors) [DATE] 12:00-16:00 (4h) [PERSON_NAME] …" at bounding box center [707, 289] width 179 height 79
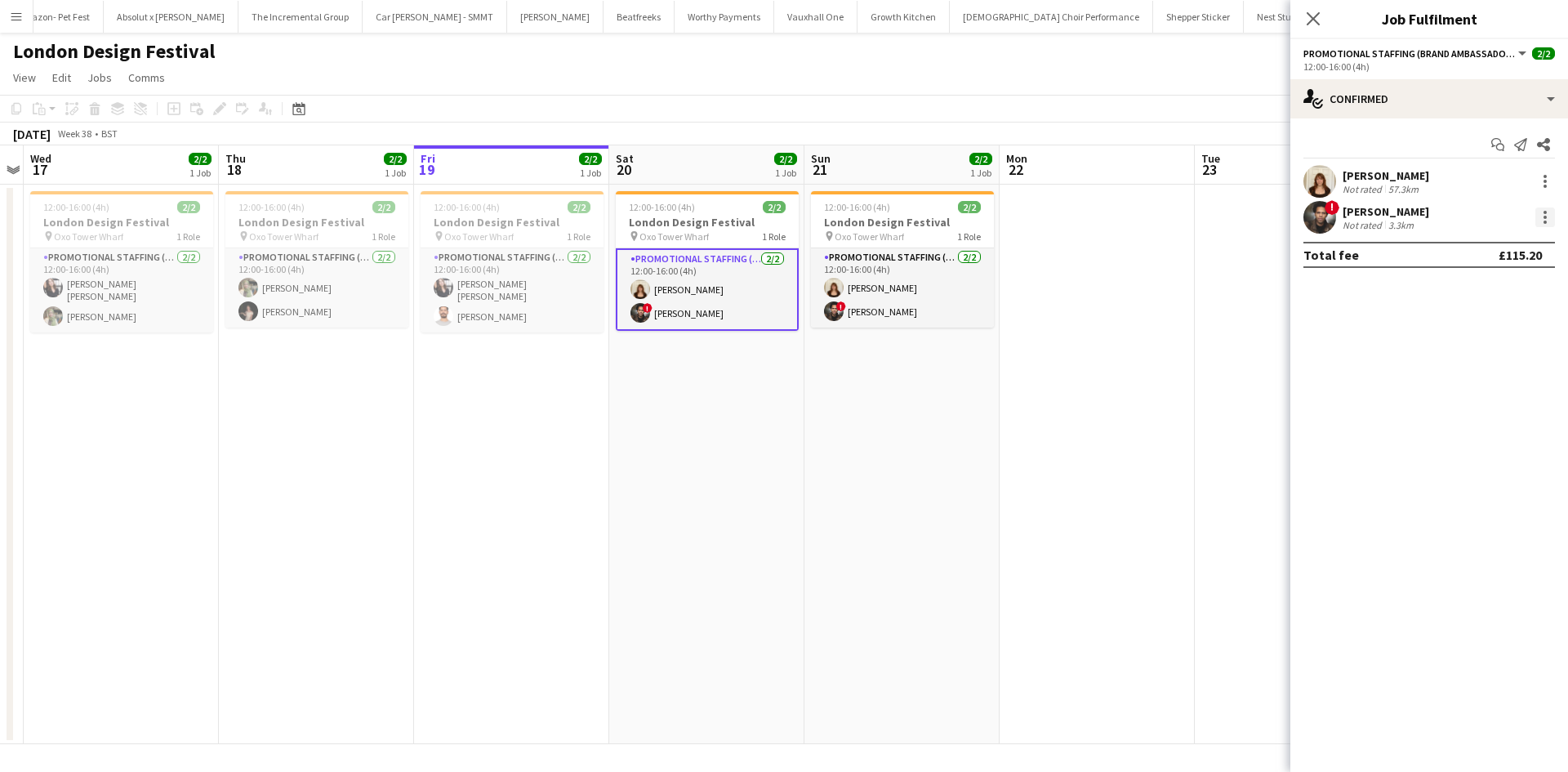
click at [1550, 220] on div at bounding box center [1546, 217] width 20 height 19
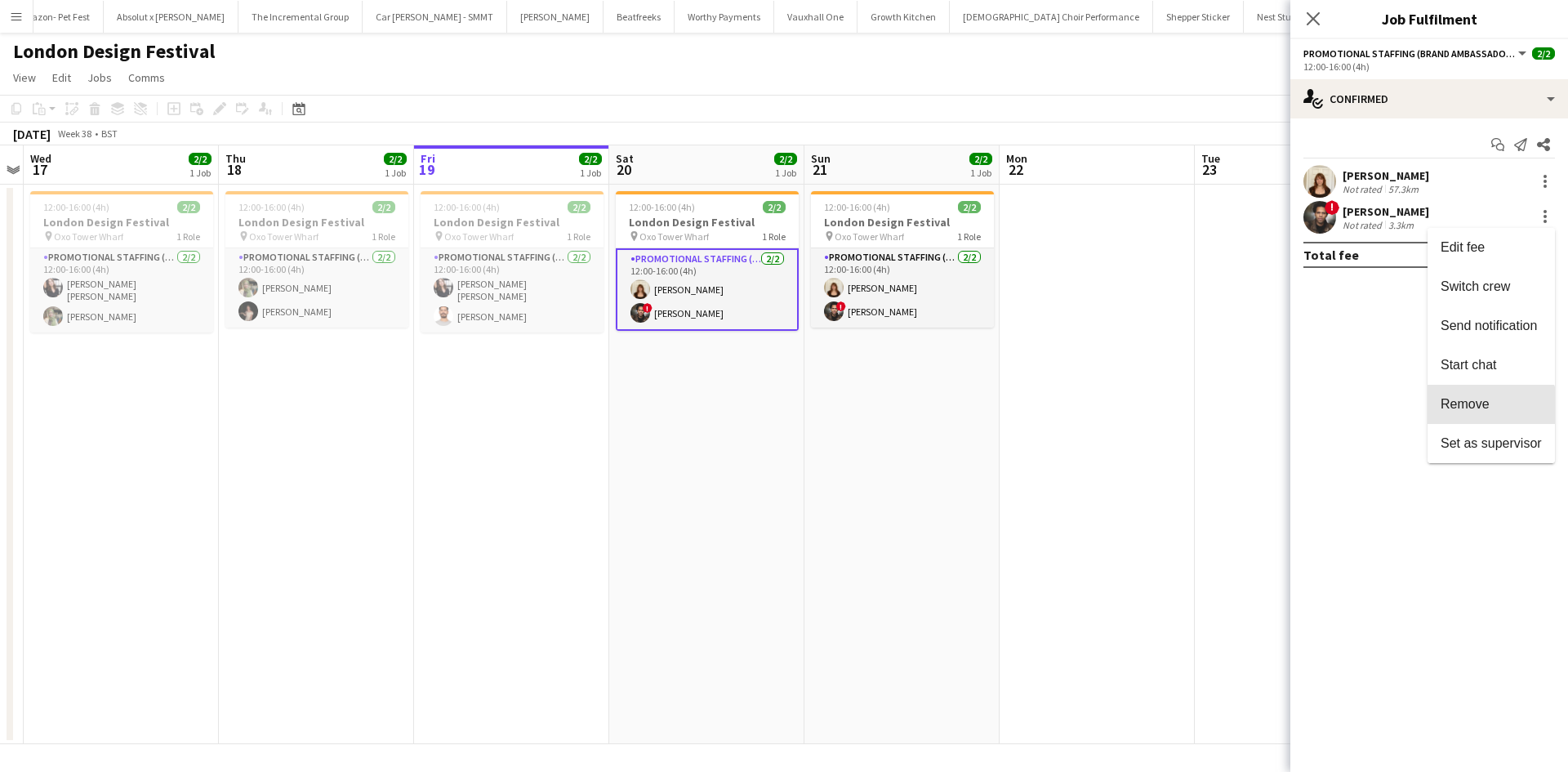
drag, startPoint x: 1487, startPoint y: 408, endPoint x: 1511, endPoint y: 395, distance: 27.3
click at [1489, 408] on span "Remove" at bounding box center [1466, 404] width 49 height 14
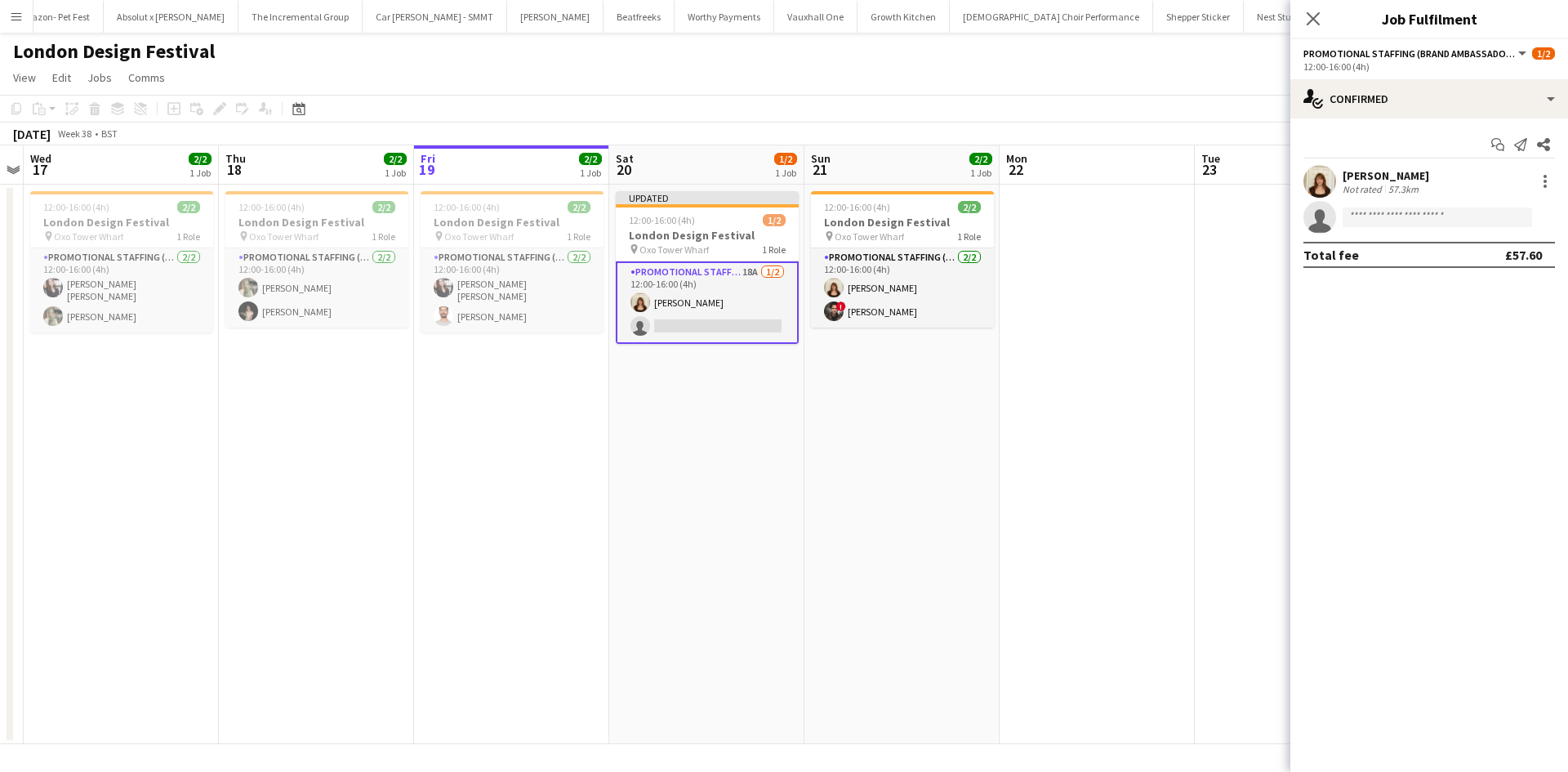
click at [1237, 308] on app-date-cell at bounding box center [1292, 464] width 195 height 560
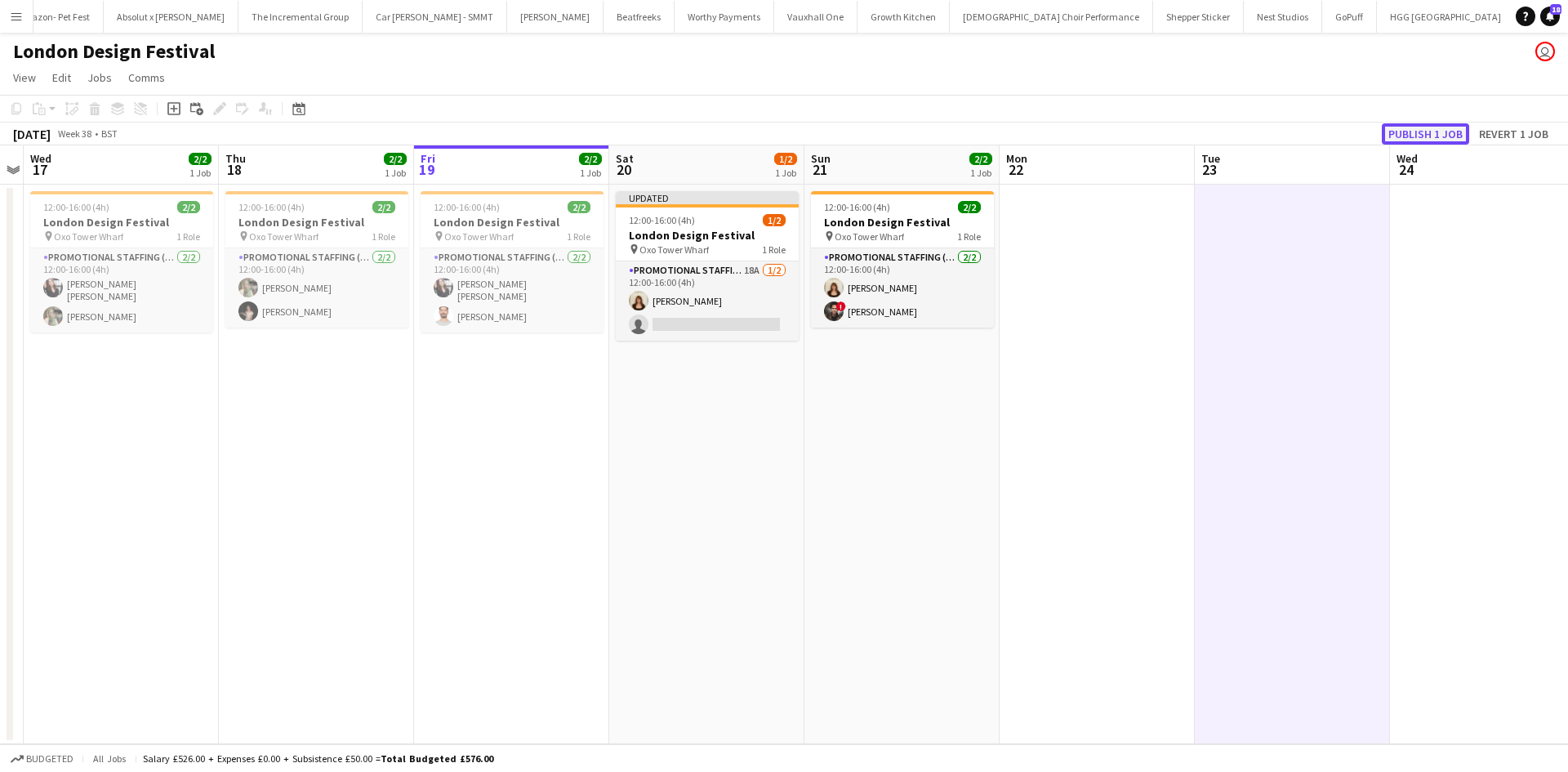
click at [1442, 138] on button "Publish 1 job" at bounding box center [1426, 134] width 88 height 21
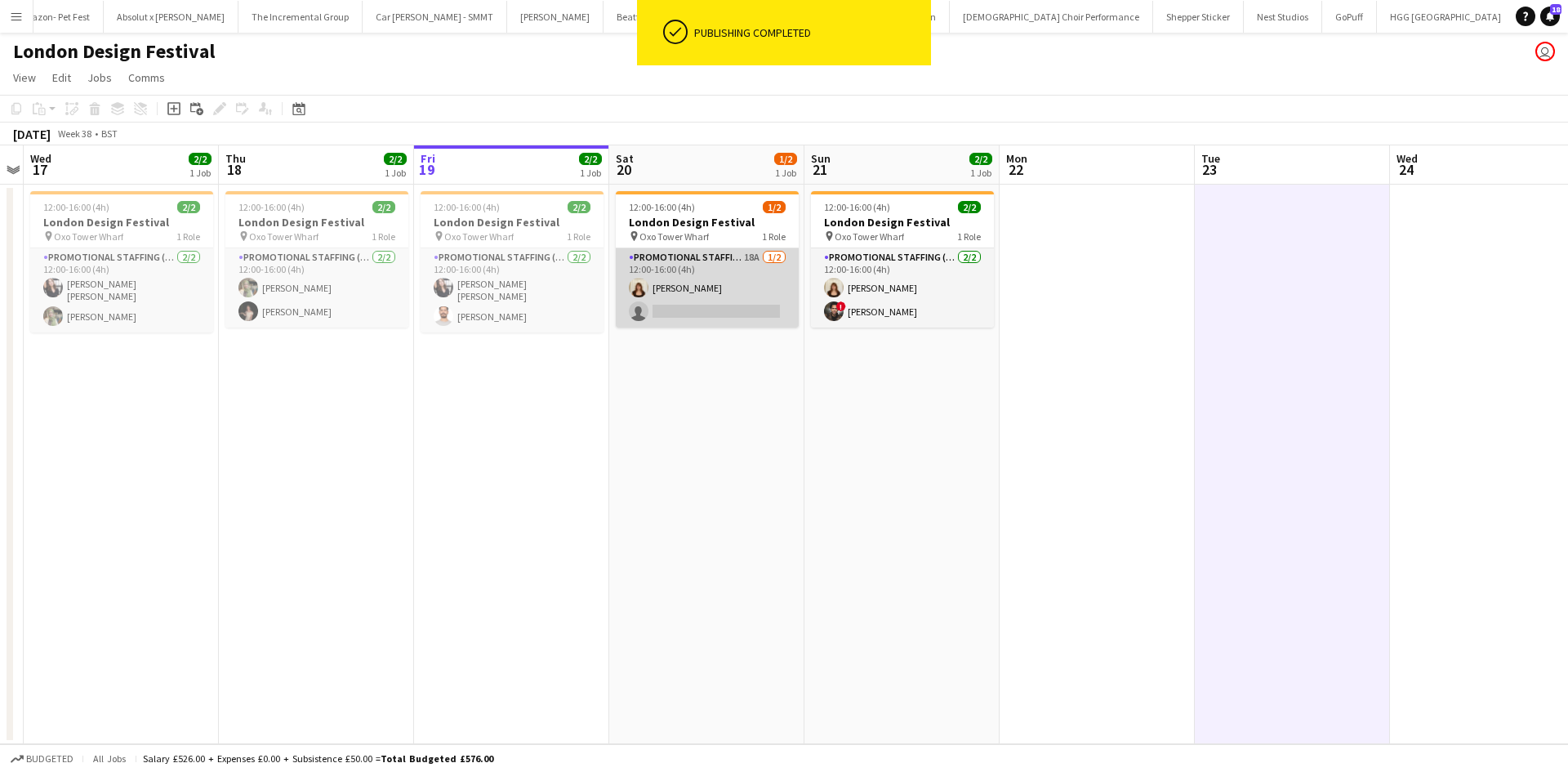
click at [743, 251] on app-card-role "Promotional Staffing (Brand Ambassadors) 18A [DATE] 12:00-16:00 (4h) [PERSON_NA…" at bounding box center [708, 288] width 183 height 79
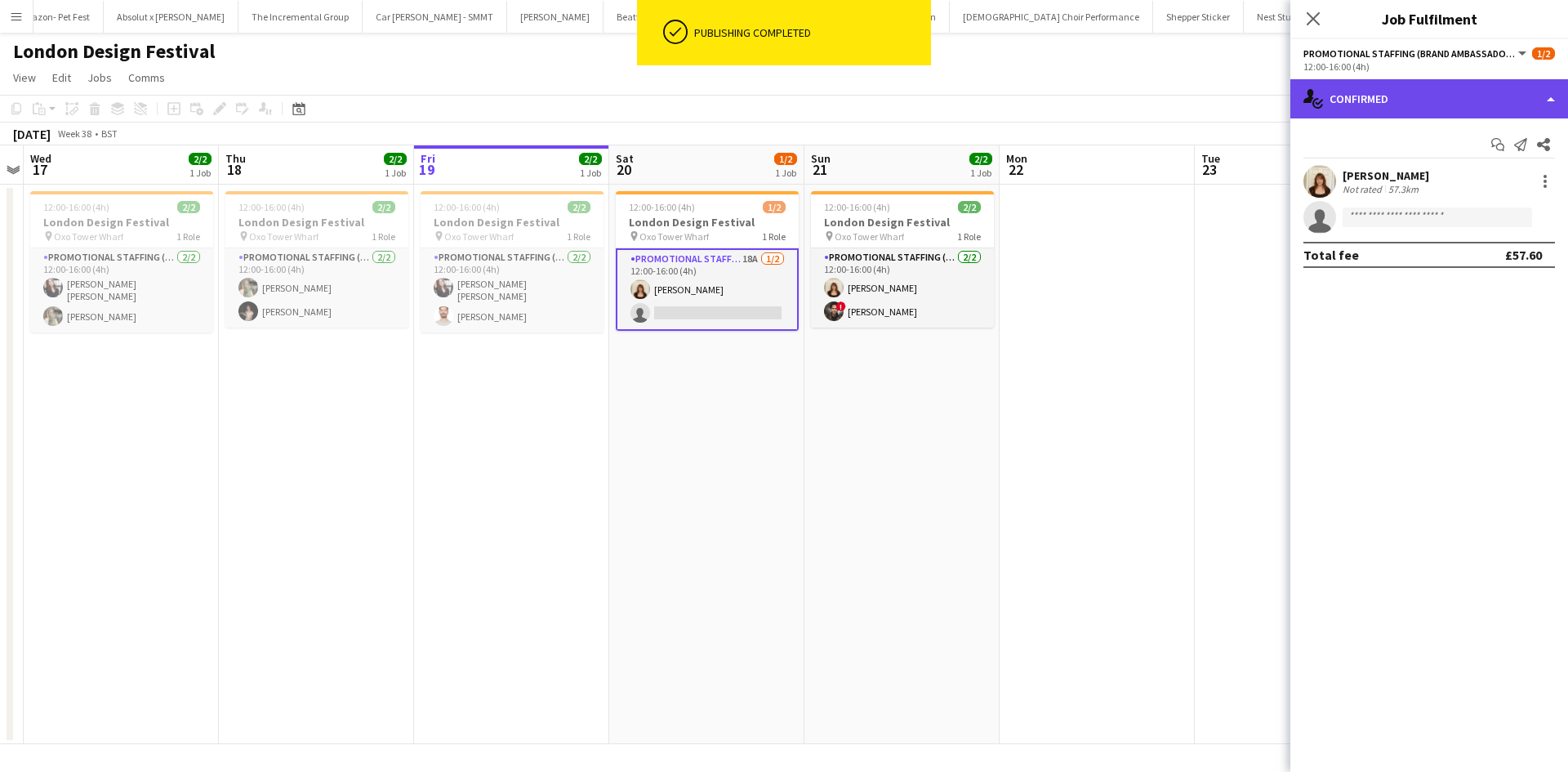
click at [1339, 102] on div "single-neutral-actions-check-2 Confirmed" at bounding box center [1429, 98] width 278 height 39
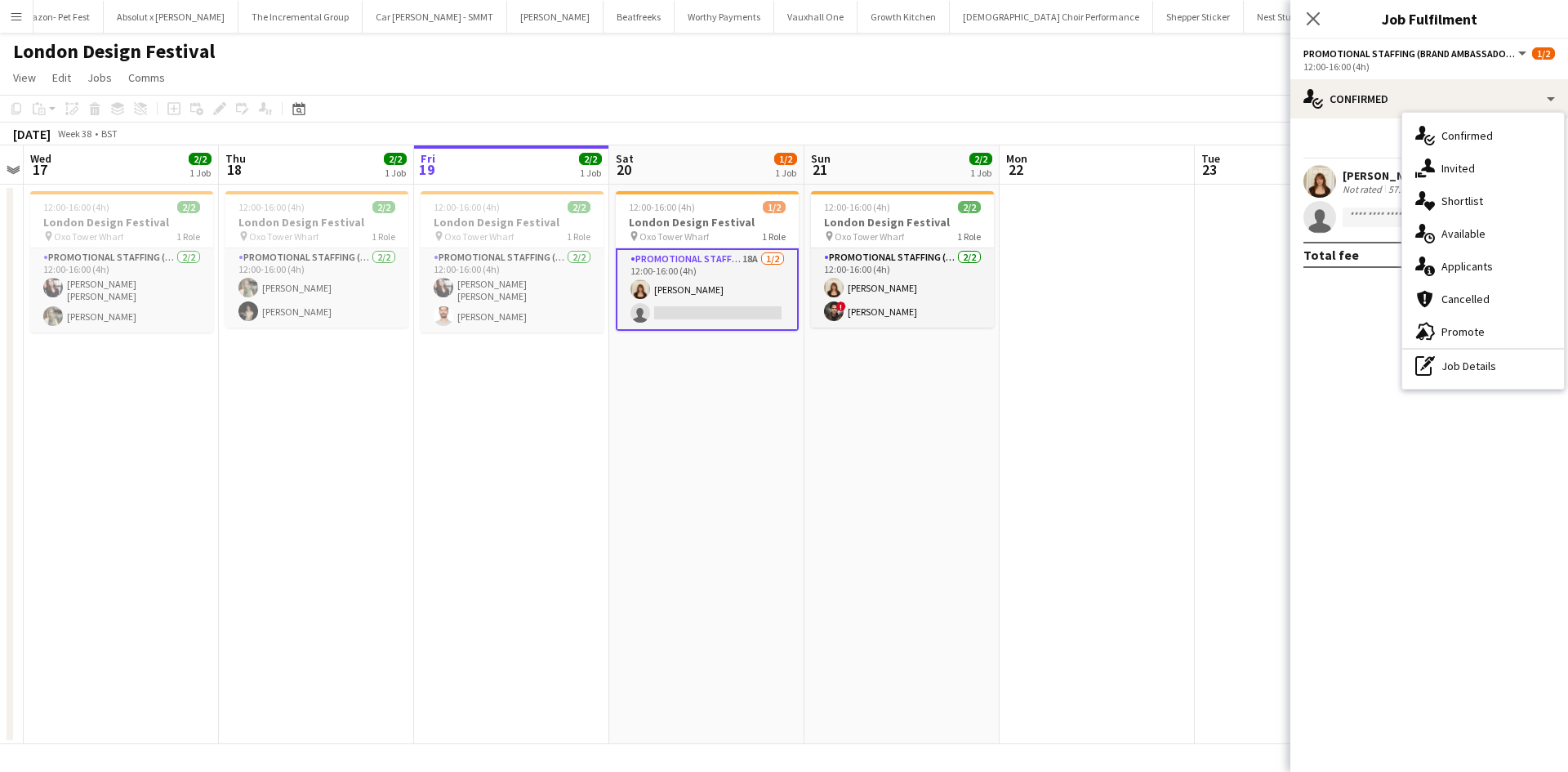
click at [1441, 258] on div "single-neutral-actions-information Applicants" at bounding box center [1483, 266] width 162 height 33
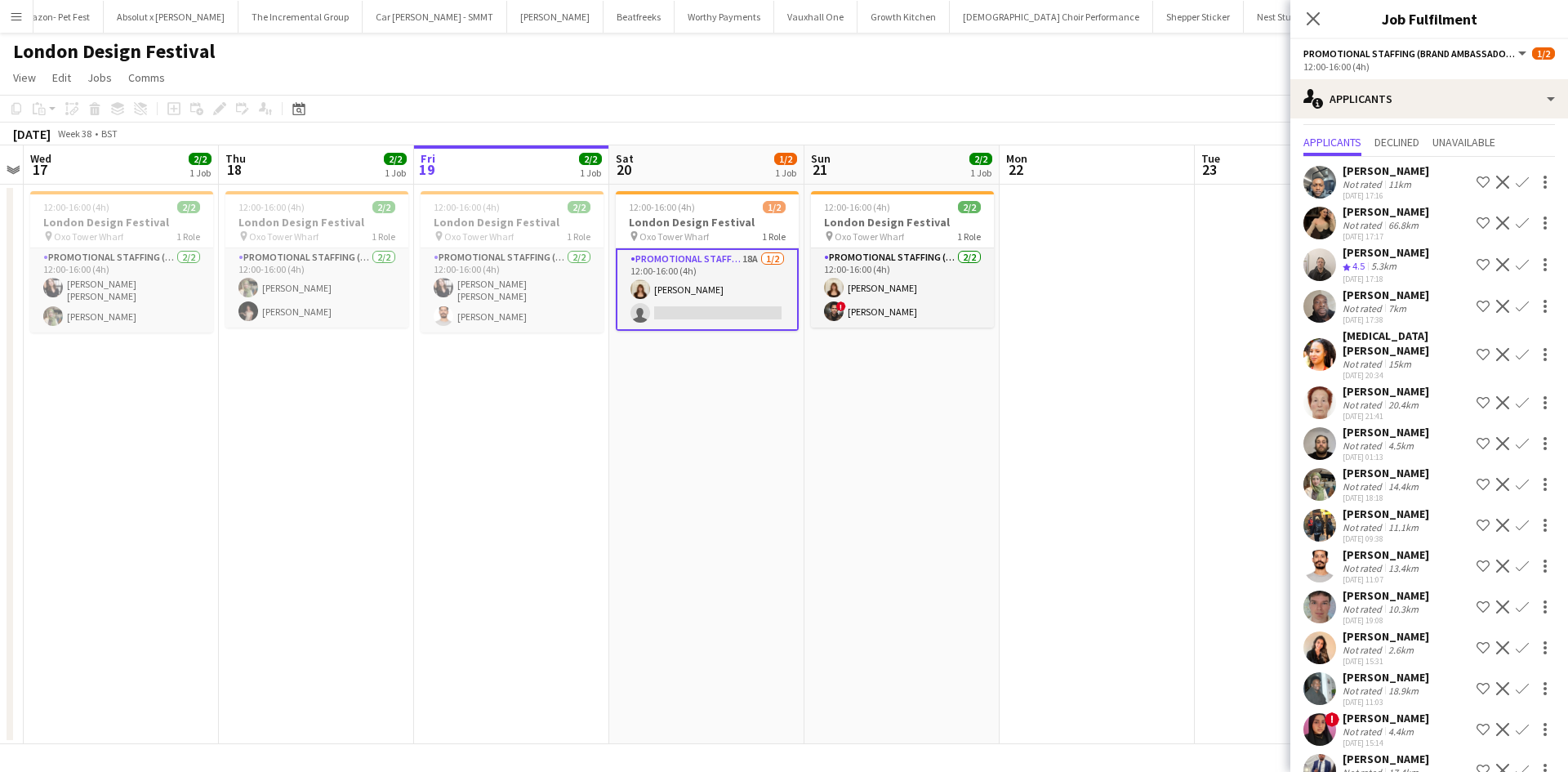
scroll to position [53, 0]
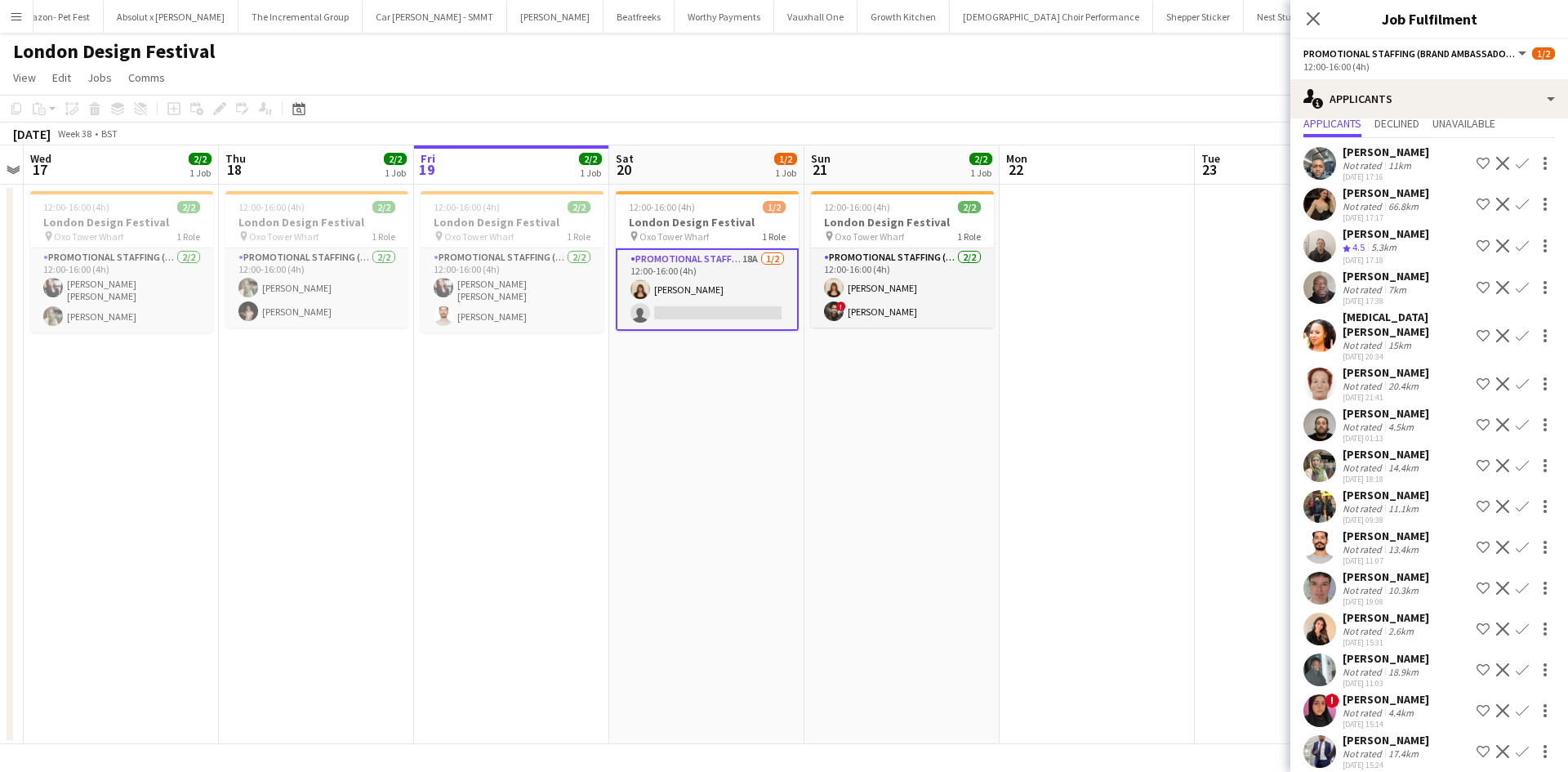
click at [1516, 541] on app-icon "Confirm" at bounding box center [1522, 547] width 13 height 13
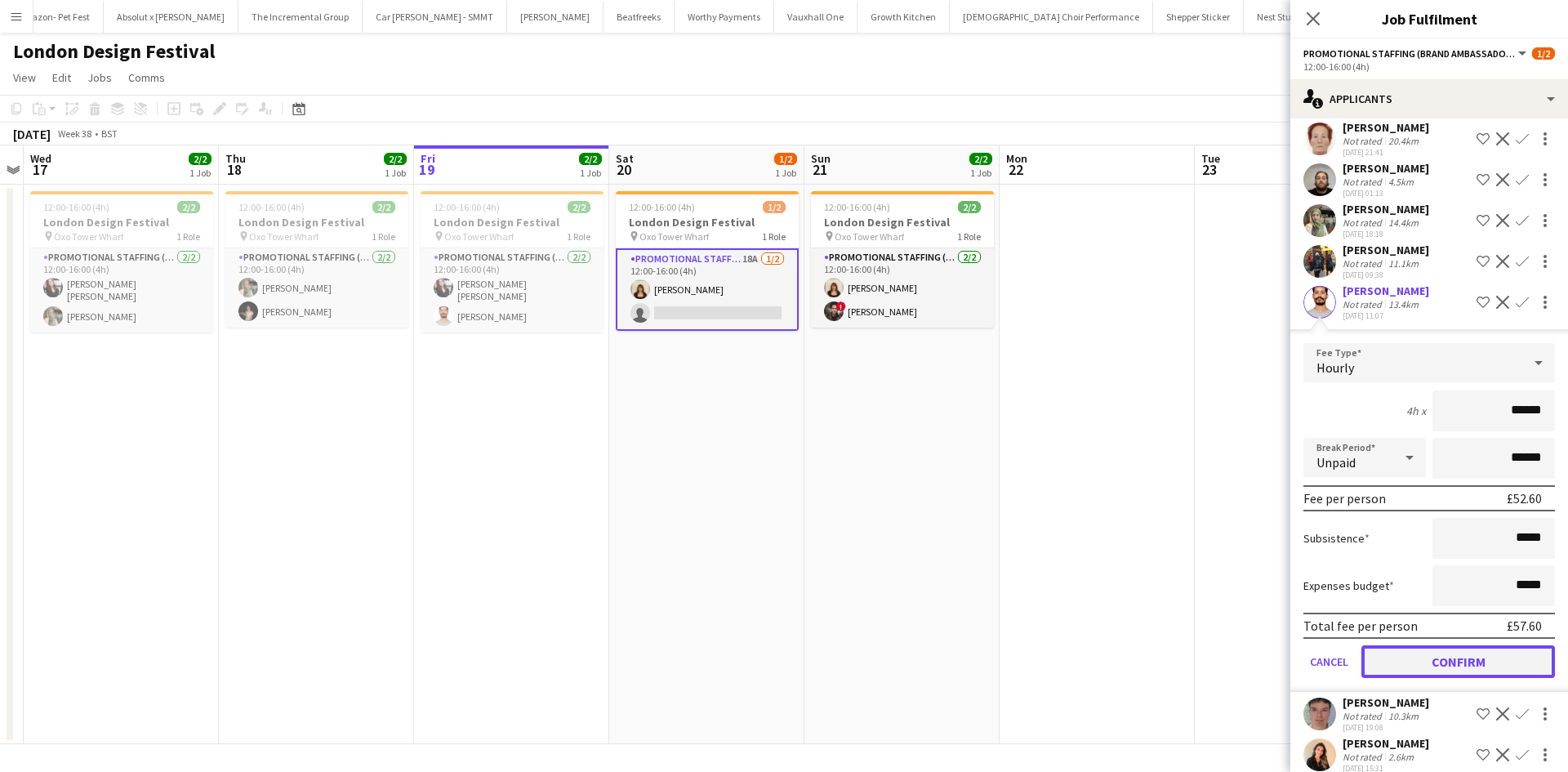
drag, startPoint x: 1454, startPoint y: 648, endPoint x: 1006, endPoint y: 485, distance: 476.7
click at [1453, 647] on button "Confirm" at bounding box center [1458, 662] width 194 height 33
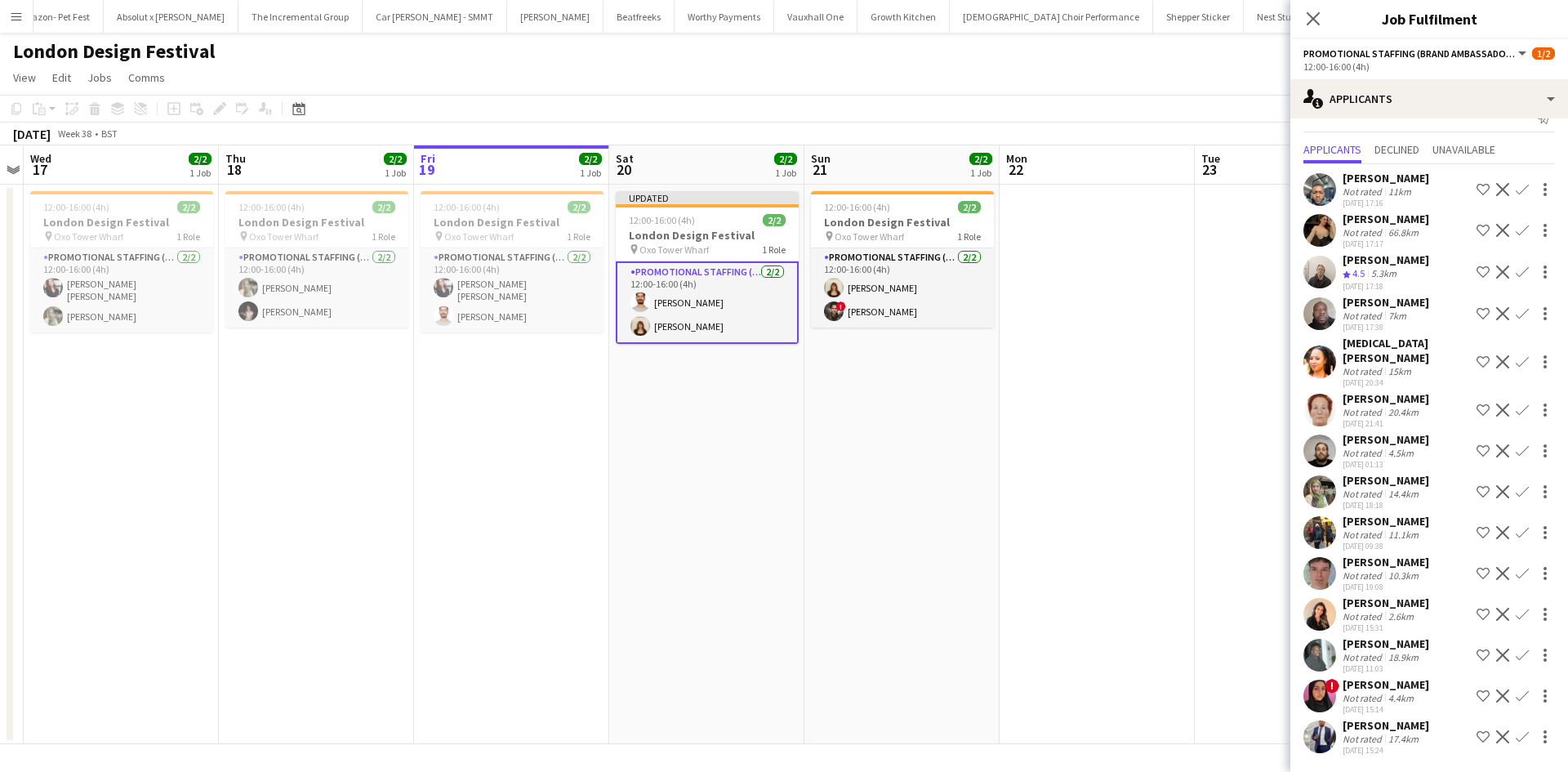
scroll to position [12, 0]
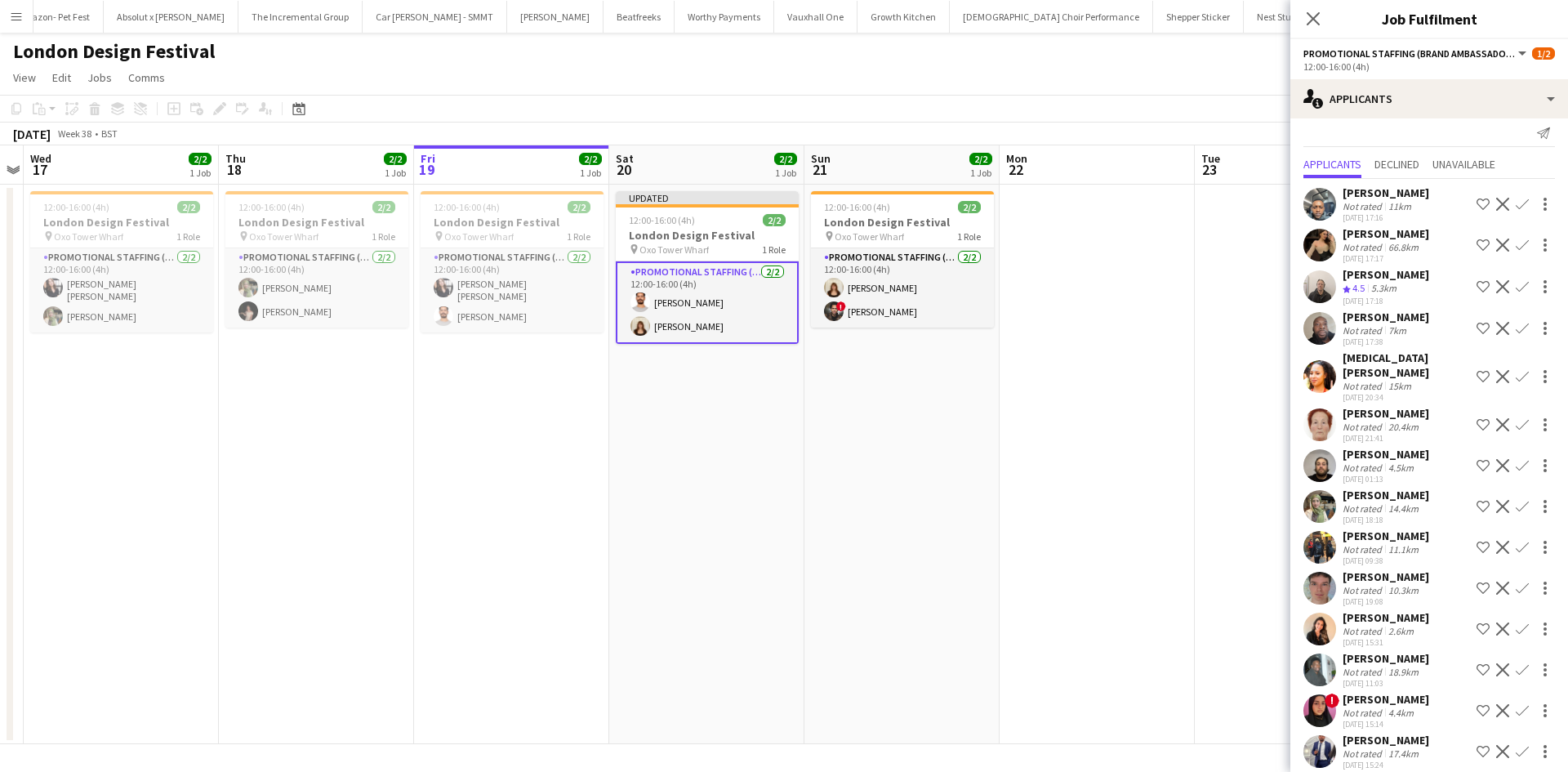
drag, startPoint x: 1015, startPoint y: 482, endPoint x: 1121, endPoint y: 380, distance: 147.1
click at [1016, 482] on app-date-cell at bounding box center [1097, 464] width 195 height 560
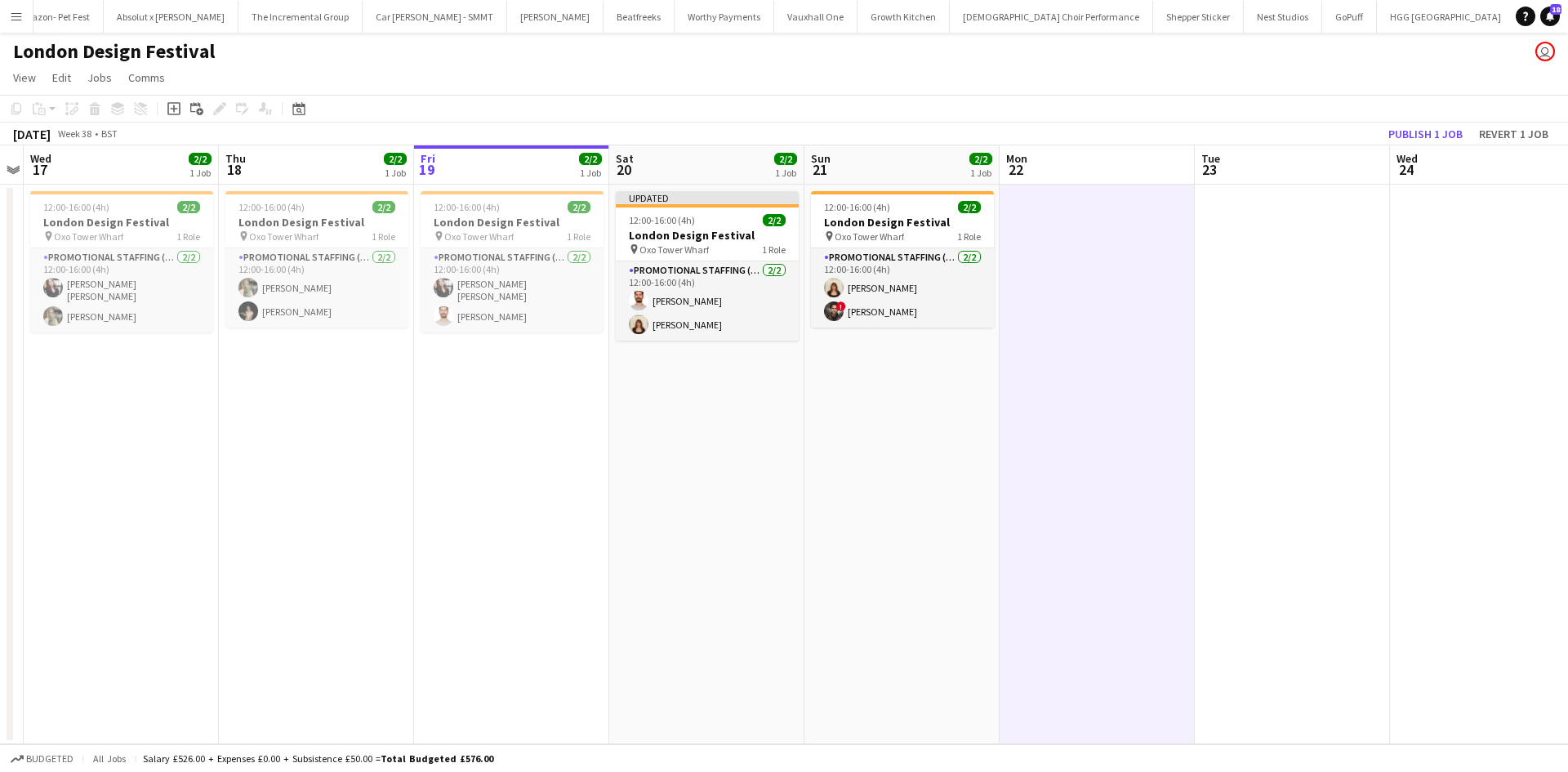
scroll to position [0, 561]
click at [1436, 129] on button "Publish 1 job" at bounding box center [1426, 134] width 88 height 21
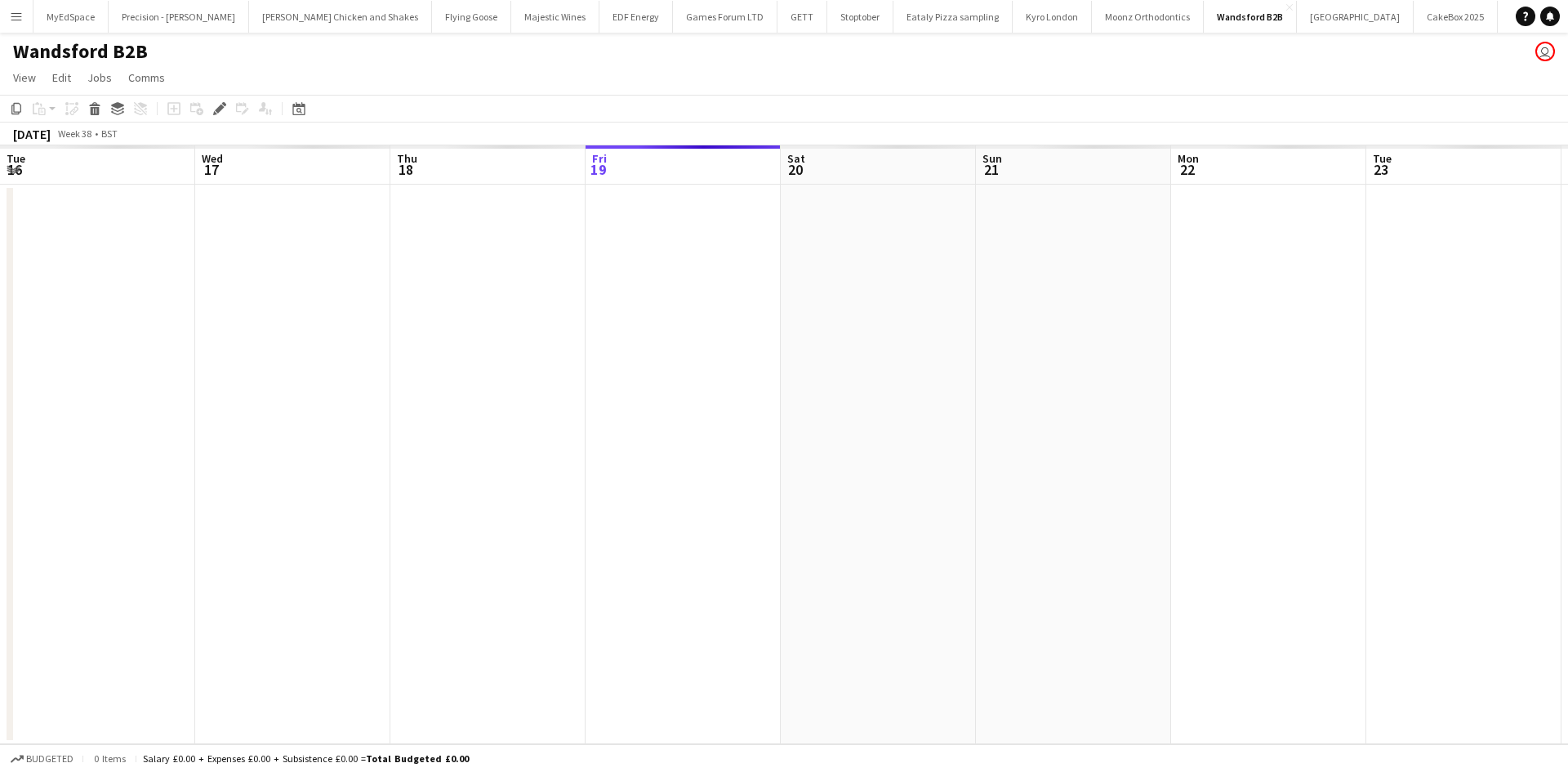
scroll to position [0, 562]
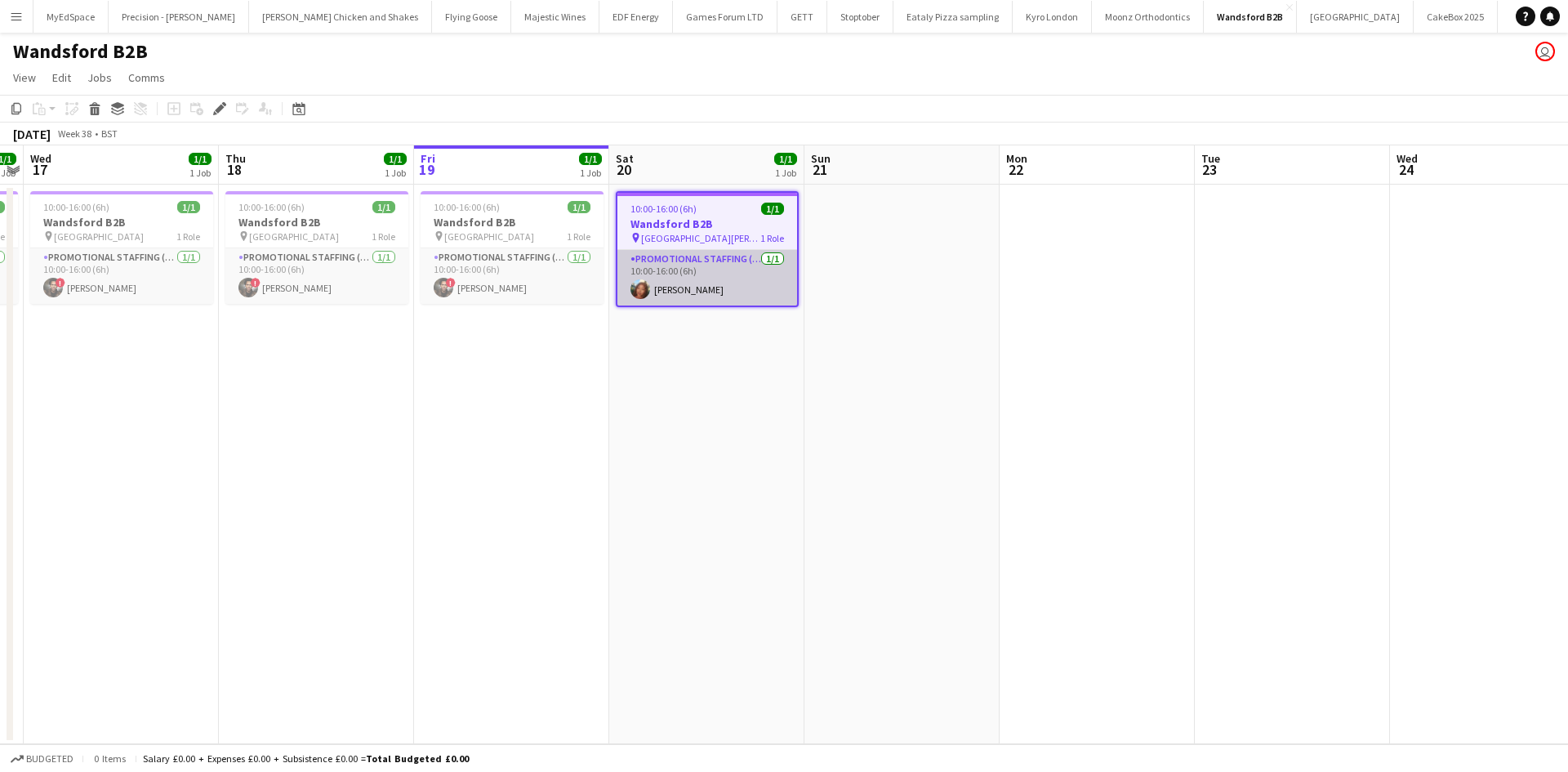
drag, startPoint x: 696, startPoint y: 290, endPoint x: 714, endPoint y: 299, distance: 20.1
click at [695, 290] on app-card-role "Promotional Staffing (Brand Ambassadors) [DATE] 10:00-16:00 (6h) [PERSON_NAME]" at bounding box center [707, 277] width 179 height 56
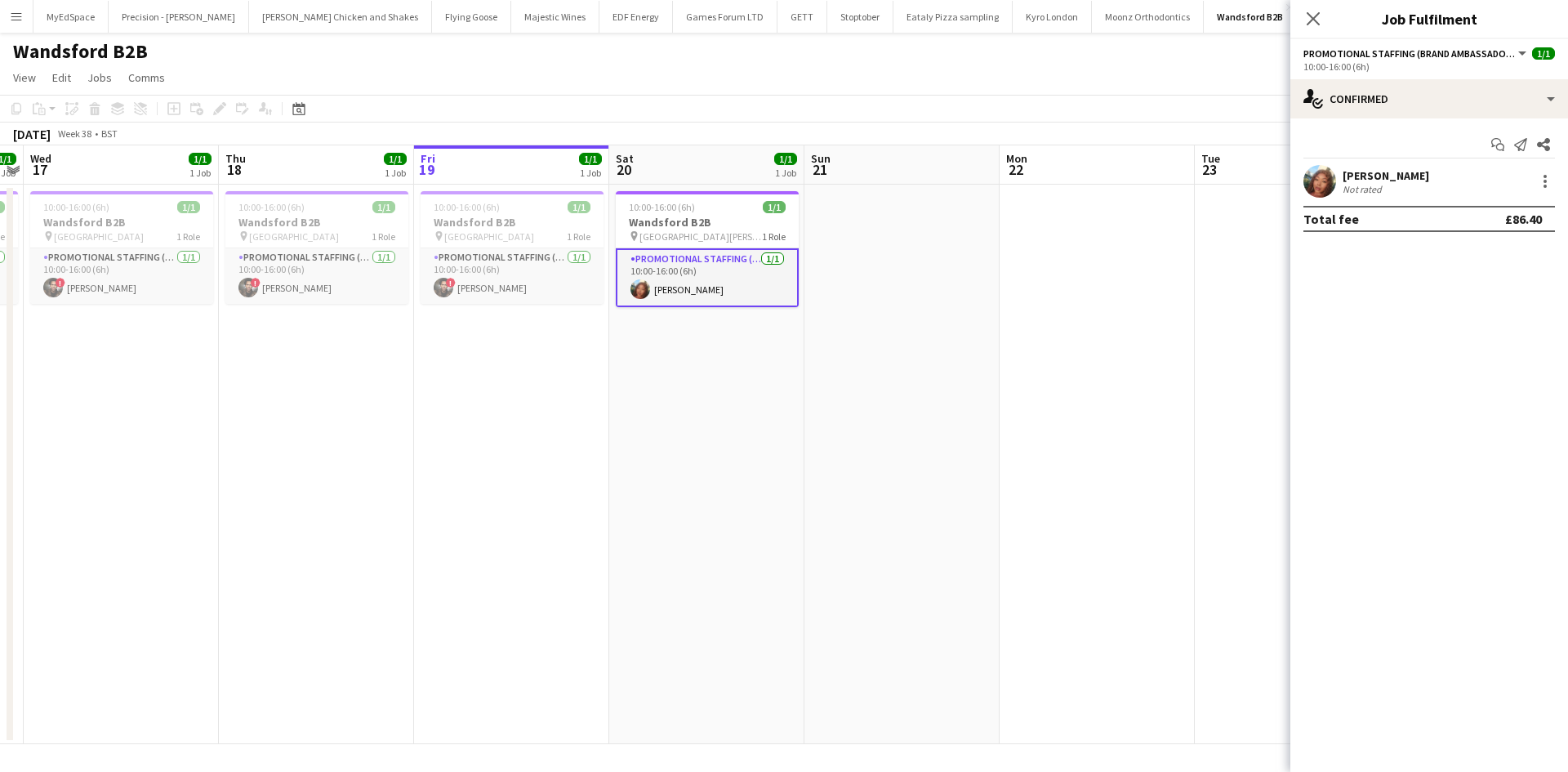
scroll to position [0, 563]
click at [1544, 181] on div at bounding box center [1545, 180] width 3 height 3
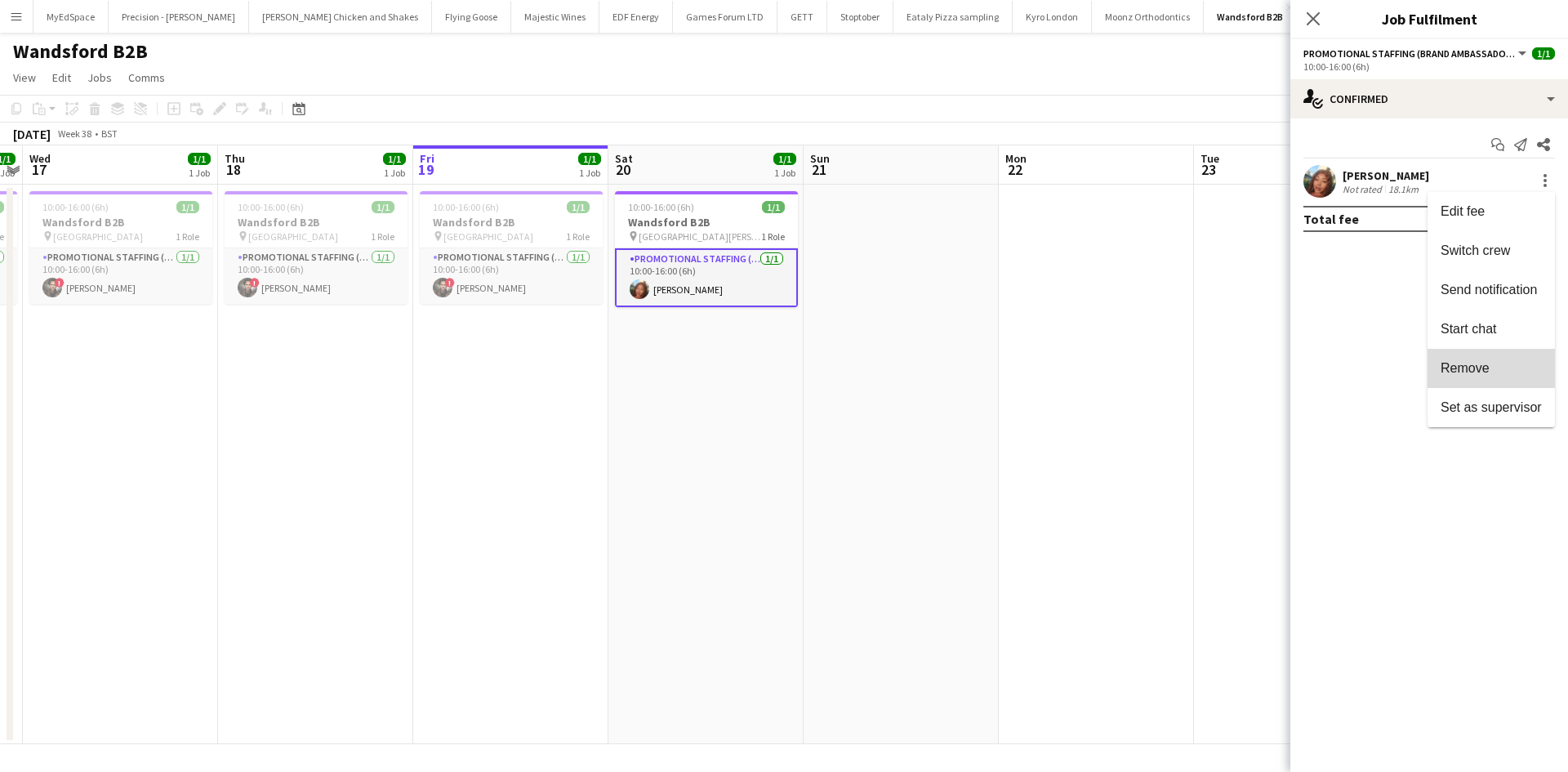
click at [1486, 358] on button "Remove" at bounding box center [1491, 368] width 128 height 39
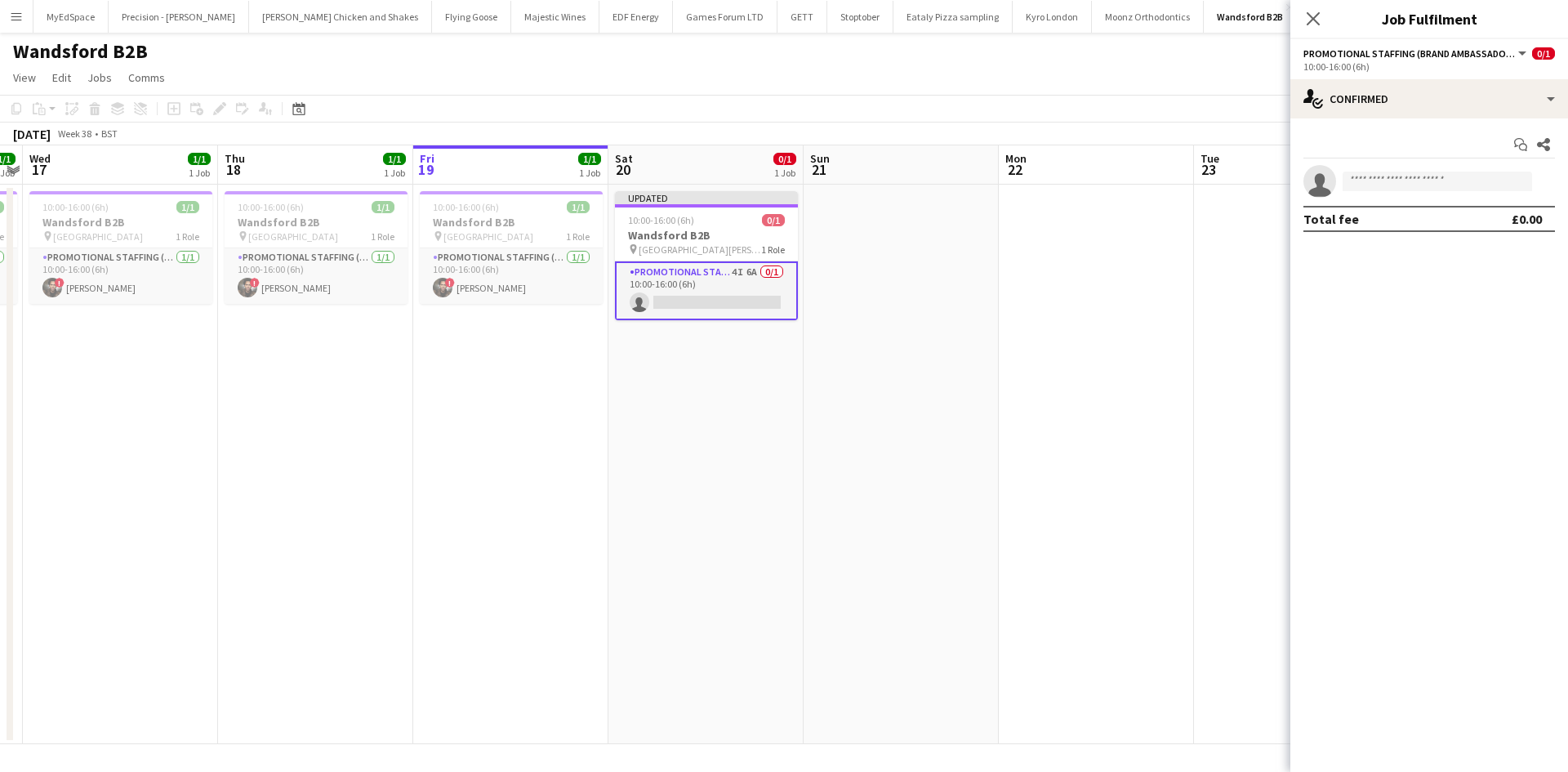
click at [1200, 324] on app-date-cell at bounding box center [1292, 464] width 195 height 560
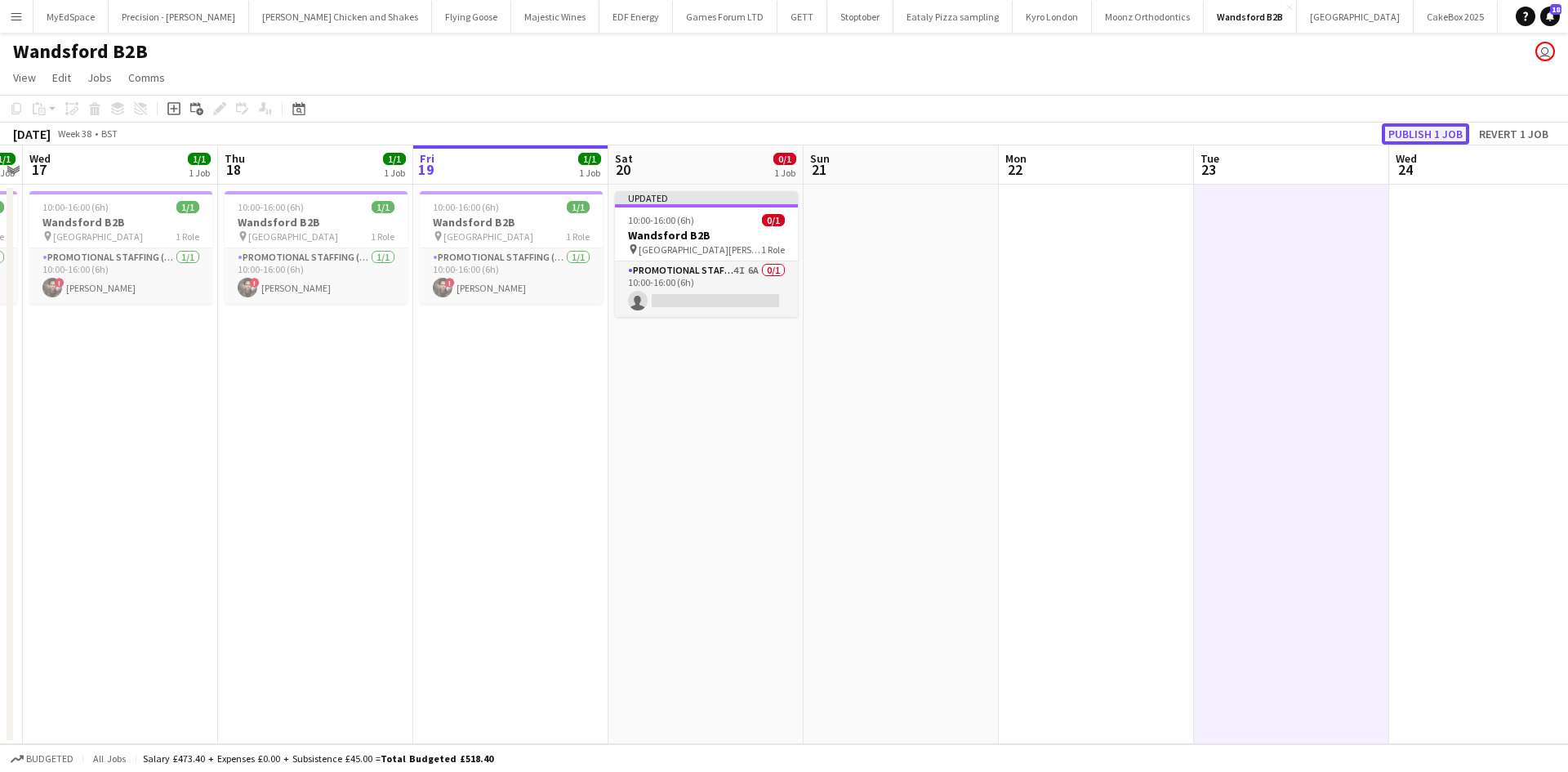
click at [1436, 133] on button "Publish 1 job" at bounding box center [1426, 134] width 88 height 21
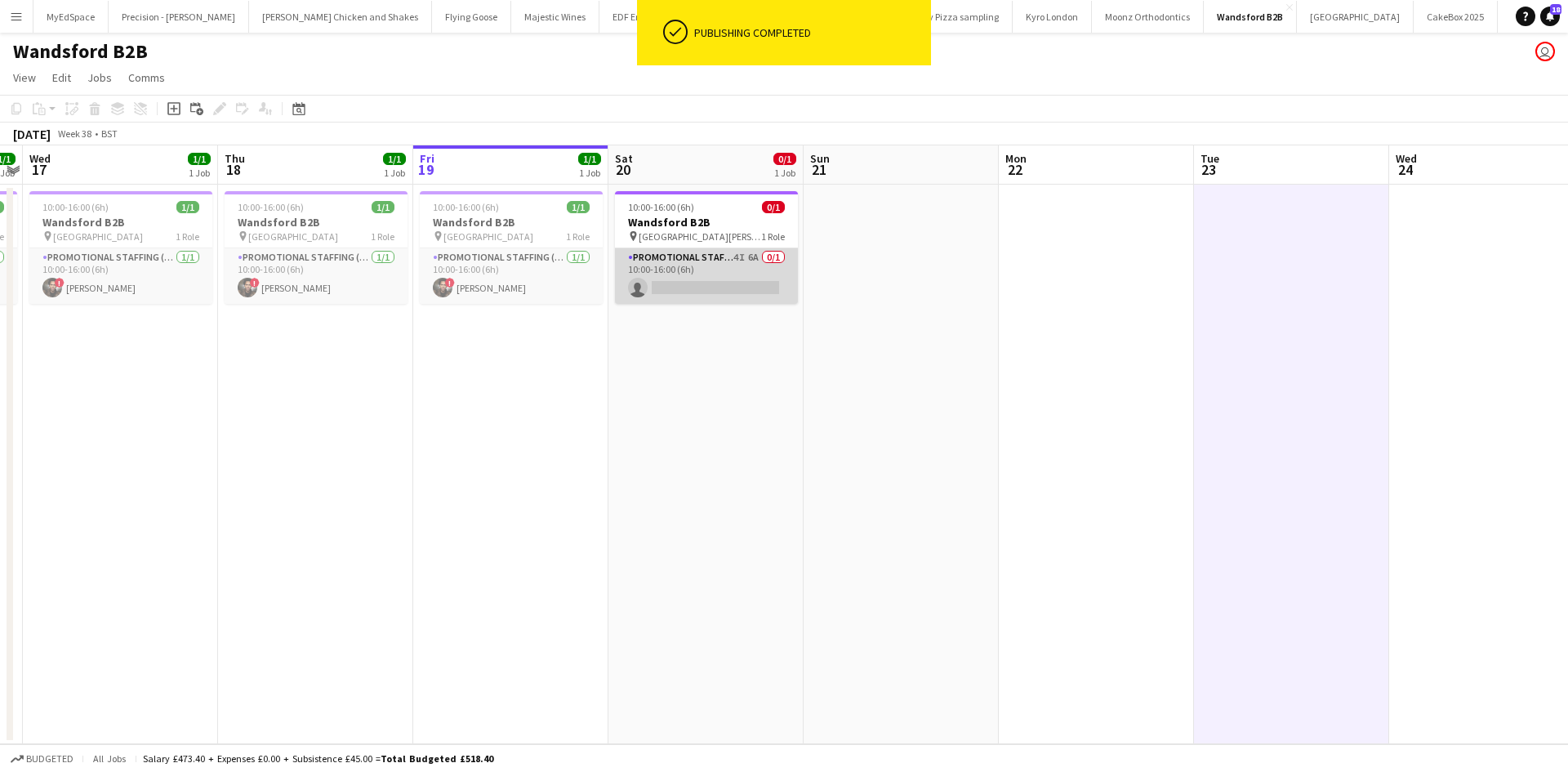
click at [686, 283] on app-card-role "Promotional Staffing (Brand Ambassadors) 4I 6A 0/1 10:00-16:00 (6h) single-neut…" at bounding box center [707, 276] width 183 height 56
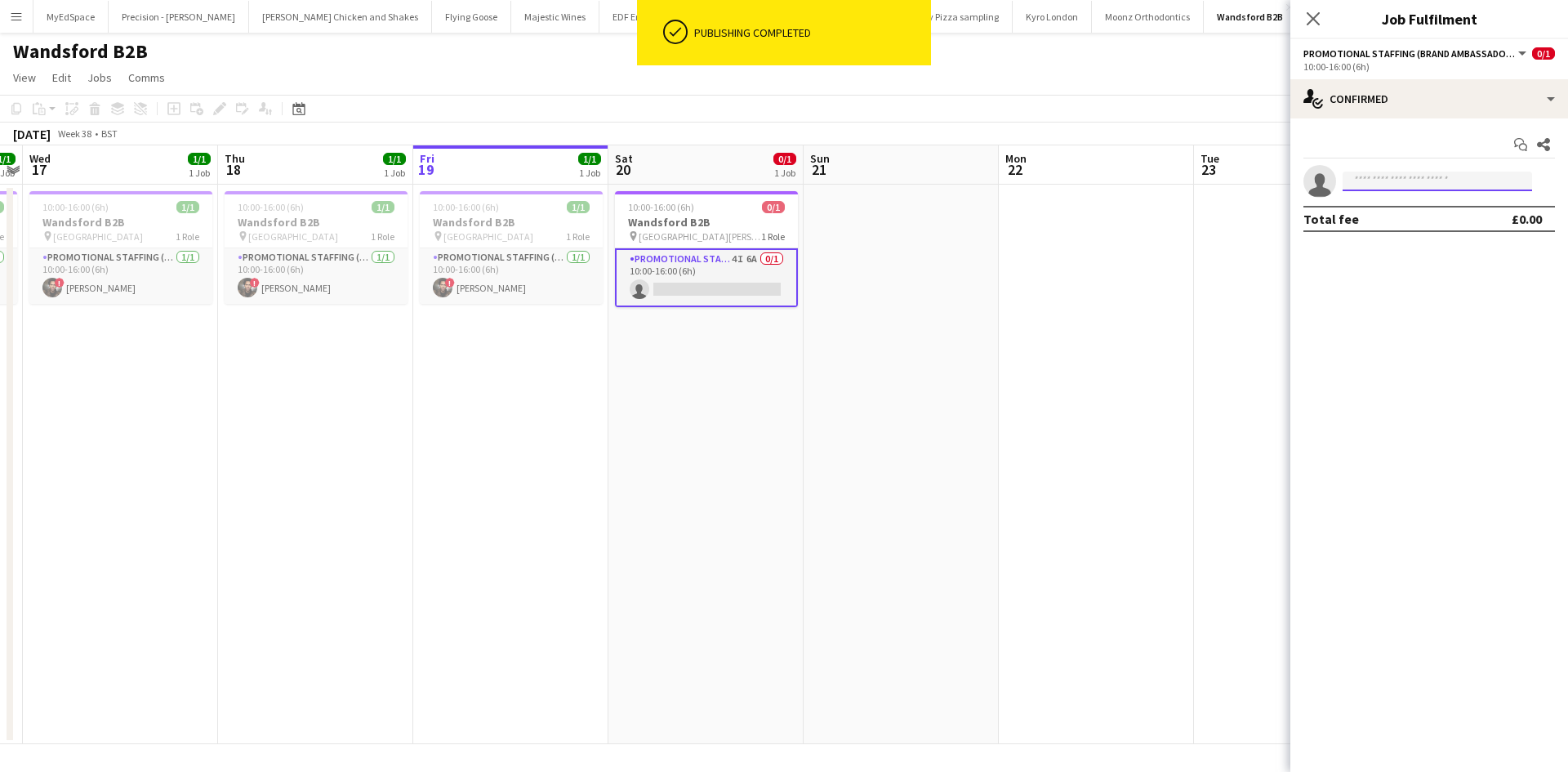
click at [1430, 181] on input at bounding box center [1437, 181] width 189 height 19
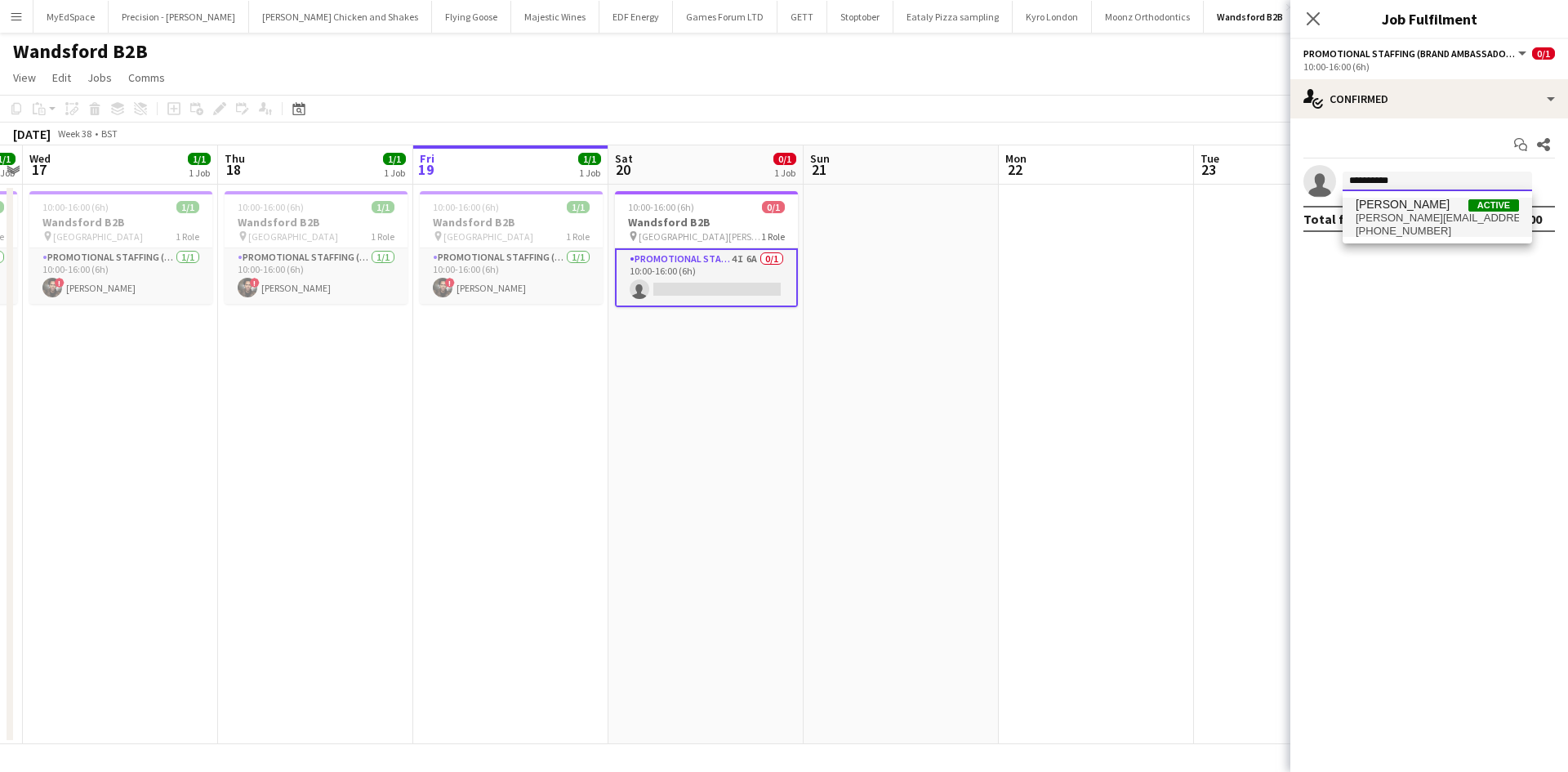
type input "**********"
click at [1414, 216] on span "willis.jade@gmail.com" at bounding box center [1437, 217] width 164 height 13
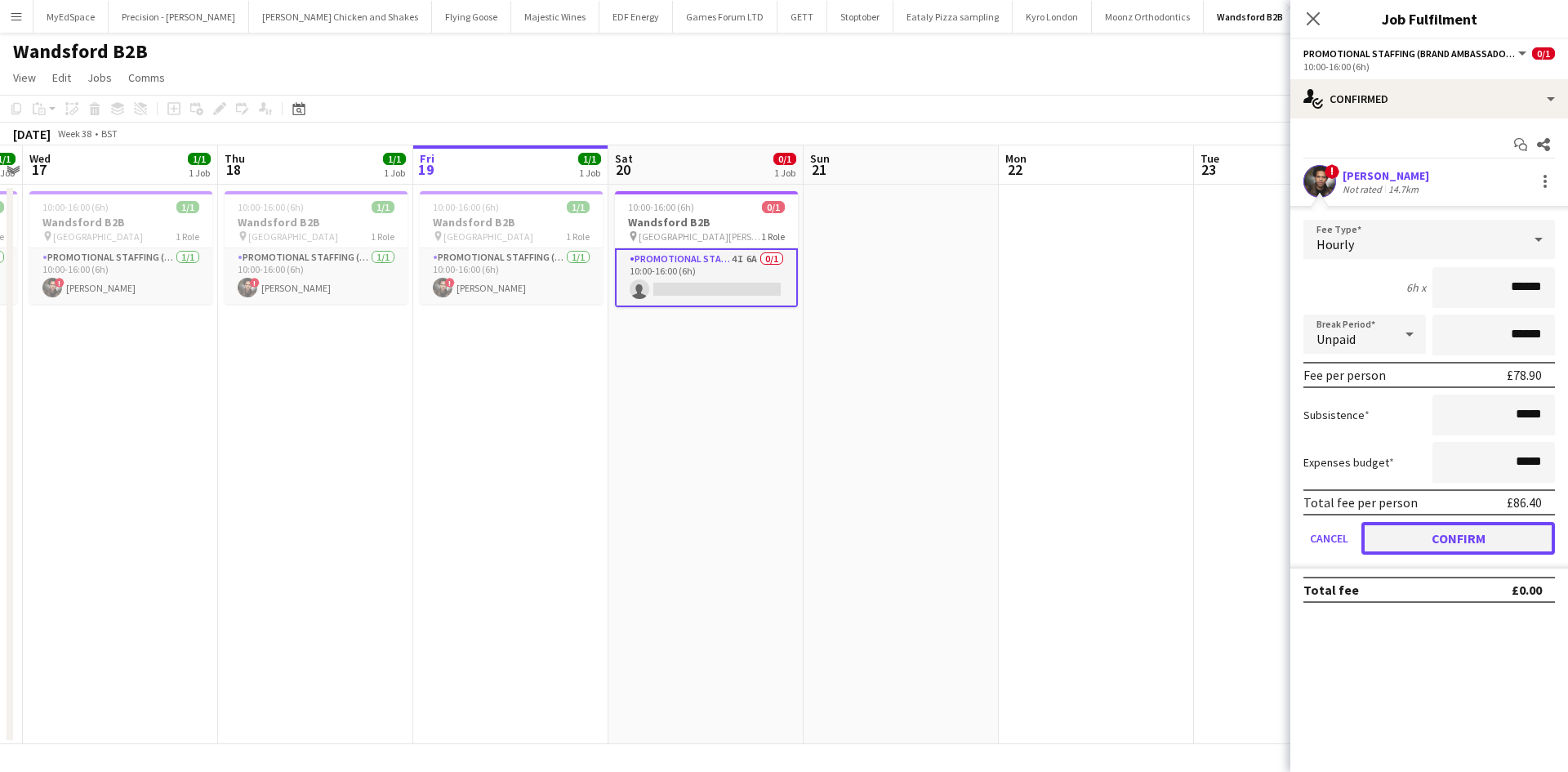
click at [1434, 539] on button "Confirm" at bounding box center [1458, 538] width 194 height 33
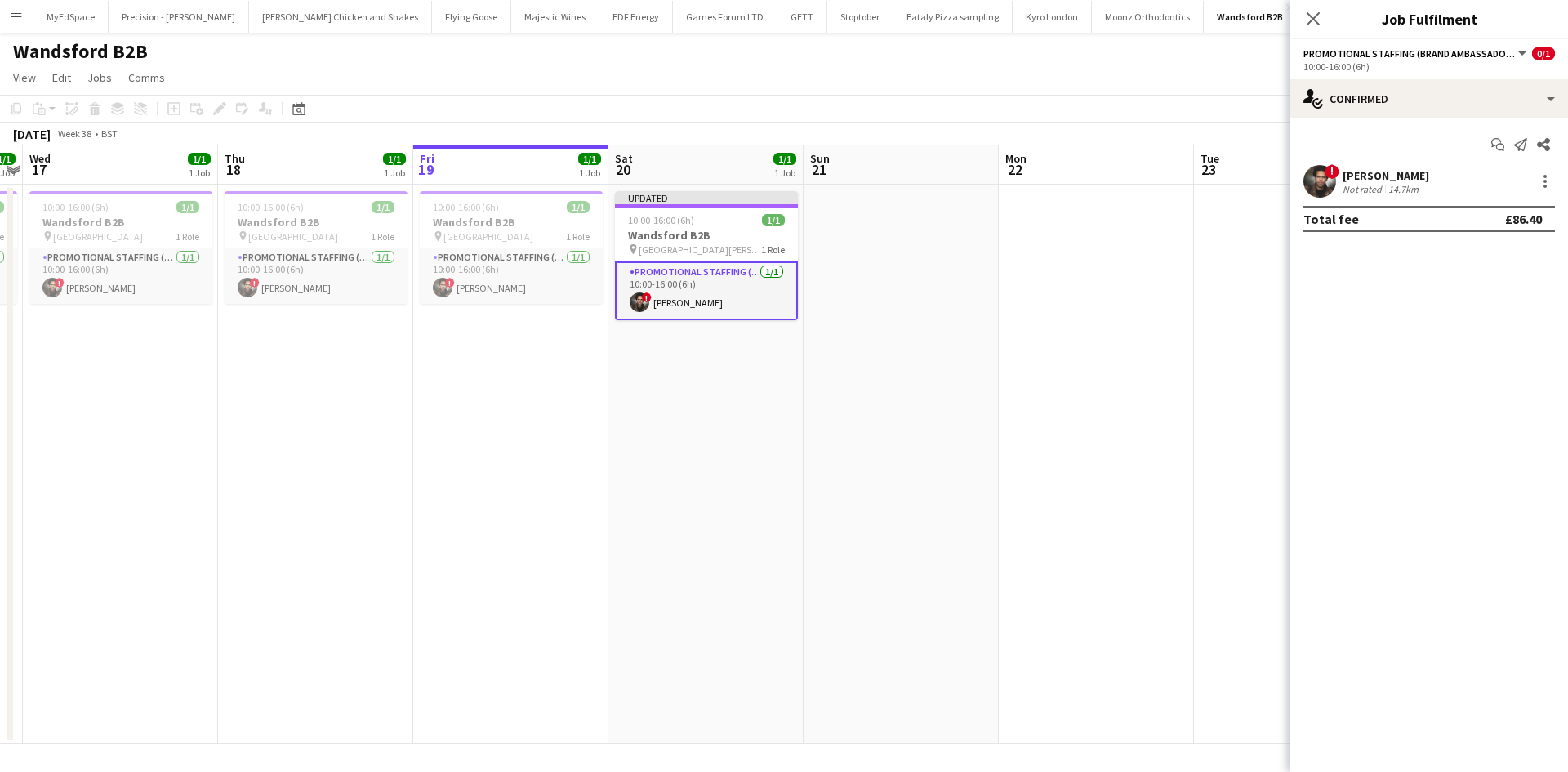
drag, startPoint x: 1229, startPoint y: 462, endPoint x: 1424, endPoint y: 179, distance: 343.7
click at [1229, 461] on app-date-cell at bounding box center [1292, 464] width 195 height 560
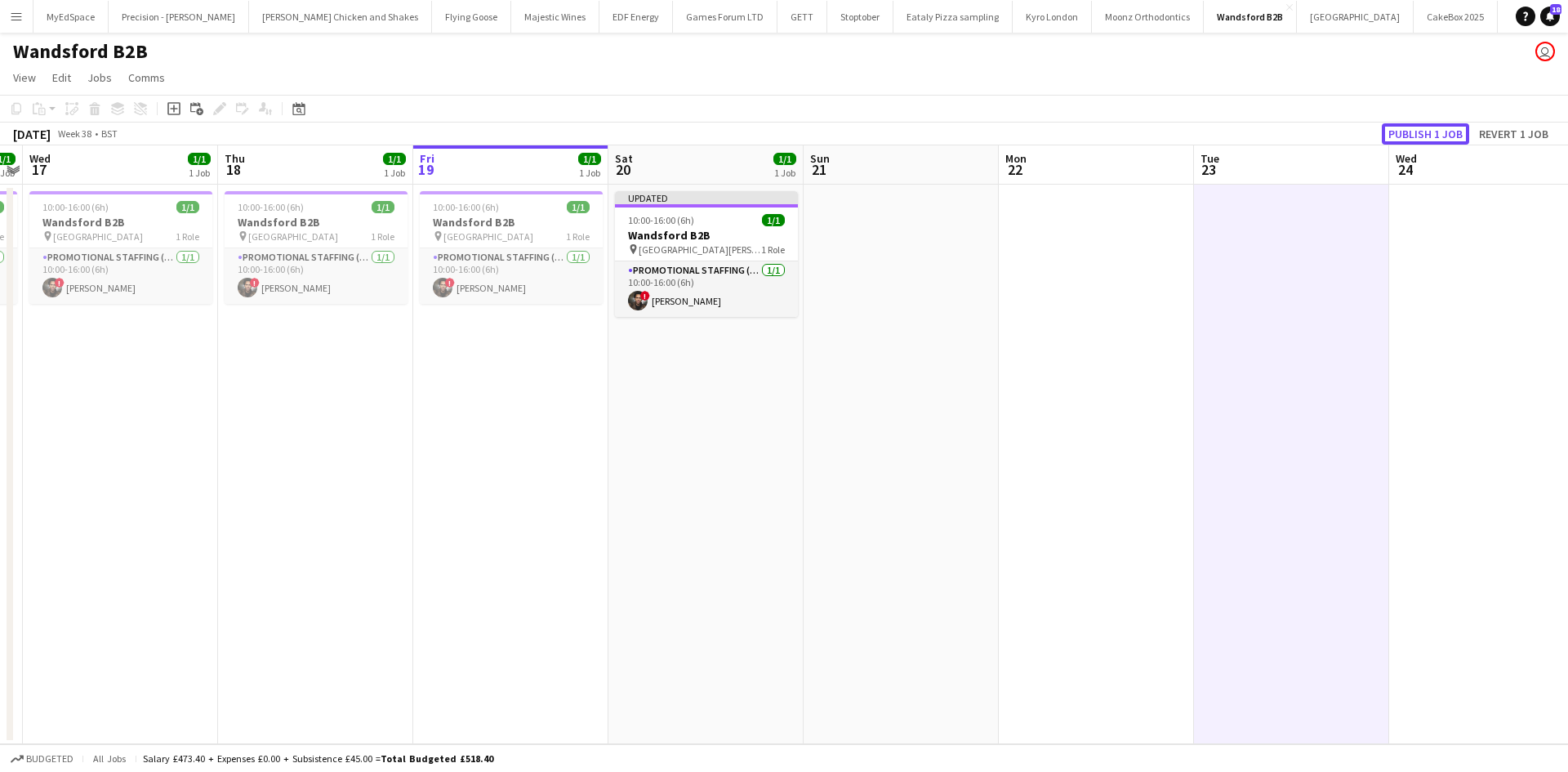
click at [1436, 140] on button "Publish 1 job" at bounding box center [1426, 134] width 88 height 21
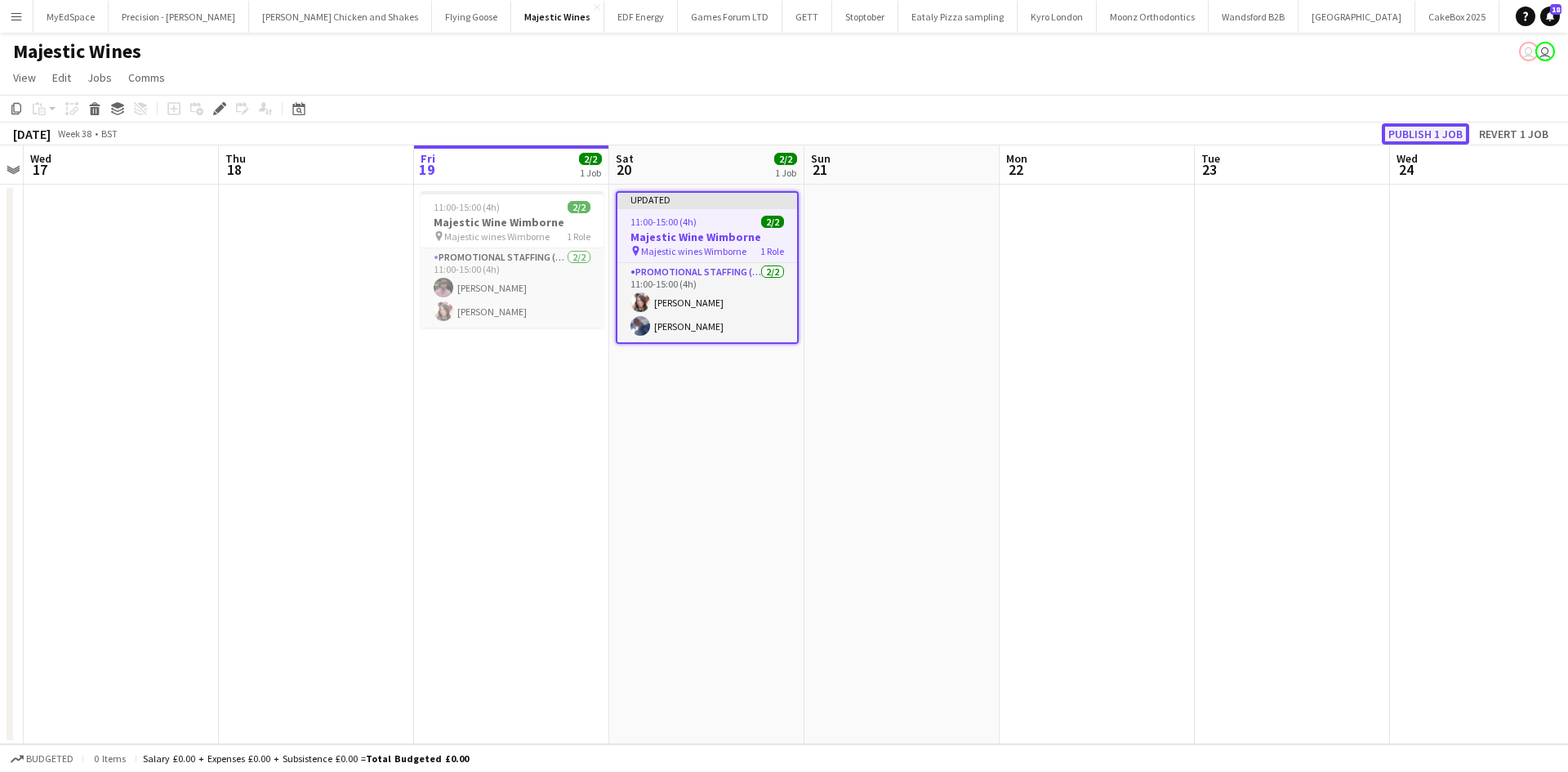
click at [1431, 135] on button "Publish 1 job" at bounding box center [1426, 134] width 88 height 21
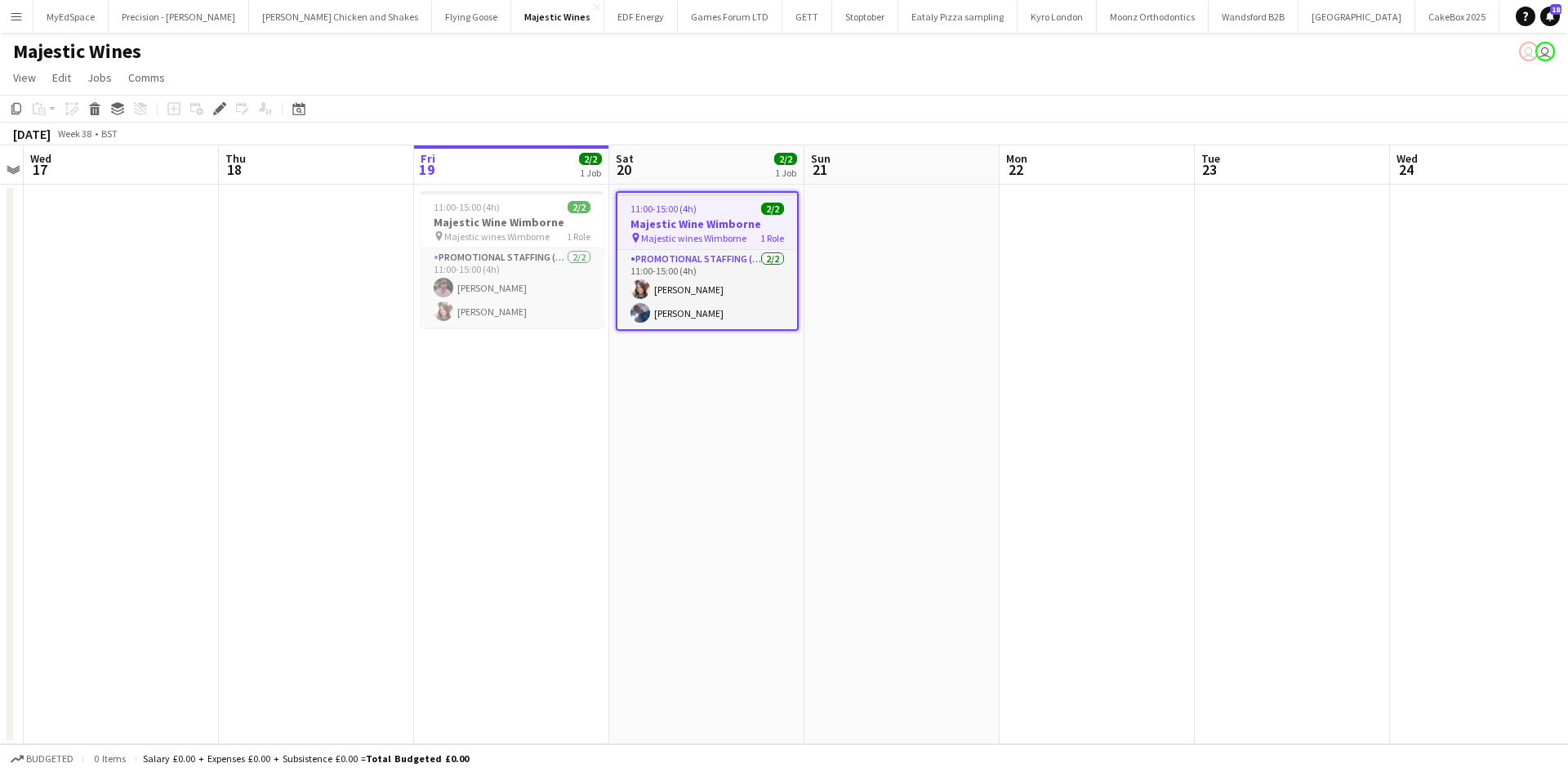
drag, startPoint x: 213, startPoint y: 106, endPoint x: 1054, endPoint y: 516, distance: 935.6
click at [213, 106] on div "Edit" at bounding box center [219, 108] width 20 height 19
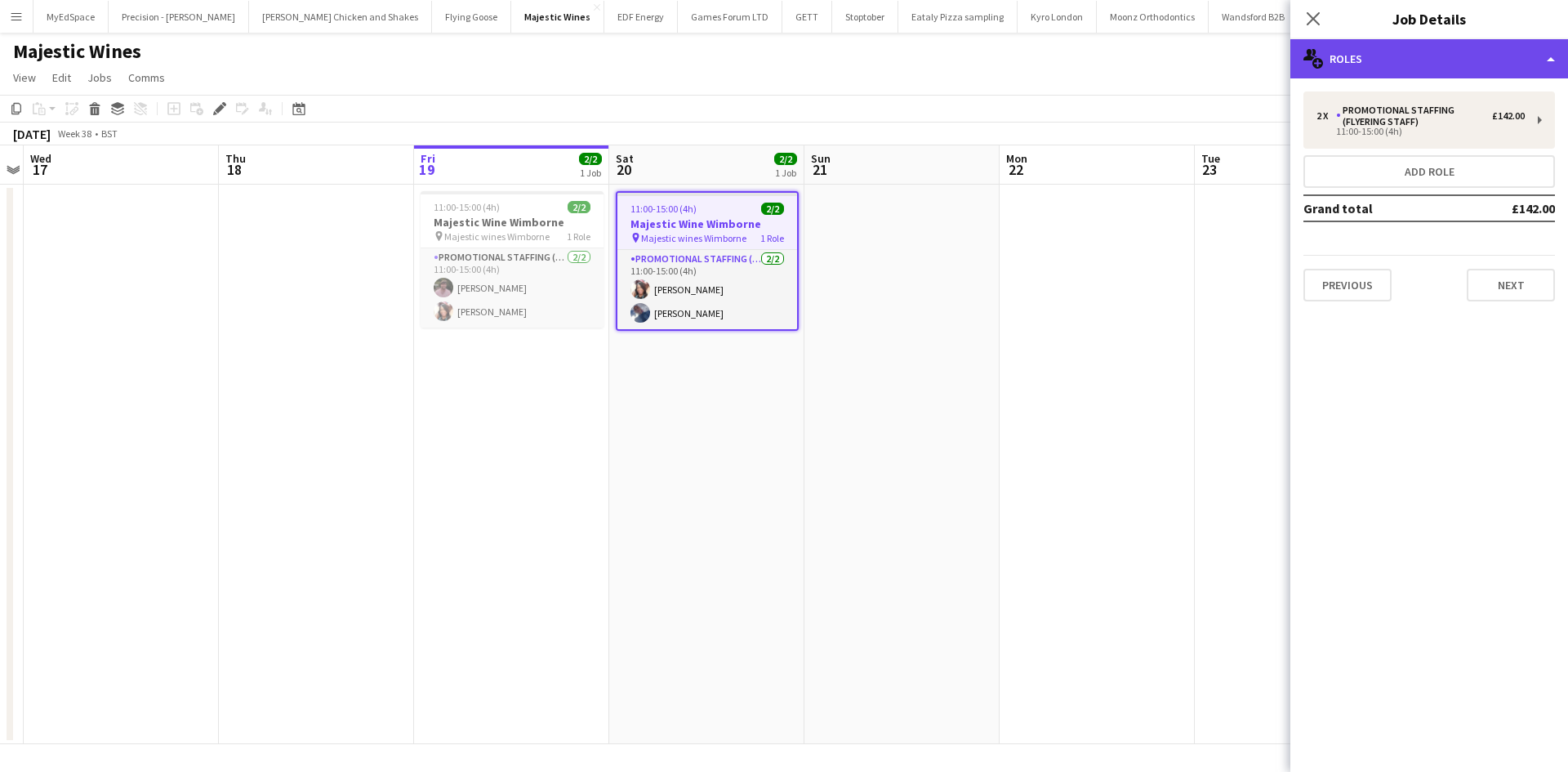
click at [1439, 54] on div "multiple-users-add Roles" at bounding box center [1429, 58] width 278 height 39
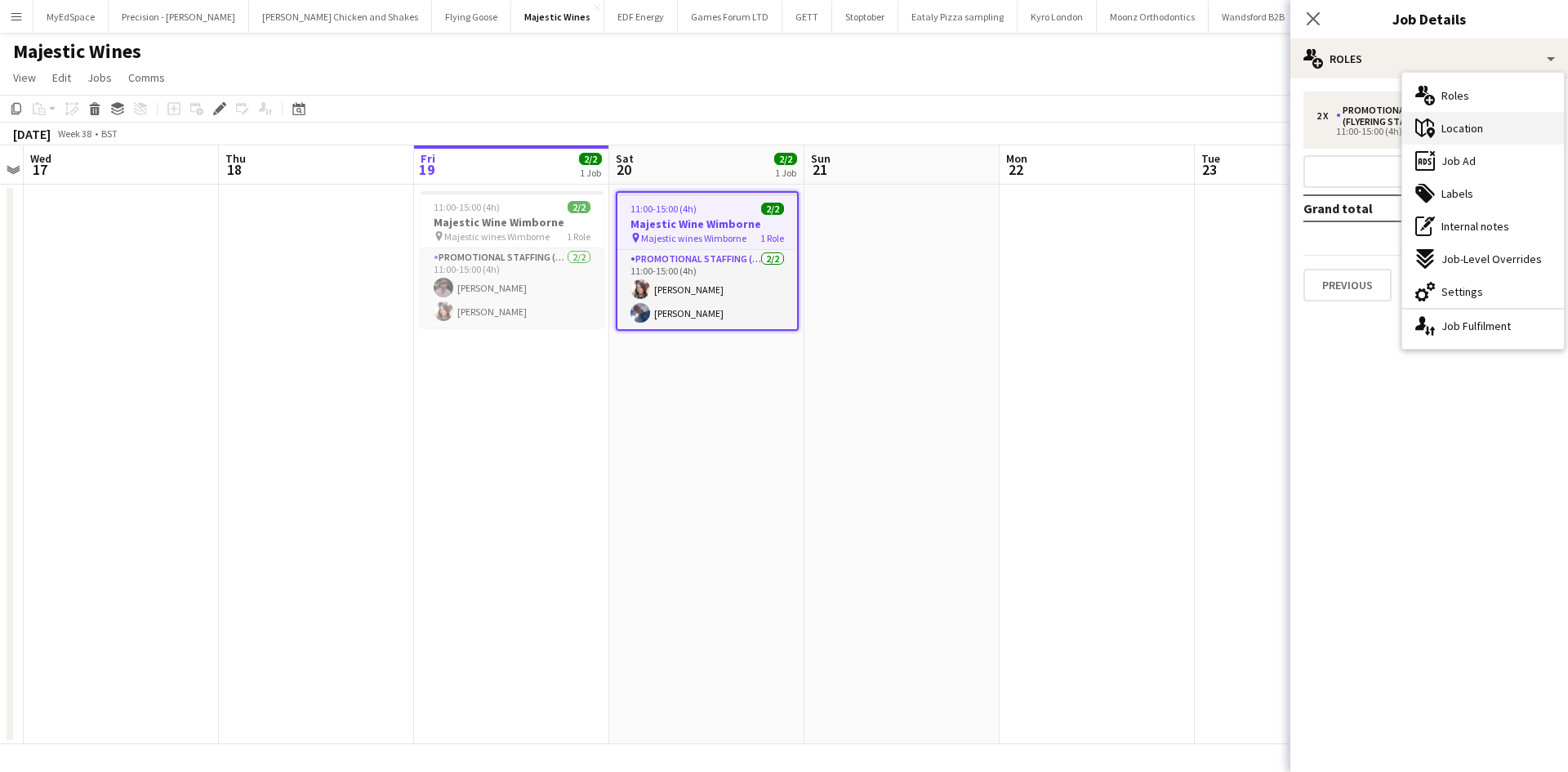
click at [1482, 138] on div "maps-pin-1 Location" at bounding box center [1483, 129] width 162 height 33
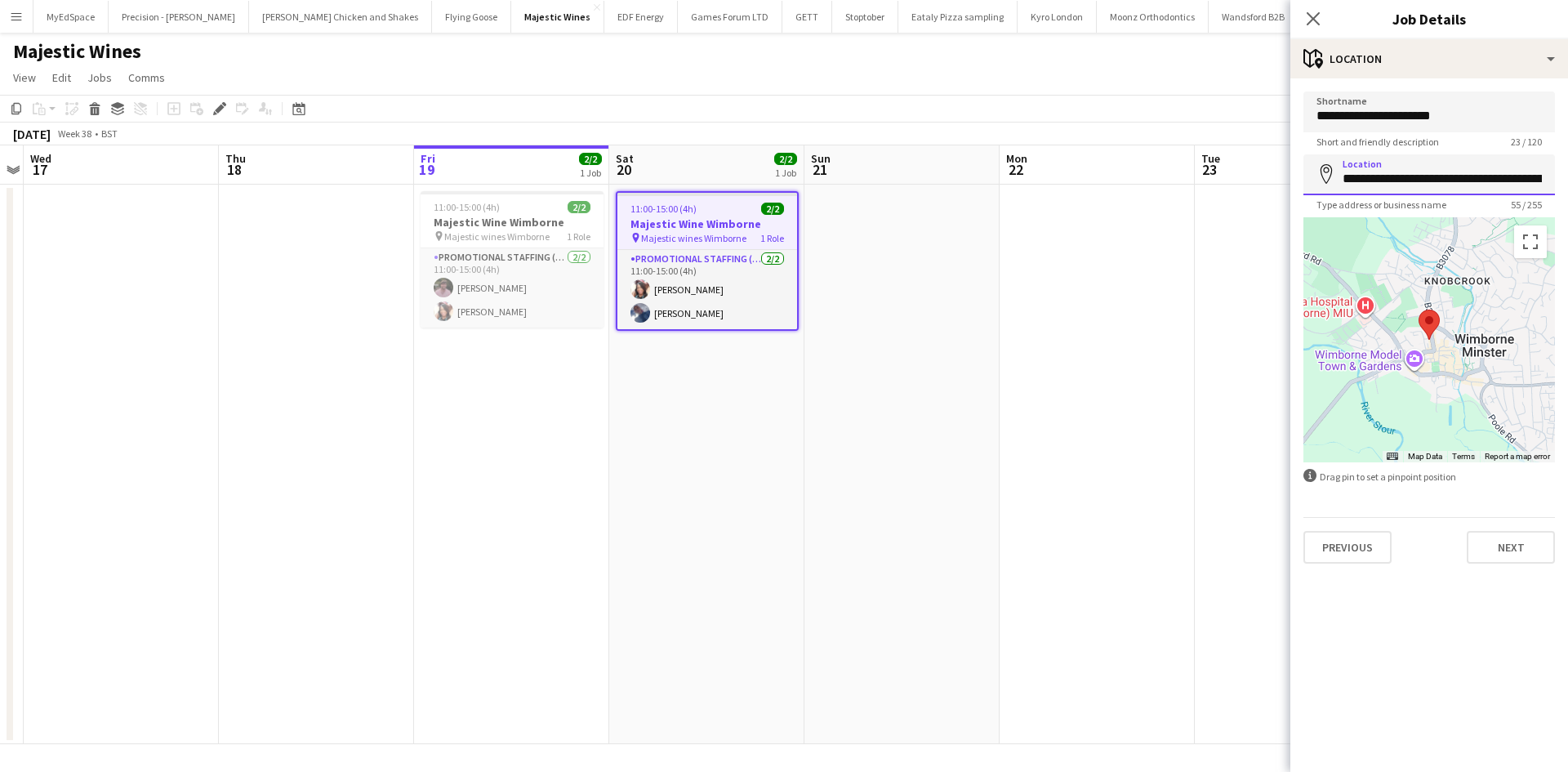
scroll to position [0, 131]
drag, startPoint x: 1338, startPoint y: 178, endPoint x: 1520, endPoint y: 204, distance: 183.8
click at [1520, 204] on body "Menu Boards Boards Boards All jobs Status Workforce Workforce My Workforce Recr…" at bounding box center [784, 386] width 1568 height 772
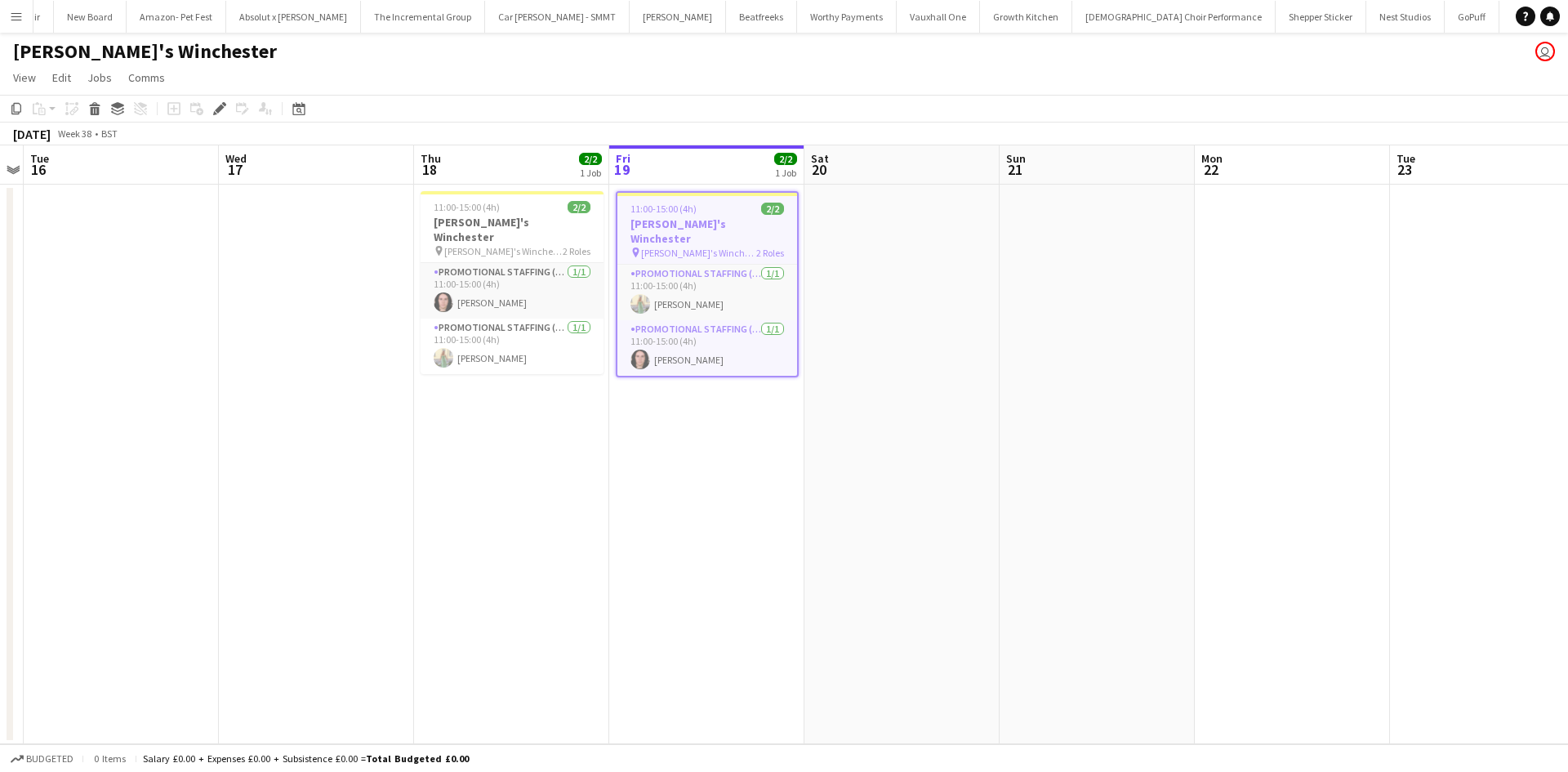
scroll to position [0, 2423]
click at [16, 10] on app-icon "Menu" at bounding box center [16, 16] width 13 height 13
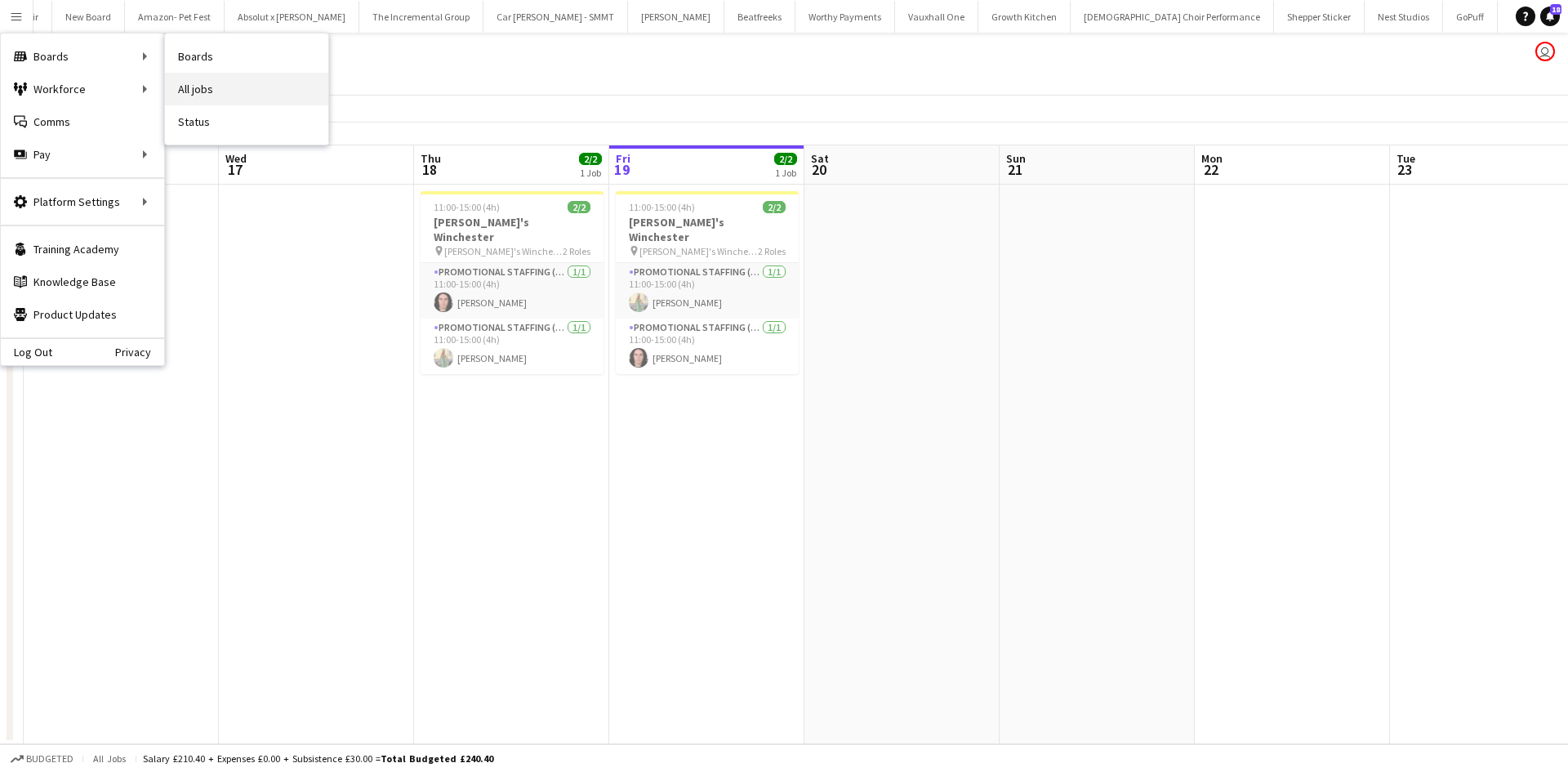
click at [203, 81] on link "All jobs" at bounding box center [247, 90] width 164 height 33
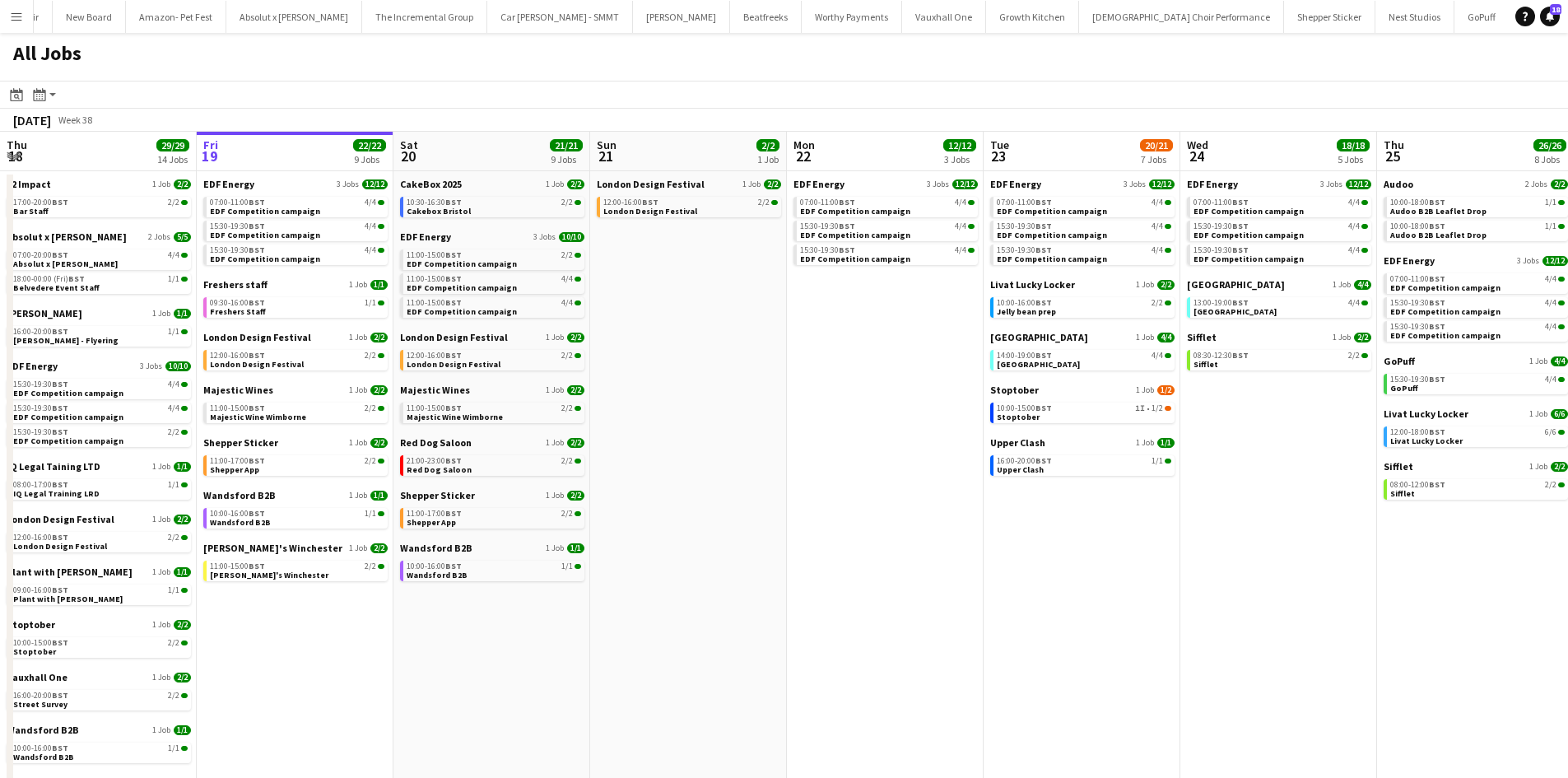
scroll to position [0, 479]
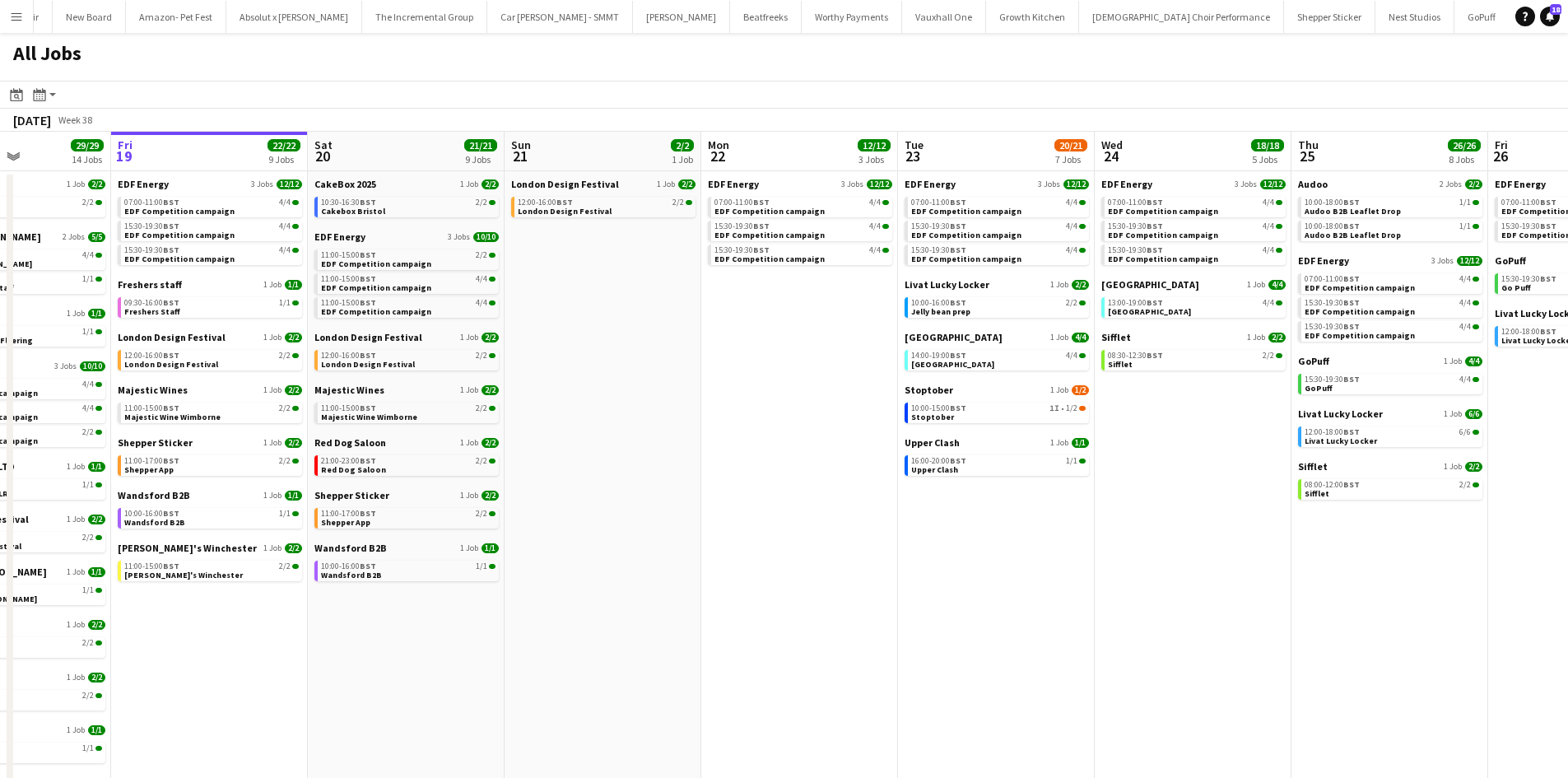
drag, startPoint x: 801, startPoint y: 385, endPoint x: 879, endPoint y: 401, distance: 79.6
click at [879, 401] on app-calendar-viewport "Tue 16 23/23 11 Jobs Wed 17 26/26 12 Jobs Thu 18 29/29 14 Jobs Fri 19 22/22 9 J…" at bounding box center [784, 498] width 1568 height 733
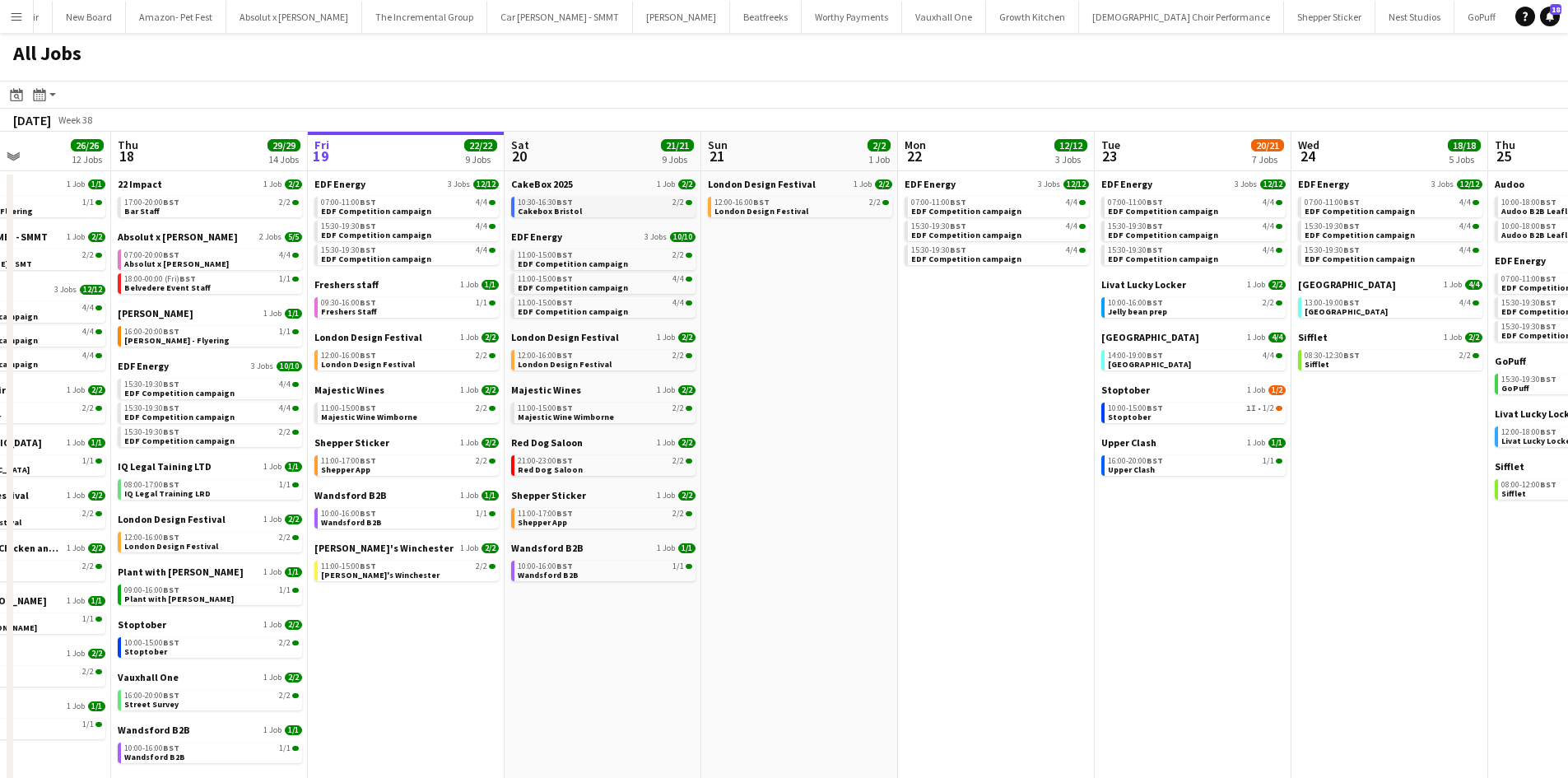
click at [660, 202] on div "10:30-16:30 BST 2/2" at bounding box center [605, 202] width 175 height 8
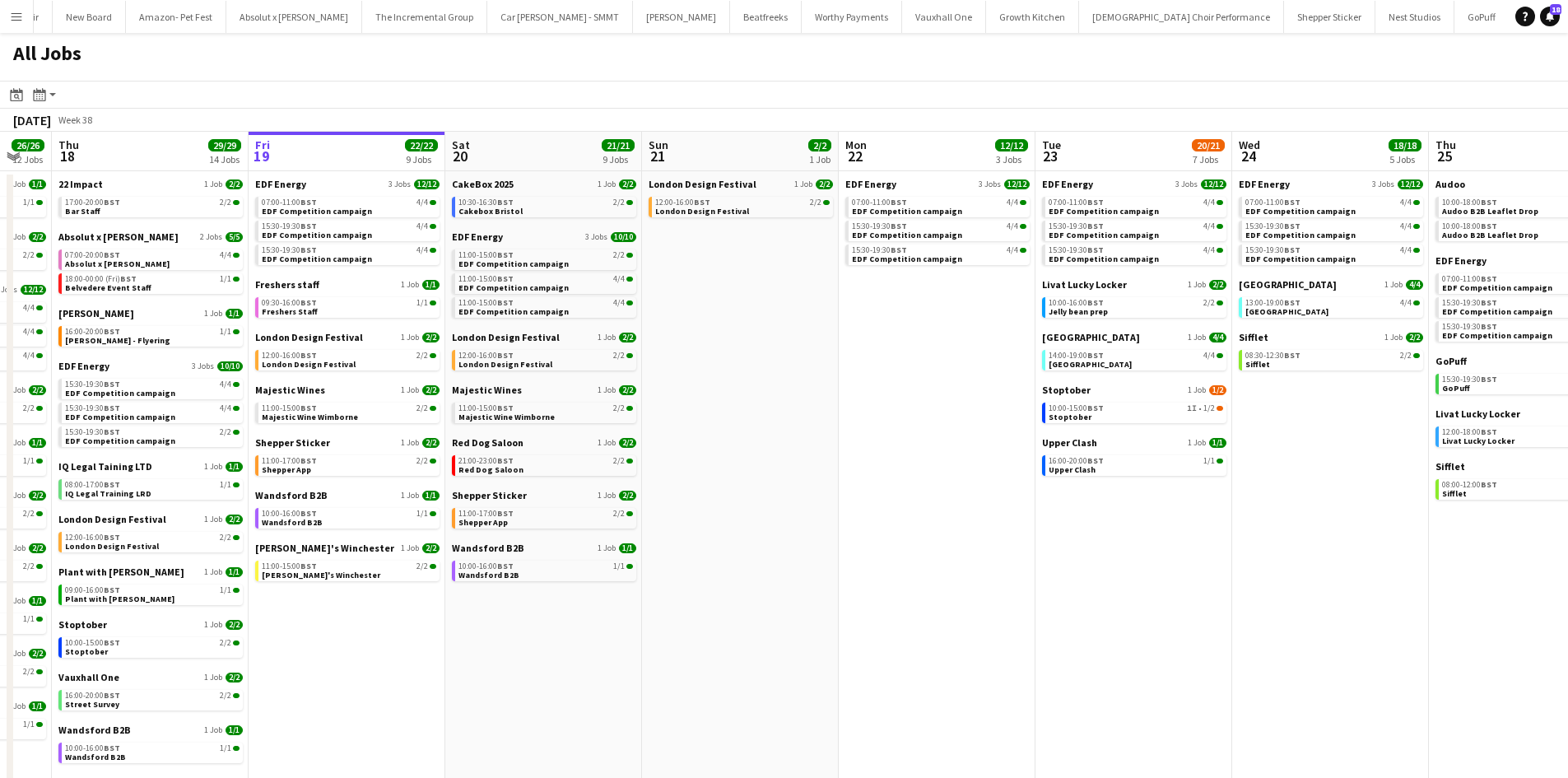
scroll to position [0, 581]
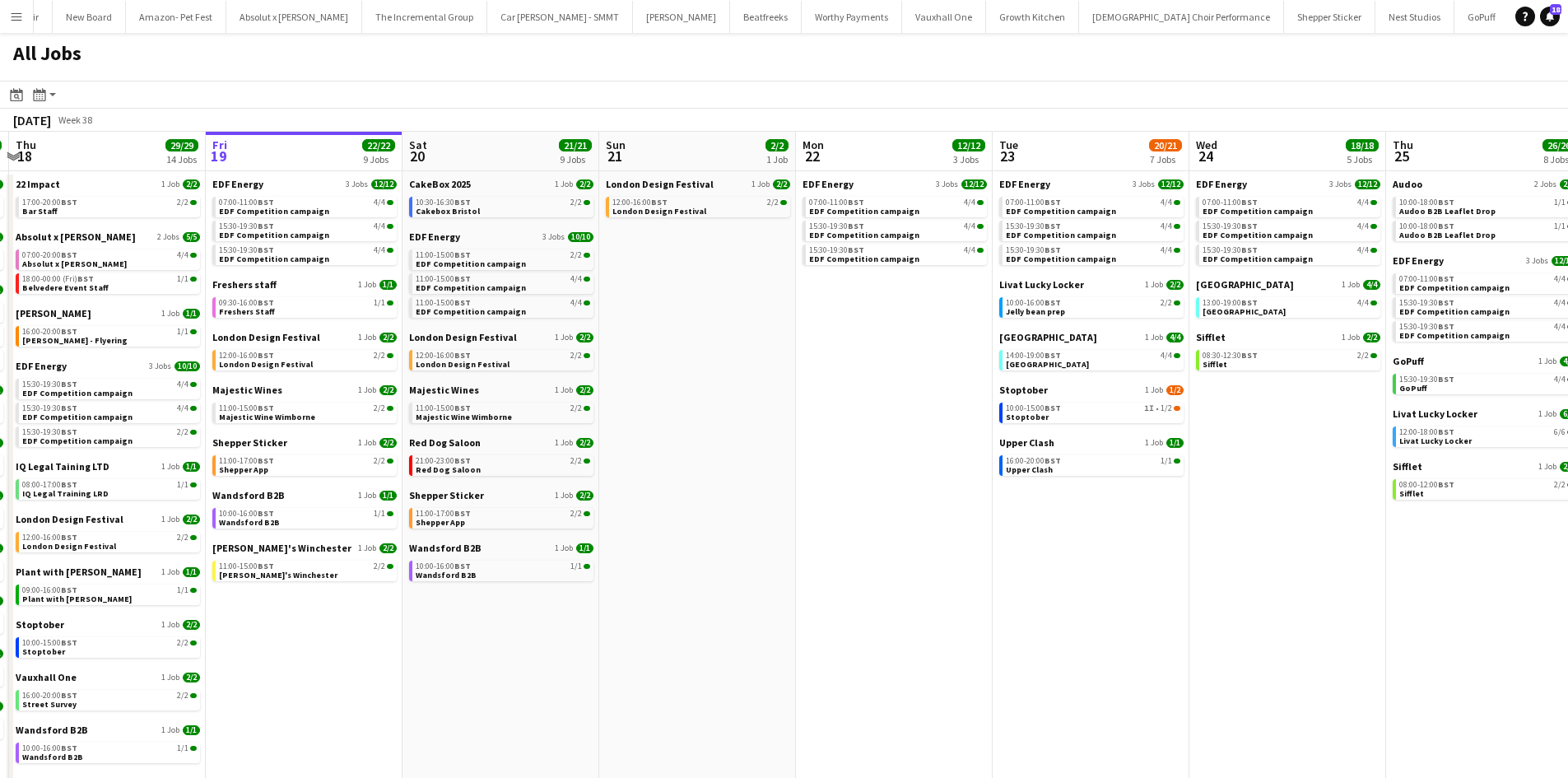
drag, startPoint x: 1059, startPoint y: 577, endPoint x: 970, endPoint y: 568, distance: 89.5
click at [957, 568] on app-calendar-viewport "Mon 15 15/15 5 Jobs Tue 16 23/23 11 Jobs Wed 17 26/26 12 Jobs Thu 18 29/29 14 J…" at bounding box center [784, 498] width 1568 height 733
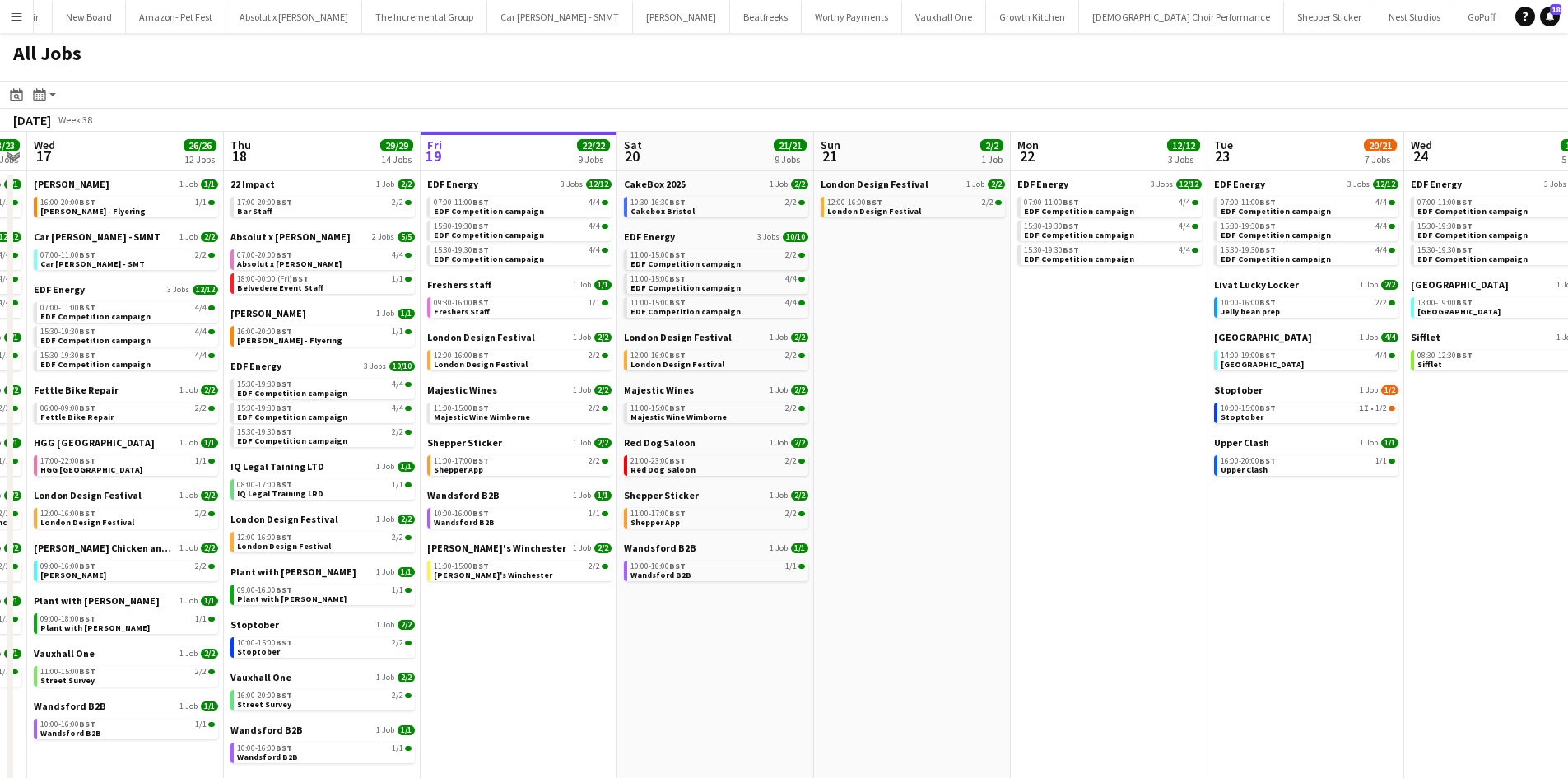
drag, startPoint x: 989, startPoint y: 586, endPoint x: 1026, endPoint y: 589, distance: 37.1
click at [1061, 589] on app-calendar-viewport "Mon 15 15/15 5 Jobs Tue 16 23/23 11 Jobs Wed 17 26/26 12 Jobs Thu 18 29/29 14 J…" at bounding box center [784, 498] width 1568 height 733
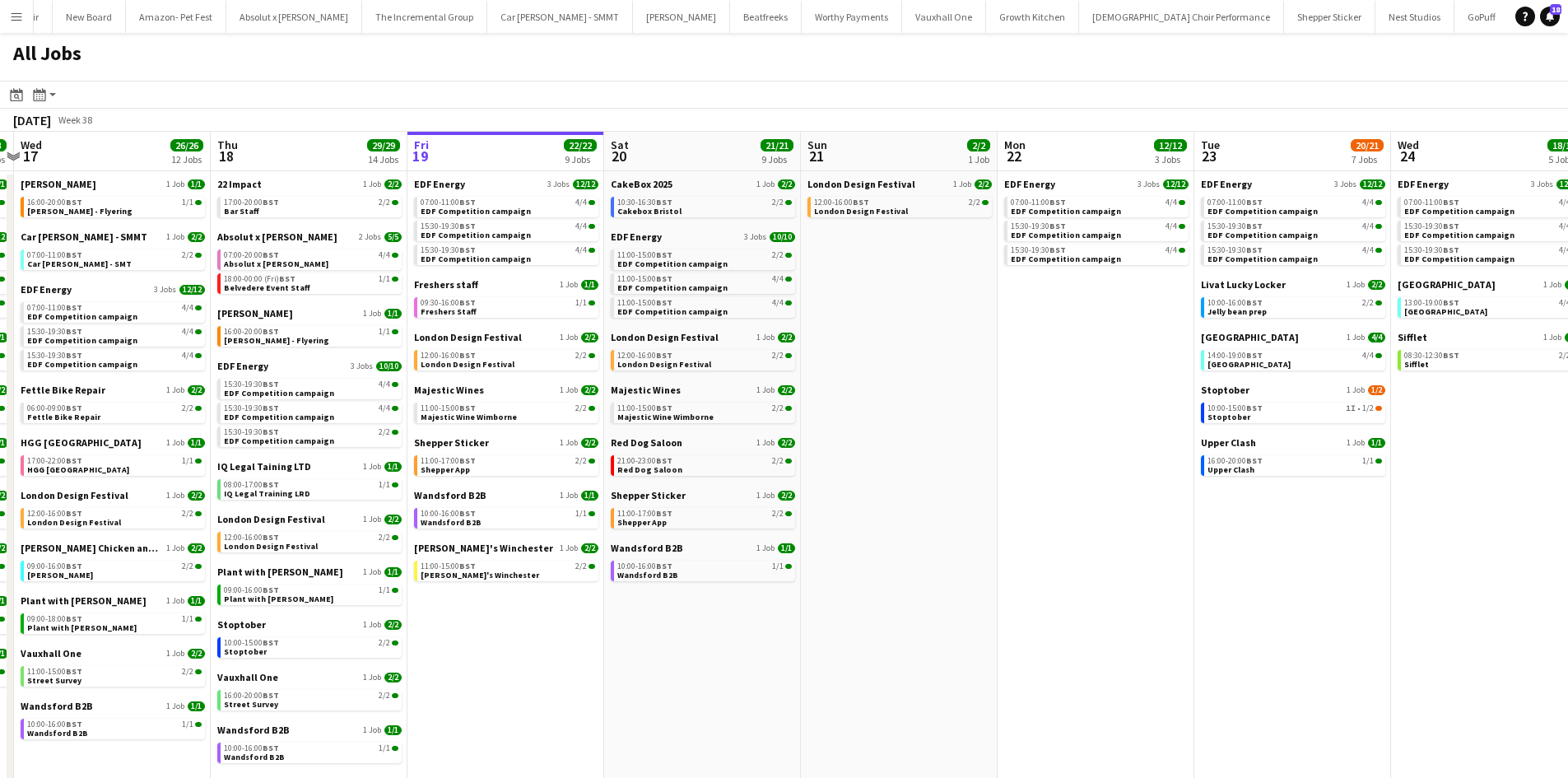
drag, startPoint x: 593, startPoint y: 658, endPoint x: 585, endPoint y: 647, distance: 13.6
click at [583, 653] on app-calendar-viewport "Mon 15 15/15 5 Jobs Tue 16 23/23 11 Jobs Wed 17 26/26 12 Jobs Thu 18 29/29 14 J…" at bounding box center [784, 498] width 1568 height 733
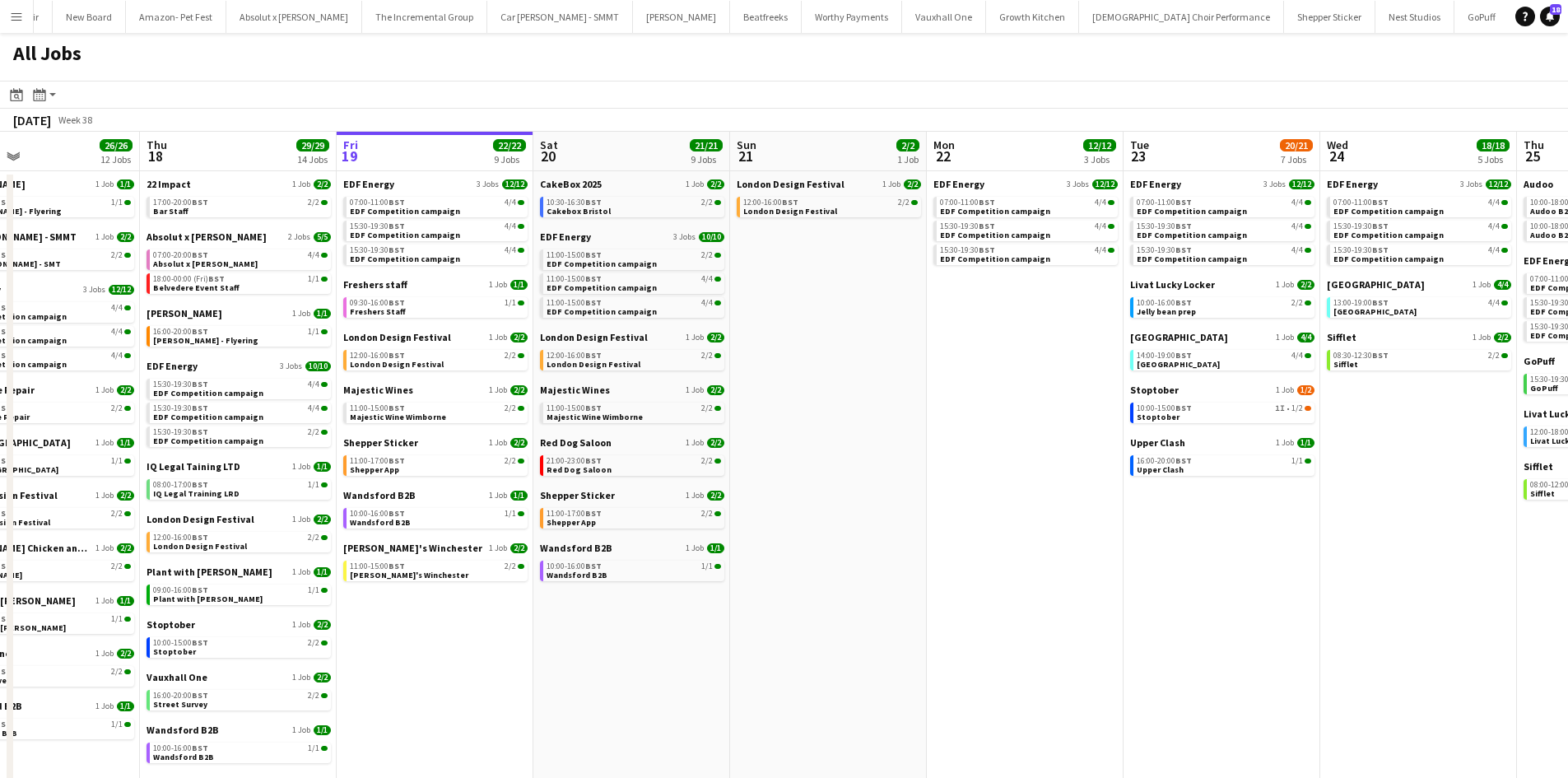
drag, startPoint x: 889, startPoint y: 621, endPoint x: 868, endPoint y: 618, distance: 21.2
click at [864, 618] on app-calendar-viewport "Mon 15 15/15 5 Jobs Tue 16 23/23 11 Jobs Wed 17 26/26 12 Jobs Thu 18 29/29 14 J…" at bounding box center [784, 498] width 1568 height 733
drag, startPoint x: 844, startPoint y: 626, endPoint x: 752, endPoint y: 638, distance: 92.8
click at [755, 638] on app-calendar-viewport "Mon 15 15/15 5 Jobs Tue 16 23/23 11 Jobs Wed 17 26/26 12 Jobs Thu 18 29/29 14 J…" at bounding box center [784, 498] width 1568 height 733
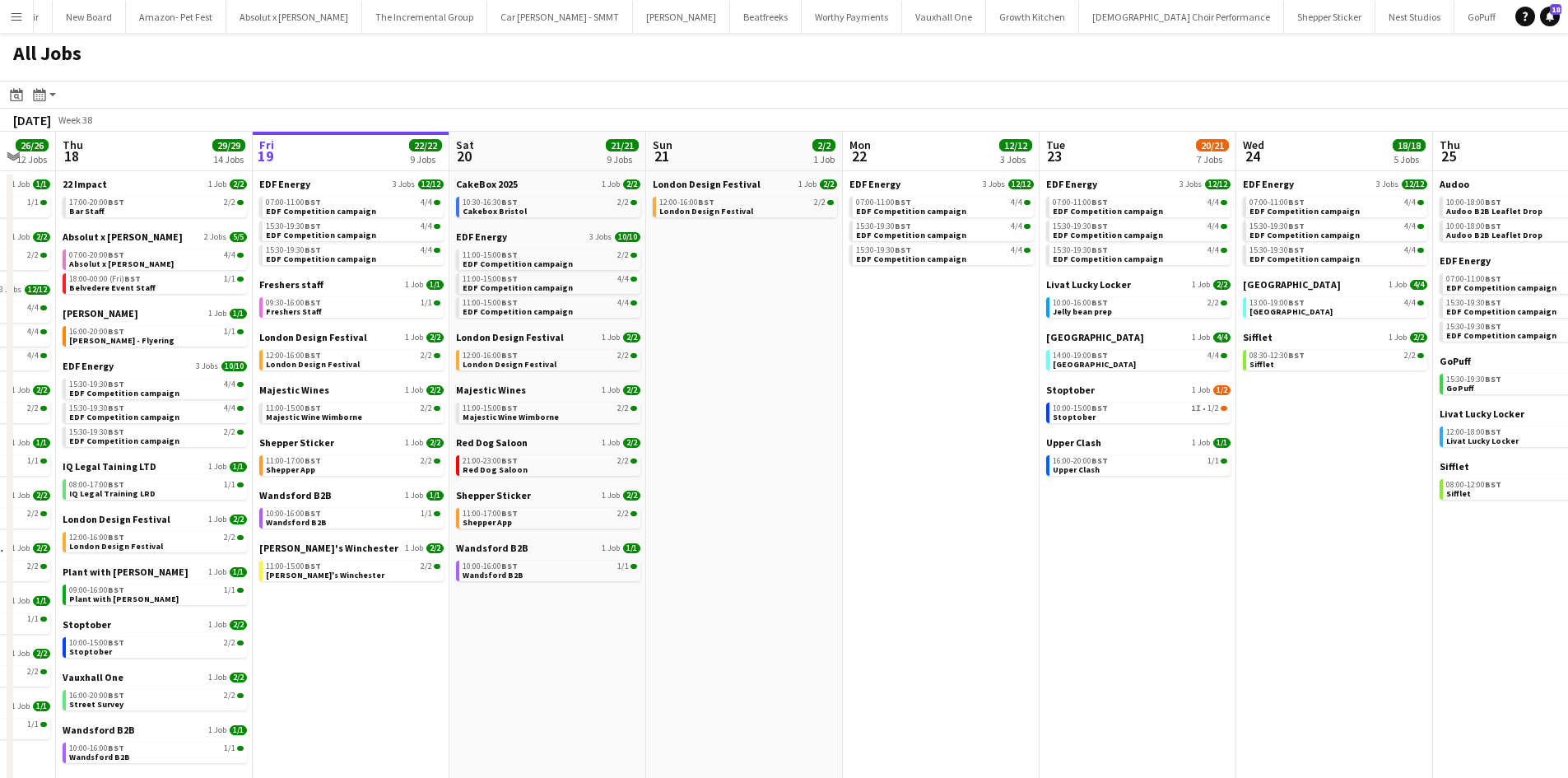
click at [740, 581] on app-calendar-viewport "Mon 15 15/15 5 Jobs Tue 16 23/23 11 Jobs Wed 17 26/26 12 Jobs Thu 18 29/29 14 J…" at bounding box center [784, 498] width 1568 height 733
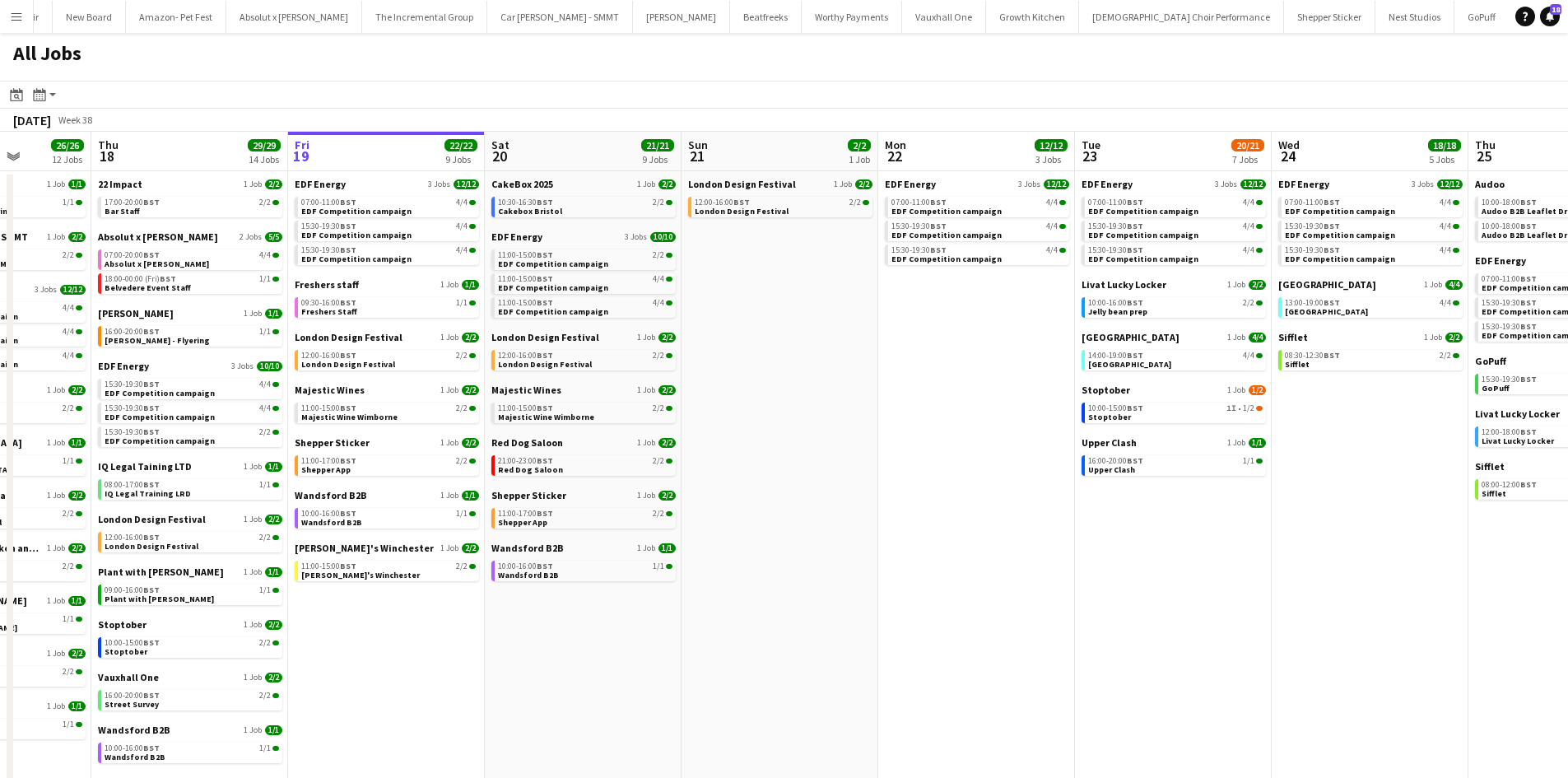
click at [753, 607] on app-calendar-viewport "Mon 15 15/15 5 Jobs Tue 16 23/23 11 Jobs Wed 17 26/26 12 Jobs Thu 18 29/29 14 J…" at bounding box center [784, 498] width 1568 height 733
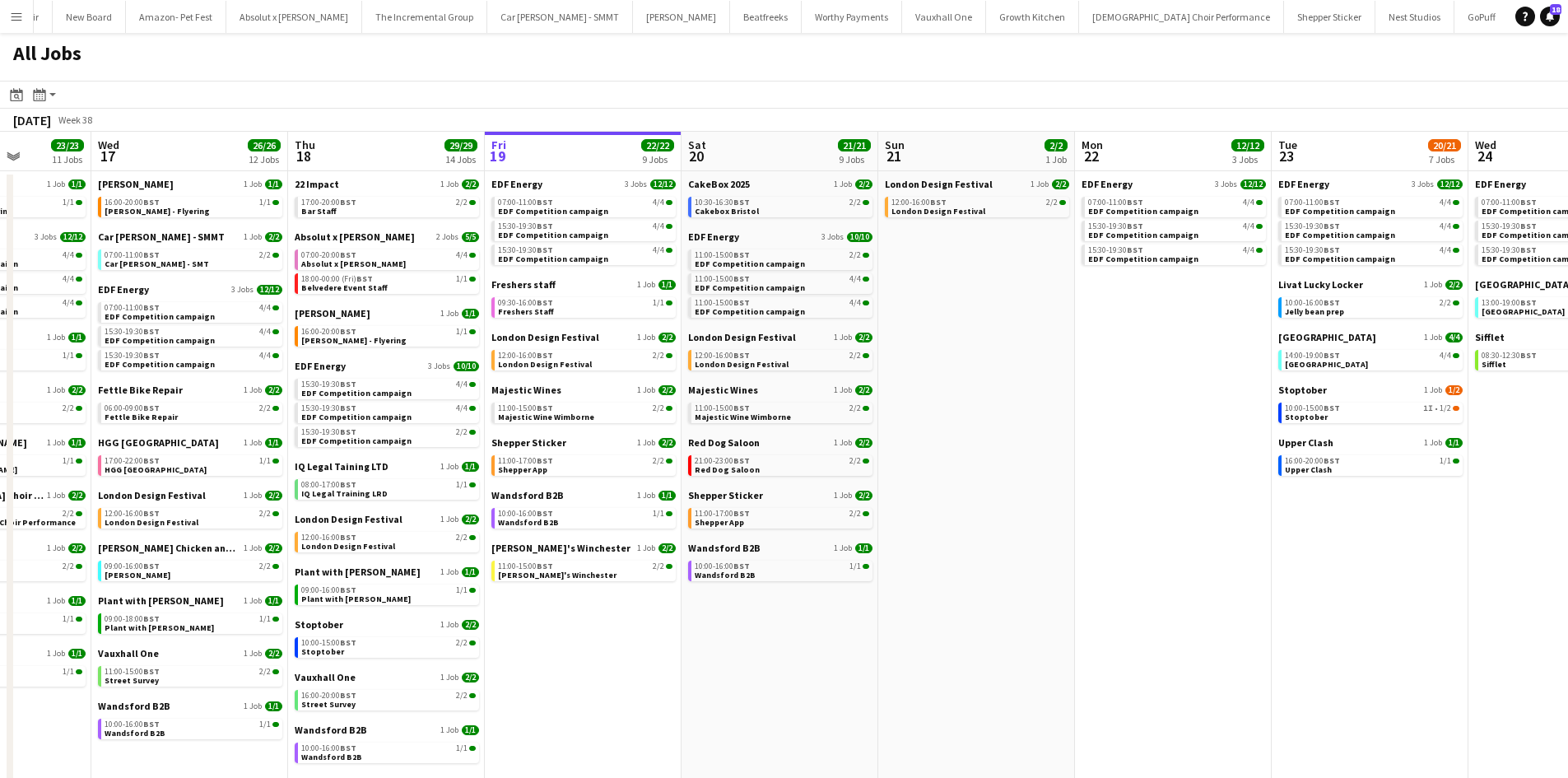
scroll to position [0, 499]
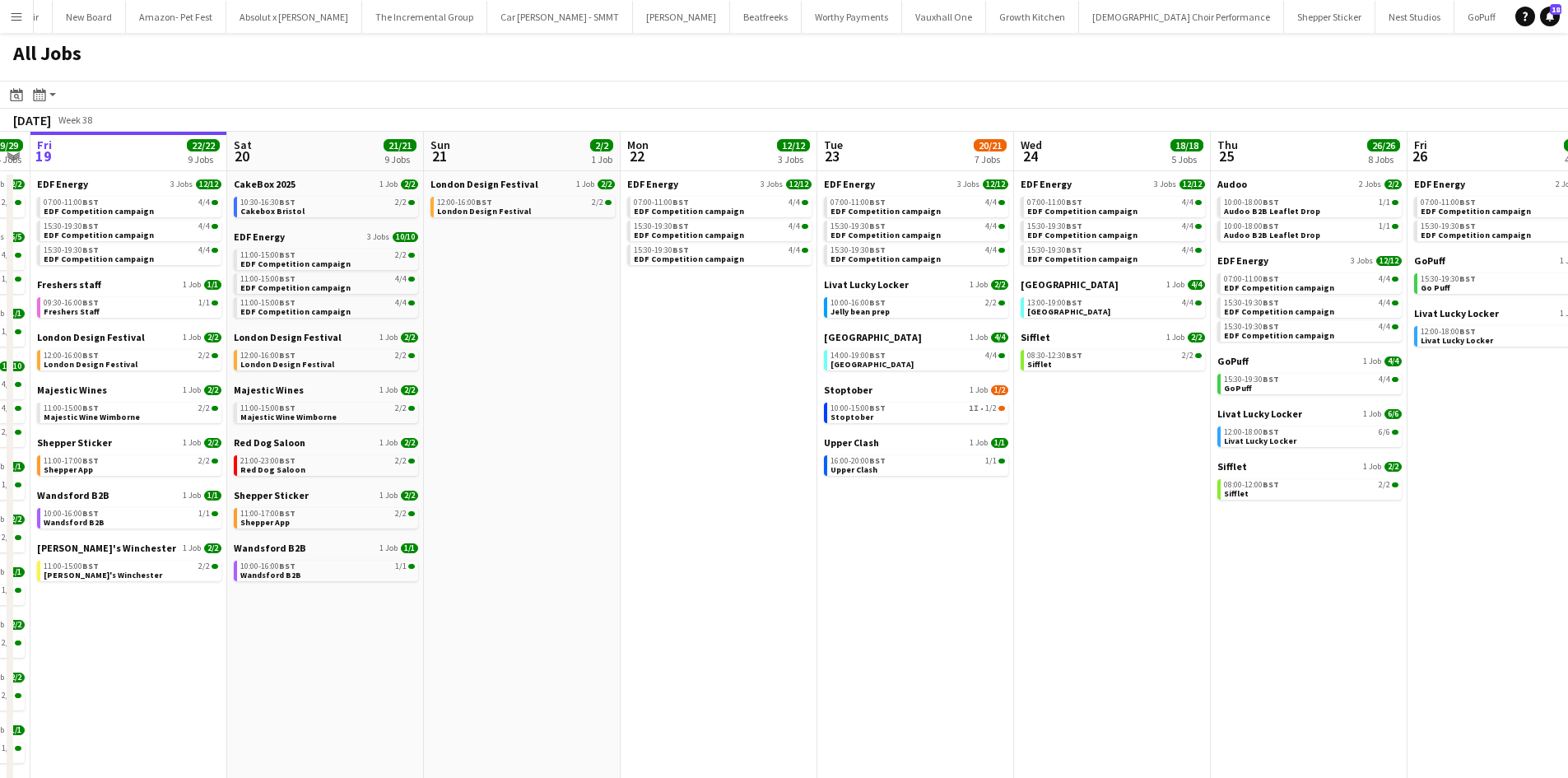
drag, startPoint x: 1055, startPoint y: 596, endPoint x: 1125, endPoint y: 635, distance: 80.1
click at [682, 570] on app-calendar-viewport "Tue 16 23/23 11 Jobs Wed 17 26/26 12 Jobs Thu 18 29/29 14 Jobs Fri 19 22/22 9 J…" at bounding box center [784, 498] width 1568 height 733
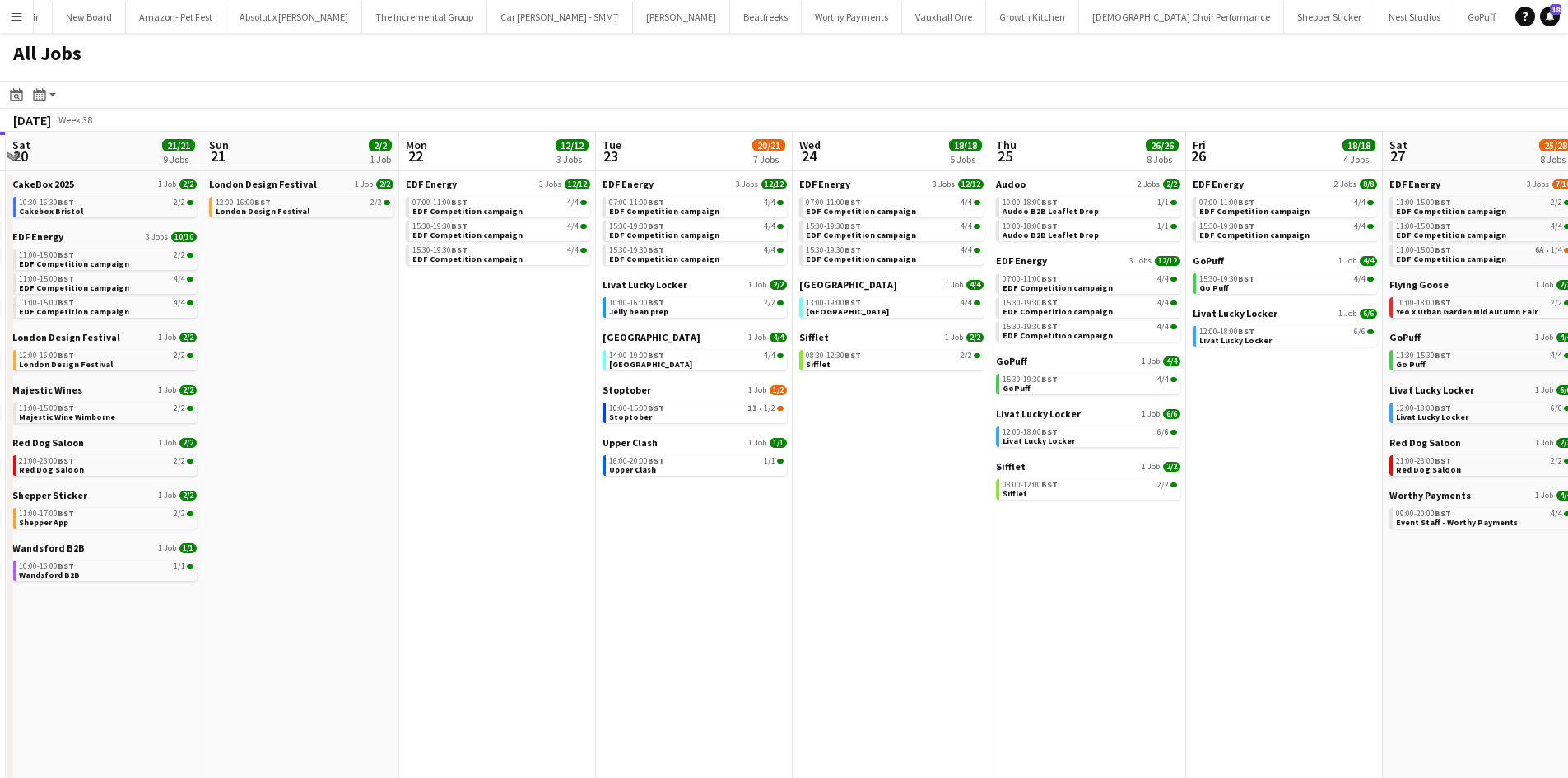
drag, startPoint x: 1125, startPoint y: 635, endPoint x: 841, endPoint y: 628, distance: 284.1
click at [841, 628] on app-calendar-viewport "Tue 16 23/23 11 Jobs Wed 17 26/26 12 Jobs Thu 18 29/29 14 Jobs Fri 19 22/22 9 J…" at bounding box center [784, 498] width 1568 height 733
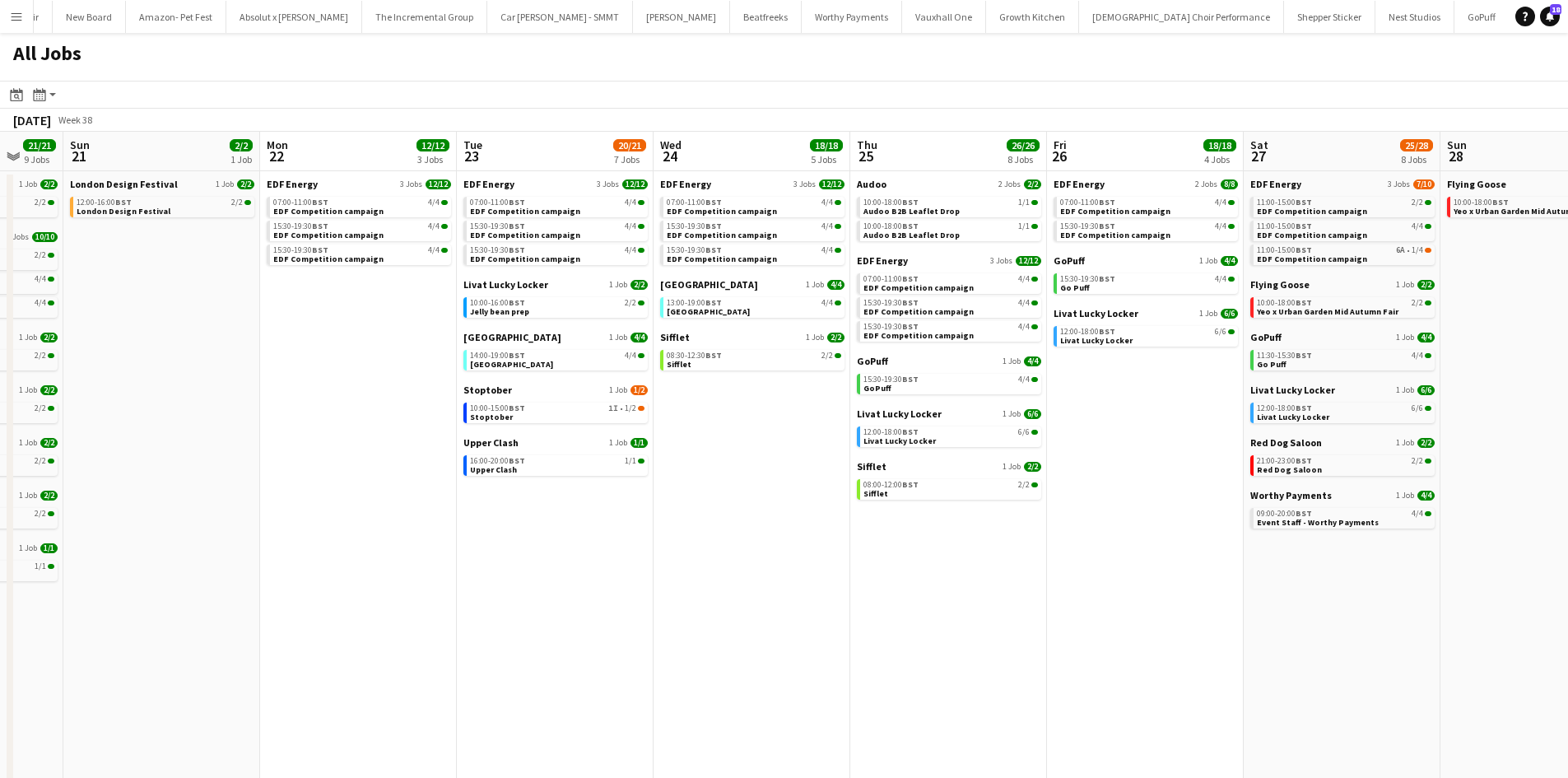
scroll to position [0, 693]
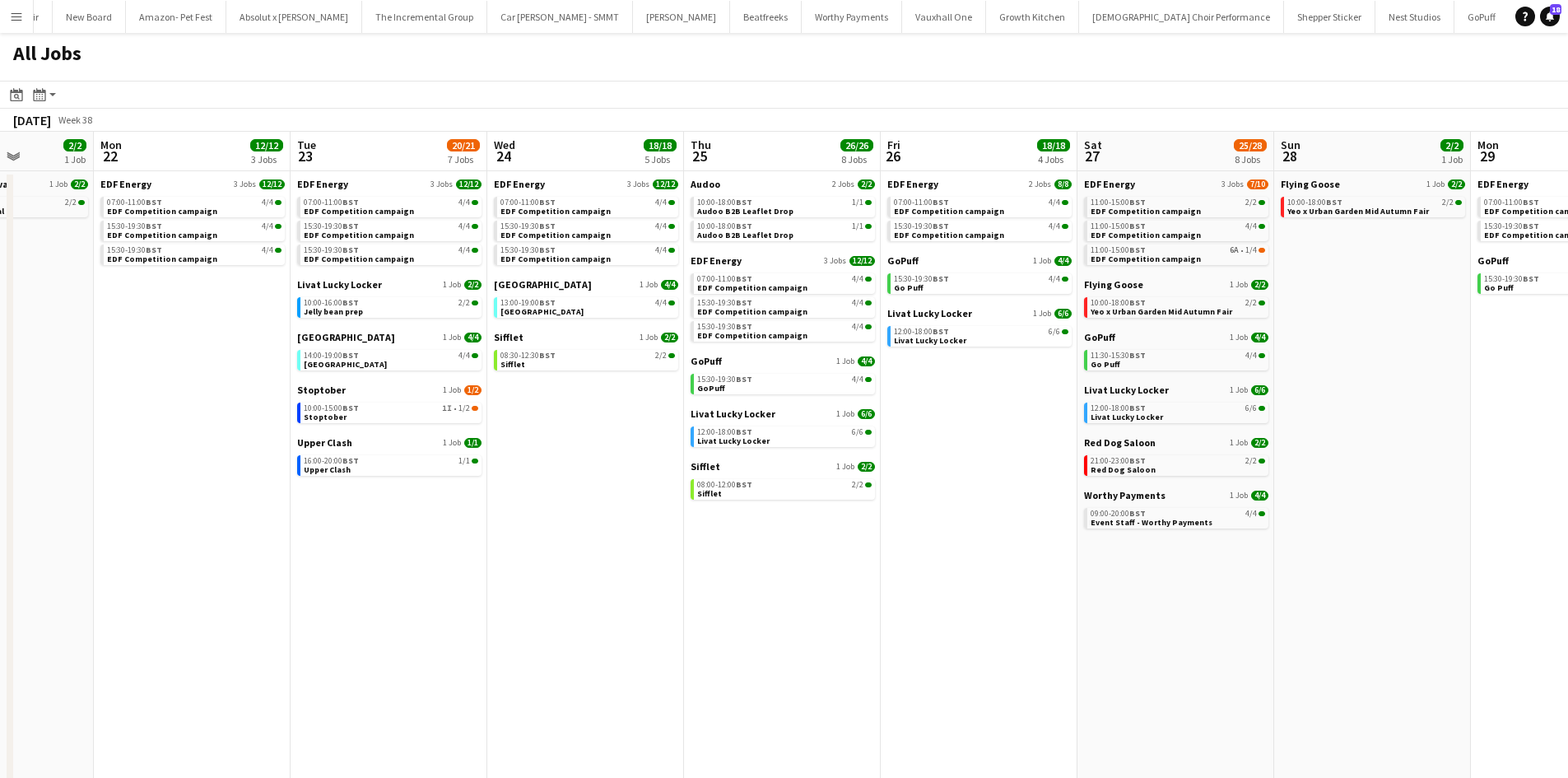
drag, startPoint x: 1067, startPoint y: 601, endPoint x: 828, endPoint y: 585, distance: 239.5
click at [828, 585] on app-calendar-viewport "Thu 18 29/29 14 Jobs Fri 19 22/22 9 Jobs Sat 20 21/21 9 Jobs Sun 21 2/2 1 Job M…" at bounding box center [784, 498] width 1568 height 733
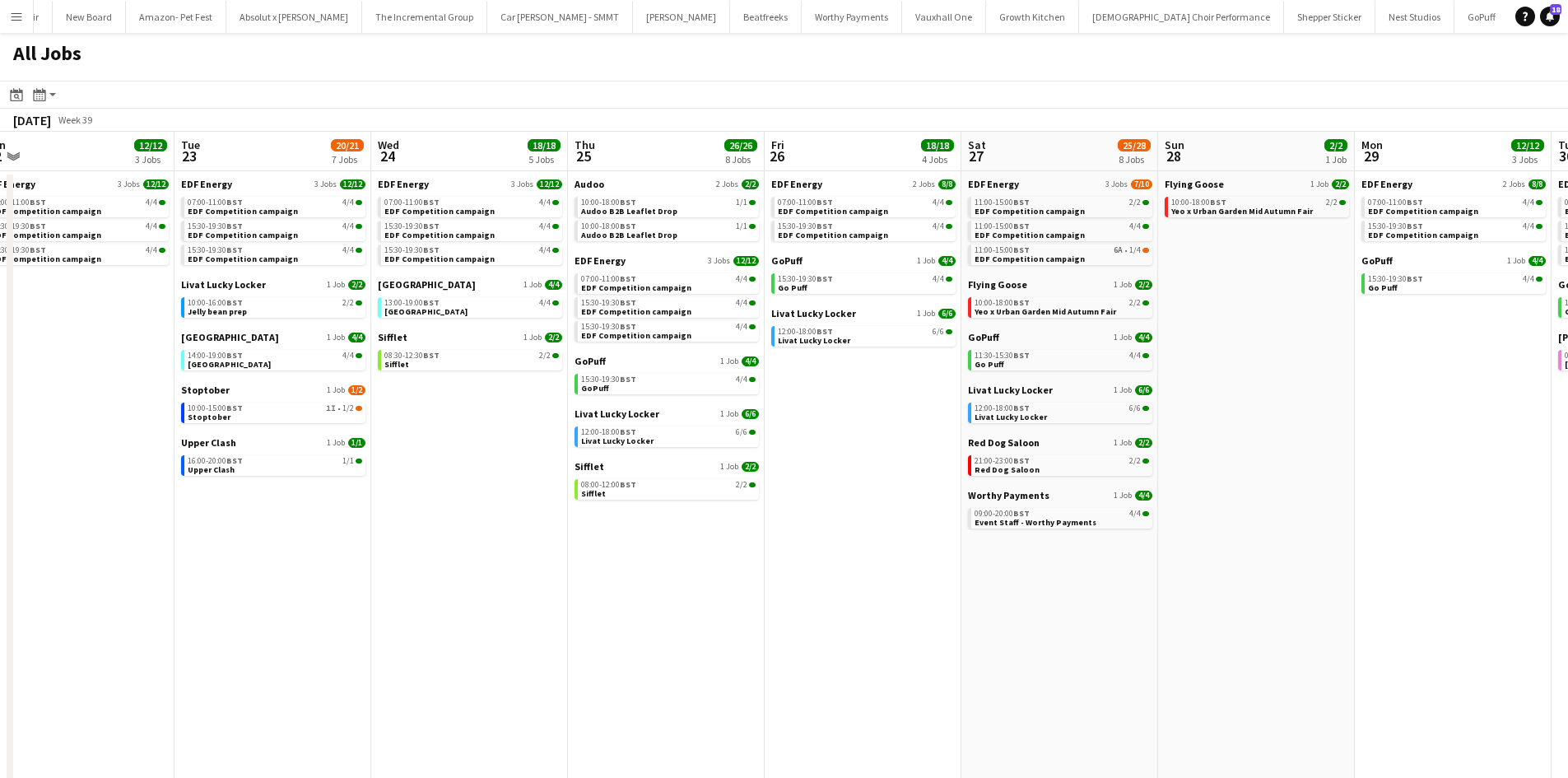
drag, startPoint x: 951, startPoint y: 589, endPoint x: 891, endPoint y: 578, distance: 61.0
click at [891, 578] on app-calendar-viewport "Thu 18 29/29 14 Jobs Fri 19 22/22 9 Jobs Sat 20 21/21 9 Jobs Sun 21 2/2 1 Job M…" at bounding box center [784, 498] width 1568 height 733
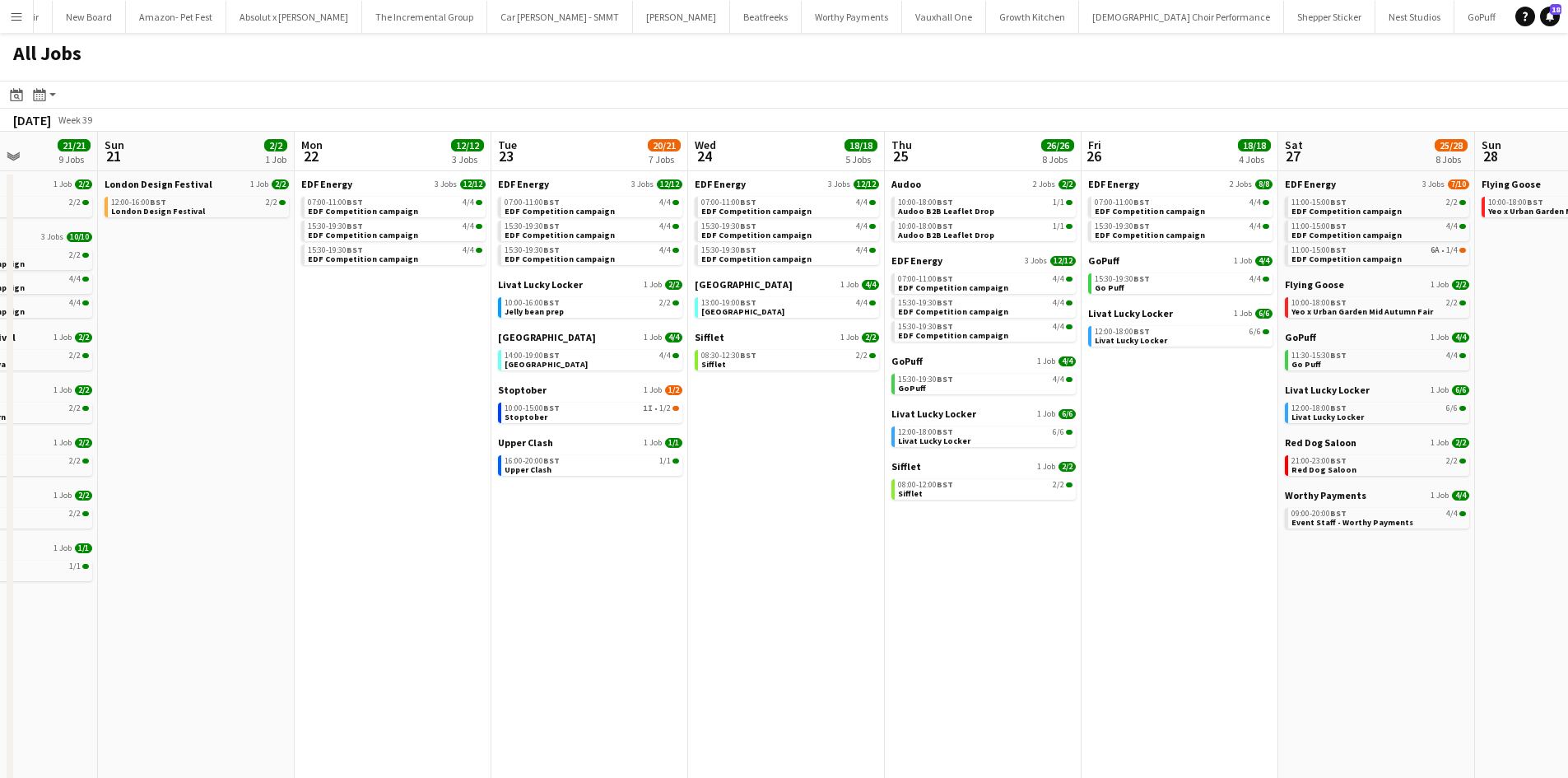
click at [932, 544] on app-all-jobs "All Jobs Date picker SEP 2025 SEP 2025 Monday M Tuesday T Wednesday W Thursday …" at bounding box center [784, 449] width 1568 height 832
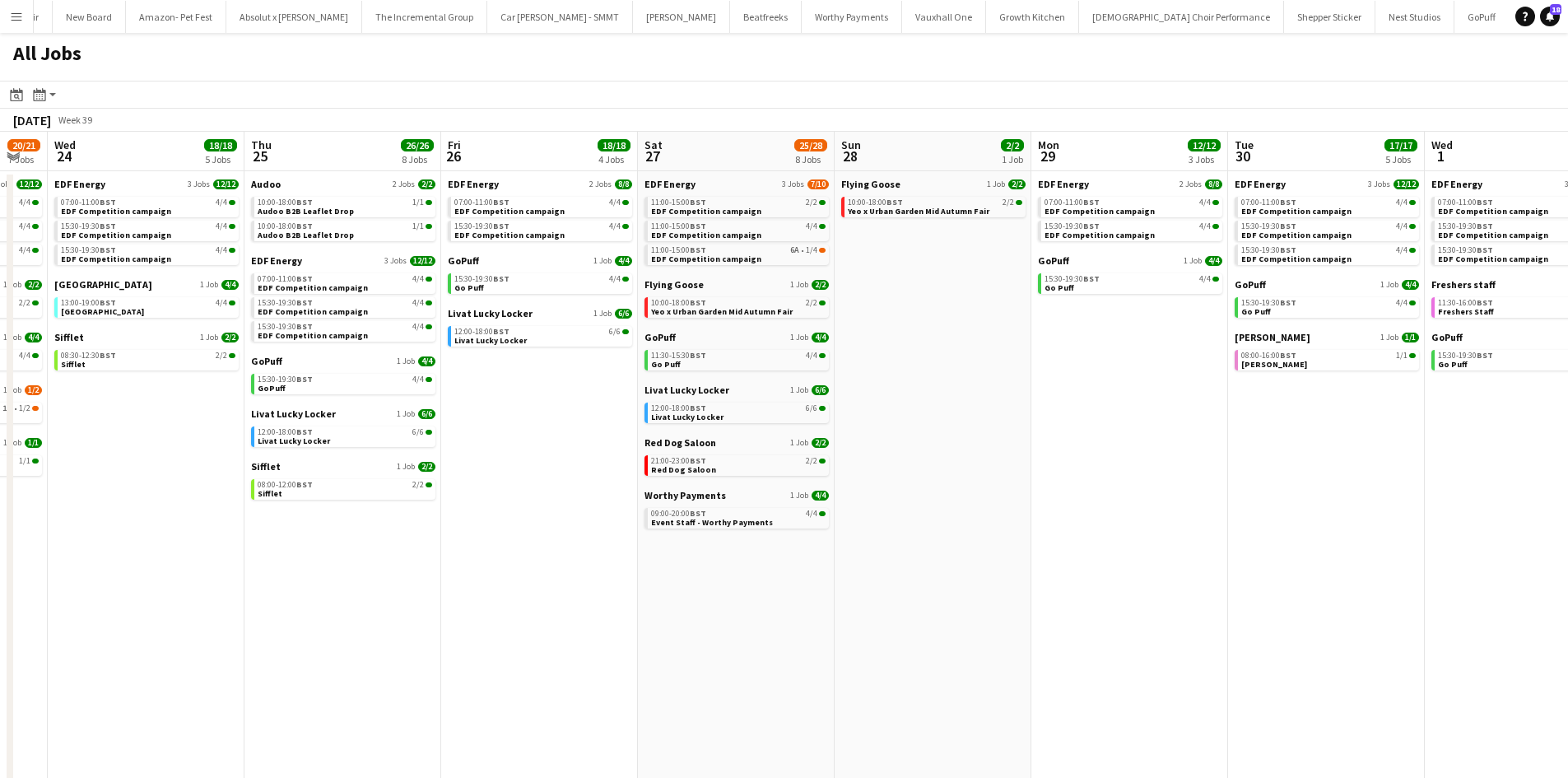
drag, startPoint x: 1217, startPoint y: 577, endPoint x: 968, endPoint y: 545, distance: 251.0
click at [968, 545] on app-calendar-viewport "Sat 20 21/21 9 Jobs Sun 21 2/2 1 Job Mon 22 12/12 3 Jobs Tue 23 20/21 7 Jobs We…" at bounding box center [784, 498] width 1568 height 733
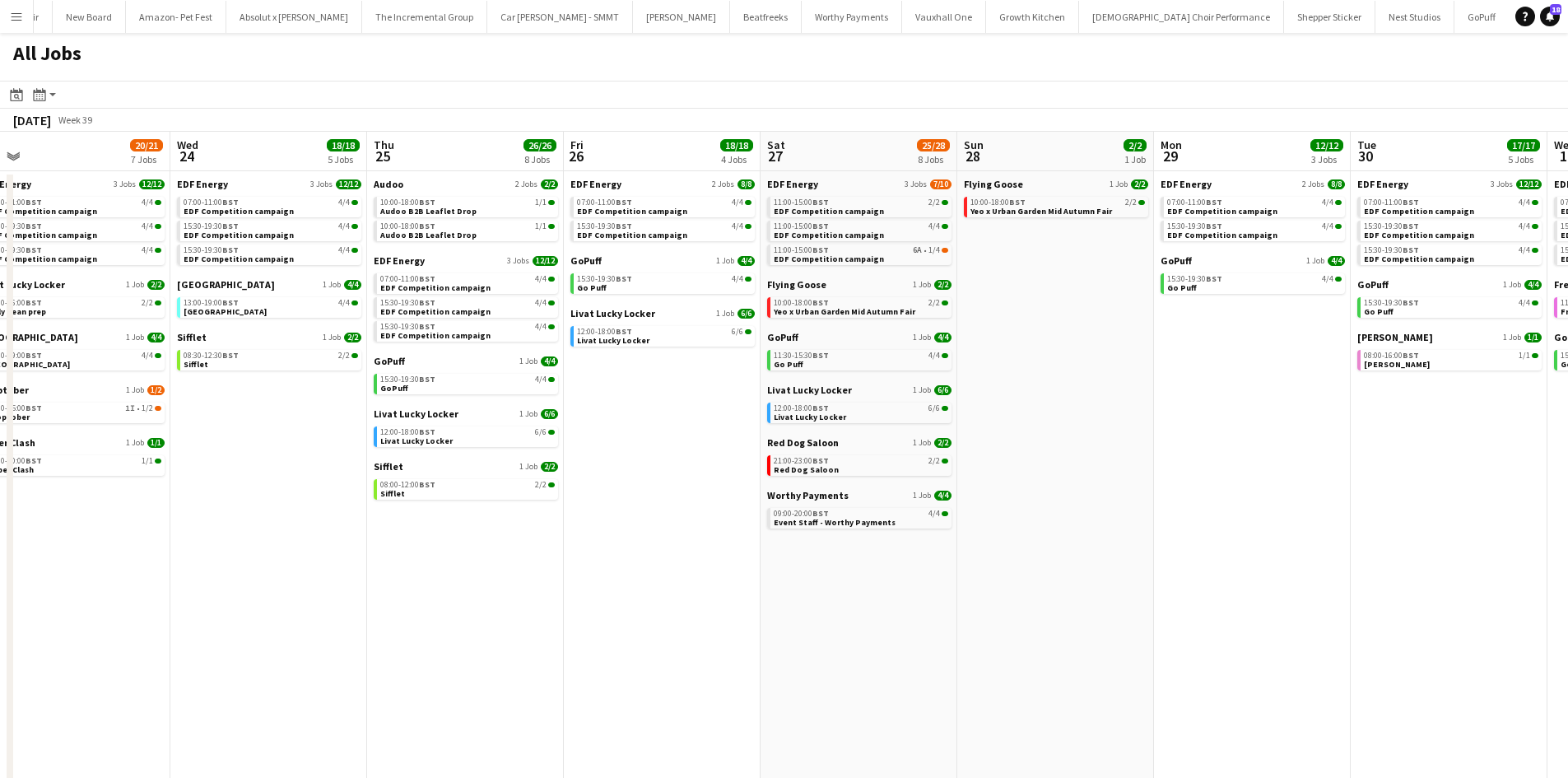
drag, startPoint x: 1051, startPoint y: 550, endPoint x: 1070, endPoint y: 537, distance: 23.0
click at [833, 514] on app-calendar-viewport "Sat 20 21/21 9 Jobs Sun 21 2/2 1 Job Mon 22 12/12 3 Jobs Tue 23 20/21 7 Jobs We…" at bounding box center [784, 498] width 1568 height 733
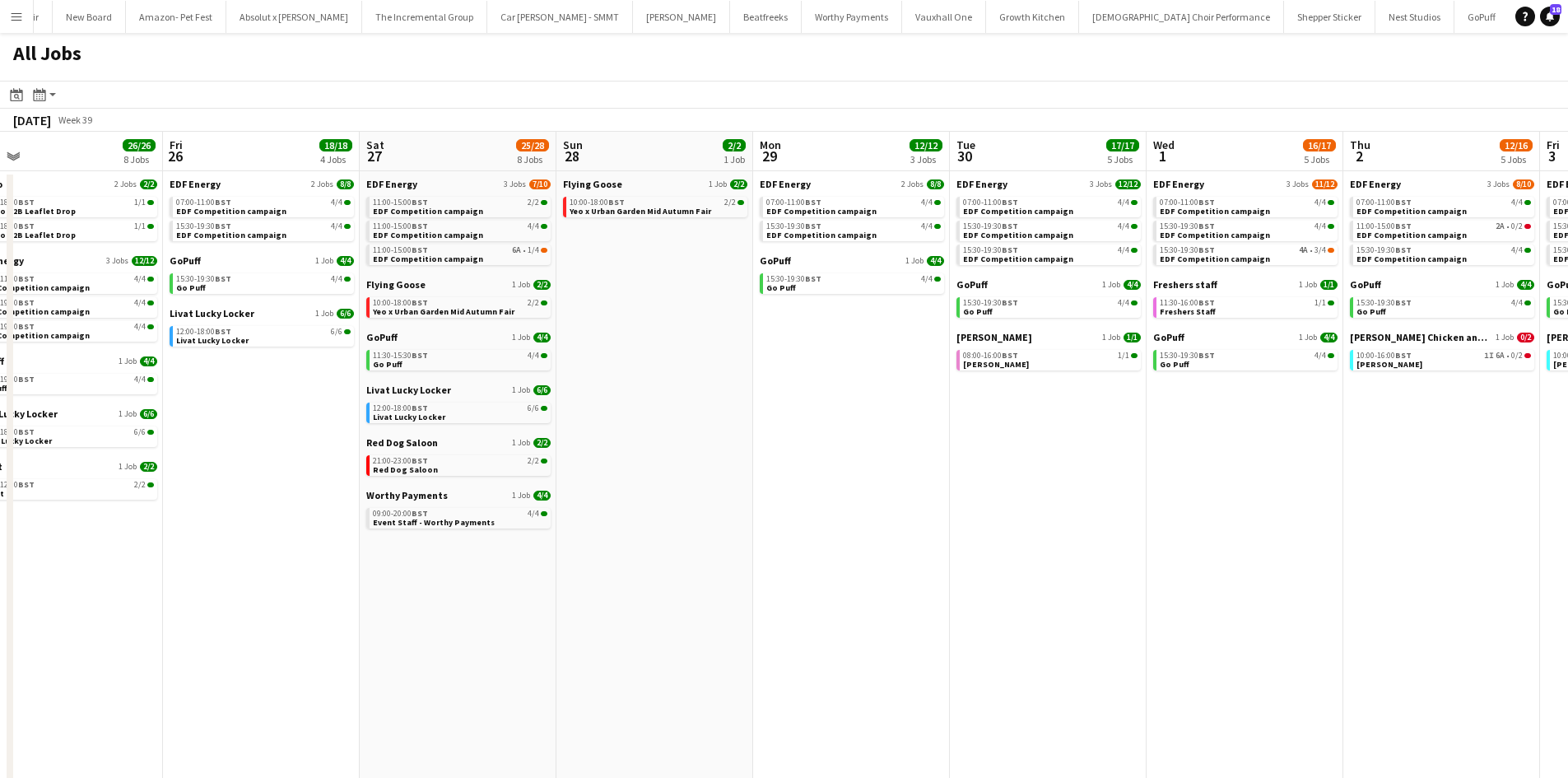
click at [847, 528] on app-all-jobs "All Jobs Date picker SEP 2025 SEP 2025 Monday M Tuesday T Wednesday W Thursday …" at bounding box center [784, 449] width 1568 height 832
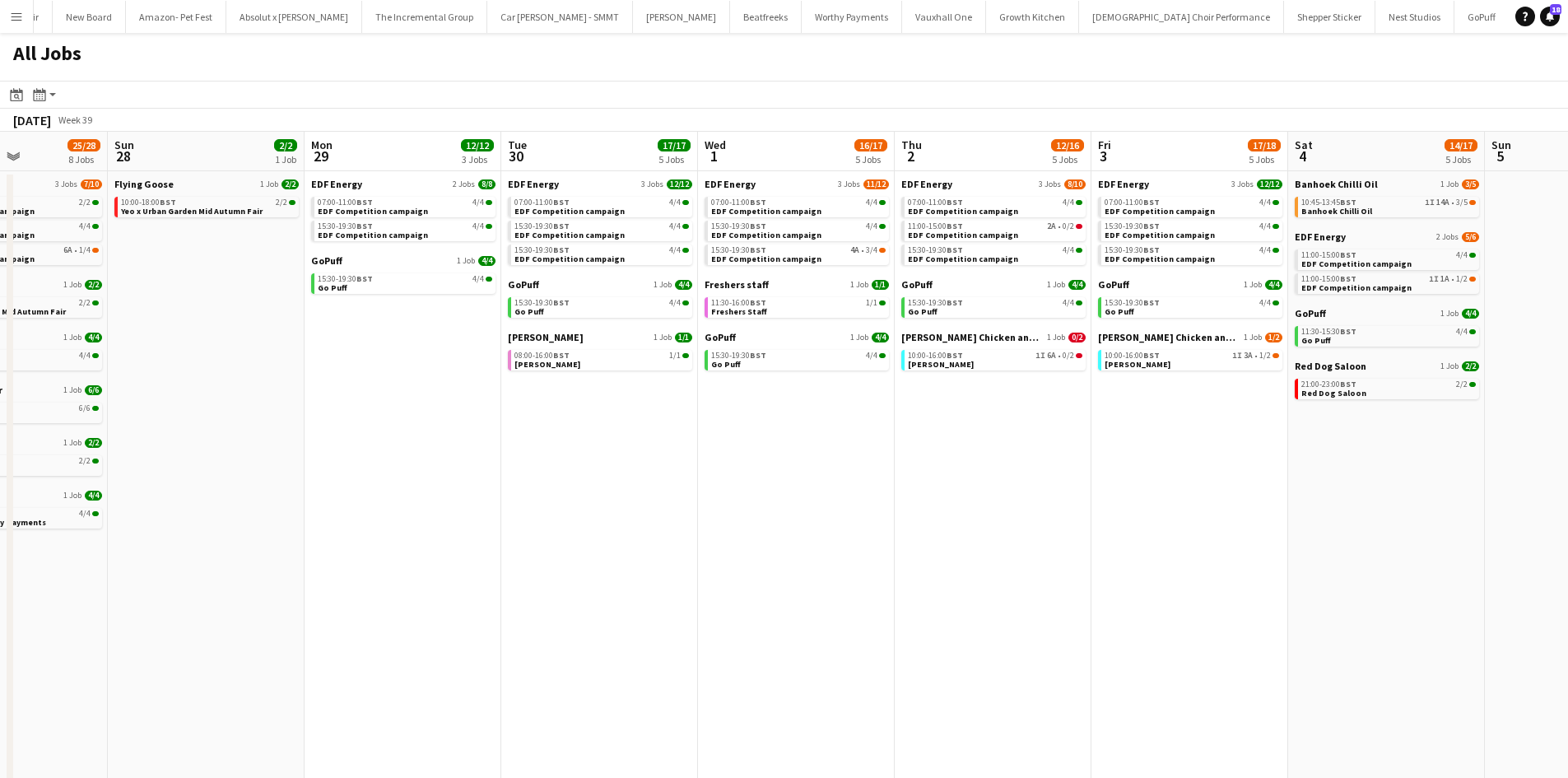
scroll to position [0, 760]
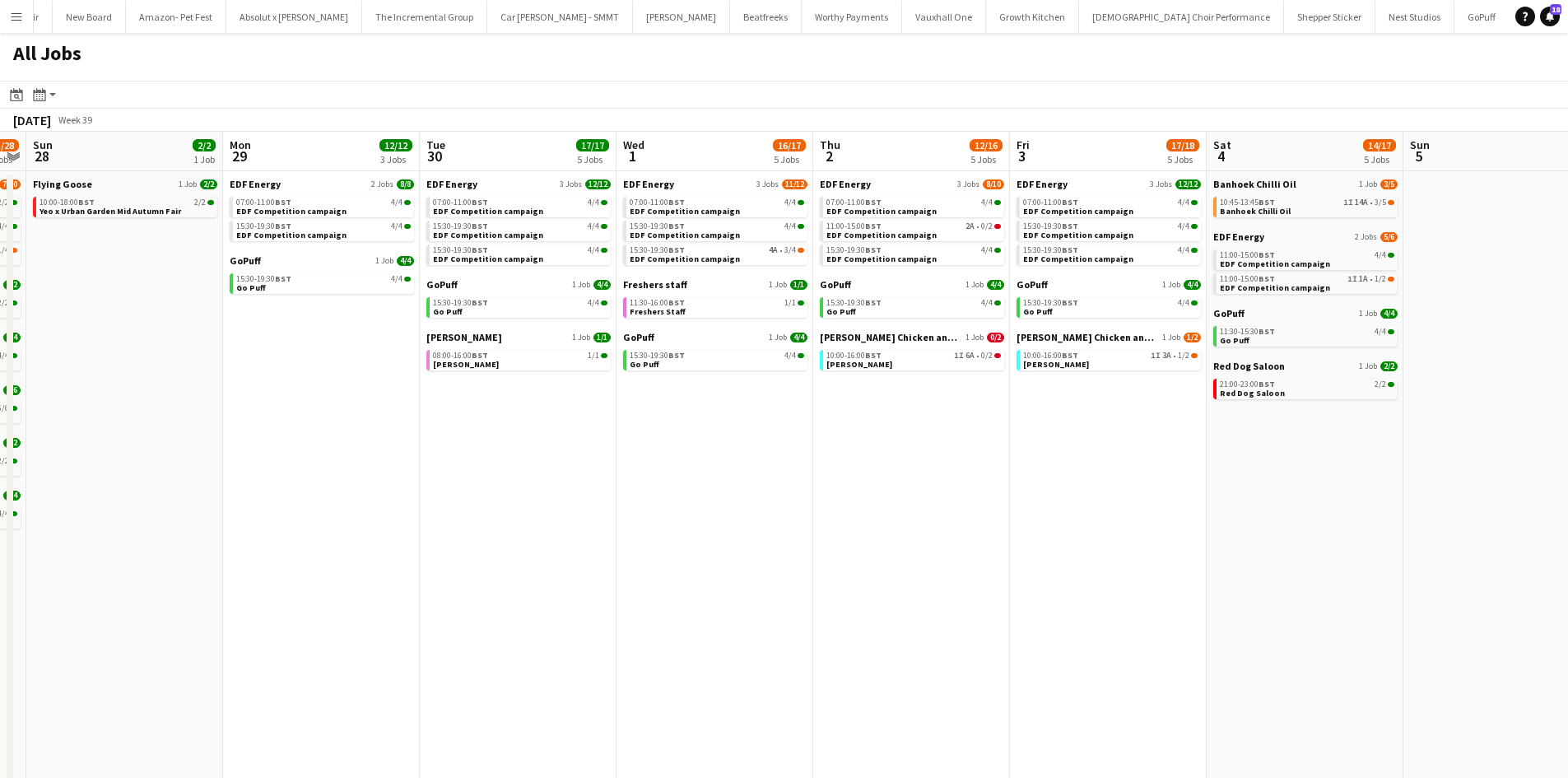
drag, startPoint x: 1065, startPoint y: 463, endPoint x: 809, endPoint y: 435, distance: 257.5
click at [809, 435] on app-calendar-viewport "Wed 24 18/18 5 Jobs Thu 25 26/26 8 Jobs Fri 26 18/18 4 Jobs Sat 27 25/28 8 Jobs…" at bounding box center [784, 498] width 1568 height 733
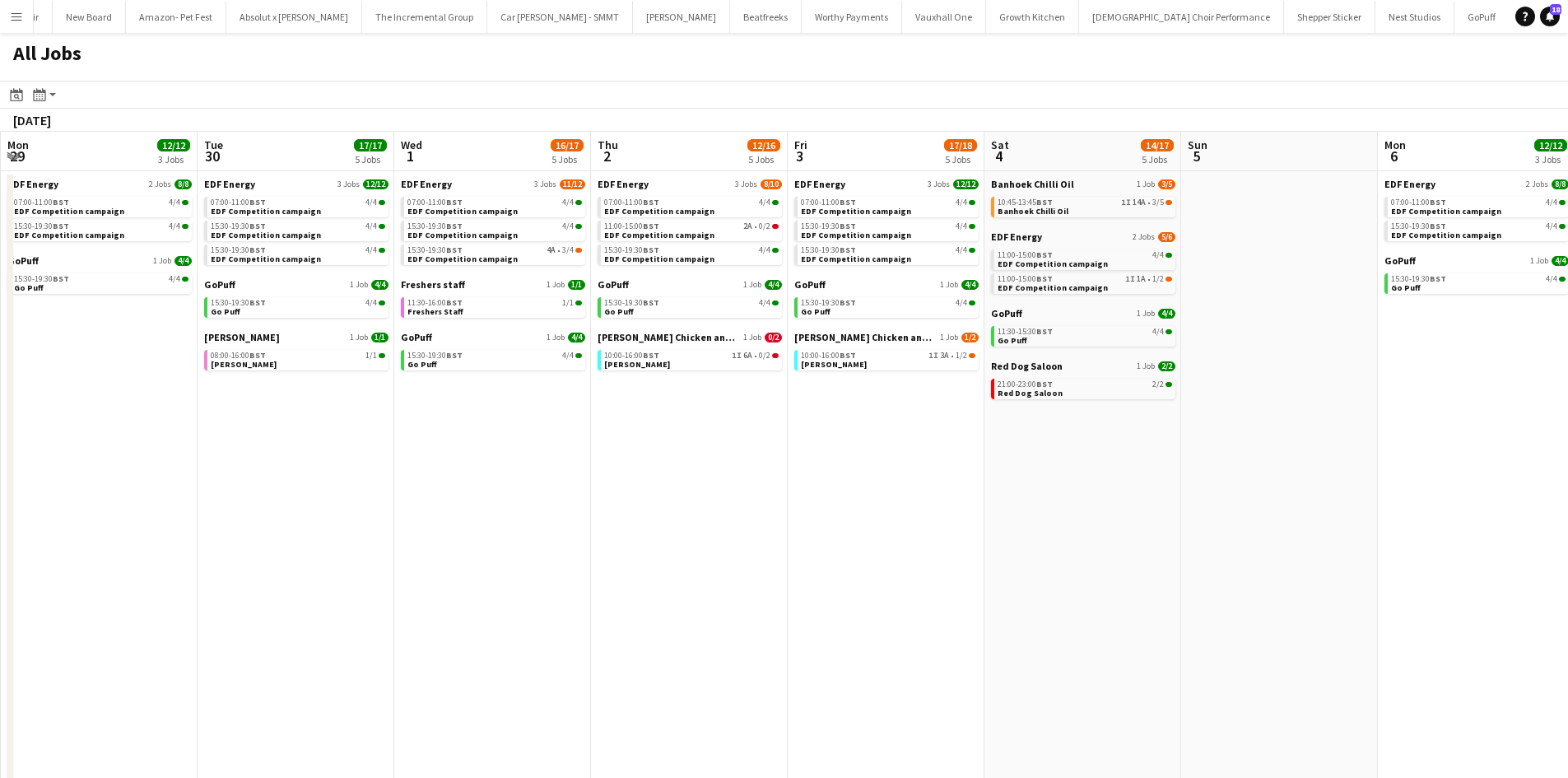
drag, startPoint x: 1356, startPoint y: 504, endPoint x: 966, endPoint y: 484, distance: 390.5
click at [966, 486] on app-calendar-viewport "Fri 26 18/18 4 Jobs Sat 27 25/28 8 Jobs Sun 28 2/2 1 Job Mon 29 12/12 3 Jobs Tu…" at bounding box center [784, 498] width 1568 height 733
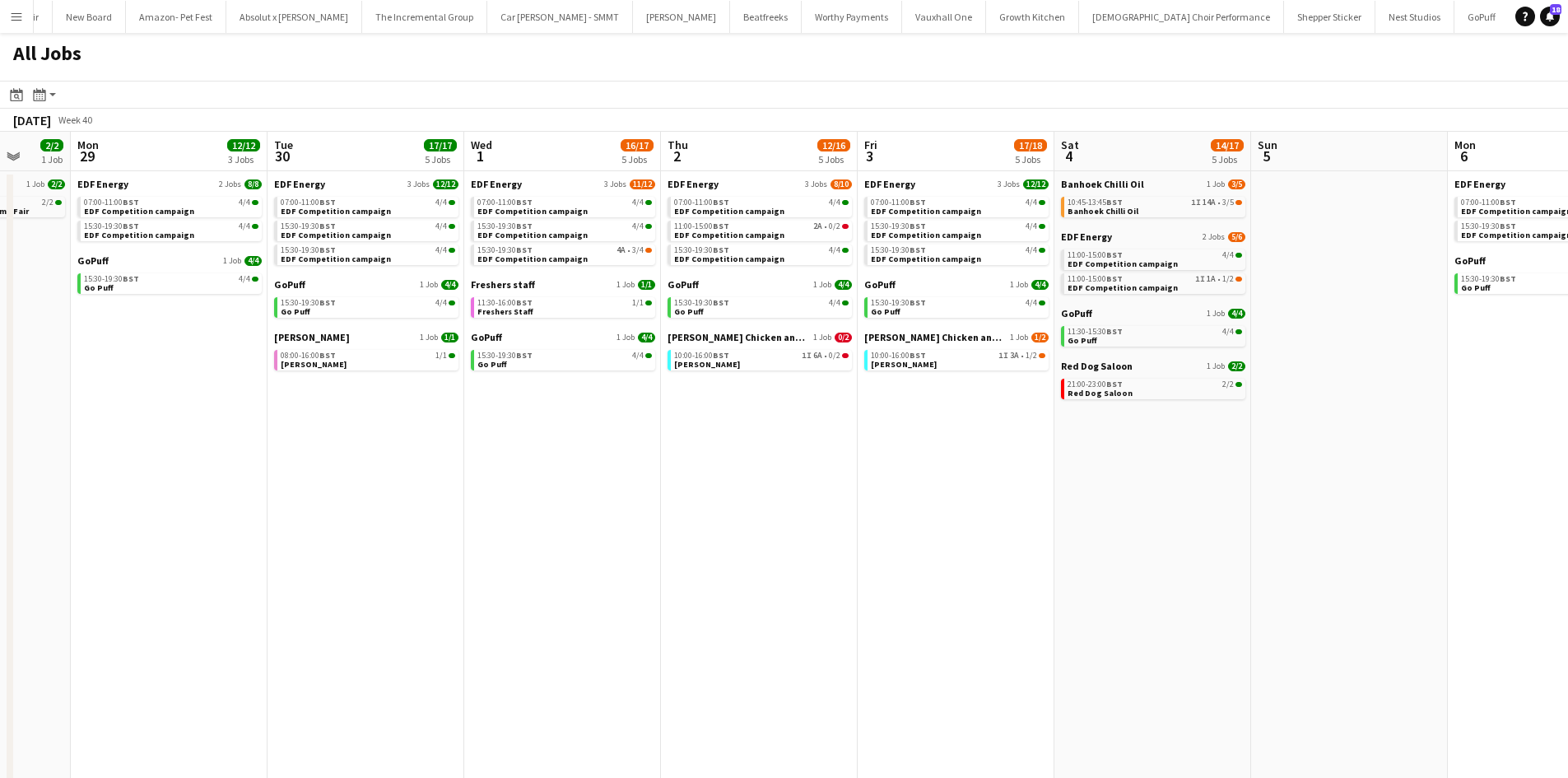
click at [967, 496] on app-all-jobs "All Jobs Date picker SEP 2025 SEP 2025 Monday M Tuesday T Wednesday W Thursday …" at bounding box center [784, 449] width 1568 height 832
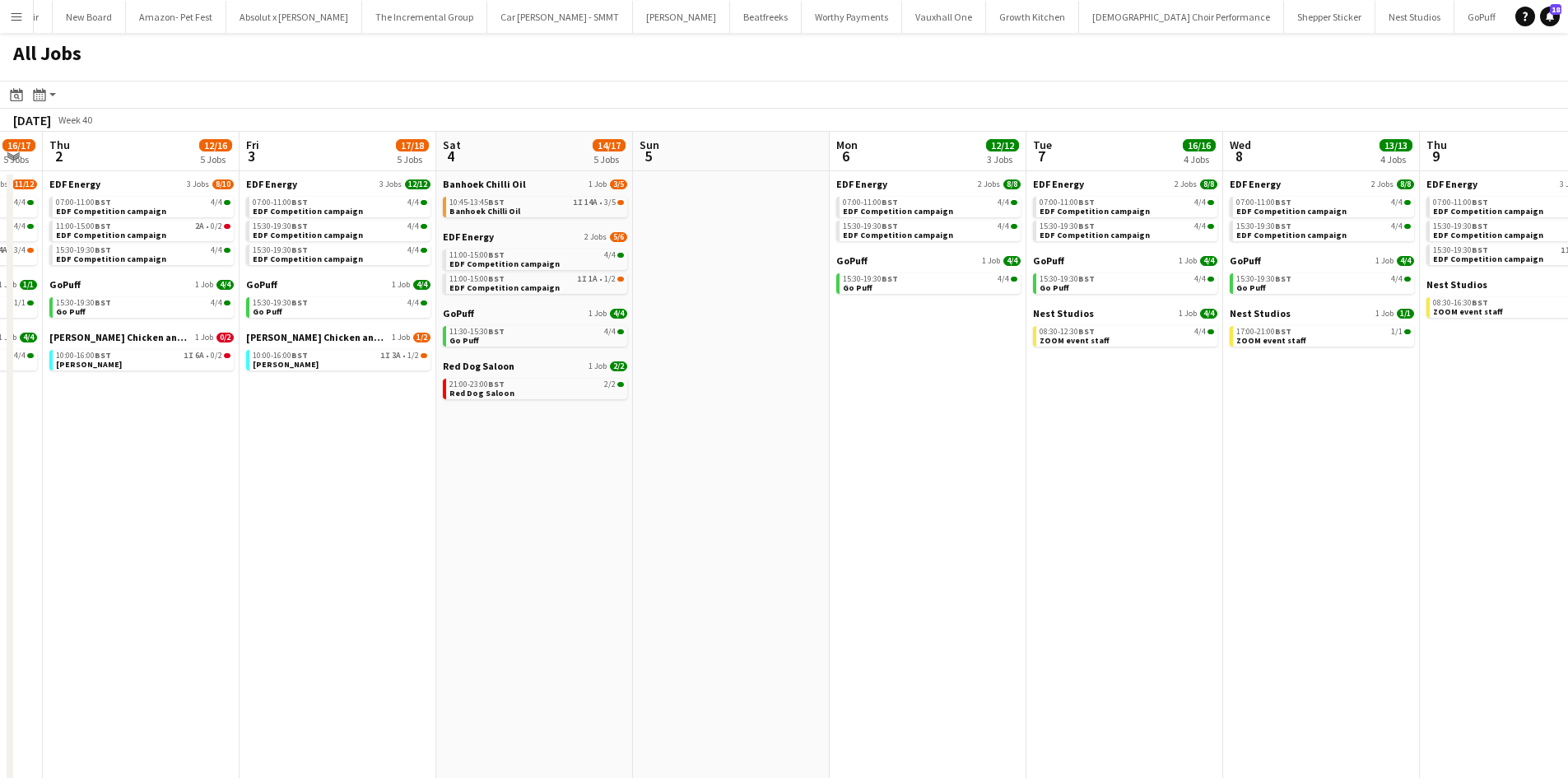
click at [830, 487] on app-calendar-viewport "Sun 28 2/2 1 Job Mon 29 12/12 3 Jobs Tue 30 17/17 5 Jobs Wed 1 16/17 5 Jobs Thu…" at bounding box center [784, 498] width 1568 height 733
drag, startPoint x: 1163, startPoint y: 495, endPoint x: 832, endPoint y: 489, distance: 331.1
click at [834, 490] on app-calendar-viewport "Sun 28 2/2 1 Job Mon 29 12/12 3 Jobs Tue 30 17/17 5 Jobs Wed 1 16/17 5 Jobs Thu…" at bounding box center [784, 498] width 1568 height 733
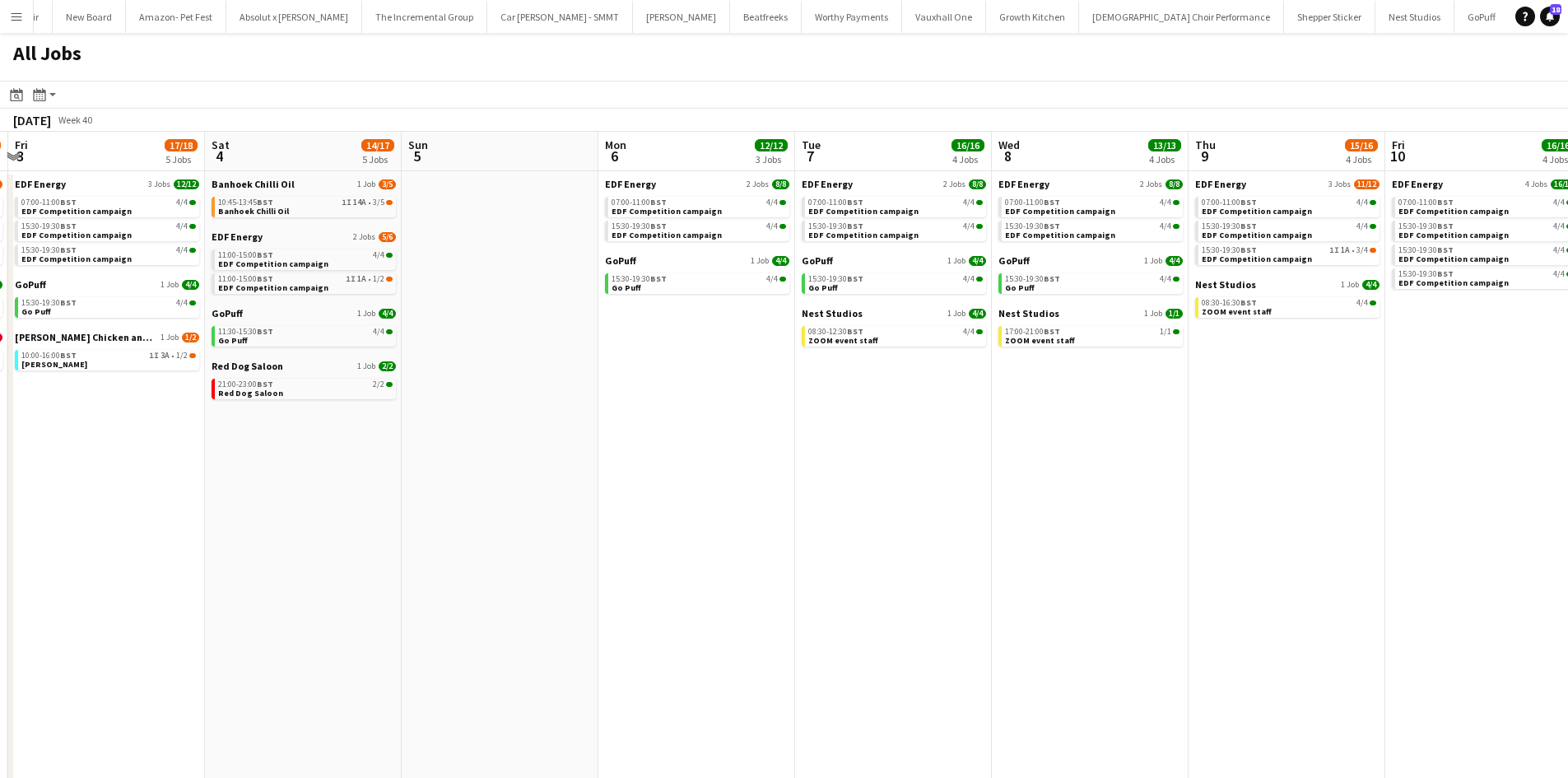
click at [666, 489] on app-calendar-viewport "Tue 30 17/17 5 Jobs Wed 1 16/17 5 Jobs Thu 2 12/16 5 Jobs Fri 3 17/18 5 Jobs Sa…" at bounding box center [784, 498] width 1568 height 733
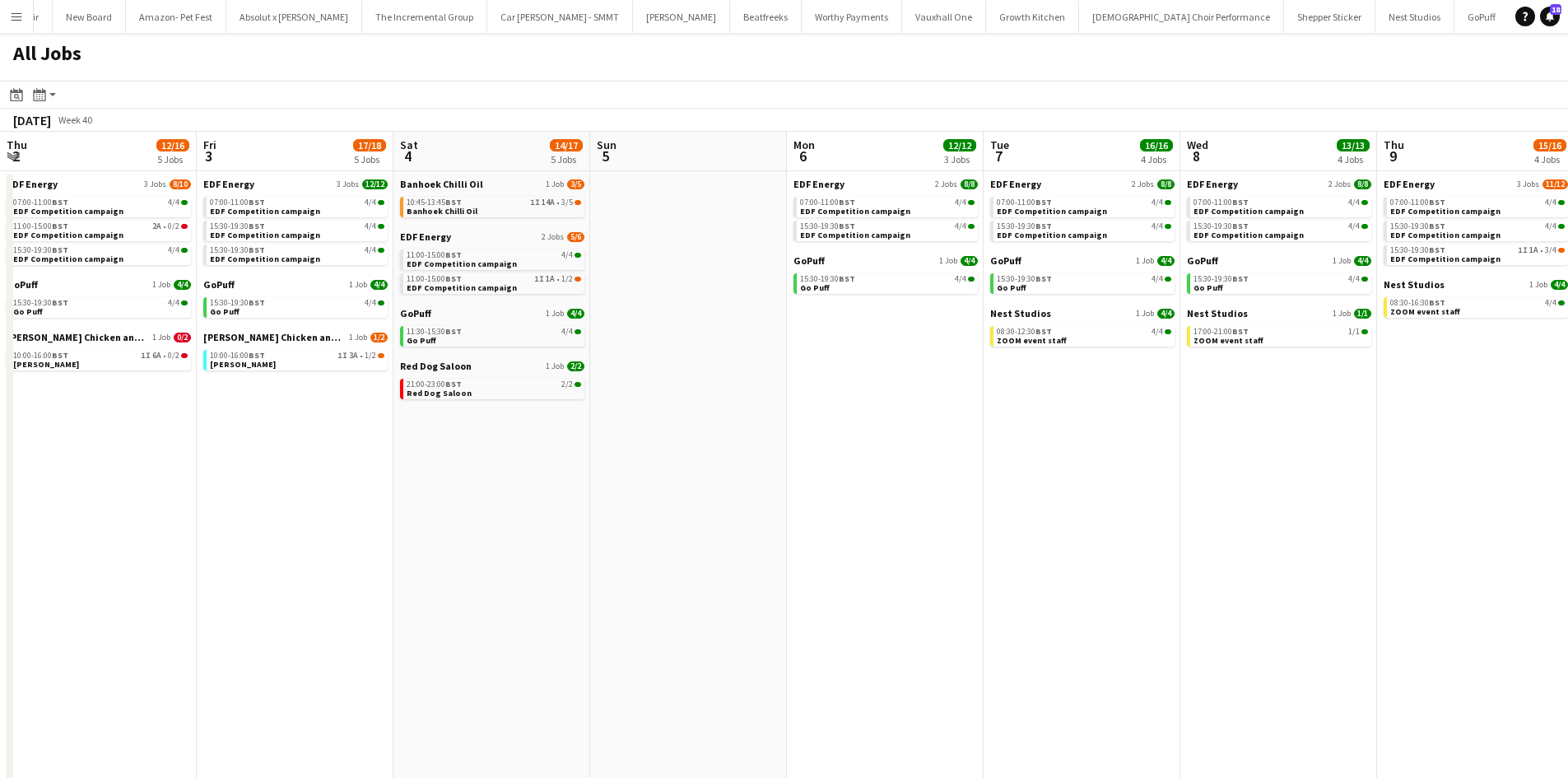
drag, startPoint x: 550, startPoint y: 468, endPoint x: 432, endPoint y: 435, distance: 122.5
click at [717, 459] on app-calendar-viewport "Tue 30 17/17 5 Jobs Wed 1 16/17 5 Jobs Thu 2 12/16 5 Jobs Fri 3 17/18 5 Jobs Sa…" at bounding box center [784, 498] width 1568 height 733
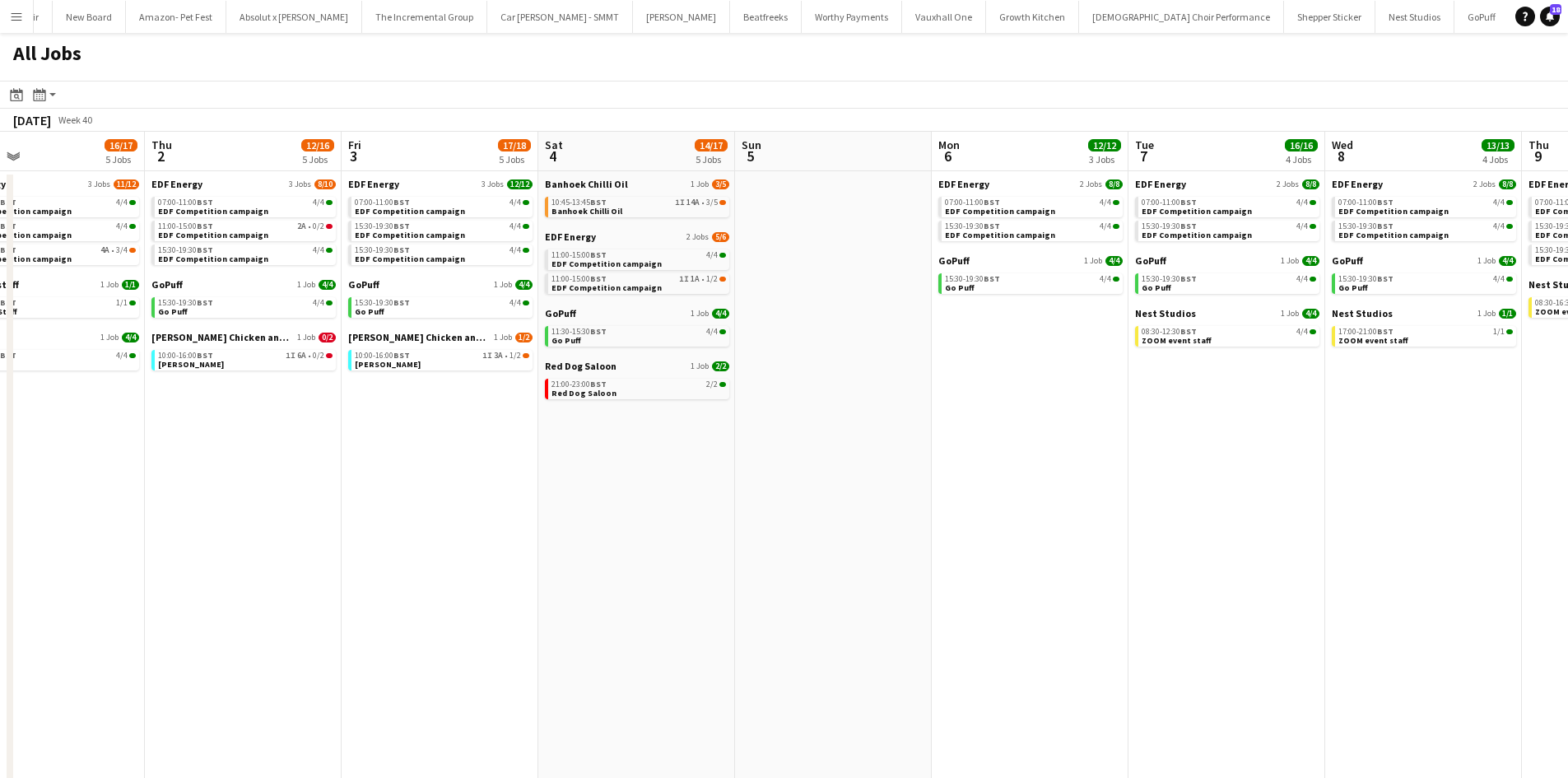
drag, startPoint x: 431, startPoint y: 435, endPoint x: 761, endPoint y: 422, distance: 330.3
click at [768, 428] on app-calendar-viewport "Mon 29 12/12 3 Jobs Tue 30 17/17 5 Jobs Wed 1 16/17 5 Jobs Thu 2 12/16 5 Jobs F…" at bounding box center [784, 498] width 1568 height 733
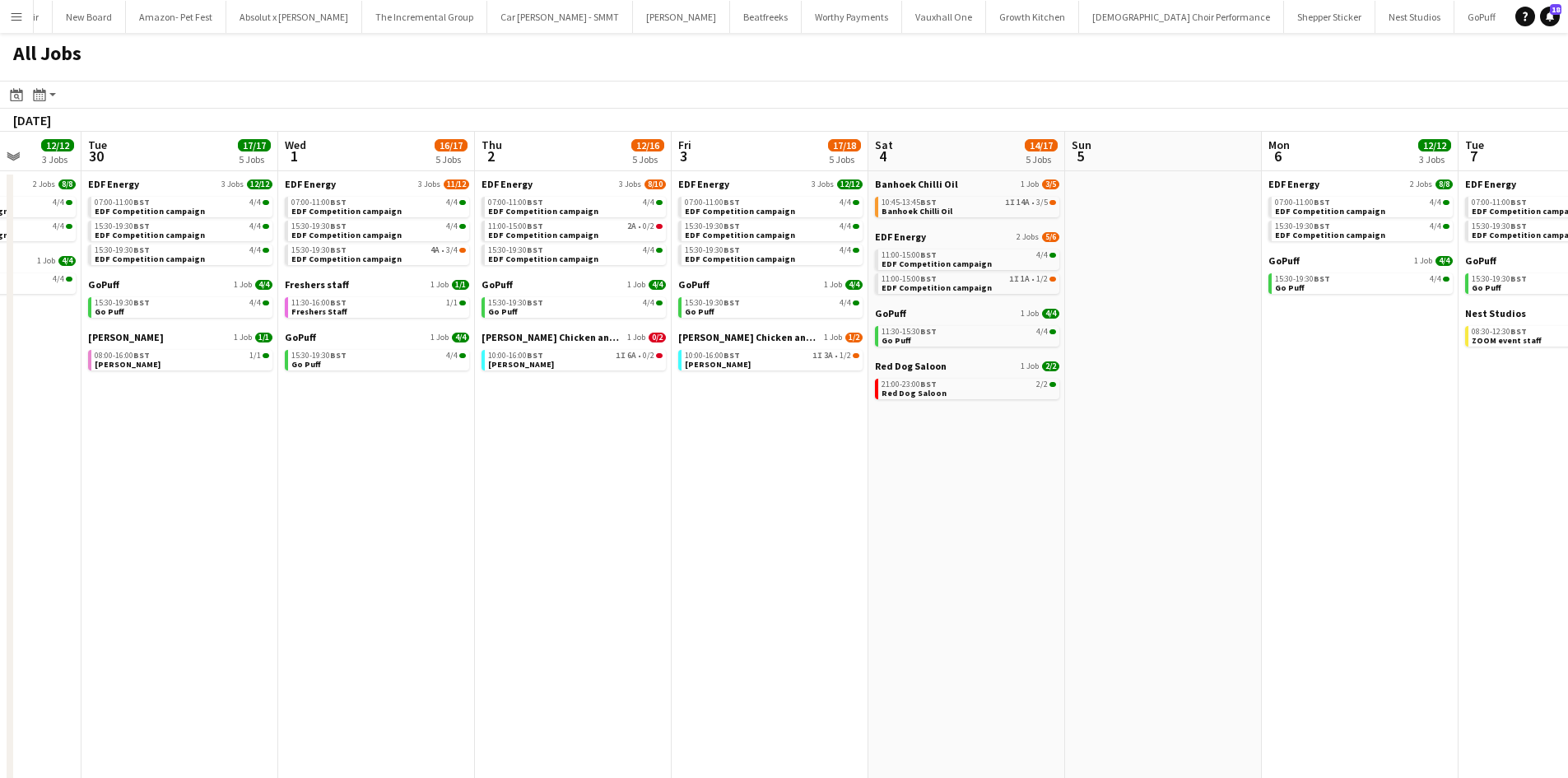
drag, startPoint x: 556, startPoint y: 458, endPoint x: 825, endPoint y: 438, distance: 269.7
click at [882, 449] on app-calendar-viewport "Sat 27 25/28 8 Jobs Sun 28 2/2 1 Job Mon 29 12/12 3 Jobs Tue 30 17/17 5 Jobs We…" at bounding box center [784, 498] width 1568 height 733
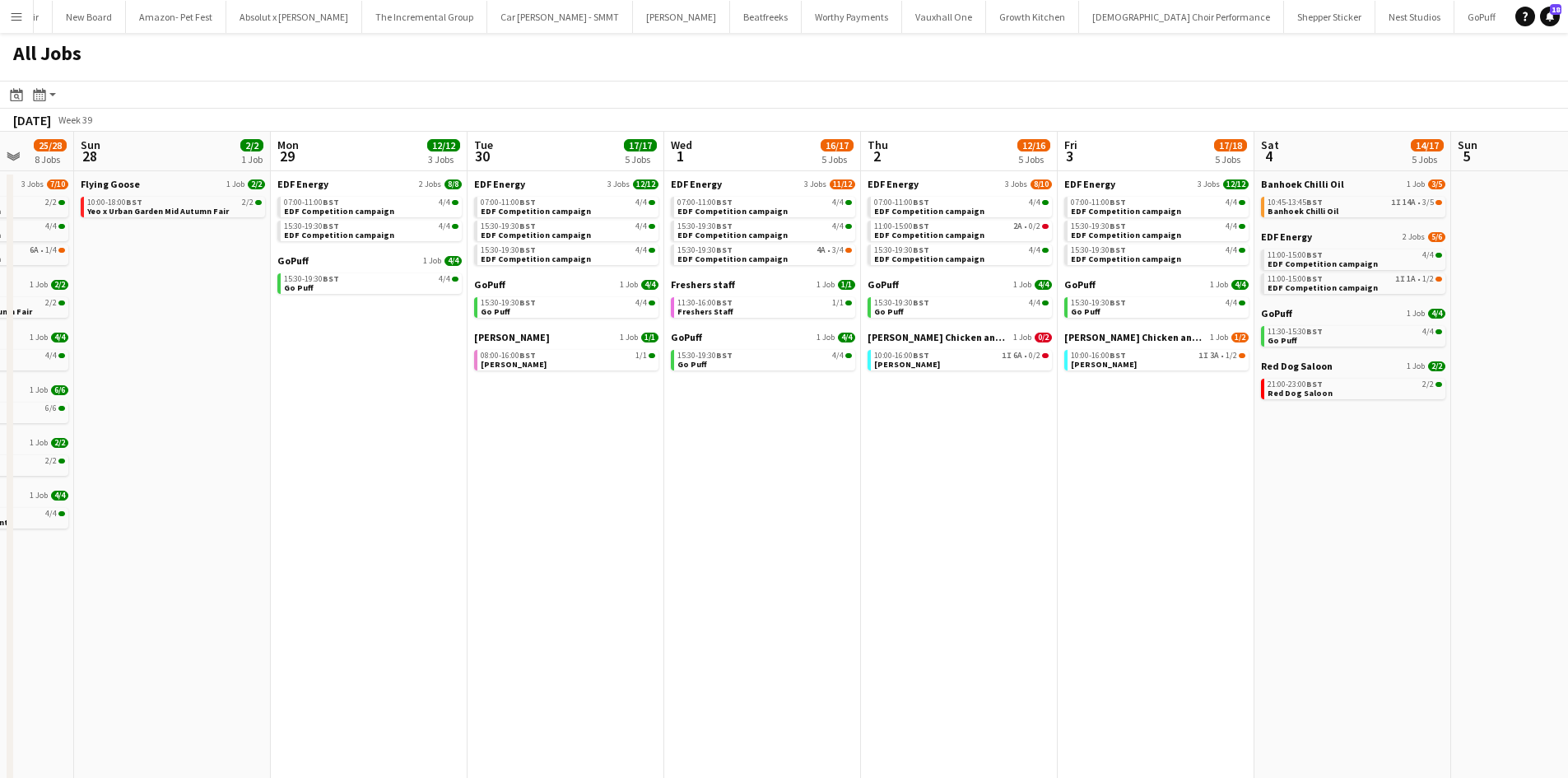
scroll to position [0, 449]
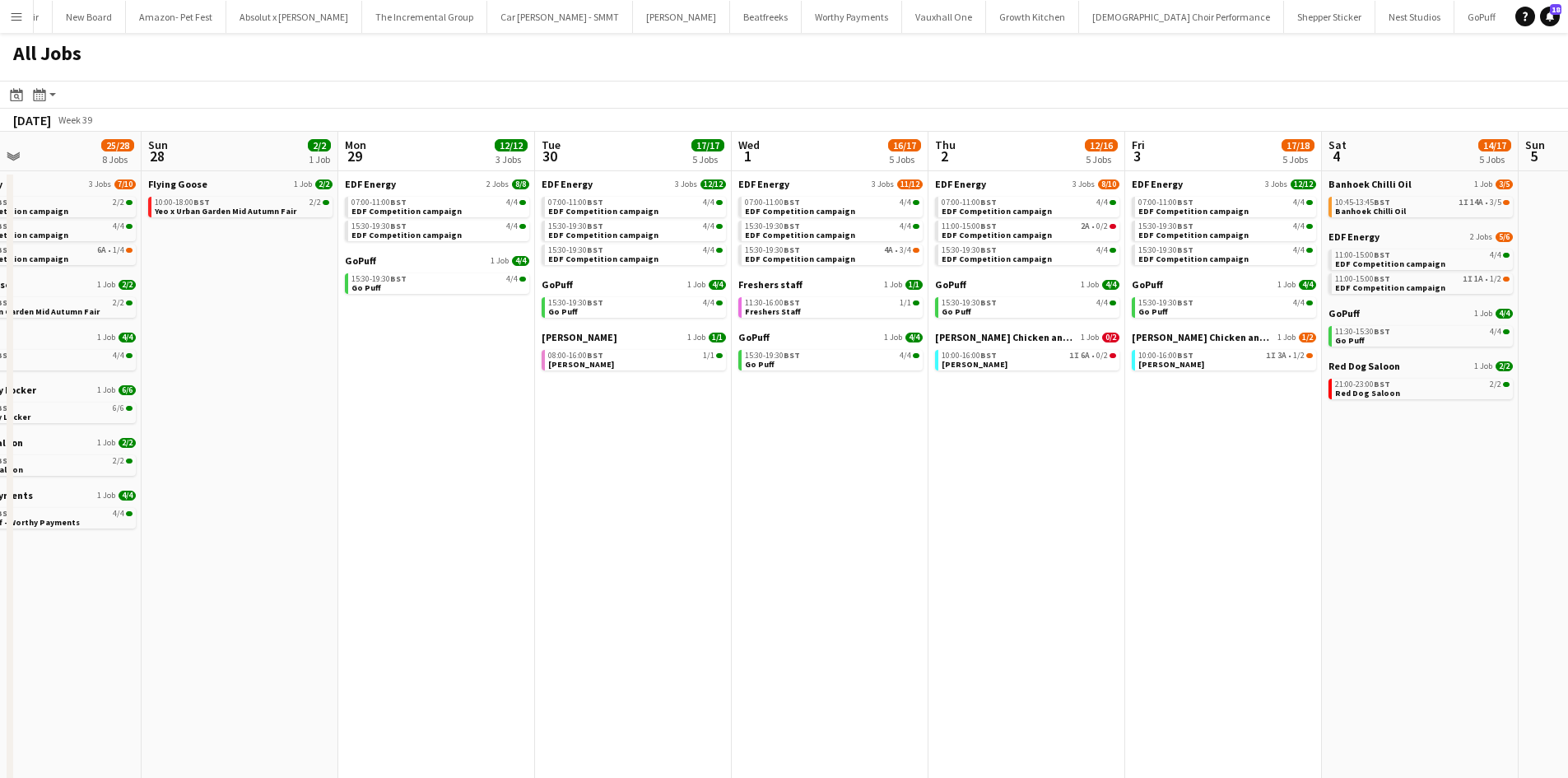
drag, startPoint x: 728, startPoint y: 449, endPoint x: 936, endPoint y: 449, distance: 208.0
click at [936, 449] on app-calendar-viewport "Thu 25 26/26 8 Jobs Fri 26 18/18 4 Jobs Sat 27 25/28 8 Jobs Sun 28 2/2 1 Job Mo…" at bounding box center [784, 498] width 1568 height 733
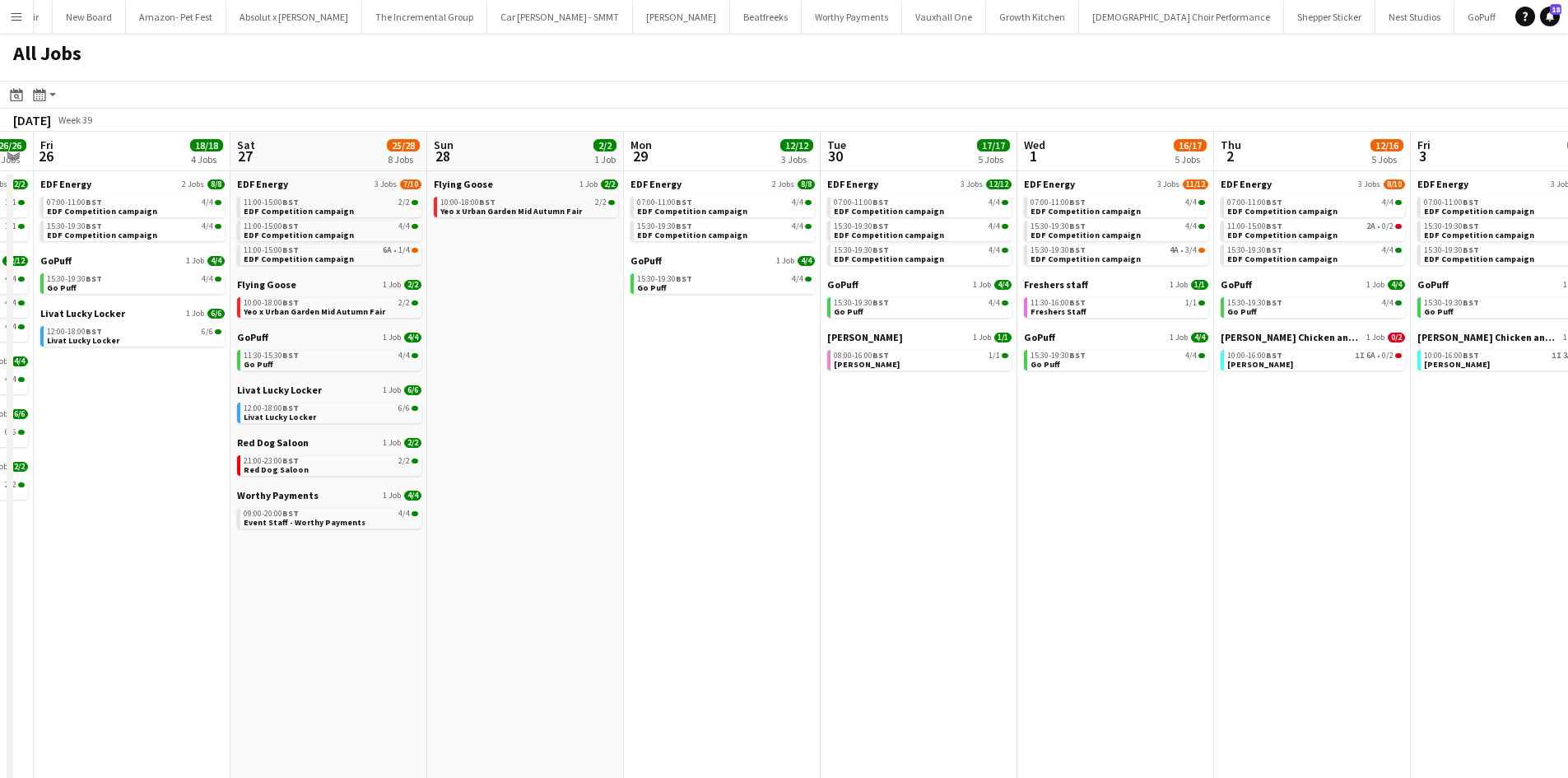
drag, startPoint x: 663, startPoint y: 563, endPoint x: 969, endPoint y: 563, distance: 306.0
click at [967, 563] on app-calendar-viewport "Wed 24 18/18 5 Jobs Thu 25 26/26 8 Jobs Fri 26 18/18 4 Jobs Sat 27 25/28 8 Jobs…" at bounding box center [784, 498] width 1568 height 733
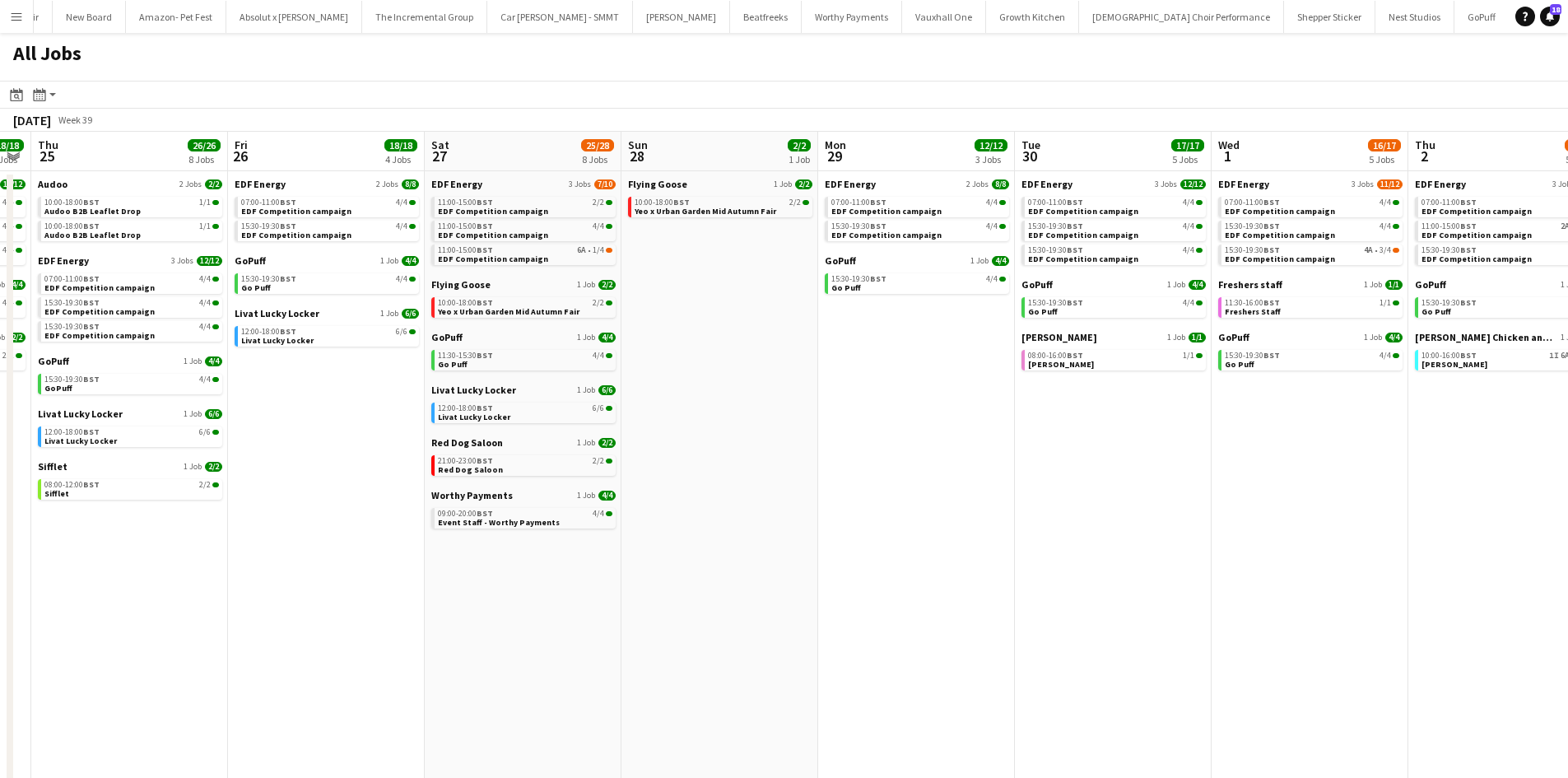
drag, startPoint x: 860, startPoint y: 570, endPoint x: 1034, endPoint y: 570, distance: 174.0
click at [1061, 570] on app-calendar-viewport "Tue 23 20/21 7 Jobs Wed 24 18/18 5 Jobs Thu 25 26/26 8 Jobs Fri 26 18/18 4 Jobs…" at bounding box center [784, 498] width 1568 height 733
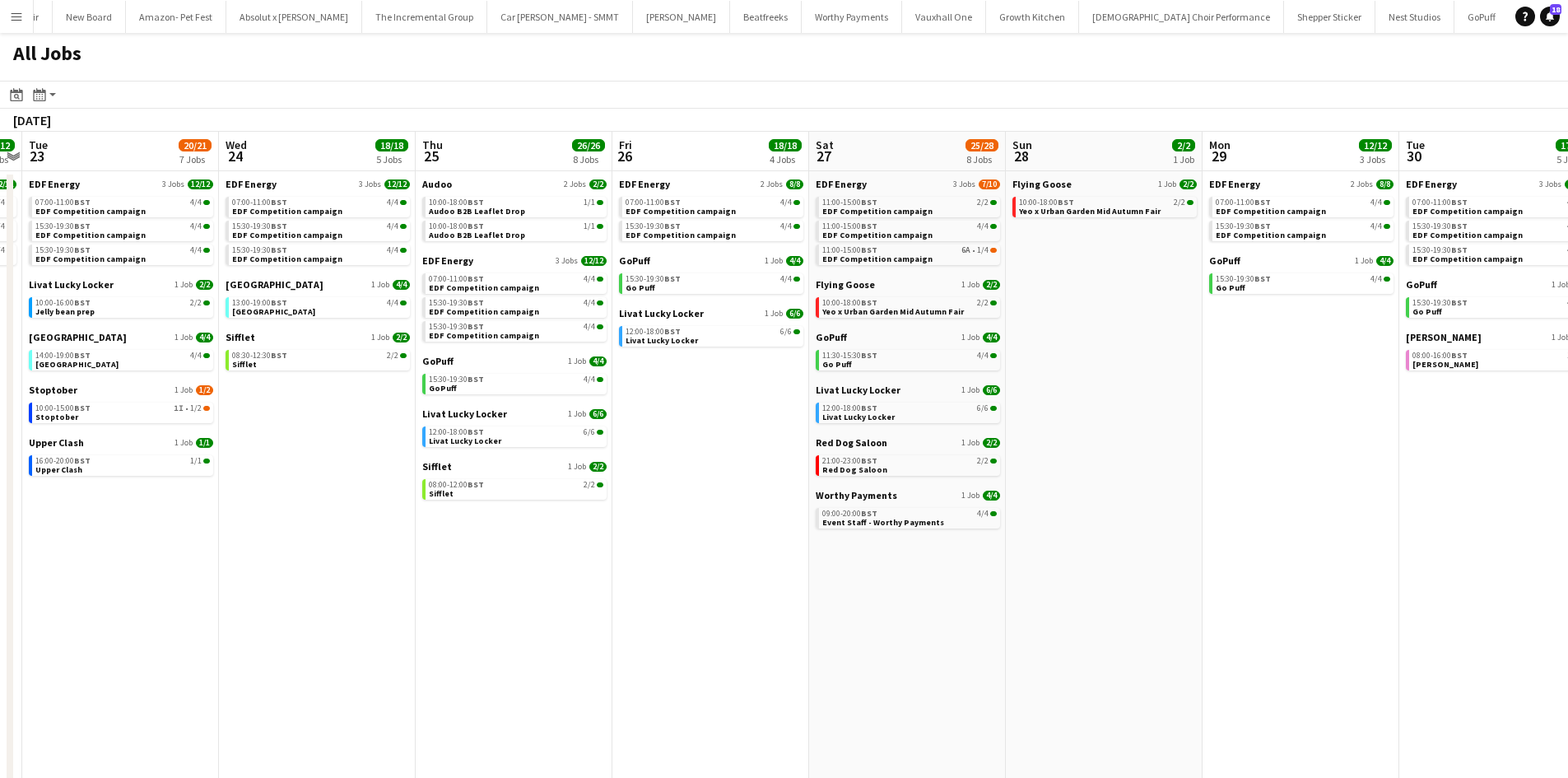
drag, startPoint x: 969, startPoint y: 585, endPoint x: 1034, endPoint y: 552, distance: 72.9
click at [1270, 552] on app-calendar-viewport "Sun 21 2/2 1 Job Mon 22 12/12 3 Jobs Tue 23 20/21 7 Jobs Wed 24 18/18 5 Jobs Th…" at bounding box center [784, 498] width 1568 height 733
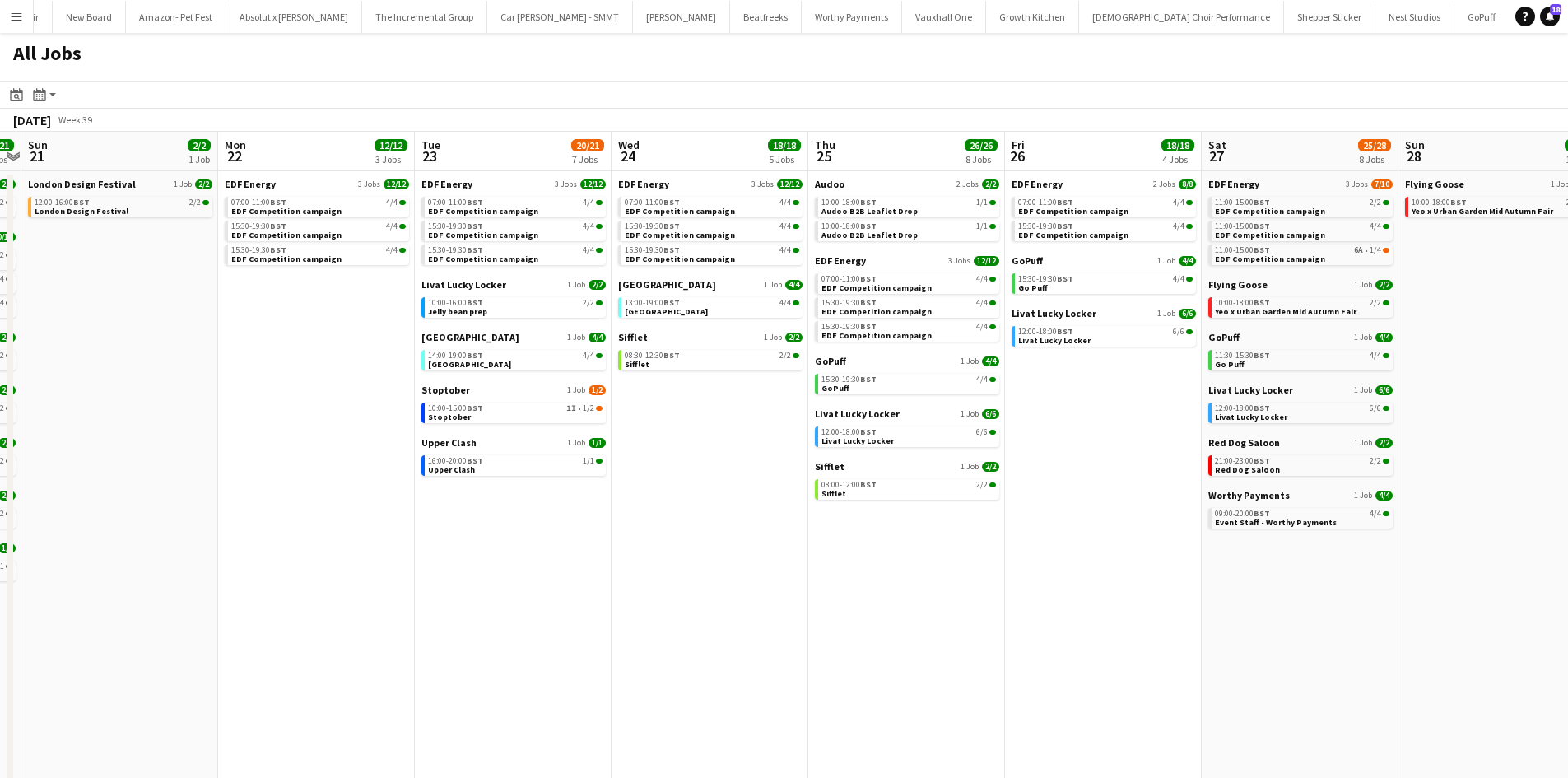
drag, startPoint x: 900, startPoint y: 553, endPoint x: 1242, endPoint y: 553, distance: 342.0
click at [1296, 555] on app-calendar-viewport "Fri 19 22/22 9 Jobs Sat 20 21/21 9 Jobs Sun 21 2/2 1 Job Mon 22 12/12 3 Jobs Tu…" at bounding box center [784, 498] width 1568 height 733
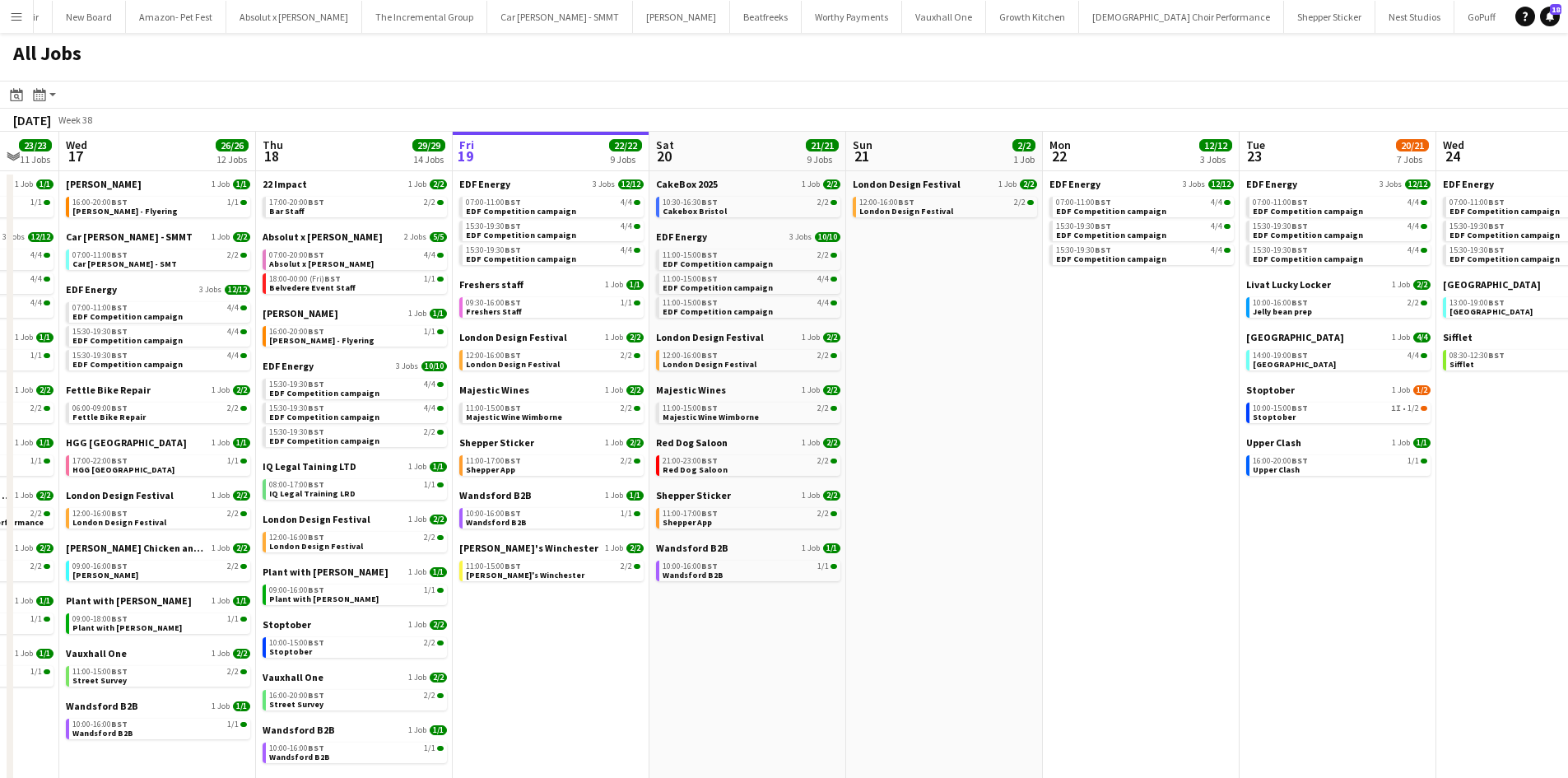
drag, startPoint x: 741, startPoint y: 571, endPoint x: 1184, endPoint y: 571, distance: 443.0
click at [1184, 571] on app-calendar-viewport "Mon 15 15/15 5 Jobs Tue 16 23/23 11 Jobs Wed 17 26/26 12 Jobs Thu 18 29/29 14 J…" at bounding box center [784, 498] width 1568 height 733
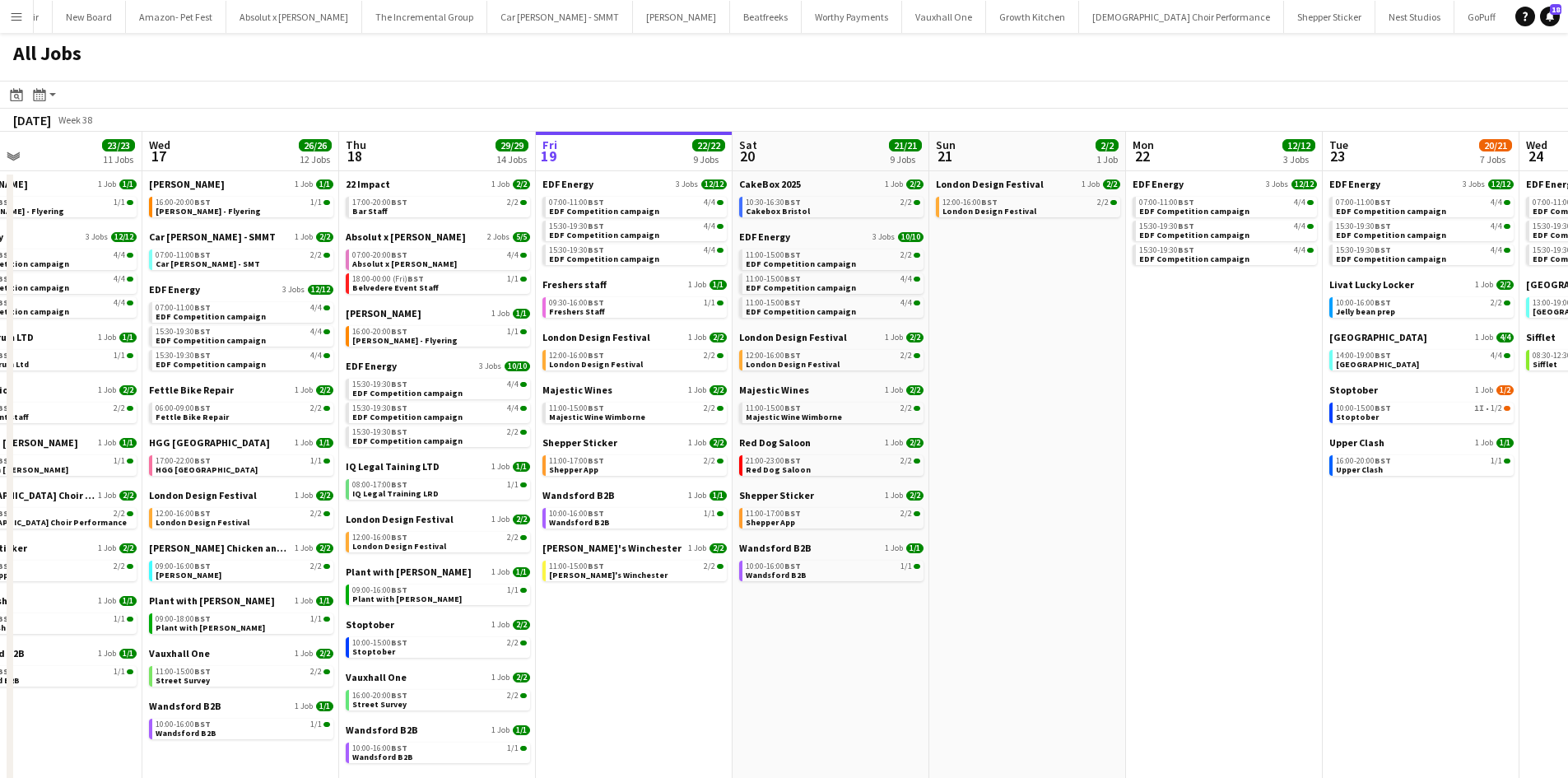
scroll to position [0, 499]
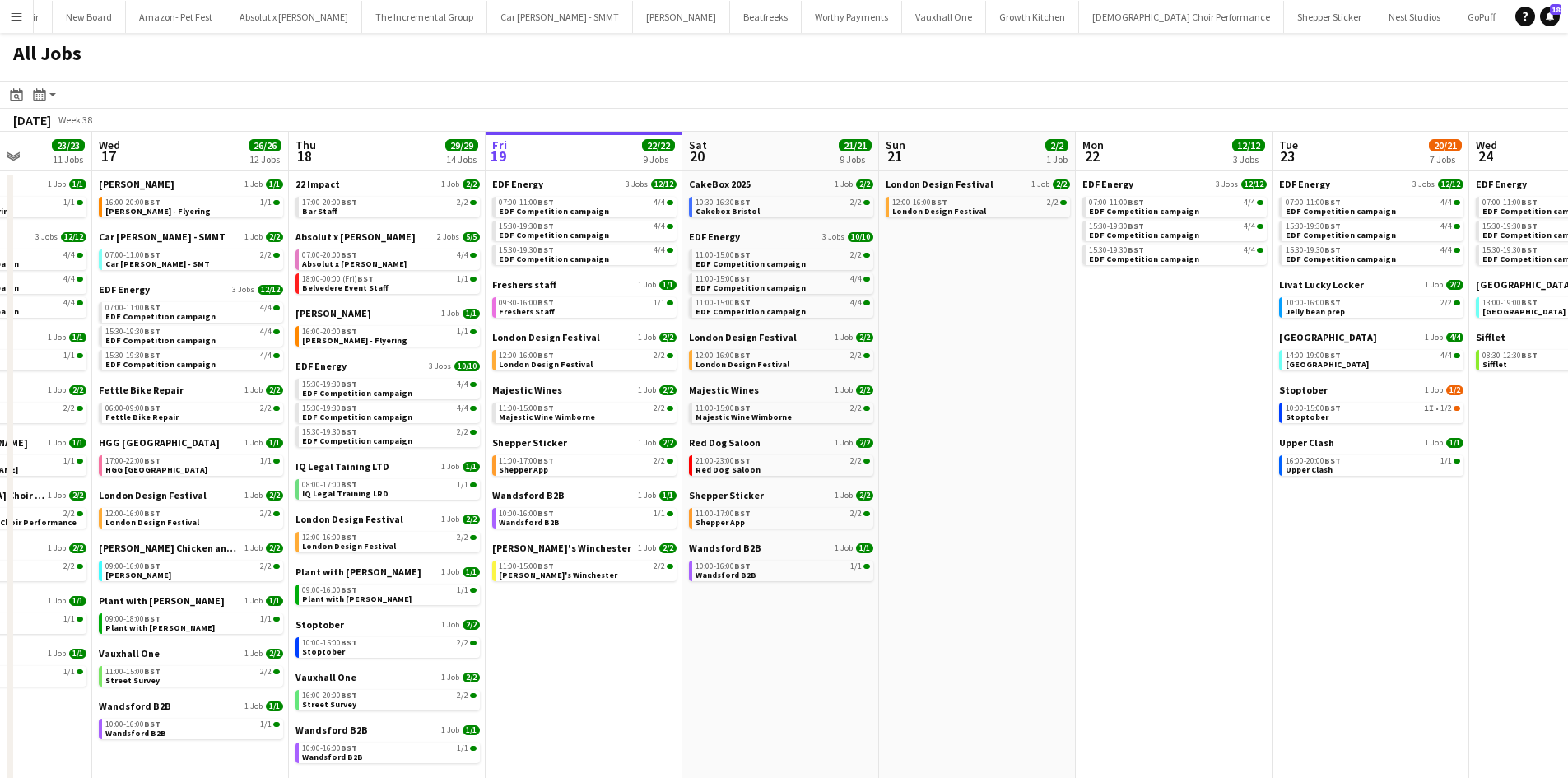
drag, startPoint x: 1104, startPoint y: 356, endPoint x: 1092, endPoint y: 353, distance: 12.4
click at [1092, 353] on app-calendar-viewport "Sun 14 10/13 4 Jobs Mon 15 15/15 5 Jobs Tue 16 23/23 11 Jobs Wed 17 26/26 12 Jo…" at bounding box center [784, 498] width 1568 height 733
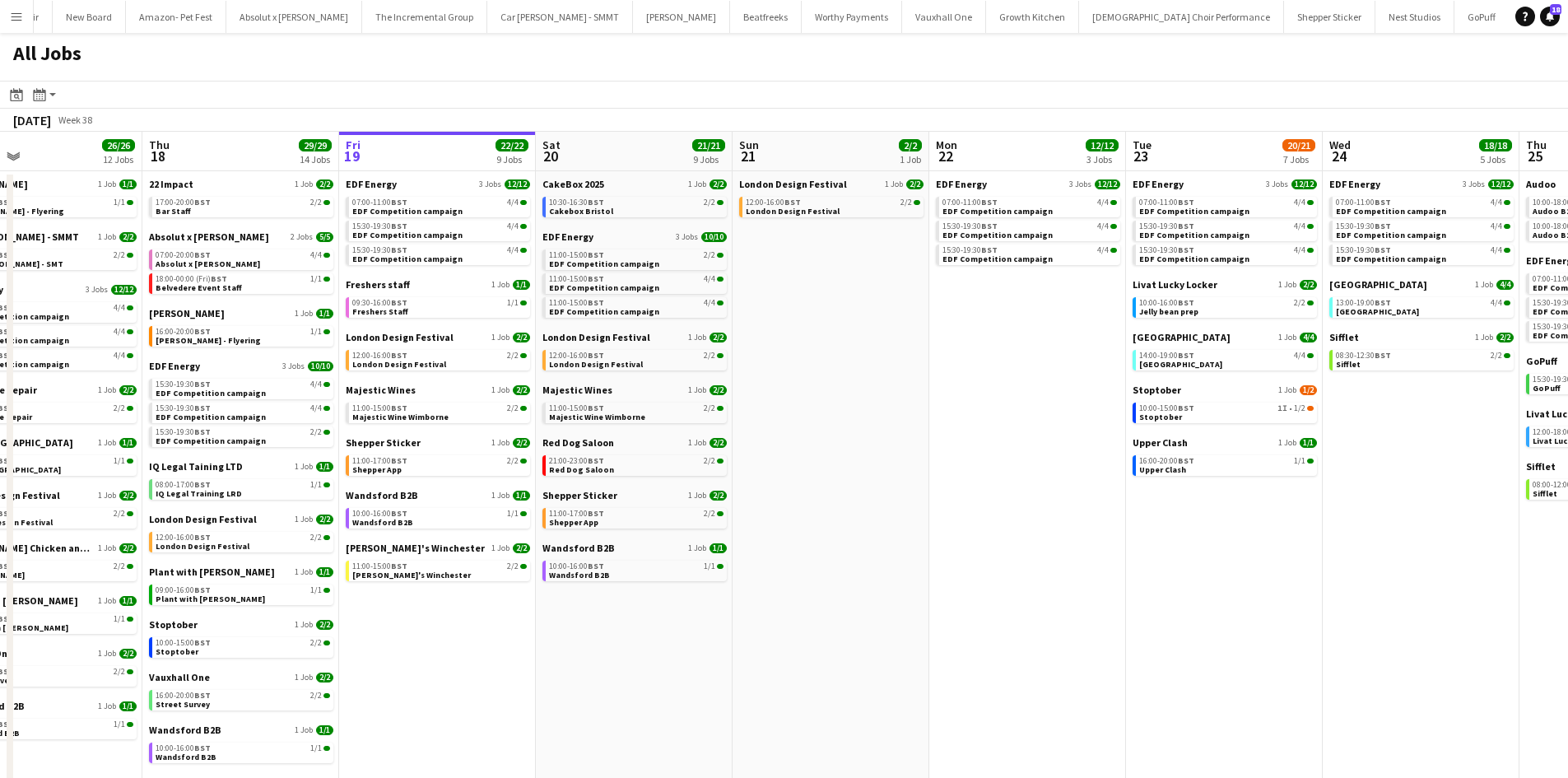
drag, startPoint x: 1302, startPoint y: 535, endPoint x: 1168, endPoint y: 539, distance: 134.1
click at [1158, 545] on app-calendar-viewport "Sun 14 10/13 4 Jobs Mon 15 15/15 5 Jobs Tue 16 23/23 11 Jobs Wed 17 26/26 12 Jo…" at bounding box center [784, 498] width 1568 height 733
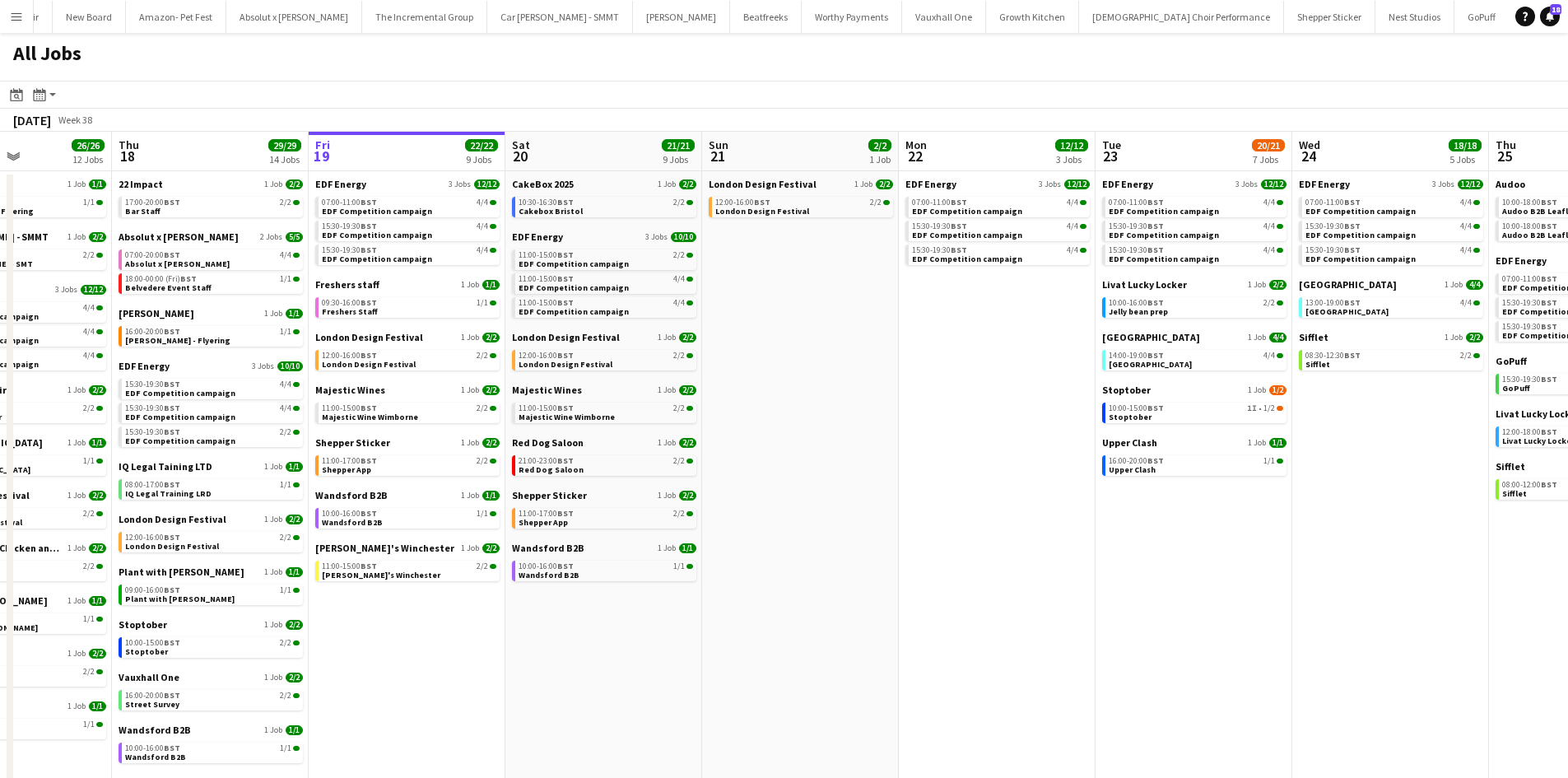
drag, startPoint x: 1047, startPoint y: 528, endPoint x: 1016, endPoint y: 529, distance: 31.0
click at [1016, 529] on app-calendar-viewport "Sun 14 10/13 4 Jobs Mon 15 15/15 5 Jobs Tue 16 23/23 11 Jobs Wed 17 26/26 12 Jo…" at bounding box center [784, 498] width 1568 height 733
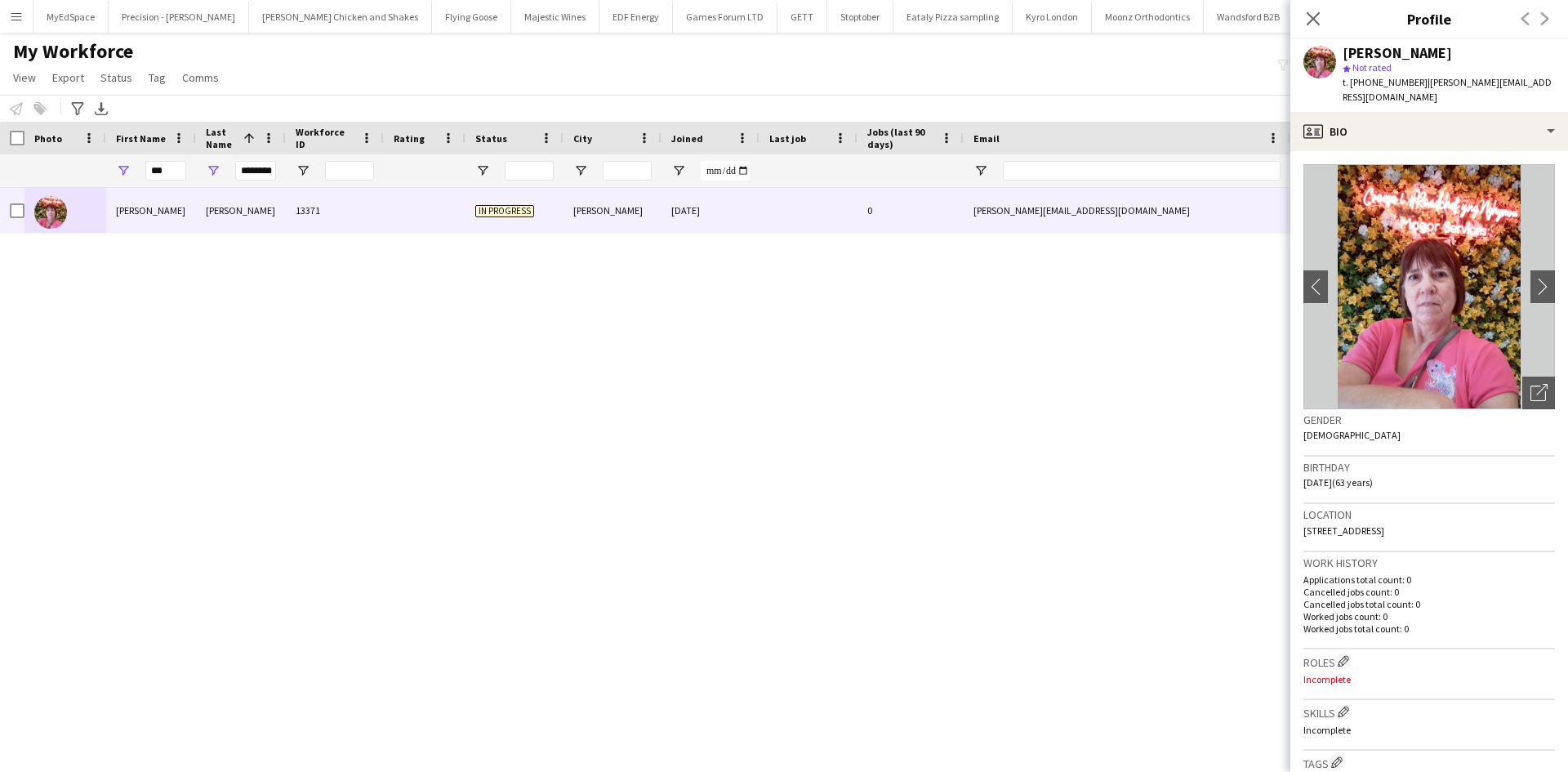
drag, startPoint x: 419, startPoint y: 531, endPoint x: 379, endPoint y: 498, distance: 51.9
click at [405, 525] on div "[PERSON_NAME] 13371 In progress [GEOGRAPHIC_DATA] [DATE] 0 [PERSON_NAME][EMAIL_…" at bounding box center [760, 459] width 1519 height 543
click at [151, 169] on input "***" at bounding box center [166, 171] width 41 height 19
click at [154, 169] on input "***" at bounding box center [166, 171] width 41 height 19
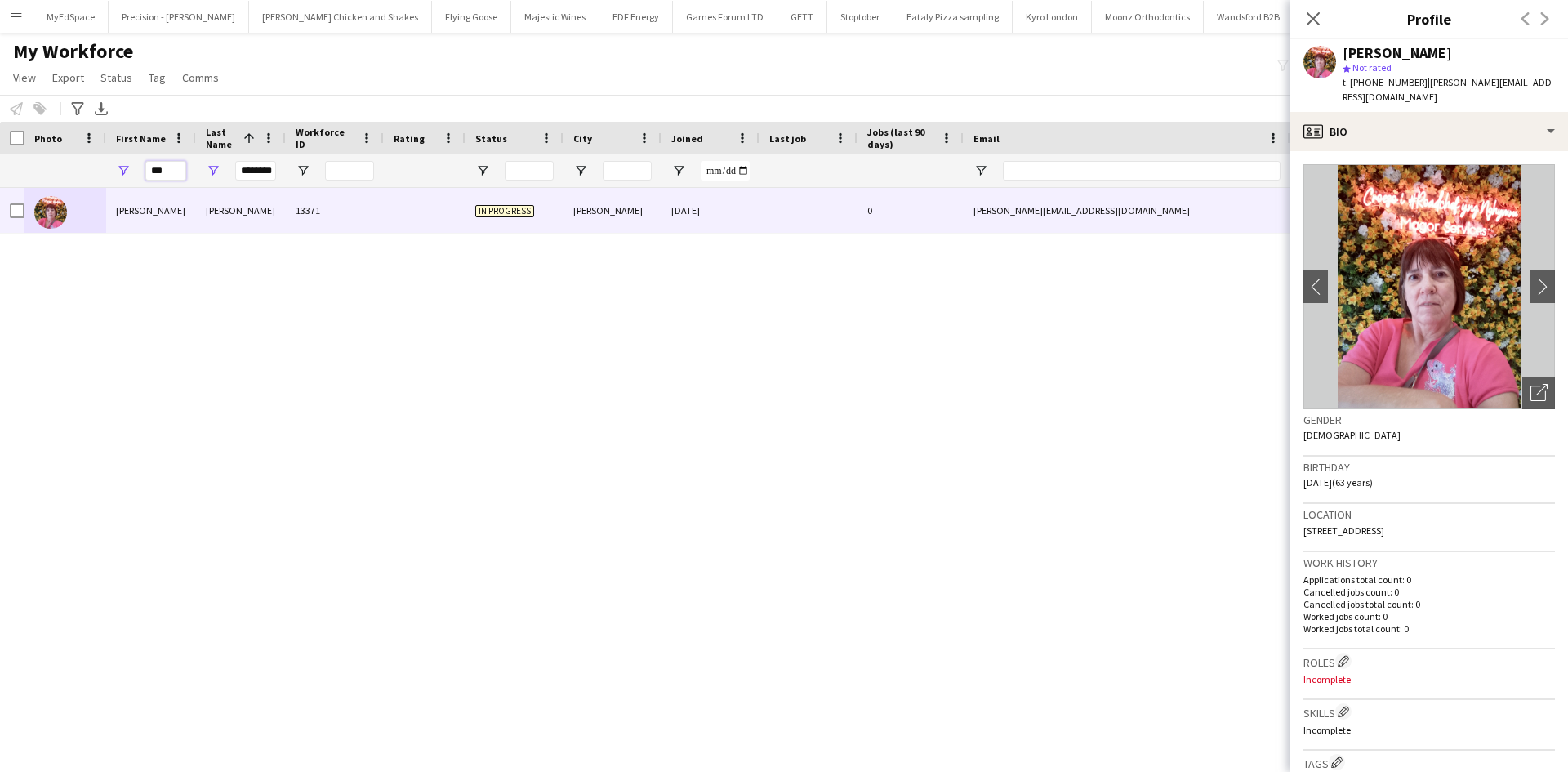
click at [154, 169] on input "***" at bounding box center [166, 171] width 41 height 19
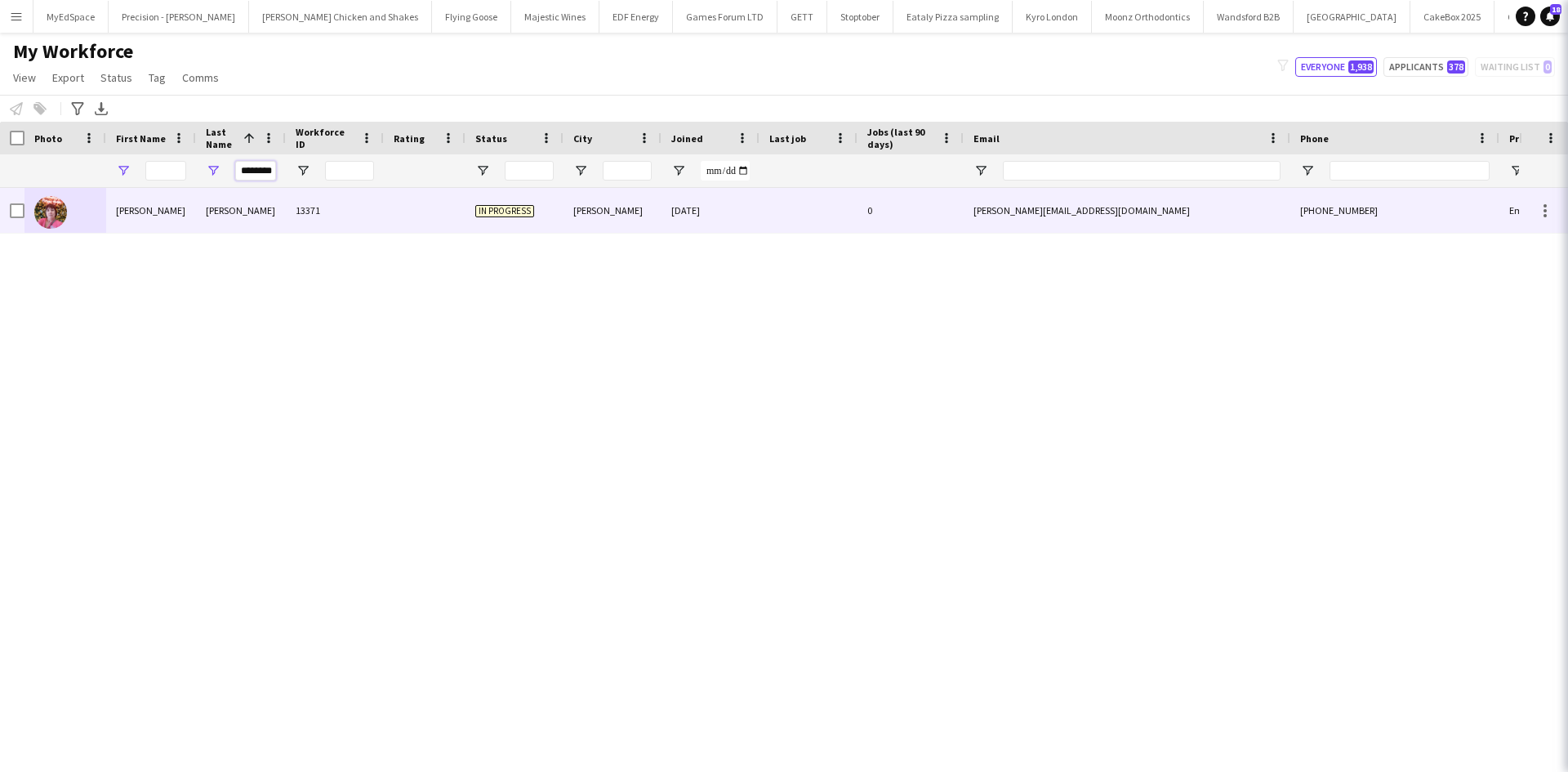
click at [255, 169] on input "********" at bounding box center [255, 171] width 41 height 19
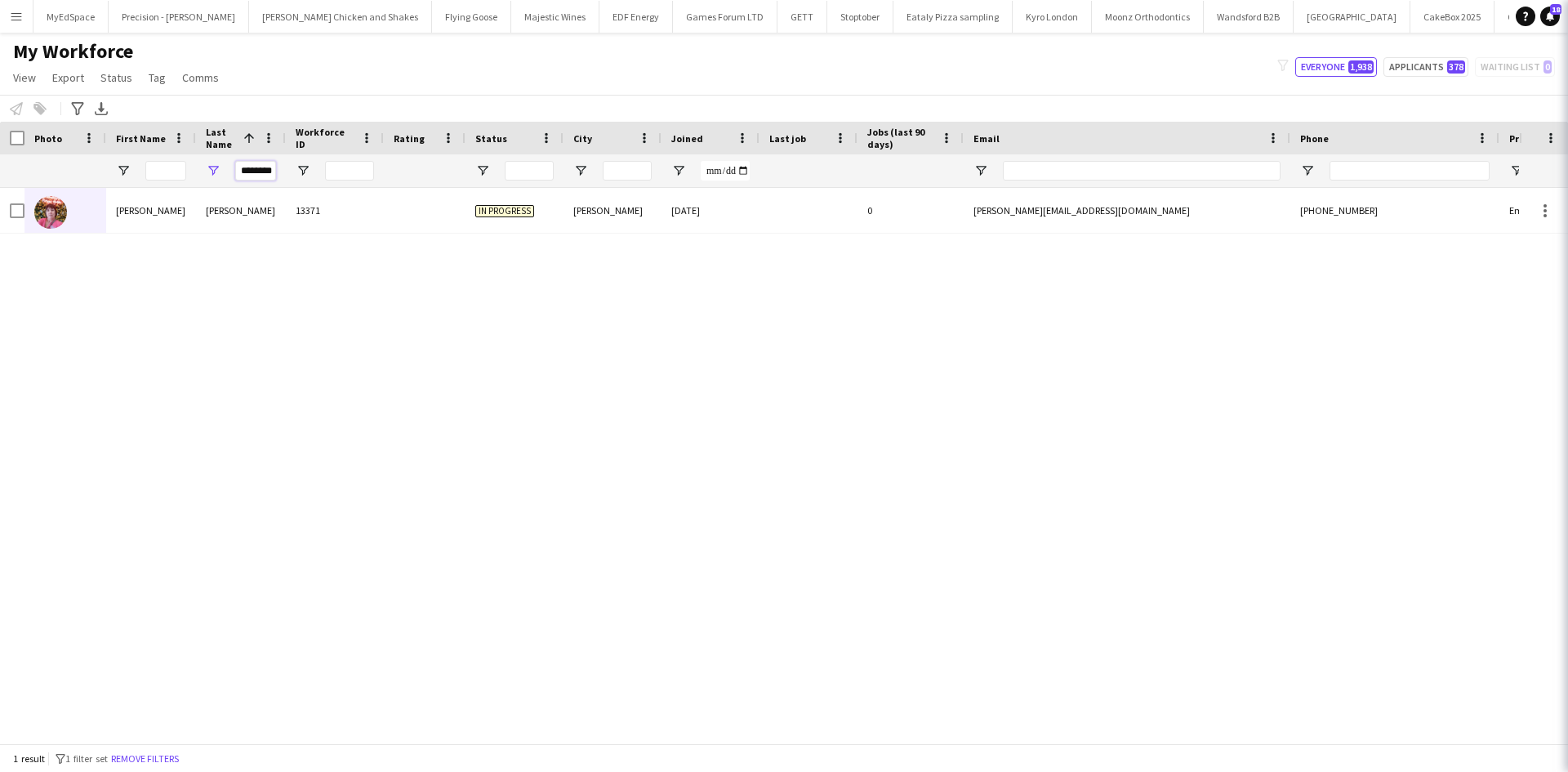
click at [255, 169] on input "********" at bounding box center [255, 171] width 41 height 19
click at [421, 409] on div "[PERSON_NAME] 13371 In progress [GEOGRAPHIC_DATA] [DATE] 0 [PERSON_NAME][EMAIL_…" at bounding box center [760, 459] width 1519 height 543
